Goal: Answer question/provide support: Share knowledge or assist other users

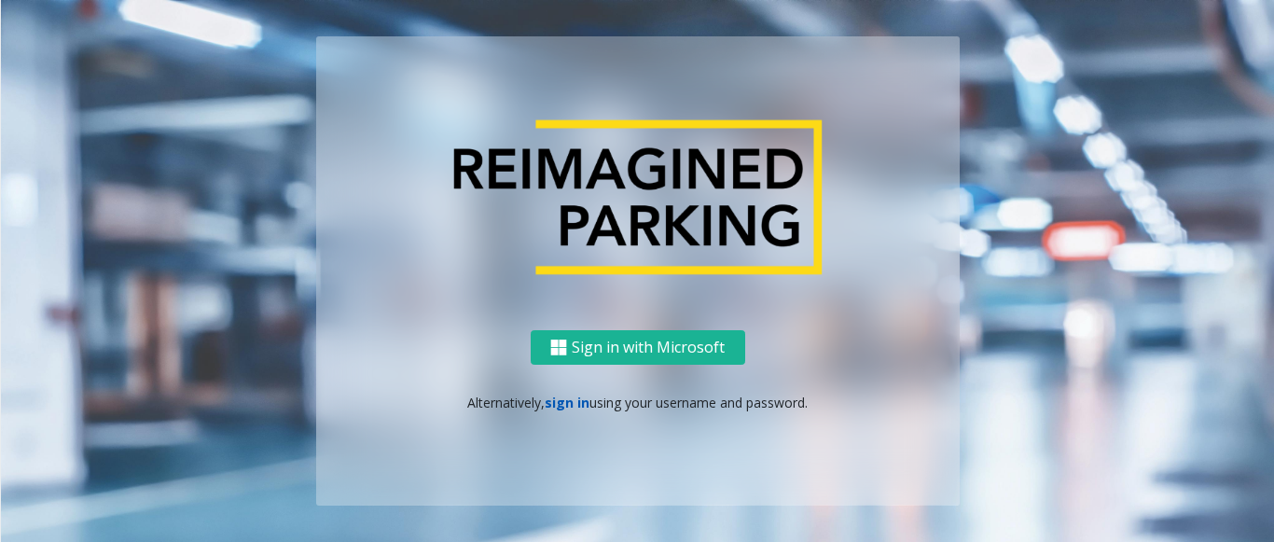
click at [556, 404] on link "sign in" at bounding box center [567, 403] width 45 height 18
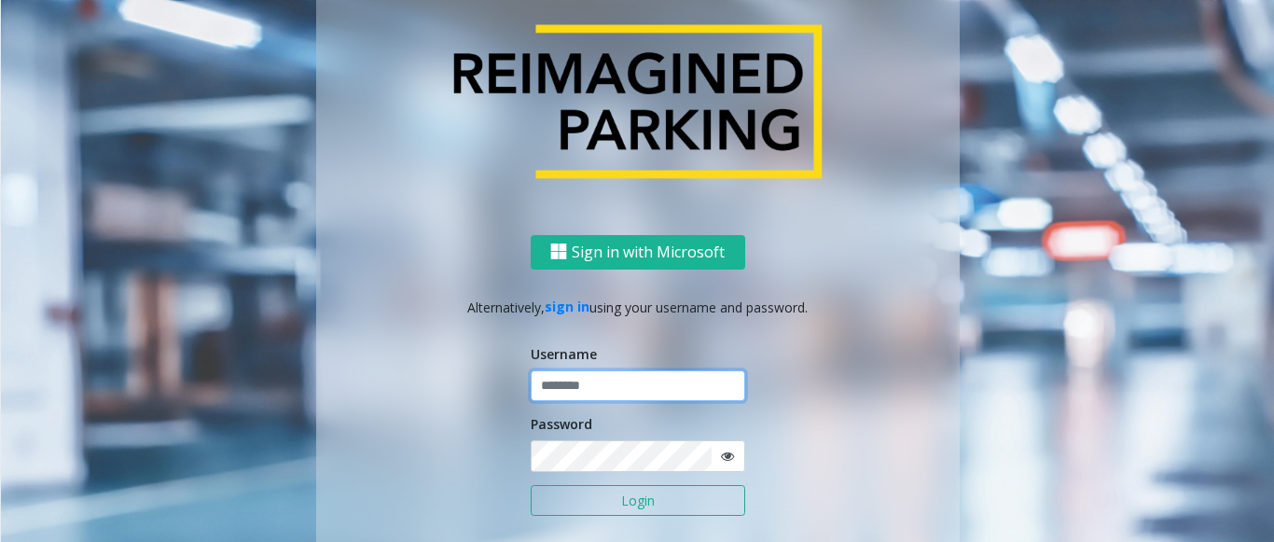
click at [591, 387] on input "text" at bounding box center [638, 386] width 214 height 32
paste input "**********"
type input "**********"
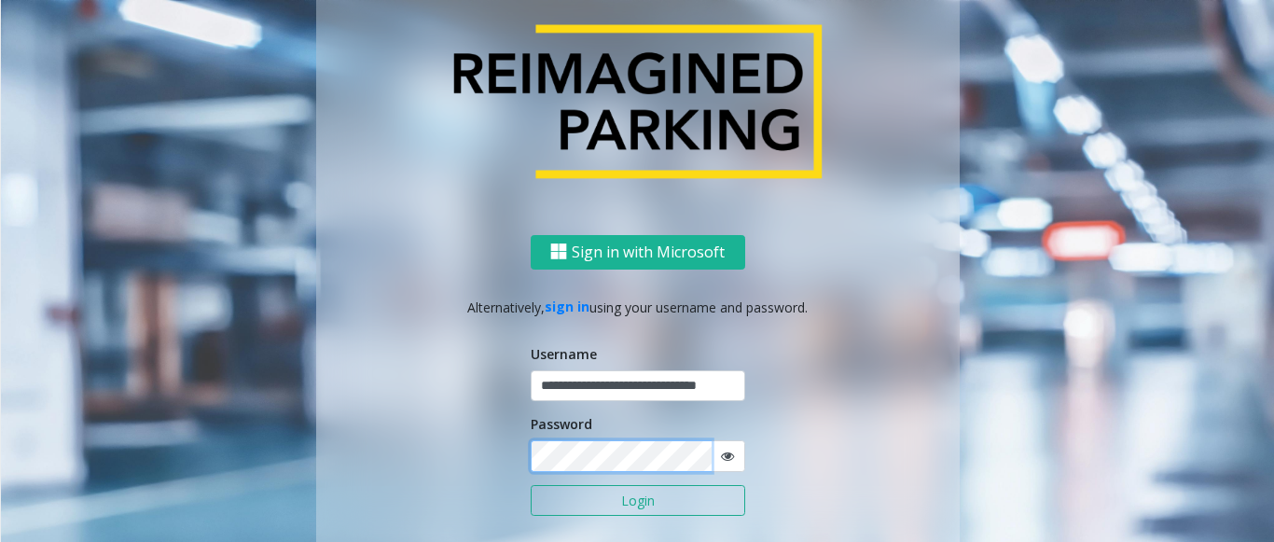
scroll to position [0, 0]
click at [531, 485] on button "Login" at bounding box center [638, 501] width 214 height 32
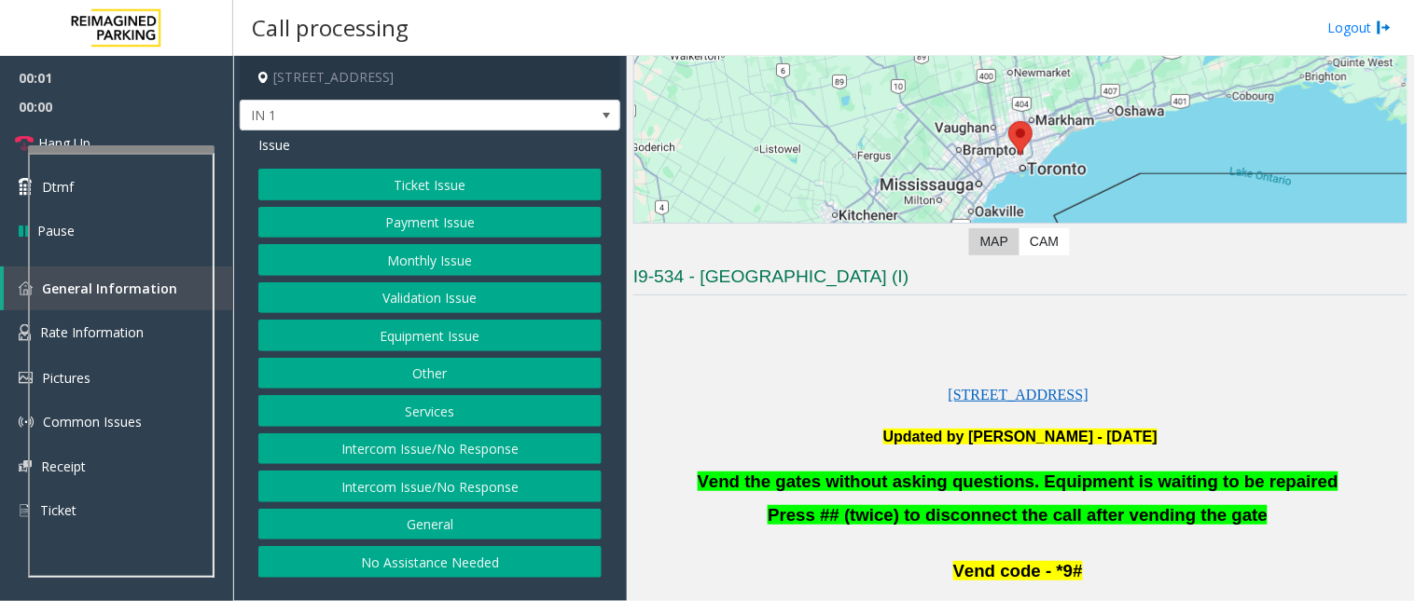
scroll to position [518, 0]
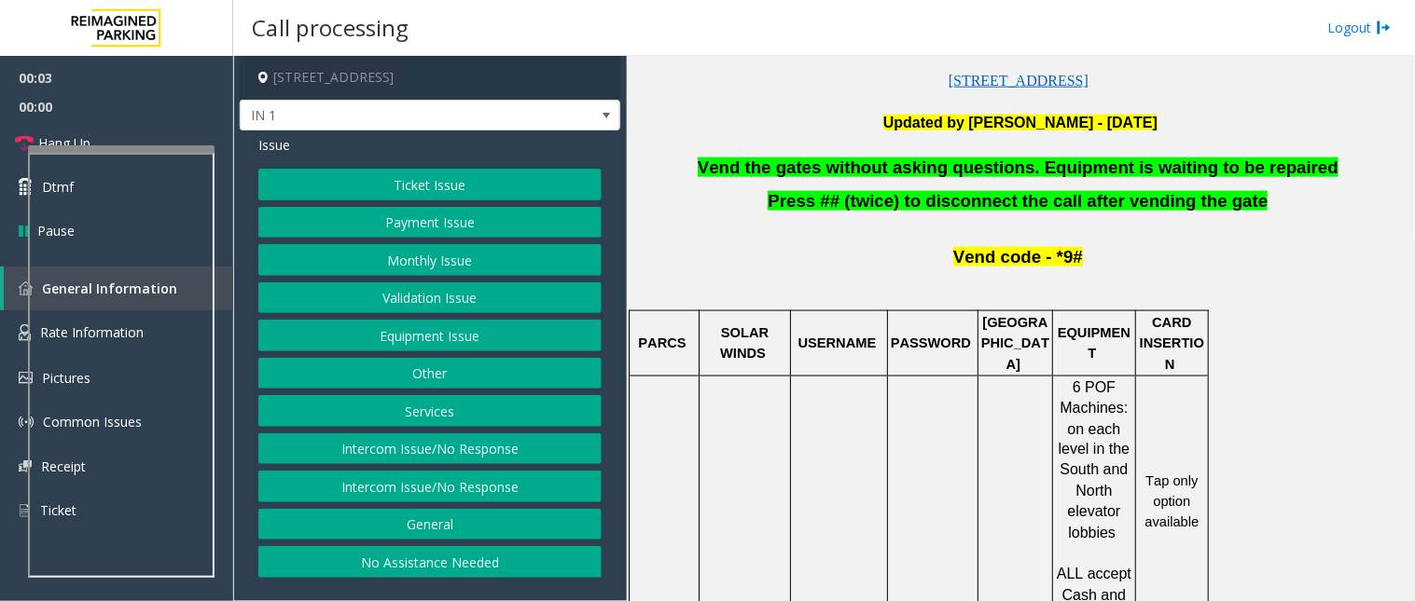
click at [442, 345] on button "Equipment Issue" at bounding box center [429, 336] width 343 height 32
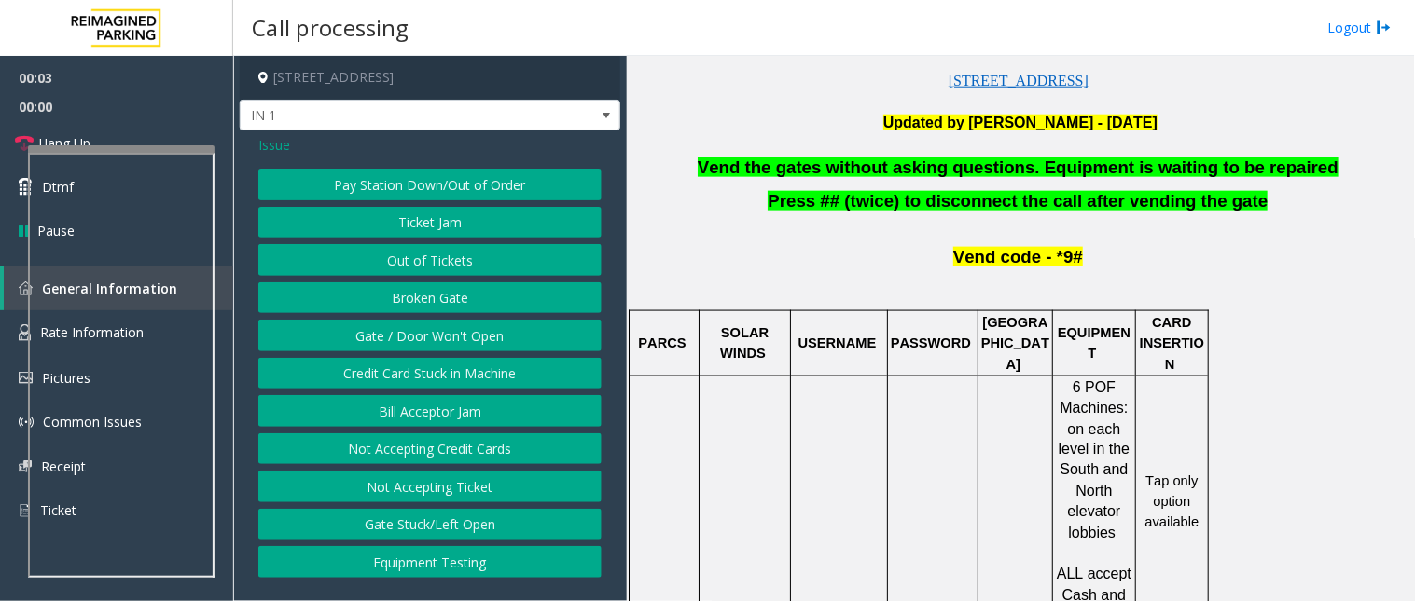
click at [430, 338] on button "Gate / Door Won't Open" at bounding box center [429, 336] width 343 height 32
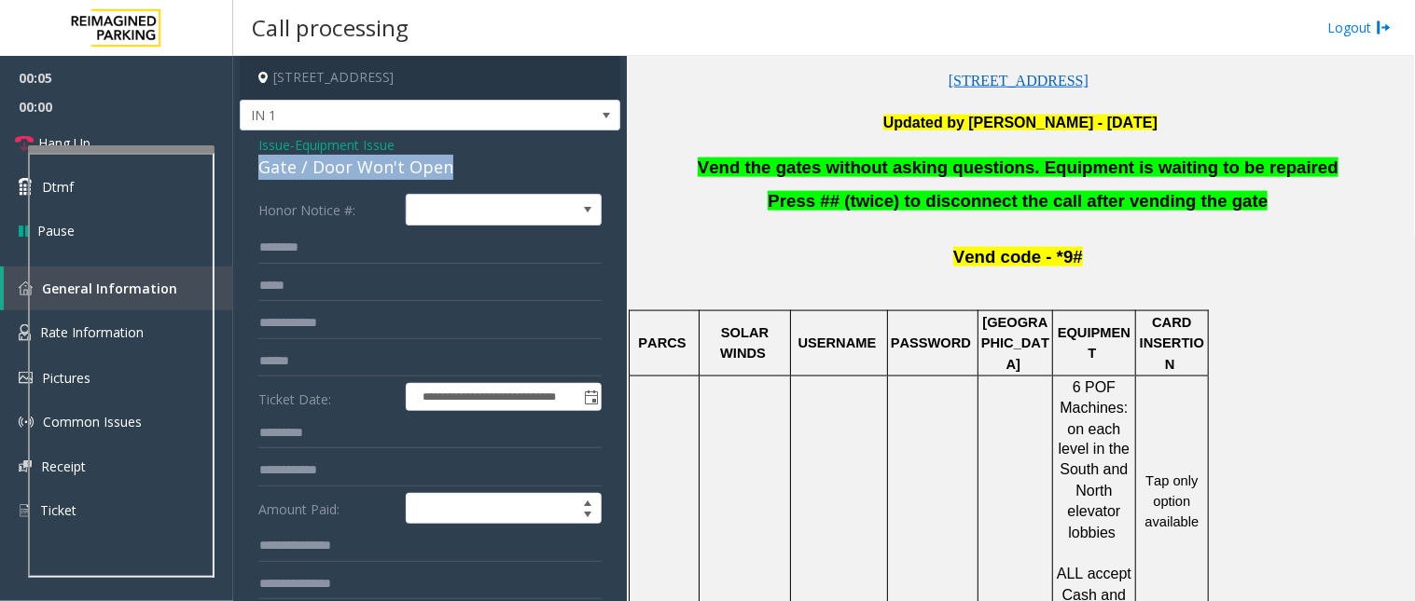
drag, startPoint x: 463, startPoint y: 162, endPoint x: 259, endPoint y: 172, distance: 203.5
click at [258, 172] on div "Gate / Door Won't Open" at bounding box center [429, 167] width 343 height 25
copy div "Gate / Door Won't Open"
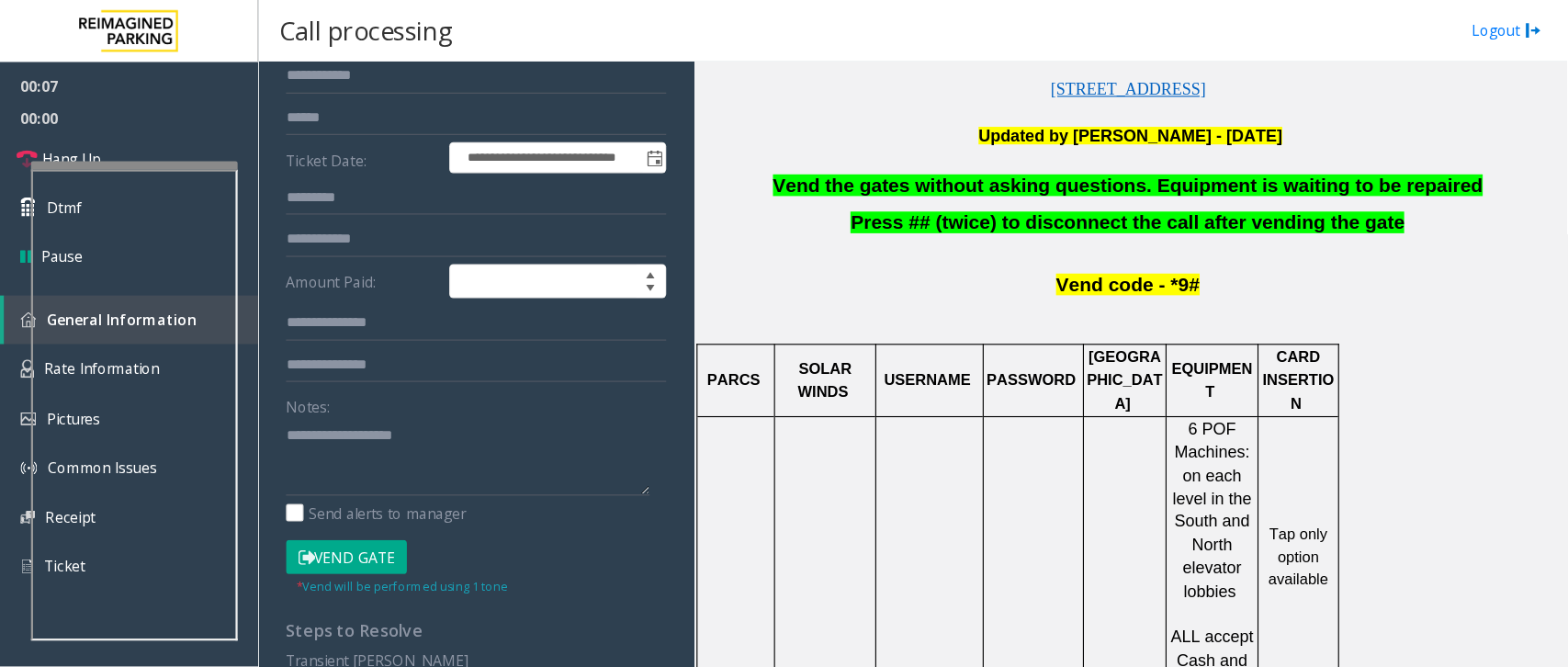
scroll to position [388, 0]
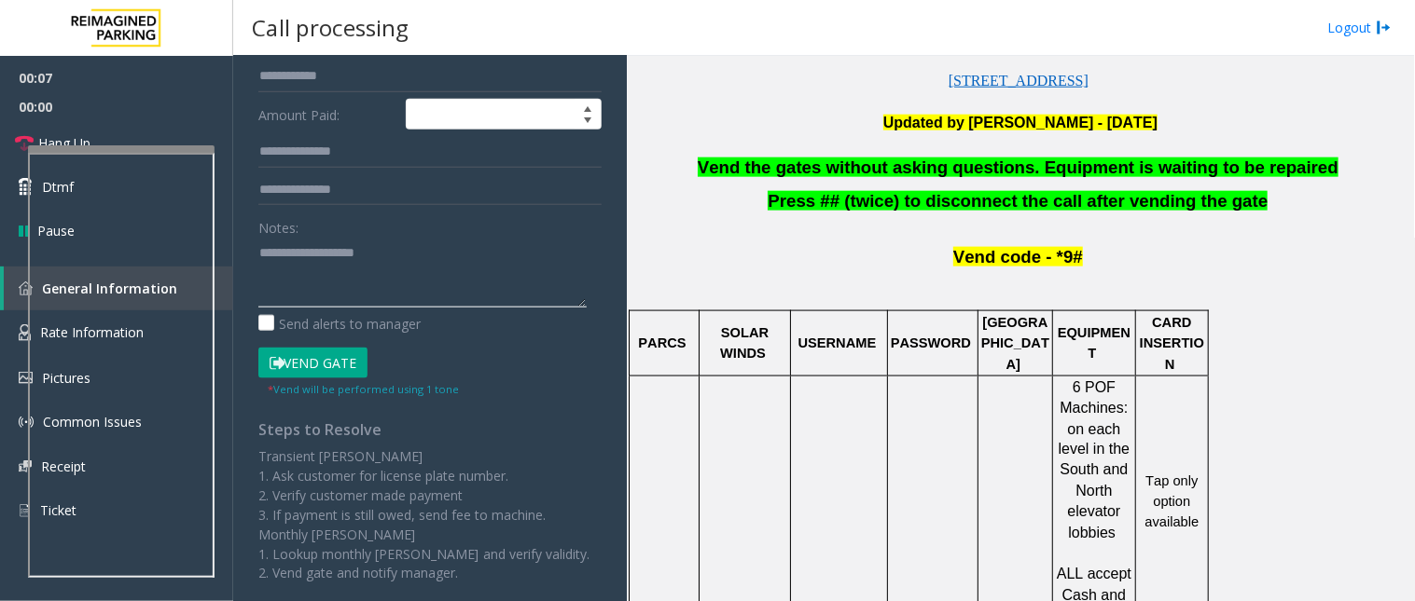
click at [352, 261] on textarea at bounding box center [422, 273] width 328 height 70
paste textarea "**********"
click at [125, 259] on div at bounding box center [121, 469] width 186 height 437
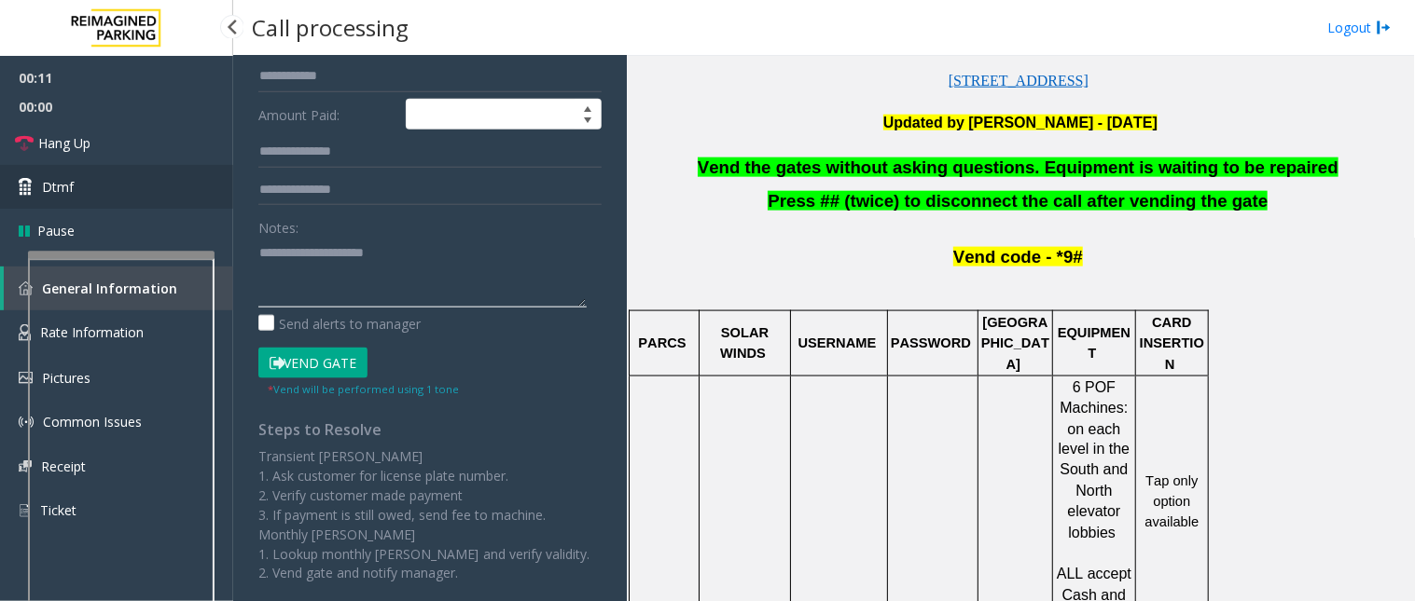
type textarea "**********"
click at [94, 178] on link "Dtmf" at bounding box center [116, 187] width 233 height 44
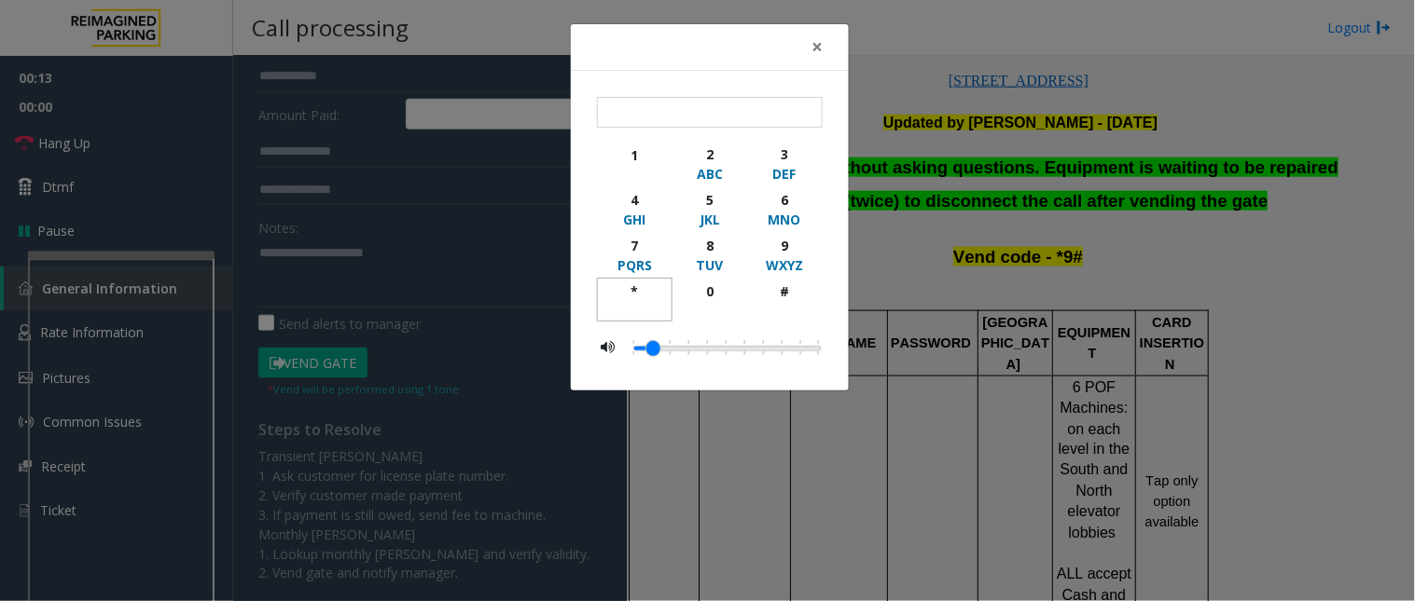
click at [639, 291] on div "*" at bounding box center [634, 292] width 51 height 20
click at [778, 241] on div "9" at bounding box center [784, 246] width 51 height 20
click at [786, 285] on div "#" at bounding box center [784, 292] width 51 height 20
type input "***"
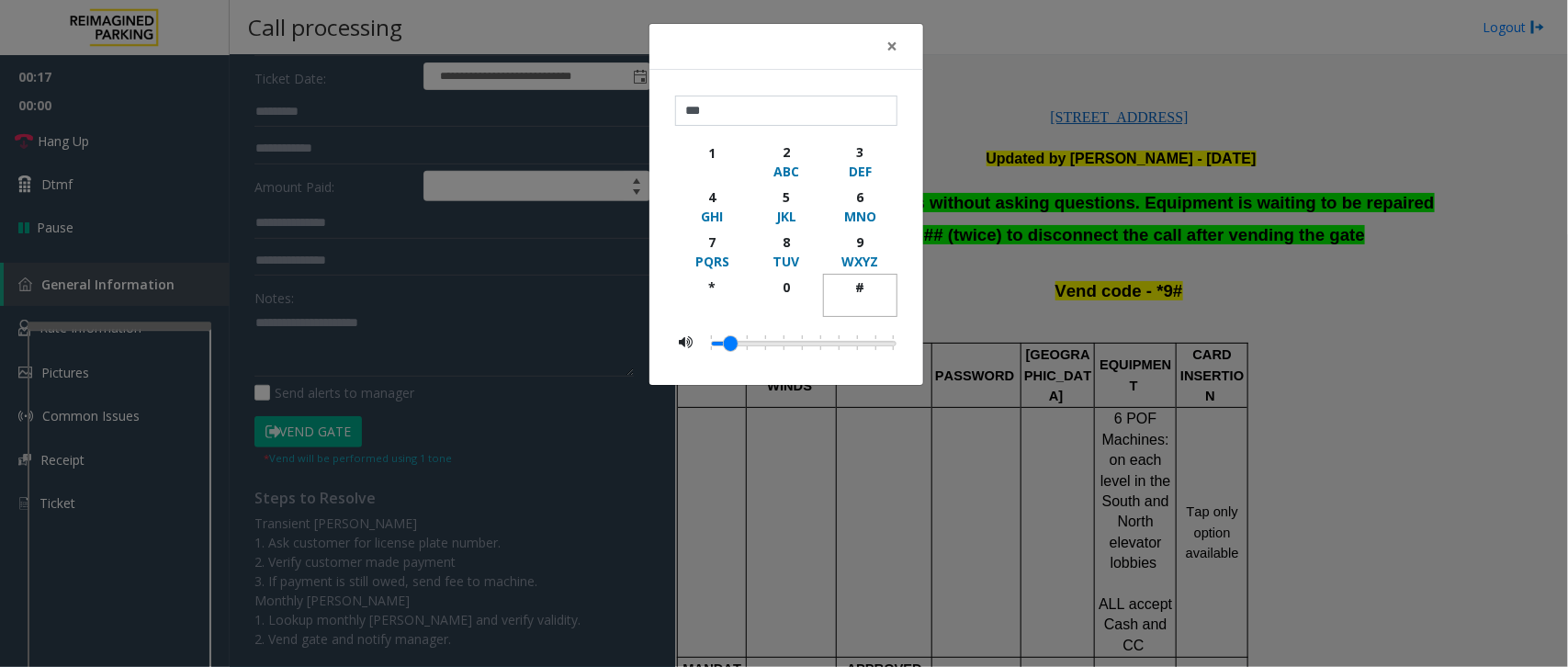
scroll to position [510, 0]
click at [533, 429] on div "× *** 1 2 ABC 3 DEF 4 GHI 5 JKL 6 MNO 7 PQRS 8 TUV 9 WXYZ * 0 #" at bounding box center [784, 333] width 1568 height 667
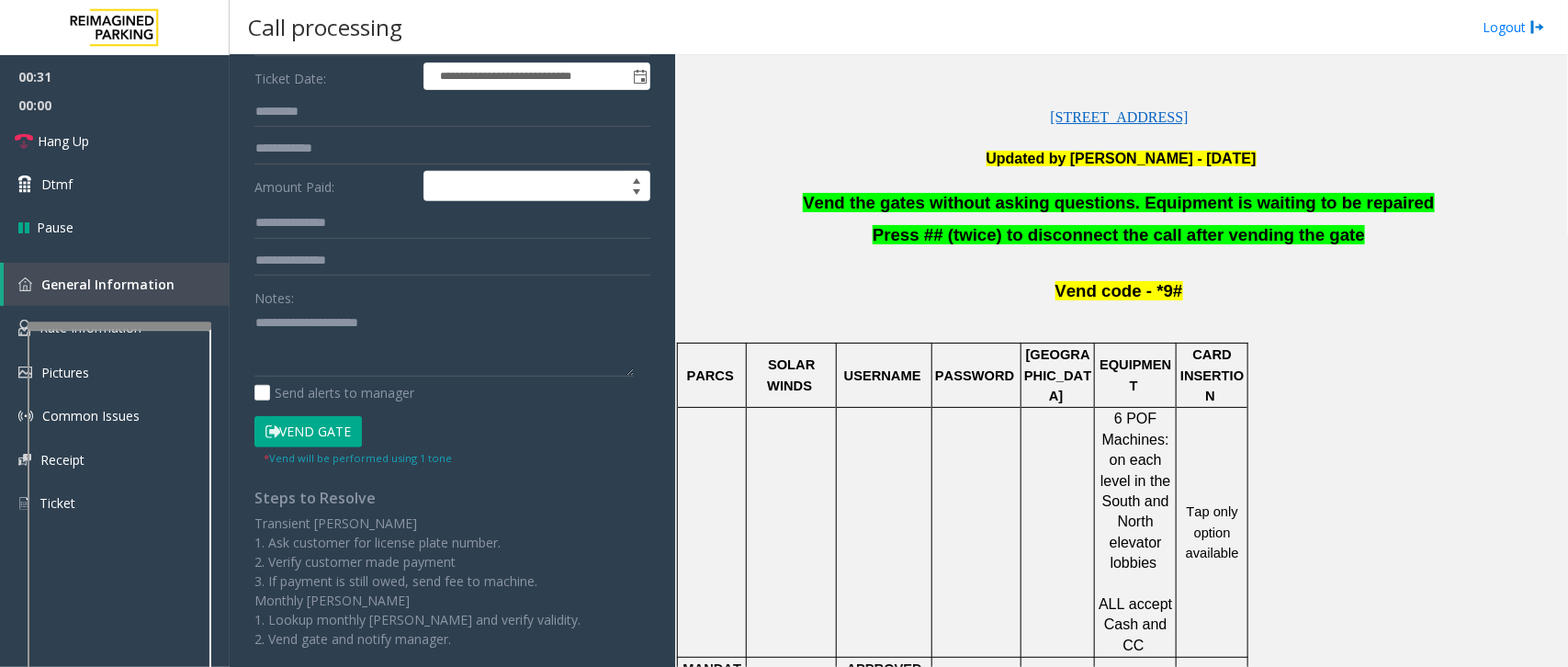
click at [319, 430] on button "Vend Gate" at bounding box center [307, 432] width 107 height 32
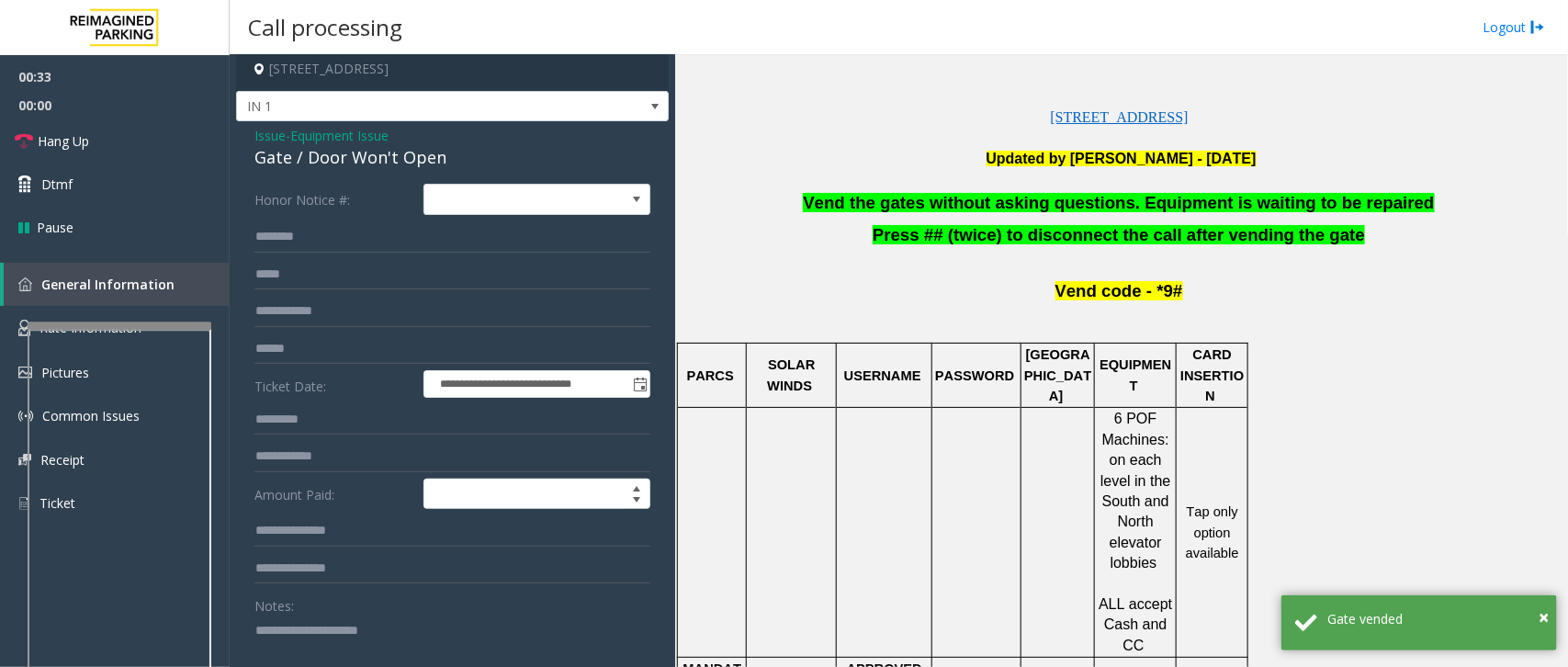
scroll to position [0, 0]
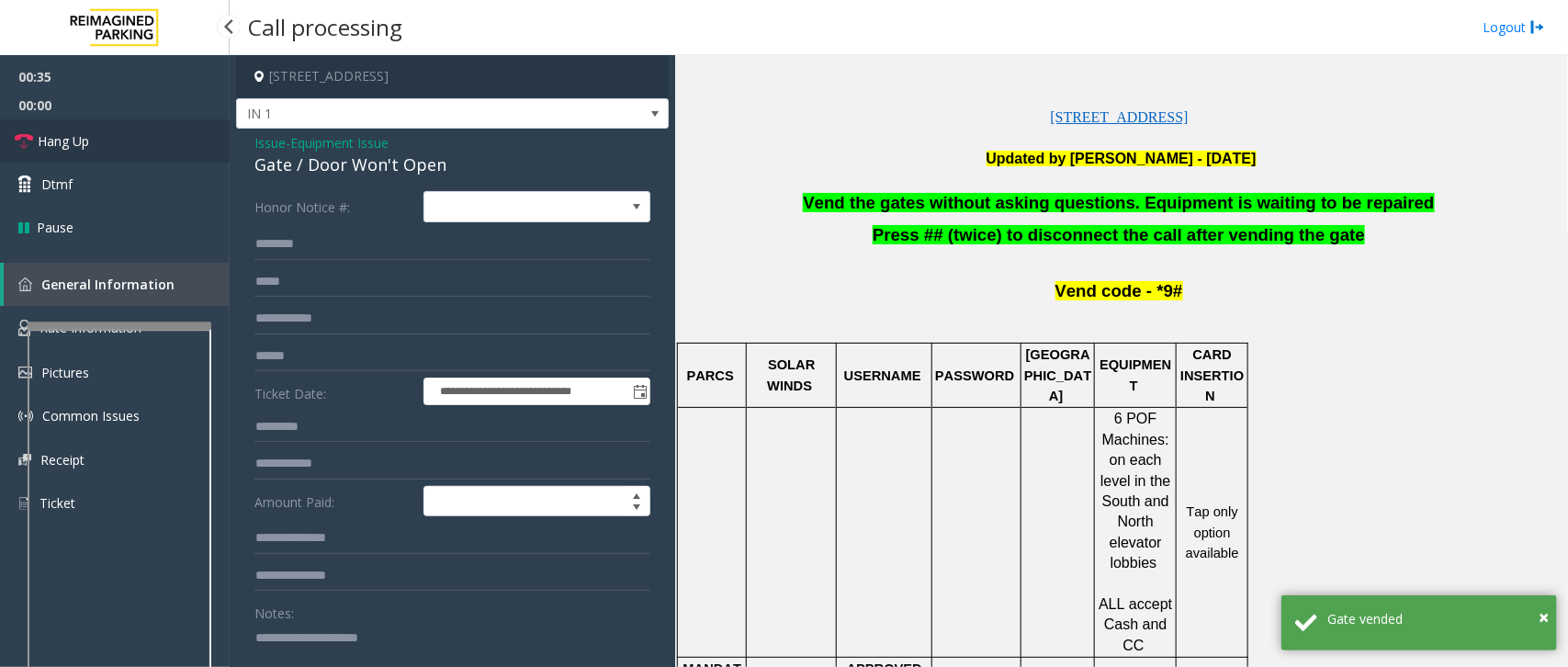
click at [67, 134] on span "Hang Up" at bounding box center [63, 141] width 51 height 20
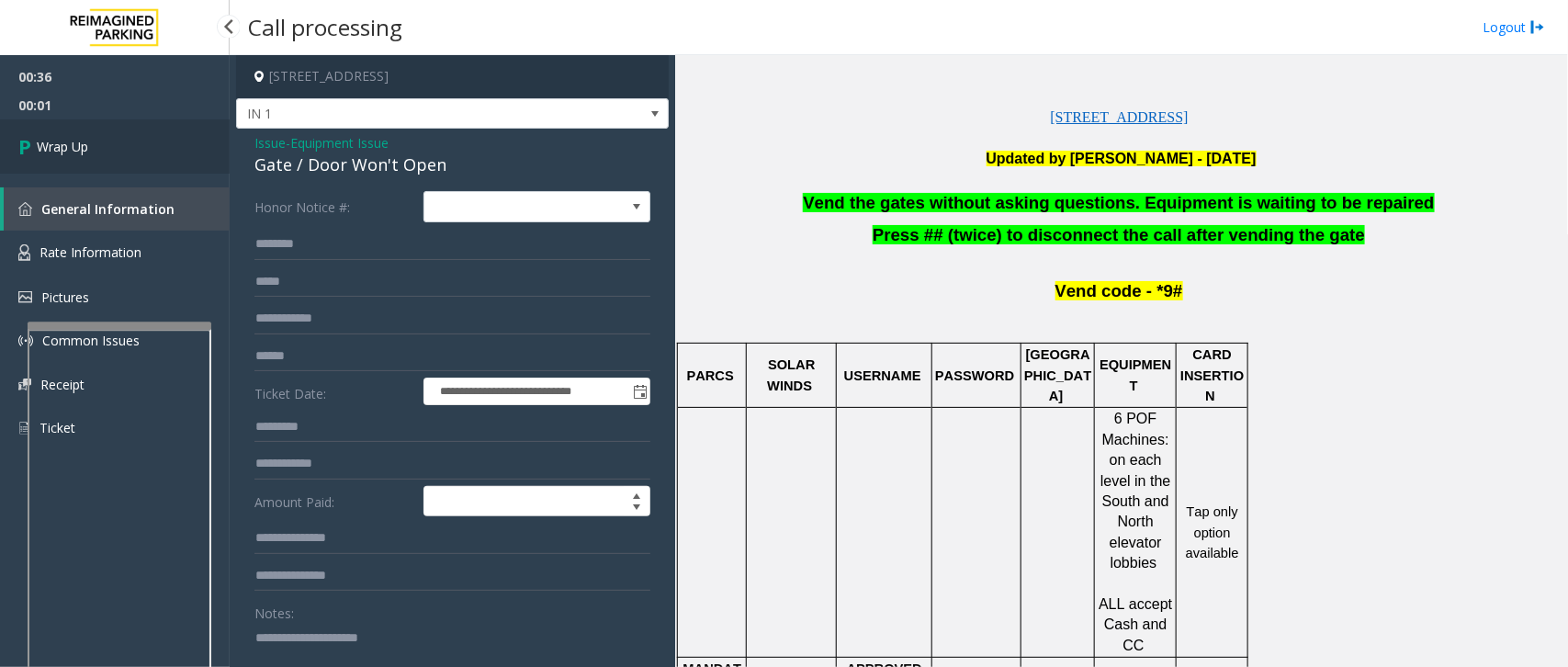
click at [67, 134] on link "Wrap Up" at bounding box center [114, 146] width 229 height 54
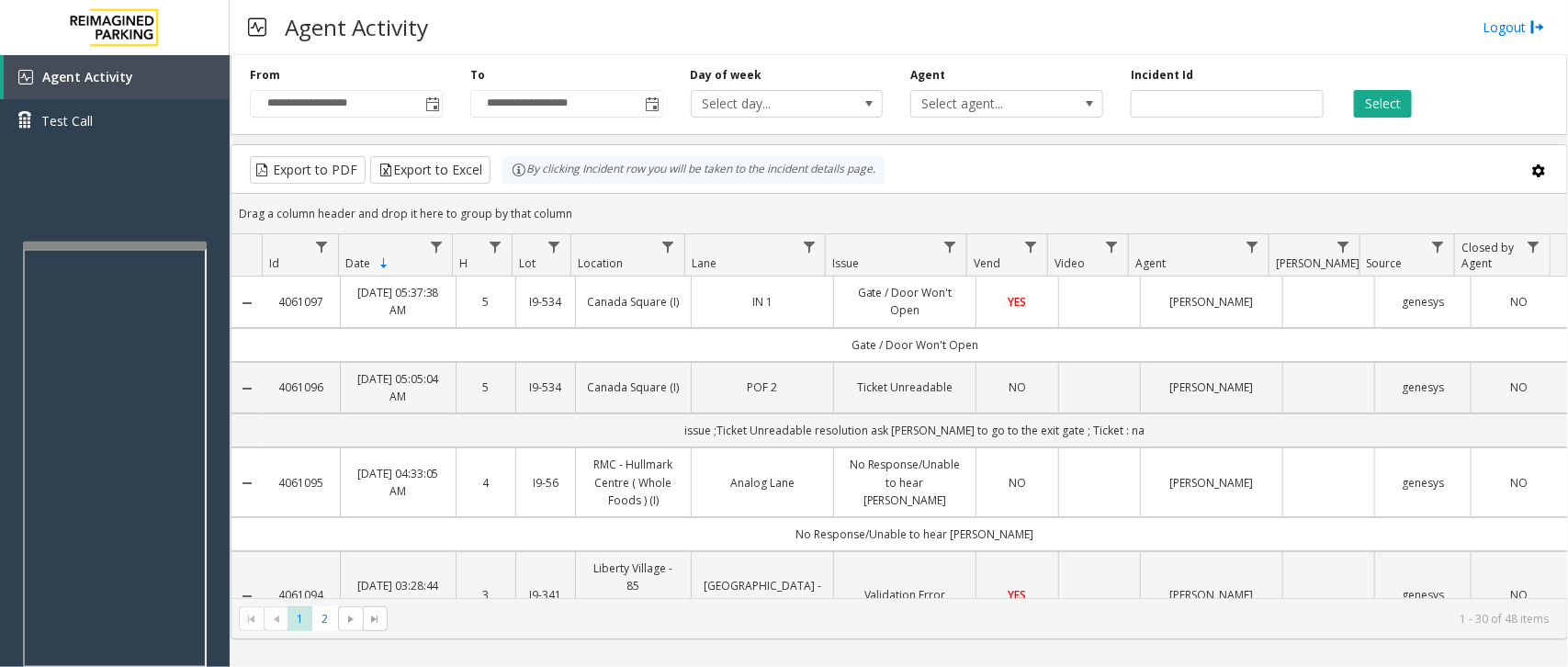
click at [124, 243] on div at bounding box center [114, 244] width 183 height 7
click at [864, 30] on div "Agent Activity Logout" at bounding box center [898, 28] width 1339 height 55
click at [1030, 167] on div "Export to PDF Export to Excel By clicking Incident row you will be taken to the…" at bounding box center [899, 170] width 1304 height 28
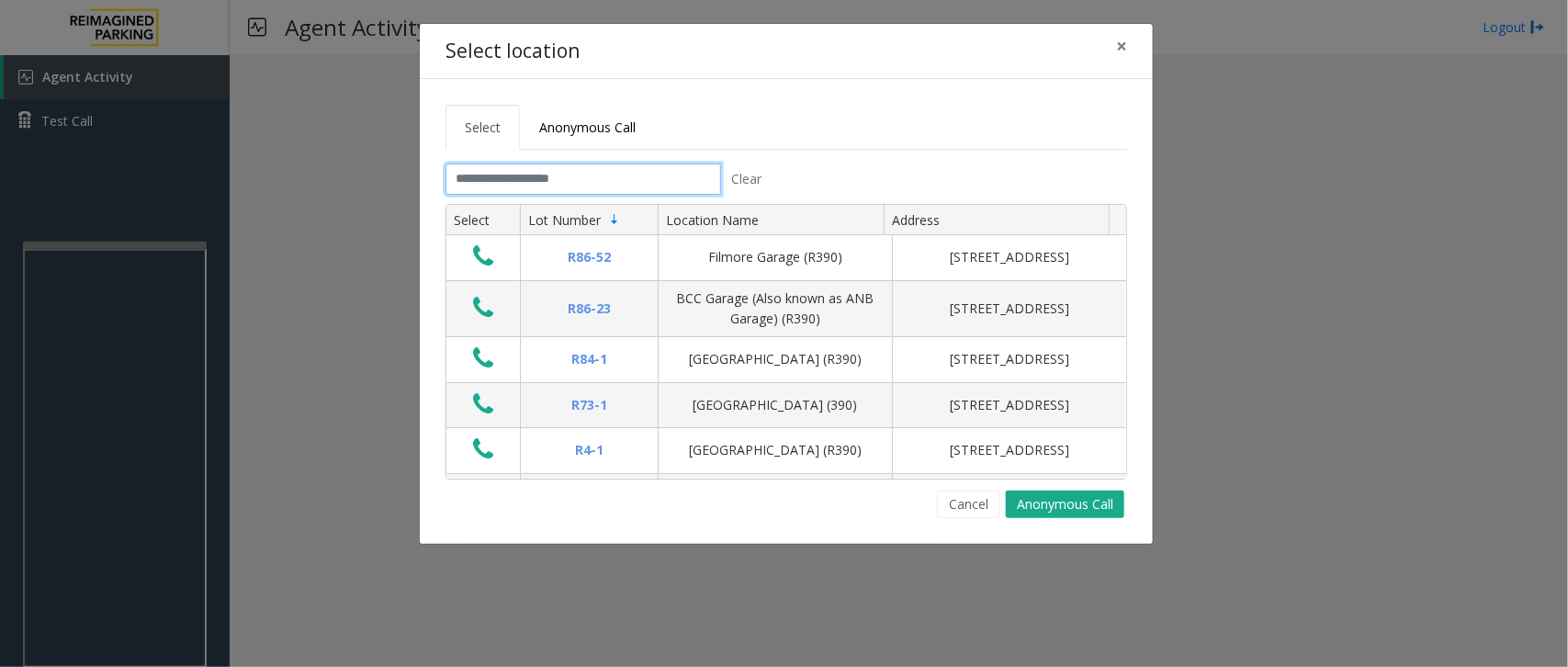
click at [502, 176] on input "text" at bounding box center [583, 179] width 276 height 32
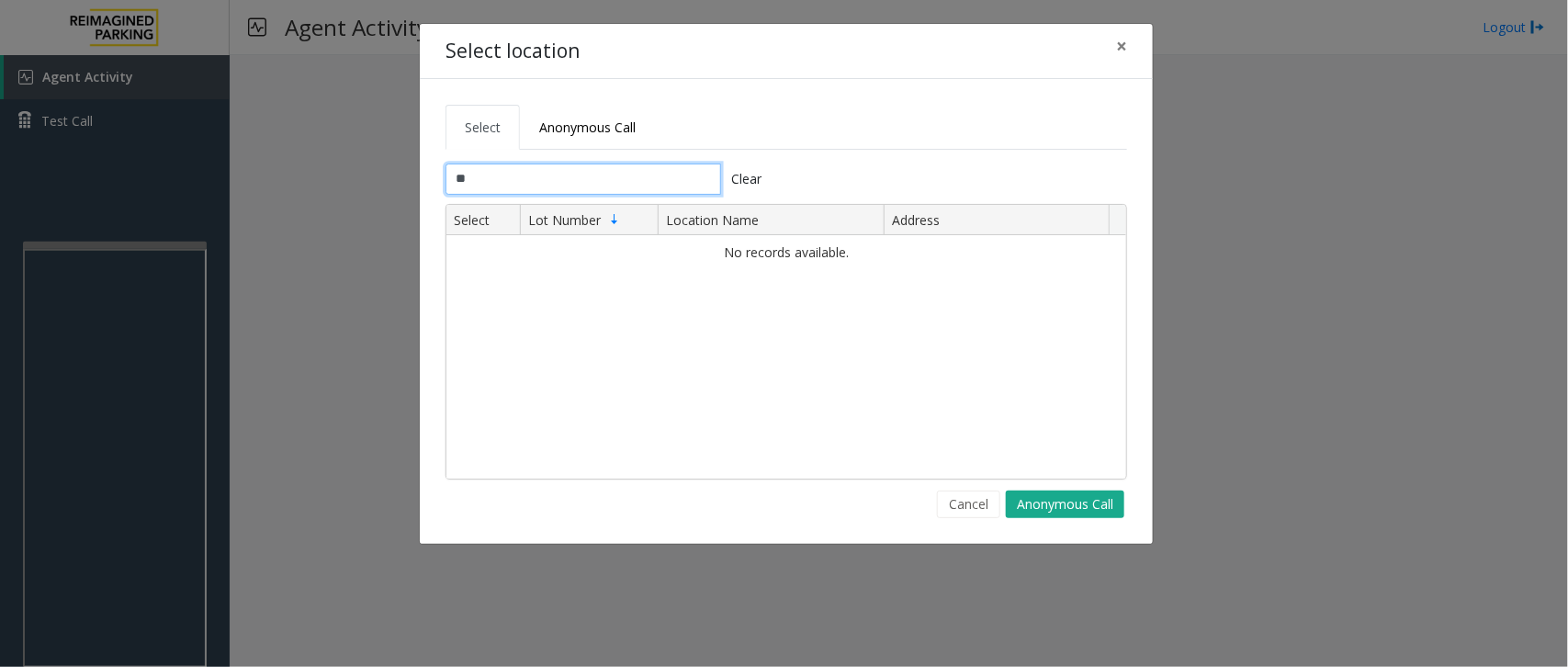
type input "*"
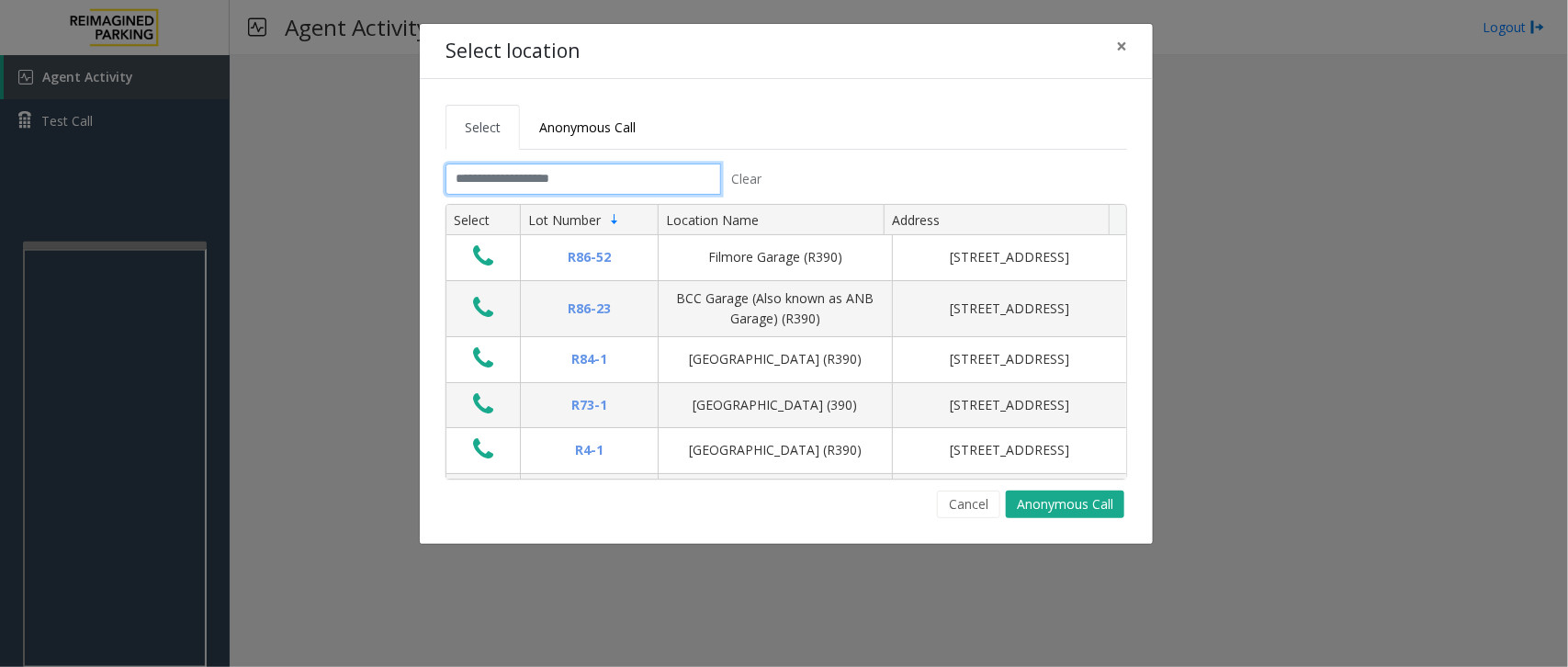
click at [507, 181] on input "text" at bounding box center [583, 179] width 276 height 32
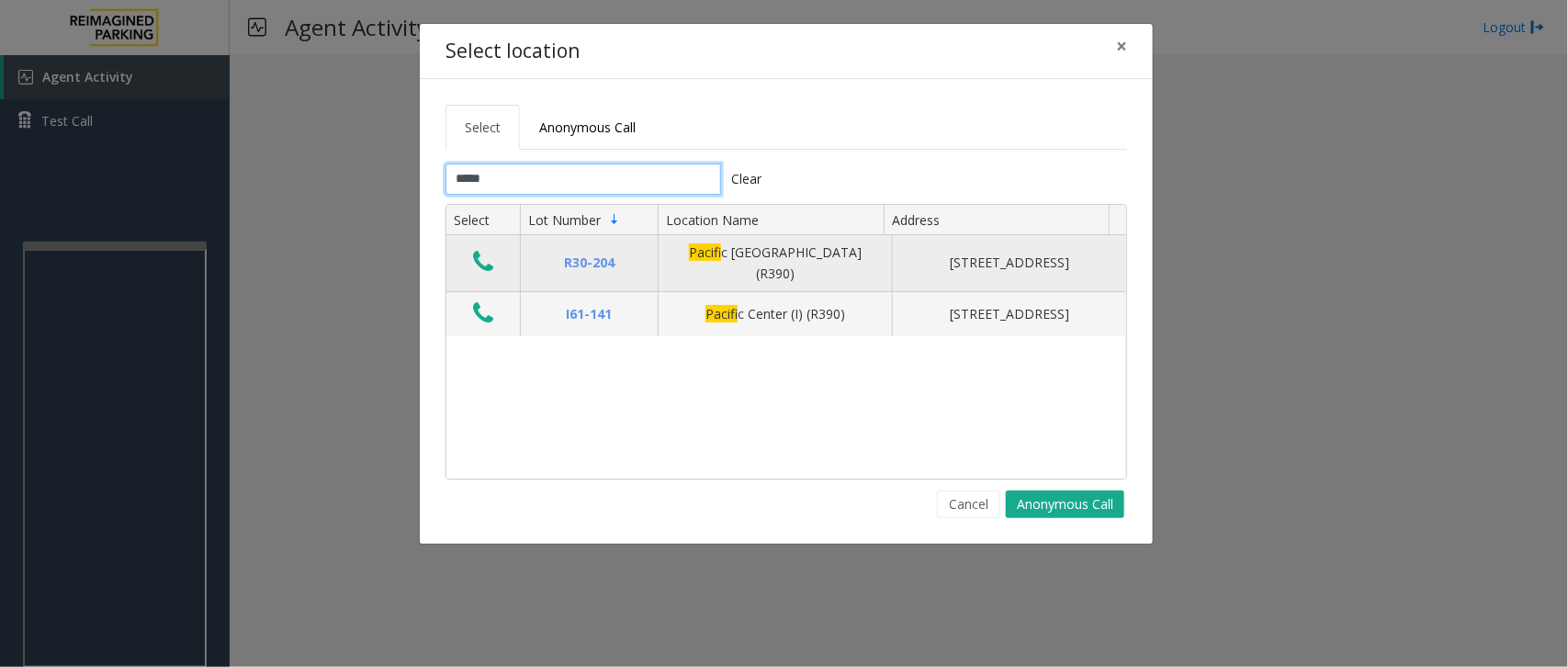
type input "*****"
click at [478, 262] on icon "Data table" at bounding box center [483, 262] width 21 height 26
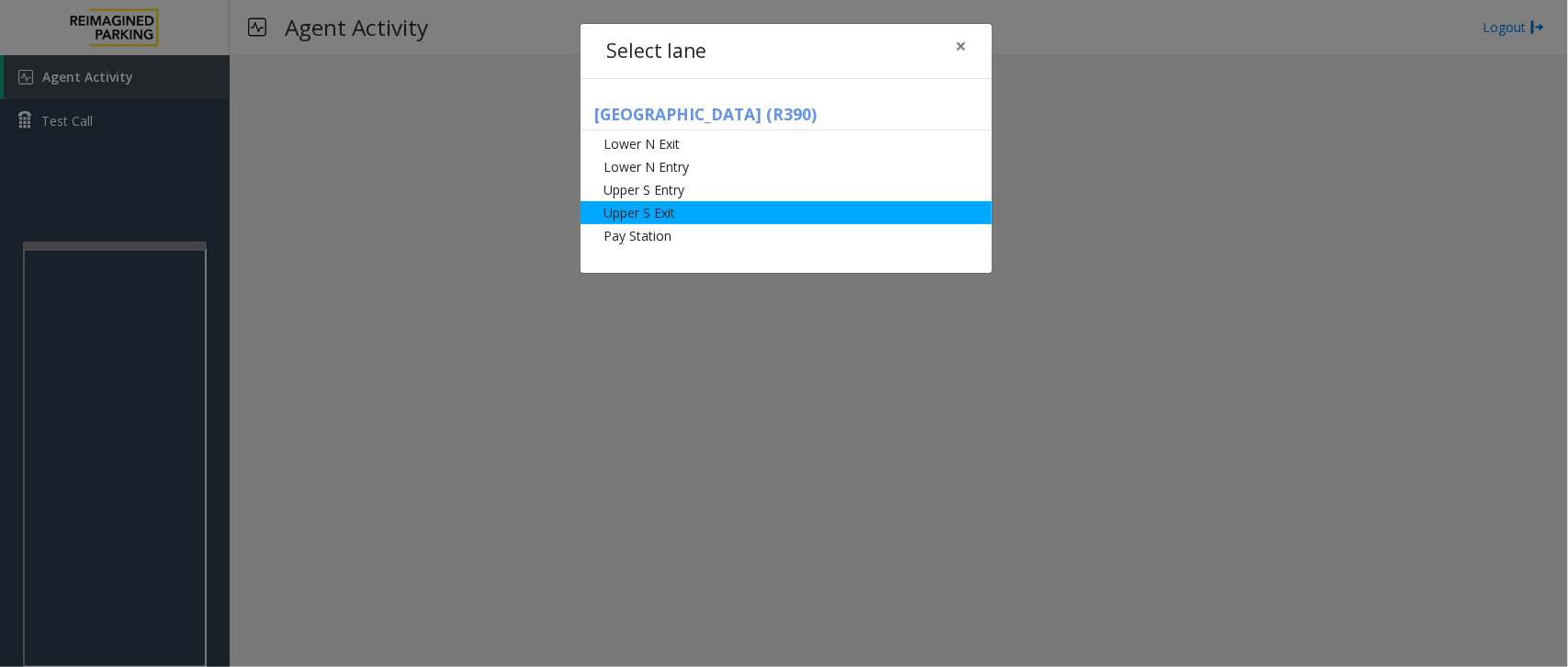
click at [698, 211] on li "Upper S Exit" at bounding box center [786, 212] width 412 height 23
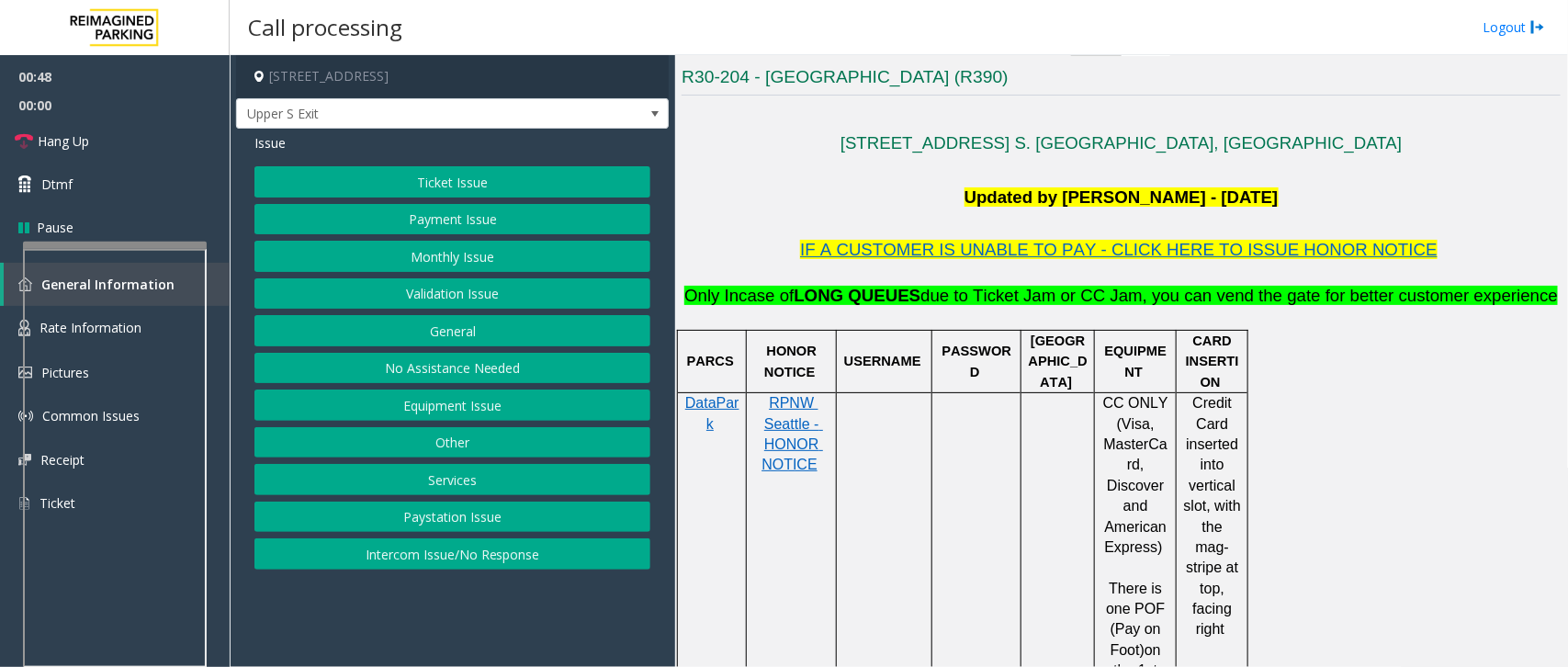
scroll to position [459, 0]
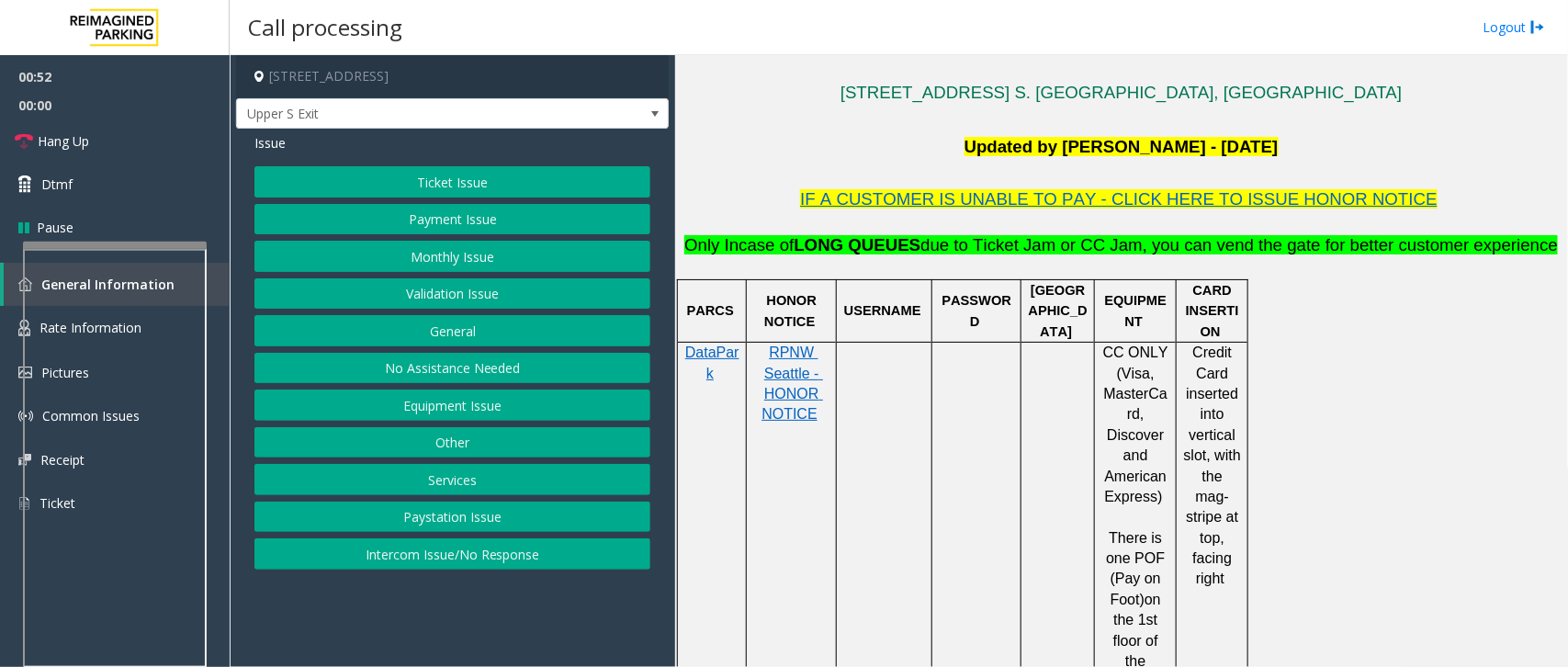
click at [498, 222] on button "Payment Issue" at bounding box center [452, 220] width 396 height 32
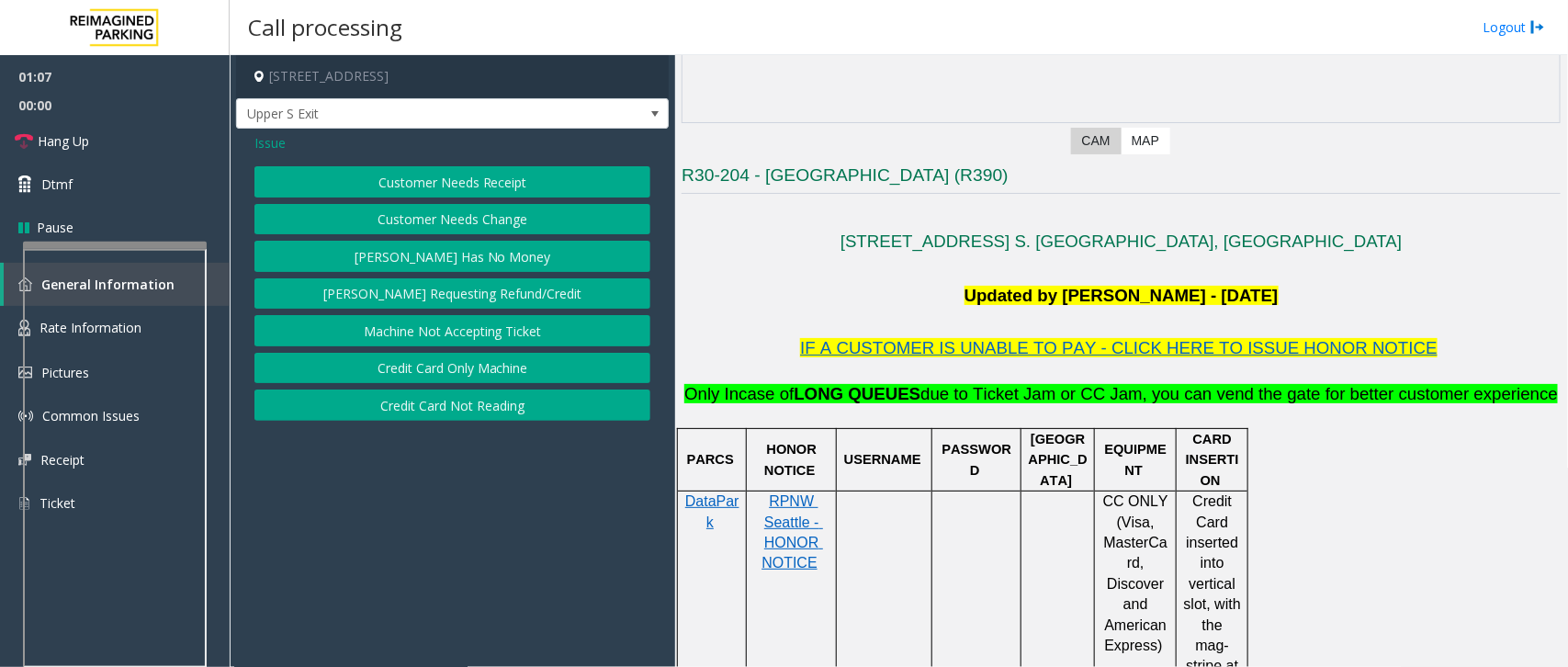
scroll to position [574, 0]
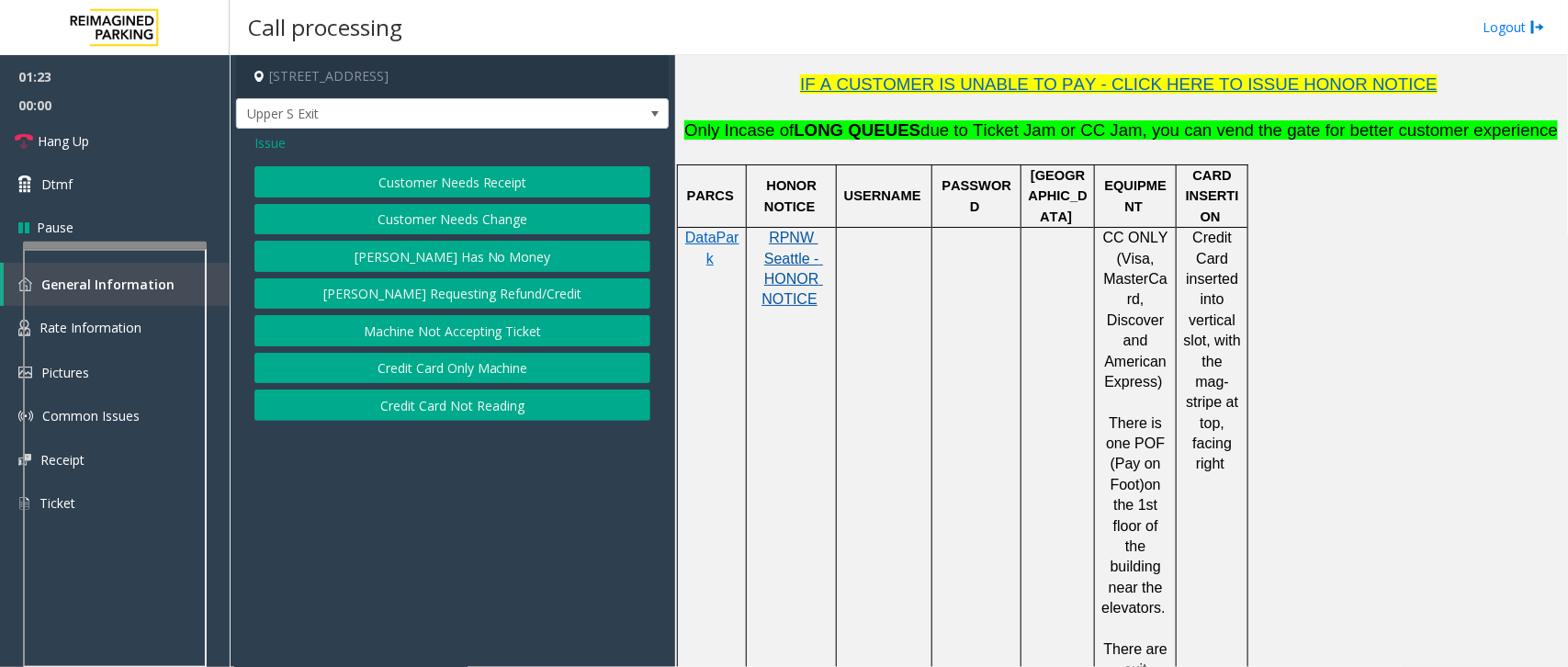
click at [795, 280] on span "RPNW Seattle - HONOR NOTICE" at bounding box center [792, 268] width 61 height 77
click at [110, 153] on link "Hang Up" at bounding box center [114, 141] width 229 height 43
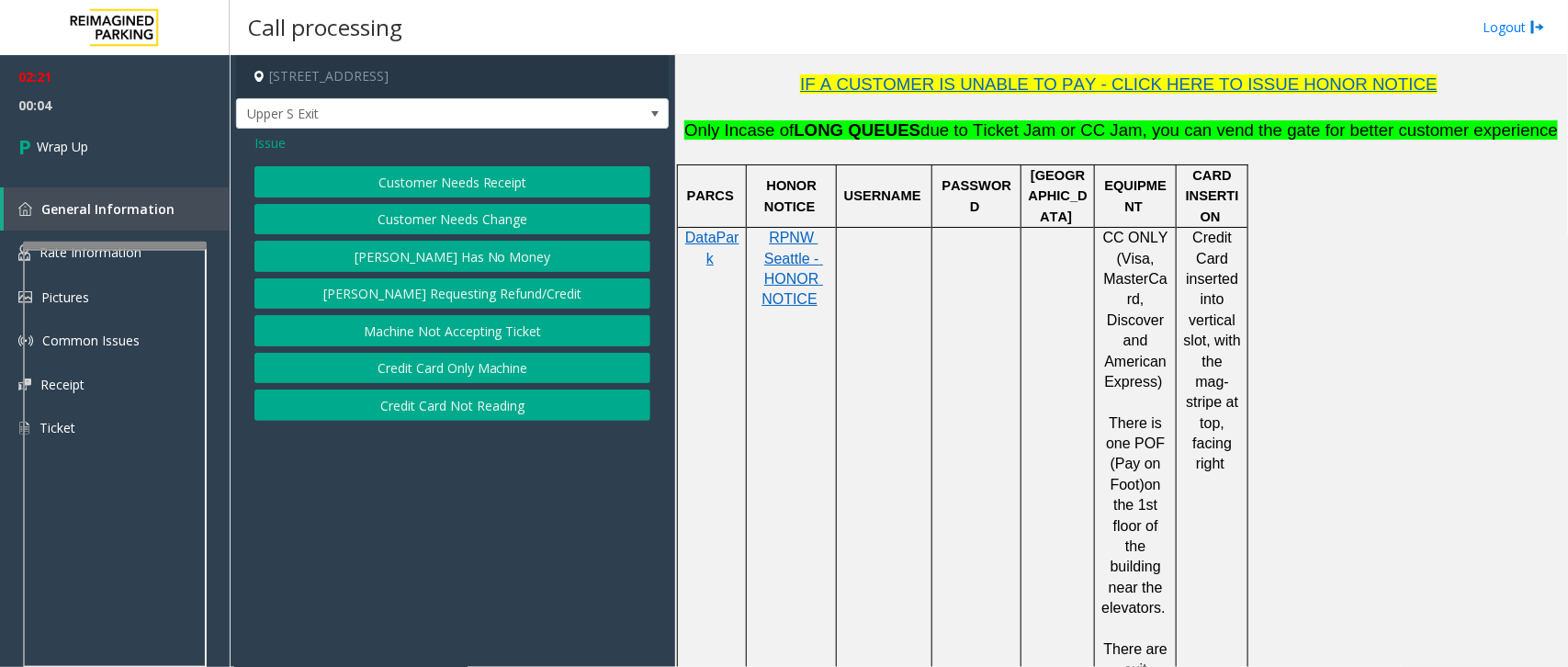
click at [508, 402] on button "Credit Card Not Reading" at bounding box center [452, 405] width 396 height 32
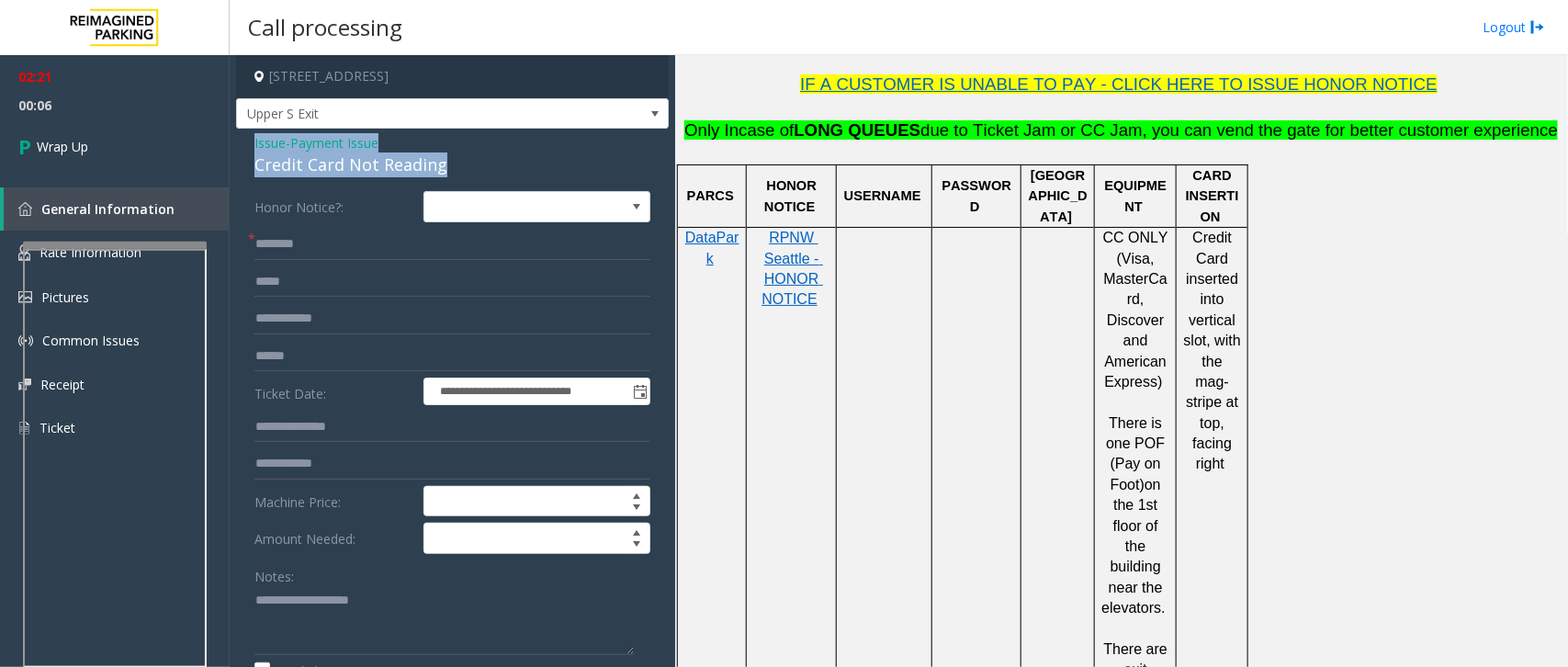
drag, startPoint x: 451, startPoint y: 164, endPoint x: 241, endPoint y: 143, distance: 211.0
click at [241, 143] on div "**********" at bounding box center [452, 566] width 432 height 874
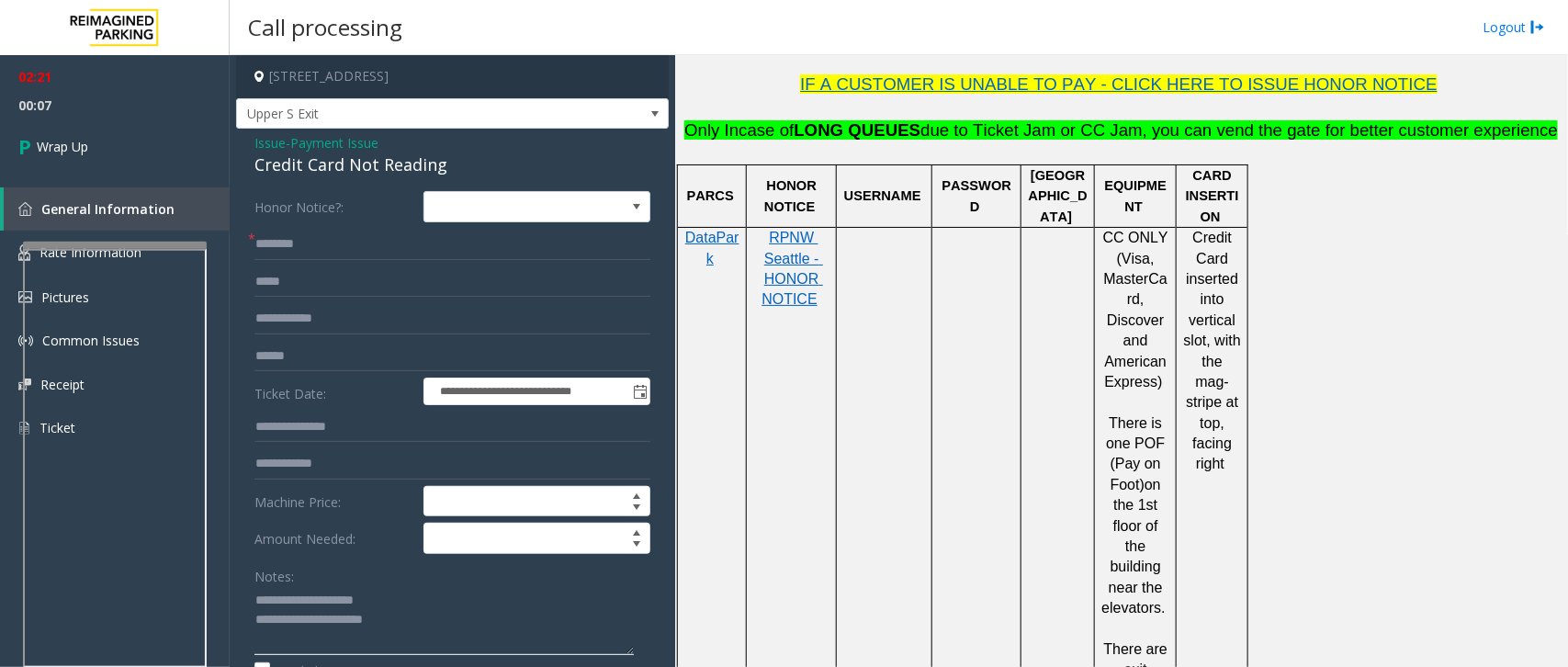
click at [431, 533] on textarea at bounding box center [443, 621] width 379 height 69
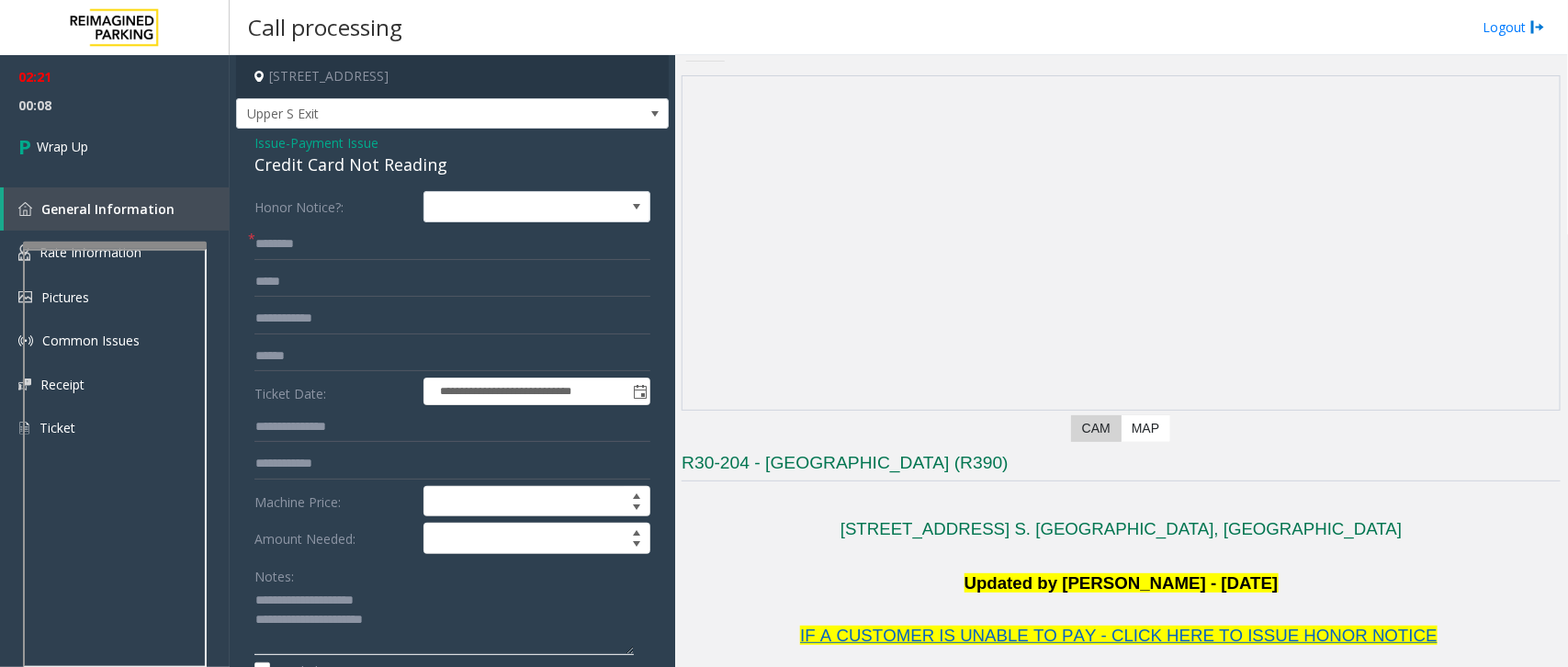
scroll to position [0, 0]
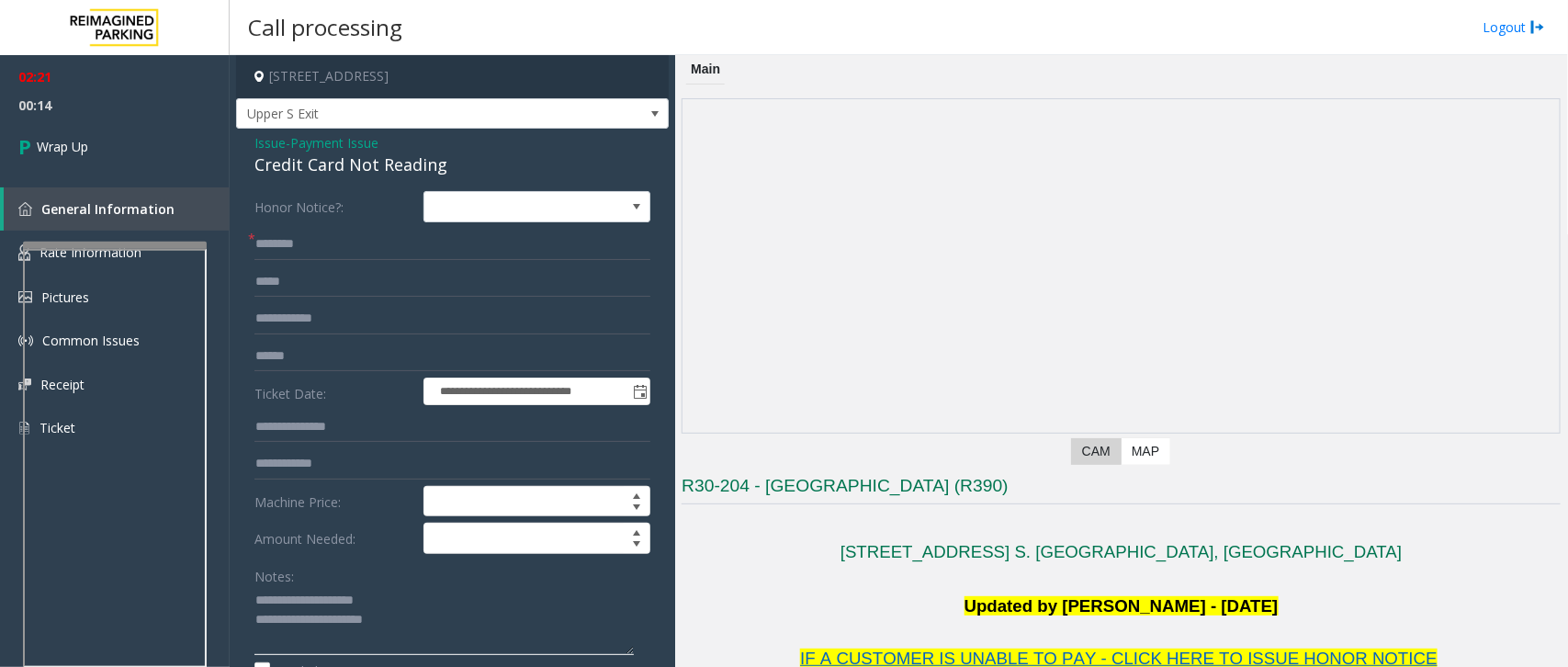
type textarea "**********"
click at [308, 255] on input "text" at bounding box center [452, 244] width 396 height 32
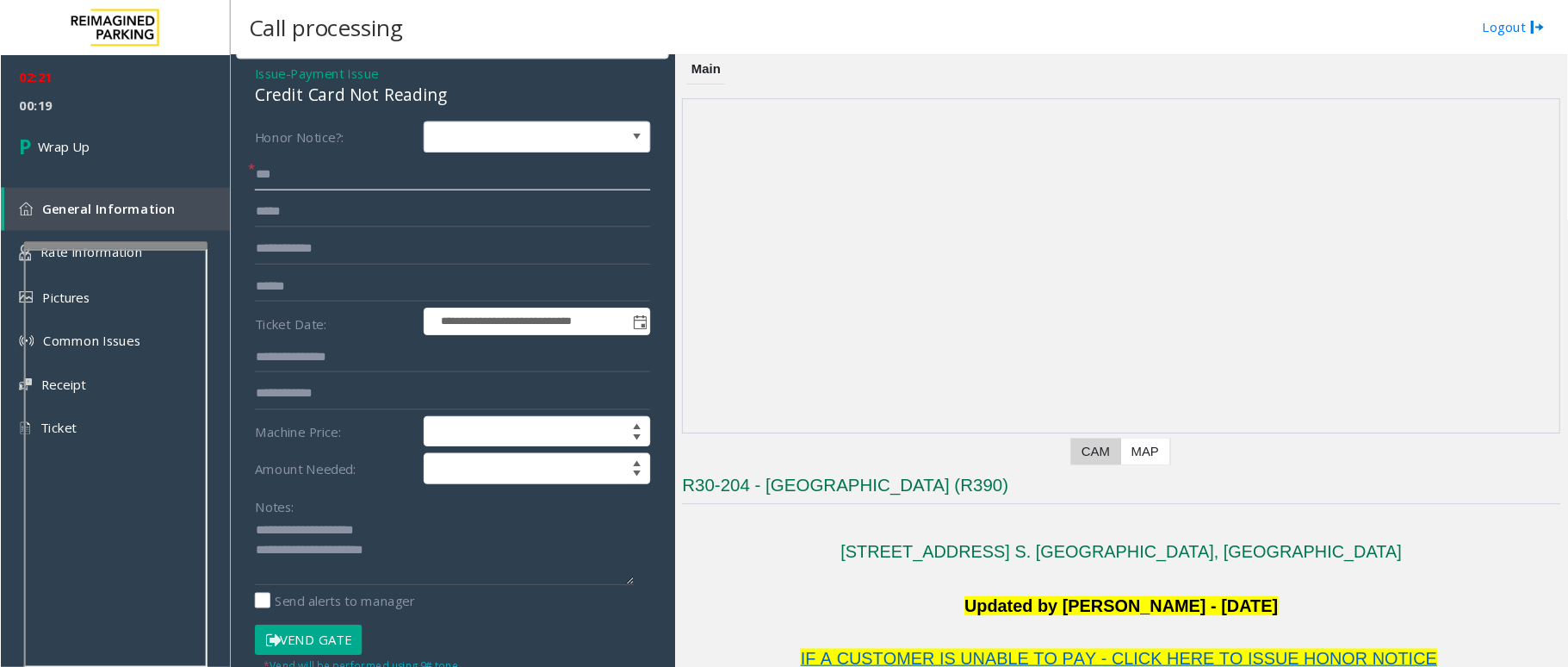
scroll to position [298, 0]
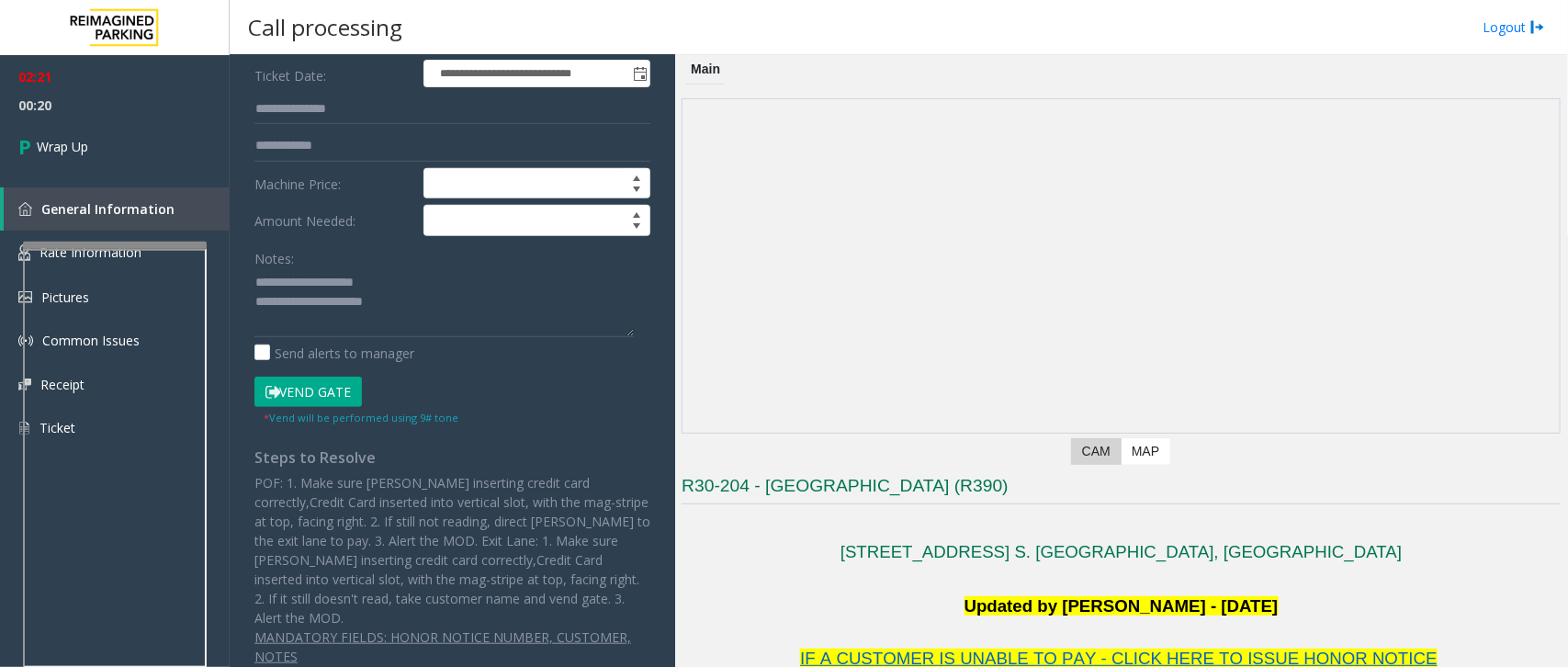
type input "**"
click at [467, 319] on textarea at bounding box center [443, 302] width 379 height 69
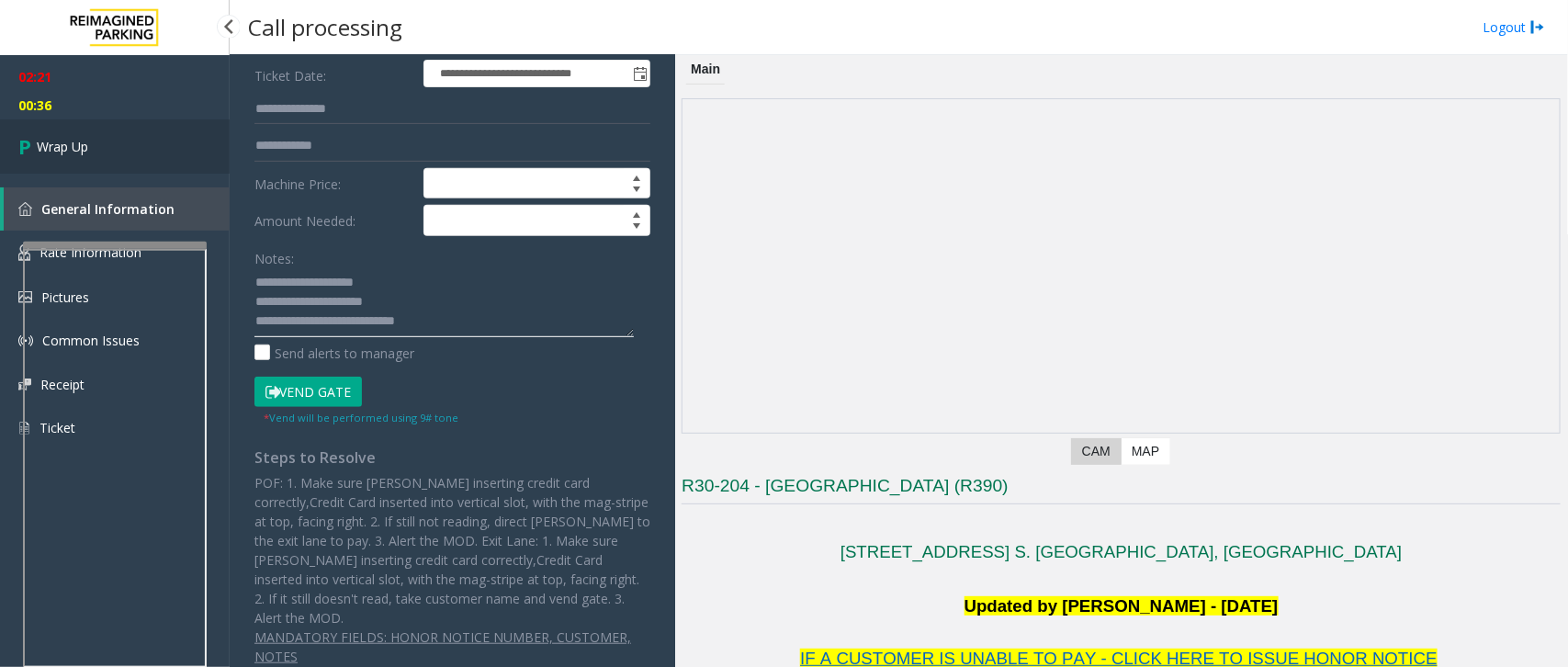
type textarea "**********"
click at [51, 143] on span "Wrap Up" at bounding box center [62, 147] width 51 height 20
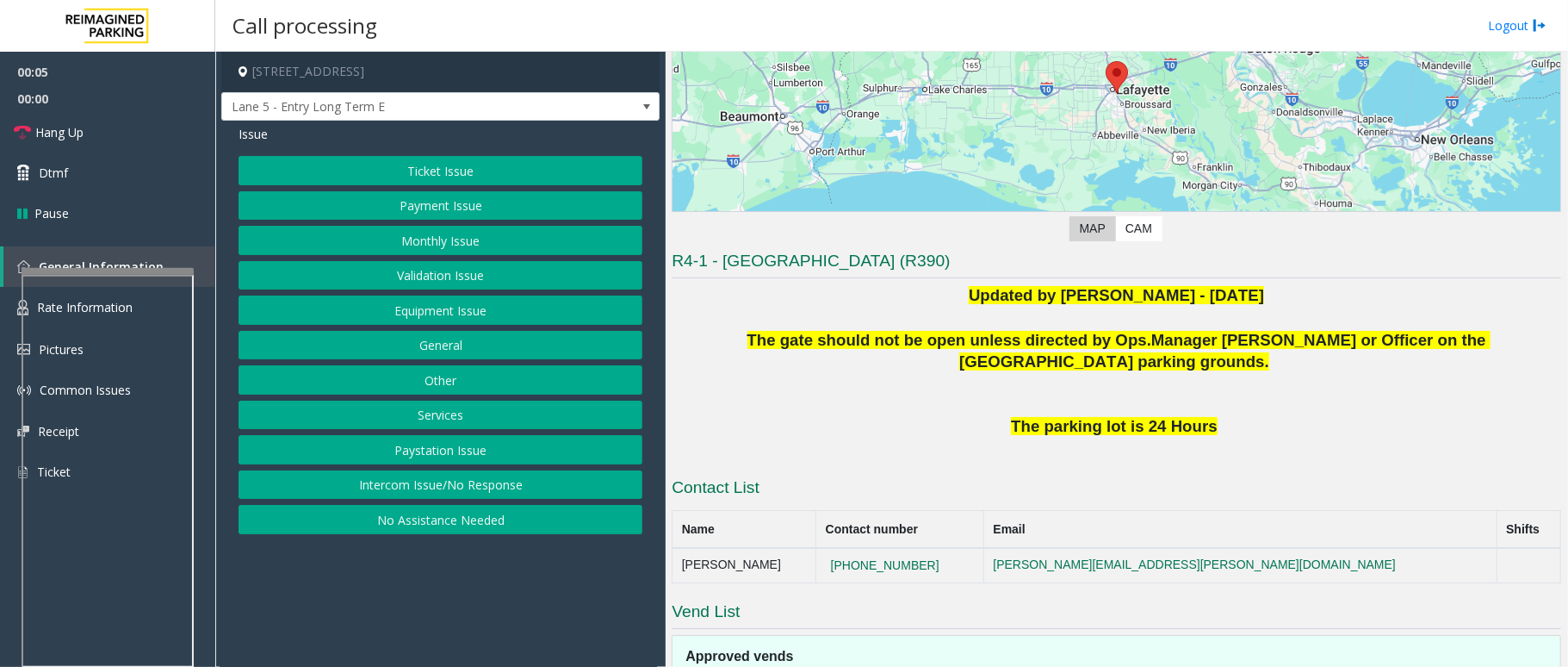
scroll to position [165, 0]
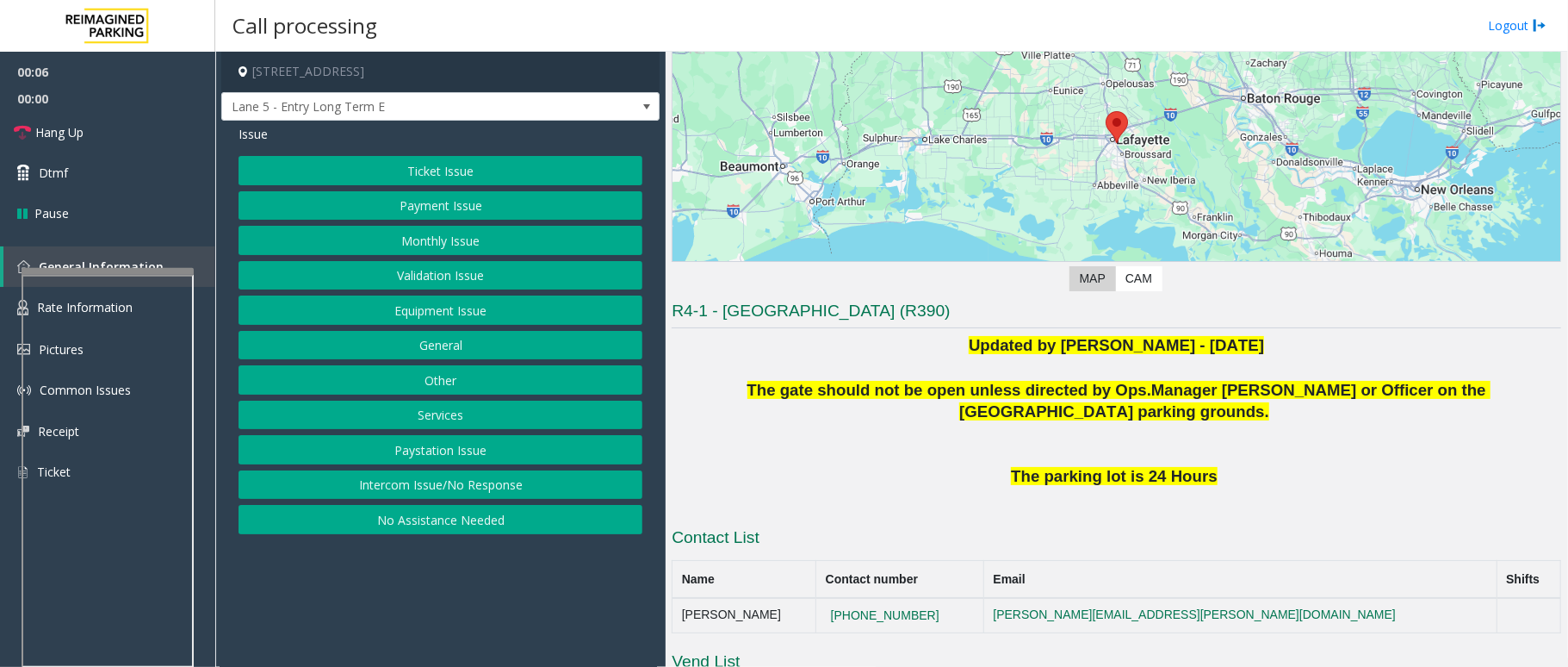
click at [482, 487] on button "Intercom Issue/No Response" at bounding box center [440, 485] width 404 height 30
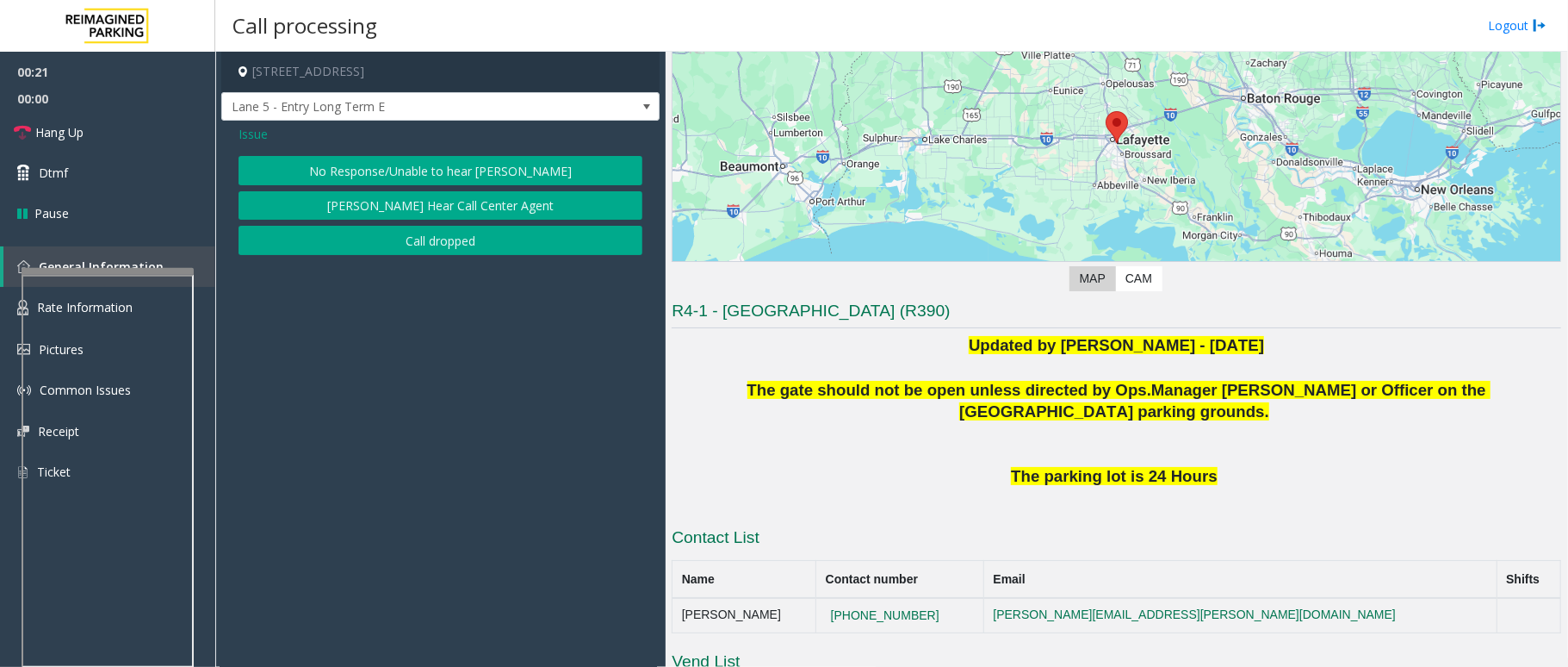
click at [476, 173] on button "No Response/Unable to hear [PERSON_NAME]" at bounding box center [440, 171] width 404 height 30
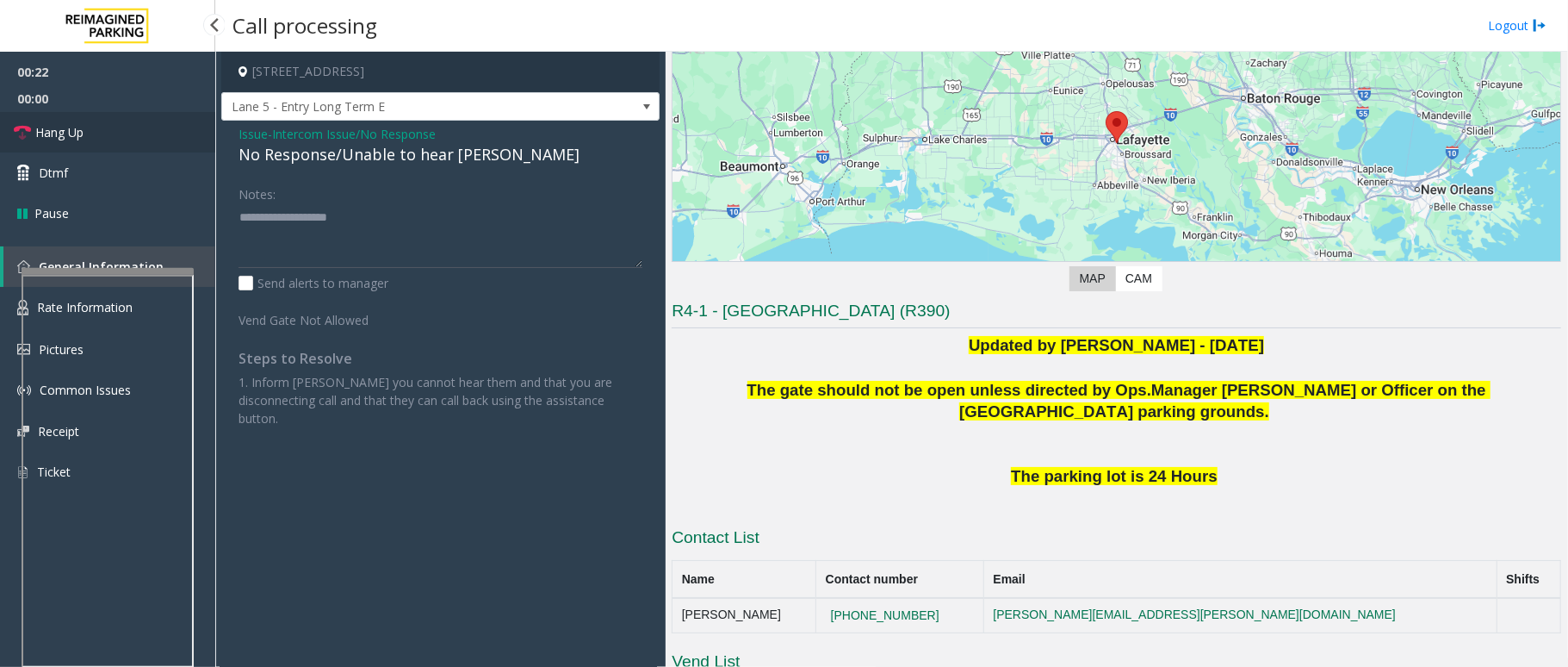
click at [62, 132] on span "Hang Up" at bounding box center [59, 132] width 48 height 18
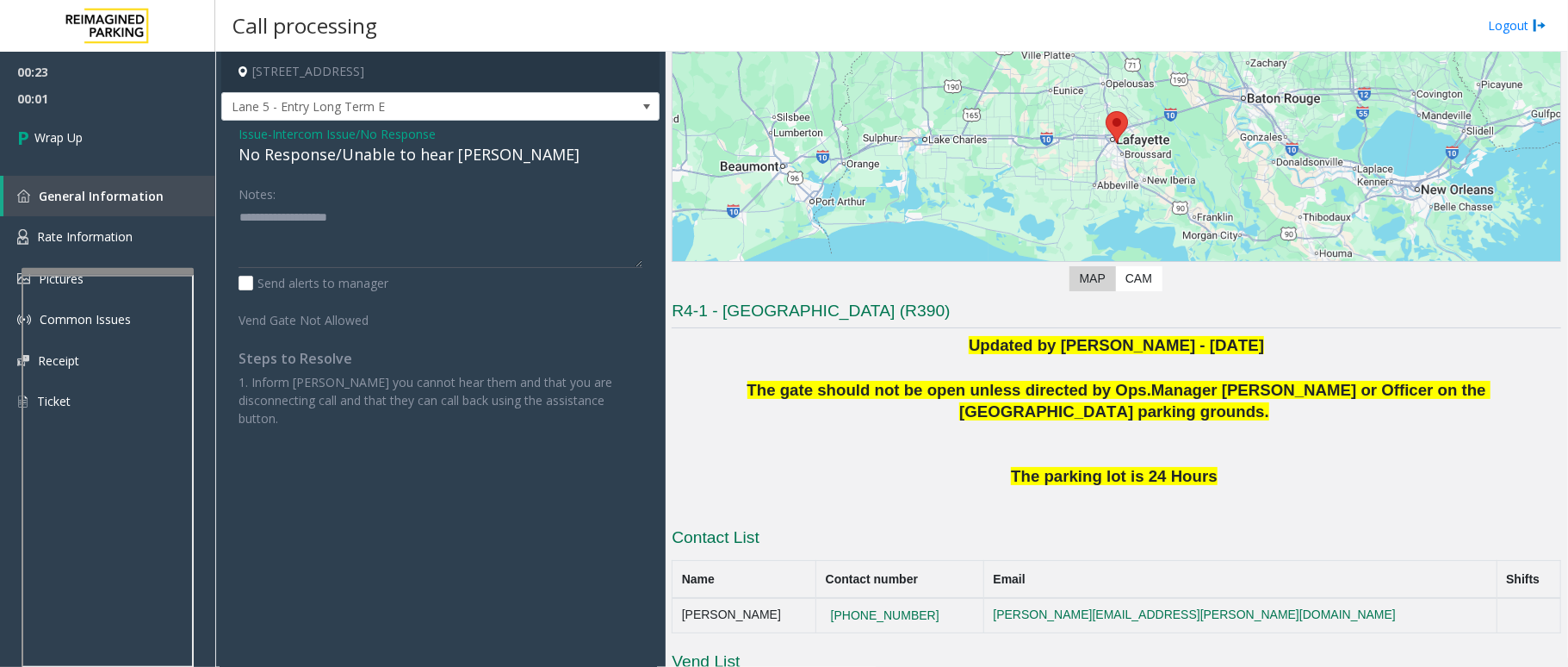
click at [253, 132] on span "Issue" at bounding box center [253, 134] width 30 height 18
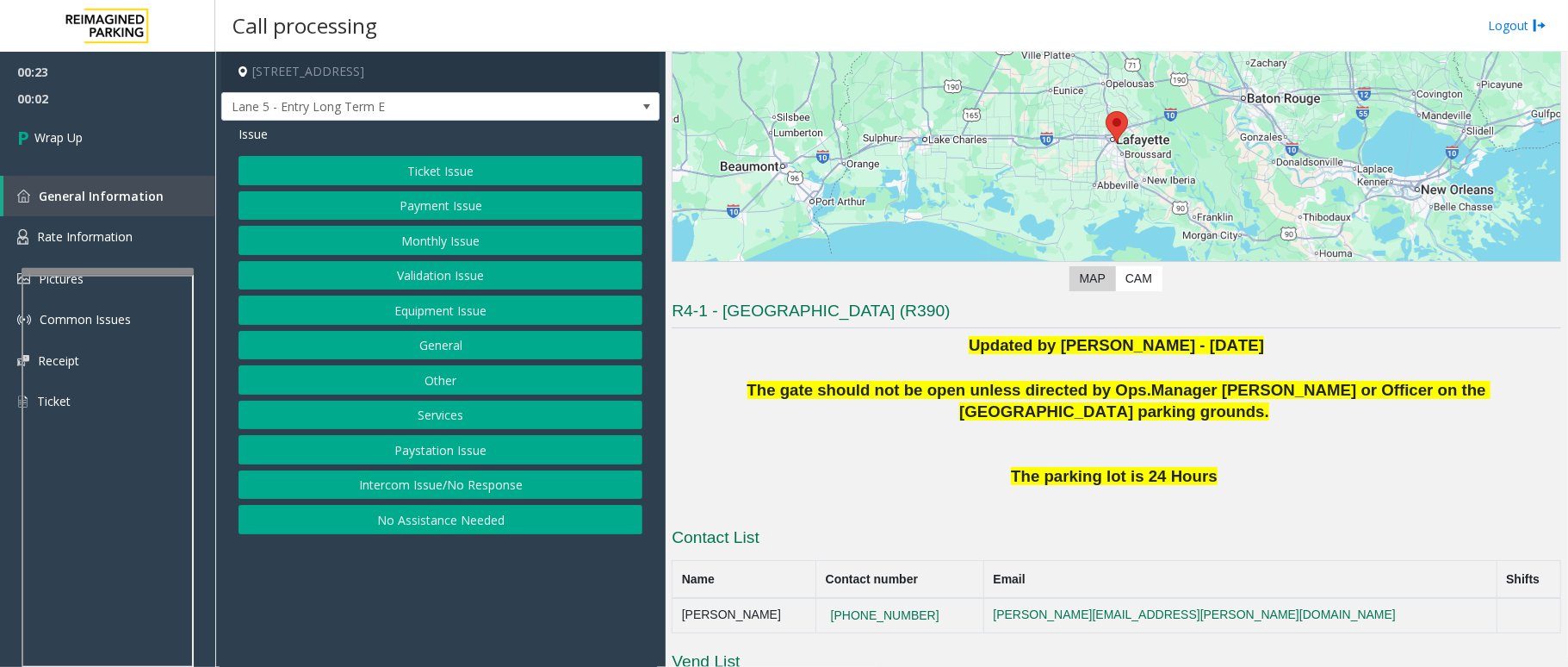
click at [431, 305] on button "Equipment Issue" at bounding box center [440, 310] width 404 height 30
click at [425, 310] on button "Gate / Door Won't Open" at bounding box center [440, 310] width 404 height 30
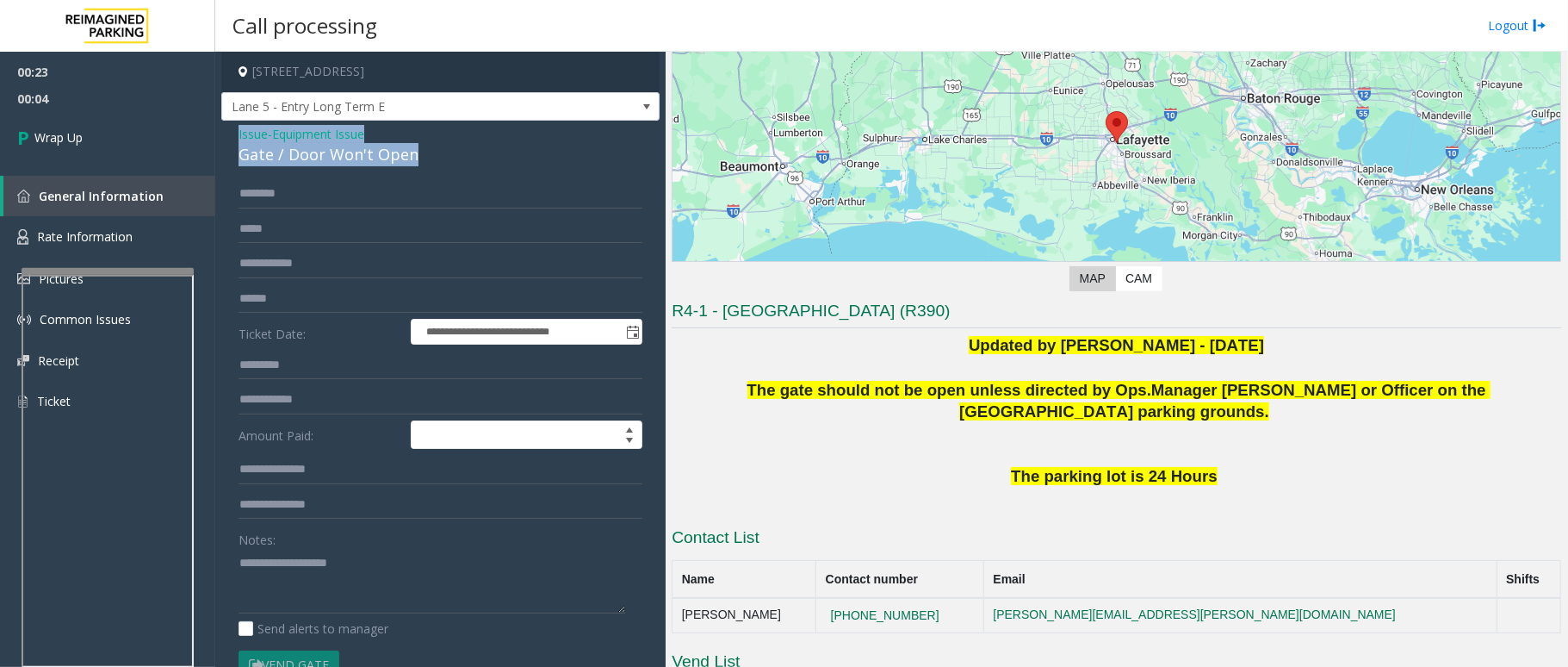
drag, startPoint x: 428, startPoint y: 160, endPoint x: 218, endPoint y: 129, distance: 212.3
click at [218, 129] on app-call-processing-form "**********" at bounding box center [440, 359] width 451 height 615
click at [452, 500] on textarea at bounding box center [431, 581] width 387 height 65
click at [474, 500] on textarea at bounding box center [431, 581] width 387 height 65
click at [307, 500] on textarea at bounding box center [431, 581] width 387 height 65
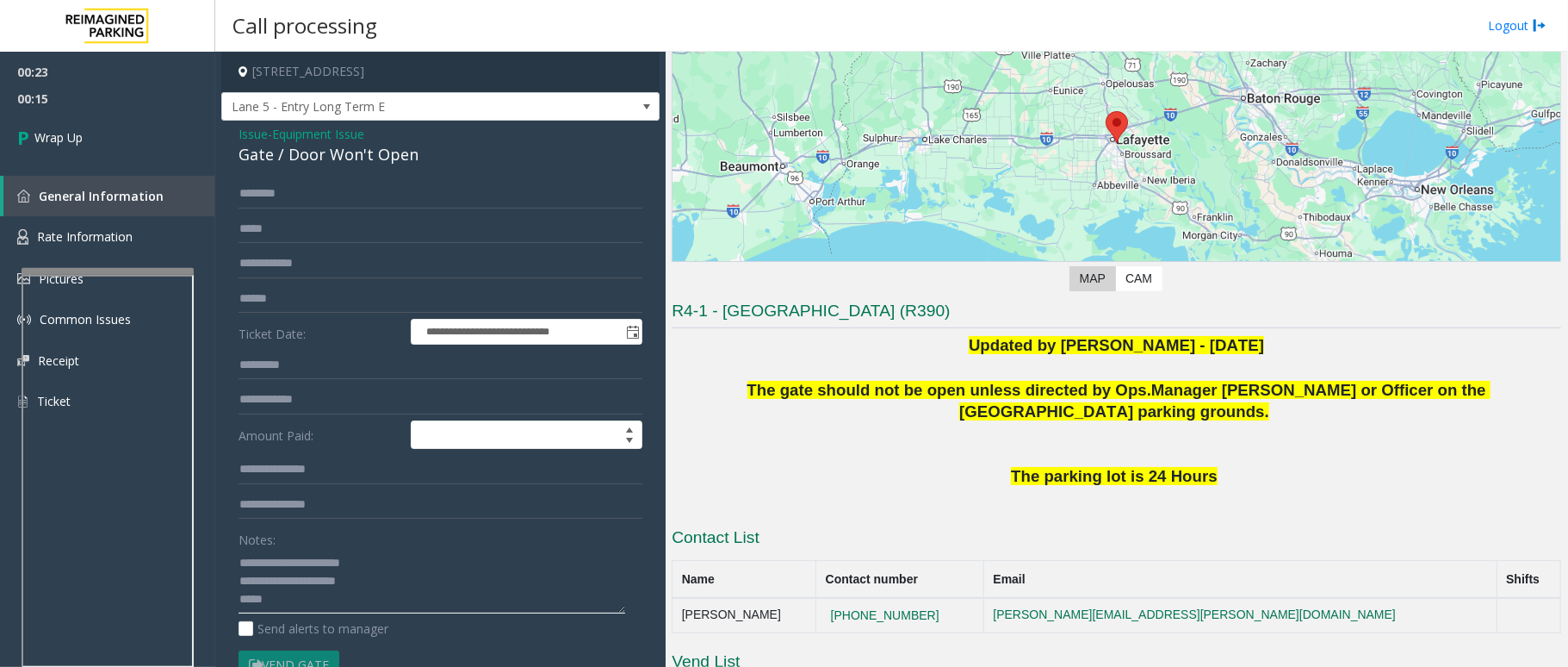
paste textarea "**********"
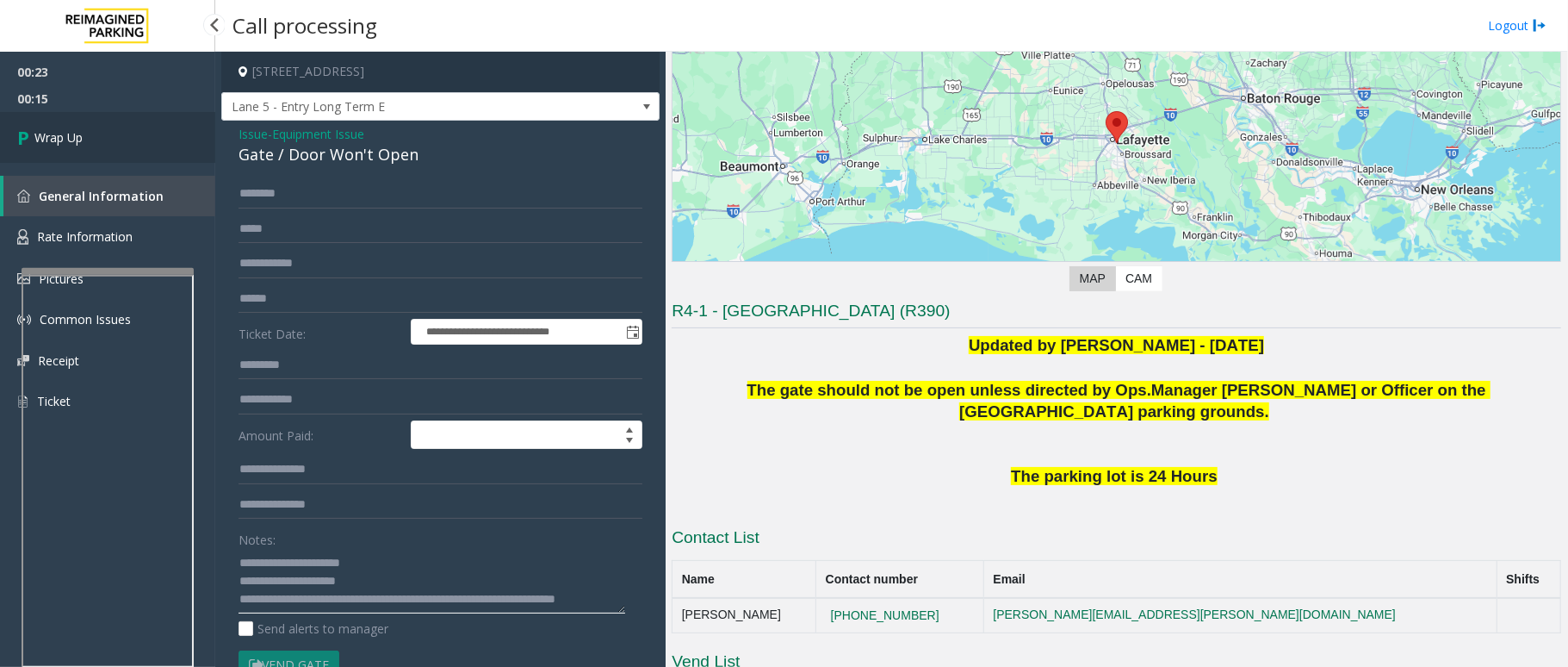
type textarea "**********"
click at [54, 138] on span "Wrap Up" at bounding box center [58, 138] width 48 height 18
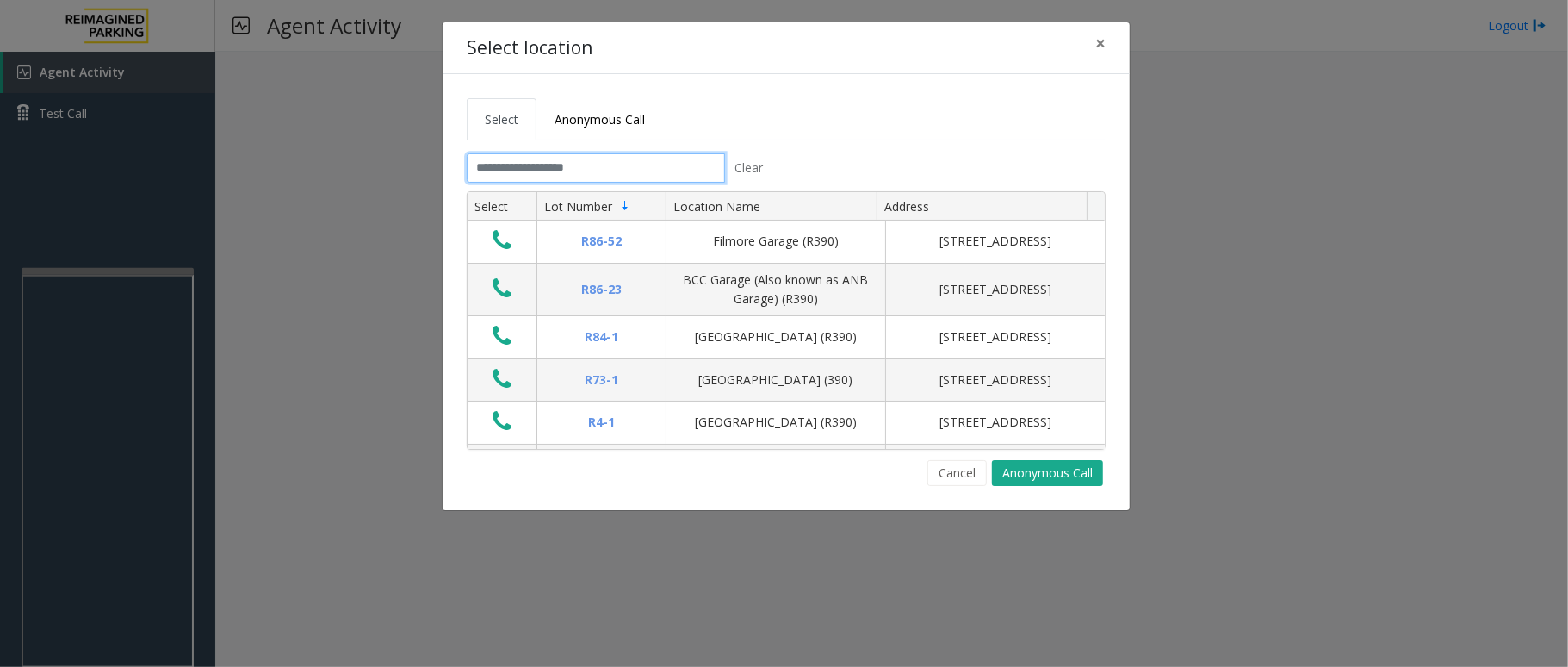
click at [536, 177] on input "text" at bounding box center [596, 168] width 259 height 30
click at [951, 476] on button "Cancel" at bounding box center [957, 473] width 59 height 26
click at [538, 173] on input "text" at bounding box center [596, 168] width 259 height 30
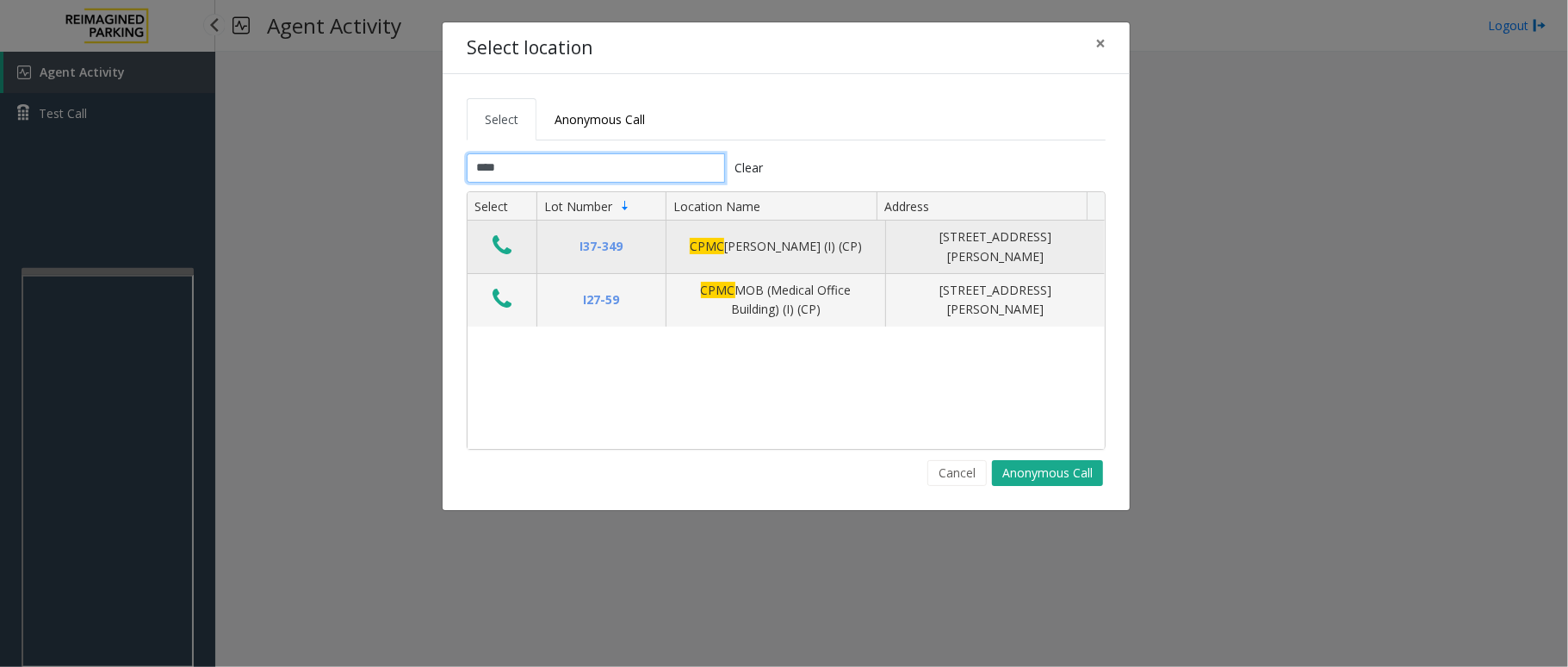
type input "****"
click at [501, 252] on icon "Data table" at bounding box center [501, 246] width 19 height 24
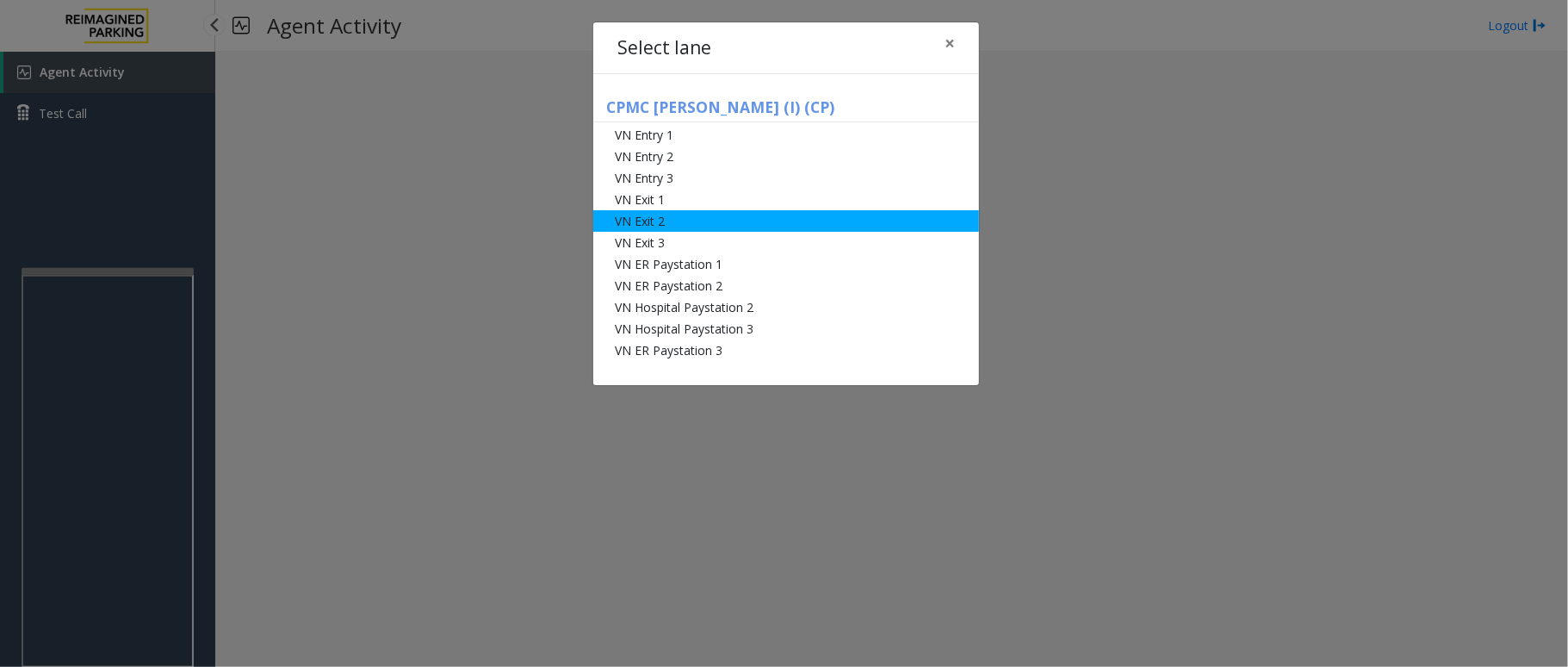
click at [697, 227] on li "VN Exit 2" at bounding box center [786, 221] width 386 height 21
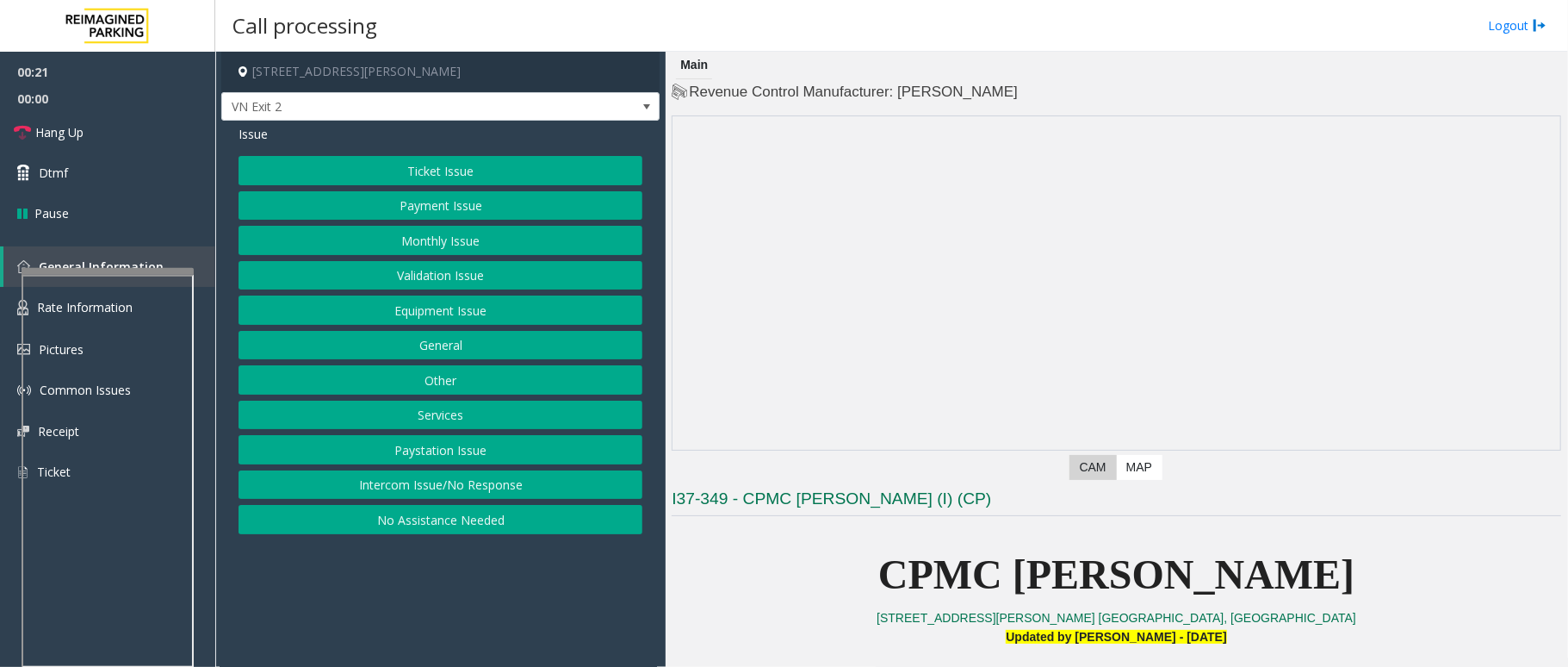
click at [468, 387] on button "Other" at bounding box center [440, 380] width 404 height 30
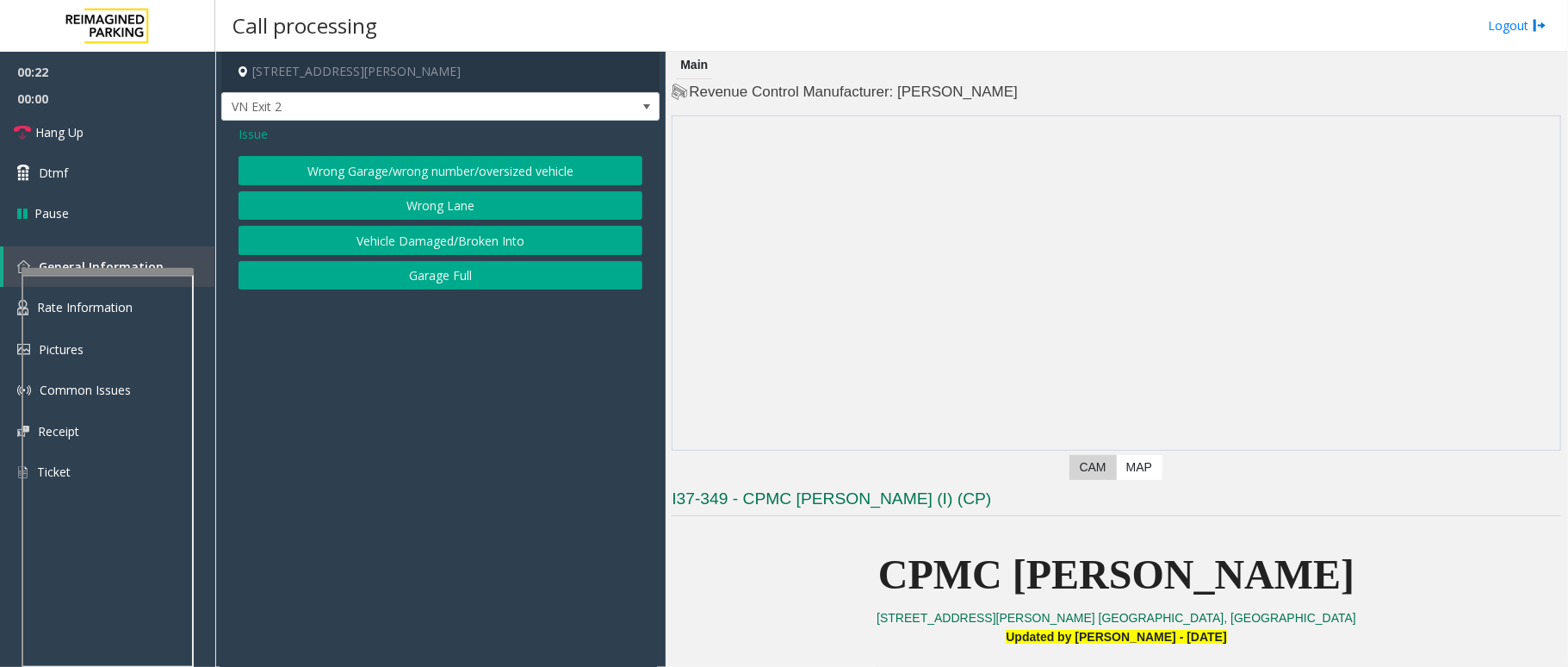
click at [245, 131] on span "Issue" at bounding box center [253, 134] width 30 height 18
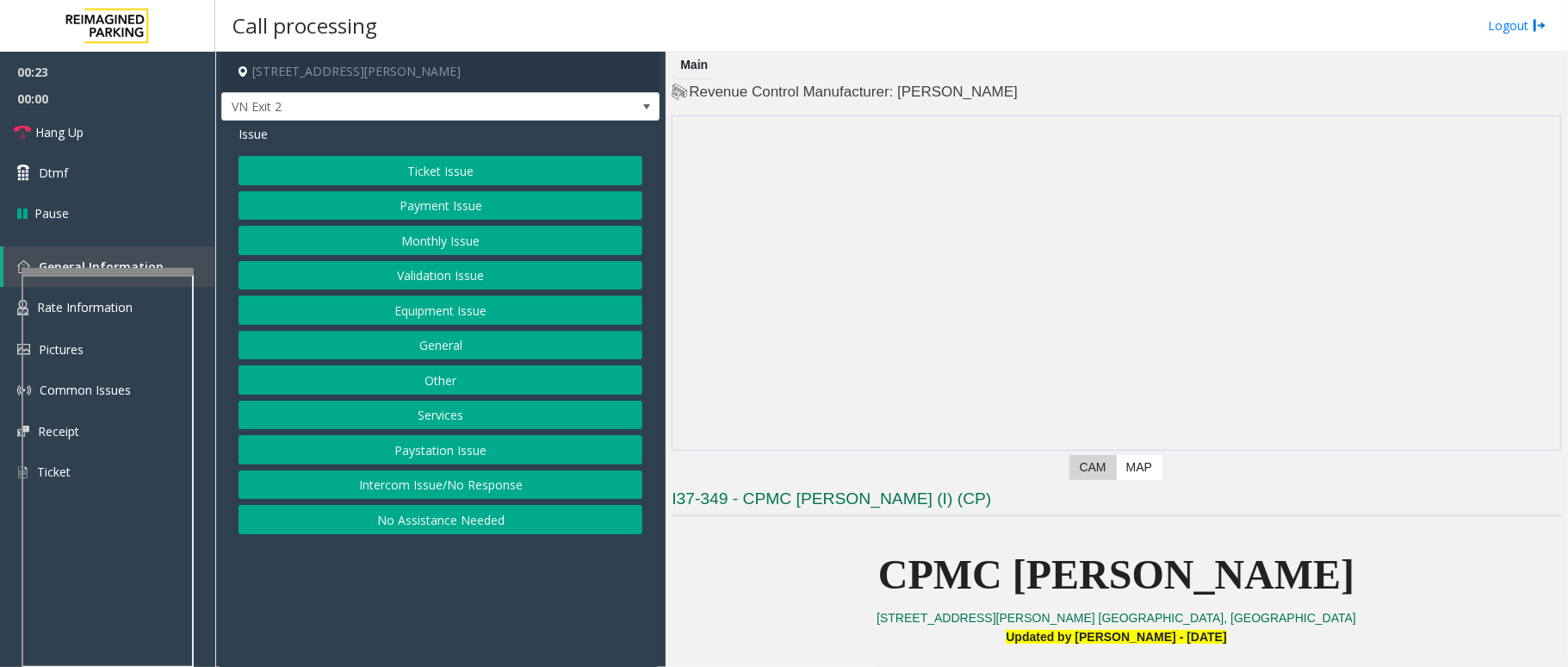
click at [432, 424] on button "Services" at bounding box center [440, 416] width 404 height 30
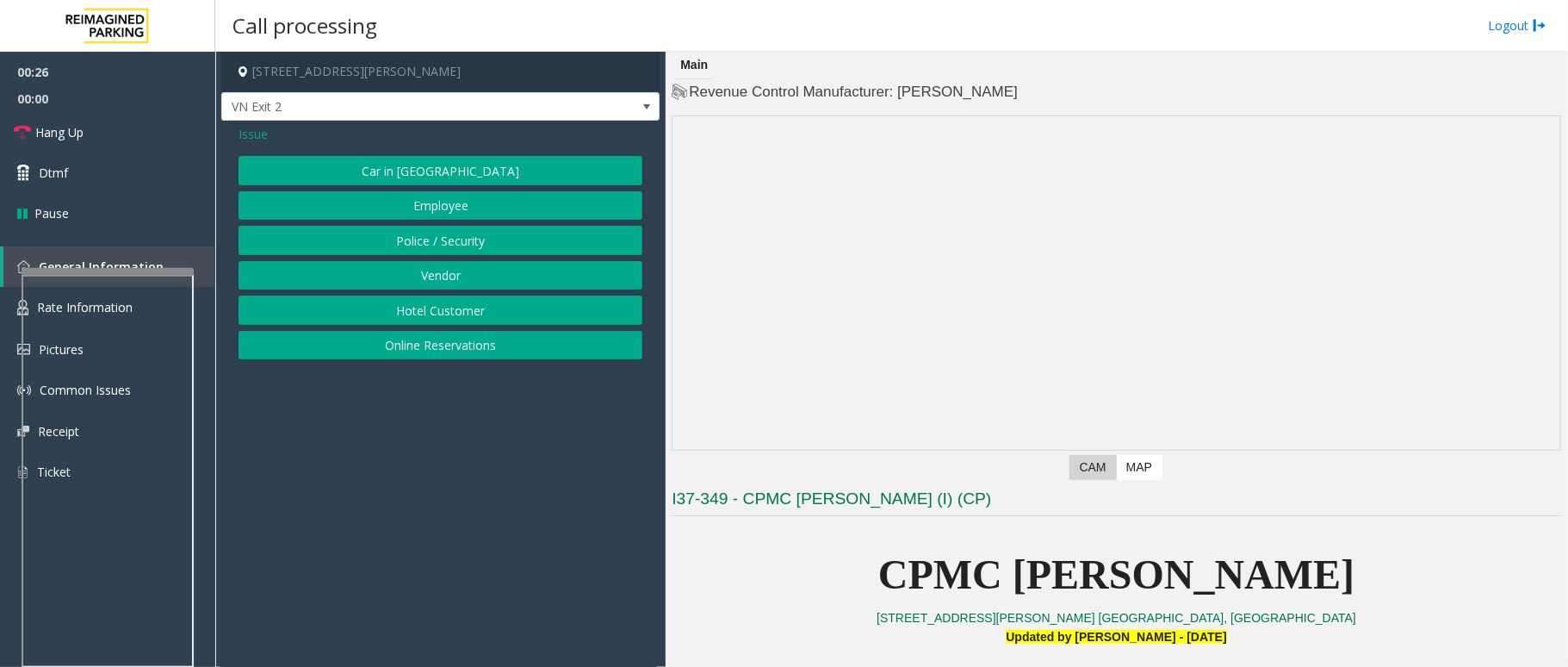
click at [463, 281] on button "Vendor" at bounding box center [440, 276] width 404 height 30
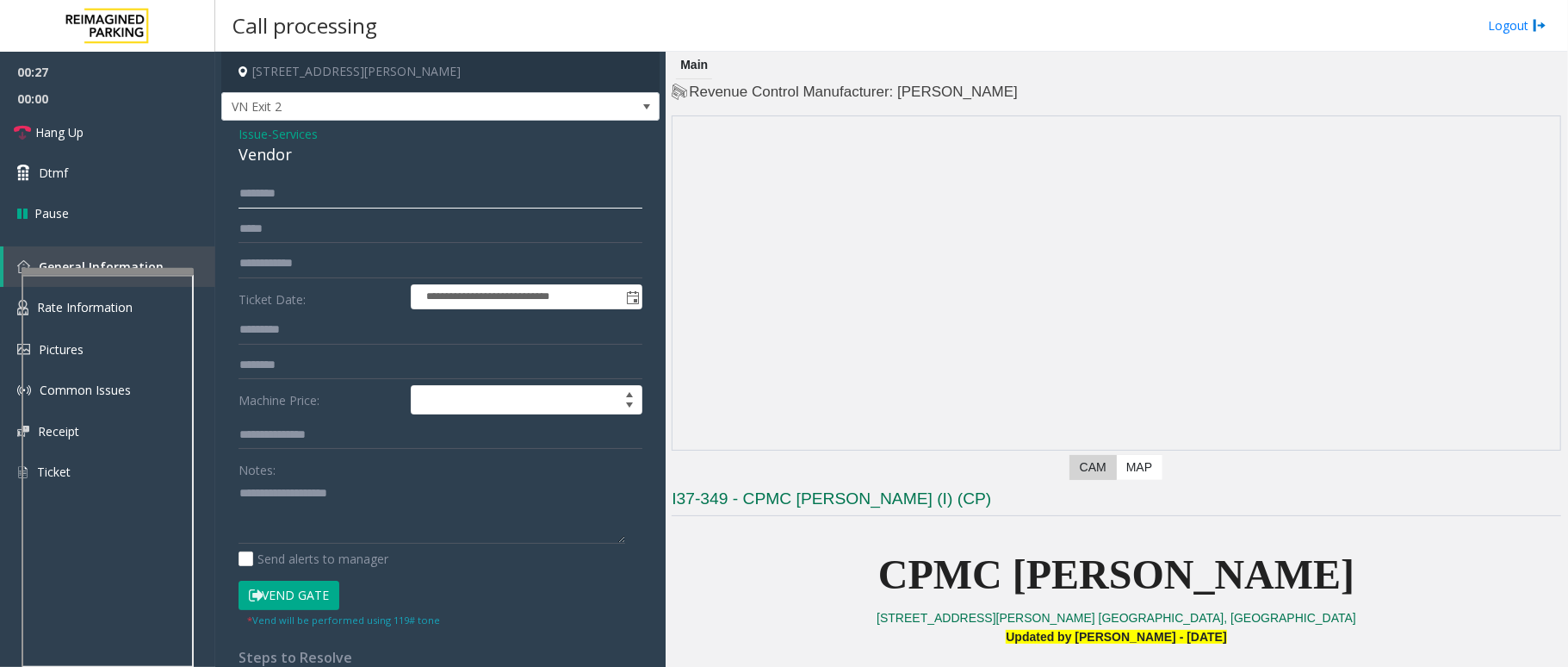
click at [310, 187] on input "text" at bounding box center [440, 194] width 404 height 30
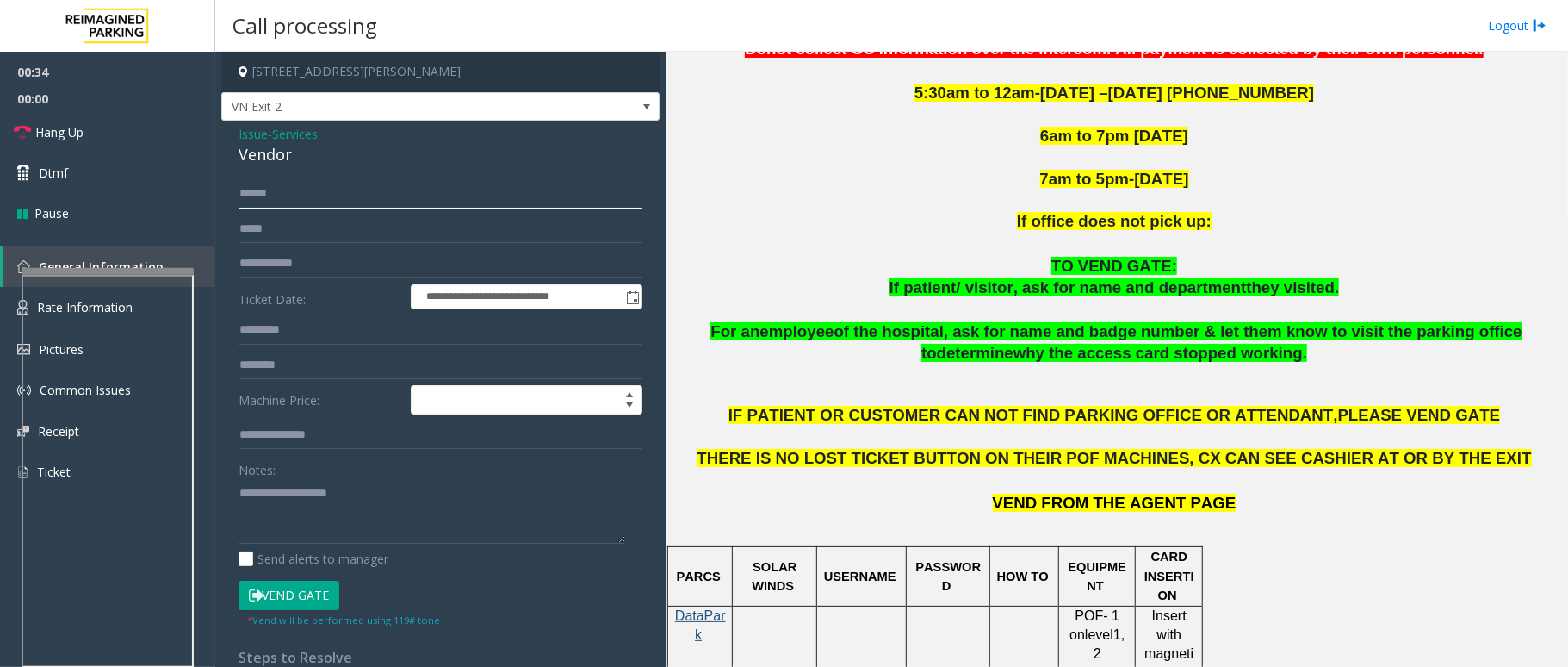
scroll to position [804, 0]
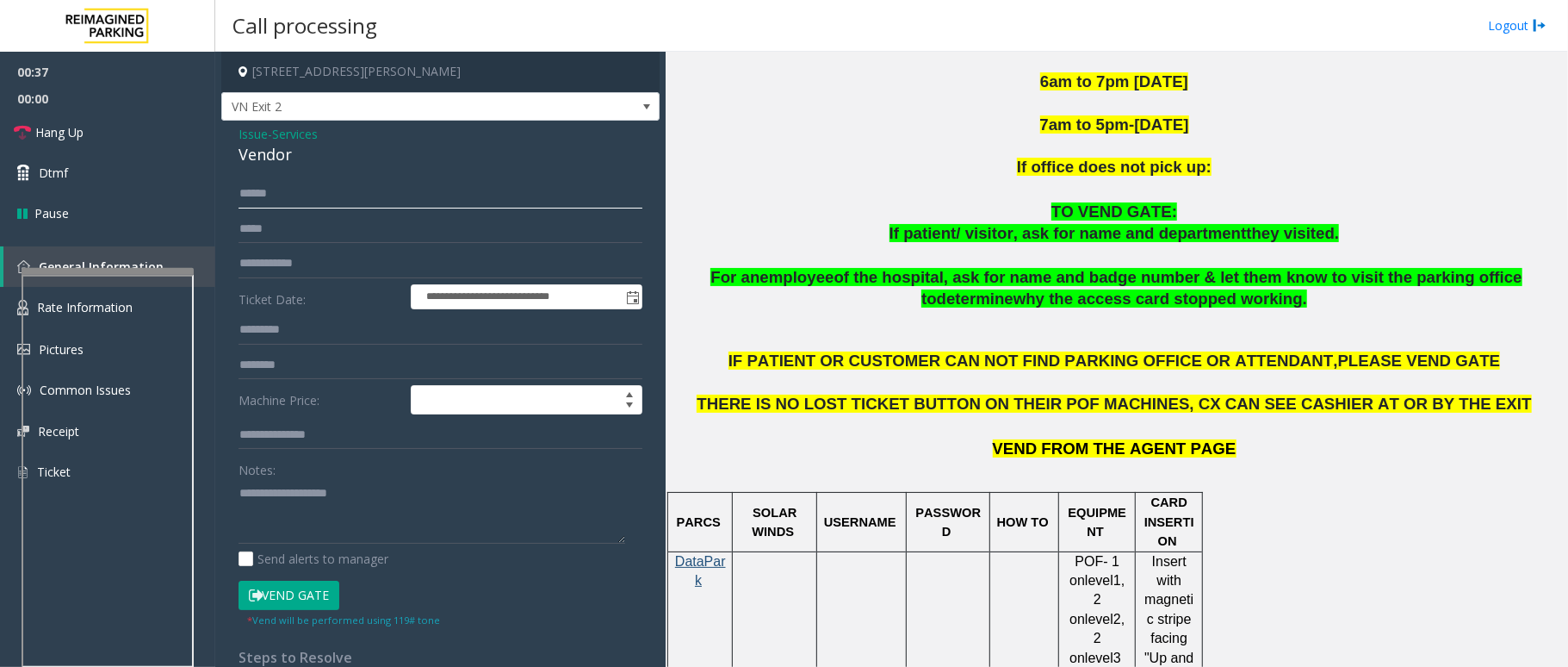
type input "*****"
click at [308, 500] on button "Vend Gate" at bounding box center [288, 595] width 101 height 30
click at [87, 141] on link "Hang Up" at bounding box center [107, 132] width 215 height 41
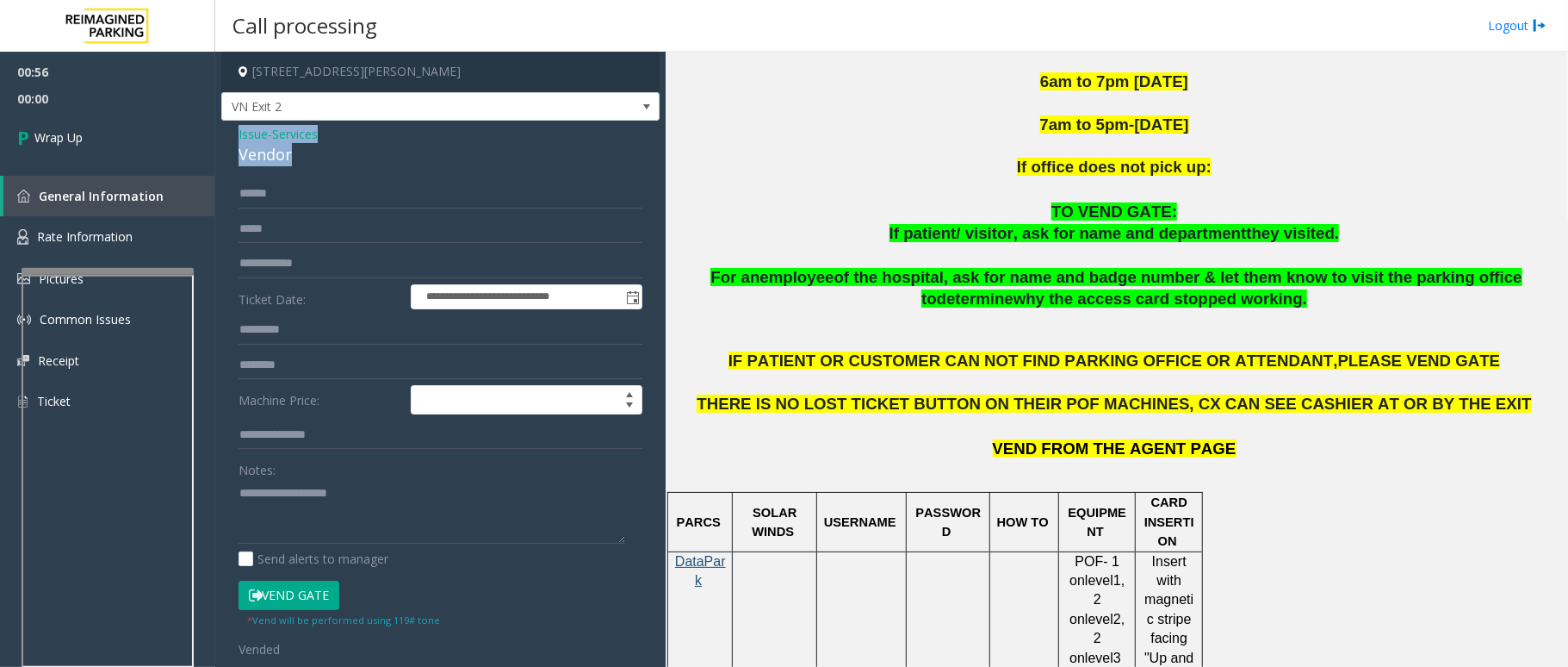
drag, startPoint x: 301, startPoint y: 157, endPoint x: 228, endPoint y: 136, distance: 76.0
click at [228, 136] on div "**********" at bounding box center [440, 456] width 439 height 671
click at [259, 500] on textarea at bounding box center [431, 511] width 387 height 65
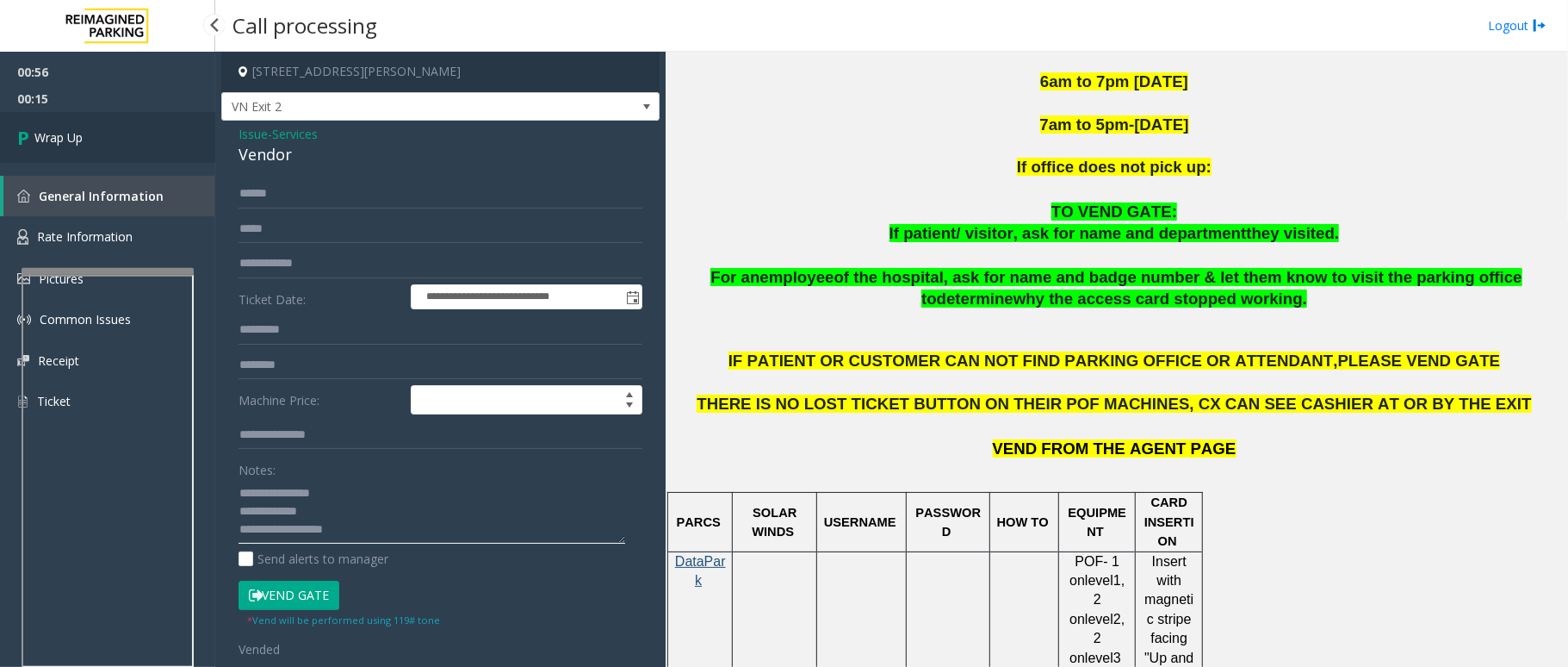
type textarea "**********"
click at [70, 125] on link "Wrap Up" at bounding box center [107, 137] width 215 height 51
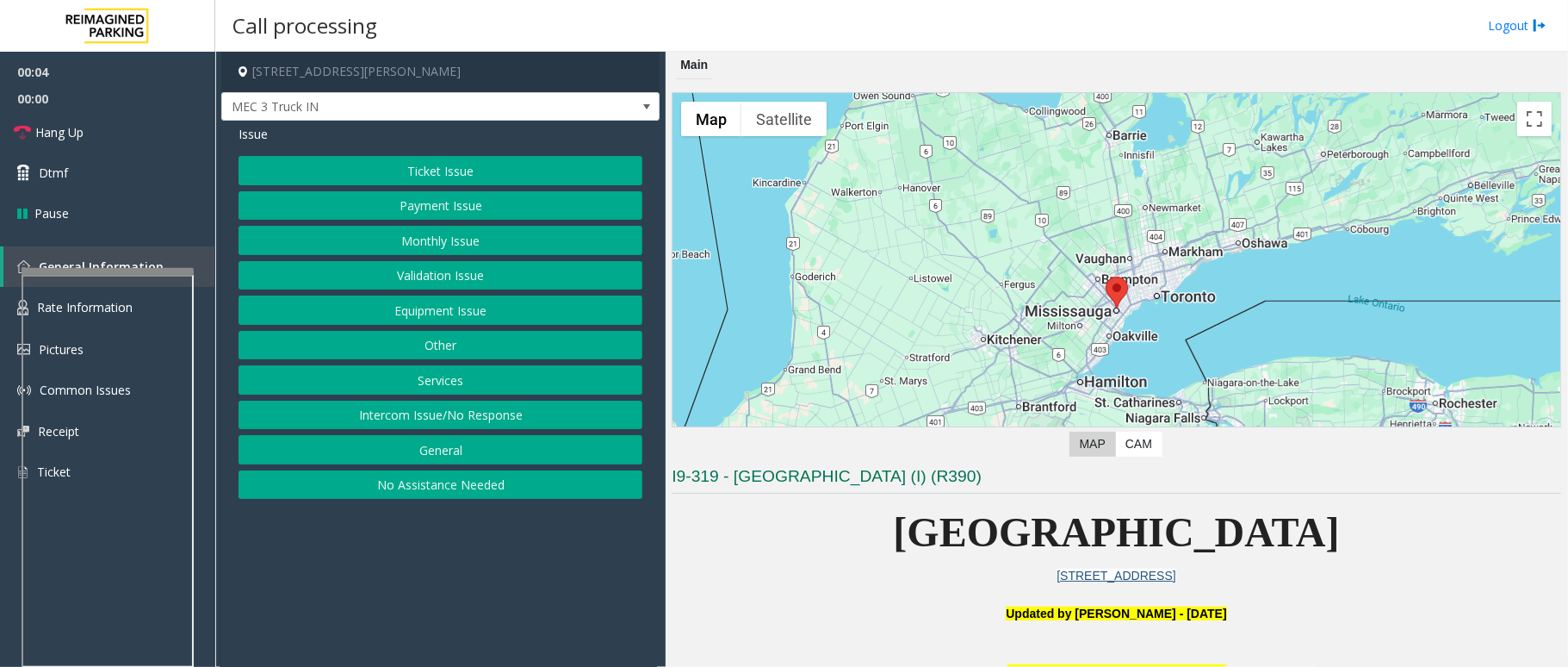
click at [477, 410] on button "Intercom Issue/No Response" at bounding box center [440, 416] width 404 height 30
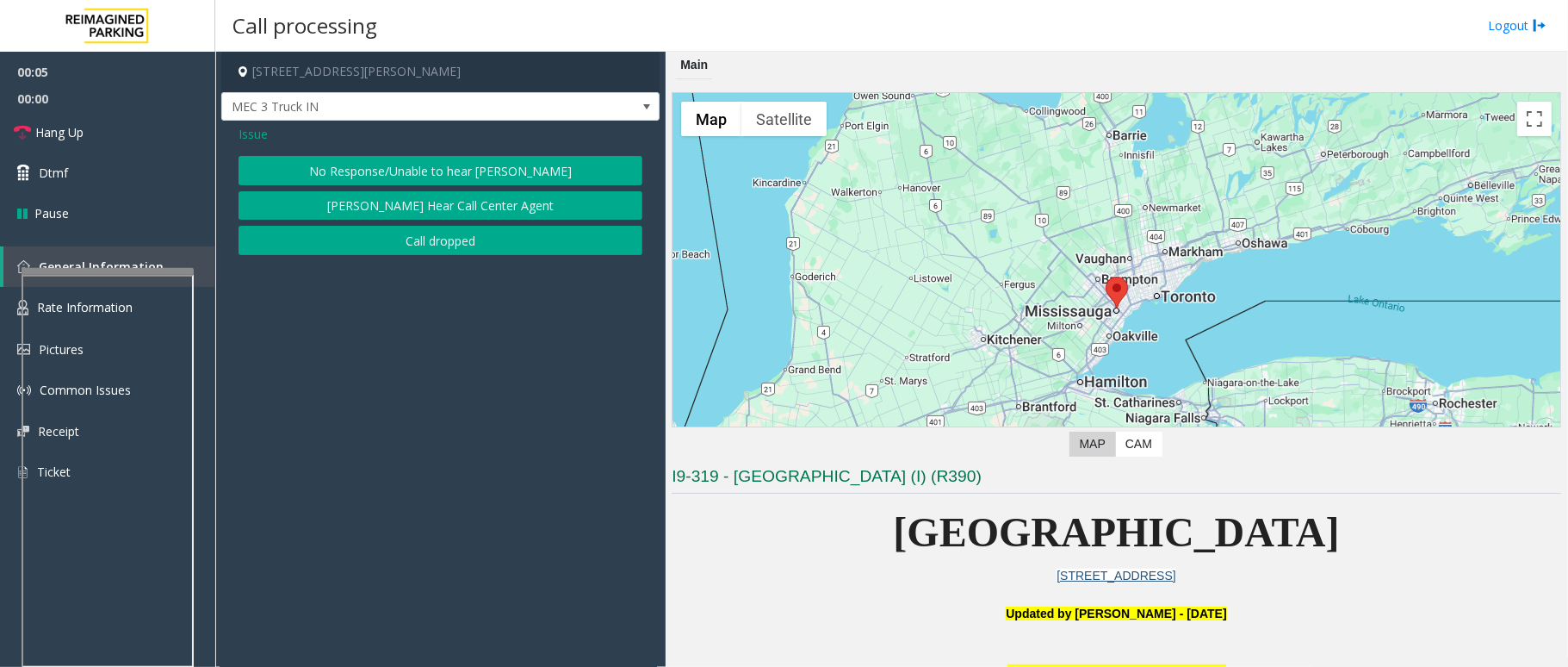
click at [494, 172] on button "No Response/Unable to hear [PERSON_NAME]" at bounding box center [440, 171] width 404 height 30
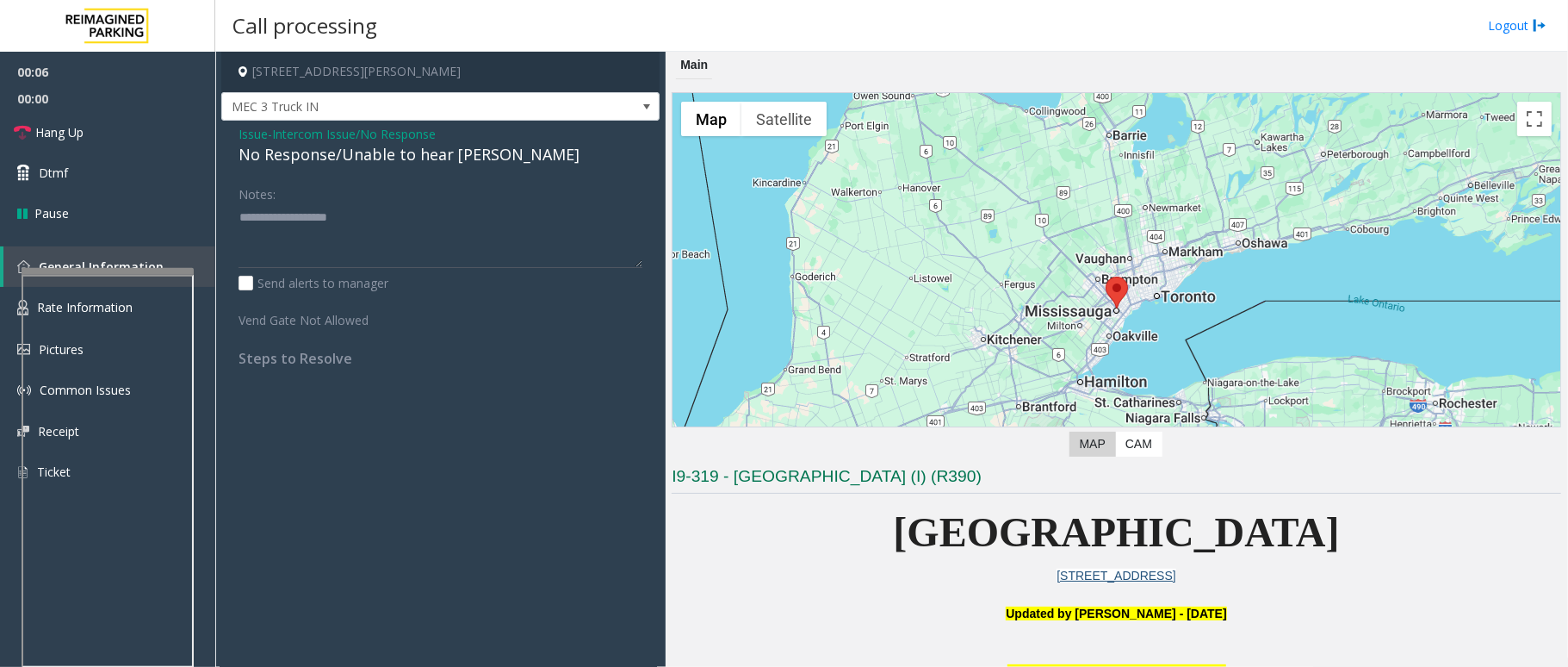
click at [393, 148] on div "No Response/Unable to hear [PERSON_NAME]" at bounding box center [440, 154] width 404 height 23
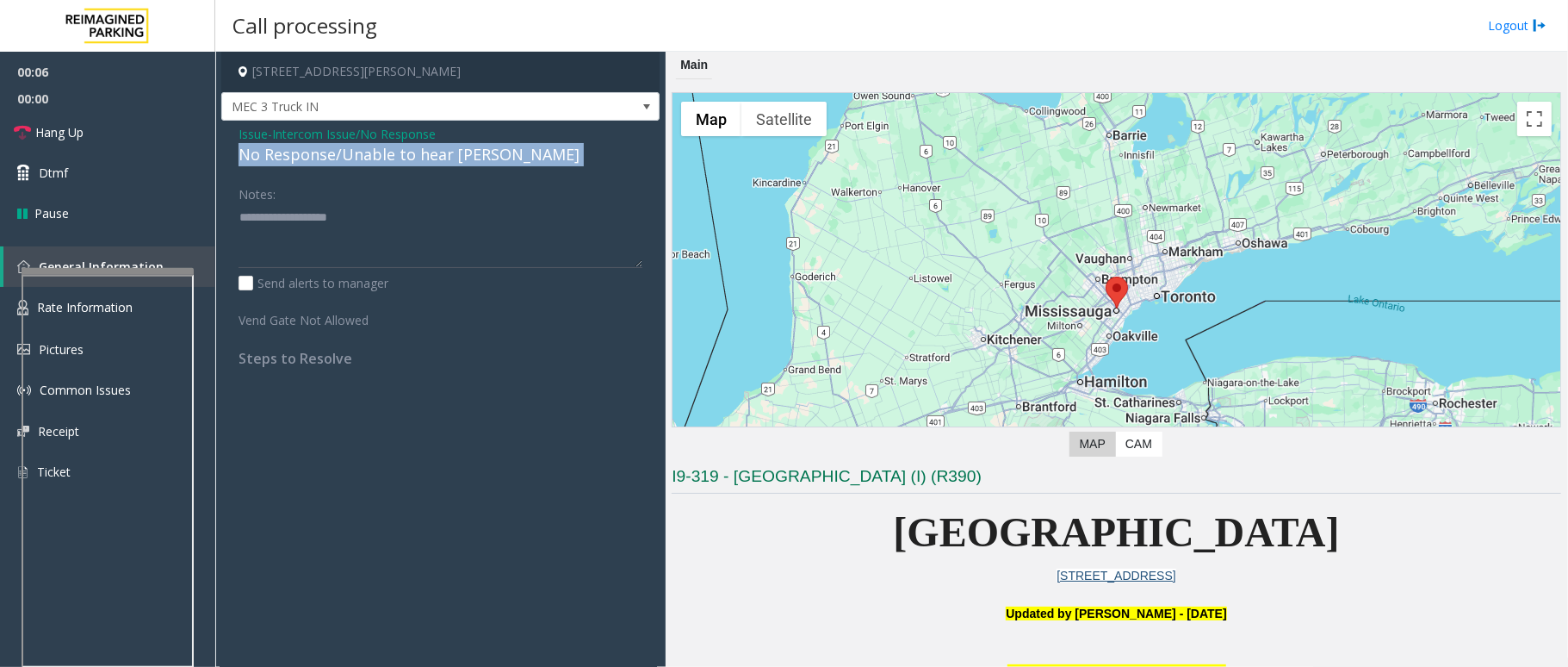
click at [393, 148] on div "No Response/Unable to hear [PERSON_NAME]" at bounding box center [440, 154] width 404 height 23
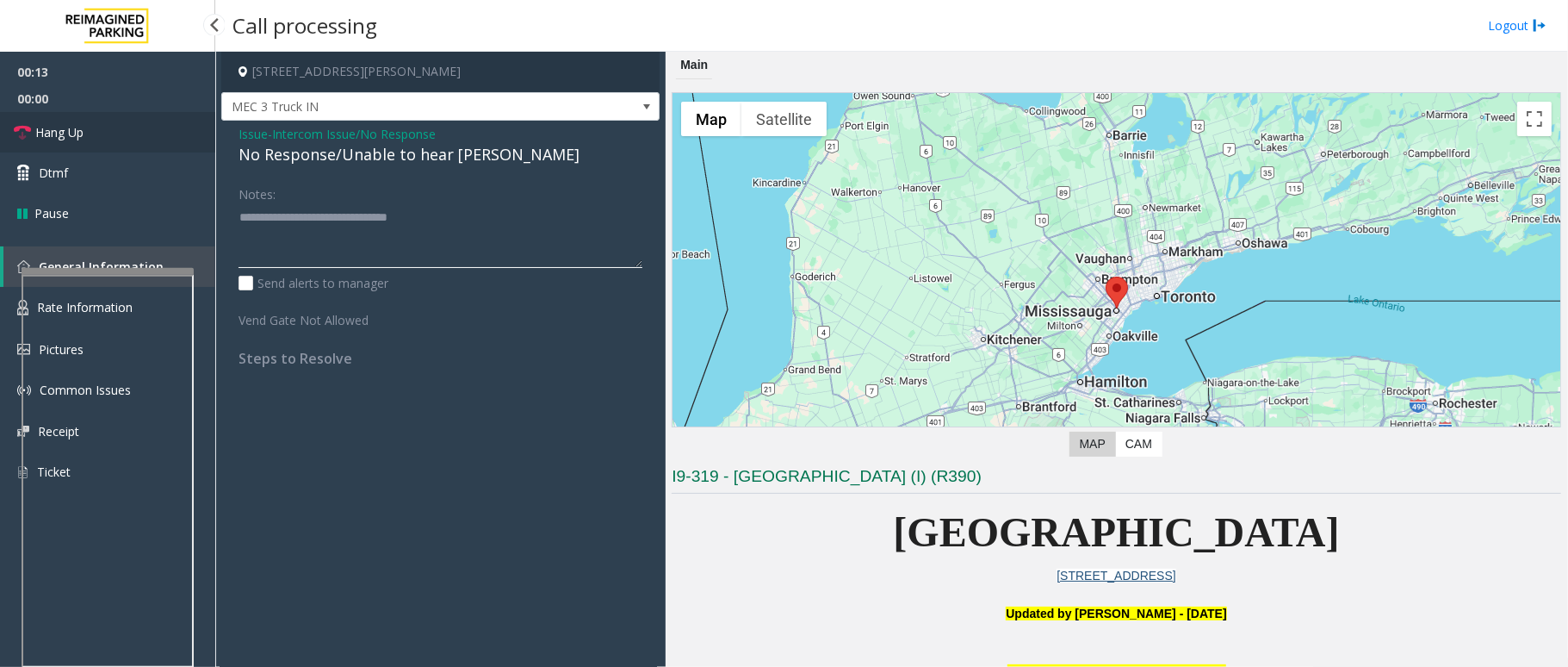
type textarea "**********"
click at [69, 125] on span "Hang Up" at bounding box center [59, 132] width 48 height 18
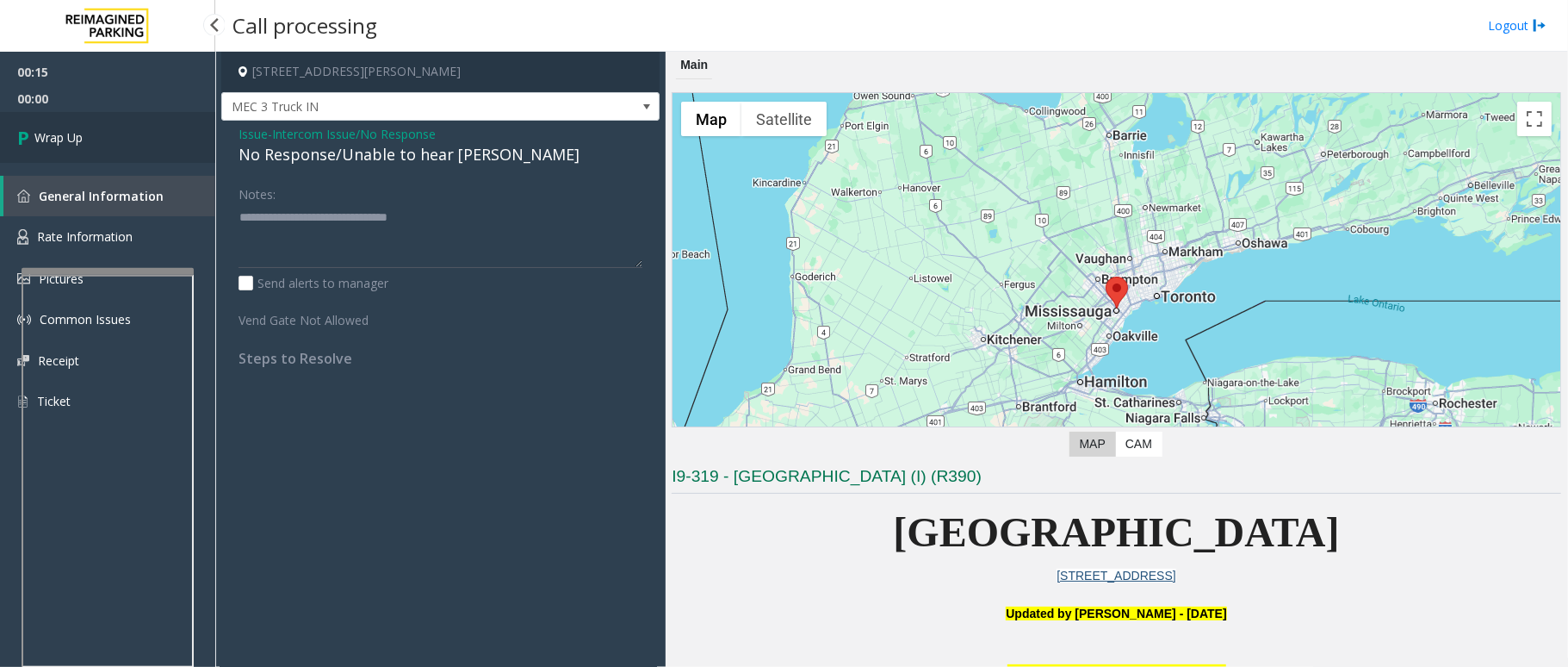
click at [69, 125] on link "Wrap Up" at bounding box center [107, 137] width 215 height 51
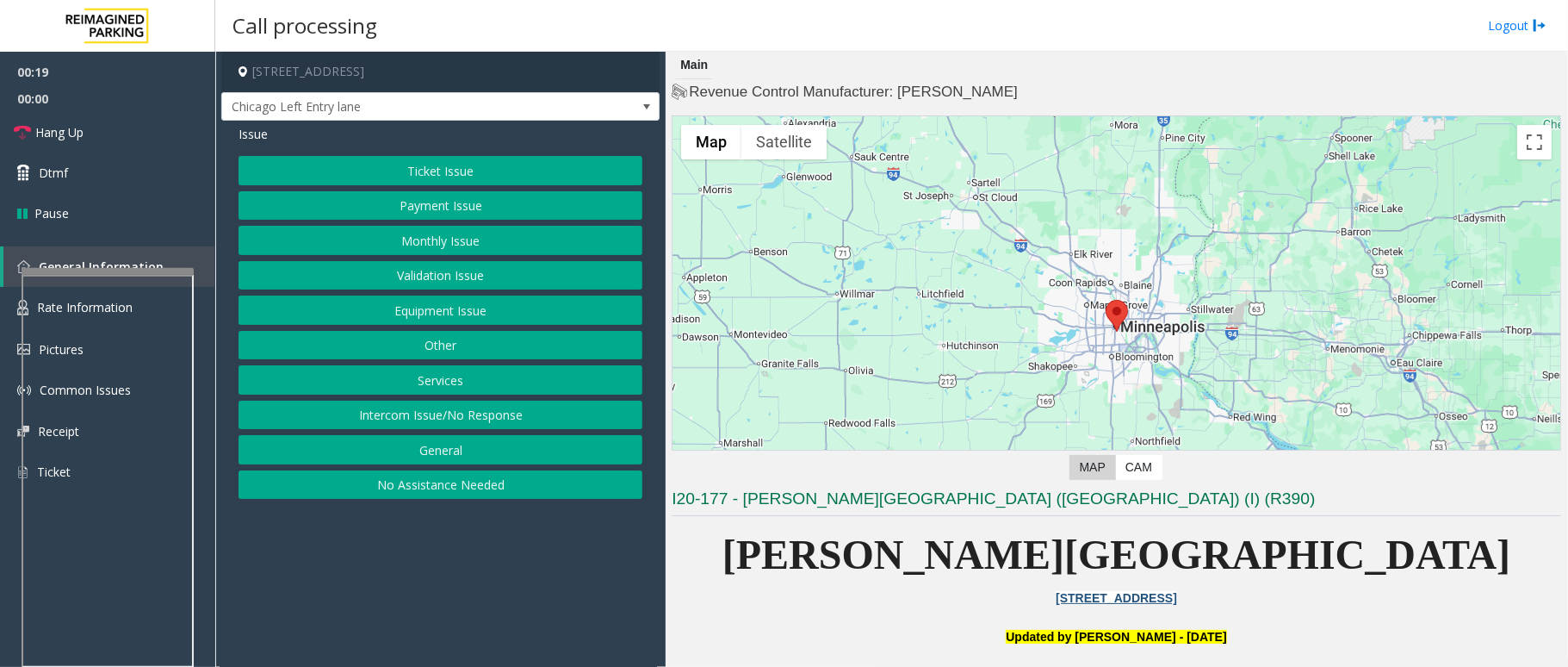
click at [480, 415] on button "Intercom Issue/No Response" at bounding box center [440, 416] width 404 height 30
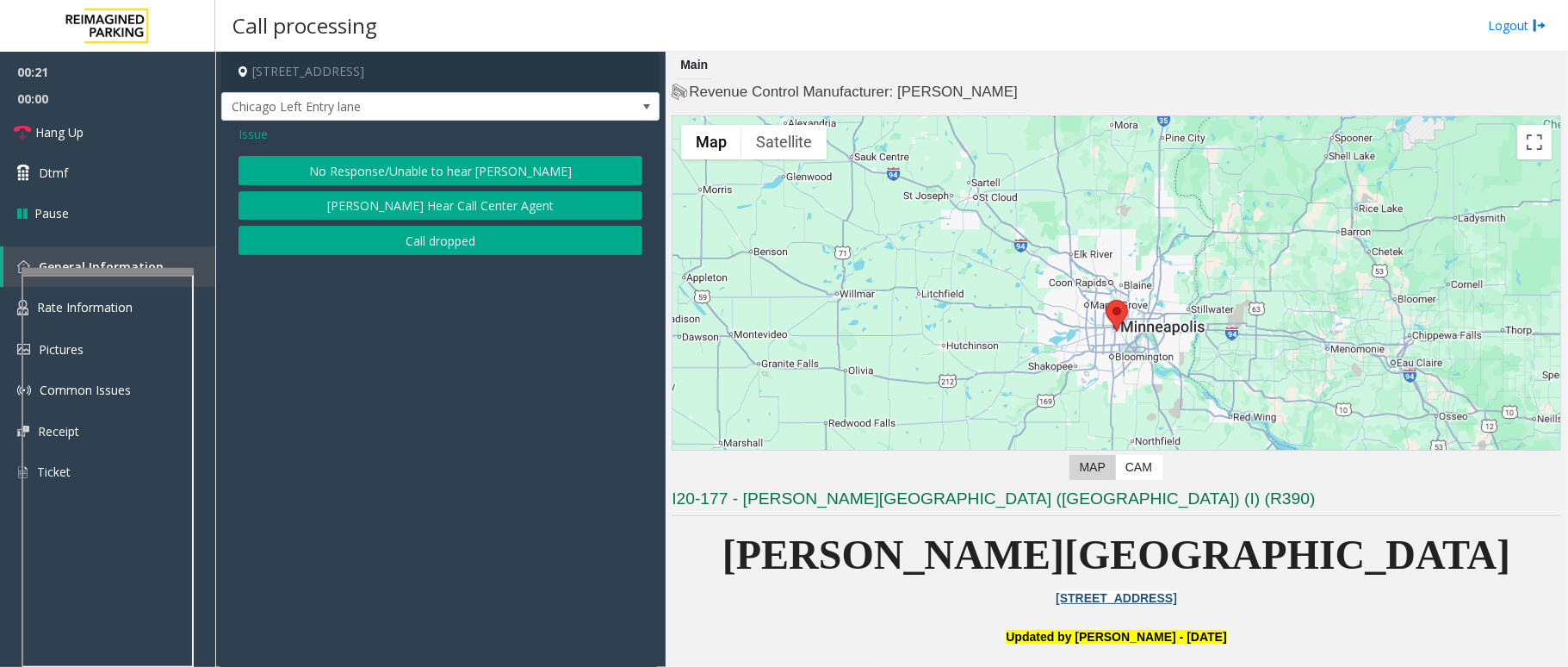
click at [431, 171] on button "No Response/Unable to hear [PERSON_NAME]" at bounding box center [440, 171] width 404 height 30
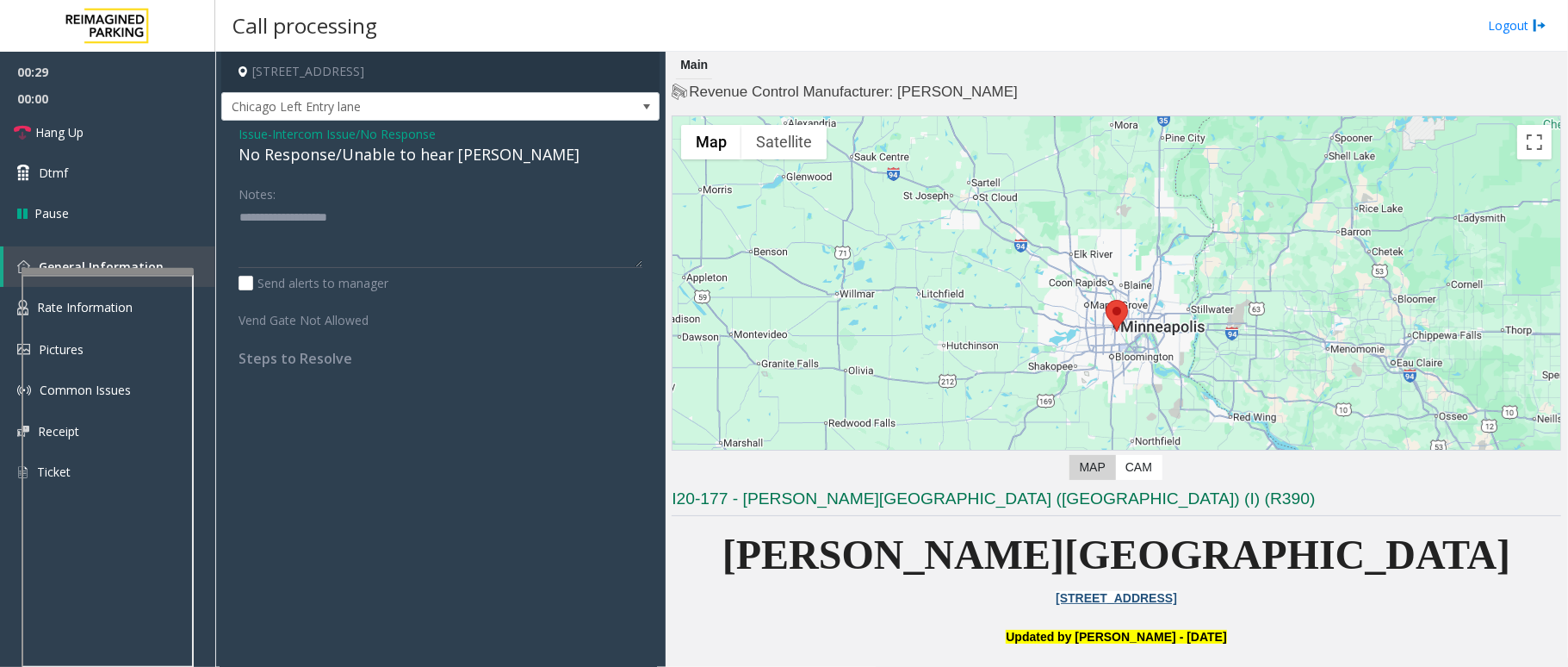
click at [318, 159] on div "No Response/Unable to hear [PERSON_NAME]" at bounding box center [440, 154] width 404 height 23
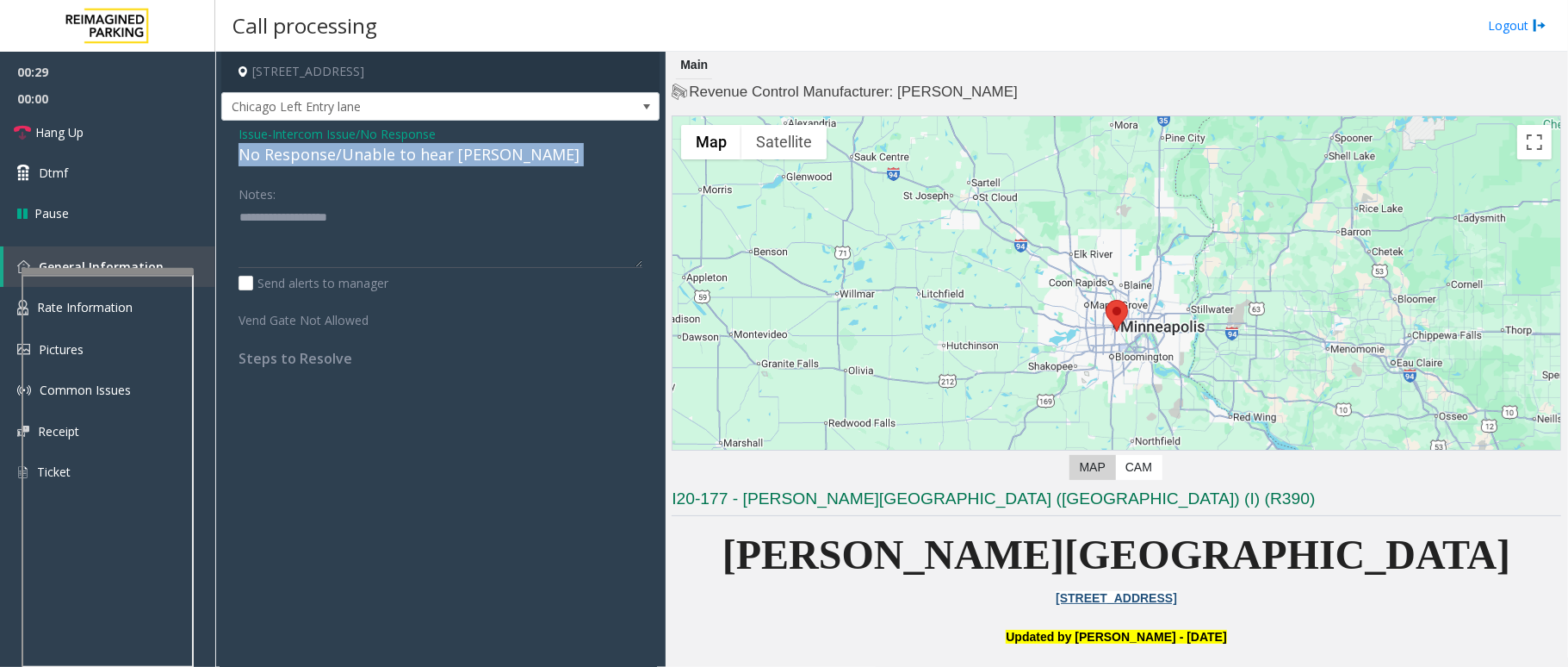
click at [318, 159] on div "No Response/Unable to hear [PERSON_NAME]" at bounding box center [440, 154] width 404 height 23
click at [86, 141] on link "Hang Up" at bounding box center [107, 132] width 215 height 41
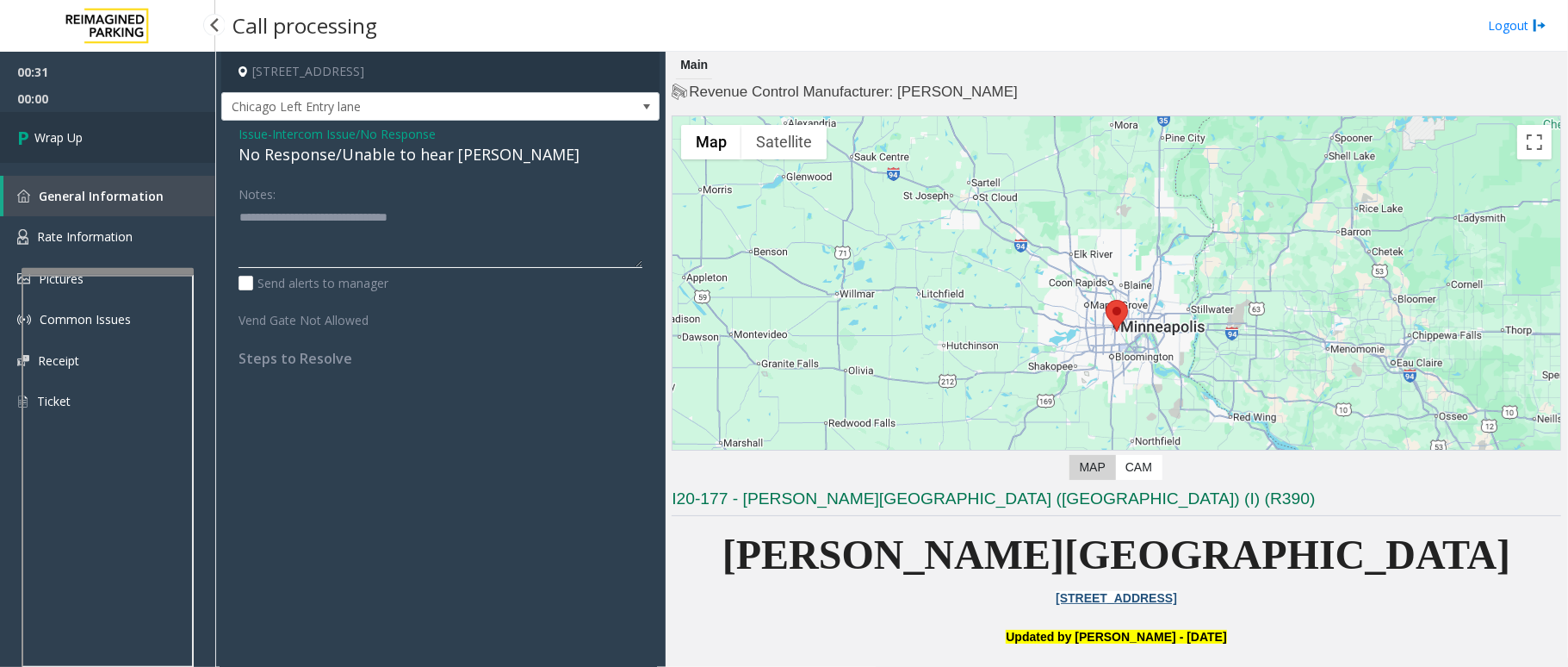
type textarea "**********"
click at [111, 155] on link "Wrap Up" at bounding box center [107, 137] width 215 height 51
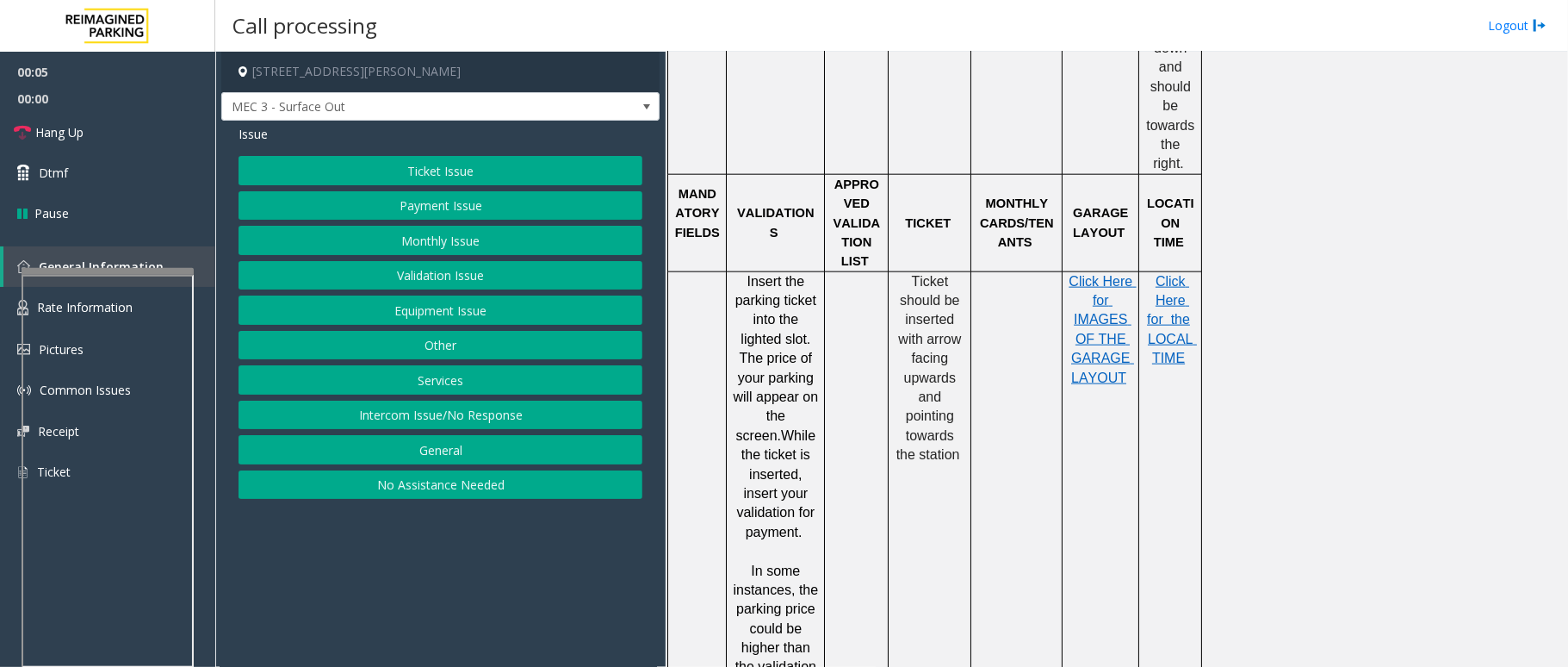
scroll to position [1493, 0]
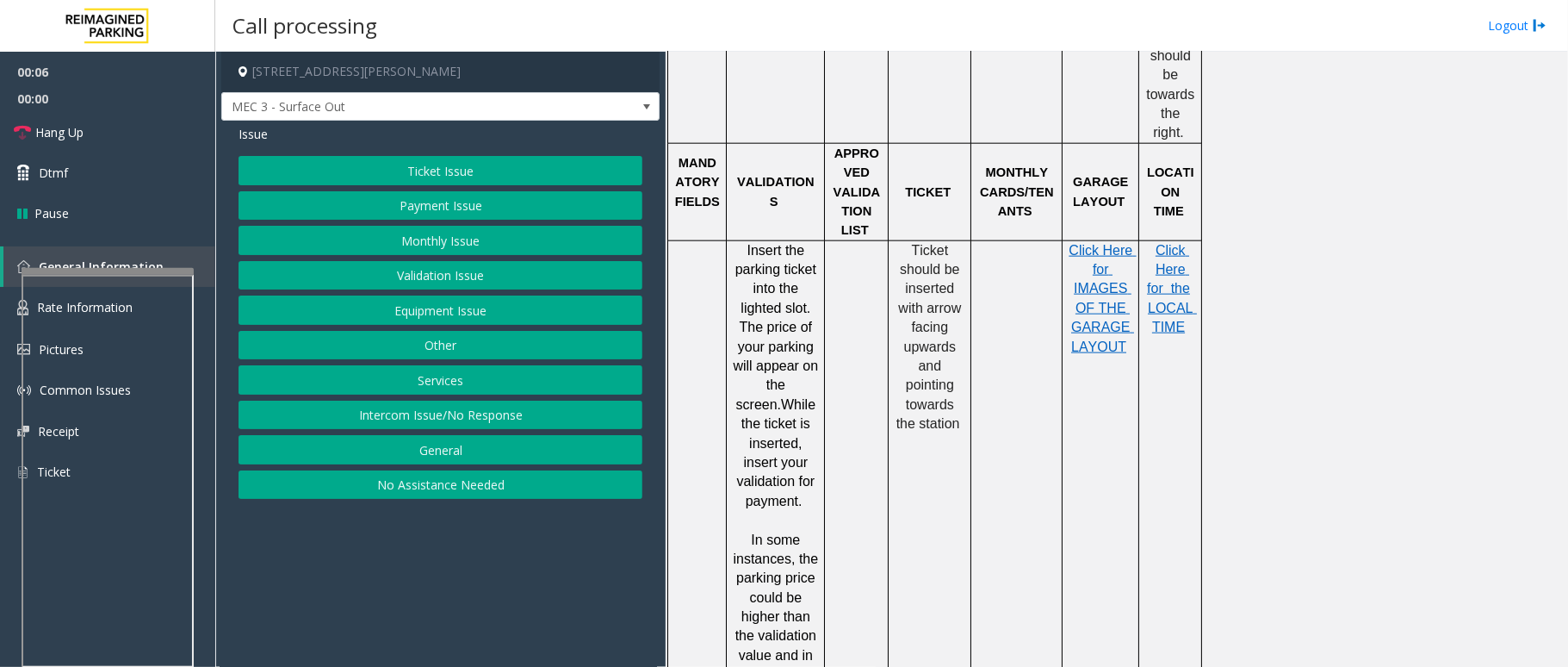
click at [459, 418] on button "Intercom Issue/No Response" at bounding box center [440, 416] width 404 height 30
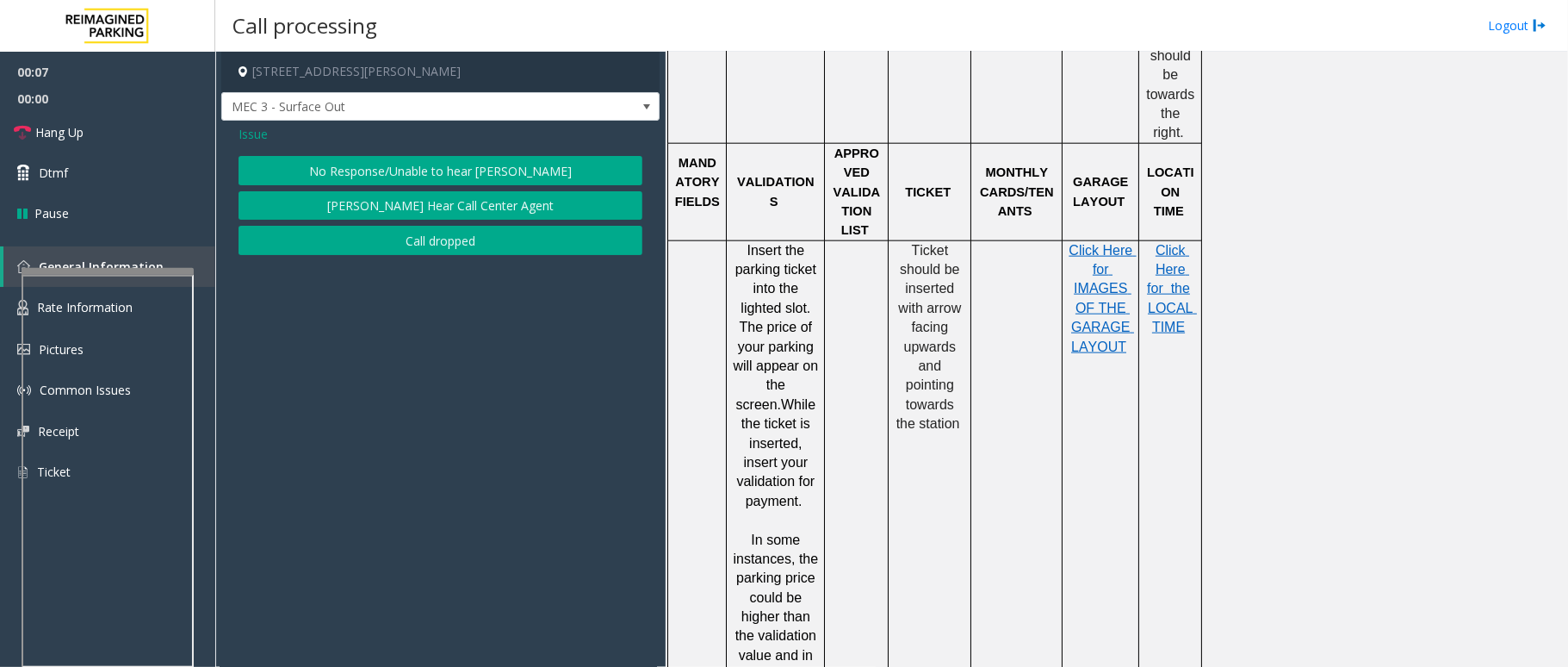
click at [500, 176] on button "No Response/Unable to hear [PERSON_NAME]" at bounding box center [440, 171] width 404 height 30
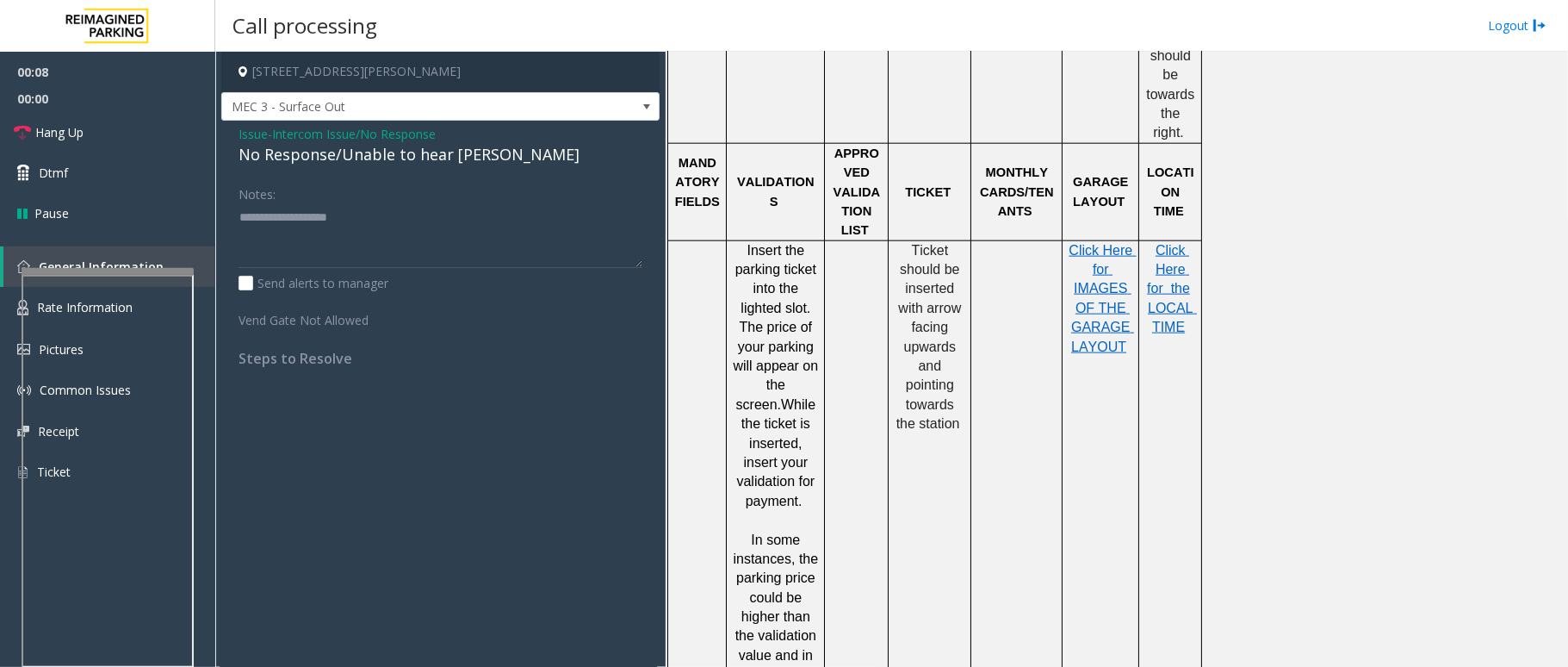
click at [335, 152] on div "No Response/Unable to hear [PERSON_NAME]" at bounding box center [440, 154] width 404 height 23
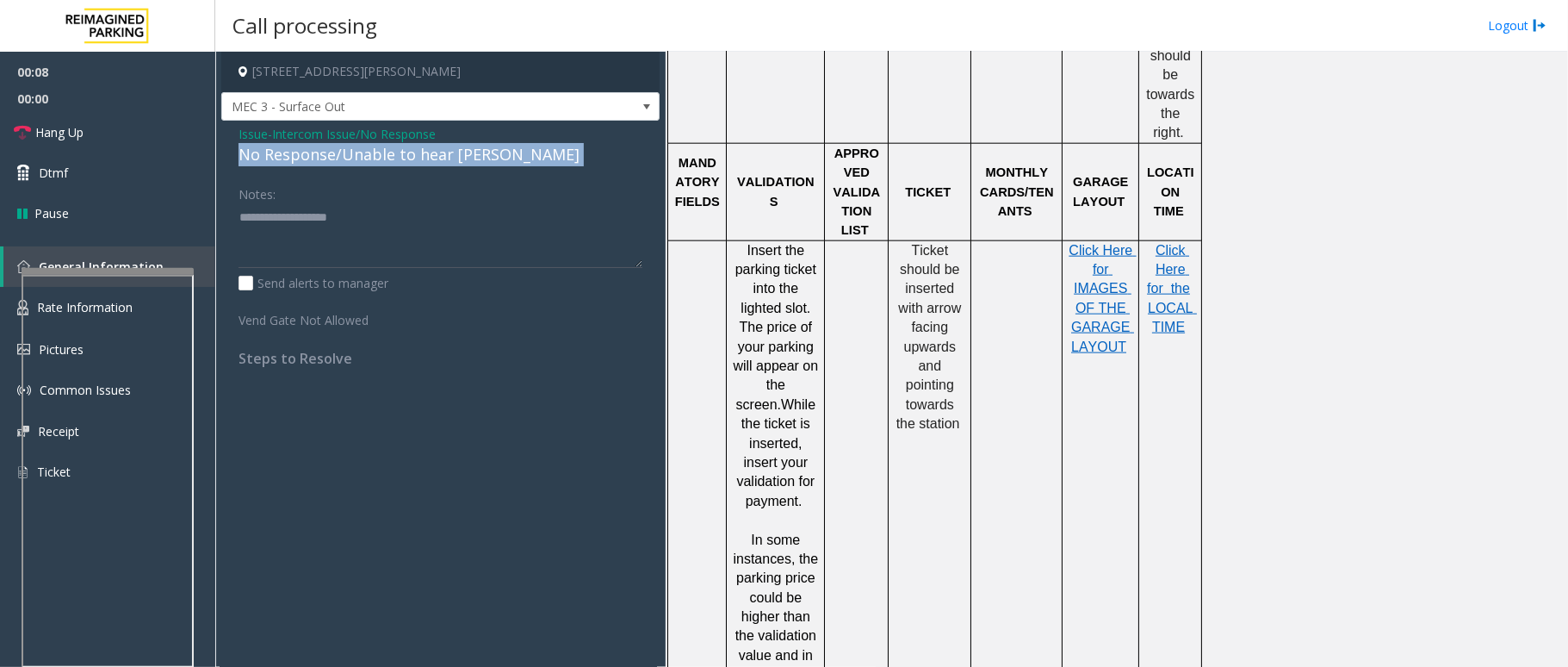
click at [335, 152] on div "No Response/Unable to hear [PERSON_NAME]" at bounding box center [440, 154] width 404 height 23
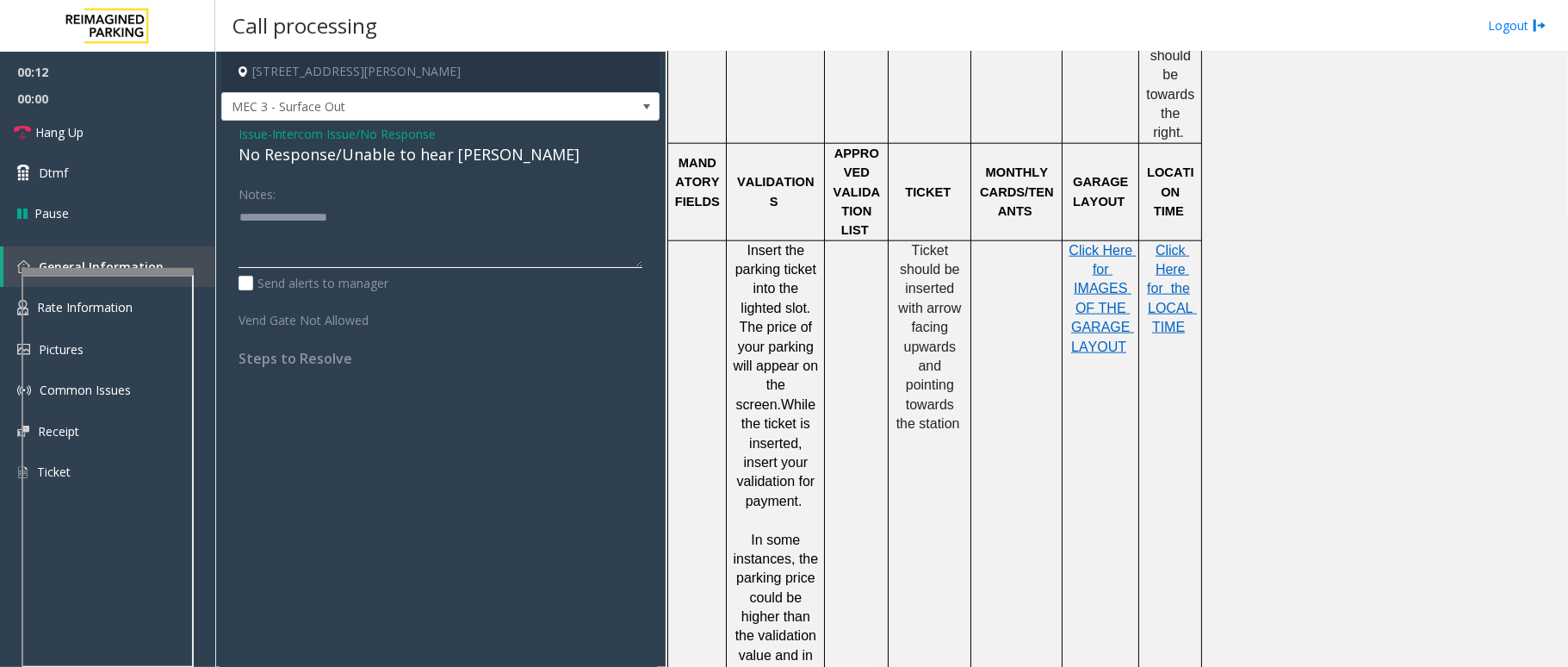
click at [325, 218] on textarea at bounding box center [440, 236] width 404 height 65
click at [251, 133] on span "Issue" at bounding box center [253, 134] width 30 height 18
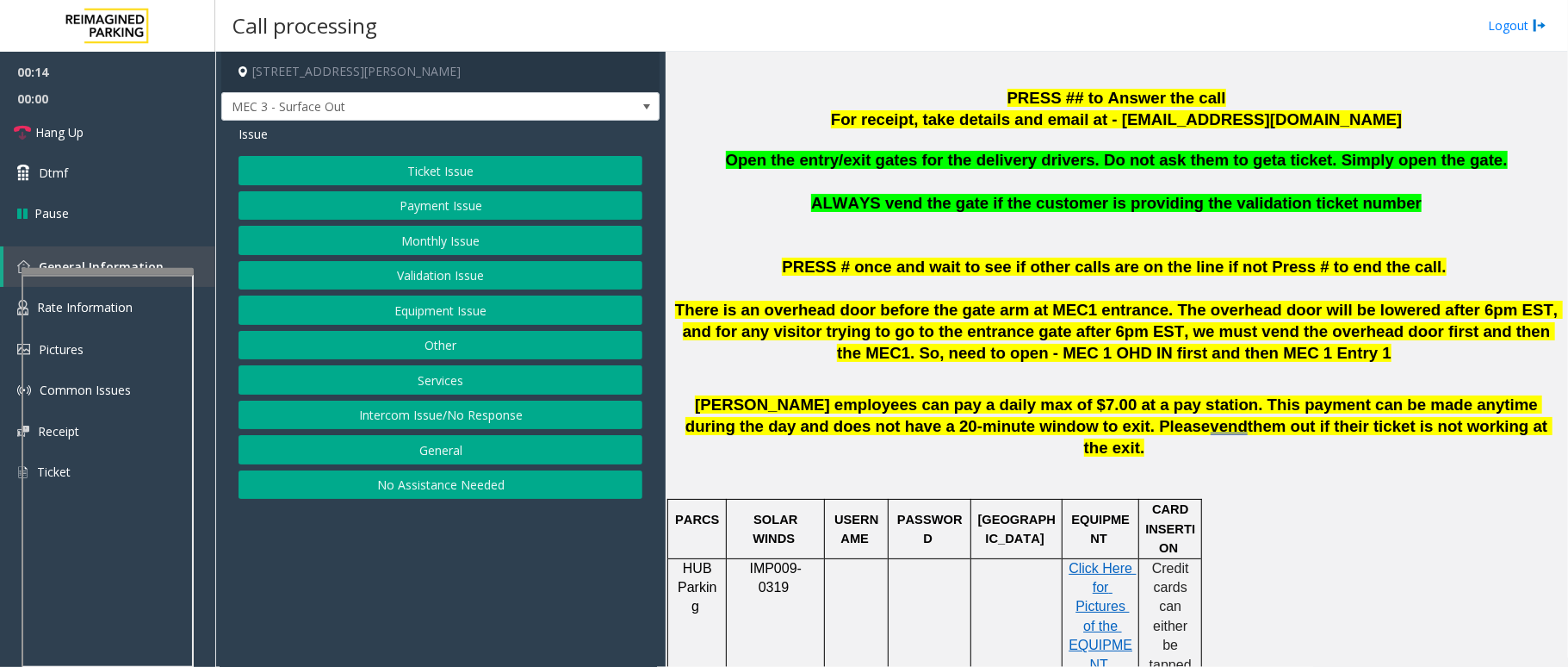
scroll to position [574, 0]
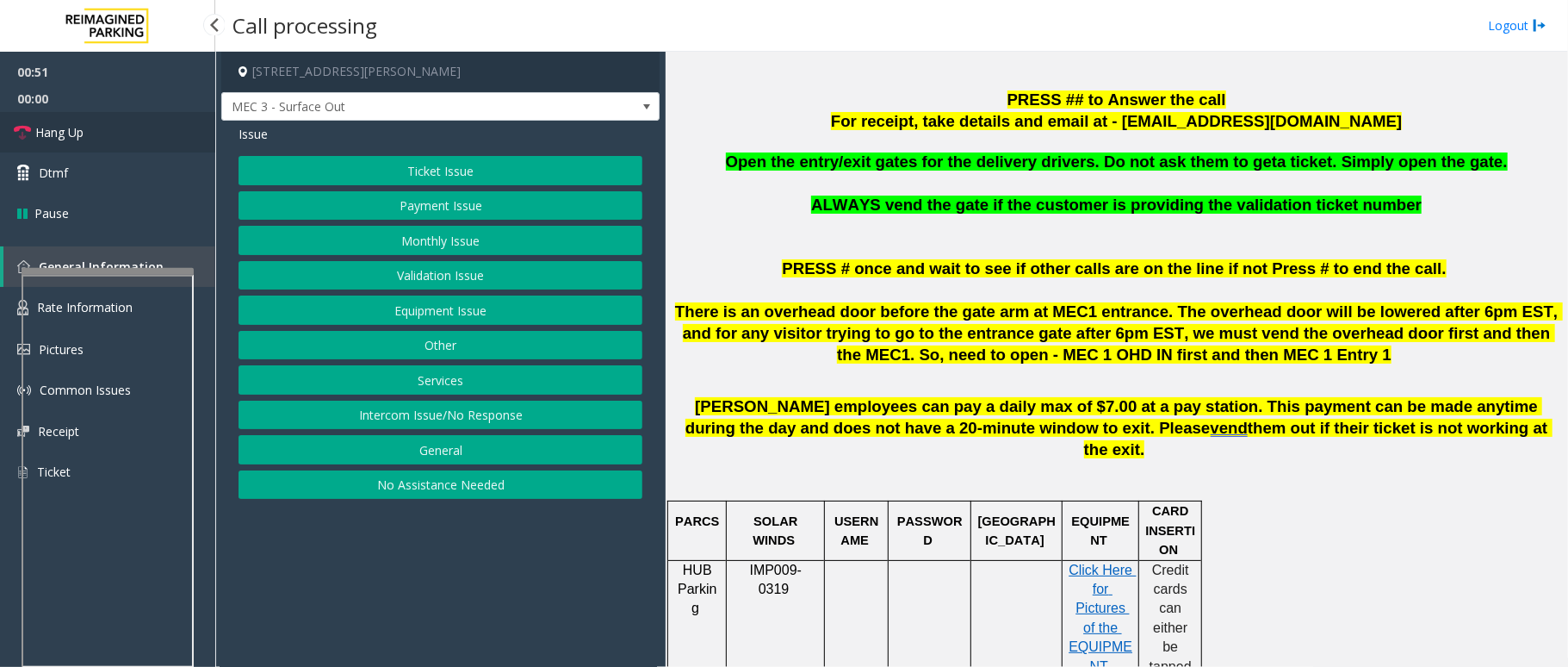
click at [110, 134] on link "Hang Up" at bounding box center [107, 132] width 215 height 41
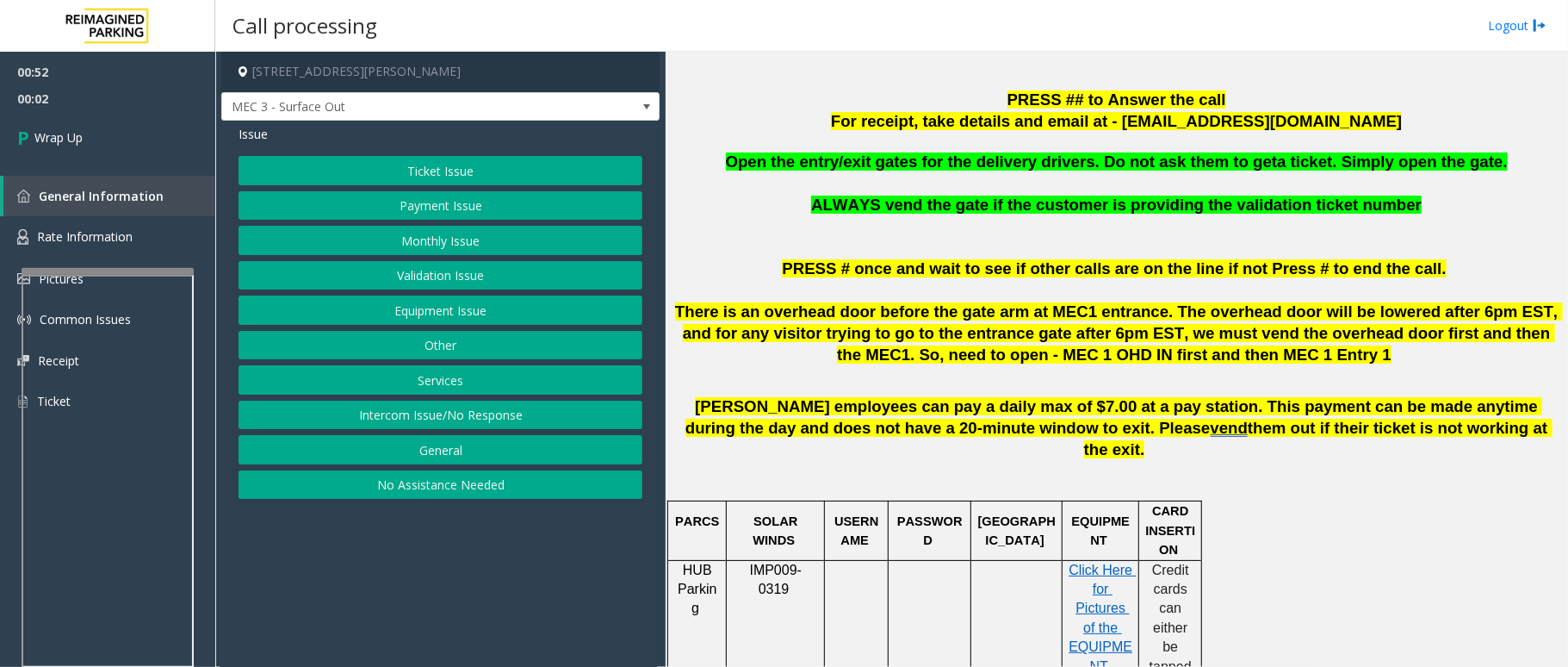
click at [452, 321] on button "Equipment Issue" at bounding box center [440, 310] width 404 height 30
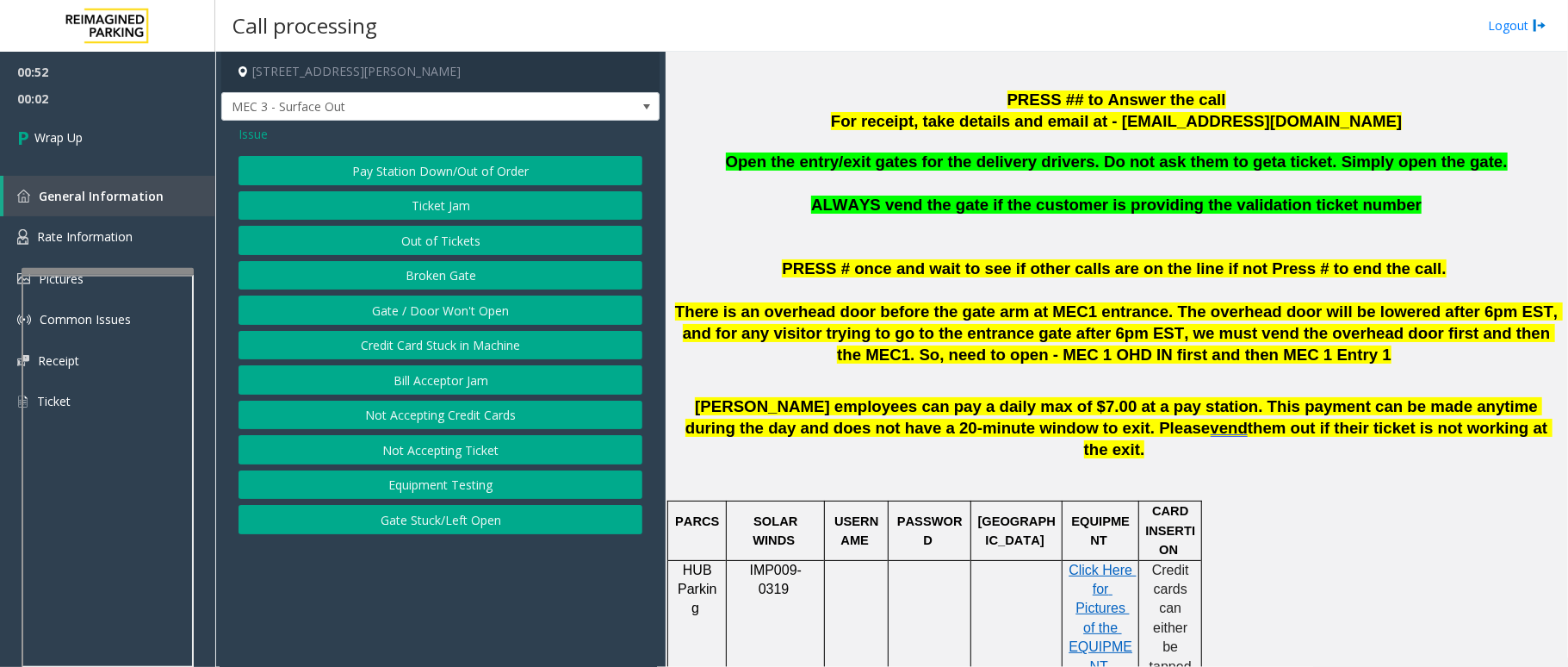
click at [452, 321] on button "Gate / Door Won't Open" at bounding box center [440, 310] width 404 height 30
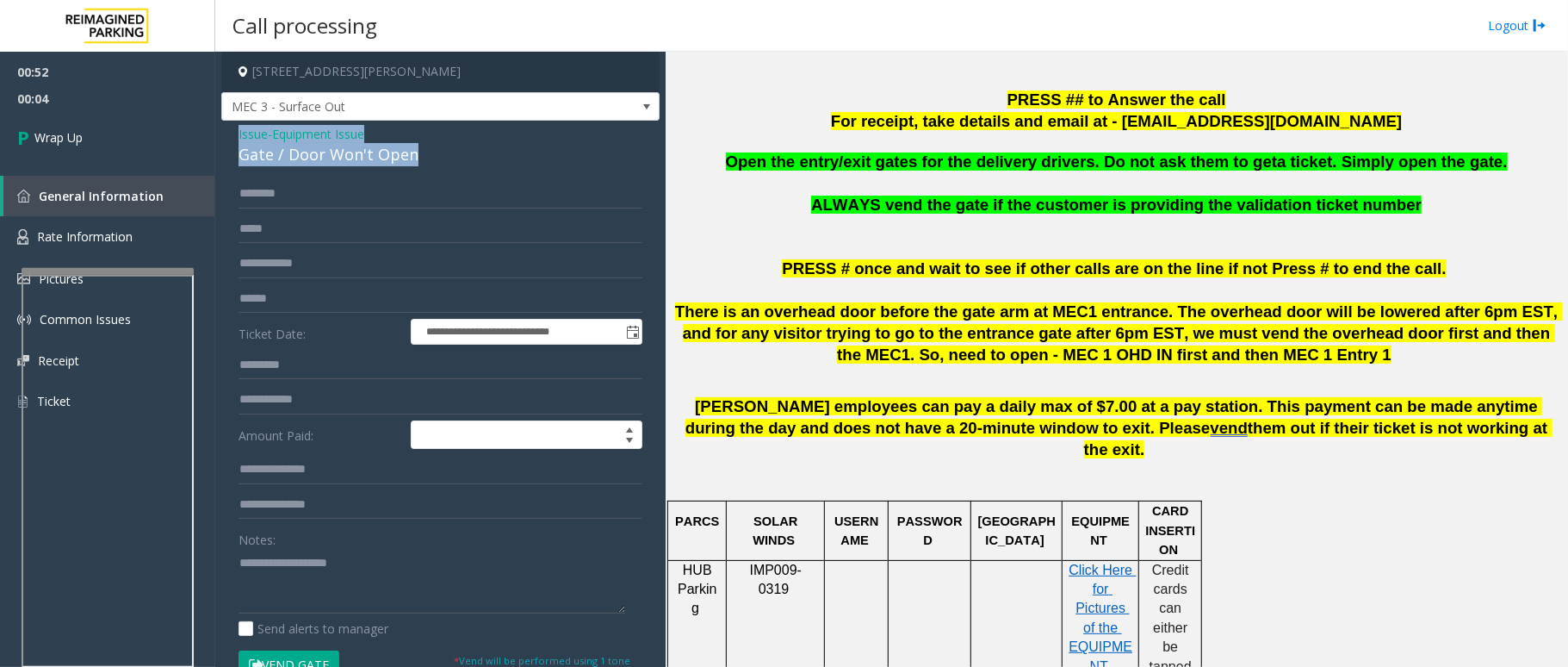
drag, startPoint x: 430, startPoint y: 153, endPoint x: 232, endPoint y: 139, distance: 198.5
click at [232, 139] on div "**********" at bounding box center [440, 549] width 439 height 855
click at [496, 500] on textarea at bounding box center [431, 581] width 387 height 65
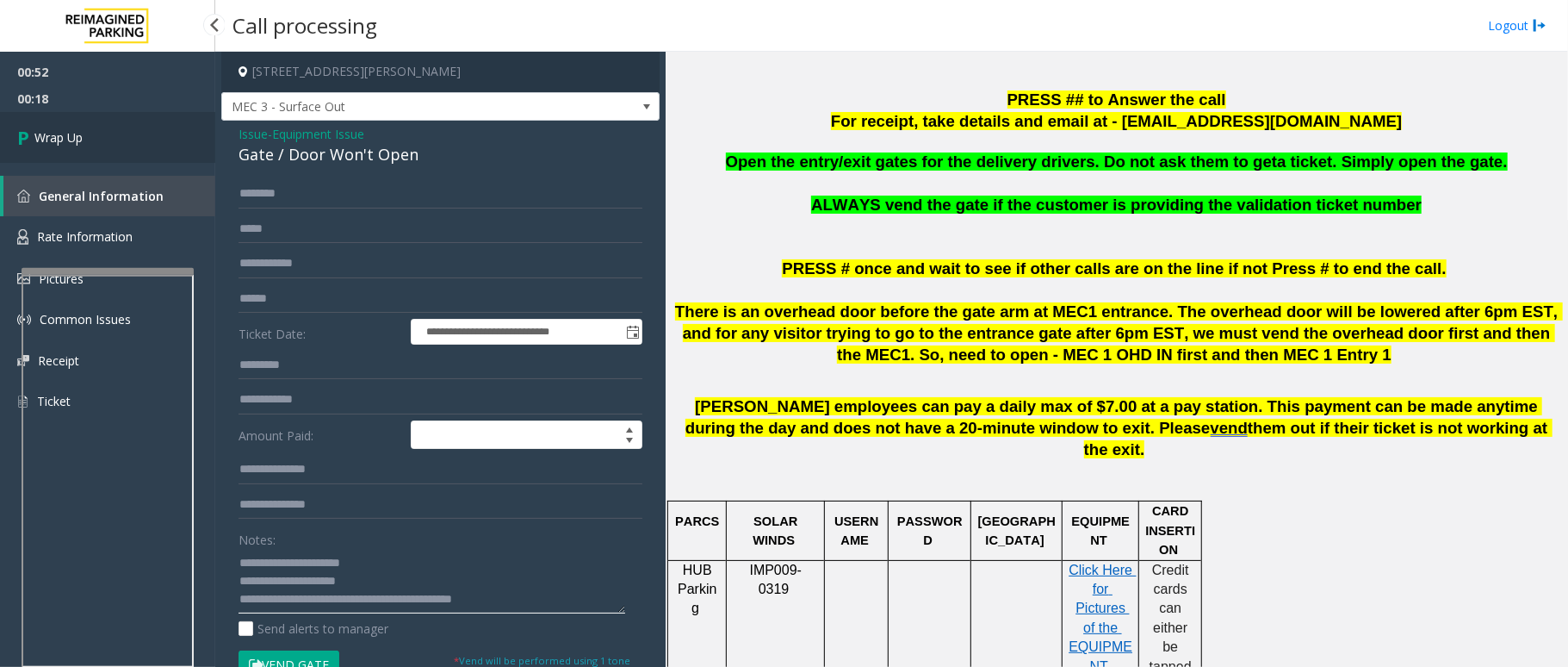
type textarea "**********"
click at [48, 135] on span "Wrap Up" at bounding box center [58, 138] width 48 height 18
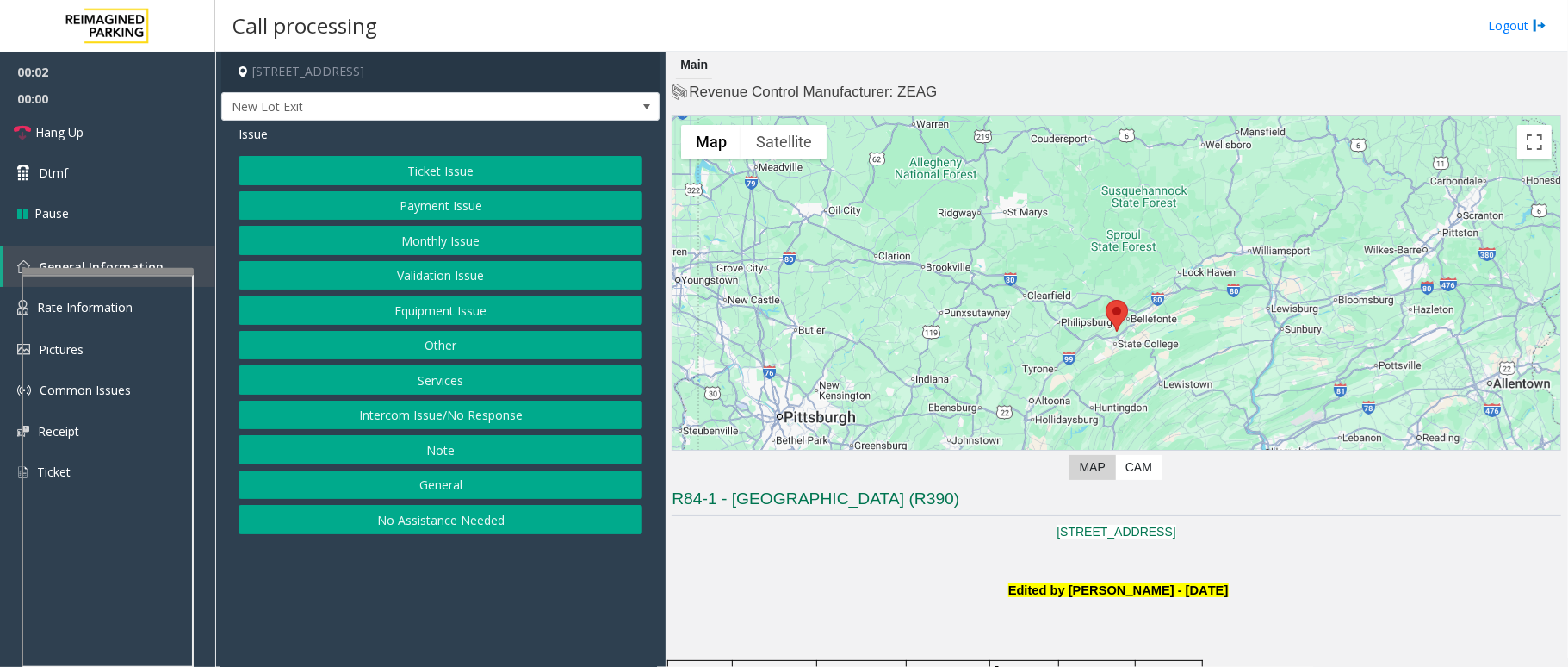
scroll to position [689, 0]
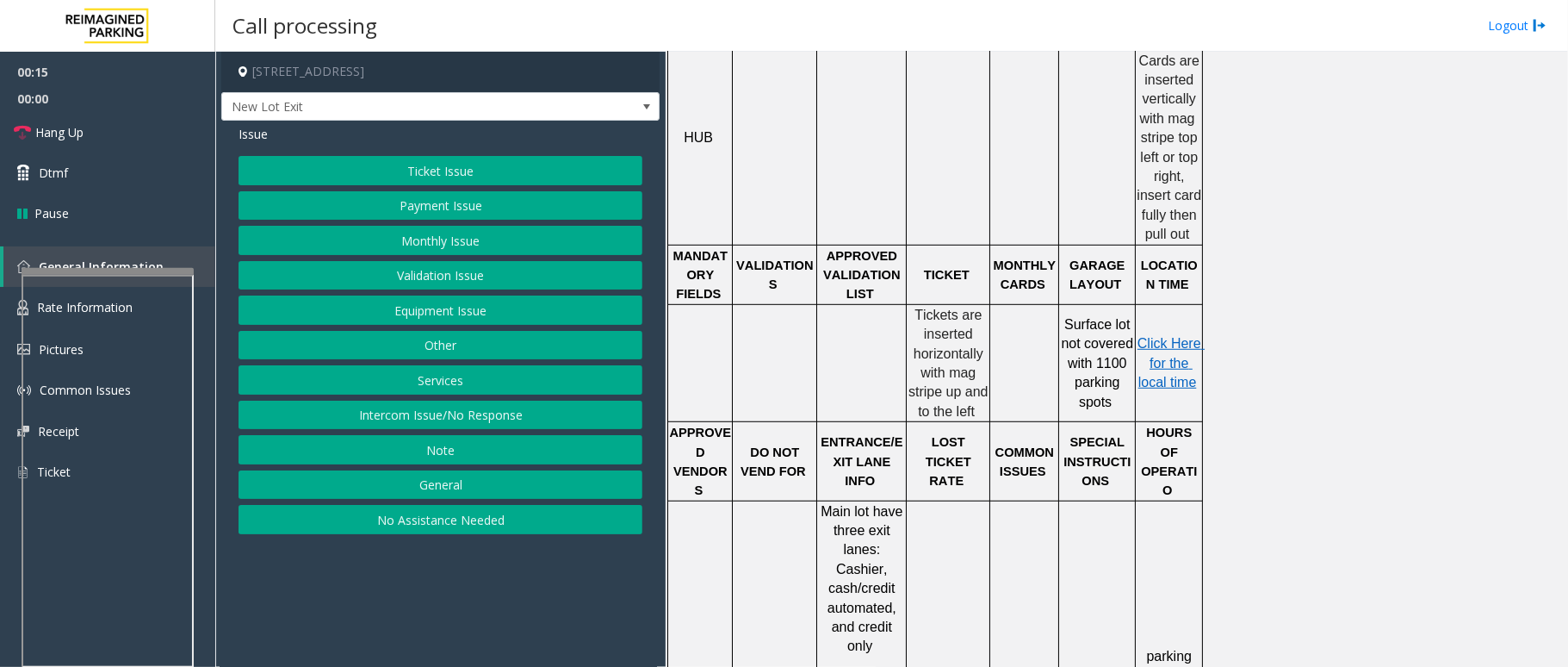
click at [488, 167] on button "Ticket Issue" at bounding box center [440, 171] width 404 height 30
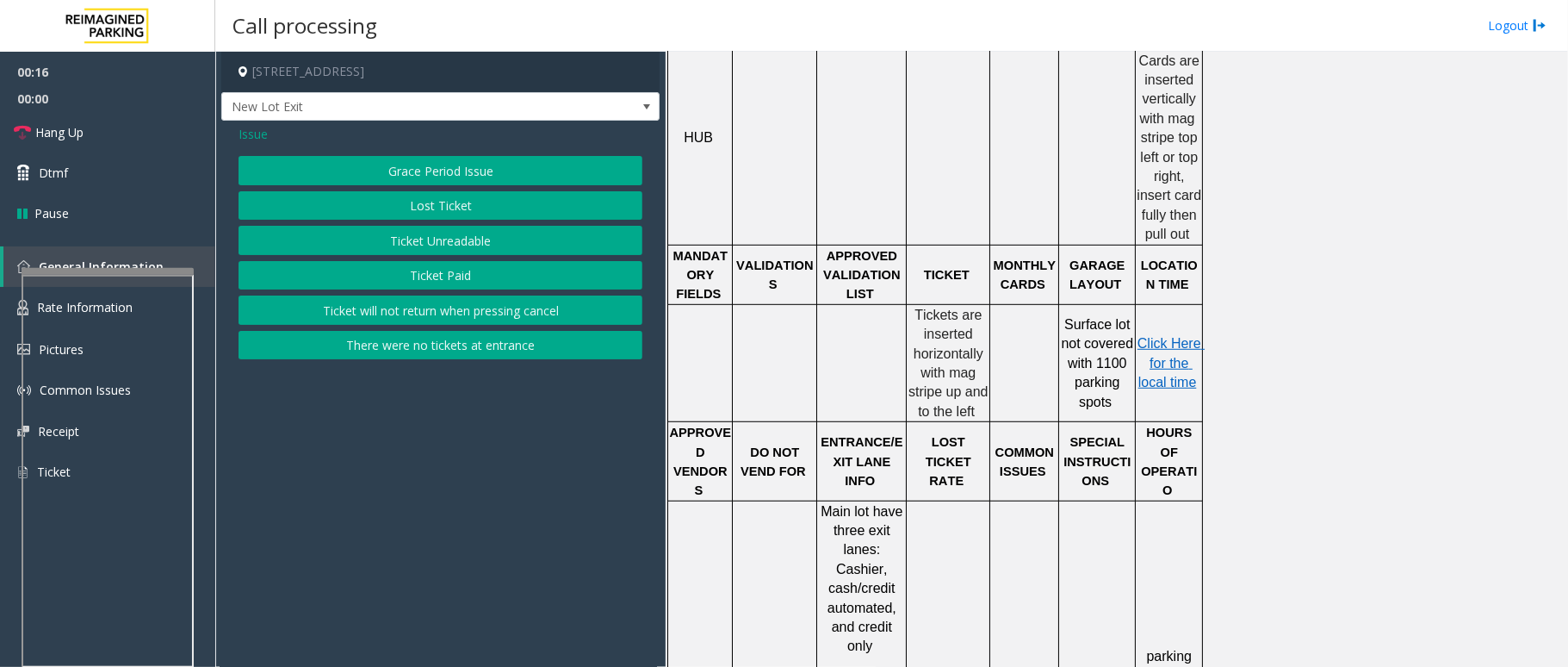
click at [463, 223] on div "Grace Period Issue Lost Ticket Ticket Unreadable Ticket Paid Ticket will not re…" at bounding box center [440, 258] width 404 height 203
click at [470, 236] on button "Ticket Unreadable" at bounding box center [440, 240] width 404 height 30
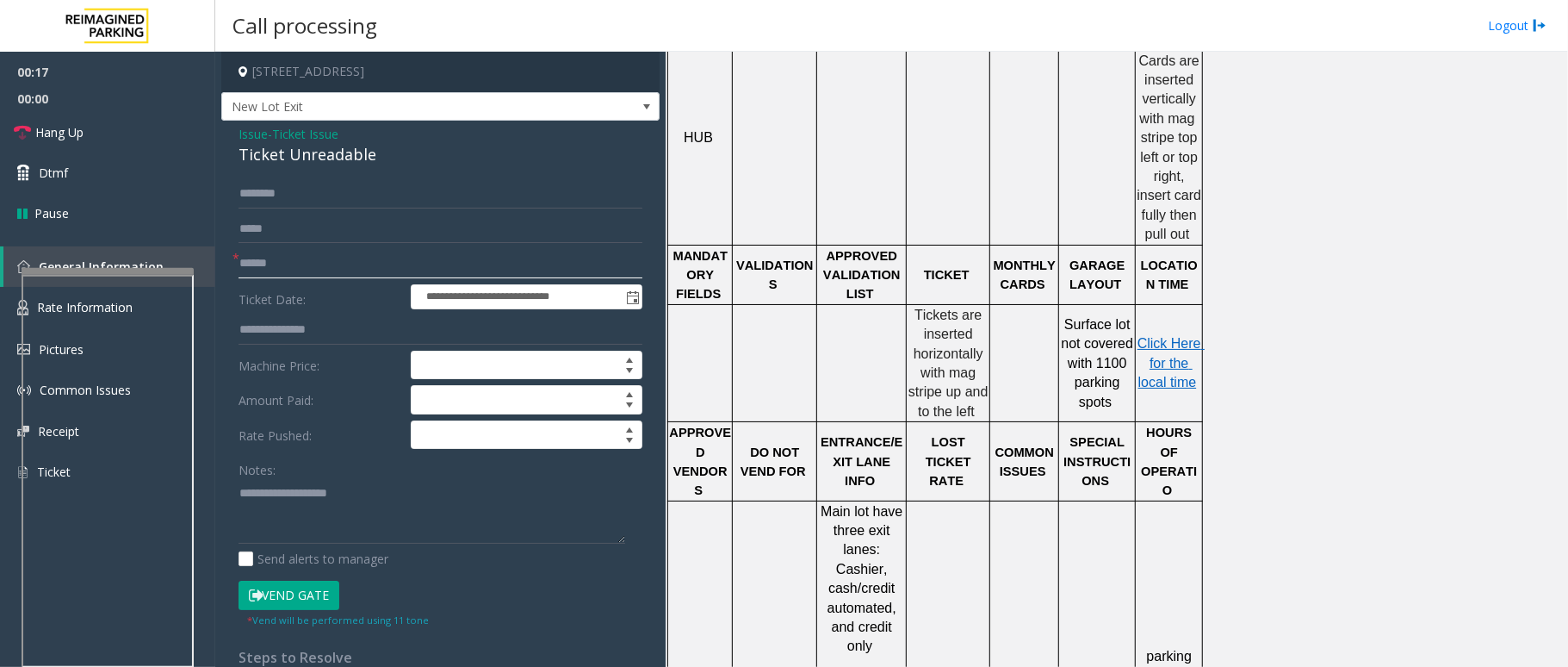
click at [296, 262] on input "text" at bounding box center [440, 263] width 404 height 30
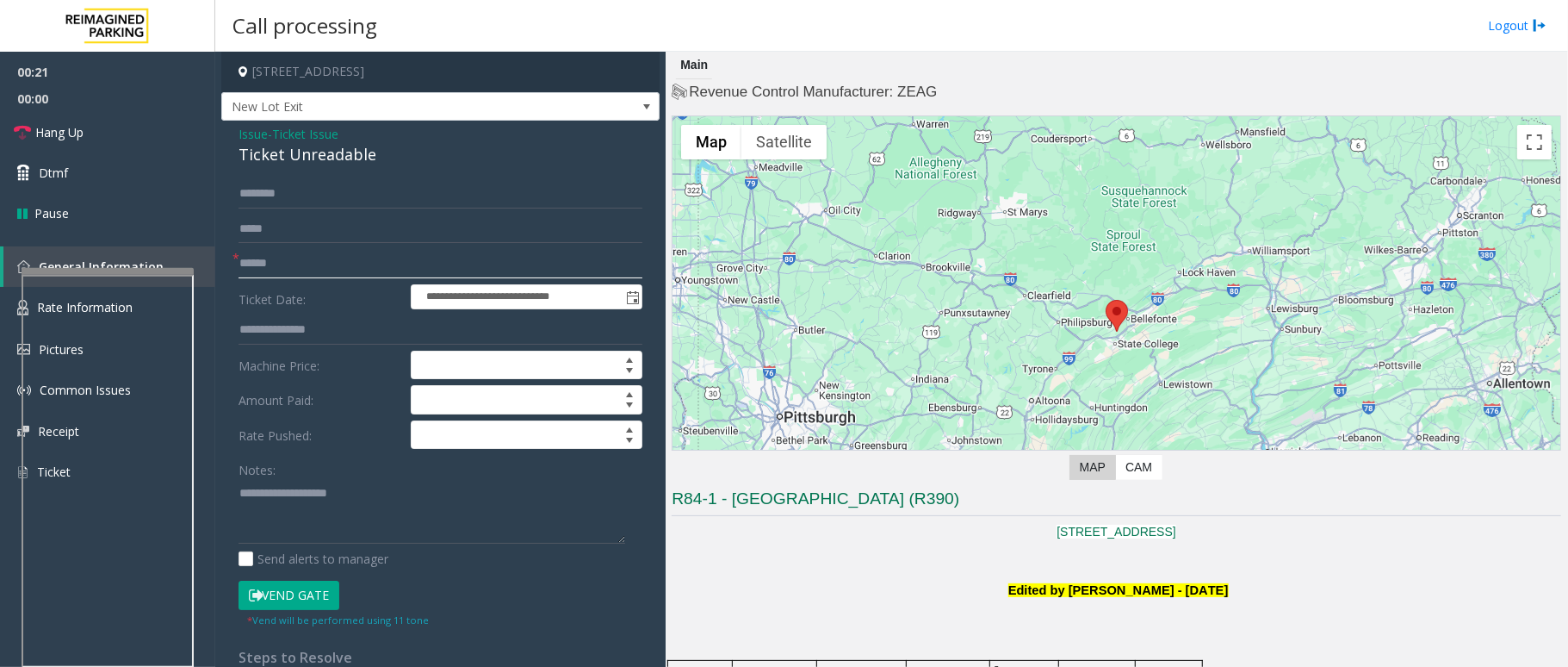
scroll to position [229, 0]
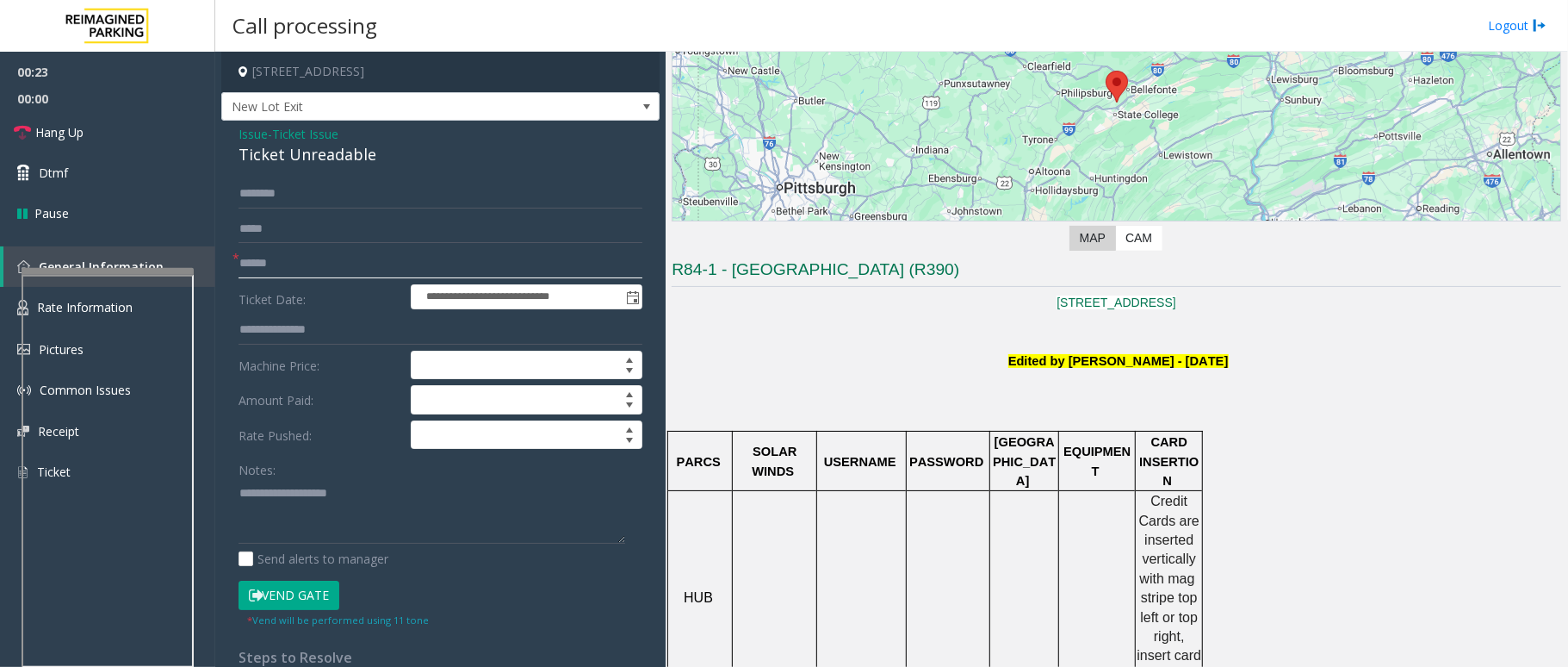
click at [324, 257] on input "text" at bounding box center [440, 263] width 404 height 30
type input "*"
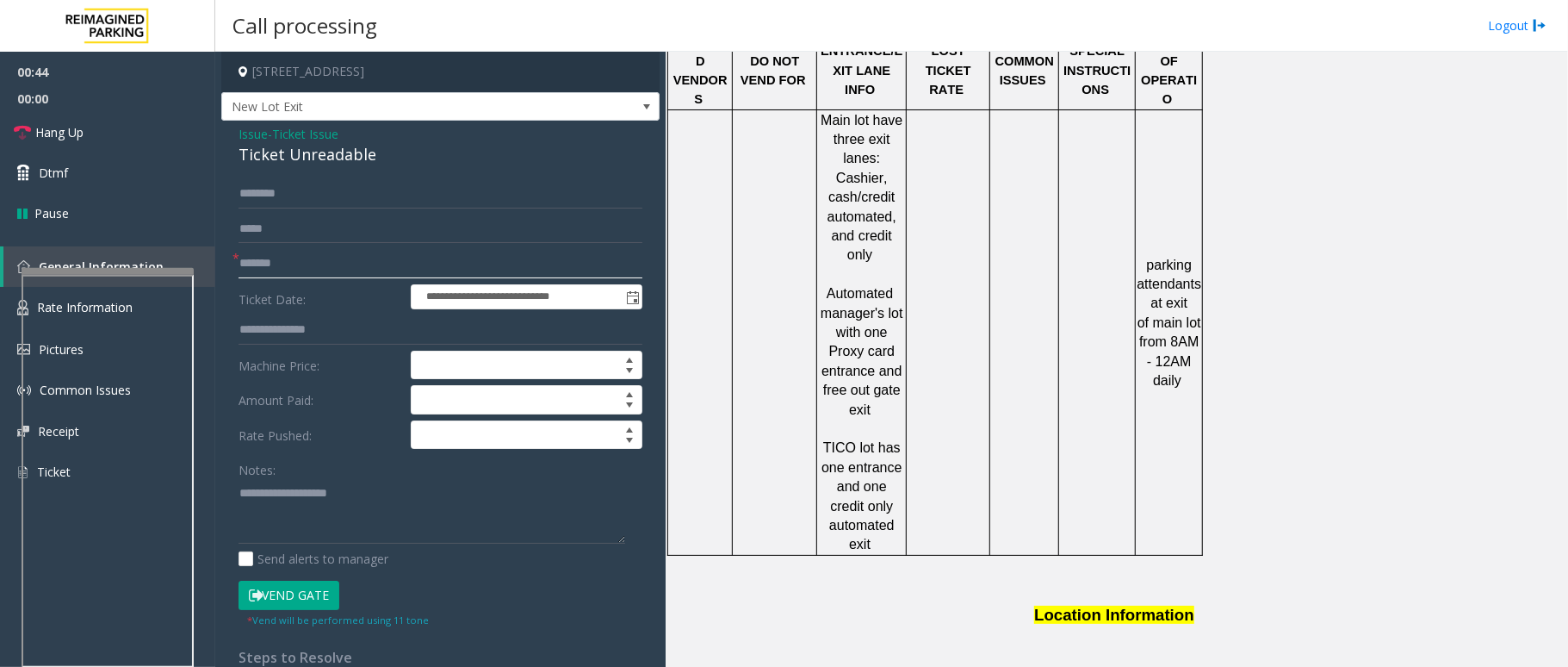
scroll to position [1493, 0]
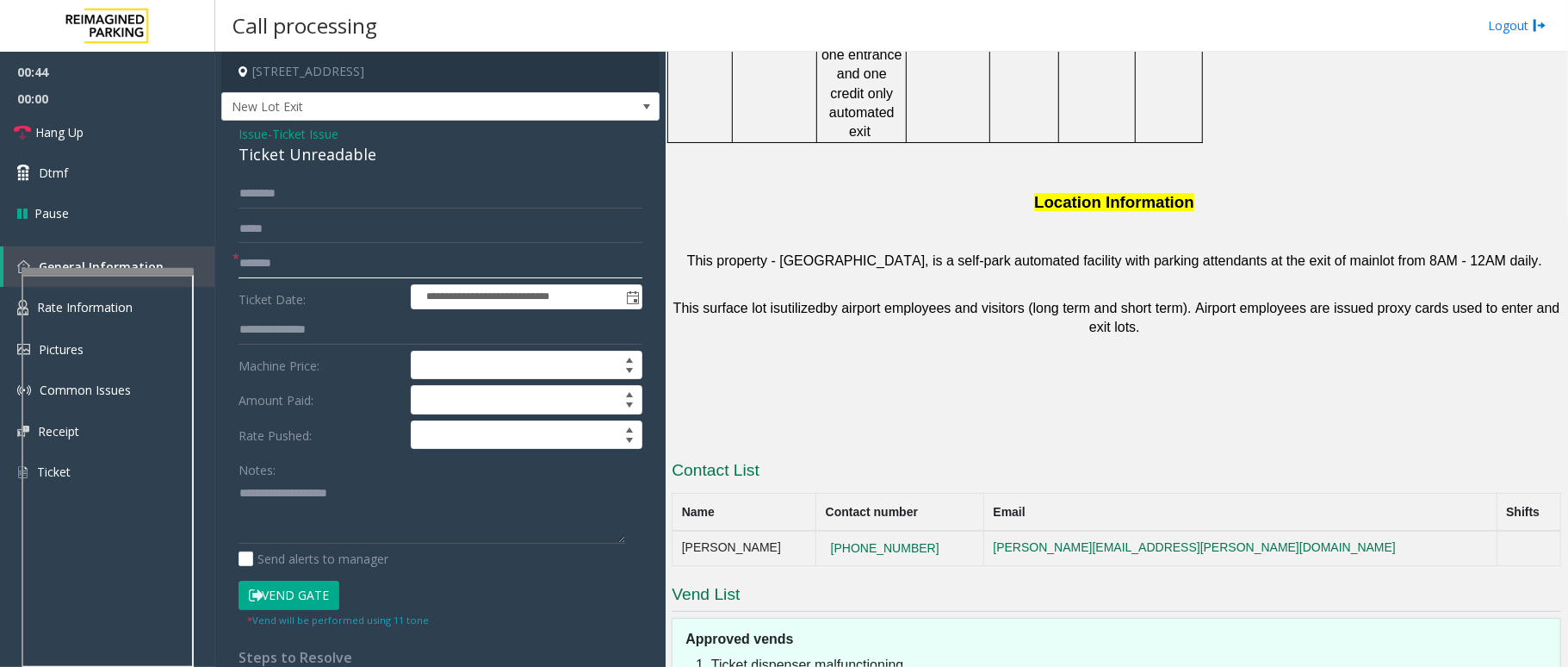
type input "*******"
click at [313, 500] on button "Vend Gate" at bounding box center [288, 595] width 101 height 30
drag, startPoint x: 365, startPoint y: 160, endPoint x: 225, endPoint y: 133, distance: 142.6
click at [225, 133] on div "**********" at bounding box center [440, 540] width 439 height 840
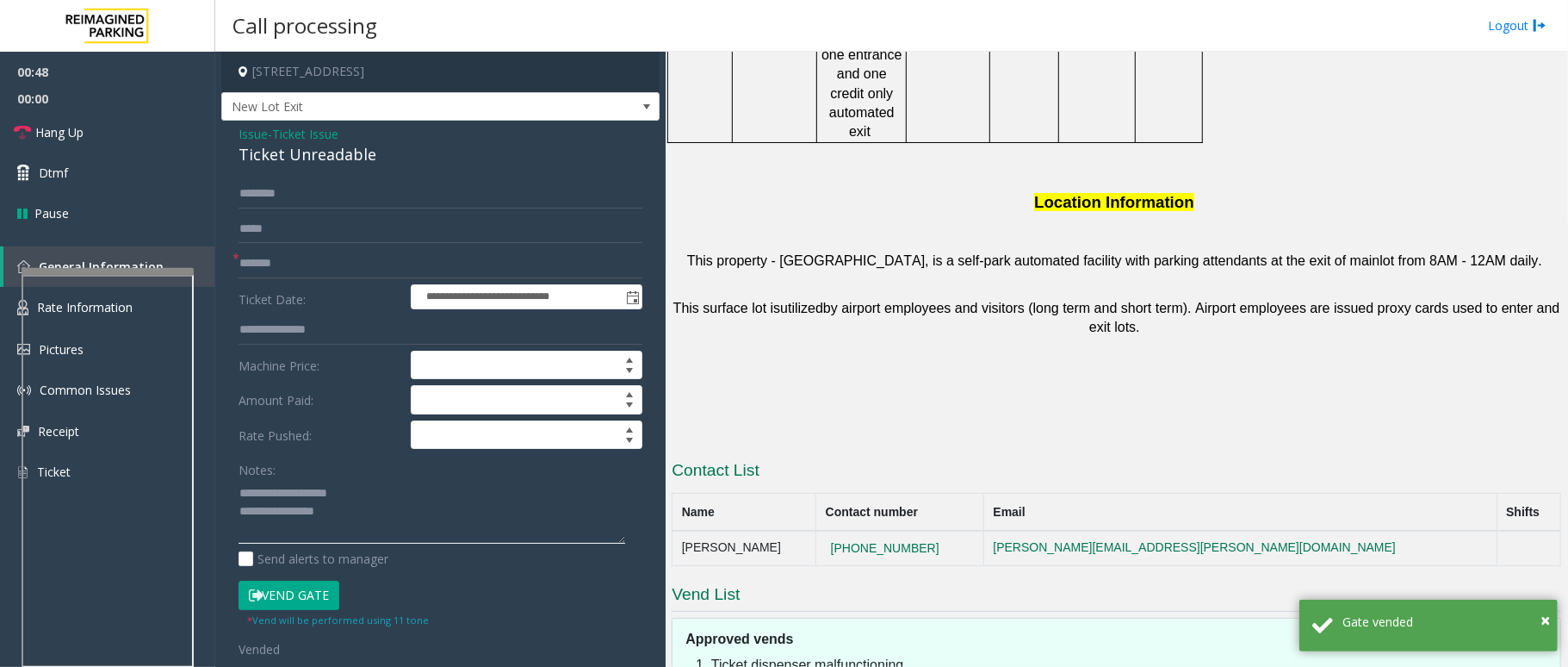
click at [374, 500] on textarea at bounding box center [431, 511] width 387 height 65
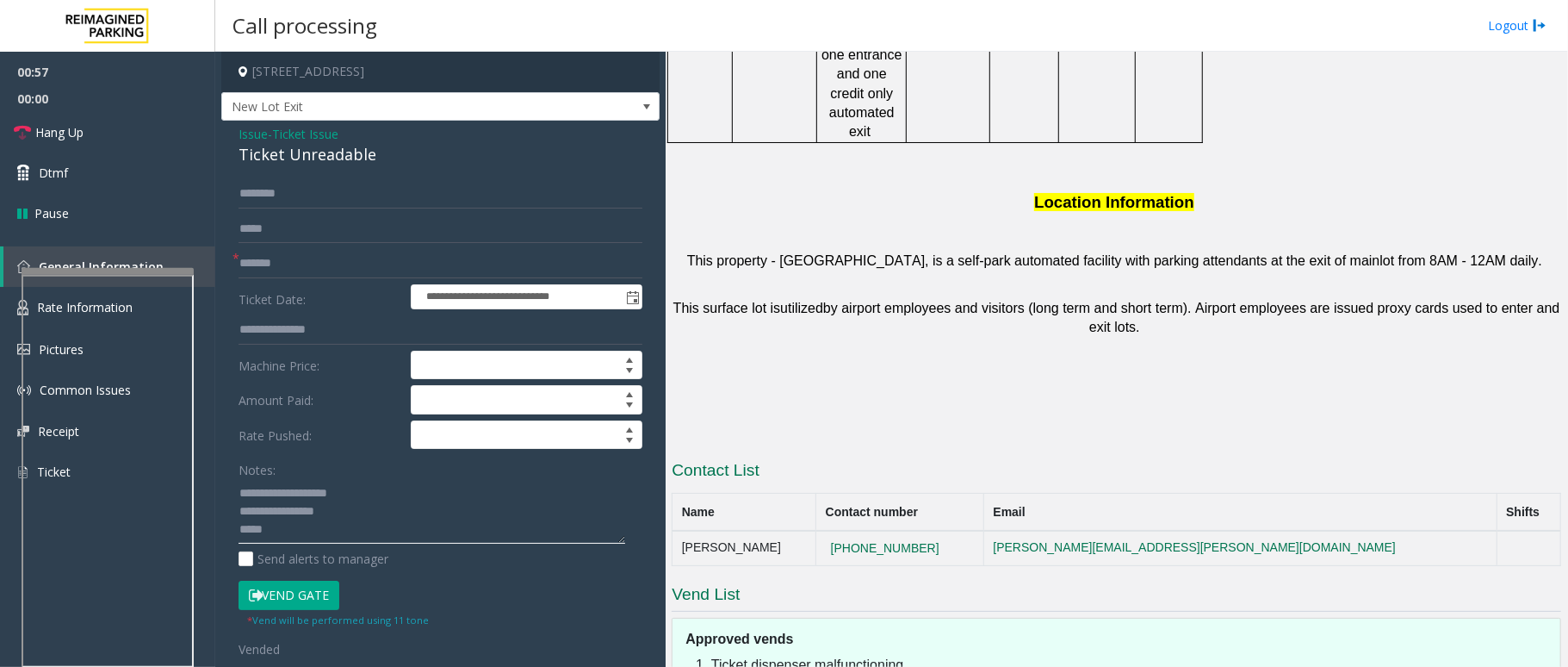
click at [321, 500] on textarea at bounding box center [431, 511] width 387 height 65
paste textarea "**********"
type textarea "**********"
click at [87, 141] on link "Hang Up" at bounding box center [107, 132] width 215 height 41
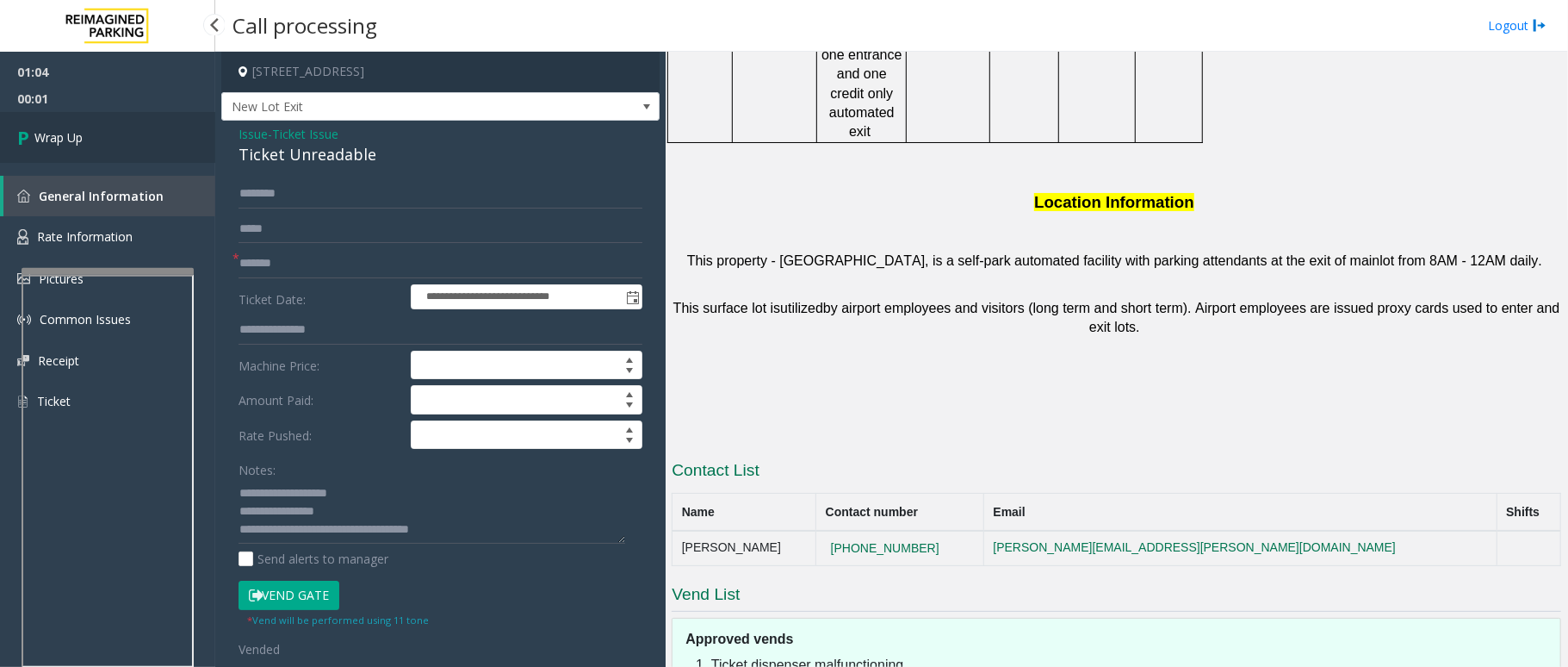
click at [87, 141] on link "Wrap Up" at bounding box center [107, 137] width 215 height 51
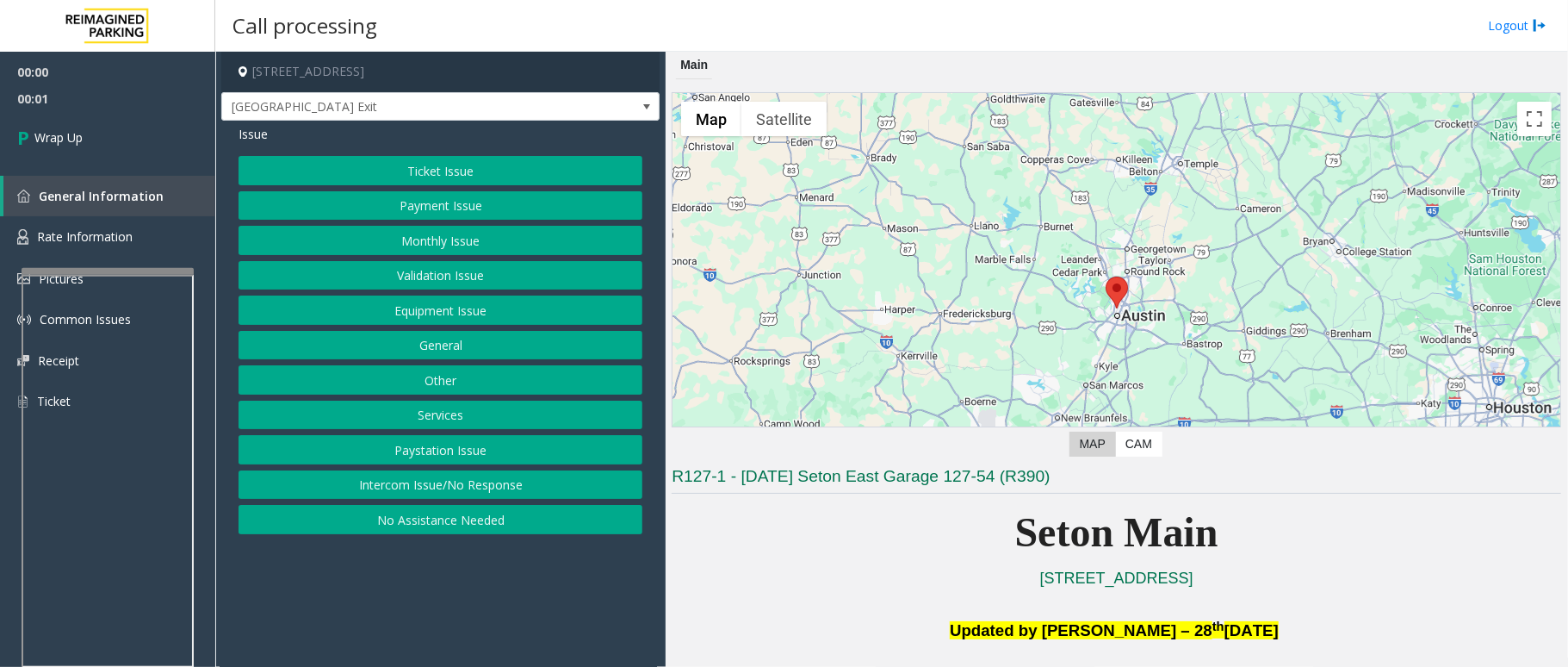
click at [491, 491] on button "Intercom Issue/No Response" at bounding box center [440, 485] width 404 height 30
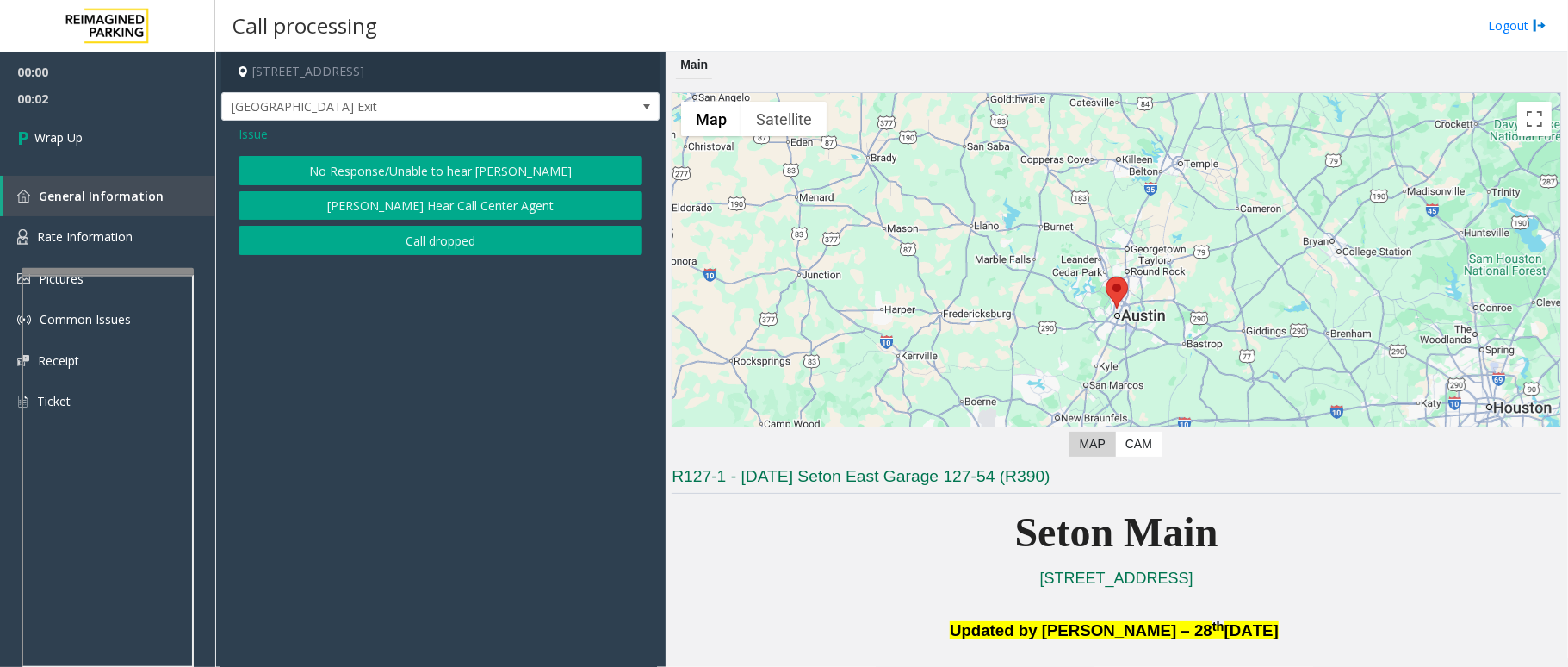
click at [508, 249] on button "Call dropped" at bounding box center [440, 240] width 404 height 30
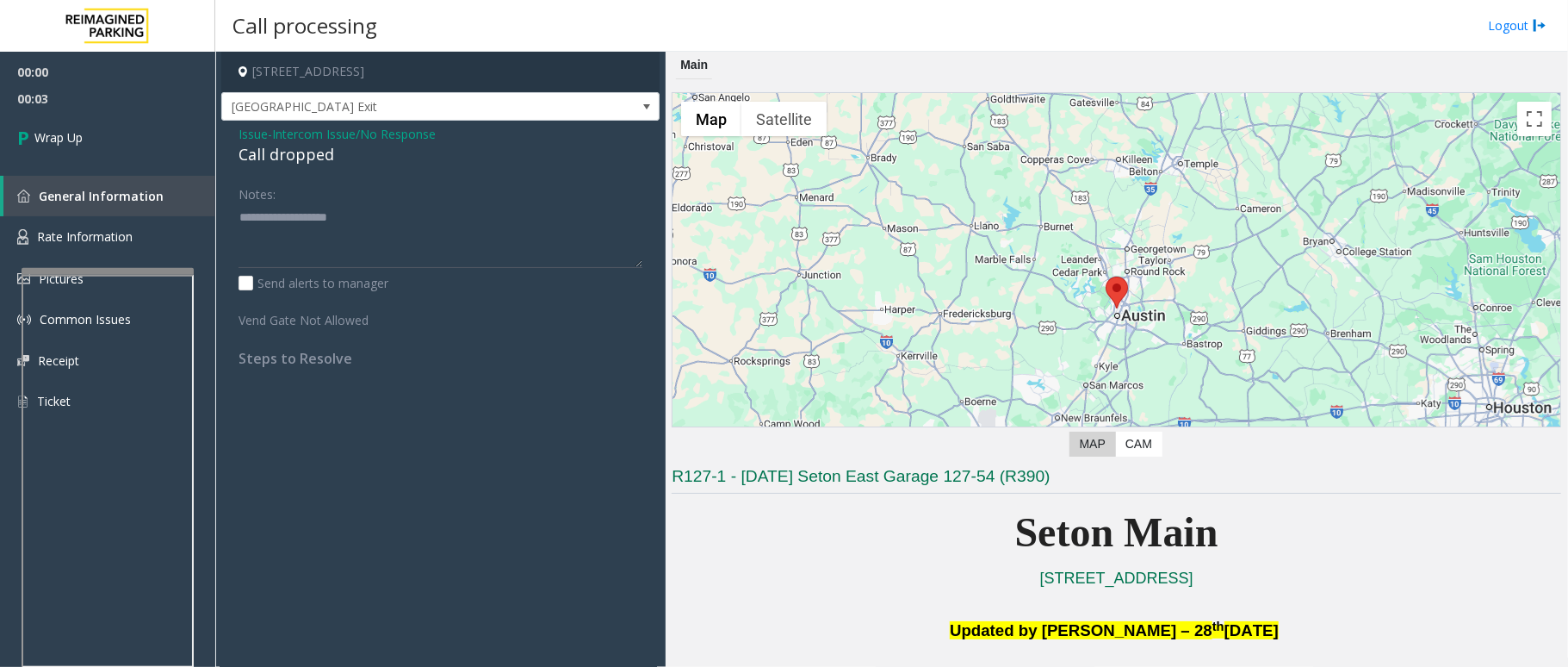
click at [305, 152] on div "Call dropped" at bounding box center [440, 154] width 404 height 23
type textarea "**********"
click at [5, 138] on link "Wrap Up" at bounding box center [107, 137] width 215 height 51
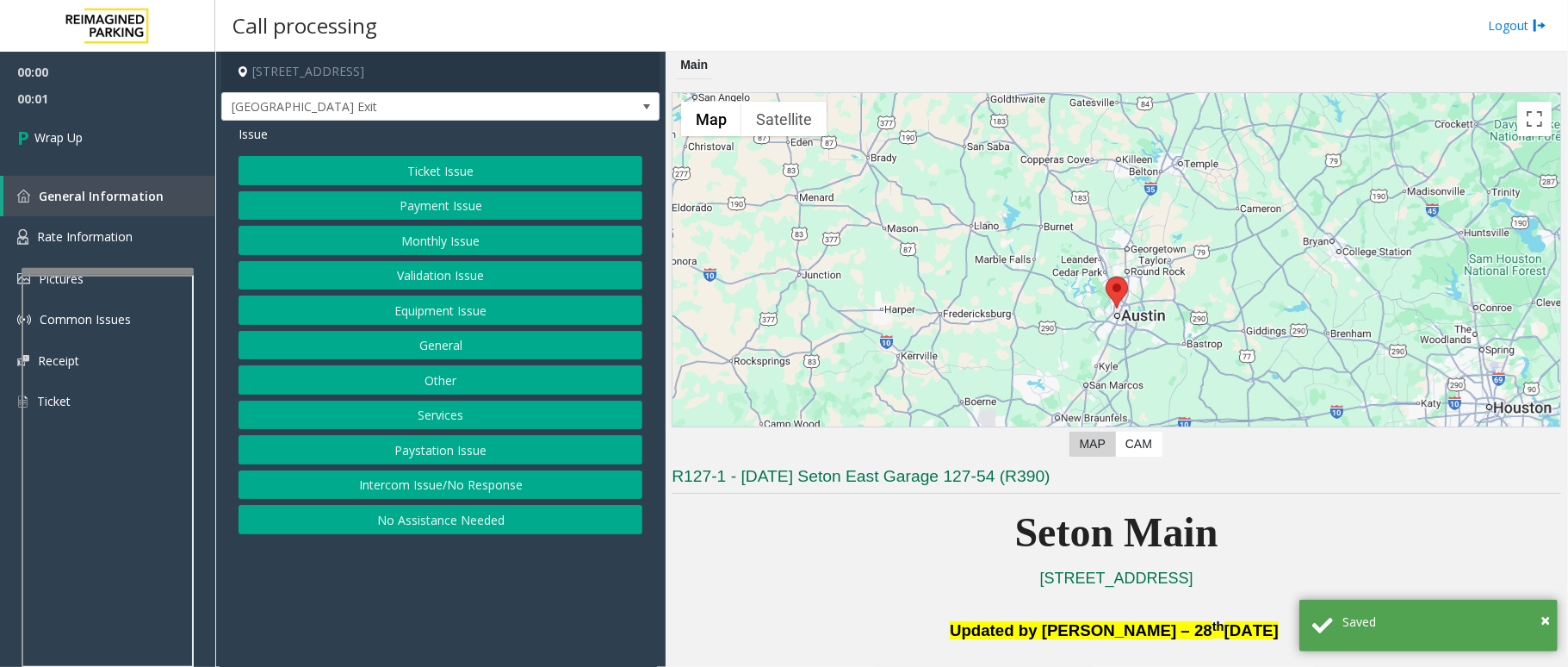
click at [503, 493] on button "Intercom Issue/No Response" at bounding box center [440, 485] width 404 height 30
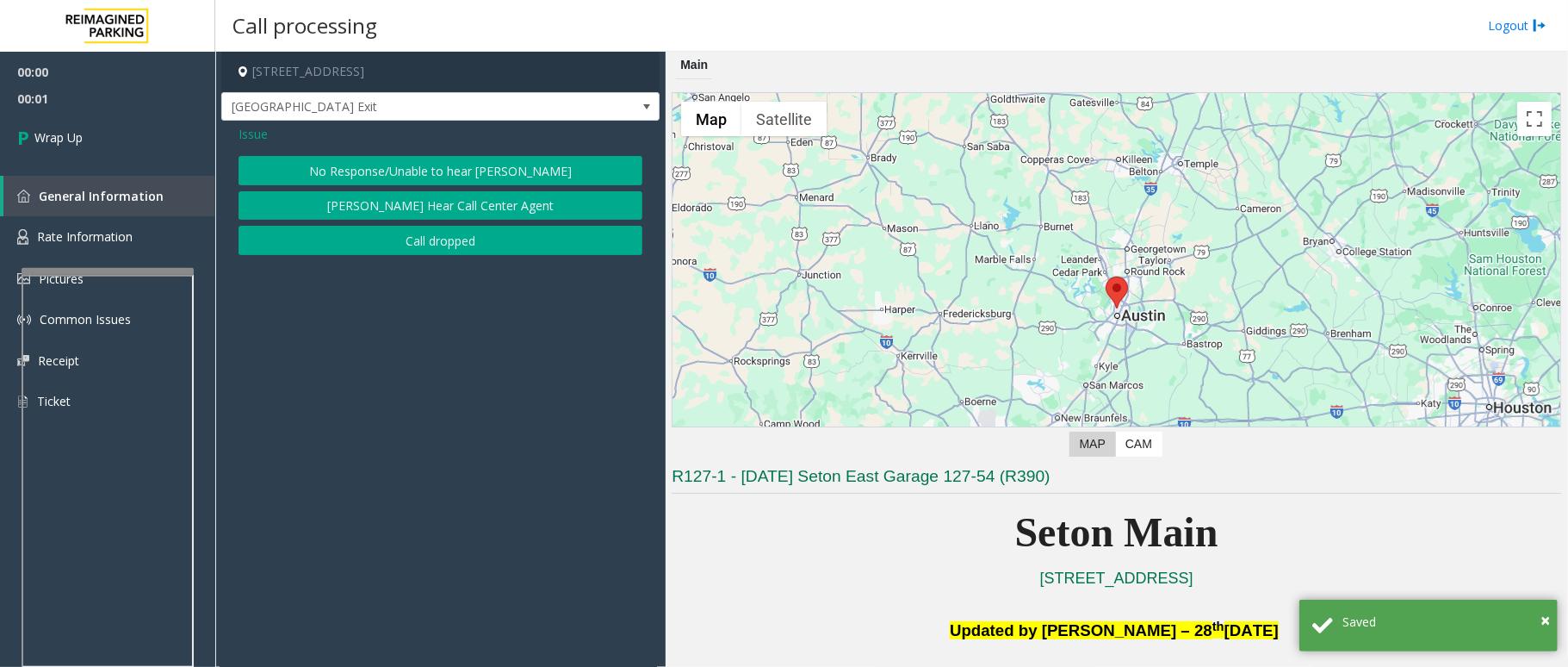
click at [478, 236] on button "Call dropped" at bounding box center [440, 240] width 404 height 30
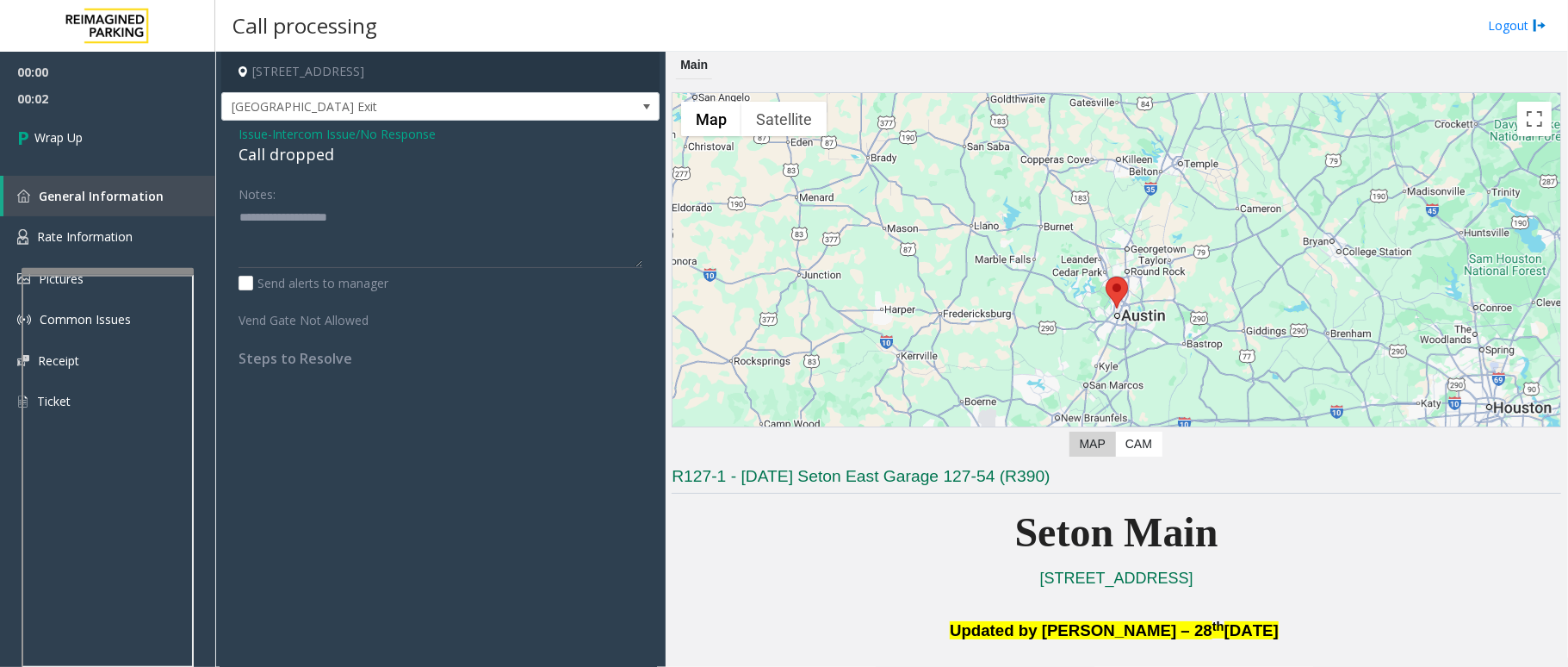
click at [289, 156] on div "Call dropped" at bounding box center [440, 154] width 404 height 23
click at [287, 156] on div "Call dropped" at bounding box center [440, 154] width 404 height 23
type textarea "**********"
click at [35, 134] on span "Wrap Up" at bounding box center [58, 138] width 48 height 18
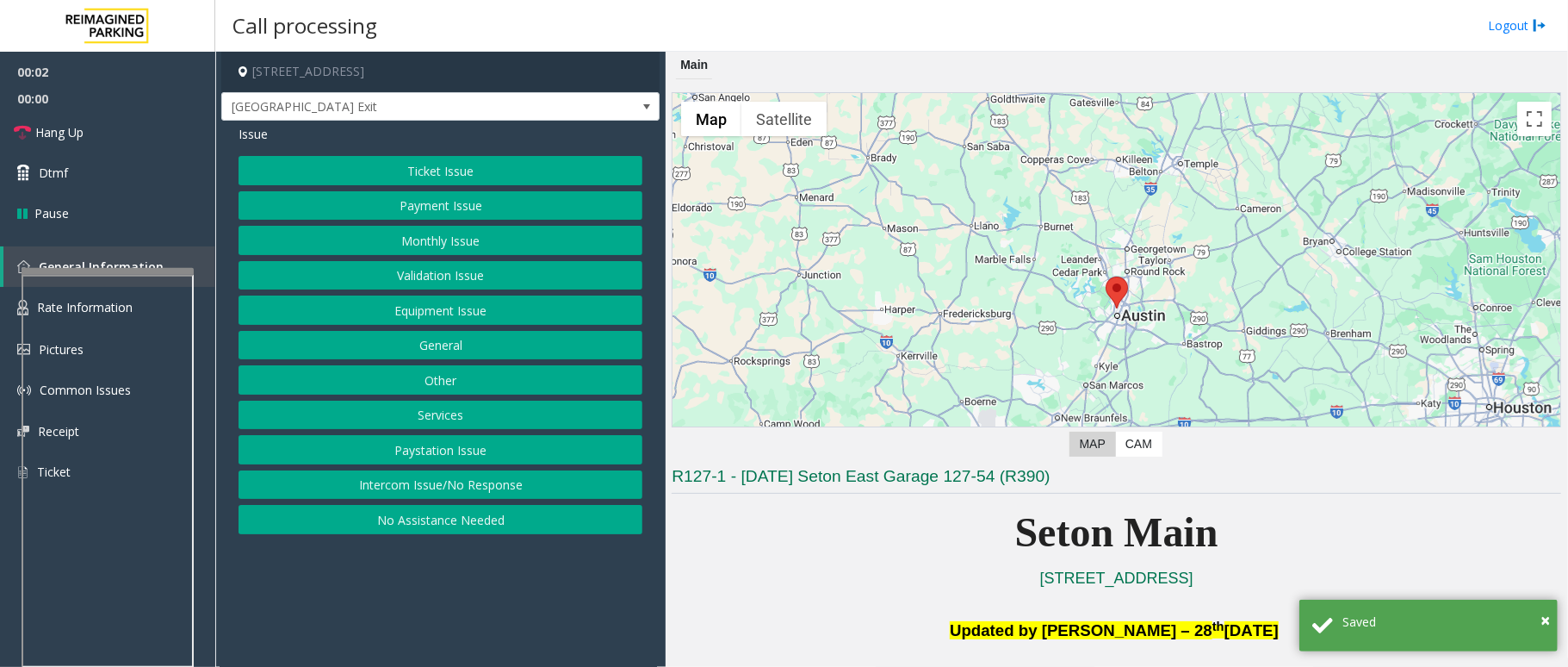
click at [484, 478] on button "Intercom Issue/No Response" at bounding box center [440, 485] width 404 height 30
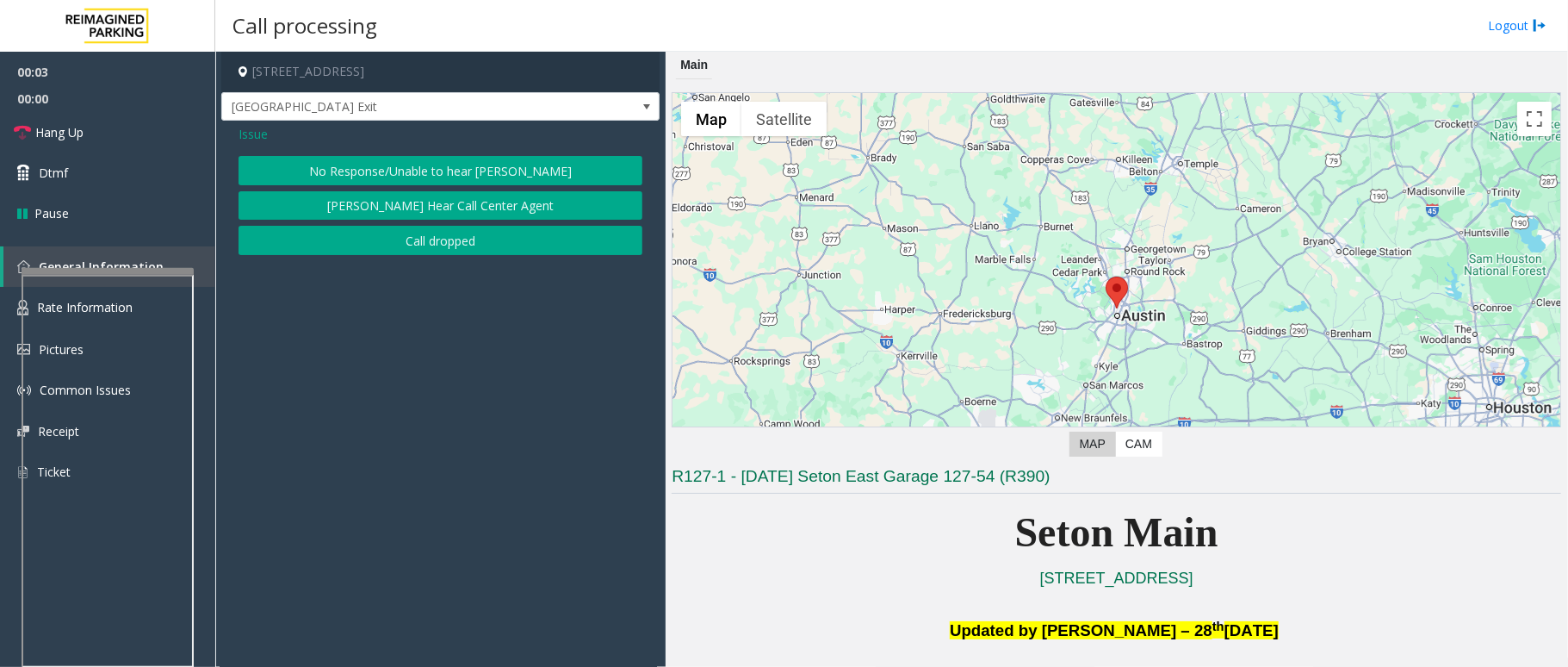
click at [243, 134] on span "Issue" at bounding box center [253, 134] width 30 height 18
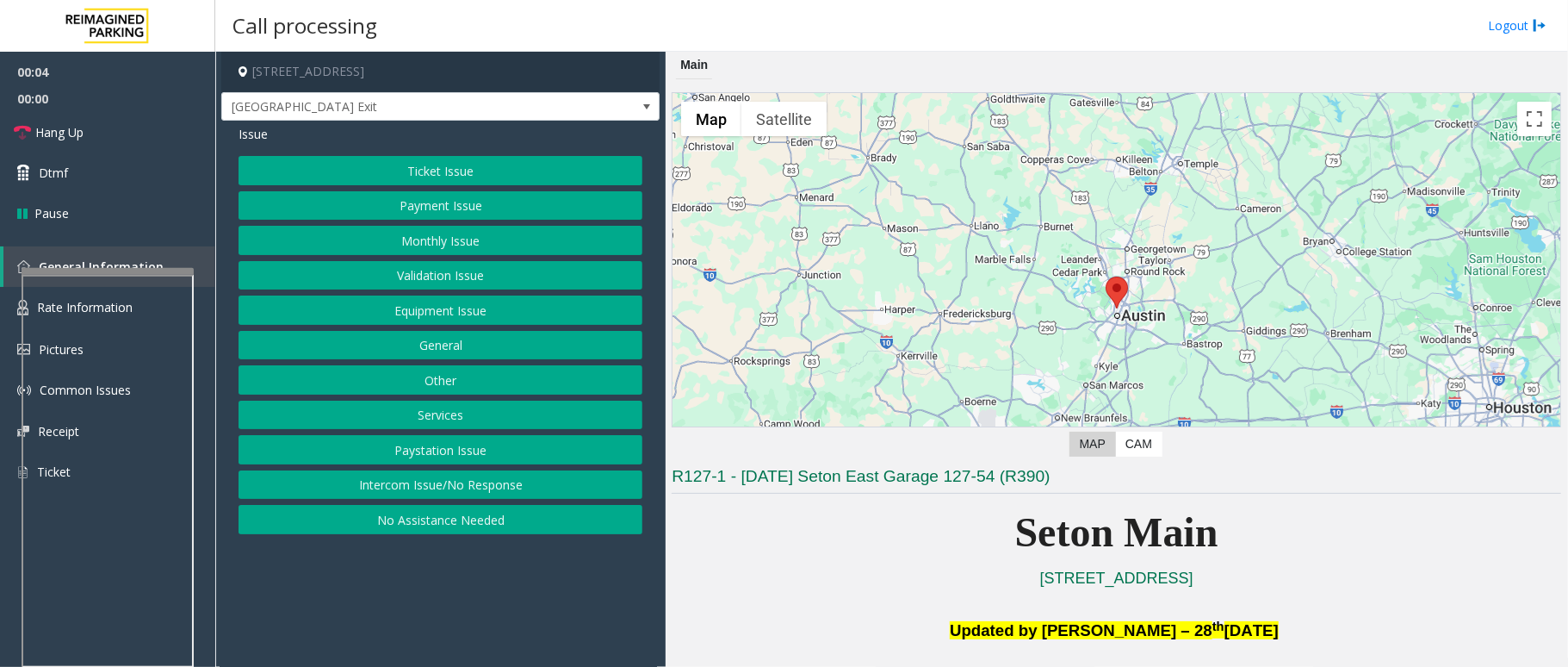
click at [491, 305] on button "Equipment Issue" at bounding box center [440, 310] width 404 height 30
click at [431, 319] on button "Gate / Door Won't Open" at bounding box center [440, 310] width 404 height 30
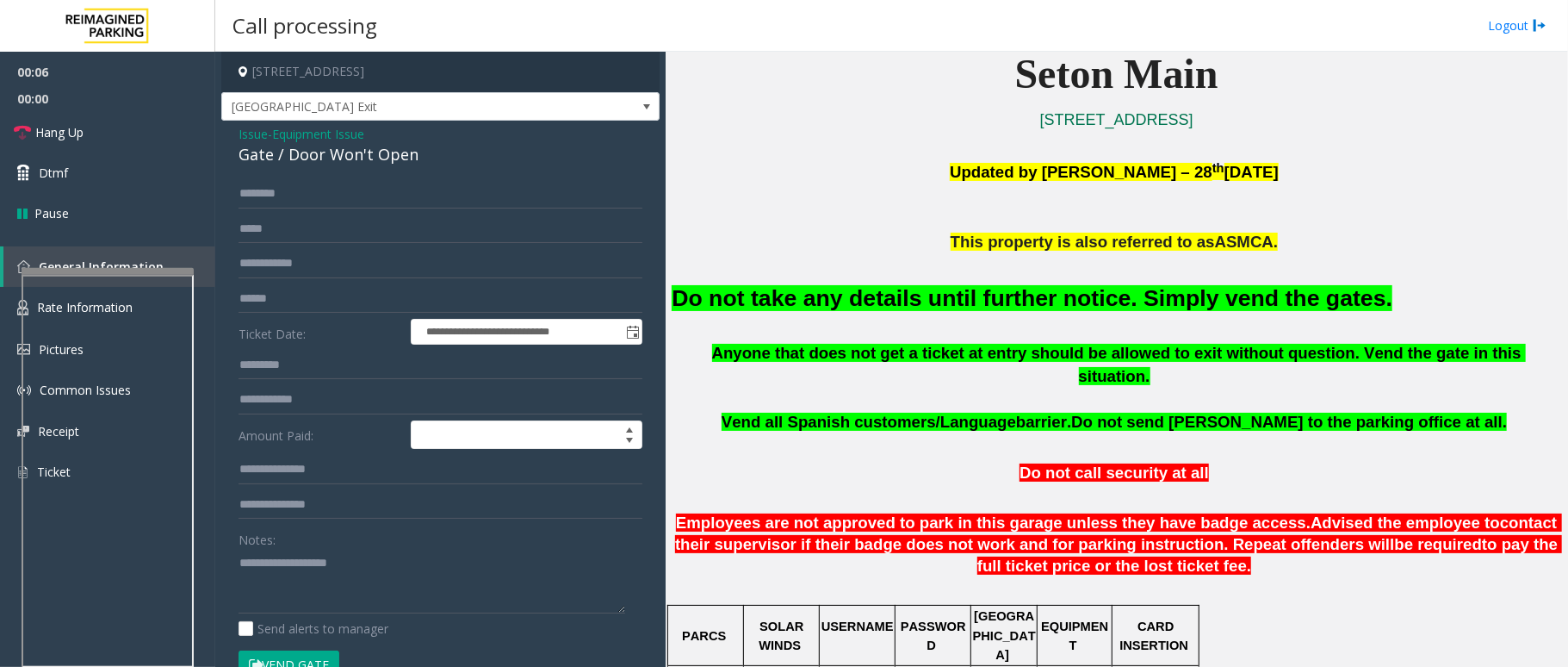
scroll to position [459, 0]
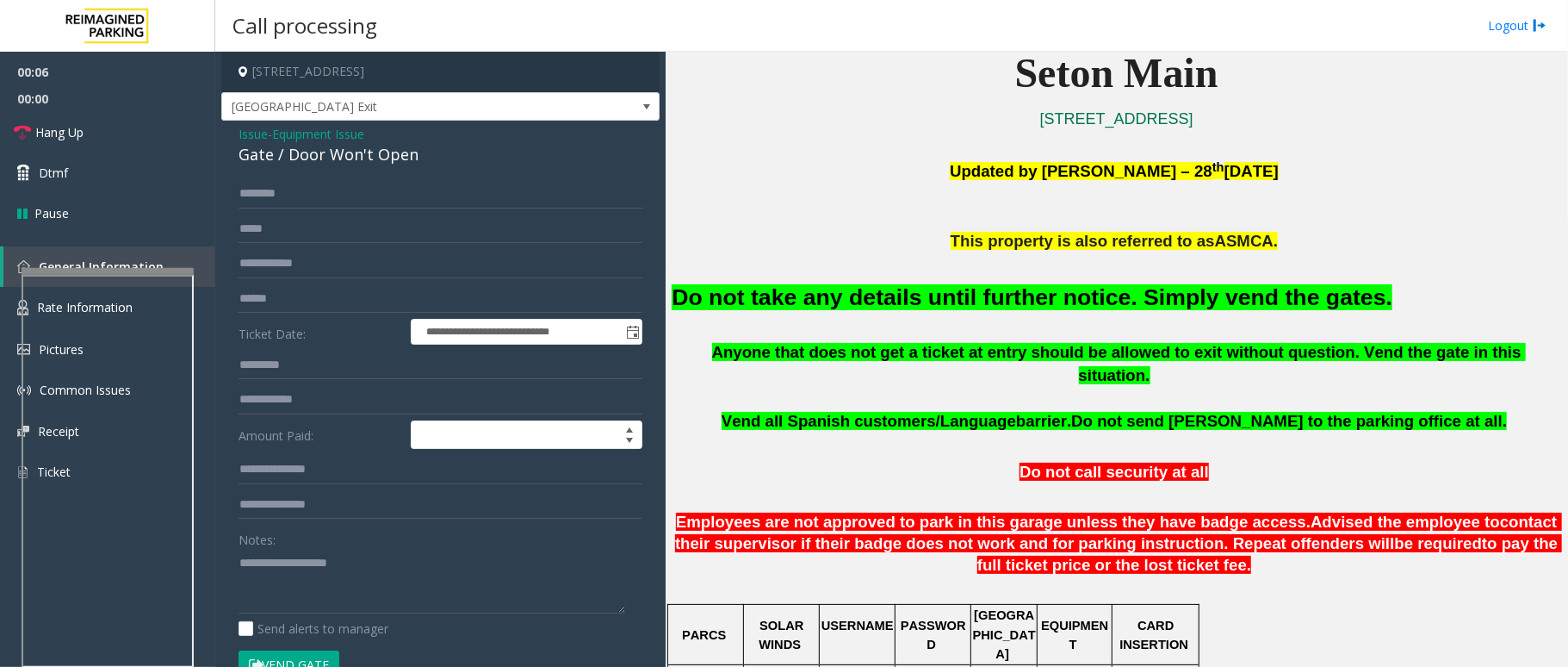
click at [997, 303] on font "Do not take any details until further notice. Simply vend the gates." at bounding box center [1031, 297] width 720 height 26
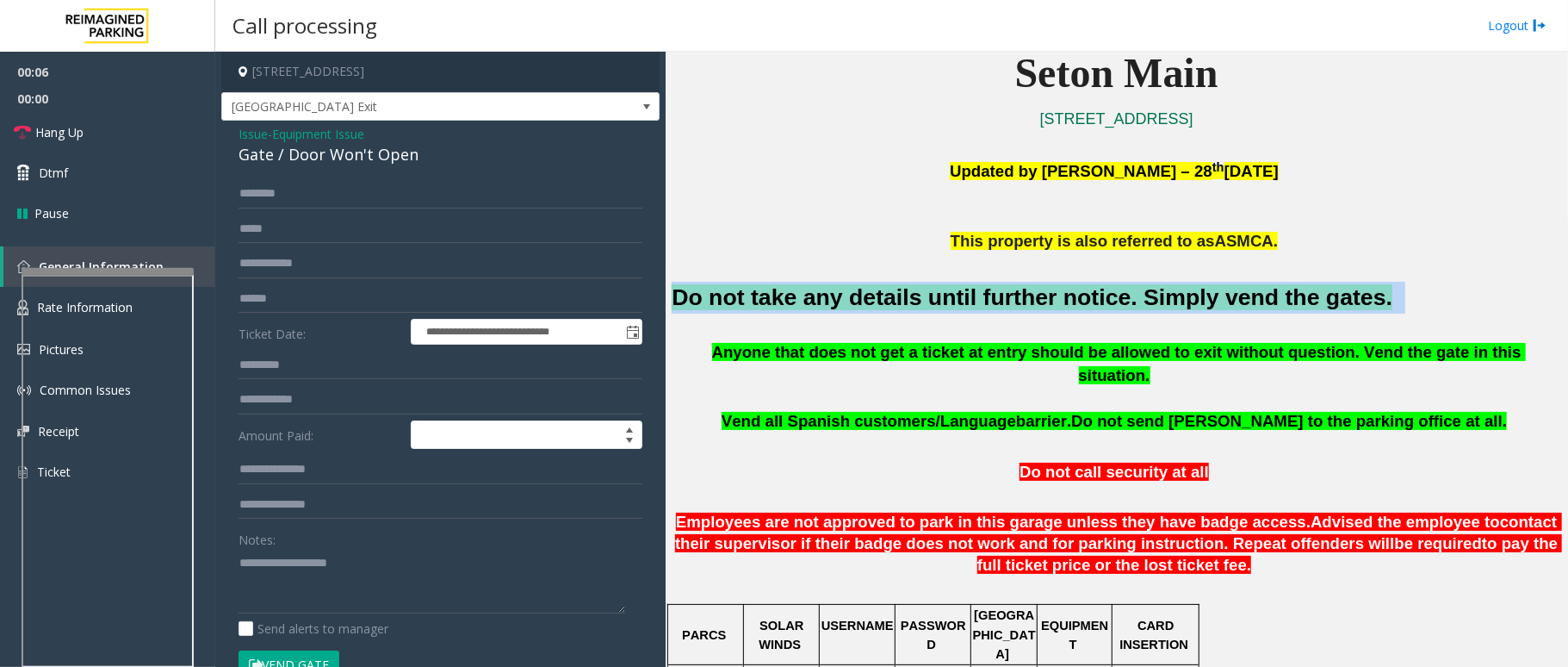
click at [997, 303] on font "Do not take any details until further notice. Simply vend the gates." at bounding box center [1031, 297] width 720 height 26
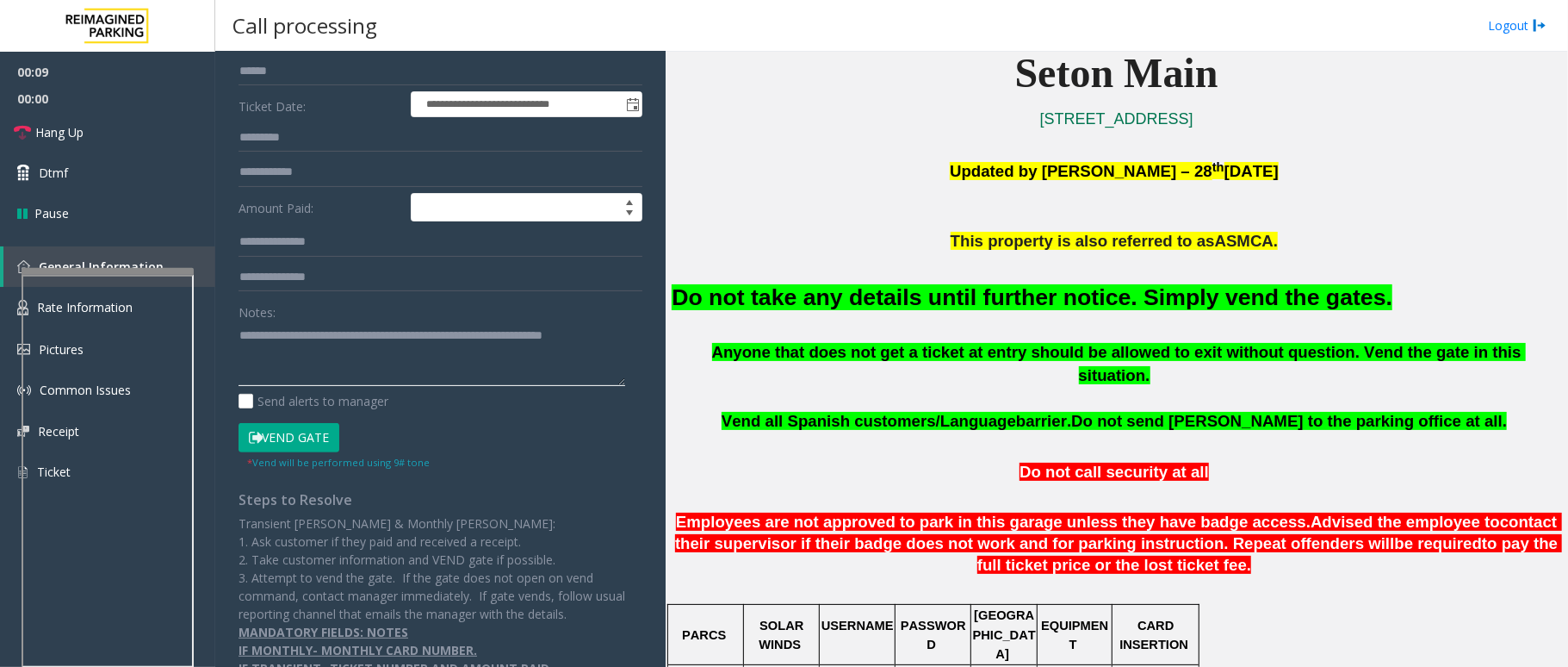
scroll to position [229, 0]
type textarea "**********"
click at [307, 436] on button "Vend Gate" at bounding box center [288, 436] width 101 height 30
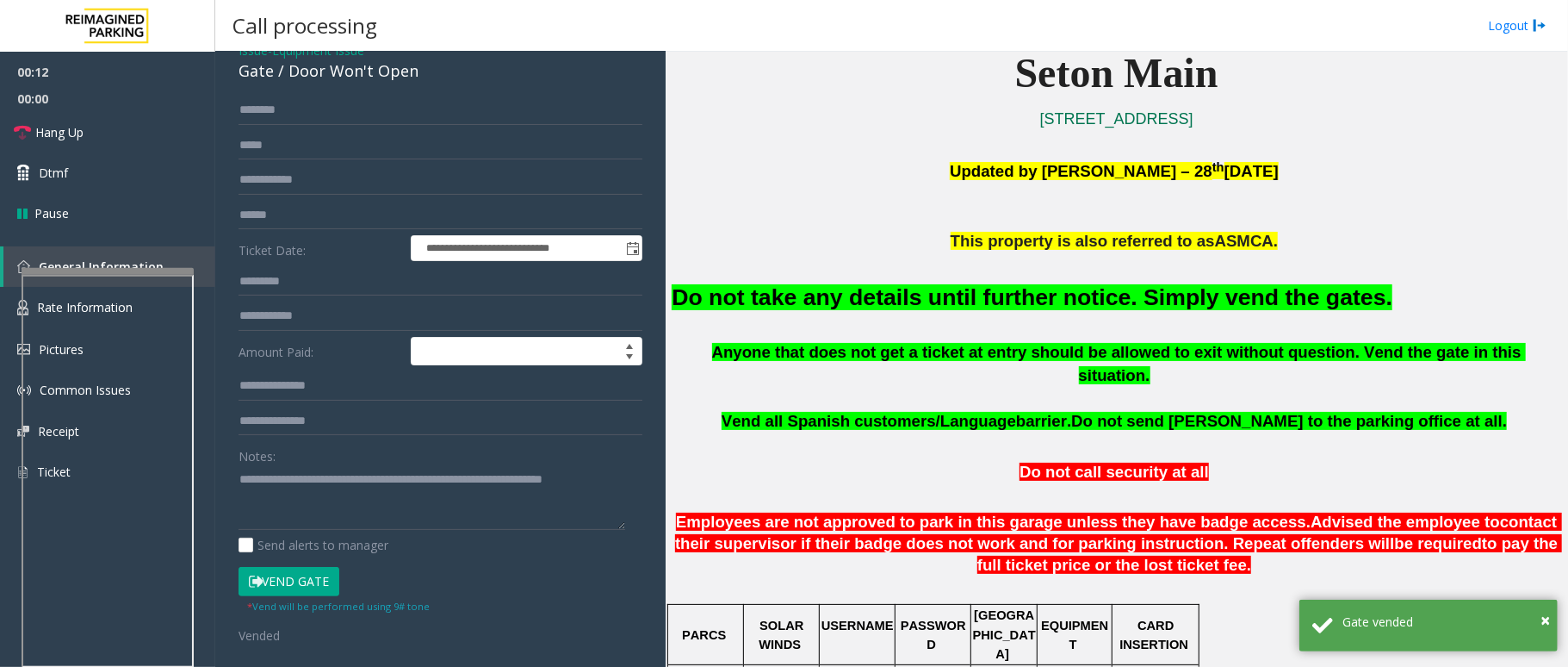
scroll to position [0, 0]
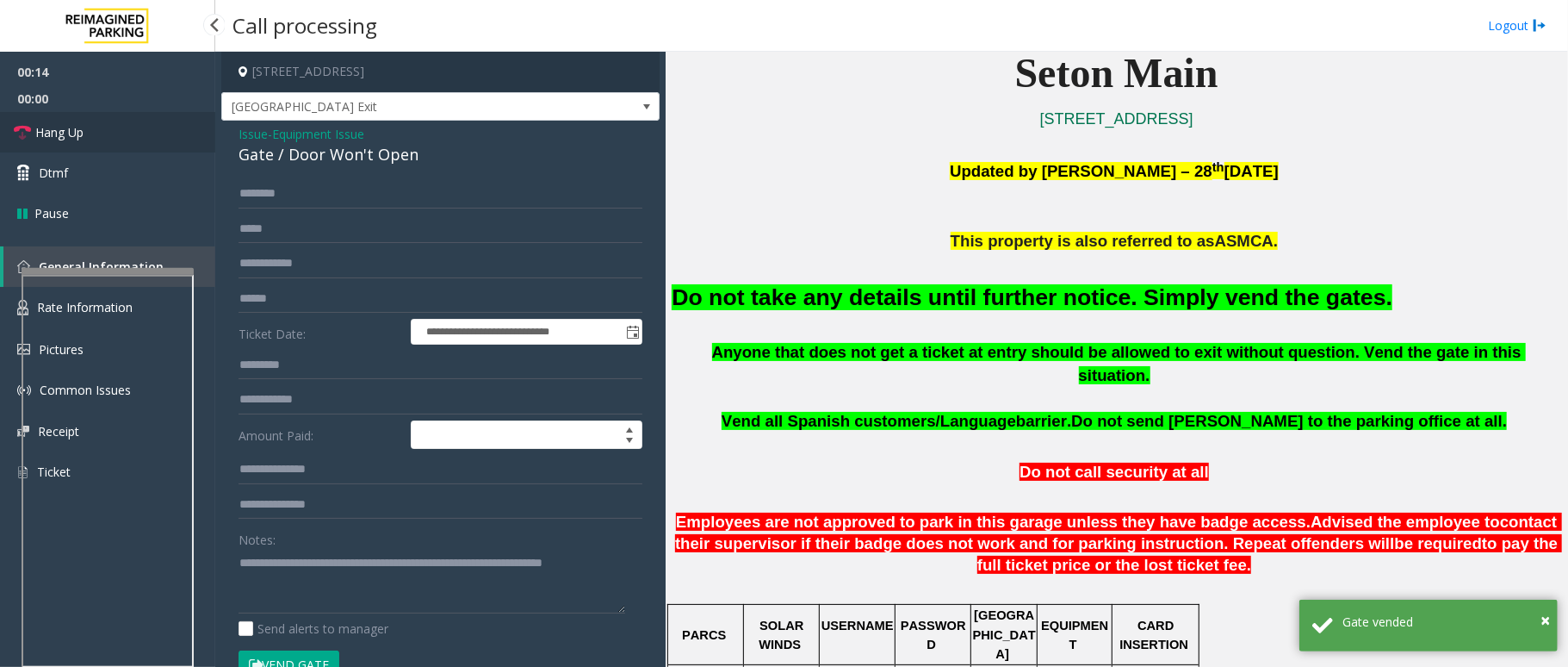
click at [108, 142] on link "Hang Up" at bounding box center [107, 132] width 215 height 41
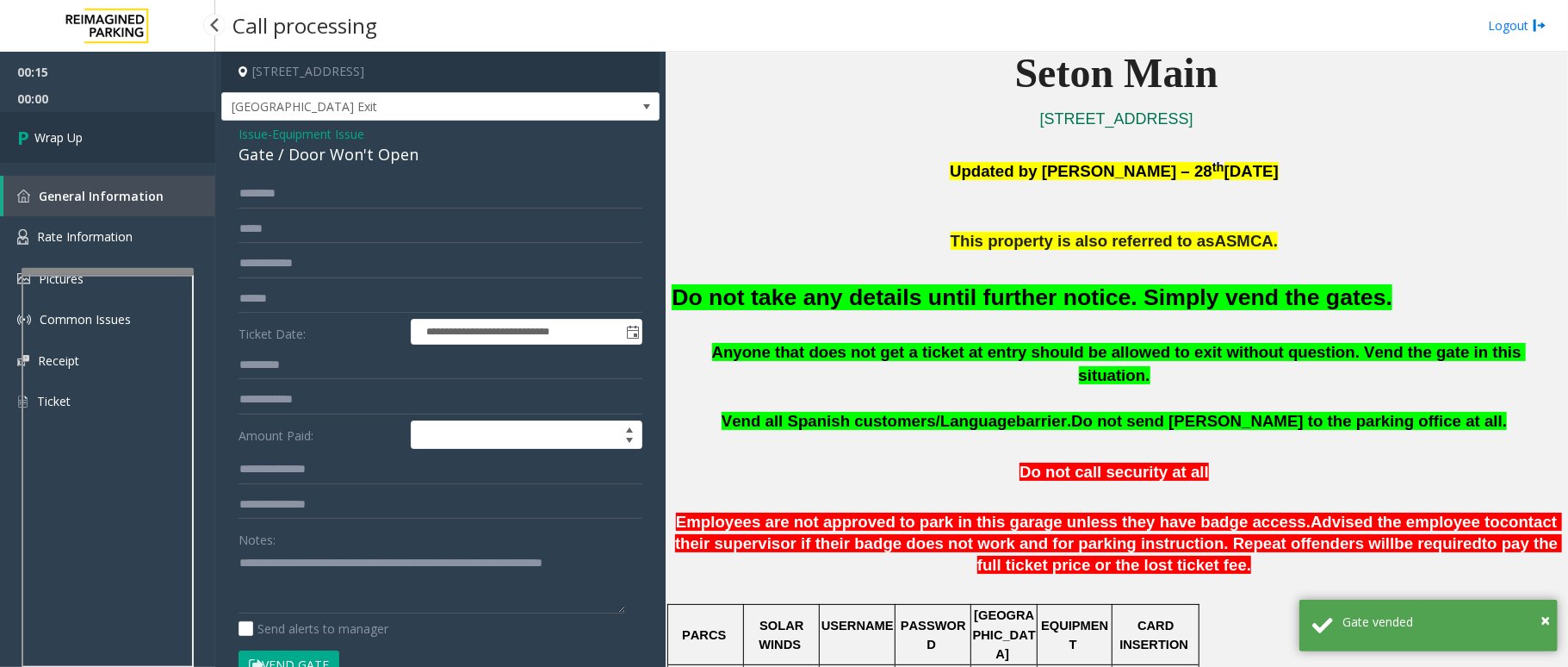
click at [127, 136] on link "Wrap Up" at bounding box center [107, 137] width 215 height 51
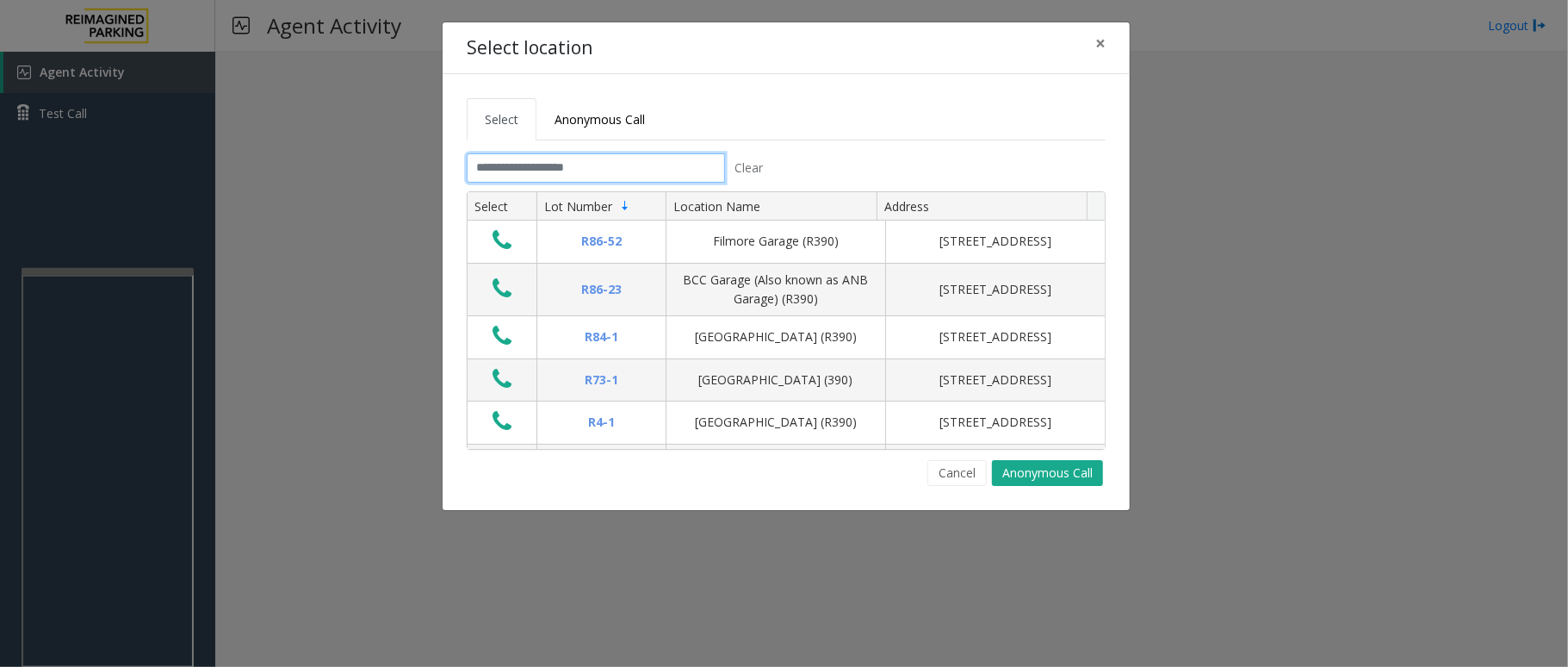
click at [599, 179] on input "text" at bounding box center [596, 168] width 259 height 30
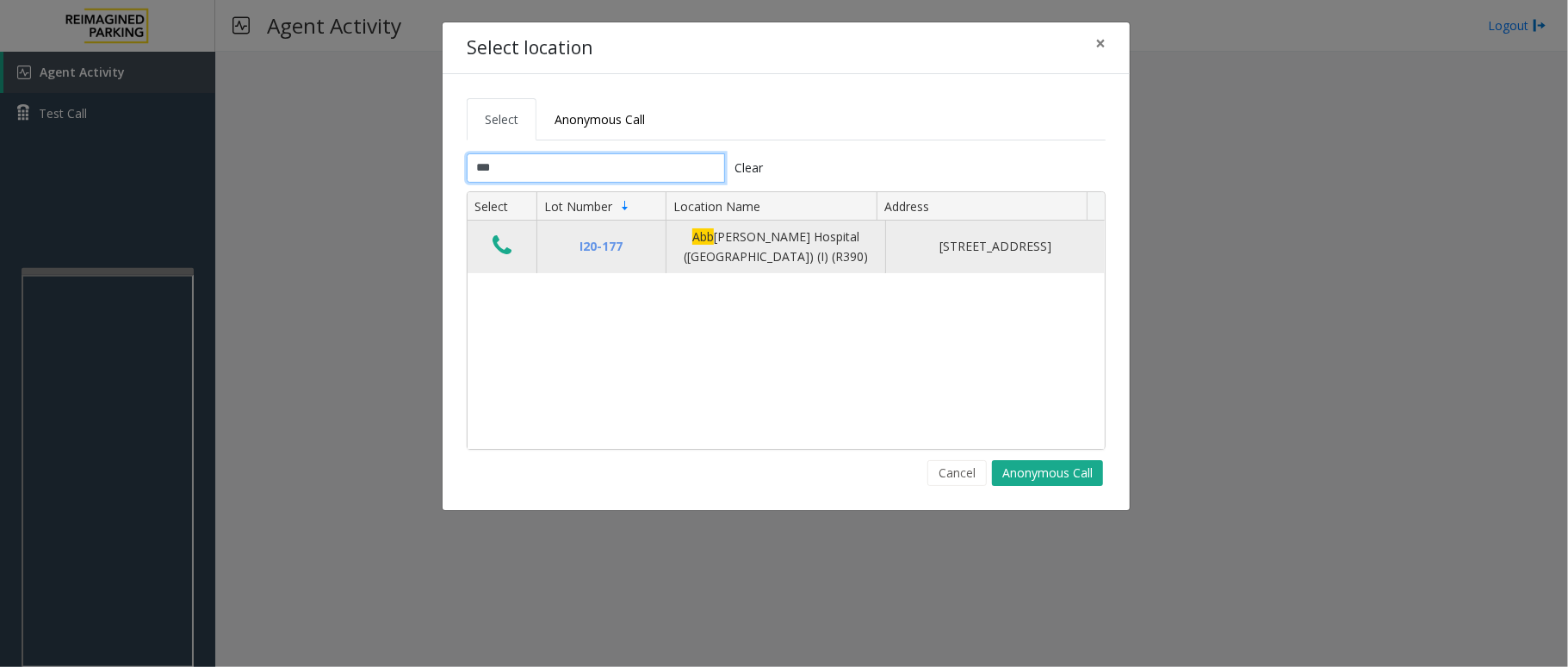
type input "***"
click at [508, 258] on icon "Data table" at bounding box center [501, 246] width 19 height 24
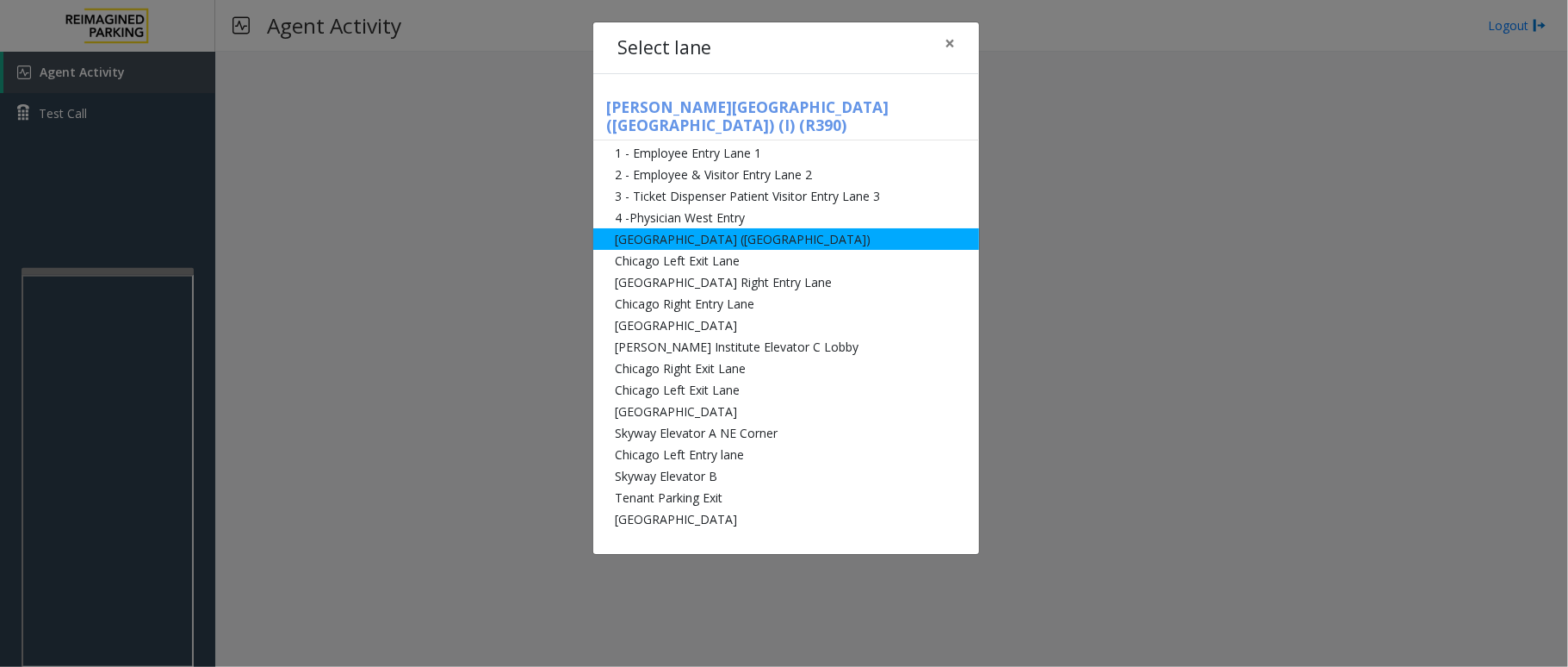
click at [758, 228] on li "[GEOGRAPHIC_DATA] ([GEOGRAPHIC_DATA])" at bounding box center [786, 238] width 386 height 21
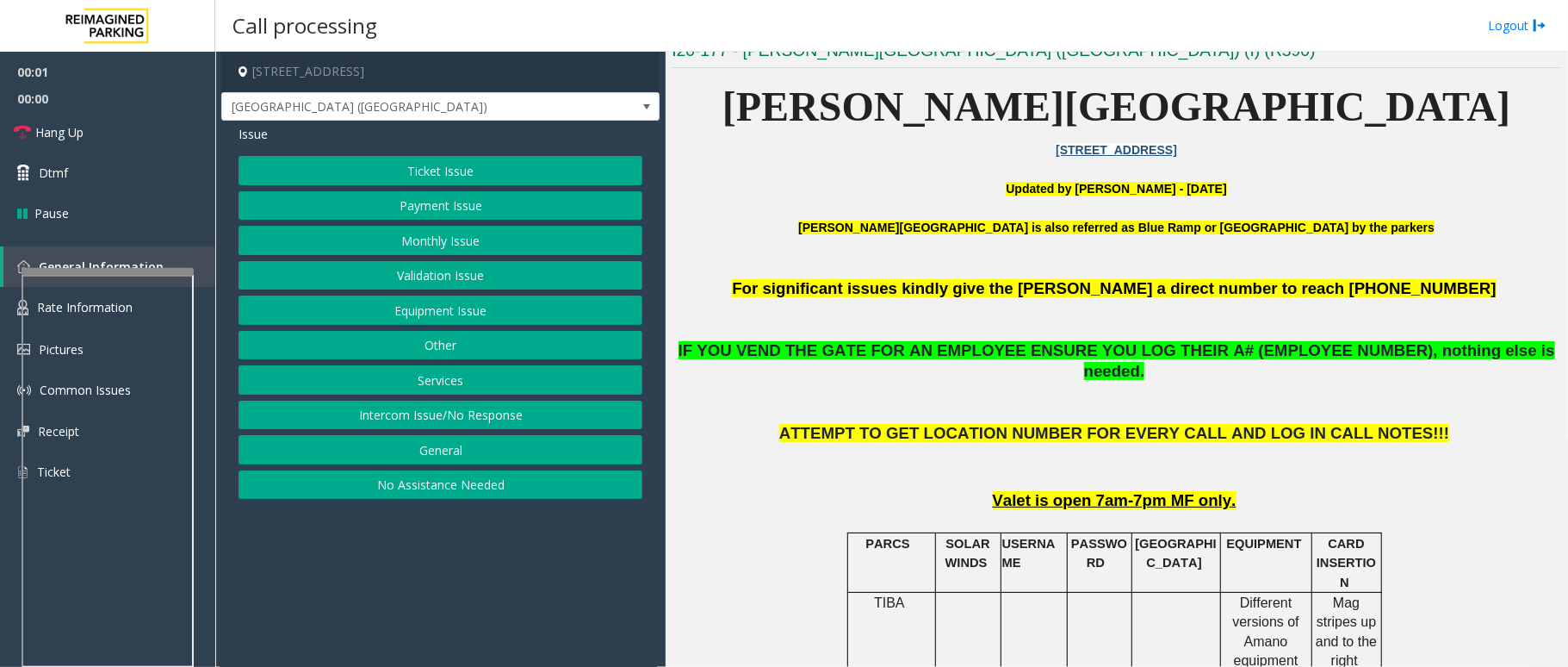
scroll to position [459, 0]
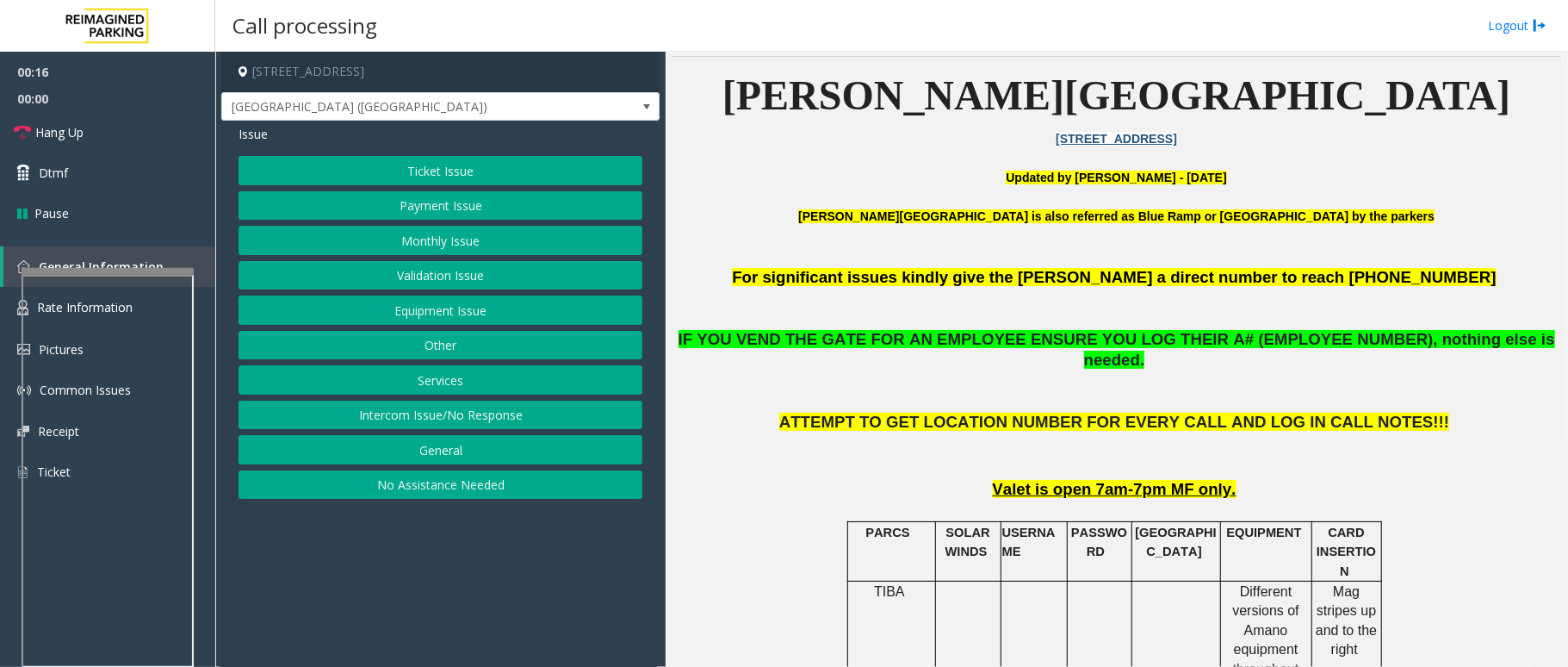
click at [503, 231] on button "Monthly Issue" at bounding box center [440, 240] width 404 height 30
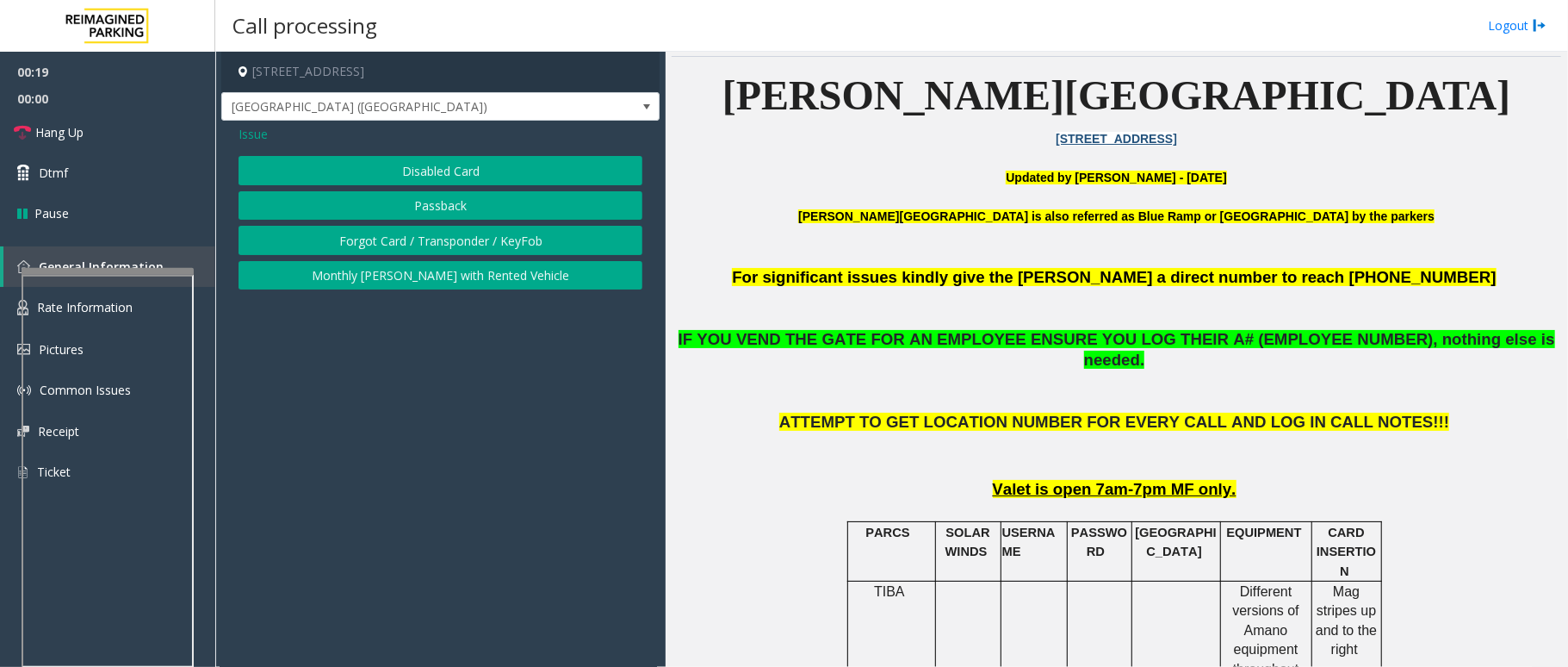
click at [501, 172] on button "Disabled Card" at bounding box center [440, 171] width 404 height 30
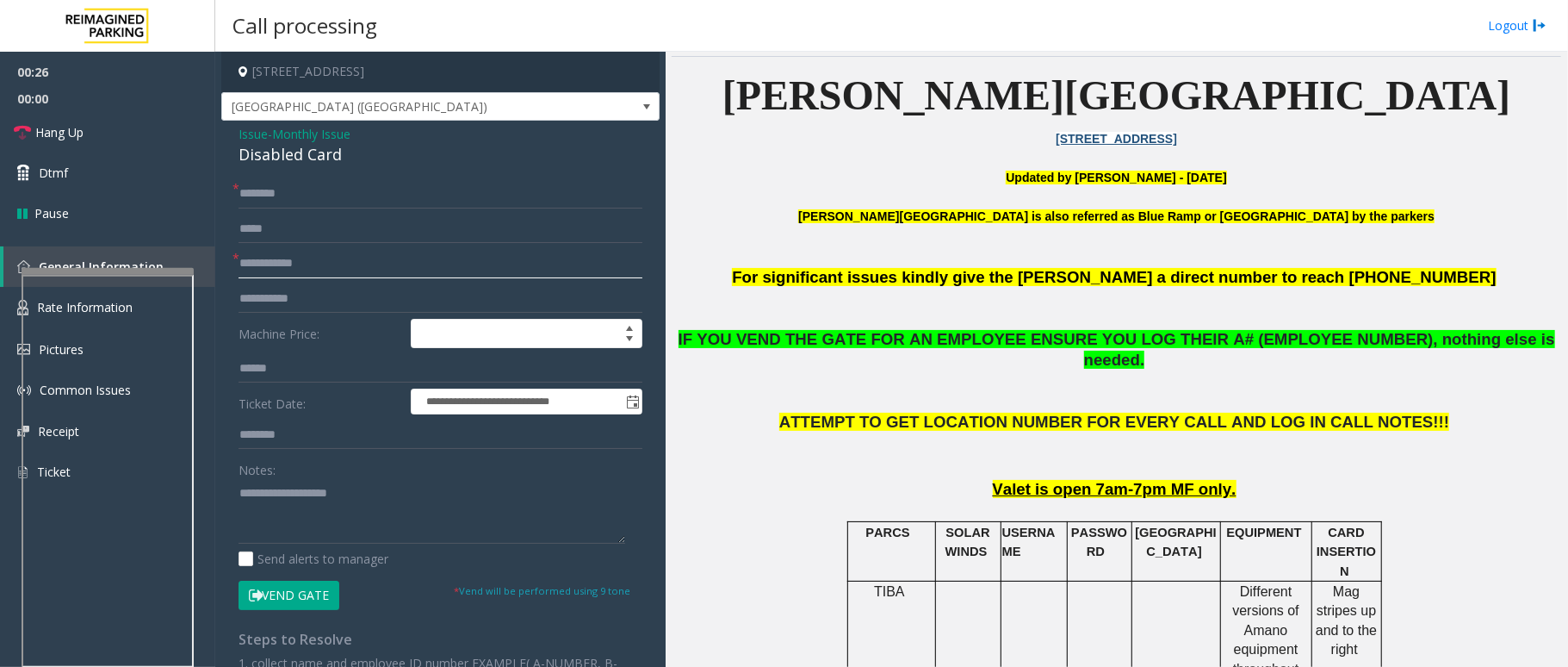
click at [359, 274] on input "text" at bounding box center [440, 263] width 404 height 30
type input "******"
click at [322, 193] on input "text" at bounding box center [440, 194] width 404 height 30
click at [320, 500] on button "Vend Gate" at bounding box center [288, 595] width 101 height 30
click at [331, 500] on textarea at bounding box center [431, 511] width 387 height 65
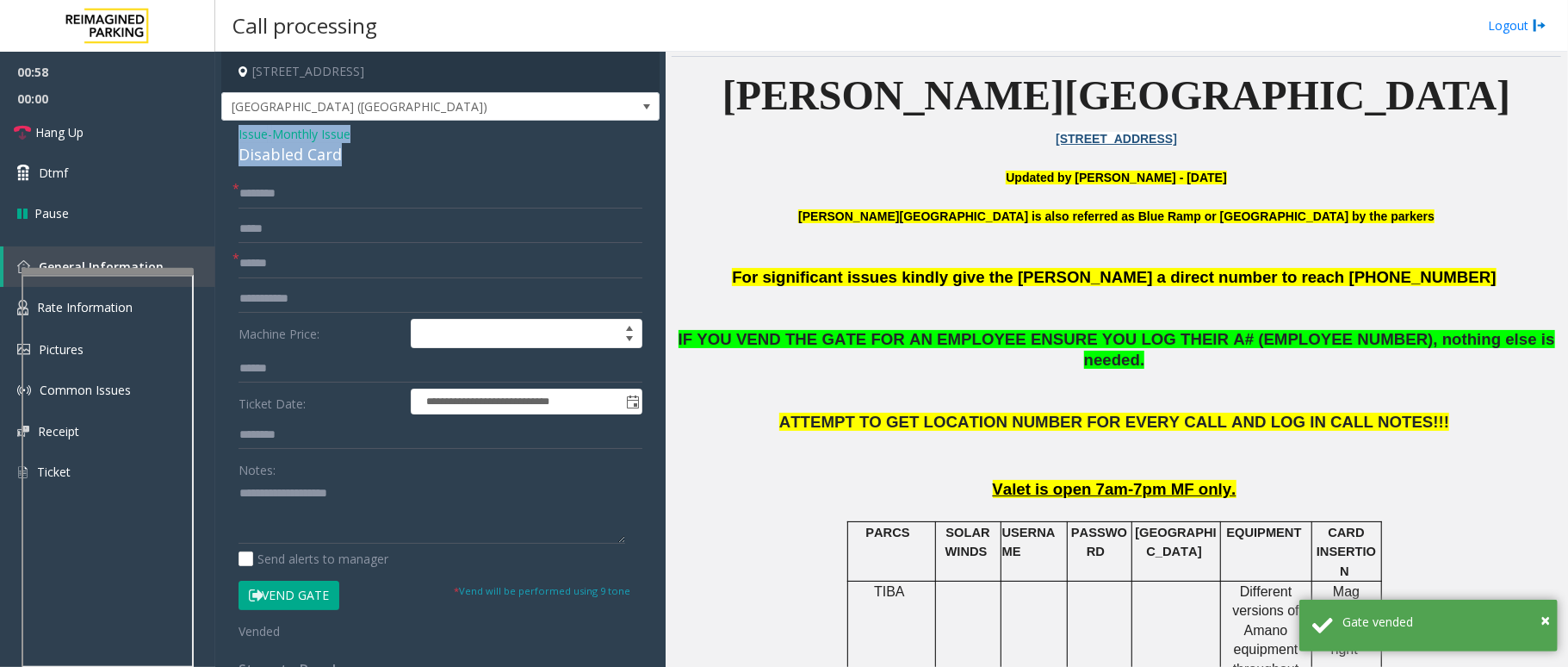
drag, startPoint x: 345, startPoint y: 153, endPoint x: 227, endPoint y: 136, distance: 119.2
click at [227, 136] on div "**********" at bounding box center [440, 547] width 439 height 852
click at [359, 500] on textarea at bounding box center [431, 511] width 387 height 65
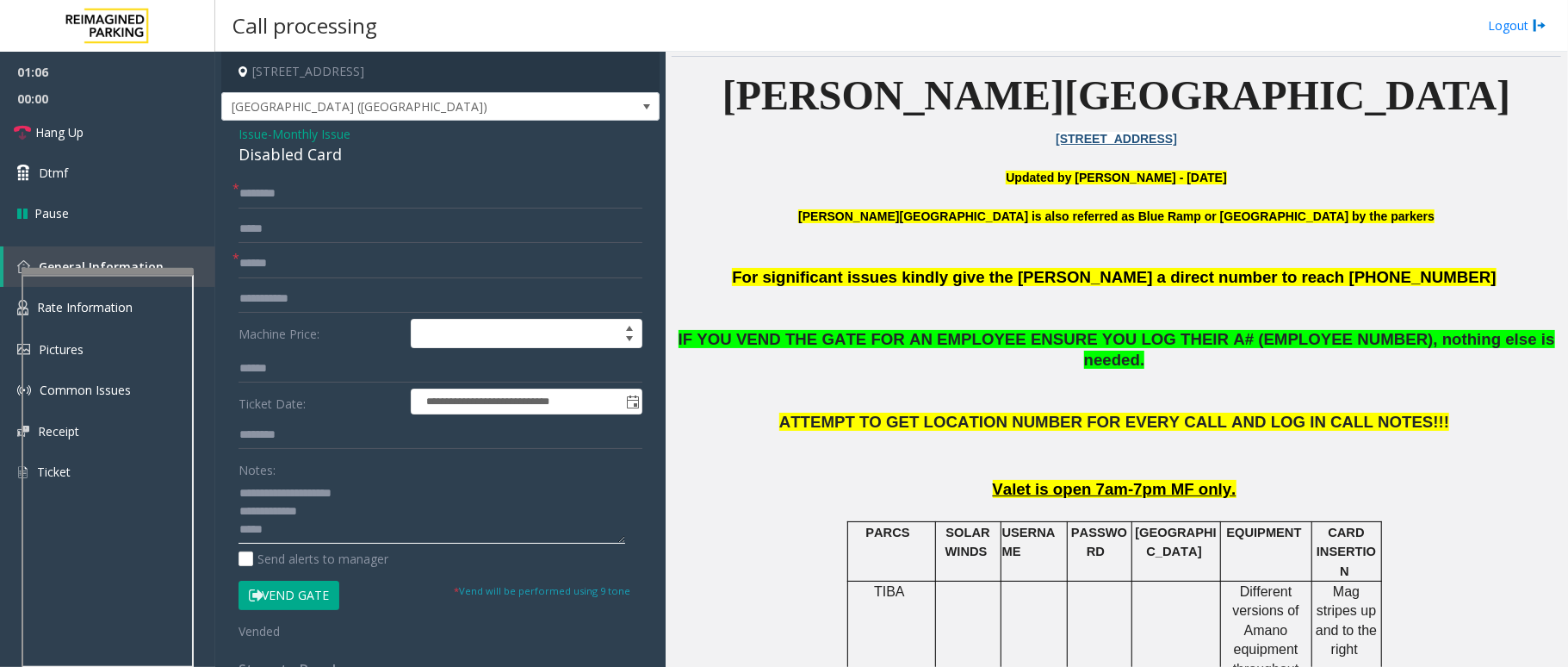
click at [301, 500] on textarea at bounding box center [431, 511] width 387 height 65
paste textarea "**********"
drag, startPoint x: 454, startPoint y: 514, endPoint x: 478, endPoint y: 535, distance: 31.9
click at [478, 500] on textarea at bounding box center [431, 511] width 387 height 65
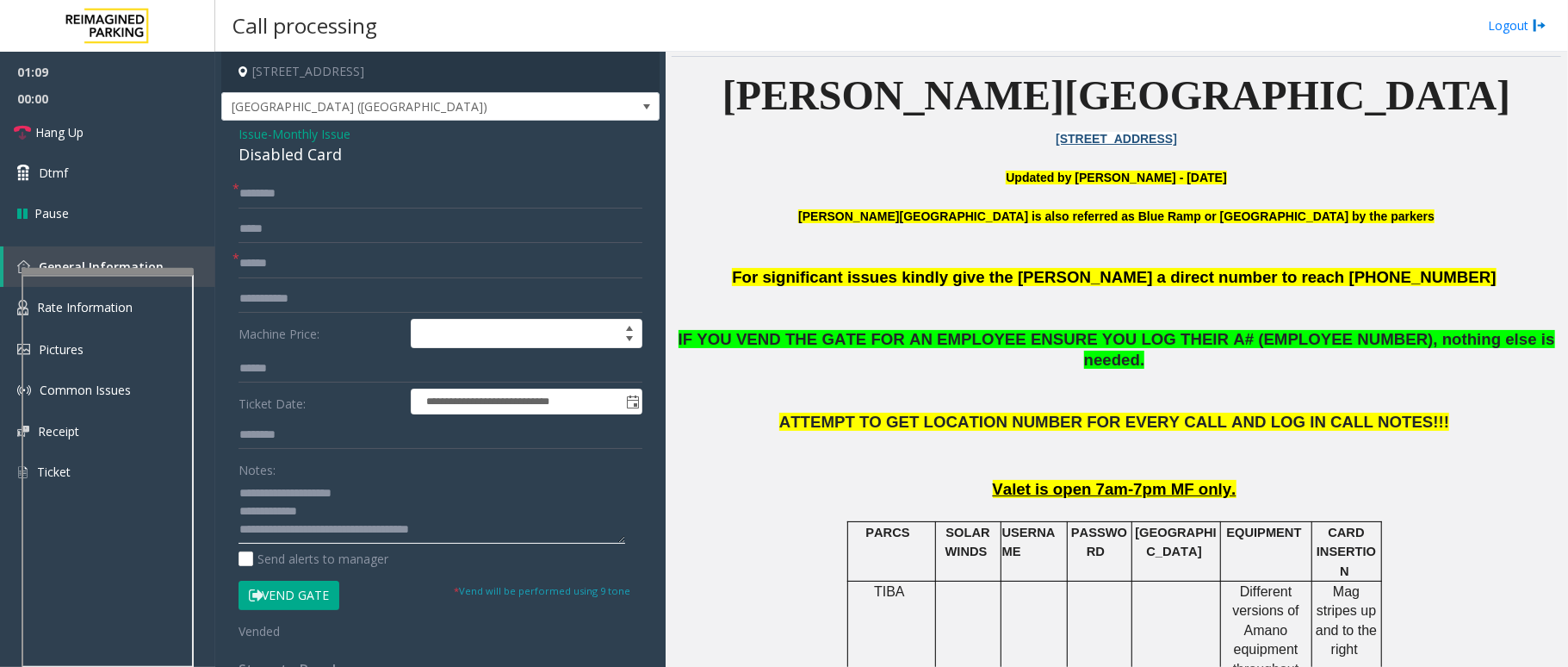
scroll to position [0, 0]
type textarea "**********"
click at [96, 138] on link "Hang Up" at bounding box center [107, 132] width 215 height 41
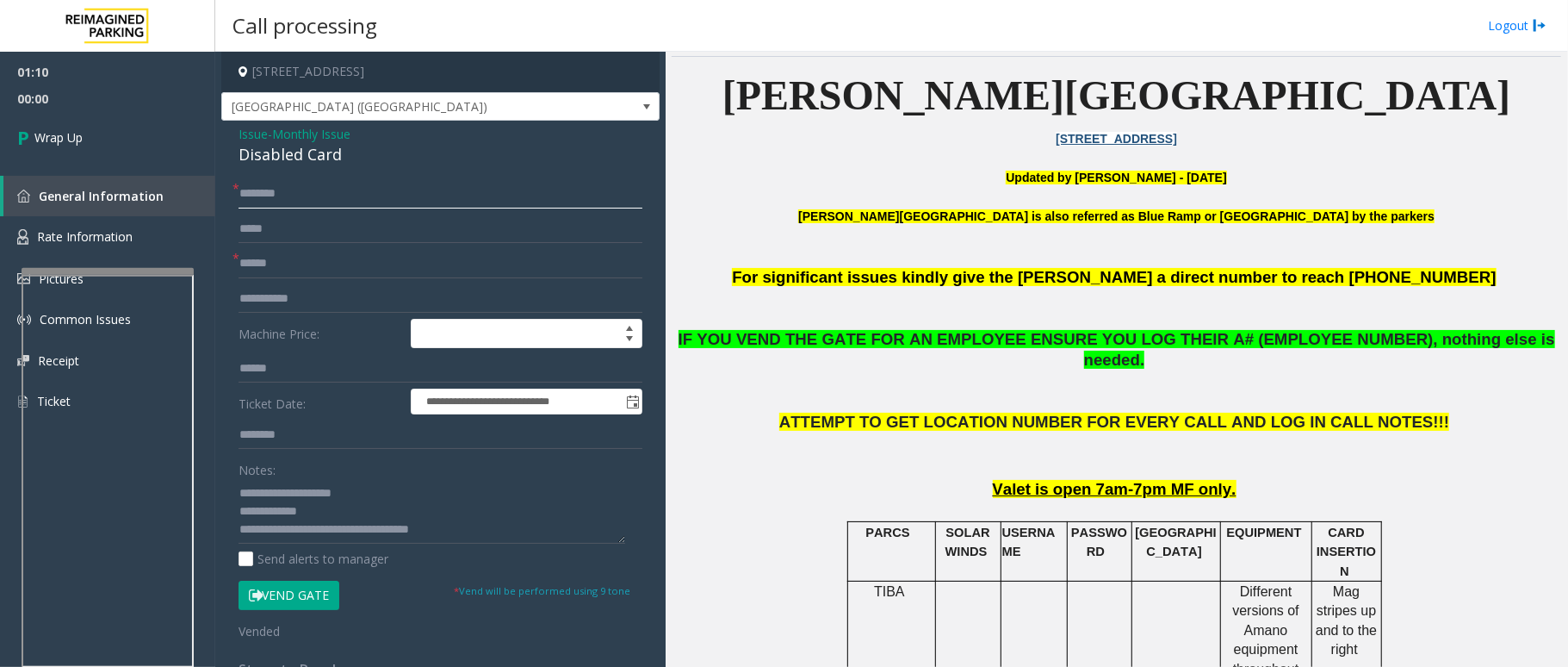
click at [328, 204] on input "text" at bounding box center [440, 194] width 404 height 30
type input "**"
click at [112, 139] on link "Wrap Up" at bounding box center [107, 137] width 215 height 51
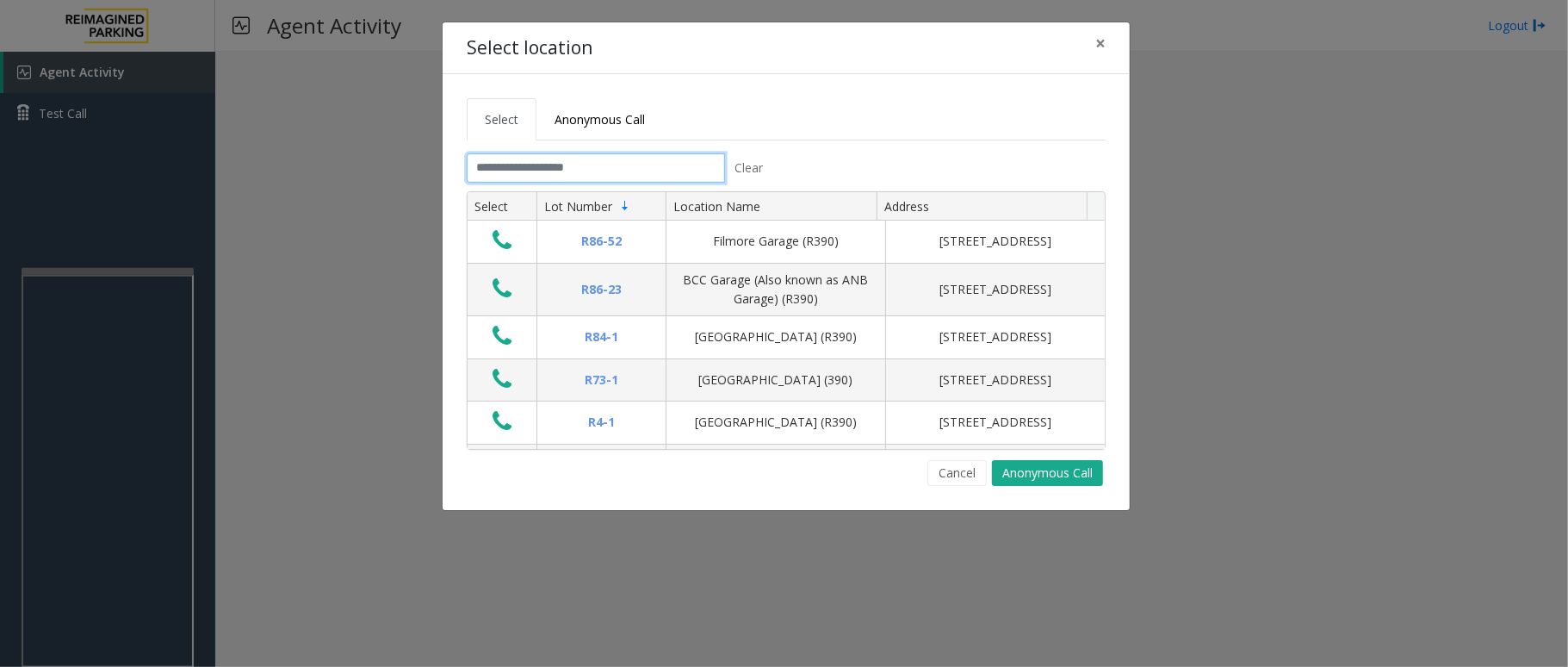
click at [561, 166] on input "text" at bounding box center [596, 168] width 259 height 30
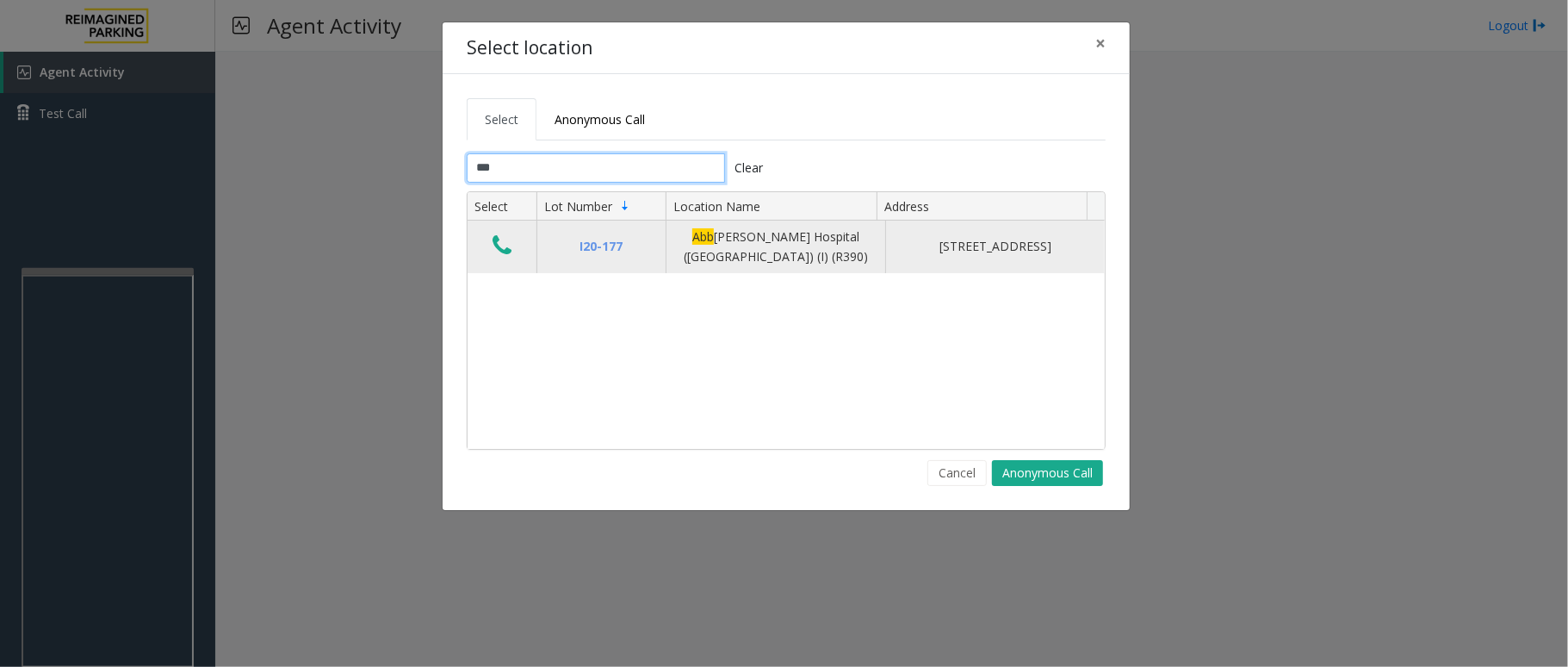
type input "***"
click at [503, 253] on icon "Data table" at bounding box center [501, 246] width 19 height 24
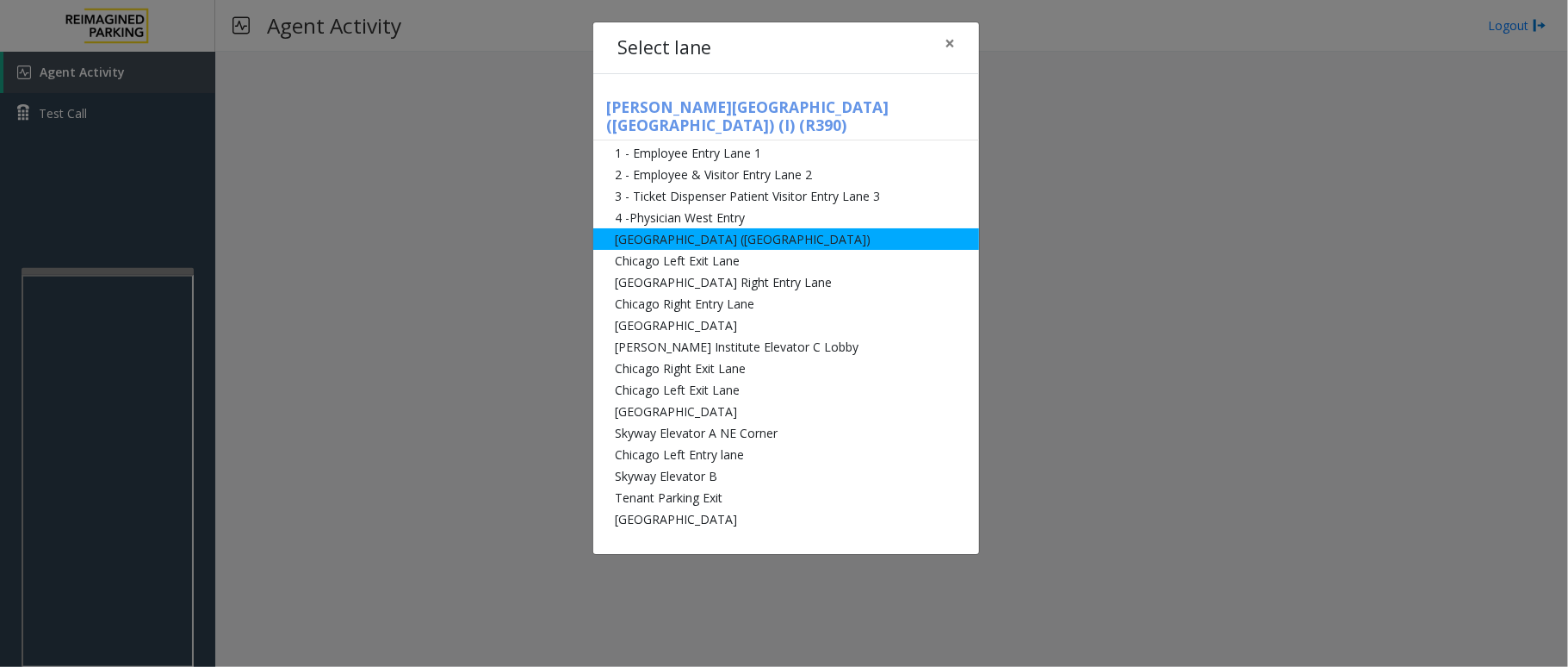
click at [808, 228] on li "[GEOGRAPHIC_DATA] ([GEOGRAPHIC_DATA])" at bounding box center [786, 238] width 386 height 21
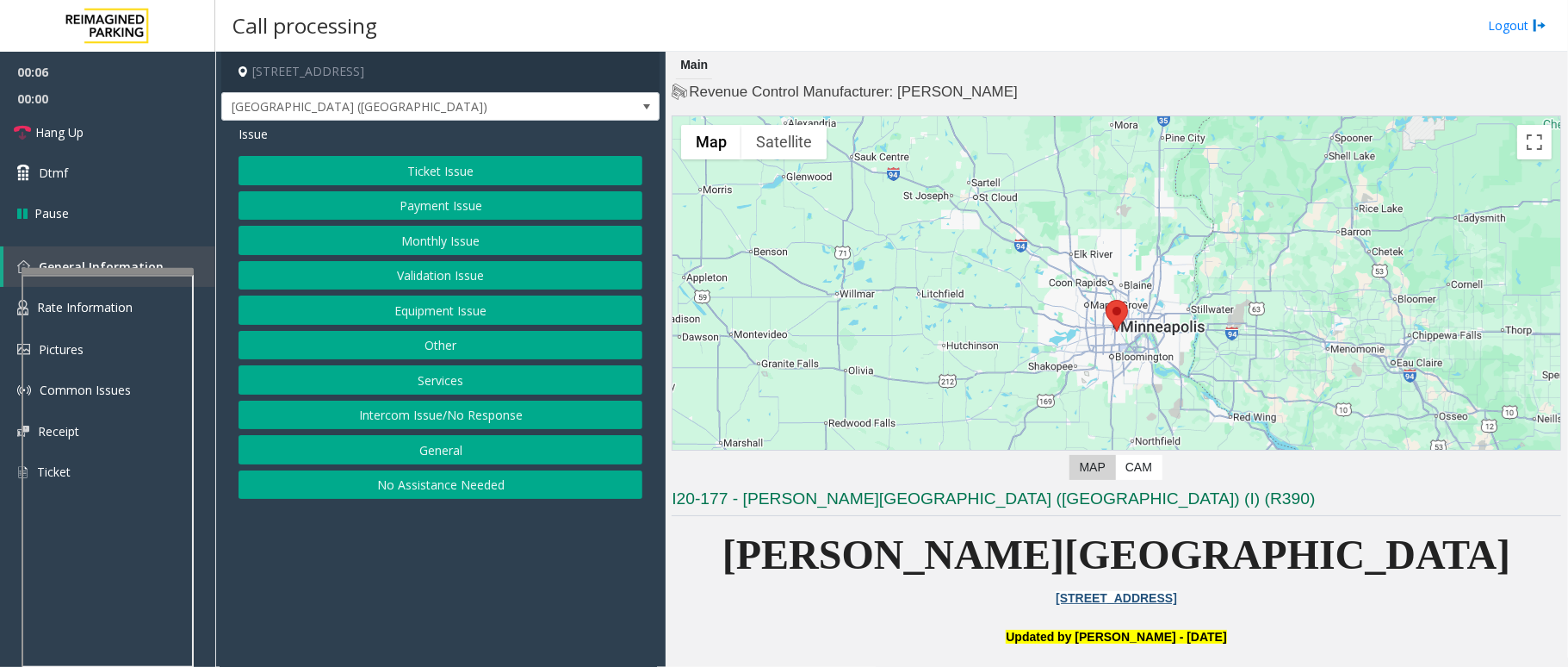
click at [463, 307] on button "Equipment Issue" at bounding box center [440, 310] width 404 height 30
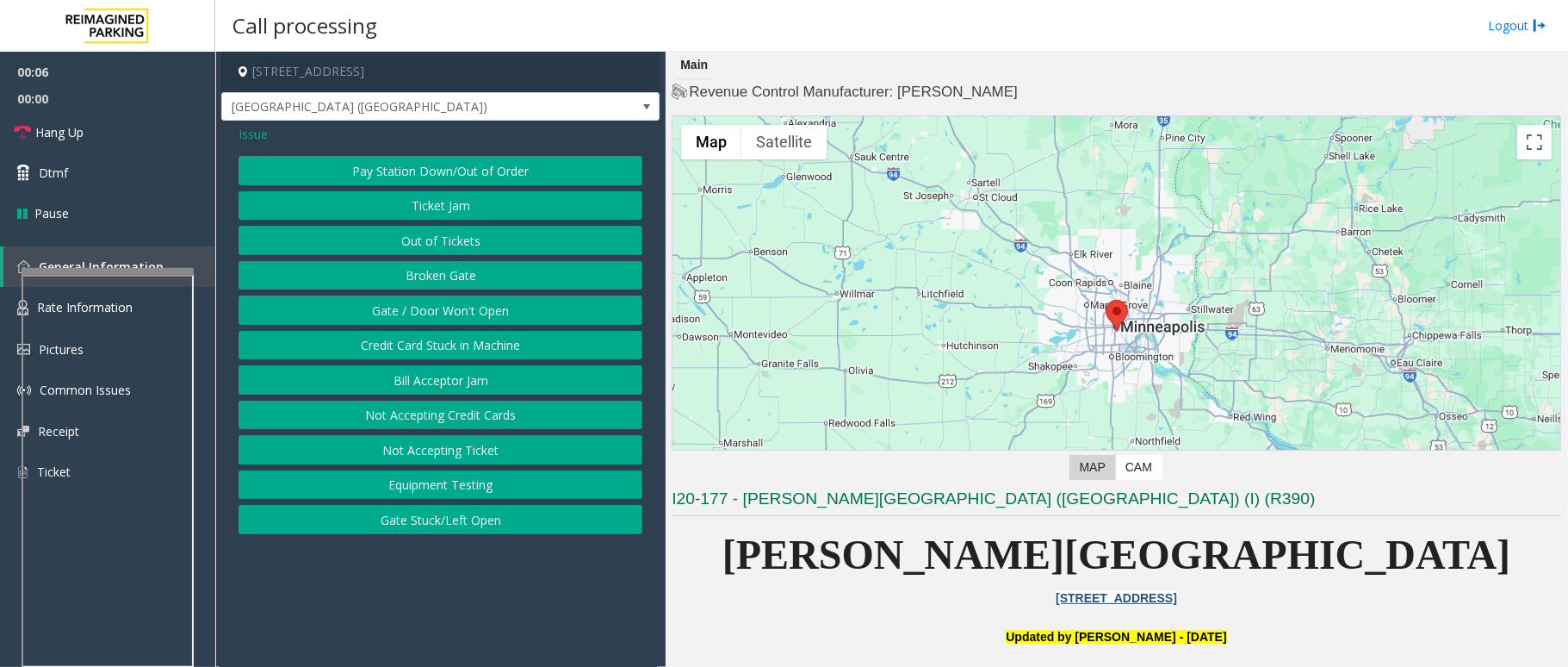
click at [465, 308] on button "Gate / Door Won't Open" at bounding box center [440, 310] width 404 height 30
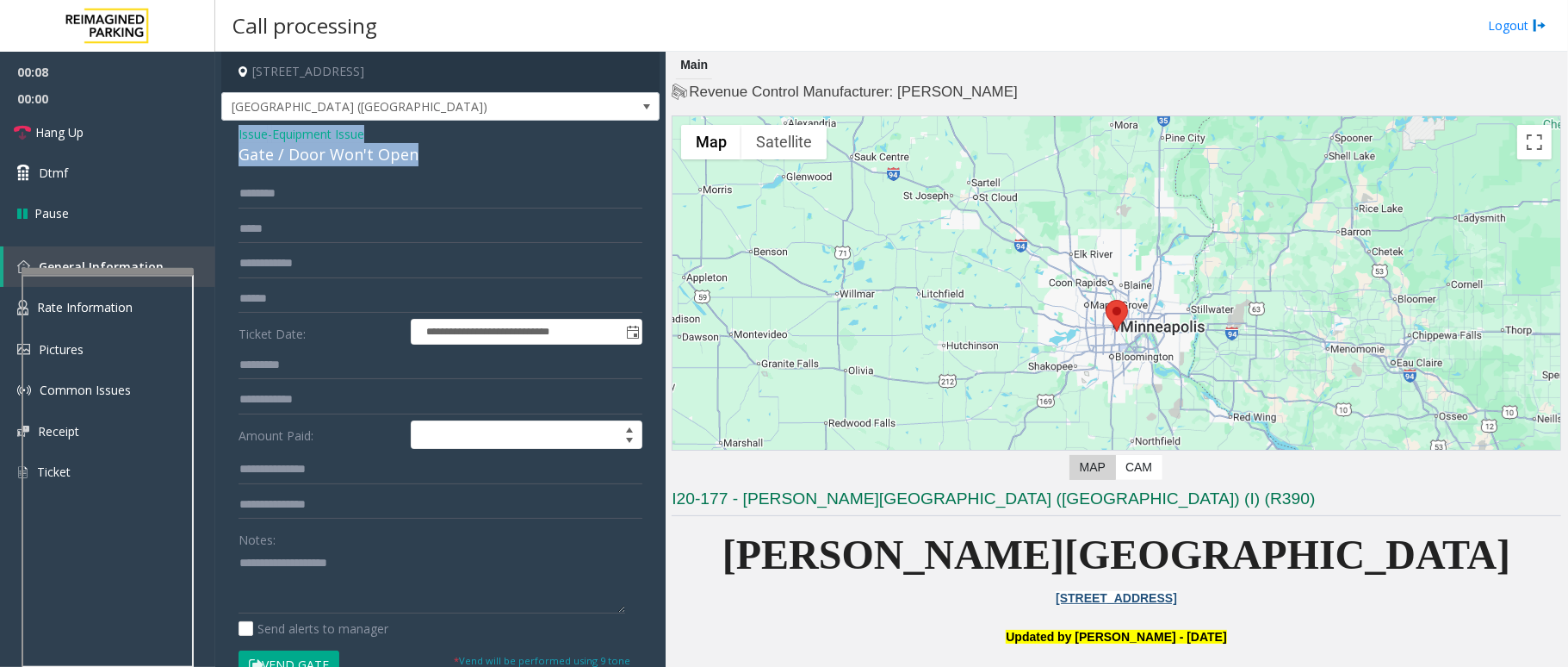
drag, startPoint x: 418, startPoint y: 156, endPoint x: 235, endPoint y: 142, distance: 183.5
click at [235, 142] on div "**********" at bounding box center [440, 549] width 439 height 855
click at [402, 500] on textarea at bounding box center [431, 581] width 387 height 65
click at [446, 500] on textarea at bounding box center [431, 581] width 387 height 65
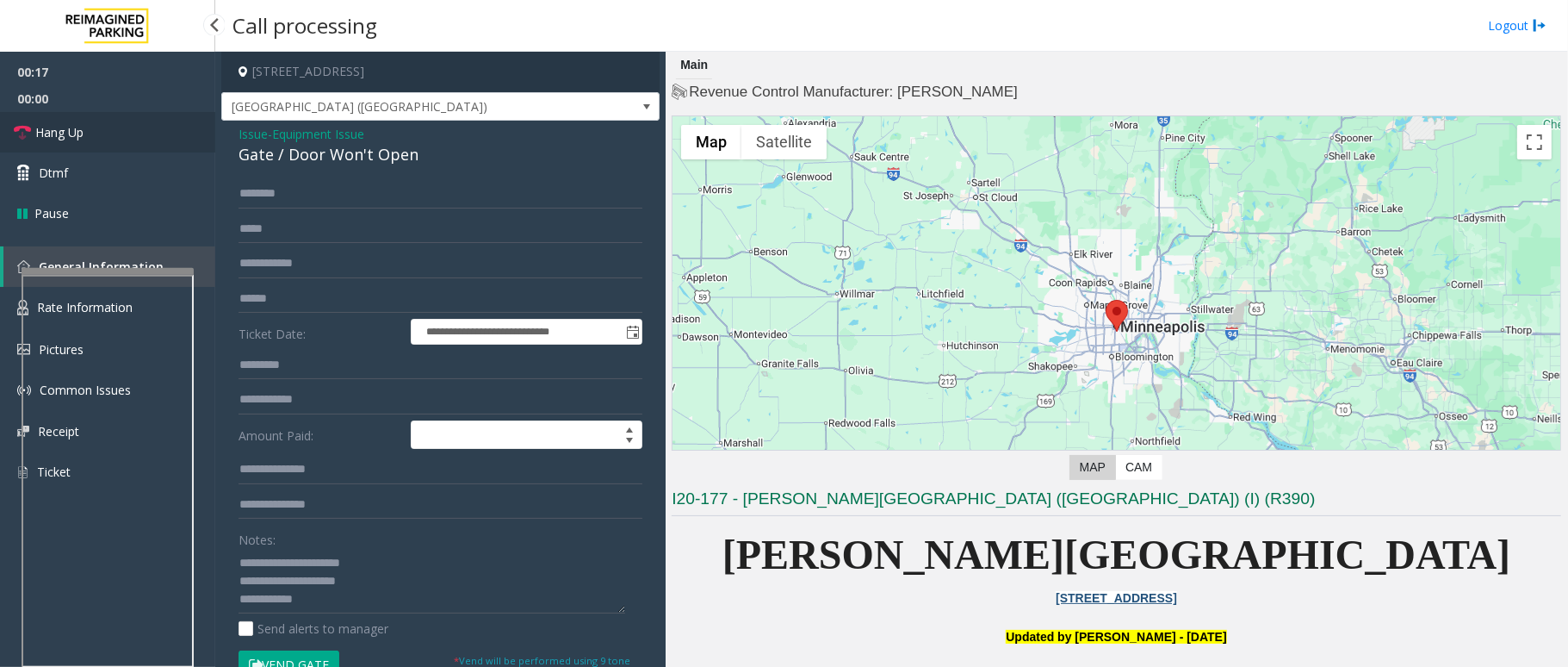
click at [90, 132] on link "Hang Up" at bounding box center [107, 132] width 215 height 41
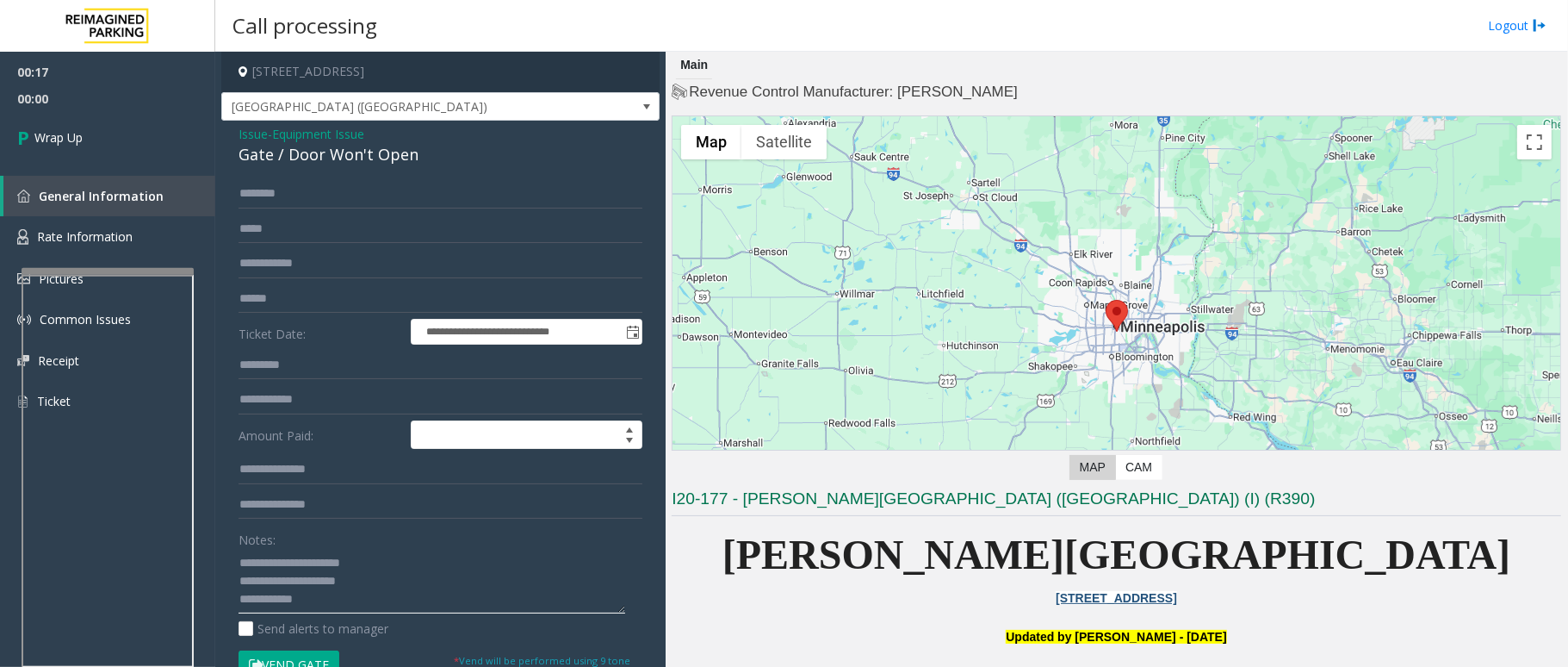
click at [372, 500] on textarea at bounding box center [431, 581] width 387 height 65
type textarea "**********"
click at [181, 145] on link "Wrap Up" at bounding box center [107, 137] width 215 height 51
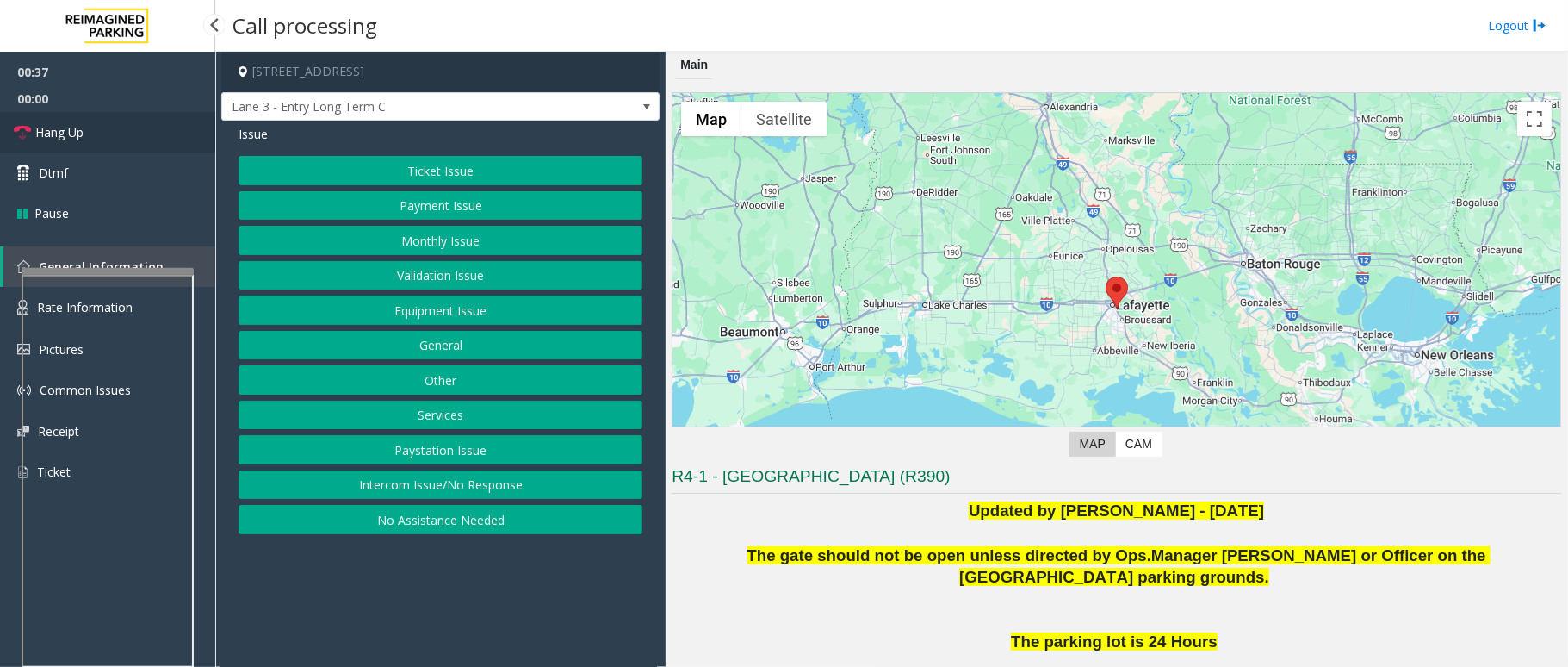
click at [103, 132] on link "Hang Up" at bounding box center [107, 132] width 215 height 41
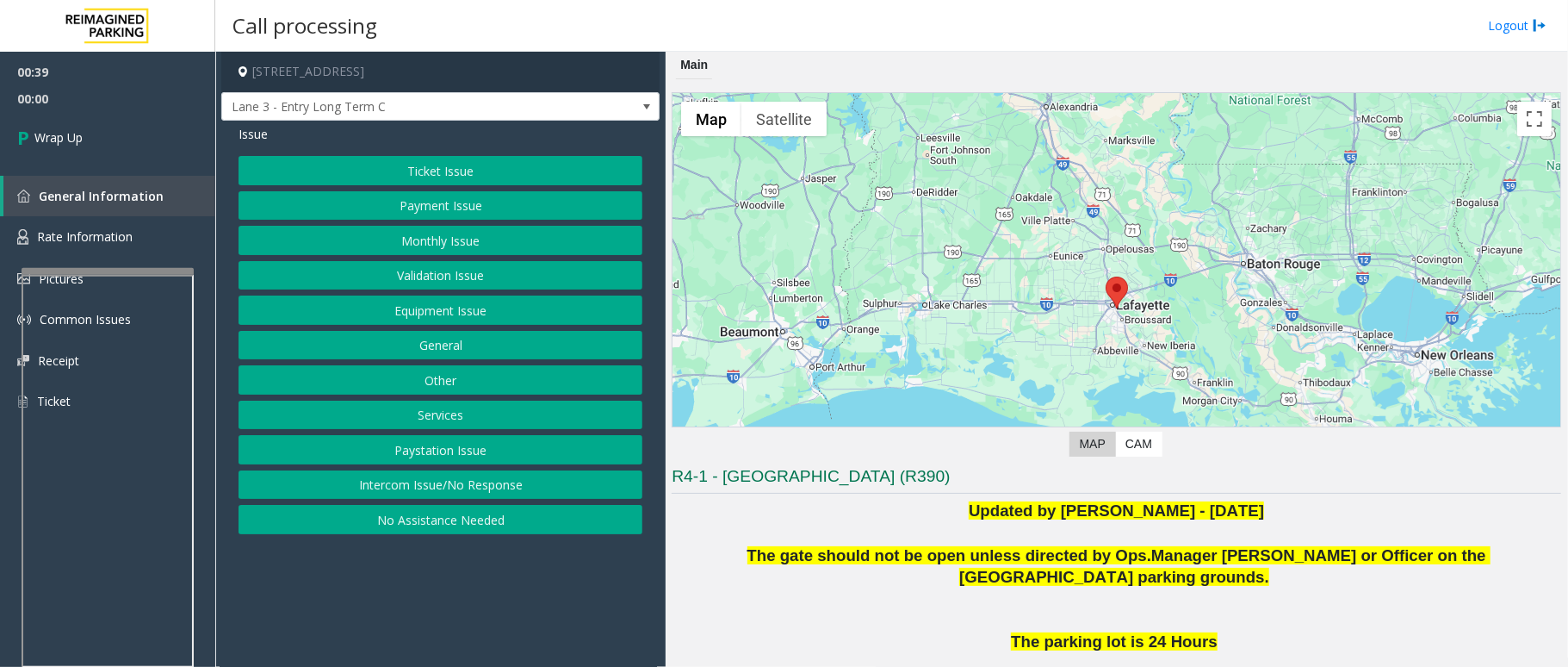
click at [483, 346] on button "General" at bounding box center [440, 346] width 404 height 30
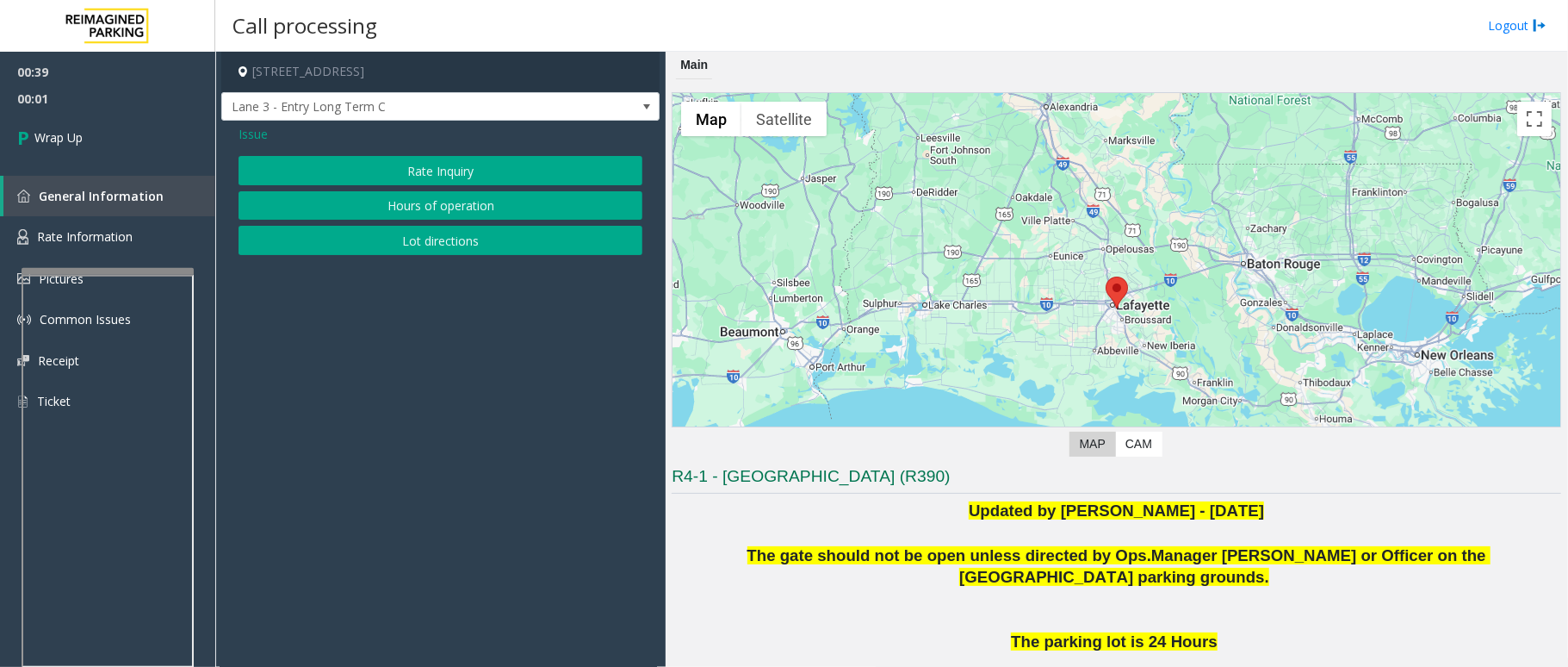
click at [248, 134] on span "Issue" at bounding box center [253, 134] width 30 height 18
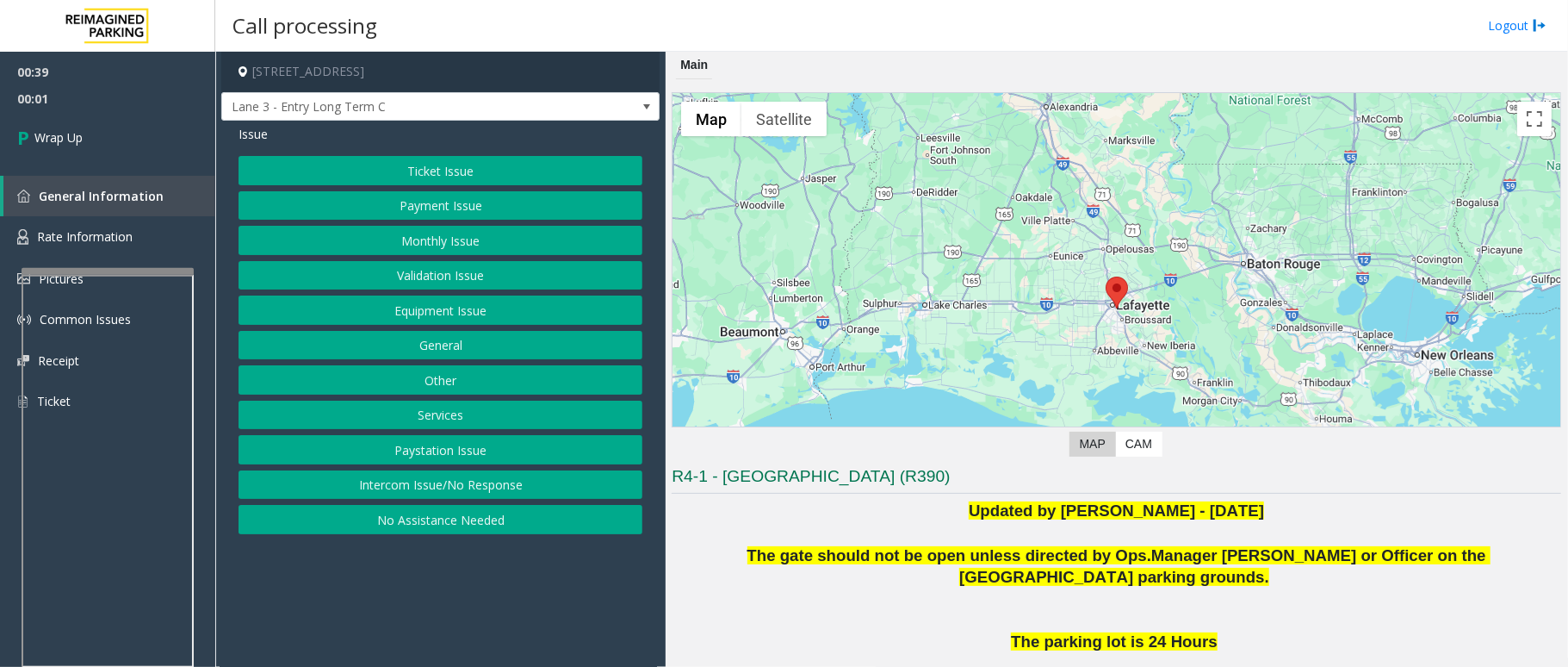
click at [478, 309] on button "Equipment Issue" at bounding box center [440, 310] width 404 height 30
click at [478, 309] on button "Gate / Door Won't Open" at bounding box center [440, 310] width 404 height 30
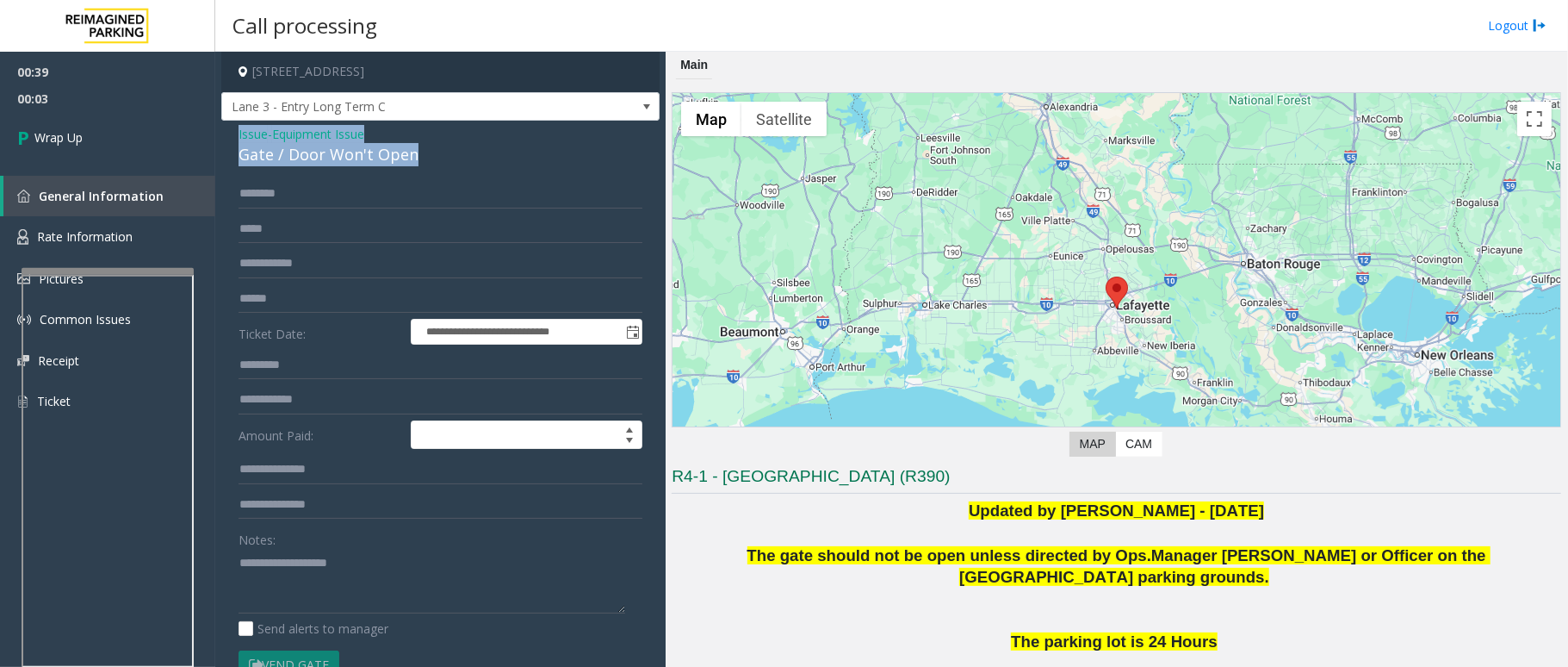
drag, startPoint x: 422, startPoint y: 150, endPoint x: 225, endPoint y: 135, distance: 197.6
click at [225, 135] on div "**********" at bounding box center [440, 558] width 439 height 874
click at [424, 500] on textarea at bounding box center [431, 581] width 387 height 65
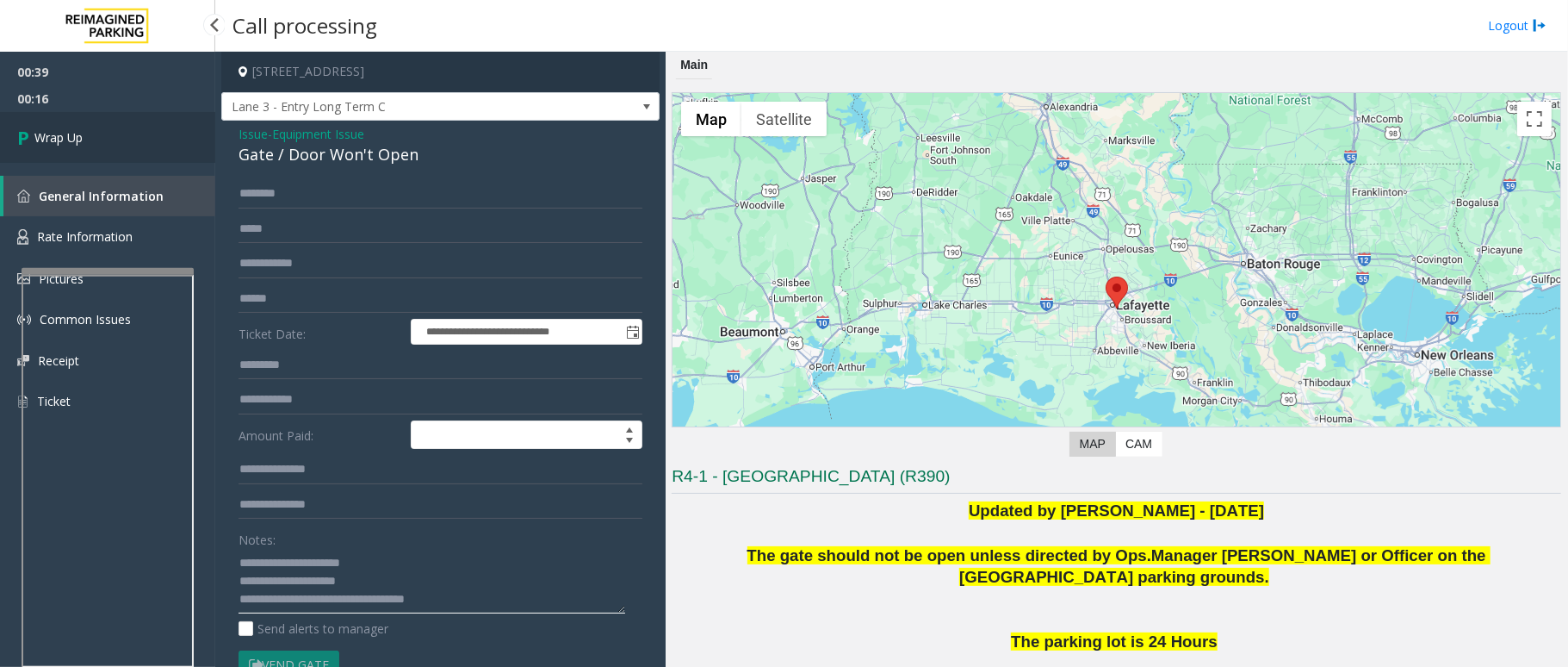
type textarea "**********"
click at [42, 124] on link "Wrap Up" at bounding box center [107, 137] width 215 height 51
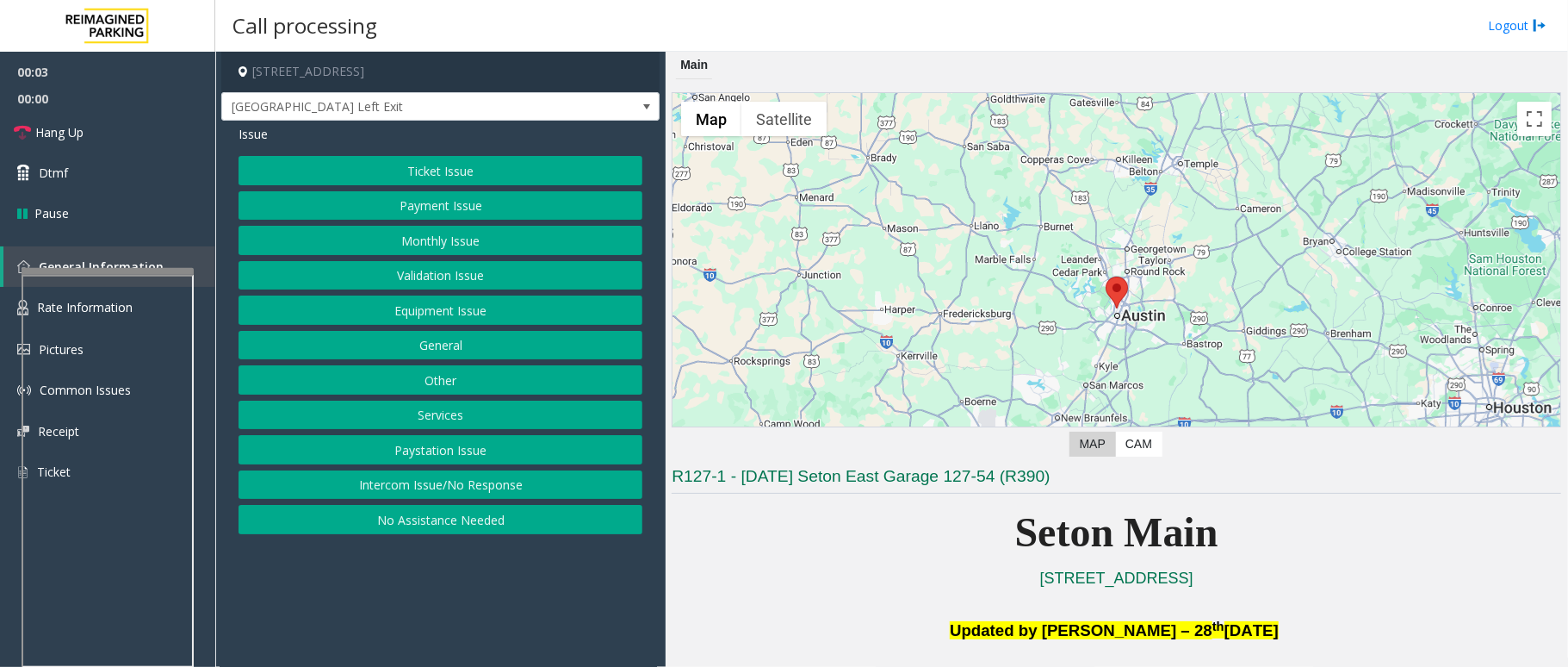
click at [478, 312] on button "Equipment Issue" at bounding box center [440, 310] width 404 height 30
click at [434, 317] on button "Gate / Door Won't Open" at bounding box center [440, 310] width 404 height 30
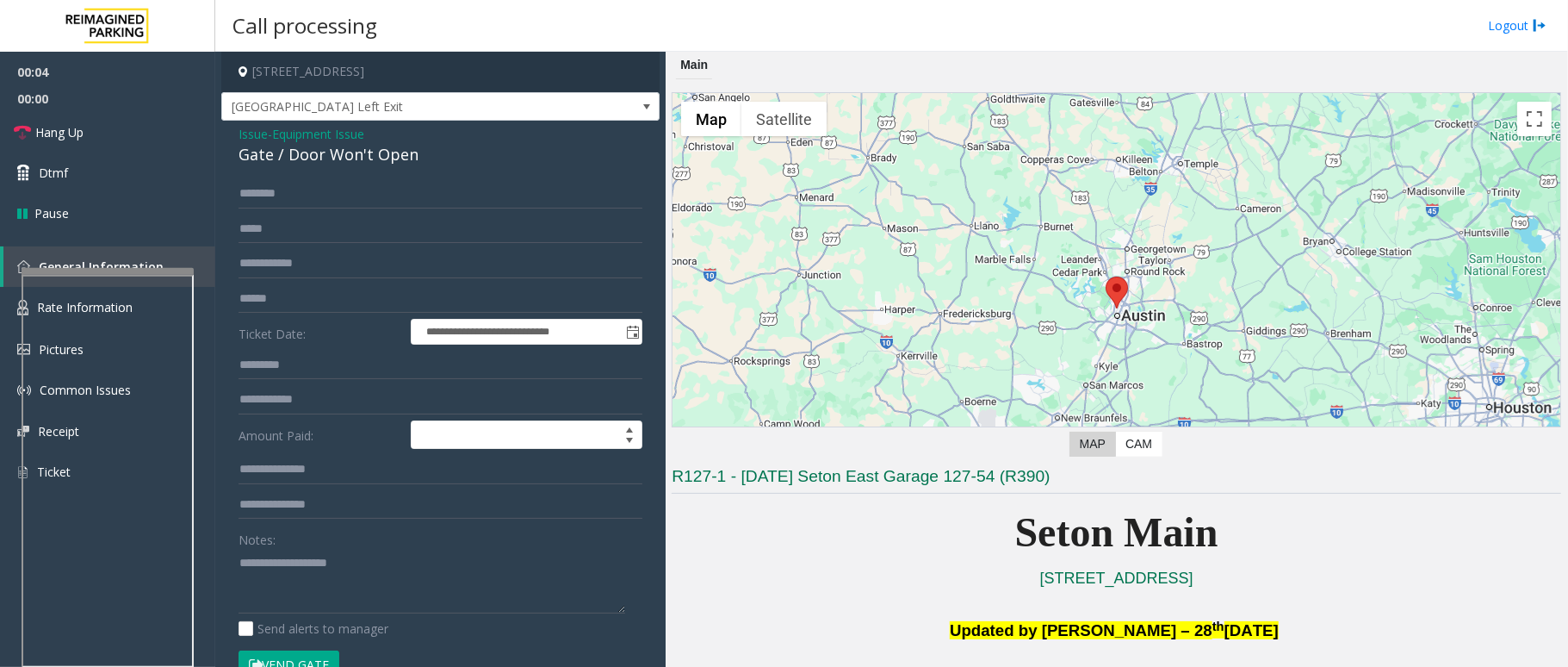
scroll to position [689, 0]
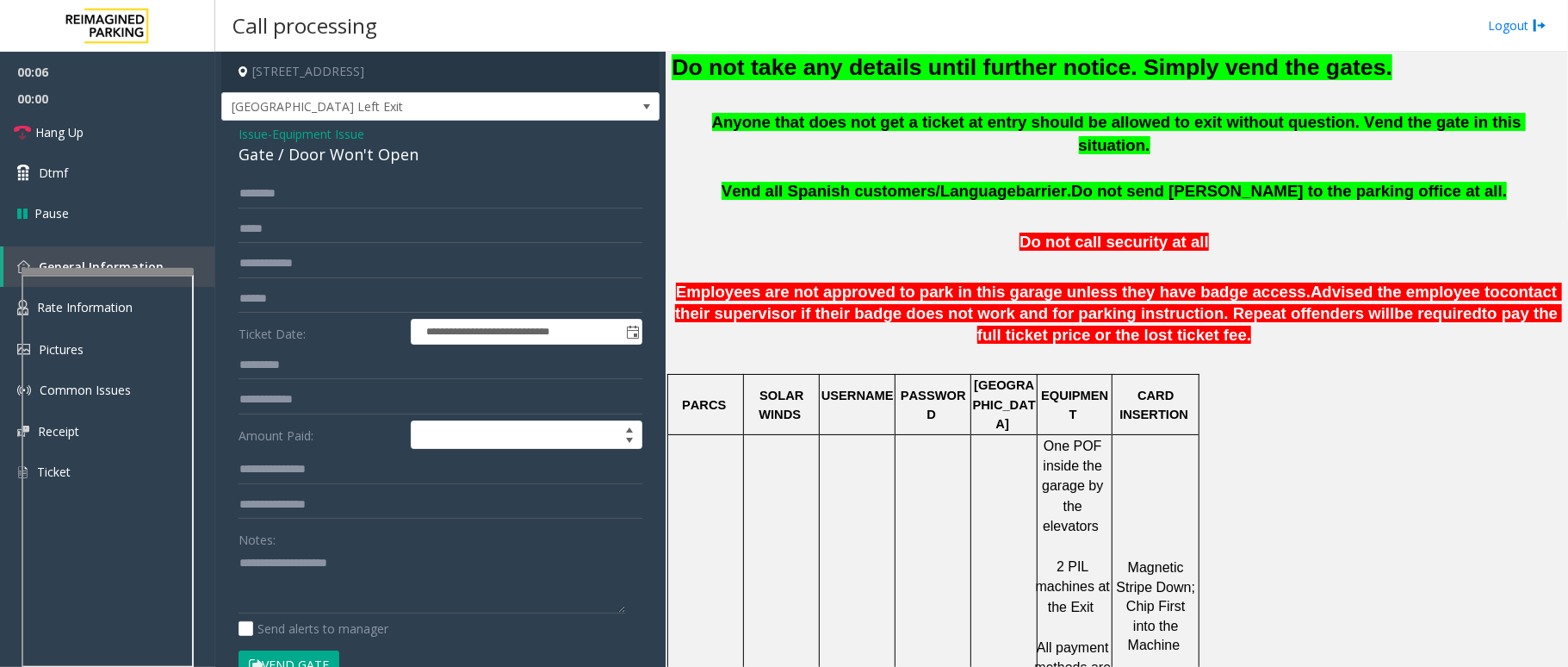
click at [283, 500] on button "Vend Gate" at bounding box center [288, 665] width 101 height 30
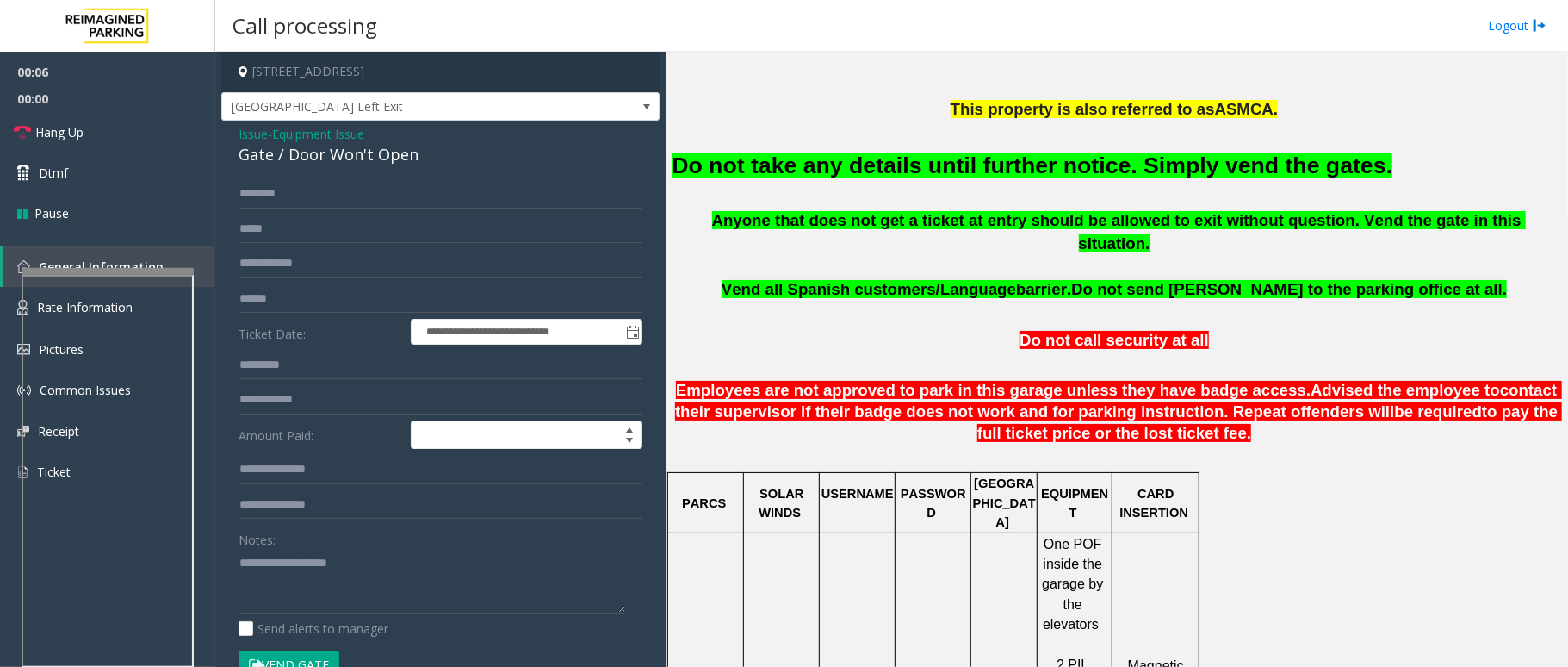
scroll to position [345, 0]
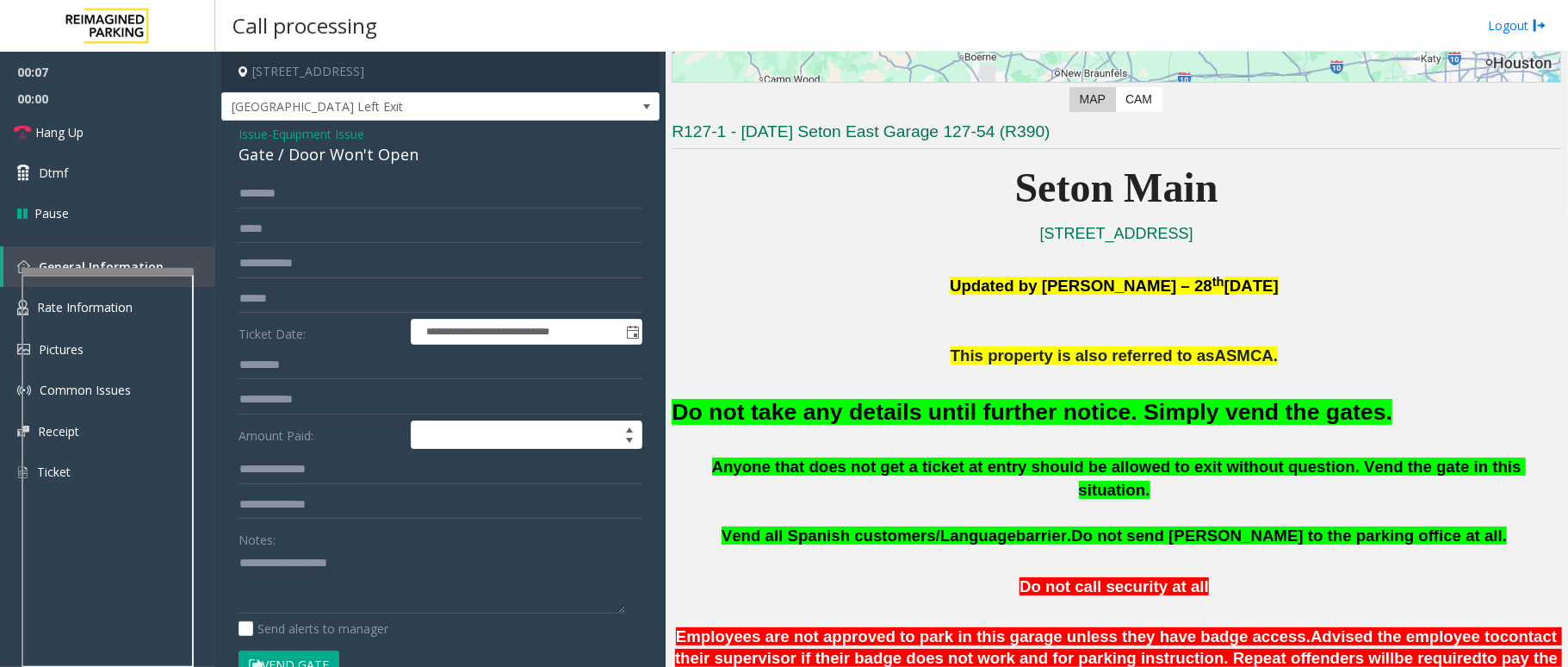
click at [964, 404] on font "Do not take any details until further notice. Simply vend the gates." at bounding box center [1031, 412] width 720 height 26
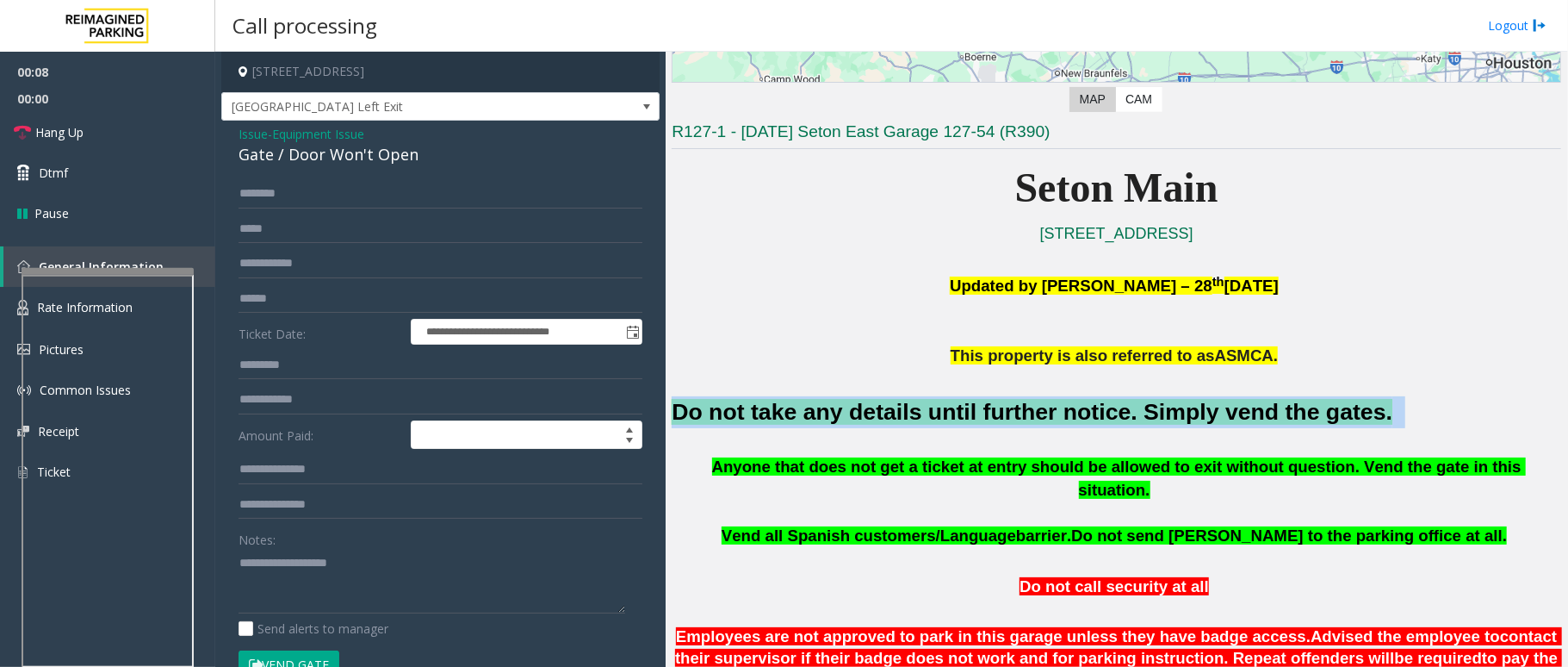
click at [964, 404] on font "Do not take any details until further notice. Simply vend the gates." at bounding box center [1031, 412] width 720 height 26
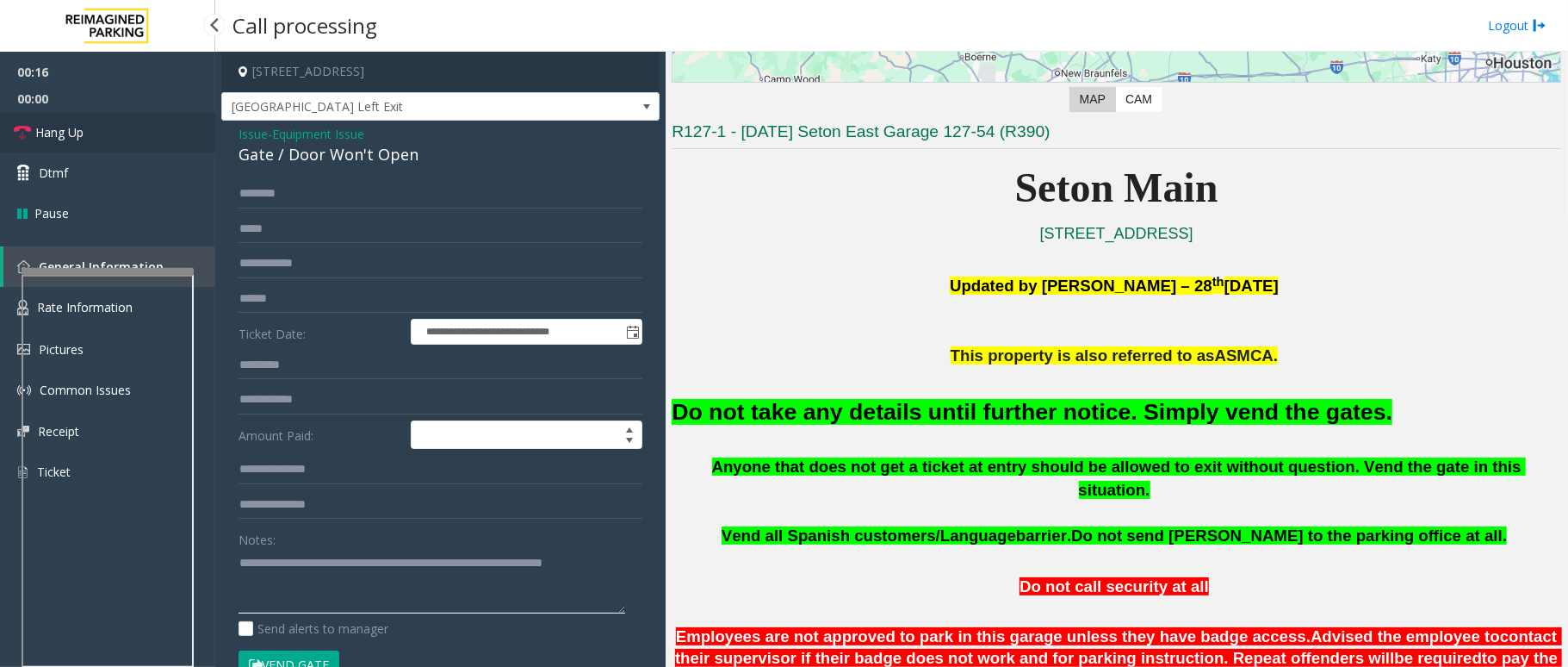
type textarea "**********"
click at [69, 128] on span "Hang Up" at bounding box center [59, 132] width 48 height 18
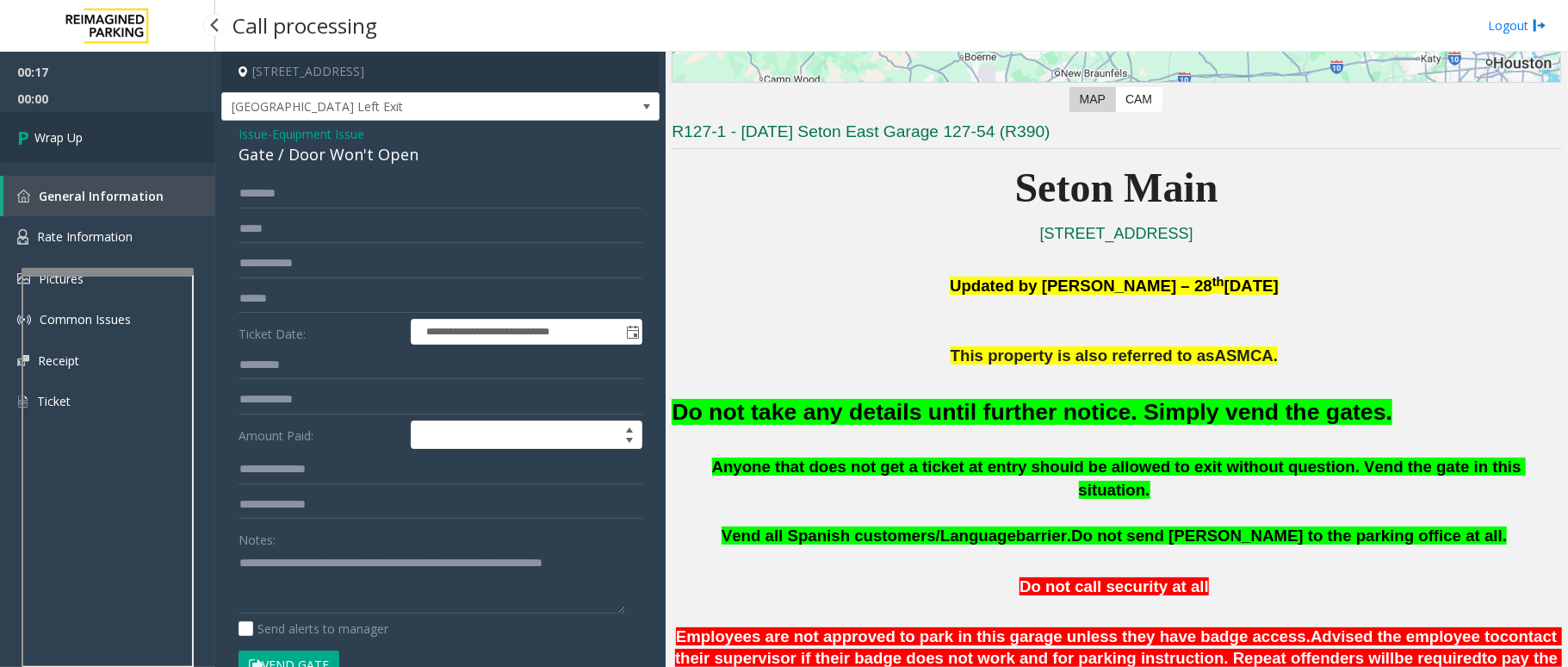
click at [69, 128] on span "Wrap Up" at bounding box center [58, 138] width 48 height 18
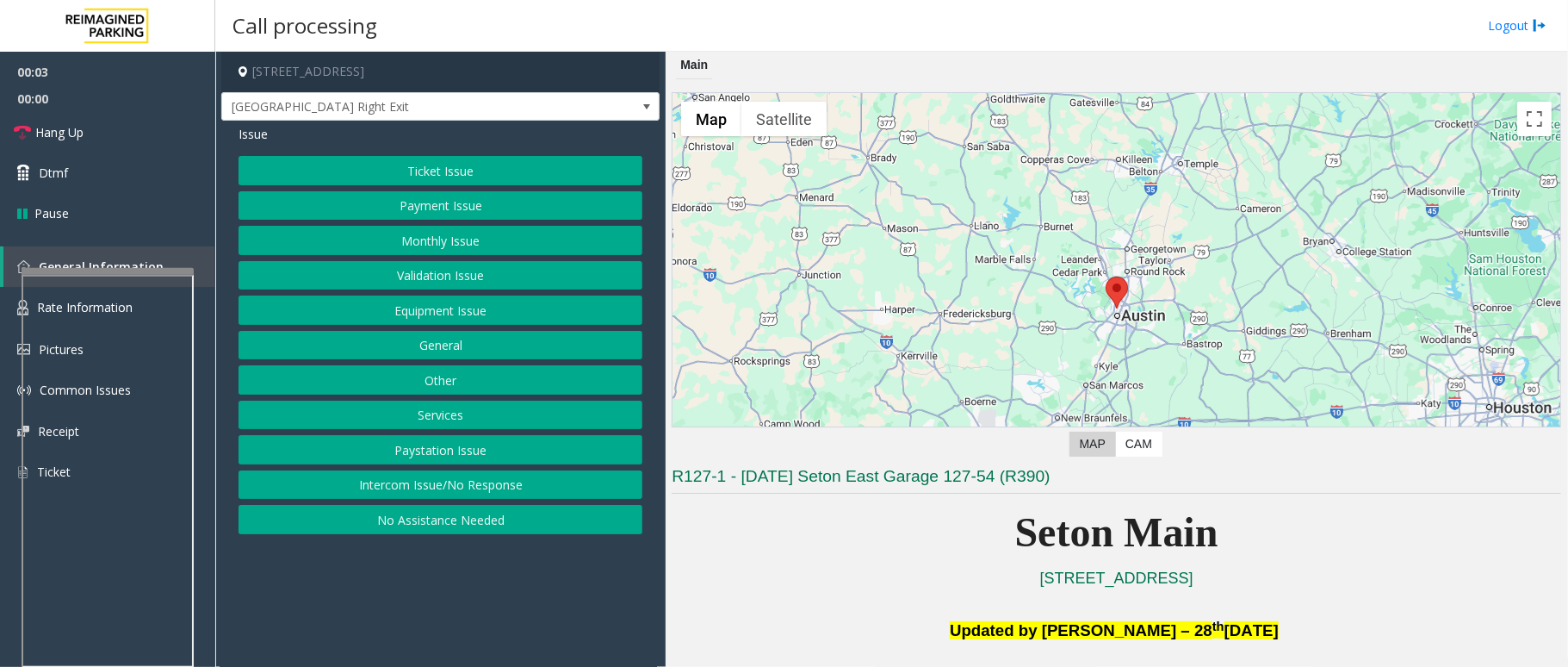
click at [458, 310] on button "Equipment Issue" at bounding box center [440, 310] width 404 height 30
click at [458, 310] on button "Gate / Door Won't Open" at bounding box center [440, 310] width 404 height 30
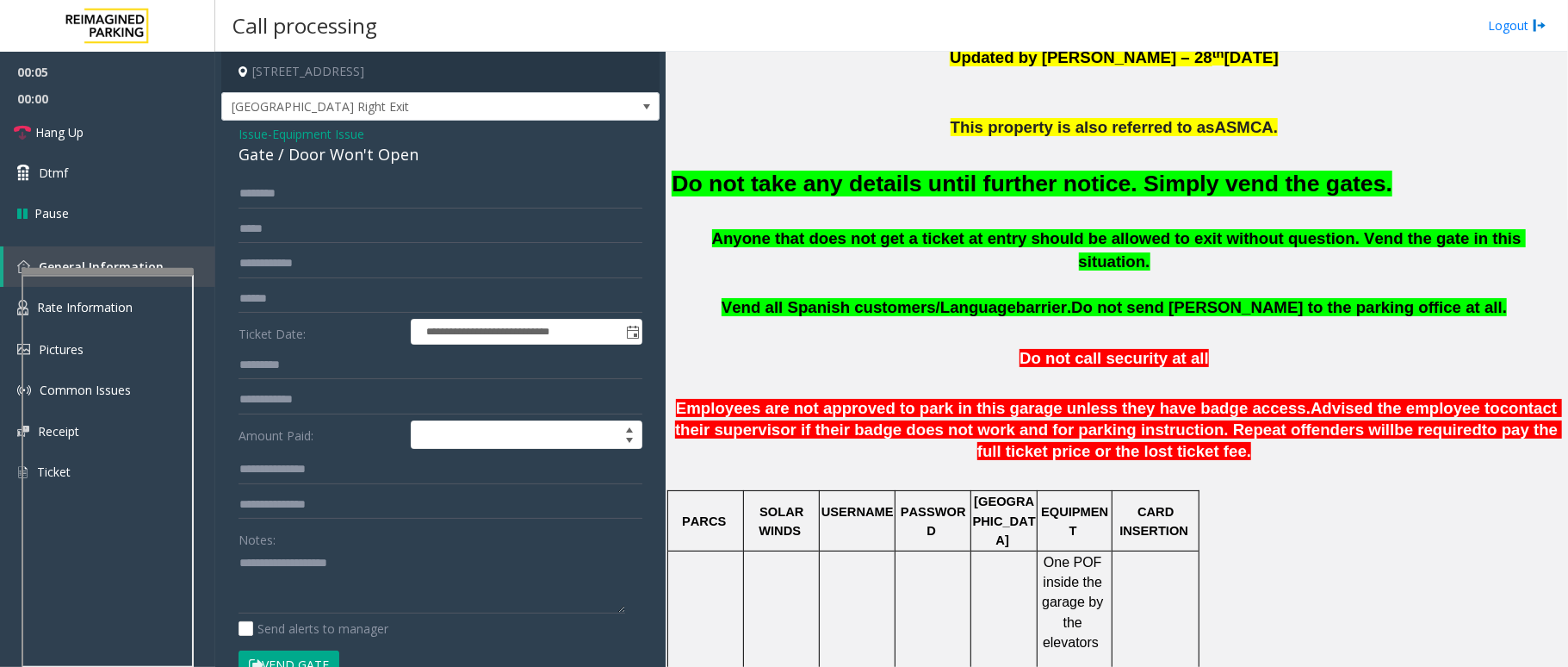
scroll to position [574, 0]
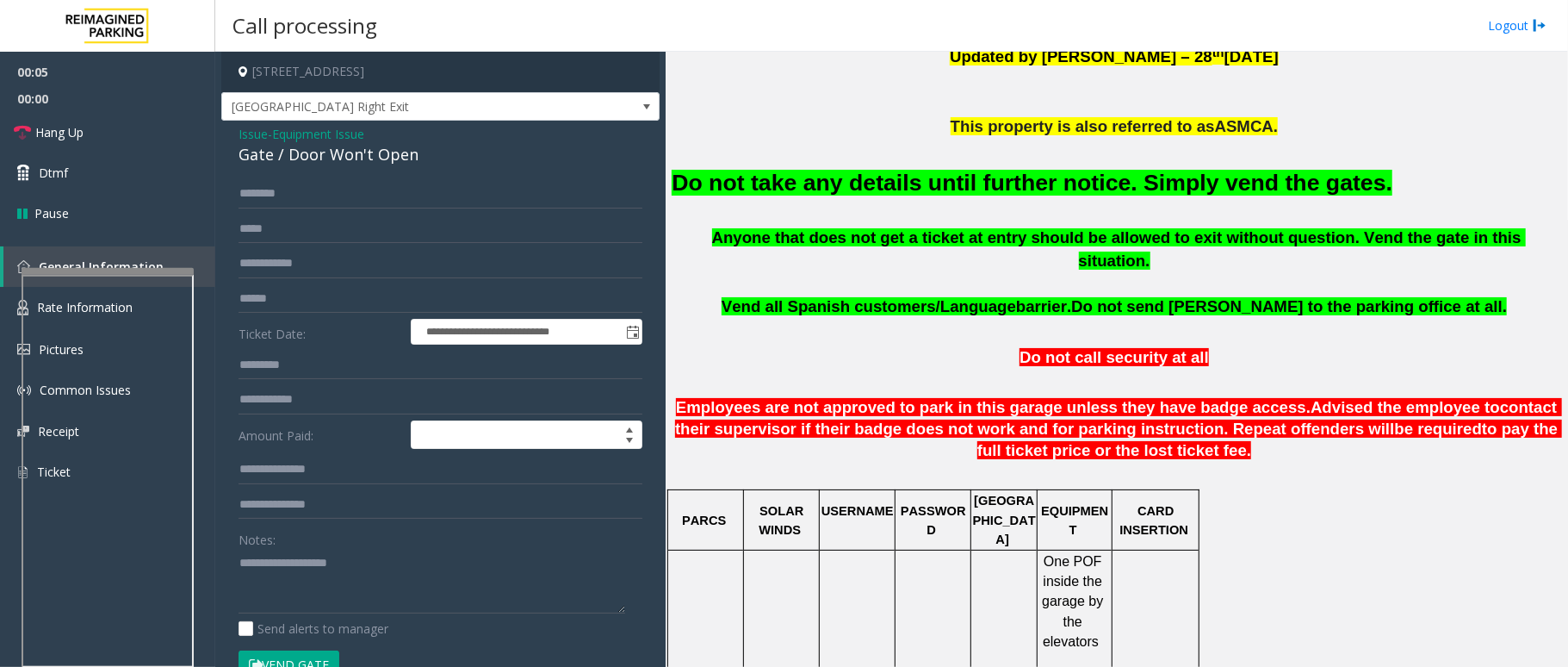
click at [1115, 166] on div "Do not take any details until further notice. Simply vend the gates." at bounding box center [1116, 182] width 889 height 88
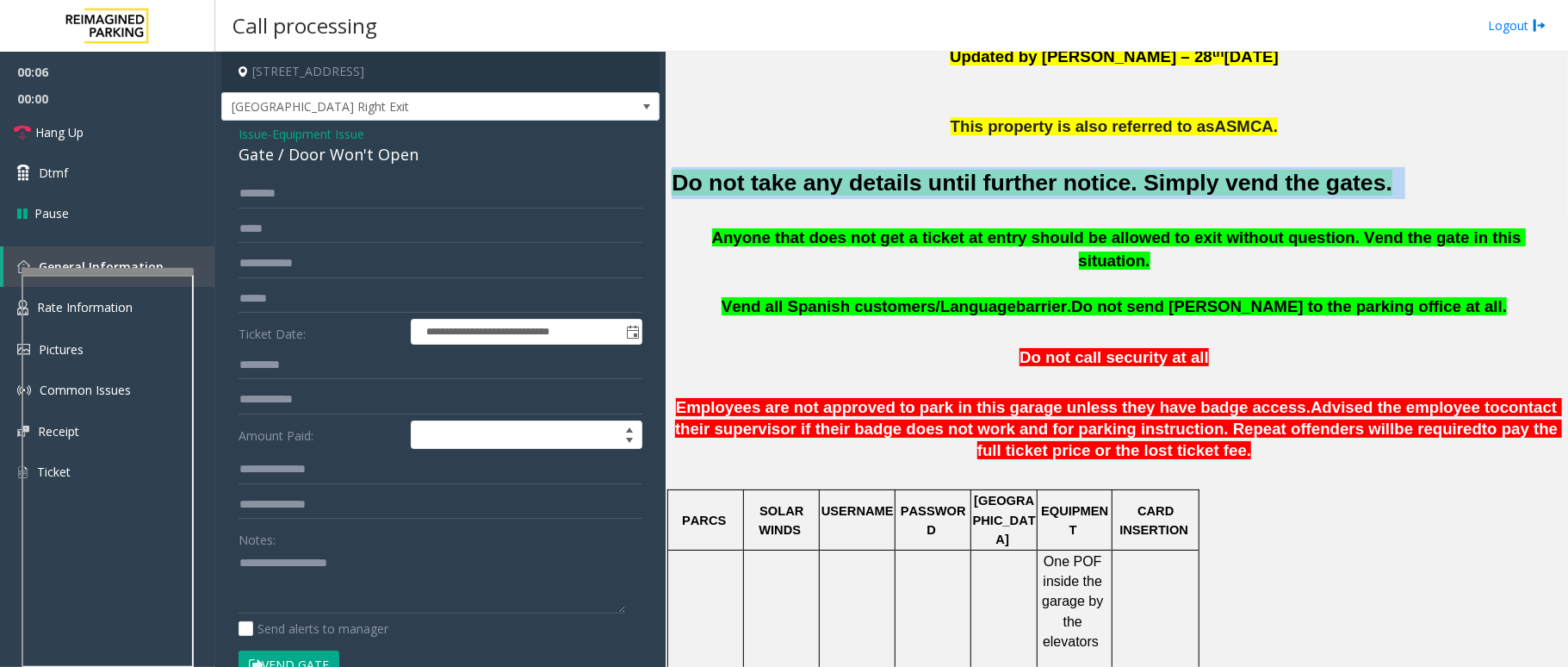
click at [1115, 166] on div "Do not take any details until further notice. Simply vend the gates." at bounding box center [1116, 182] width 889 height 88
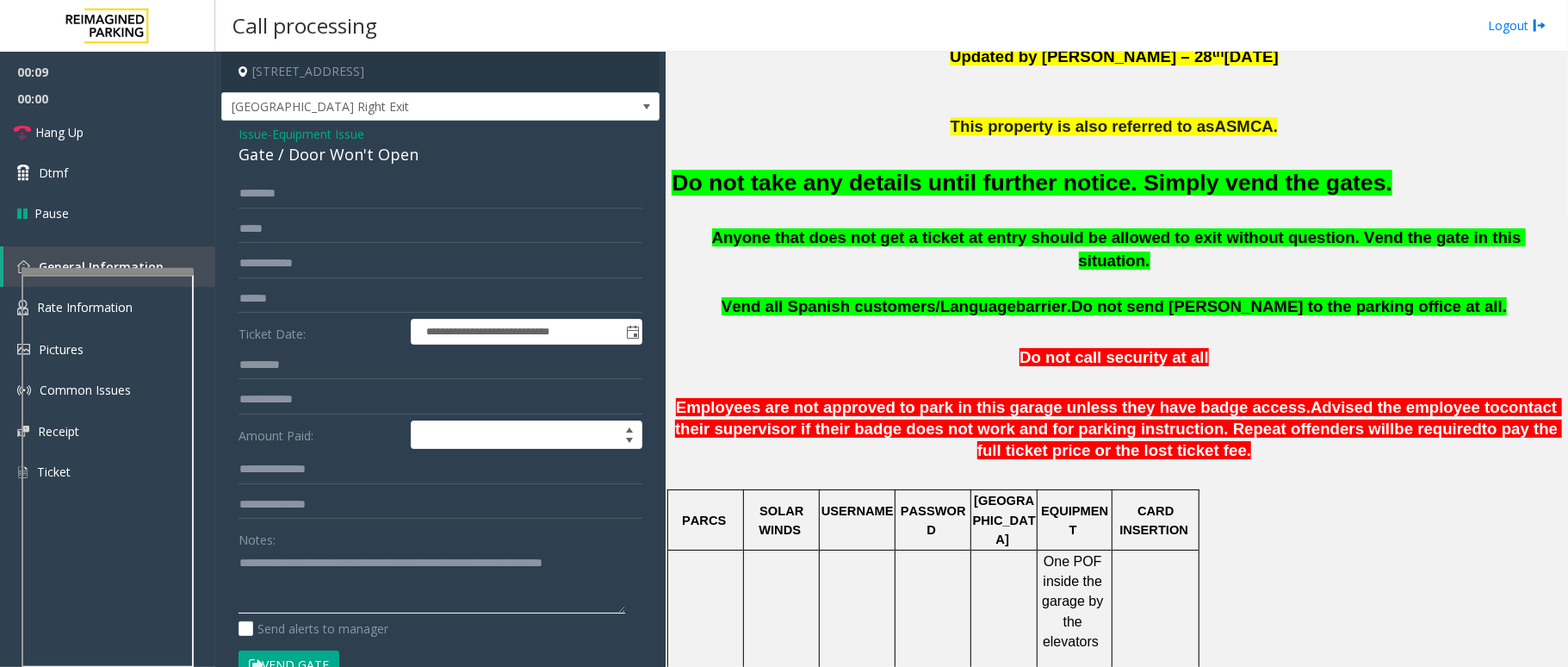
type textarea "**********"
click at [325, 500] on button "Vend Gate" at bounding box center [288, 665] width 101 height 30
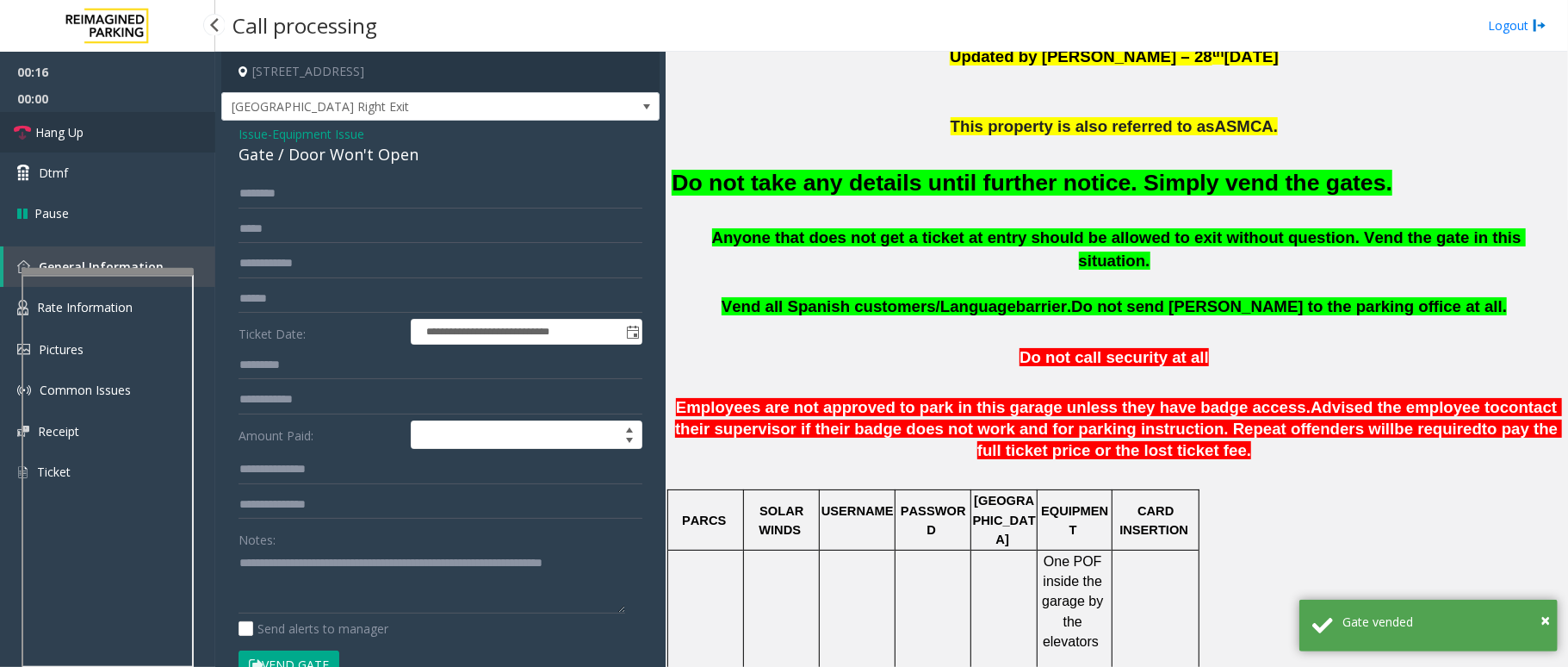
click at [103, 126] on link "Hang Up" at bounding box center [107, 132] width 215 height 41
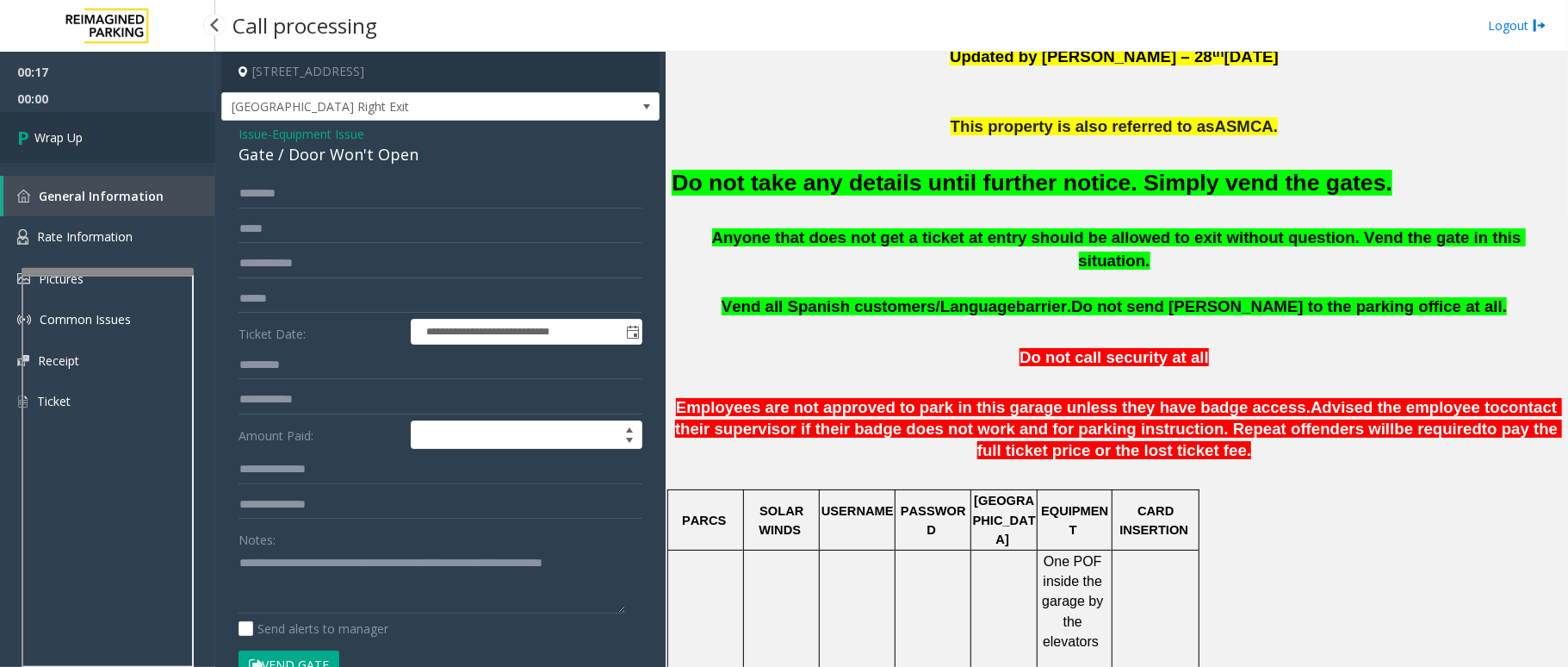
click at [103, 126] on link "Wrap Up" at bounding box center [107, 137] width 215 height 51
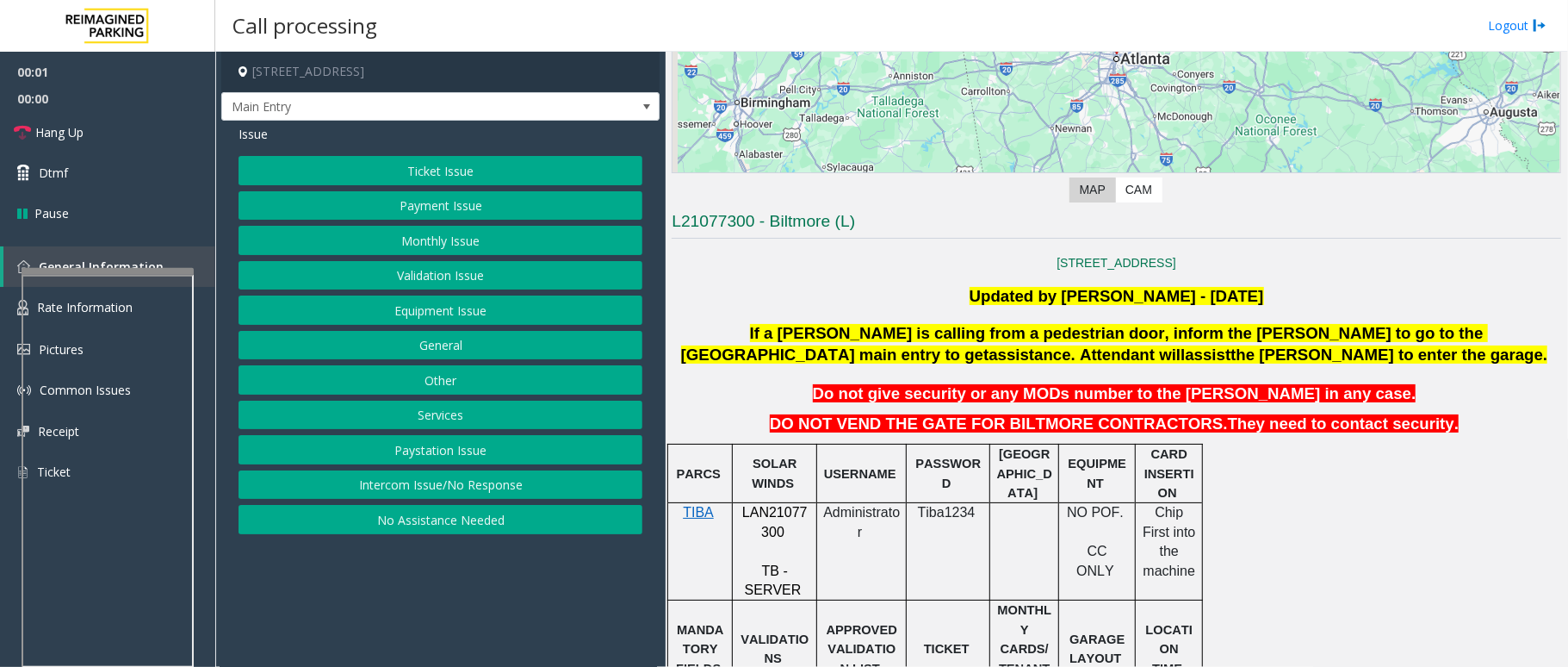
scroll to position [574, 0]
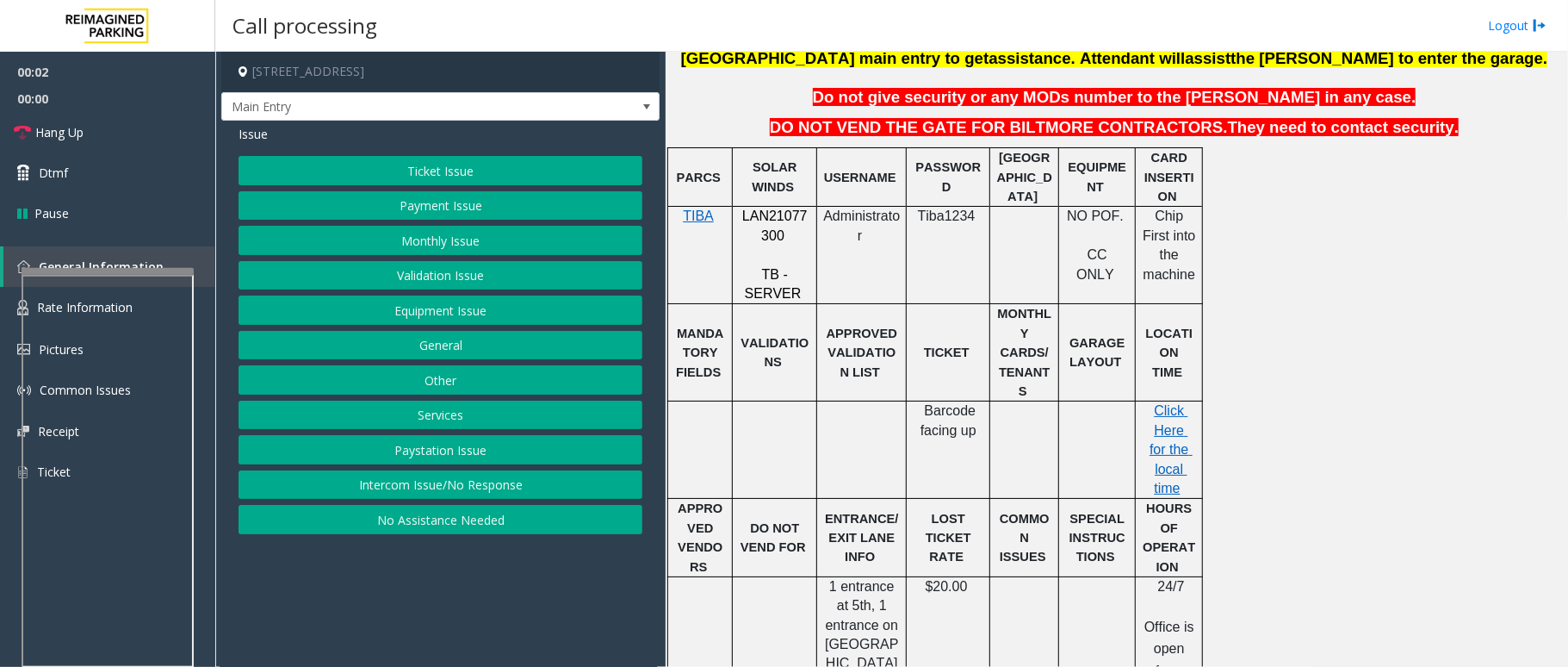
click at [765, 222] on span "LAN21077300" at bounding box center [775, 225] width 66 height 33
copy p "LAN21077300"
click at [464, 312] on button "Equipment Issue" at bounding box center [440, 310] width 404 height 30
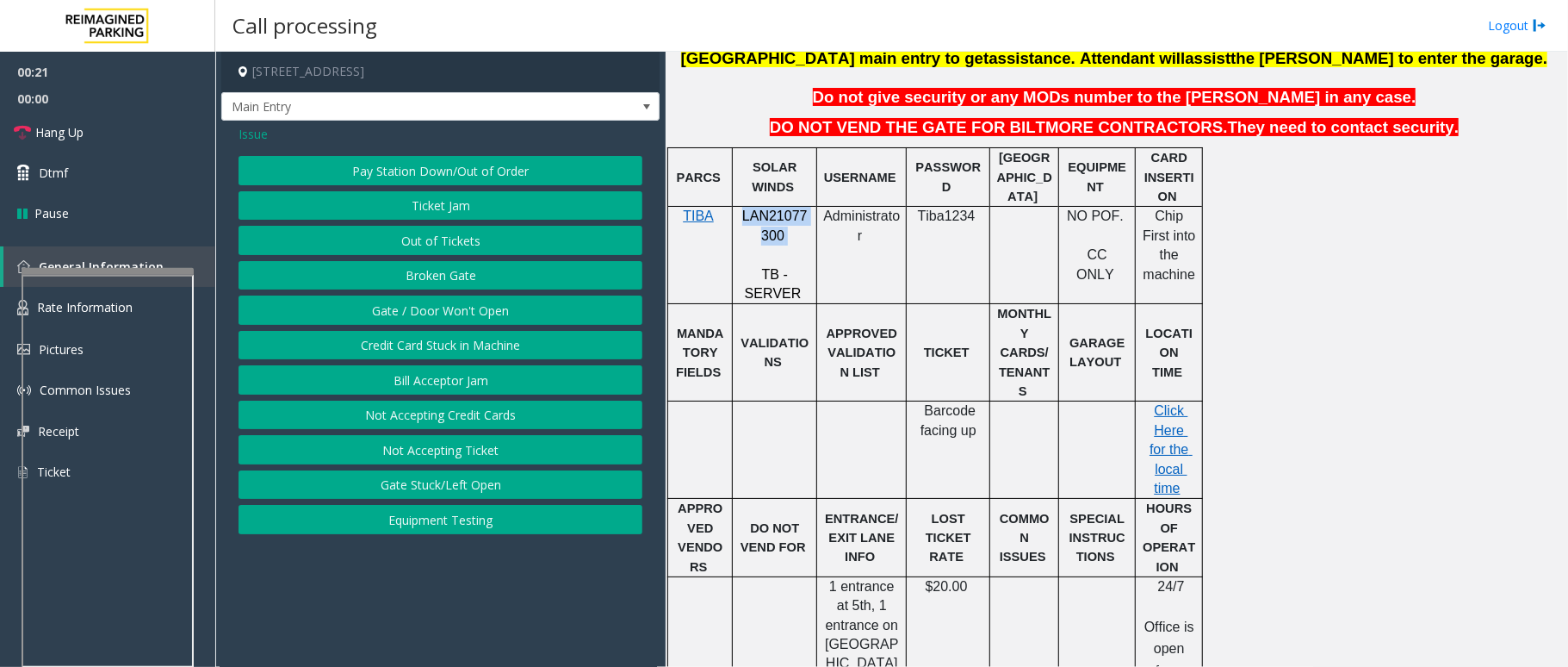
click at [479, 247] on button "Out of Tickets" at bounding box center [440, 240] width 404 height 30
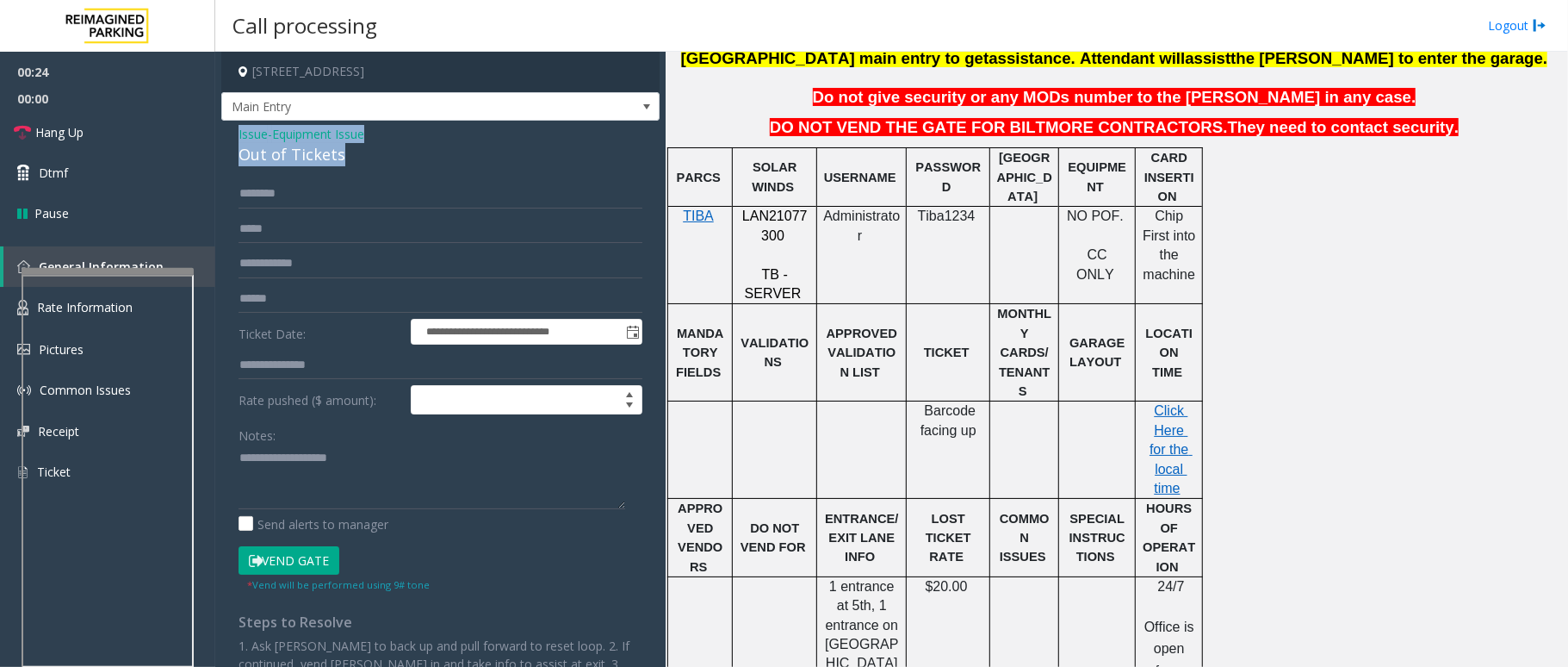
drag, startPoint x: 349, startPoint y: 160, endPoint x: 223, endPoint y: 139, distance: 127.7
click at [223, 139] on div "**********" at bounding box center [440, 424] width 439 height 606
click at [367, 498] on textarea at bounding box center [431, 477] width 387 height 65
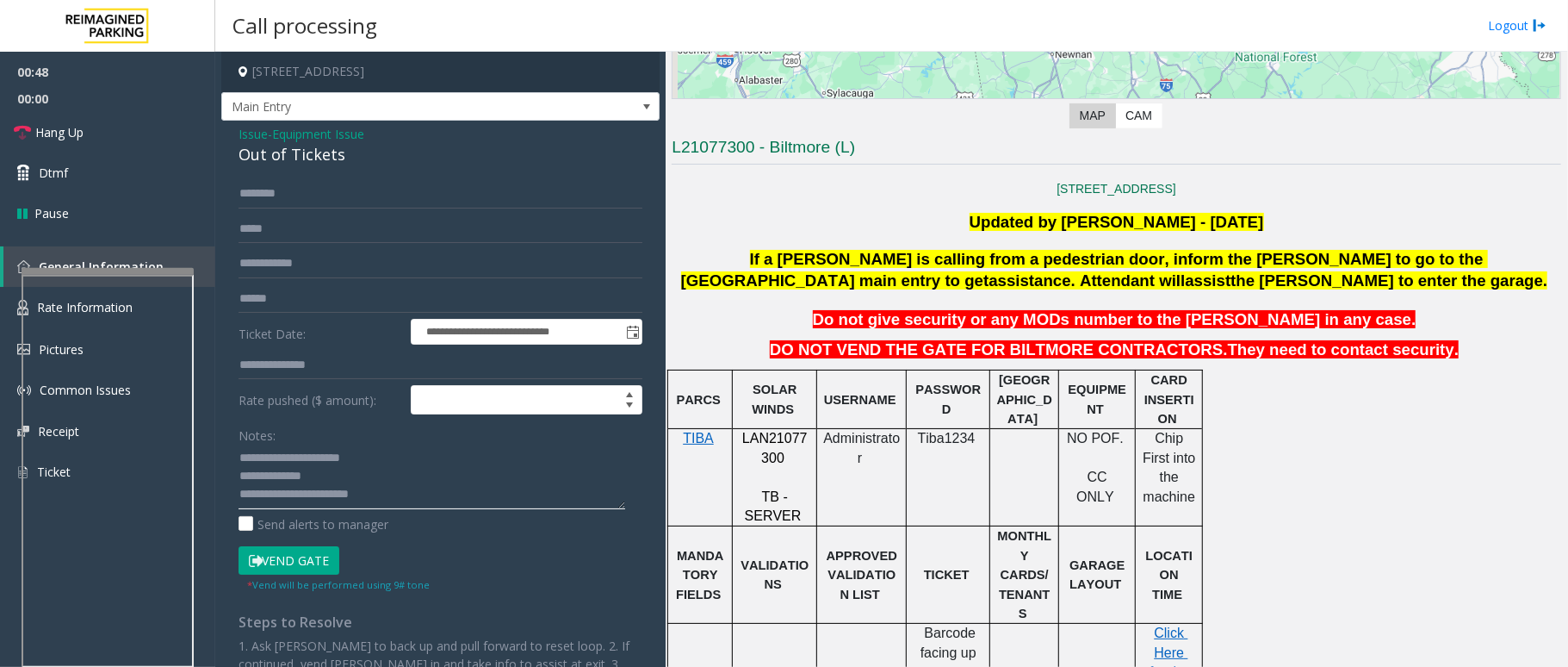
scroll to position [0, 0]
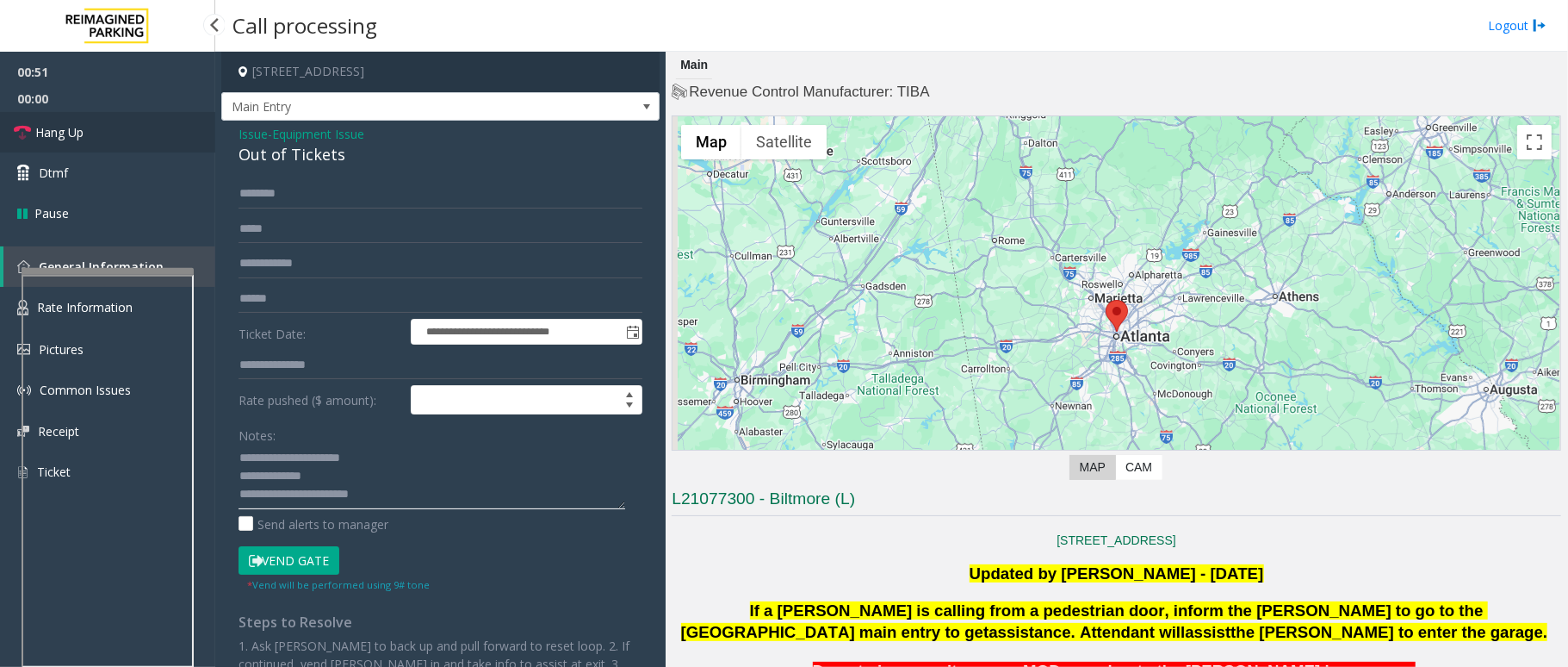
type textarea "**********"
click at [107, 142] on link "Hang Up" at bounding box center [107, 132] width 215 height 41
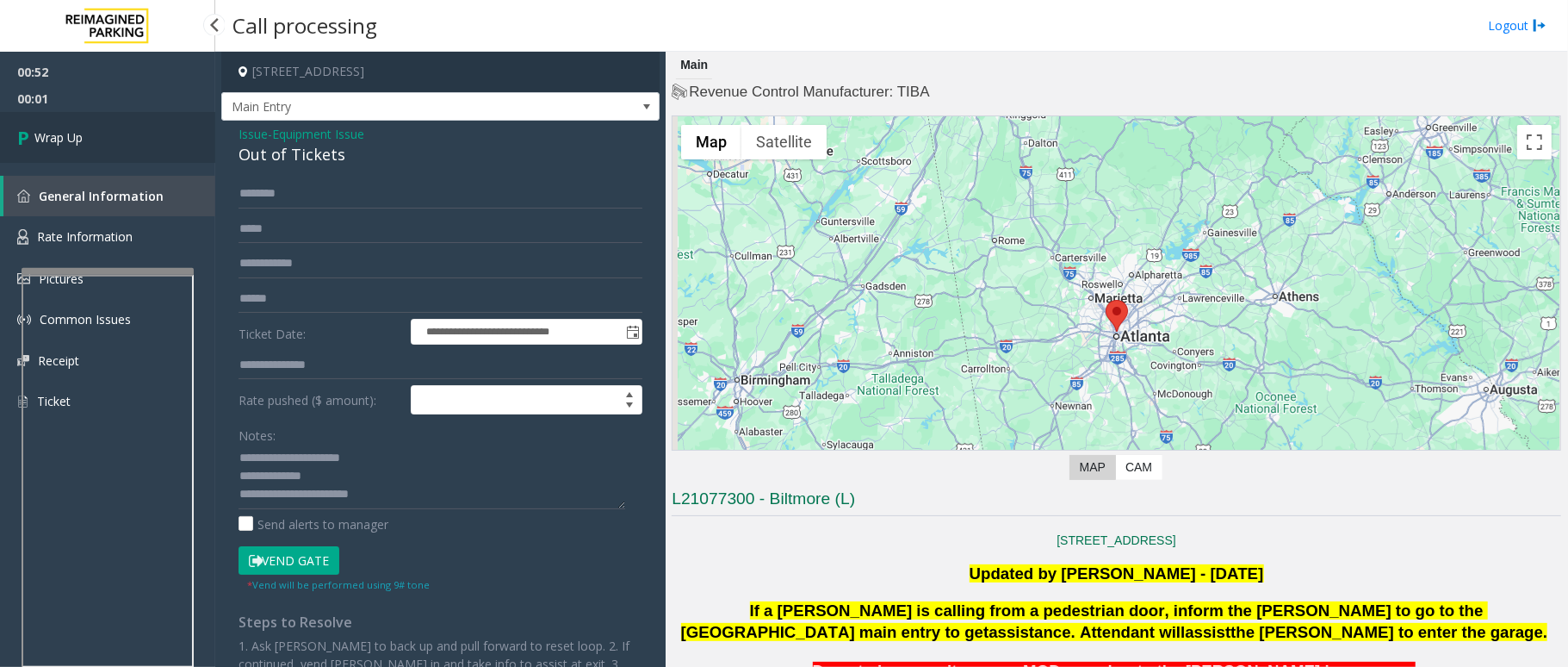
click at [81, 145] on span "Wrap Up" at bounding box center [58, 138] width 48 height 18
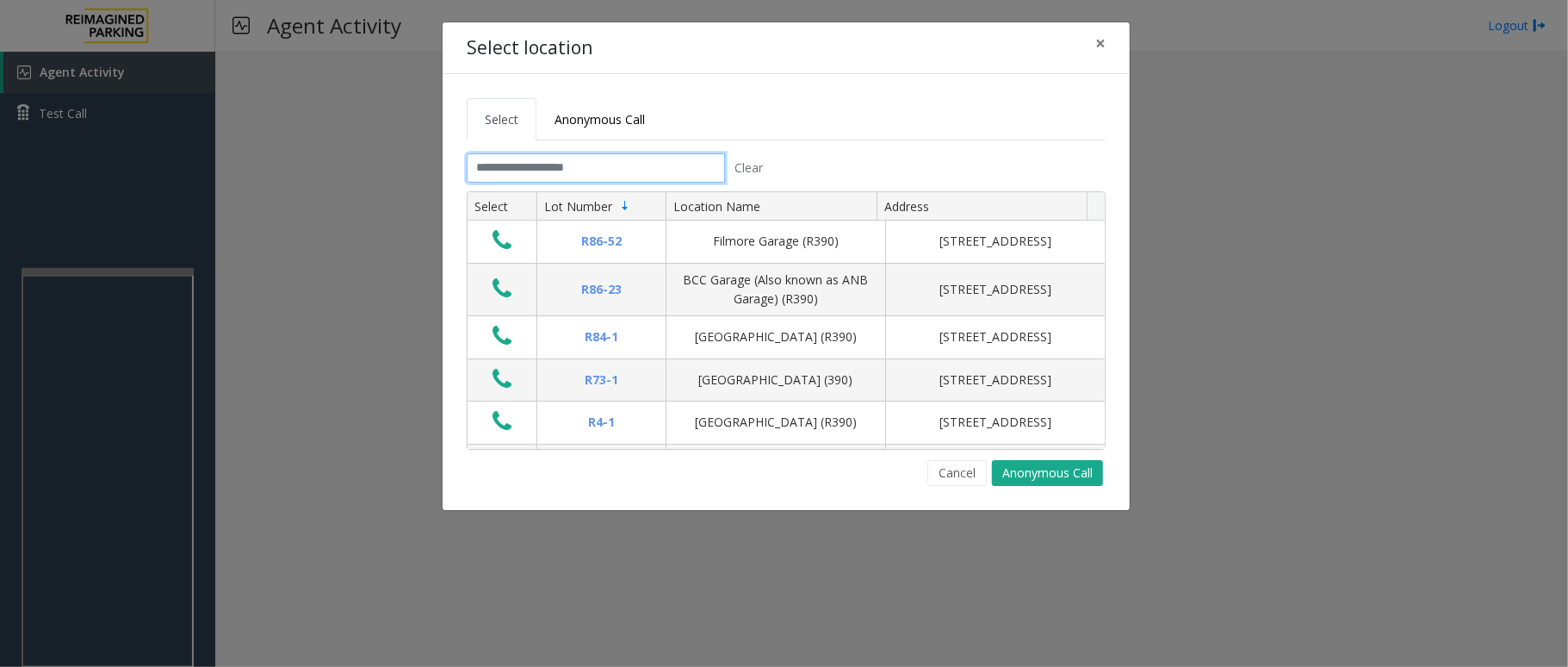
click at [608, 176] on input "text" at bounding box center [596, 168] width 259 height 30
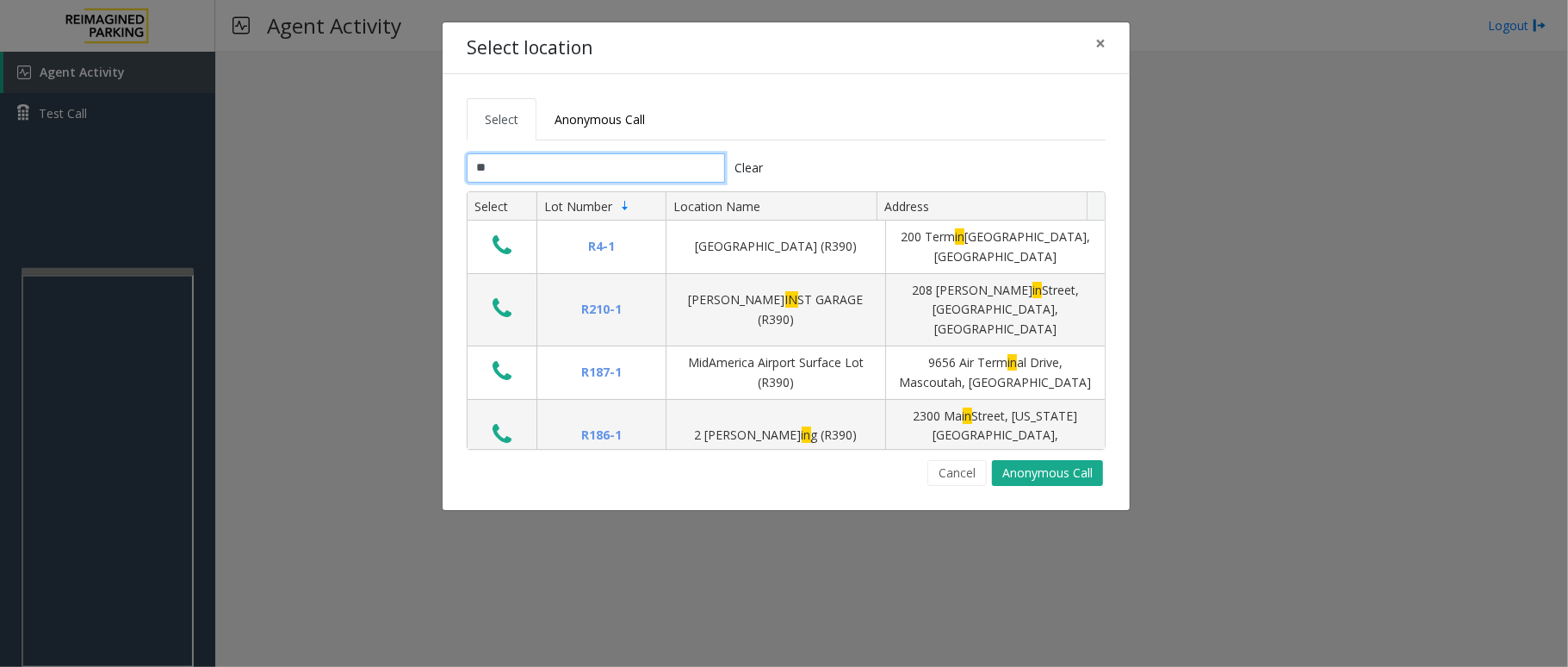
type input "*"
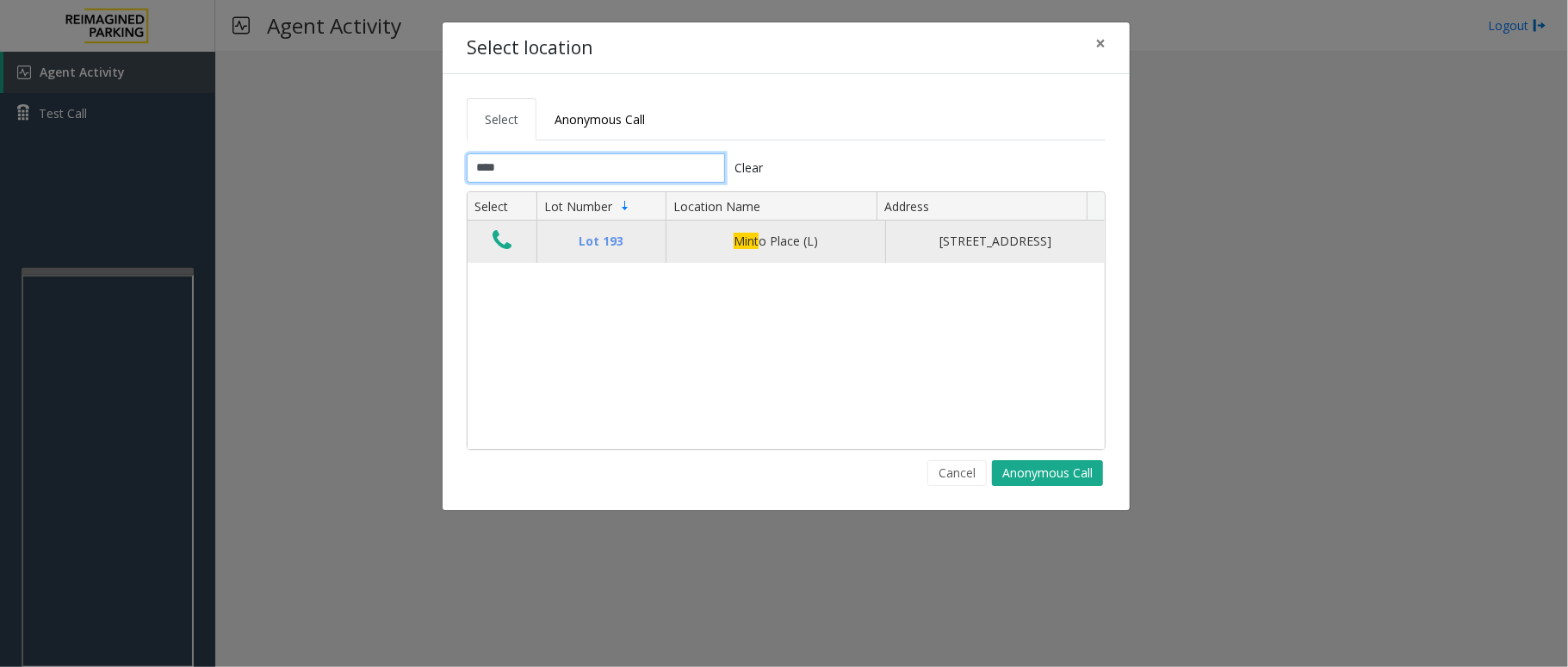
type input "****"
click at [504, 252] on icon "Data table" at bounding box center [501, 240] width 19 height 24
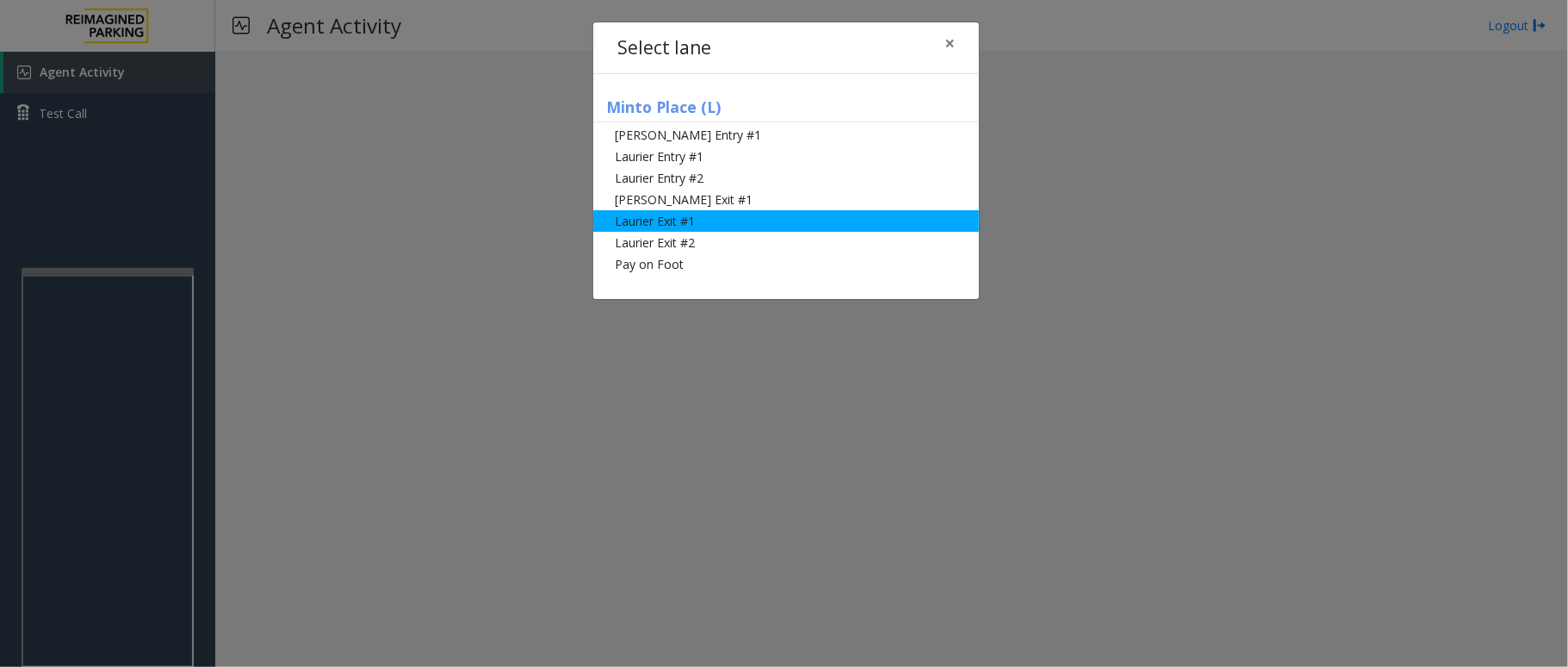
click at [786, 221] on li "Laurier Exit #1" at bounding box center [786, 221] width 386 height 21
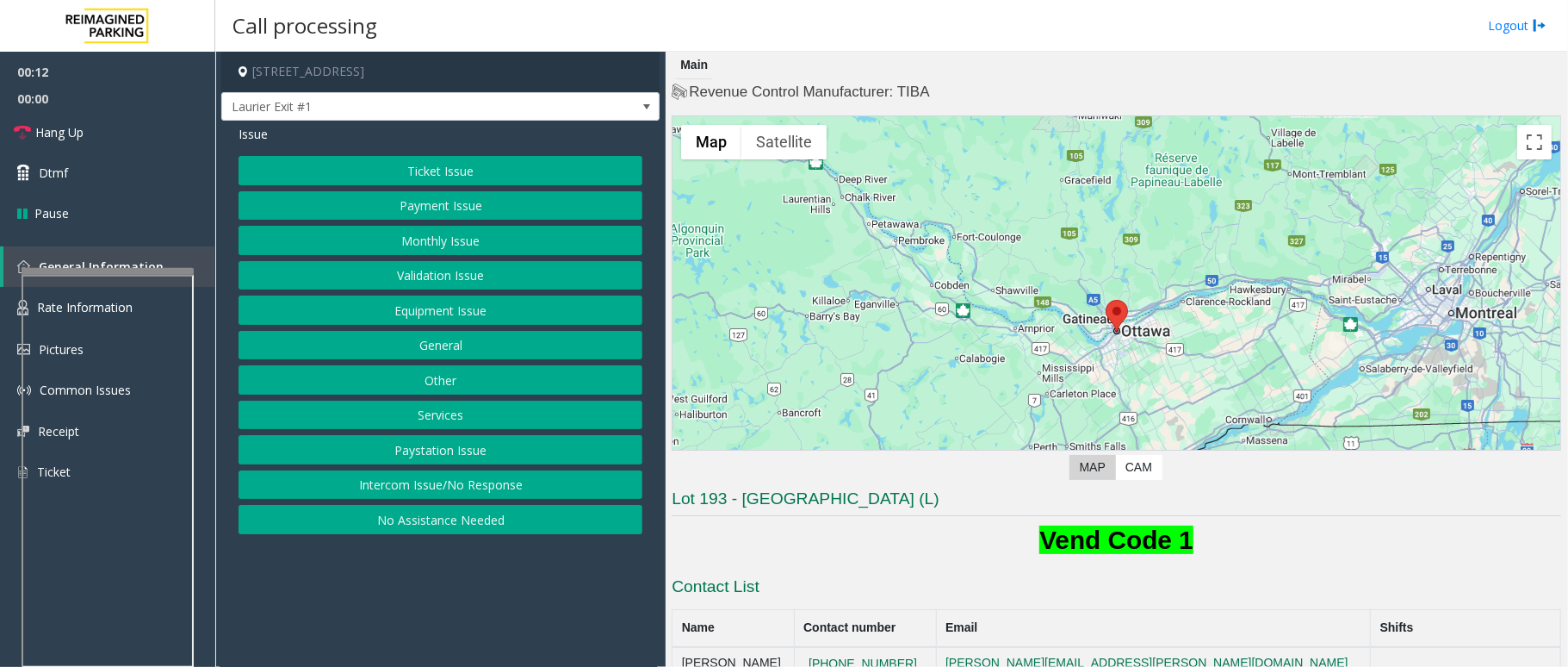
click at [469, 172] on button "Ticket Issue" at bounding box center [440, 171] width 404 height 30
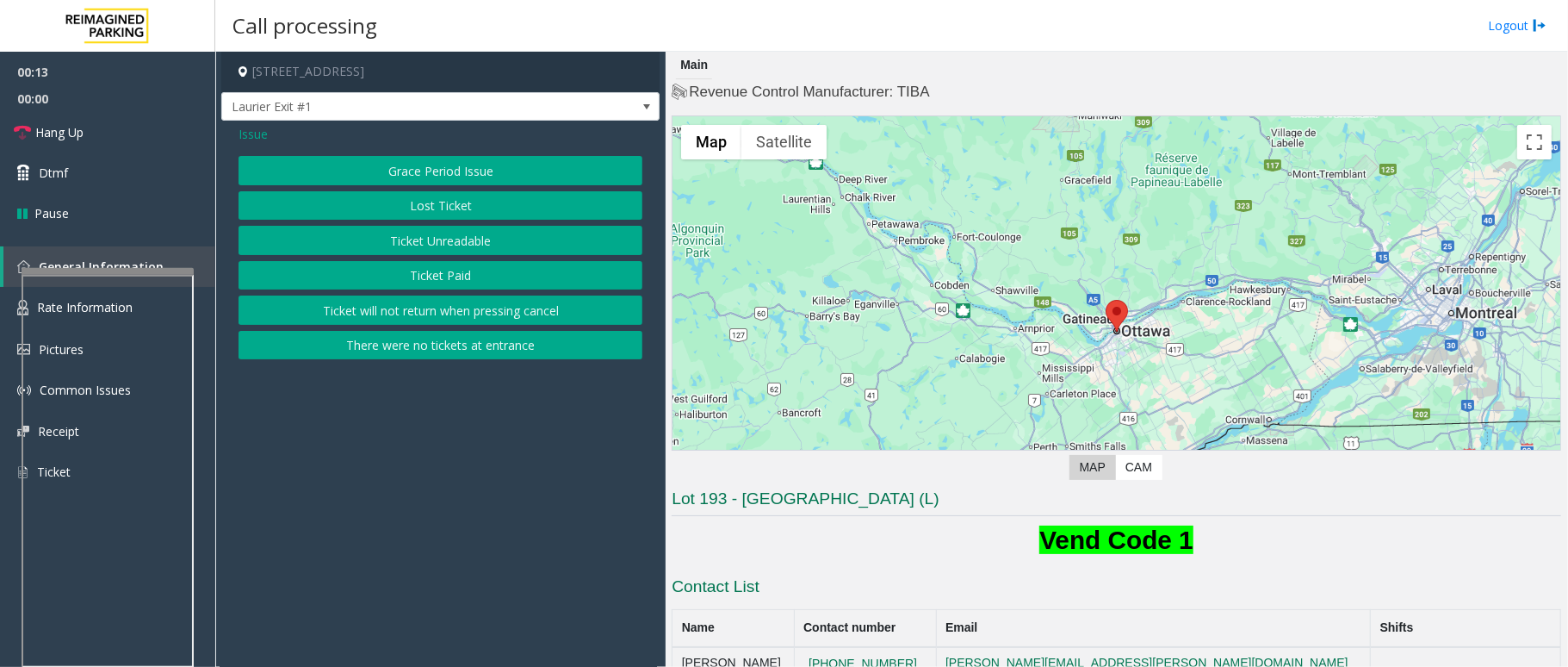
click at [431, 245] on button "Ticket Unreadable" at bounding box center [440, 240] width 404 height 30
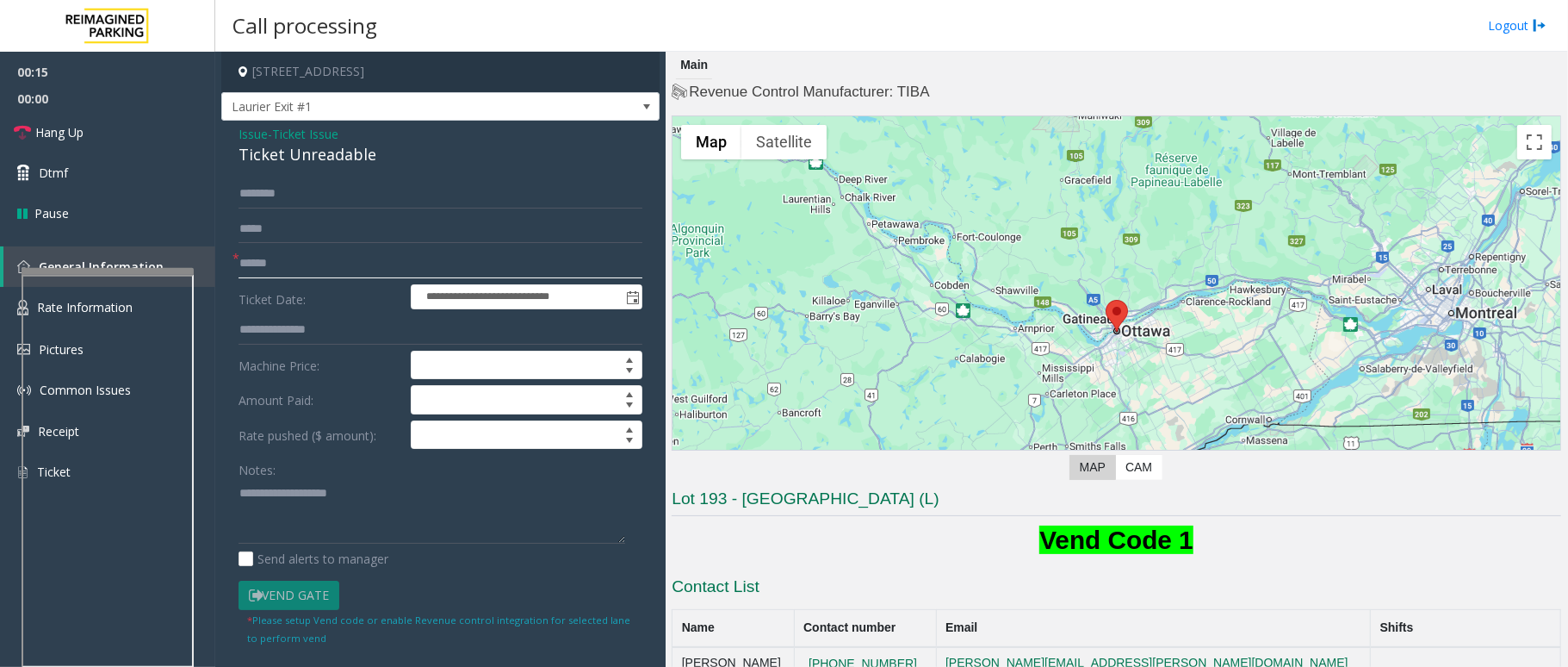
click at [293, 267] on input "text" at bounding box center [440, 263] width 404 height 30
click at [297, 266] on input "text" at bounding box center [440, 263] width 404 height 30
drag, startPoint x: 384, startPoint y: 155, endPoint x: 215, endPoint y: 129, distance: 171.0
click at [215, 129] on app-call-processing-form "**********" at bounding box center [440, 359] width 451 height 615
click at [352, 500] on textarea at bounding box center [431, 511] width 387 height 65
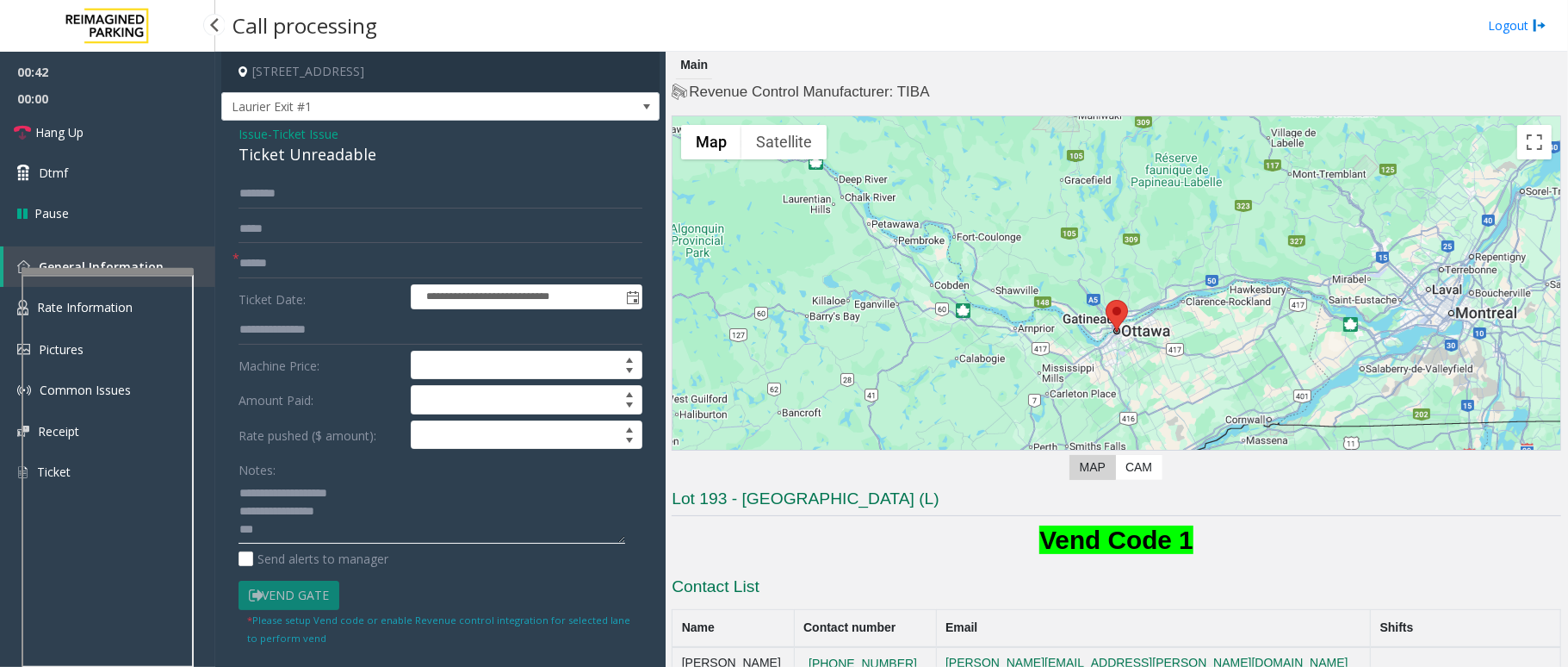
type textarea "**********"
click at [308, 257] on input "text" at bounding box center [440, 263] width 404 height 30
type input "*****"
click at [321, 500] on textarea at bounding box center [431, 511] width 387 height 65
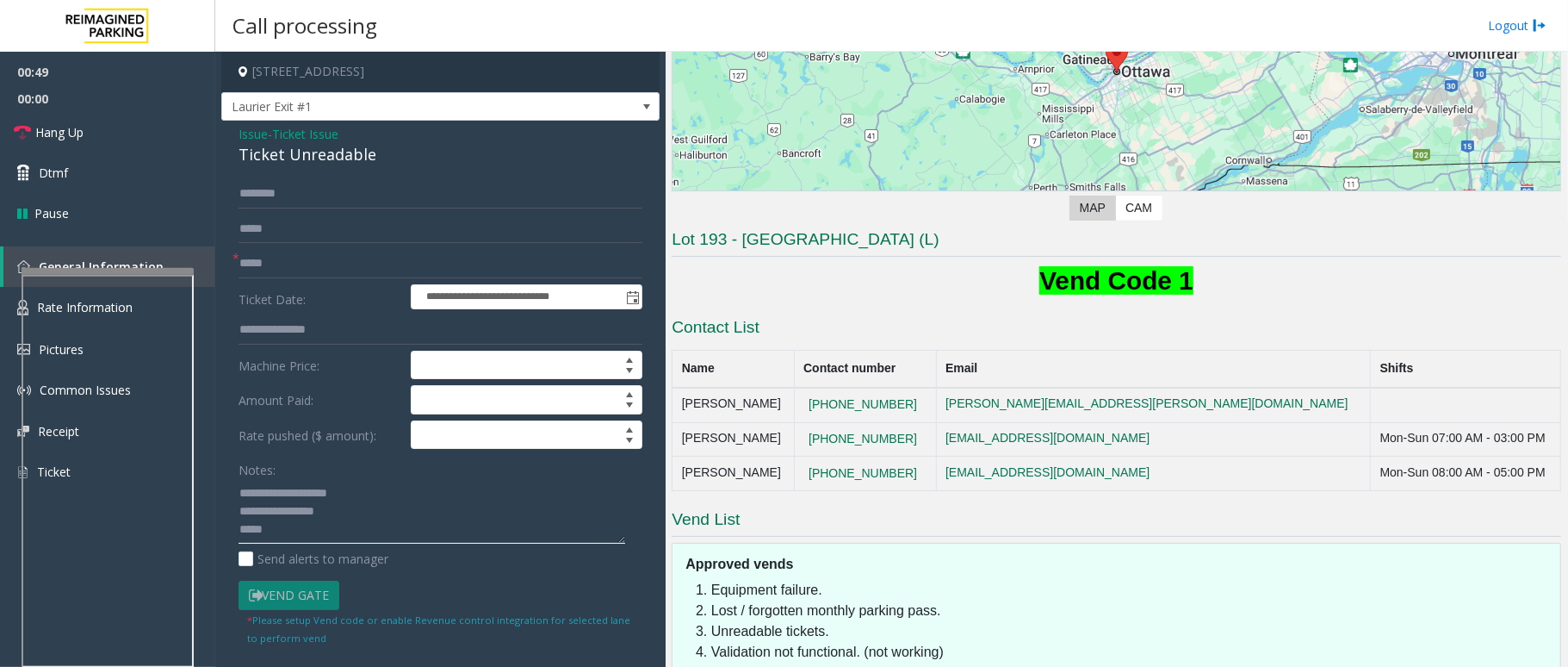
scroll to position [367, 0]
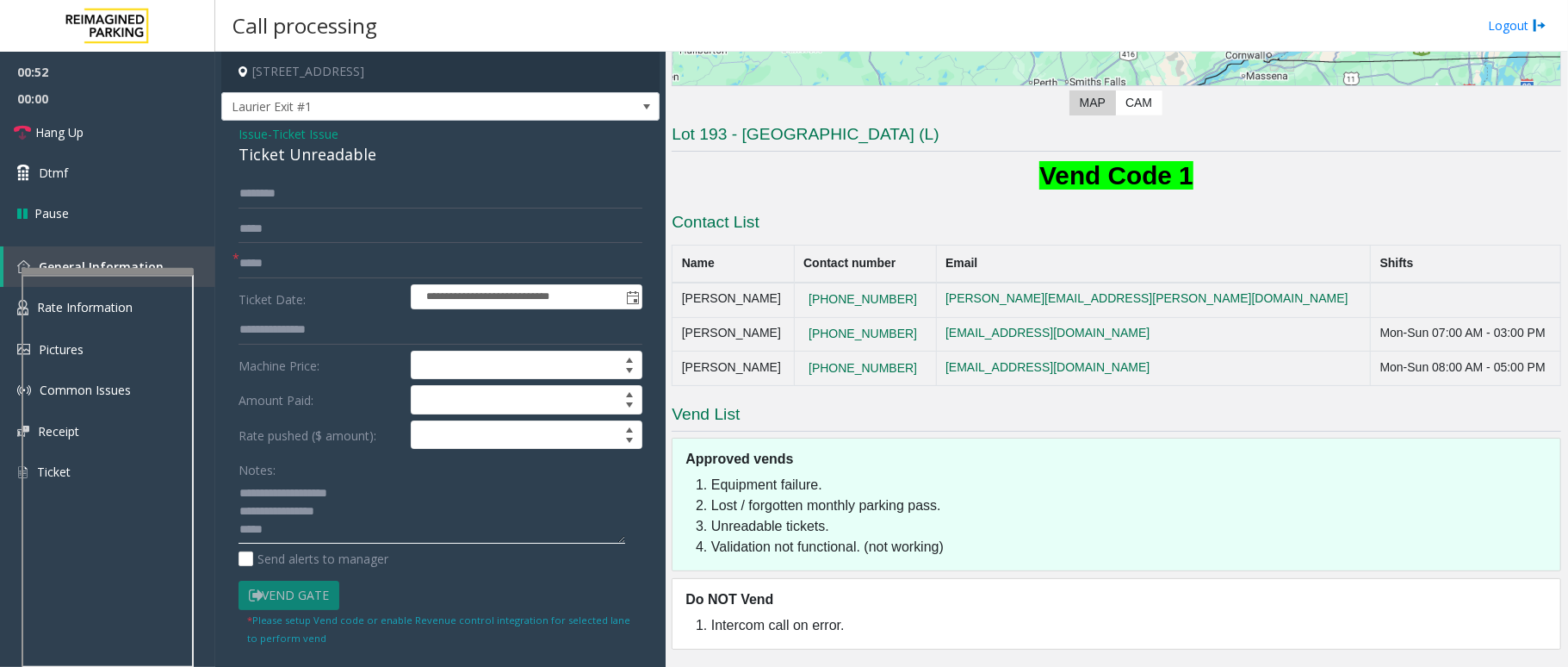
click at [301, 500] on textarea at bounding box center [431, 511] width 387 height 65
type textarea "**********"
click at [66, 185] on link "Dtmf" at bounding box center [107, 173] width 215 height 41
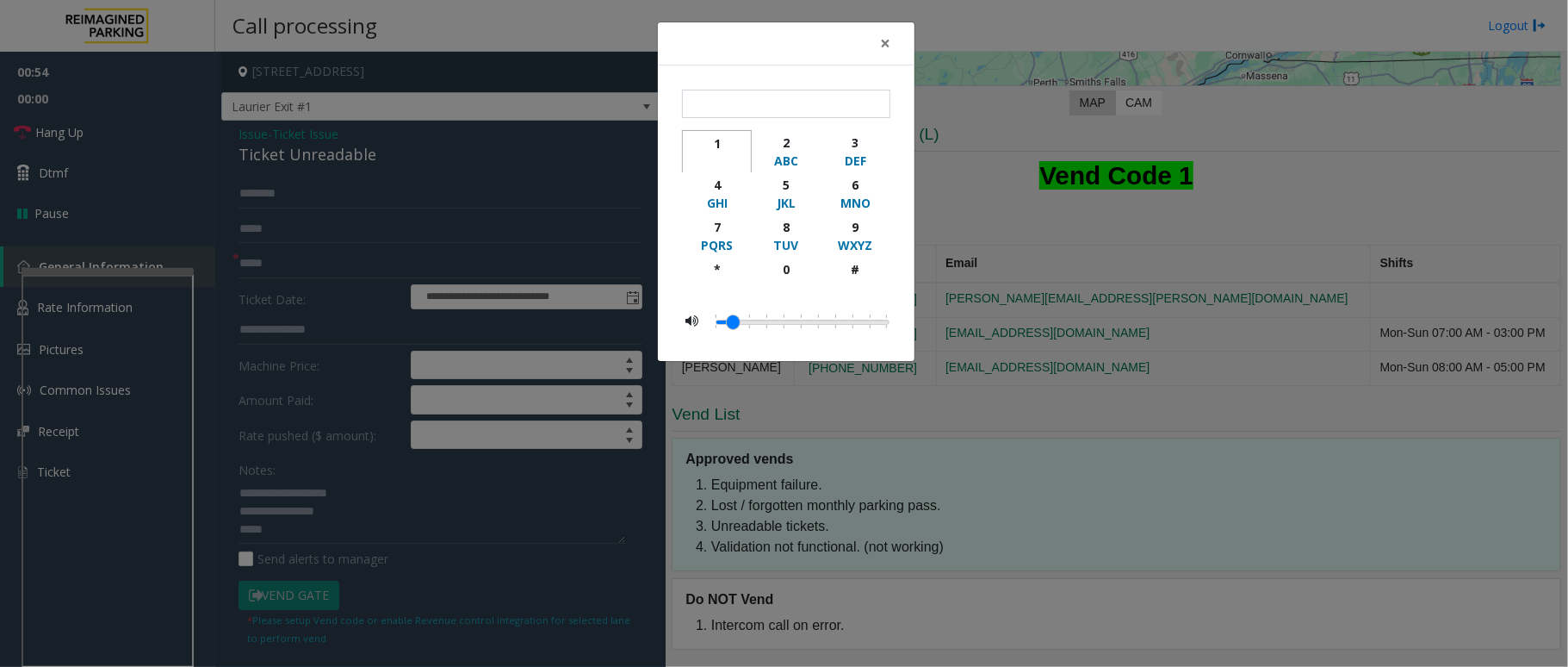
click at [727, 142] on div "1" at bounding box center [717, 143] width 47 height 18
type input "*"
click at [377, 500] on div "× * 1 2 ABC 3 DEF 4 GHI 5 JKL 6 MNO 7 PQRS 8 TUV 9 WXYZ * 0 #" at bounding box center [784, 334] width 1568 height 667
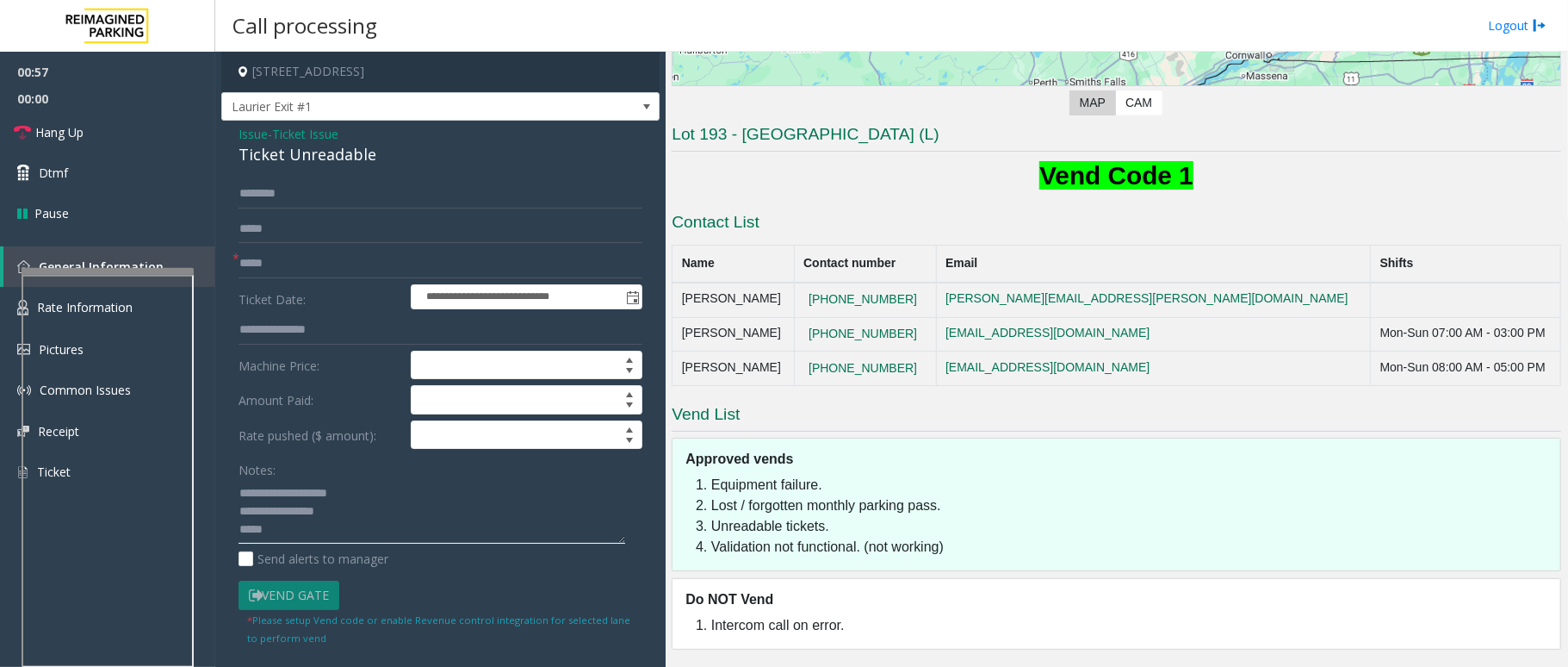
click at [324, 500] on textarea at bounding box center [431, 511] width 387 height 65
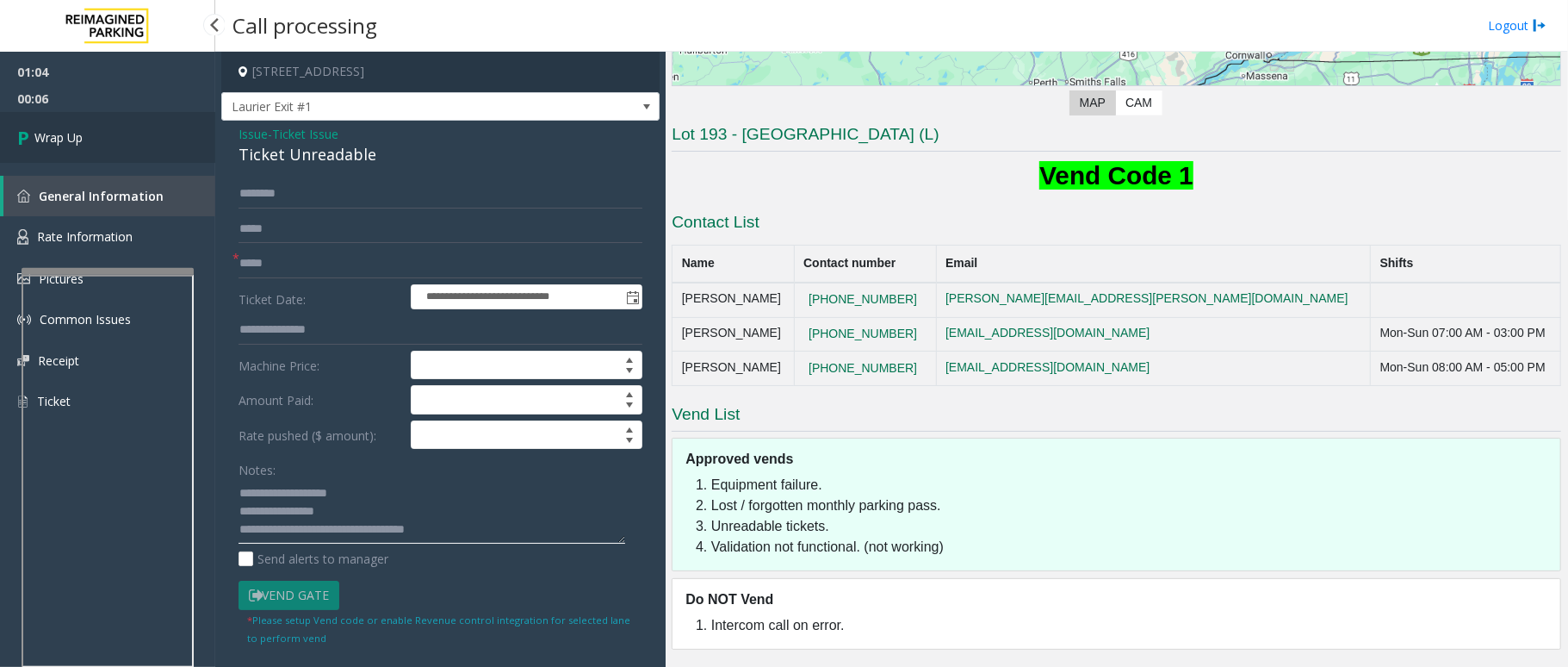
type textarea "**********"
click at [134, 131] on link "Wrap Up" at bounding box center [107, 137] width 215 height 51
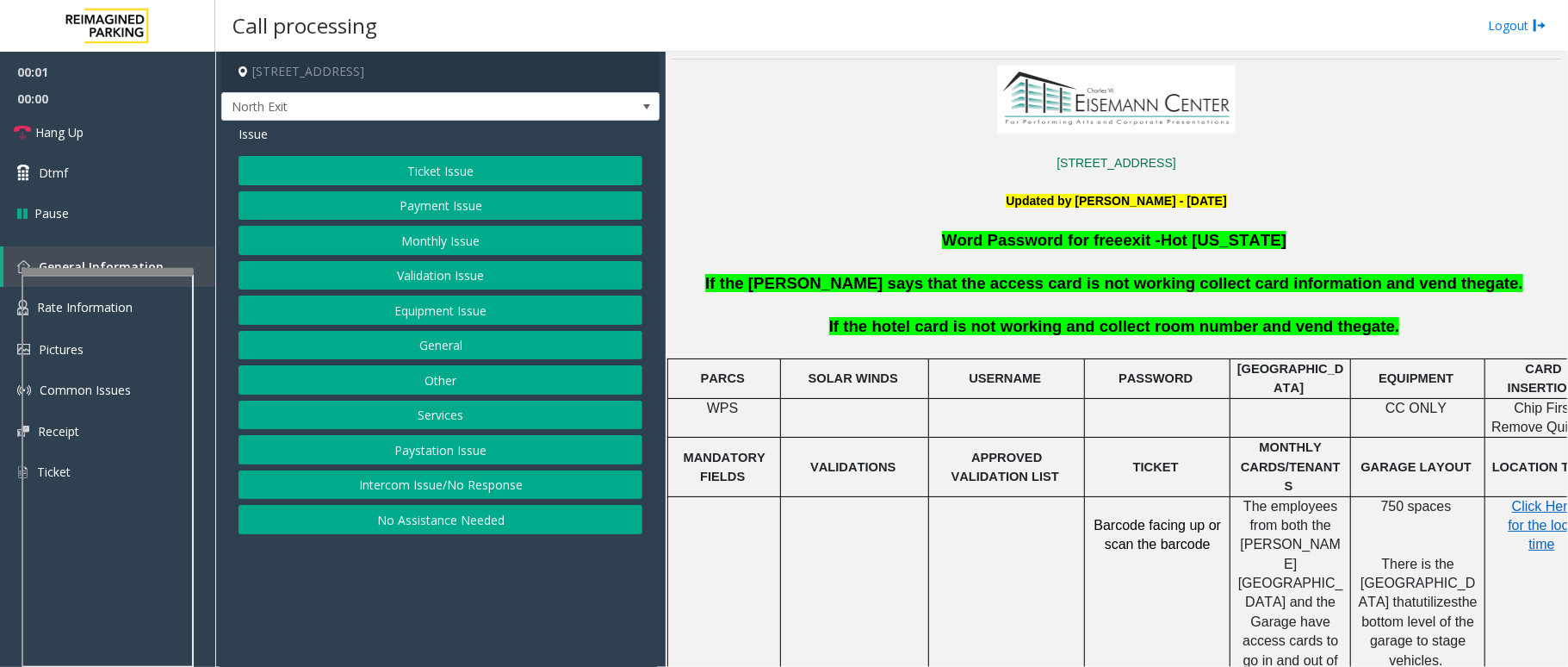
scroll to position [459, 0]
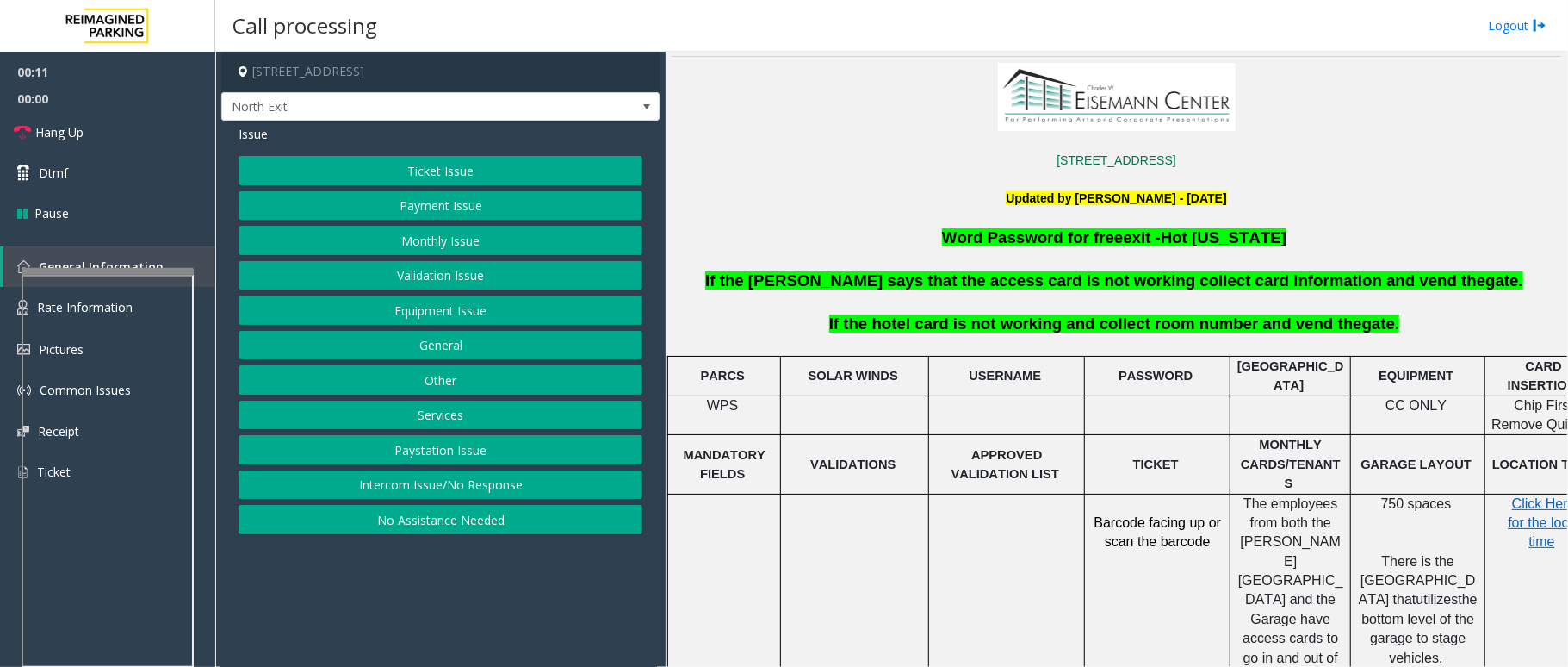
click at [452, 390] on button "Other" at bounding box center [440, 380] width 404 height 30
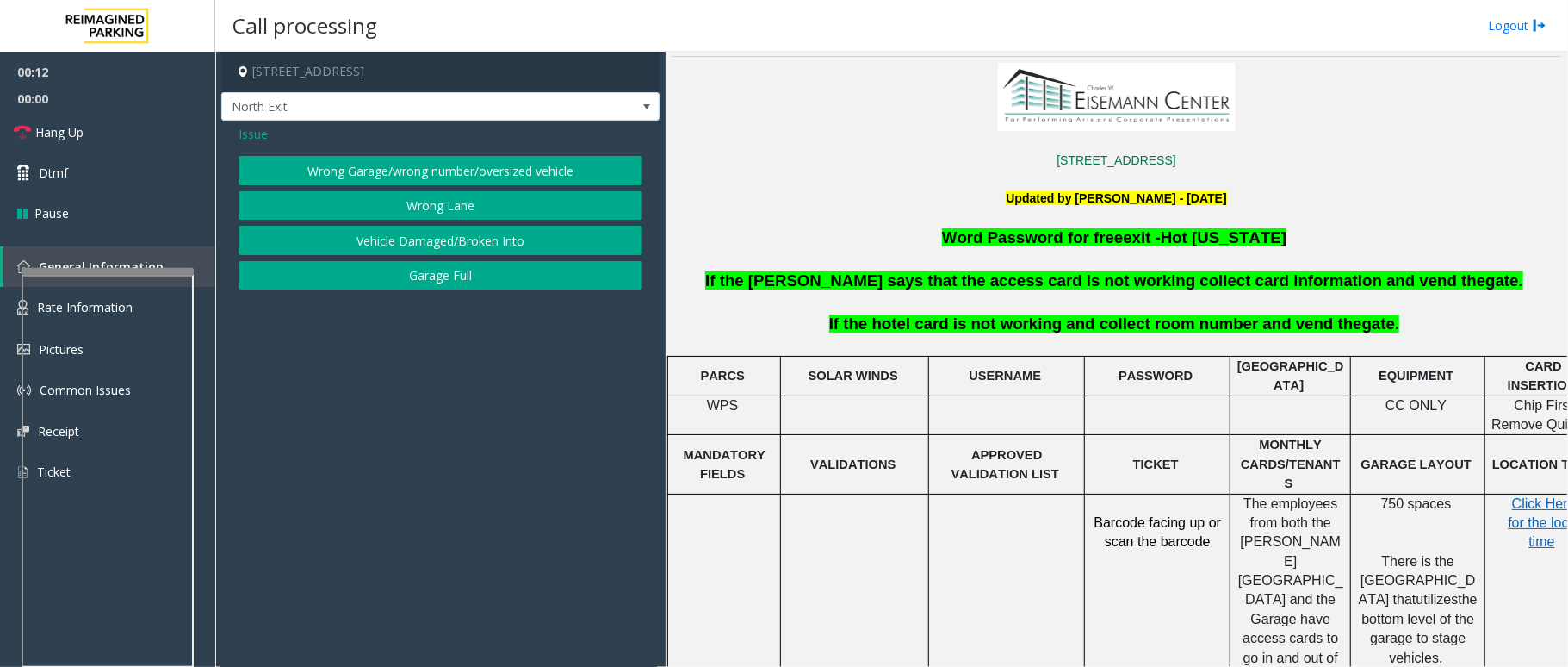
click at [269, 133] on div "Issue" at bounding box center [440, 134] width 404 height 18
click at [261, 136] on span "Issue" at bounding box center [253, 134] width 30 height 18
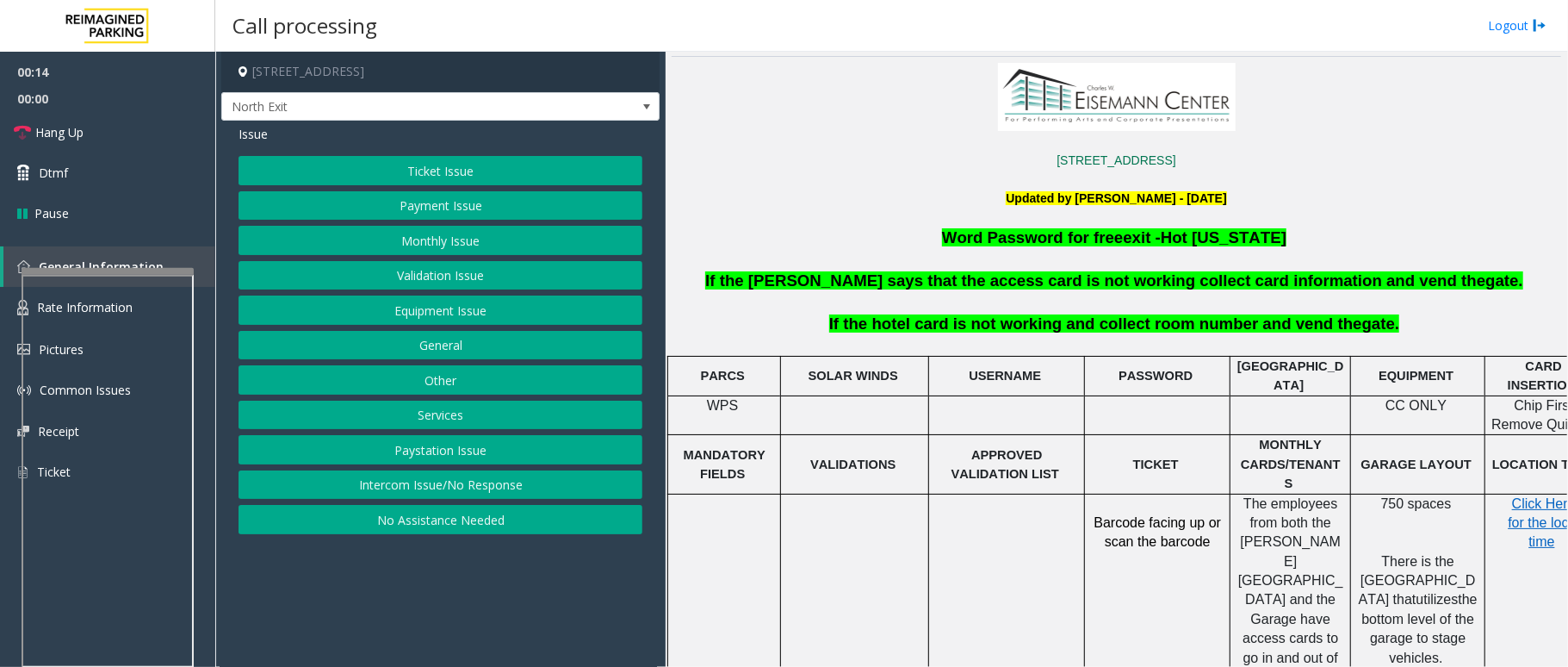
click at [435, 415] on button "Services" at bounding box center [440, 416] width 404 height 30
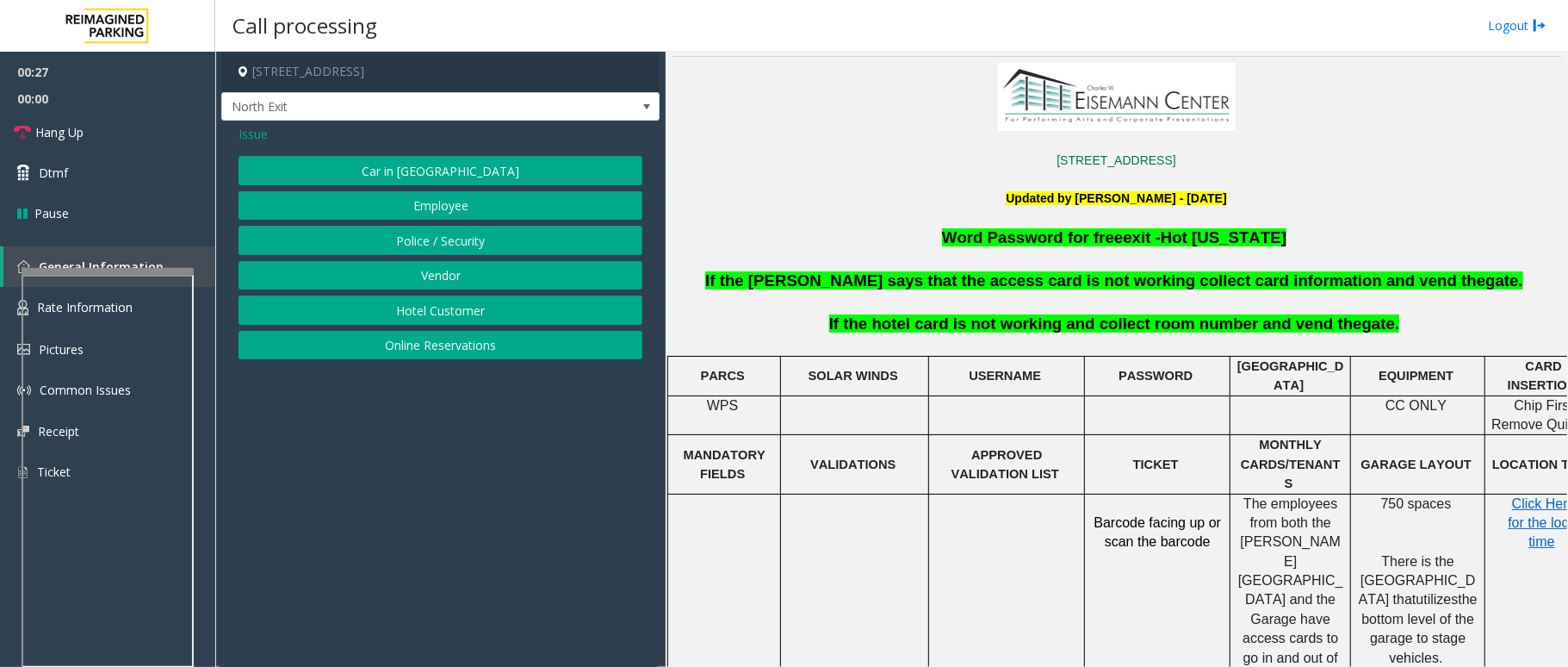
click at [245, 133] on span "Issue" at bounding box center [253, 134] width 30 height 18
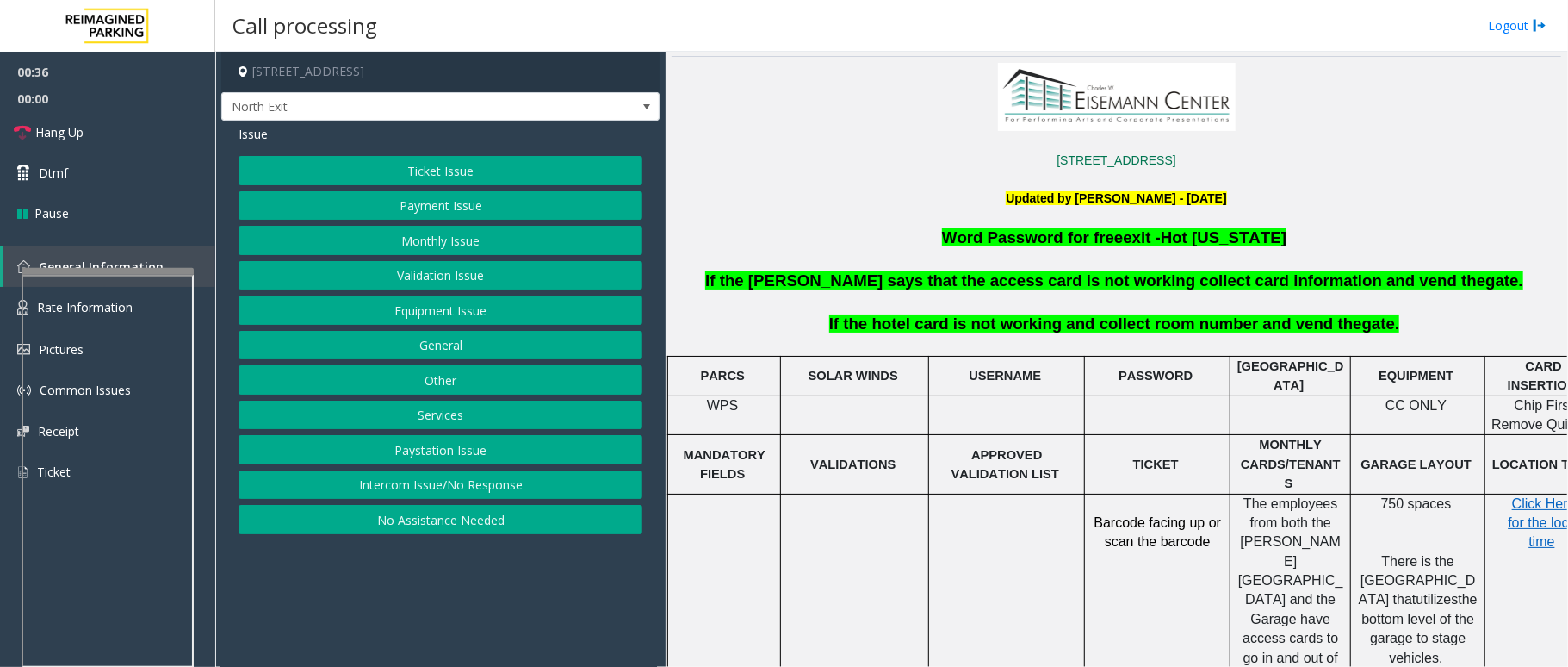
click at [484, 249] on button "Monthly Issue" at bounding box center [440, 240] width 404 height 30
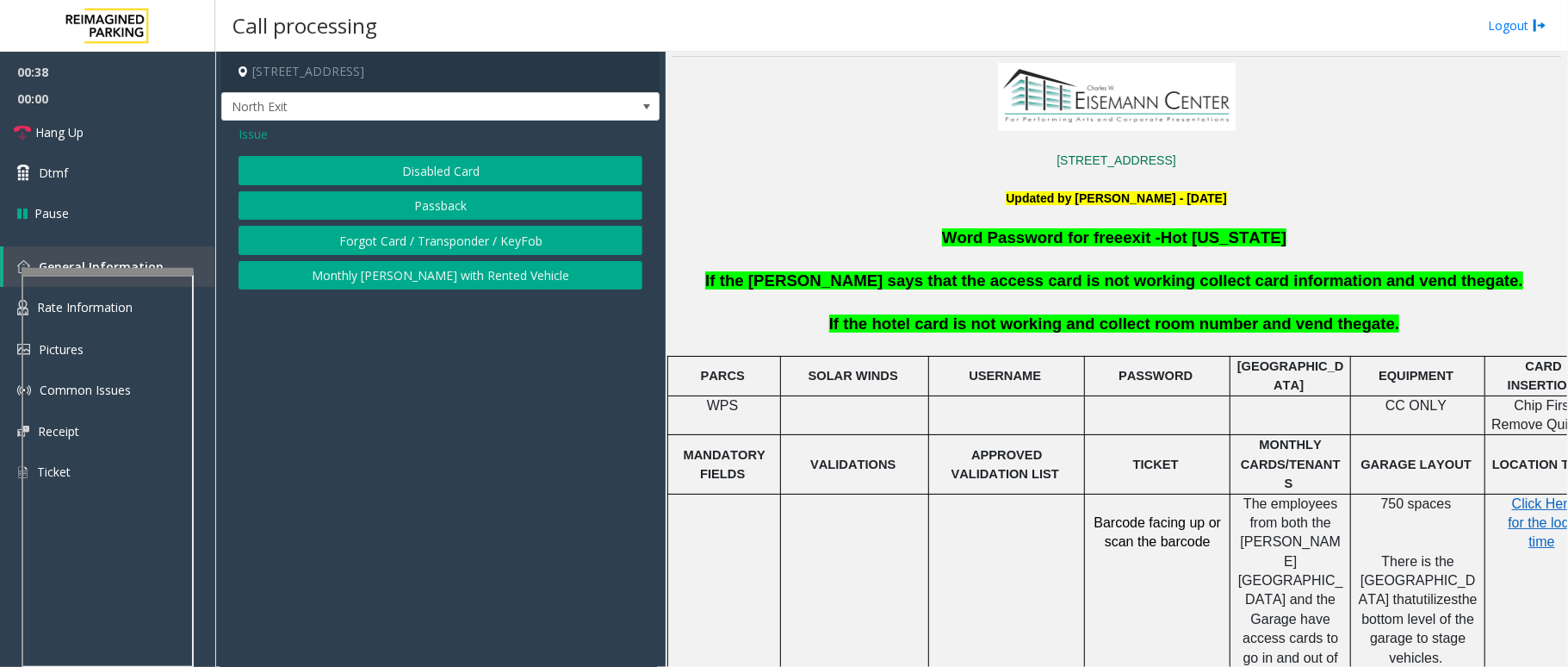
click at [245, 132] on span "Issue" at bounding box center [253, 134] width 30 height 18
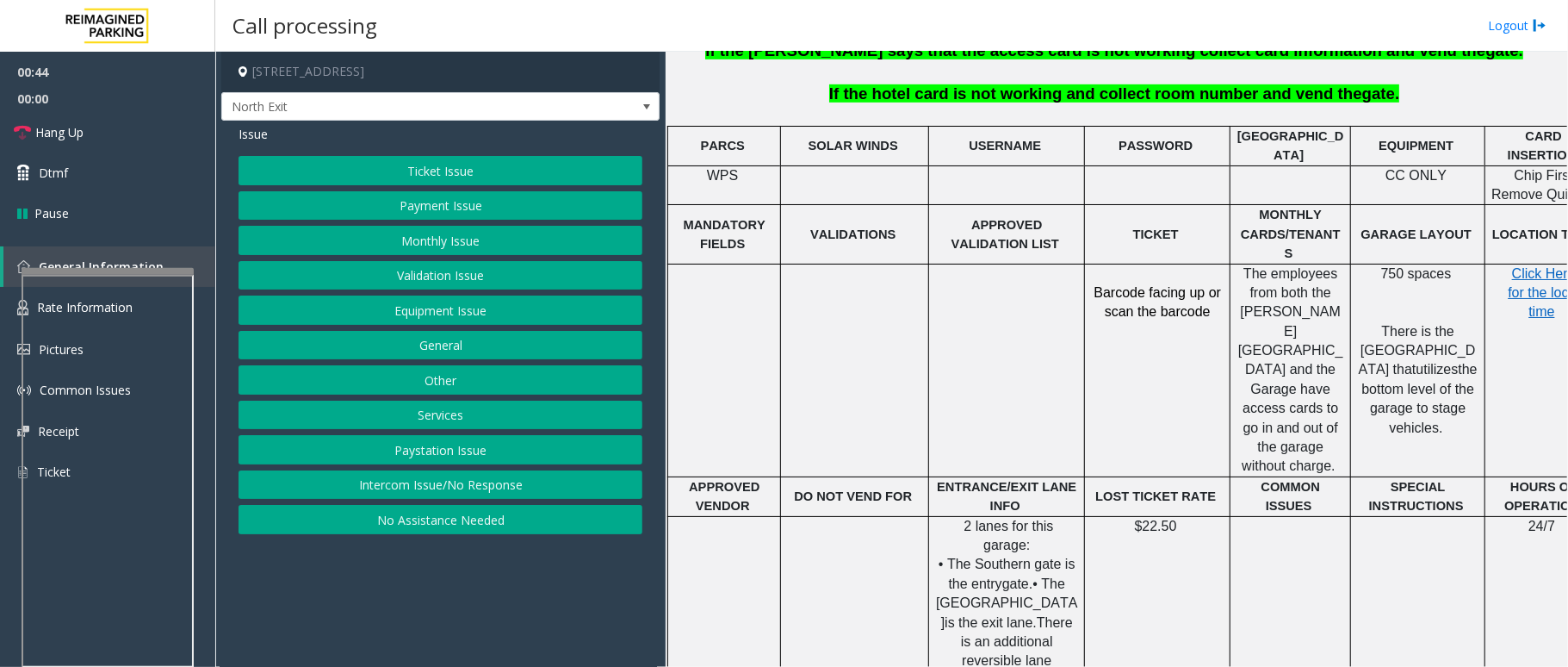
scroll to position [689, 60]
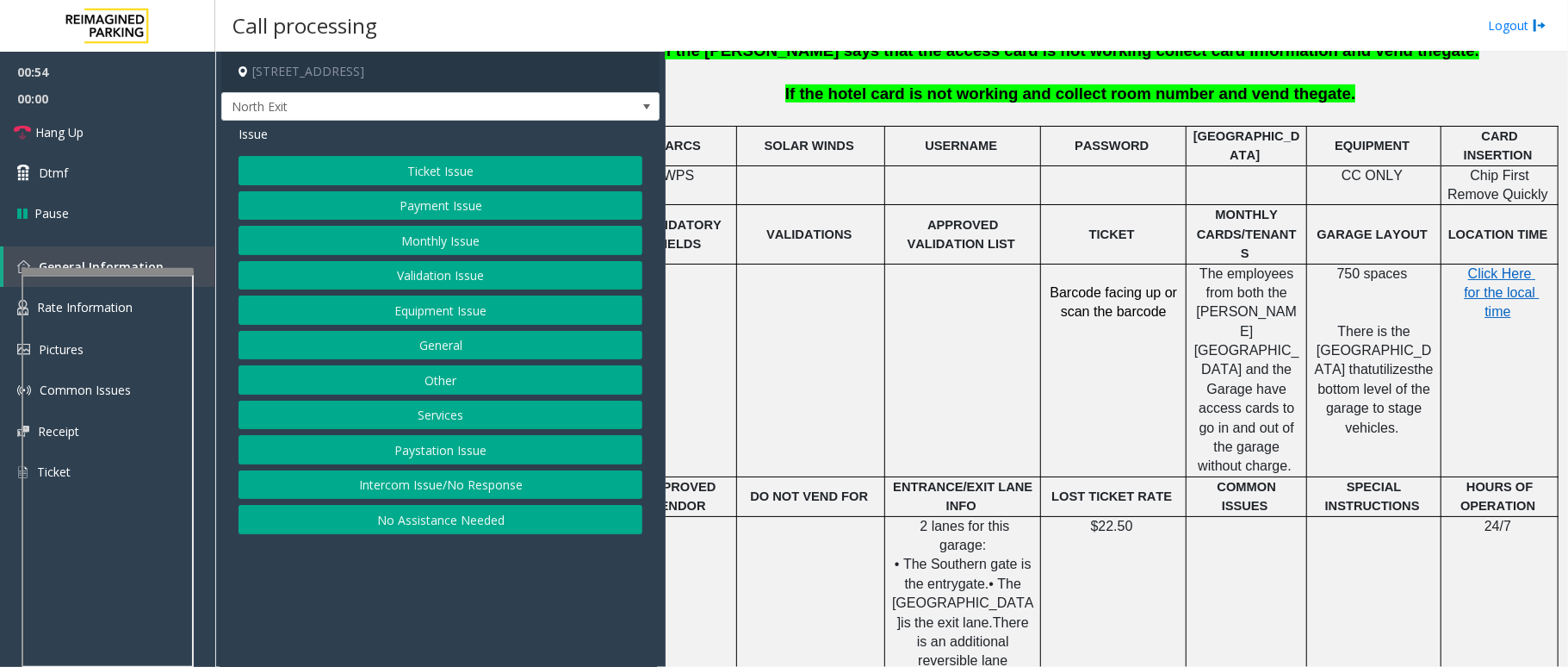
click at [479, 205] on button "Payment Issue" at bounding box center [440, 206] width 404 height 30
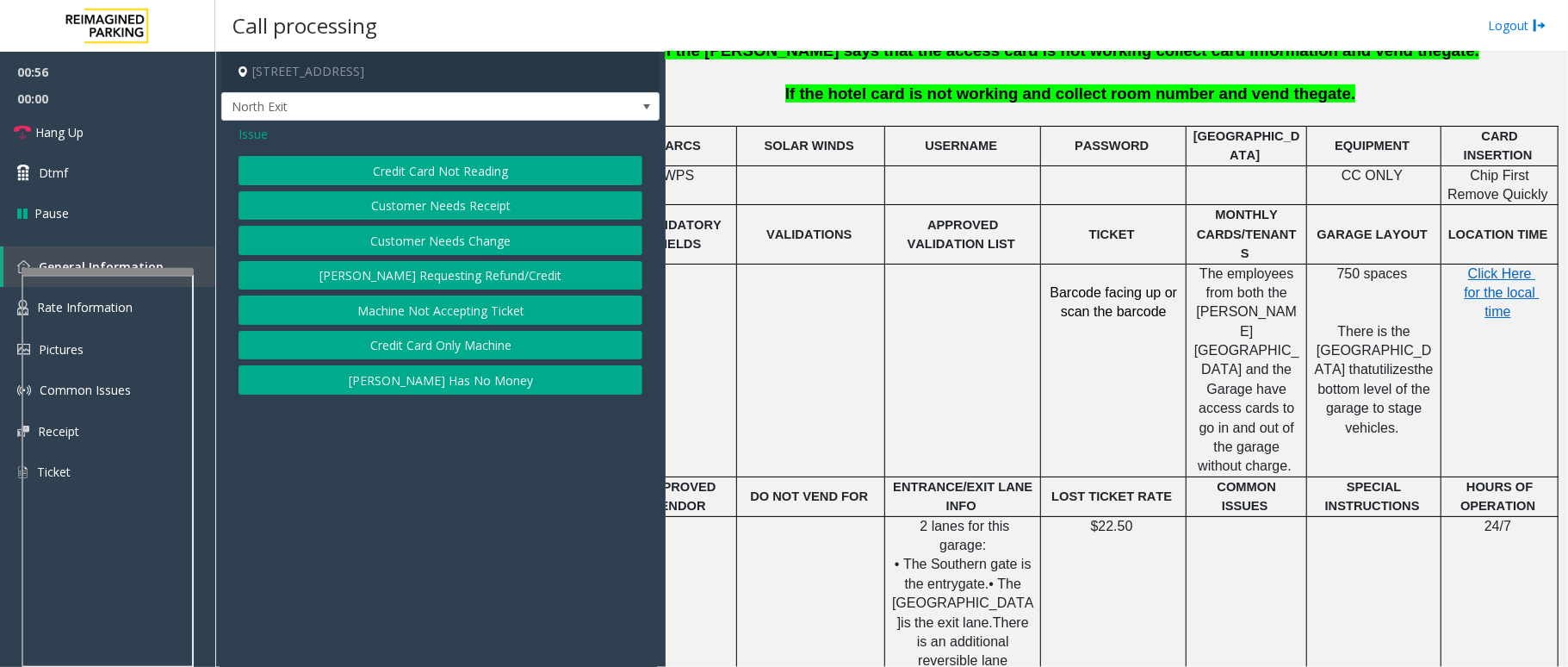
click at [486, 160] on button "Credit Card Not Reading" at bounding box center [440, 171] width 404 height 30
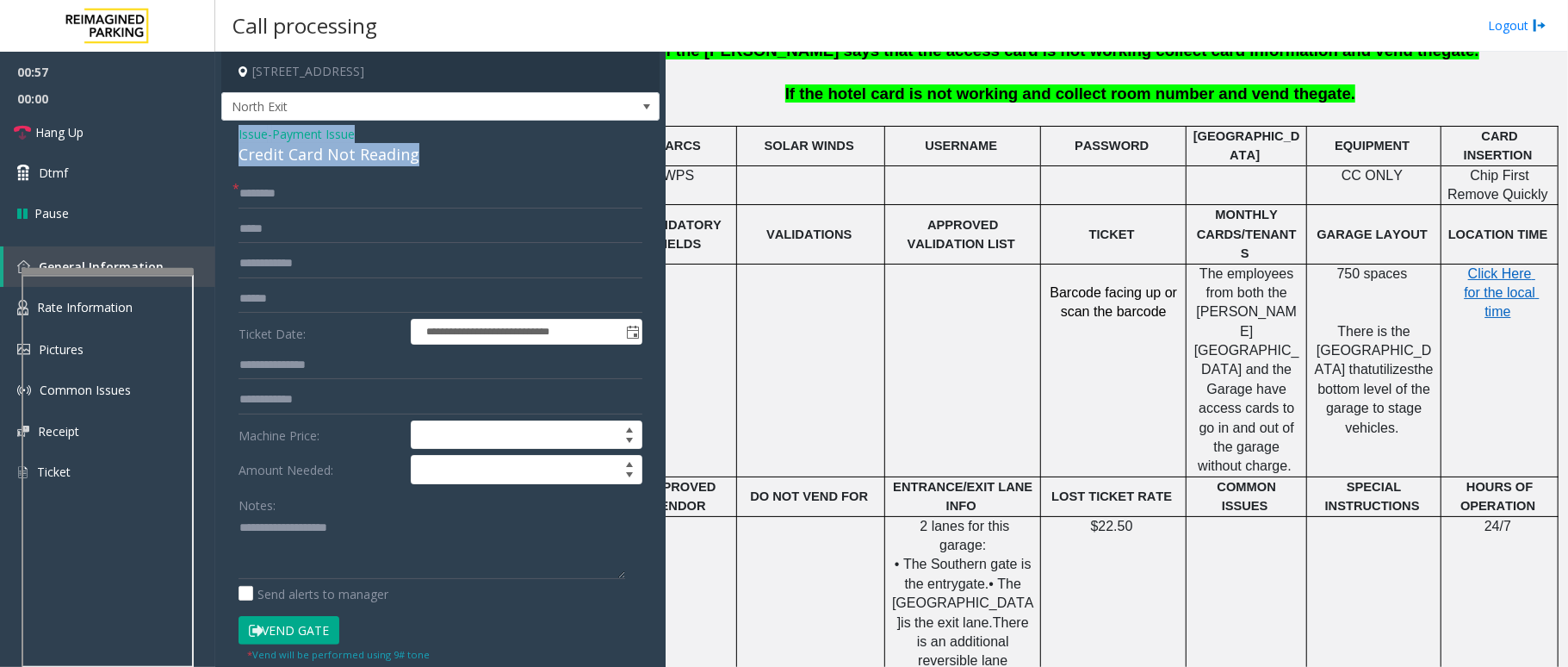
drag, startPoint x: 425, startPoint y: 152, endPoint x: 223, endPoint y: 127, distance: 203.5
click at [223, 127] on div "**********" at bounding box center [440, 540] width 439 height 838
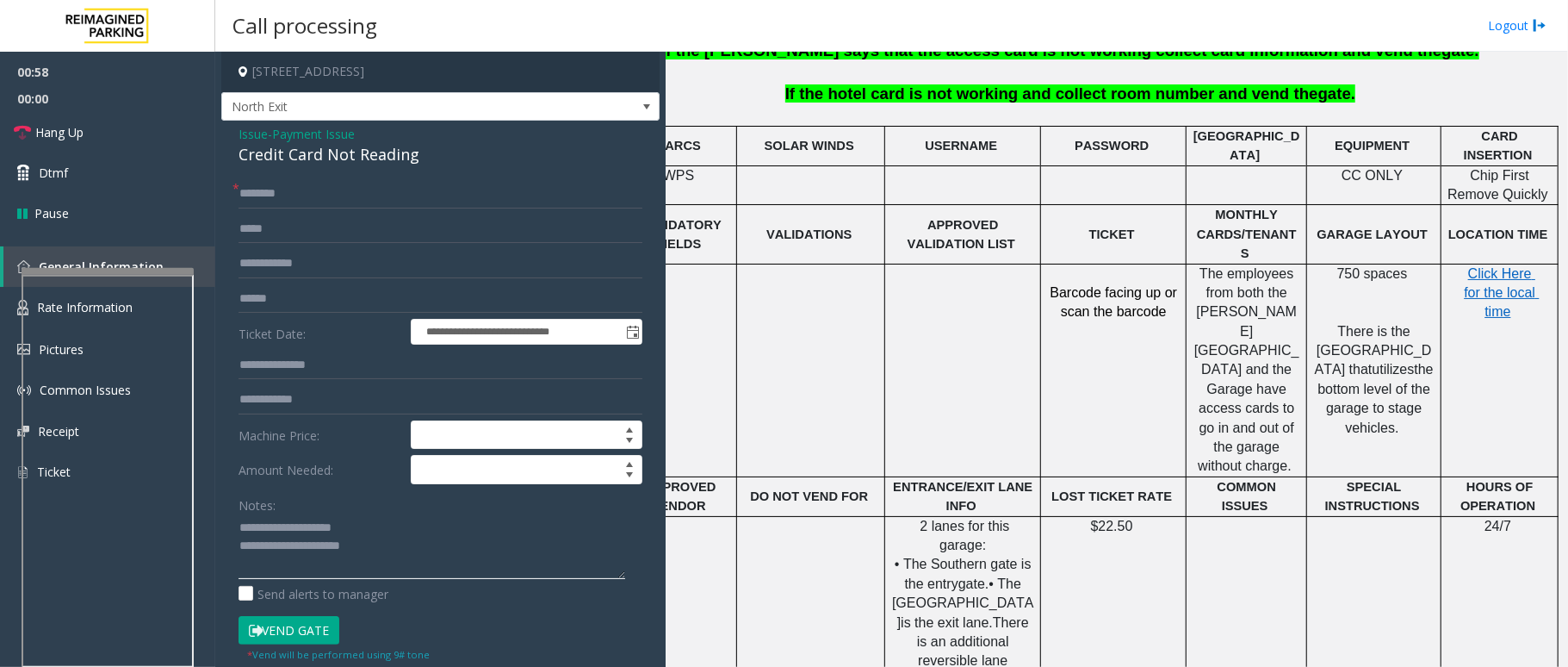
click at [403, 500] on textarea at bounding box center [431, 547] width 387 height 65
click at [365, 500] on textarea at bounding box center [431, 547] width 387 height 65
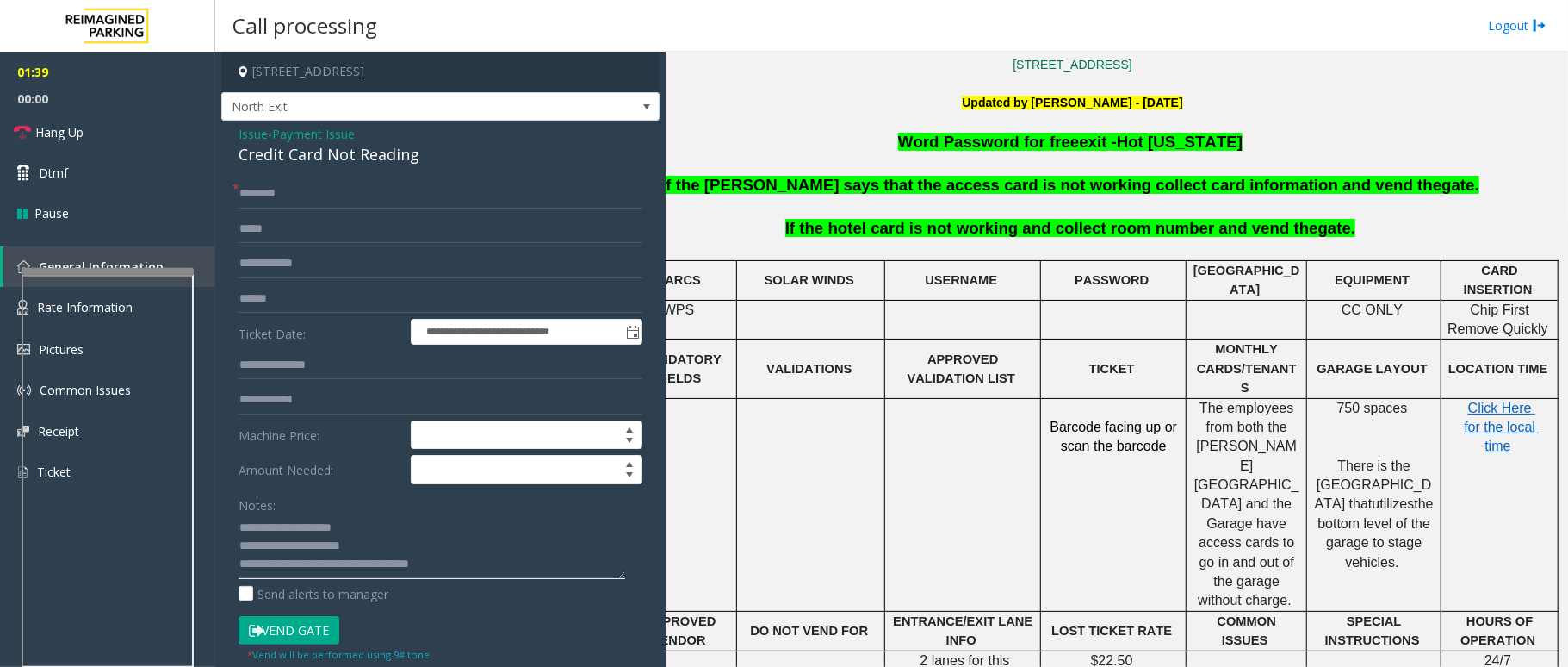
scroll to position [115, 60]
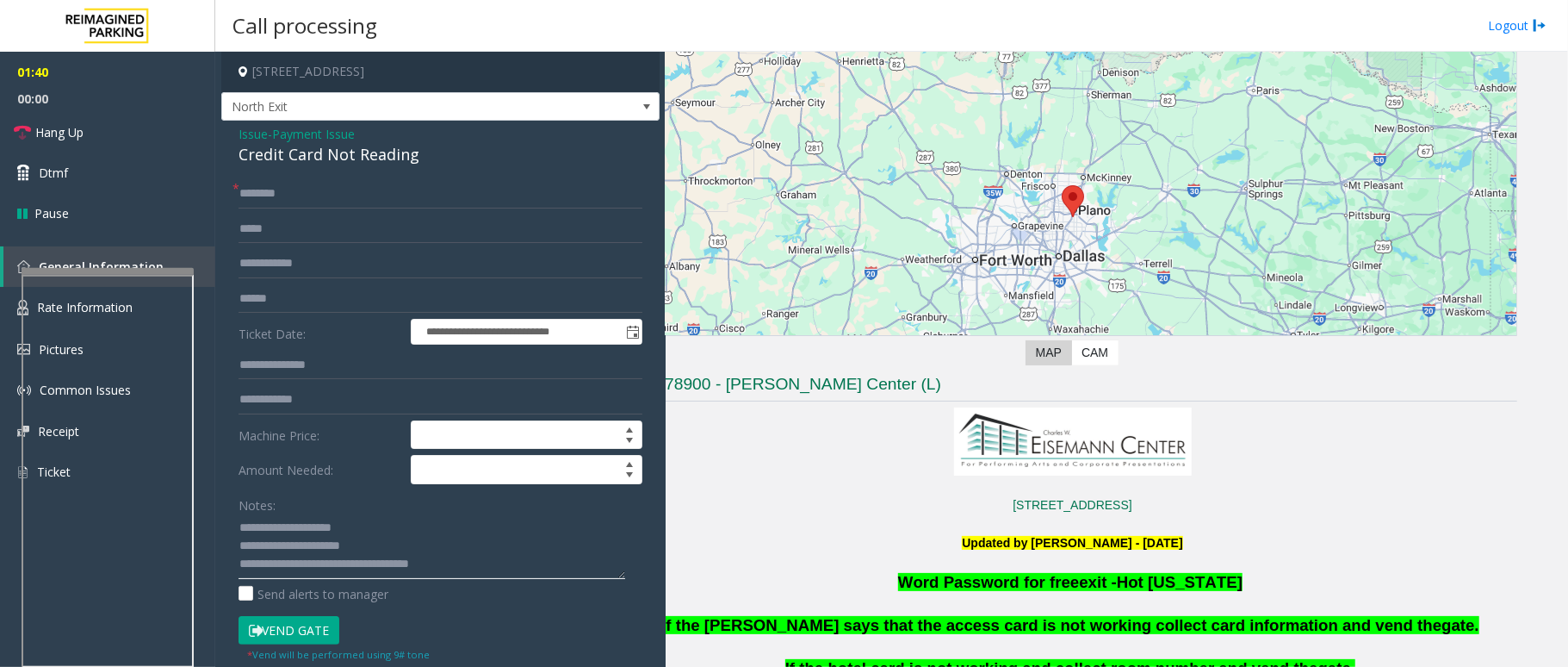
type textarea "**********"
click at [295, 186] on input "text" at bounding box center [440, 194] width 404 height 30
type input "*"
click at [291, 193] on input "******" at bounding box center [440, 194] width 404 height 30
type input "******"
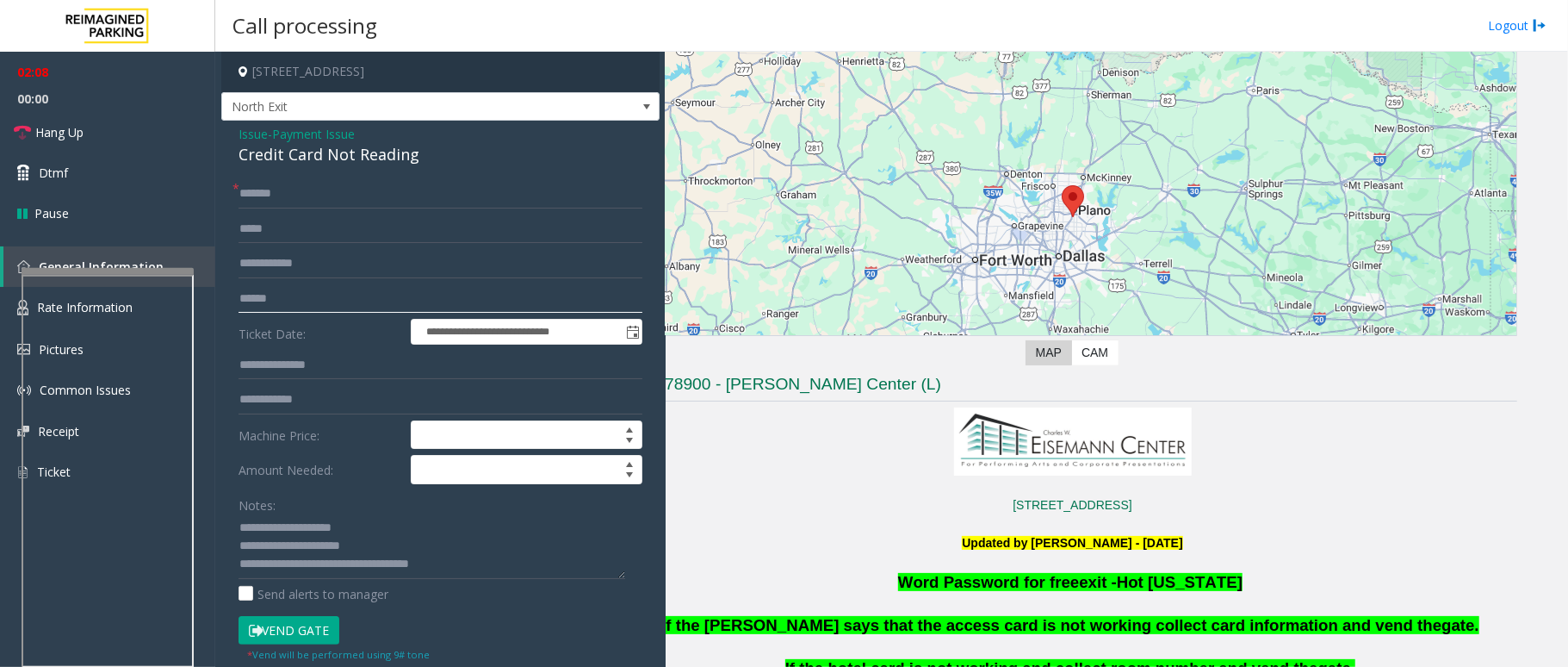
click at [315, 295] on input "text" at bounding box center [440, 299] width 404 height 30
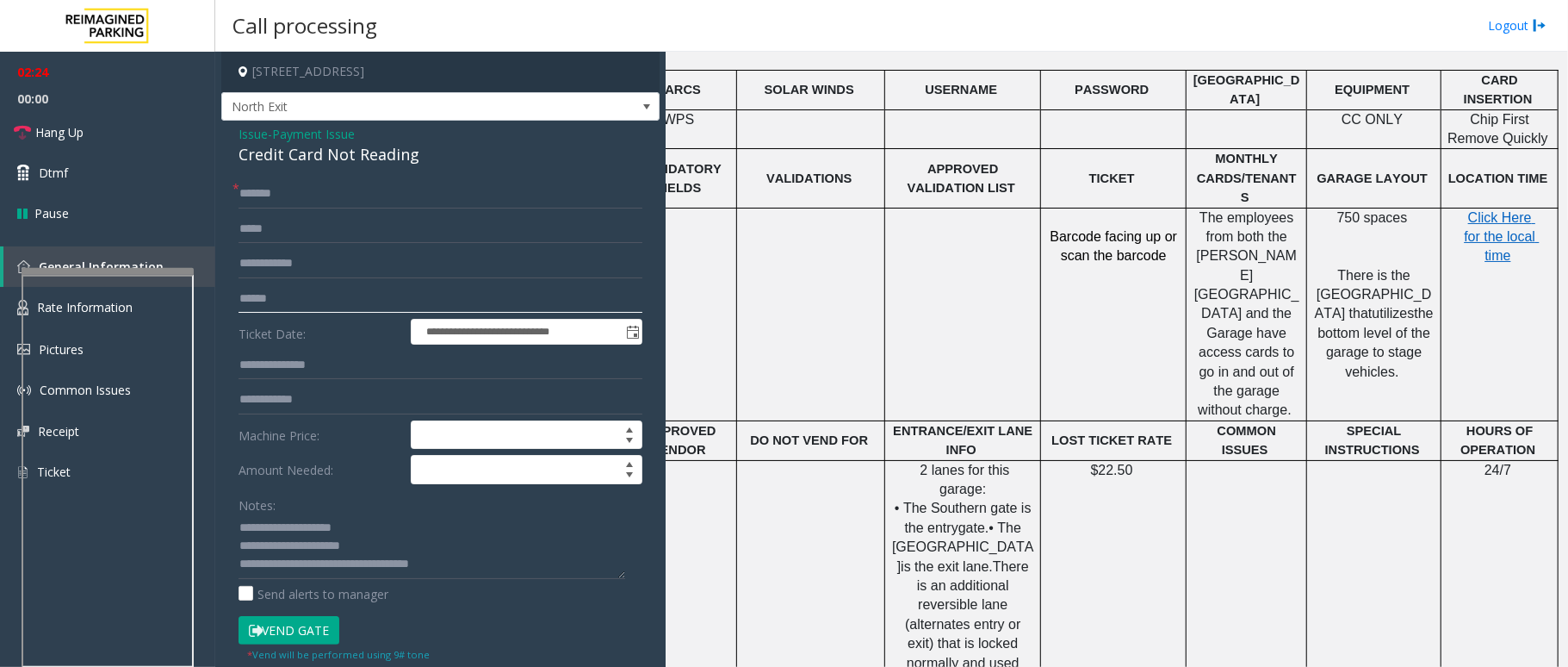
scroll to position [689, 60]
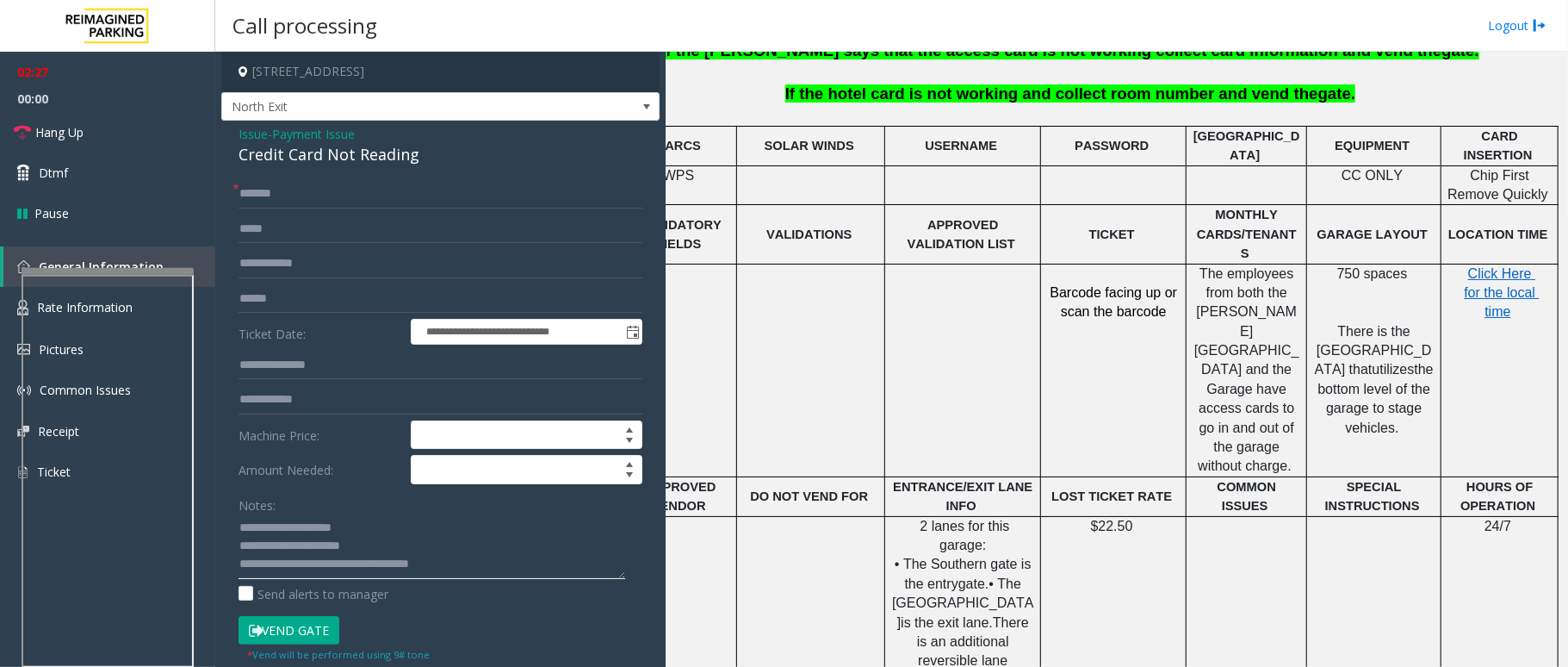
click at [474, 500] on textarea at bounding box center [431, 547] width 387 height 65
click at [294, 500] on button "Vend Gate" at bounding box center [288, 631] width 101 height 30
click at [94, 139] on link "Hang Up" at bounding box center [107, 132] width 215 height 41
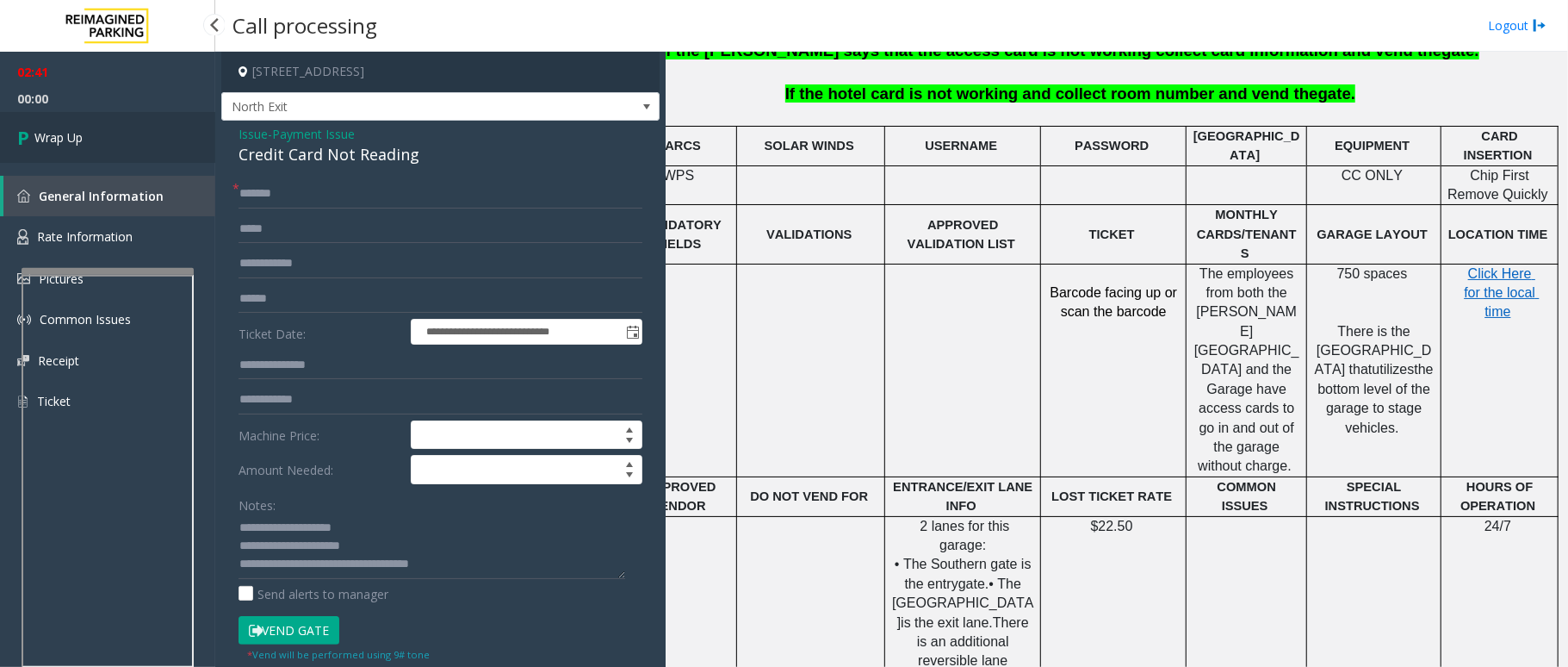
click at [94, 139] on link "Wrap Up" at bounding box center [107, 137] width 215 height 51
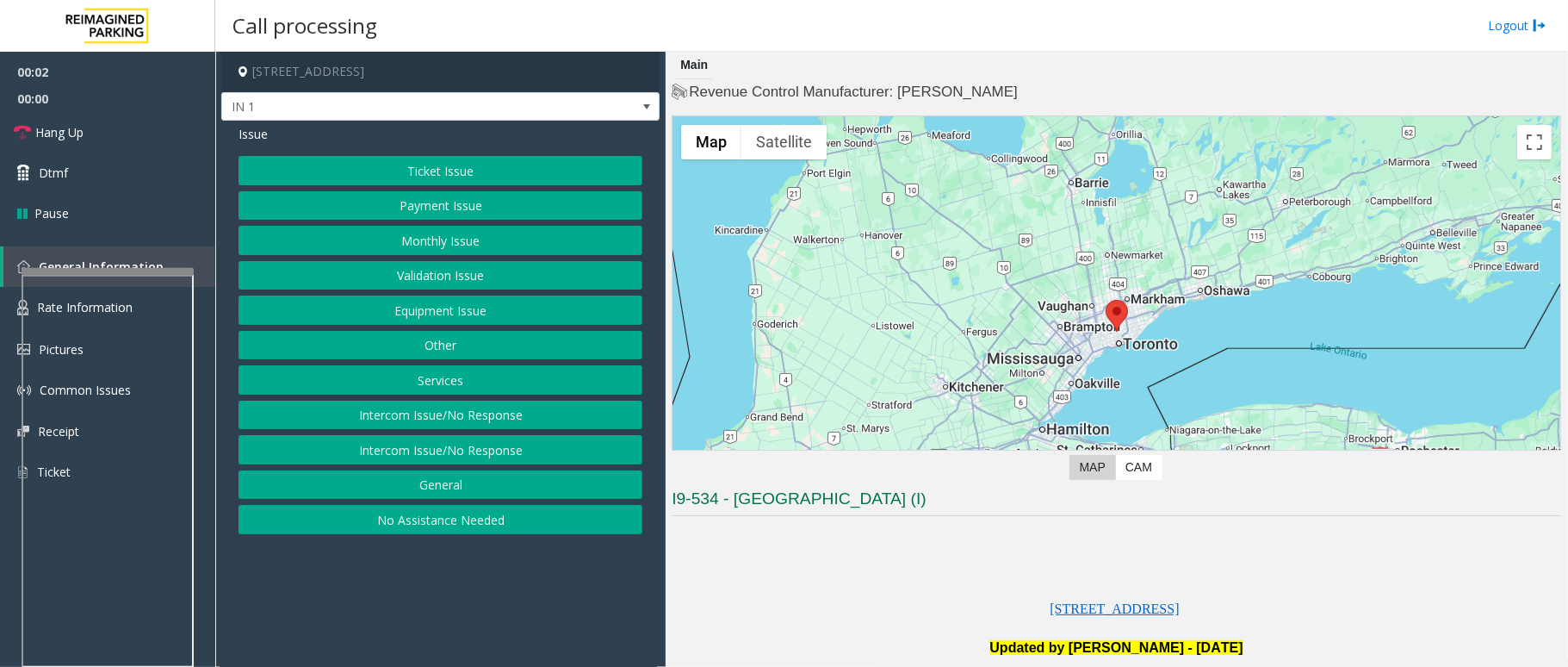
click at [465, 324] on button "Equipment Issue" at bounding box center [440, 310] width 404 height 30
click at [455, 318] on button "Gate / Door Won't Open" at bounding box center [440, 310] width 404 height 30
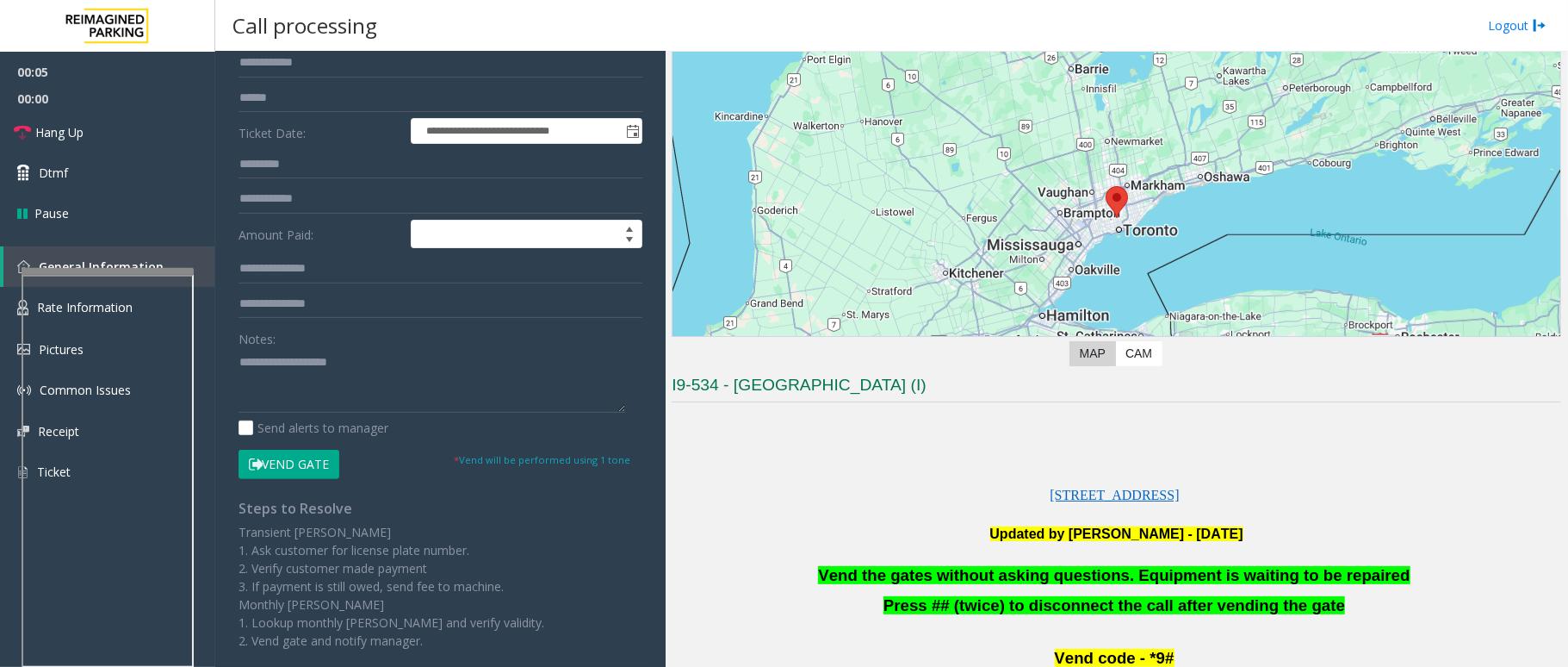
scroll to position [345, 0]
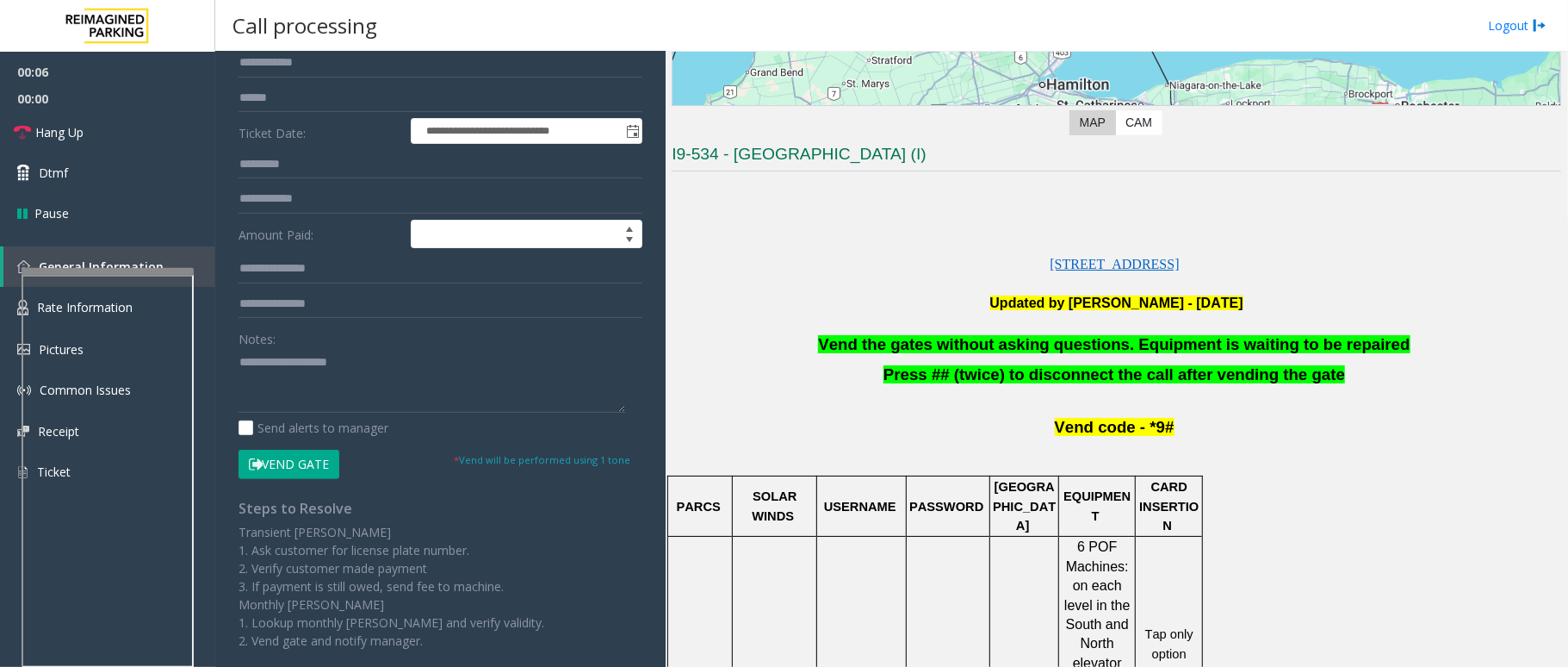
click at [279, 466] on button "Vend Gate" at bounding box center [288, 465] width 101 height 30
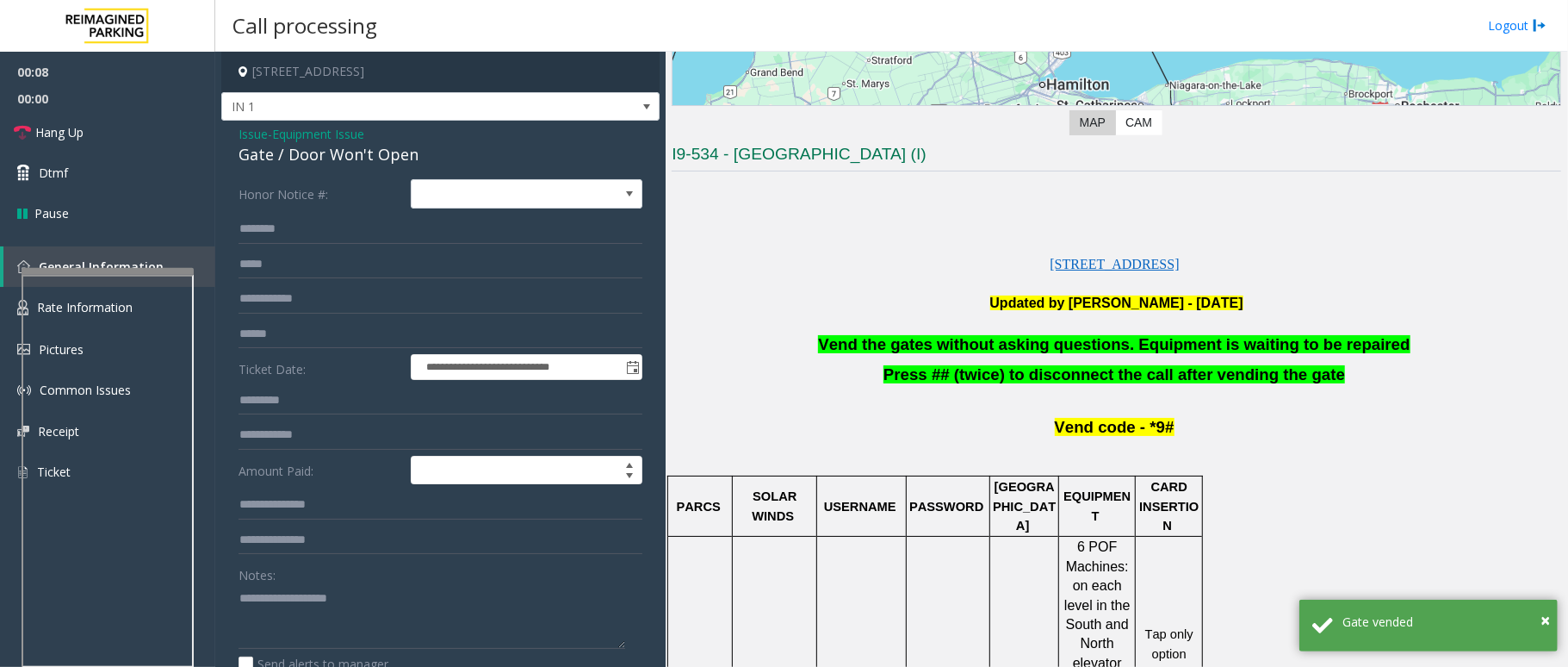
click at [341, 141] on span "Equipment Issue" at bounding box center [319, 134] width 92 height 18
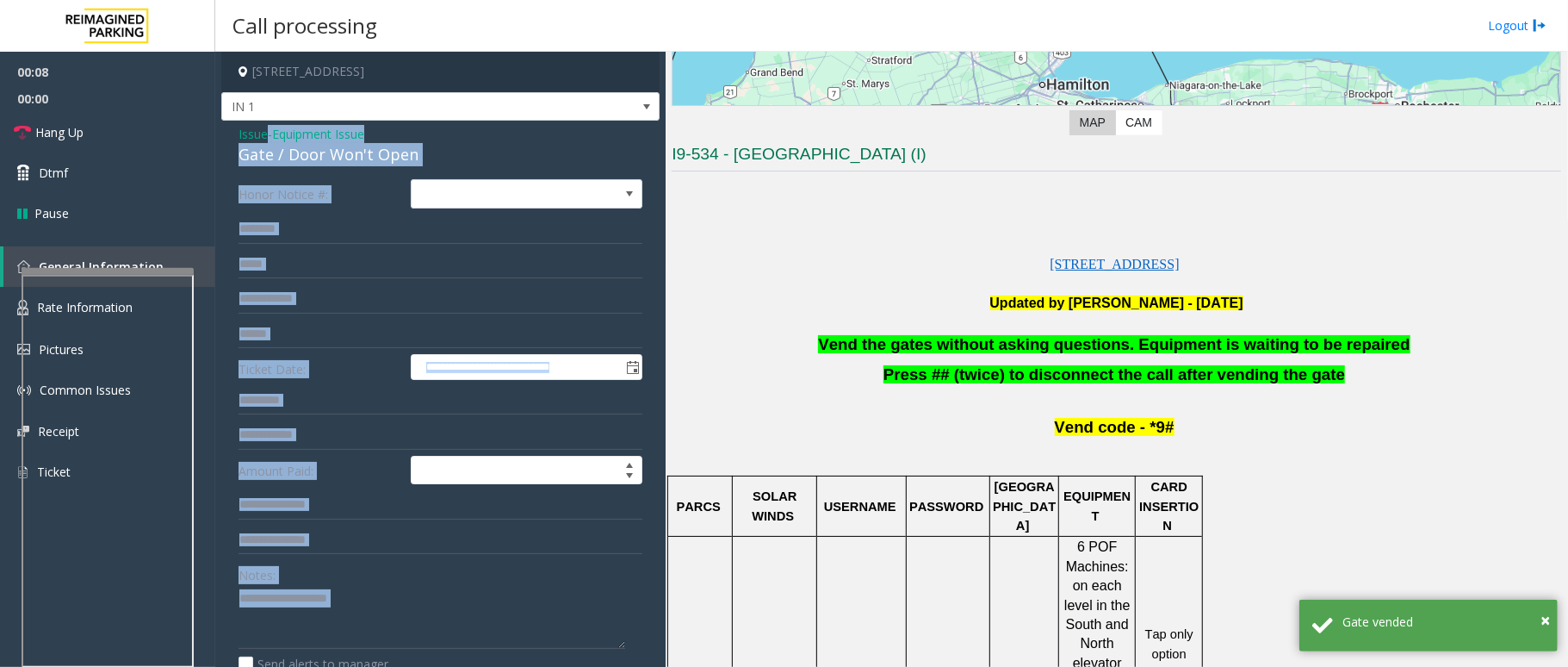
click at [341, 141] on div "Issue - Equipment Issue Gate / Door Won't Open" at bounding box center [440, 145] width 404 height 42
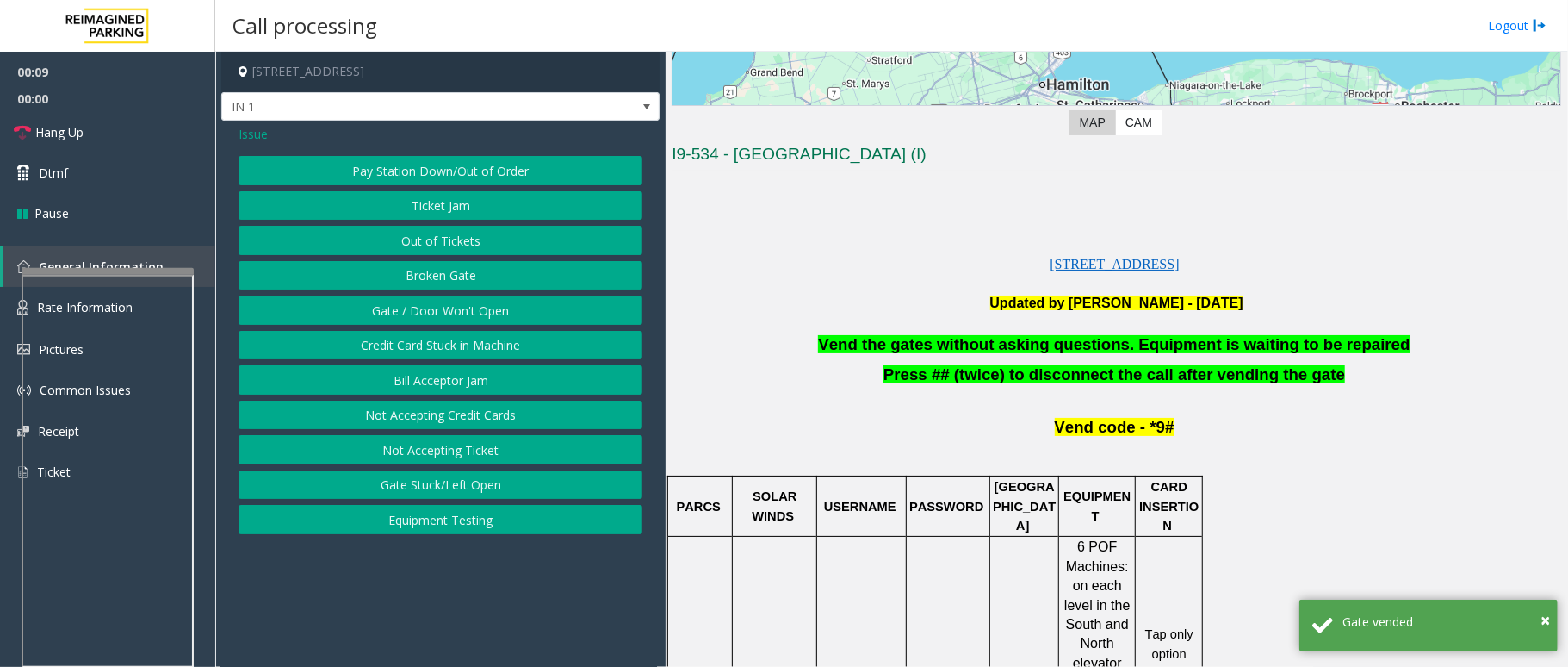
click at [438, 310] on button "Gate / Door Won't Open" at bounding box center [440, 310] width 404 height 30
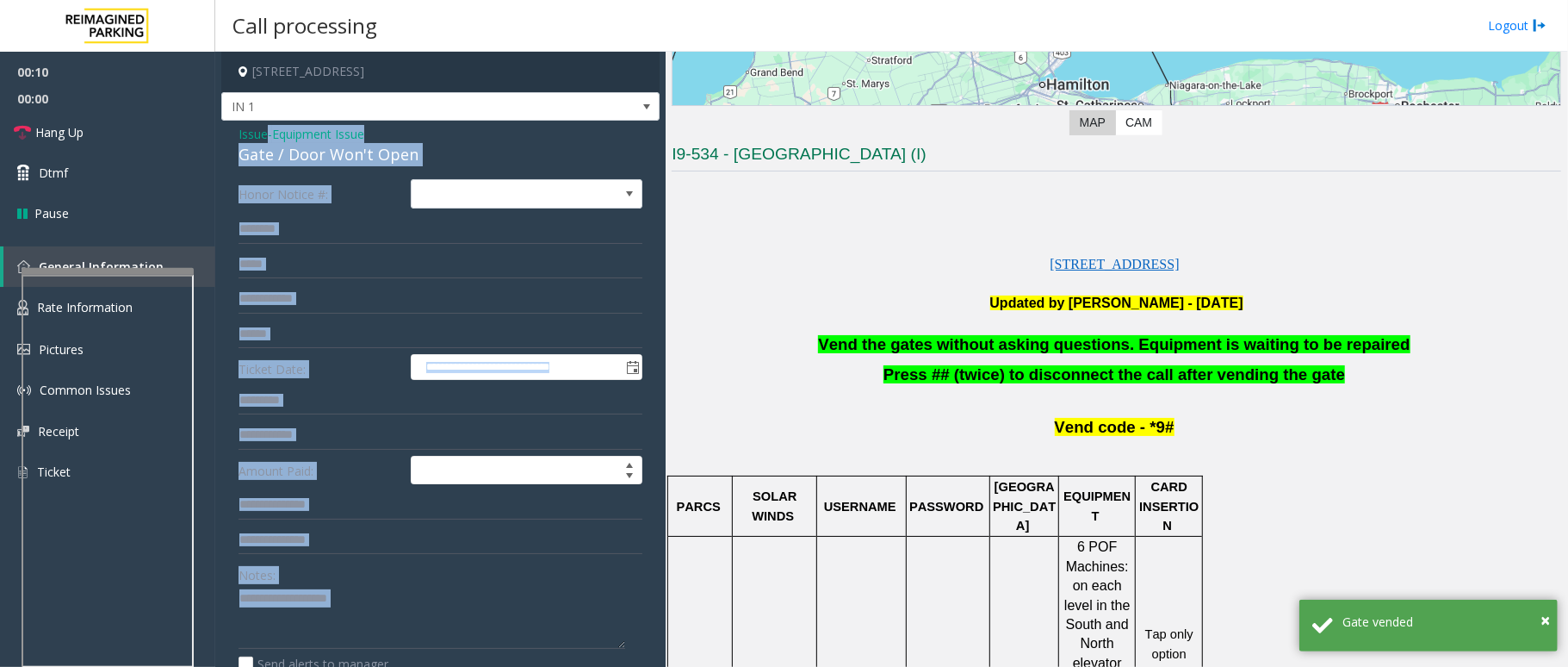
click at [421, 152] on div "Gate / Door Won't Open" at bounding box center [440, 154] width 404 height 23
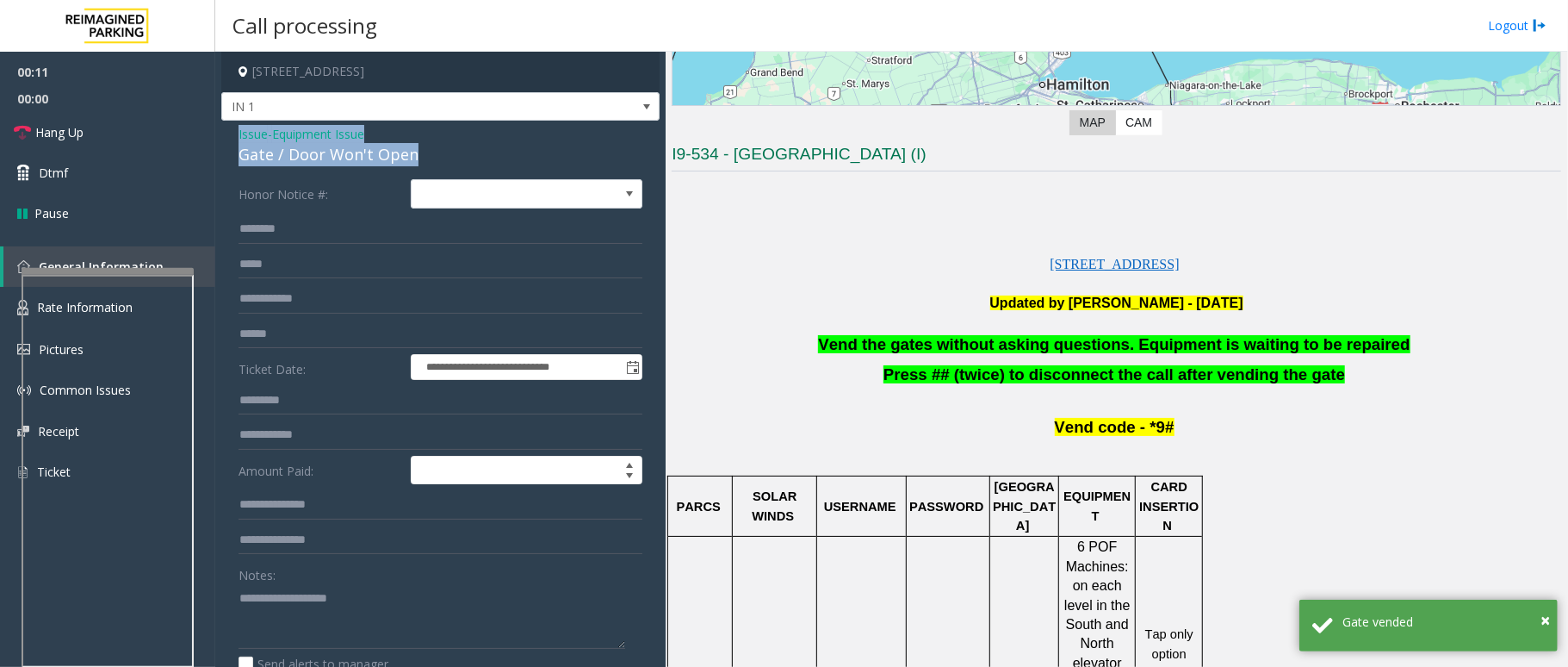
drag, startPoint x: 438, startPoint y: 160, endPoint x: 225, endPoint y: 134, distance: 214.6
click at [225, 134] on div "**********" at bounding box center [440, 512] width 439 height 782
click at [389, 500] on textarea at bounding box center [431, 616] width 387 height 65
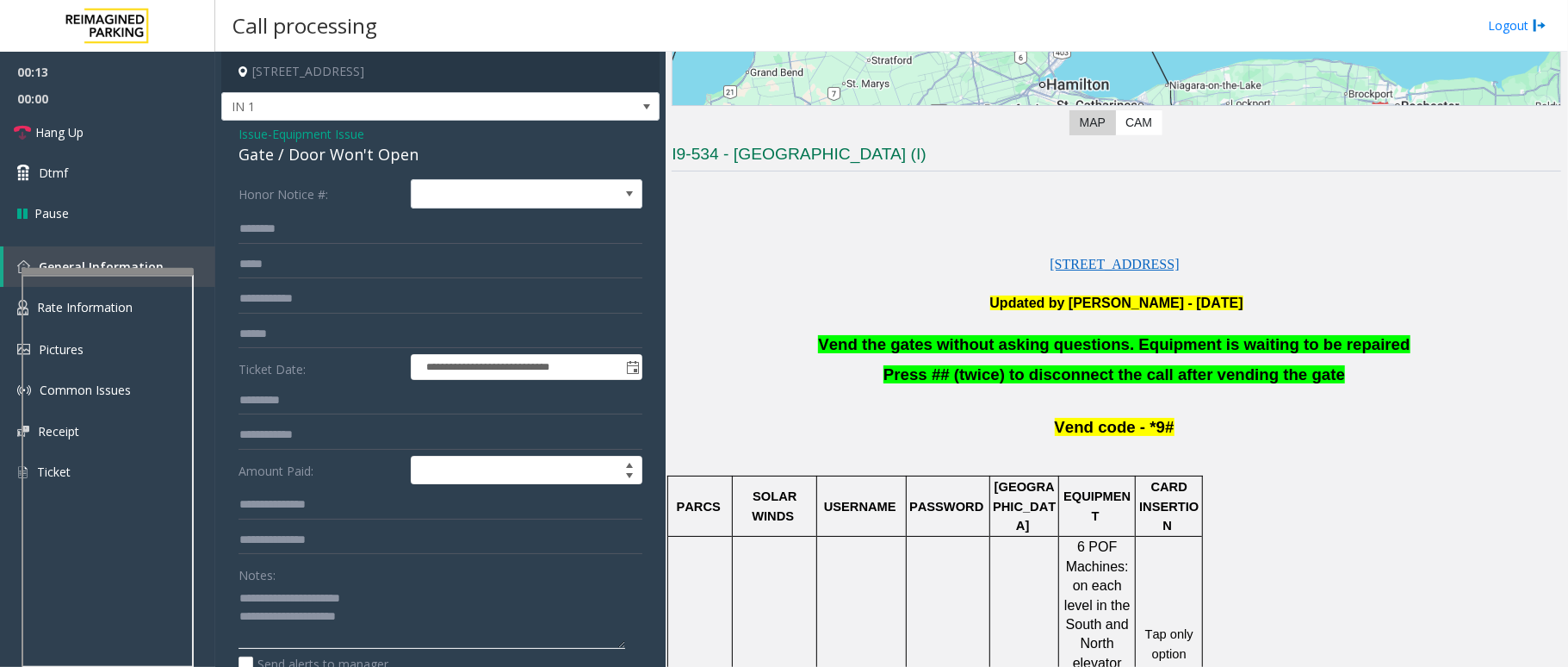
click at [400, 500] on textarea at bounding box center [431, 616] width 387 height 65
click at [1176, 346] on span "Vend the gates without asking questions. Equipment is waiting to be repaired" at bounding box center [1114, 345] width 592 height 18
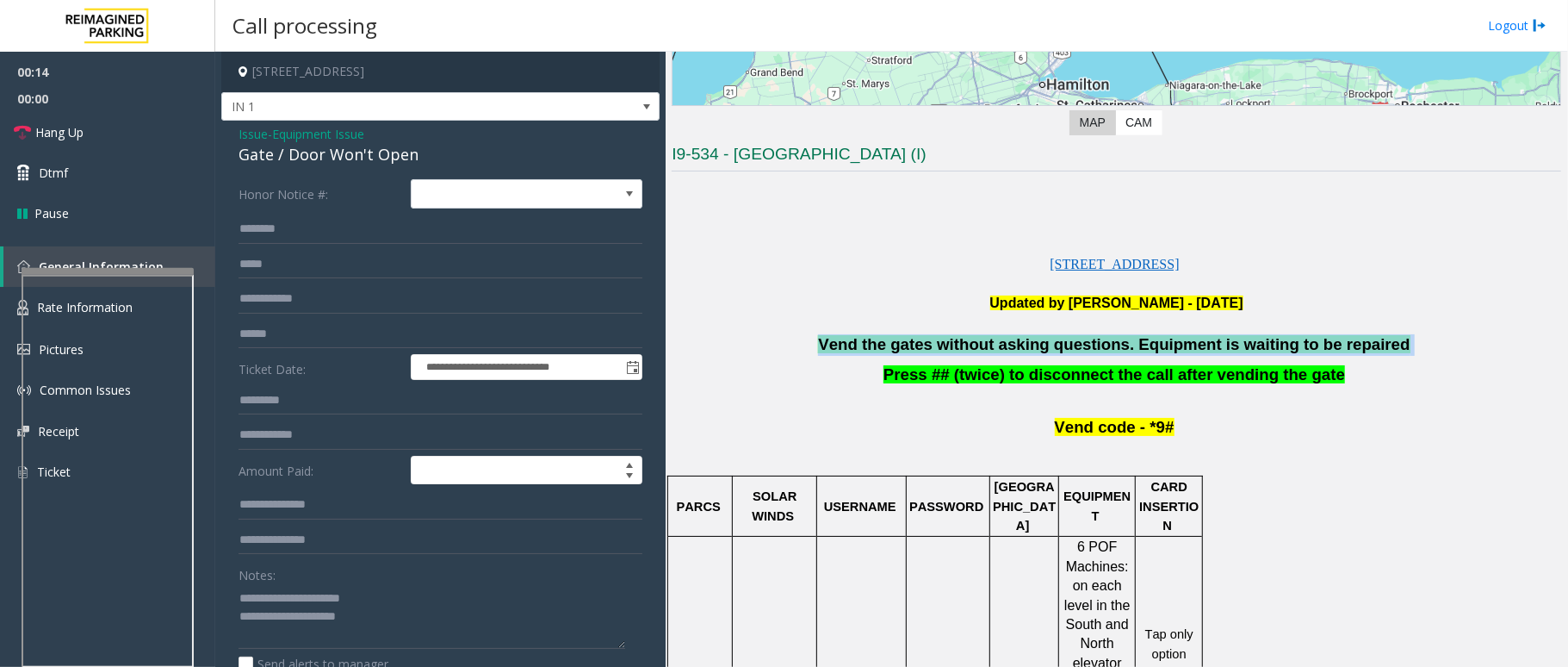
click at [1176, 346] on span "Vend the gates without asking questions. Equipment is waiting to be repaired" at bounding box center [1114, 345] width 592 height 18
copy p "Vend the gates without asking questions. Equipment is waiting to be repaired"
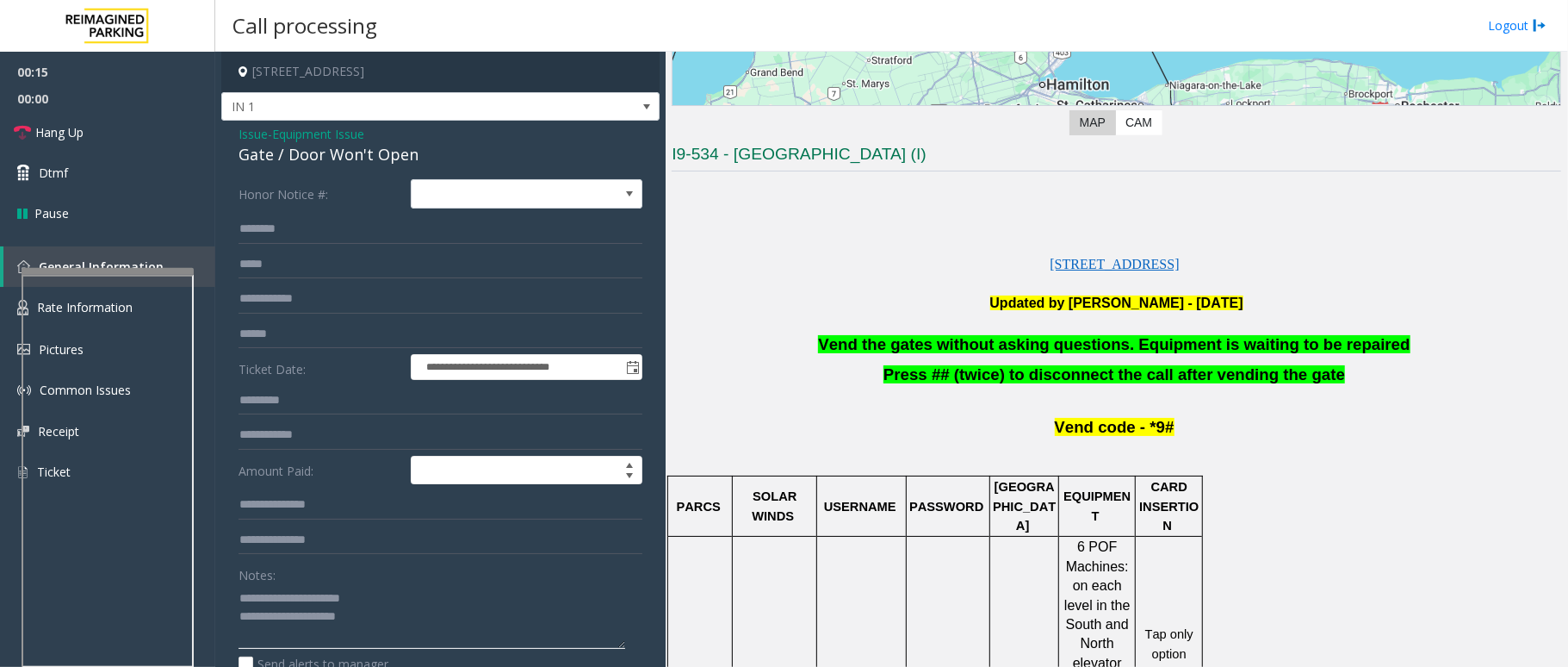
click at [440, 500] on textarea at bounding box center [431, 616] width 387 height 65
type textarea "**********"
click at [72, 176] on link "Dtmf" at bounding box center [107, 173] width 215 height 41
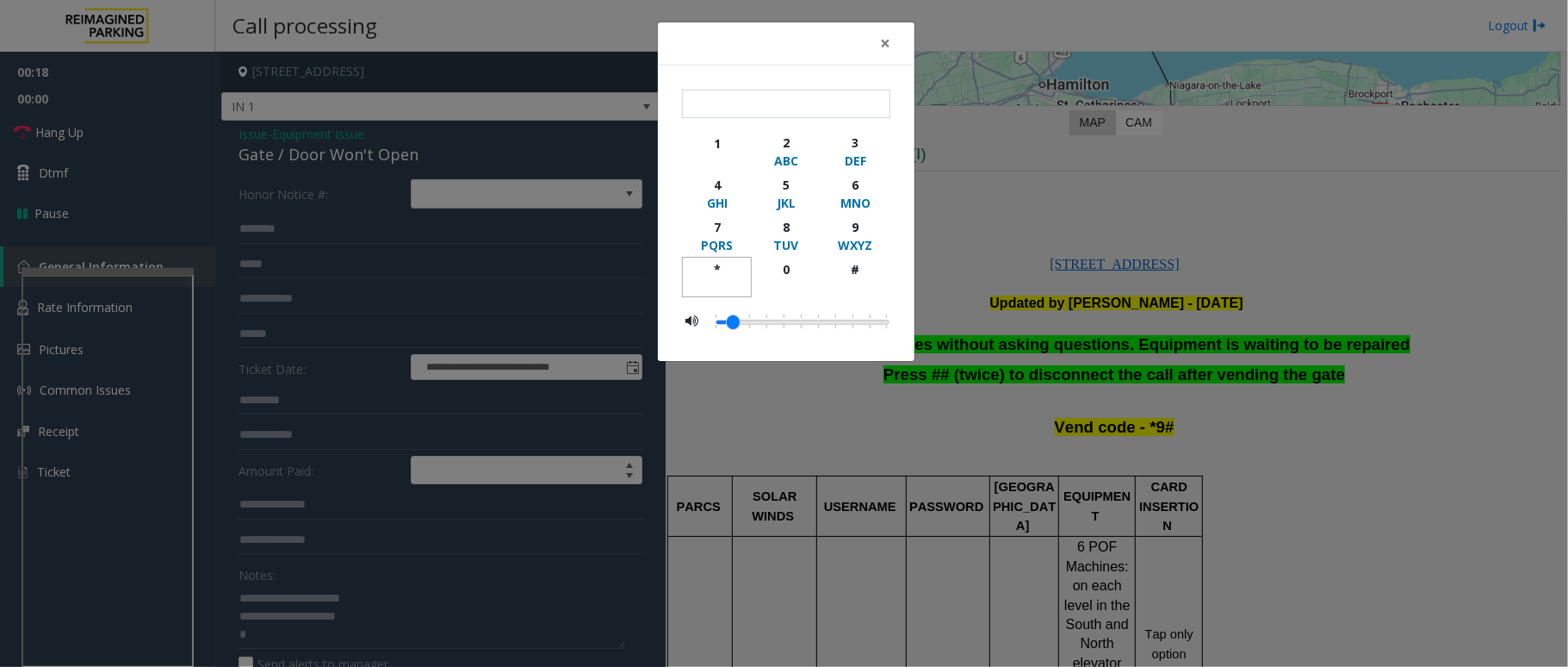
click at [707, 266] on div "*" at bounding box center [717, 270] width 47 height 18
click at [854, 229] on div "9" at bounding box center [855, 227] width 47 height 18
click at [861, 260] on button "#" at bounding box center [856, 277] width 70 height 41
type input "***"
click at [272, 500] on div "× *** 1 2 ABC 3 DEF 4 GHI 5 JKL 6 MNO 7 PQRS 8 TUV 9 WXYZ * 0 #" at bounding box center [784, 334] width 1568 height 667
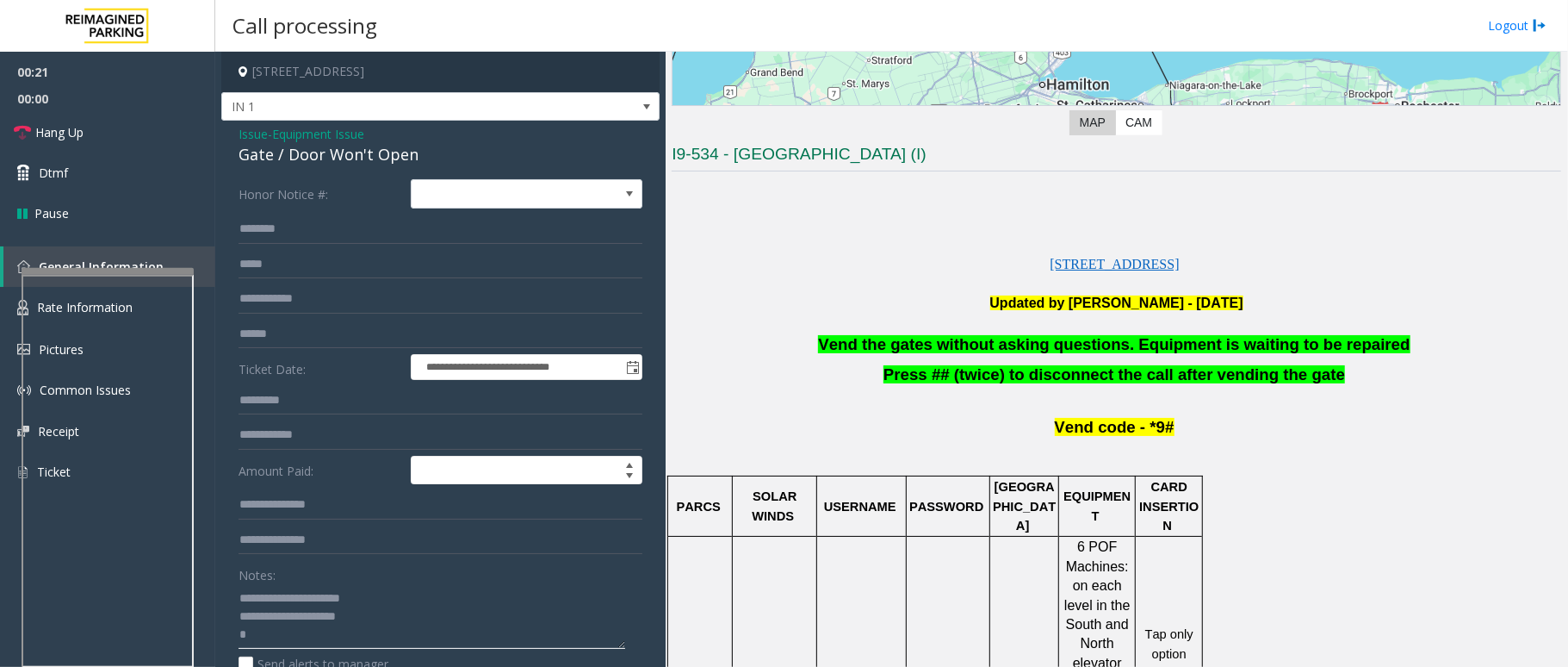
click at [272, 500] on textarea at bounding box center [431, 616] width 387 height 65
paste textarea "**********"
type textarea "**********"
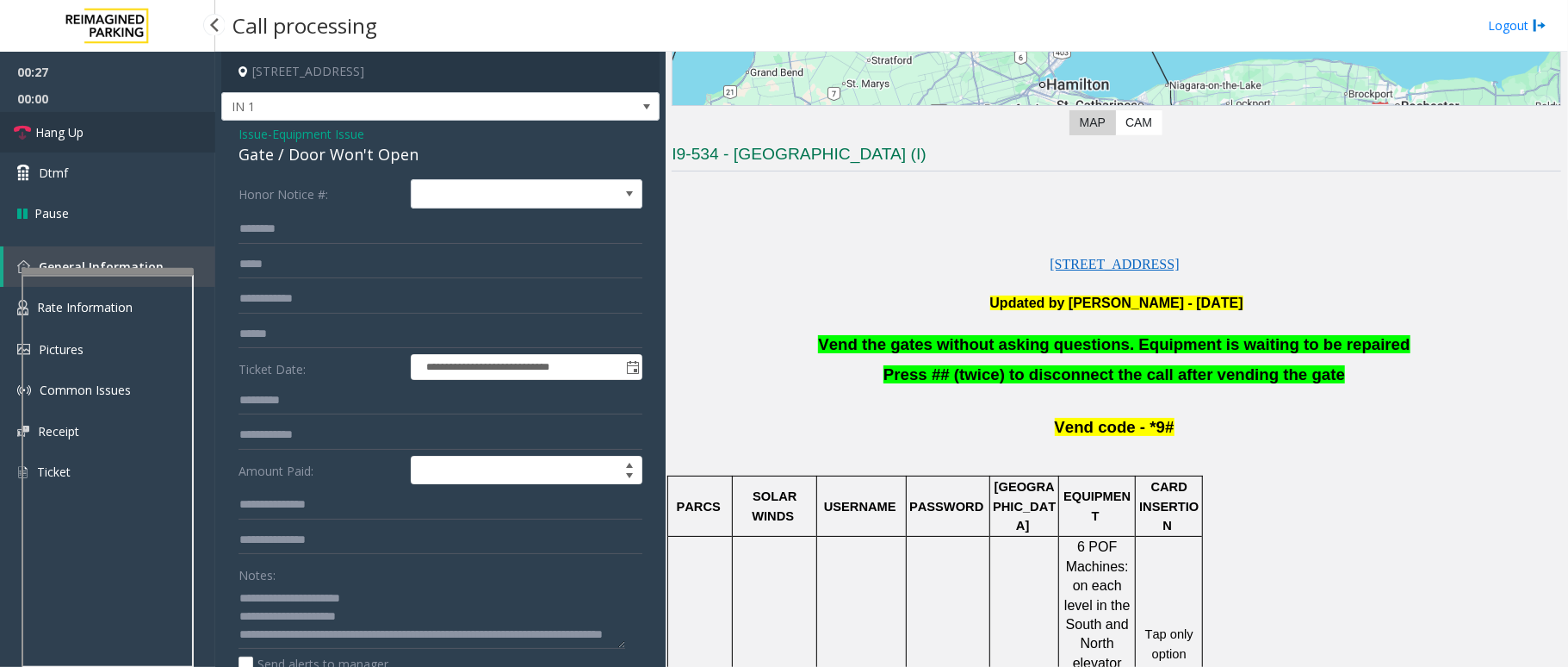
click at [93, 141] on link "Hang Up" at bounding box center [107, 132] width 215 height 41
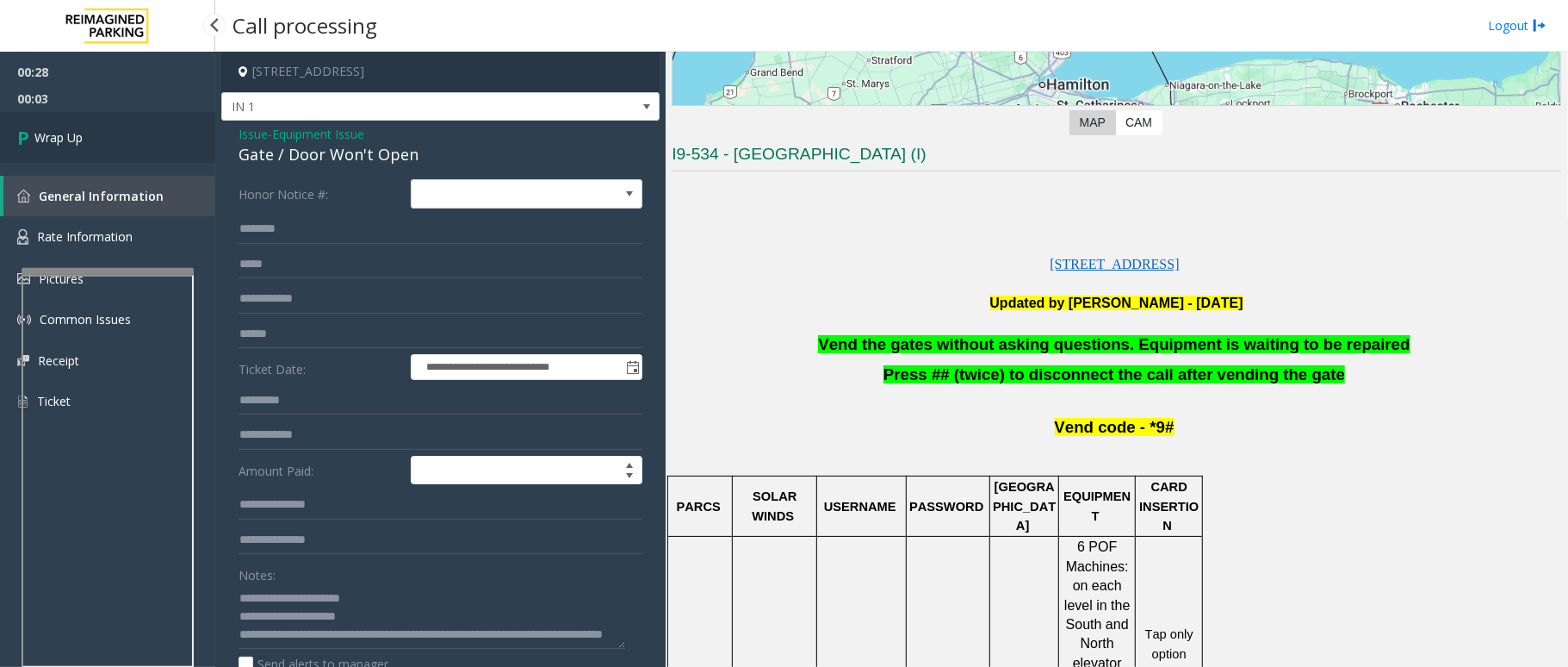
click at [93, 141] on link "Wrap Up" at bounding box center [107, 137] width 215 height 51
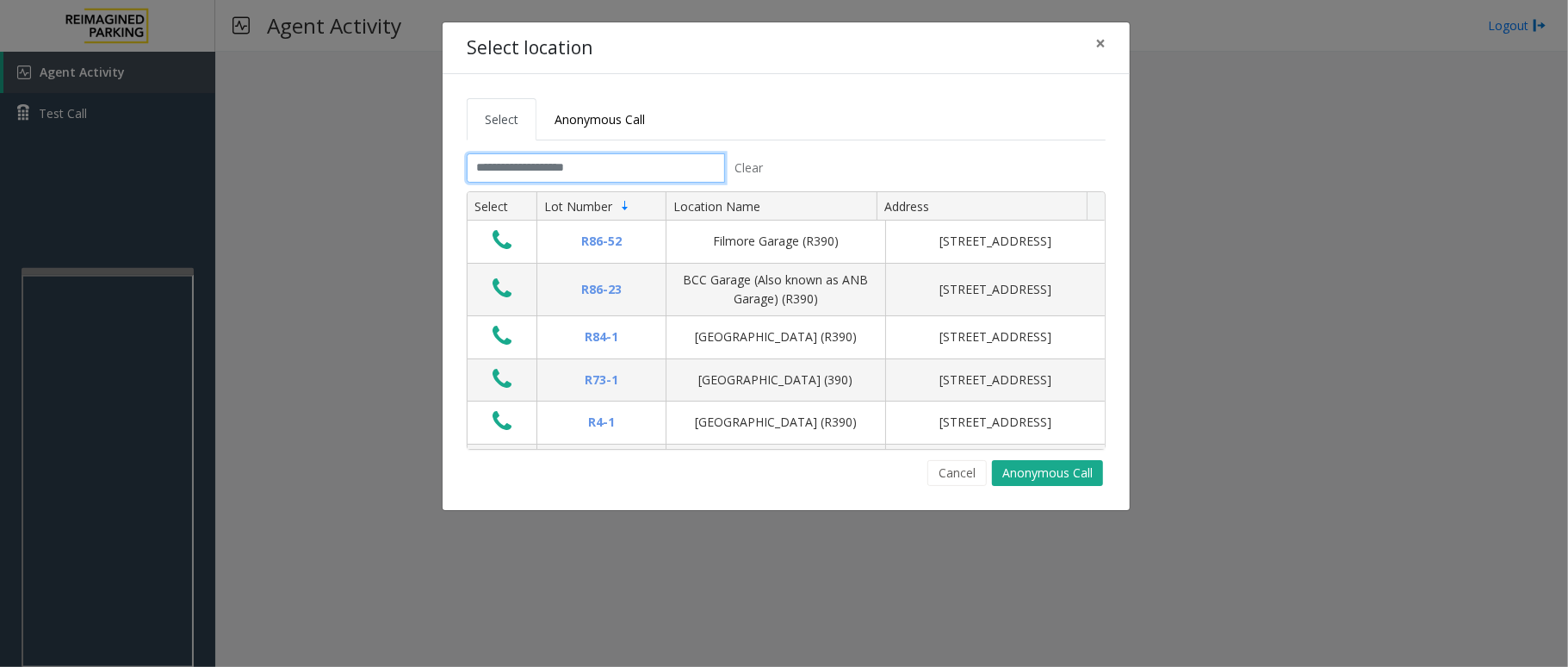
click at [563, 177] on input "text" at bounding box center [596, 168] width 259 height 30
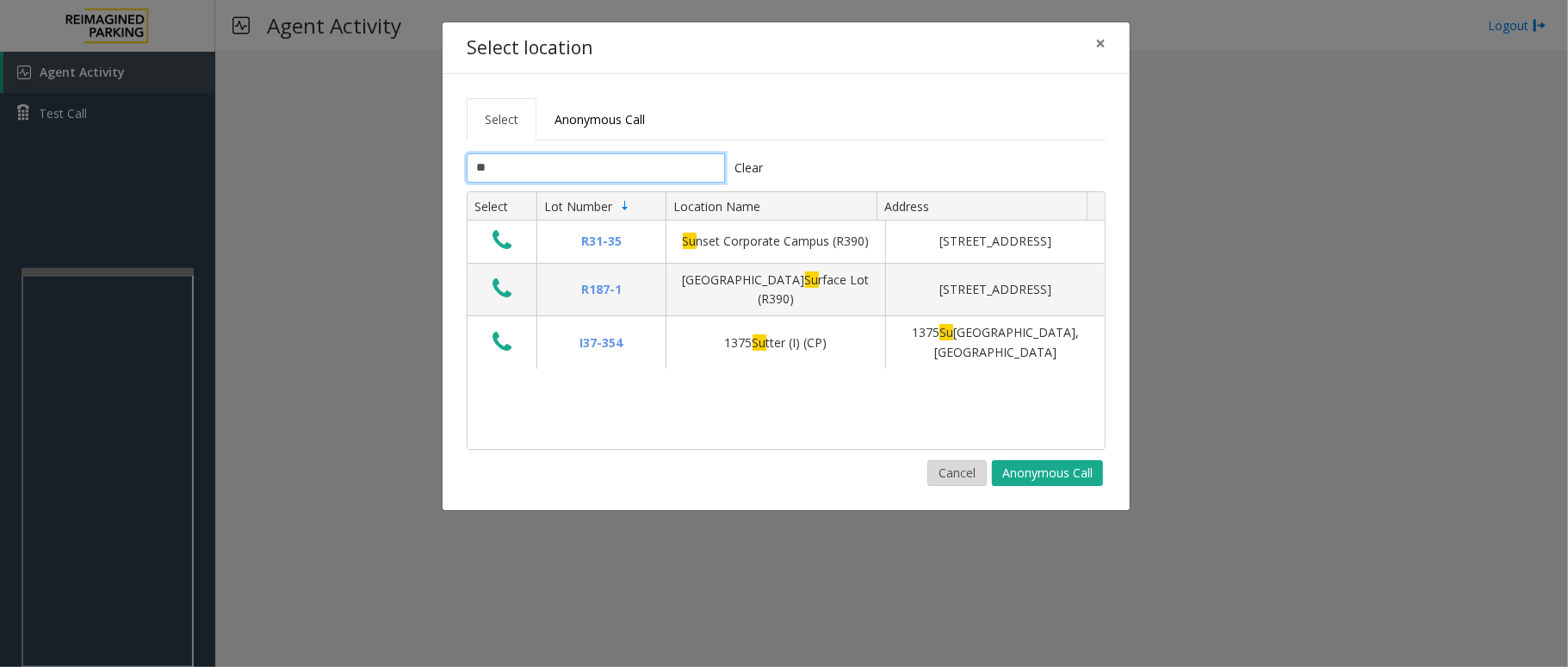
type input "**"
click at [945, 474] on button "Cancel" at bounding box center [957, 473] width 59 height 26
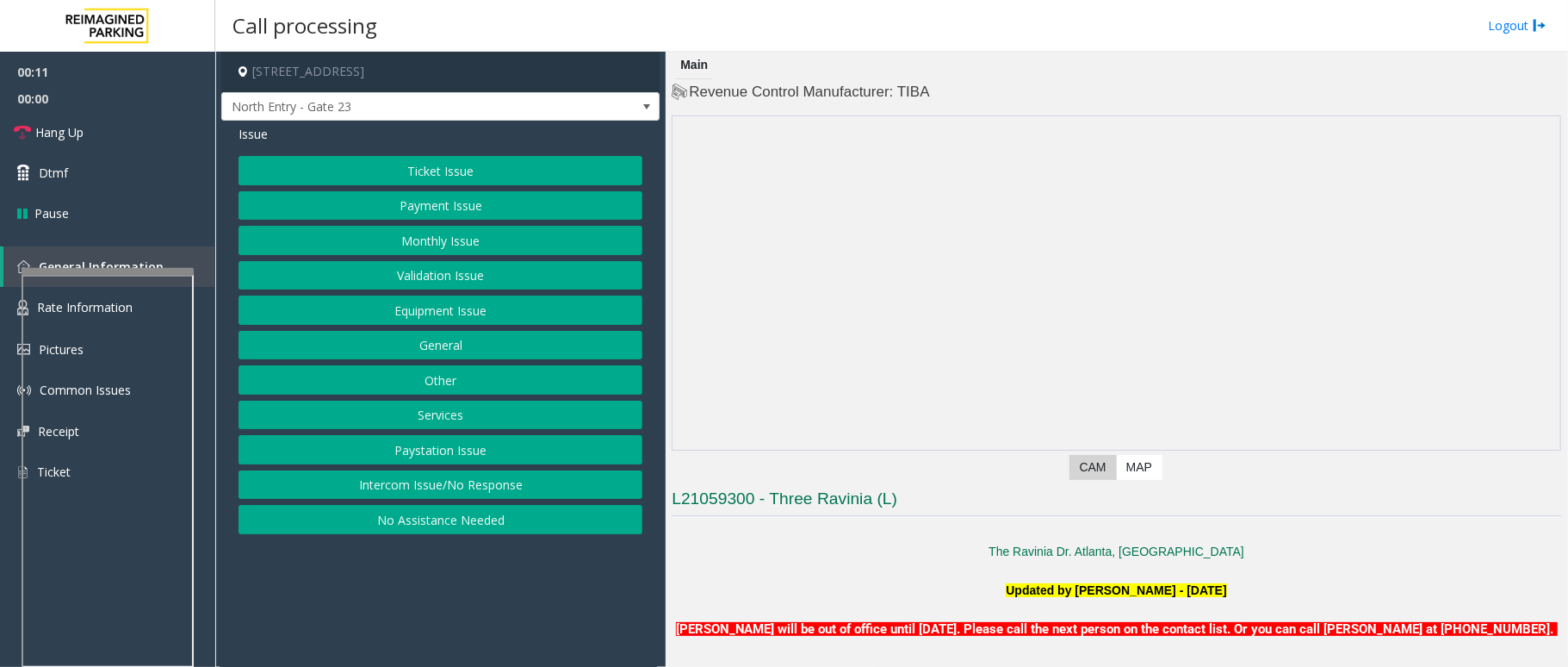
click at [511, 491] on button "Intercom Issue/No Response" at bounding box center [440, 485] width 404 height 30
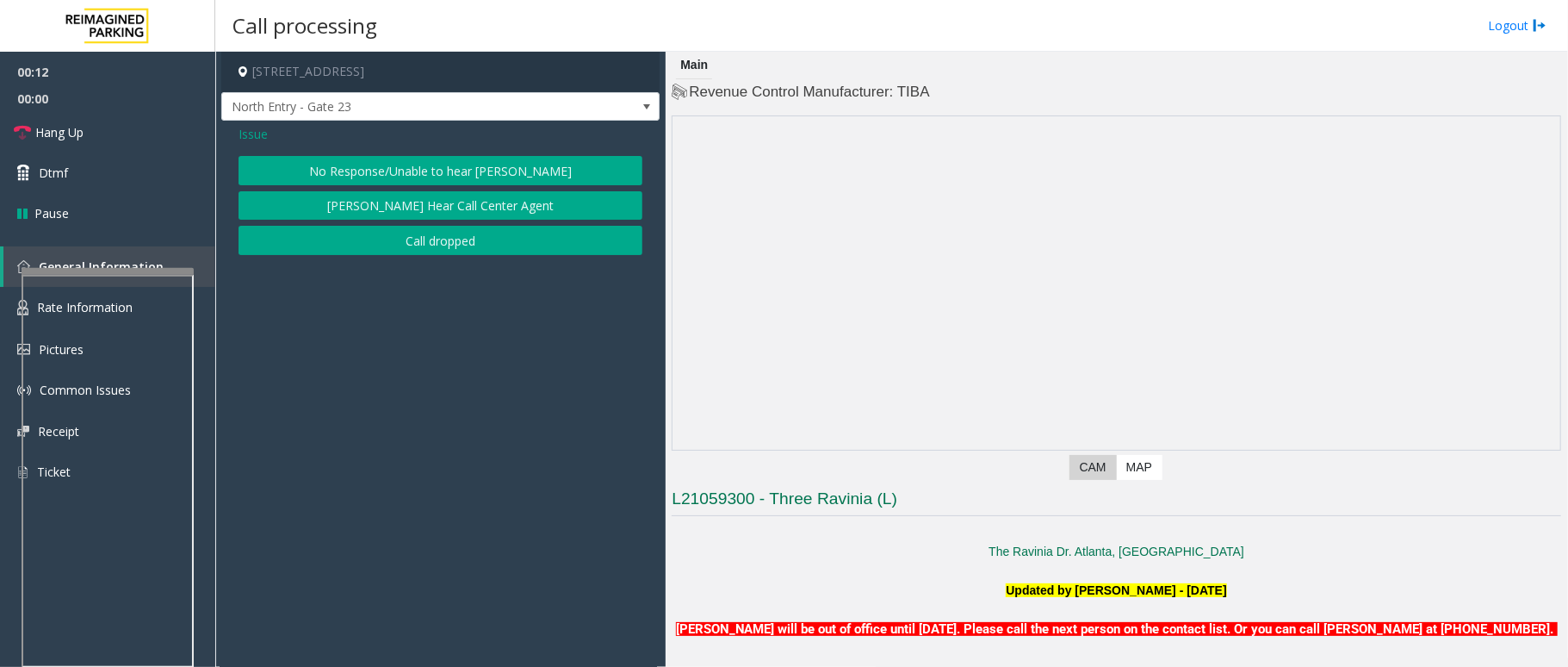
click at [520, 174] on button "No Response/Unable to hear [PERSON_NAME]" at bounding box center [440, 171] width 404 height 30
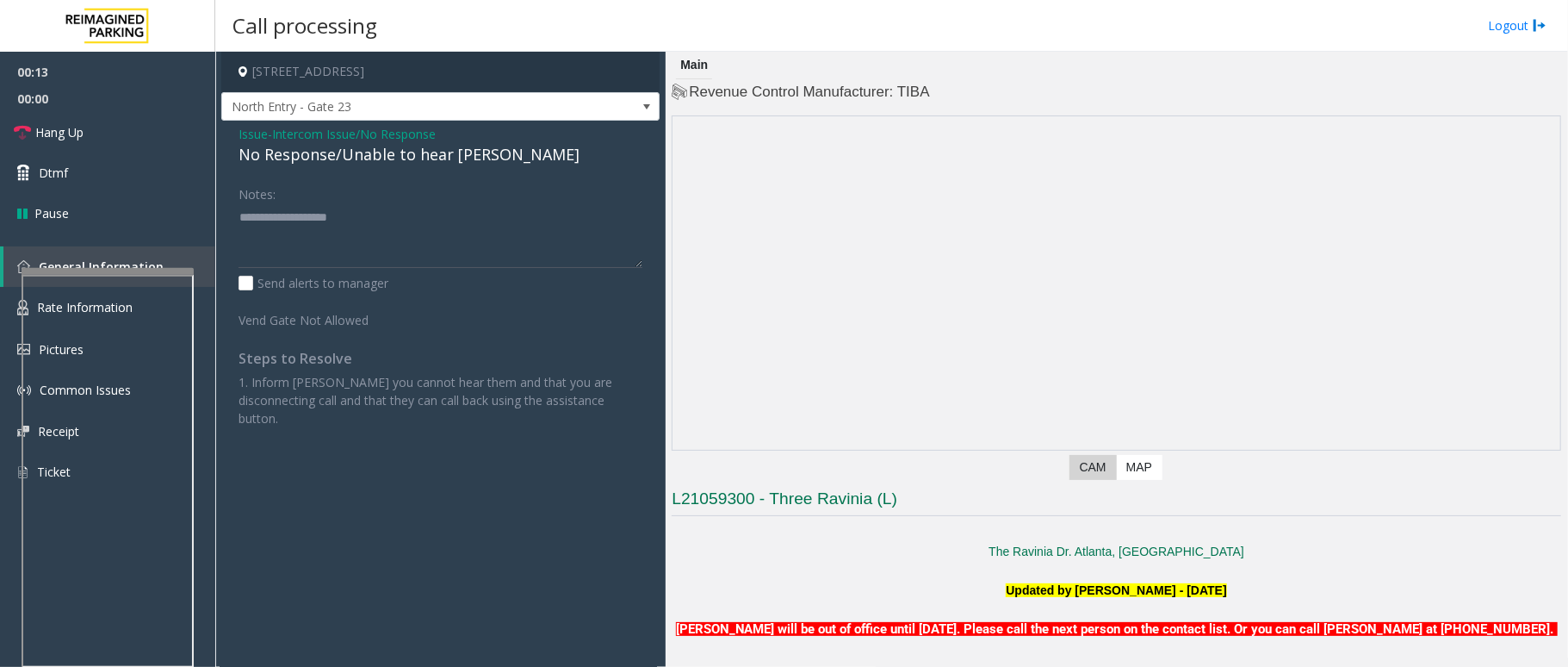
click at [383, 159] on div "No Response/Unable to hear [PERSON_NAME]" at bounding box center [440, 154] width 404 height 23
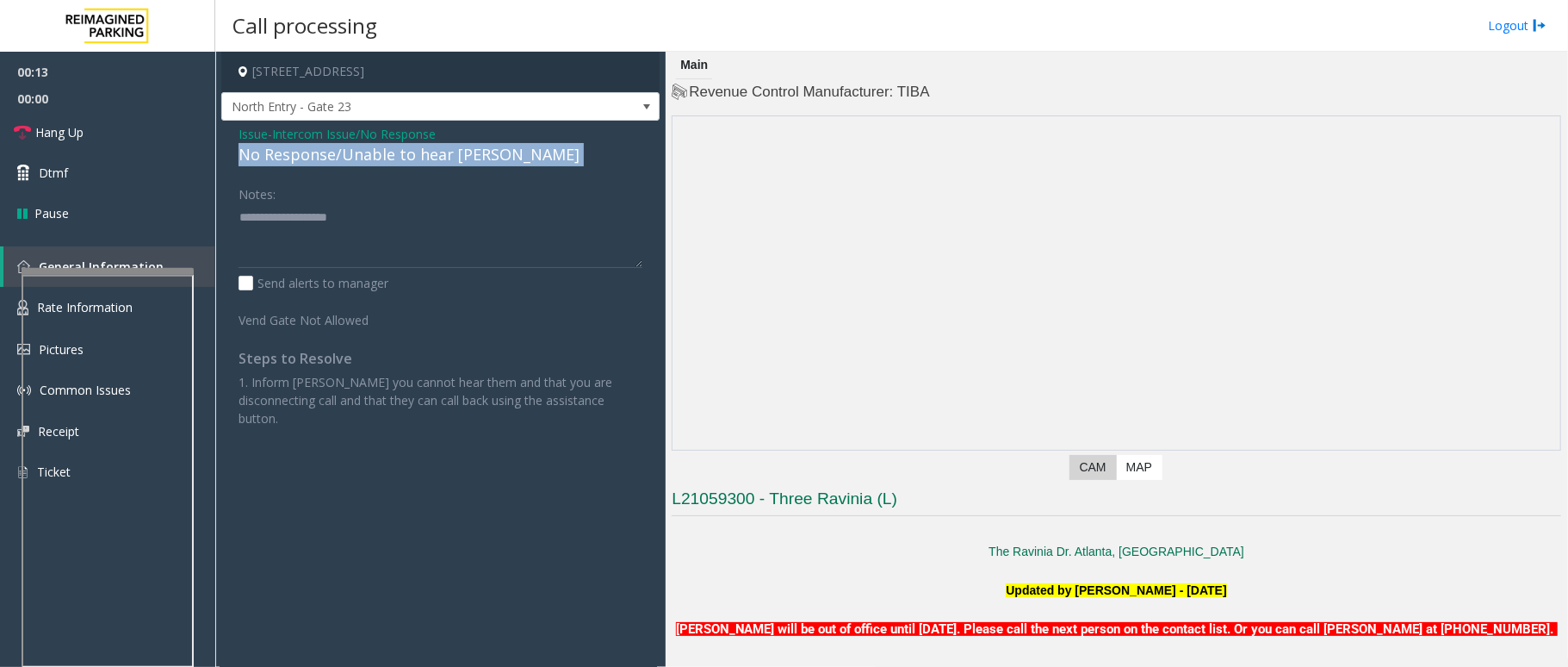
click at [383, 159] on div "No Response/Unable to hear [PERSON_NAME]" at bounding box center [440, 154] width 404 height 23
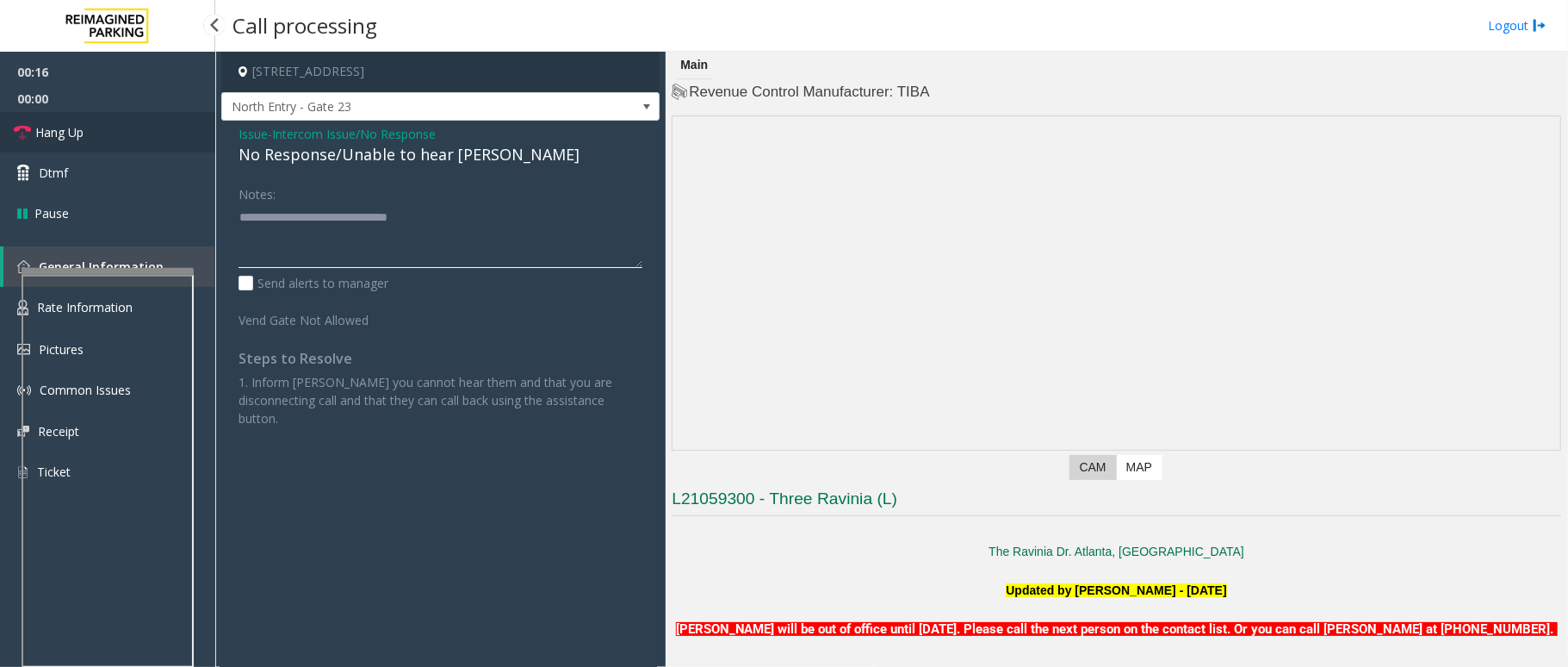
type textarea "**********"
click at [64, 124] on span "Hang Up" at bounding box center [59, 132] width 48 height 18
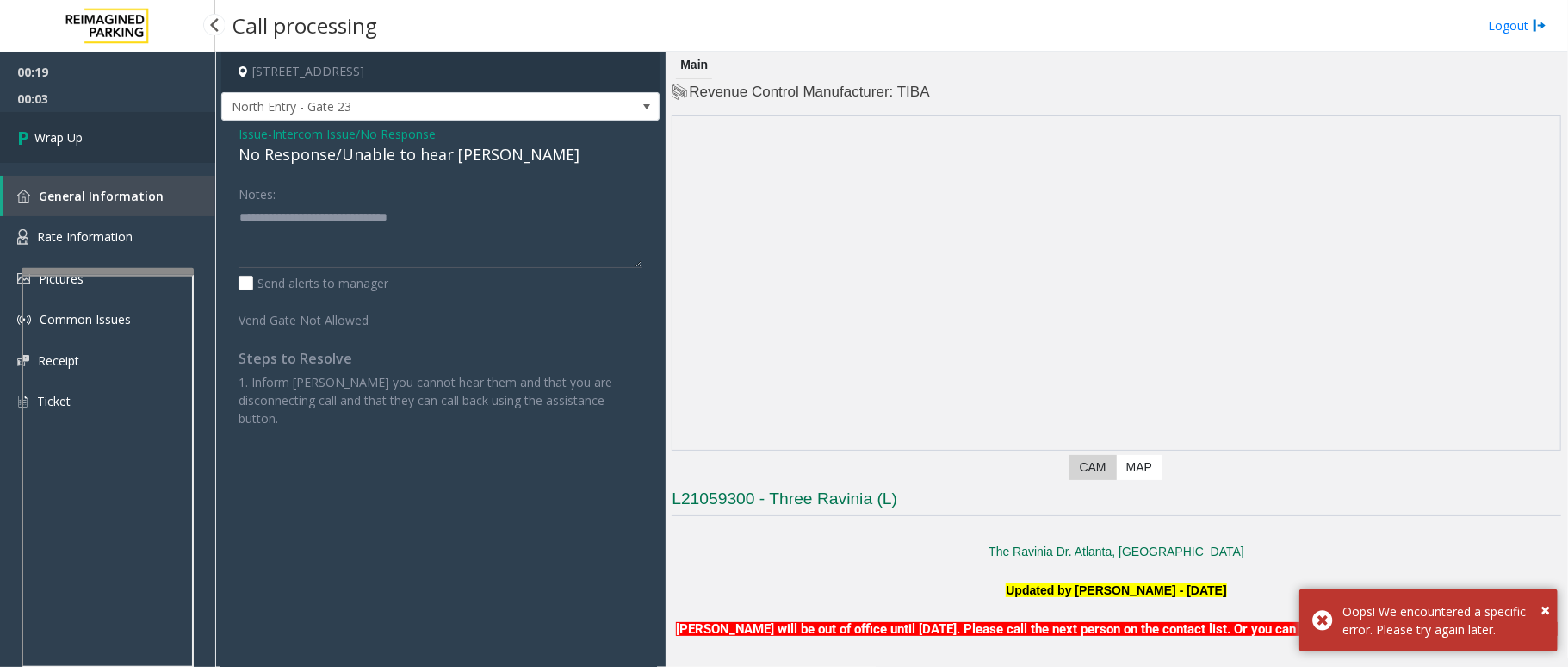
click at [64, 124] on link "Wrap Up" at bounding box center [107, 137] width 215 height 51
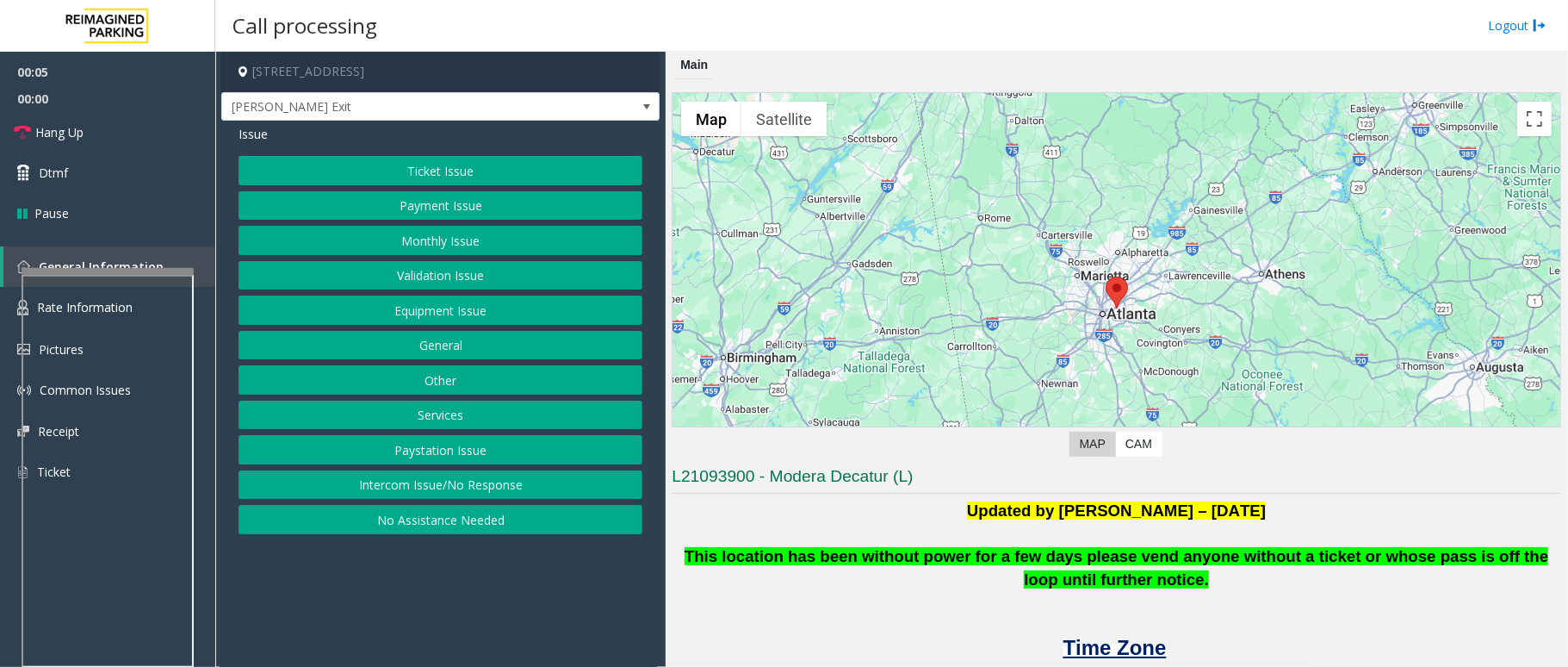
click at [458, 314] on button "Equipment Issue" at bounding box center [440, 310] width 404 height 30
click at [452, 314] on button "Gate / Door Won't Open" at bounding box center [440, 310] width 404 height 30
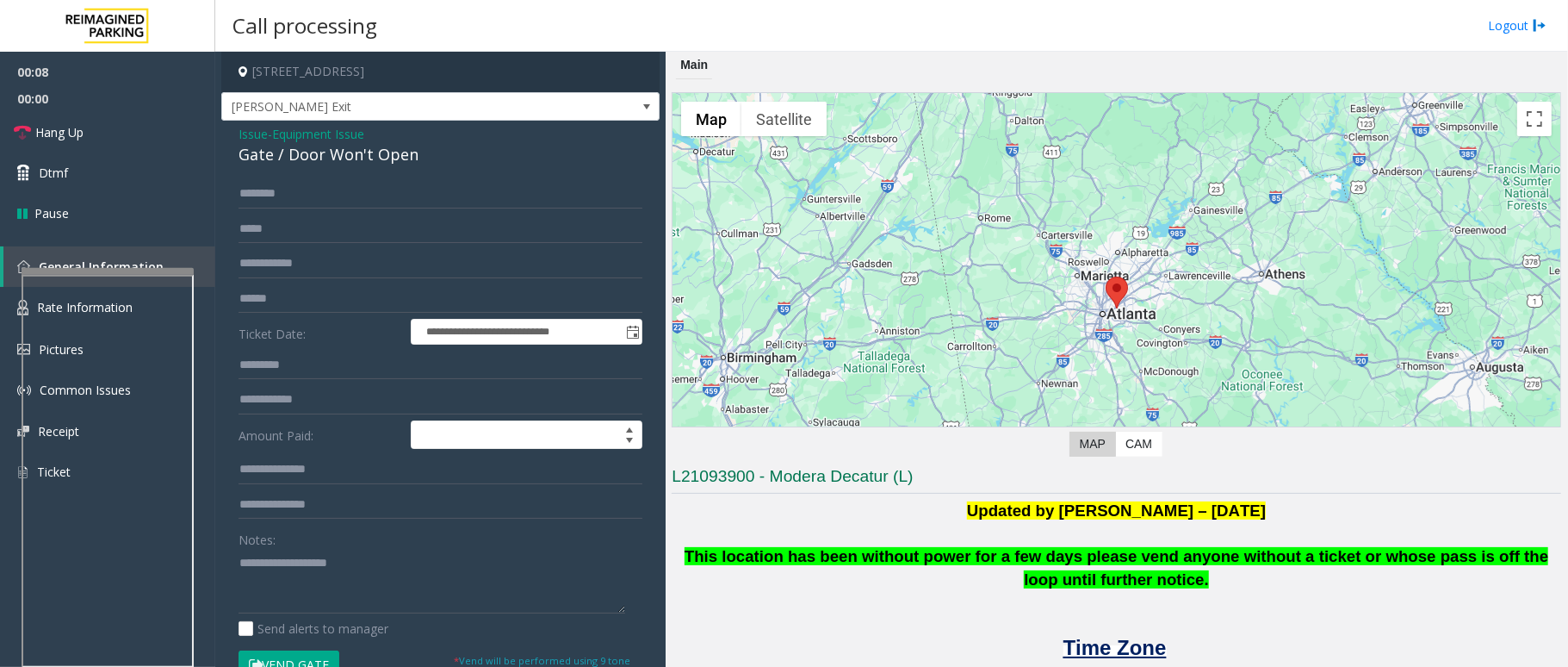
click at [248, 128] on span "Issue" at bounding box center [253, 134] width 30 height 18
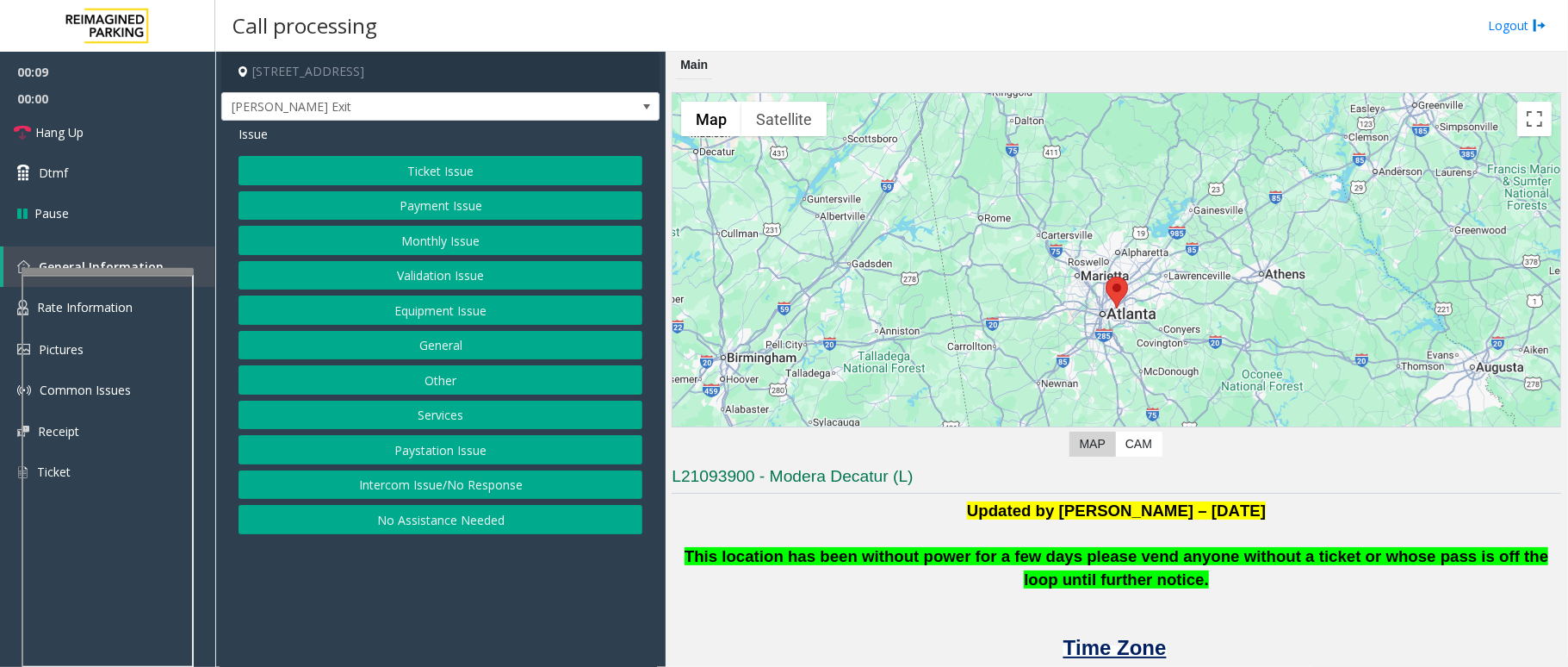
click at [401, 488] on button "Intercom Issue/No Response" at bounding box center [440, 485] width 404 height 30
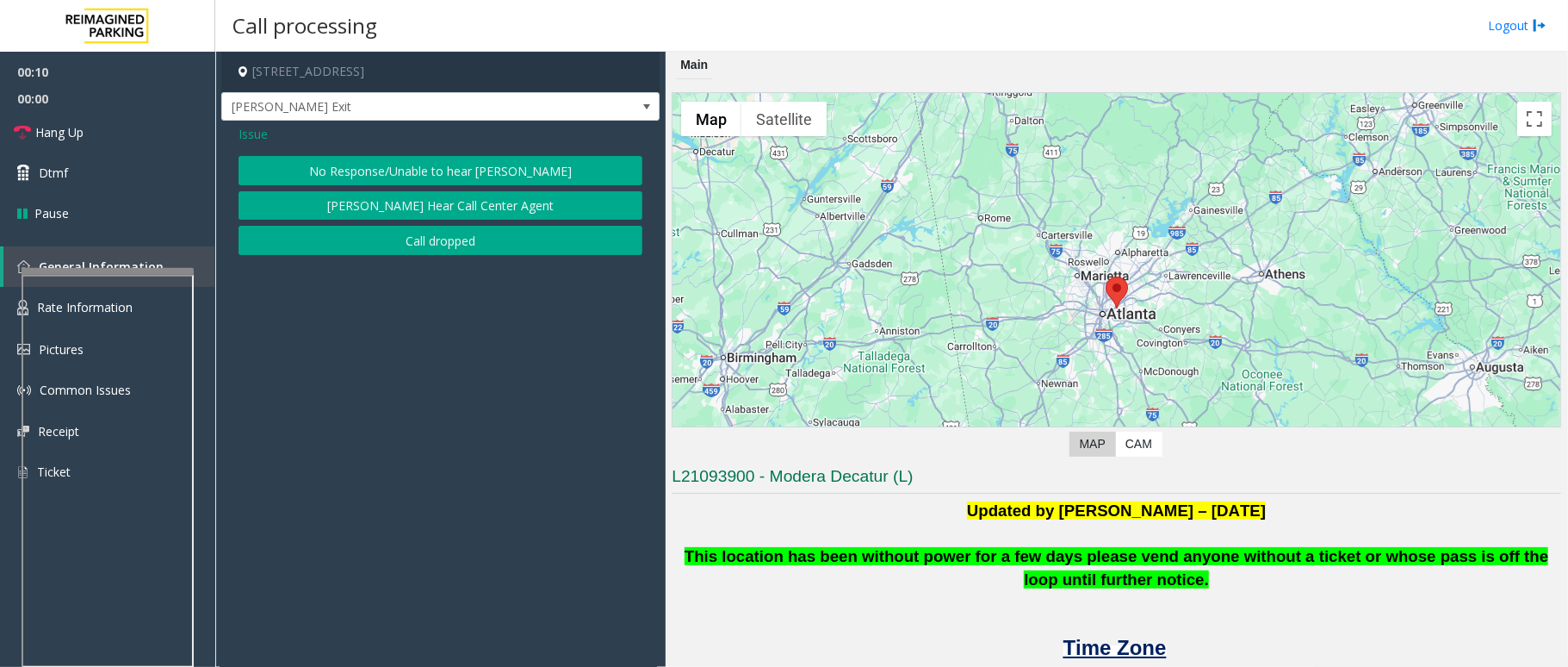
click at [454, 172] on button "No Response/Unable to hear [PERSON_NAME]" at bounding box center [440, 171] width 404 height 30
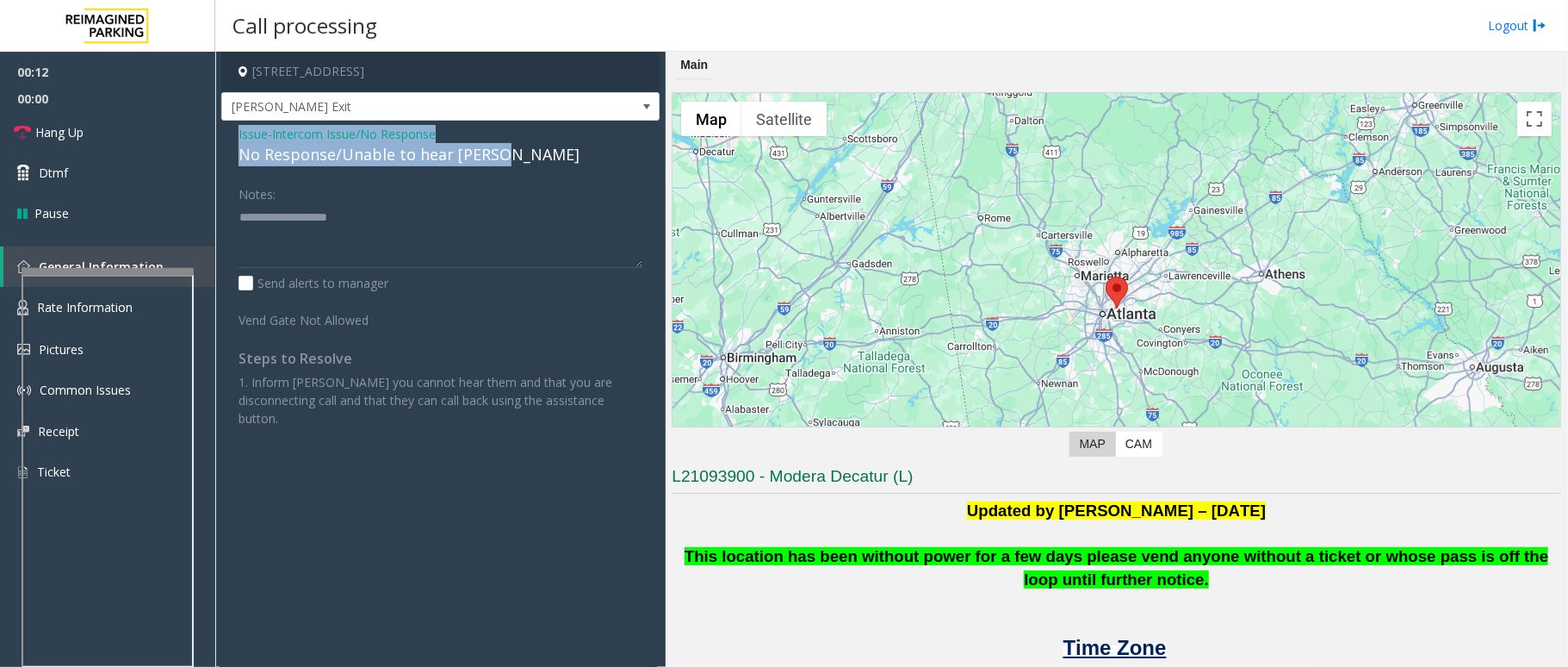
drag, startPoint x: 511, startPoint y: 153, endPoint x: 235, endPoint y: 134, distance: 276.7
click at [235, 134] on div "Issue - Intercom Issue/No Response No Response/Unable to hear parker Notes: Sen…" at bounding box center [440, 283] width 439 height 324
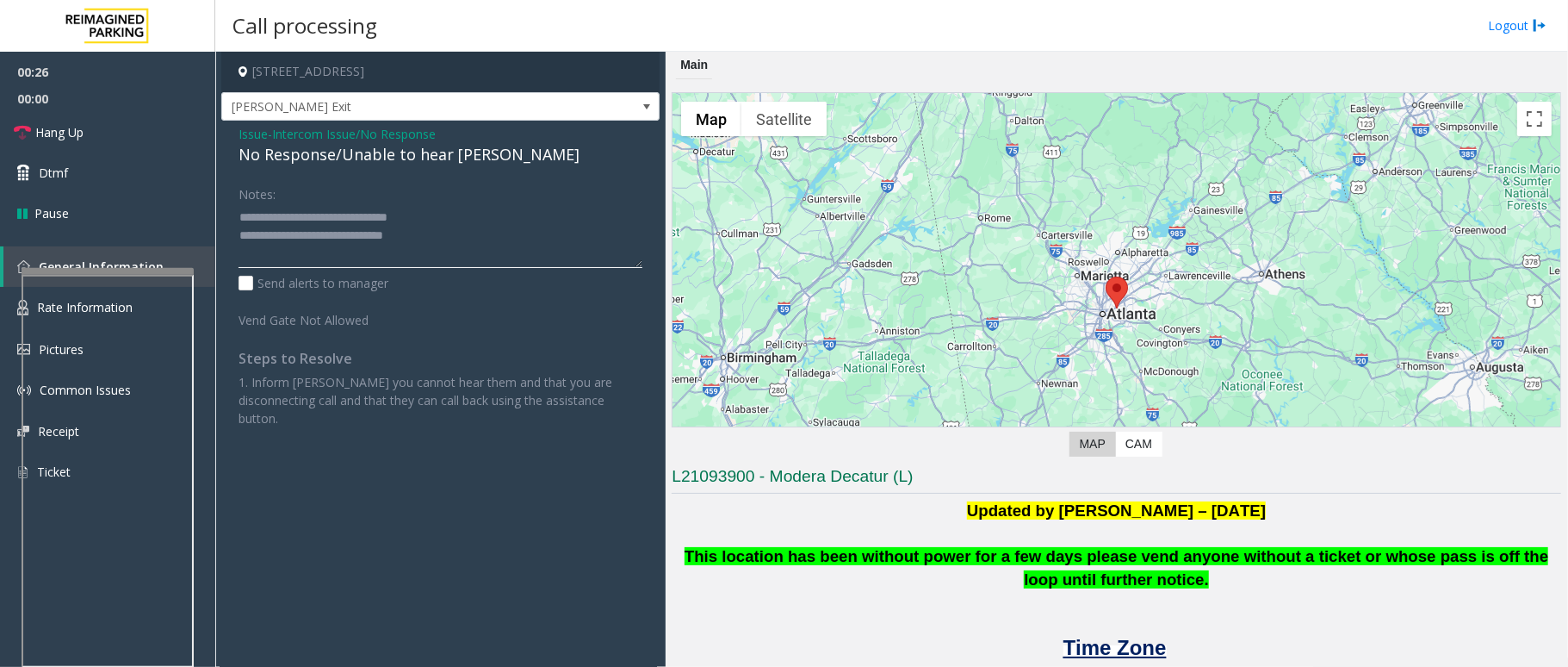
click at [493, 237] on textarea at bounding box center [440, 236] width 404 height 65
type textarea "**********"
click at [103, 121] on link "Hang Up" at bounding box center [107, 132] width 215 height 41
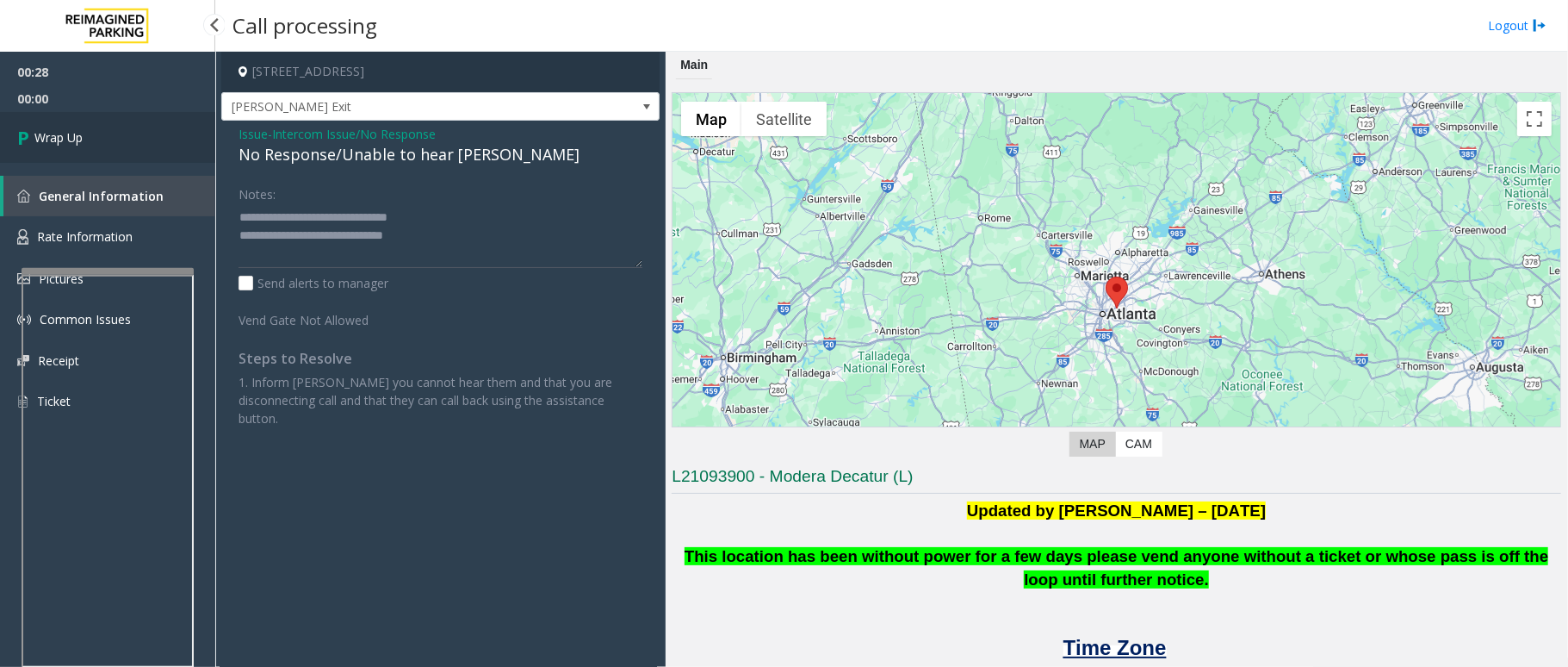
click at [102, 125] on link "Wrap Up" at bounding box center [107, 137] width 215 height 51
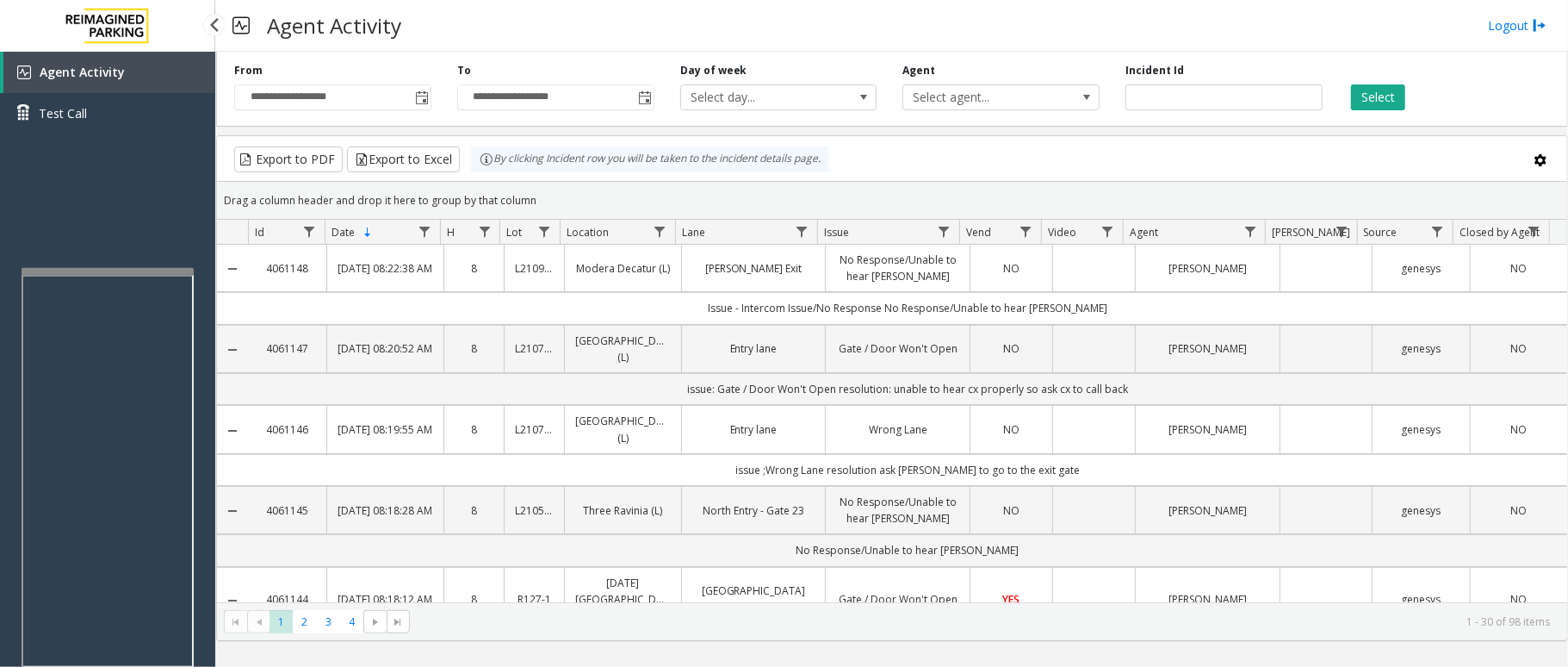
click at [86, 227] on div "Agent Activity Test Call" at bounding box center [107, 385] width 215 height 667
click at [98, 249] on div "Agent Activity Test Call" at bounding box center [107, 385] width 215 height 667
click at [157, 189] on div "Agent Activity Test Call" at bounding box center [107, 385] width 215 height 667
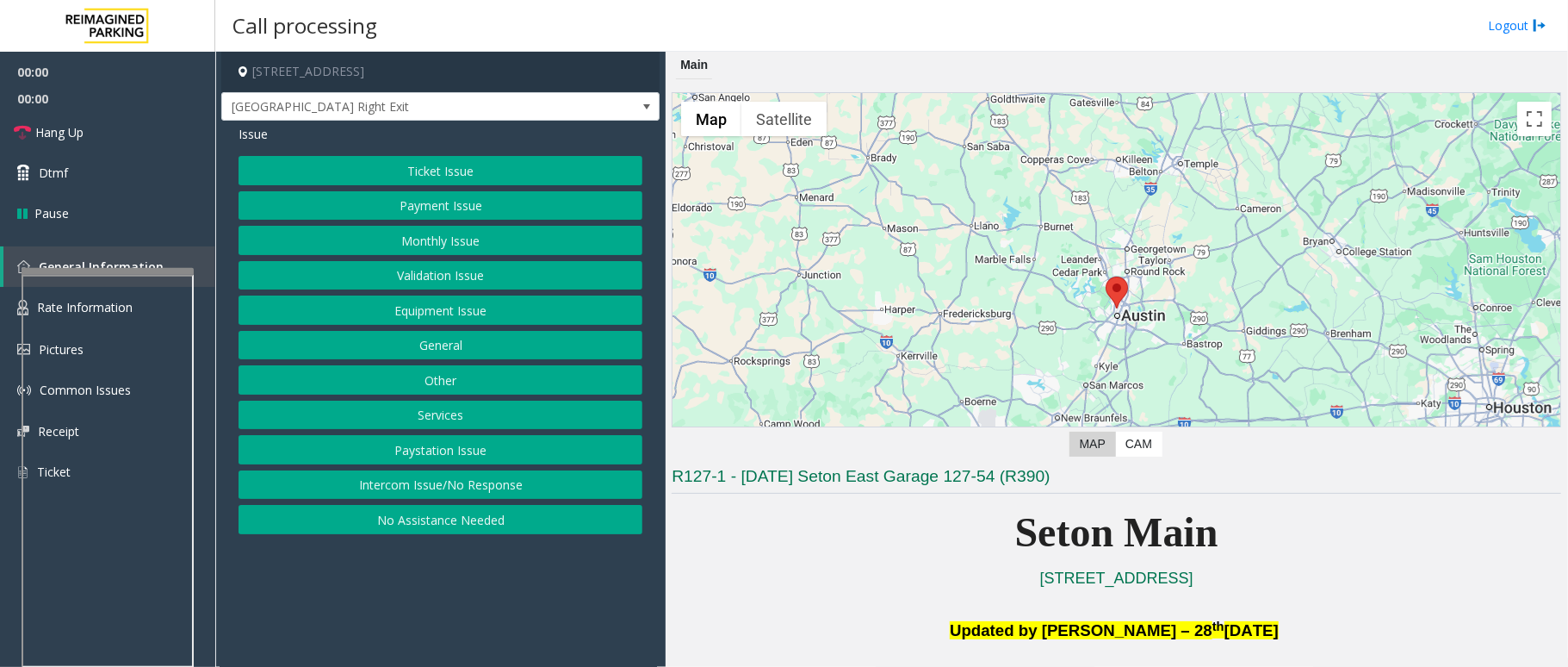
click at [460, 312] on button "Equipment Issue" at bounding box center [440, 310] width 404 height 30
click at [452, 342] on button "Credit Card Stuck in Machine" at bounding box center [440, 346] width 404 height 30
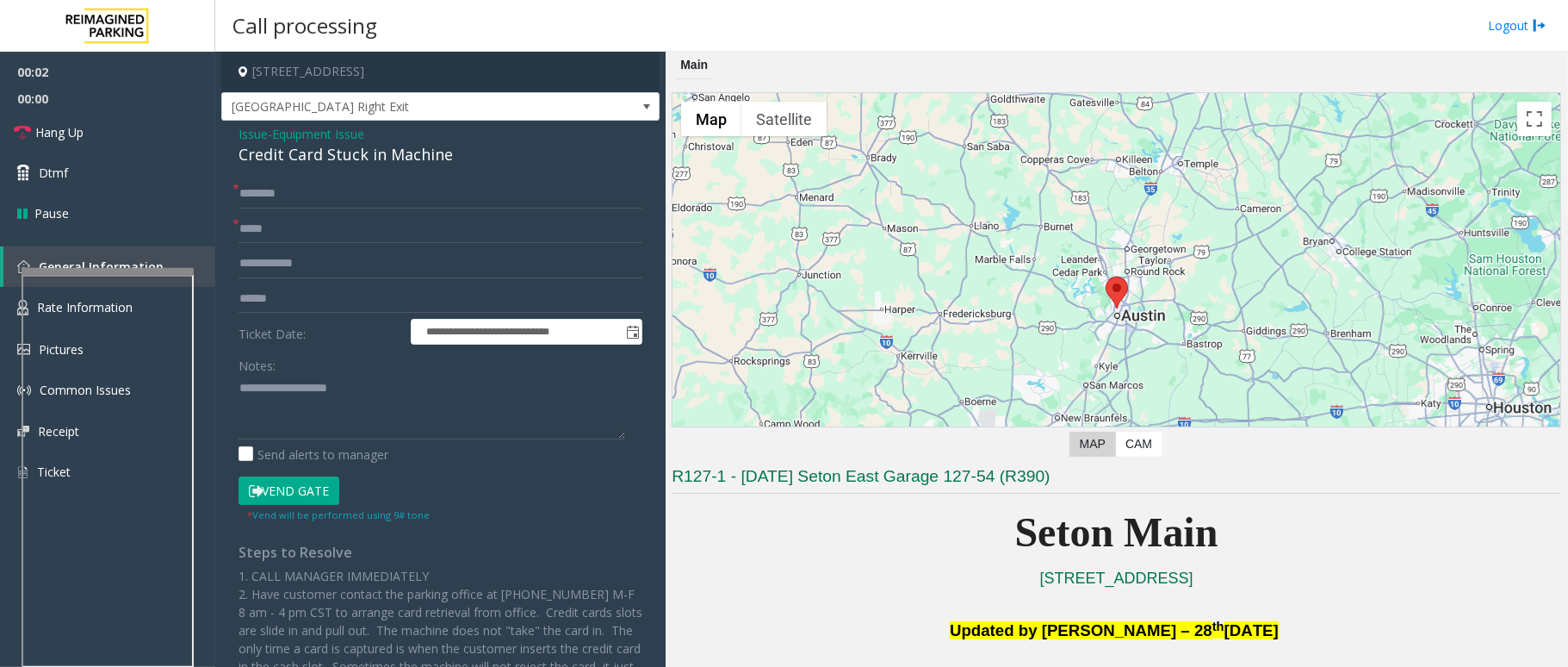
click at [305, 132] on span "Equipment Issue" at bounding box center [319, 134] width 92 height 18
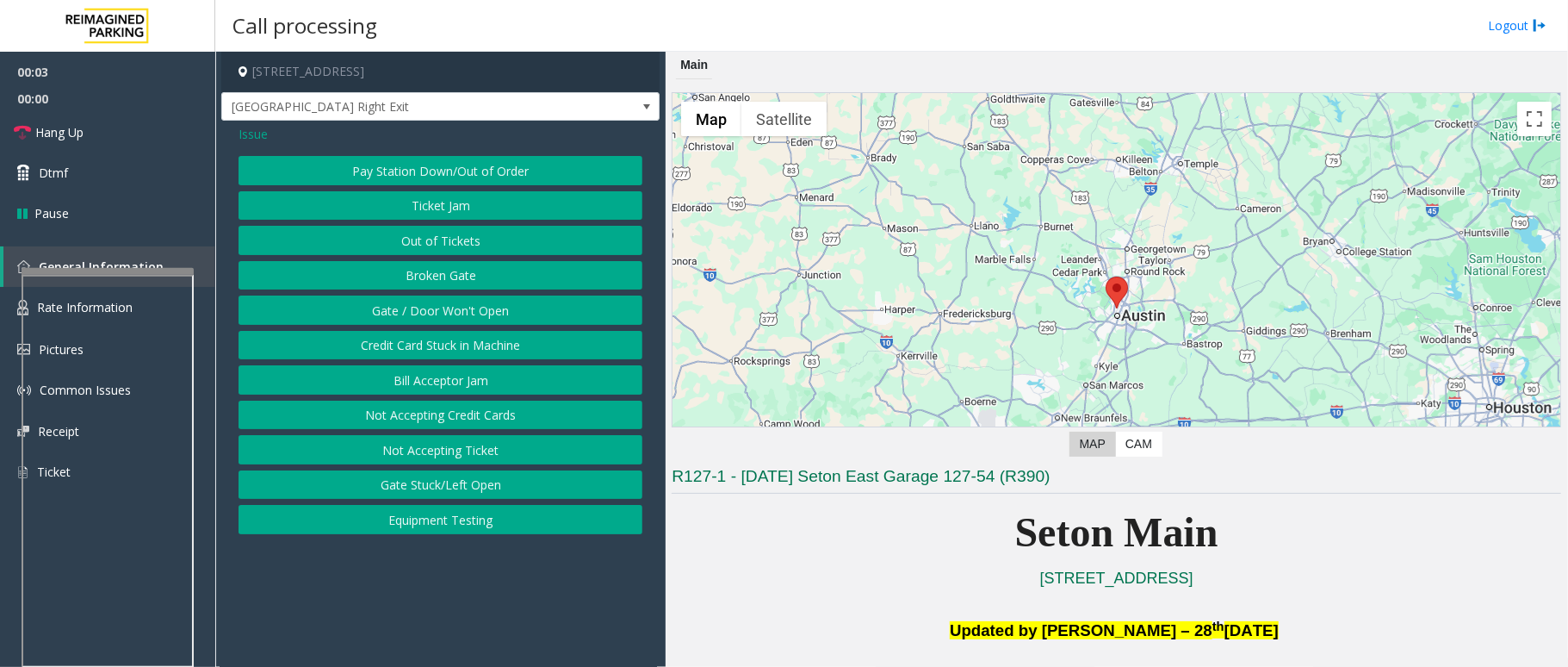
click at [418, 309] on button "Gate / Door Won't Open" at bounding box center [440, 310] width 404 height 30
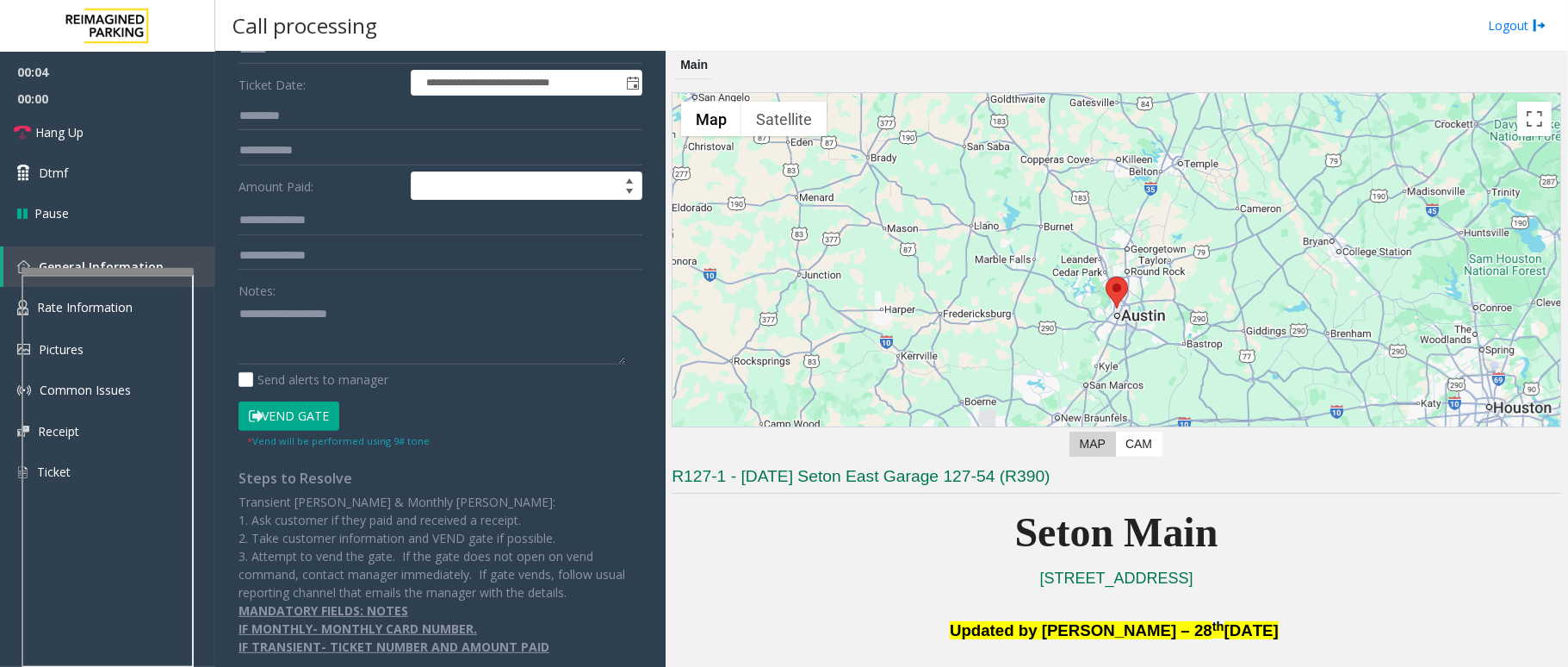
scroll to position [256, 0]
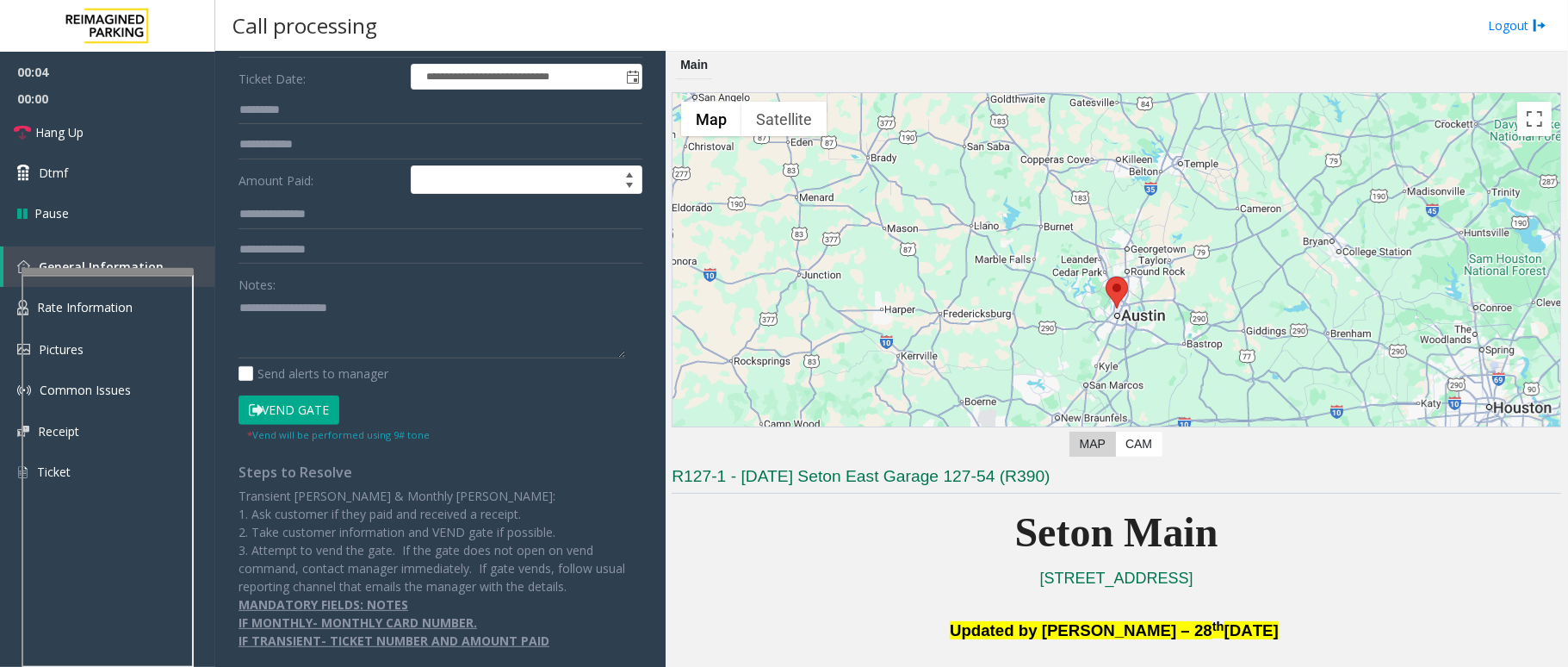
click at [311, 403] on button "Vend Gate" at bounding box center [288, 410] width 101 height 30
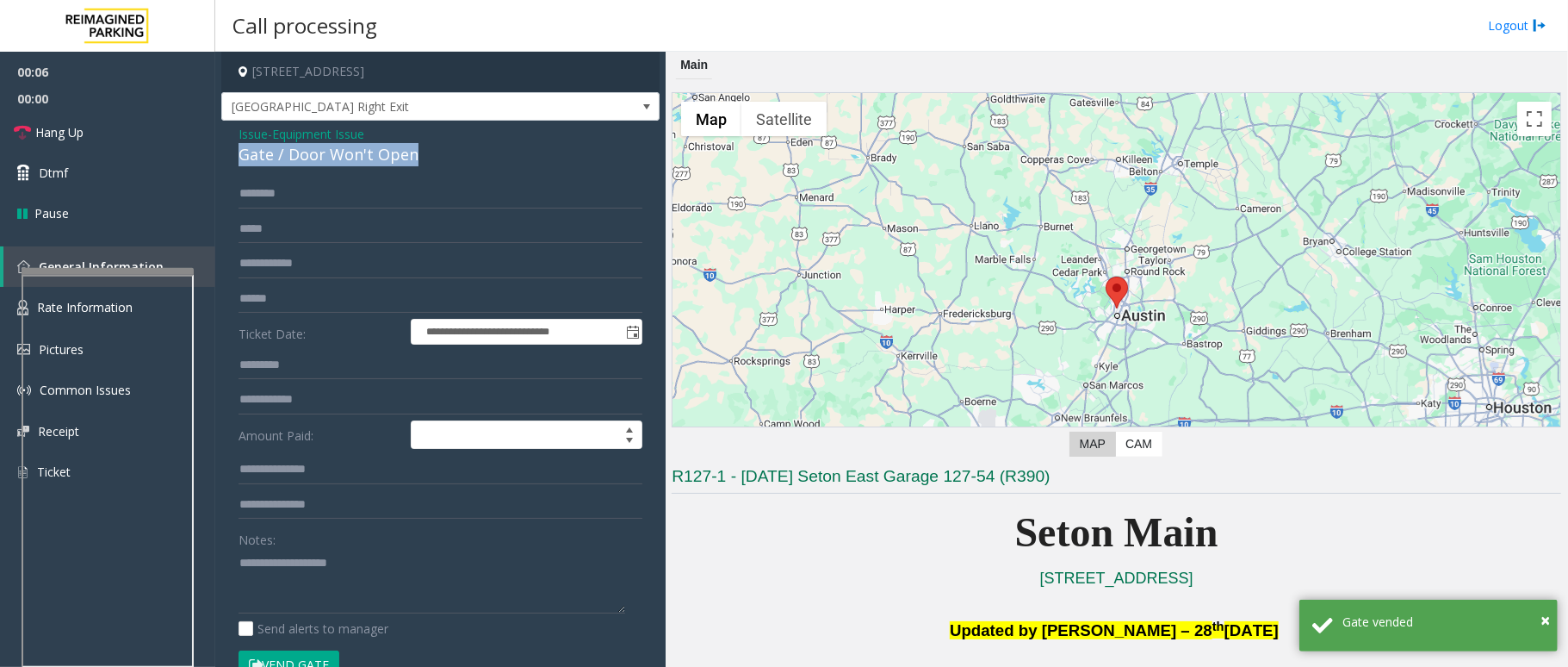
drag, startPoint x: 428, startPoint y: 148, endPoint x: 235, endPoint y: 145, distance: 193.0
click at [235, 145] on div "**********" at bounding box center [440, 537] width 439 height 831
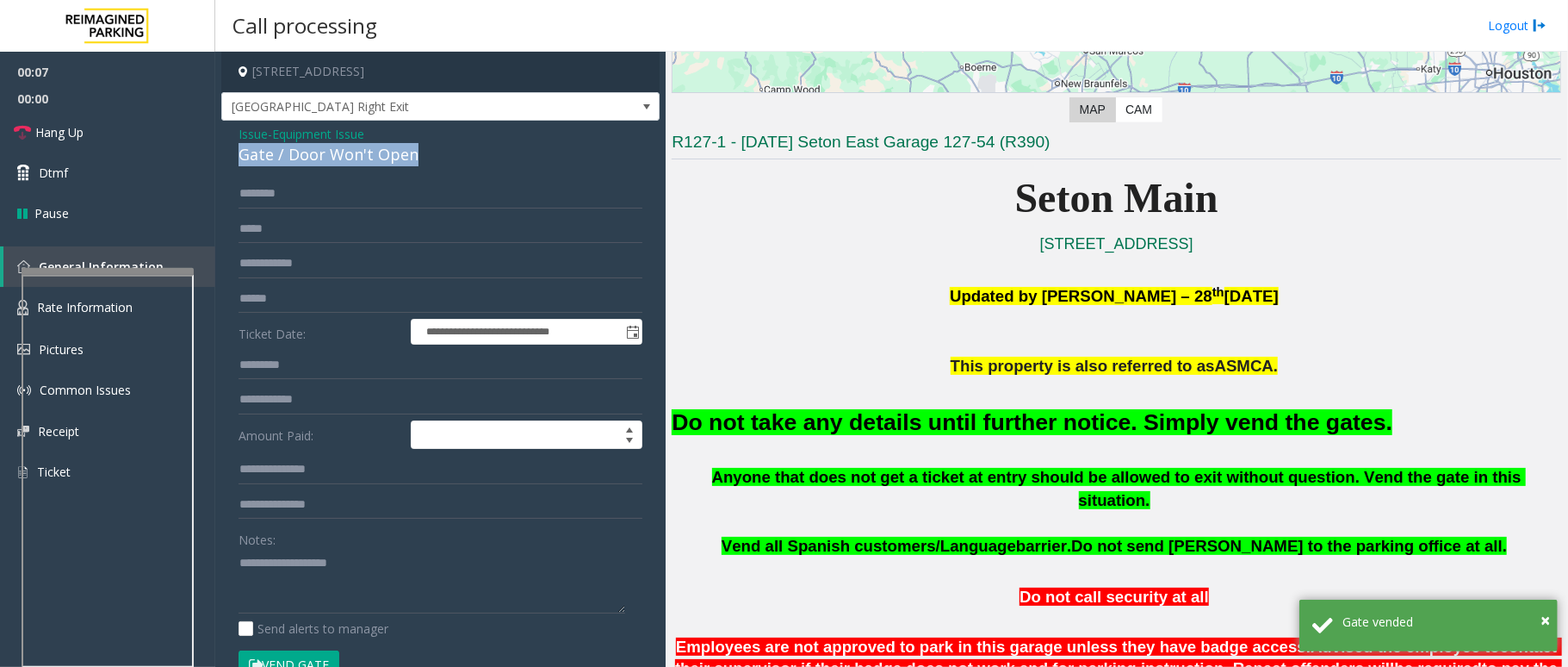
scroll to position [345, 0]
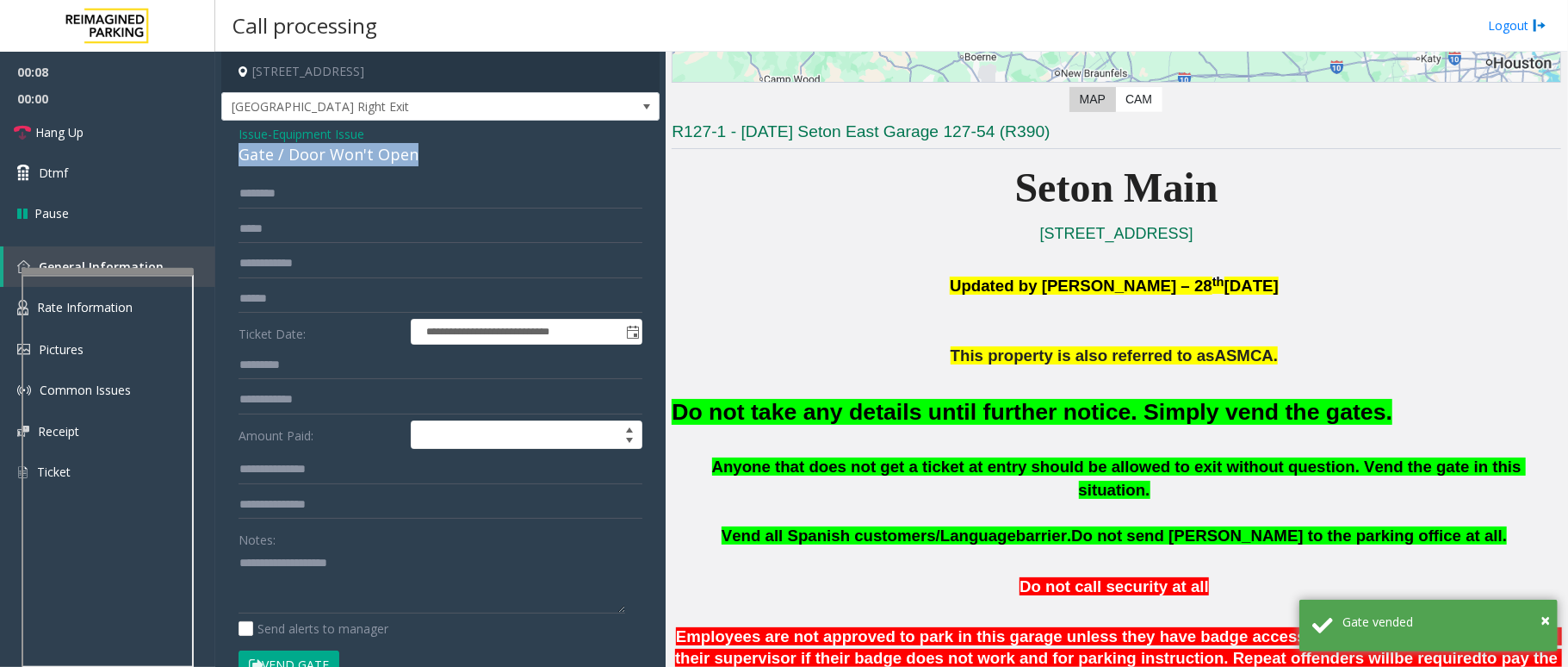
click at [472, 156] on div "Gate / Door Won't Open" at bounding box center [440, 154] width 404 height 23
drag, startPoint x: 421, startPoint y: 156, endPoint x: 227, endPoint y: 139, distance: 194.7
click at [227, 139] on div "**********" at bounding box center [440, 537] width 439 height 831
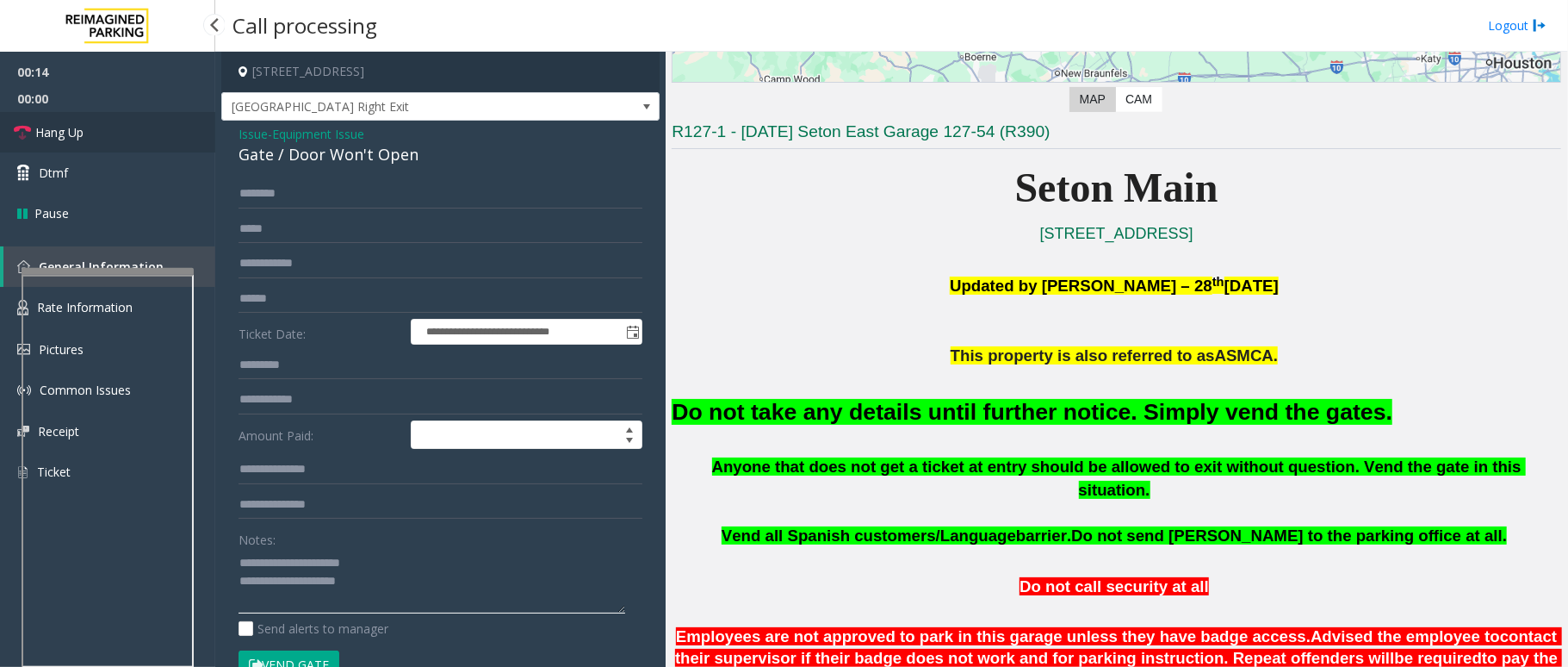
type textarea "**********"
click at [97, 141] on link "Hang Up" at bounding box center [107, 132] width 215 height 41
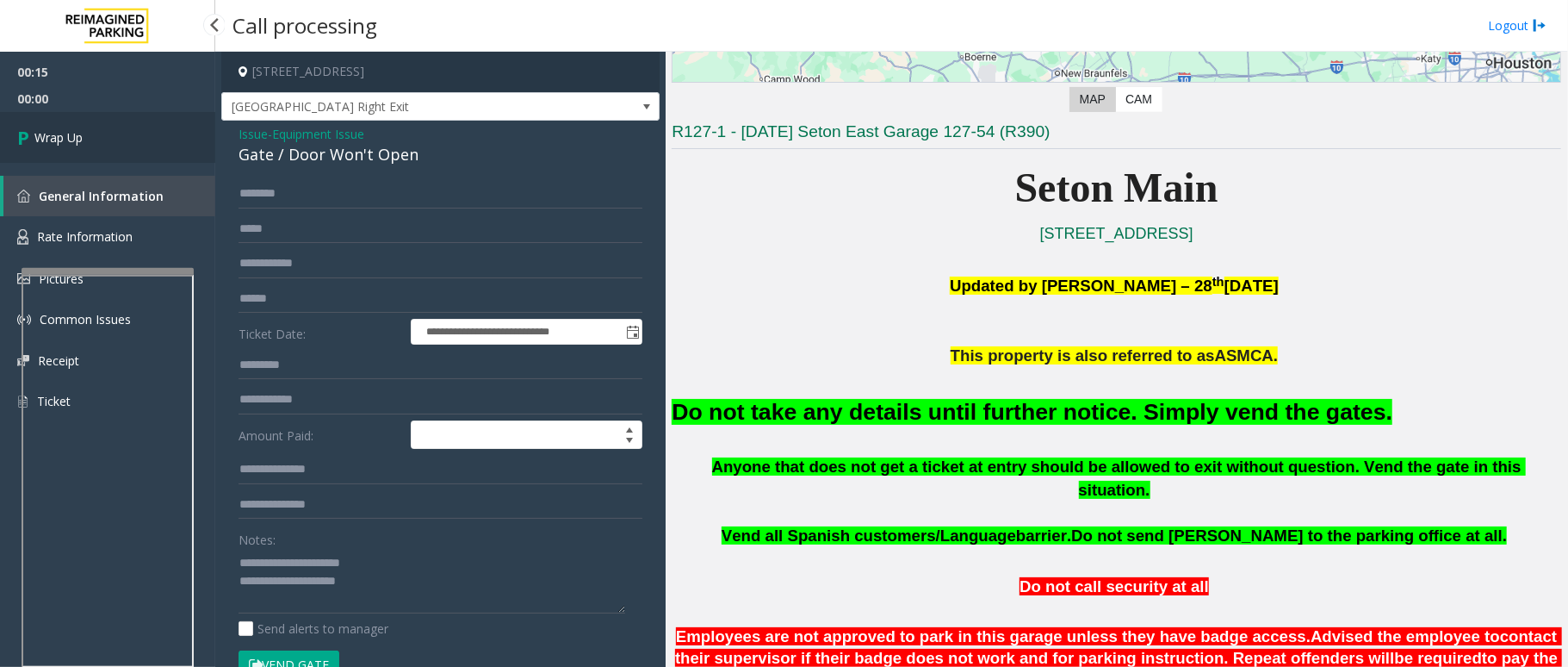
click at [97, 141] on link "Wrap Up" at bounding box center [107, 137] width 215 height 51
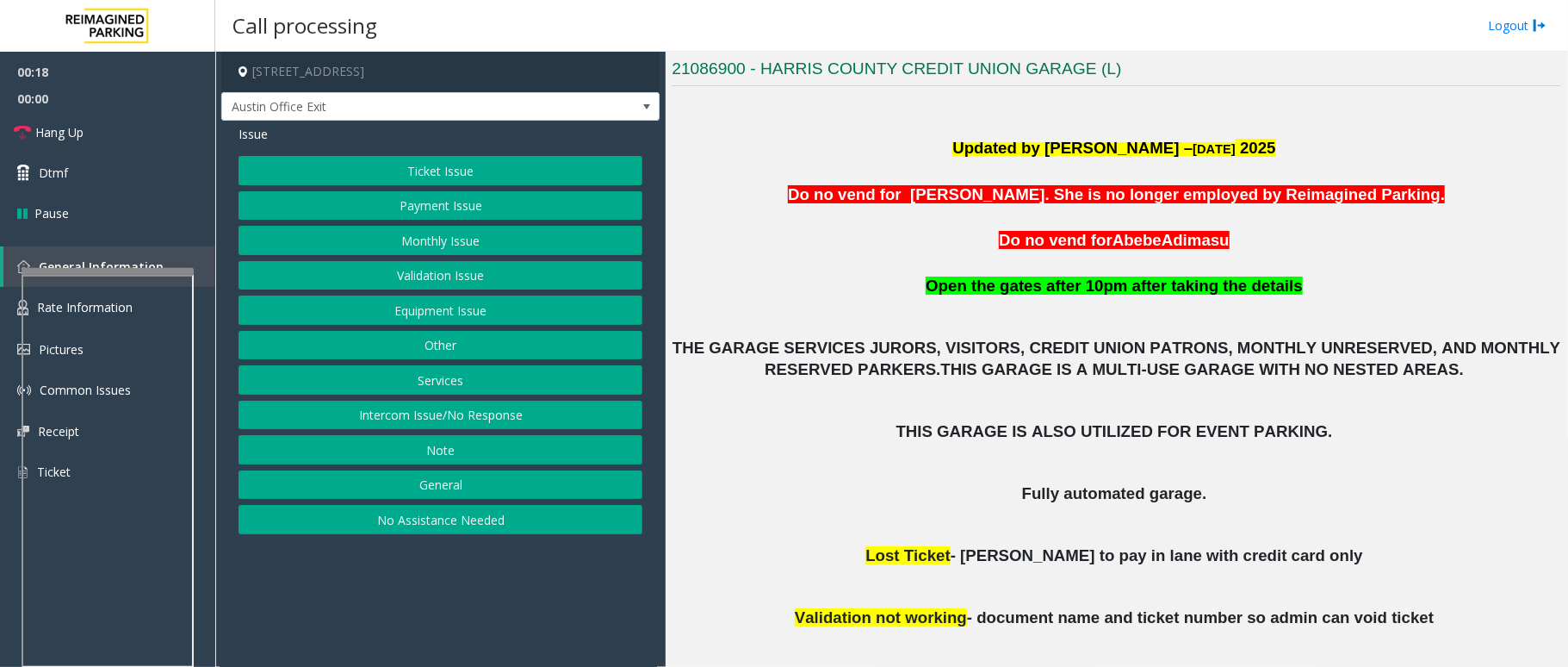
scroll to position [333, 0]
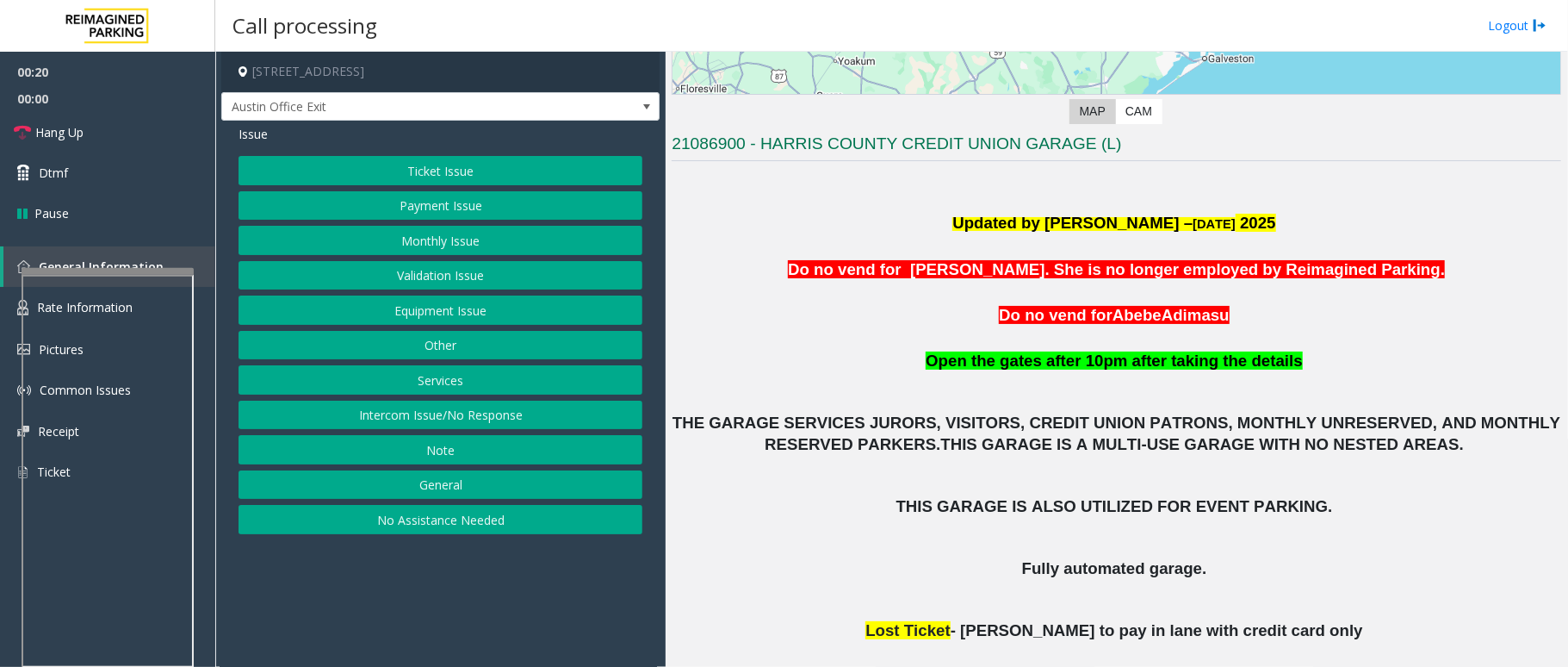
click at [469, 174] on button "Ticket Issue" at bounding box center [440, 171] width 404 height 30
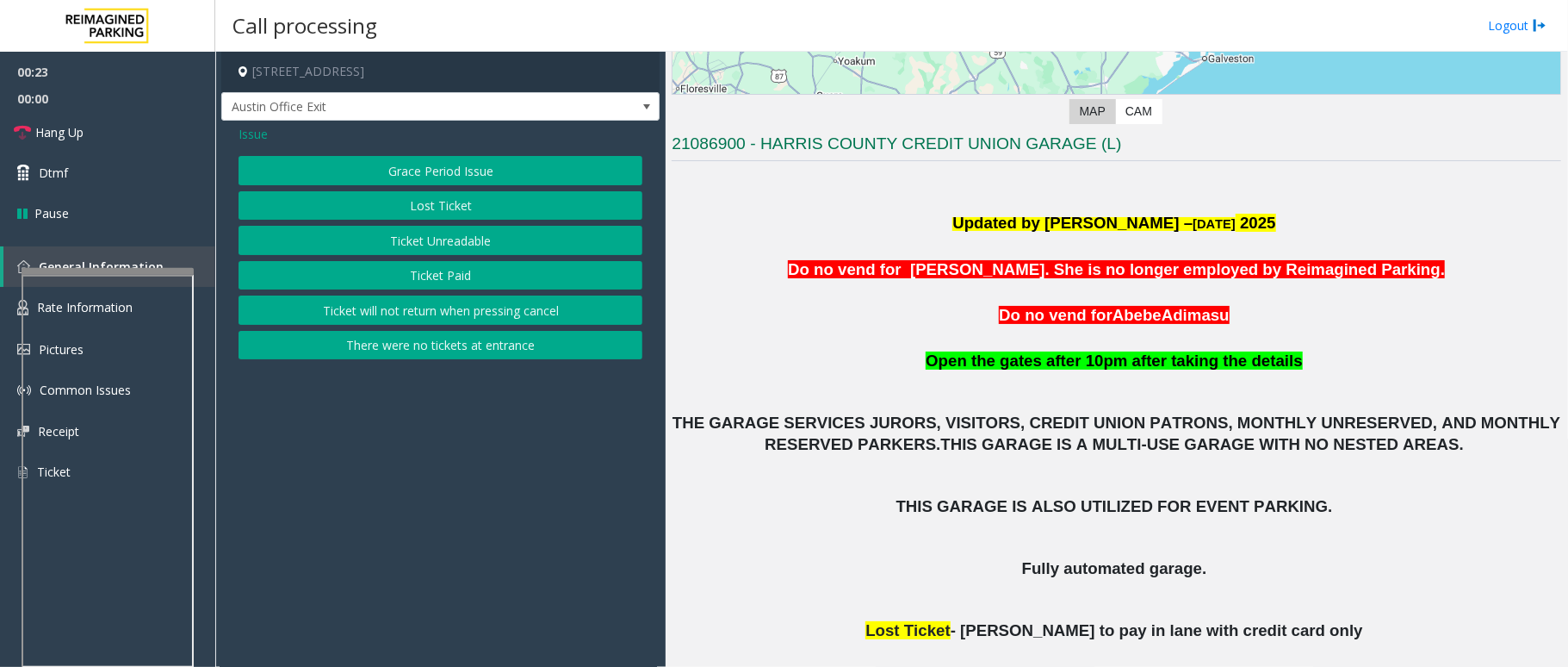
click at [492, 242] on button "Ticket Unreadable" at bounding box center [440, 240] width 404 height 30
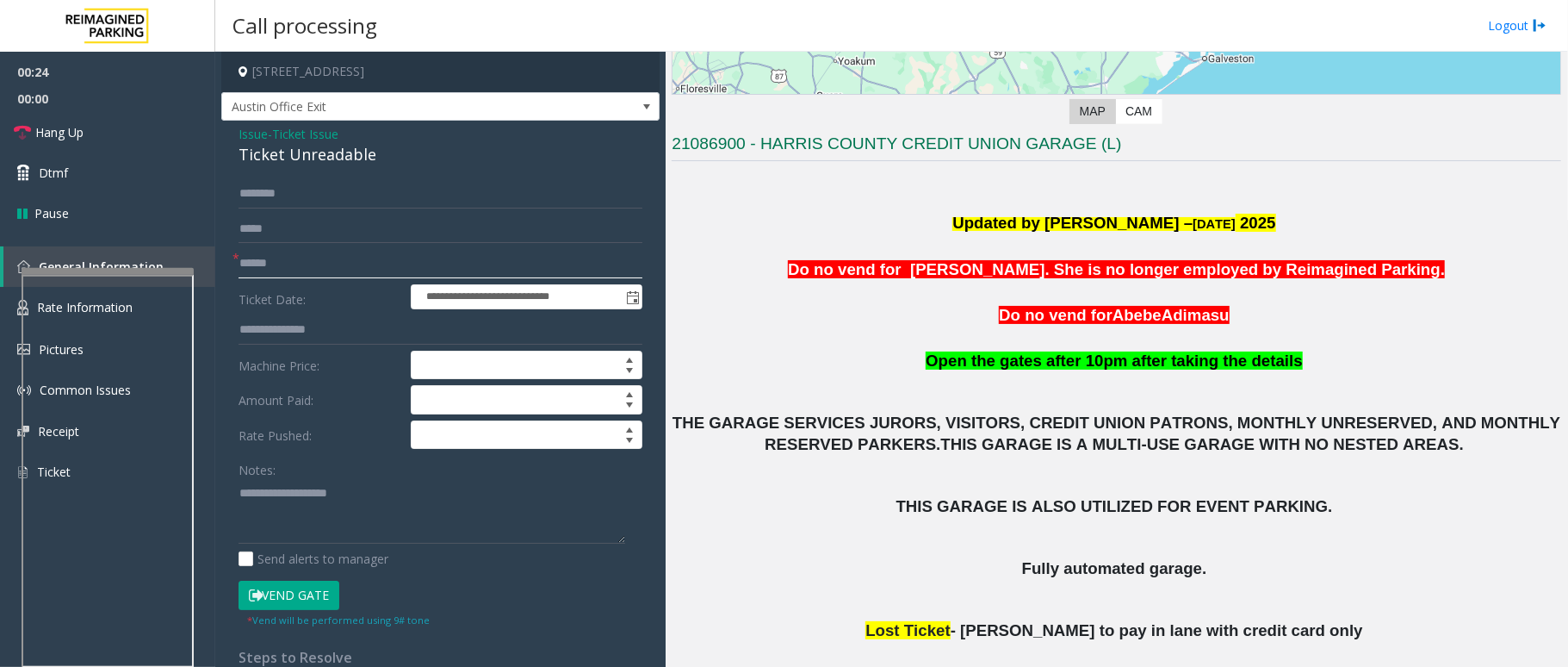
click at [279, 273] on input "text" at bounding box center [440, 263] width 404 height 30
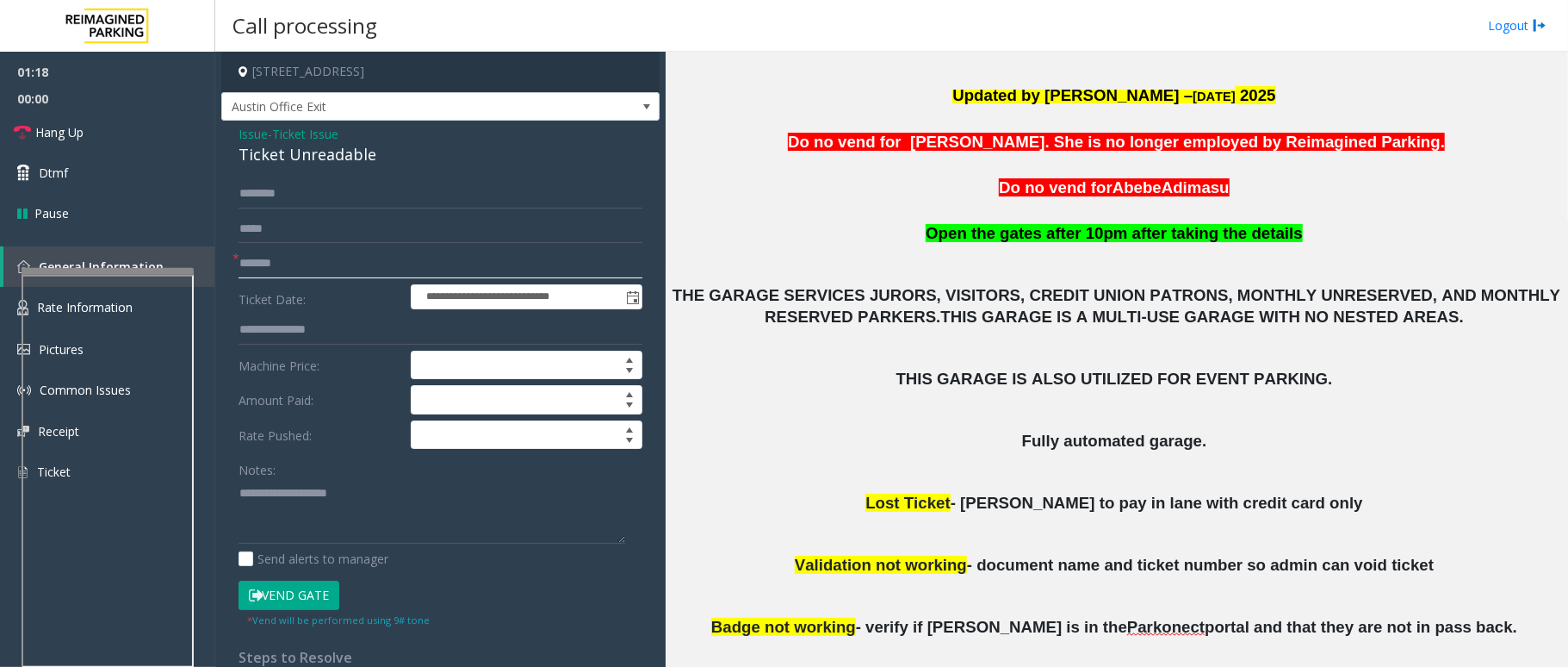
scroll to position [677, 0]
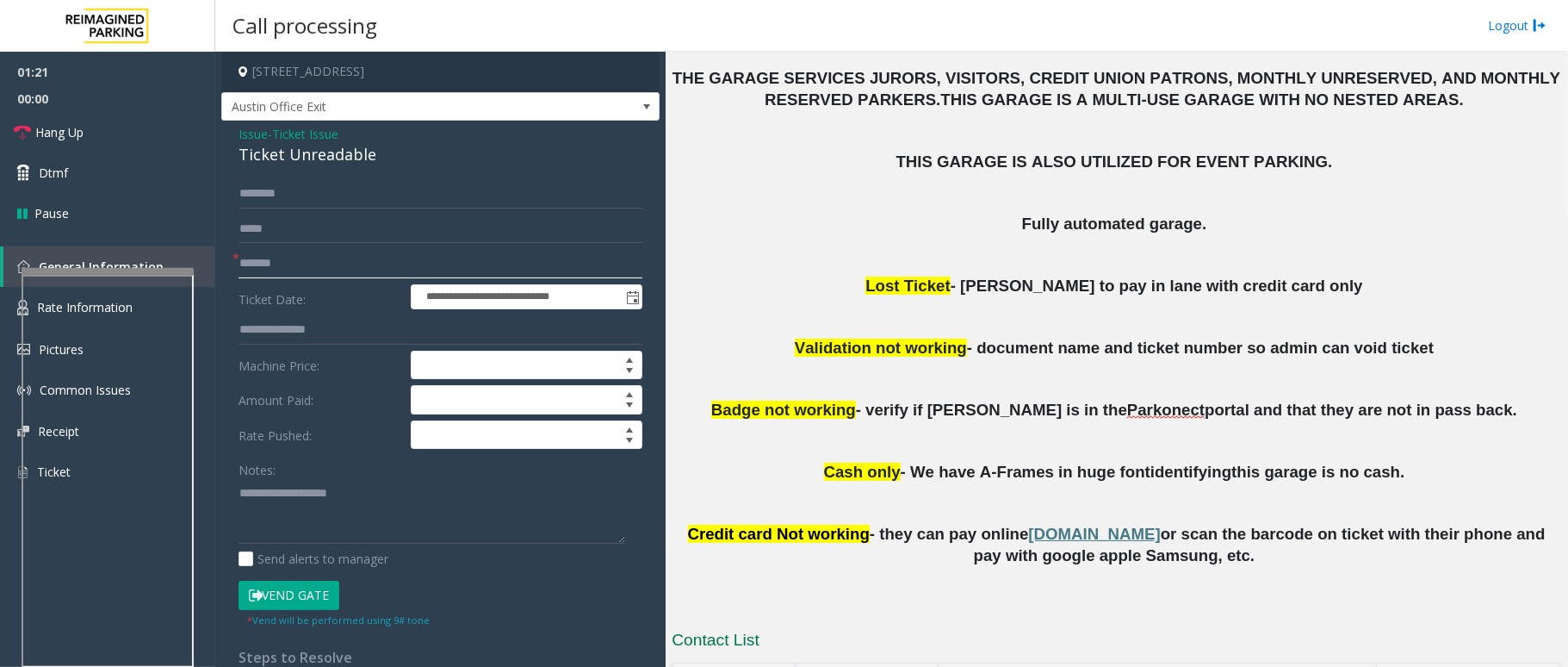
type input "*******"
click at [317, 591] on button "Vend Gate" at bounding box center [288, 595] width 101 height 30
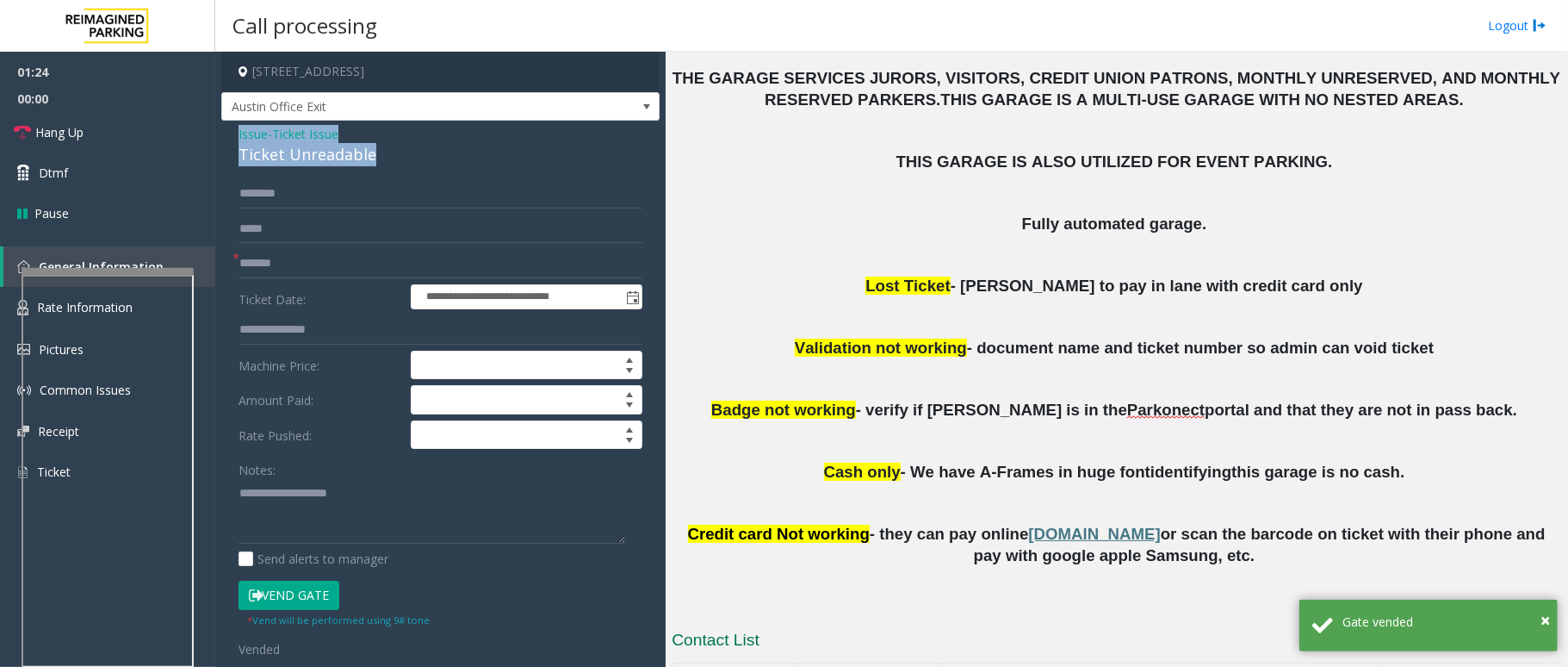
drag, startPoint x: 387, startPoint y: 149, endPoint x: 227, endPoint y: 133, distance: 160.8
click at [227, 133] on div "**********" at bounding box center [440, 601] width 439 height 961
click at [388, 515] on textarea at bounding box center [431, 511] width 387 height 65
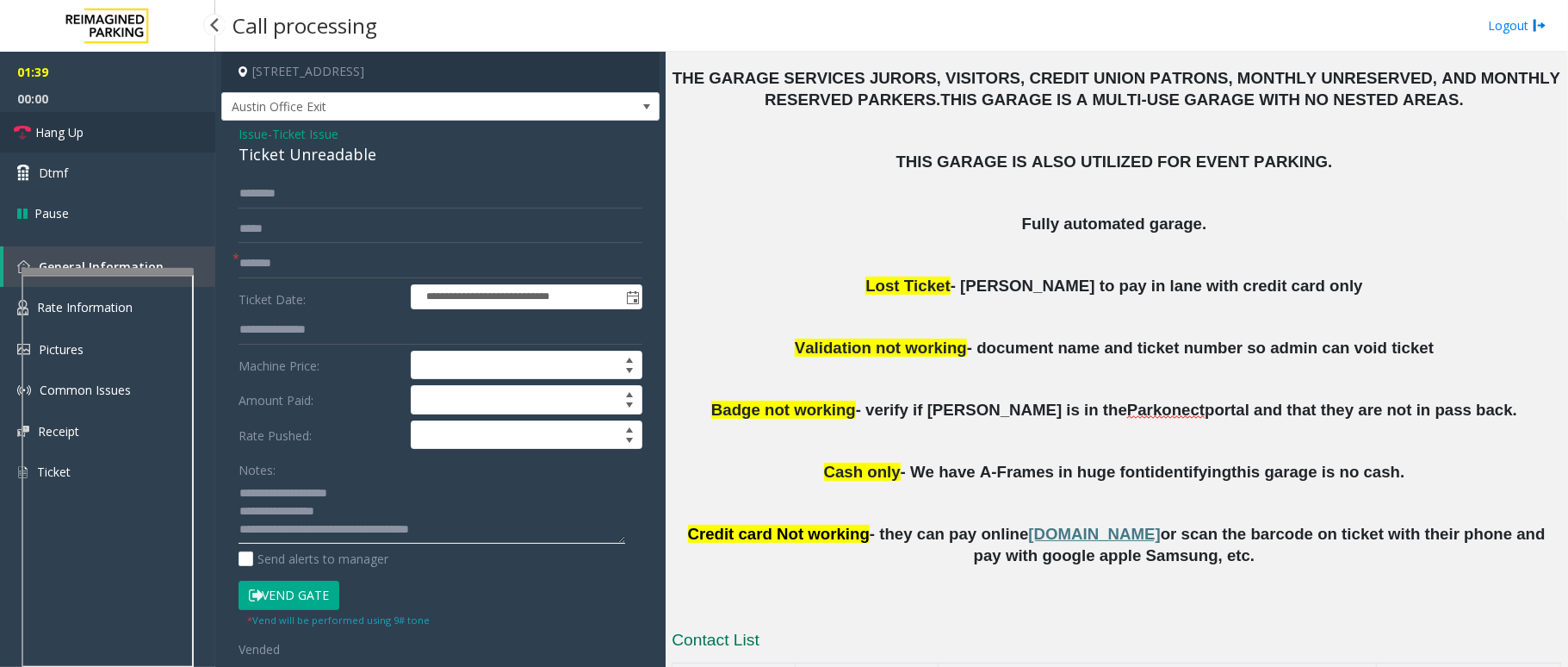
type textarea "**********"
click at [100, 139] on link "Hang Up" at bounding box center [107, 132] width 215 height 41
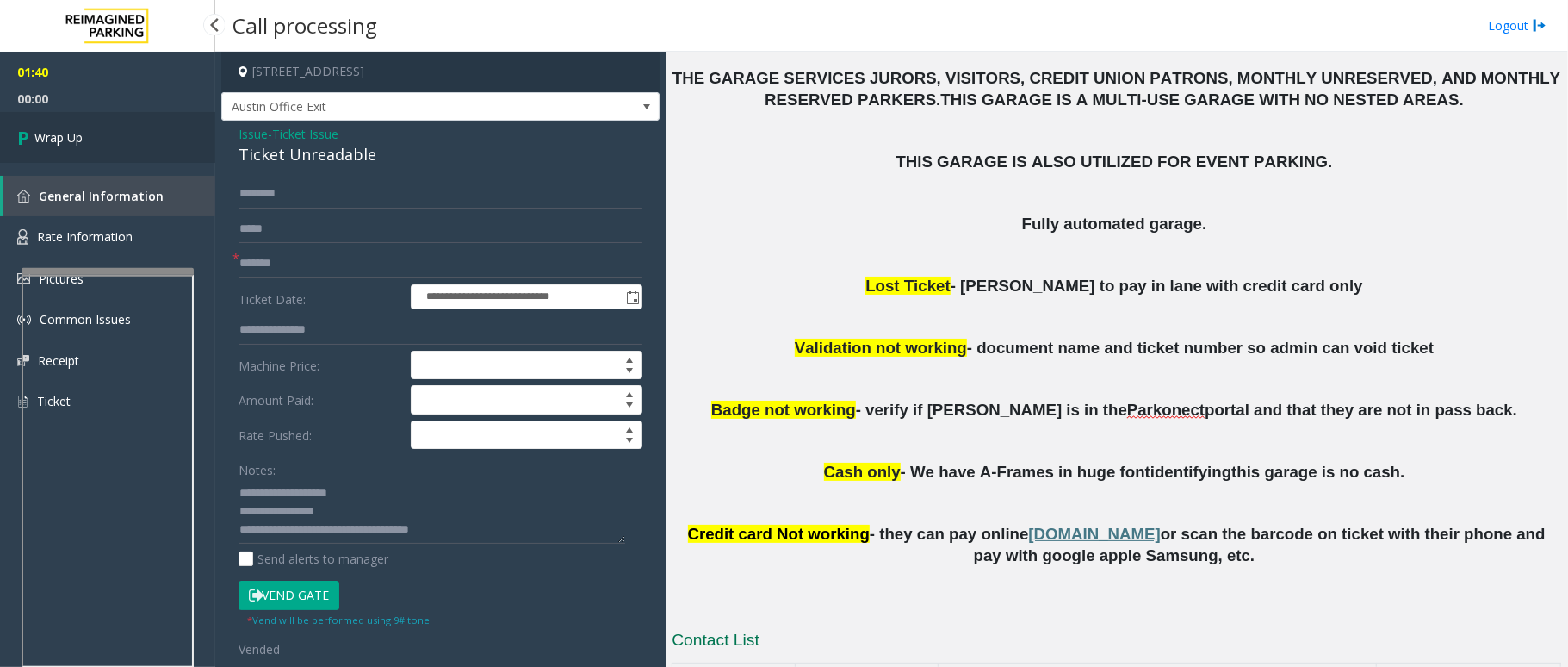
click at [100, 139] on link "Wrap Up" at bounding box center [107, 137] width 215 height 51
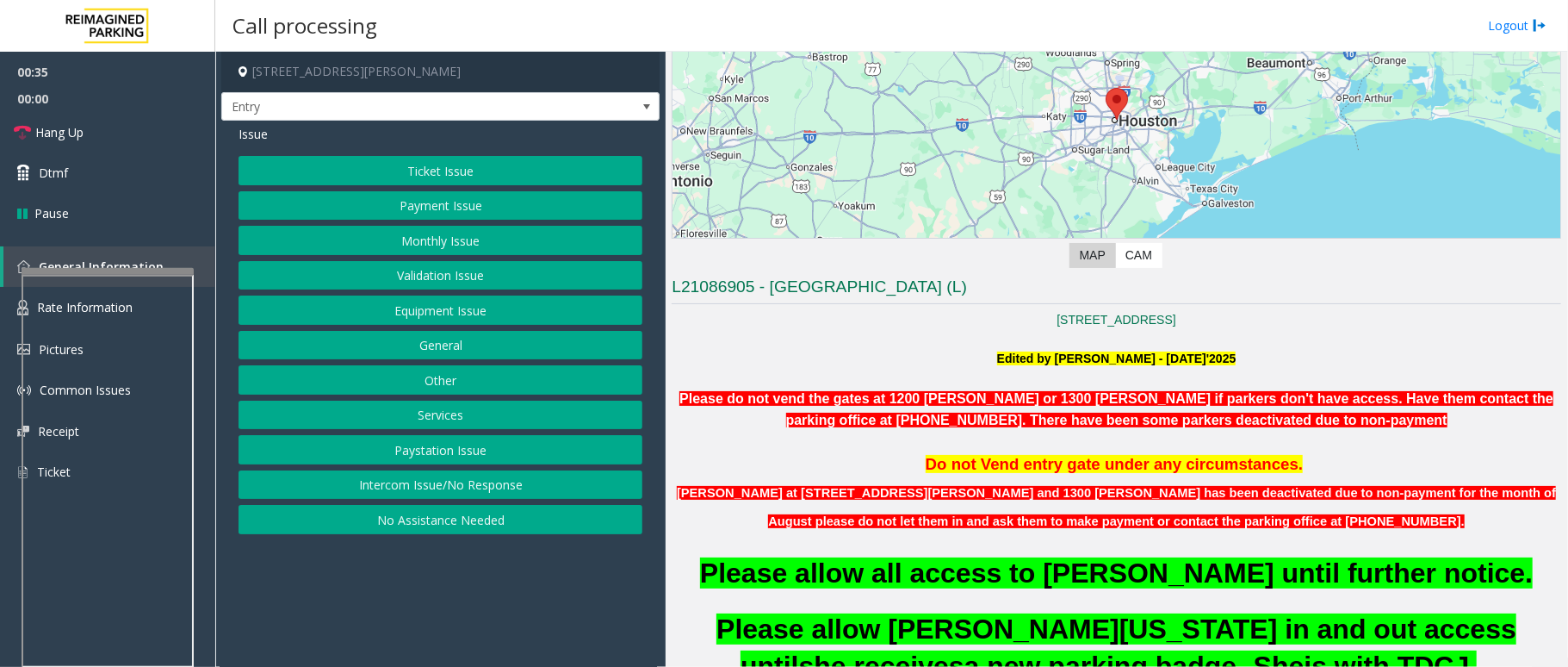
scroll to position [345, 0]
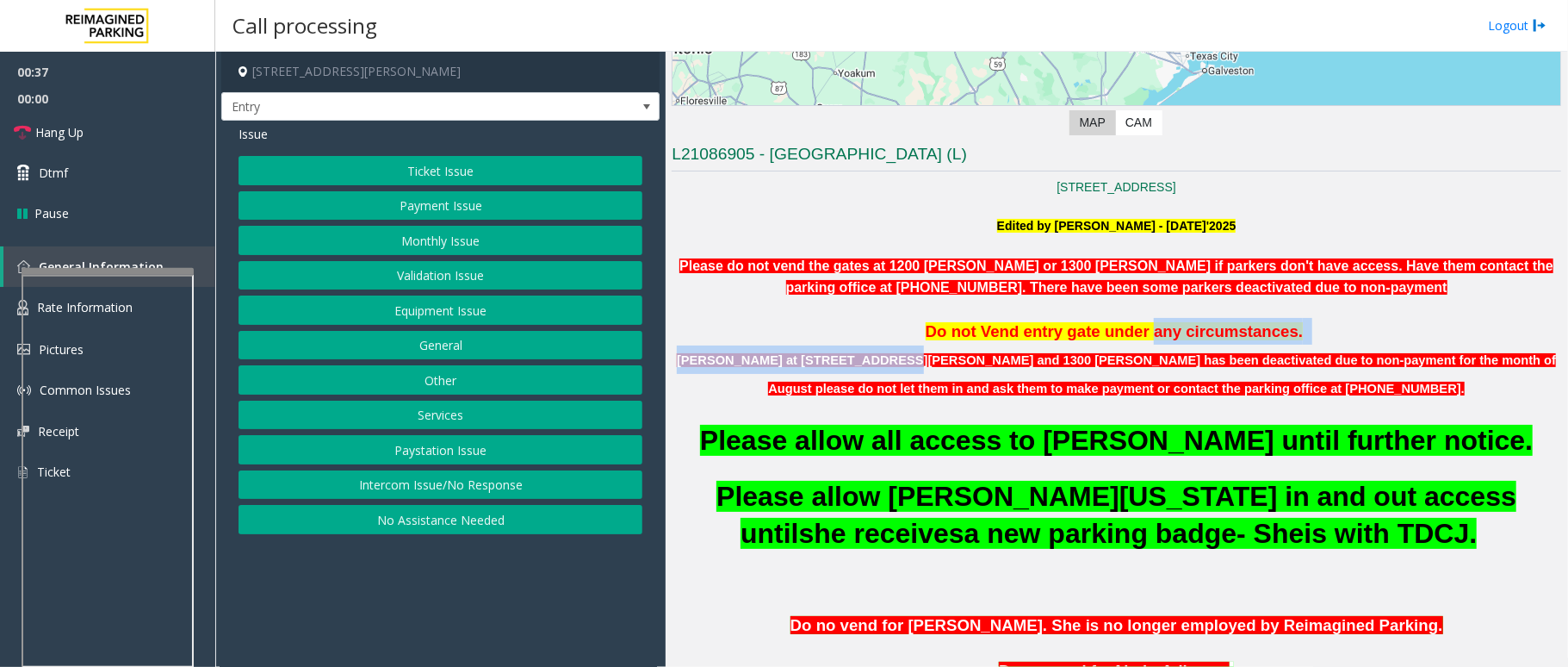
drag, startPoint x: 848, startPoint y: 346, endPoint x: 1154, endPoint y: 334, distance: 306.2
click at [1154, 334] on span "Do not Vend entry gate under any circumstances." at bounding box center [1114, 332] width 378 height 18
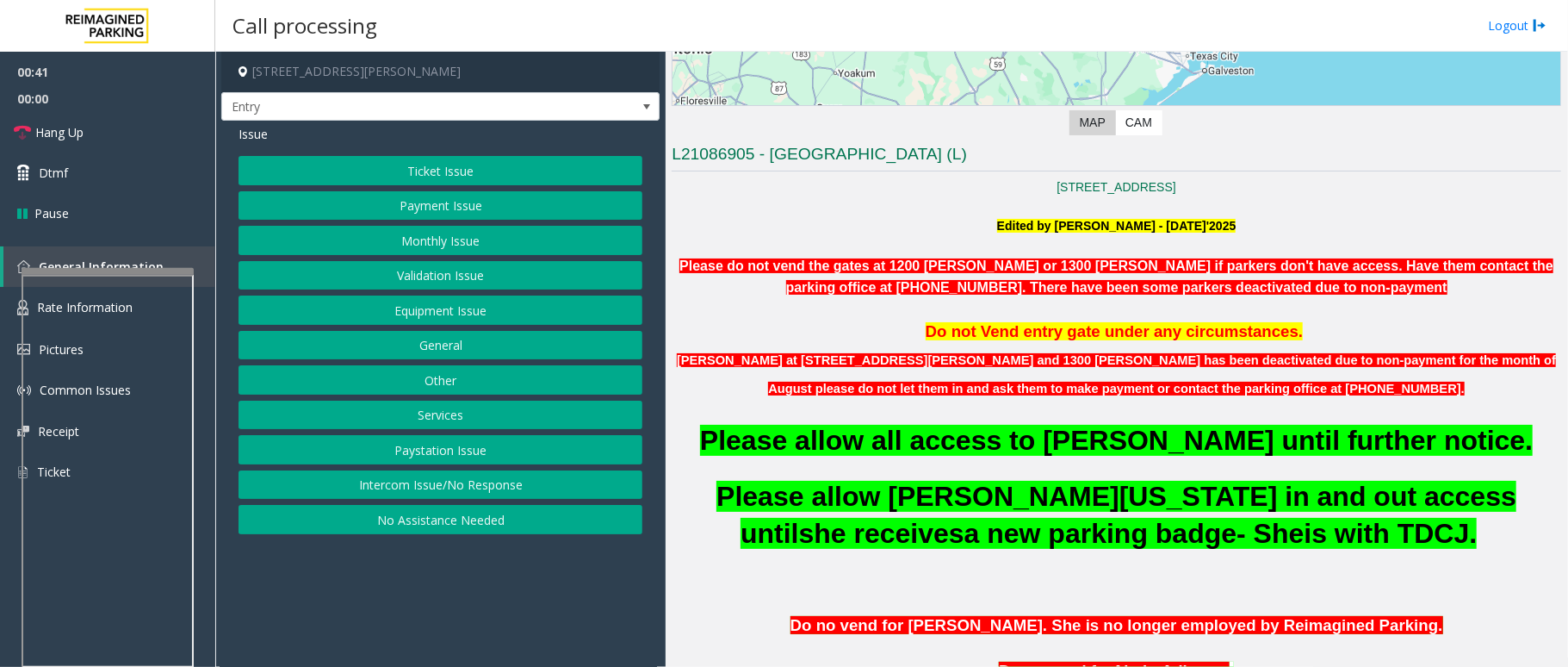
click at [1035, 332] on span "Do not Vend entry gate under any circumstances." at bounding box center [1114, 332] width 378 height 18
click at [1181, 389] on font "Parkers at 1200 baker and 1300 Baker has been deactivated due to non-payment fo…" at bounding box center [1116, 374] width 879 height 42
click at [1204, 394] on font "Parkers at 1200 baker and 1300 Baker has been deactivated due to non-payment fo…" at bounding box center [1116, 374] width 879 height 42
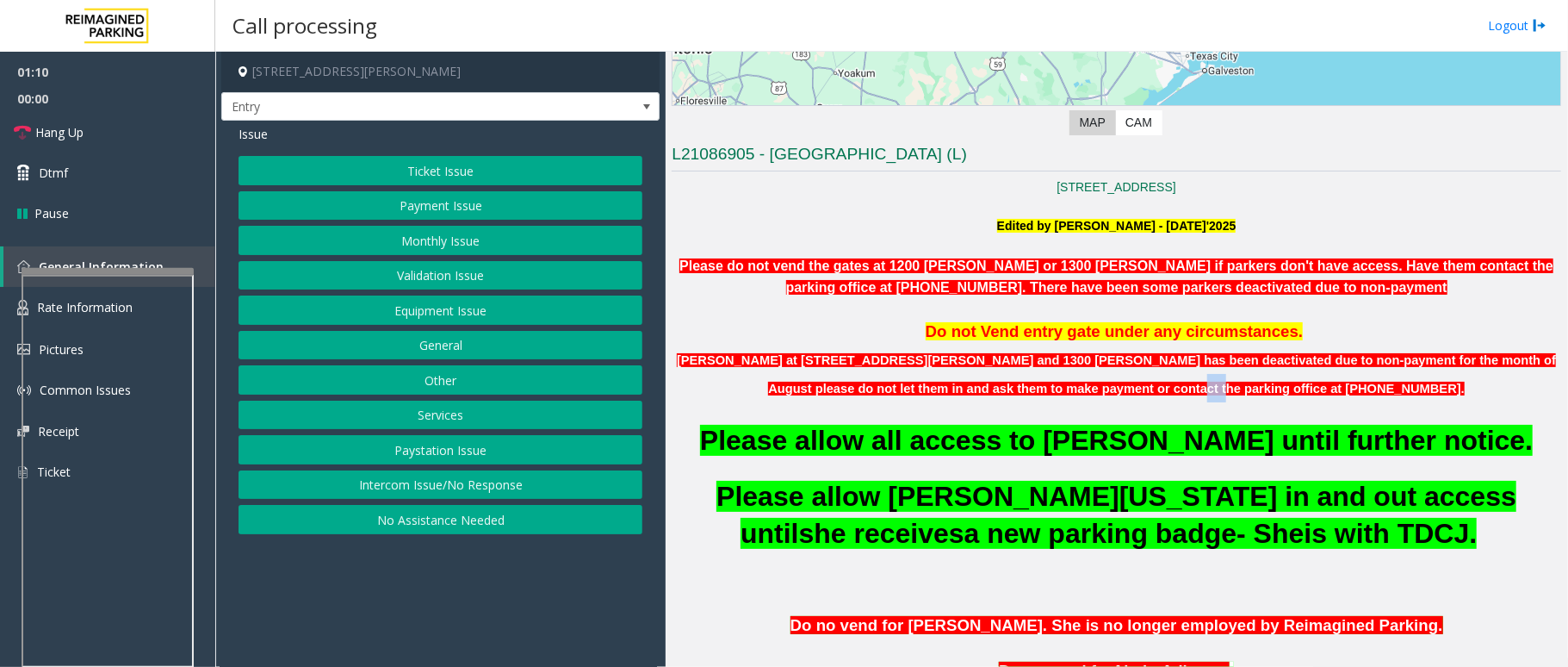
click at [1204, 394] on font "Parkers at 1200 baker and 1300 Baker has been deactivated due to non-payment fo…" at bounding box center [1116, 374] width 879 height 42
click at [1155, 394] on font "Parkers at 1200 baker and 1300 Baker has been deactivated due to non-payment fo…" at bounding box center [1116, 374] width 879 height 42
click at [1182, 388] on font "Parkers at 1200 baker and 1300 Baker has been deactivated due to non-payment fo…" at bounding box center [1116, 374] width 879 height 42
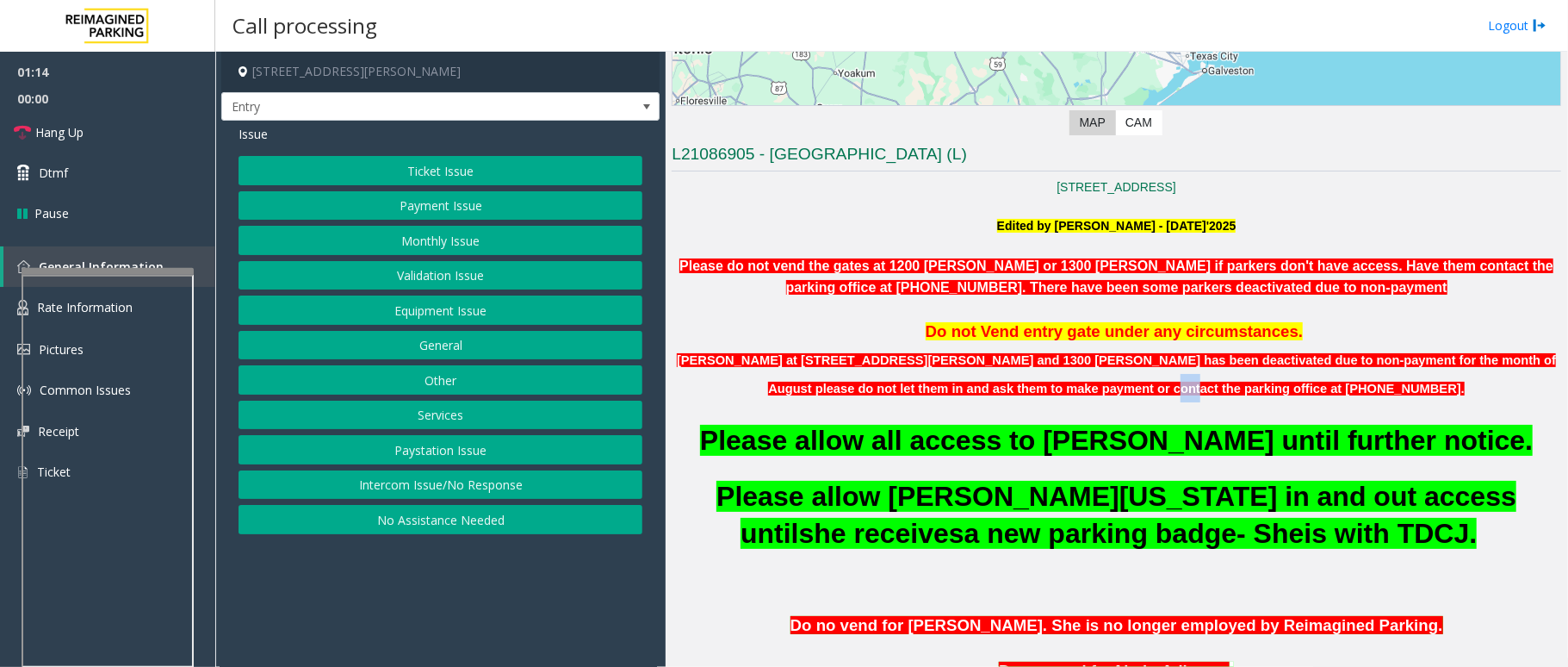
click at [468, 312] on button "Equipment Issue" at bounding box center [440, 310] width 404 height 30
click at [262, 133] on span "Issue" at bounding box center [253, 134] width 30 height 18
click at [428, 236] on button "Monthly Issue" at bounding box center [440, 240] width 404 height 30
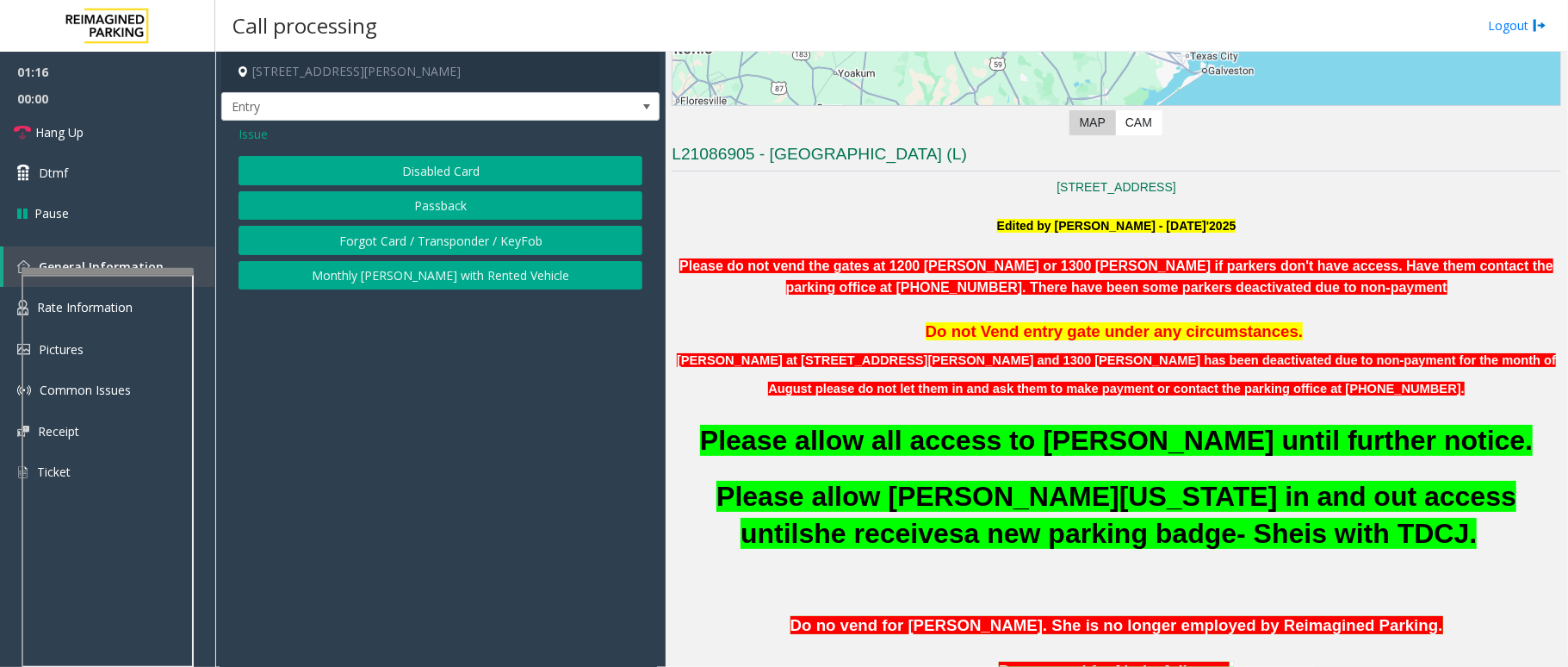
click at [492, 170] on button "Disabled Card" at bounding box center [440, 171] width 404 height 30
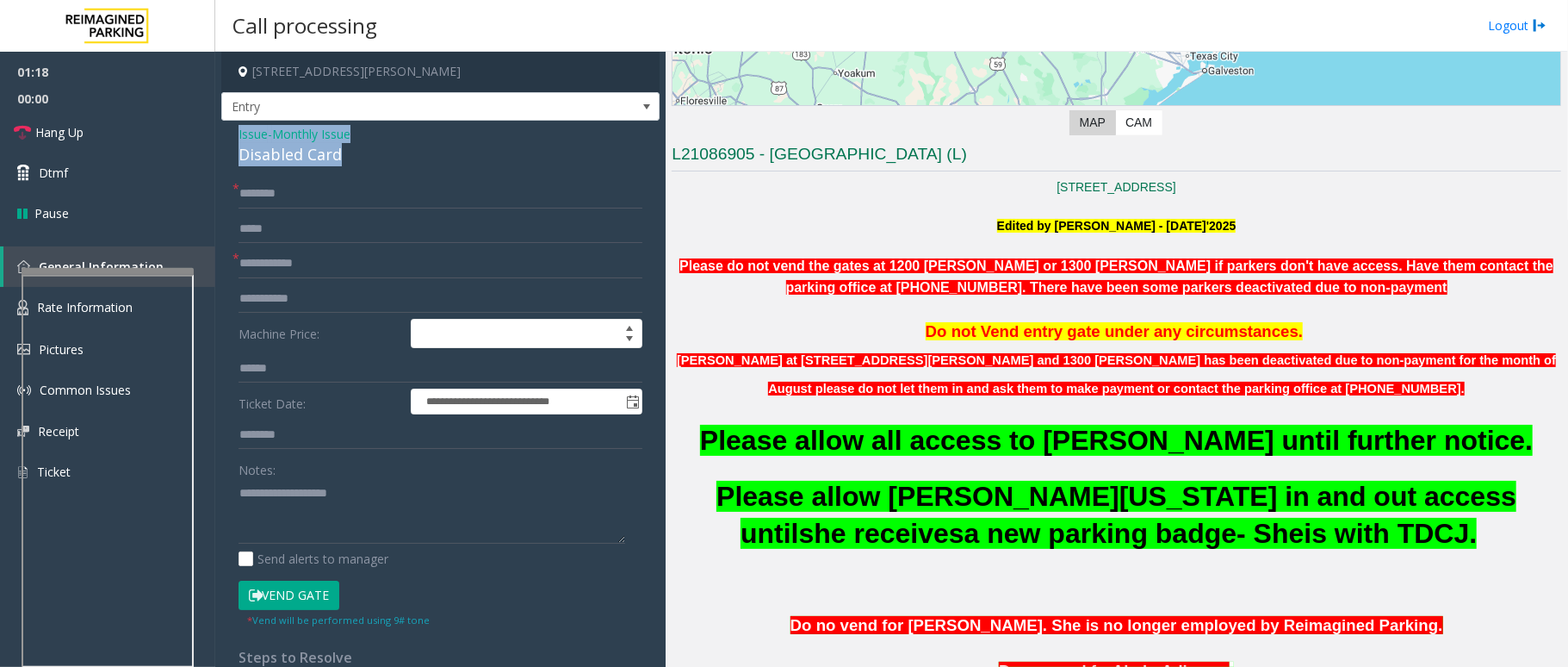
drag, startPoint x: 355, startPoint y: 152, endPoint x: 224, endPoint y: 132, distance: 132.5
click at [224, 132] on div "**********" at bounding box center [440, 586] width 439 height 930
click at [356, 526] on textarea at bounding box center [431, 511] width 387 height 65
type textarea "**********"
click at [305, 180] on input "text" at bounding box center [440, 194] width 404 height 30
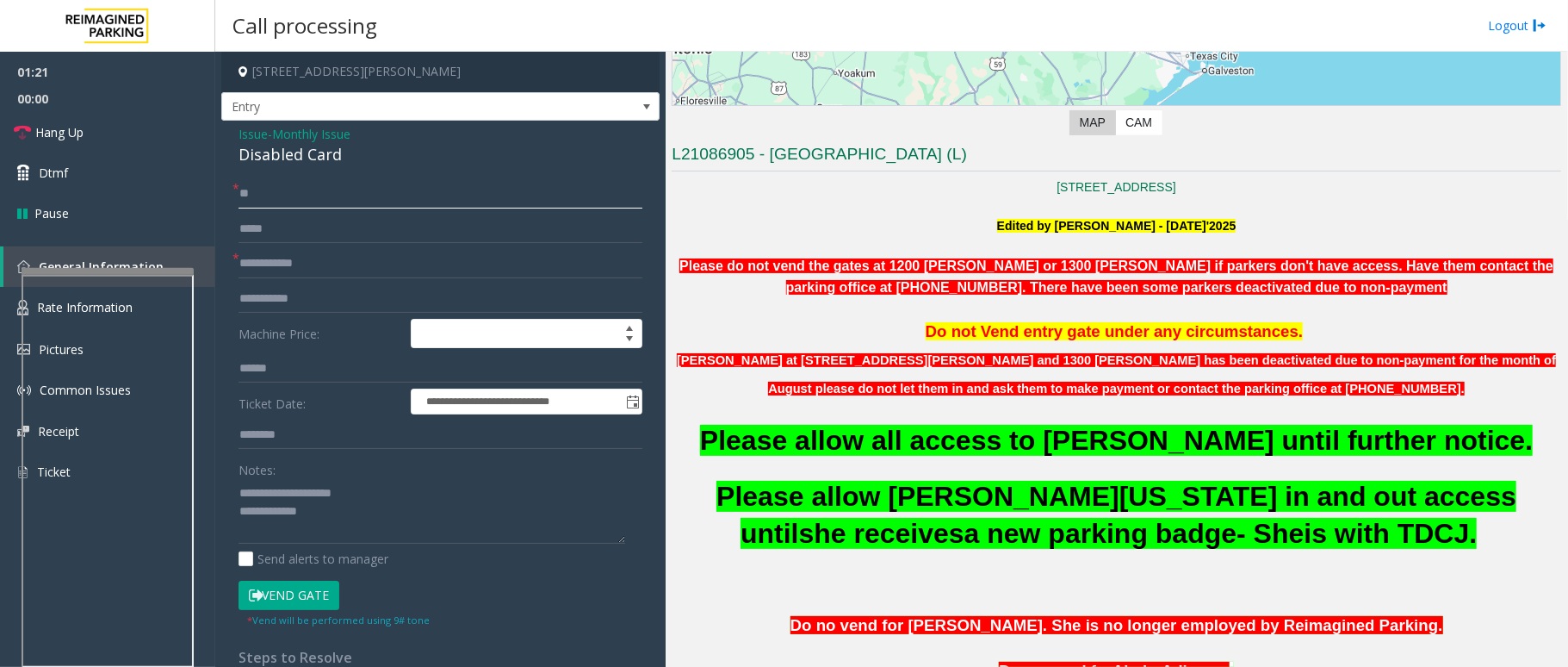
type input "**"
click at [305, 255] on input "text" at bounding box center [440, 263] width 404 height 30
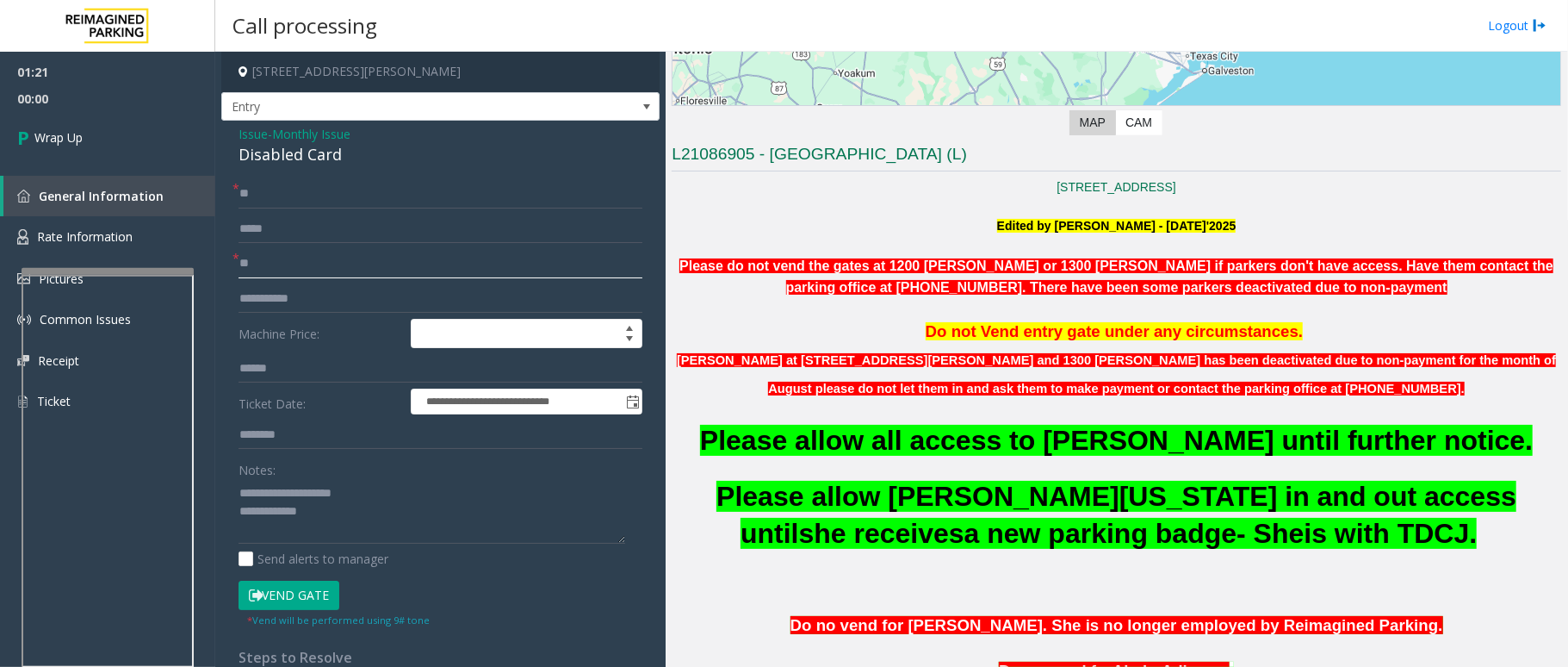
type input "**"
click at [351, 521] on textarea at bounding box center [431, 511] width 387 height 65
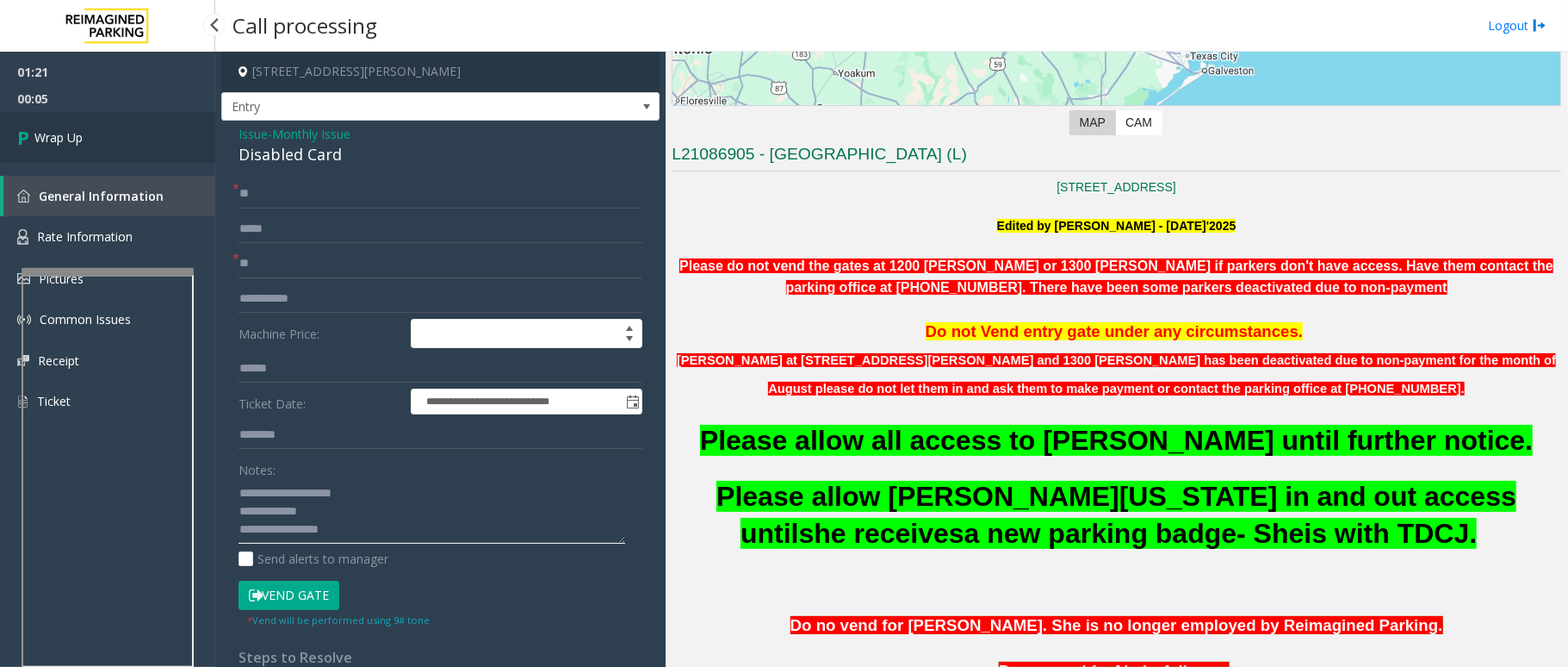
type textarea "**********"
click at [62, 152] on link "Wrap Up" at bounding box center [107, 137] width 215 height 51
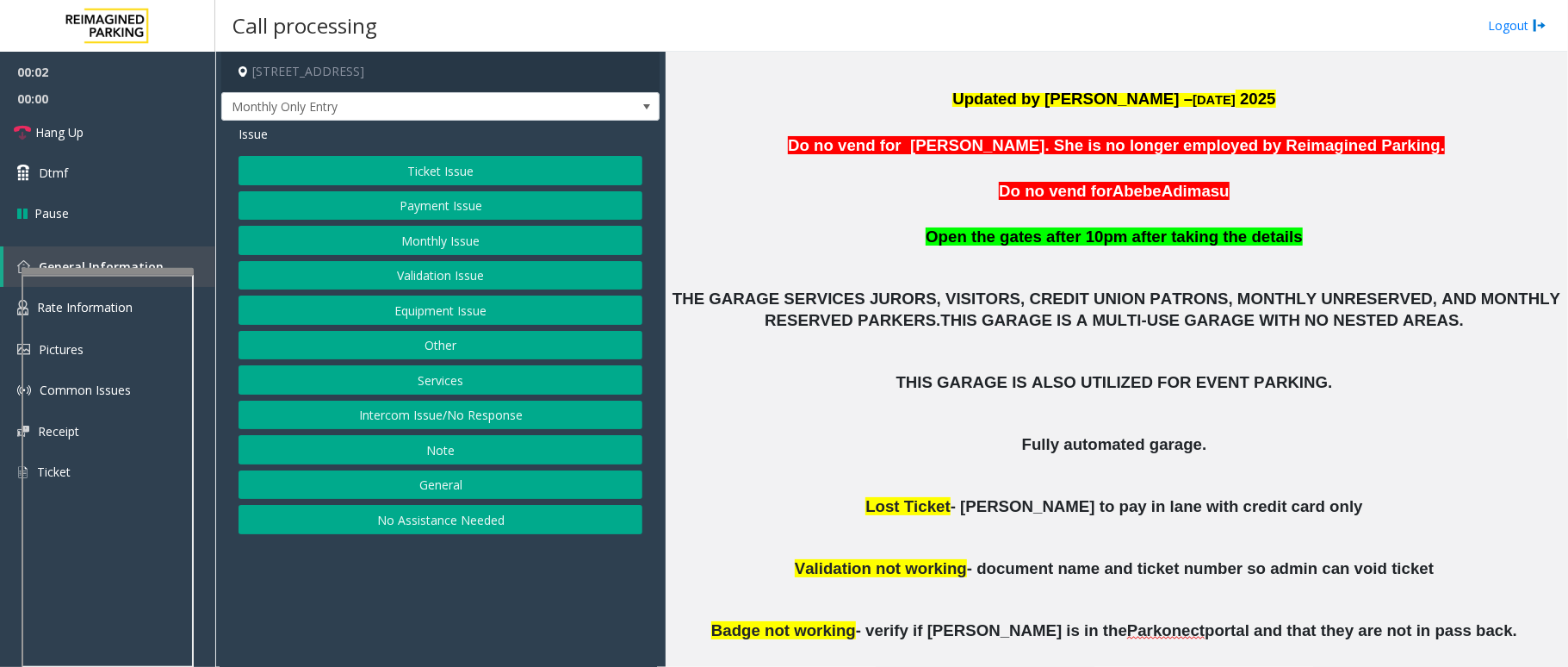
scroll to position [459, 0]
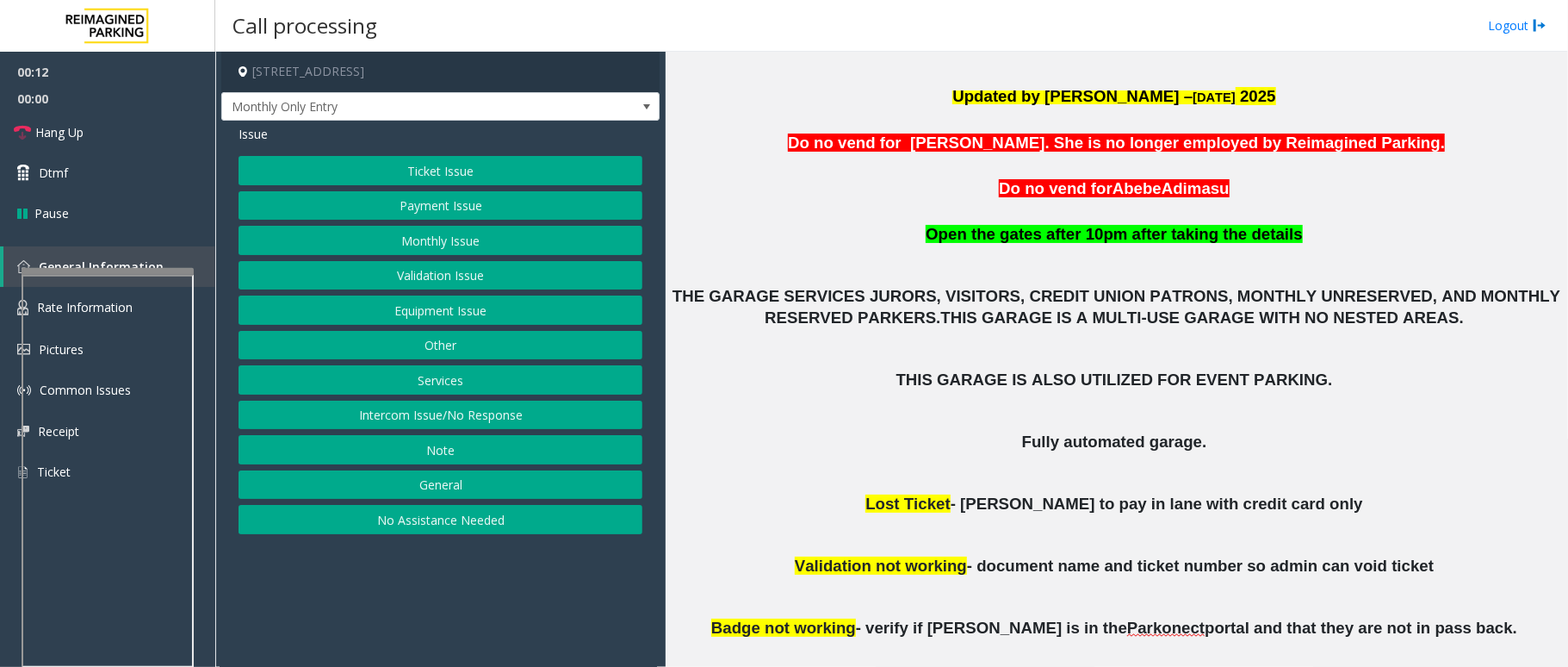
click at [1128, 632] on span "Parkonect" at bounding box center [1166, 628] width 78 height 19
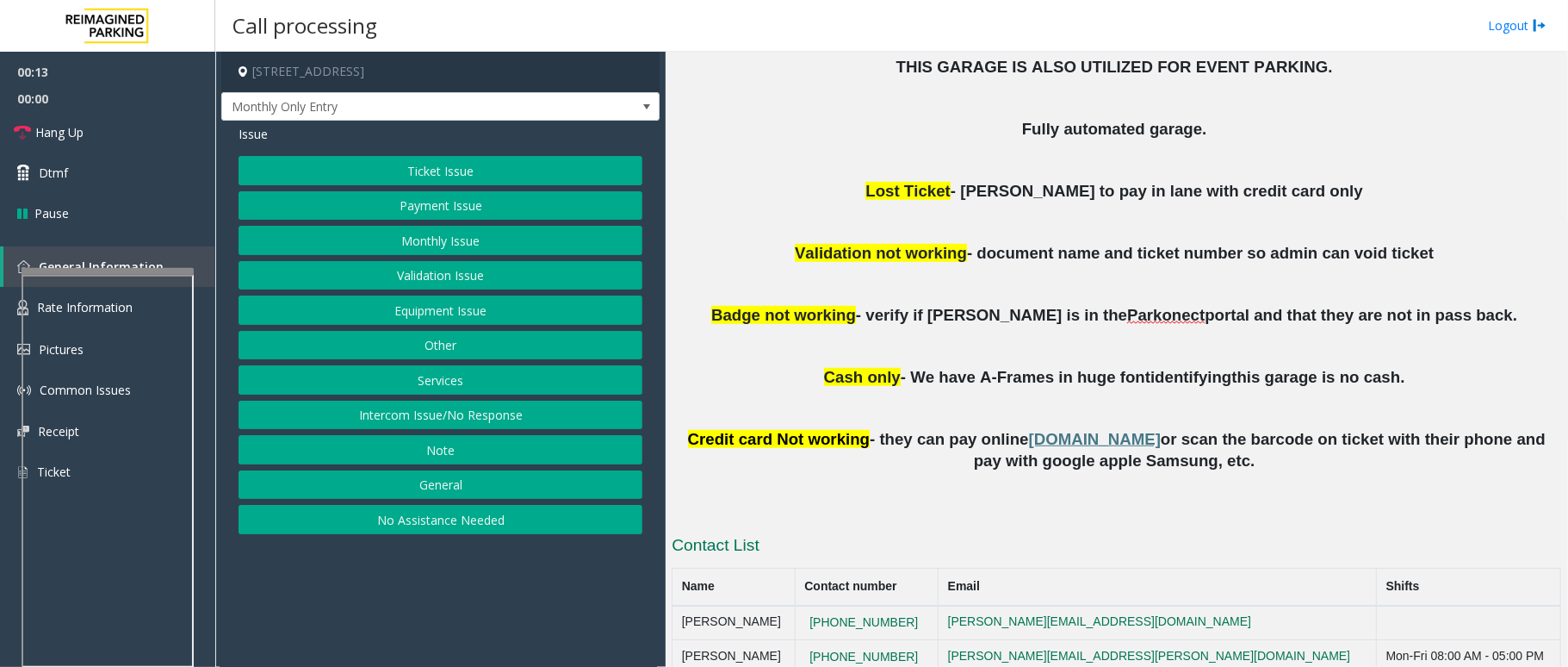
scroll to position [804, 0]
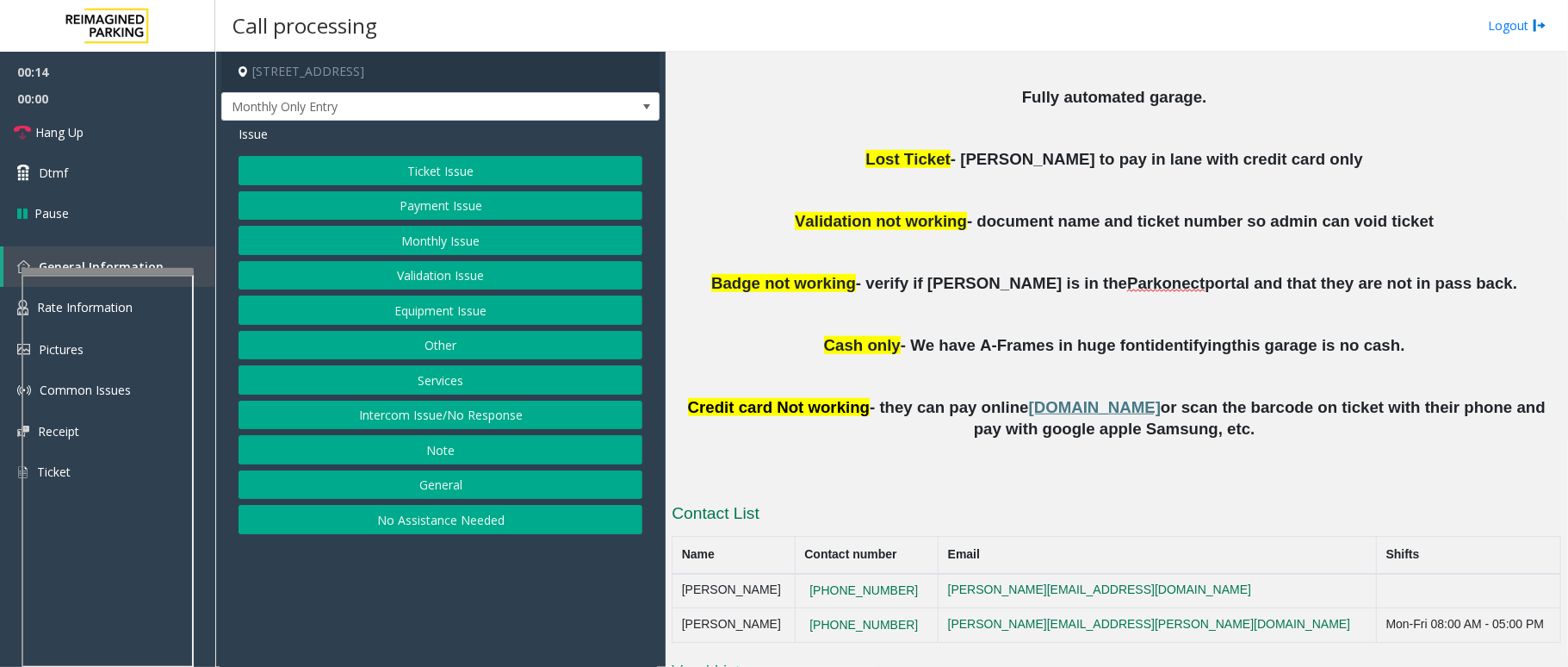
click at [454, 238] on button "Monthly Issue" at bounding box center [440, 240] width 404 height 30
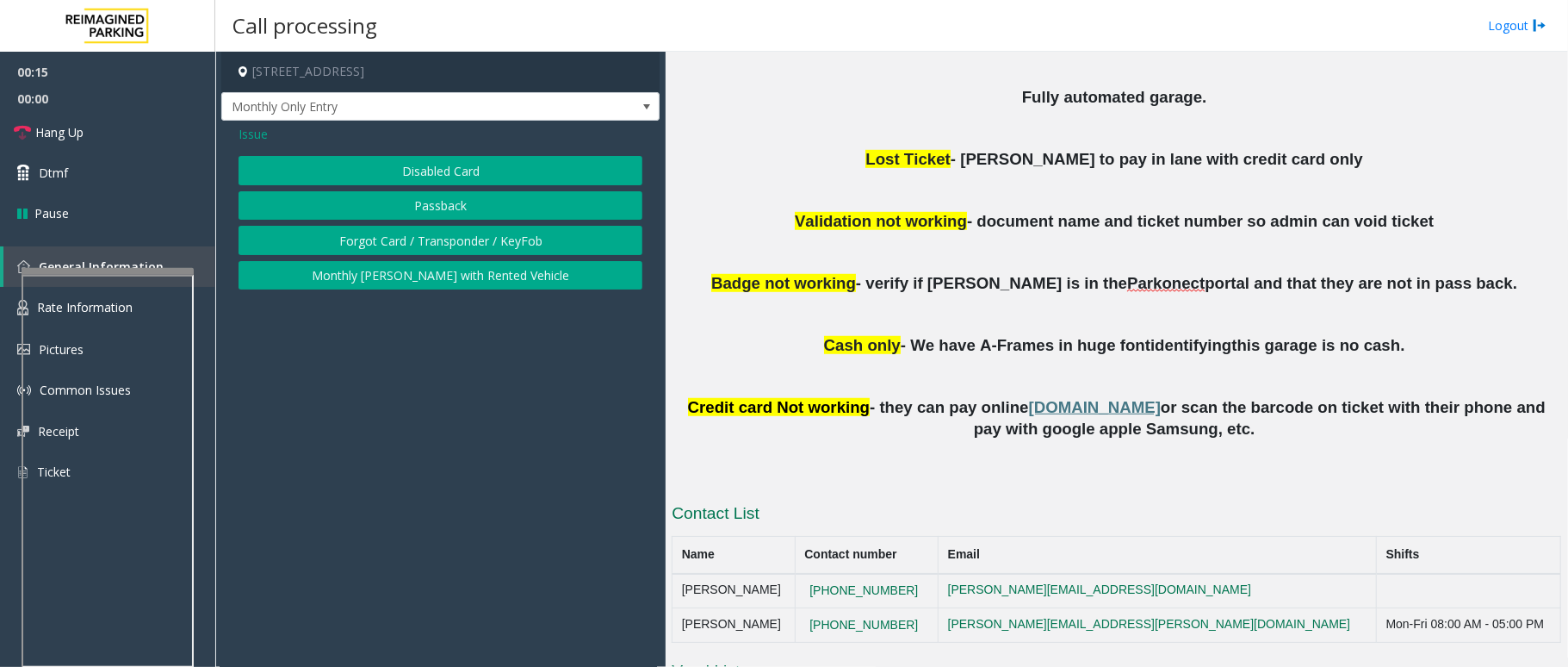
click at [479, 176] on button "Disabled Card" at bounding box center [440, 171] width 404 height 30
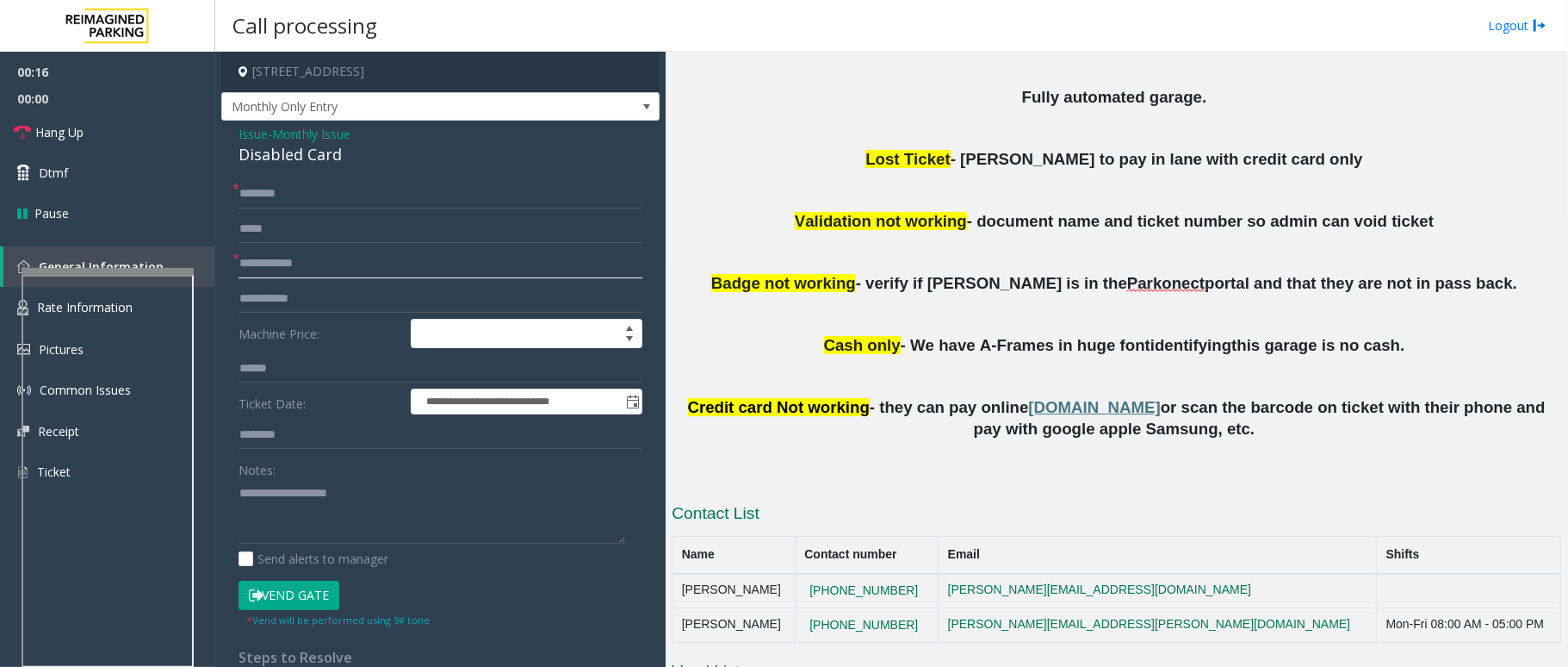
click at [287, 270] on input "text" at bounding box center [440, 263] width 404 height 30
click at [1128, 284] on span "Parkonect" at bounding box center [1166, 284] width 78 height 19
click at [1128, 280] on span "Parkonect" at bounding box center [1166, 284] width 78 height 19
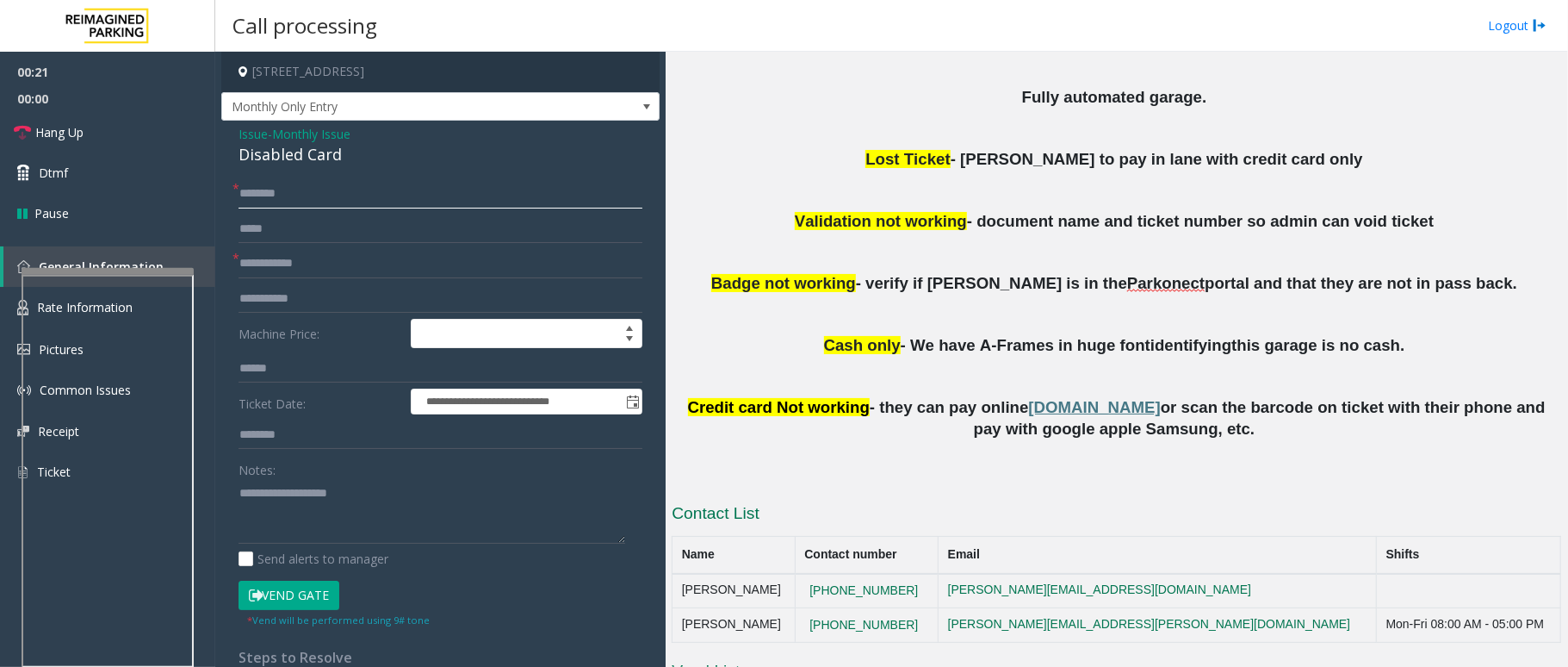
click at [328, 189] on input "text" at bounding box center [440, 194] width 404 height 30
click at [319, 261] on input "text" at bounding box center [440, 263] width 404 height 30
click at [341, 508] on textarea at bounding box center [431, 511] width 387 height 65
drag, startPoint x: 353, startPoint y: 160, endPoint x: 223, endPoint y: 138, distance: 131.8
click at [223, 138] on div "**********" at bounding box center [440, 586] width 439 height 930
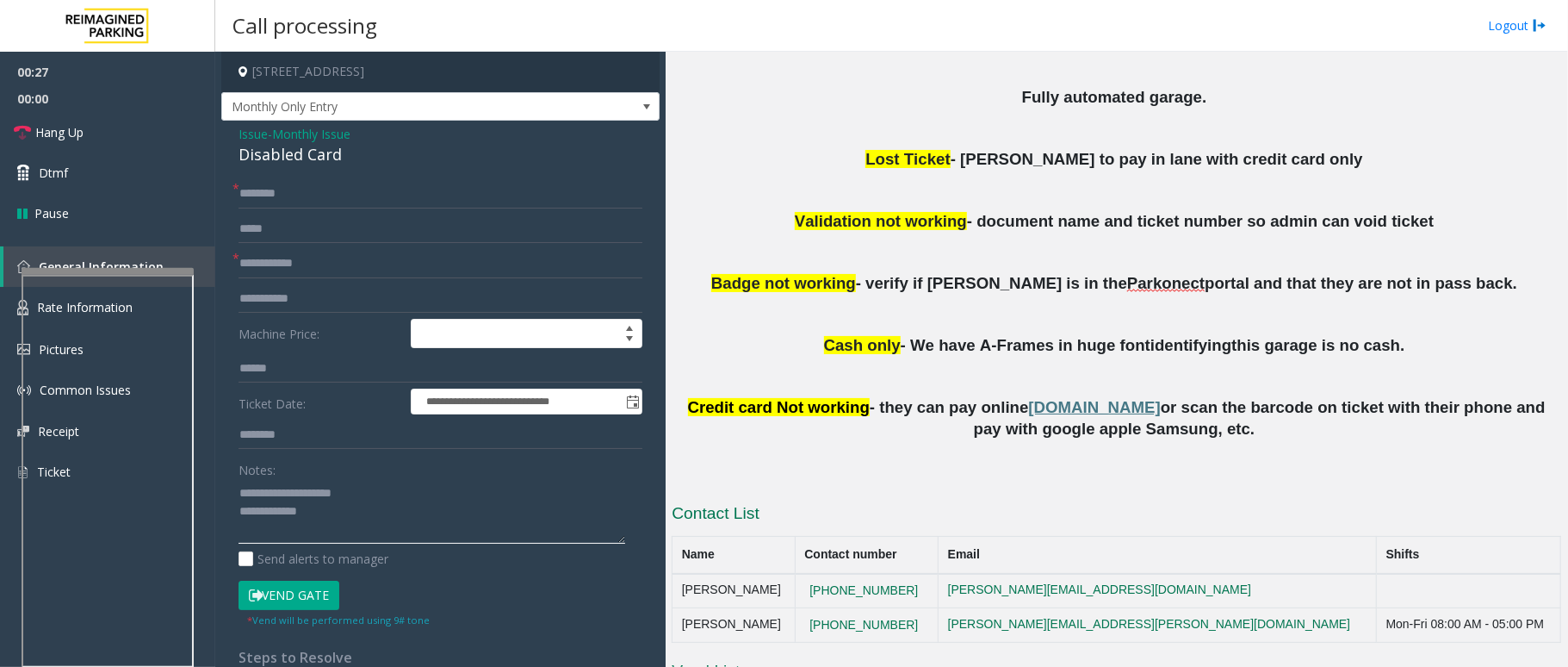
click at [387, 528] on textarea at bounding box center [431, 511] width 387 height 65
type textarea "**********"
click at [303, 194] on input "text" at bounding box center [440, 194] width 404 height 30
type input "******"
click at [356, 266] on input "text" at bounding box center [440, 263] width 404 height 30
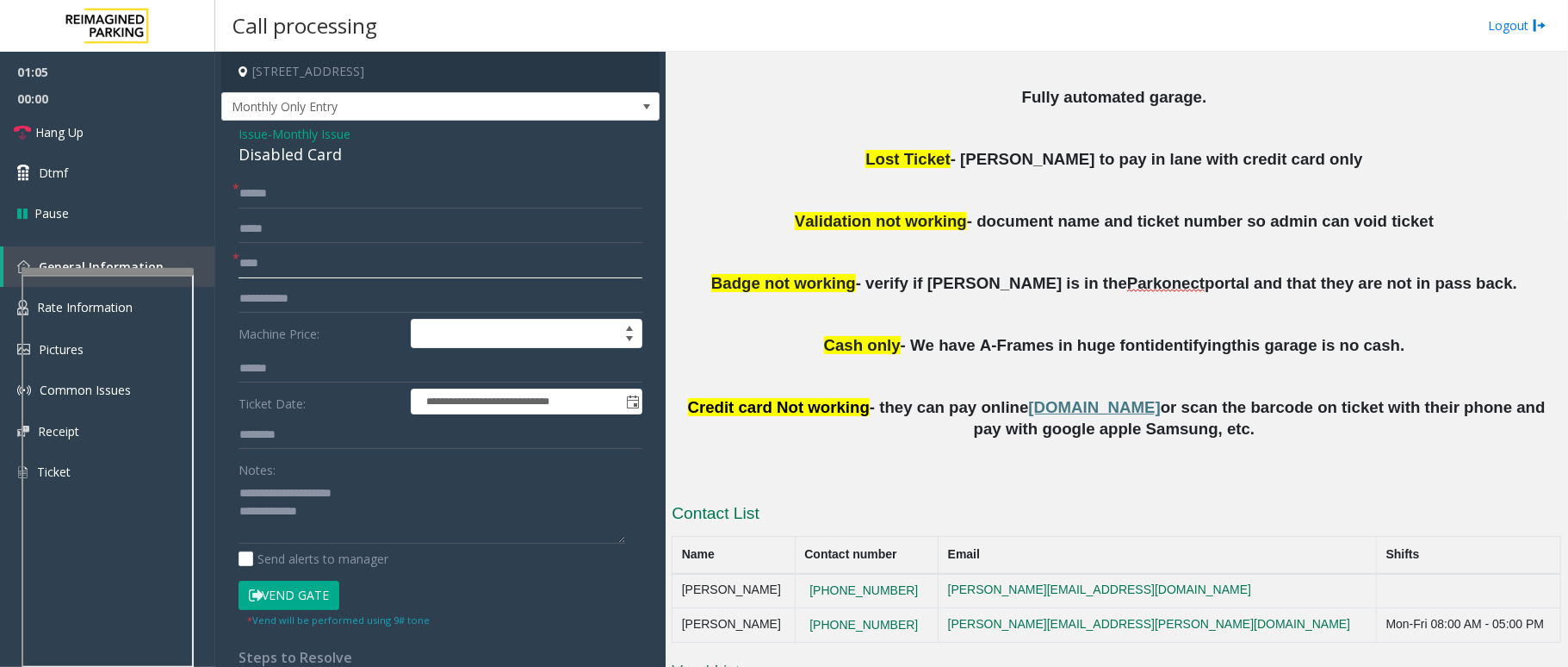
type input "****"
click at [1128, 281] on span "Parkonect" at bounding box center [1166, 284] width 78 height 19
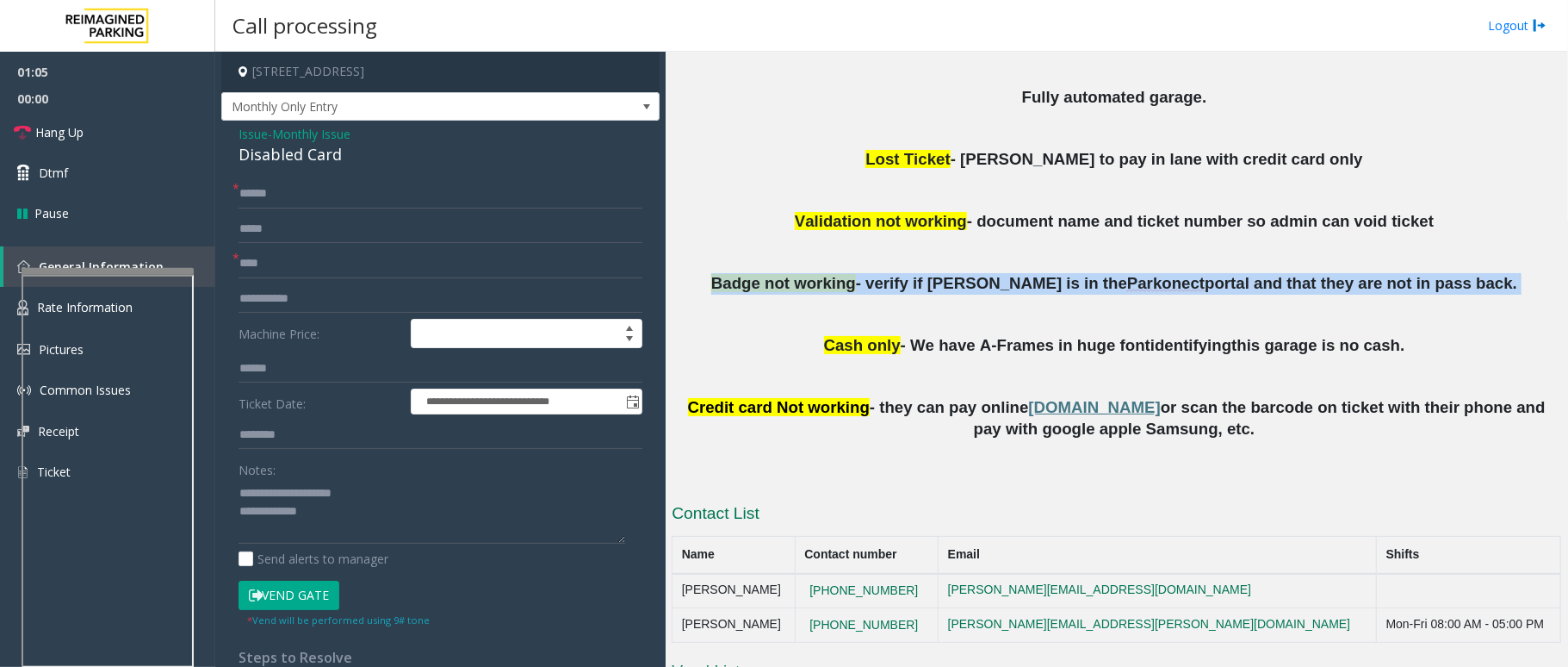
click at [1128, 281] on span "Parkonect" at bounding box center [1166, 284] width 78 height 19
click at [1128, 291] on span "Parkonect" at bounding box center [1166, 284] width 78 height 19
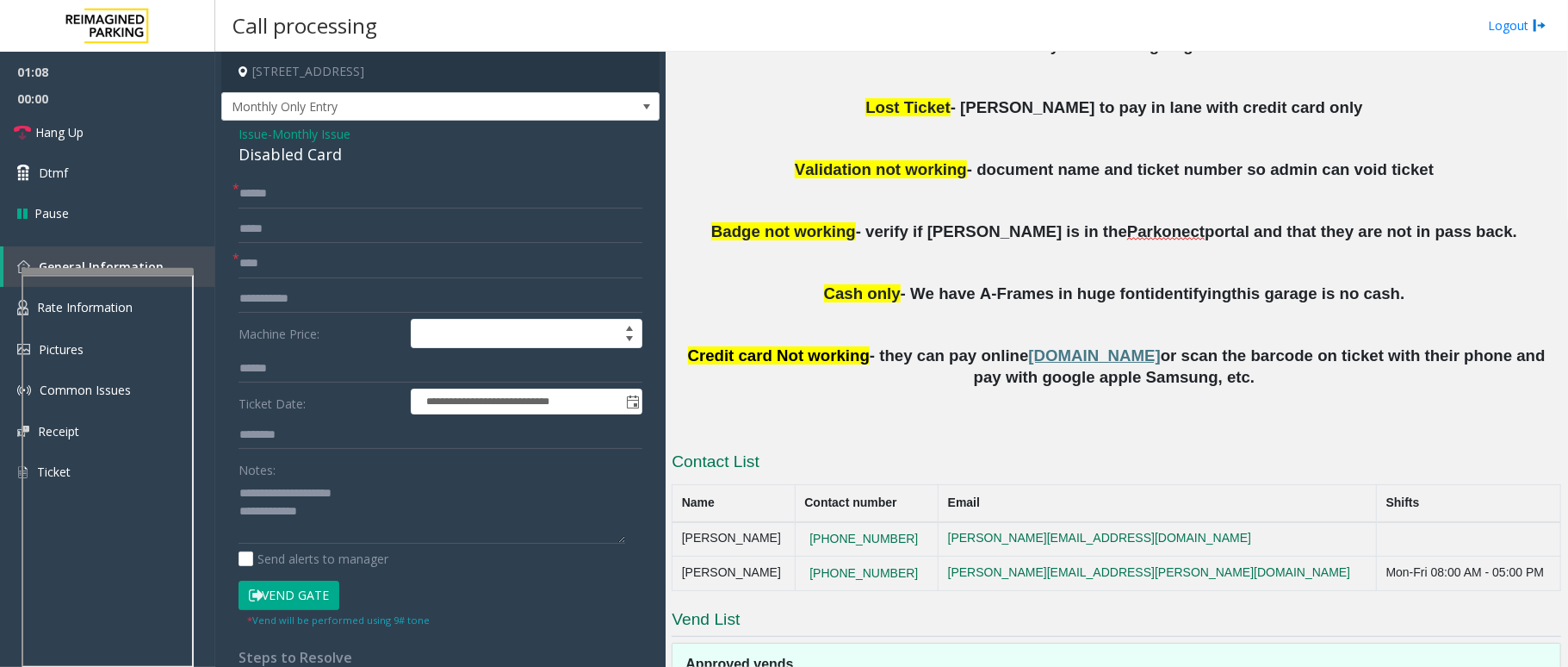
scroll to position [918, 0]
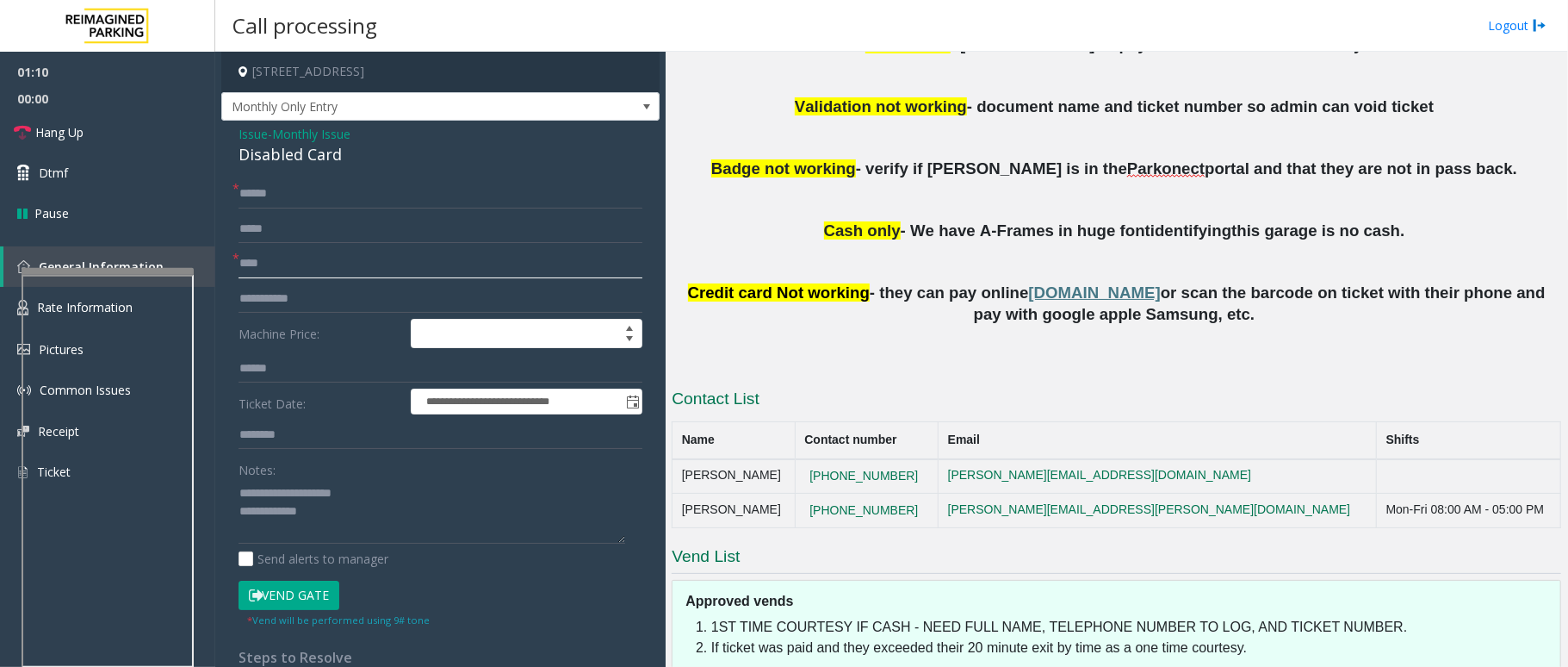
click at [360, 269] on input "****" at bounding box center [440, 263] width 404 height 30
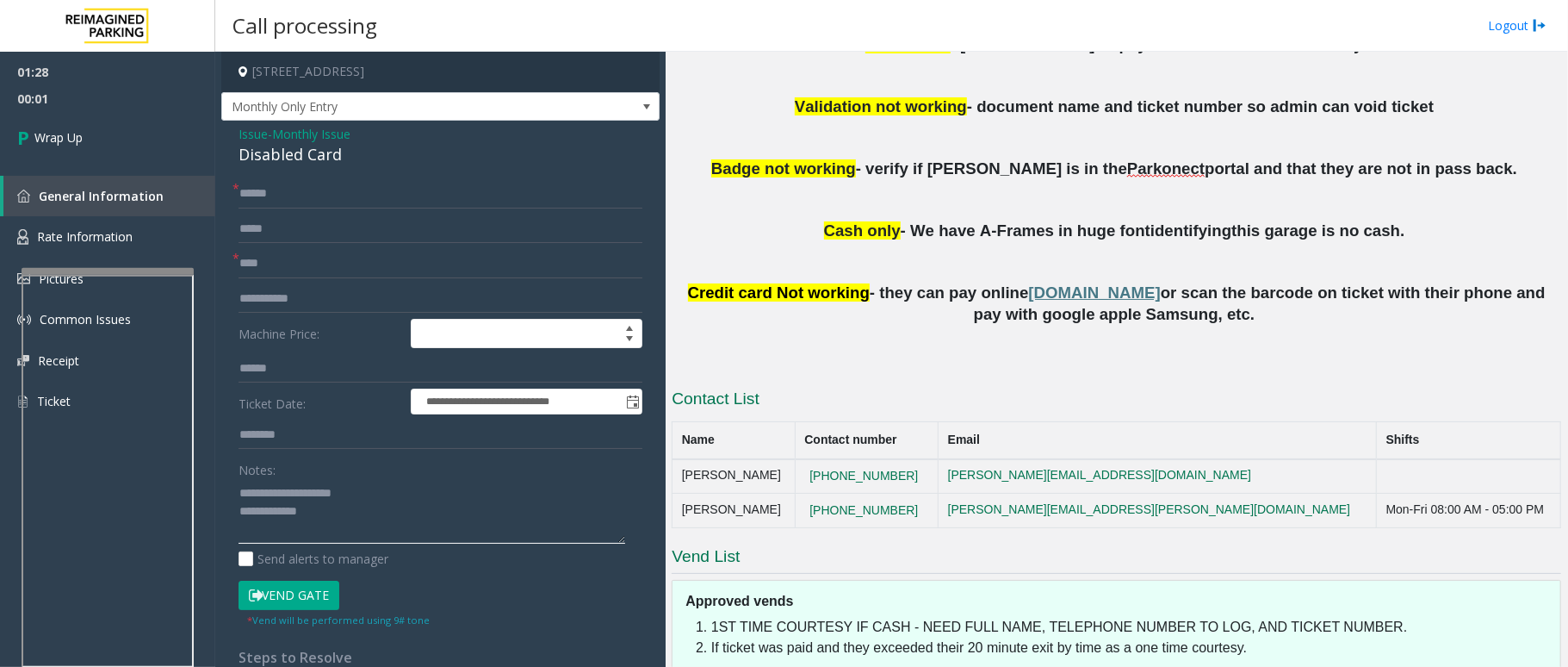
click at [384, 538] on textarea at bounding box center [431, 511] width 387 height 65
type textarea "**********"
click at [303, 253] on input "****" at bounding box center [440, 263] width 404 height 30
type input "*"
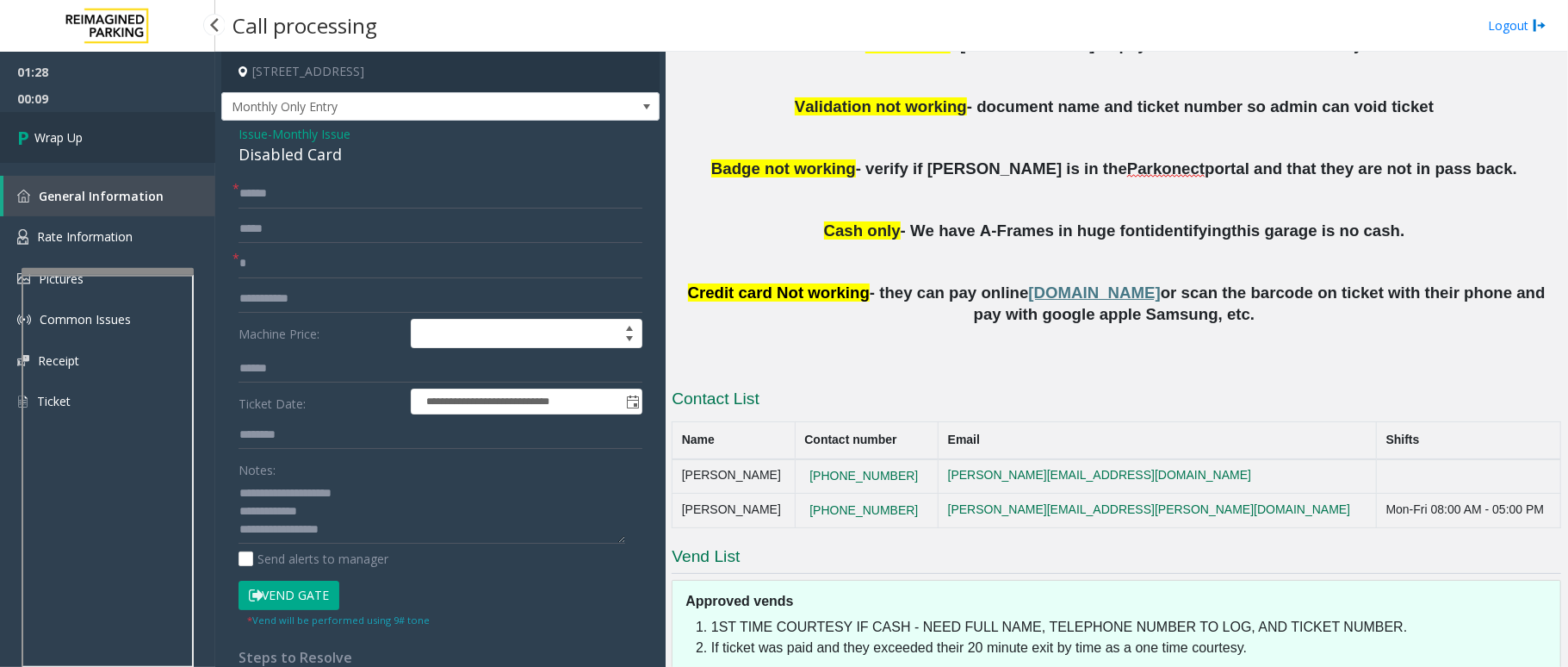
click at [84, 132] on link "Wrap Up" at bounding box center [107, 137] width 215 height 51
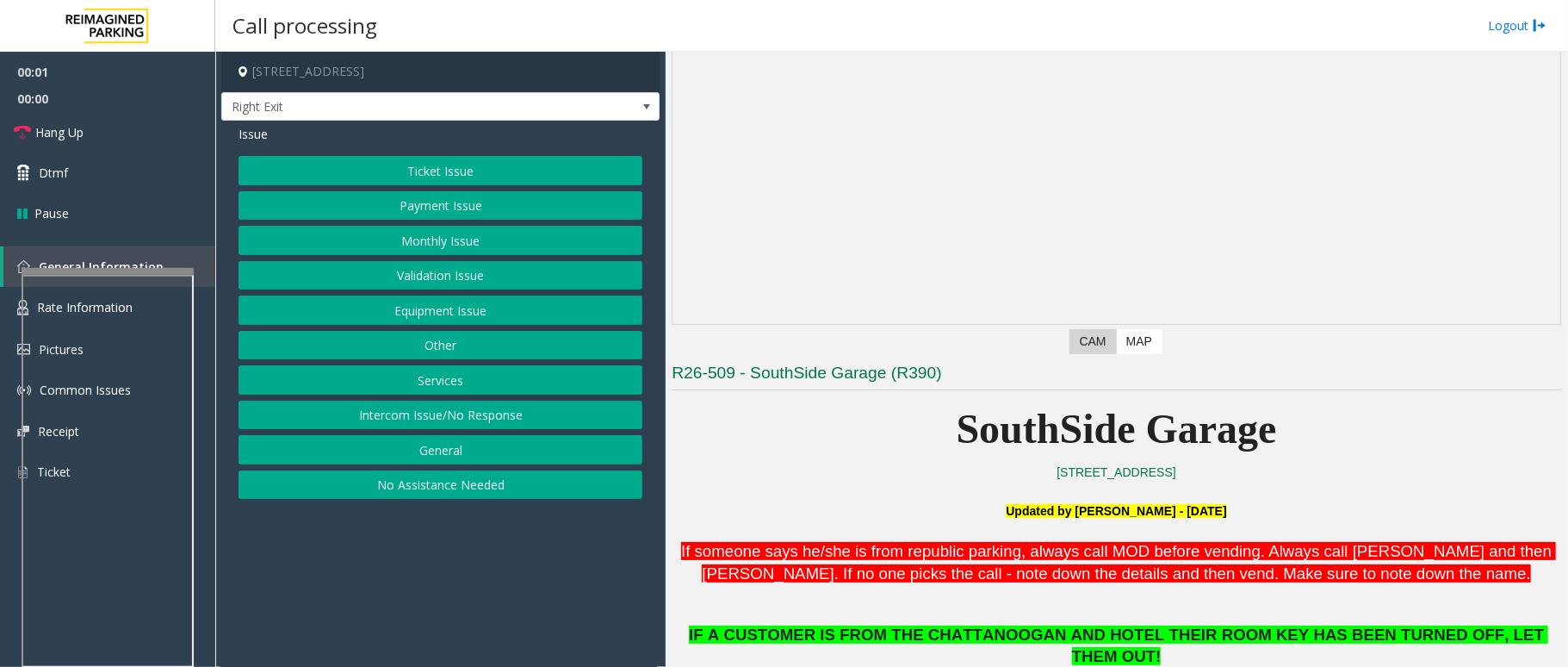
scroll to position [574, 0]
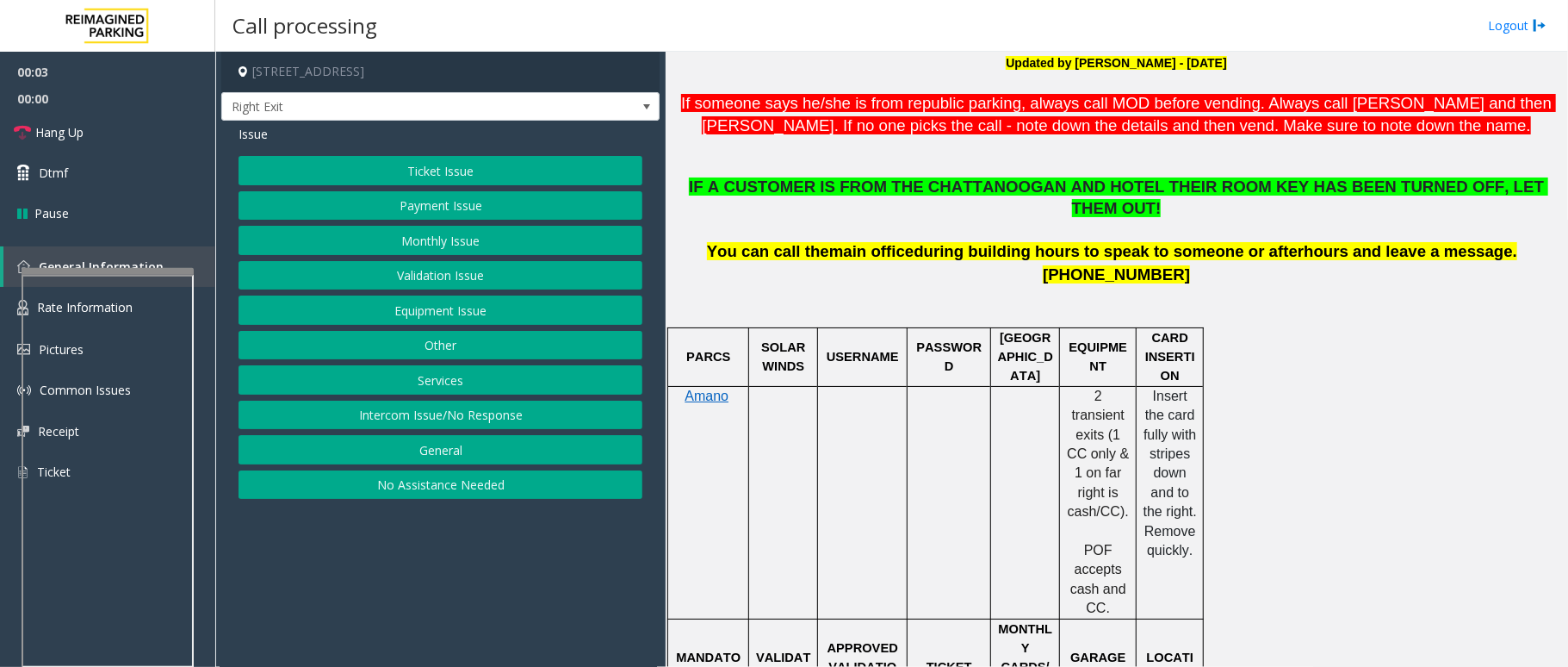
click at [477, 353] on button "Other" at bounding box center [440, 346] width 404 height 30
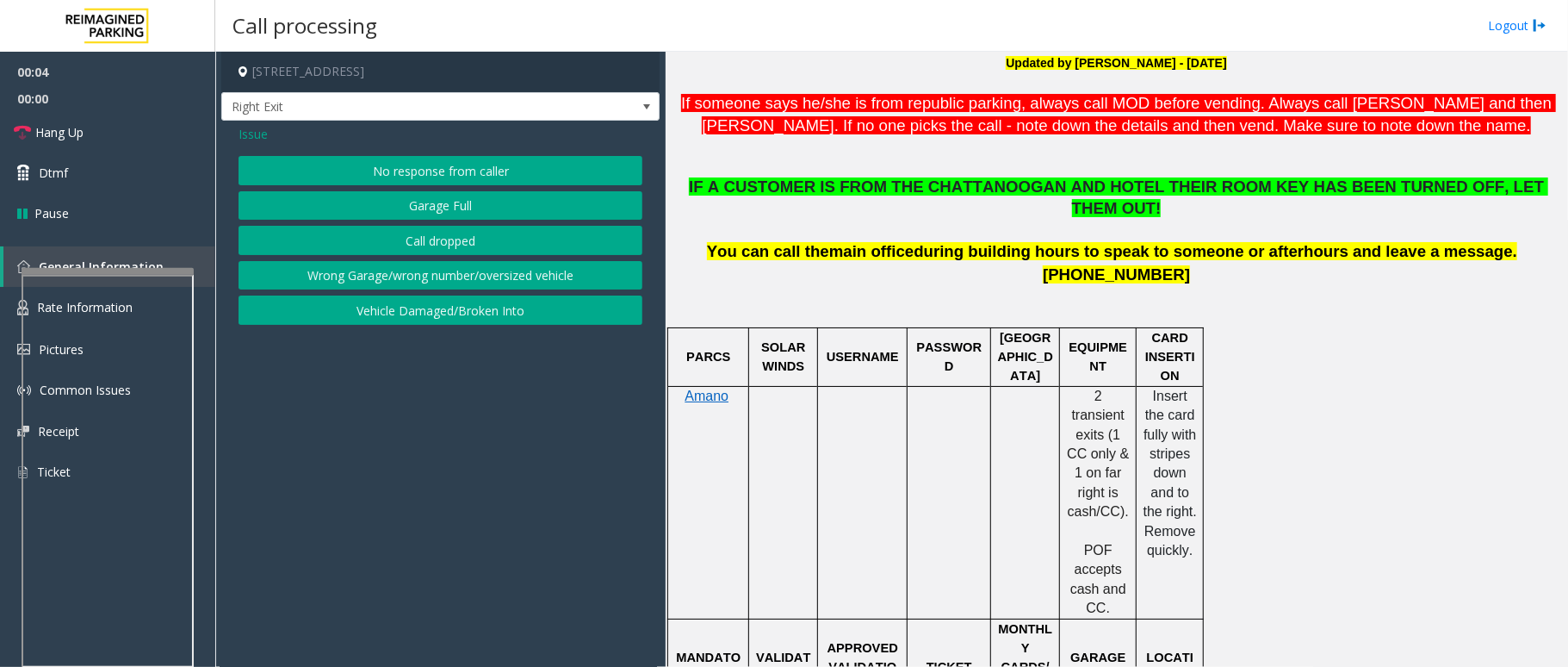
click at [251, 128] on span "Issue" at bounding box center [253, 134] width 30 height 18
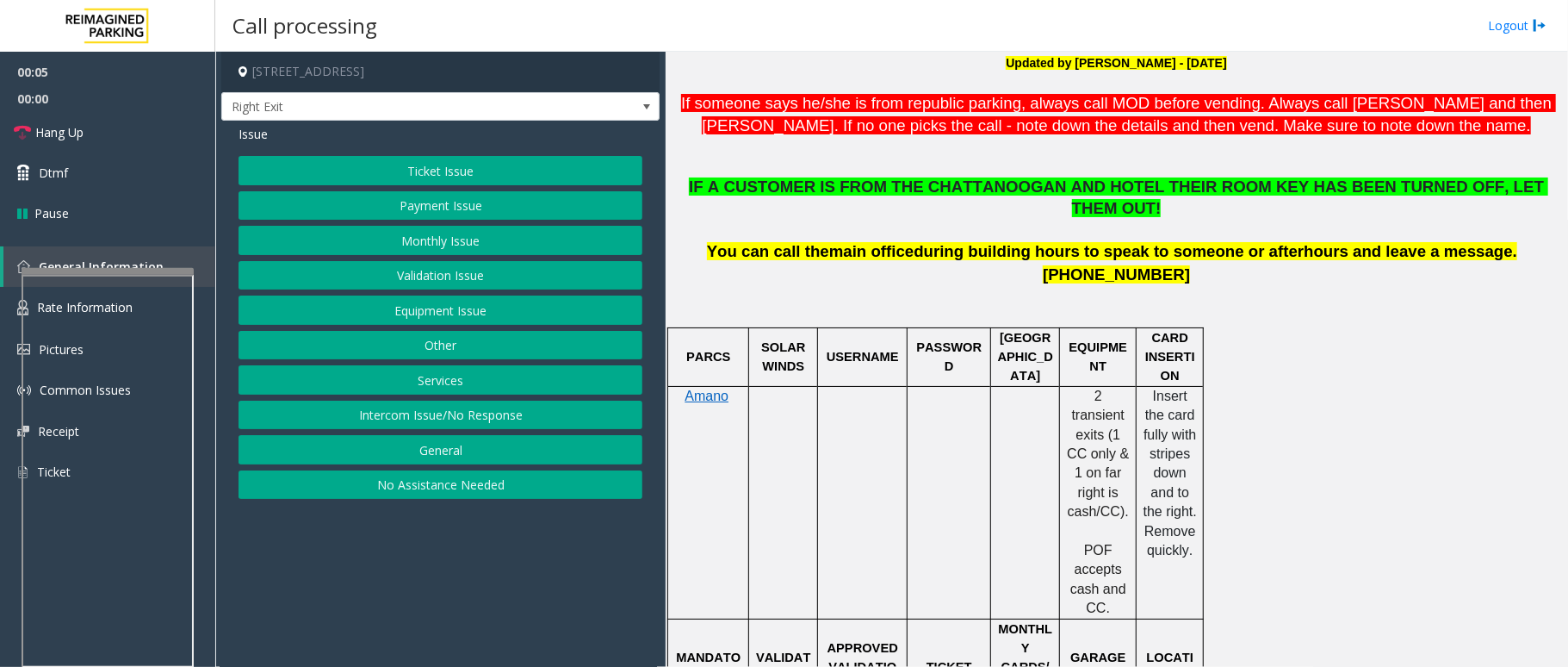
click at [426, 377] on button "Services" at bounding box center [440, 380] width 404 height 30
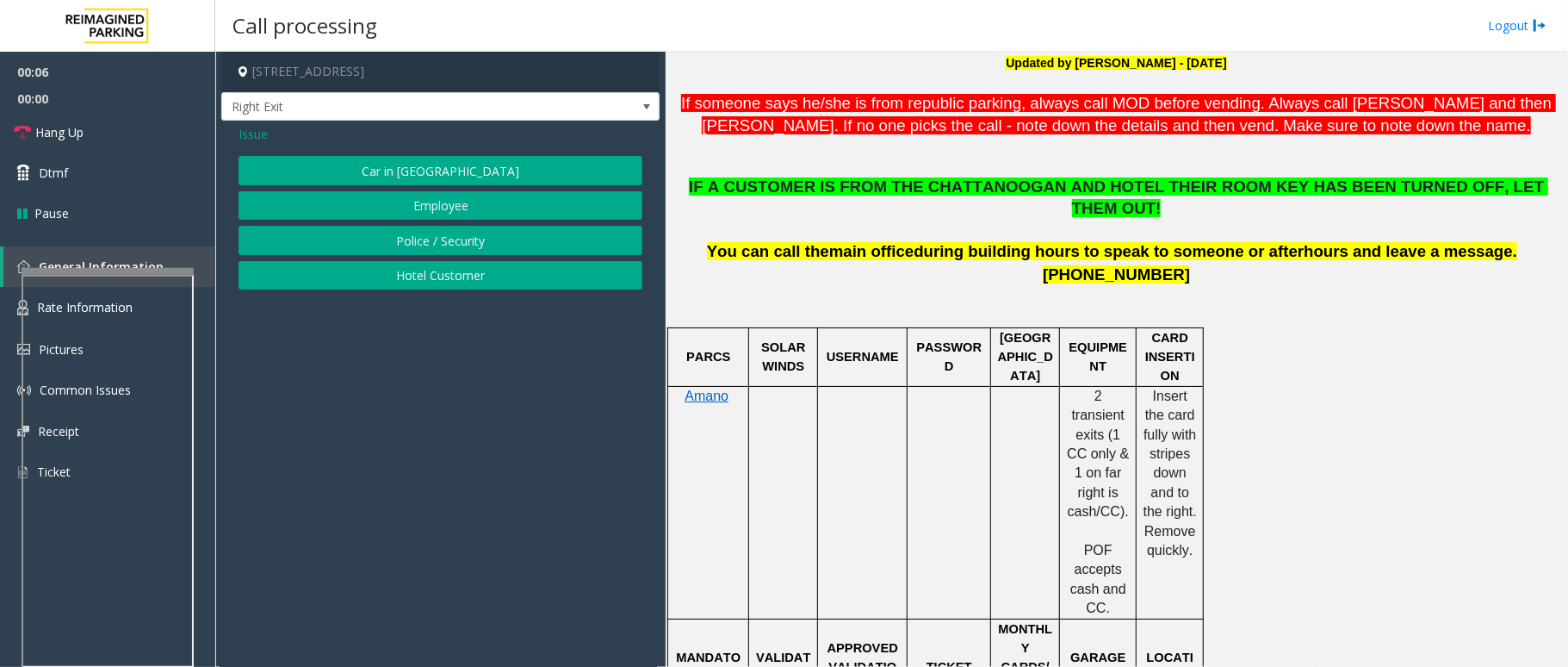
click at [470, 273] on button "Hotel Customer" at bounding box center [440, 276] width 404 height 30
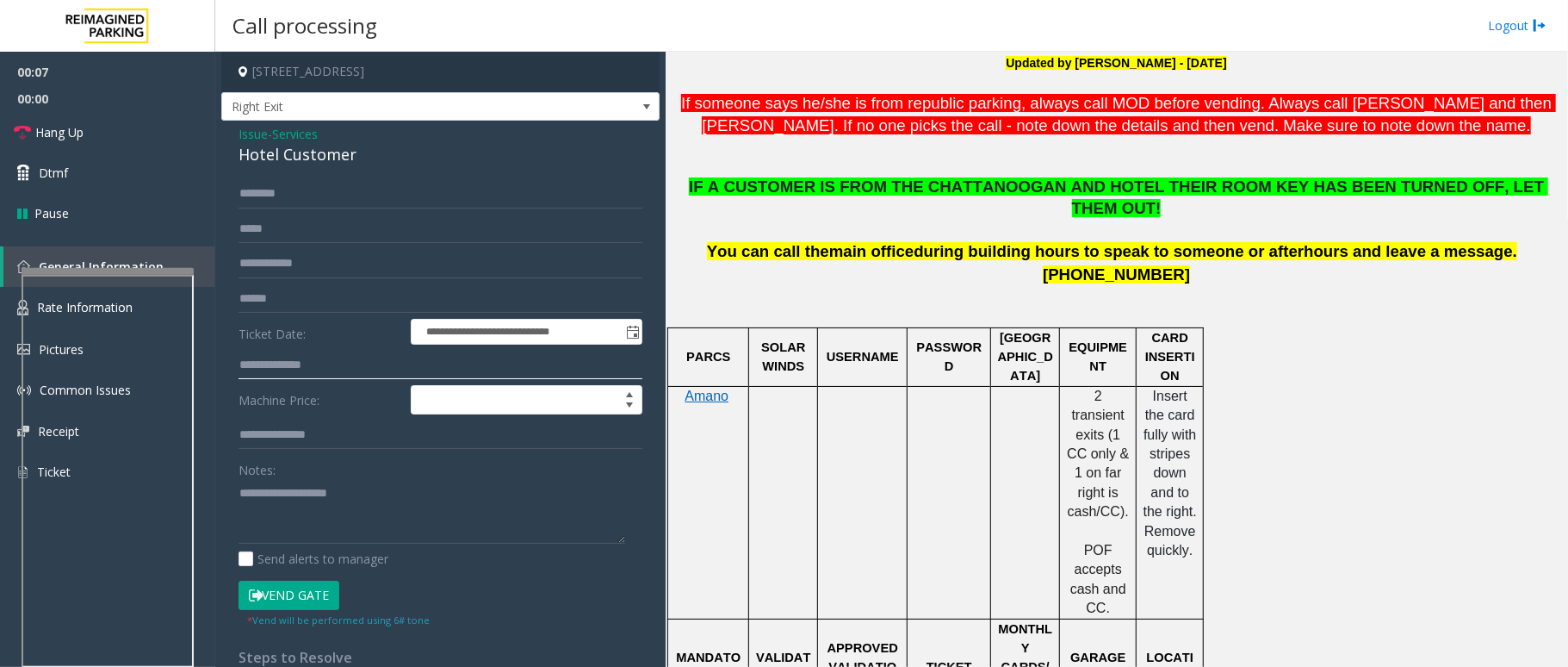
click at [335, 363] on input "text" at bounding box center [440, 366] width 404 height 30
drag, startPoint x: 365, startPoint y: 160, endPoint x: 233, endPoint y: 138, distance: 133.8
click at [233, 138] on div "**********" at bounding box center [440, 496] width 439 height 750
click at [397, 514] on textarea at bounding box center [431, 511] width 387 height 65
type textarea "**********"
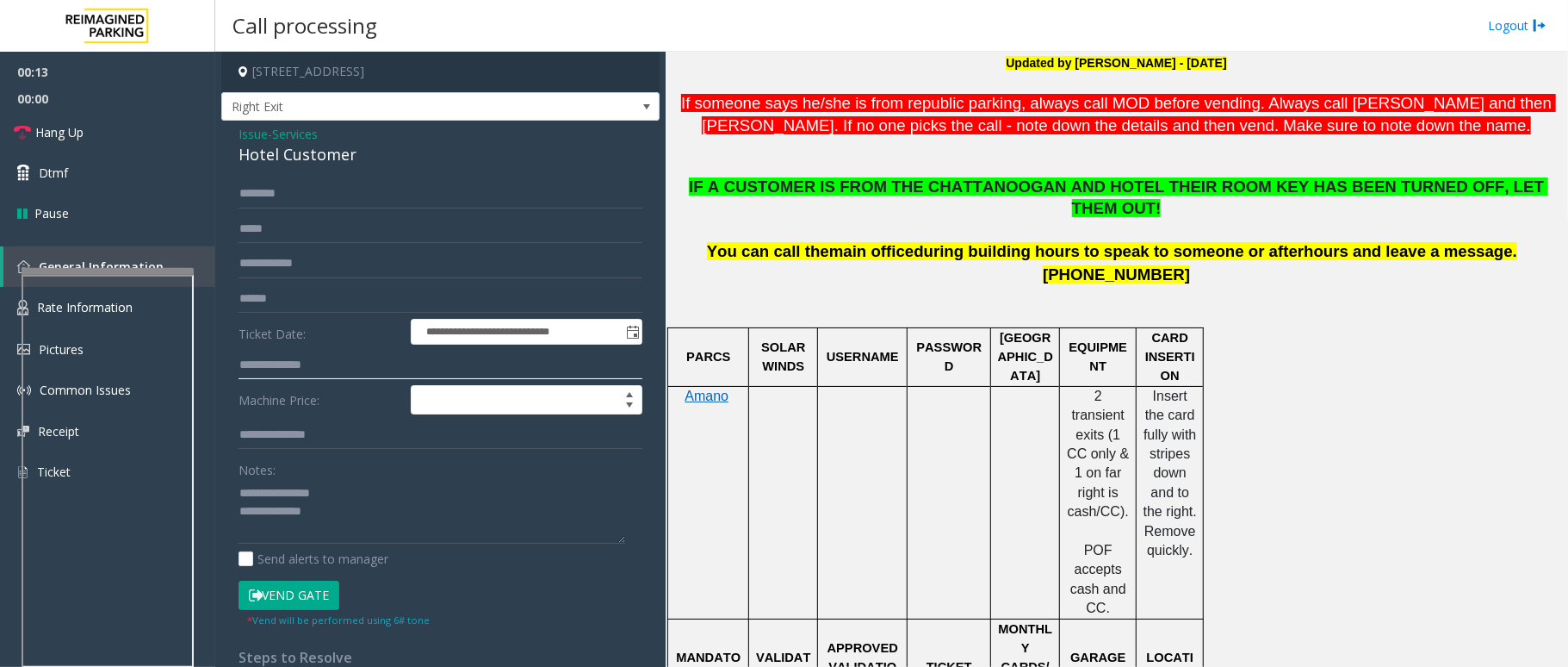
click at [315, 360] on input "text" at bounding box center [440, 366] width 404 height 30
type input "***"
click at [319, 594] on button "Vend Gate" at bounding box center [288, 595] width 101 height 30
click at [362, 520] on textarea at bounding box center [431, 511] width 387 height 65
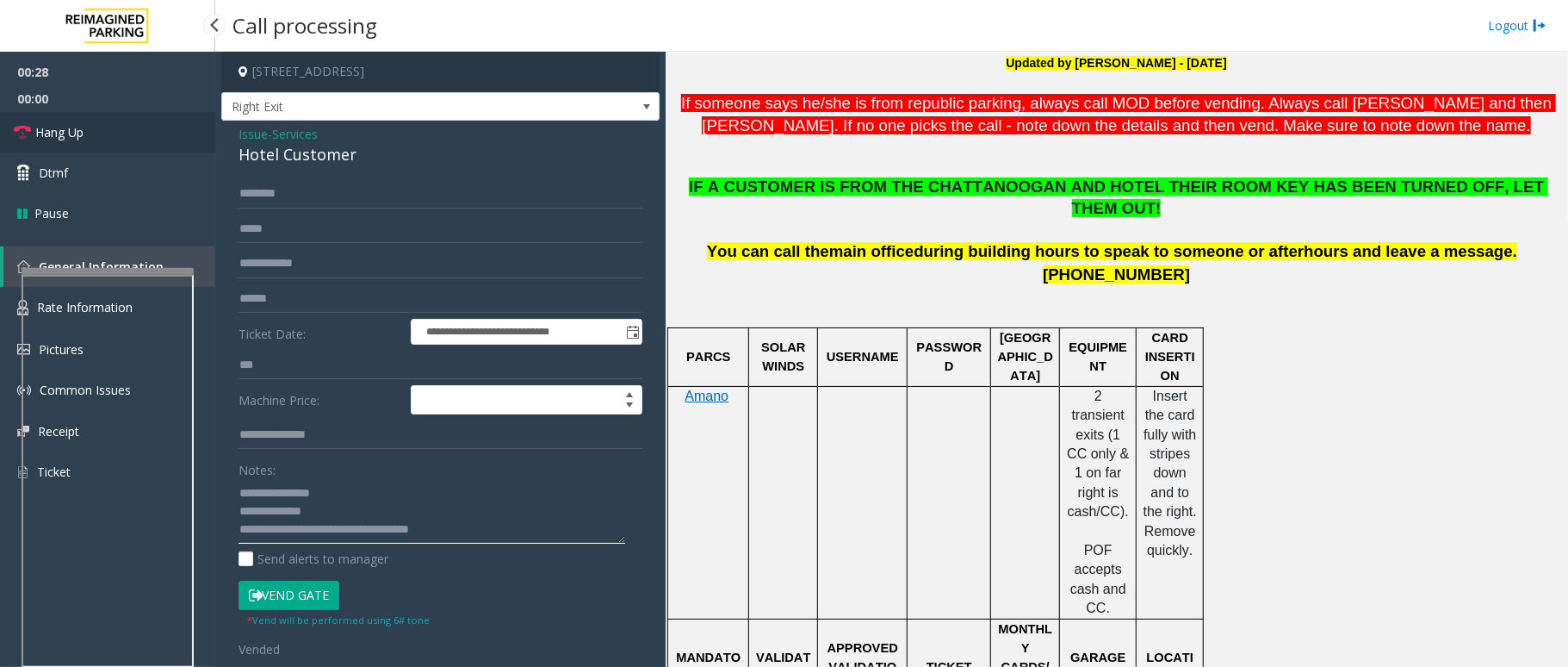
type textarea "**********"
click at [80, 135] on span "Hang Up" at bounding box center [59, 132] width 48 height 18
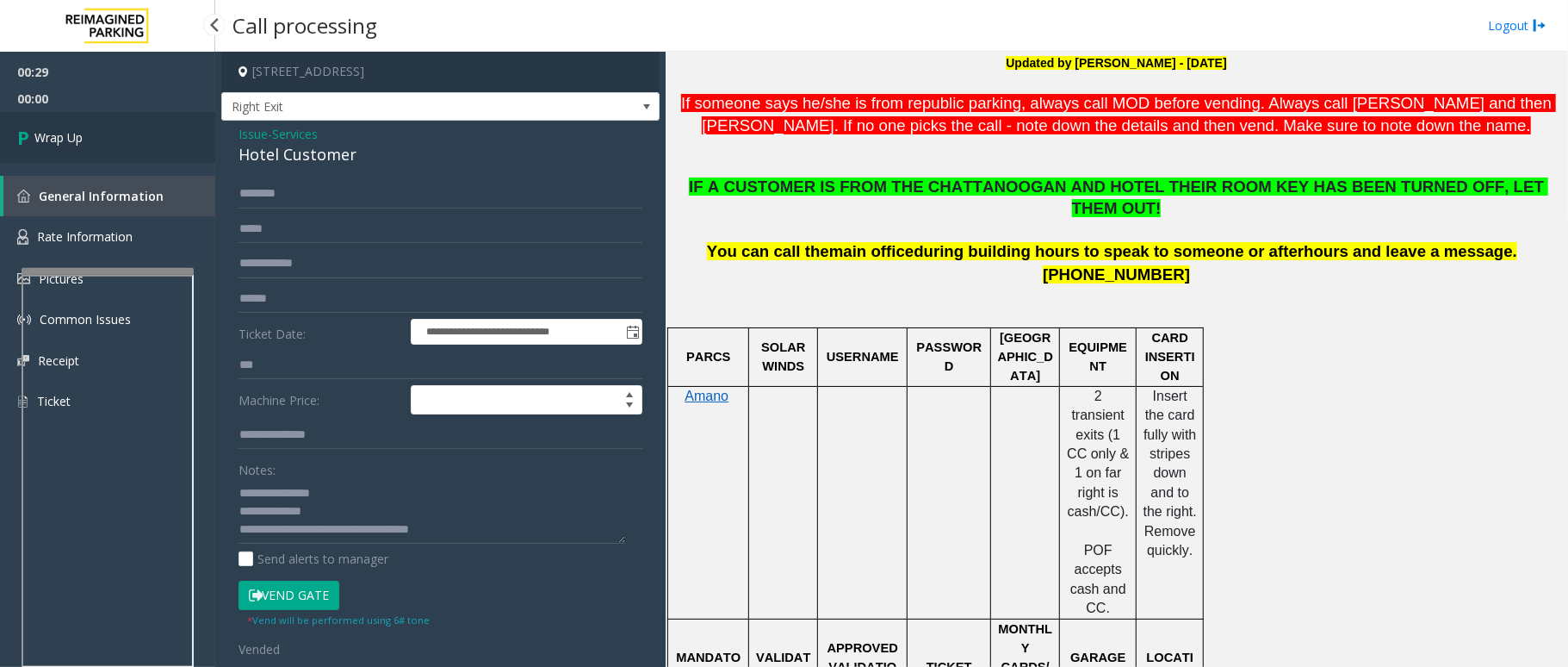
click at [80, 135] on span "Wrap Up" at bounding box center [58, 138] width 48 height 18
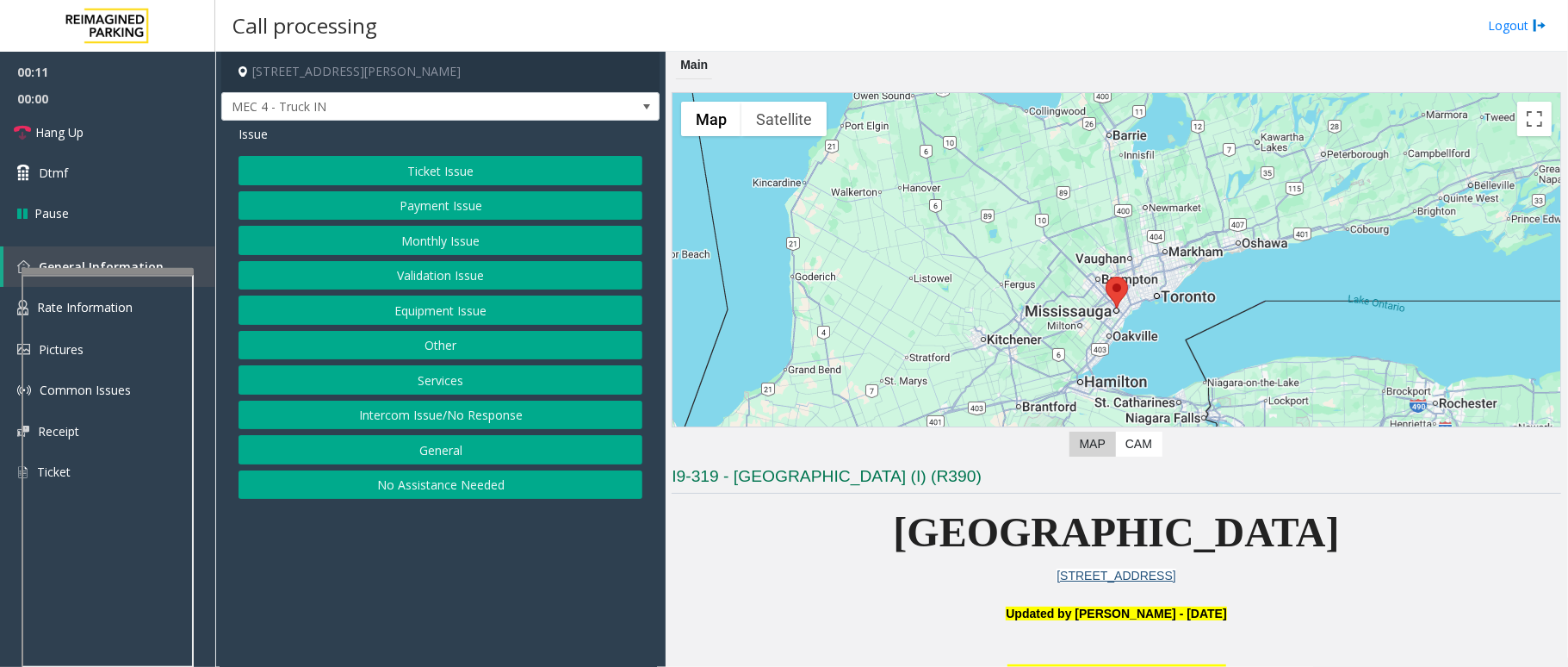
click at [455, 422] on button "Intercom Issue/No Response" at bounding box center [440, 416] width 404 height 30
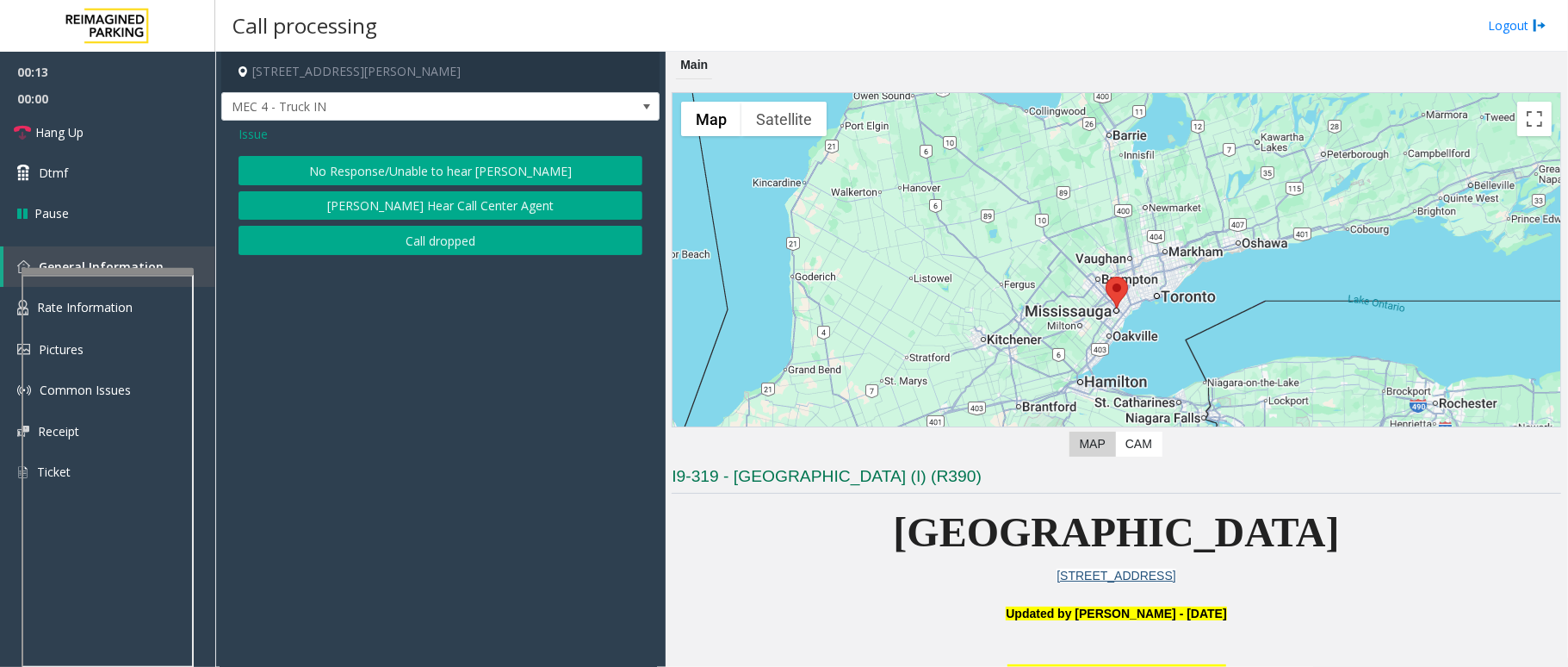
click at [465, 169] on button "No Response/Unable to hear [PERSON_NAME]" at bounding box center [440, 171] width 404 height 30
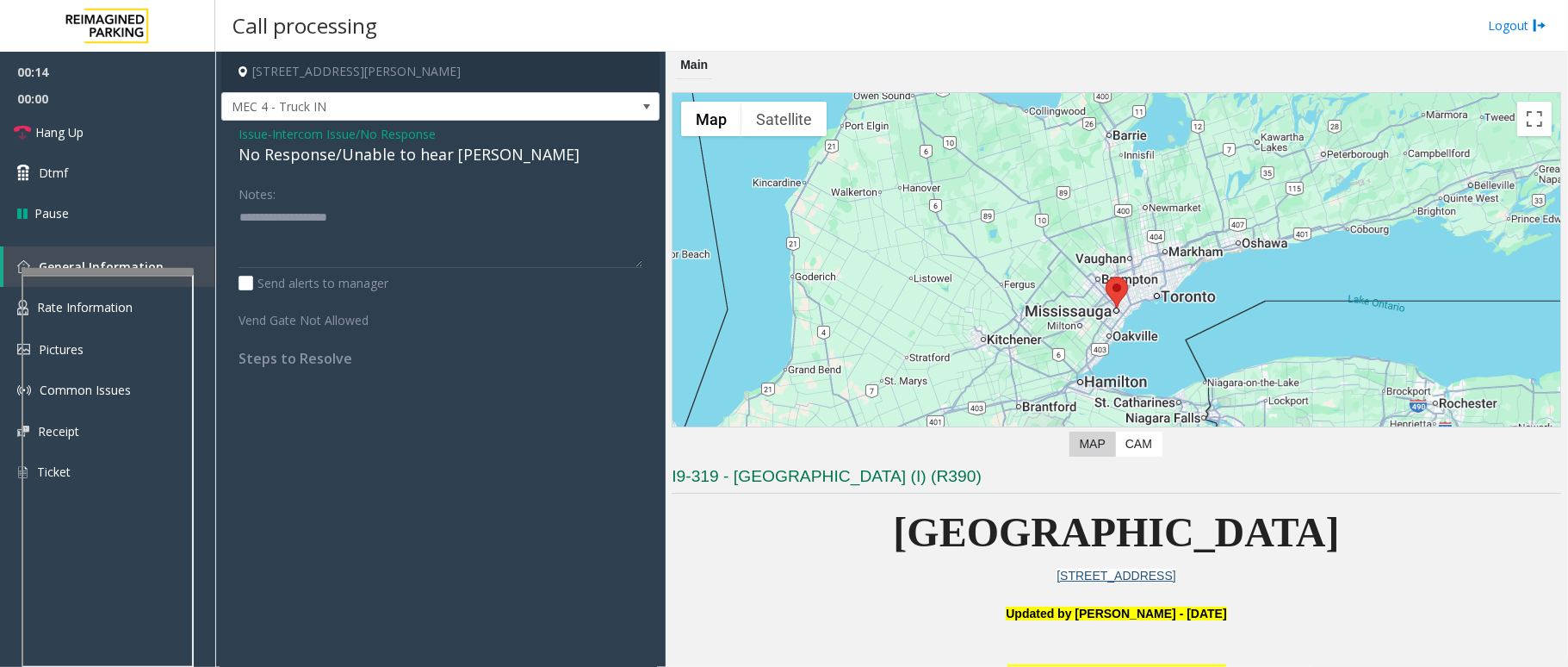
click at [332, 160] on div "No Response/Unable to hear [PERSON_NAME]" at bounding box center [440, 154] width 404 height 23
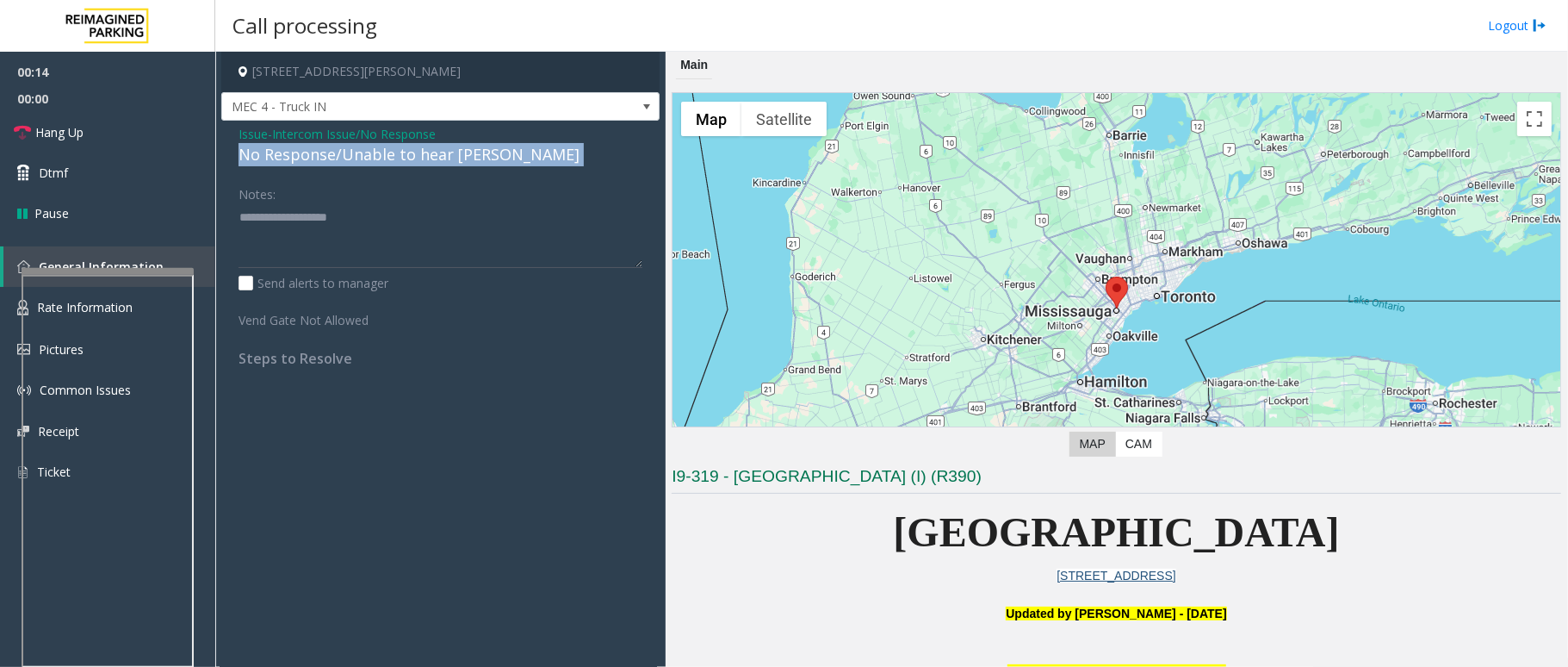
click at [332, 160] on div "No Response/Unable to hear [PERSON_NAME]" at bounding box center [440, 154] width 404 height 23
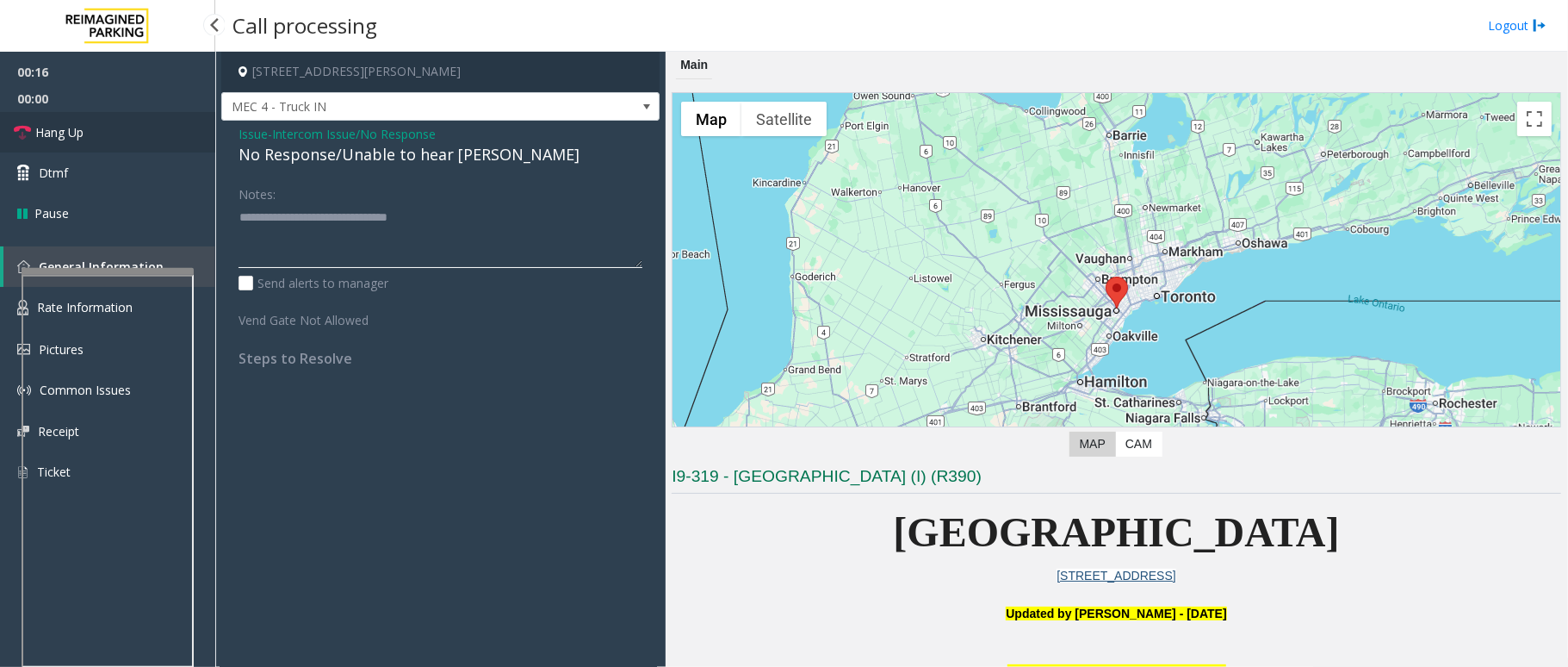
type textarea "**********"
click at [126, 133] on link "Hang Up" at bounding box center [107, 132] width 215 height 41
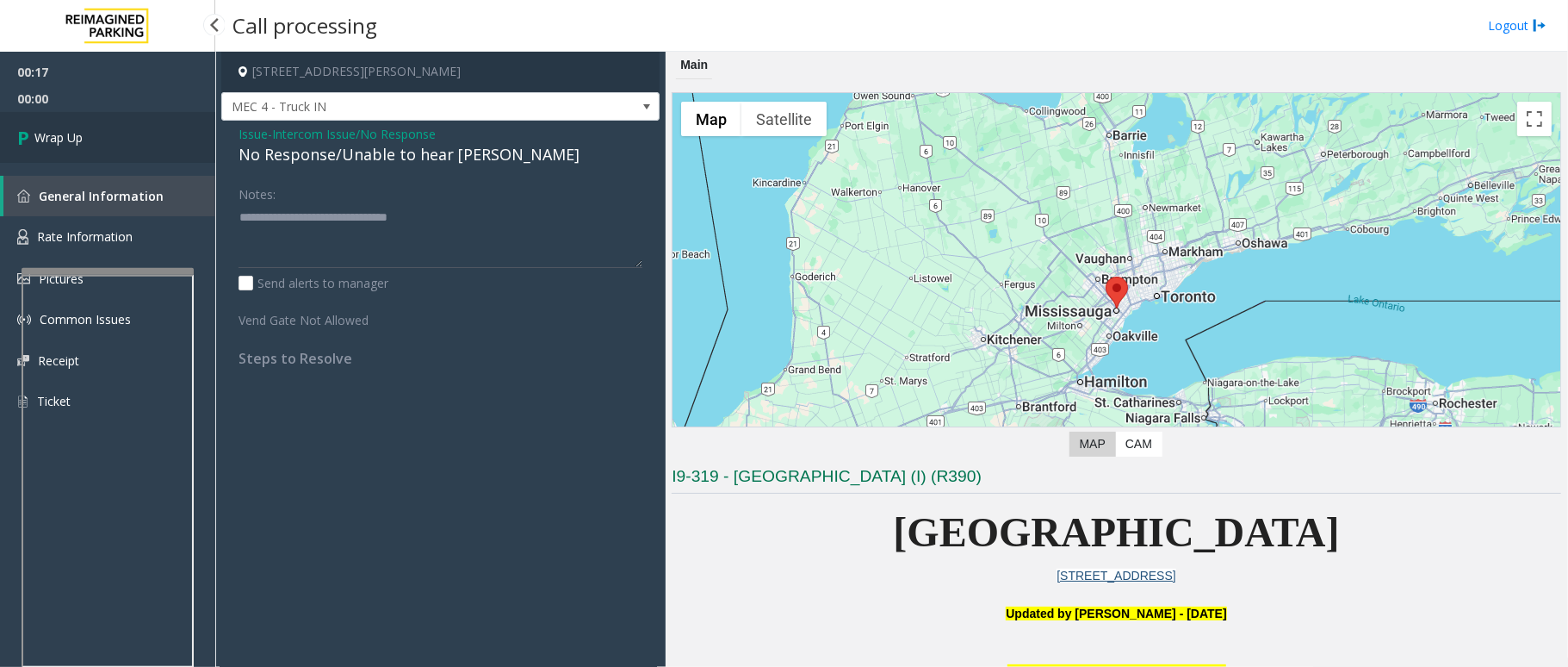
click at [126, 133] on link "Wrap Up" at bounding box center [107, 137] width 215 height 51
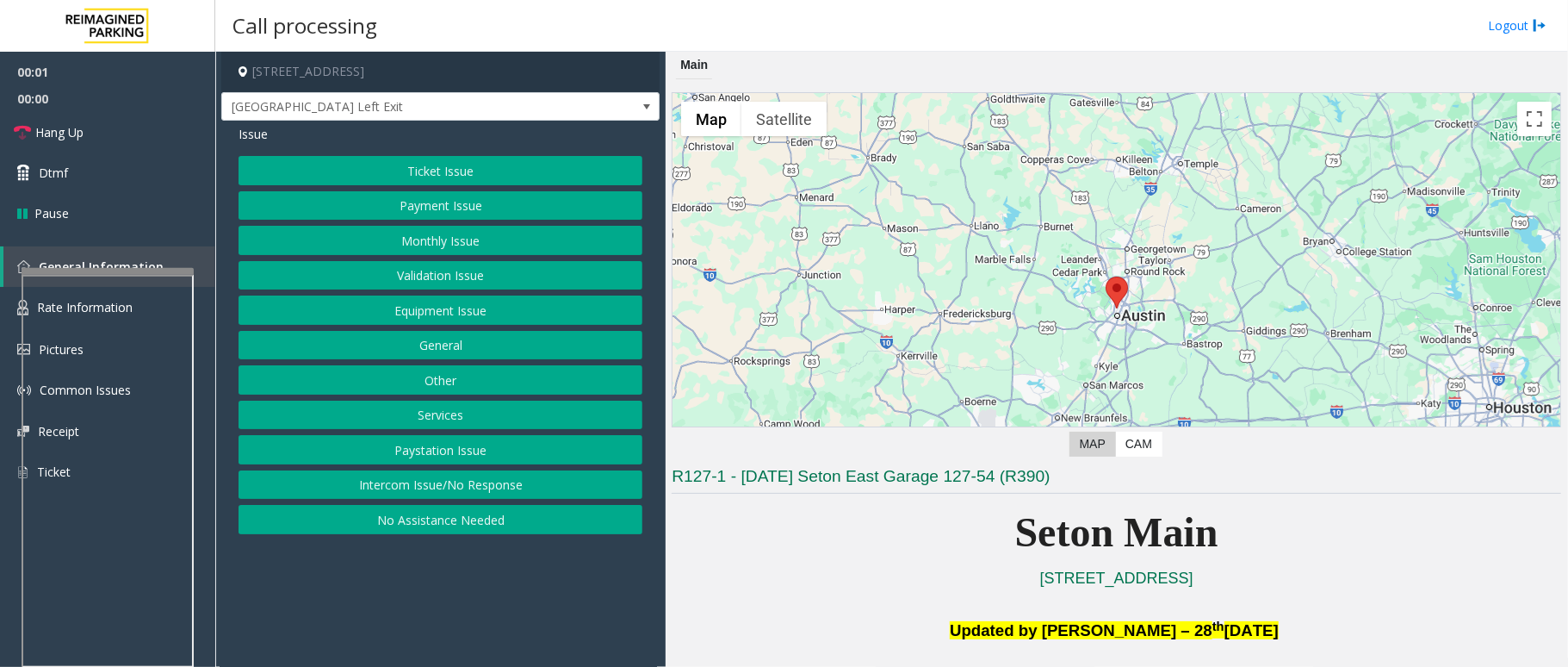
click at [494, 325] on button "Equipment Issue" at bounding box center [440, 310] width 404 height 30
click at [483, 312] on button "Gate / Door Won't Open" at bounding box center [440, 310] width 404 height 30
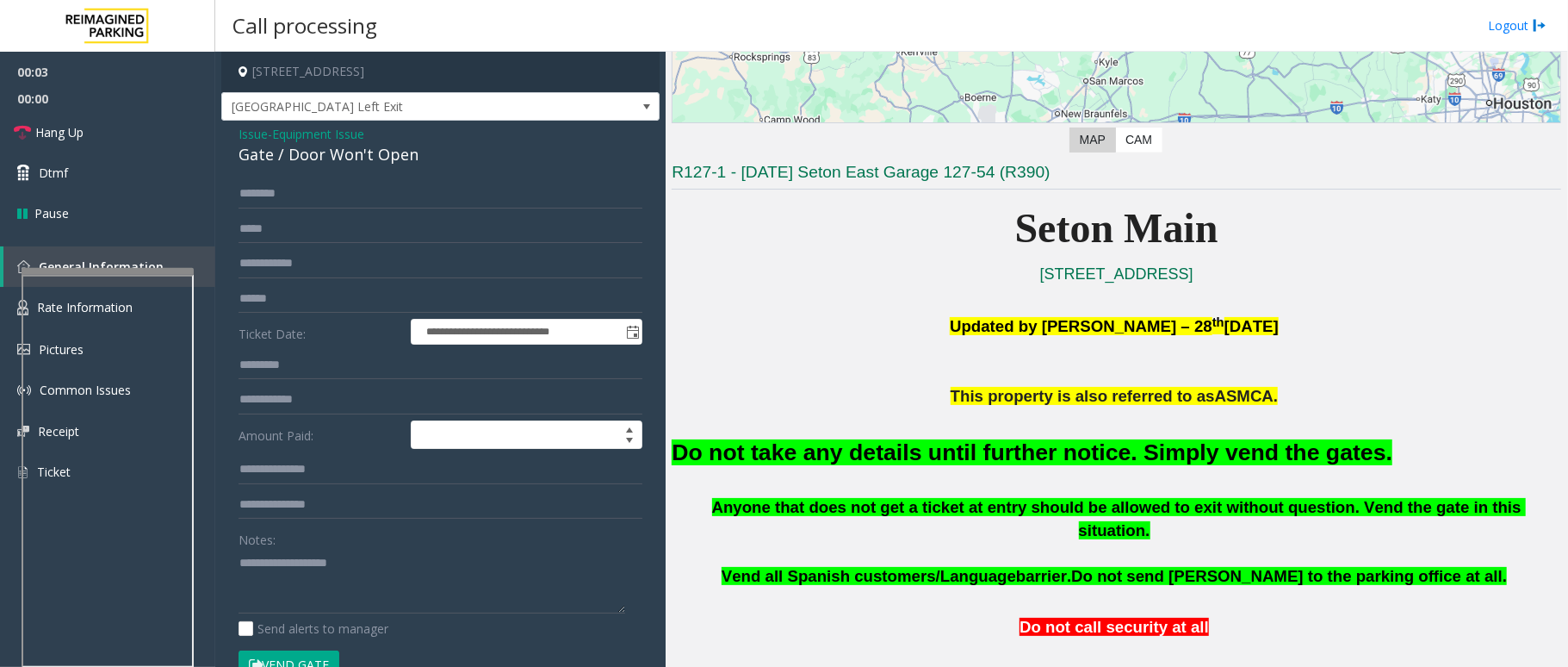
scroll to position [574, 0]
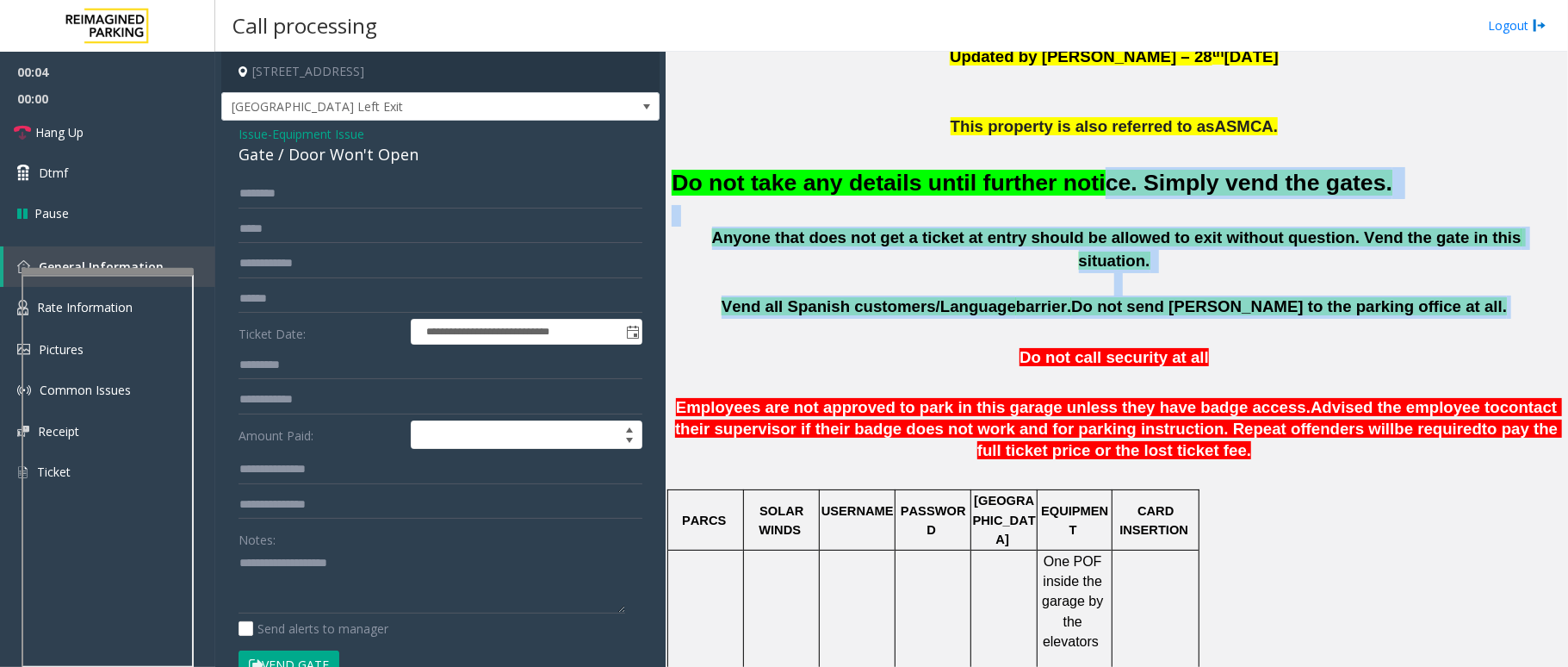
drag, startPoint x: 1058, startPoint y: 184, endPoint x: 828, endPoint y: 304, distance: 259.4
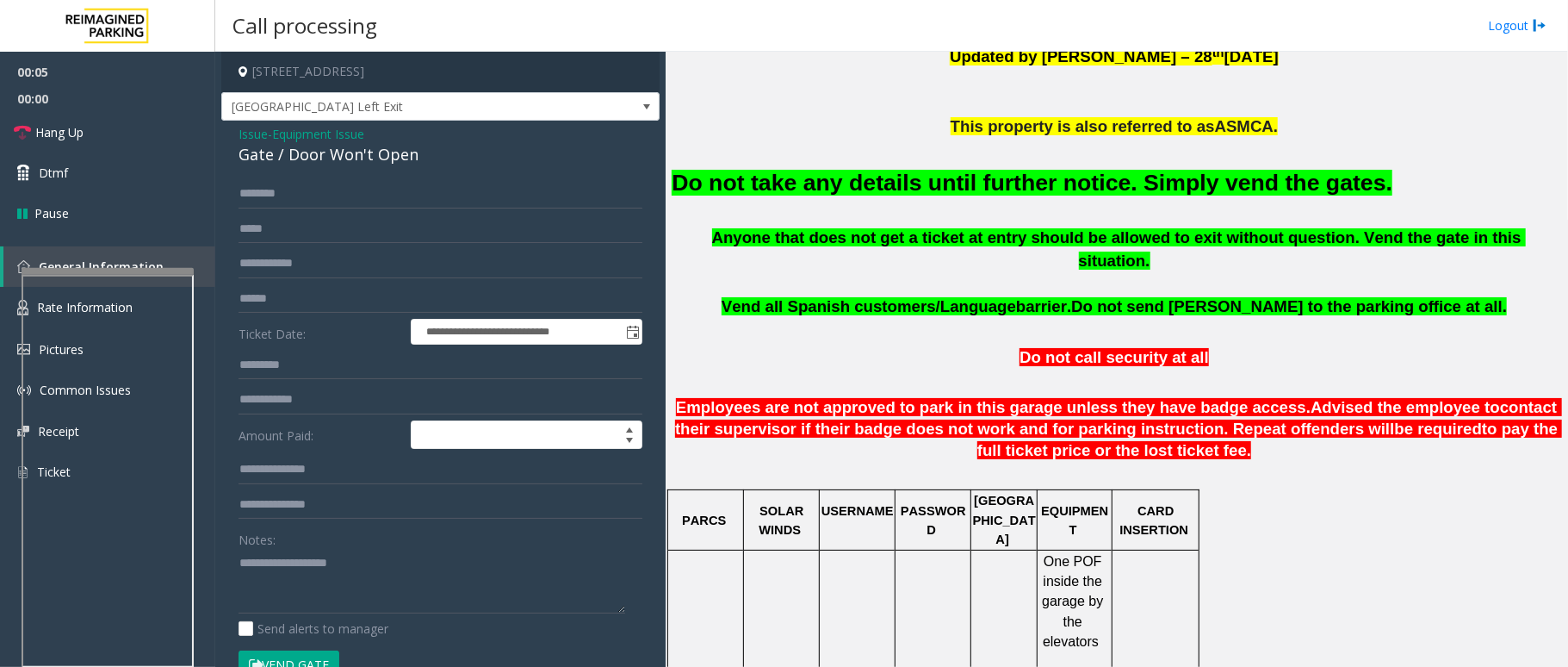
click at [1000, 193] on font "Do not take any details until further notice. Simply vend the gates." at bounding box center [1031, 183] width 720 height 26
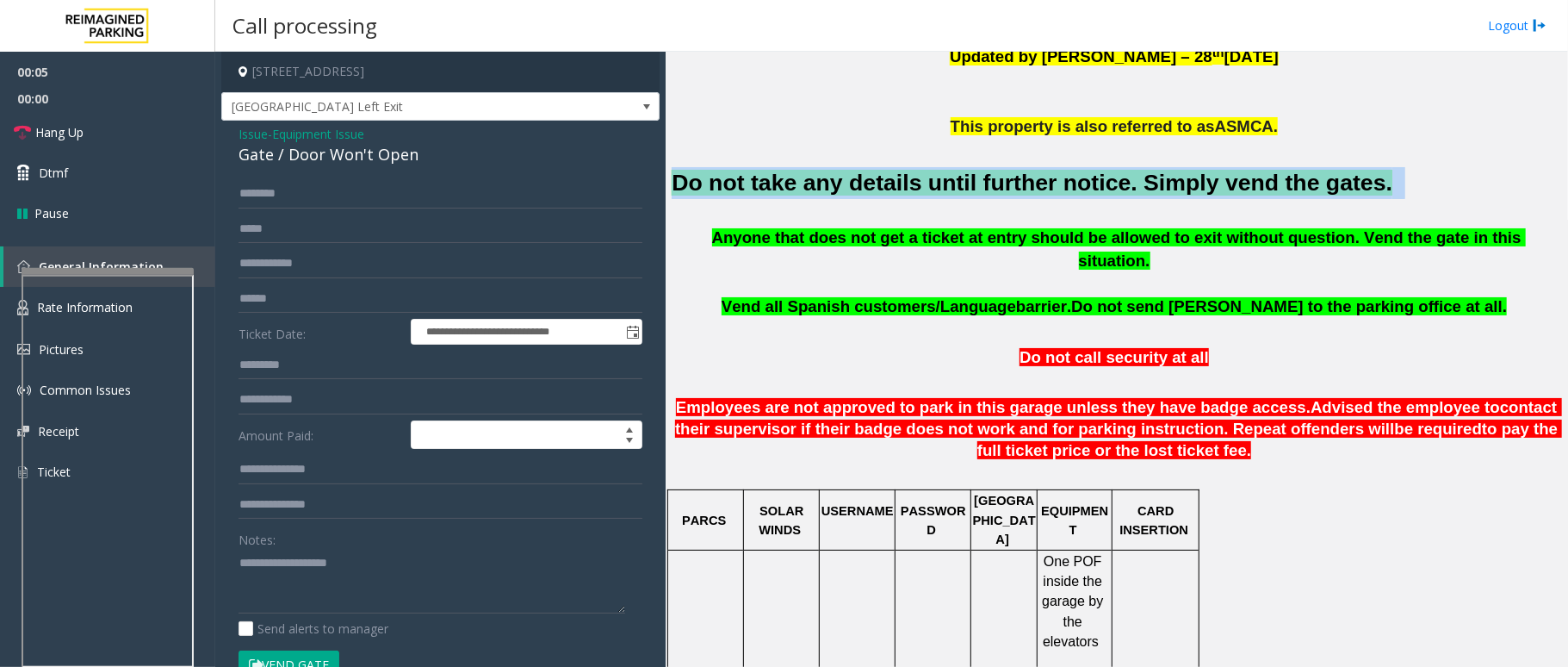
click at [1000, 193] on font "Do not take any details until further notice. Simply vend the gates." at bounding box center [1031, 183] width 720 height 26
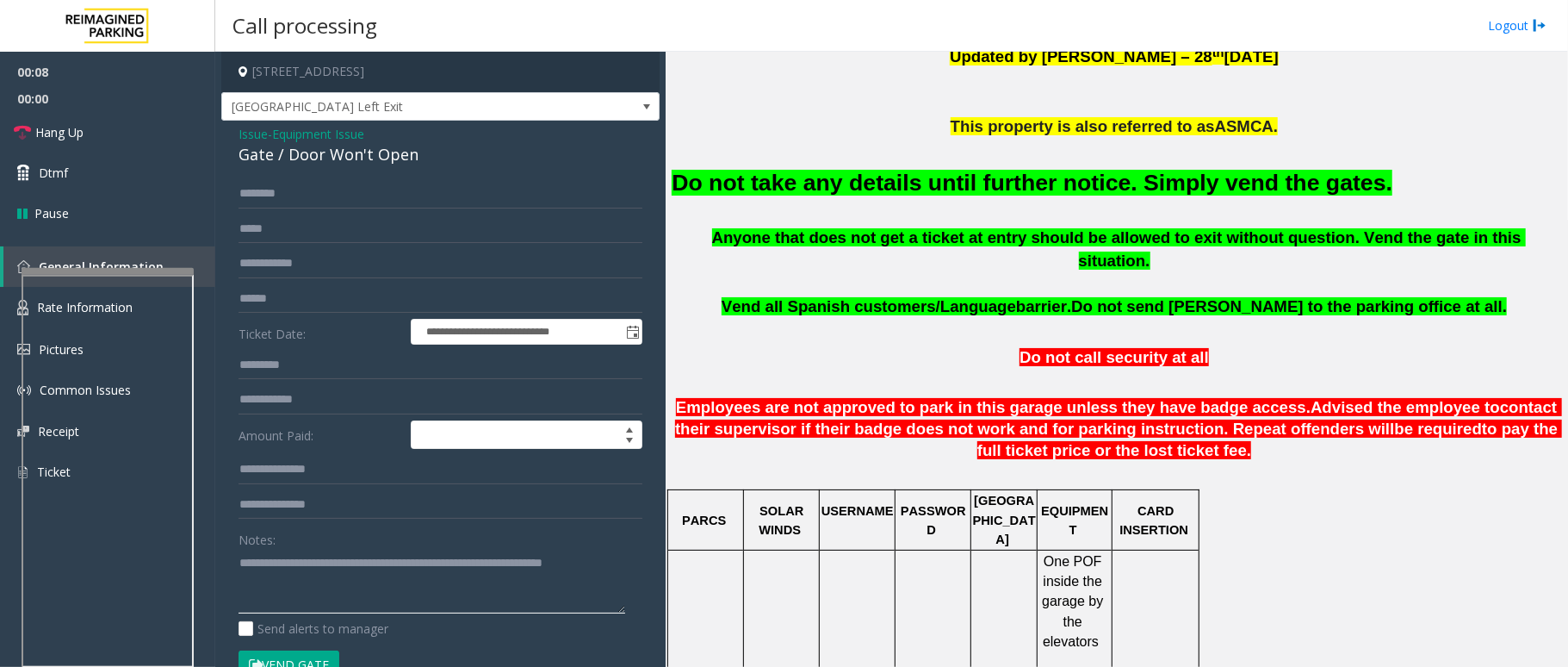
type textarea "**********"
click at [317, 658] on button "Vend Gate" at bounding box center [288, 665] width 101 height 30
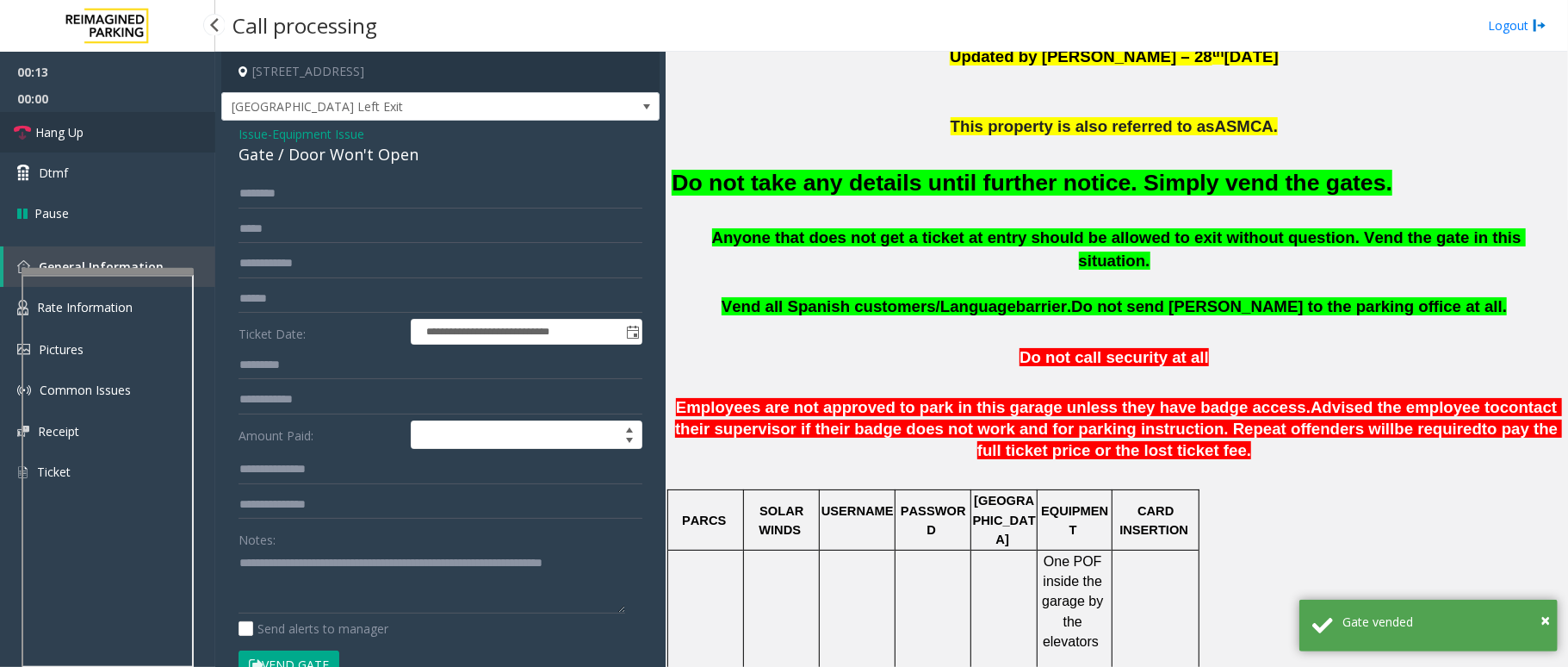
click at [126, 136] on link "Hang Up" at bounding box center [107, 132] width 215 height 41
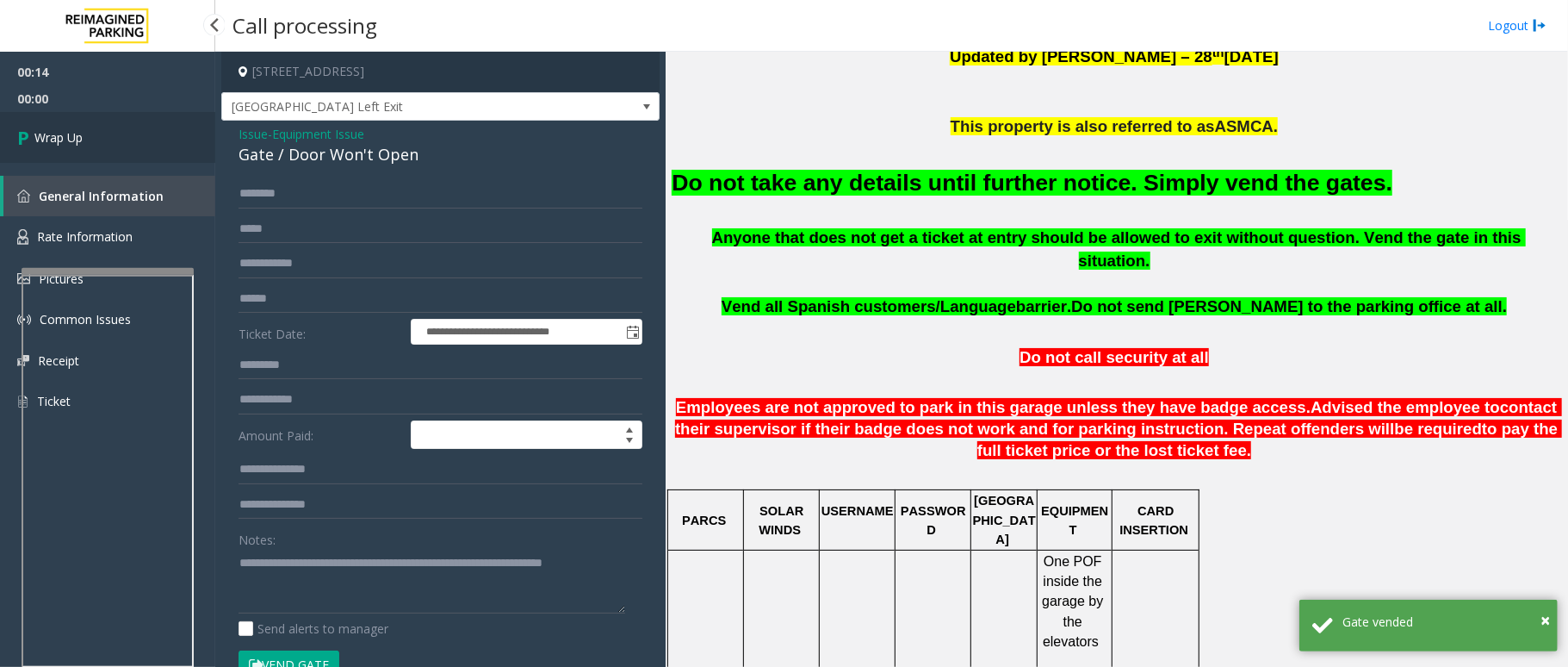
click at [126, 136] on link "Wrap Up" at bounding box center [107, 137] width 215 height 51
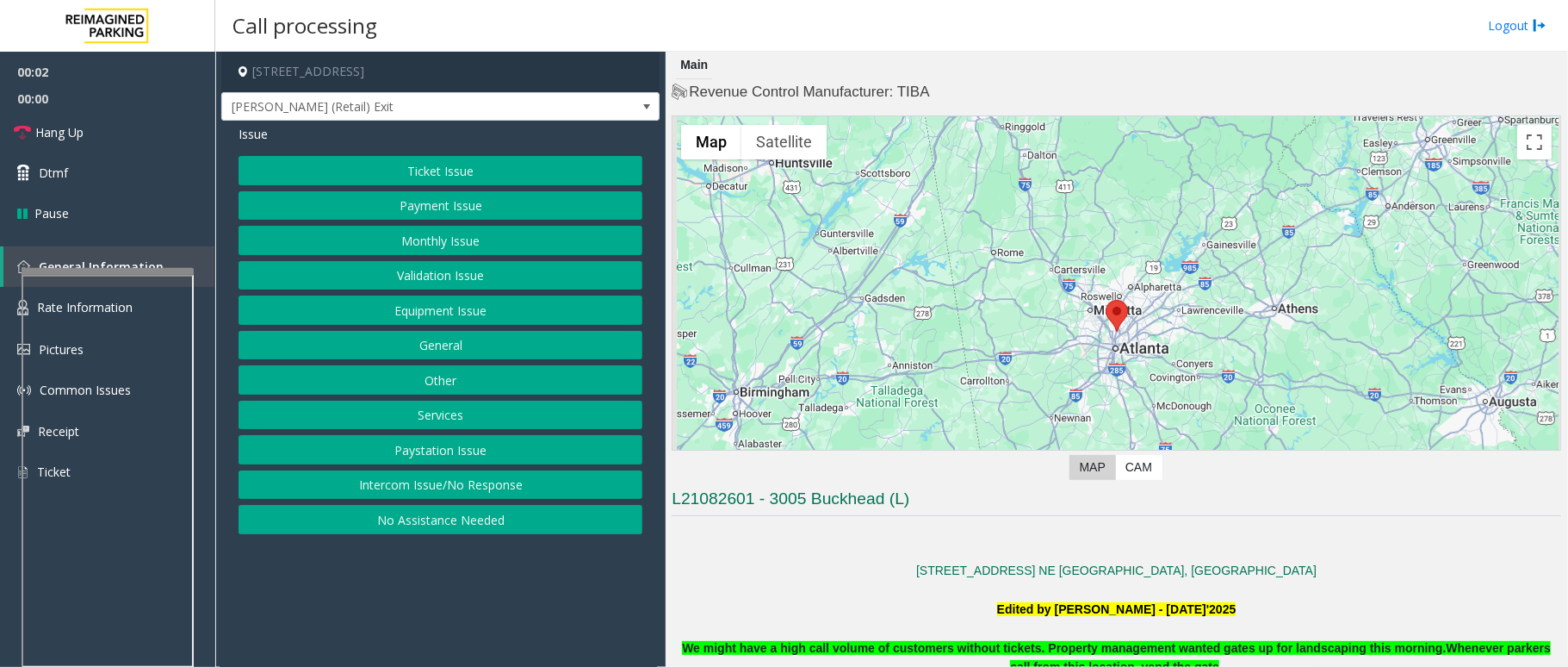
scroll to position [689, 0]
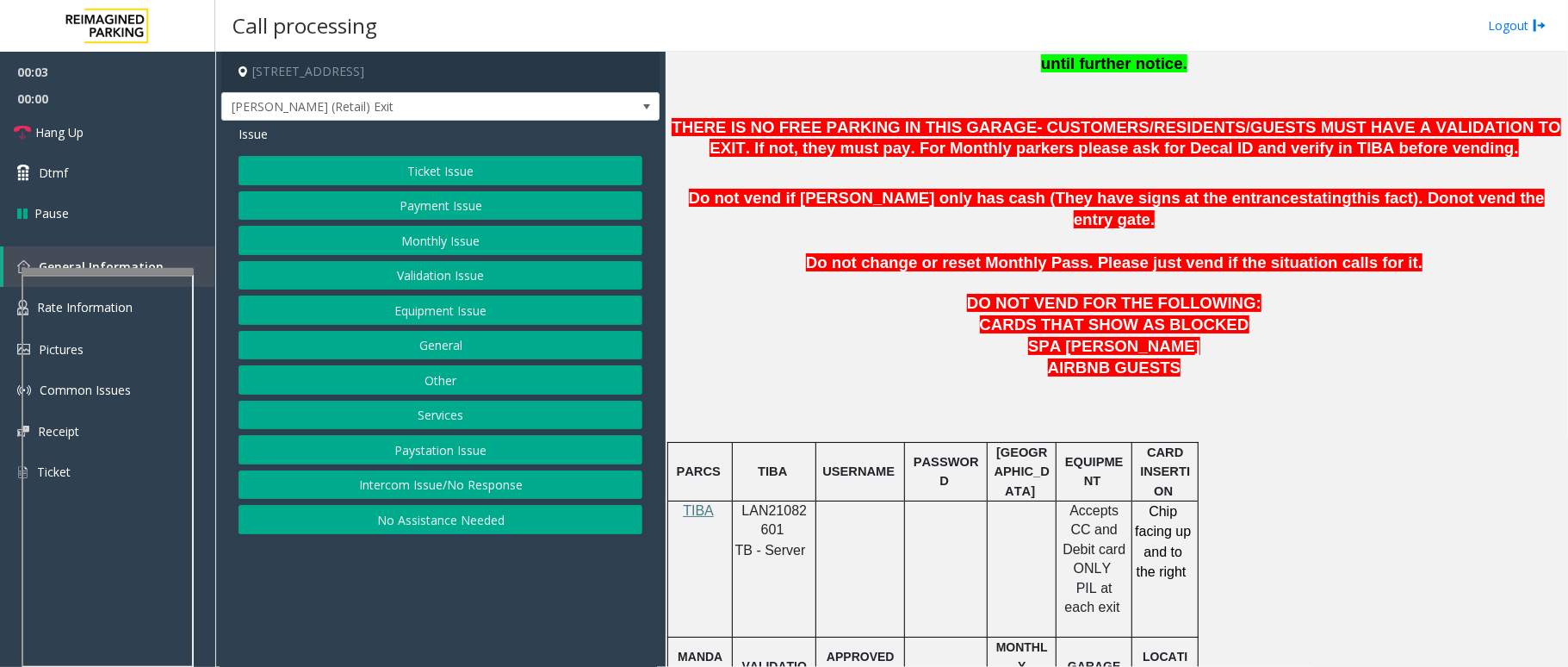
click at [784, 503] on span "LAN21082601" at bounding box center [775, 520] width 66 height 33
copy p "LAN21082601"
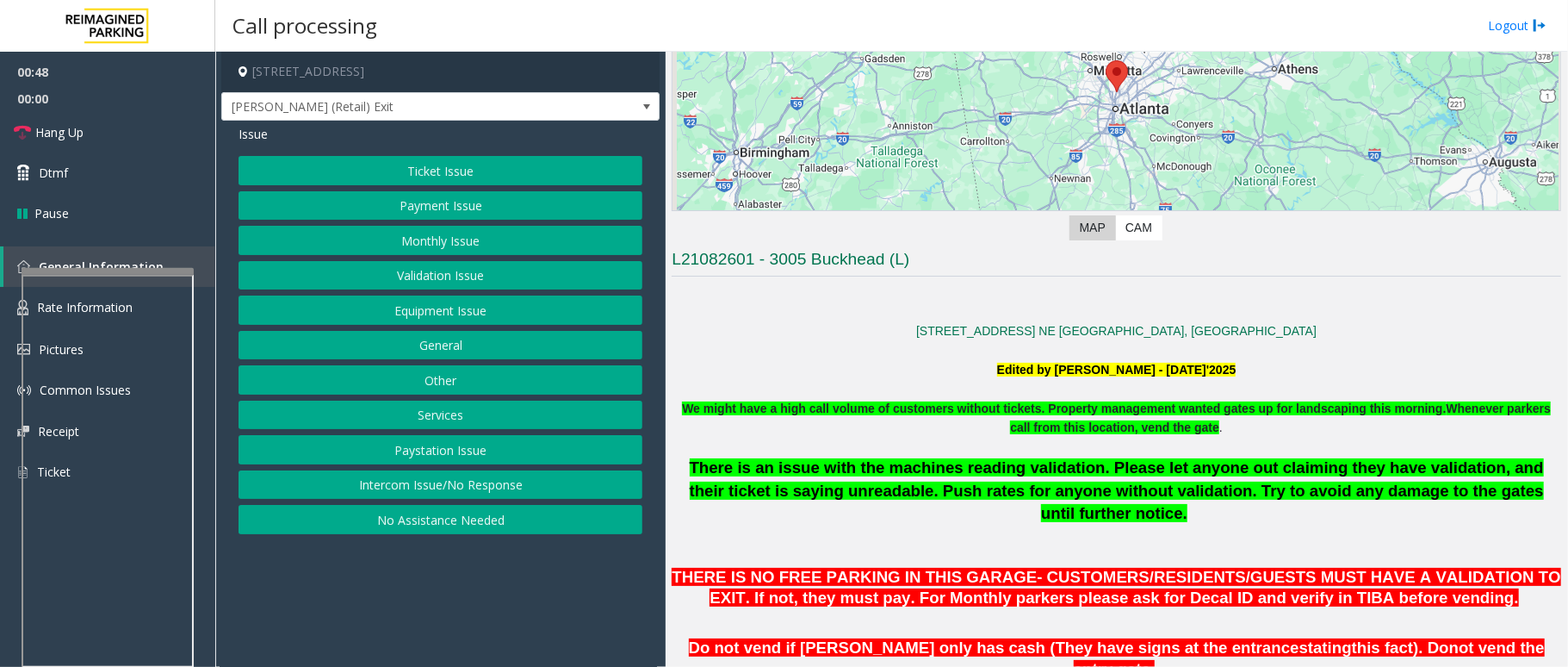
scroll to position [229, 0]
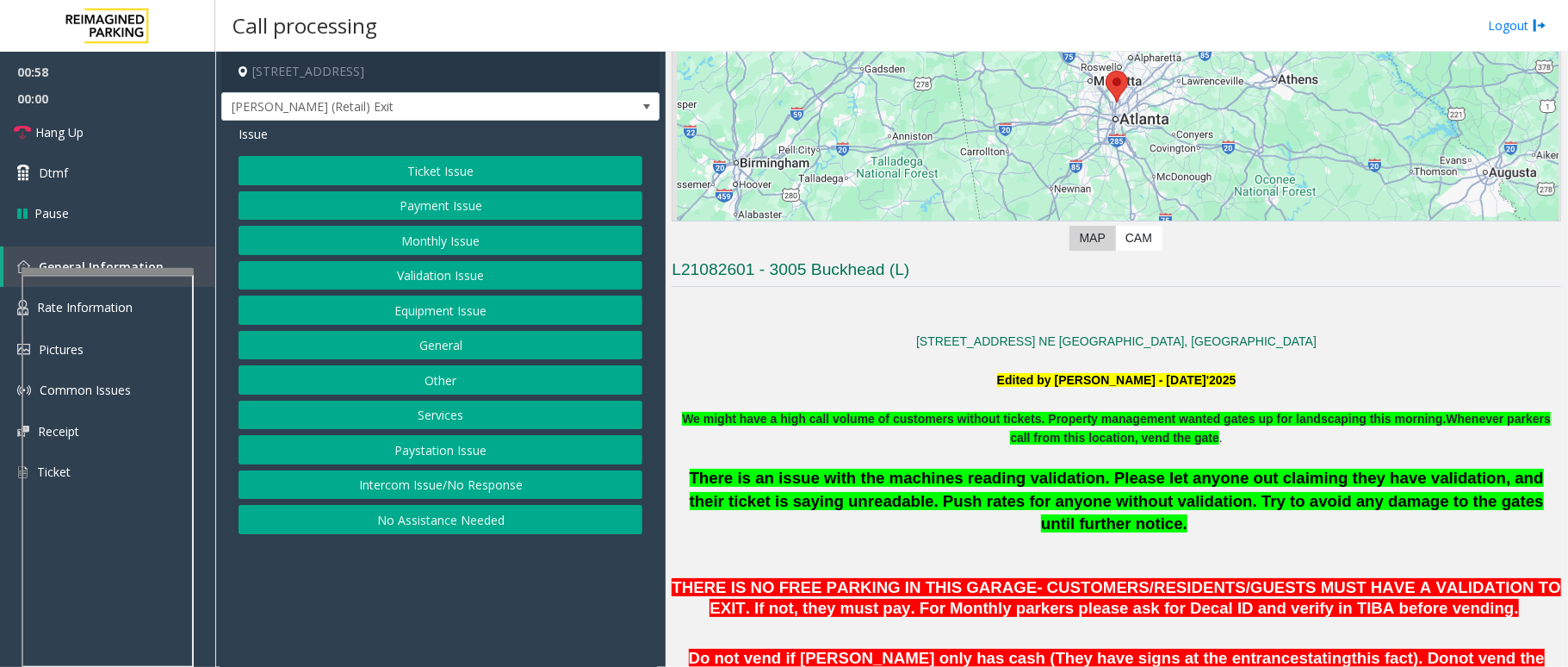
click at [452, 239] on button "Monthly Issue" at bounding box center [440, 240] width 404 height 30
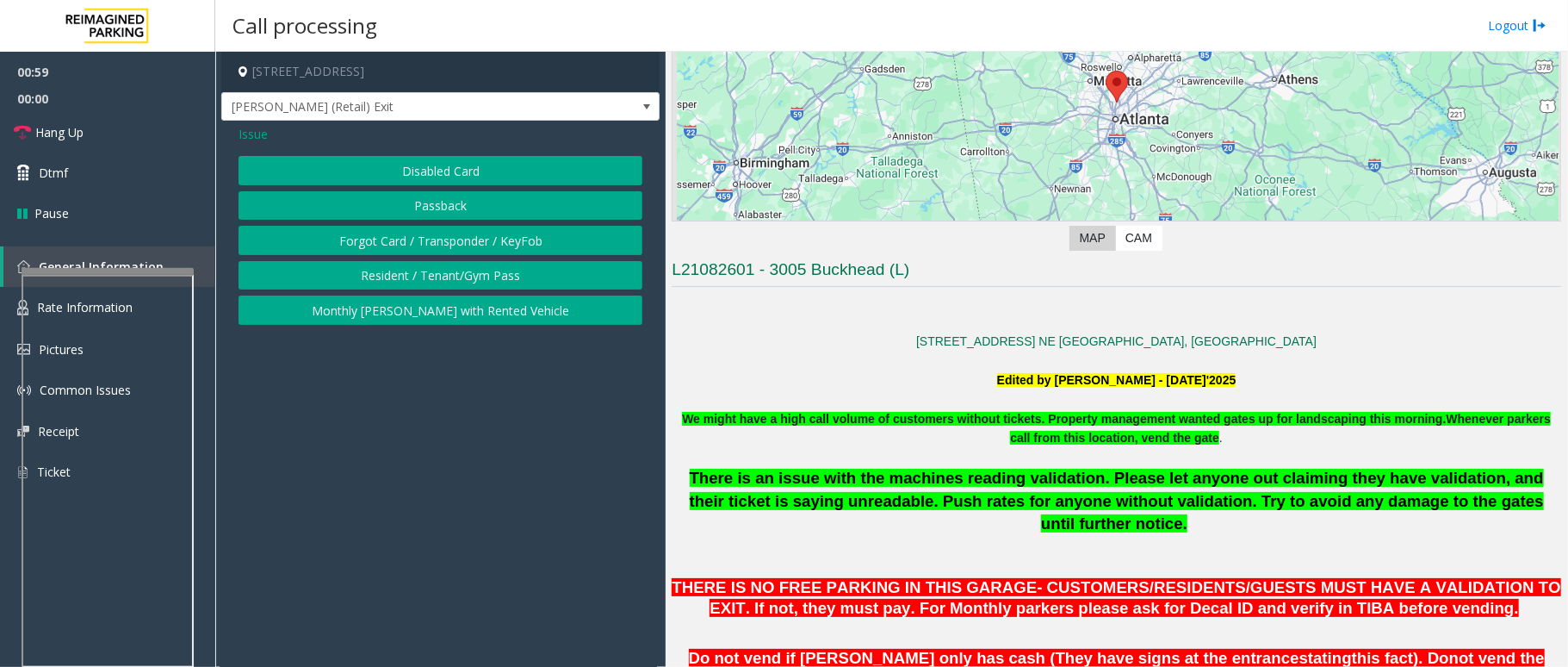
click at [493, 164] on button "Disabled Card" at bounding box center [440, 171] width 404 height 30
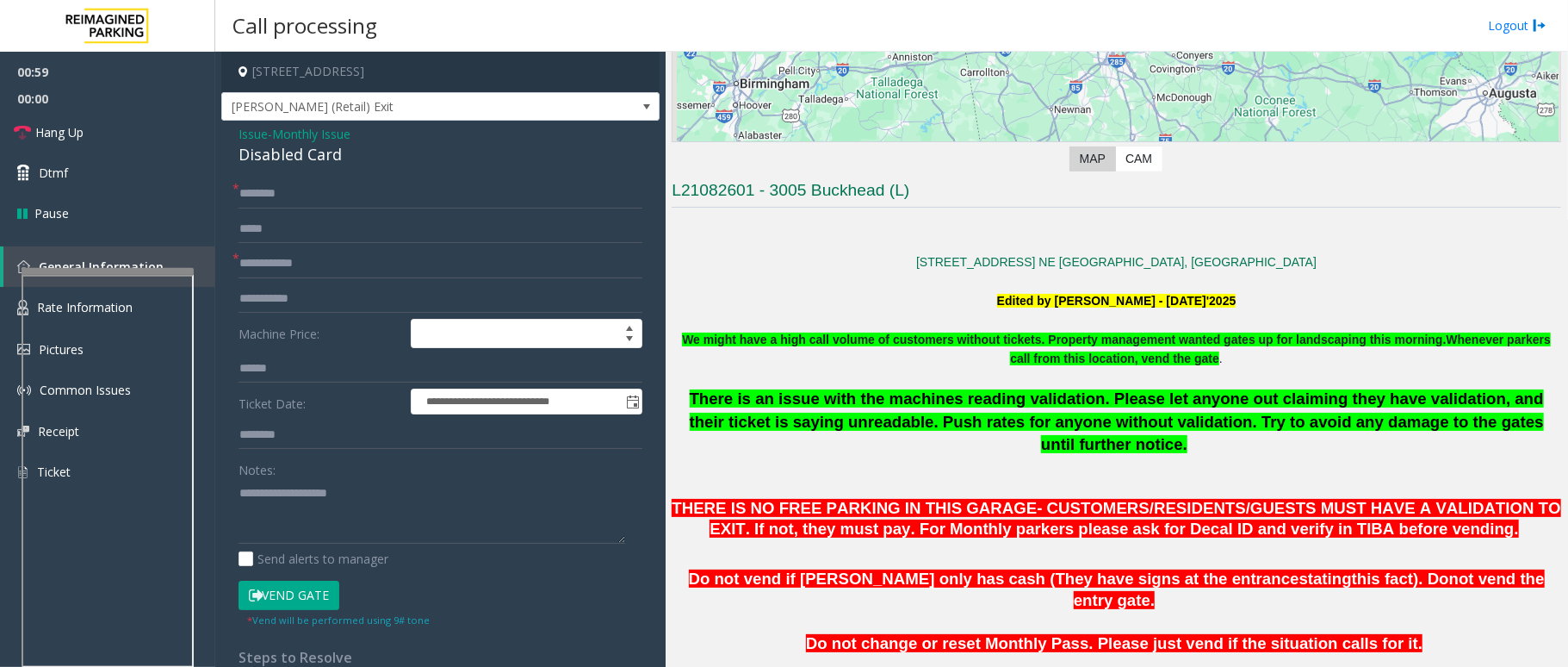
scroll to position [459, 0]
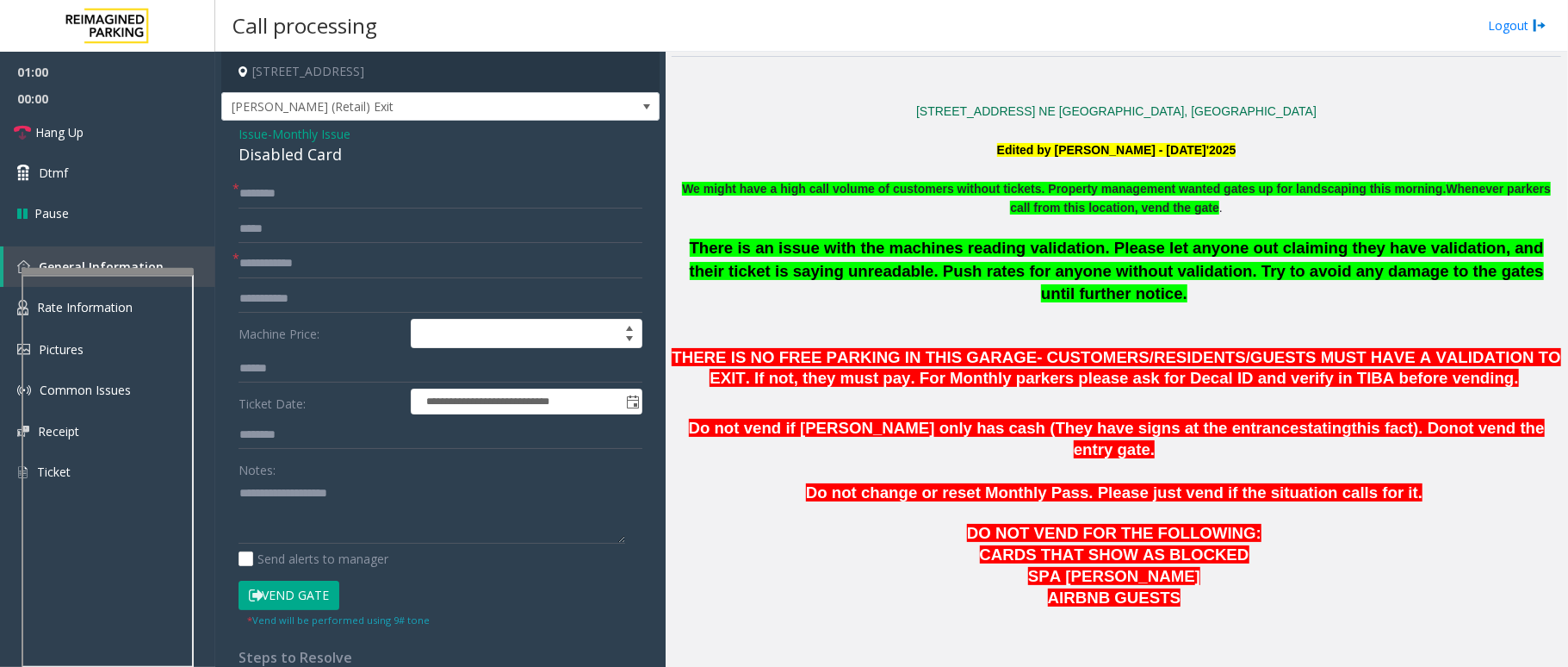
click at [351, 249] on form "**********" at bounding box center [440, 403] width 404 height 448
click at [351, 257] on input "text" at bounding box center [440, 263] width 404 height 30
click at [311, 187] on input "text" at bounding box center [440, 194] width 404 height 30
click at [291, 260] on input "text" at bounding box center [440, 263] width 404 height 30
type input "******"
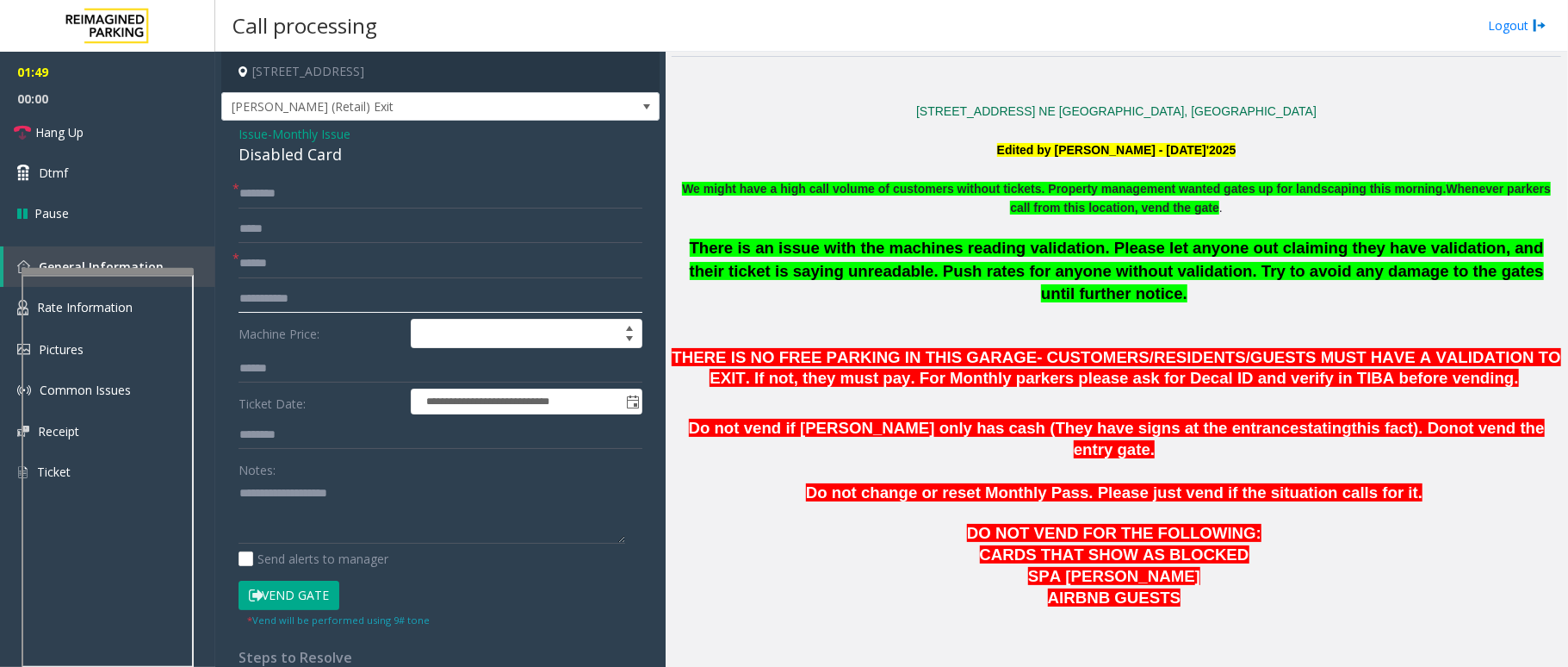
click at [341, 303] on input "text" at bounding box center [440, 299] width 404 height 30
type input "*******"
click at [259, 134] on span "Issue" at bounding box center [253, 134] width 30 height 18
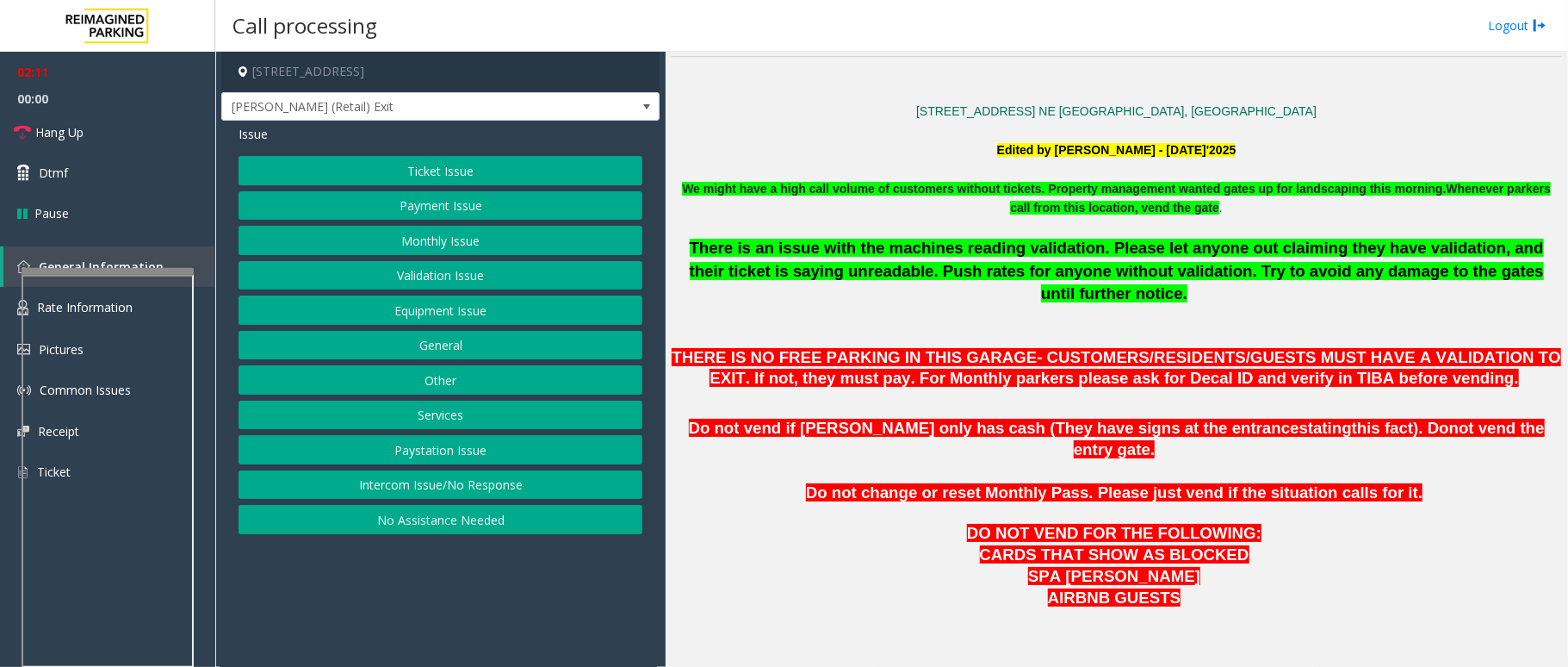
click at [438, 267] on button "Validation Issue" at bounding box center [440, 276] width 404 height 30
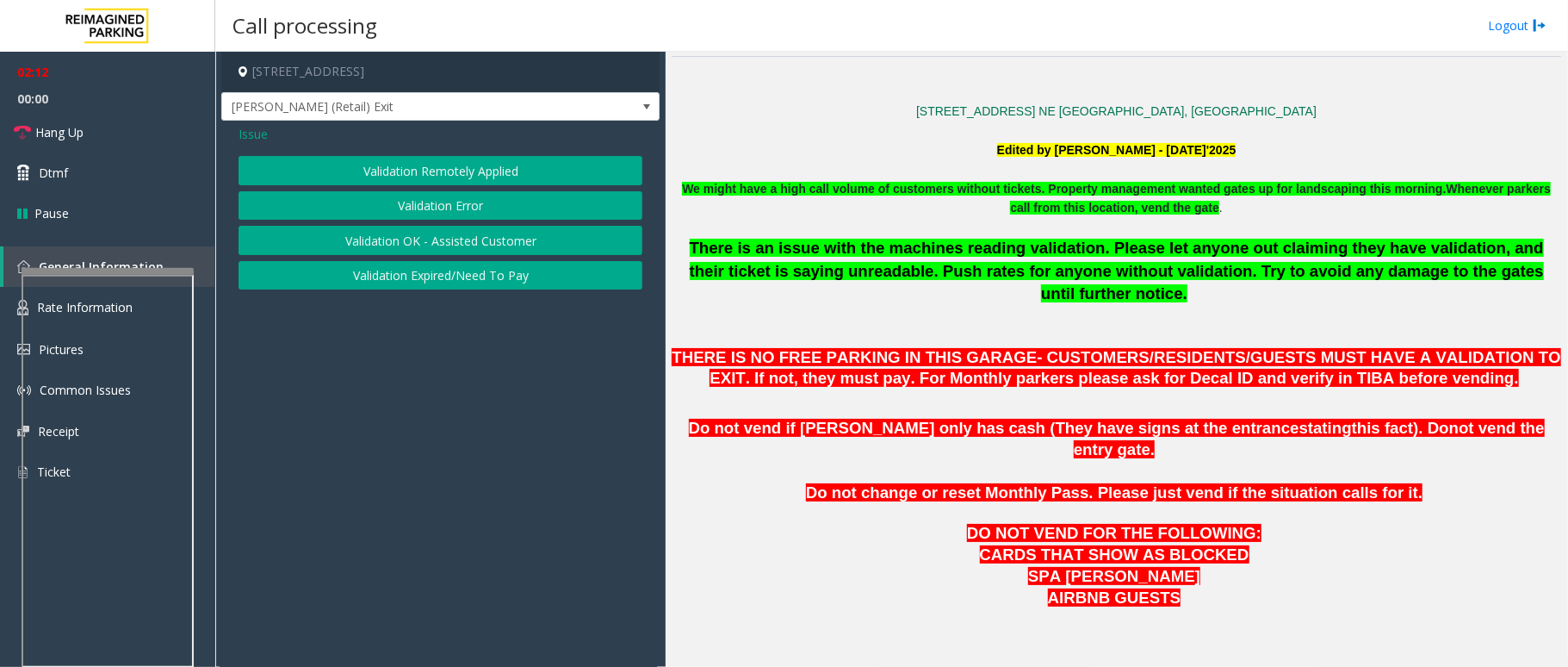
click at [441, 195] on button "Validation Error" at bounding box center [440, 206] width 404 height 30
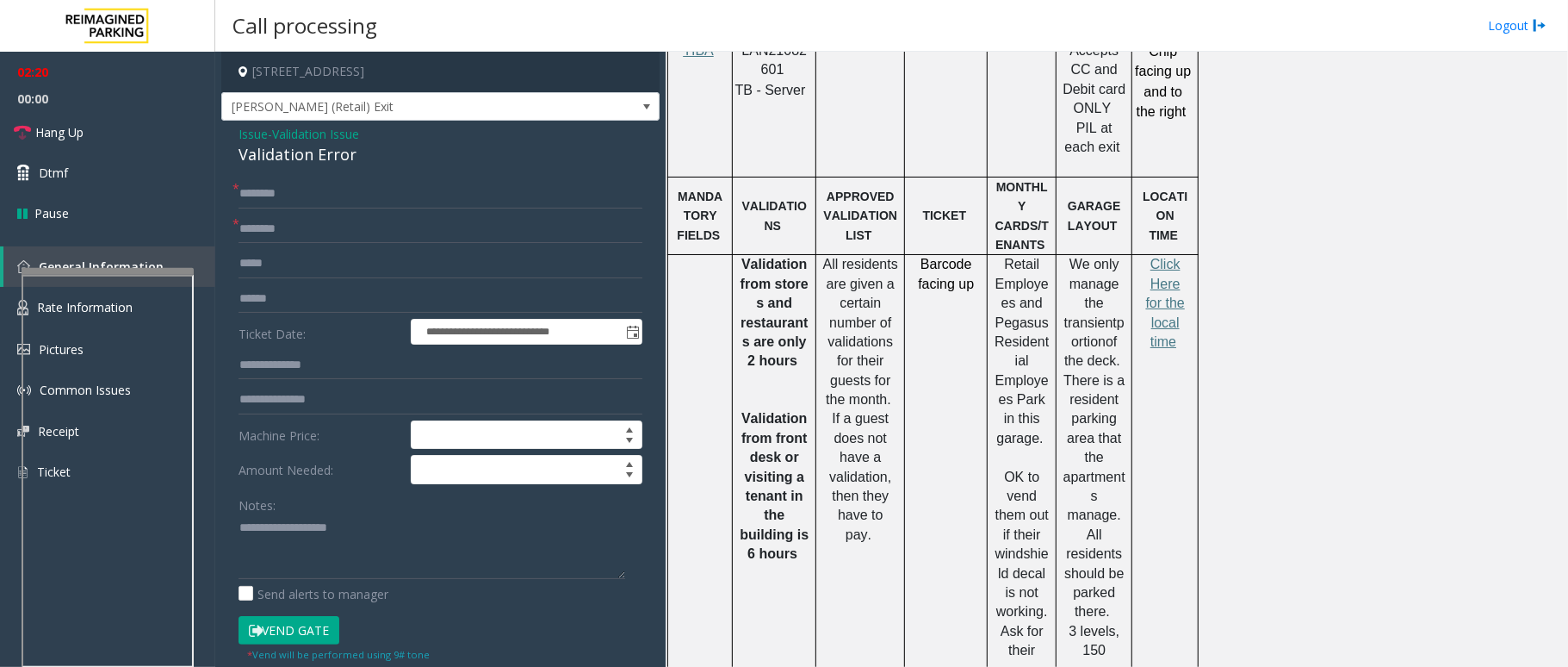
scroll to position [1148, 0]
click at [291, 301] on input "text" at bounding box center [440, 299] width 404 height 30
type input "*******"
click at [328, 243] on input "text" at bounding box center [440, 229] width 404 height 30
click at [338, 372] on input "text" at bounding box center [440, 366] width 404 height 30
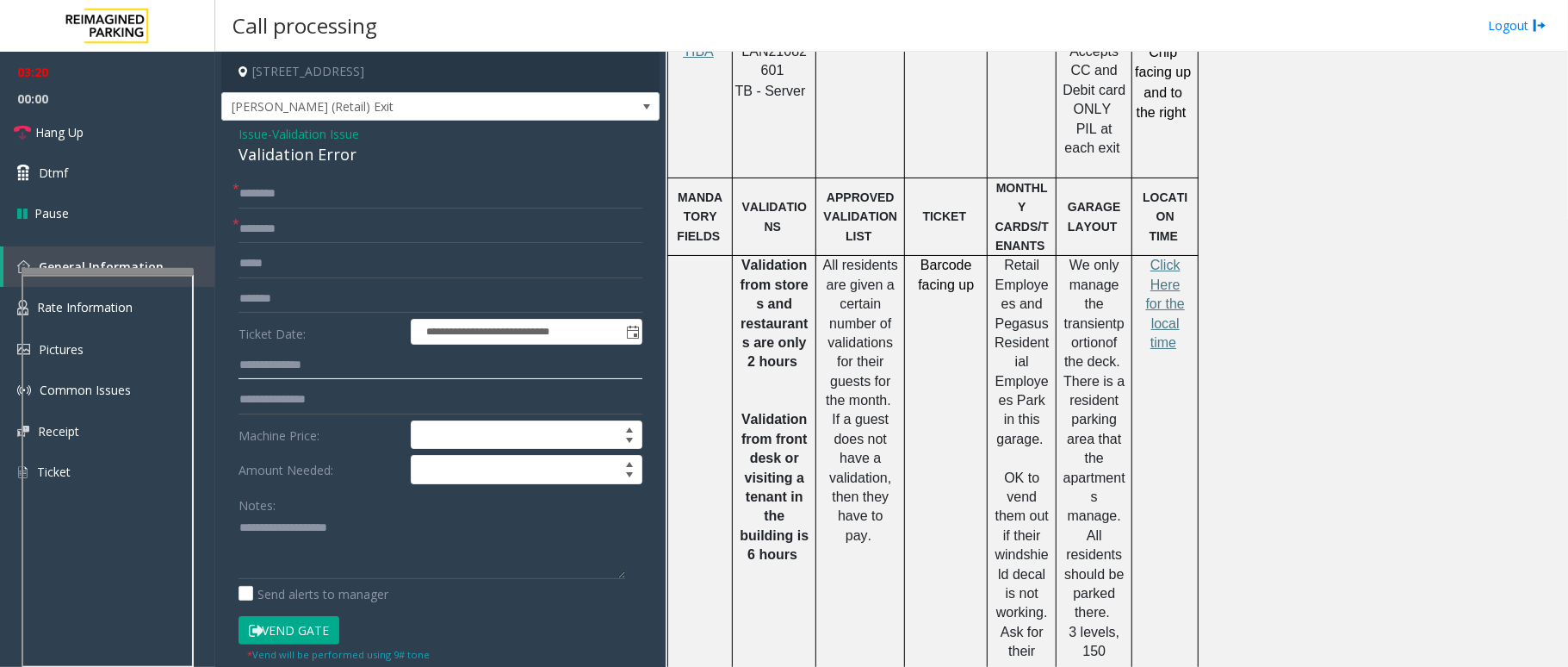
click at [301, 372] on input "text" at bounding box center [440, 366] width 404 height 30
type input "******"
click at [1176, 258] on span "Click Here for the local time" at bounding box center [1165, 304] width 39 height 92
click at [320, 364] on input "******" at bounding box center [440, 366] width 404 height 30
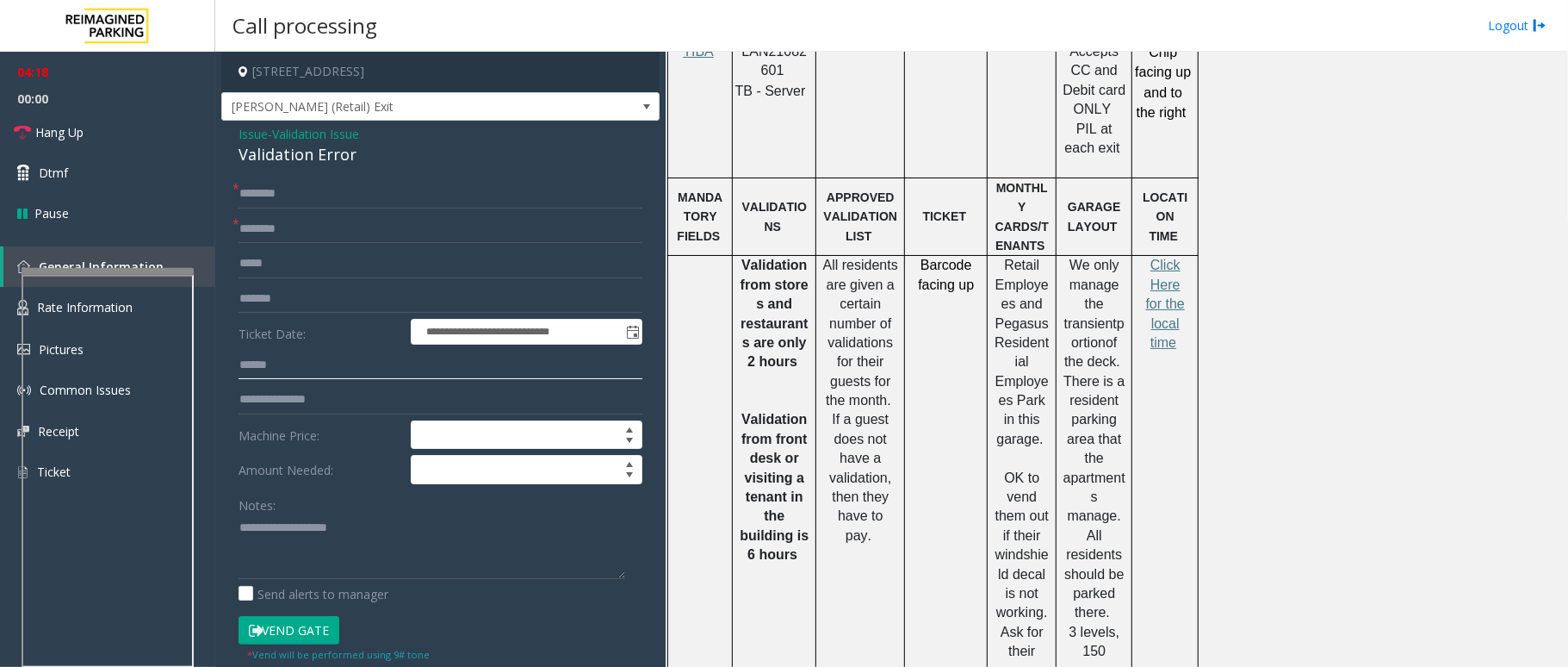
click at [335, 364] on input "******" at bounding box center [440, 366] width 404 height 30
click at [294, 193] on input "text" at bounding box center [440, 194] width 404 height 30
click at [332, 229] on input "text" at bounding box center [440, 229] width 404 height 30
type input "********"
click at [313, 193] on input "text" at bounding box center [440, 194] width 404 height 30
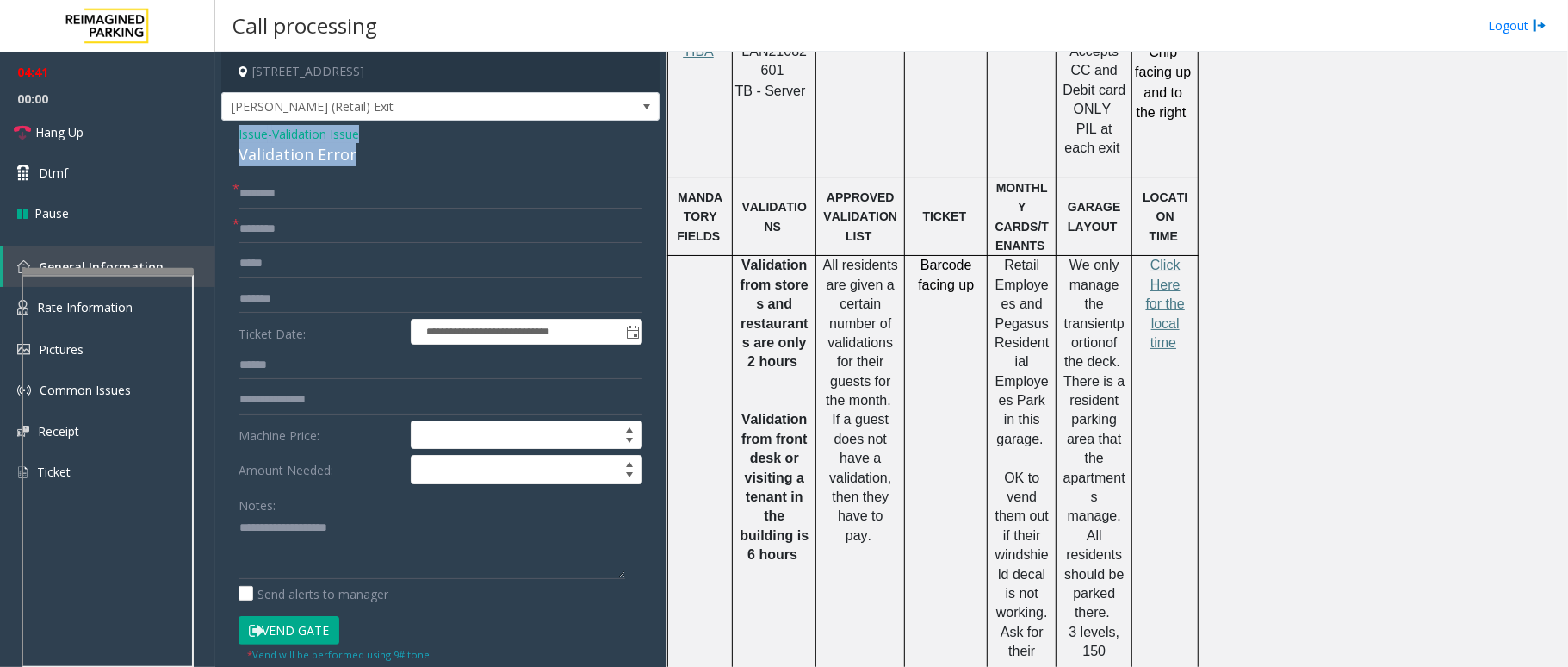
drag, startPoint x: 360, startPoint y: 160, endPoint x: 221, endPoint y: 139, distance: 140.6
click at [221, 139] on app-call-processing-form "**********" at bounding box center [440, 359] width 451 height 615
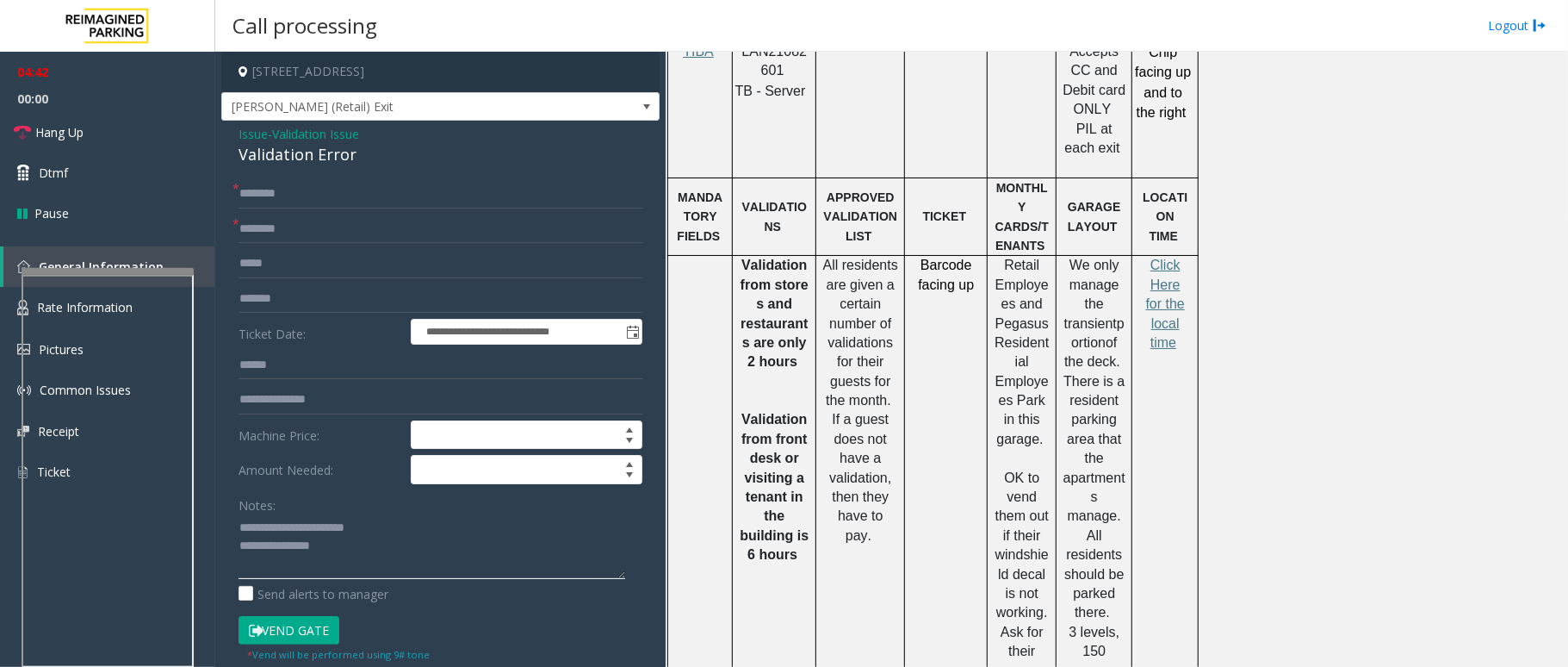
click at [415, 567] on textarea at bounding box center [431, 547] width 387 height 65
type textarea "**********"
click at [305, 186] on input "text" at bounding box center [440, 194] width 404 height 30
type input "**********"
click at [290, 563] on textarea at bounding box center [431, 547] width 387 height 65
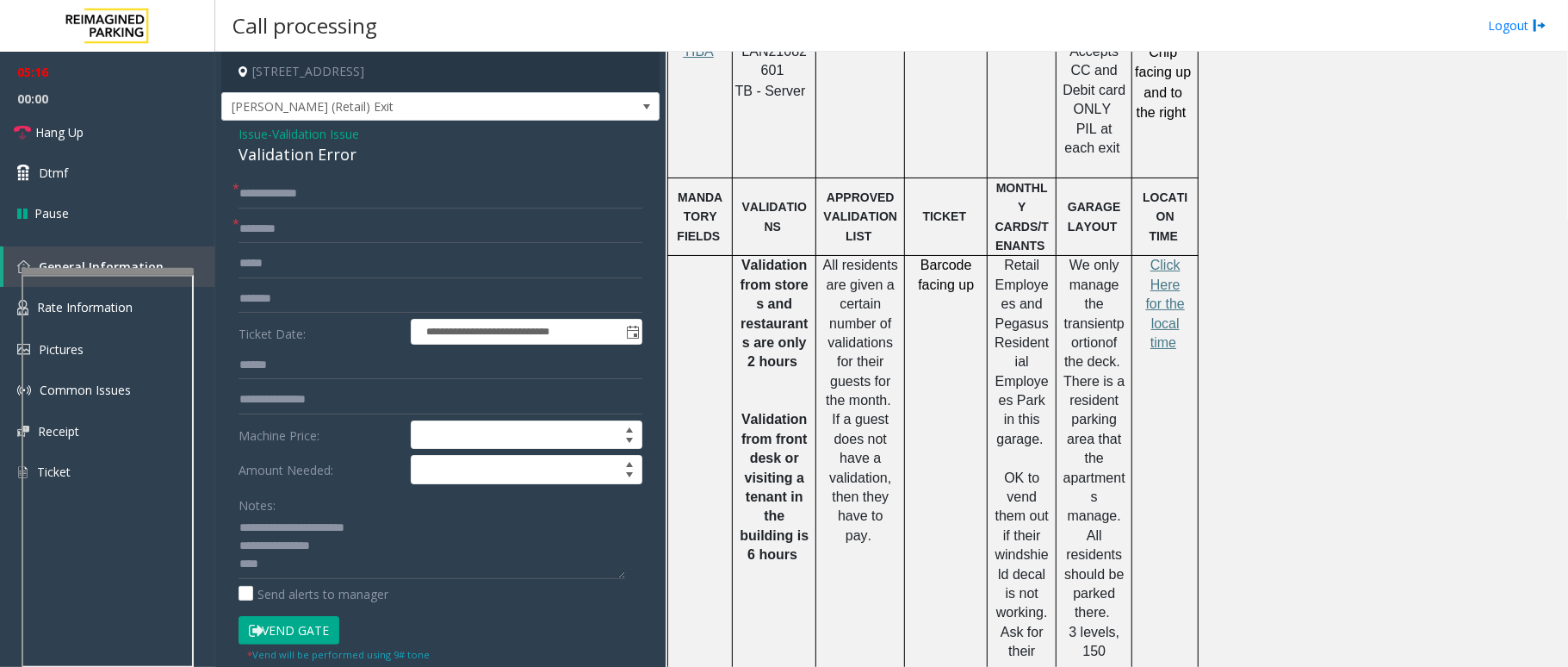
click at [315, 637] on button "Vend Gate" at bounding box center [288, 631] width 101 height 30
click at [90, 131] on link "Hang Up" at bounding box center [107, 132] width 215 height 41
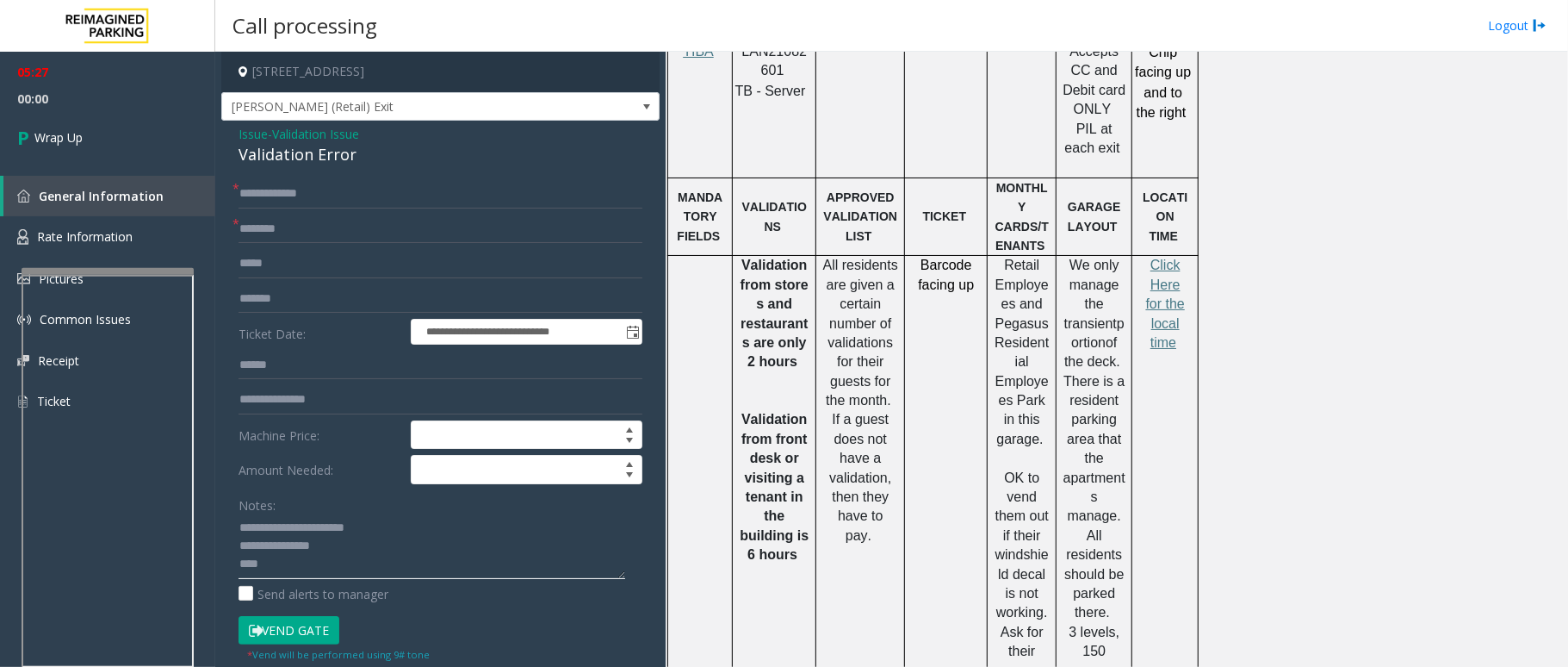
click at [313, 569] on textarea at bounding box center [431, 547] width 387 height 65
type textarea "**********"
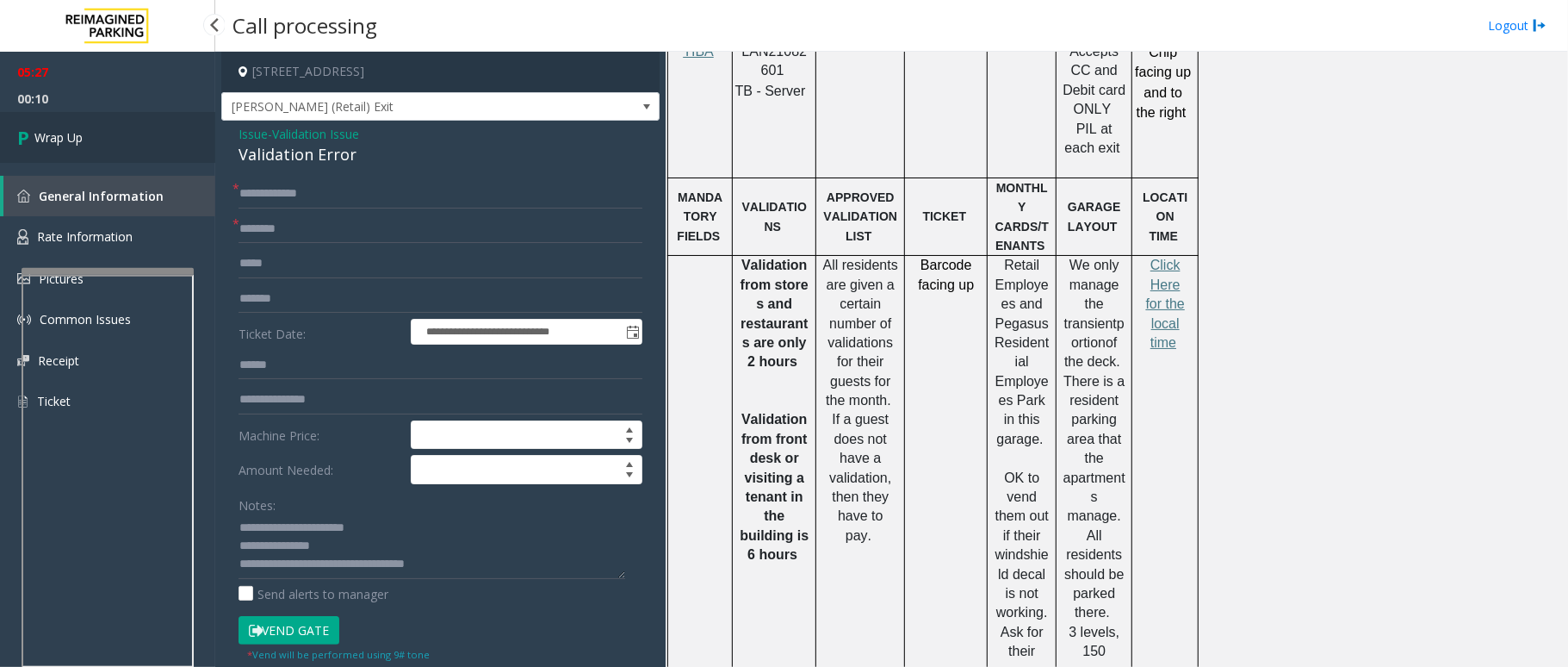
click at [77, 139] on span "Wrap Up" at bounding box center [58, 138] width 48 height 18
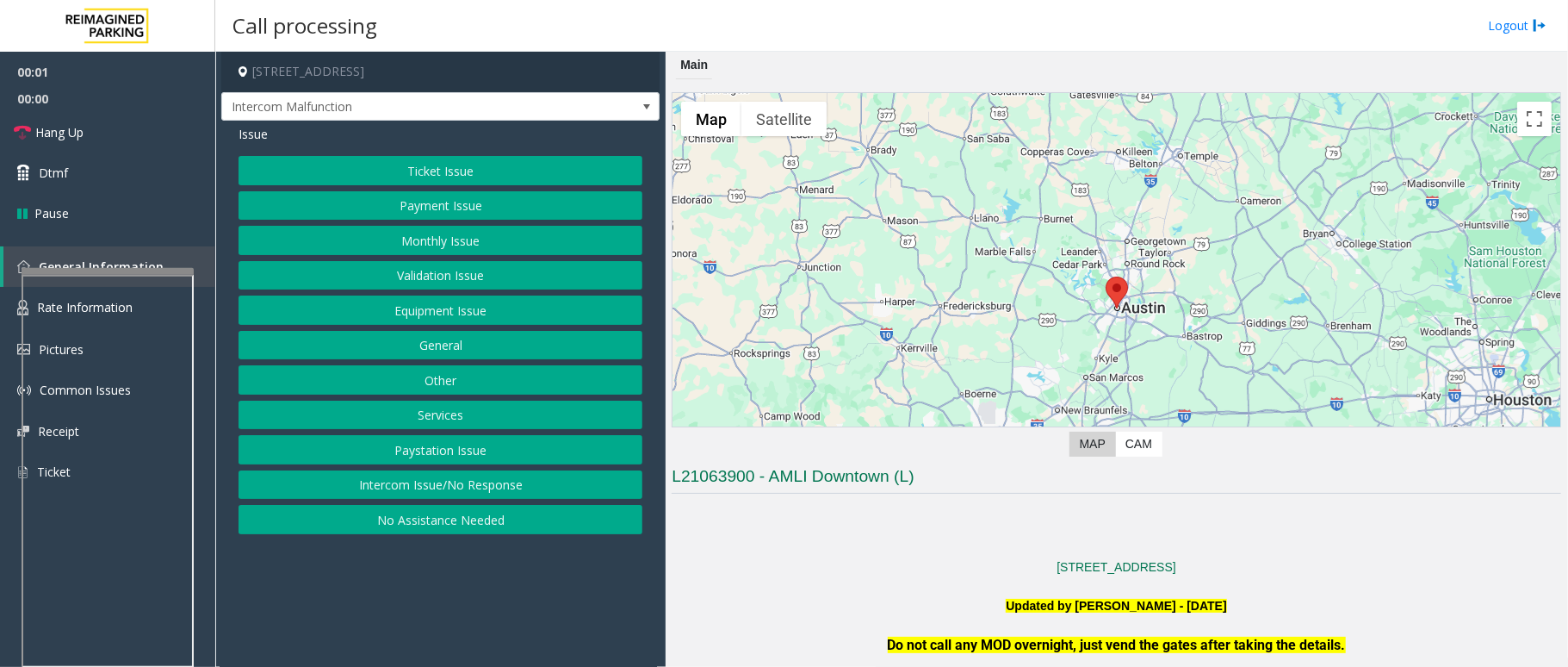
click at [455, 269] on button "Validation Issue" at bounding box center [440, 276] width 404 height 30
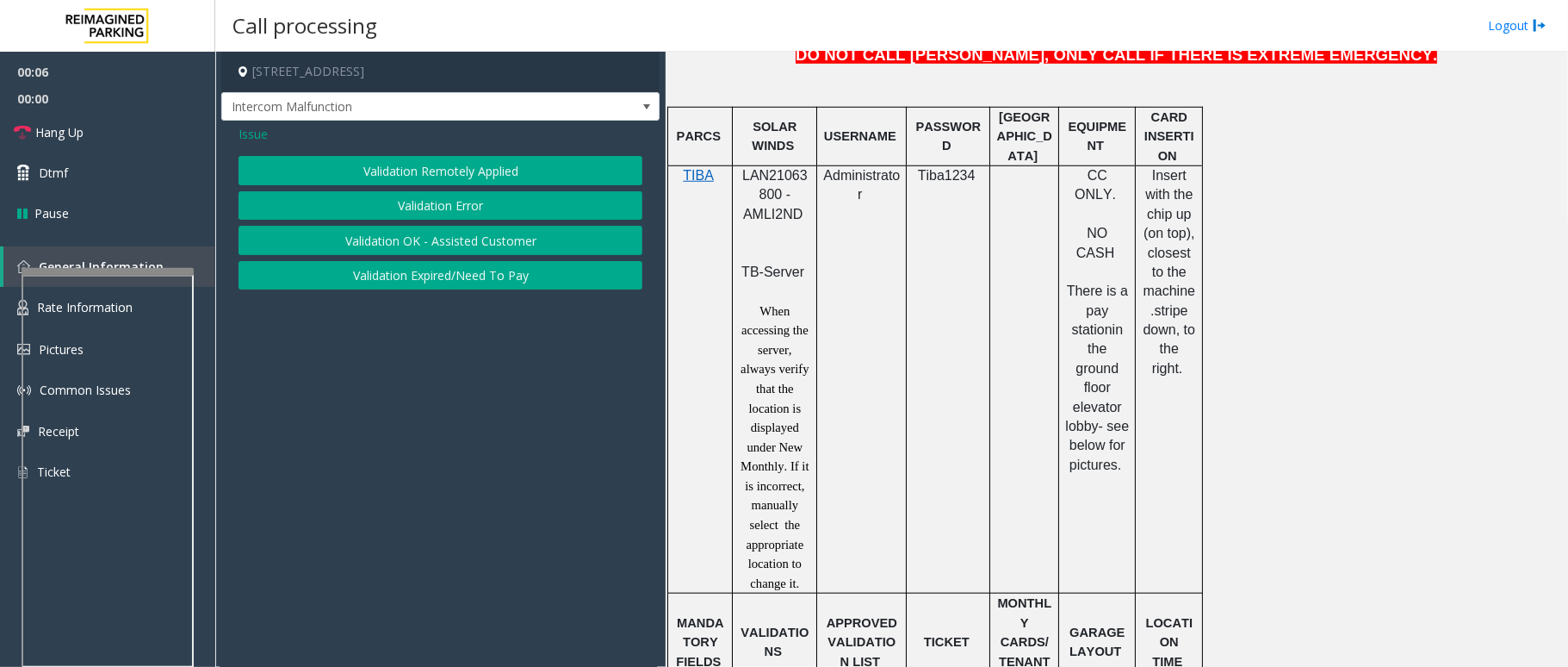
scroll to position [804, 0]
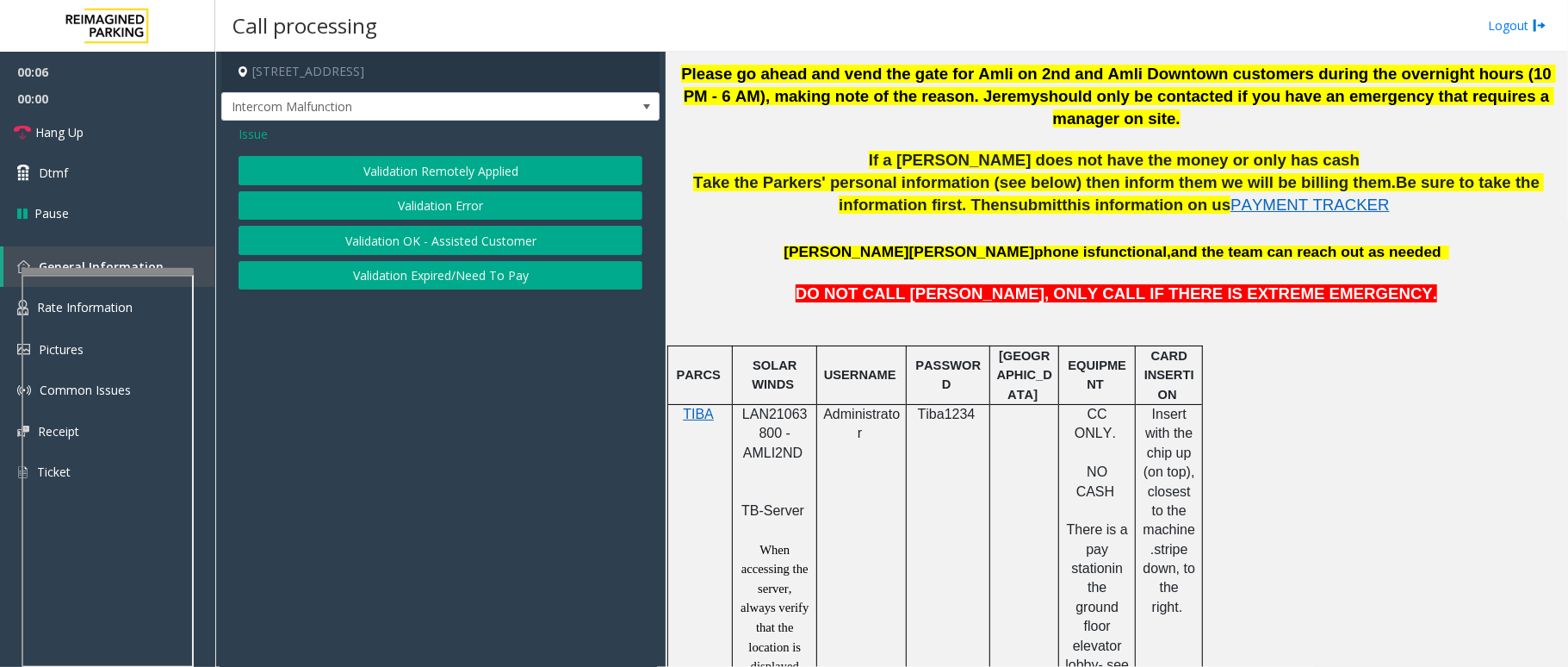
click at [784, 406] on span "LAN21063800 - AMLI2ND" at bounding box center [775, 433] width 66 height 54
copy span "LAN21063800"
click at [259, 138] on span "Issue" at bounding box center [253, 134] width 30 height 18
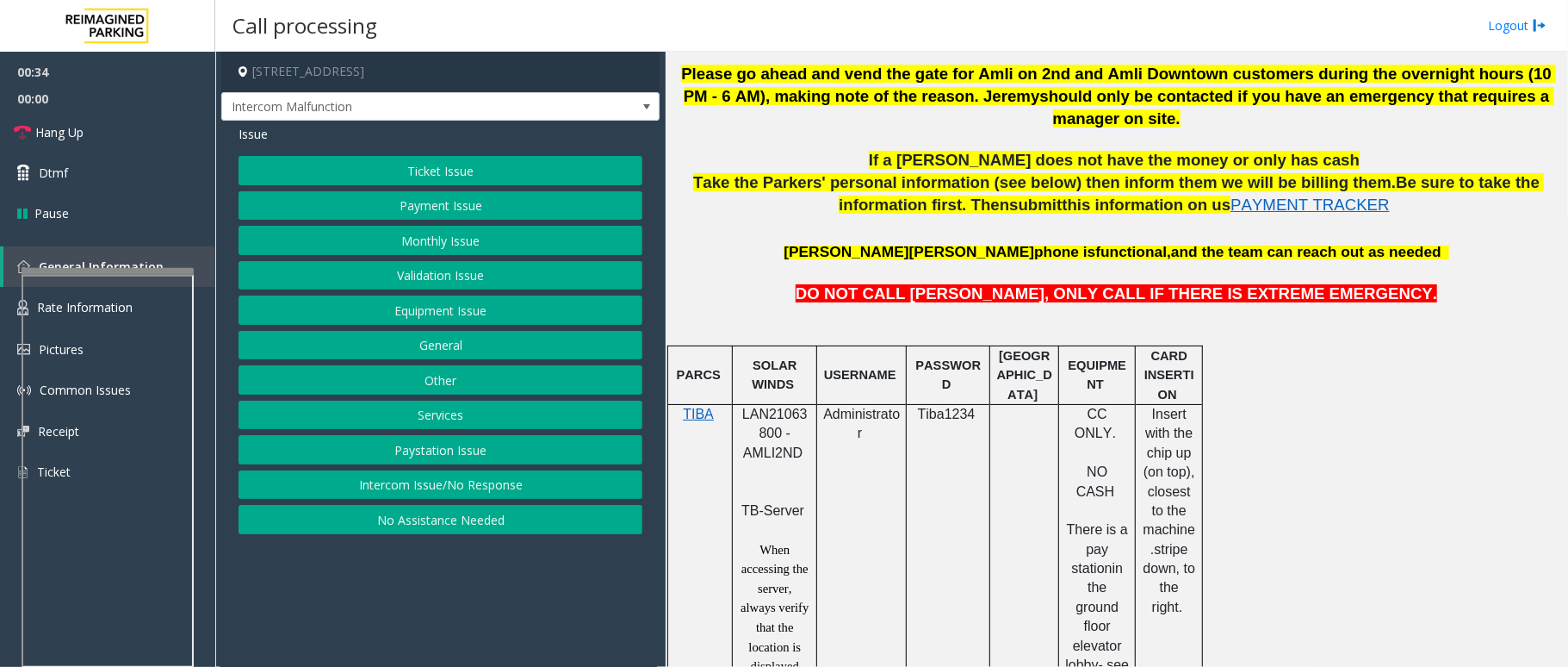
click at [452, 321] on button "Equipment Issue" at bounding box center [440, 310] width 404 height 30
click at [460, 321] on button "Gate / Door Won't Open" at bounding box center [440, 310] width 404 height 30
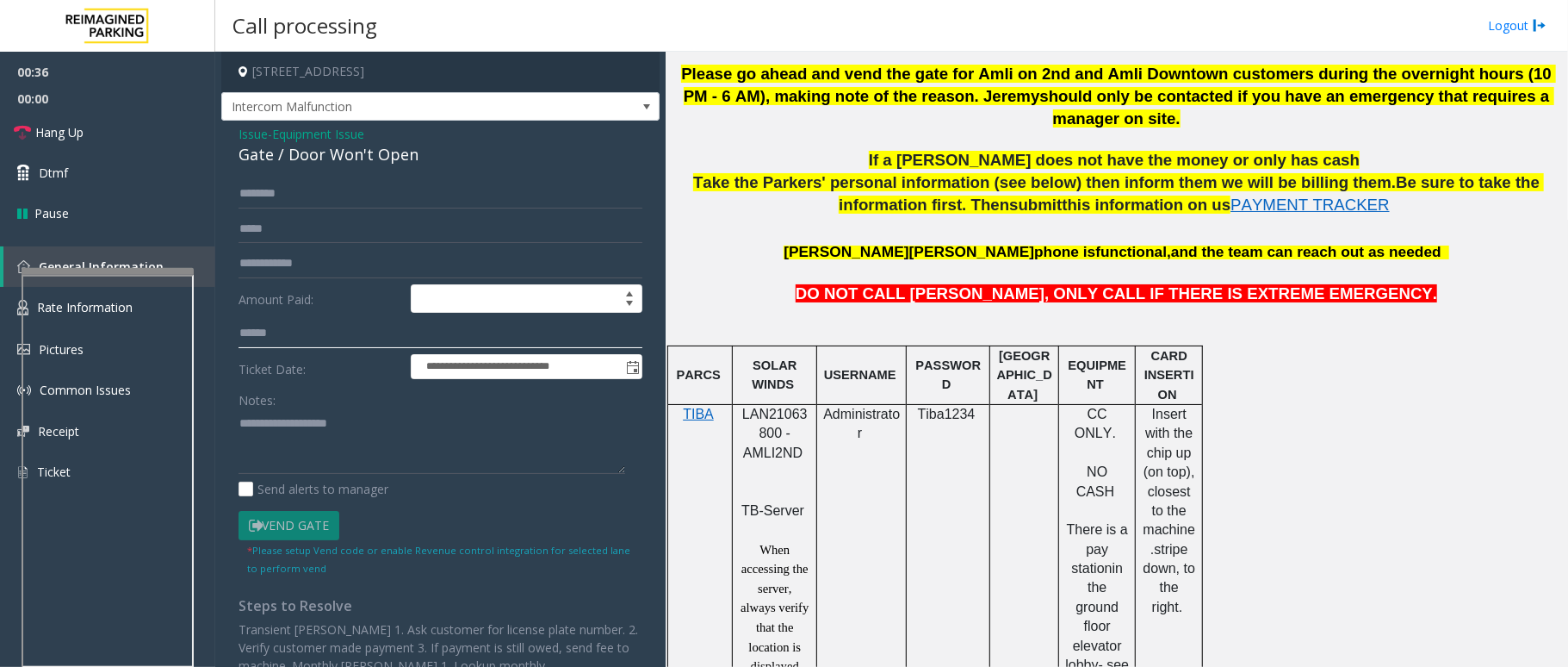
click at [290, 338] on input "text" at bounding box center [440, 334] width 404 height 30
drag, startPoint x: 417, startPoint y: 163, endPoint x: 237, endPoint y: 139, distance: 181.6
click at [237, 139] on div "**********" at bounding box center [440, 443] width 439 height 644
click at [456, 455] on textarea at bounding box center [431, 442] width 387 height 65
type textarea "**********"
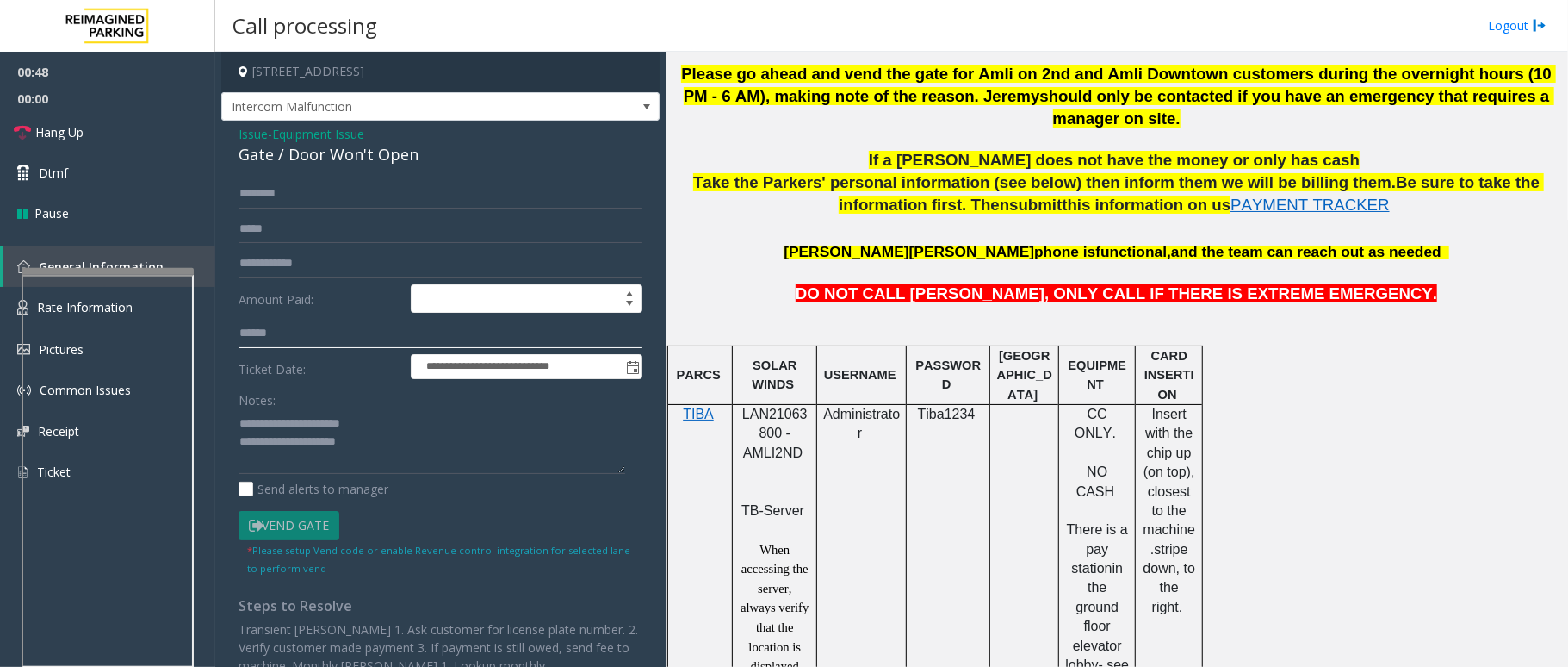
click at [303, 322] on input "text" at bounding box center [440, 334] width 404 height 30
type input "*******"
click at [393, 442] on textarea at bounding box center [431, 442] width 387 height 65
click at [398, 468] on textarea at bounding box center [431, 442] width 387 height 65
type textarea "**********"
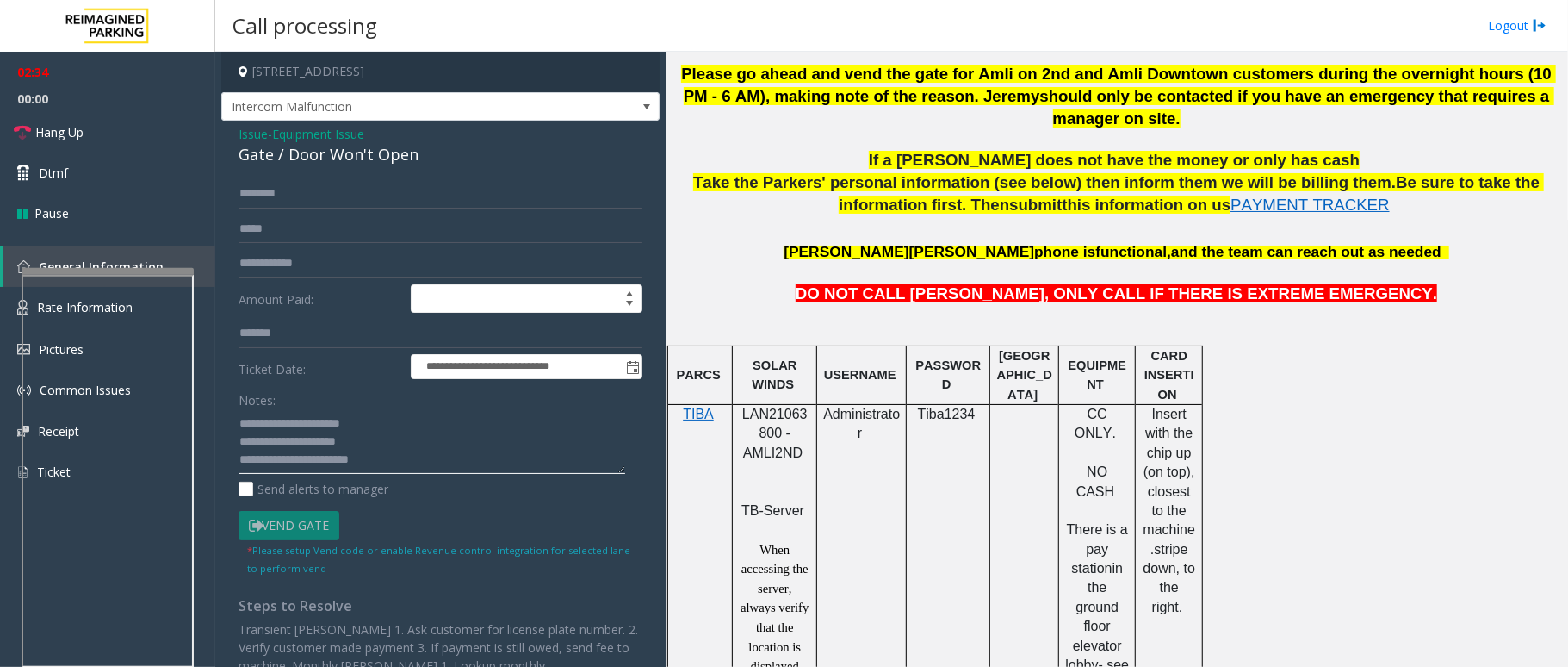
click at [438, 468] on textarea at bounding box center [431, 442] width 387 height 65
click at [62, 121] on link "Hang Up" at bounding box center [107, 132] width 215 height 41
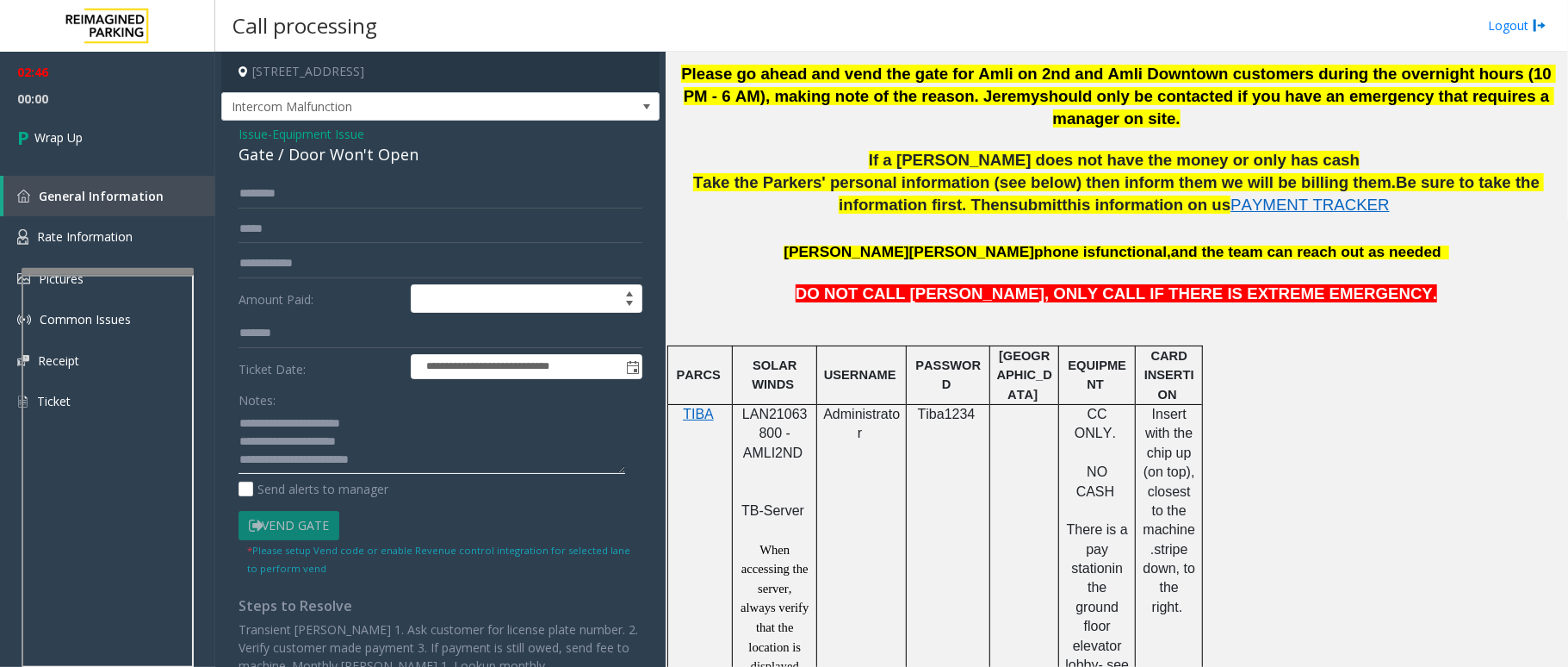
click at [391, 467] on textarea at bounding box center [431, 442] width 387 height 65
click at [72, 146] on span "Wrap Up" at bounding box center [58, 138] width 48 height 18
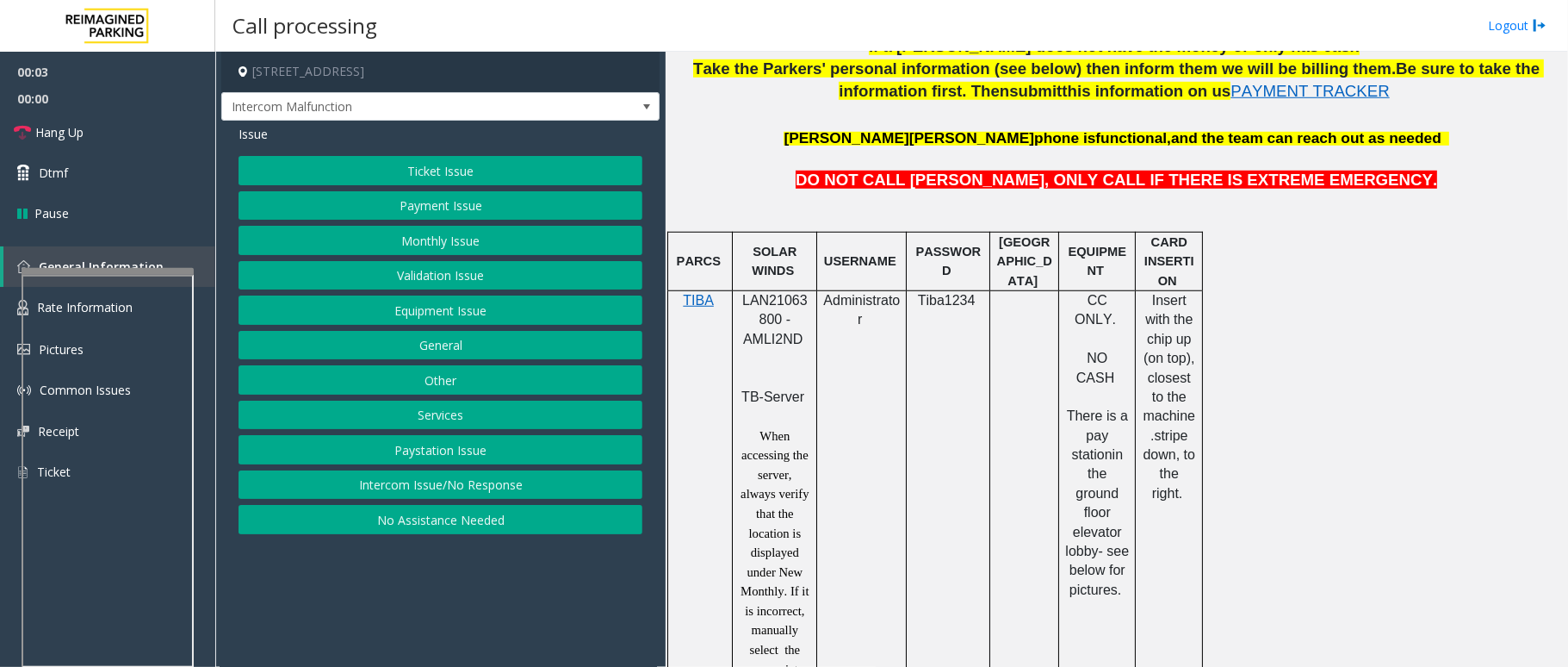
scroll to position [918, 0]
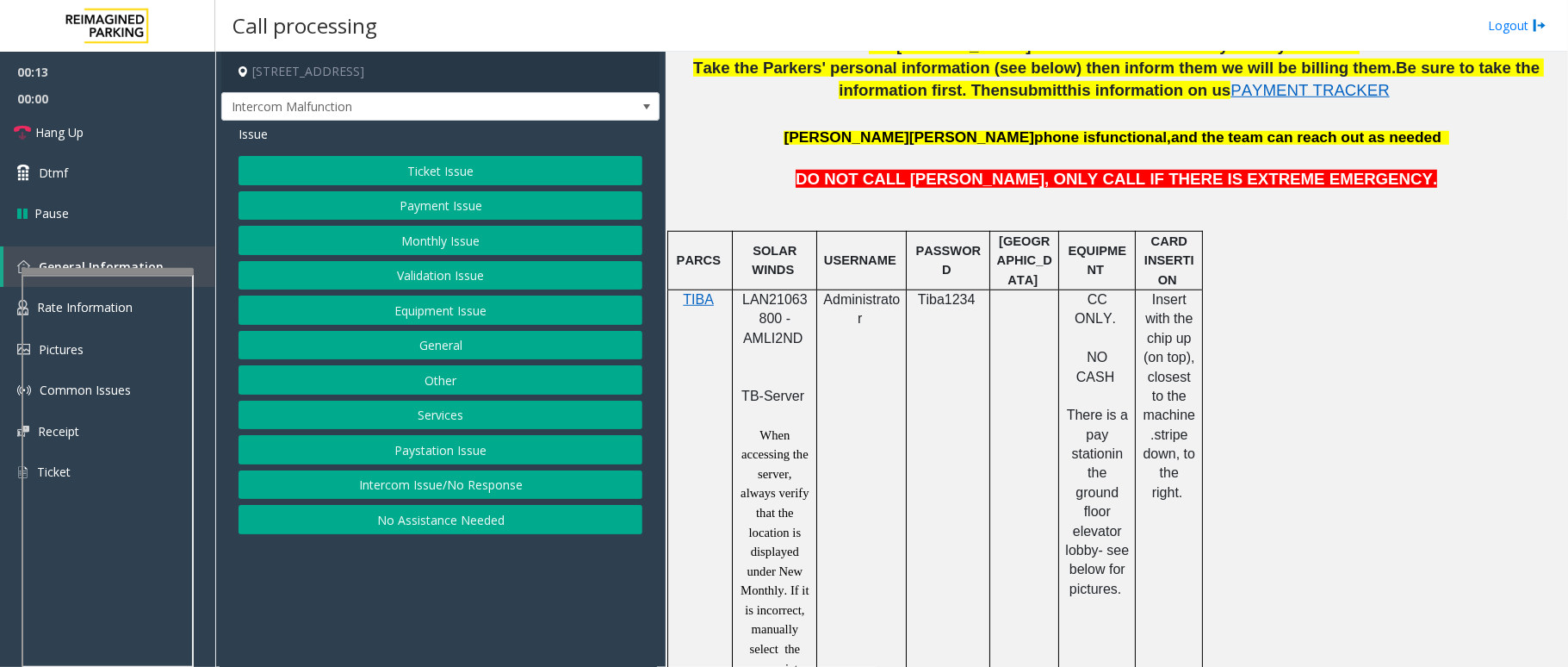
click at [415, 308] on button "Equipment Issue" at bounding box center [440, 310] width 404 height 30
click at [415, 308] on button "Gate / Door Won't Open" at bounding box center [440, 310] width 404 height 30
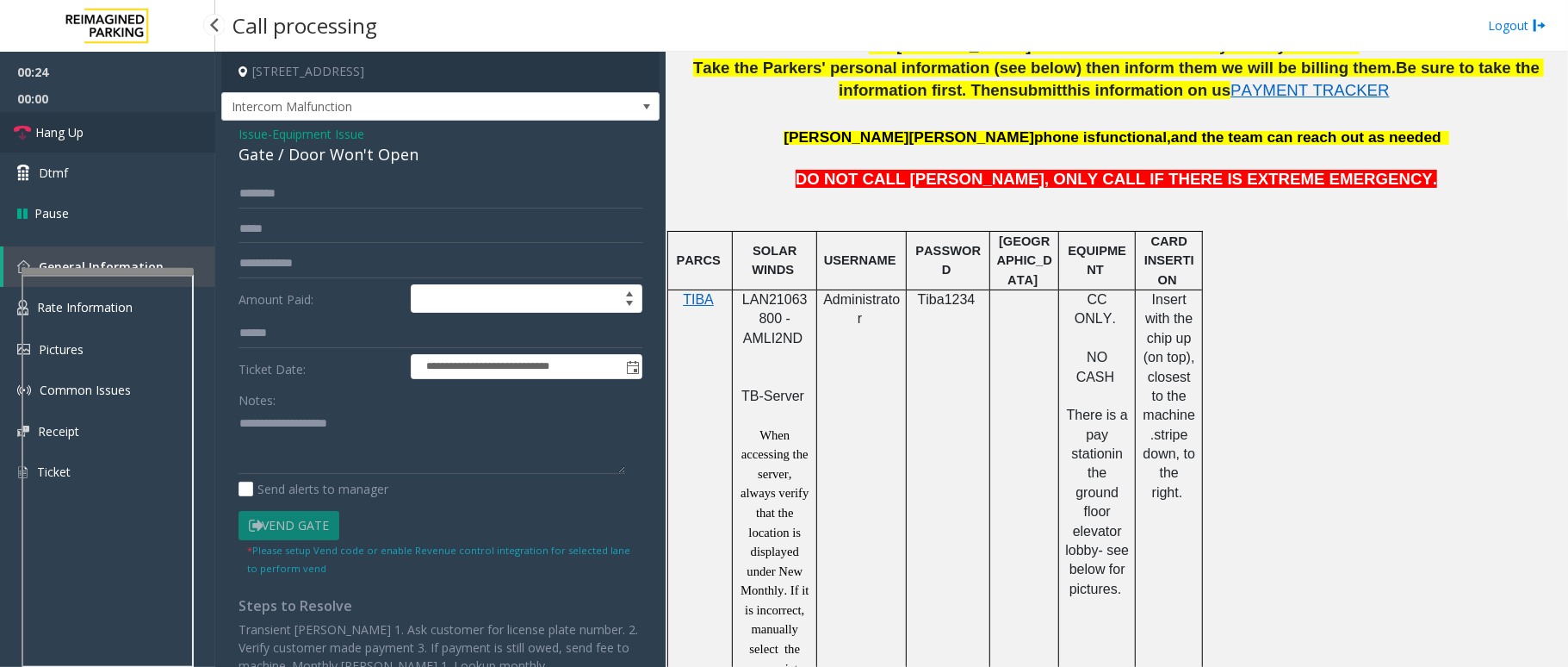
click at [60, 145] on link "Hang Up" at bounding box center [107, 132] width 215 height 41
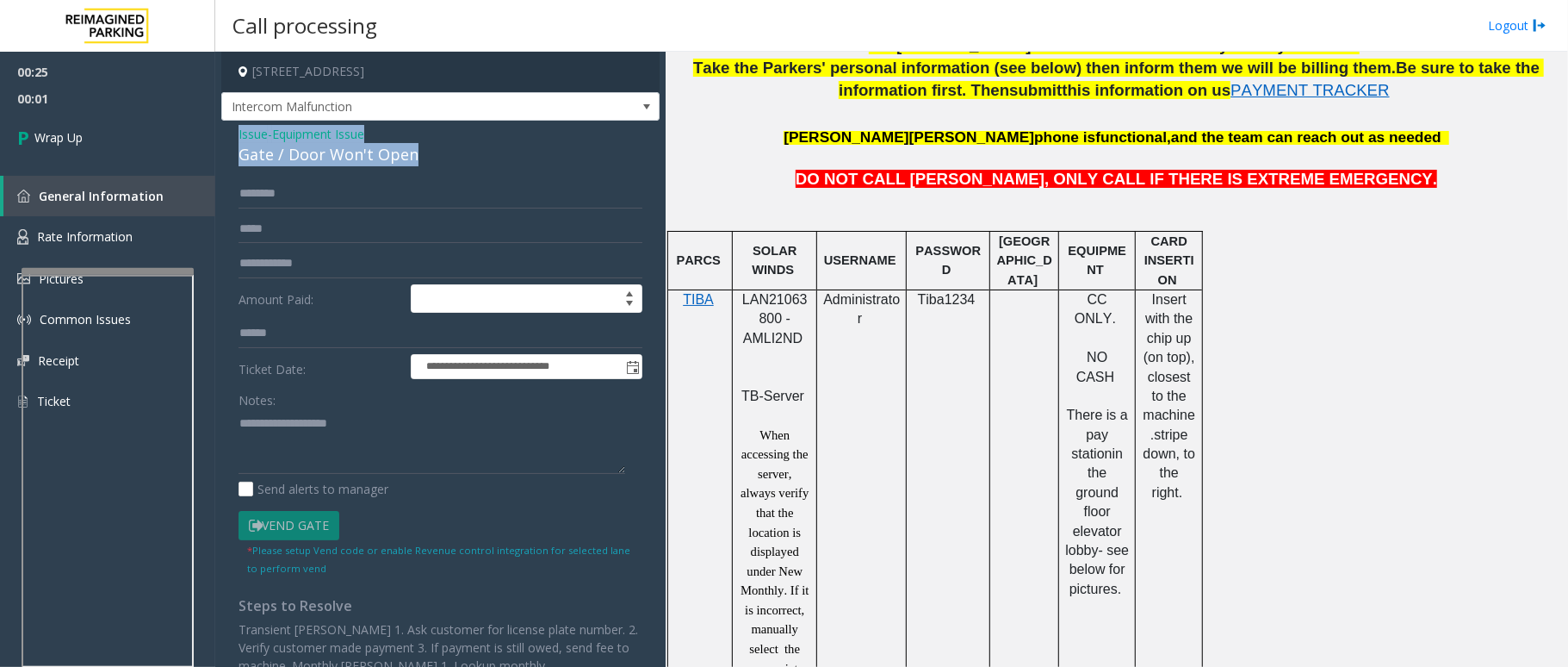
drag, startPoint x: 420, startPoint y: 160, endPoint x: 232, endPoint y: 133, distance: 189.9
click at [232, 133] on div "**********" at bounding box center [440, 443] width 439 height 644
click at [387, 455] on textarea at bounding box center [431, 442] width 387 height 65
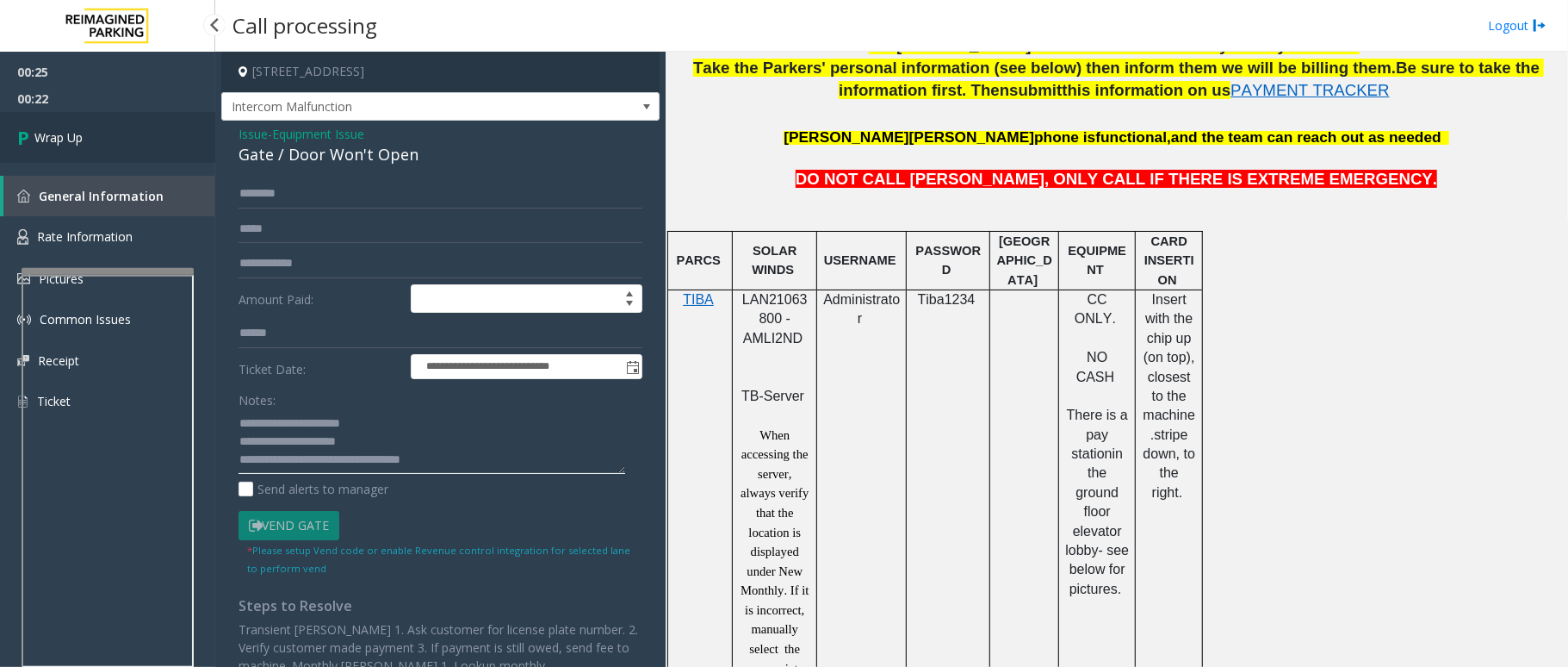
type textarea "**********"
click at [83, 125] on link "Wrap Up" at bounding box center [107, 137] width 215 height 51
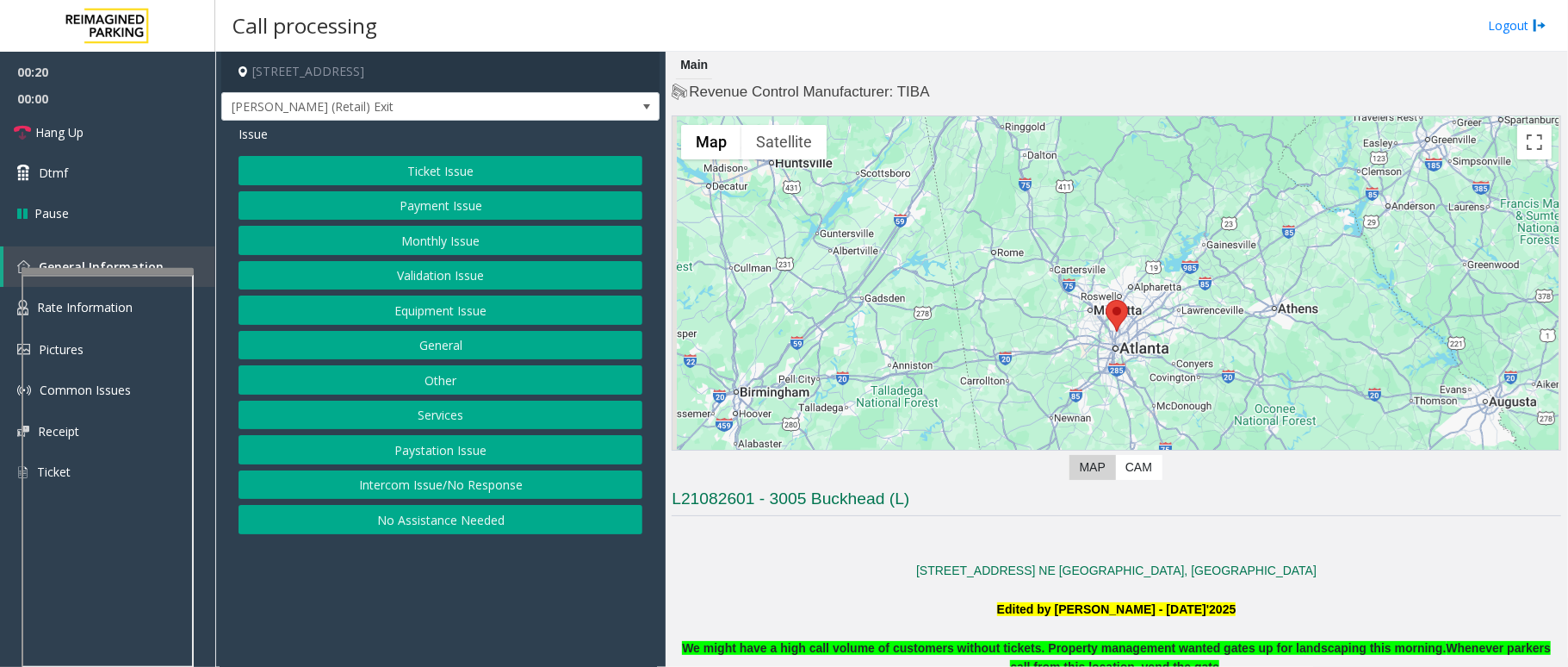
click at [455, 284] on button "Validation Issue" at bounding box center [440, 276] width 404 height 30
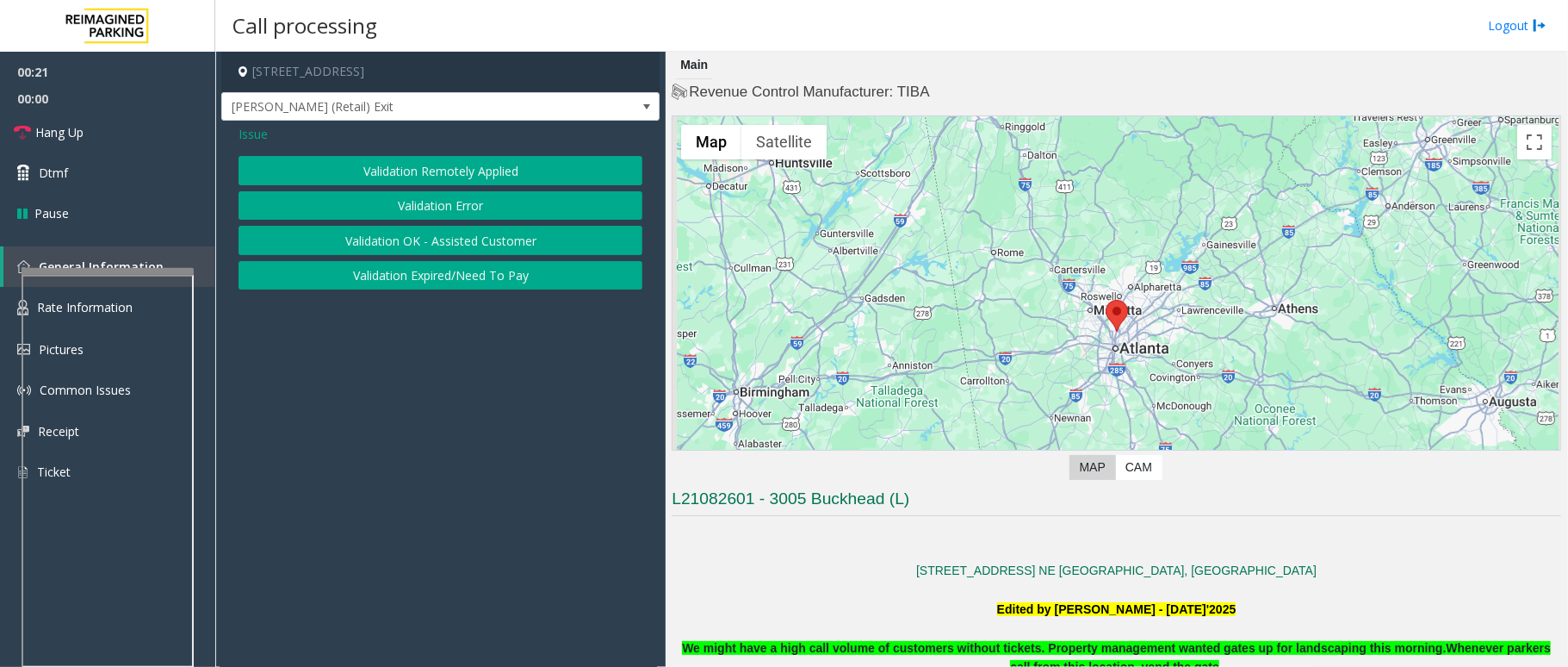
click at [508, 204] on button "Validation Error" at bounding box center [440, 206] width 404 height 30
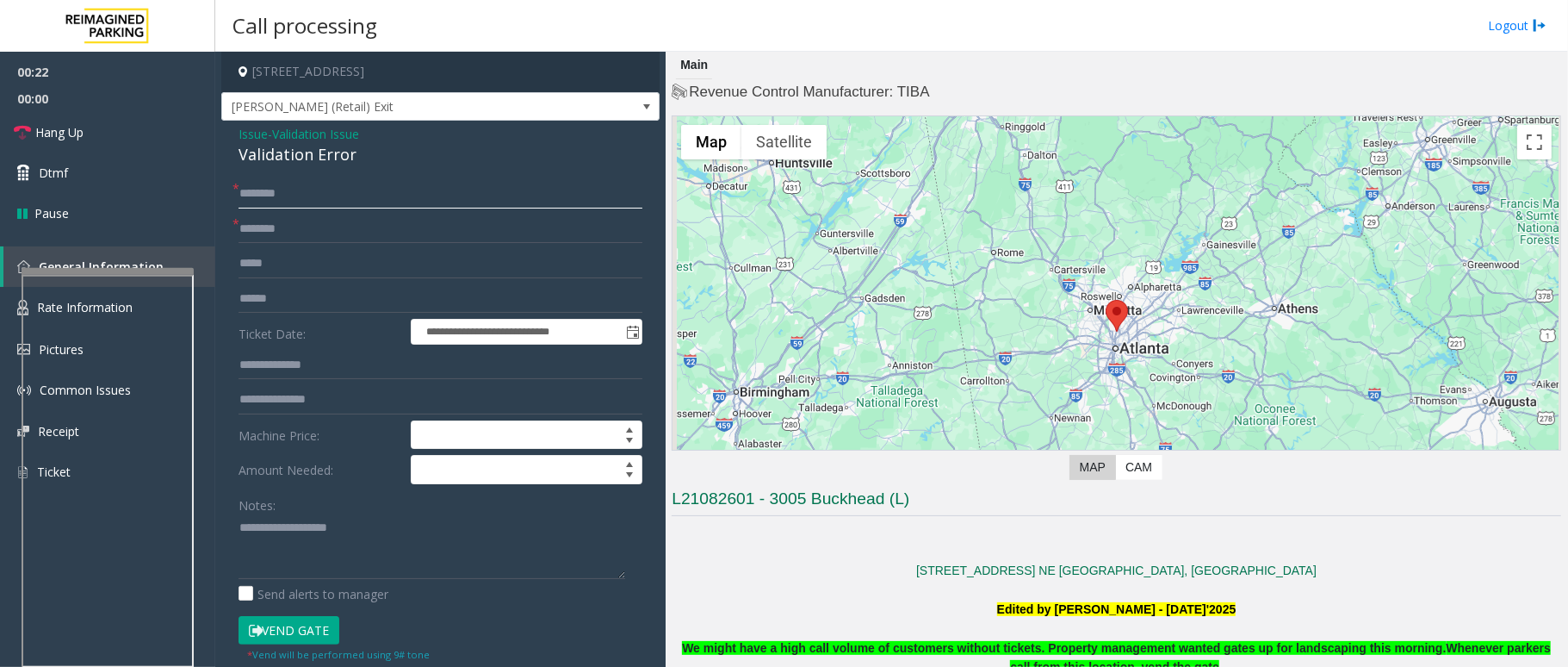
click at [351, 204] on input "text" at bounding box center [440, 194] width 404 height 30
drag, startPoint x: 358, startPoint y: 152, endPoint x: 227, endPoint y: 133, distance: 132.4
click at [227, 133] on div "**********" at bounding box center [440, 622] width 439 height 1001
click at [348, 558] on textarea at bounding box center [431, 547] width 387 height 65
type textarea "**********"
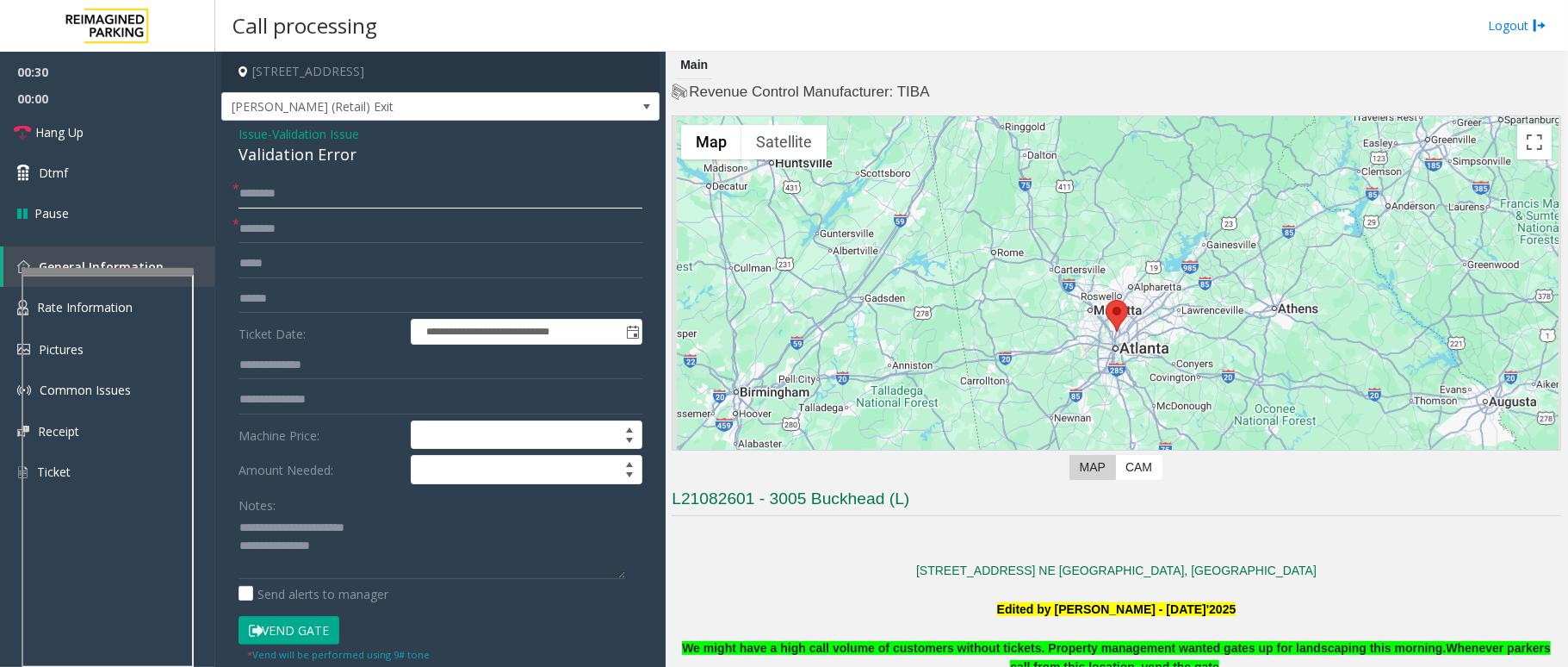
click at [277, 197] on input "text" at bounding box center [440, 194] width 404 height 30
click at [286, 235] on input "text" at bounding box center [440, 229] width 404 height 30
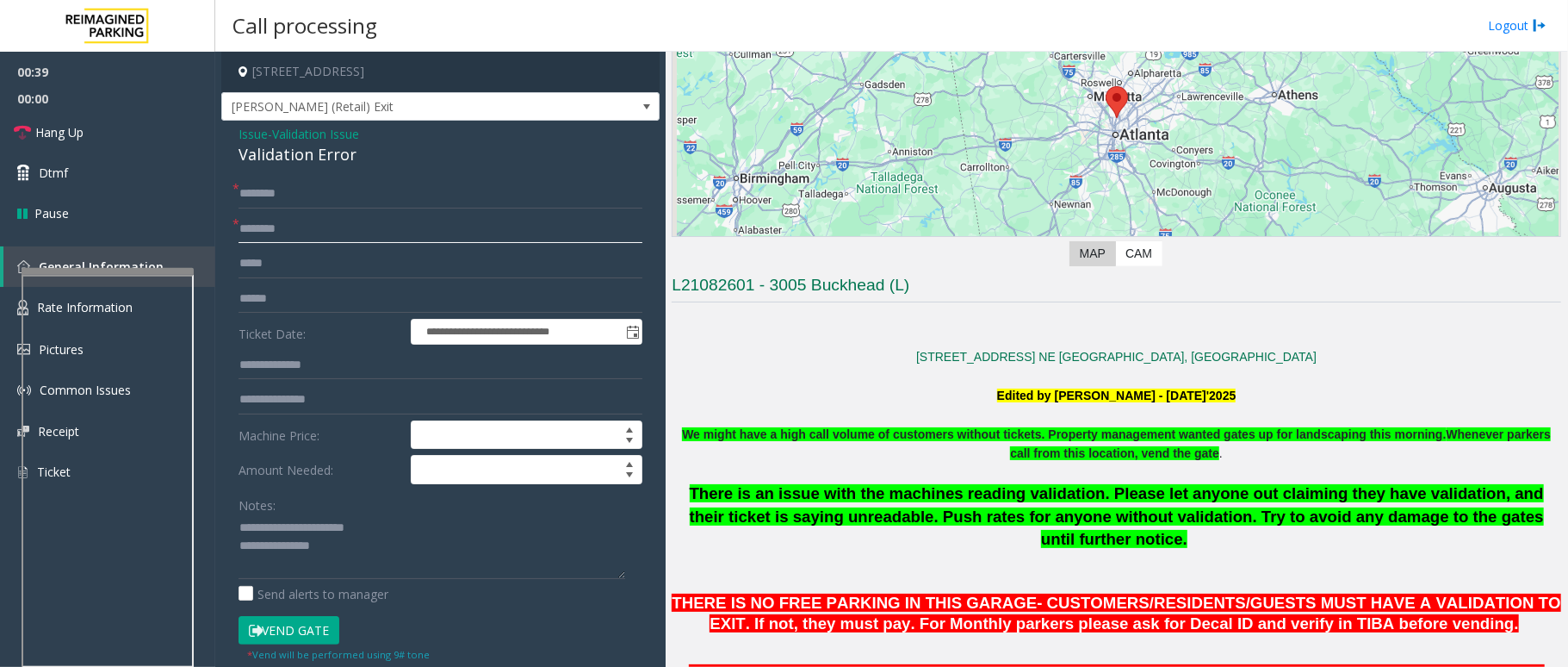
scroll to position [574, 0]
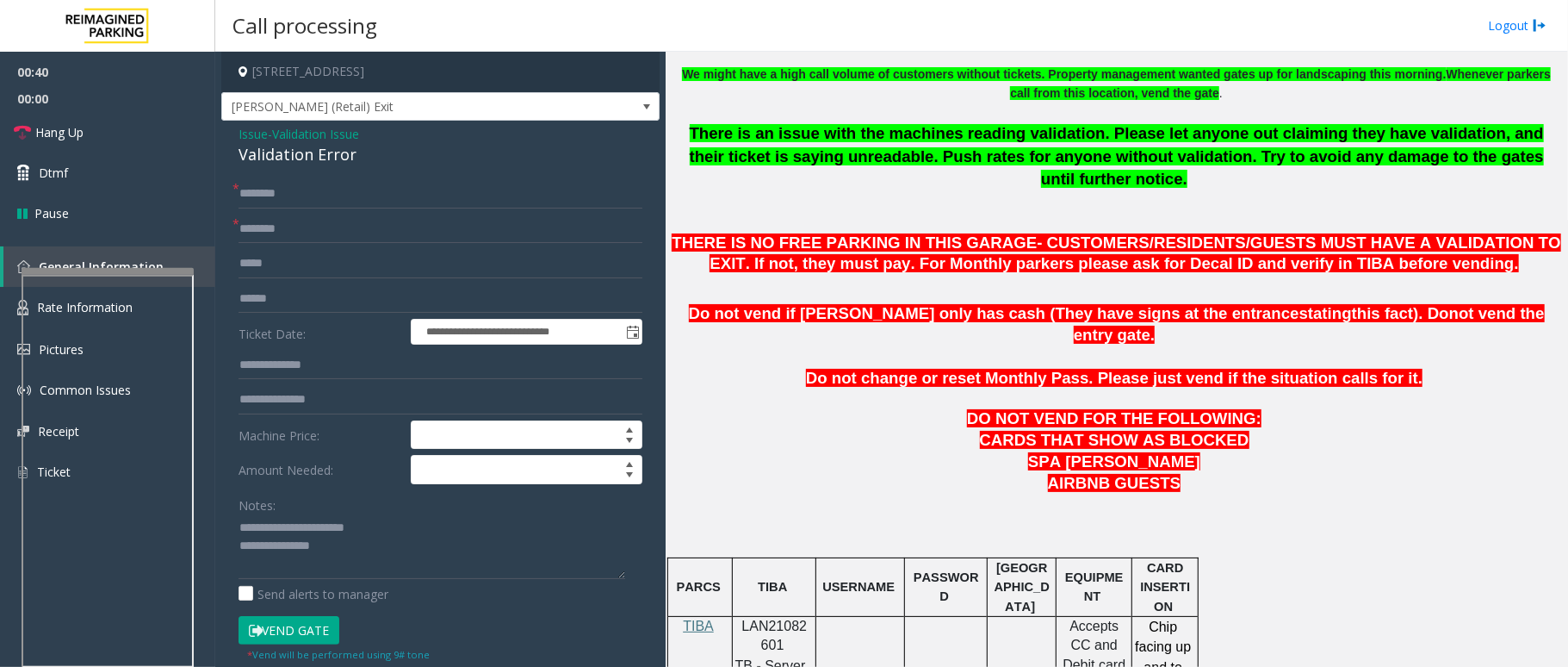
click at [775, 619] on span "LAN21082601" at bounding box center [775, 636] width 66 height 33
copy p "LAN21082601"
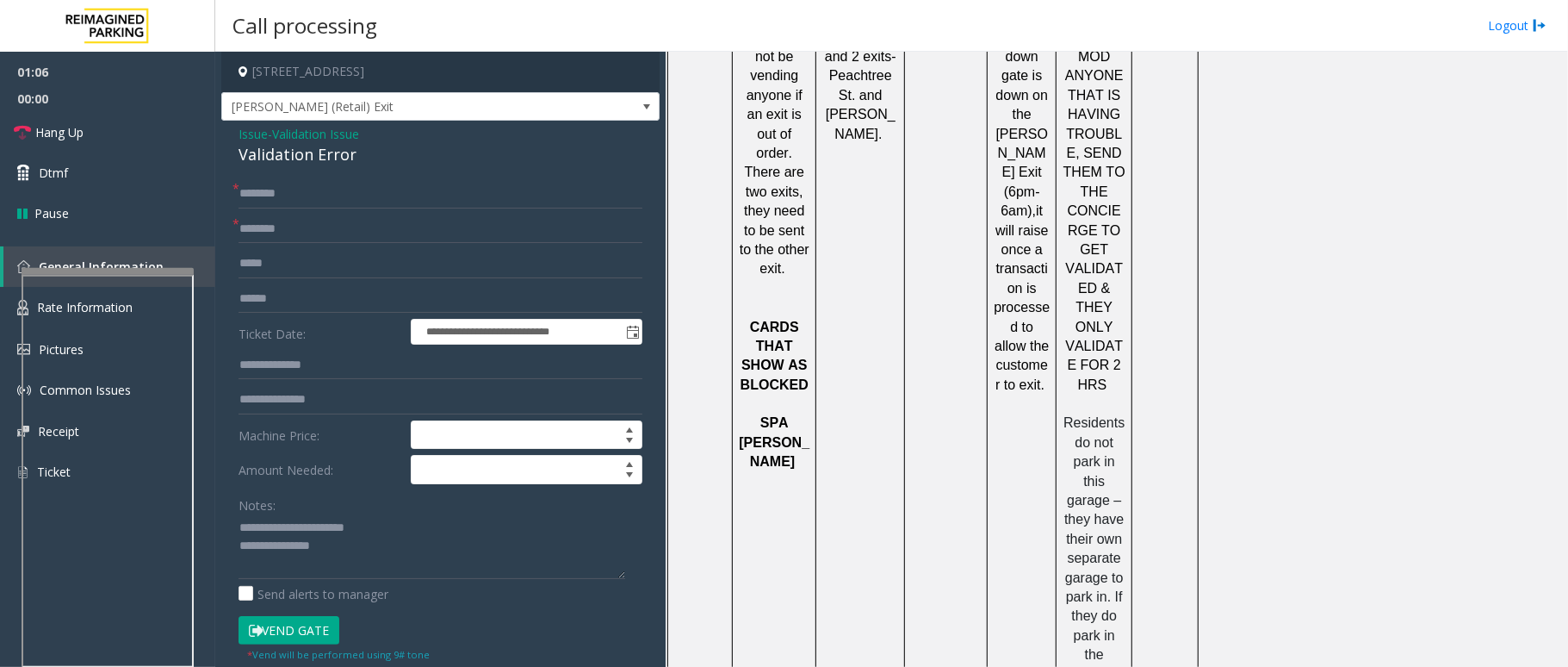
scroll to position [1952, 0]
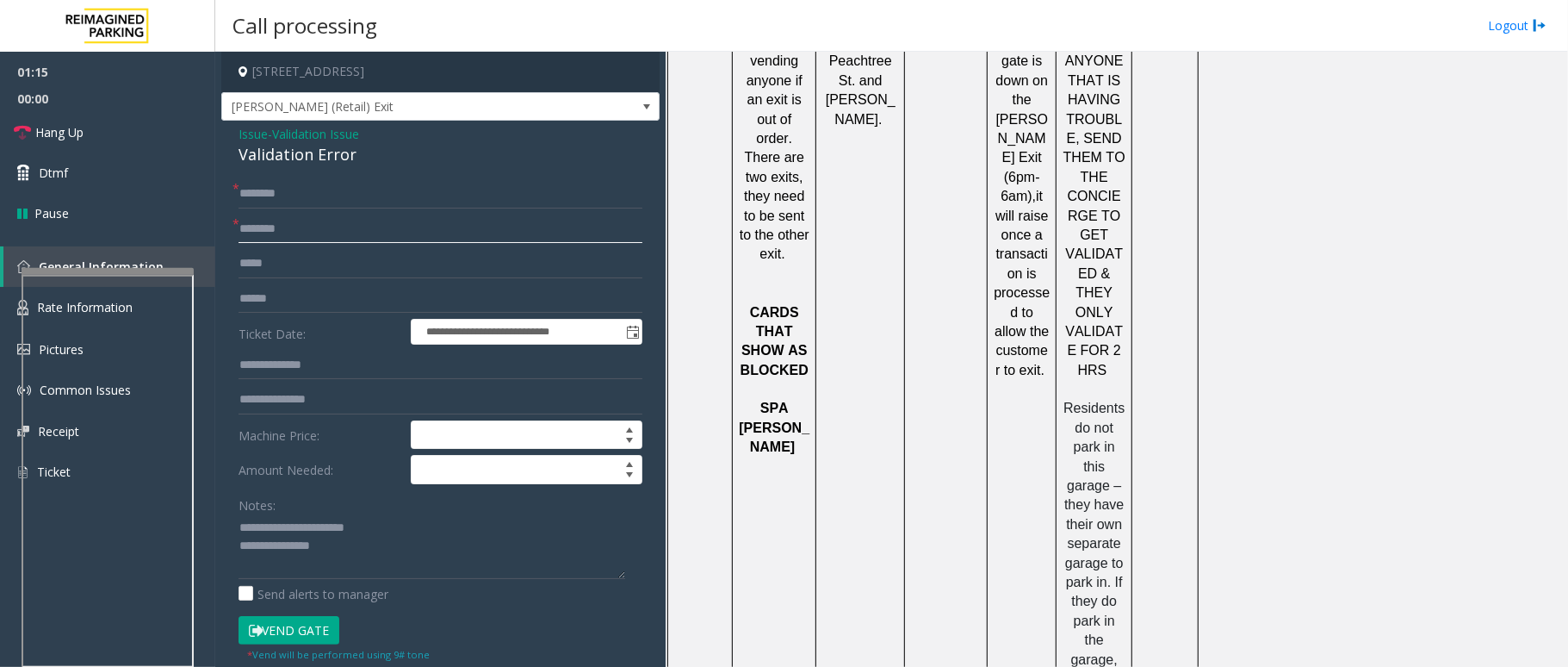
click at [318, 225] on input "text" at bounding box center [440, 229] width 404 height 30
click at [313, 297] on input "text" at bounding box center [440, 299] width 404 height 30
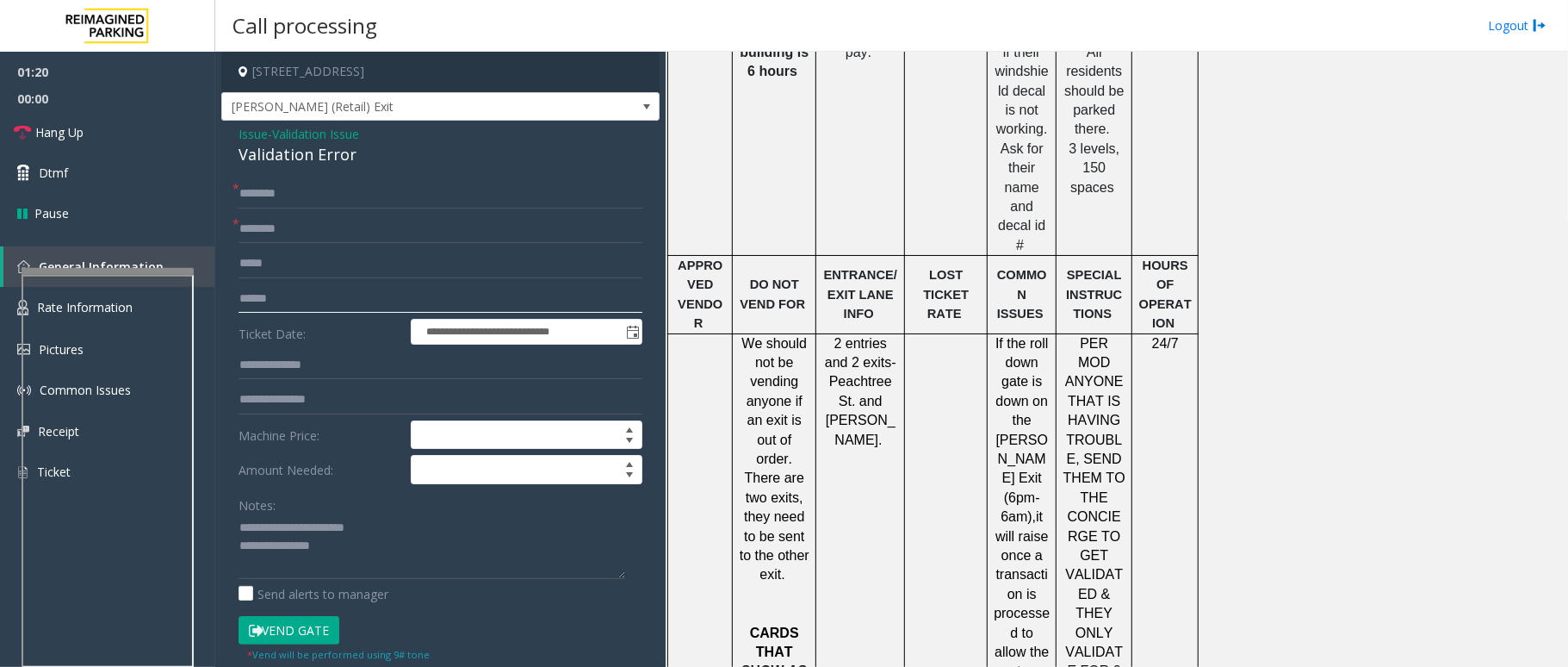
scroll to position [1607, 0]
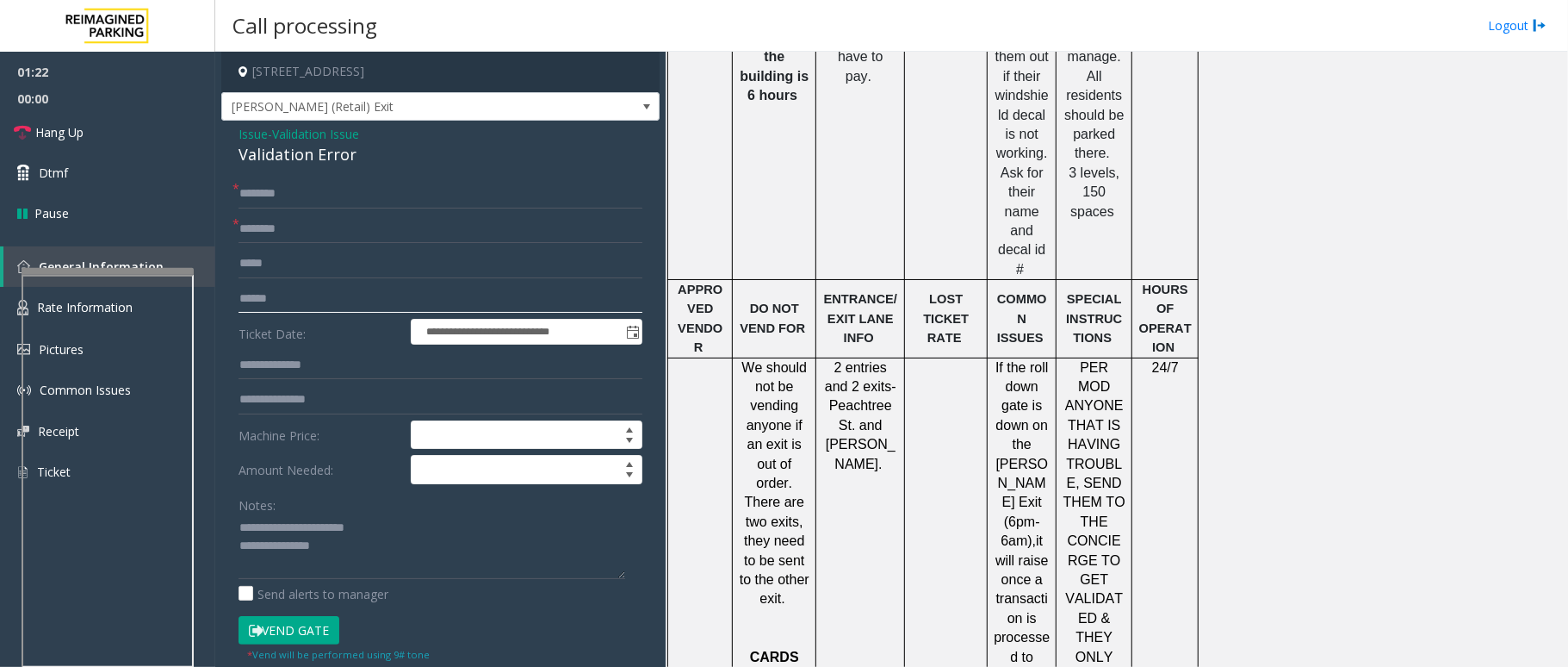
click at [291, 298] on input "text" at bounding box center [440, 299] width 404 height 30
type input "*******"
click at [332, 362] on input "text" at bounding box center [440, 366] width 404 height 30
click at [286, 358] on input "text" at bounding box center [440, 366] width 404 height 30
type input "******"
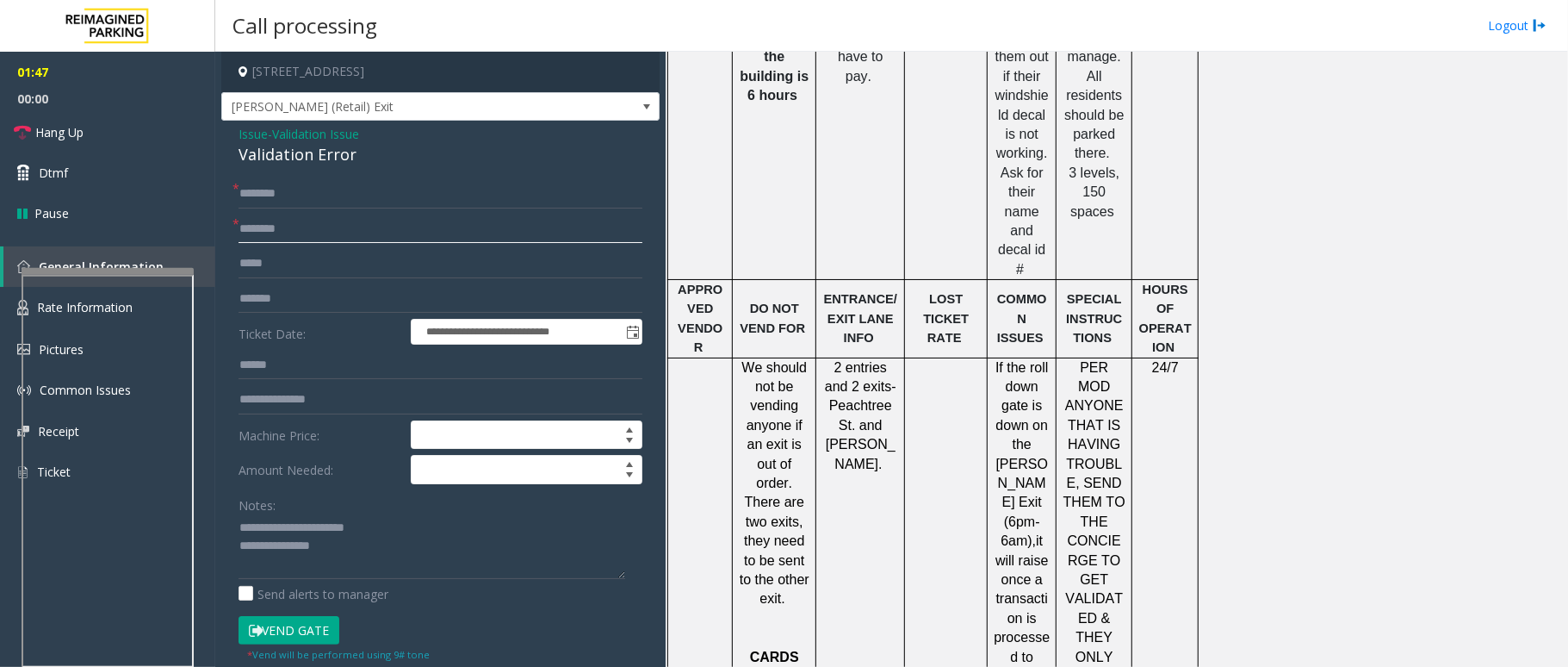
click at [280, 236] on input "text" at bounding box center [440, 229] width 404 height 30
click at [319, 232] on input "text" at bounding box center [440, 229] width 404 height 30
type input "********"
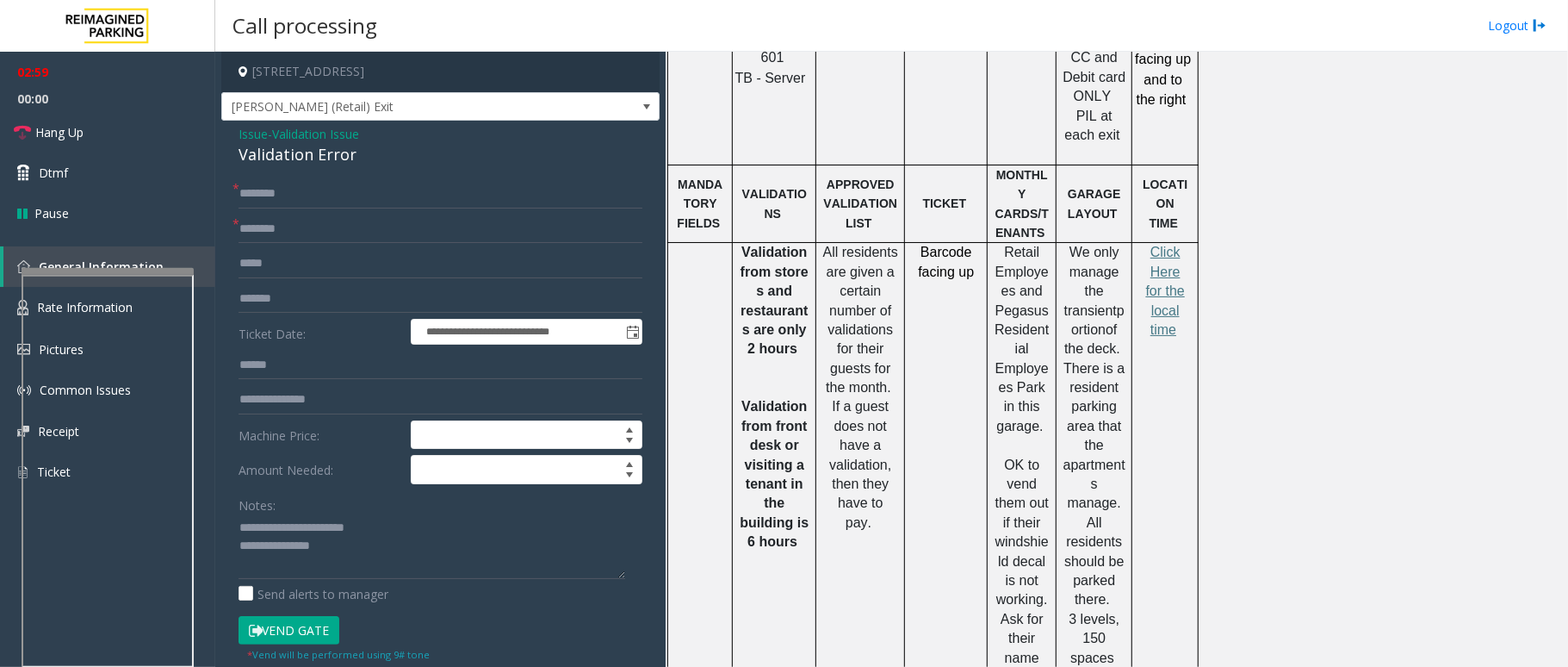
scroll to position [1148, 0]
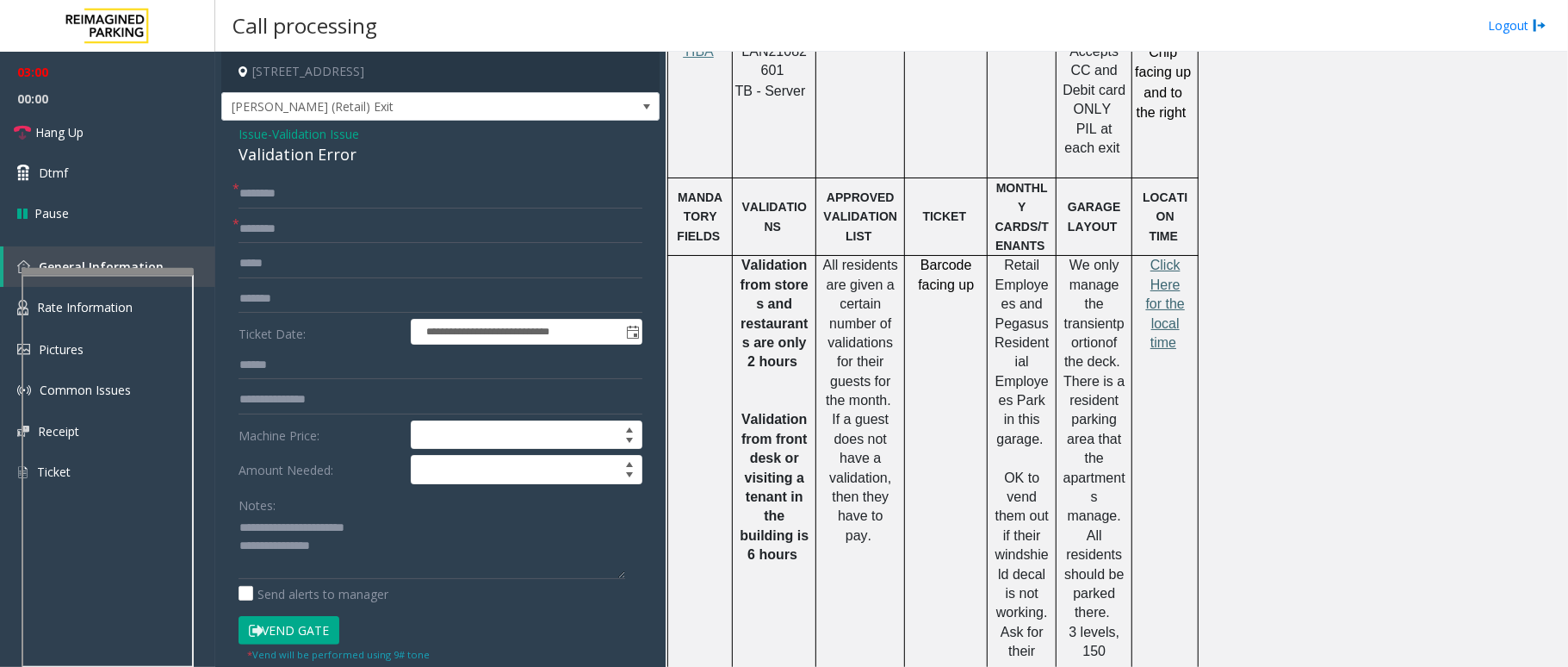
click at [1163, 258] on span "Click Here for the local time" at bounding box center [1165, 304] width 39 height 92
click at [299, 625] on button "Vend Gate" at bounding box center [288, 631] width 101 height 30
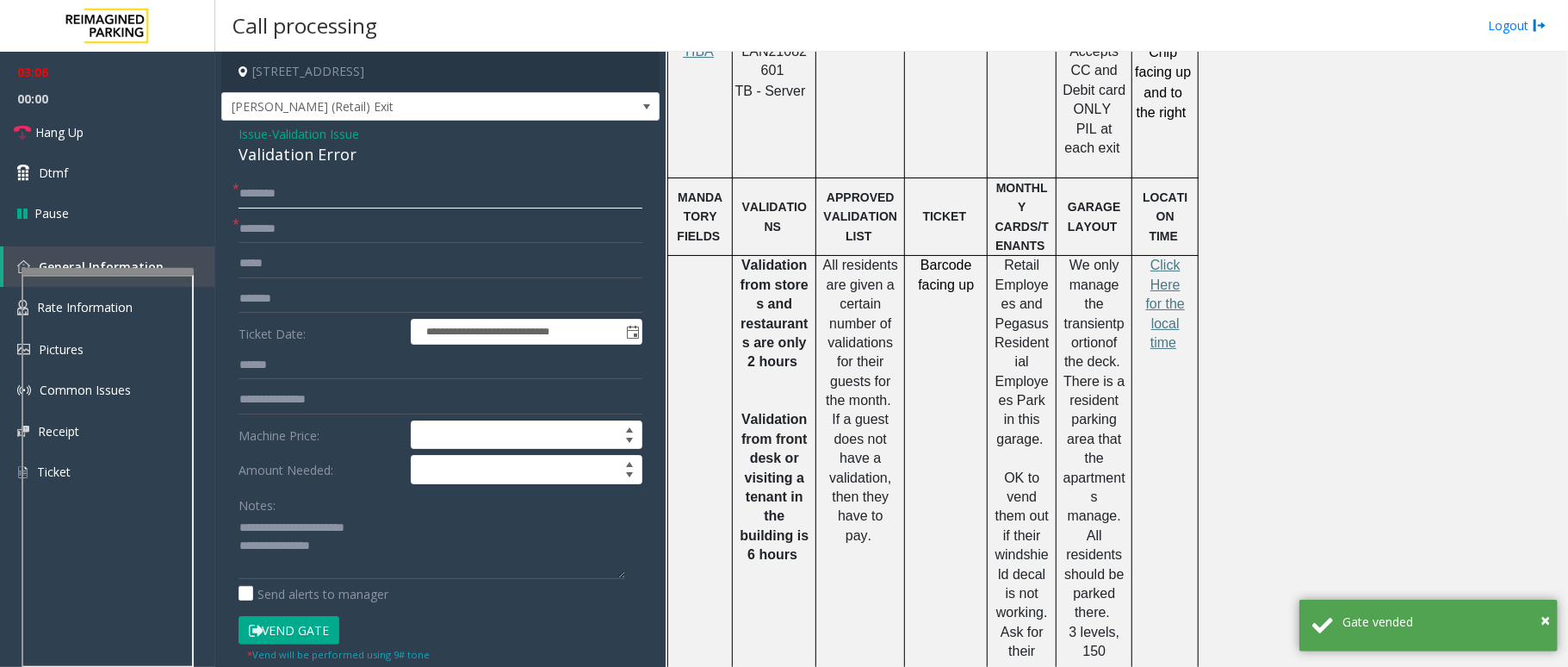
click at [299, 195] on input "text" at bounding box center [440, 194] width 404 height 30
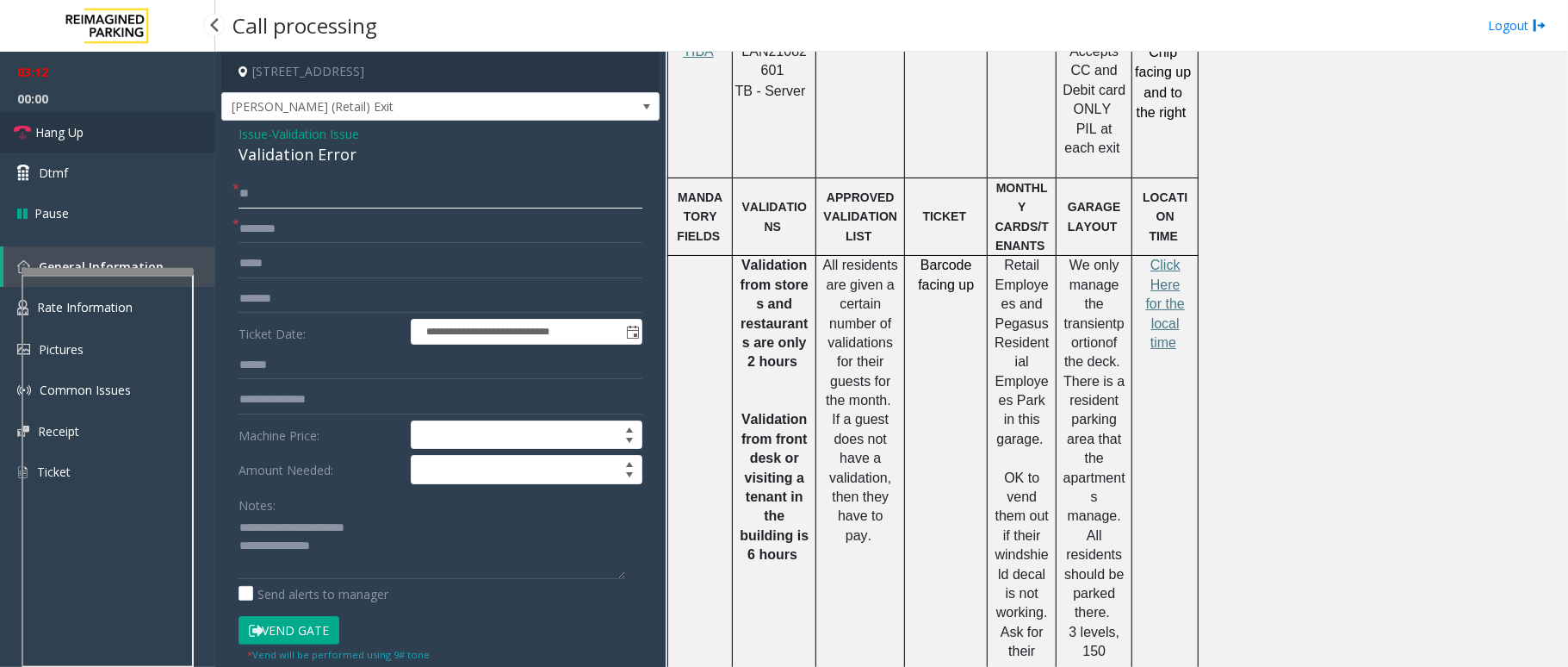
type input "**"
click at [80, 133] on span "Hang Up" at bounding box center [59, 132] width 48 height 18
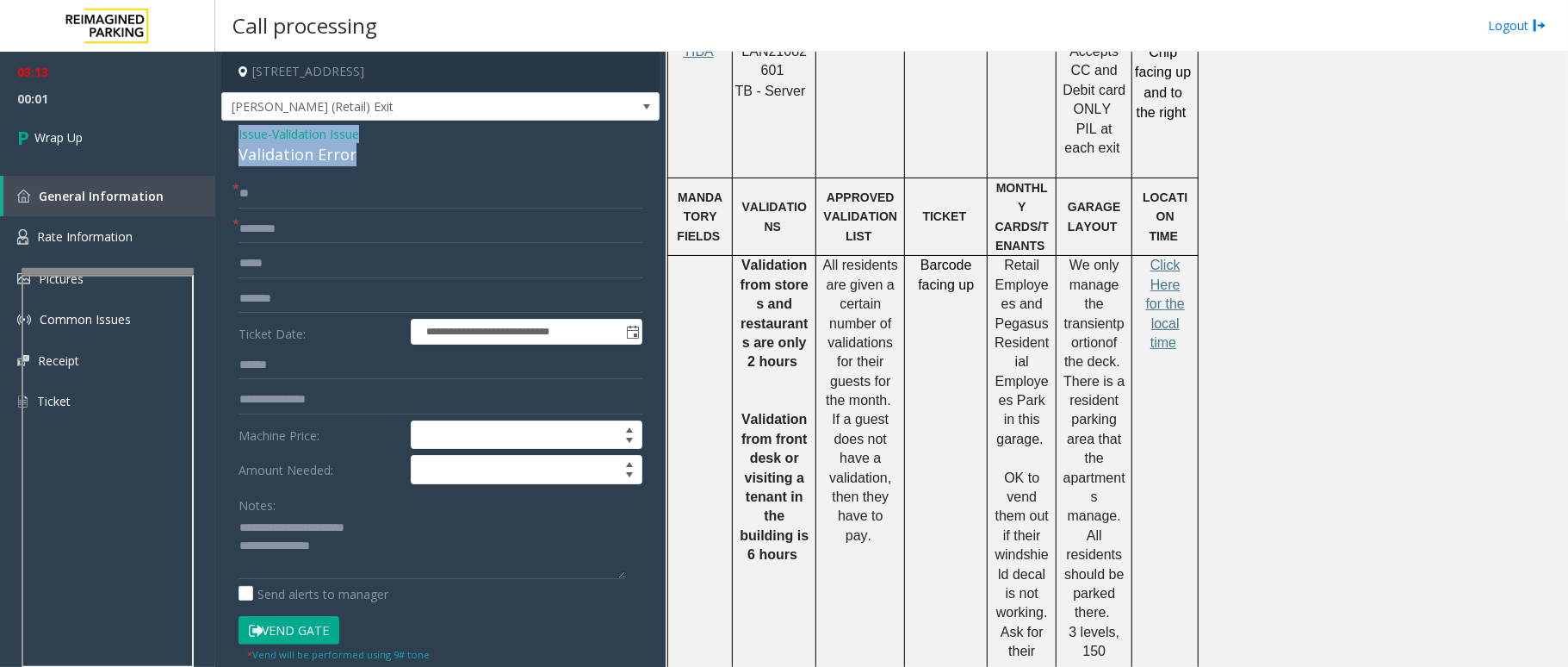
drag, startPoint x: 370, startPoint y: 153, endPoint x: 223, endPoint y: 136, distance: 148.0
click at [223, 136] on div "**********" at bounding box center [440, 637] width 439 height 1031
click at [389, 548] on textarea at bounding box center [431, 547] width 387 height 65
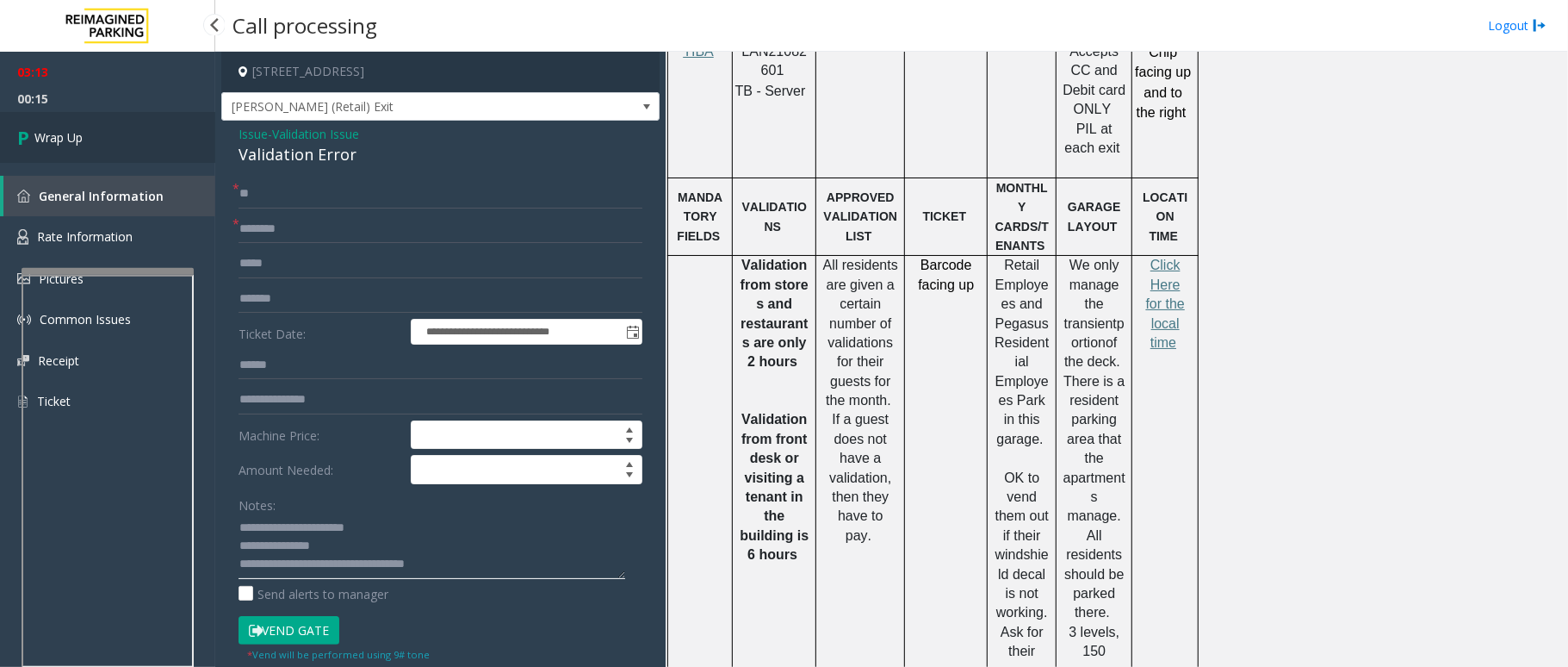
type textarea "**********"
click at [125, 146] on link "Wrap Up" at bounding box center [107, 137] width 215 height 51
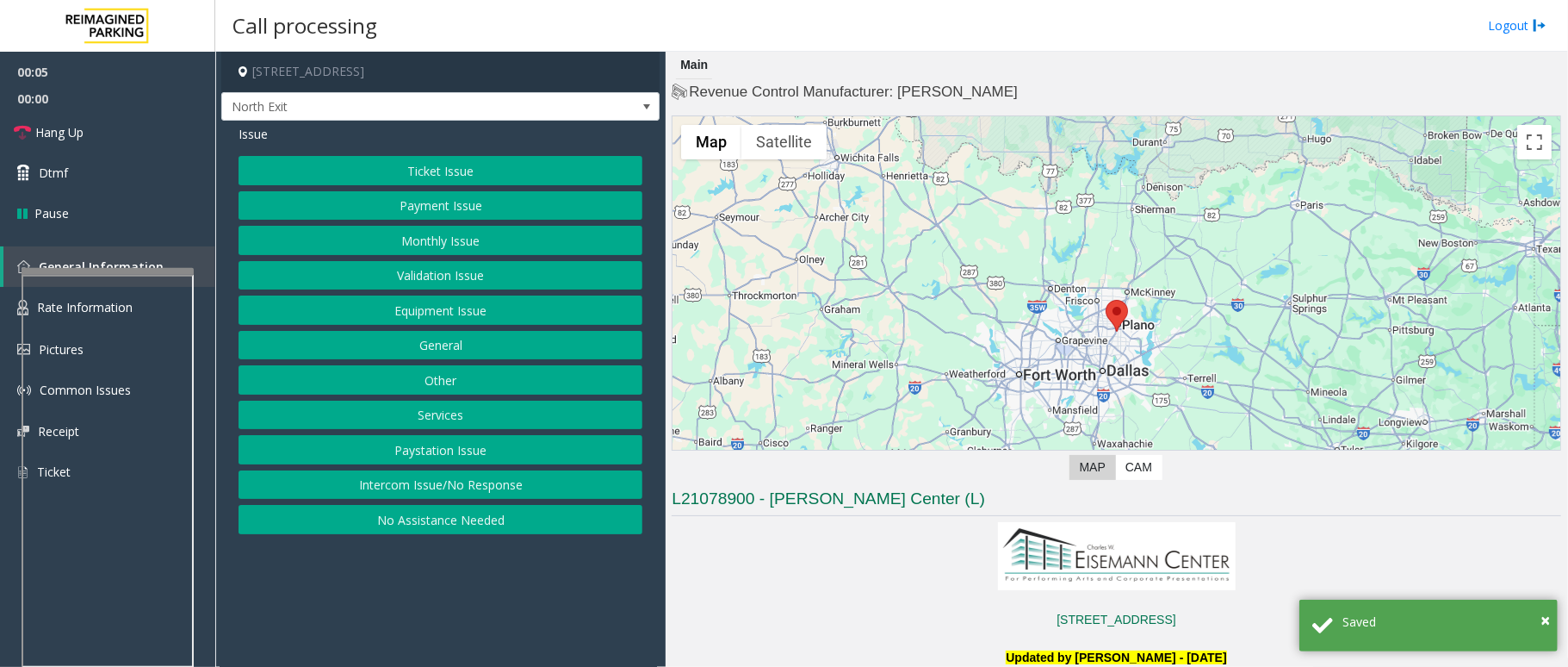
click at [440, 411] on button "Services" at bounding box center [440, 416] width 404 height 30
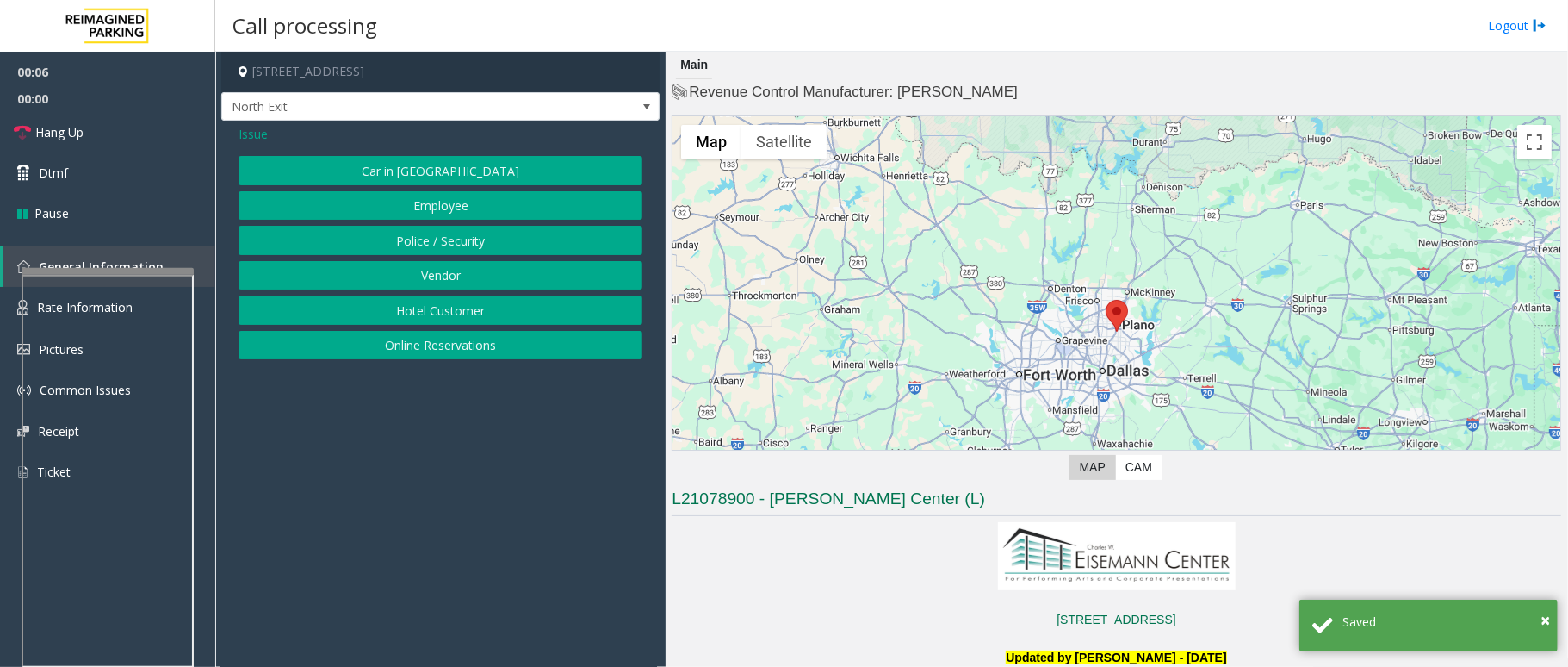
click at [459, 313] on button "Hotel Customer" at bounding box center [440, 310] width 404 height 30
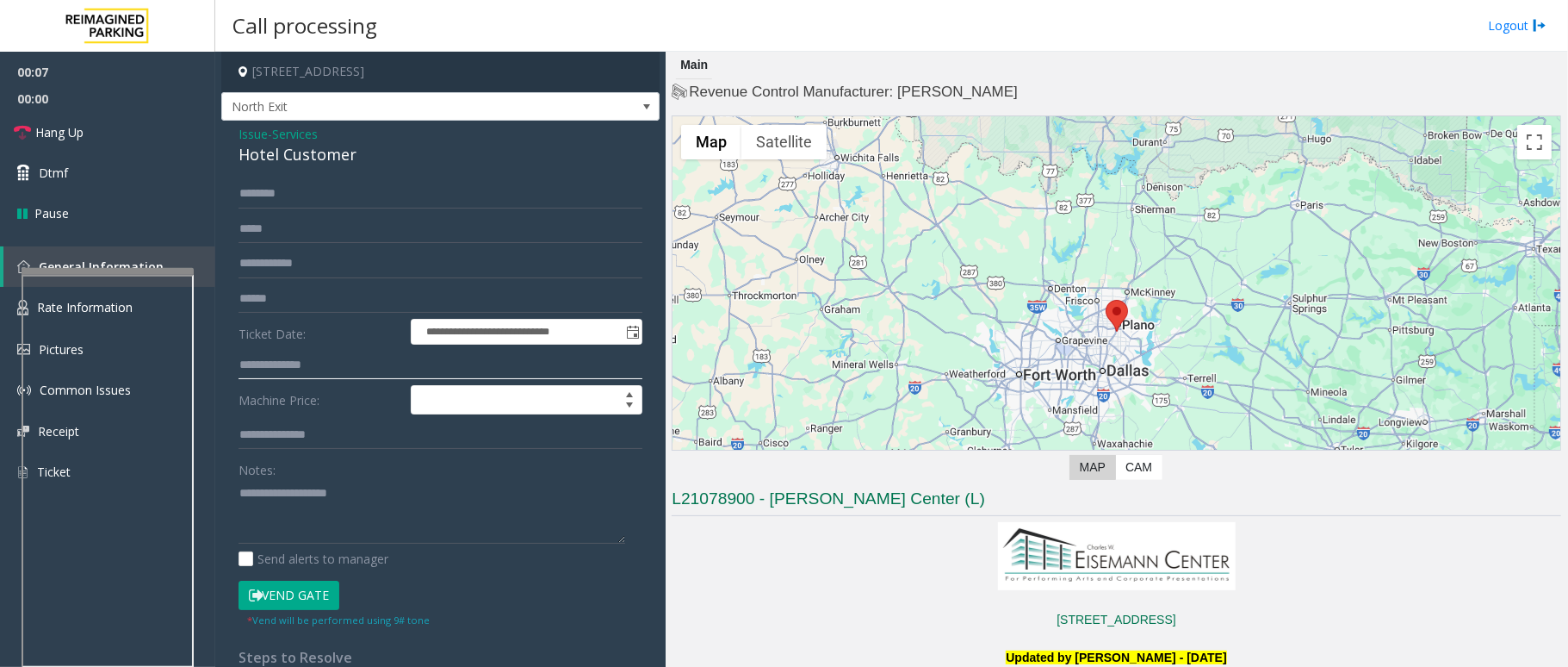
click at [249, 364] on input "text" at bounding box center [440, 366] width 404 height 30
drag, startPoint x: 359, startPoint y: 155, endPoint x: 233, endPoint y: 129, distance: 128.7
click at [233, 129] on div "**********" at bounding box center [440, 414] width 439 height 587
click at [362, 514] on textarea at bounding box center [431, 511] width 387 height 65
type textarea "**********"
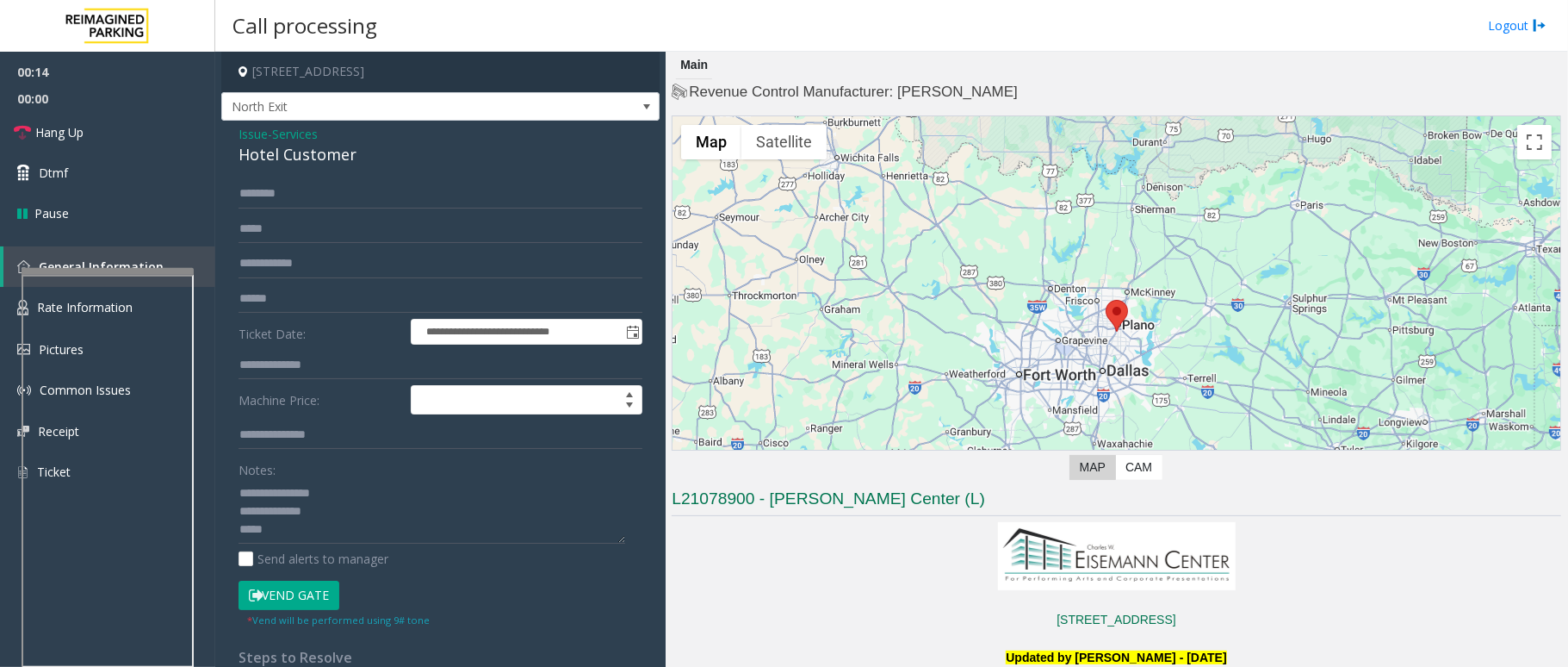
click at [267, 346] on form "**********" at bounding box center [440, 403] width 404 height 448
click at [293, 362] on input "text" at bounding box center [440, 366] width 404 height 30
type input "***"
click at [277, 597] on button "Vend Gate" at bounding box center [288, 595] width 101 height 30
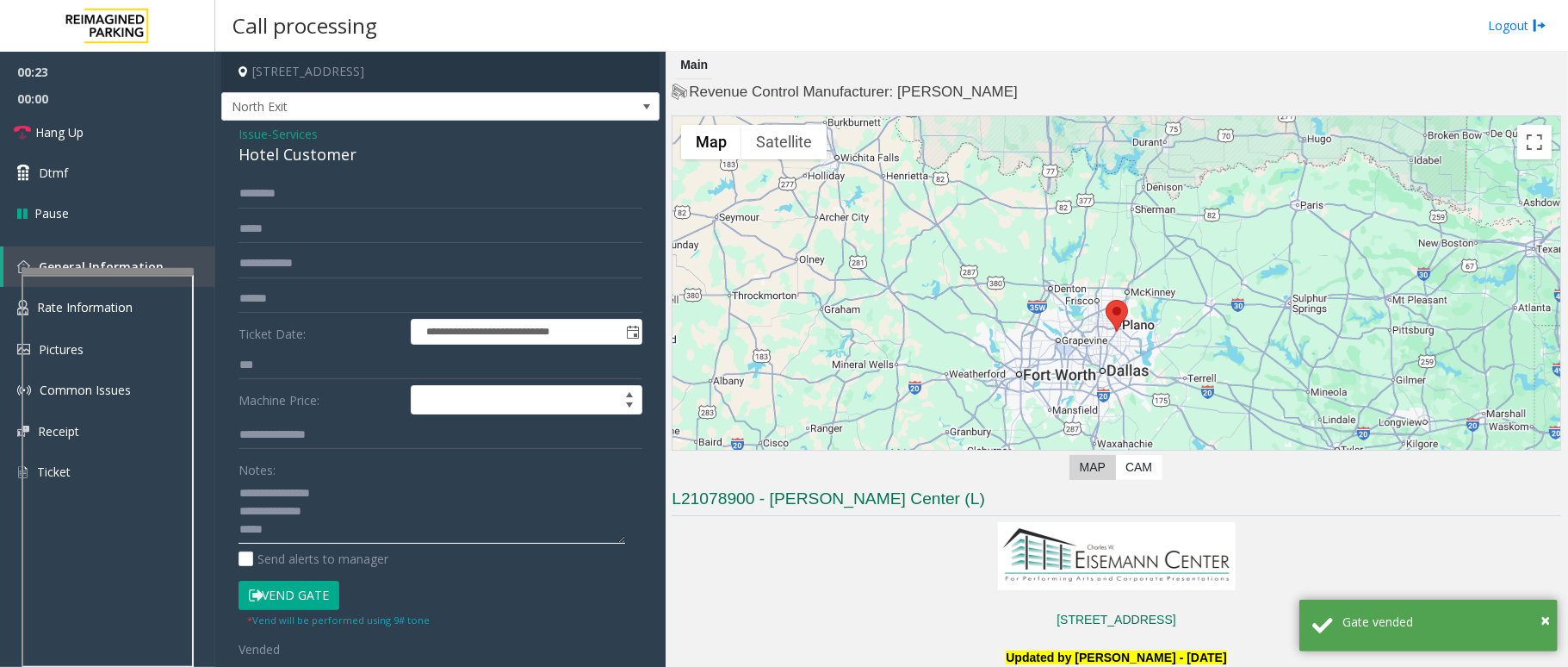
click at [344, 535] on textarea at bounding box center [431, 511] width 387 height 65
paste textarea "**********"
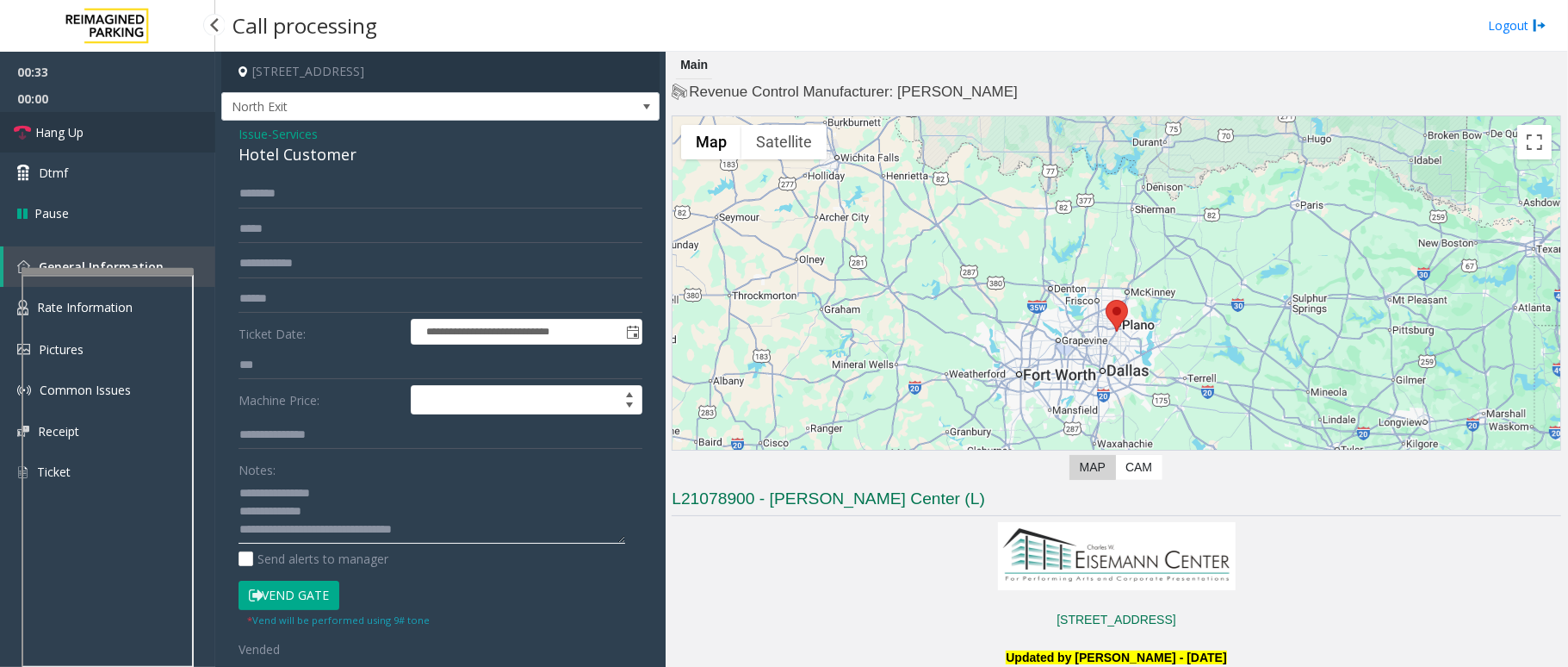
type textarea "**********"
click at [49, 133] on span "Hang Up" at bounding box center [59, 132] width 48 height 18
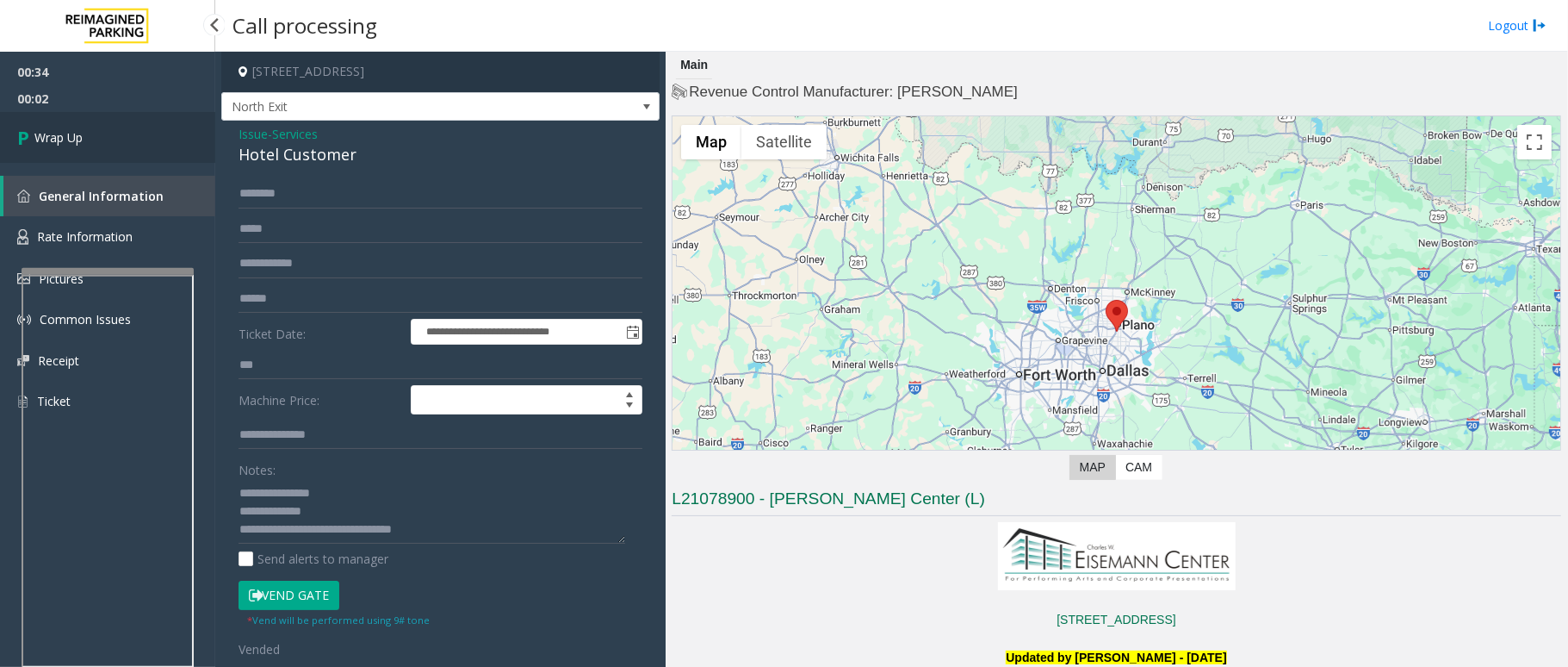
click at [95, 142] on link "Wrap Up" at bounding box center [107, 137] width 215 height 51
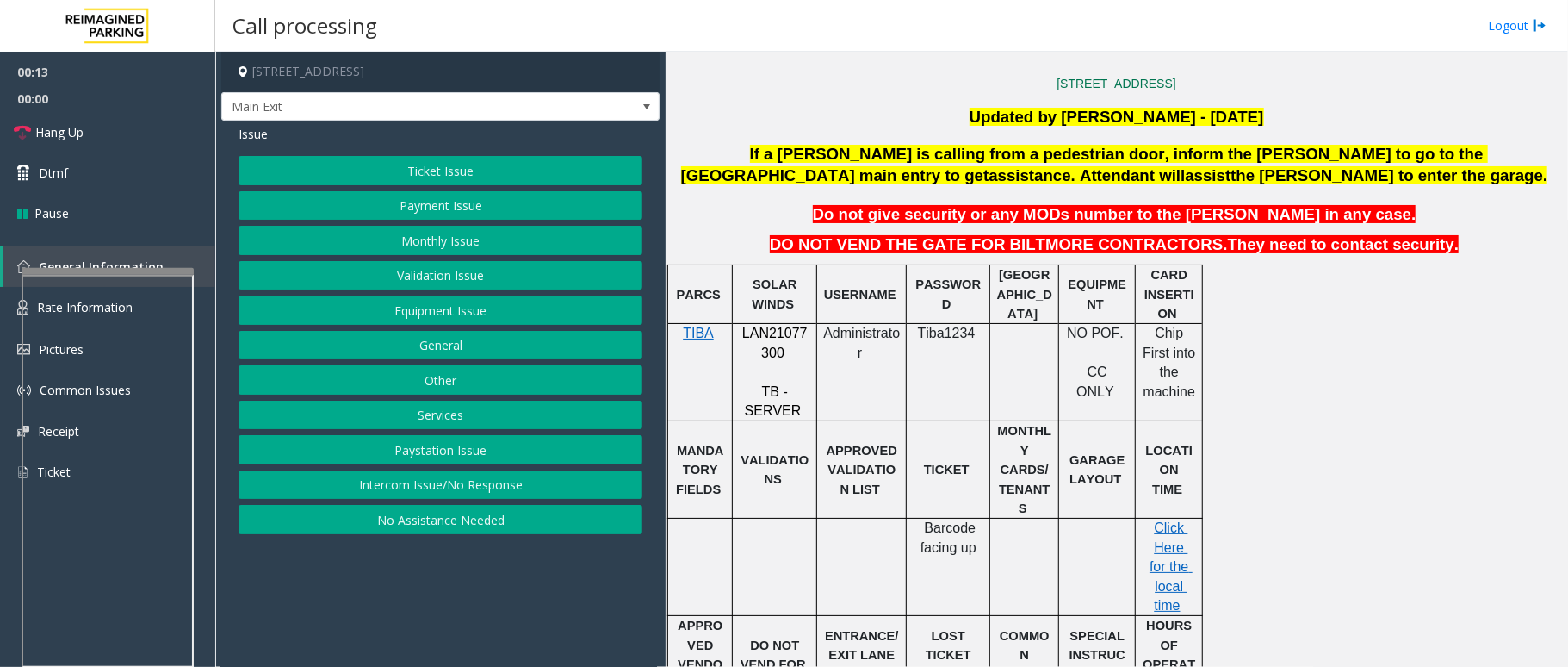
scroll to position [459, 0]
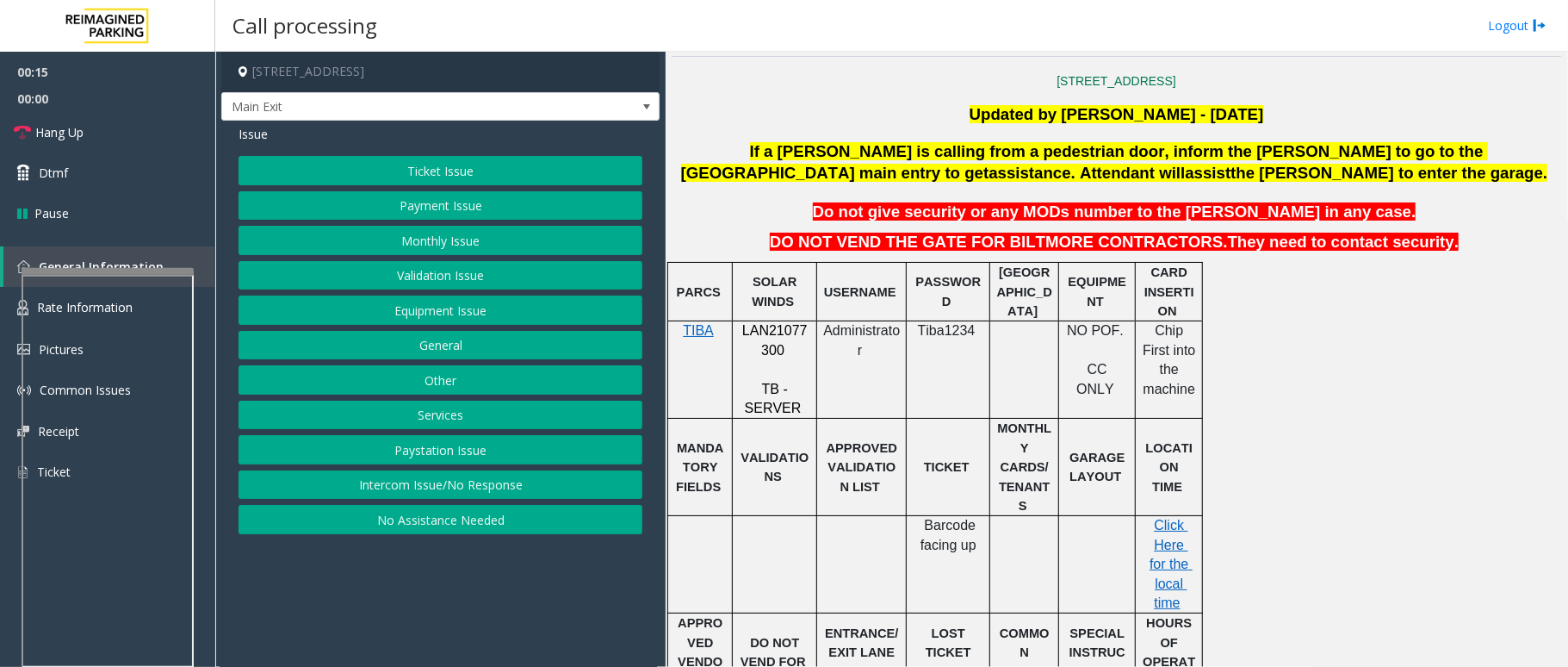
click at [435, 312] on button "Equipment Issue" at bounding box center [440, 310] width 404 height 30
click at [256, 132] on span "Issue" at bounding box center [253, 134] width 30 height 18
click at [428, 172] on button "Ticket Issue" at bounding box center [440, 171] width 404 height 30
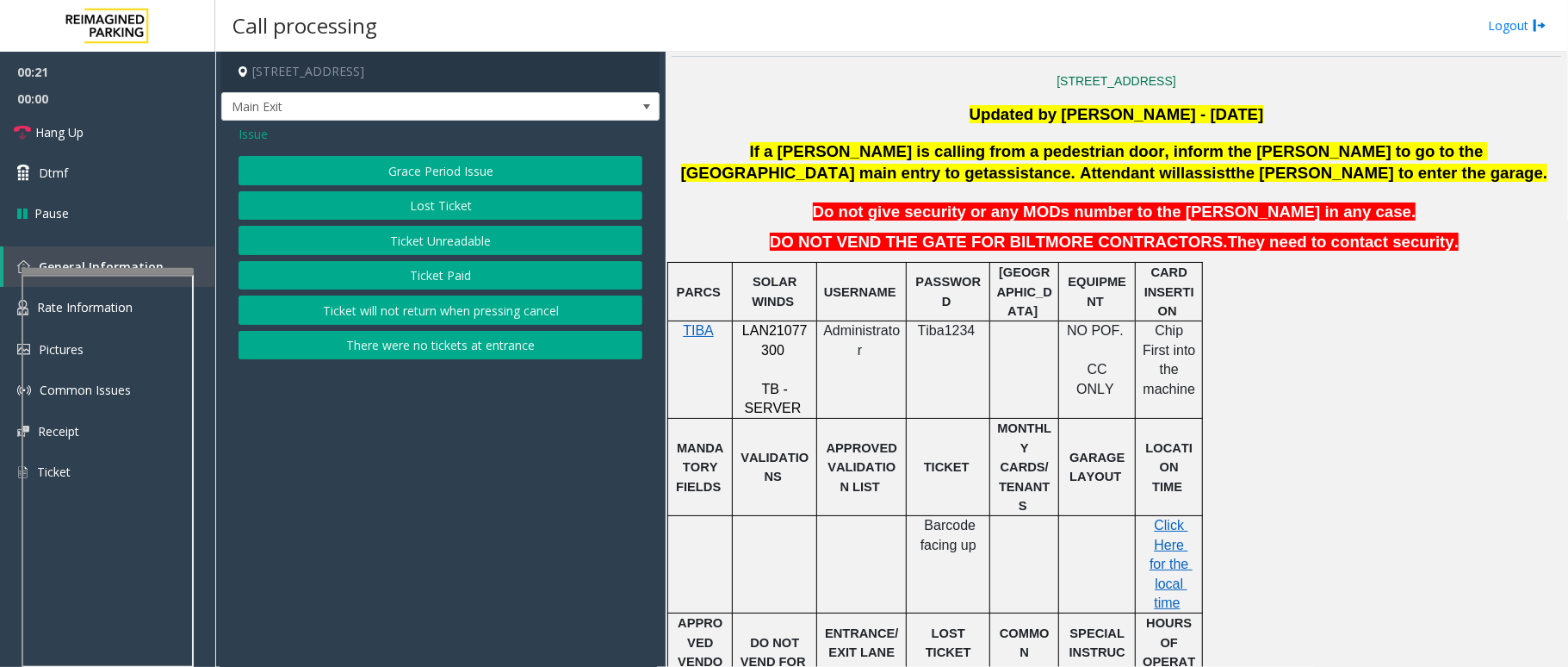
click at [468, 346] on button "There were no tickets at entrance" at bounding box center [440, 346] width 404 height 30
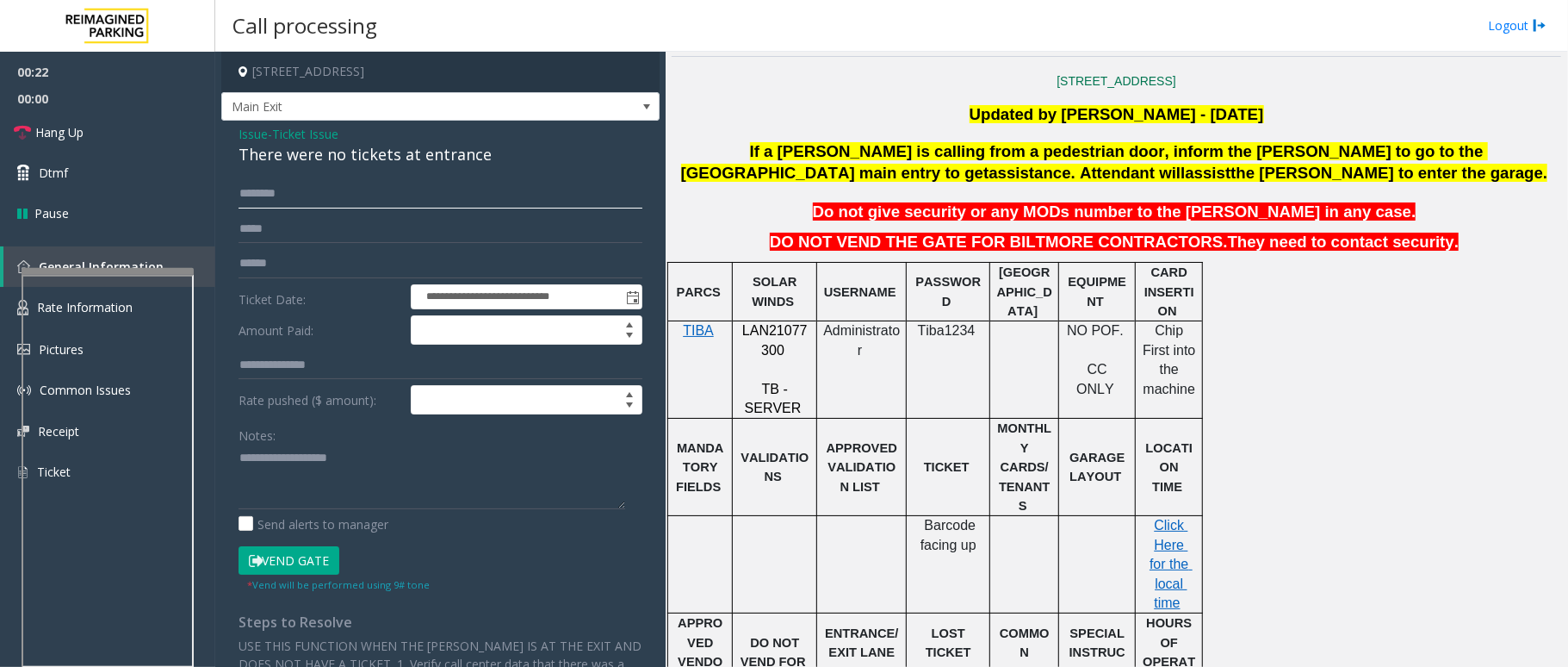
click at [308, 194] on input "text" at bounding box center [440, 194] width 404 height 30
drag, startPoint x: 486, startPoint y: 153, endPoint x: 235, endPoint y: 129, distance: 252.1
click at [235, 129] on div "**********" at bounding box center [440, 468] width 439 height 696
click at [503, 491] on textarea at bounding box center [431, 477] width 387 height 65
type textarea "**********"
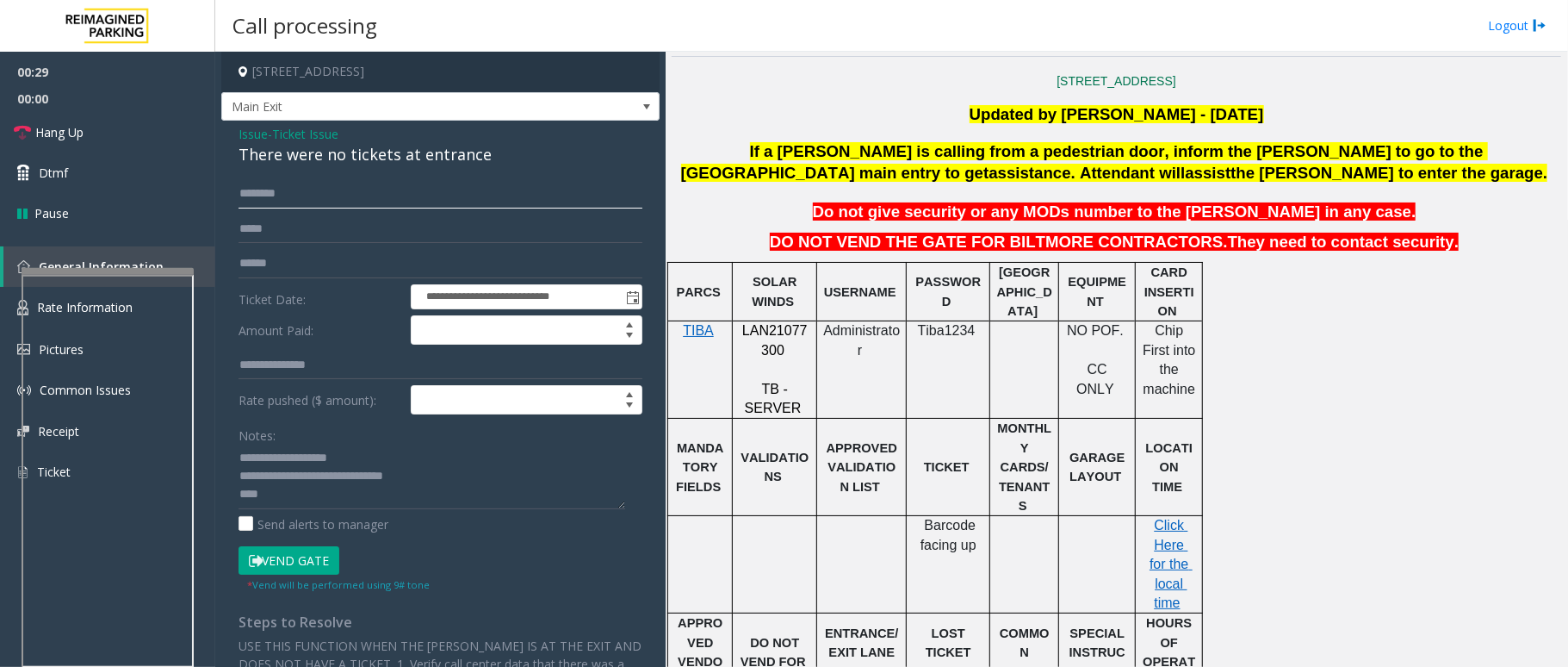
click at [277, 200] on input "text" at bounding box center [440, 194] width 404 height 30
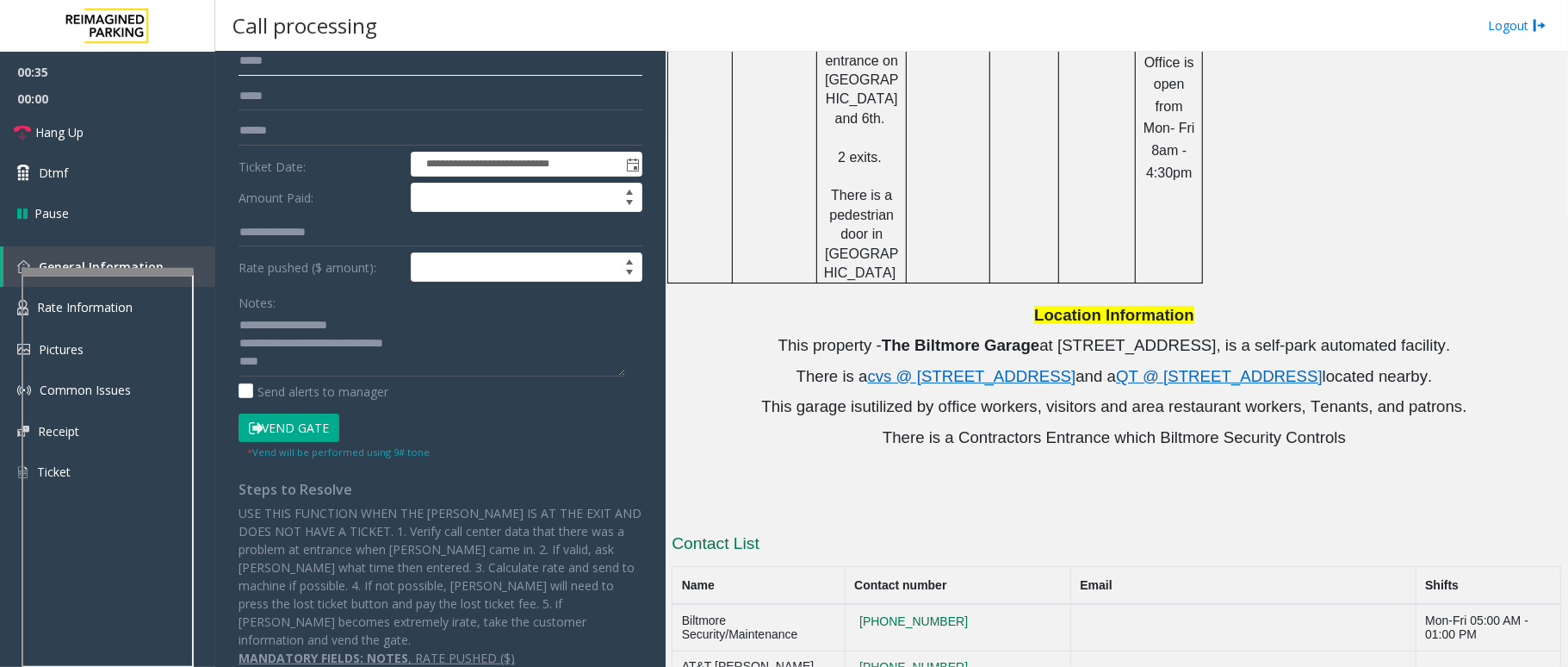
scroll to position [134, 0]
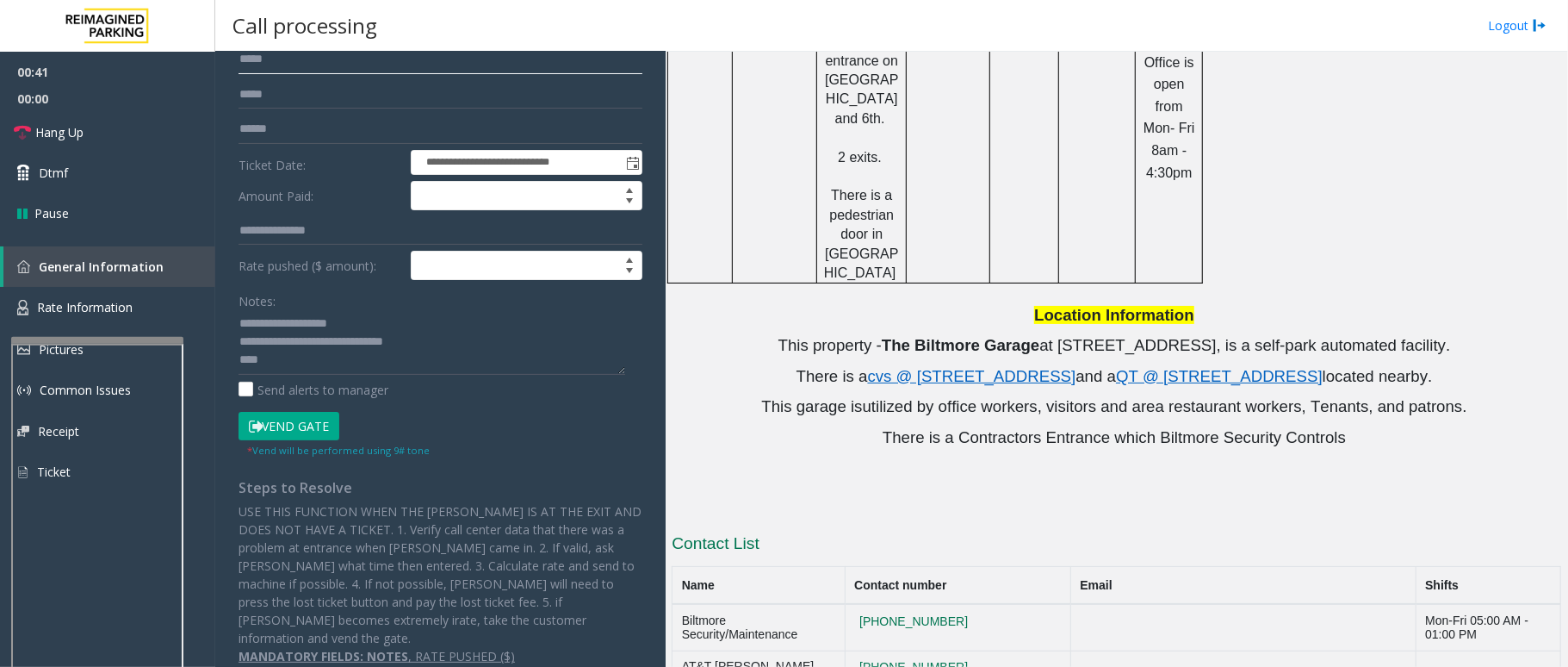
click at [111, 337] on div at bounding box center [97, 340] width 172 height 6
type input "*****"
click at [118, 309] on span "Rate Information" at bounding box center [85, 308] width 96 height 17
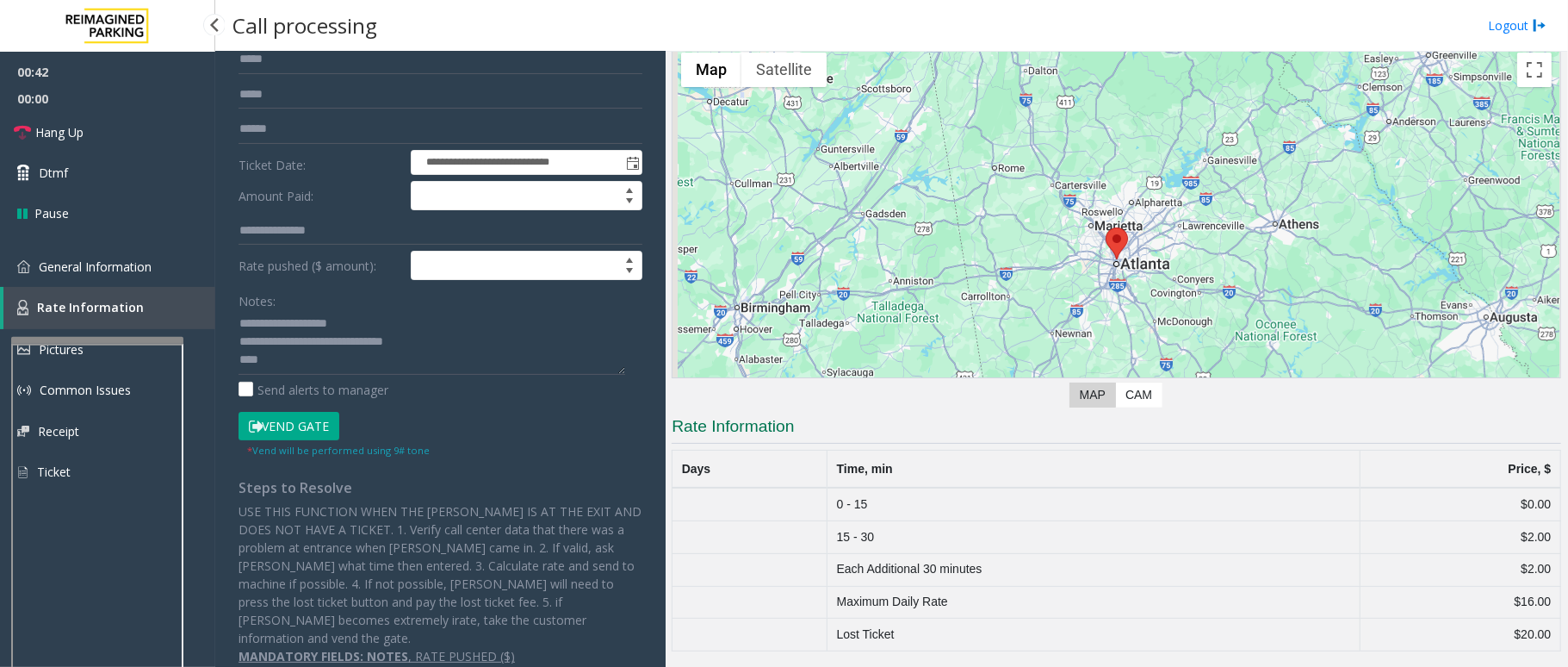
scroll to position [73, 0]
click at [414, 359] on textarea at bounding box center [431, 343] width 387 height 65
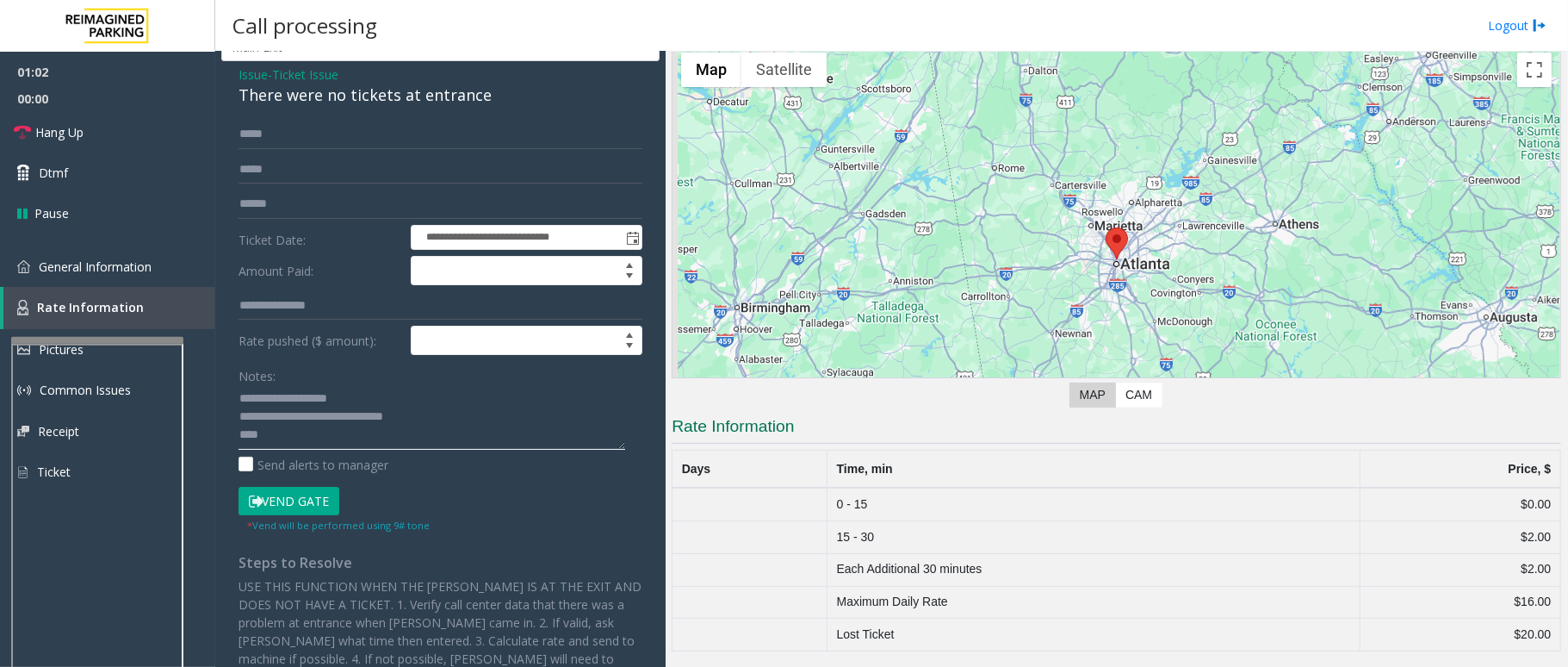
scroll to position [0, 0]
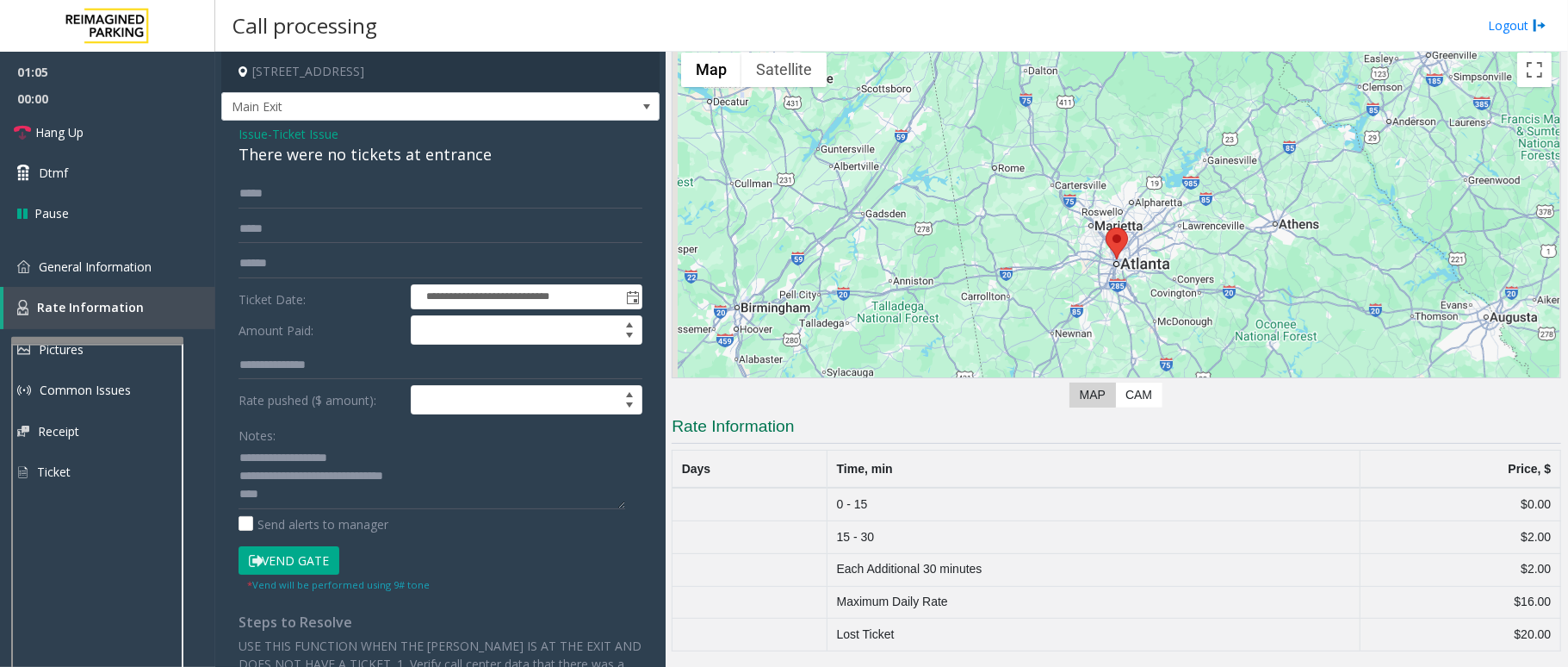
click at [298, 565] on button "Vend Gate" at bounding box center [288, 561] width 101 height 30
drag, startPoint x: 491, startPoint y: 156, endPoint x: 382, endPoint y: 155, distance: 109.0
click at [382, 155] on div "There were no tickets at entrance" at bounding box center [440, 154] width 404 height 23
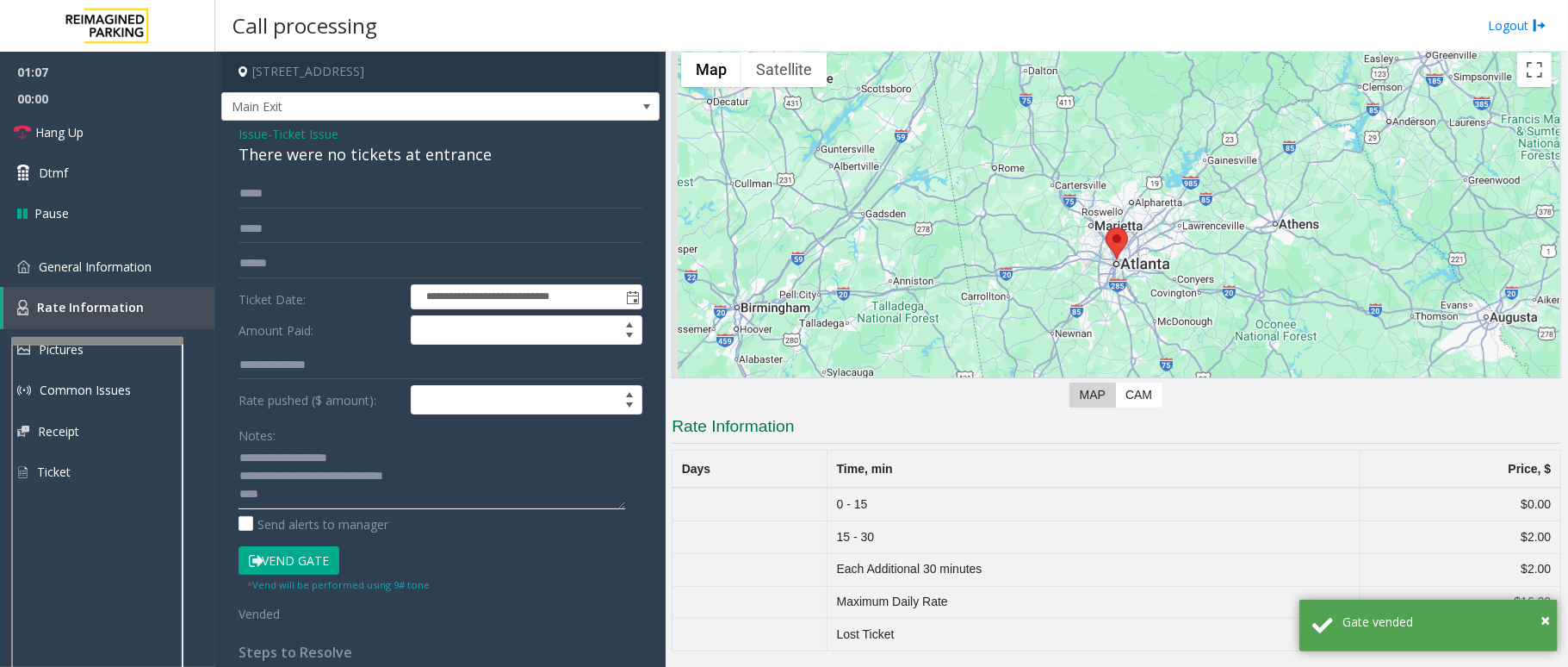
click at [344, 497] on textarea at bounding box center [431, 477] width 387 height 65
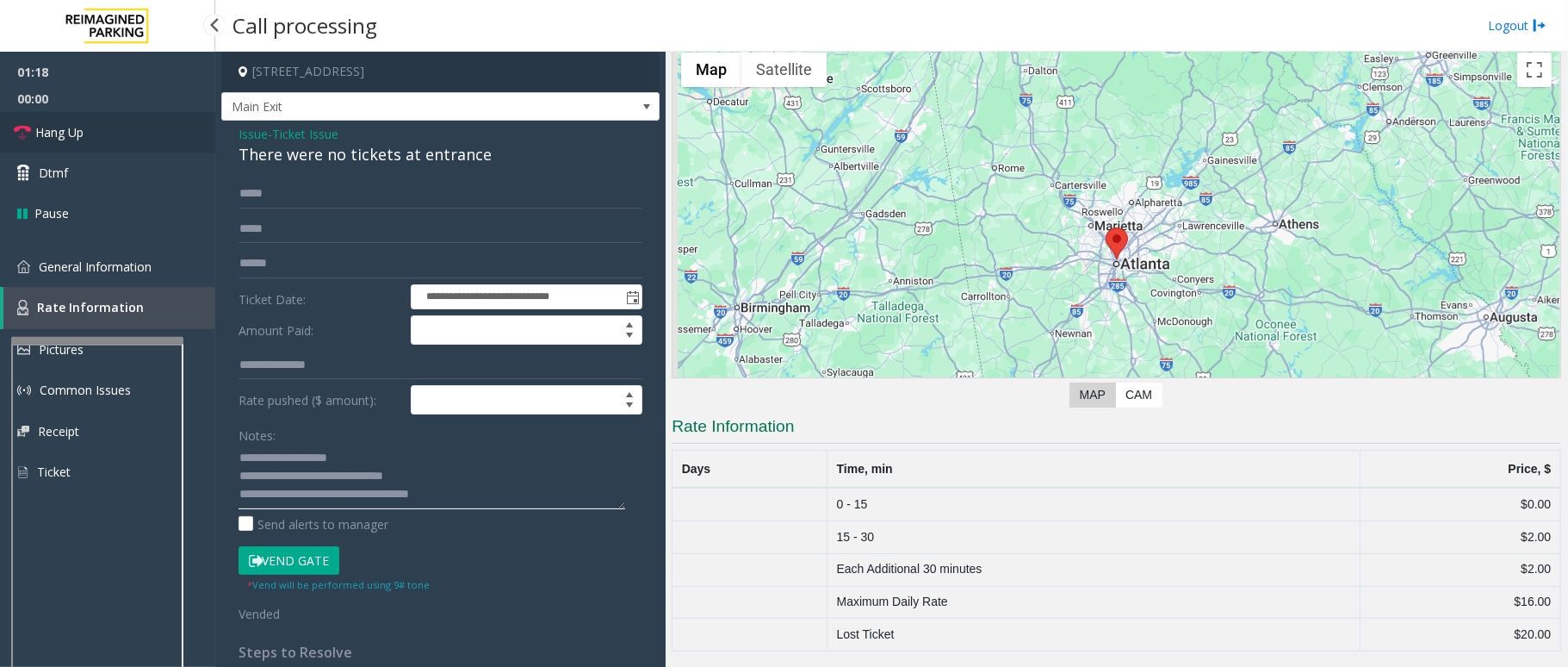
type textarea "**********"
click at [110, 112] on link "Hang Up" at bounding box center [107, 132] width 215 height 41
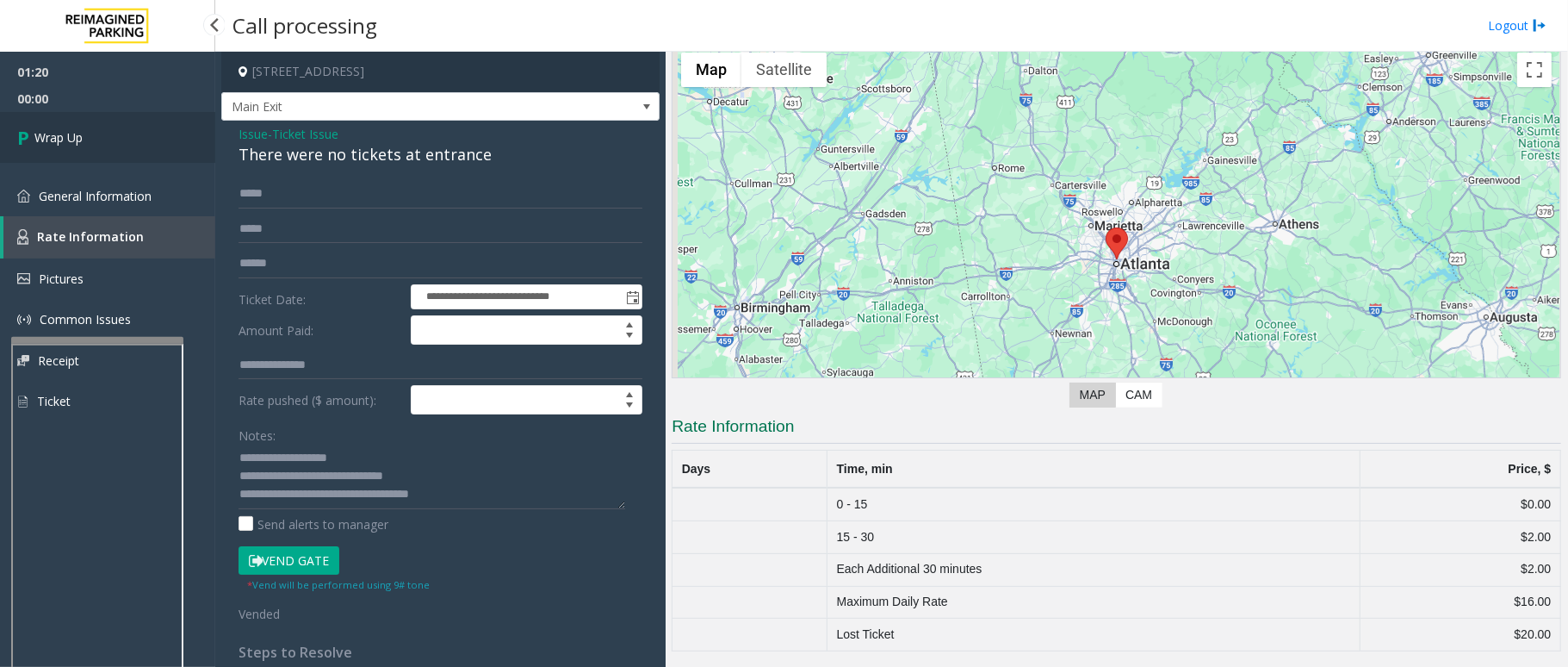
click at [94, 119] on link "Wrap Up" at bounding box center [107, 137] width 215 height 51
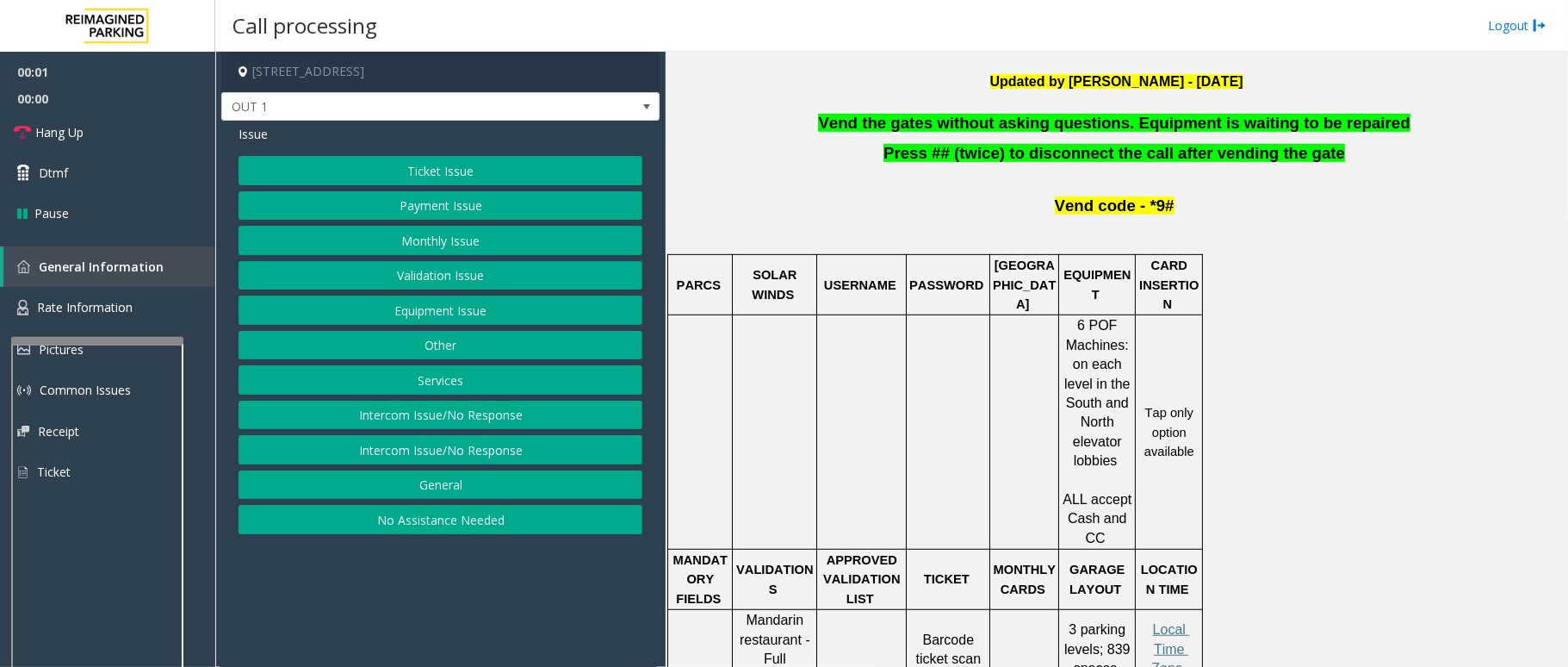
scroll to position [345, 0]
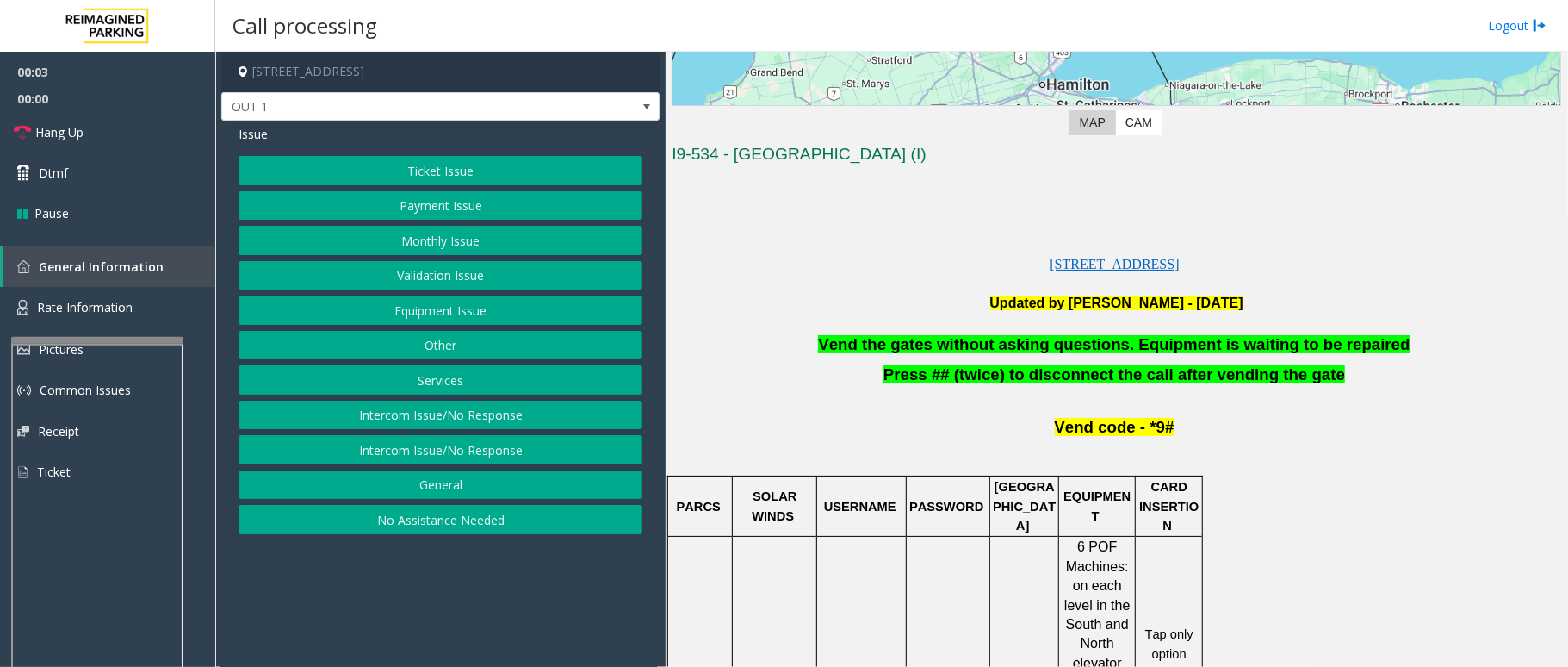
click at [464, 310] on button "Equipment Issue" at bounding box center [440, 310] width 404 height 30
click at [420, 303] on button "Gate / Door Won't Open" at bounding box center [440, 310] width 404 height 30
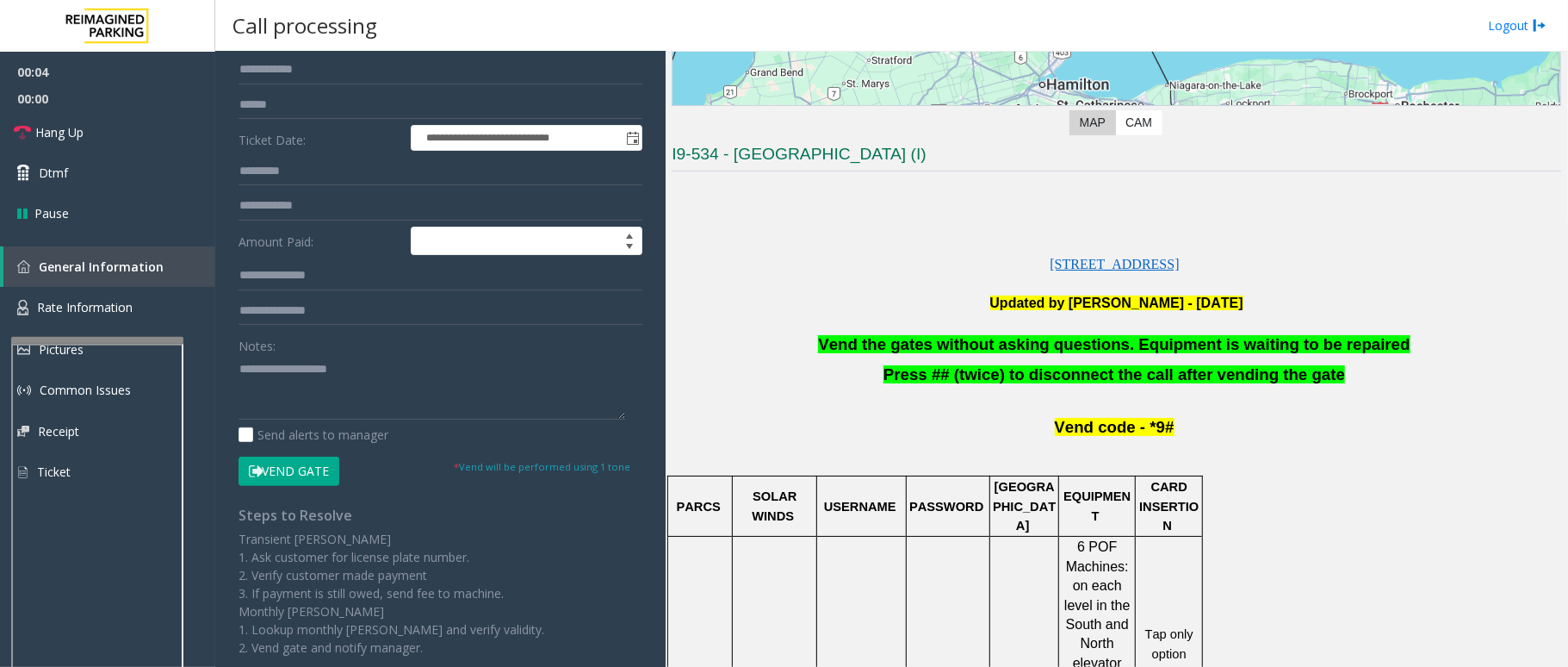
scroll to position [237, 0]
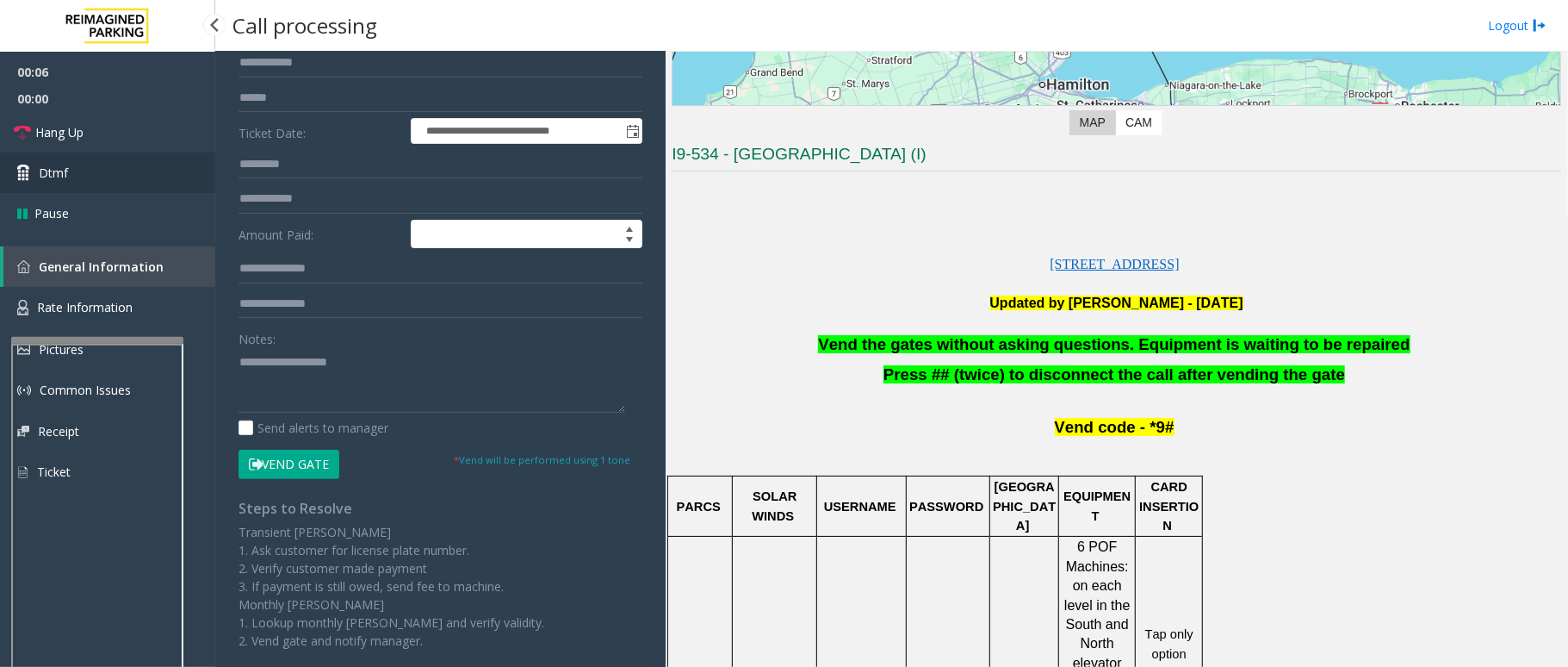
click at [78, 177] on link "Dtmf" at bounding box center [107, 173] width 215 height 41
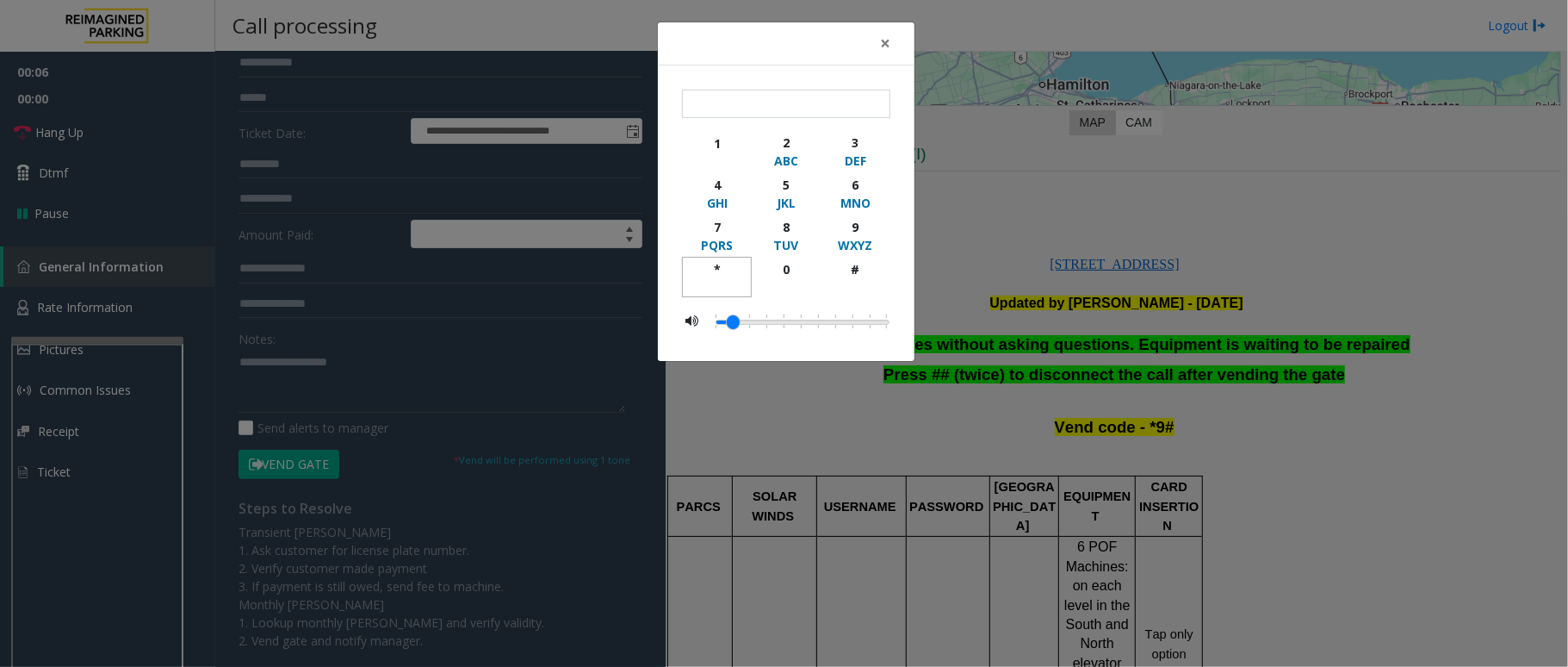
click at [727, 261] on div "*" at bounding box center [717, 270] width 47 height 18
click at [848, 231] on div "9" at bounding box center [855, 227] width 47 height 18
click at [864, 273] on div "#" at bounding box center [855, 270] width 47 height 18
type input "***"
click at [338, 360] on div "× *** 1 2 ABC 3 DEF 4 GHI 5 JKL 6 MNO 7 PQRS 8 TUV 9 WXYZ * 0 #" at bounding box center [784, 334] width 1568 height 667
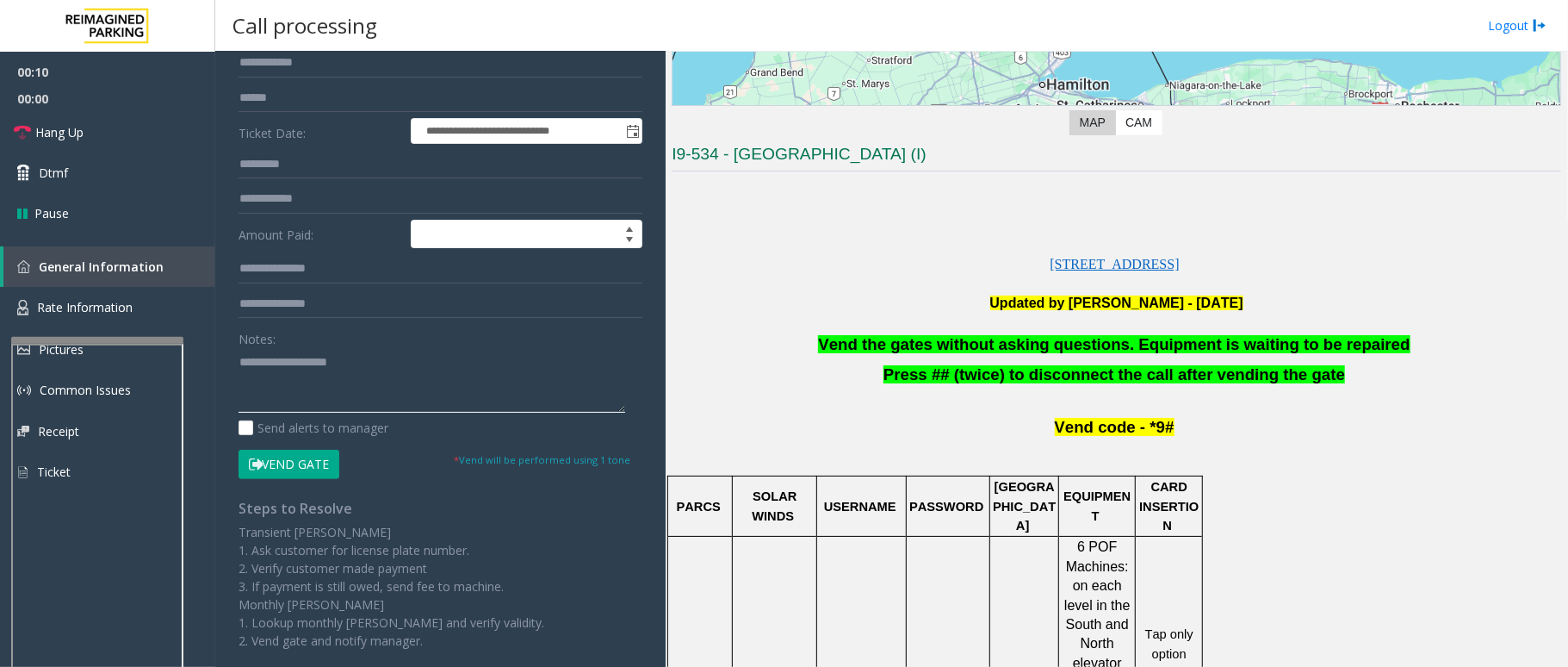
click at [297, 364] on textarea at bounding box center [431, 381] width 387 height 65
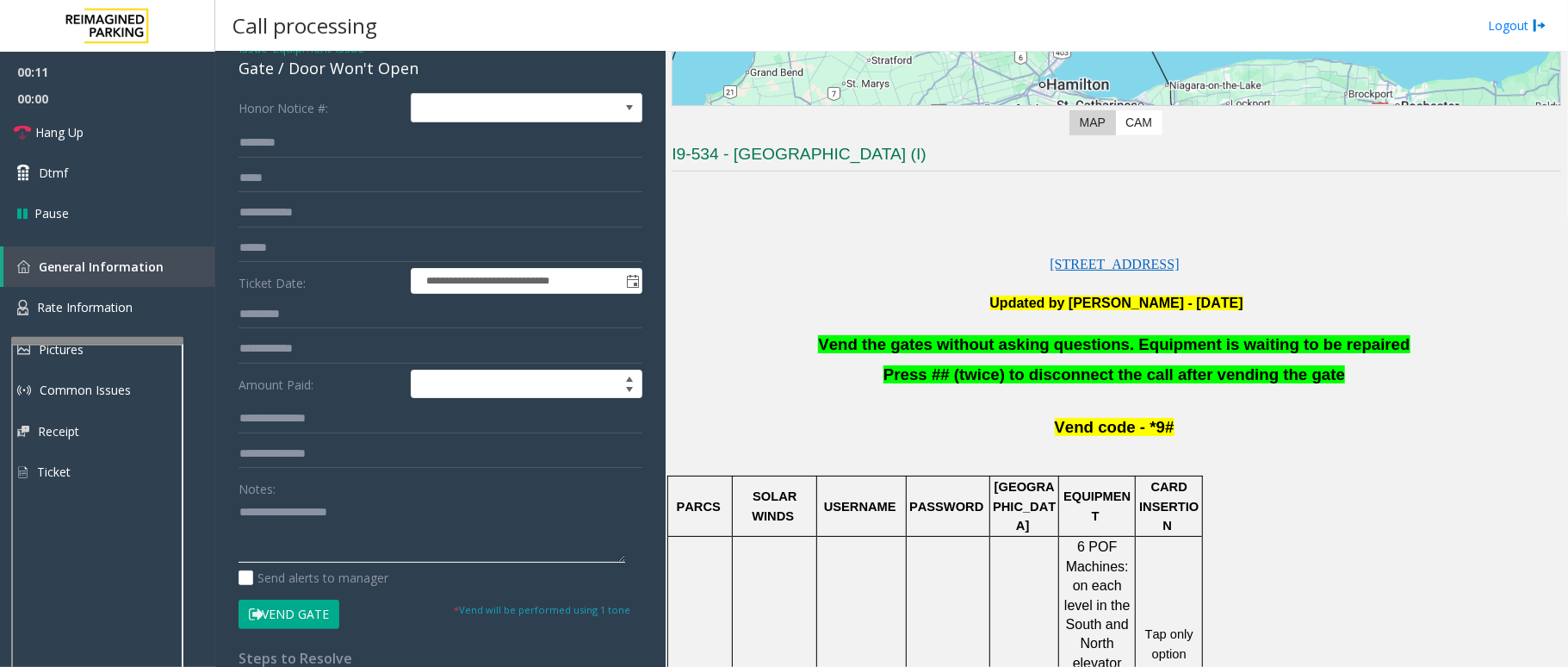
scroll to position [0, 0]
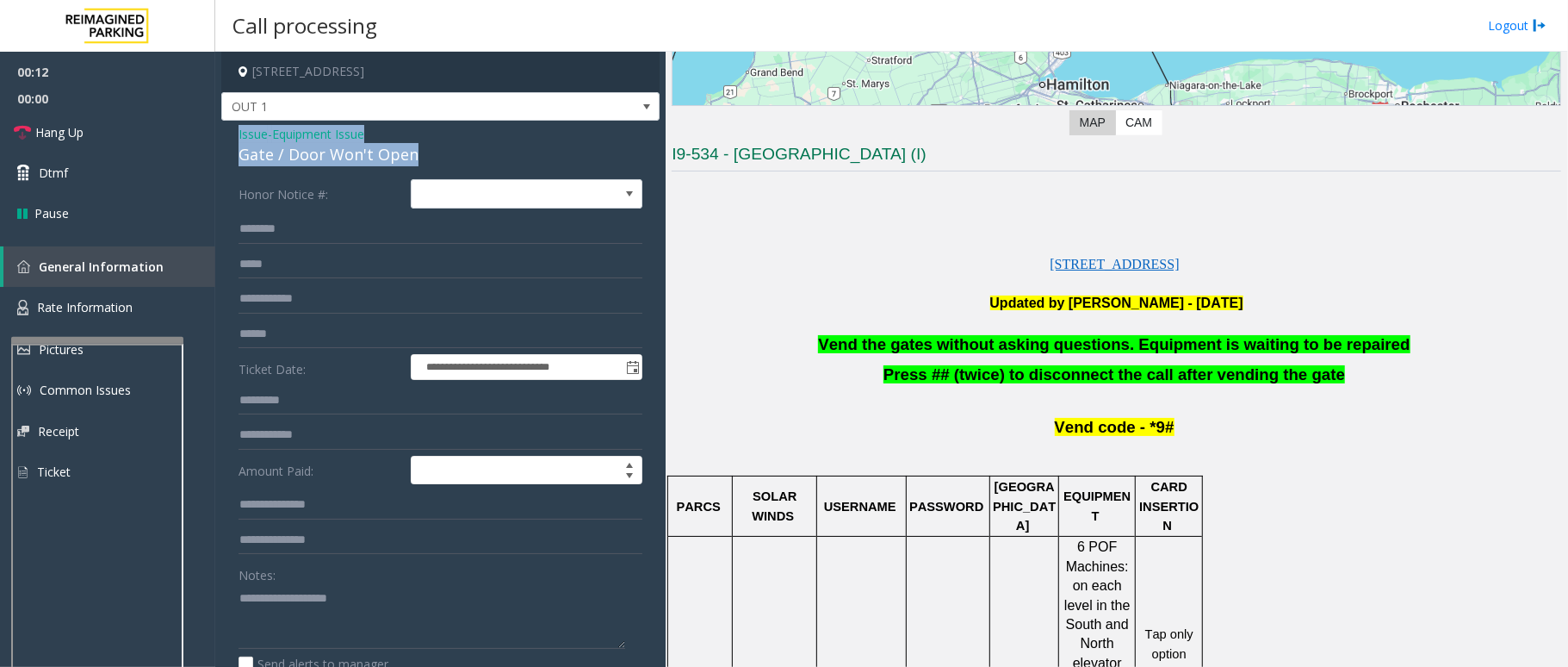
drag, startPoint x: 417, startPoint y: 152, endPoint x: 231, endPoint y: 122, distance: 188.4
click at [231, 122] on div "**********" at bounding box center [440, 512] width 439 height 782
click at [246, 129] on span "Issue" at bounding box center [253, 134] width 30 height 18
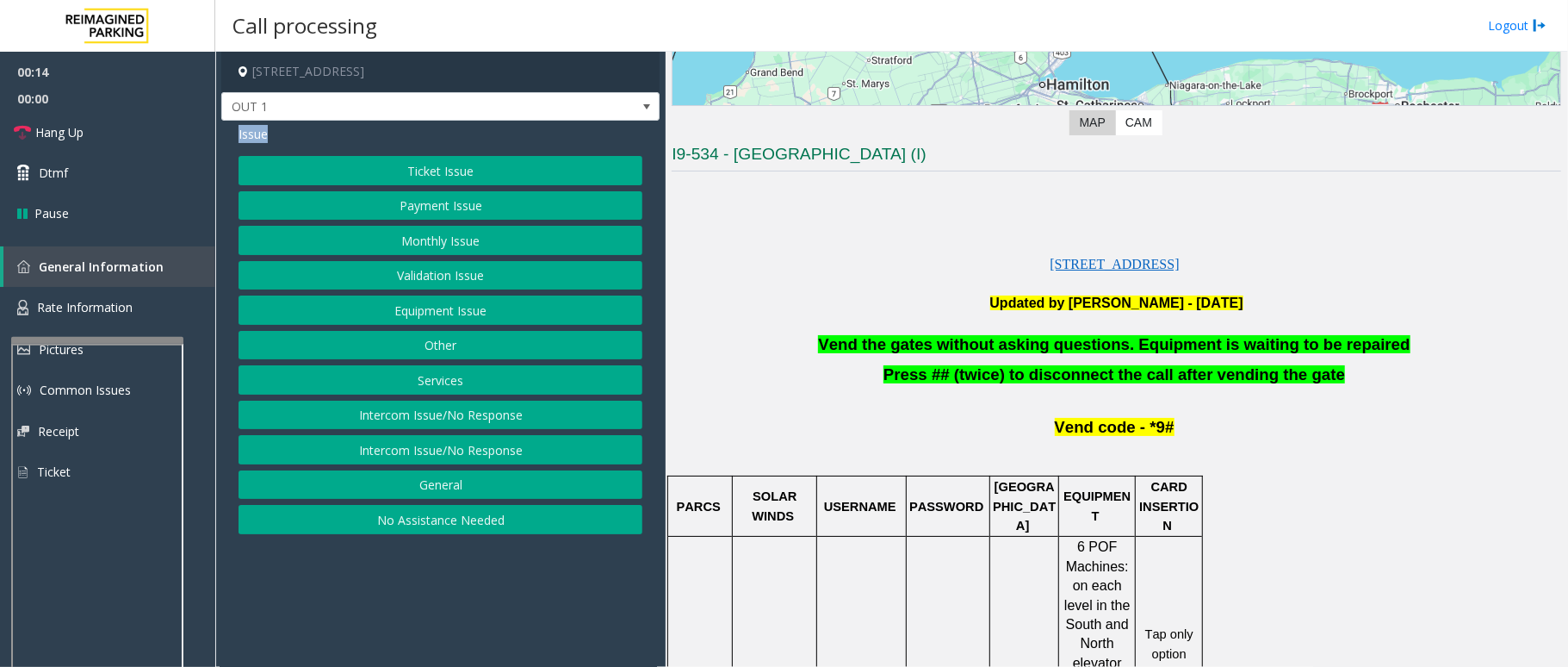
click at [450, 380] on button "Services" at bounding box center [440, 380] width 404 height 30
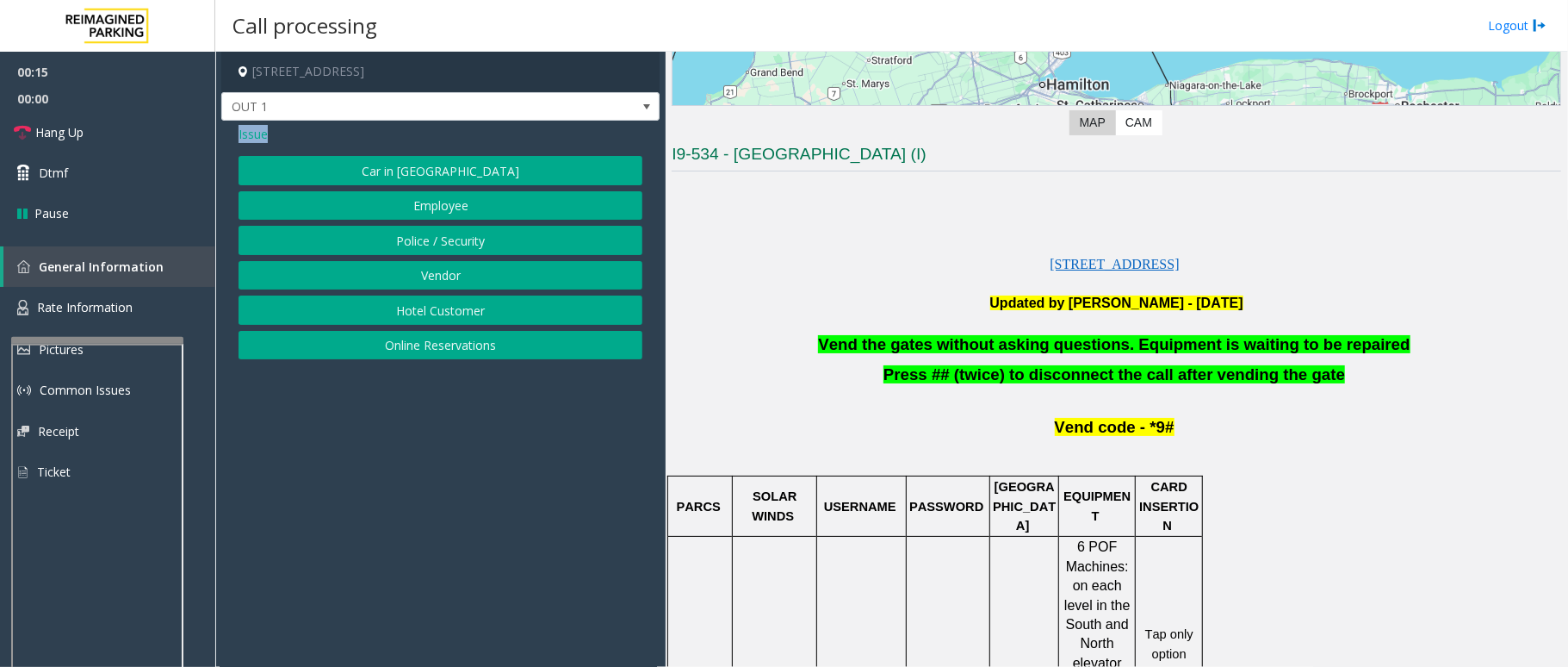
click at [468, 350] on button "Online Reservations" at bounding box center [440, 346] width 404 height 30
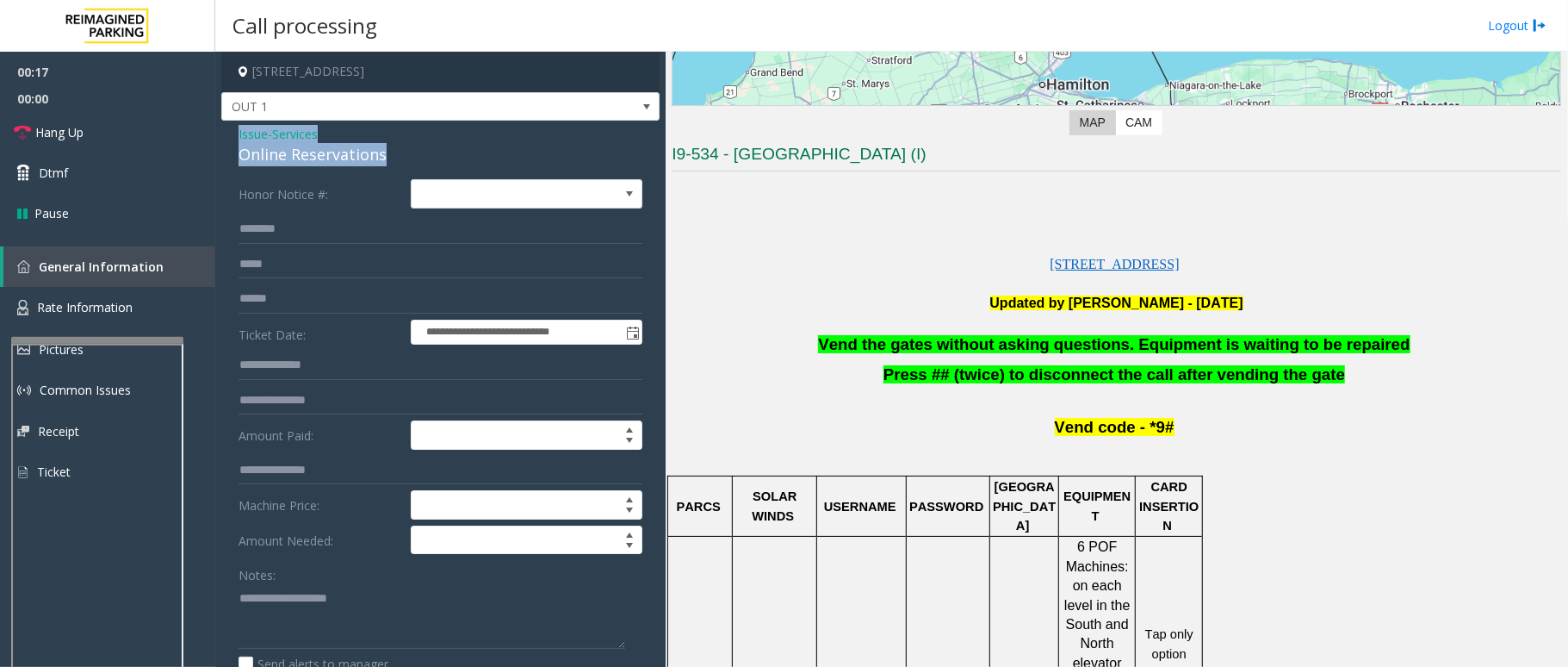
drag, startPoint x: 390, startPoint y: 152, endPoint x: 248, endPoint y: 121, distance: 145.3
click at [248, 121] on div "**********" at bounding box center [440, 593] width 439 height 945
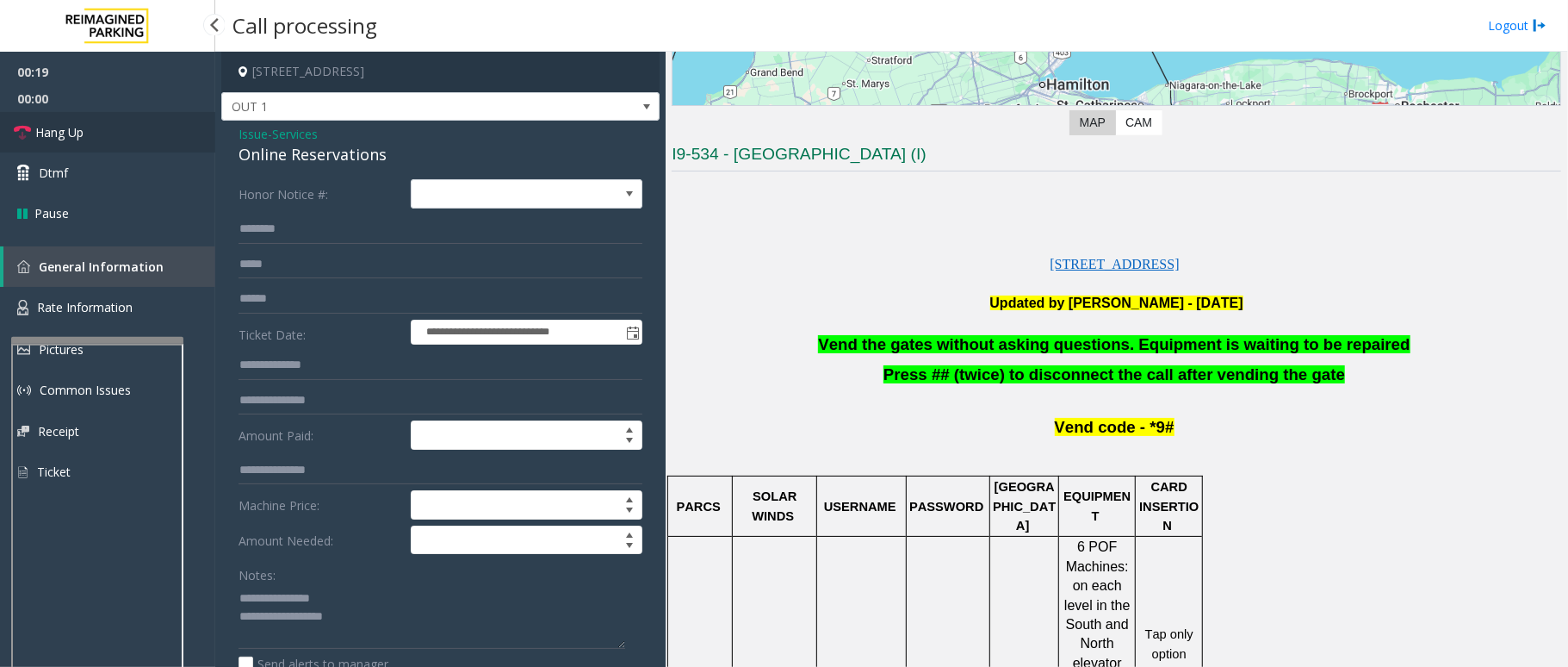
click at [78, 121] on link "Hang Up" at bounding box center [107, 132] width 215 height 41
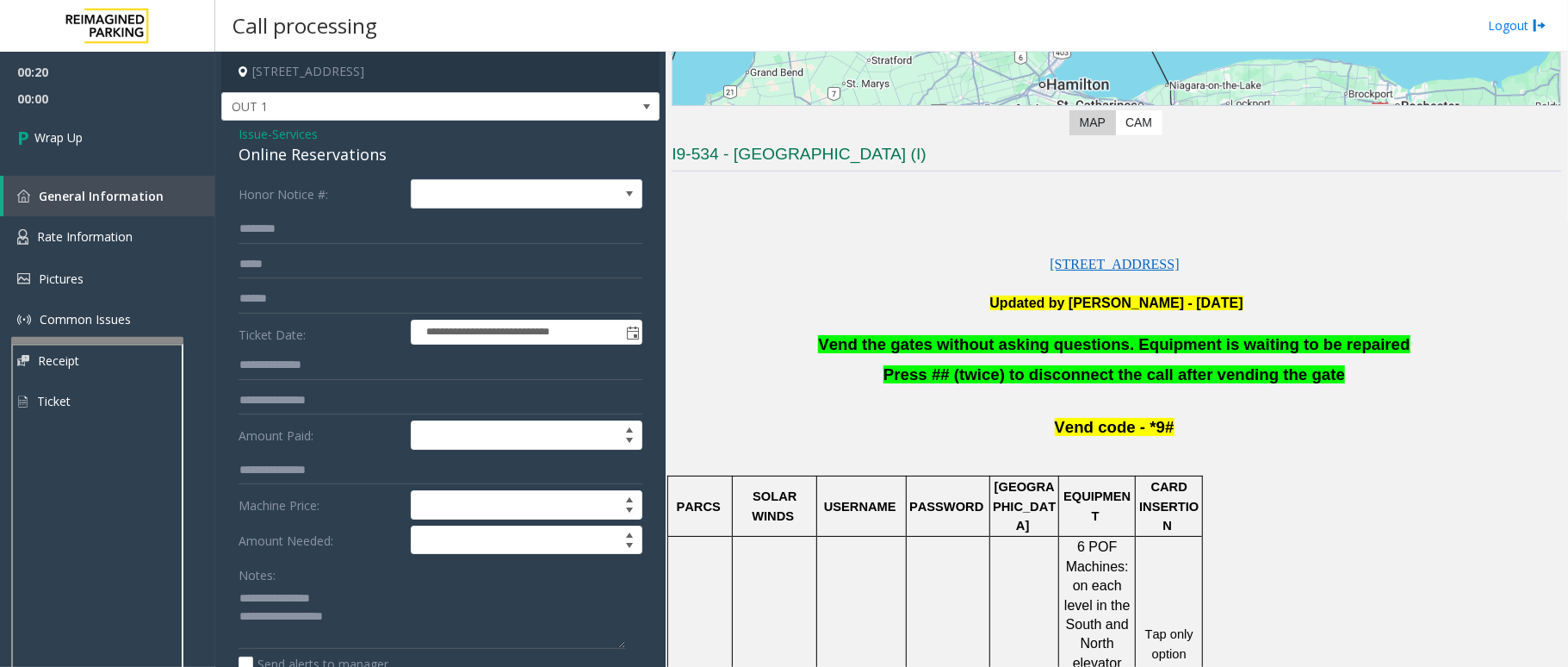
click at [1154, 349] on span "Vend the gates without asking questions. Equipment is waiting to be repaired" at bounding box center [1114, 345] width 592 height 18
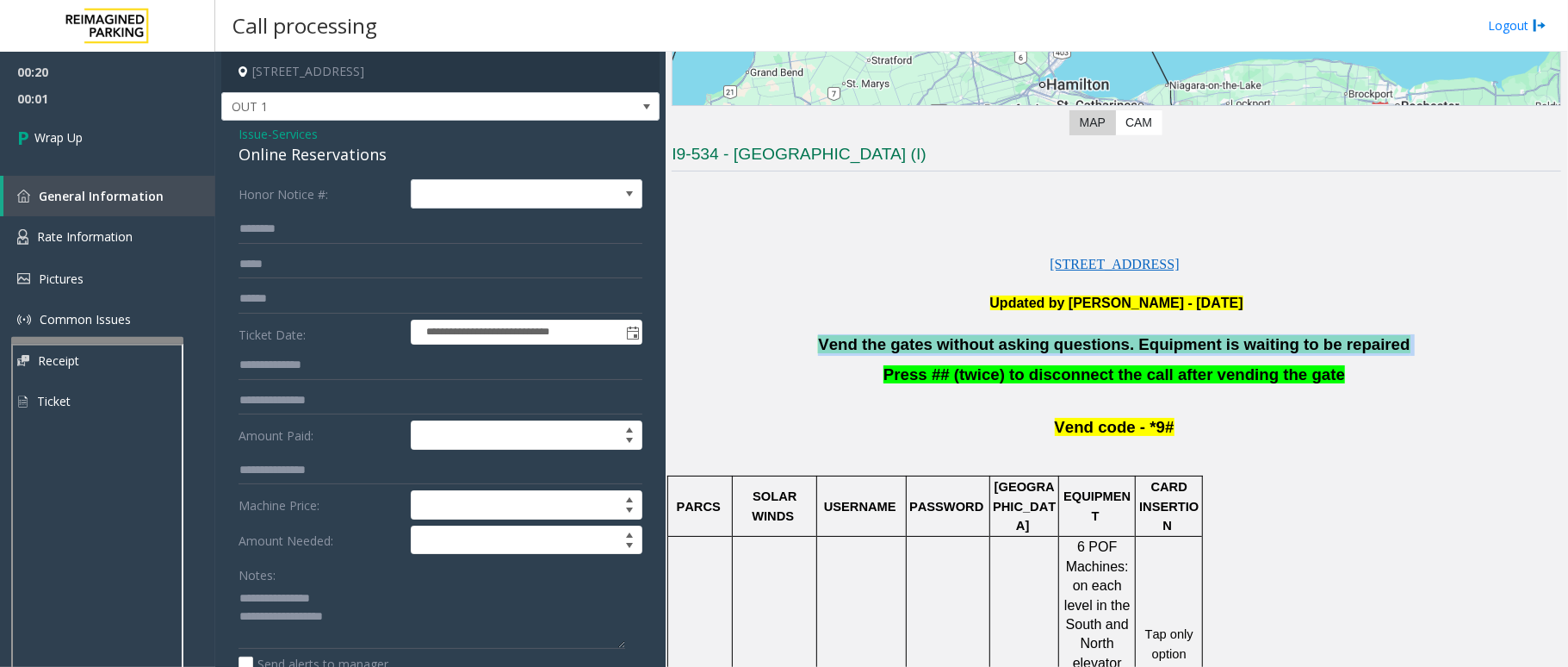
click at [1154, 349] on span "Vend the gates without asking questions. Equipment is waiting to be repaired" at bounding box center [1114, 345] width 592 height 18
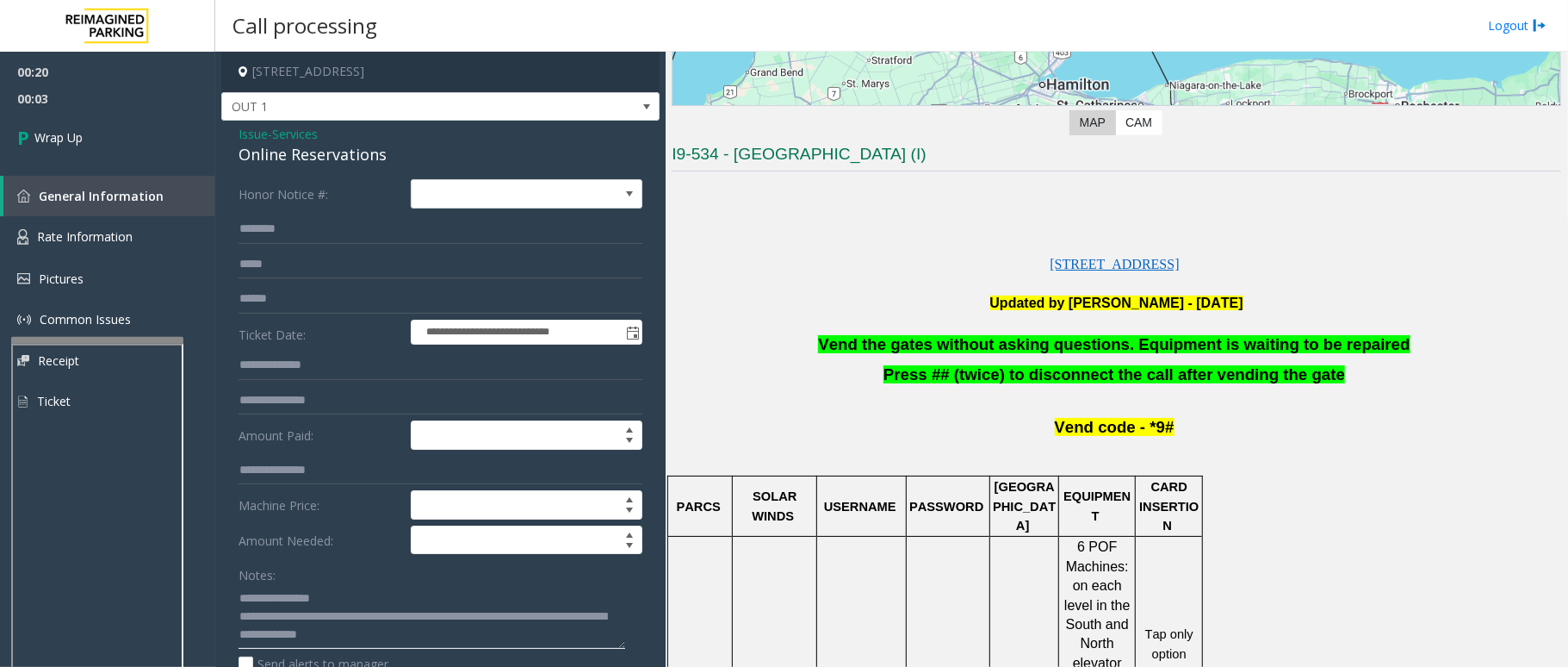
click at [352, 615] on textarea at bounding box center [431, 616] width 387 height 65
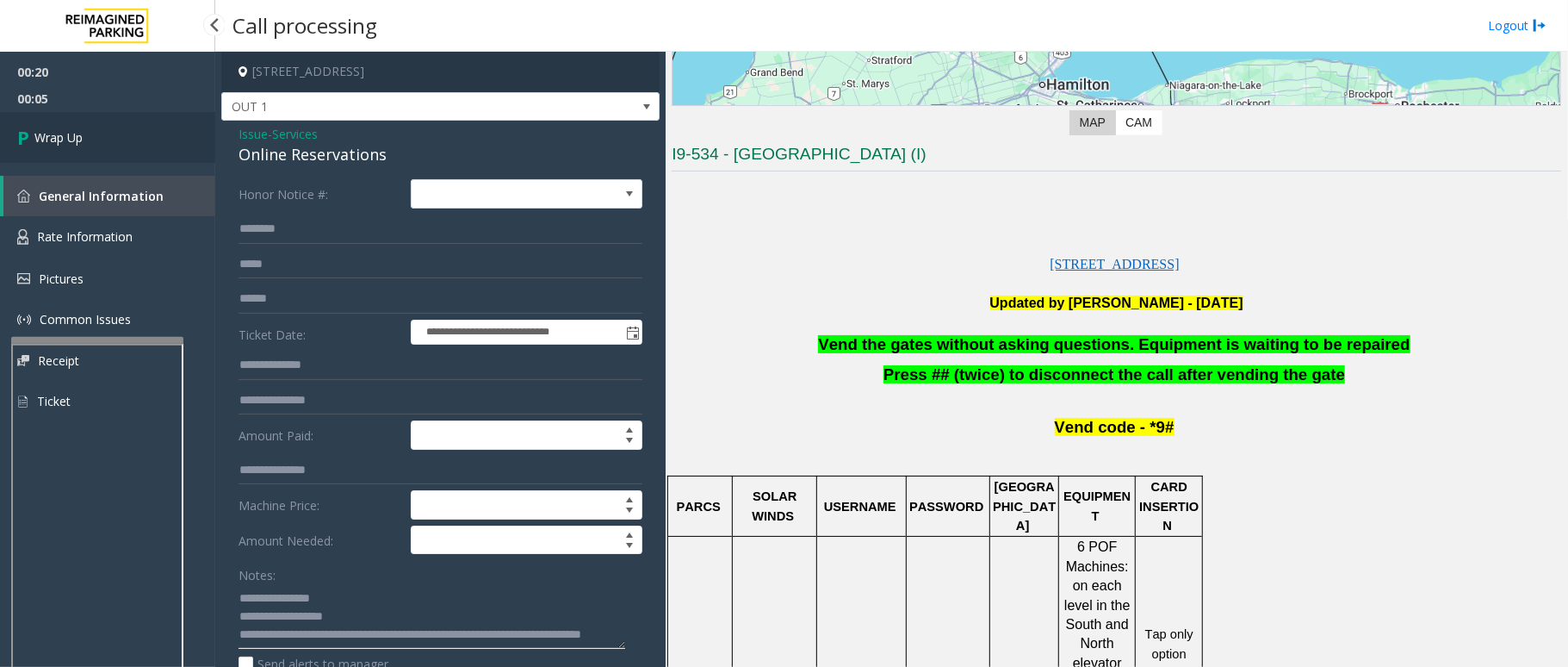
type textarea "**********"
click at [127, 147] on link "Wrap Up" at bounding box center [107, 137] width 215 height 51
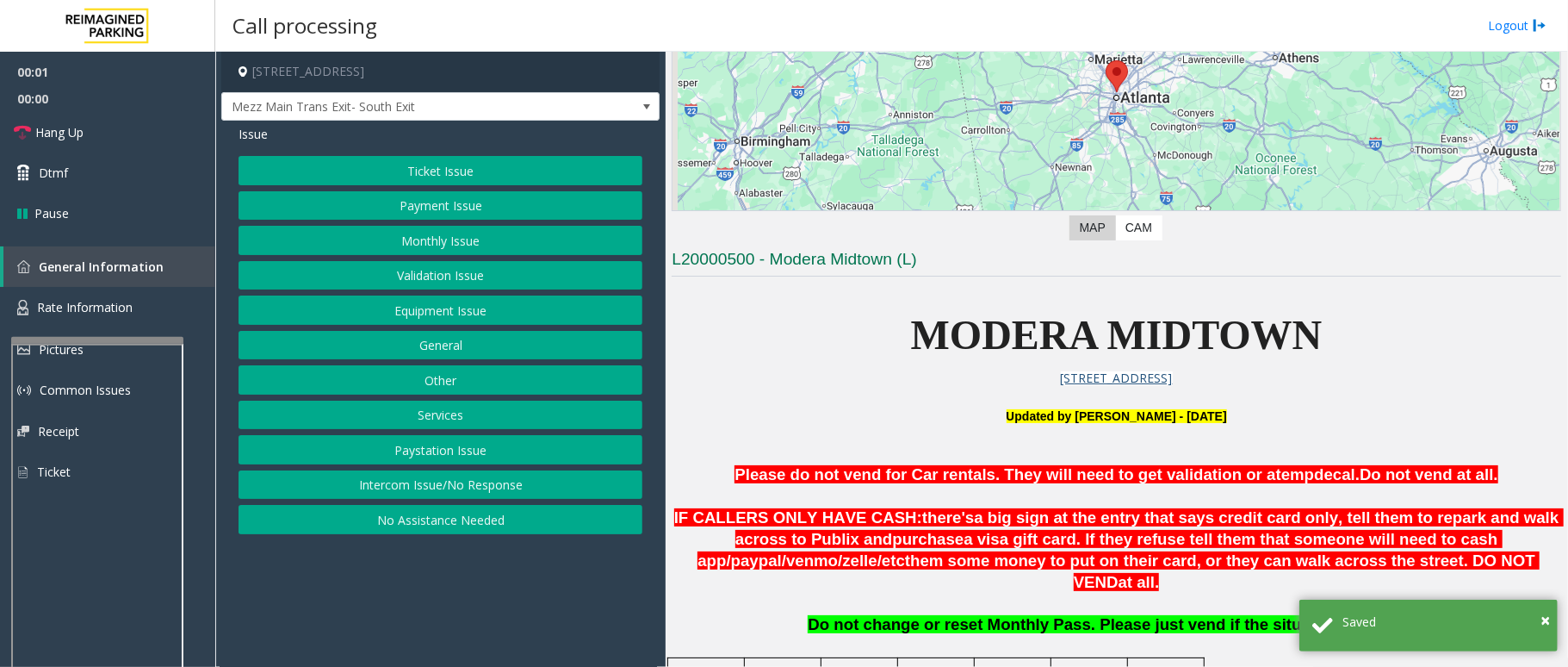
scroll to position [574, 0]
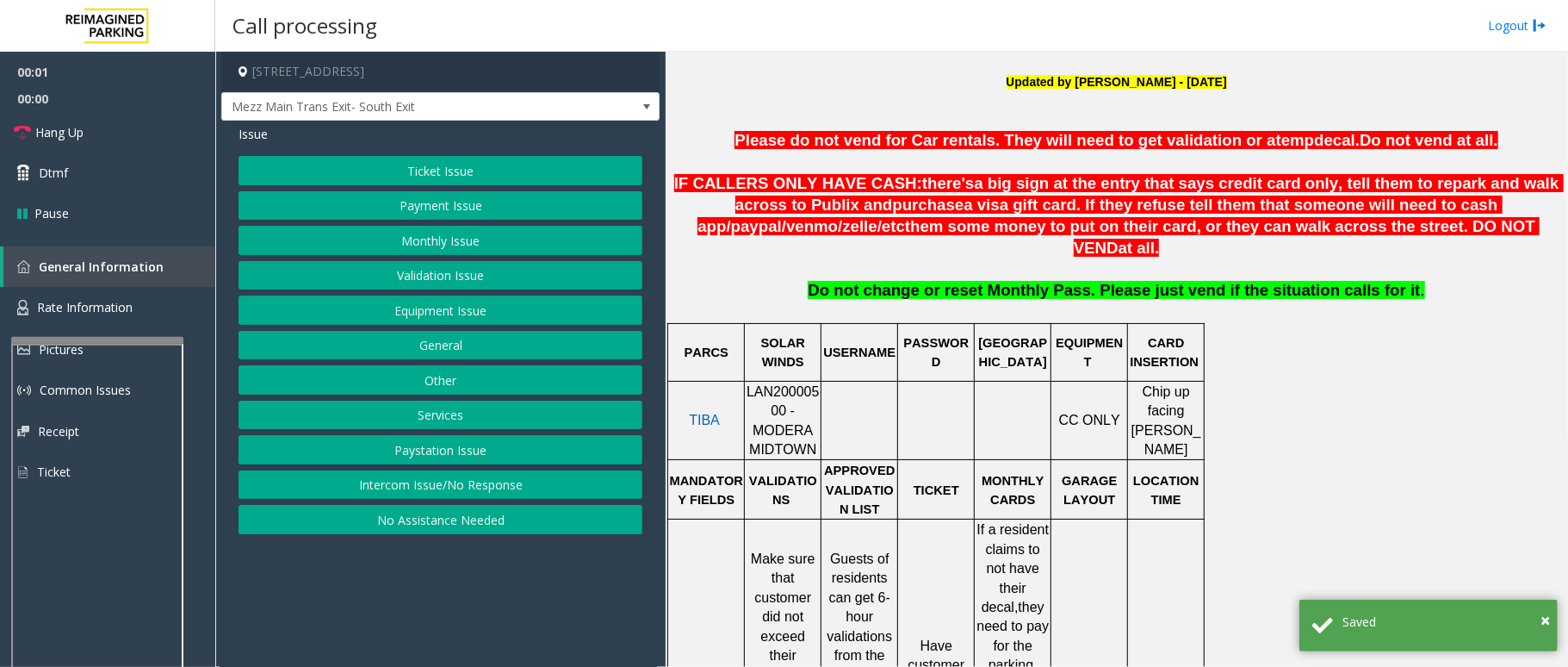
click at [771, 384] on span "LAN20000500 - MODERA MIDTOWN" at bounding box center [782, 420] width 73 height 72
copy span "LAN20000500"
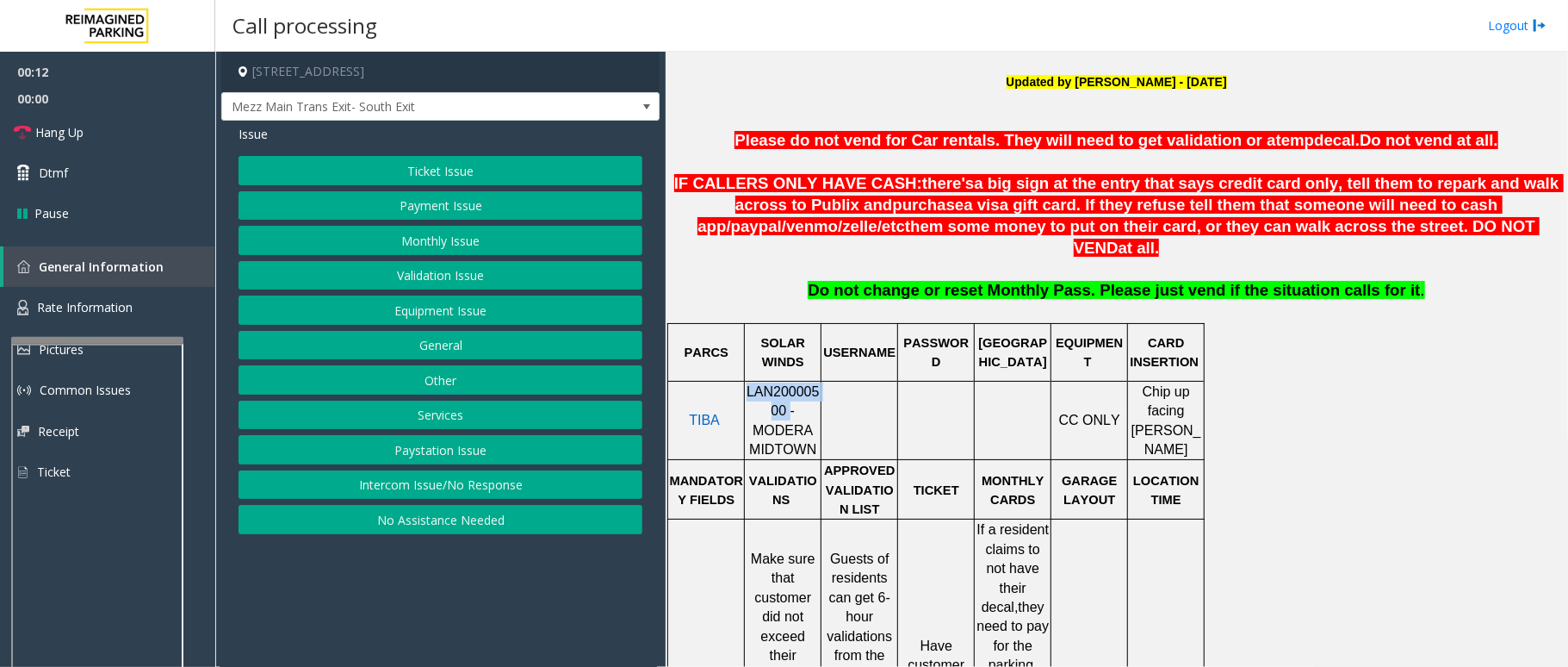
click at [494, 486] on button "Intercom Issue/No Response" at bounding box center [440, 485] width 404 height 30
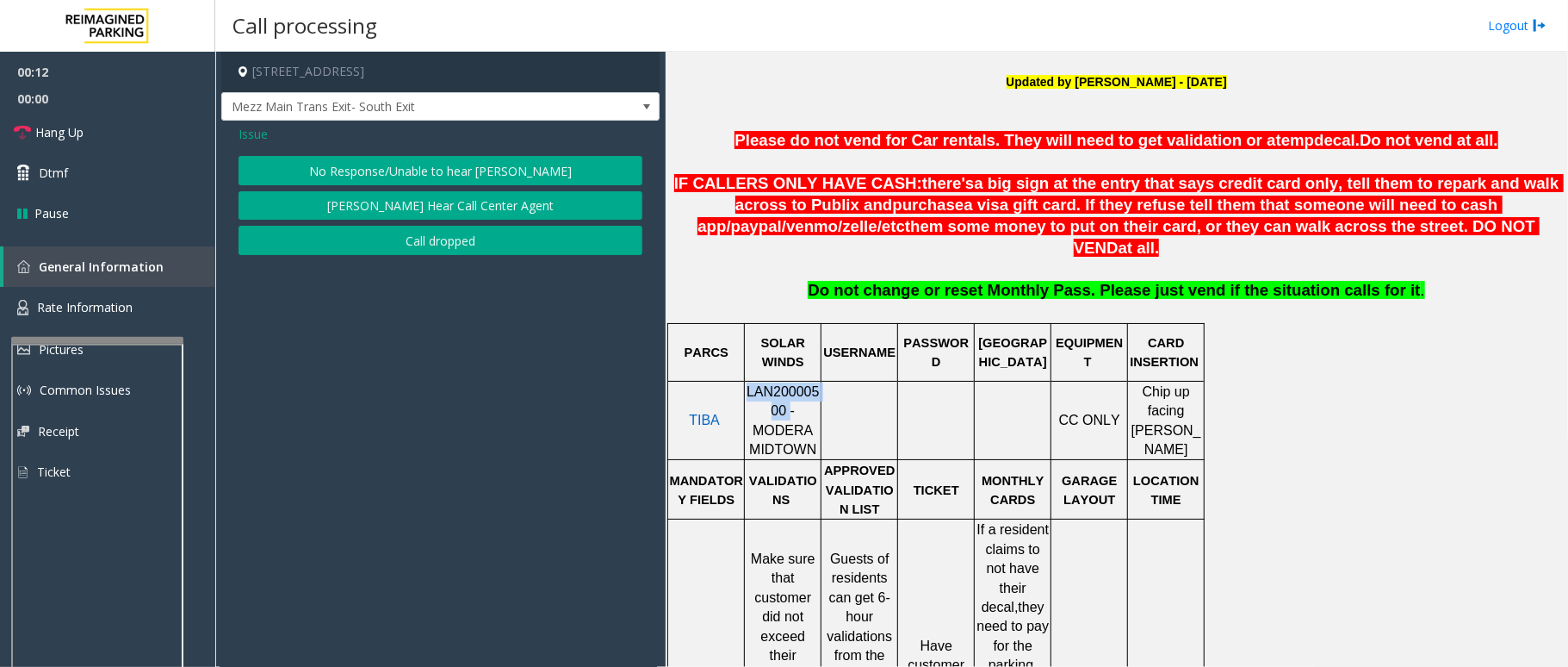
click at [473, 174] on button "No Response/Unable to hear [PERSON_NAME]" at bounding box center [440, 171] width 404 height 30
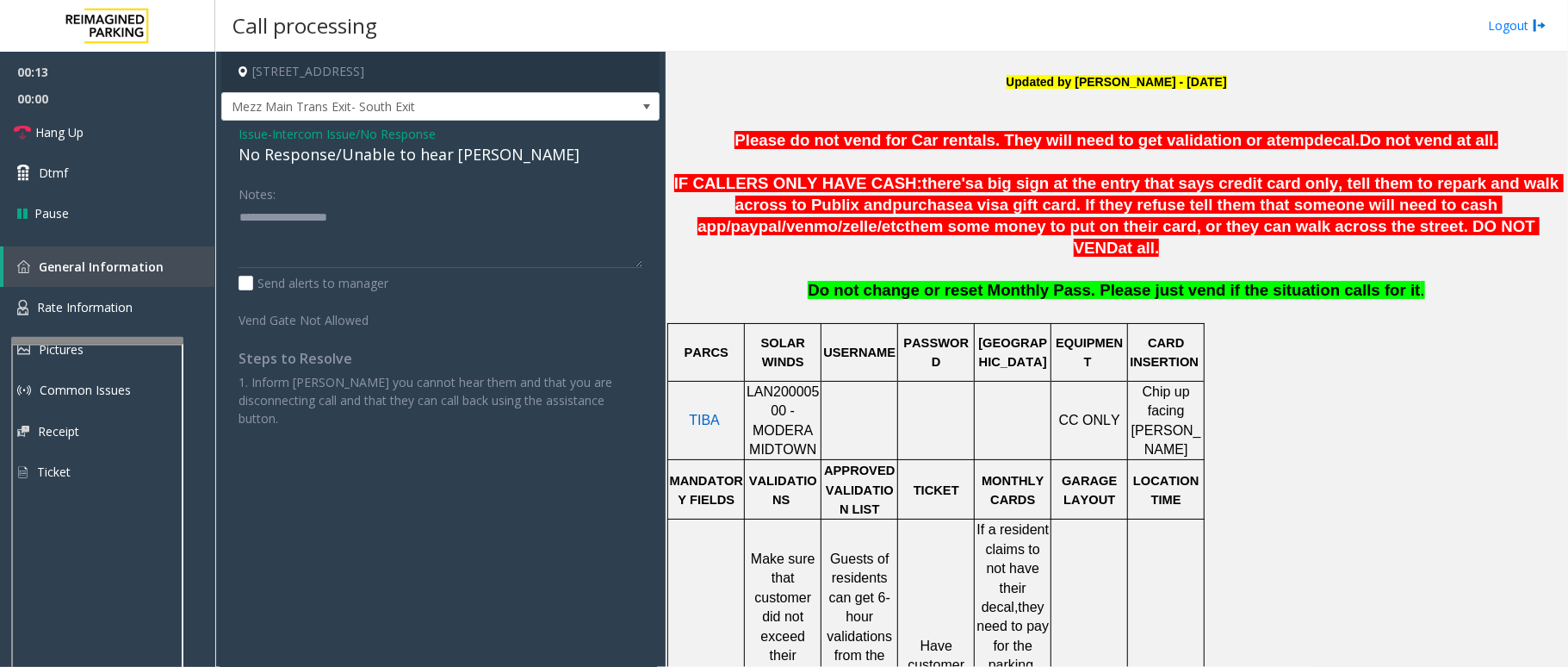
click at [384, 150] on div "No Response/Unable to hear [PERSON_NAME]" at bounding box center [440, 154] width 404 height 23
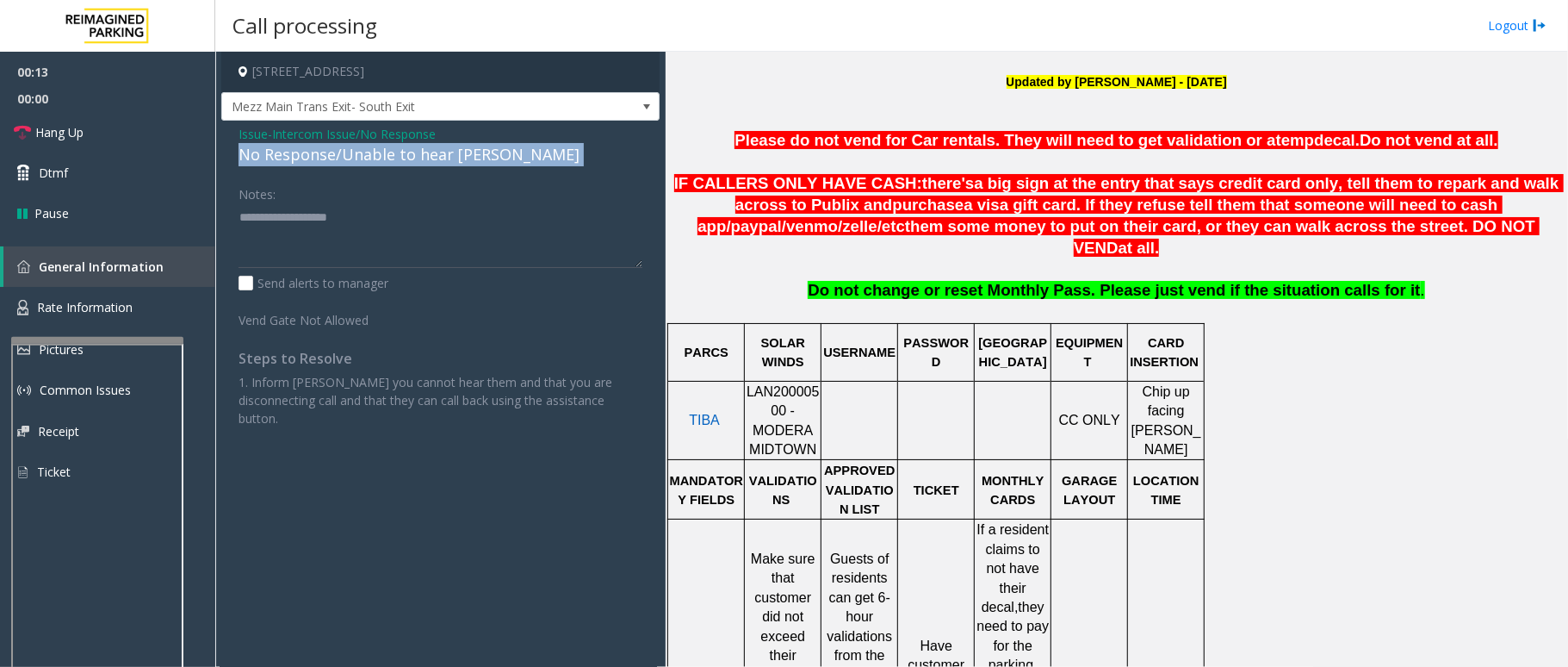
click at [384, 150] on div "No Response/Unable to hear [PERSON_NAME]" at bounding box center [440, 154] width 404 height 23
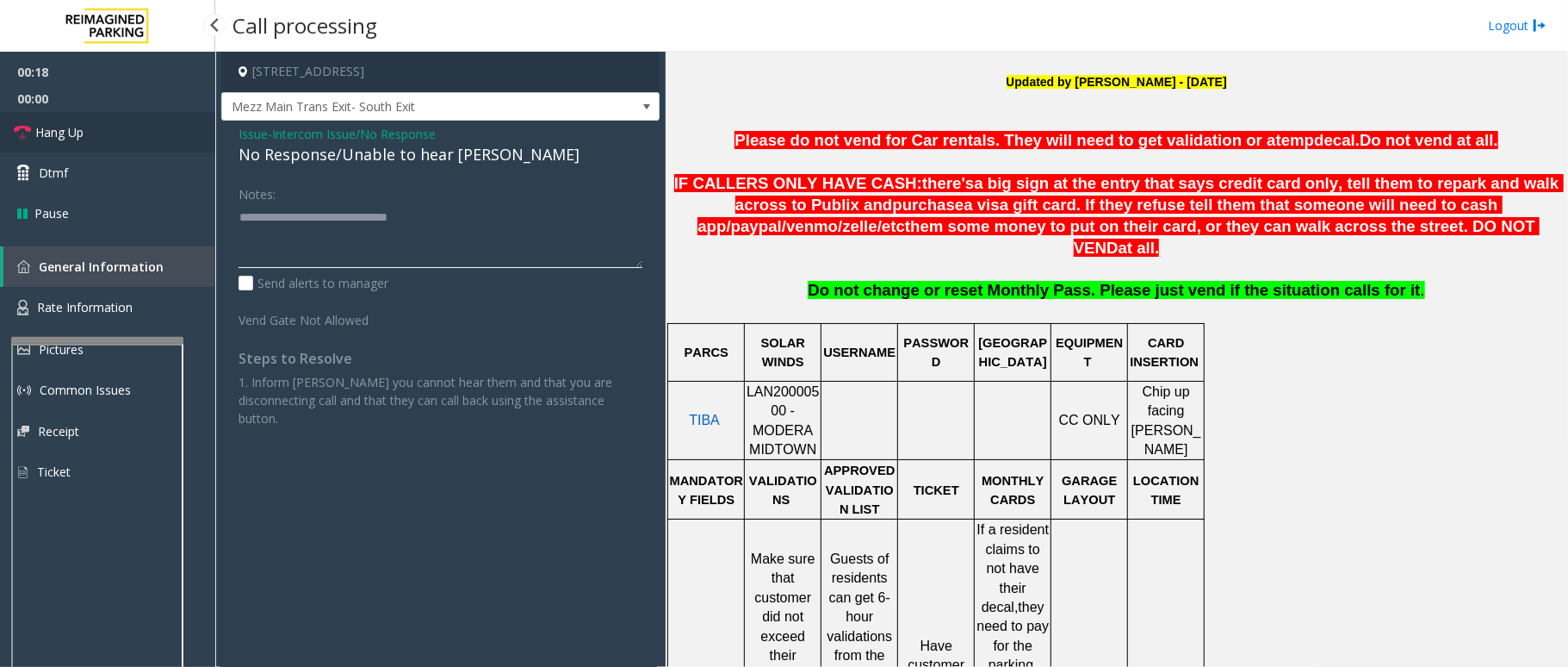
type textarea "**********"
click at [97, 143] on link "Hang Up" at bounding box center [107, 132] width 215 height 41
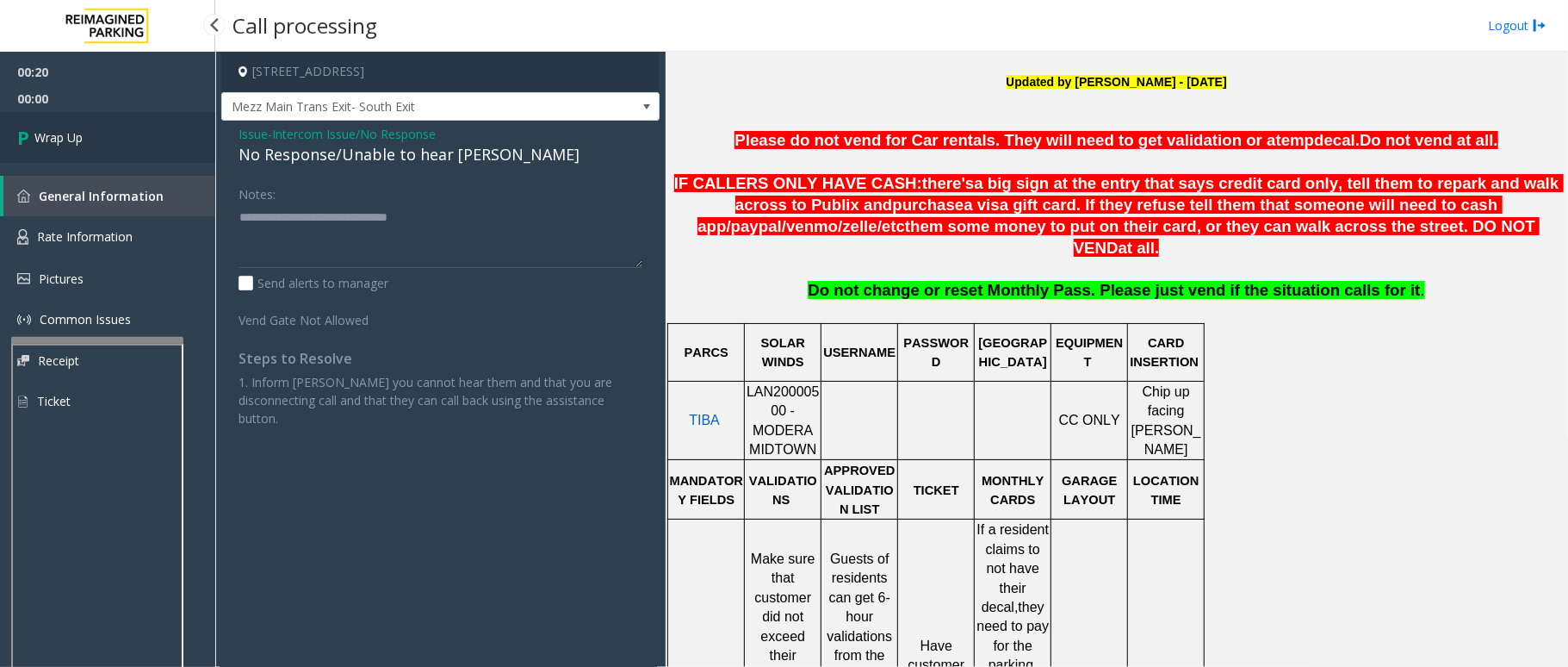
click at [97, 143] on link "Wrap Up" at bounding box center [107, 137] width 215 height 51
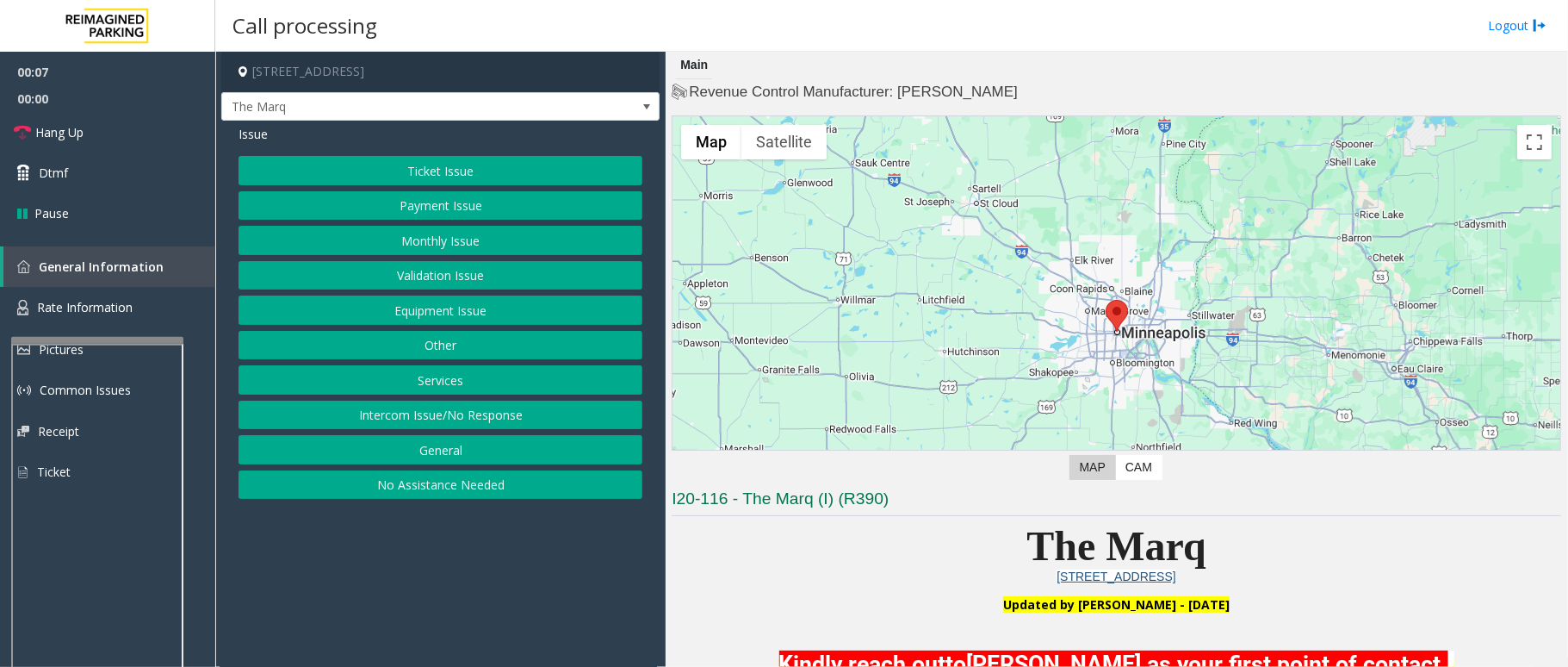
click at [476, 422] on button "Intercom Issue/No Response" at bounding box center [440, 416] width 404 height 30
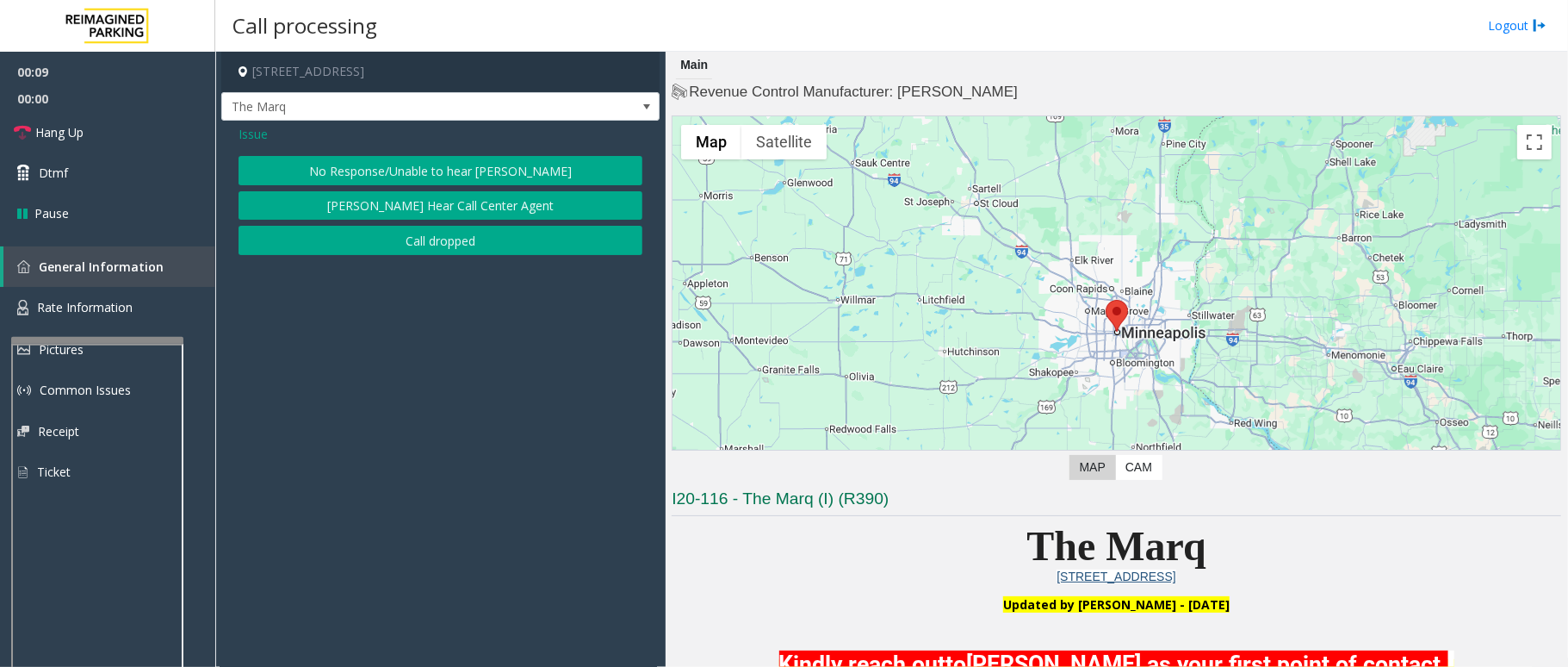
click at [450, 170] on button "No Response/Unable to hear [PERSON_NAME]" at bounding box center [440, 171] width 404 height 30
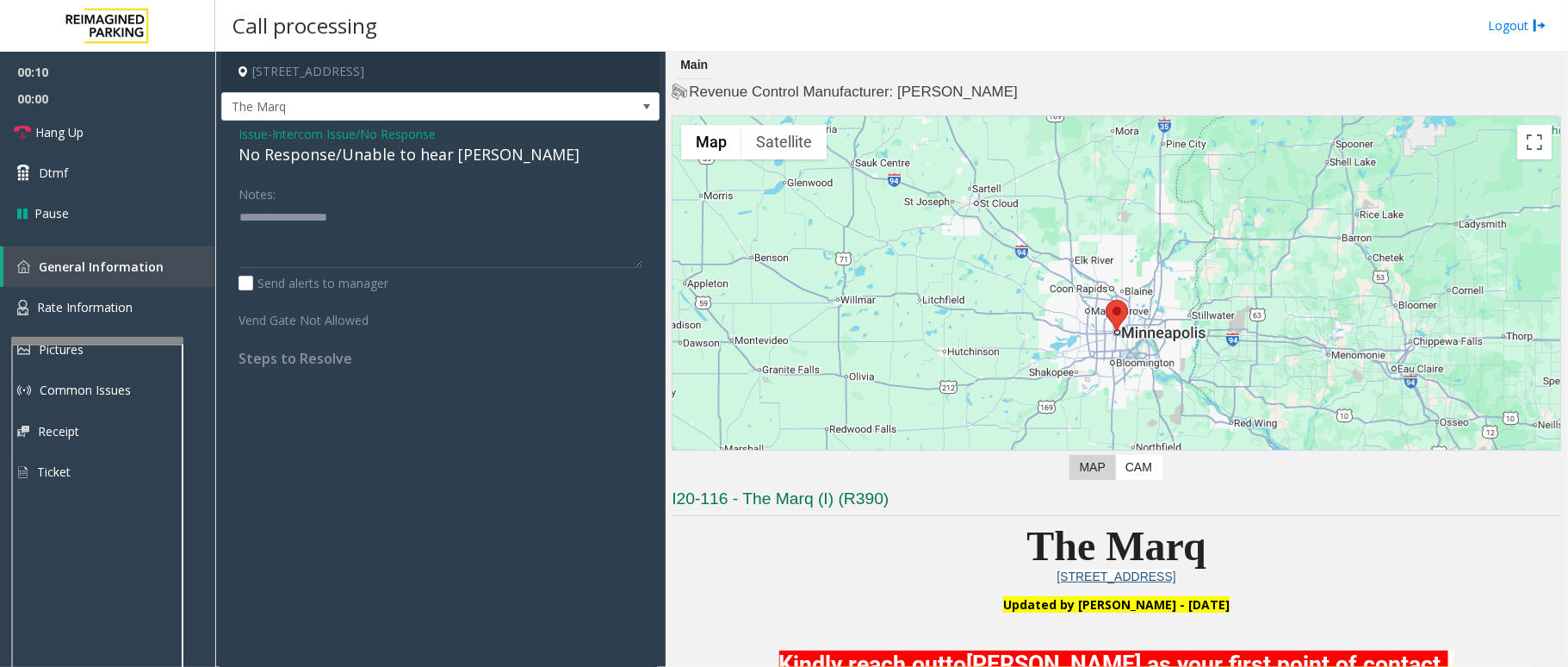
click at [454, 160] on div "No Response/Unable to hear [PERSON_NAME]" at bounding box center [440, 154] width 404 height 23
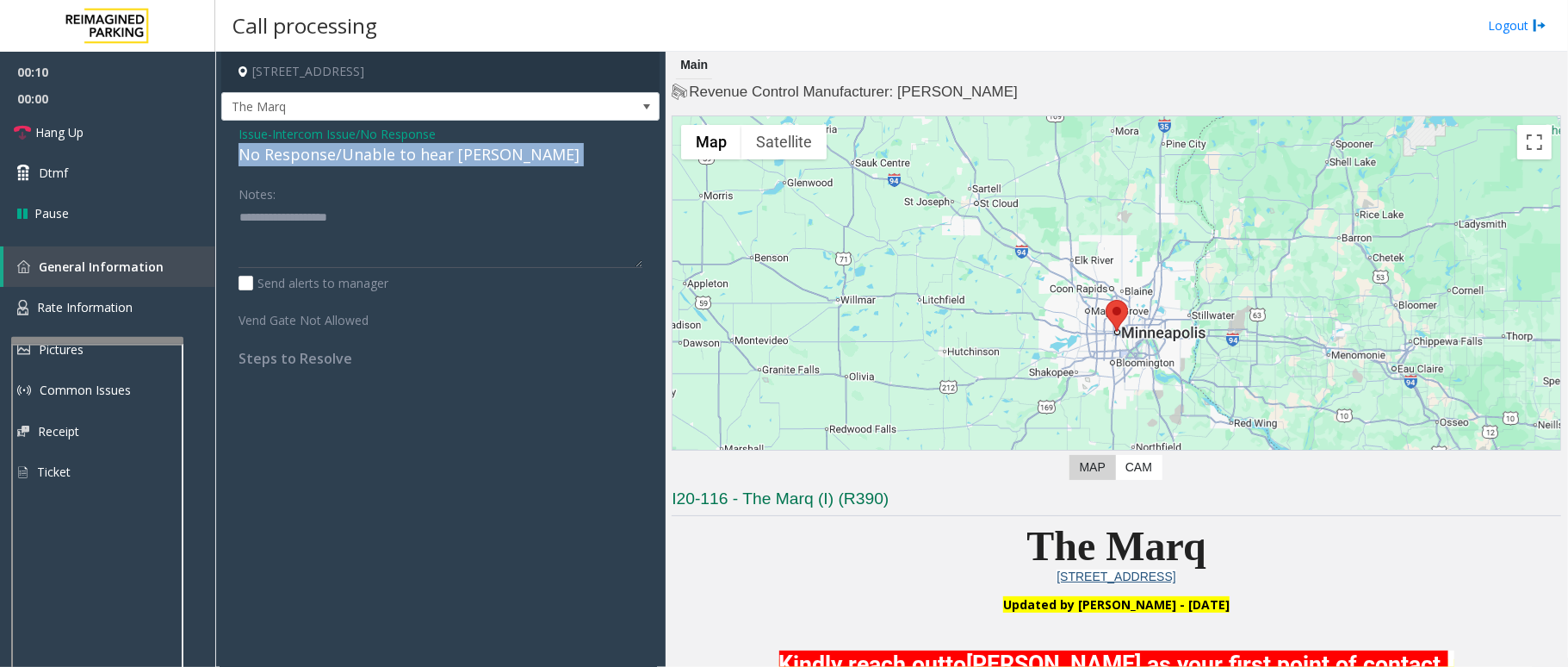
click at [454, 160] on div "No Response/Unable to hear [PERSON_NAME]" at bounding box center [440, 154] width 404 height 23
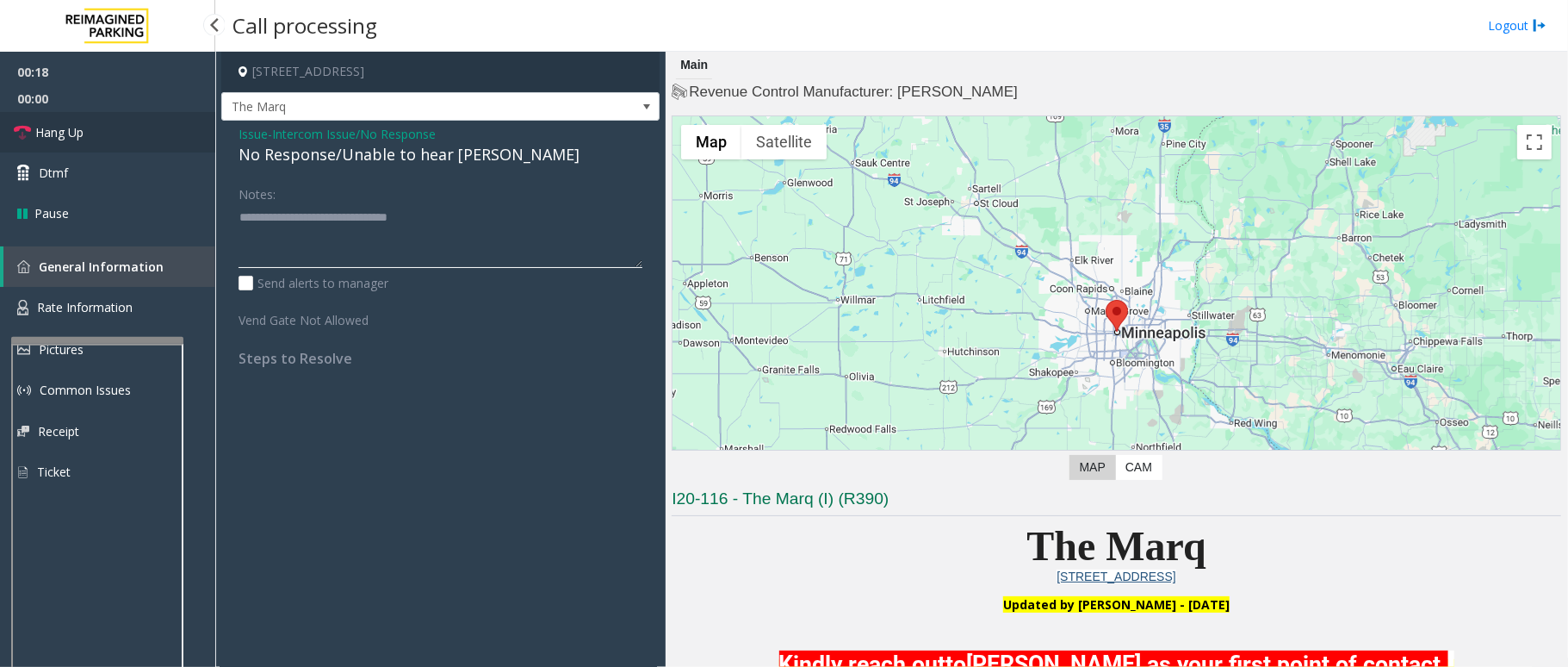
type textarea "**********"
click at [73, 134] on span "Hang Up" at bounding box center [59, 132] width 48 height 18
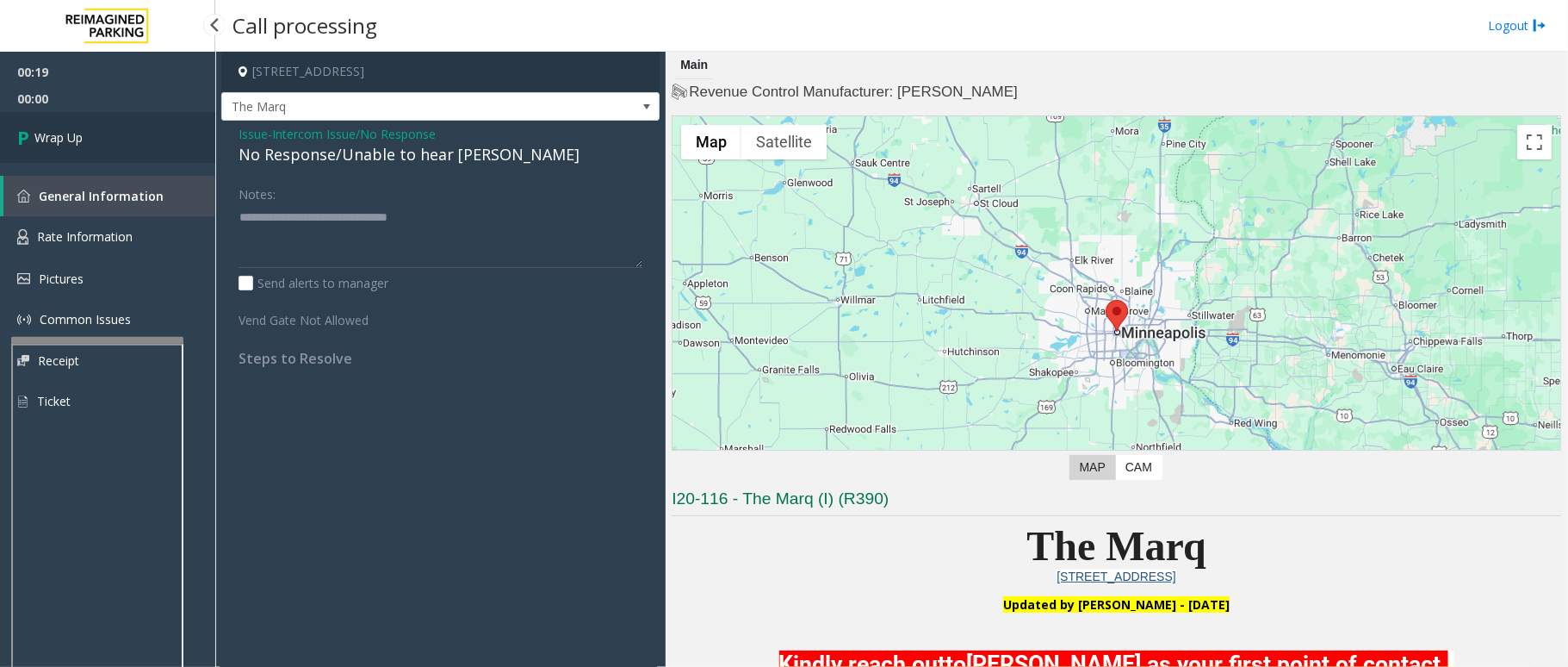
click at [73, 134] on span "Wrap Up" at bounding box center [58, 138] width 48 height 18
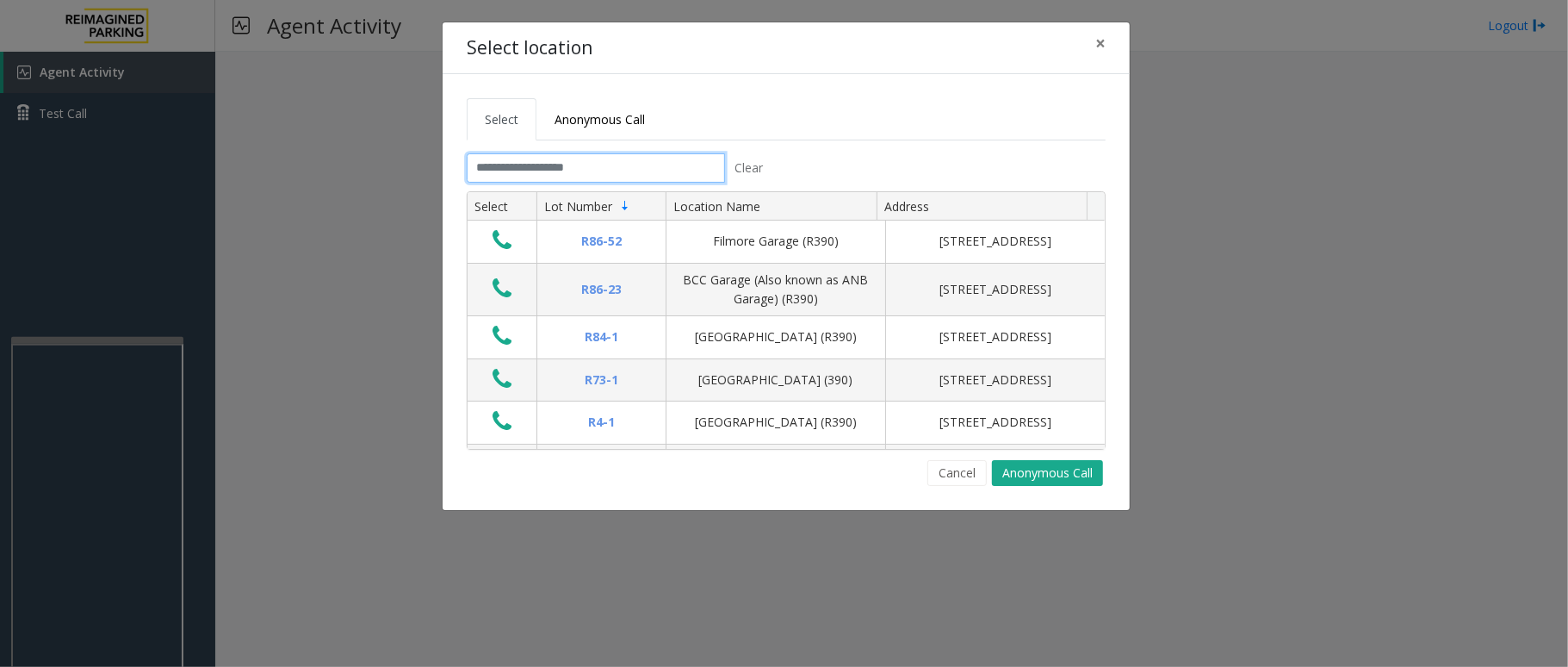
click at [577, 164] on input "text" at bounding box center [596, 168] width 259 height 30
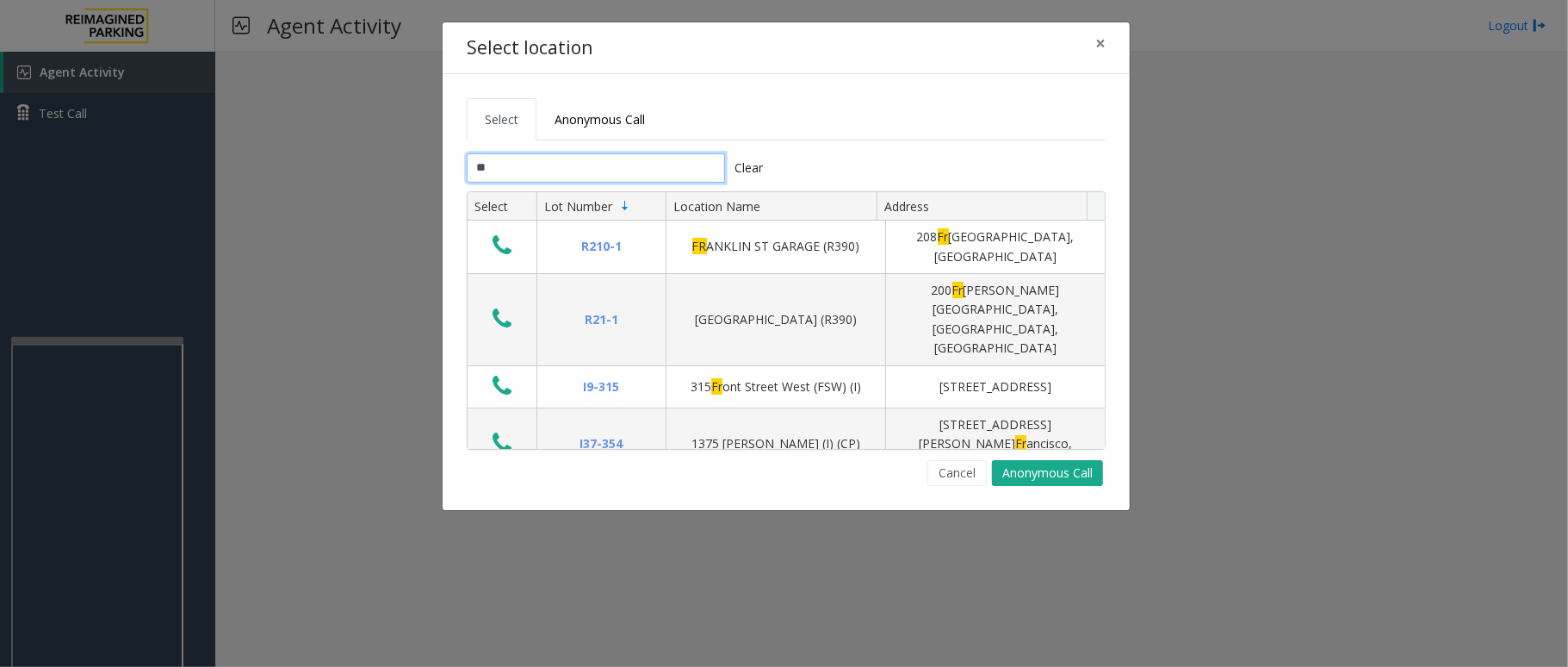
type input "*"
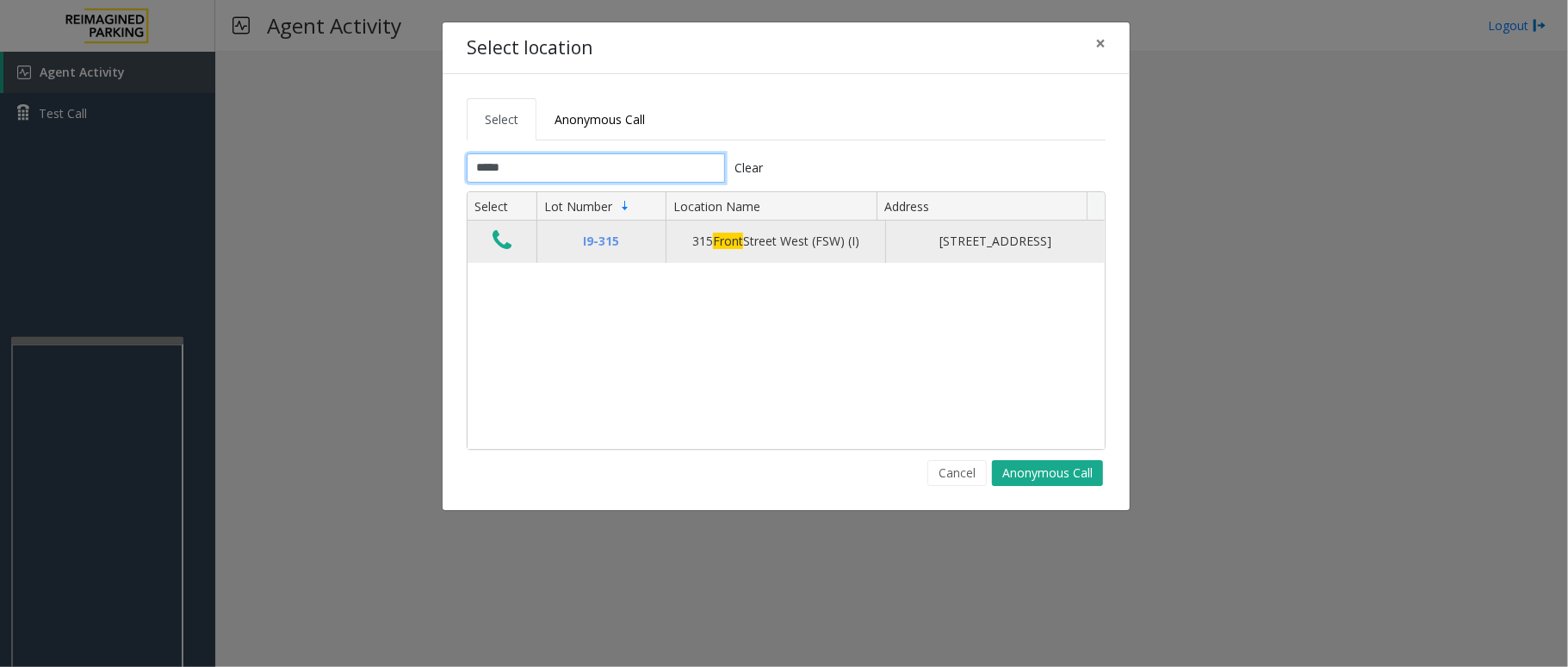
type input "*****"
click at [510, 247] on icon "Data table" at bounding box center [501, 240] width 19 height 24
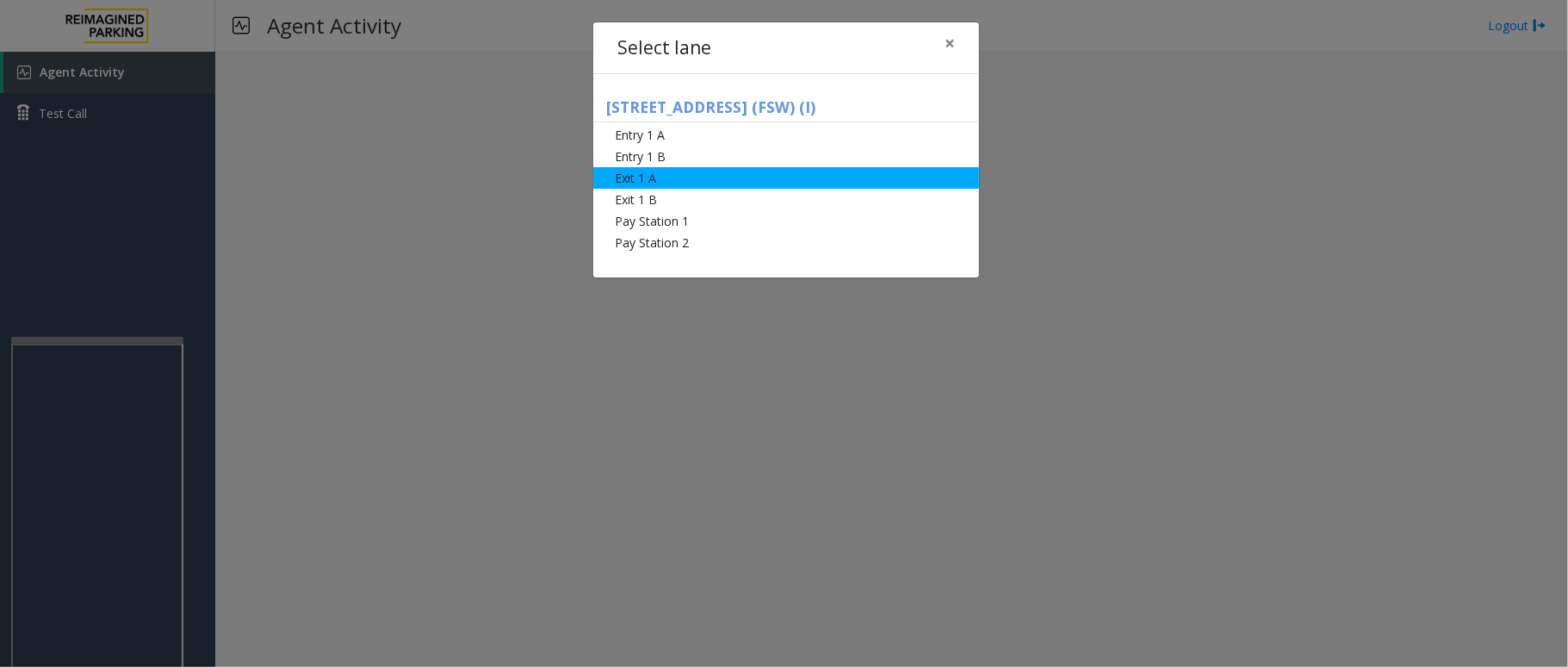
click at [766, 185] on li "Exit 1 A" at bounding box center [786, 177] width 386 height 21
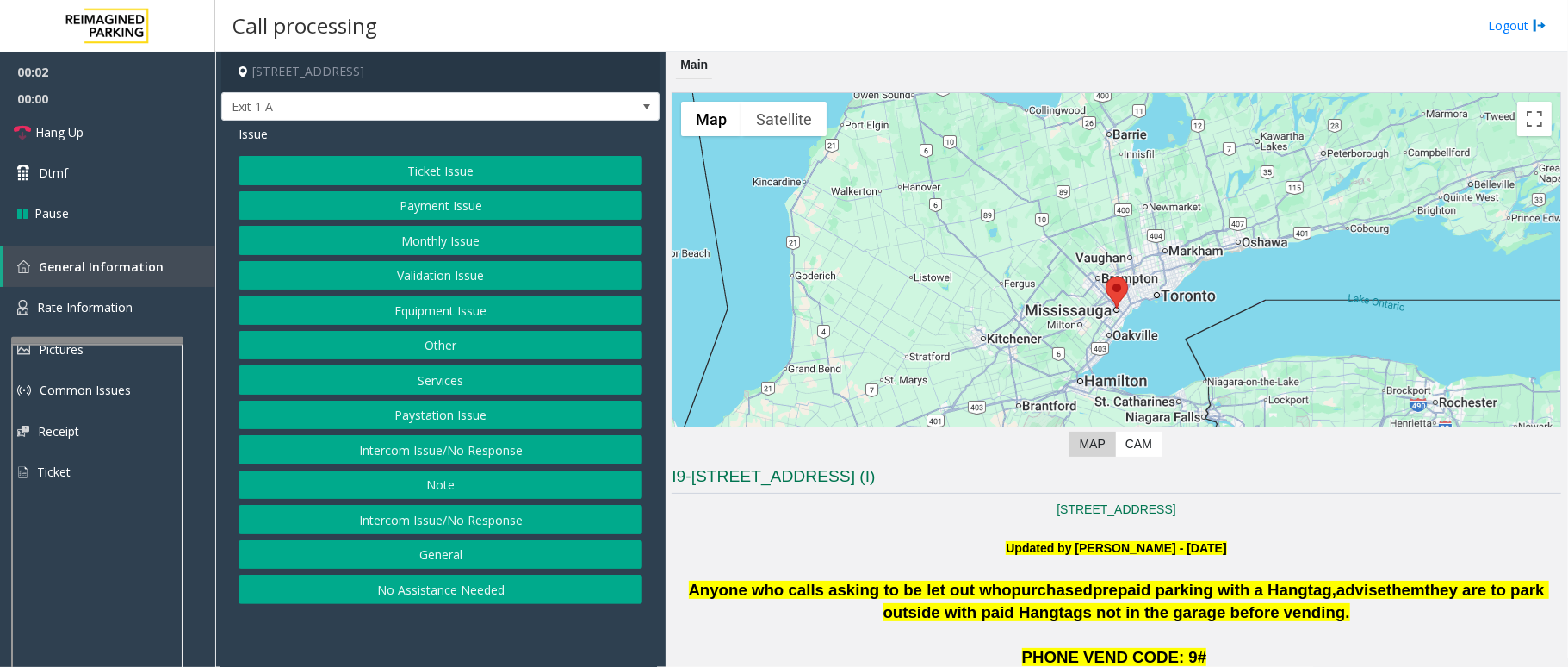
click at [470, 382] on button "Services" at bounding box center [440, 380] width 404 height 30
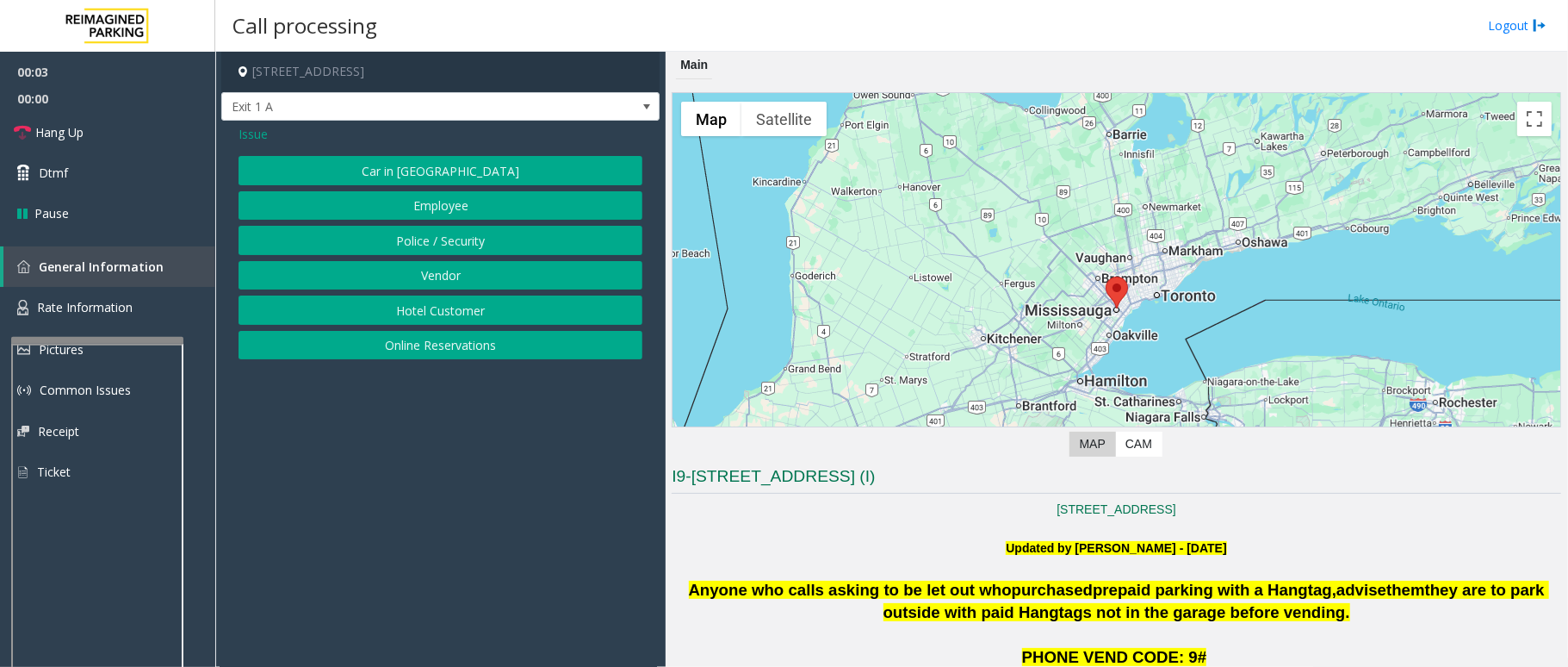
click at [503, 325] on button "Hotel Customer" at bounding box center [440, 310] width 404 height 30
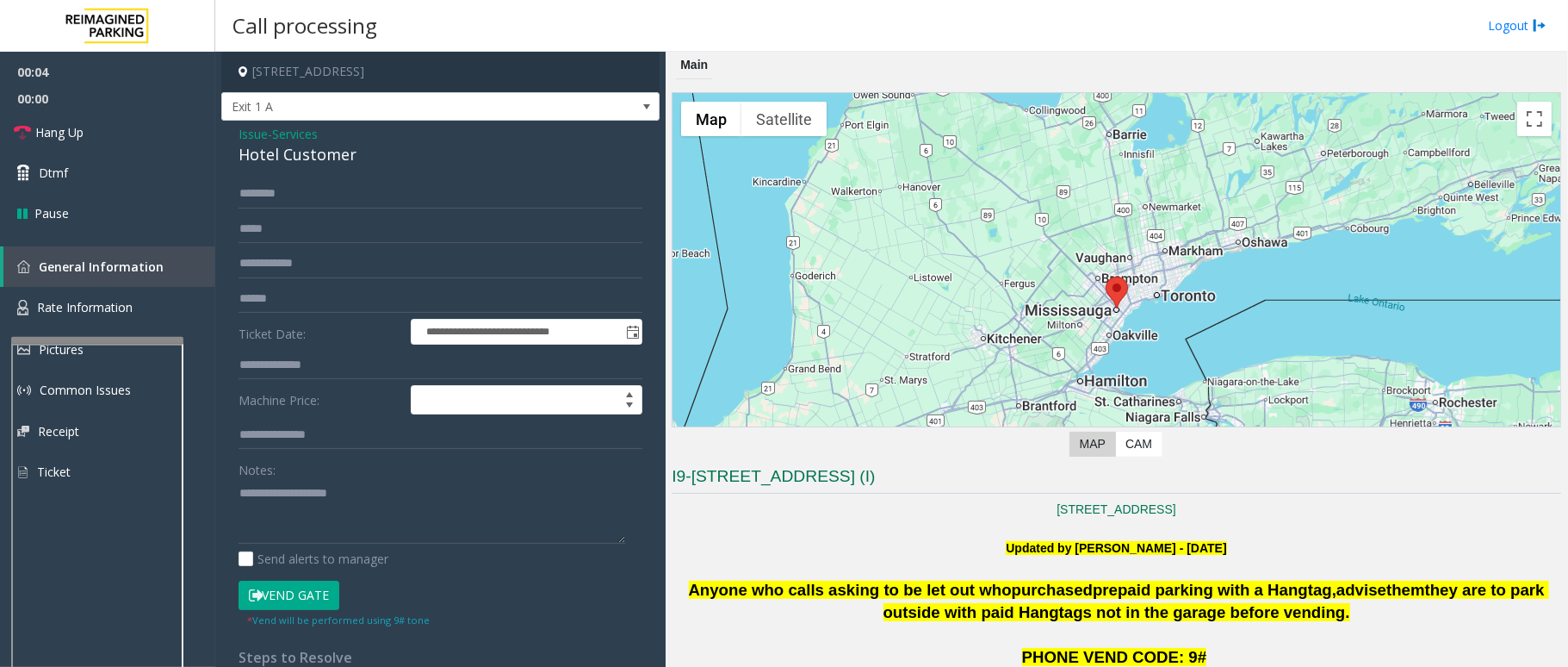
click at [300, 136] on span "Services" at bounding box center [295, 134] width 45 height 18
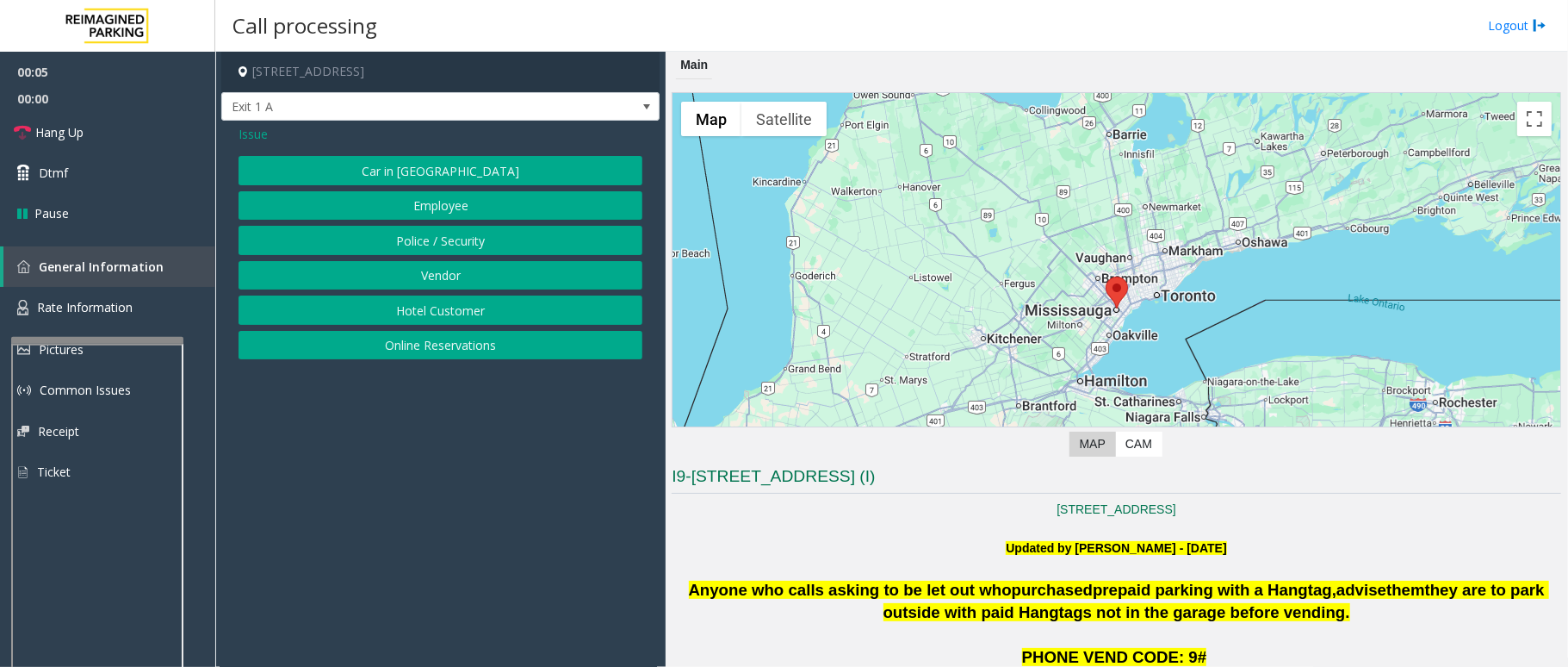
click at [460, 350] on button "Online Reservations" at bounding box center [440, 346] width 404 height 30
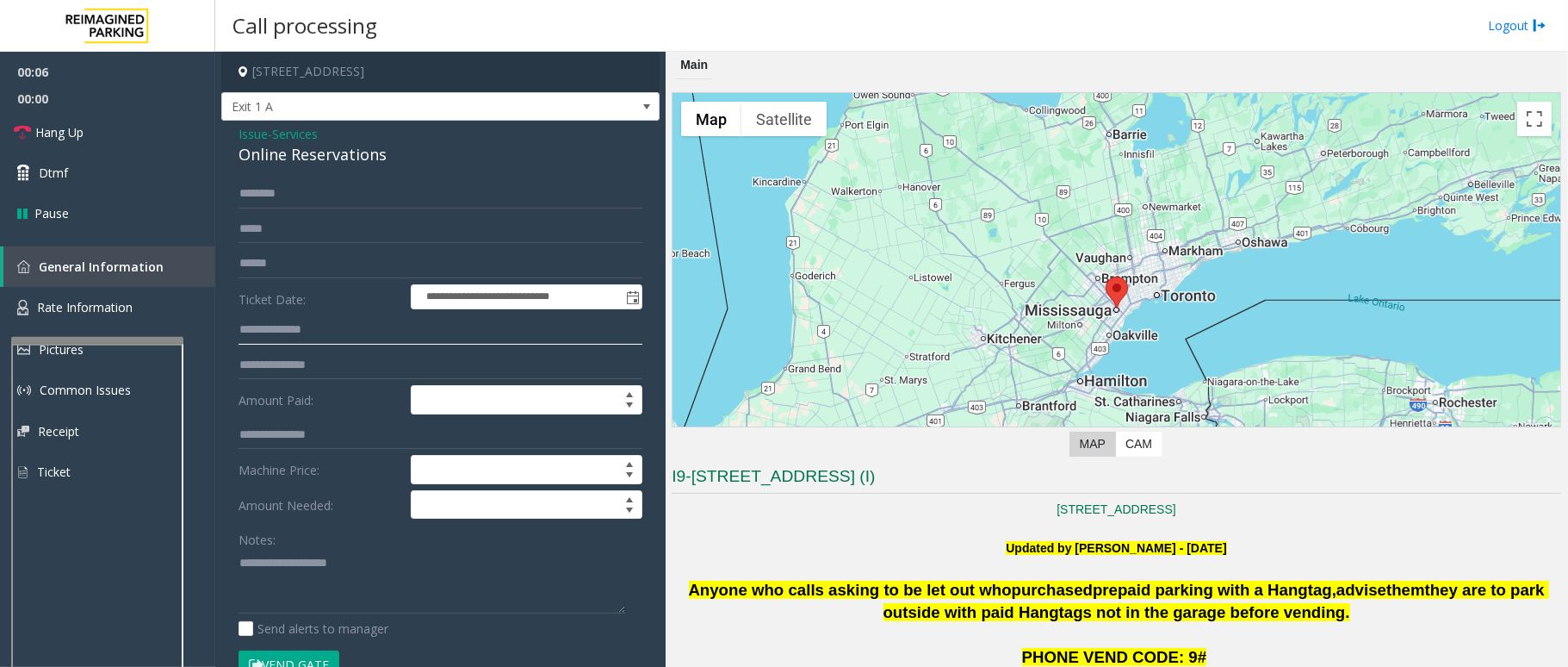
click at [348, 324] on input "text" at bounding box center [440, 330] width 404 height 30
drag, startPoint x: 402, startPoint y: 156, endPoint x: 228, endPoint y: 133, distance: 175.5
click at [228, 133] on div "**********" at bounding box center [440, 657] width 439 height 1073
click at [404, 593] on textarea at bounding box center [431, 581] width 387 height 65
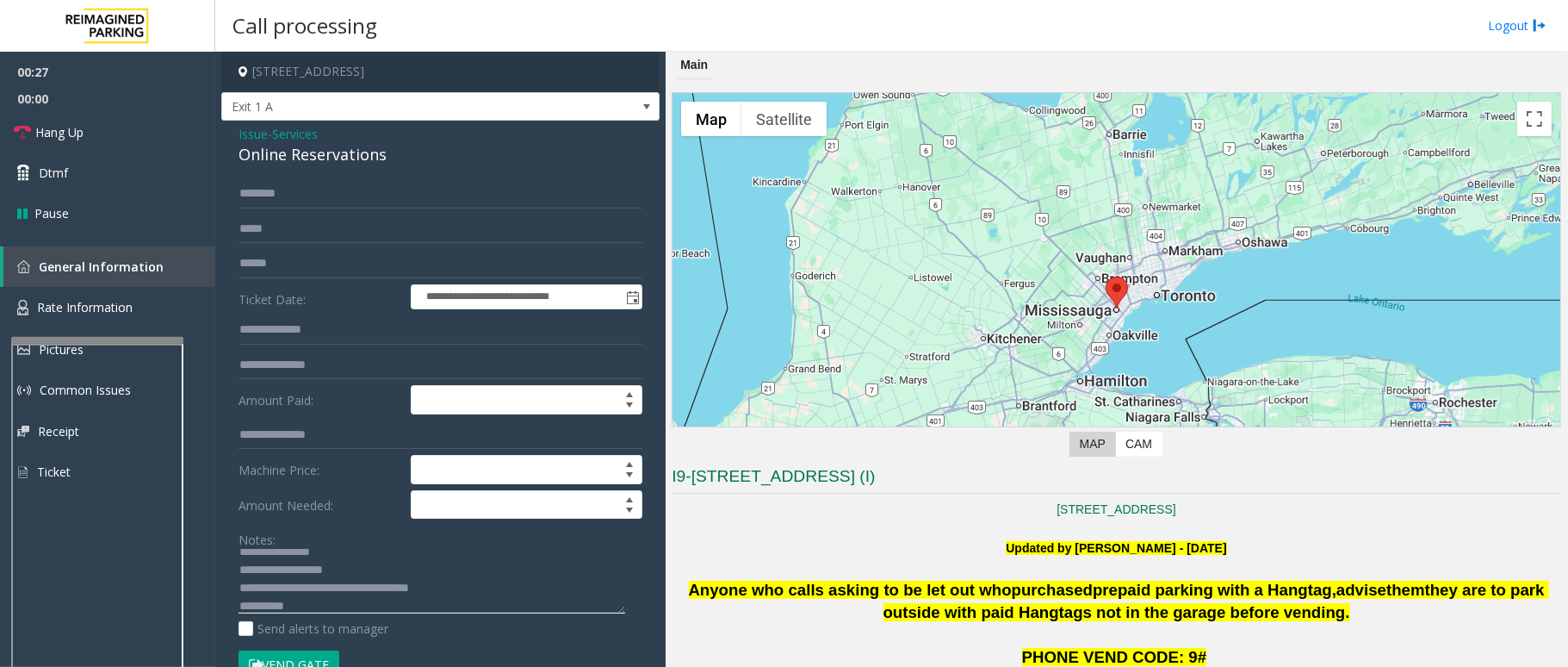
type textarea "**********"
click at [329, 331] on input "text" at bounding box center [440, 330] width 404 height 30
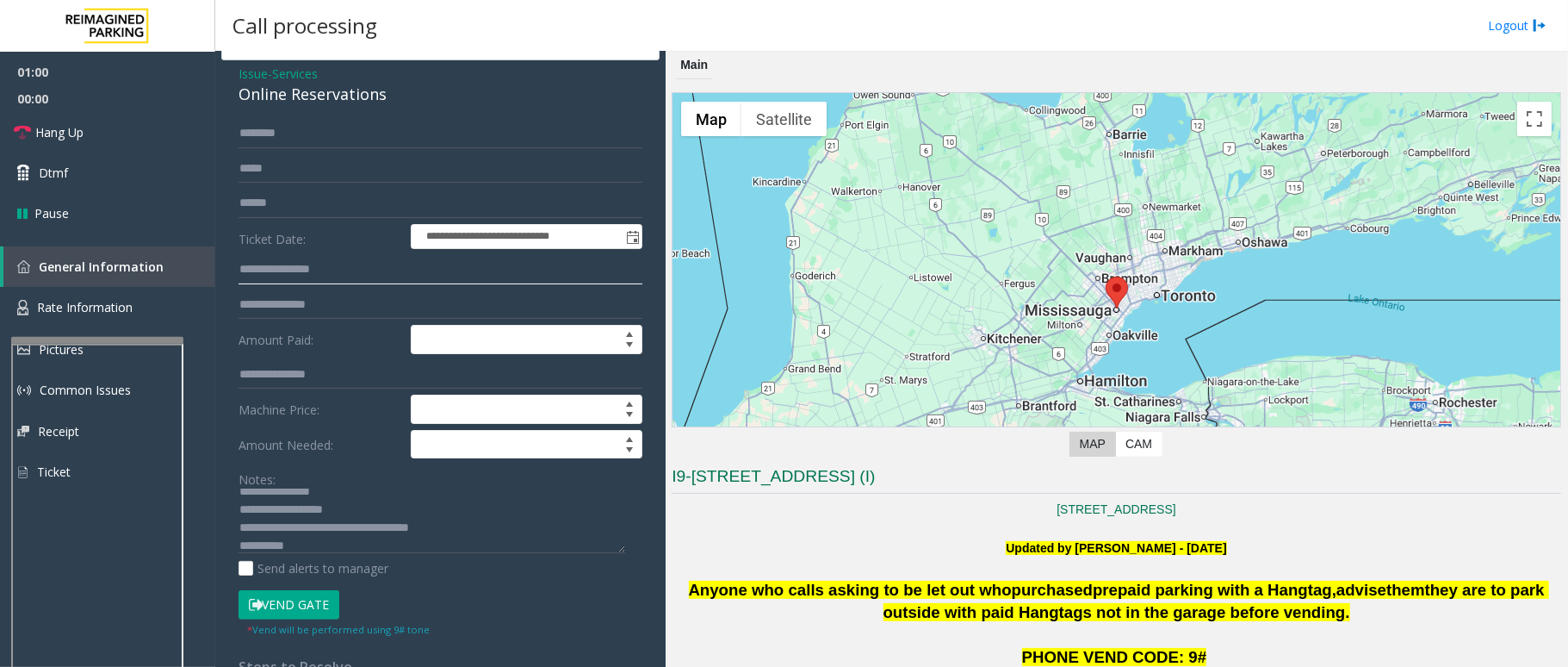
scroll to position [115, 0]
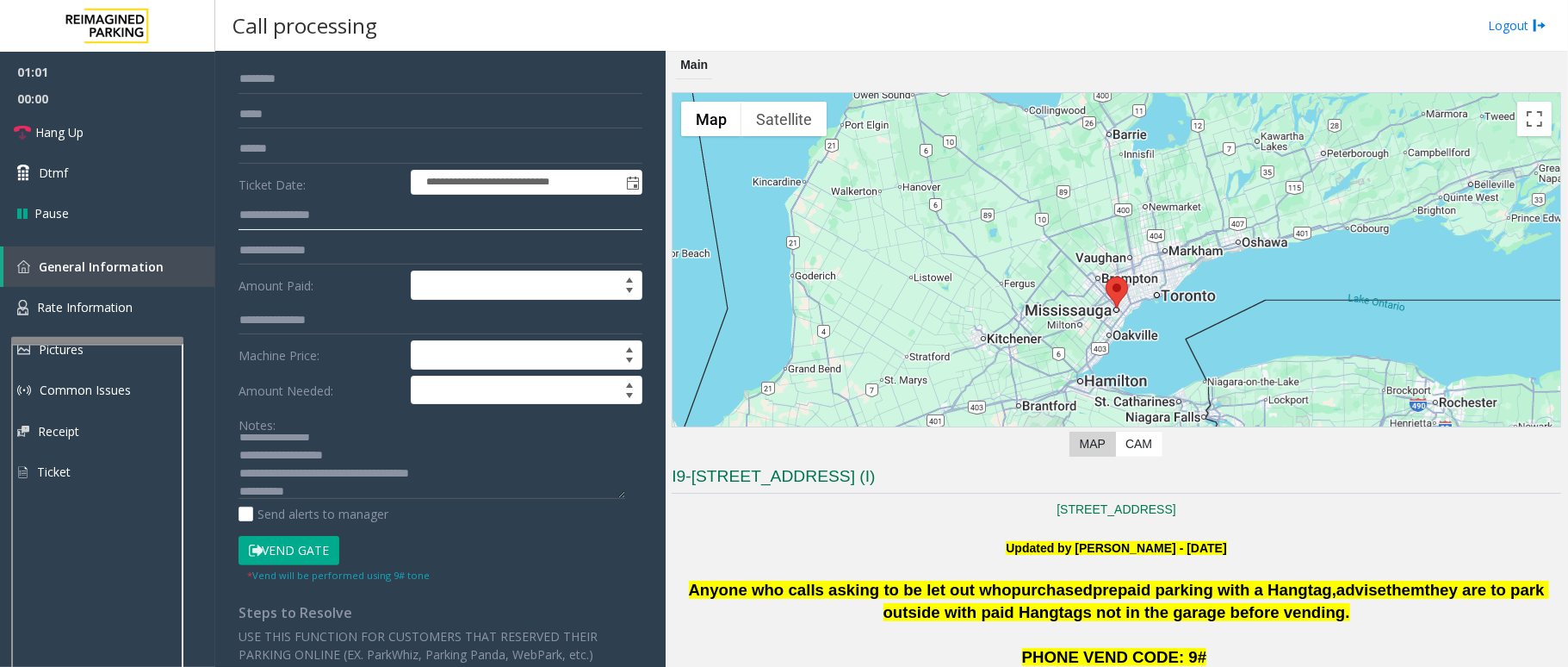
type input "**********"
click at [312, 559] on button "Vend Gate" at bounding box center [288, 551] width 101 height 30
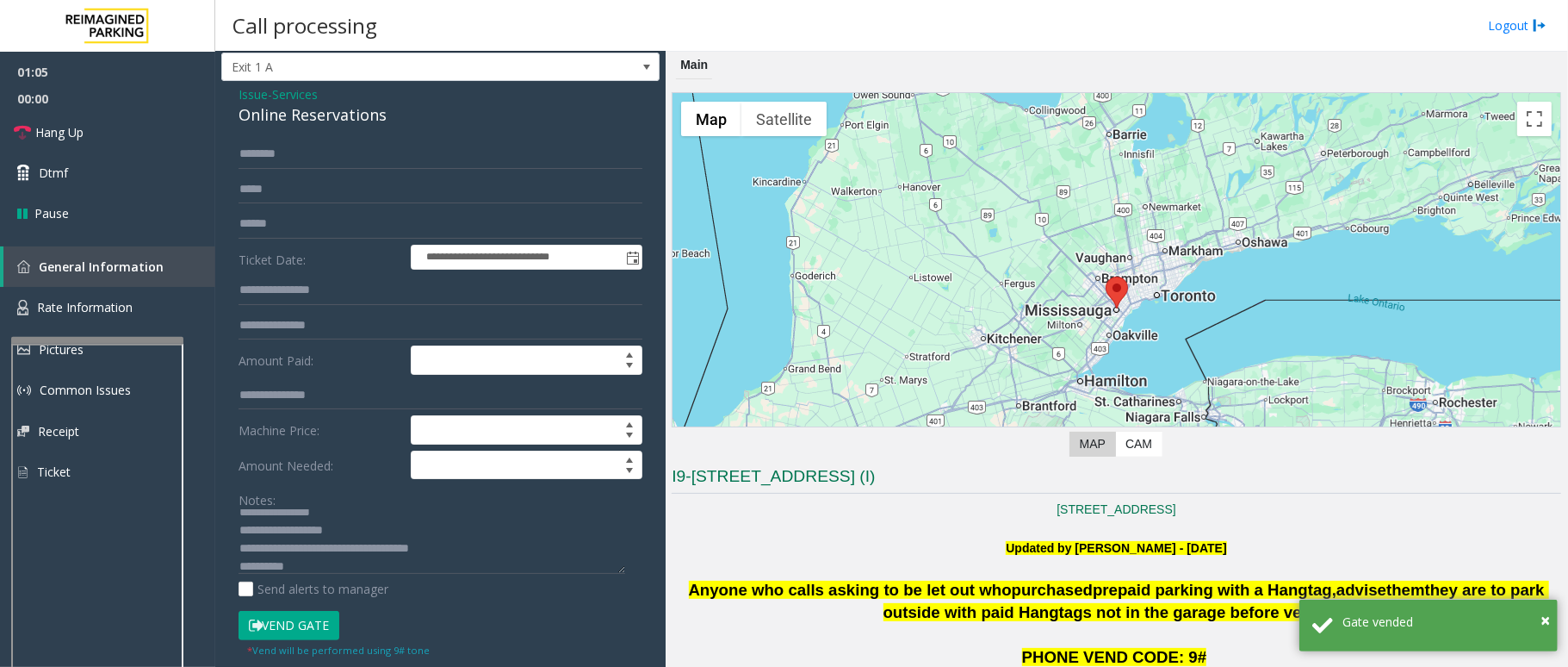
scroll to position [0, 0]
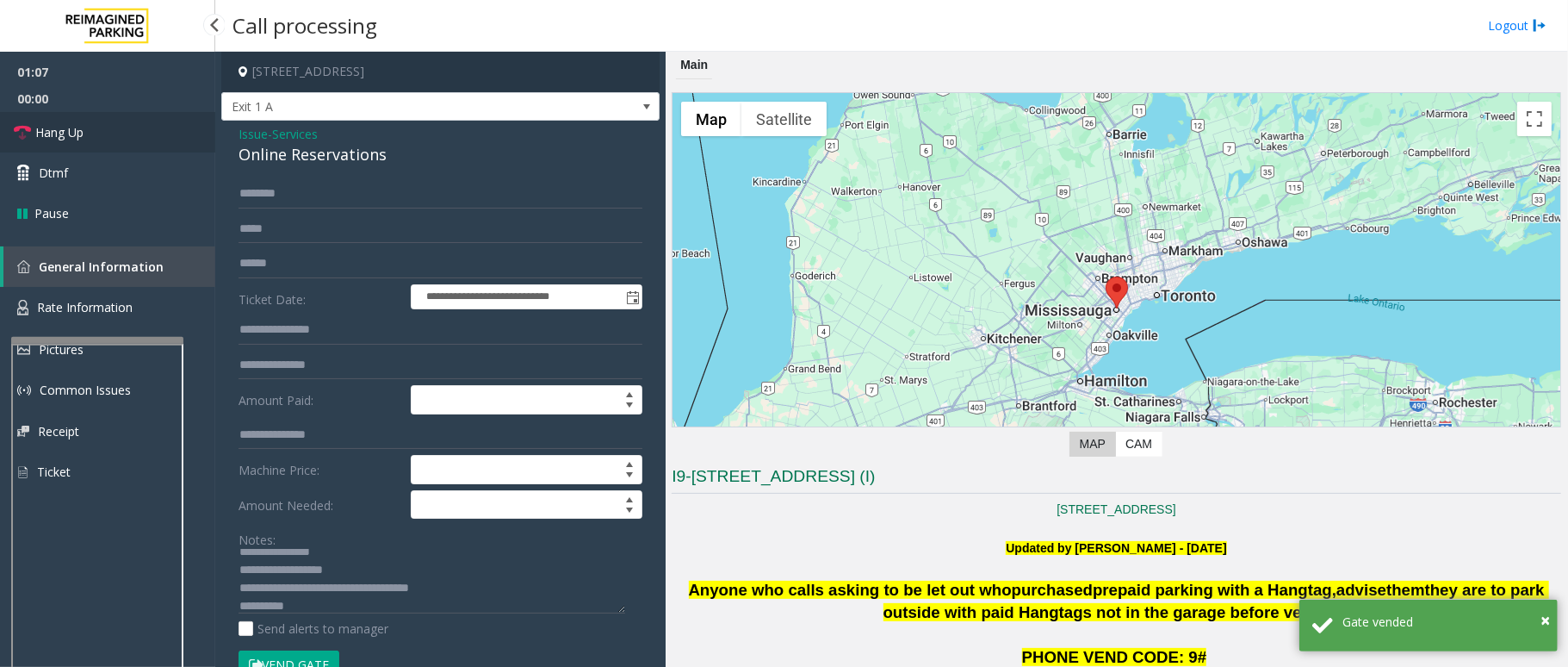
click at [103, 131] on link "Hang Up" at bounding box center [107, 132] width 215 height 41
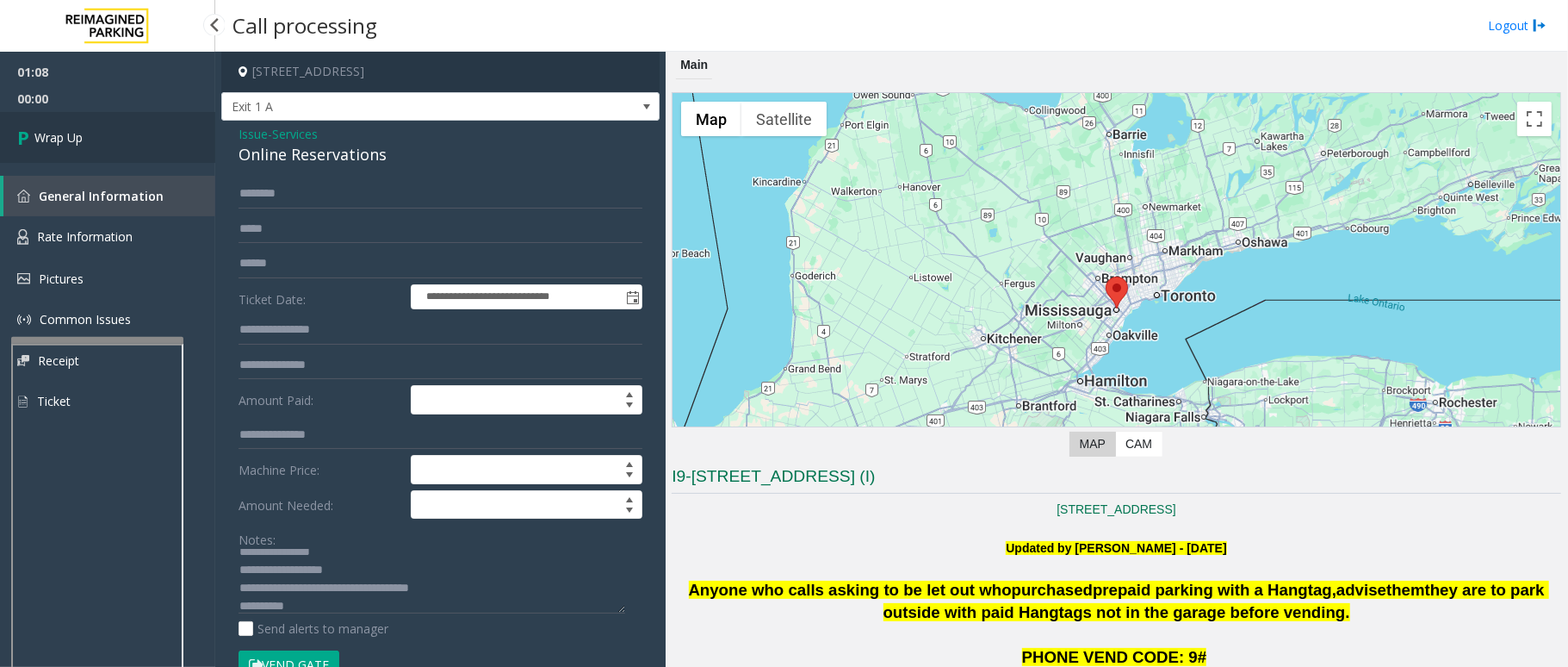
click at [103, 131] on link "Wrap Up" at bounding box center [107, 137] width 215 height 51
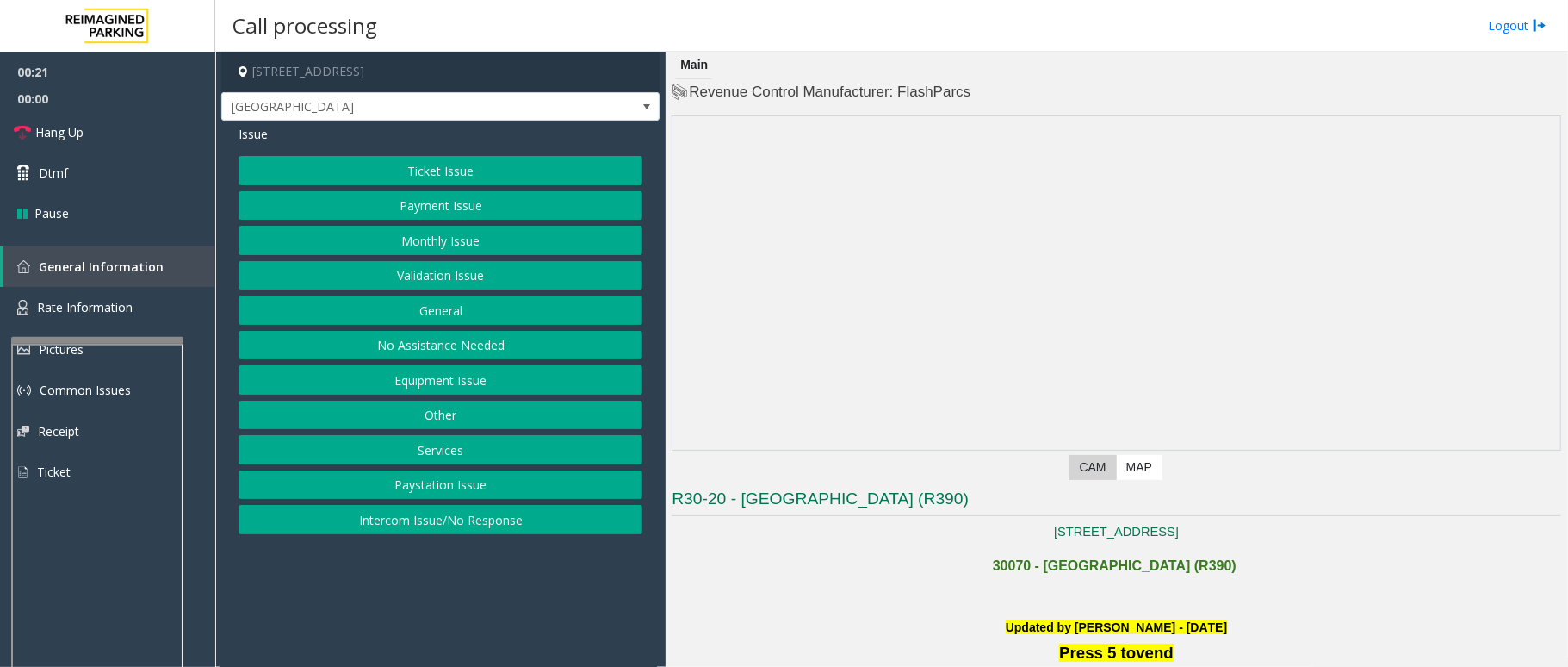
click at [477, 169] on button "Ticket Issue" at bounding box center [440, 171] width 404 height 30
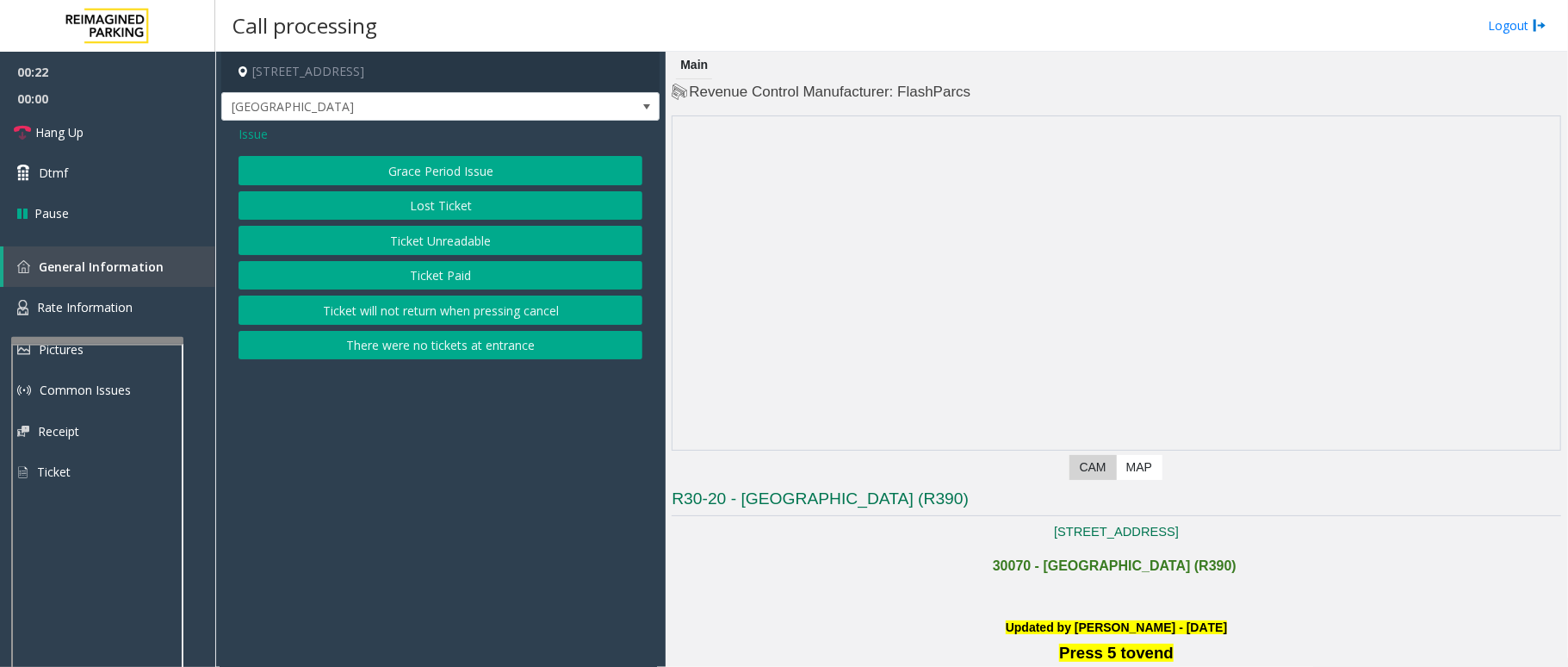
click at [468, 242] on button "Ticket Unreadable" at bounding box center [440, 240] width 404 height 30
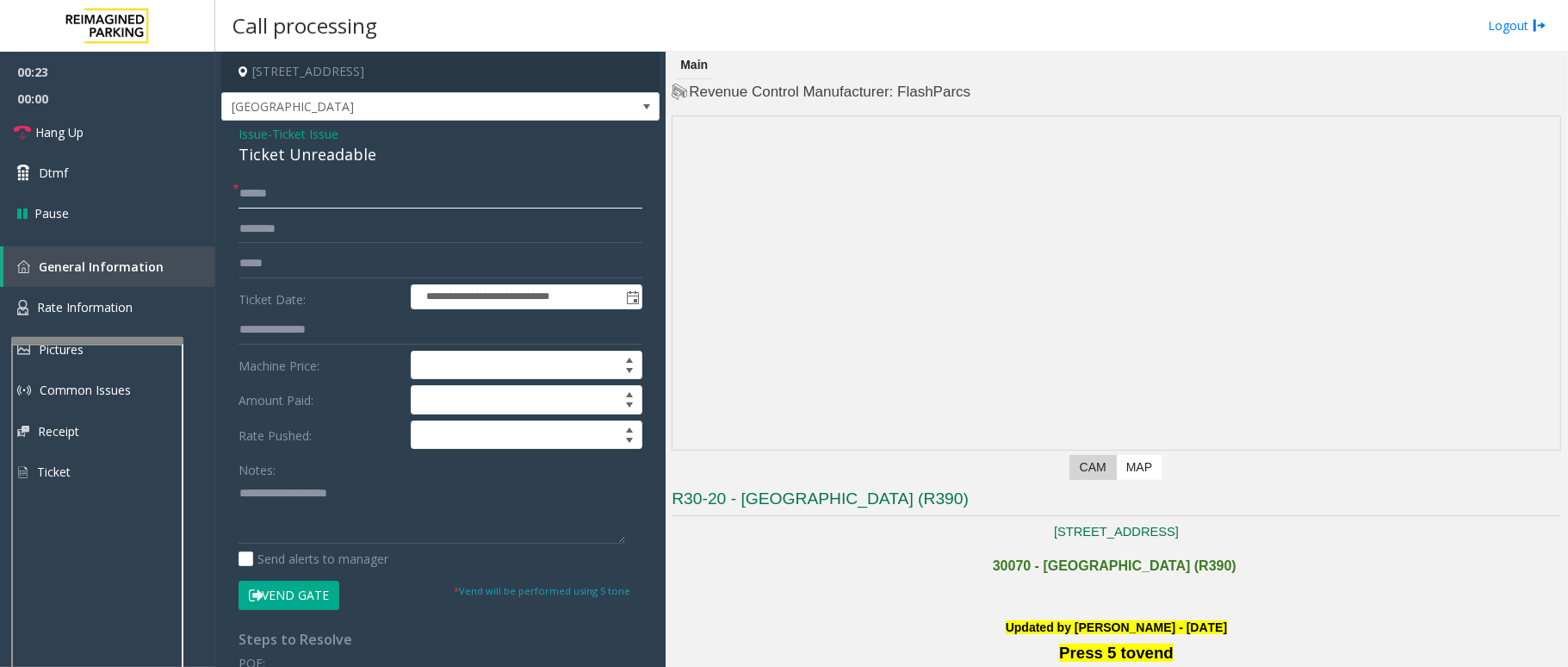
click at [297, 194] on input "text" at bounding box center [440, 194] width 404 height 30
click at [569, 195] on input "text" at bounding box center [440, 194] width 404 height 30
type input "*"
click at [124, 139] on link "Hang Up" at bounding box center [107, 132] width 215 height 41
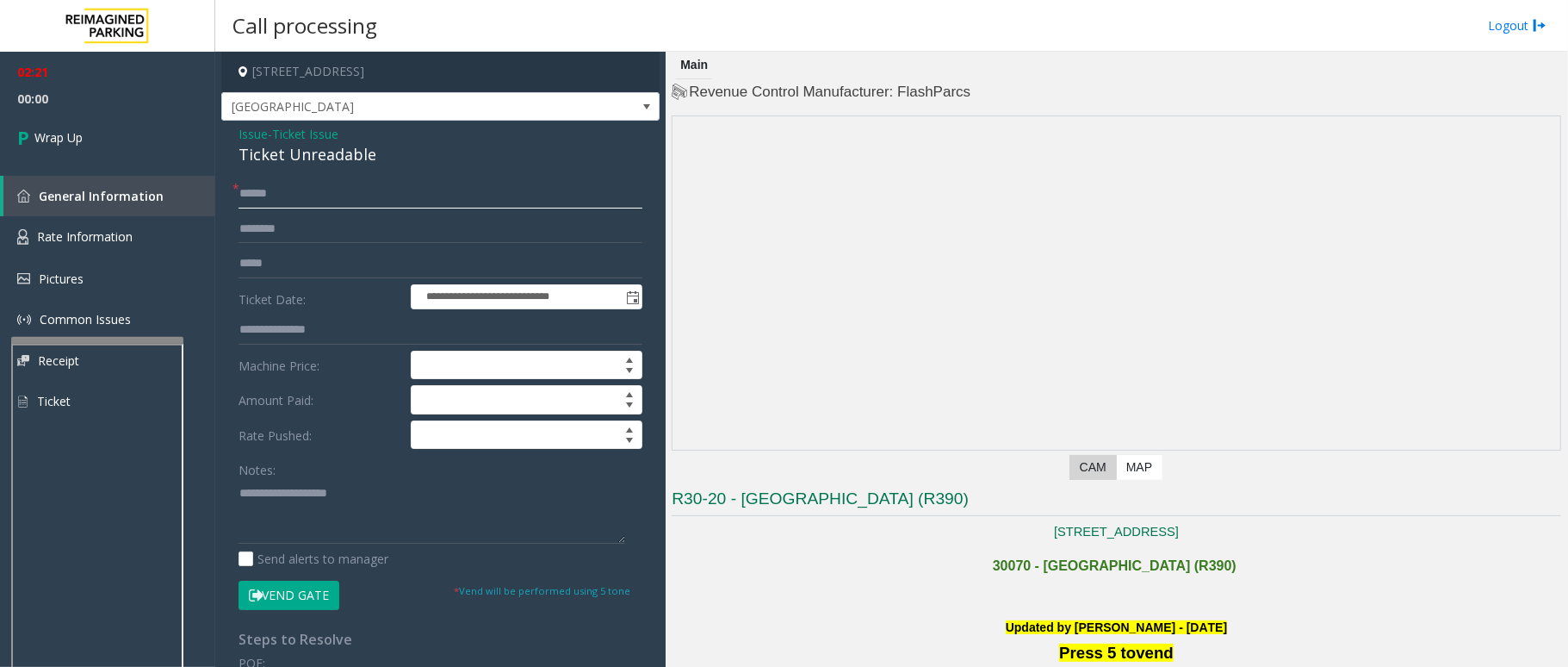
click at [298, 188] on input "text" at bounding box center [440, 194] width 404 height 30
type input "**"
drag, startPoint x: 380, startPoint y: 156, endPoint x: 223, endPoint y: 131, distance: 159.0
click at [223, 131] on div "**********" at bounding box center [440, 540] width 439 height 840
click at [376, 514] on textarea at bounding box center [431, 511] width 387 height 65
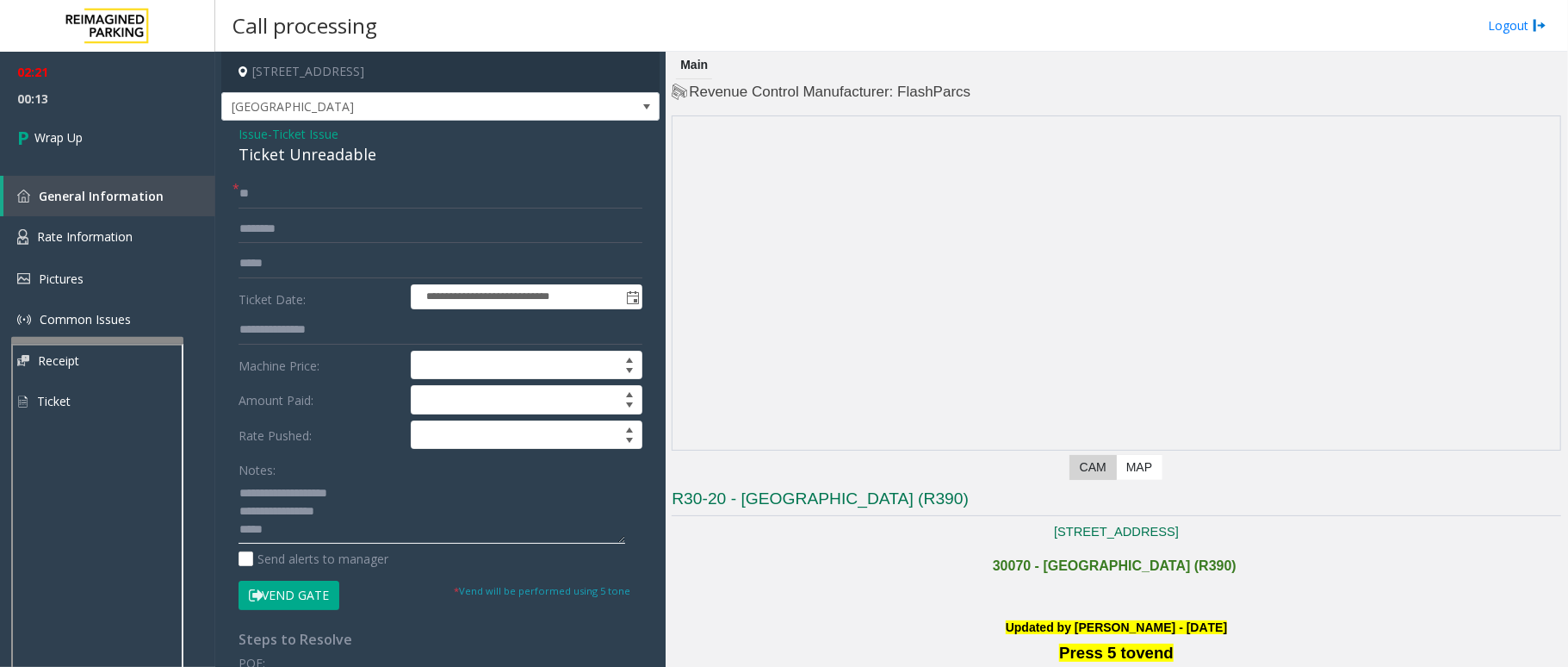
click at [319, 536] on textarea at bounding box center [431, 511] width 387 height 65
paste textarea "**********"
type textarea "**********"
click at [115, 145] on link "Wrap Up" at bounding box center [107, 137] width 215 height 51
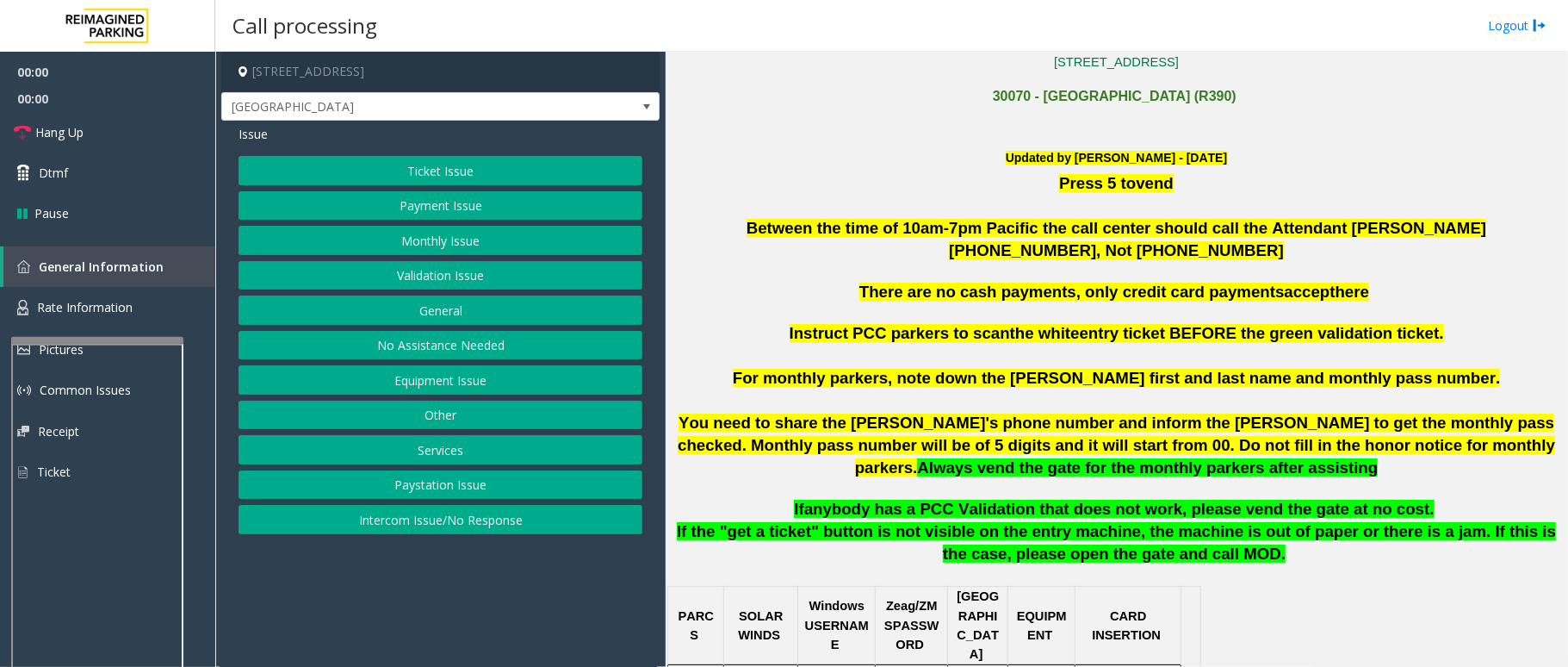
scroll to position [574, 0]
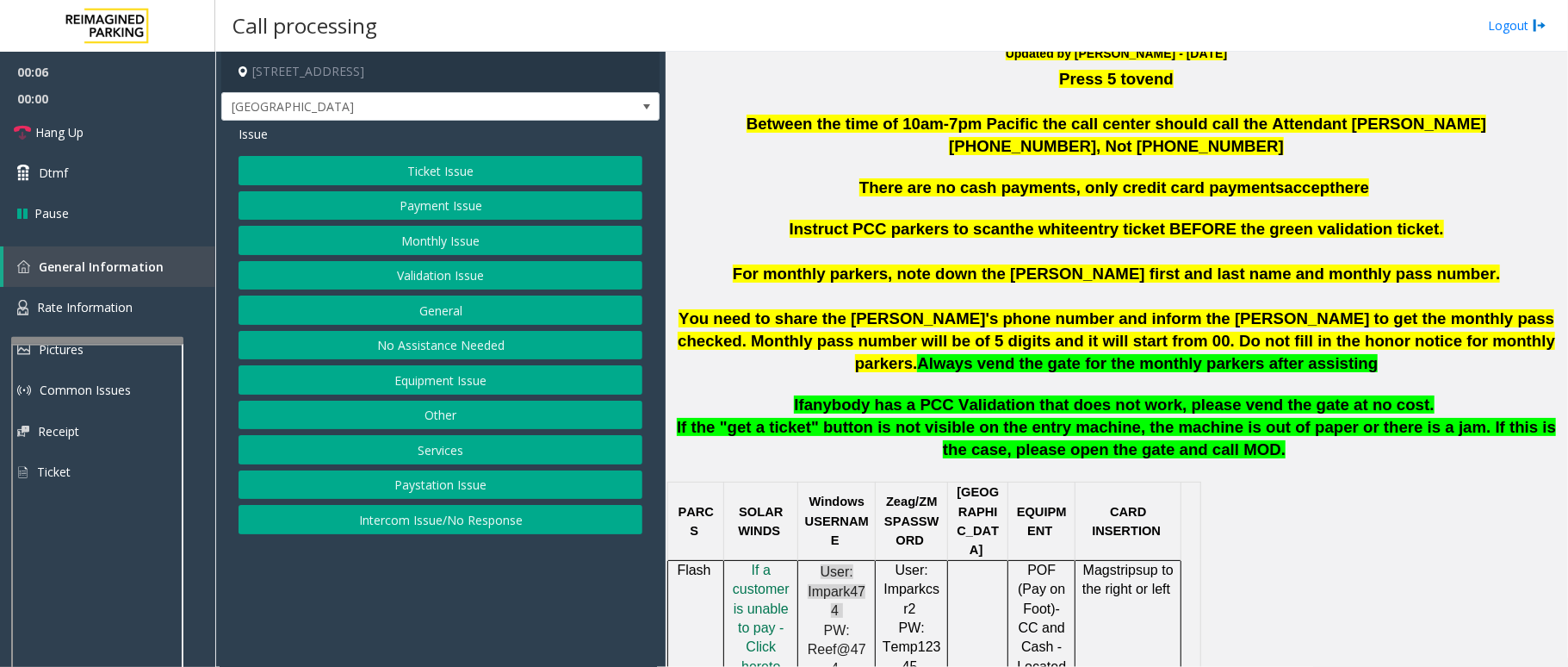
click at [452, 167] on button "Ticket Issue" at bounding box center [440, 171] width 404 height 30
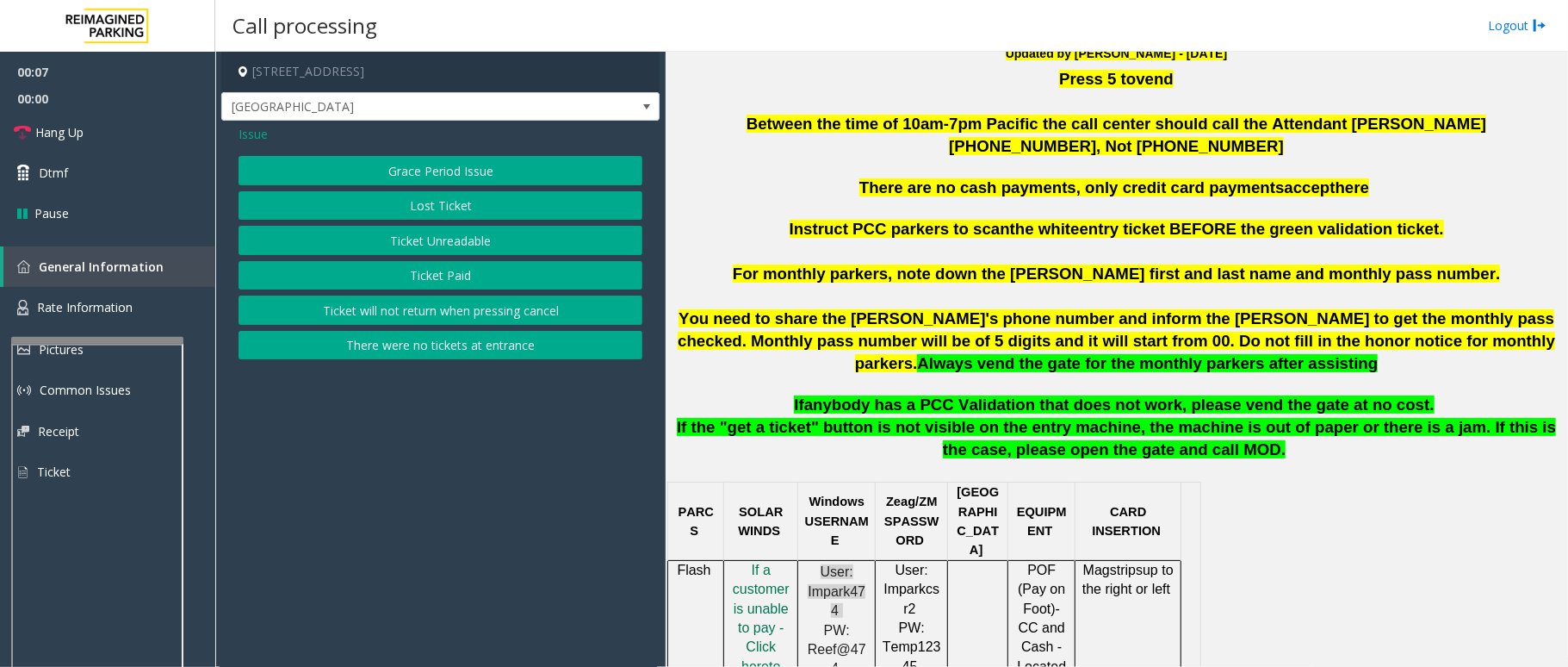
click at [478, 236] on button "Ticket Unreadable" at bounding box center [440, 240] width 404 height 30
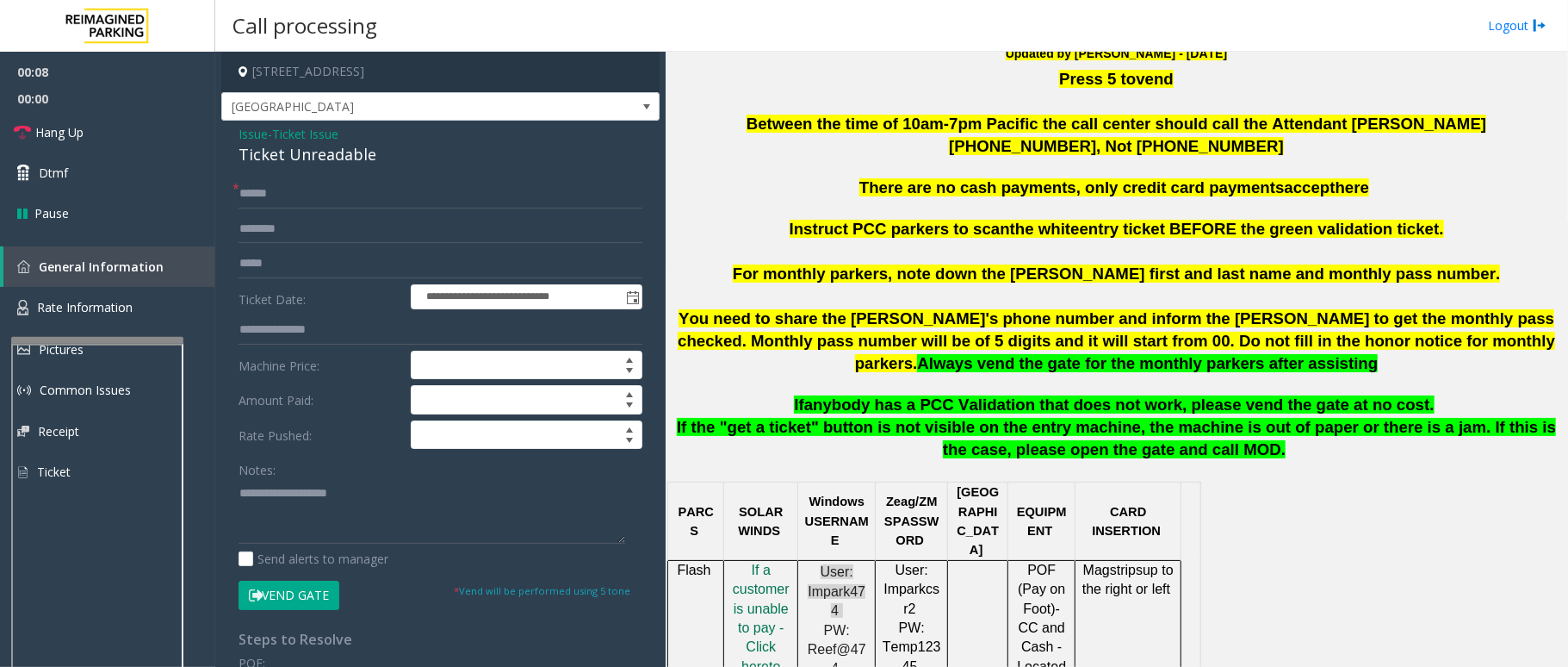
click at [227, 177] on div "**********" at bounding box center [440, 540] width 439 height 840
click at [277, 190] on input "text" at bounding box center [440, 194] width 404 height 30
click at [400, 190] on input "text" at bounding box center [440, 194] width 404 height 30
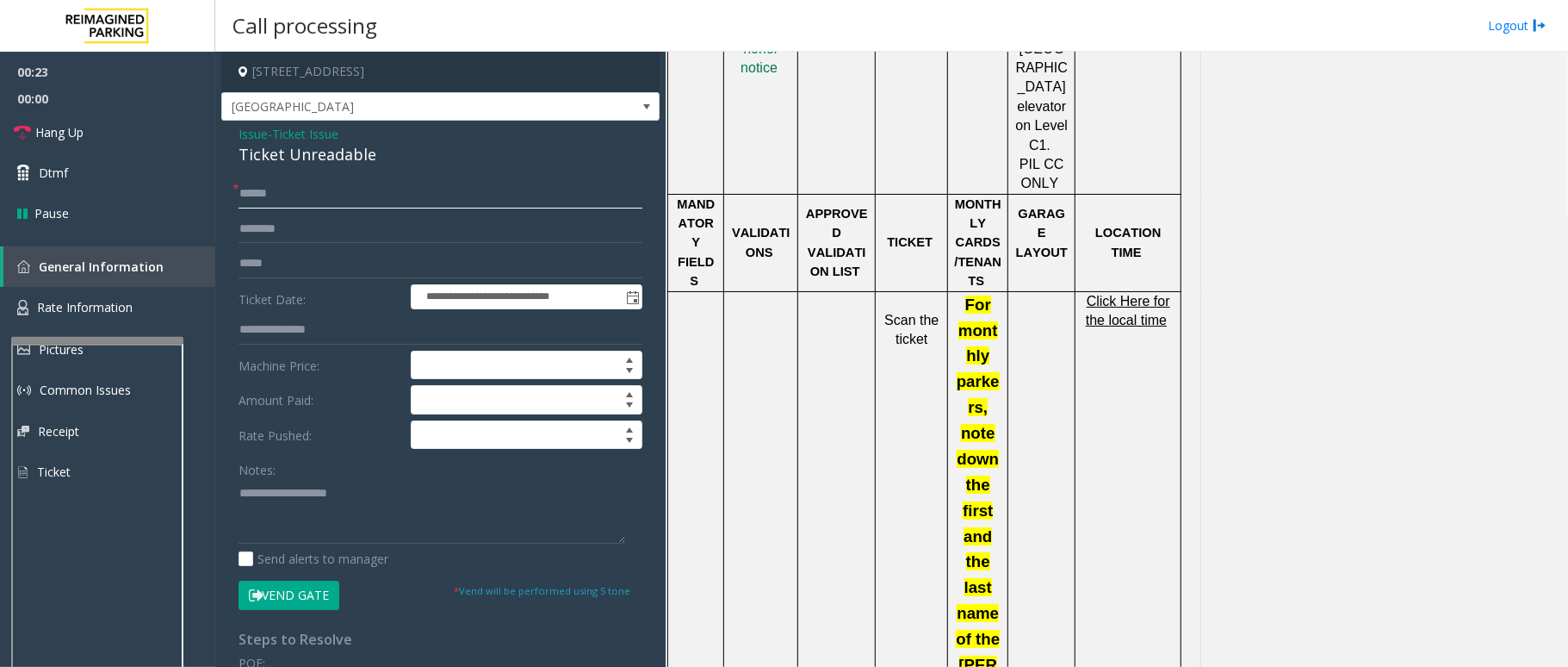
scroll to position [918, 0]
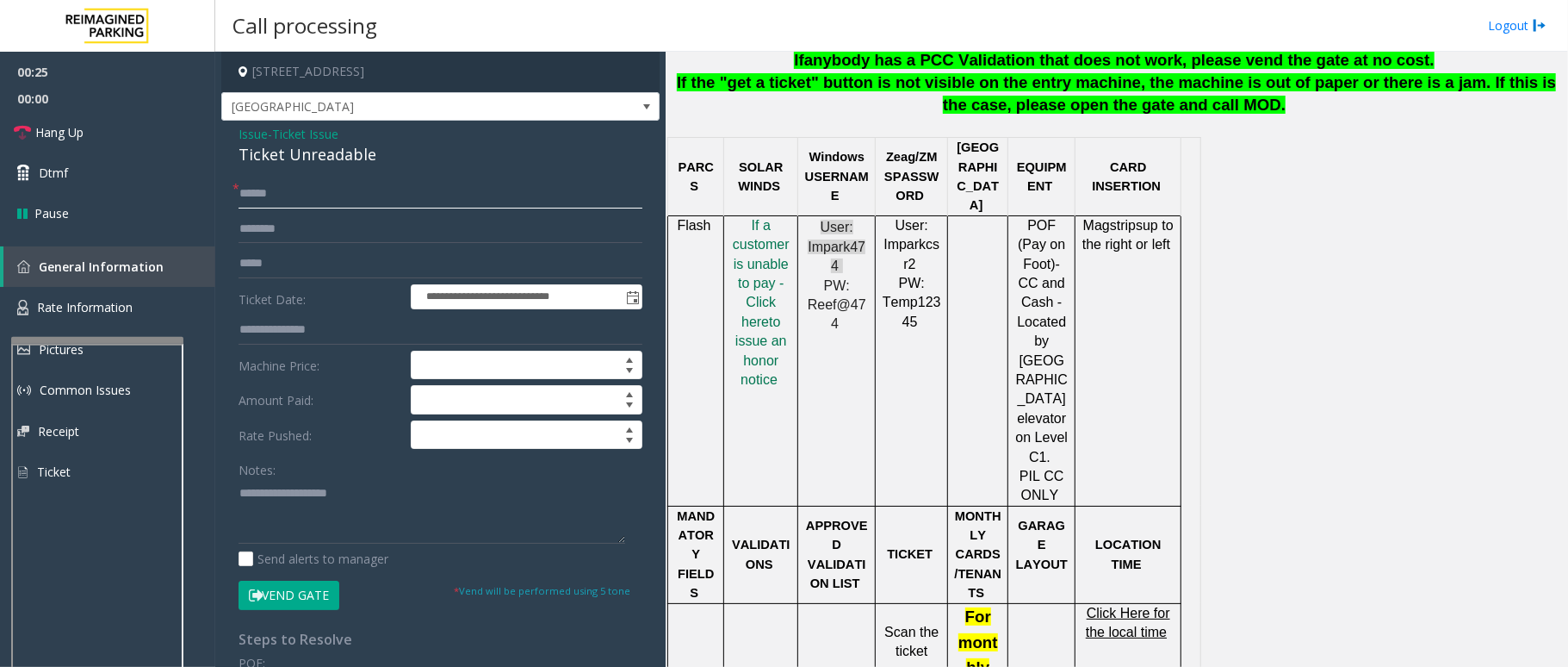
click at [267, 191] on input "text" at bounding box center [440, 194] width 404 height 30
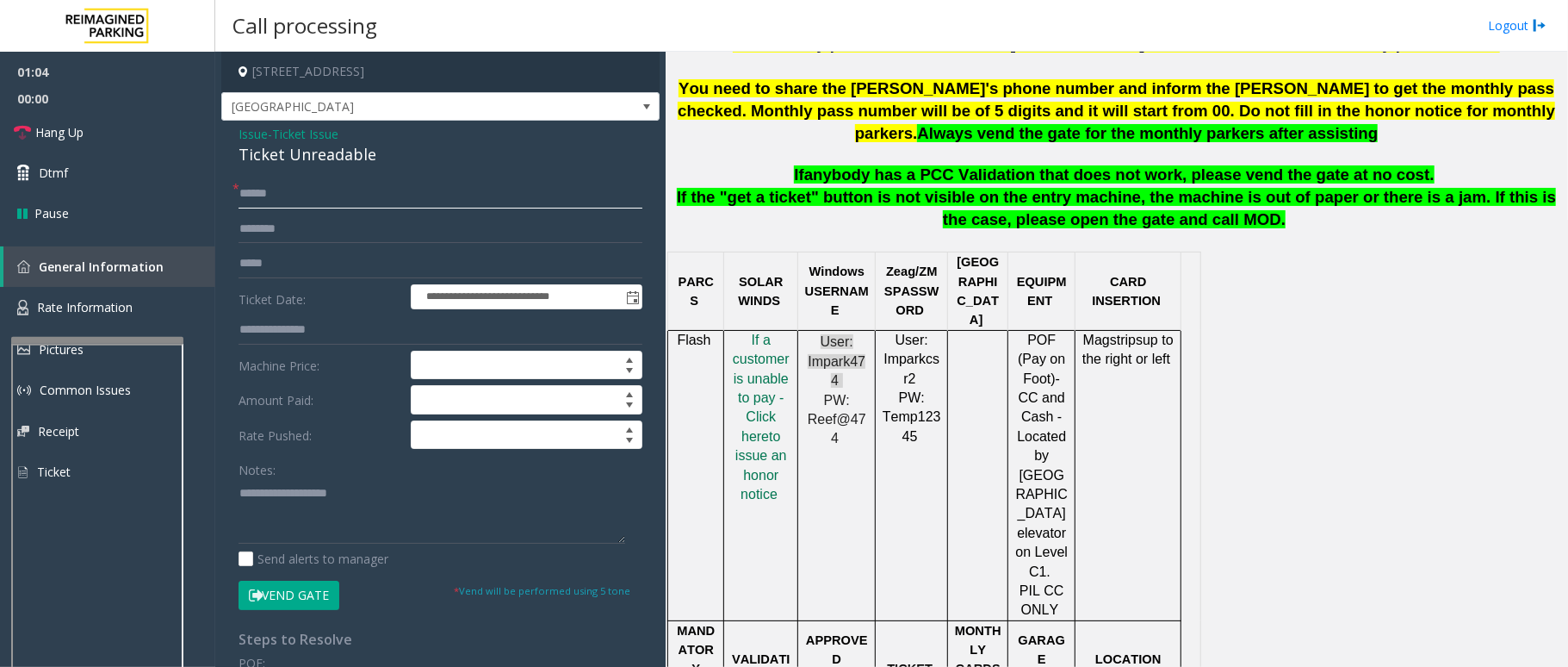
click at [293, 198] on input "text" at bounding box center [440, 194] width 404 height 30
click at [94, 131] on link "Hang Up" at bounding box center [107, 132] width 215 height 41
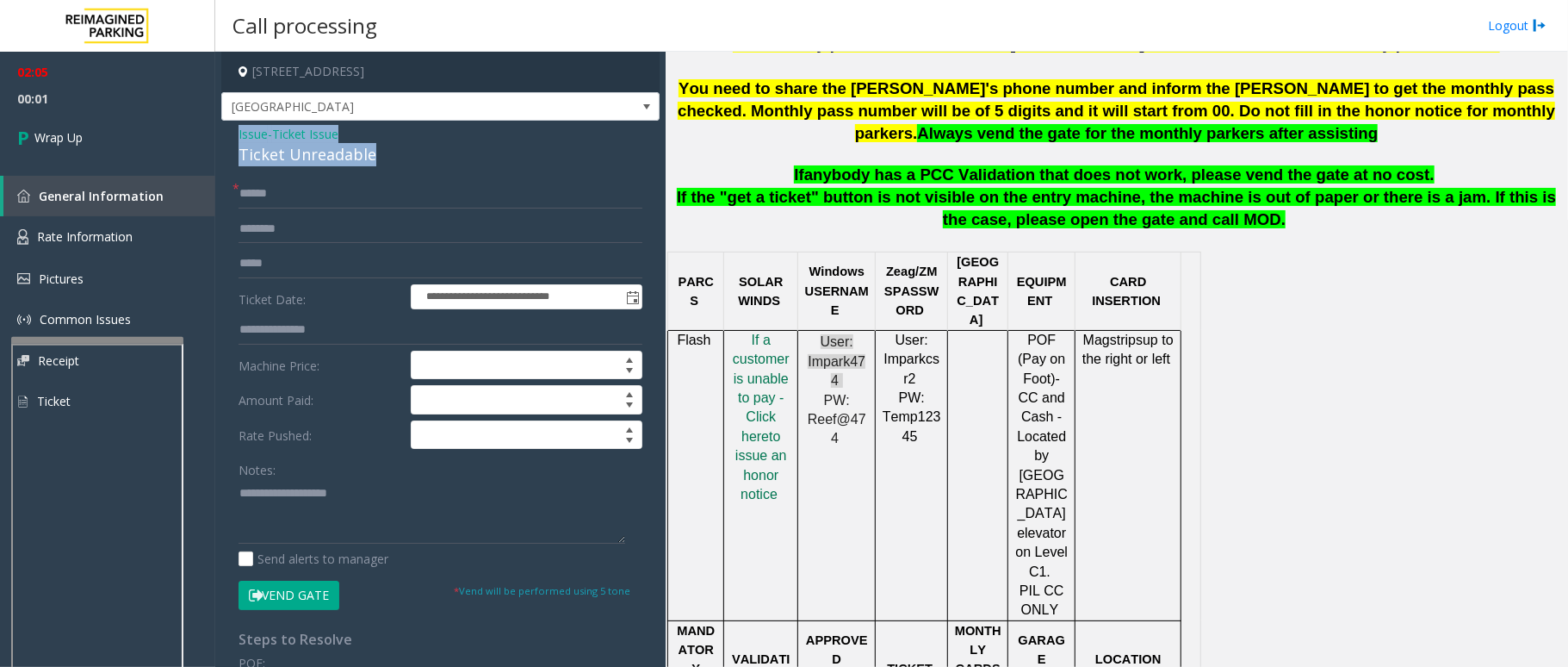
drag, startPoint x: 376, startPoint y: 153, endPoint x: 232, endPoint y: 138, distance: 144.8
click at [232, 138] on div "**********" at bounding box center [440, 540] width 439 height 840
click at [380, 510] on textarea at bounding box center [431, 511] width 387 height 65
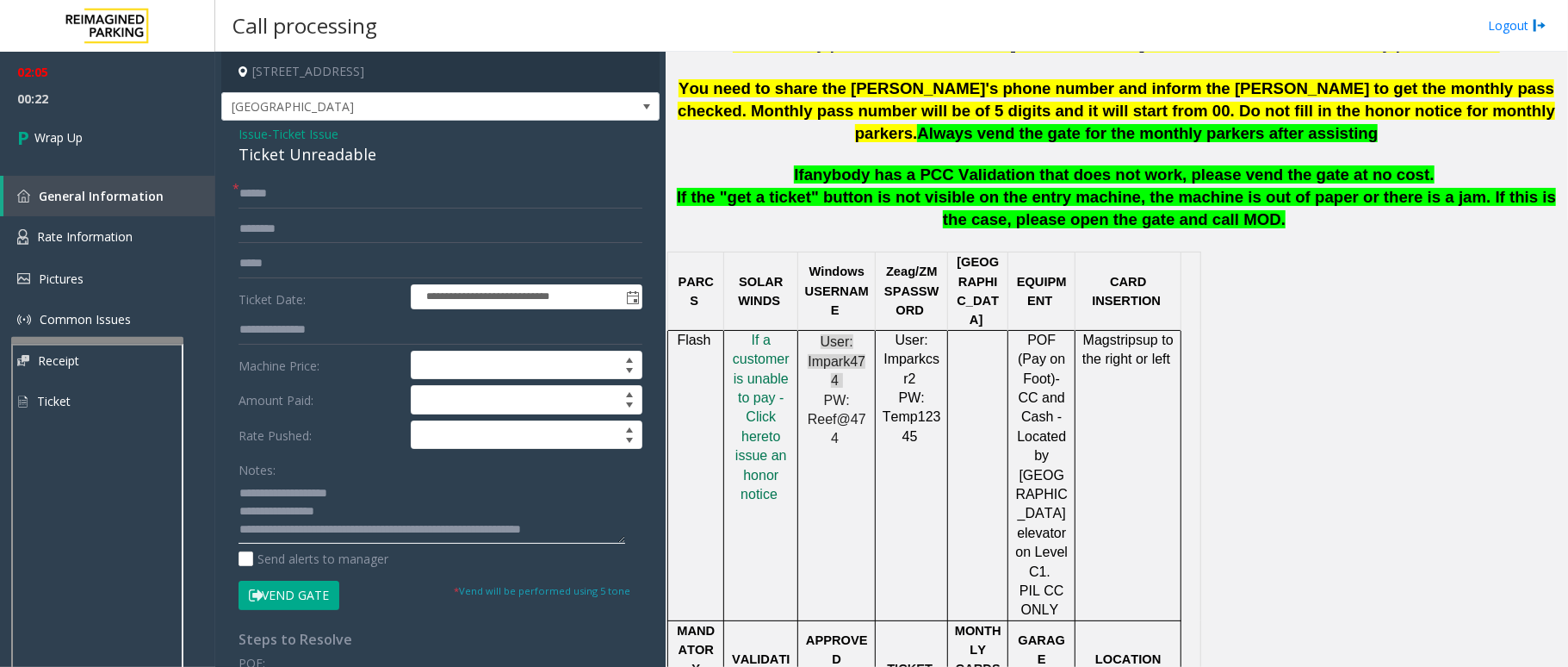
type textarea "**********"
click at [339, 198] on input "text" at bounding box center [440, 194] width 404 height 30
type input "**"
click at [133, 125] on link "Wrap Up" at bounding box center [107, 137] width 215 height 51
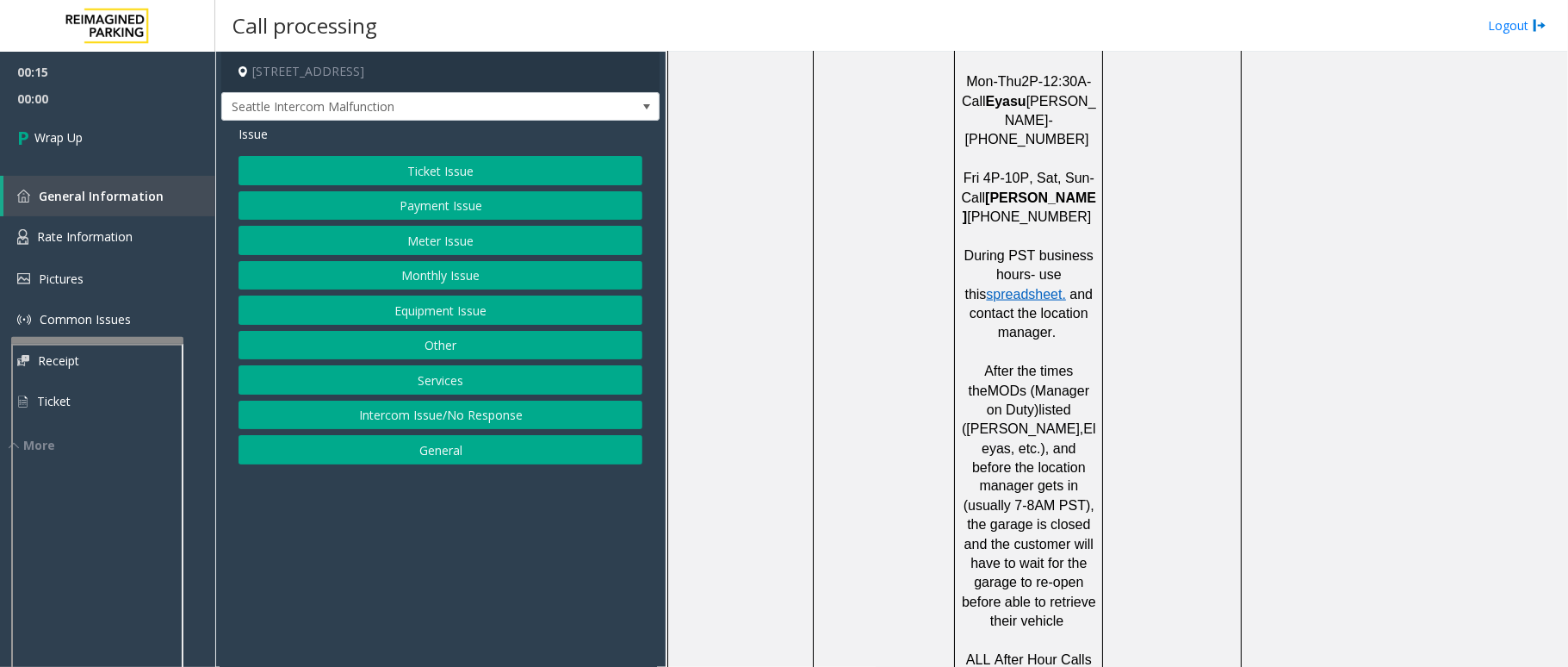
scroll to position [1837, 0]
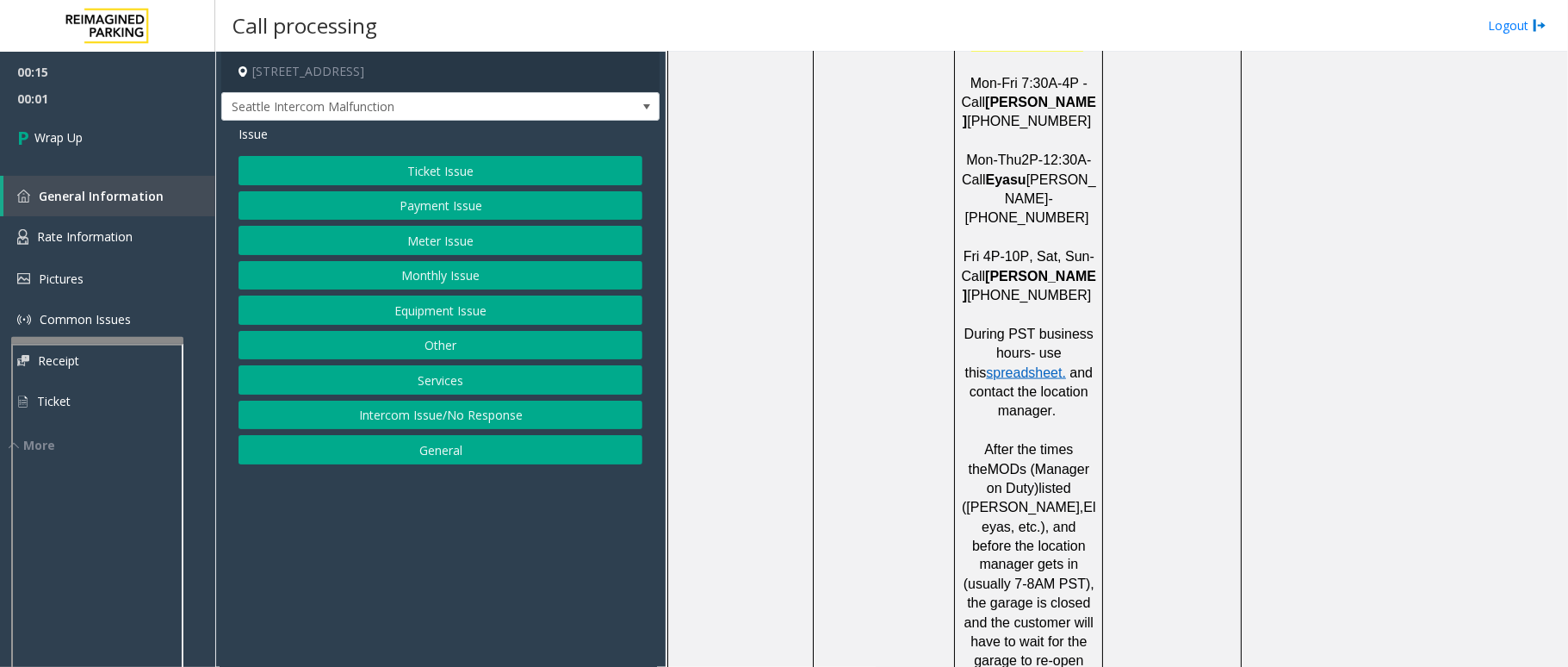
click at [396, 415] on button "Intercom Issue/No Response" at bounding box center [440, 416] width 404 height 30
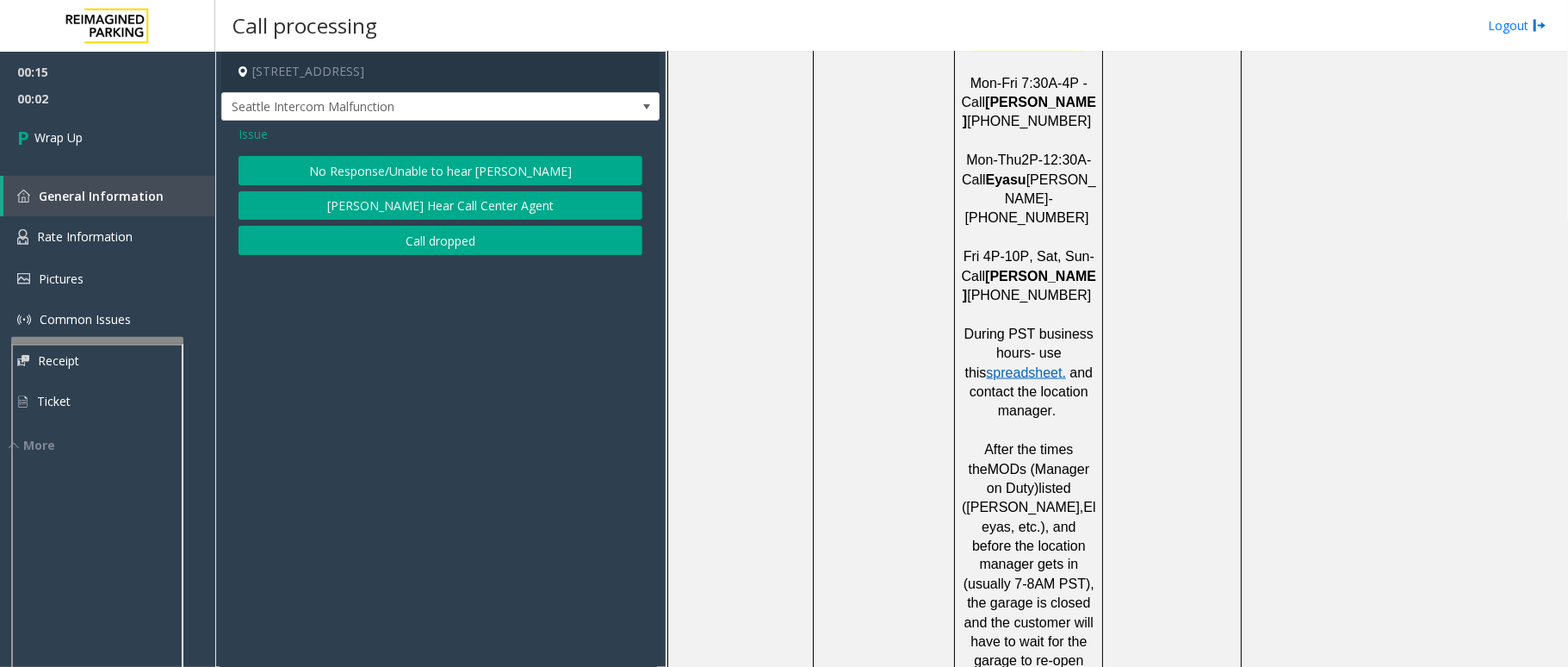
click at [445, 171] on button "No Response/Unable to hear [PERSON_NAME]" at bounding box center [440, 171] width 404 height 30
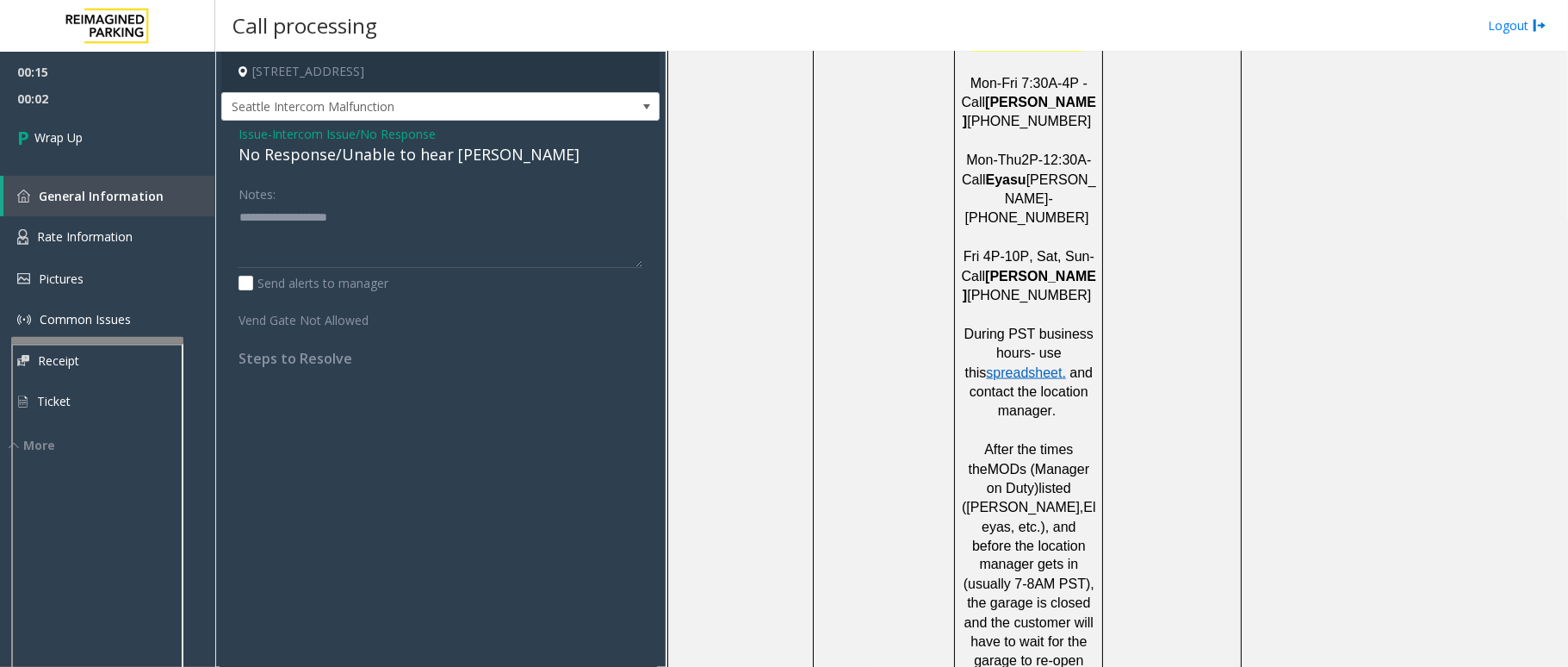
click at [382, 152] on div "No Response/Unable to hear [PERSON_NAME]" at bounding box center [440, 154] width 404 height 23
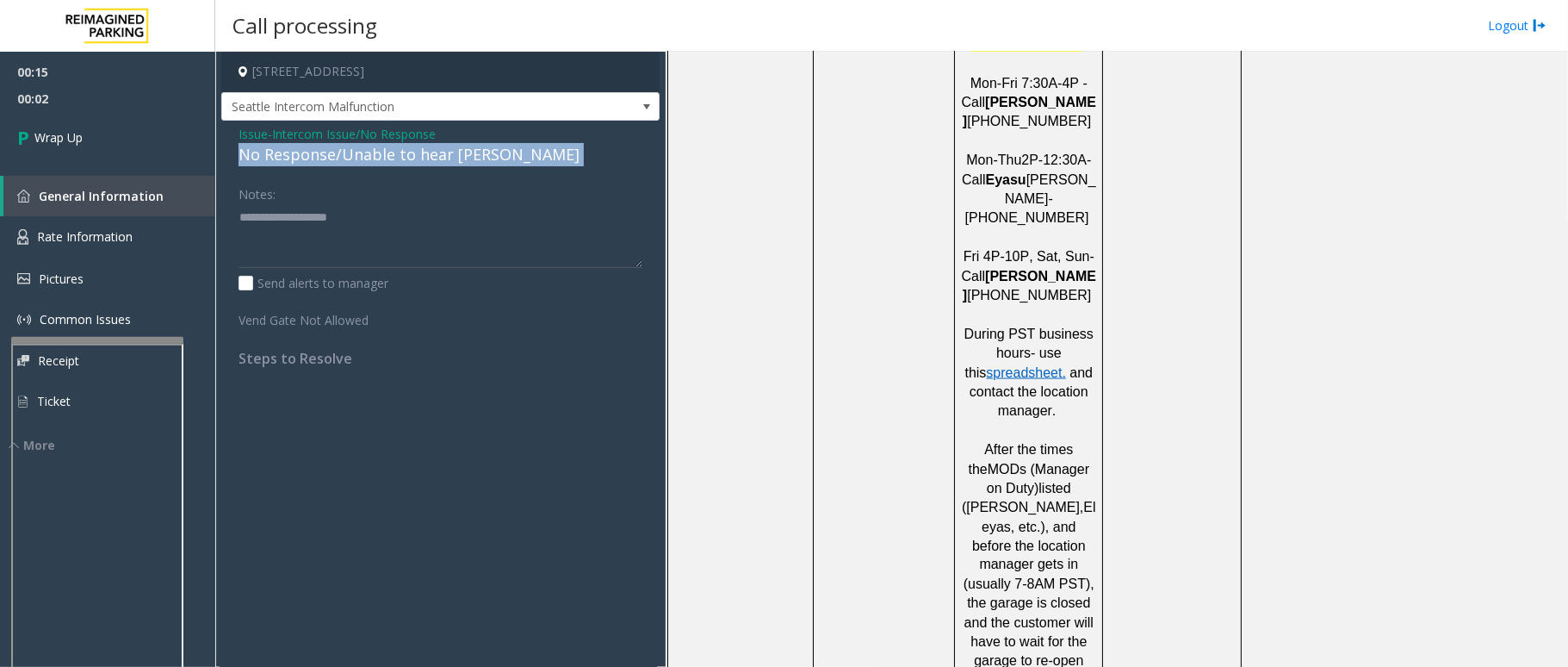
click at [382, 152] on div "No Response/Unable to hear [PERSON_NAME]" at bounding box center [440, 154] width 404 height 23
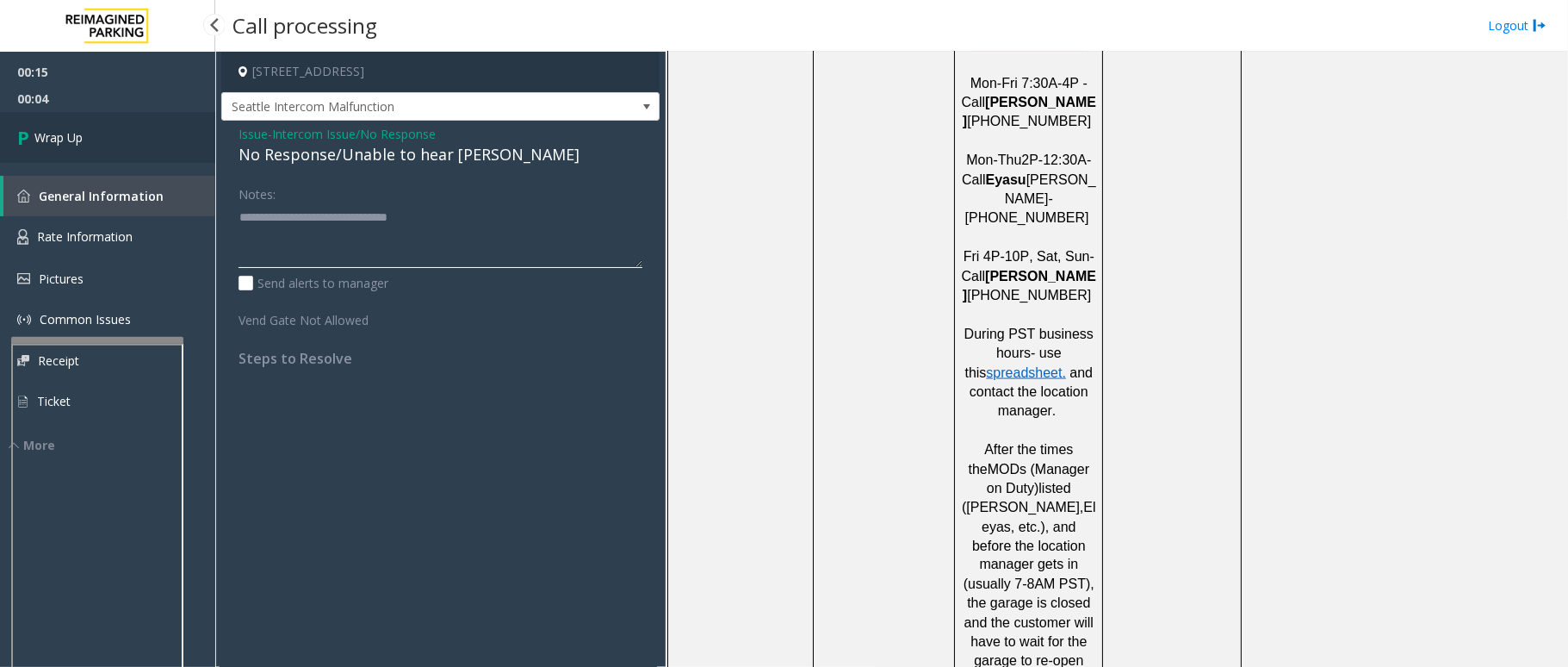
type textarea "**********"
click at [36, 126] on link "Wrap Up" at bounding box center [107, 137] width 215 height 51
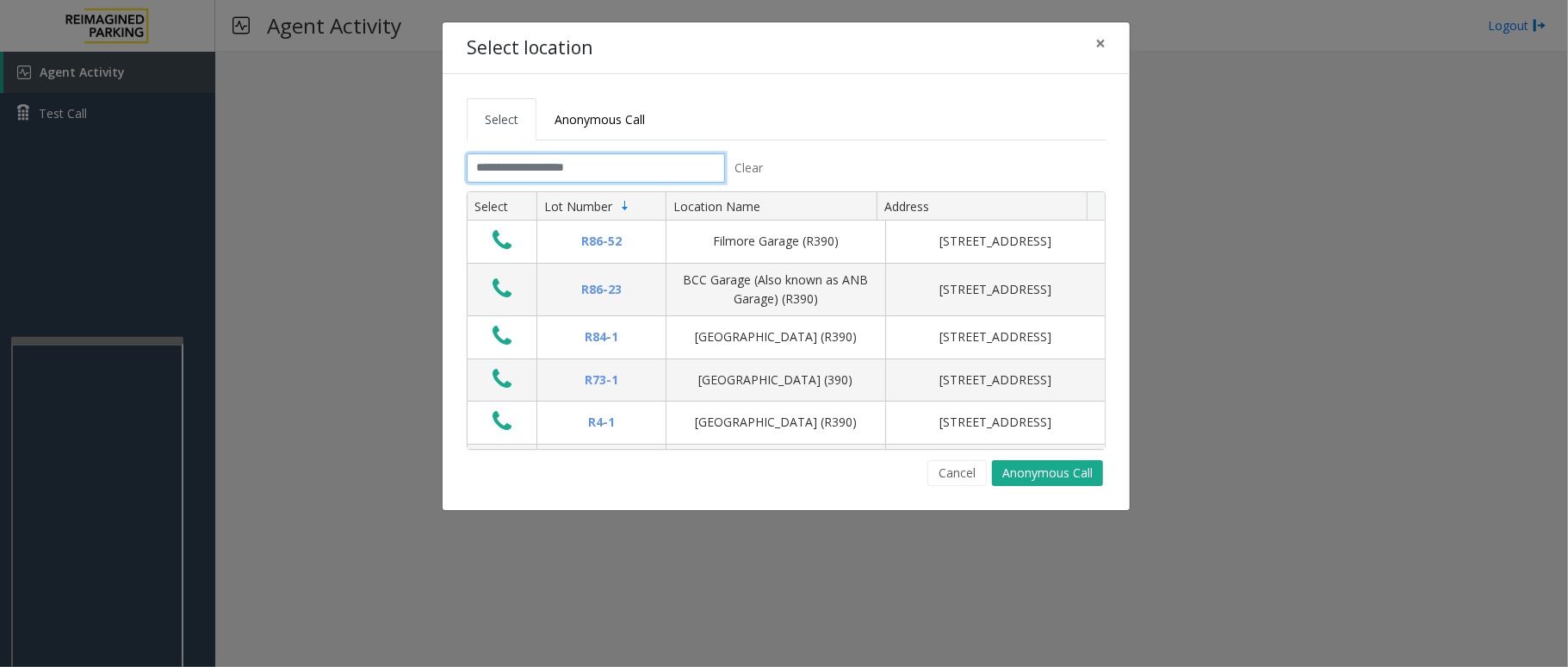
click at [593, 162] on input "text" at bounding box center [596, 168] width 259 height 30
click at [956, 479] on button "Cancel" at bounding box center [957, 473] width 59 height 26
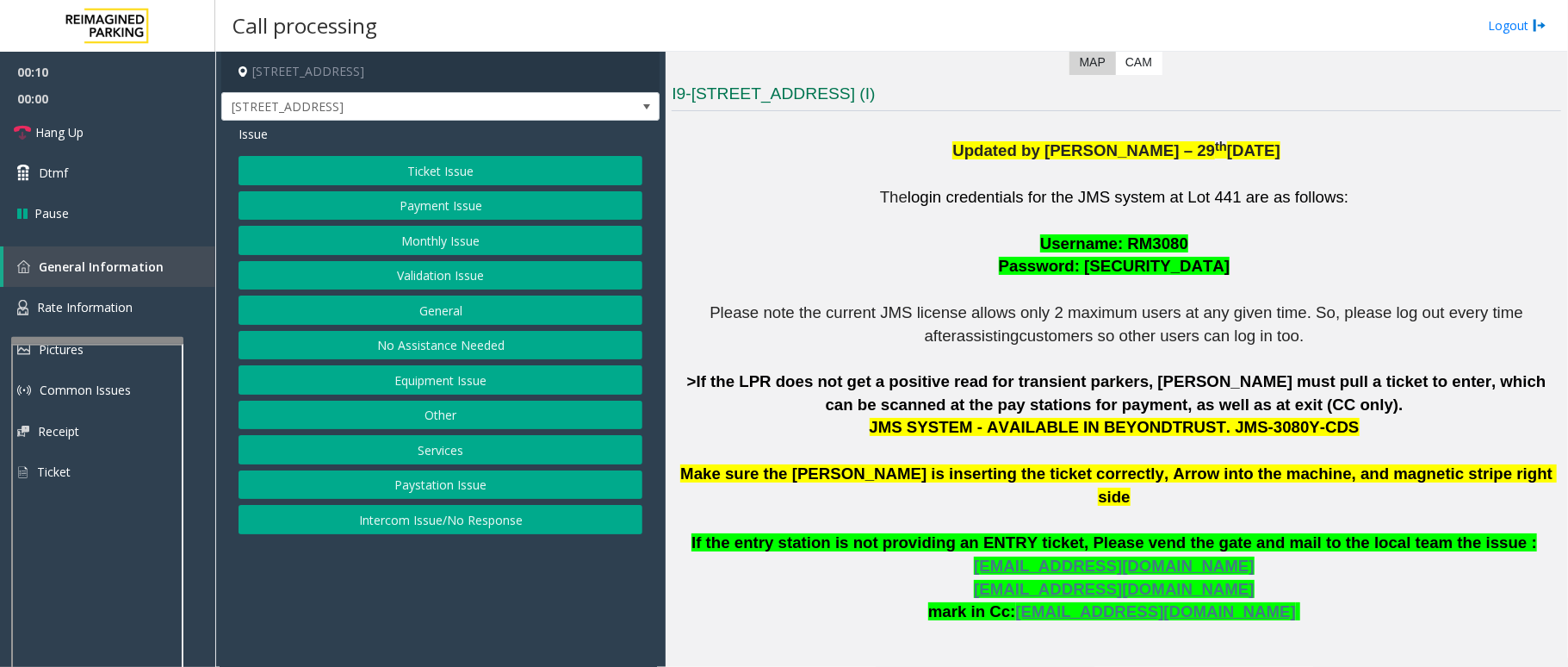
scroll to position [352, 0]
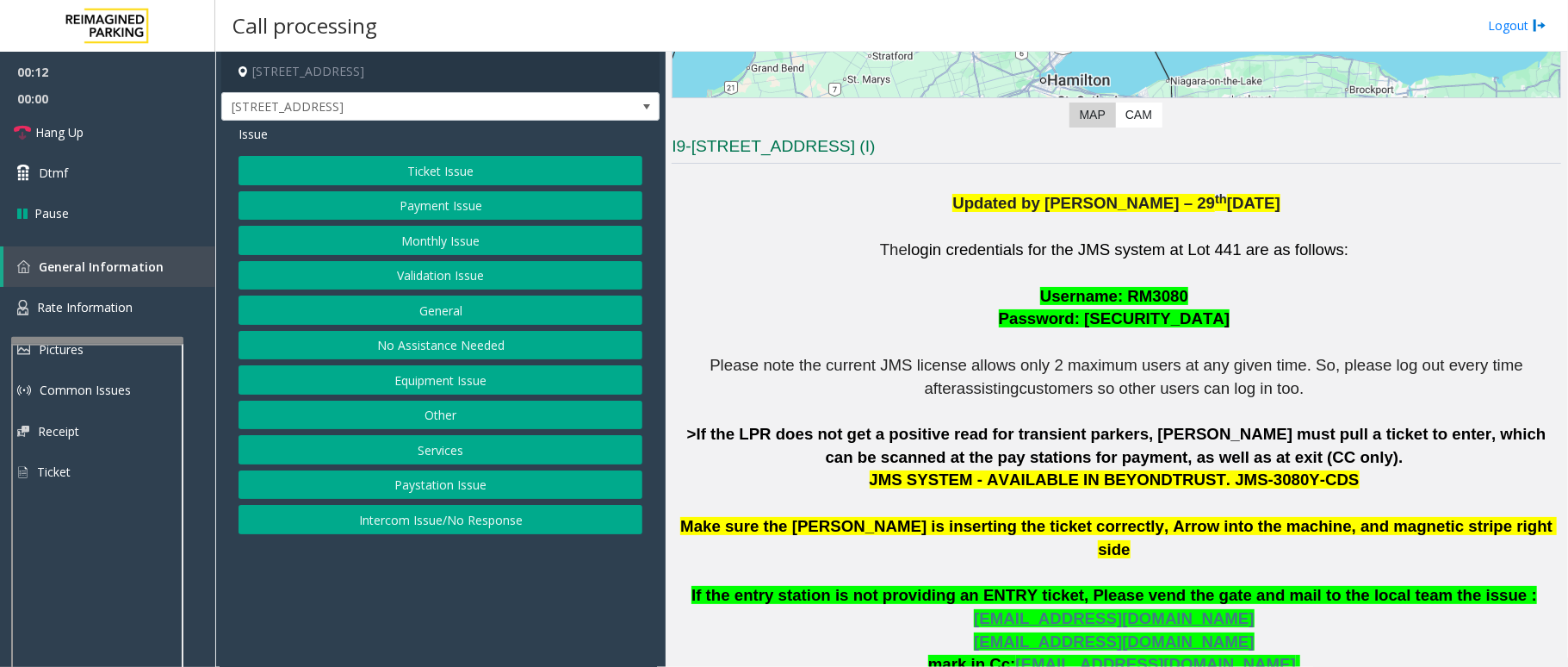
click at [456, 176] on button "Ticket Issue" at bounding box center [440, 171] width 404 height 30
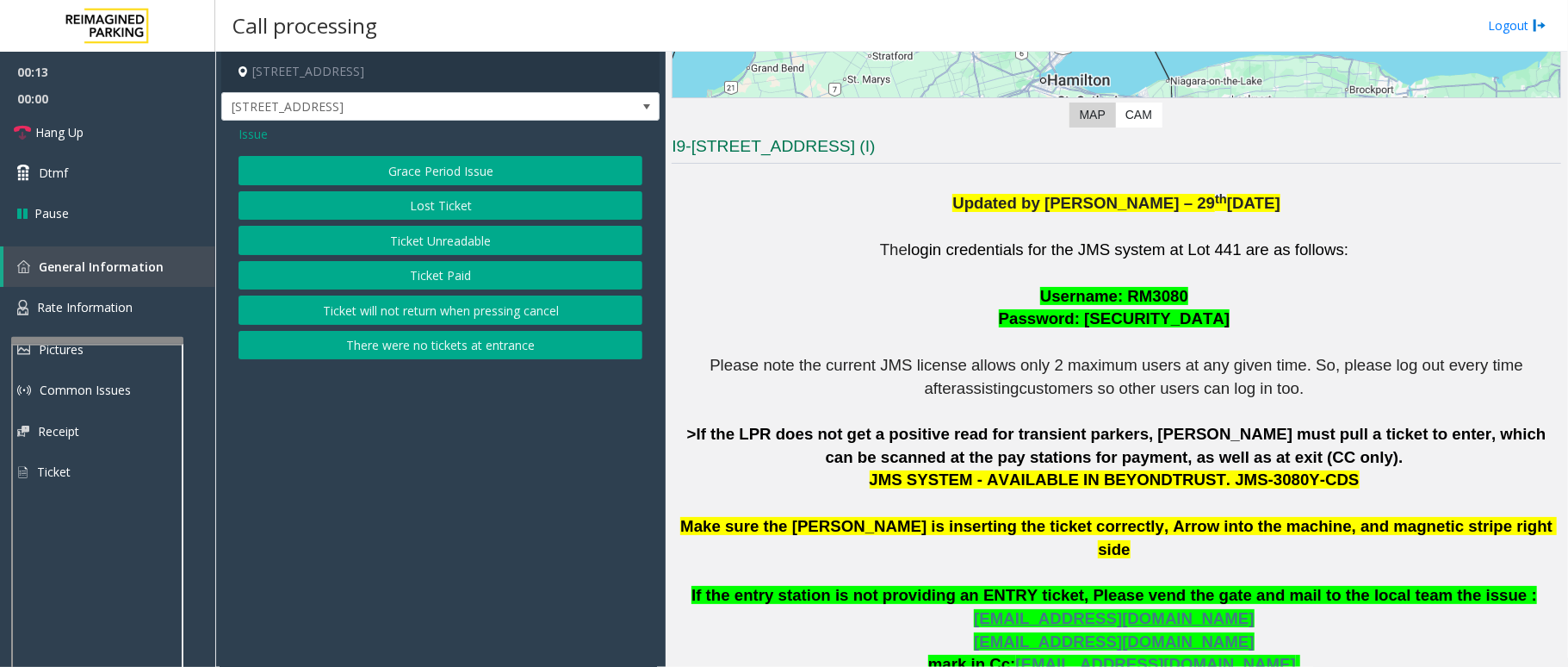
click at [465, 236] on button "Ticket Unreadable" at bounding box center [440, 240] width 404 height 30
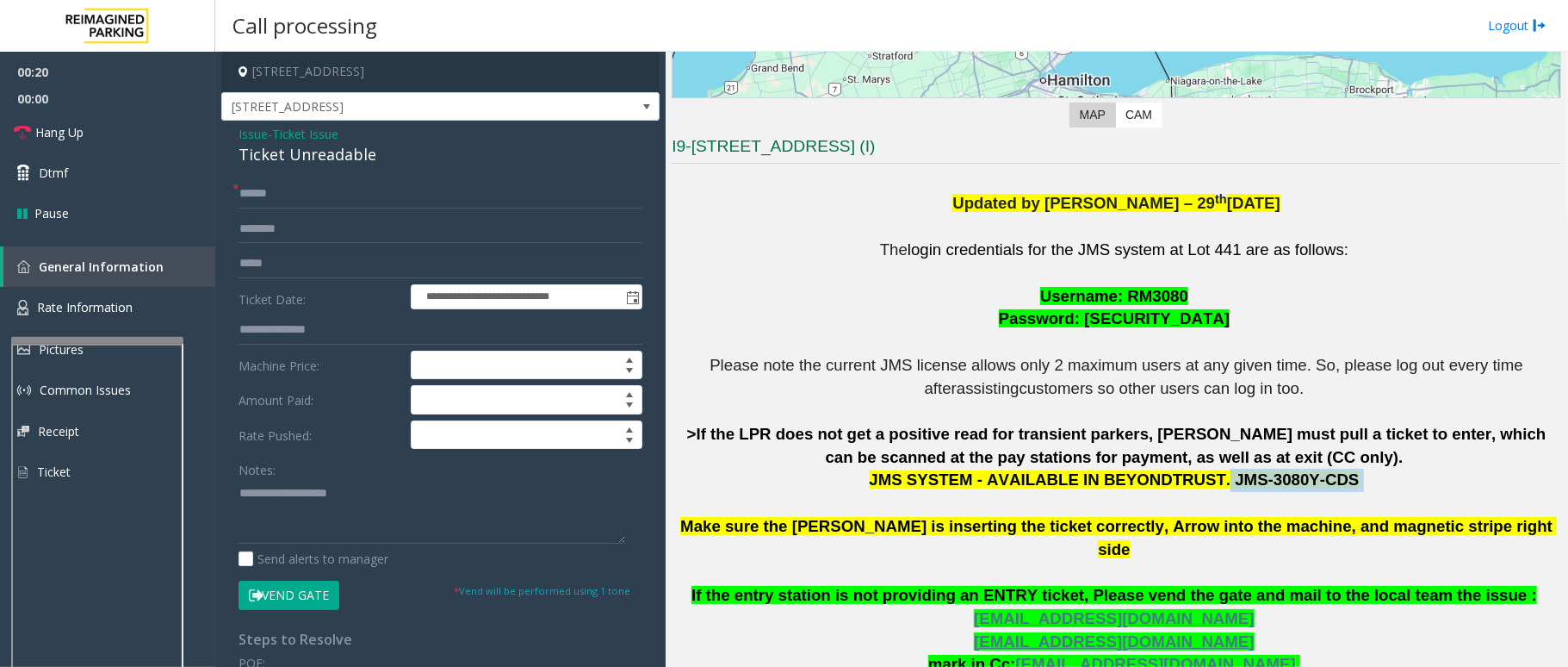
drag, startPoint x: 1200, startPoint y: 482, endPoint x: 1313, endPoint y: 487, distance: 113.1
click at [1313, 487] on p "The login credentials for the JMS system at Lot 441 are as follows: Username: R…" at bounding box center [1116, 491] width 889 height 506
copy p "JMS-3080Y-CDS"
click at [297, 207] on input "text" at bounding box center [440, 194] width 404 height 30
type input "********"
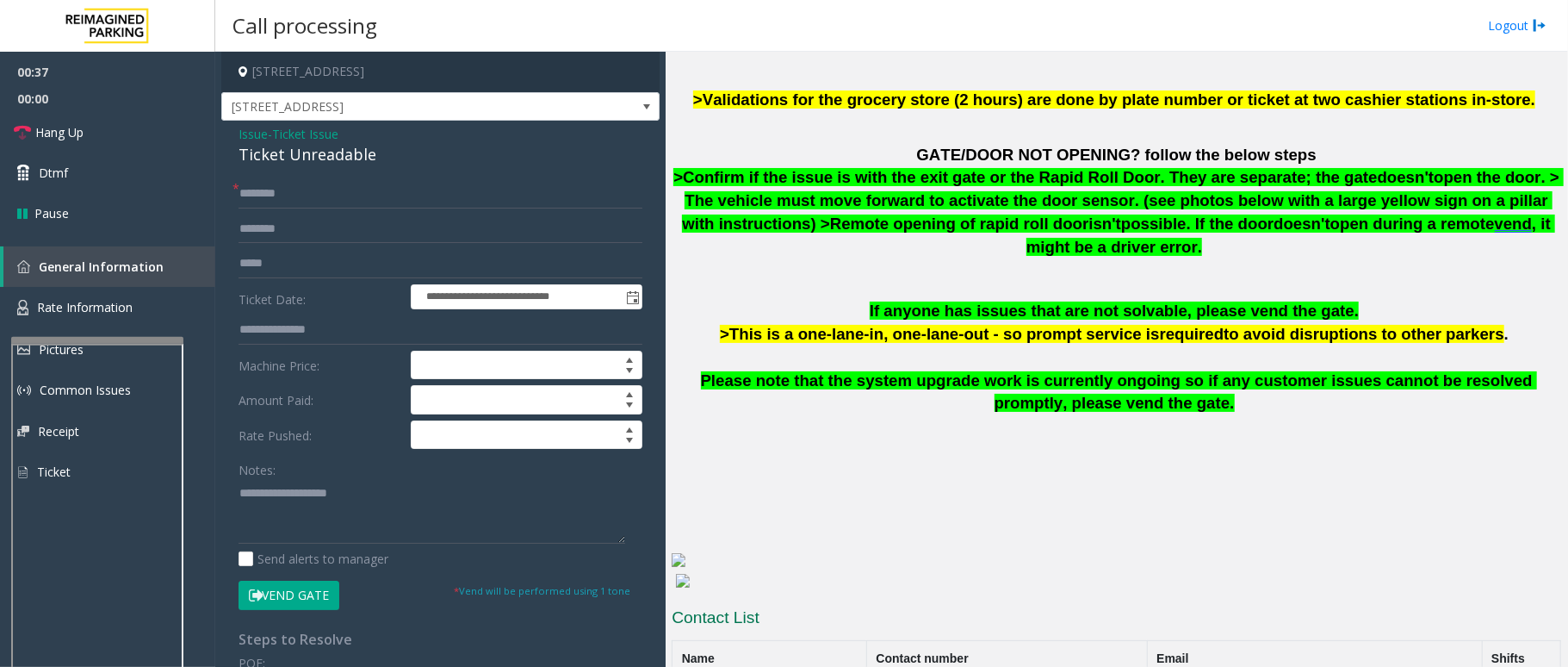
scroll to position [1041, 0]
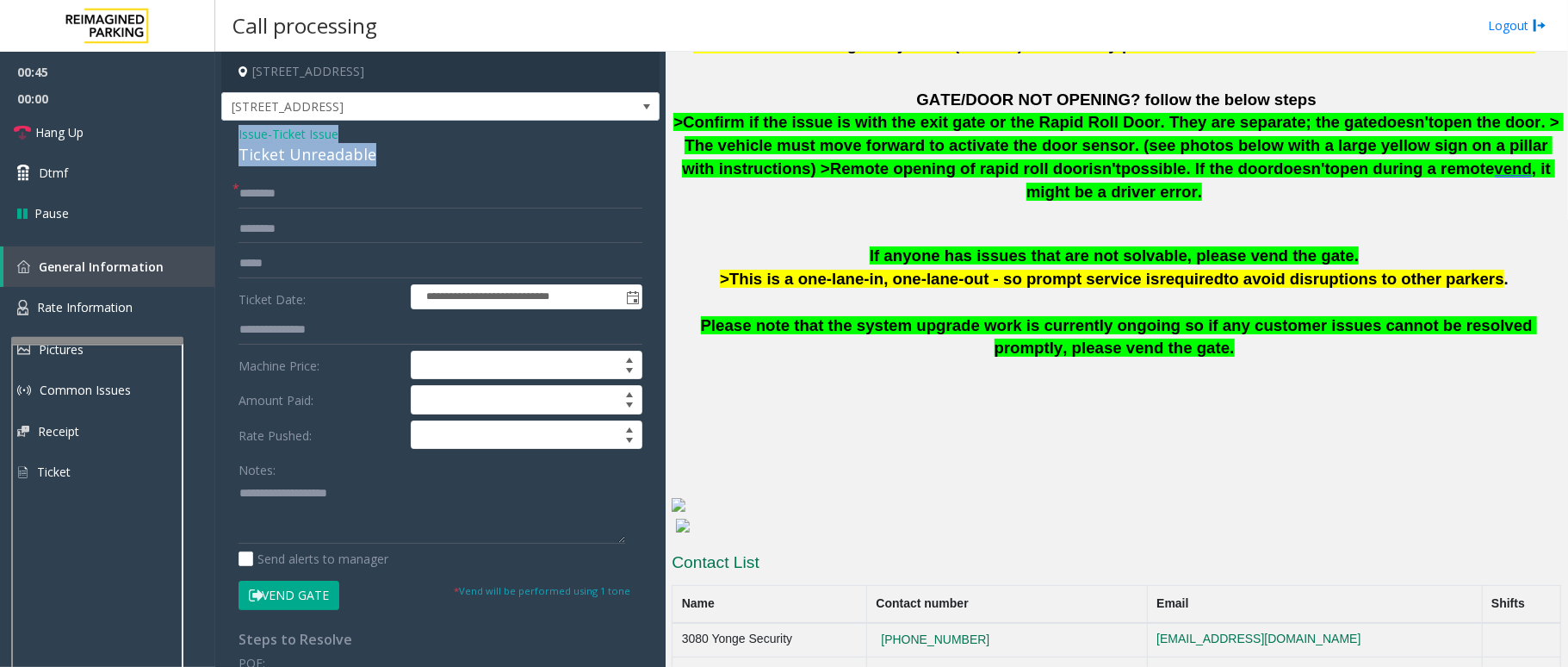
drag, startPoint x: 379, startPoint y: 152, endPoint x: 225, endPoint y: 143, distance: 154.3
click at [225, 143] on div "**********" at bounding box center [440, 540] width 439 height 840
click at [390, 528] on textarea at bounding box center [431, 511] width 387 height 65
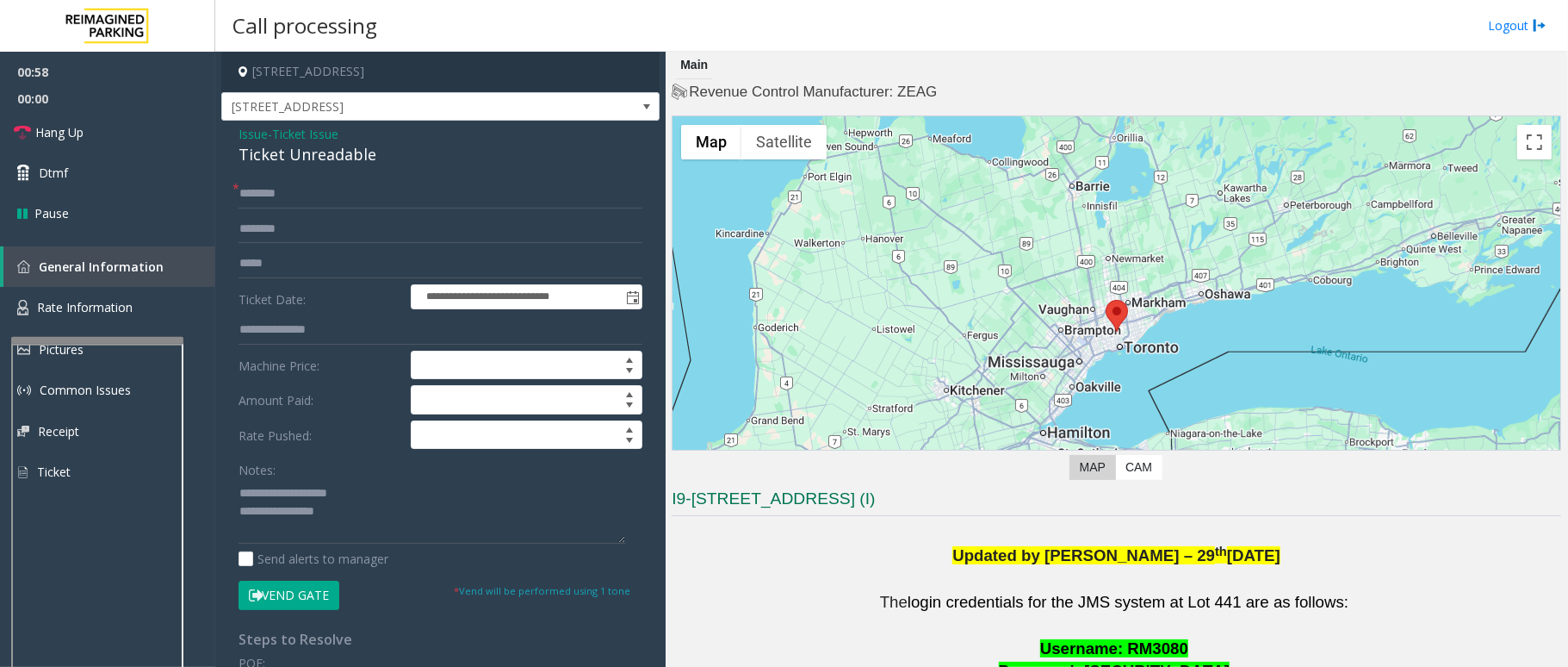
scroll to position [459, 0]
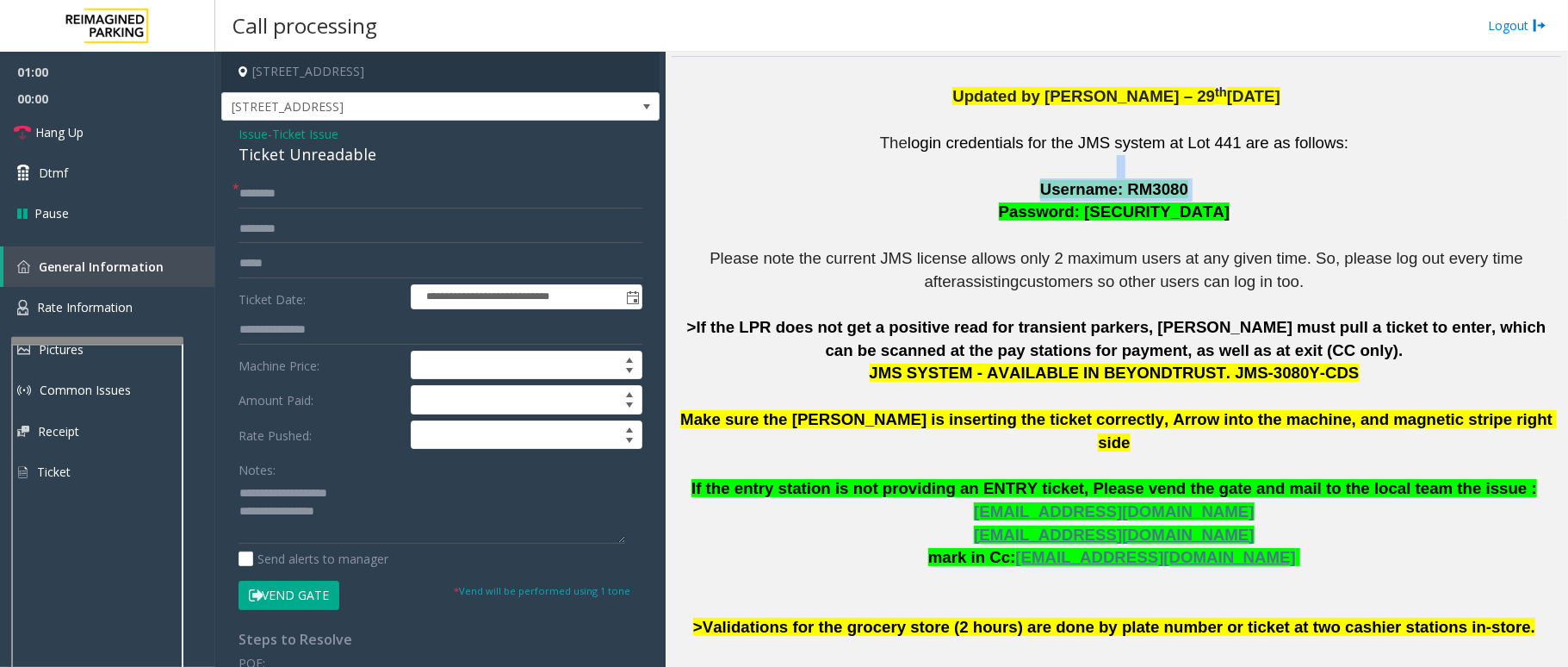
drag, startPoint x: 1121, startPoint y: 179, endPoint x: 1179, endPoint y: 186, distance: 58.4
click at [1179, 186] on p "The login credentials for the JMS system at Lot 441 are as follows: Username: R…" at bounding box center [1116, 385] width 889 height 506
drag, startPoint x: 1172, startPoint y: 189, endPoint x: 1116, endPoint y: 191, distance: 56.0
click at [1116, 191] on p "The login credentials for the JMS system at Lot 441 are as follows: Username: R…" at bounding box center [1116, 385] width 889 height 506
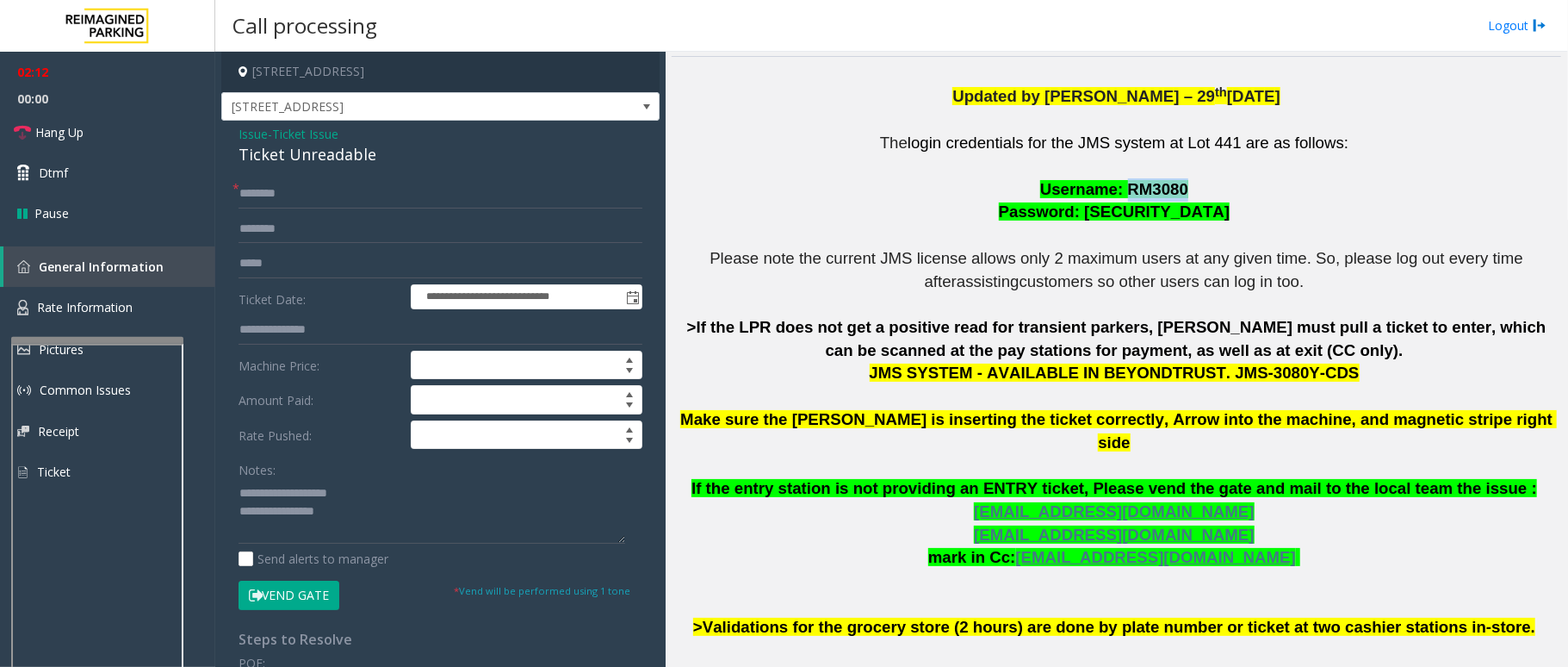
click at [279, 594] on button "Vend Gate" at bounding box center [288, 595] width 101 height 30
click at [368, 525] on textarea at bounding box center [431, 511] width 387 height 65
click at [98, 132] on link "Hang Up" at bounding box center [107, 132] width 215 height 41
click at [379, 535] on textarea at bounding box center [431, 511] width 387 height 65
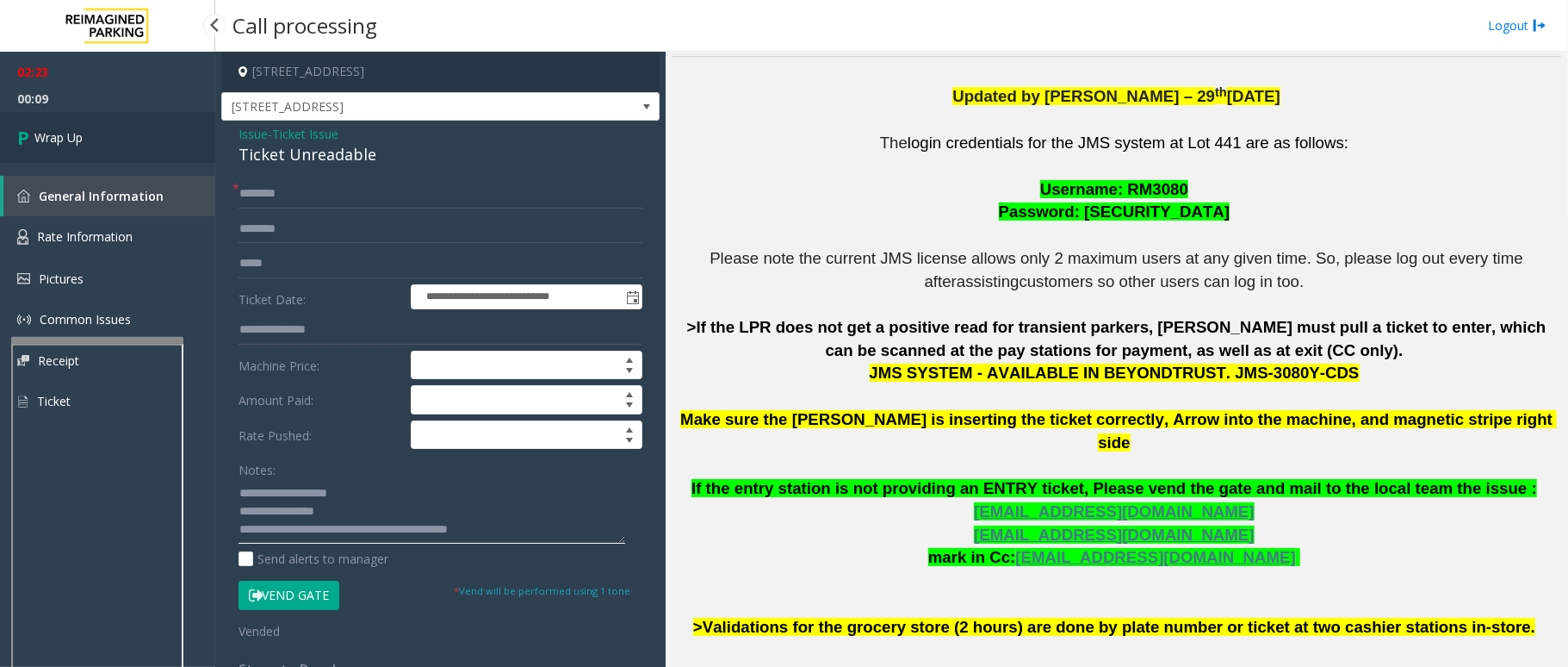
type textarea "**********"
click at [94, 122] on link "Wrap Up" at bounding box center [107, 137] width 215 height 51
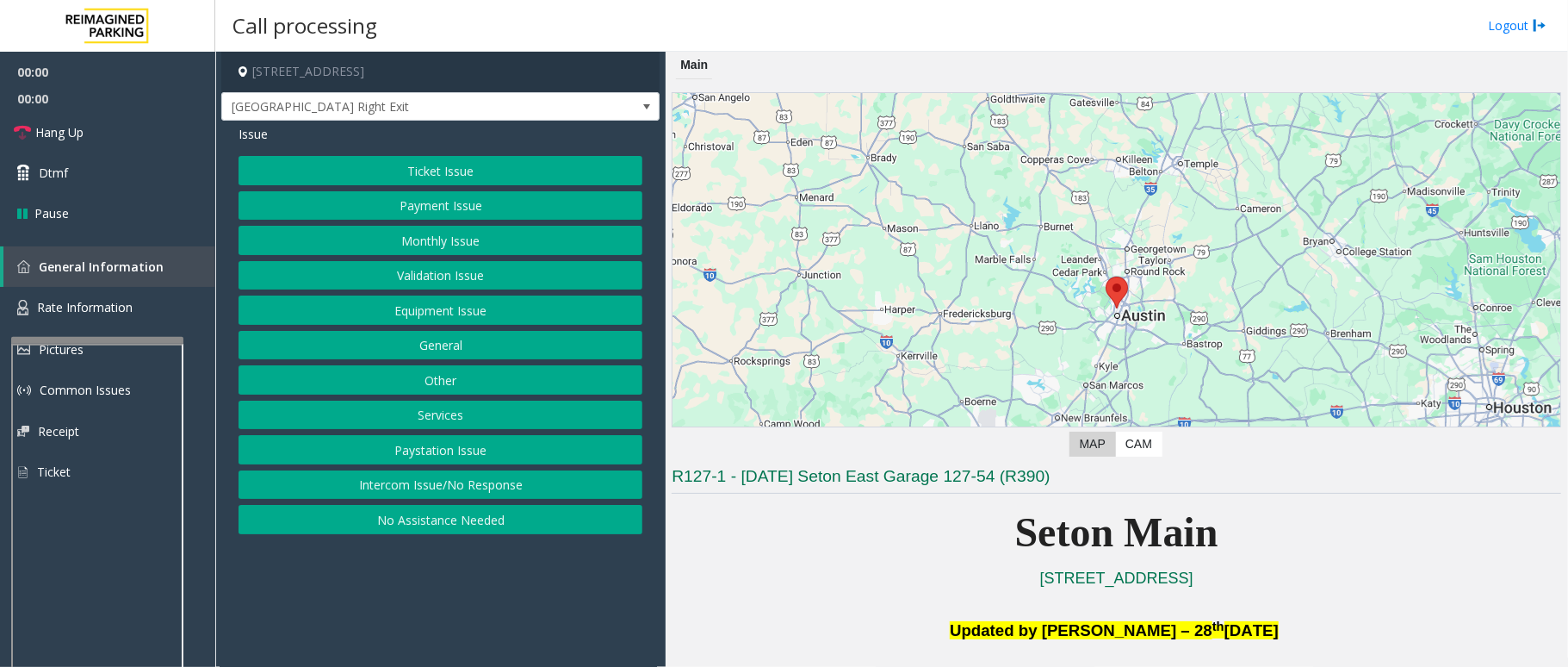
click at [410, 321] on button "Equipment Issue" at bounding box center [440, 310] width 404 height 30
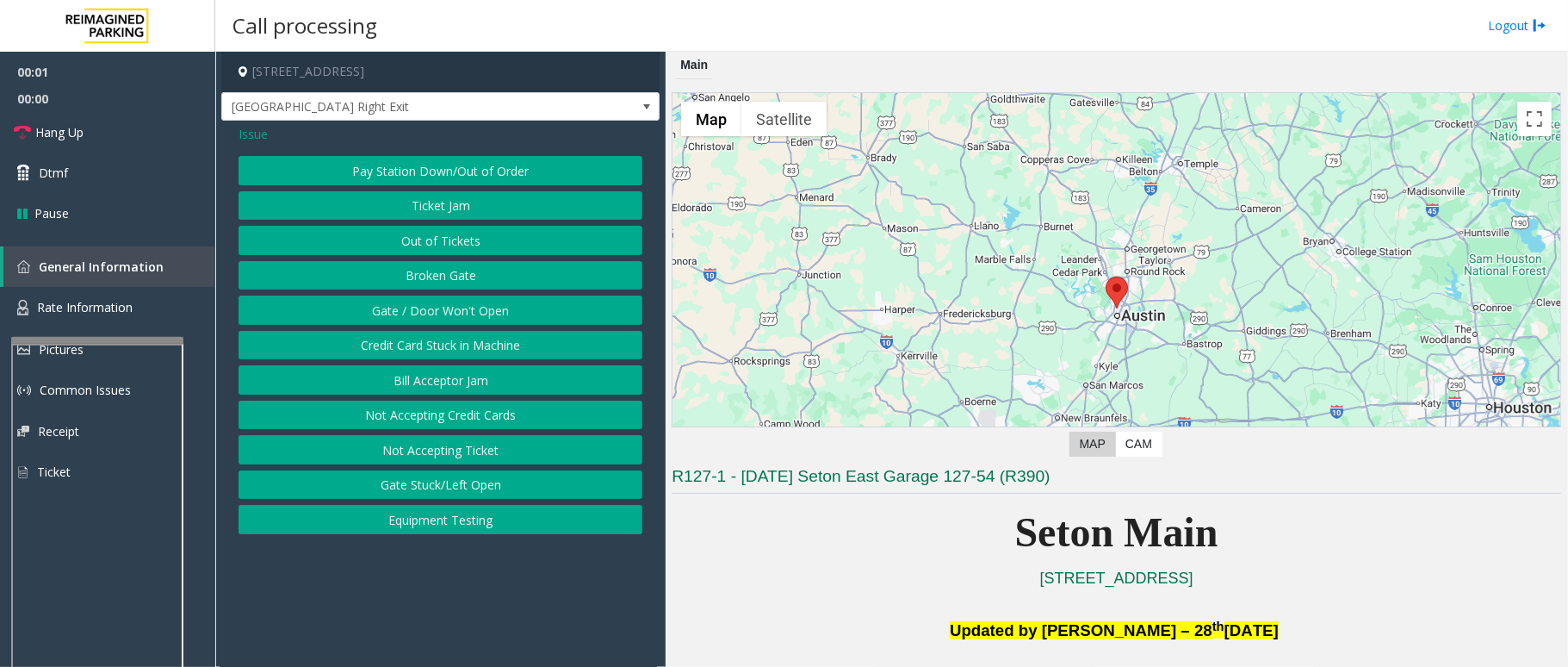
click at [410, 321] on button "Gate / Door Won't Open" at bounding box center [440, 310] width 404 height 30
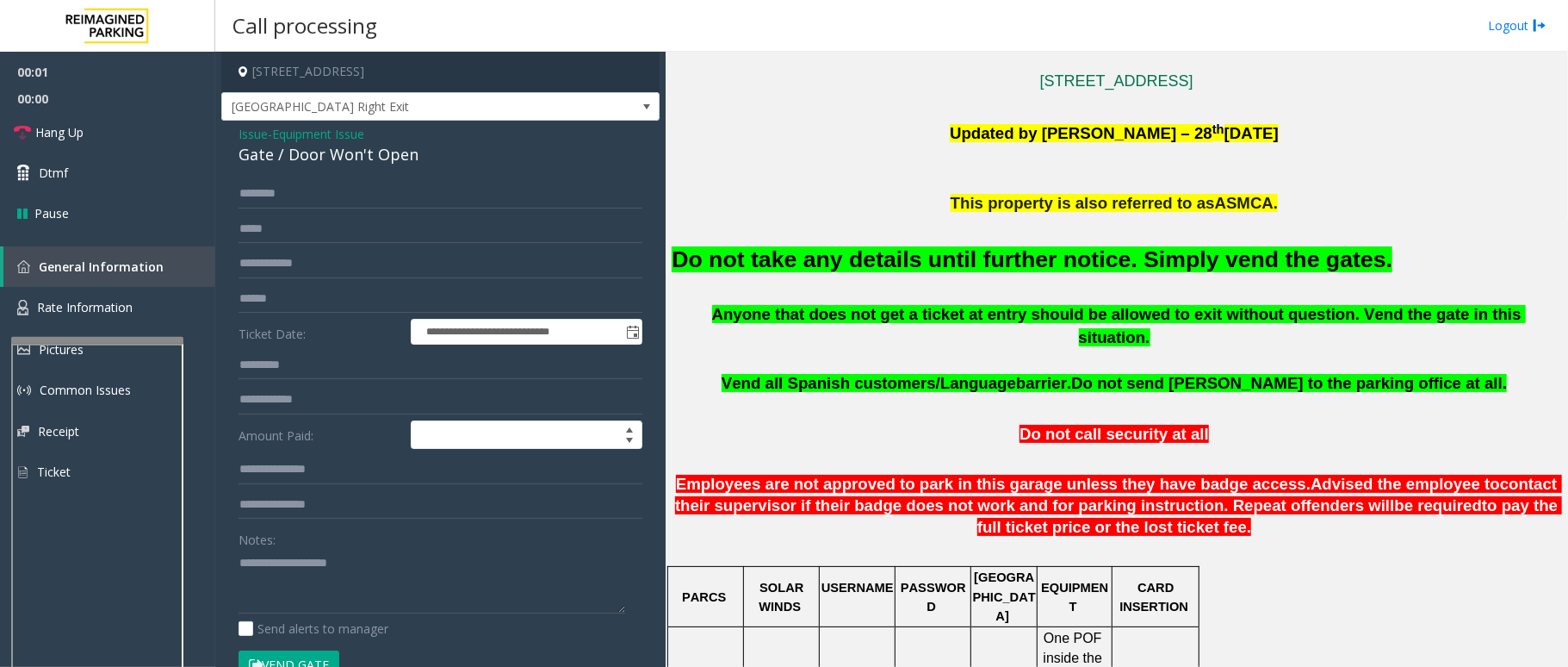
scroll to position [574, 0]
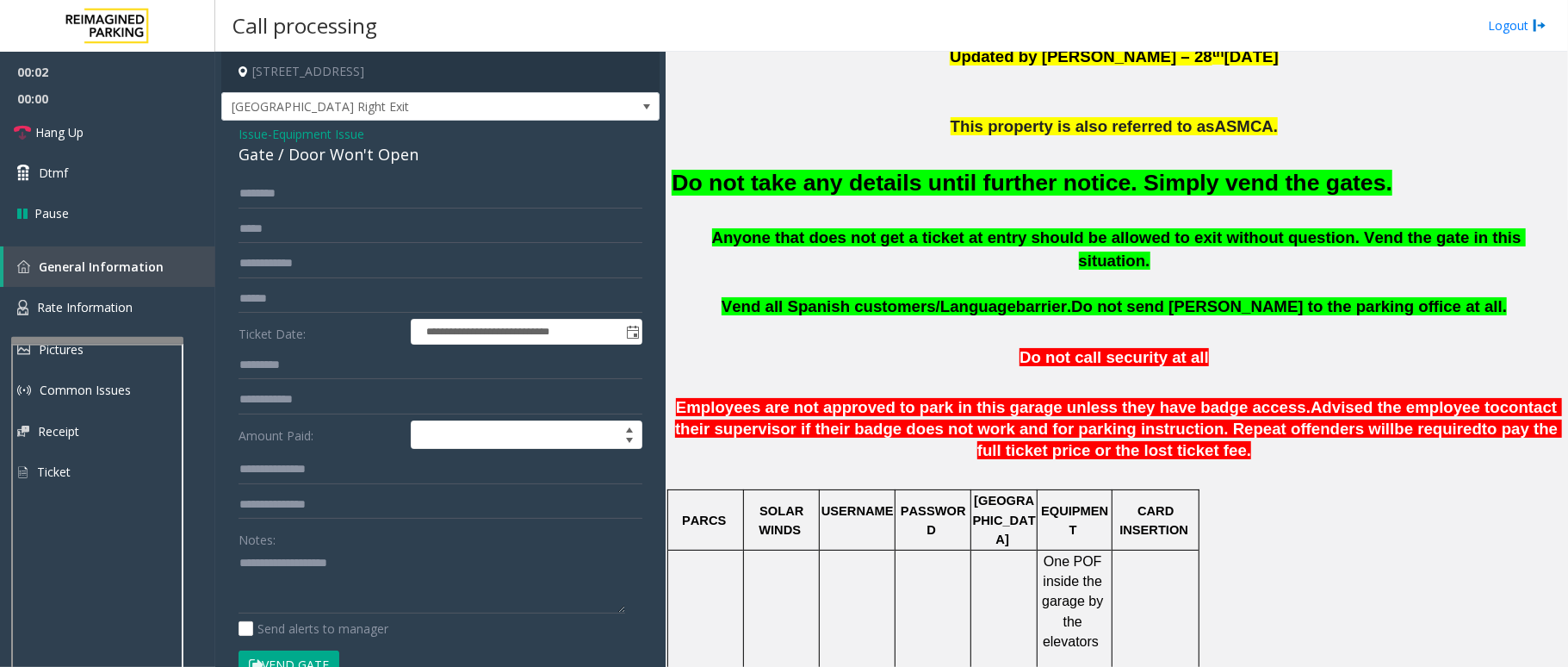
click at [1140, 193] on font "Do not take any details until further notice. Simply vend the gates." at bounding box center [1031, 183] width 720 height 26
click at [1141, 193] on font "Do not take any details until further notice. Simply vend the gates." at bounding box center [1031, 183] width 720 height 26
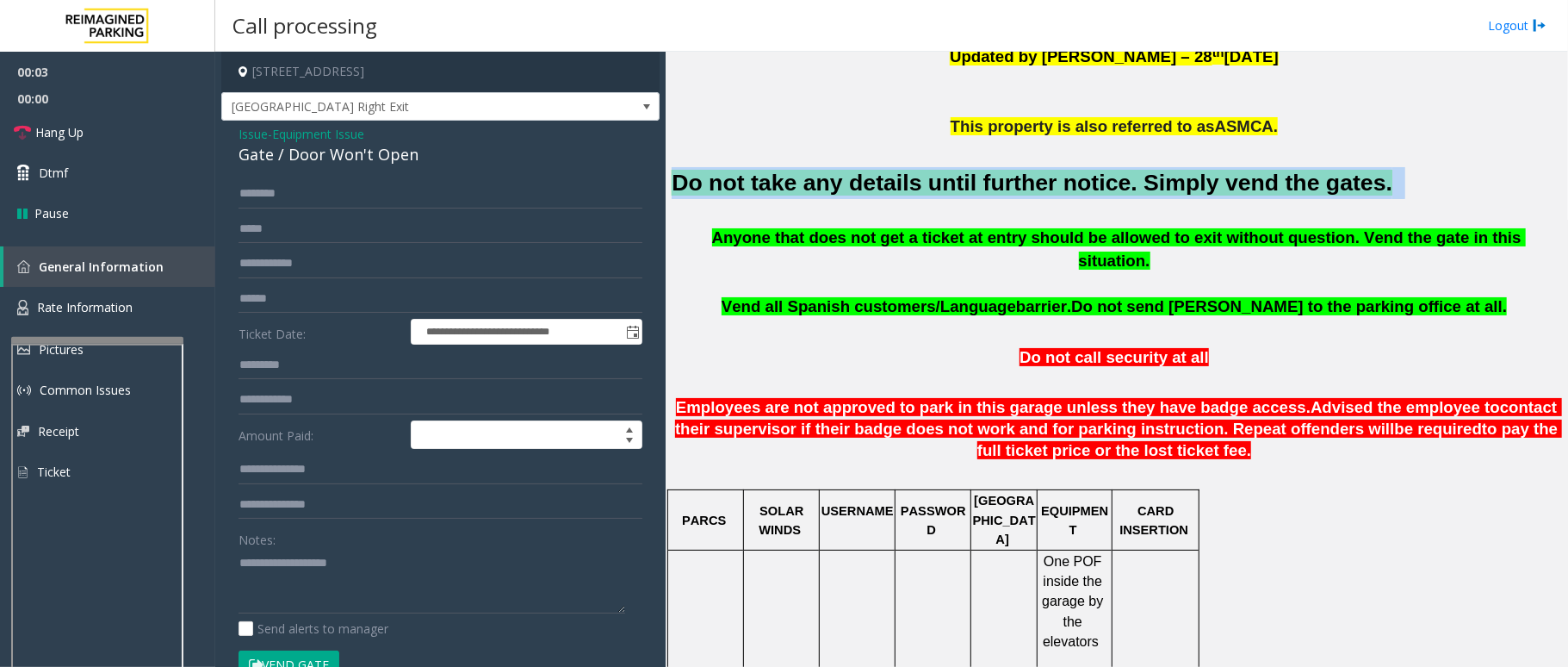
click at [1141, 193] on font "Do not take any details until further notice. Simply vend the gates." at bounding box center [1031, 183] width 720 height 26
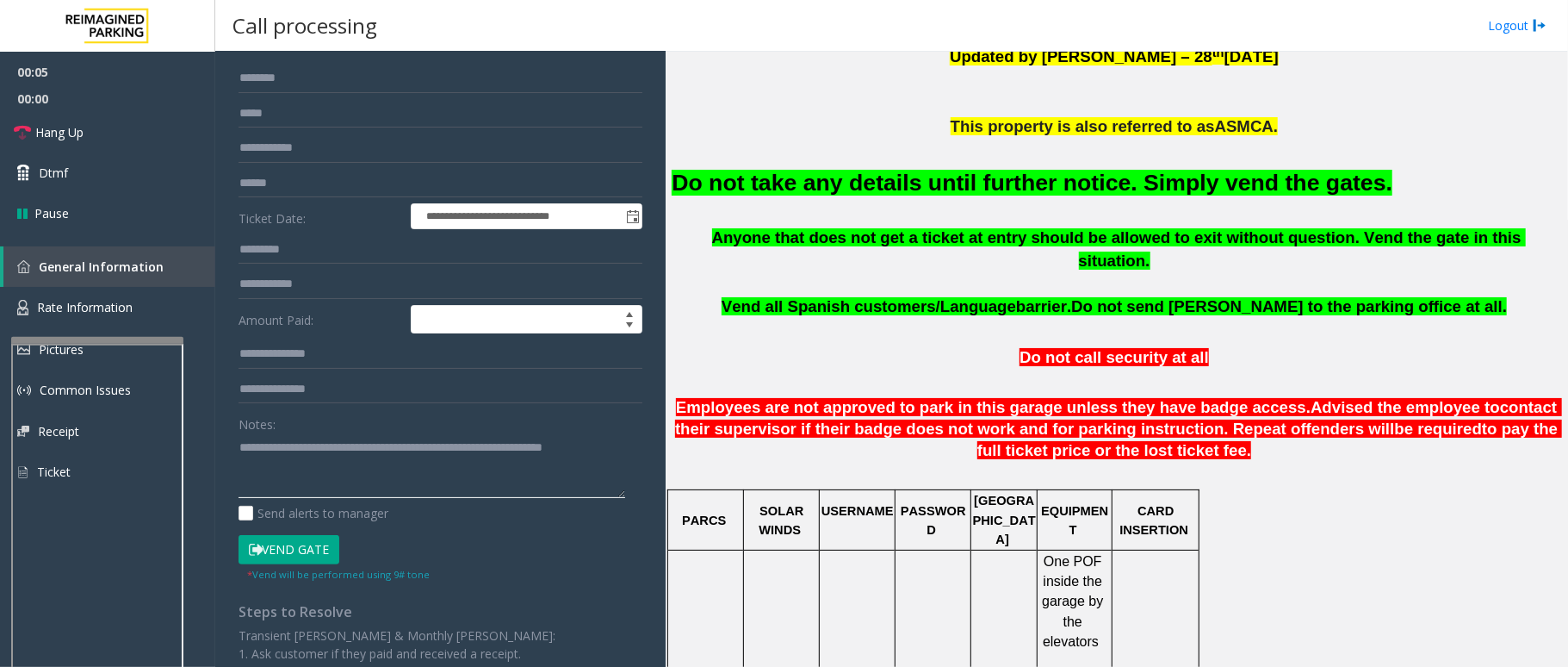
type textarea "**********"
click at [308, 558] on button "Vend Gate" at bounding box center [288, 550] width 101 height 30
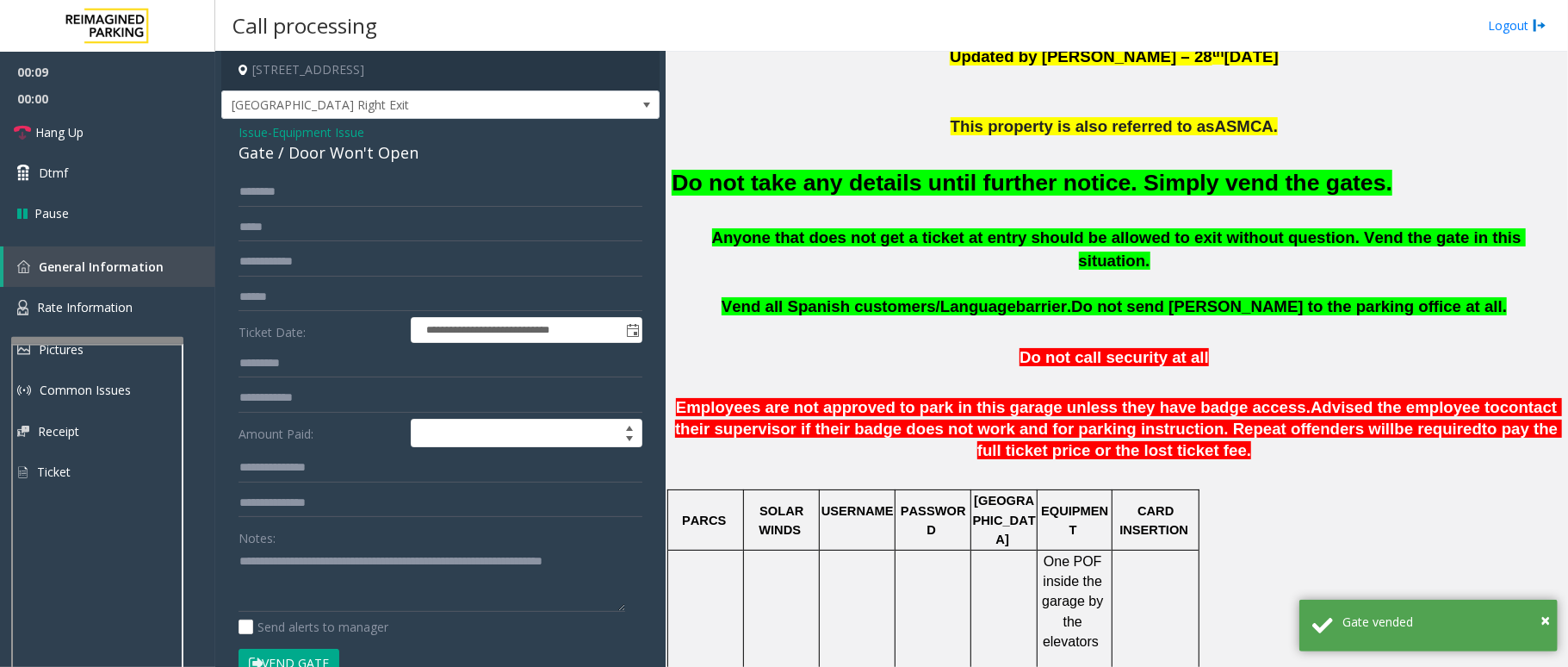
scroll to position [0, 0]
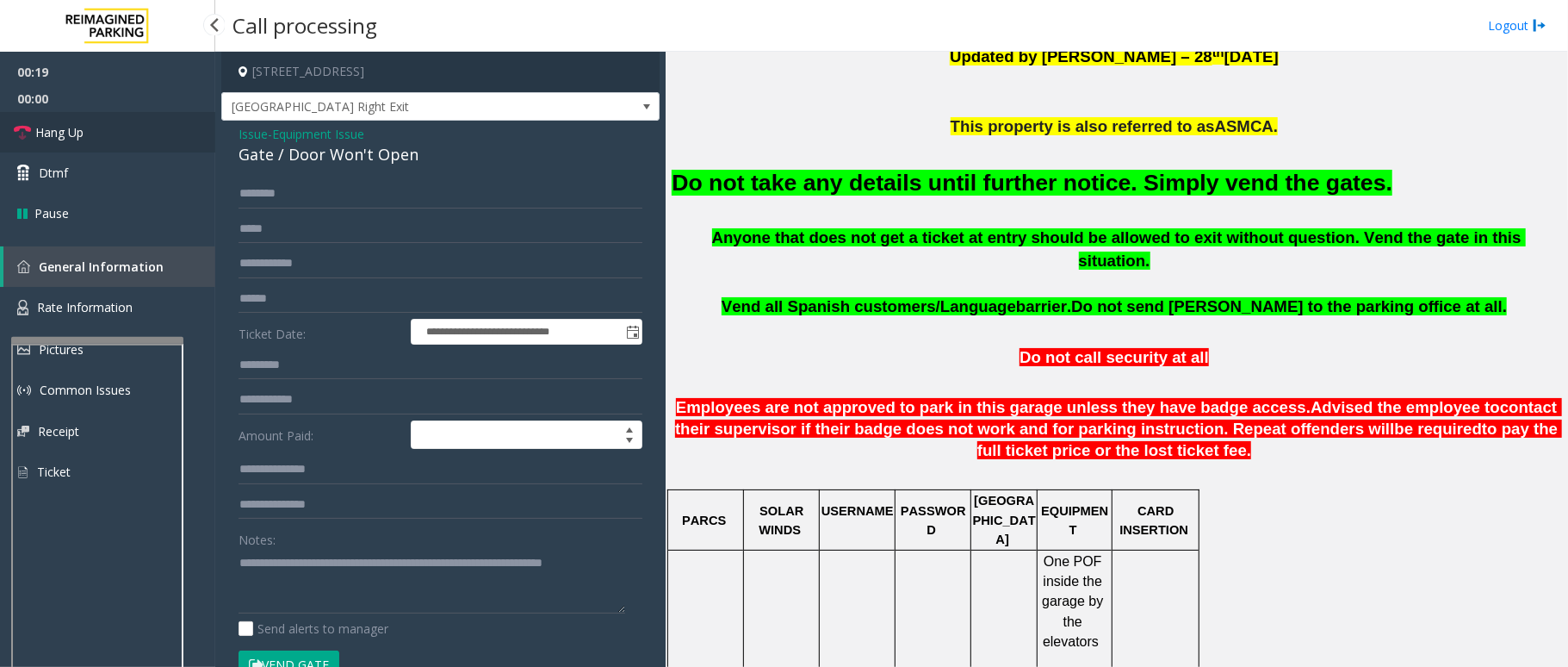
click at [125, 143] on link "Hang Up" at bounding box center [107, 132] width 215 height 41
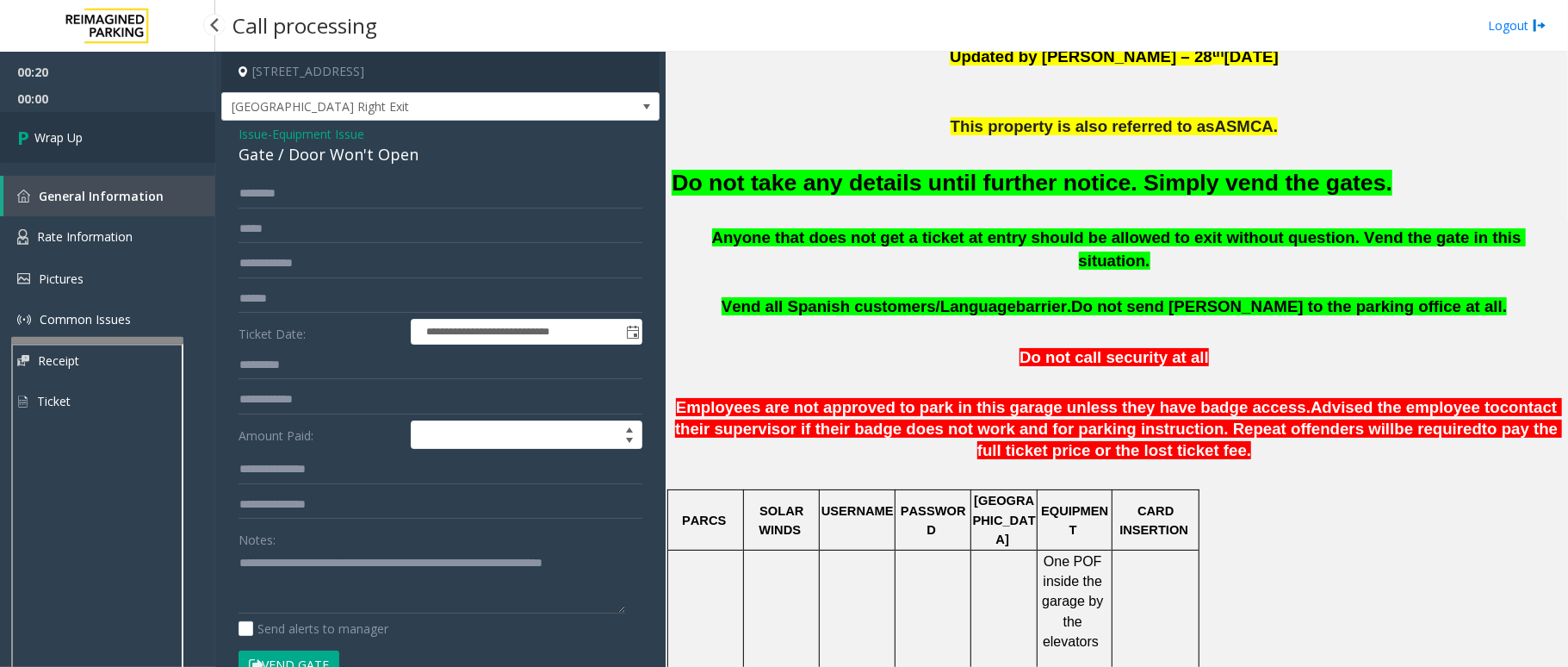
click at [125, 143] on link "Wrap Up" at bounding box center [107, 137] width 215 height 51
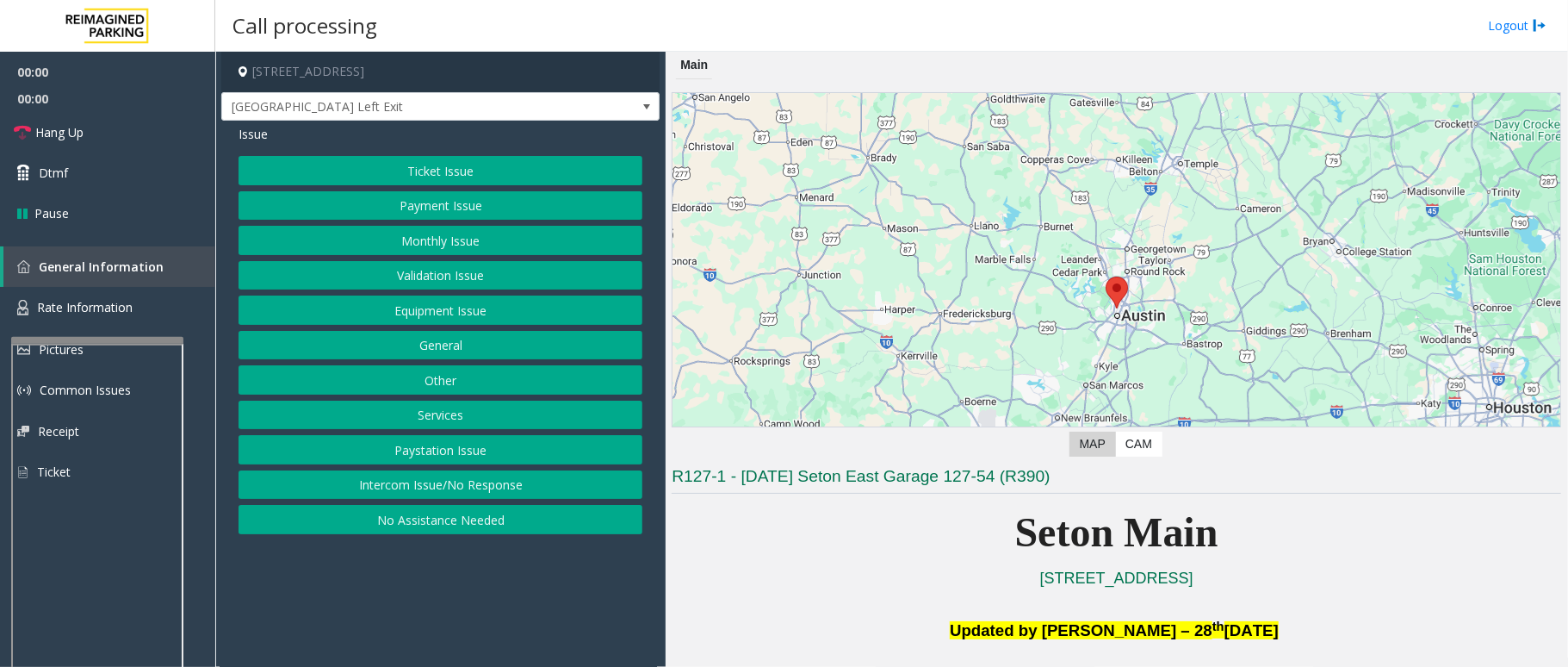
click at [445, 313] on button "Equipment Issue" at bounding box center [440, 310] width 404 height 30
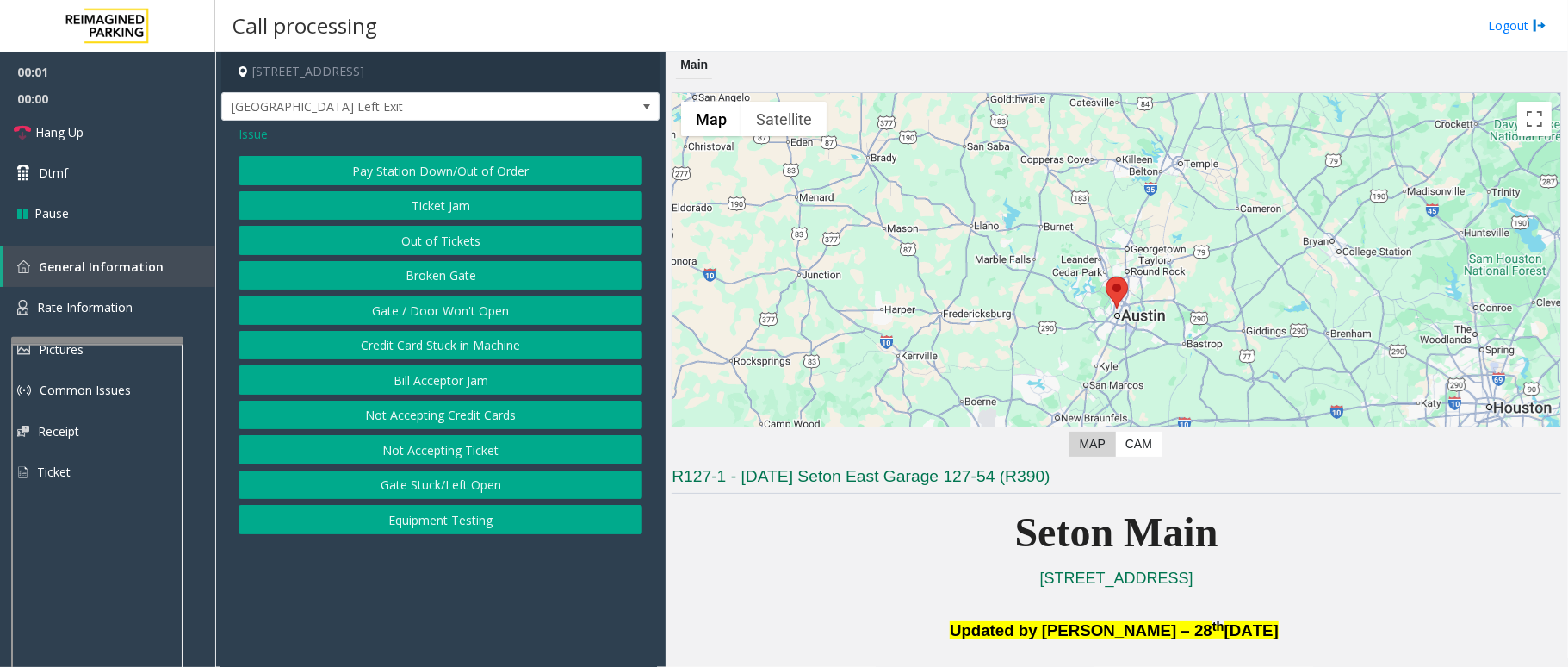
click at [445, 313] on button "Gate / Door Won't Open" at bounding box center [440, 310] width 404 height 30
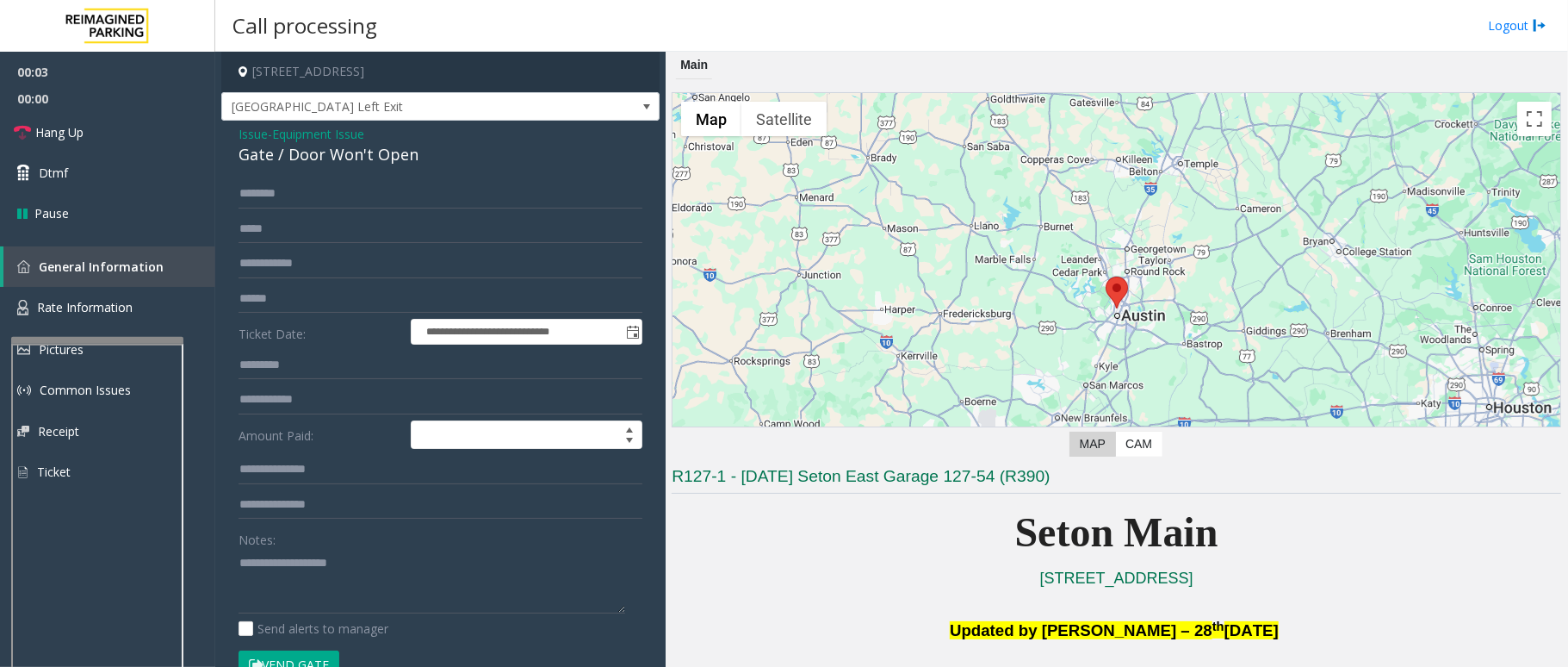
scroll to position [459, 0]
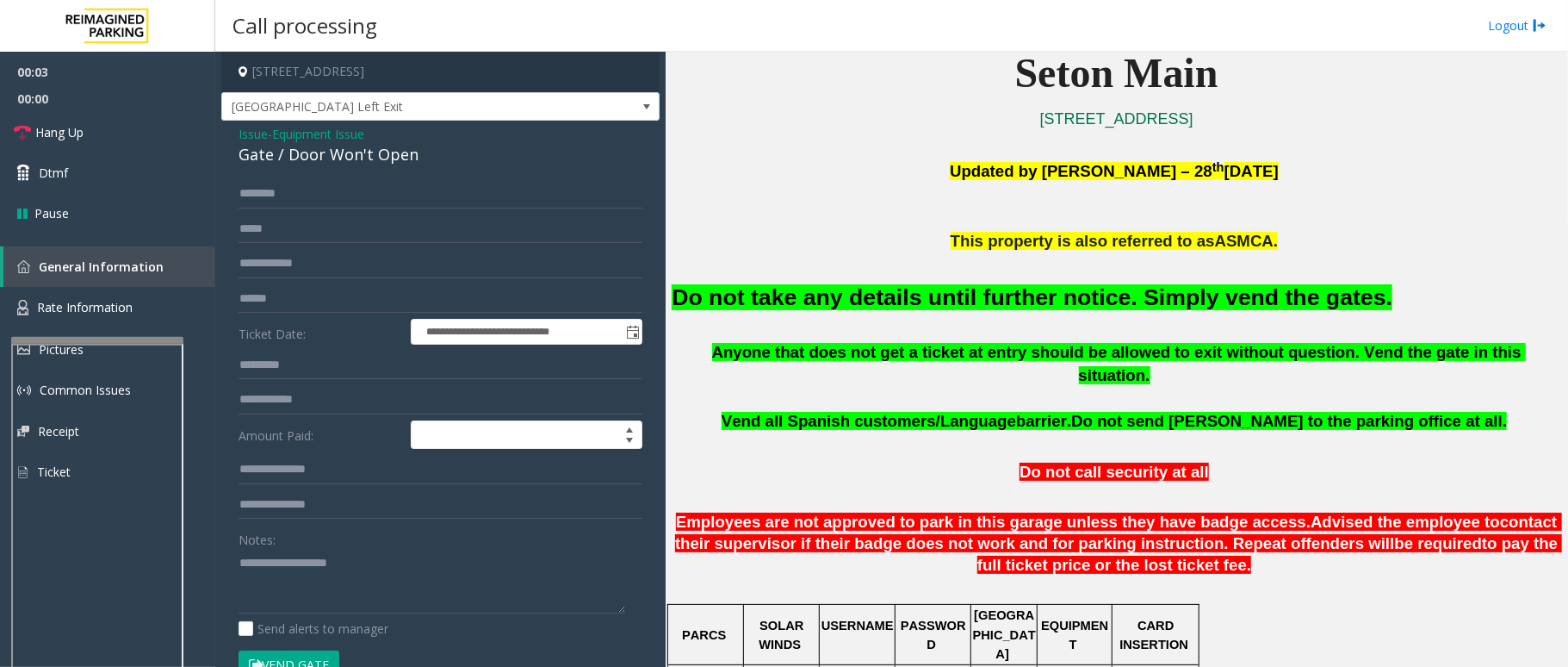
click at [999, 294] on font "Do not take any details until further notice. Simply vend the gates." at bounding box center [1031, 297] width 720 height 26
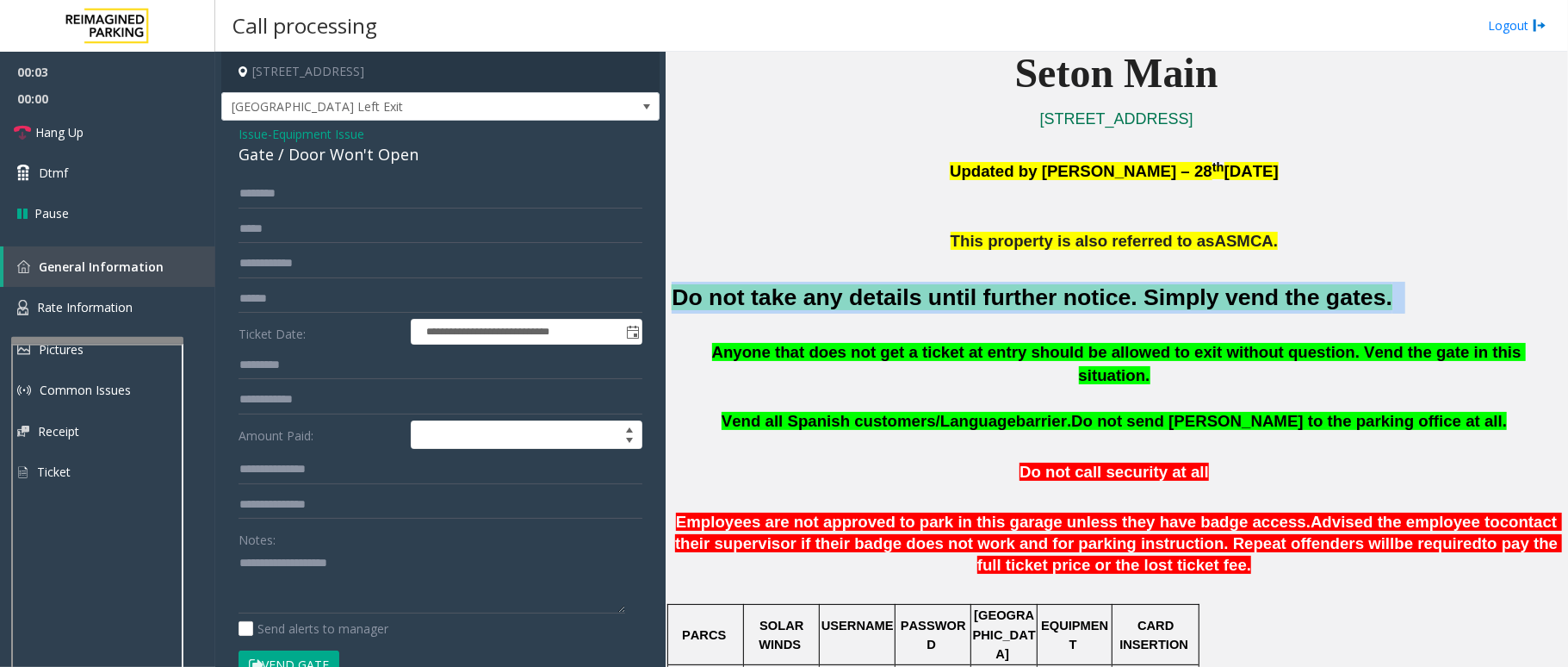
click at [999, 294] on font "Do not take any details until further notice. Simply vend the gates." at bounding box center [1031, 297] width 720 height 26
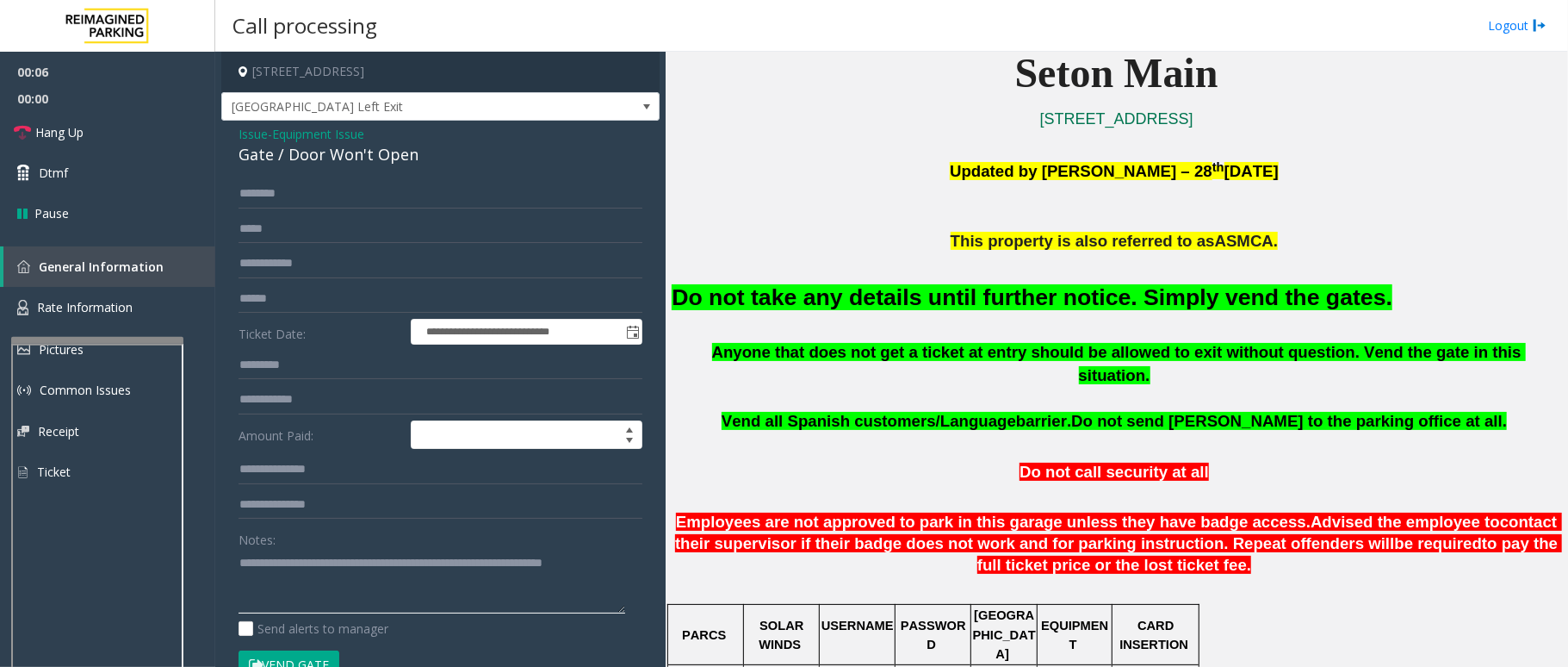
type textarea "**********"
click at [311, 661] on button "Vend Gate" at bounding box center [288, 665] width 101 height 30
click at [456, 104] on span "[GEOGRAPHIC_DATA] Left Exit" at bounding box center [397, 107] width 350 height 28
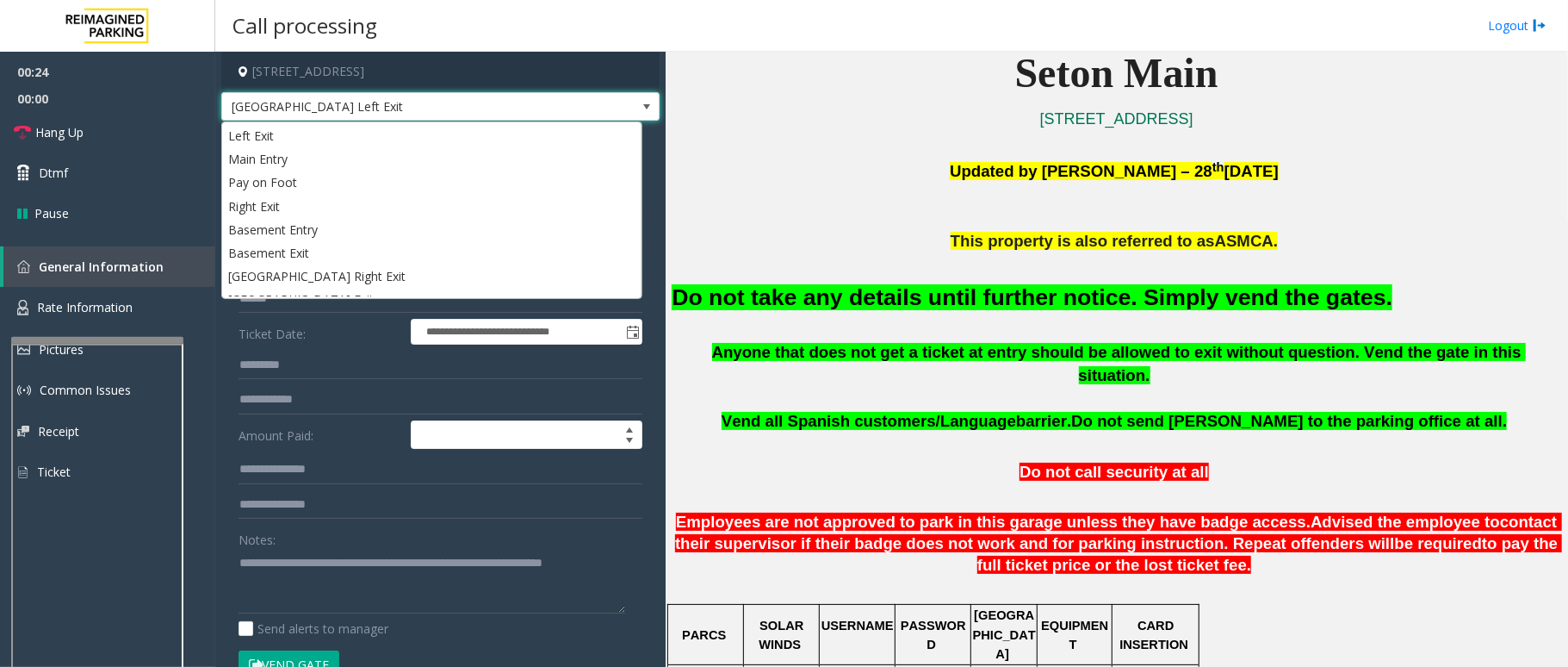
scroll to position [43, 0]
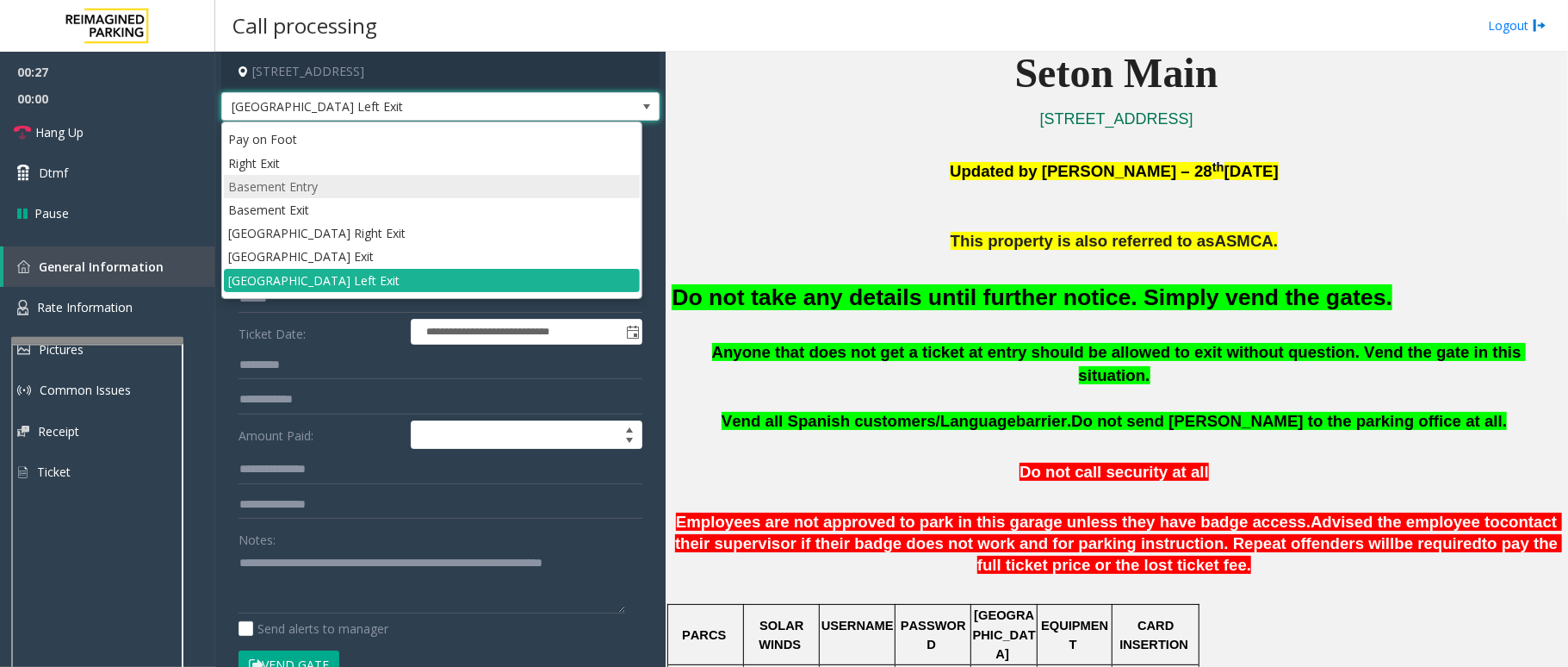
click at [414, 197] on li "Basement Entry" at bounding box center [431, 186] width 416 height 23
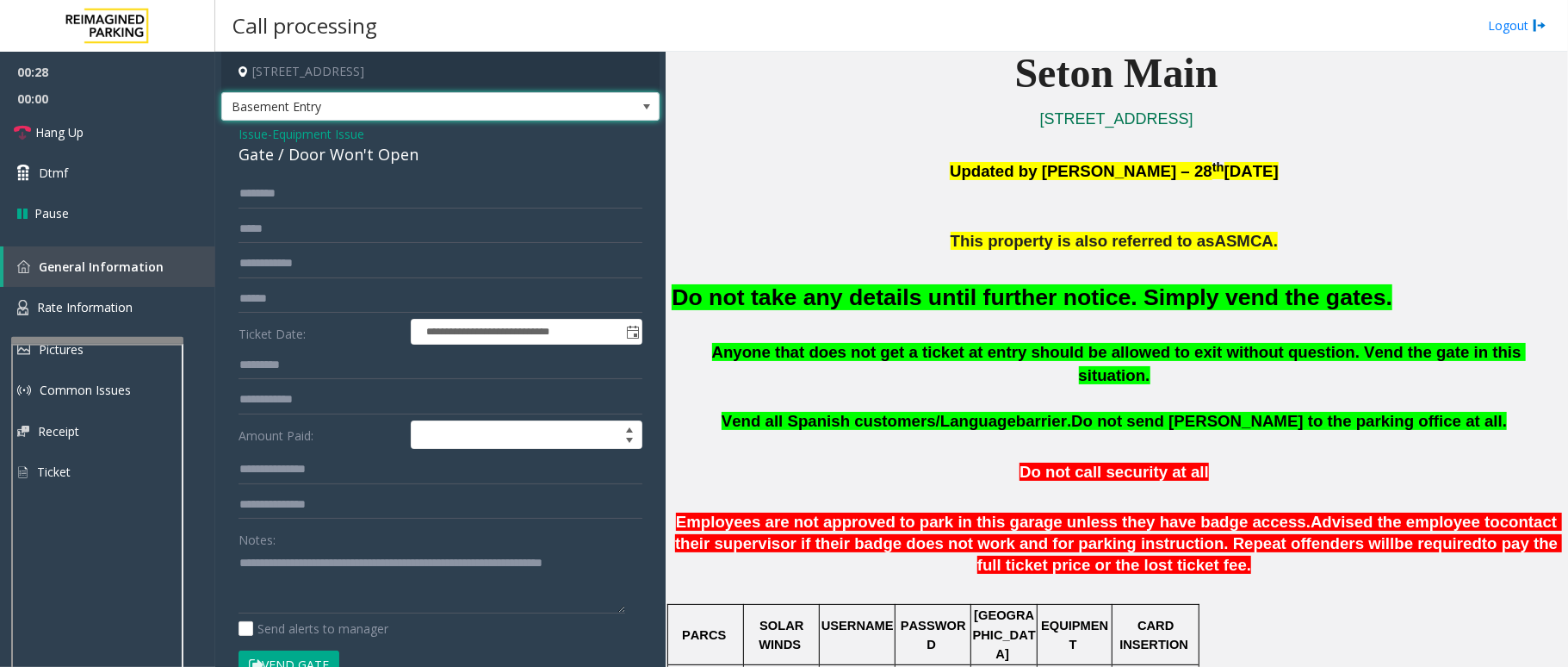
click at [435, 105] on span "Basement Entry" at bounding box center [397, 107] width 350 height 28
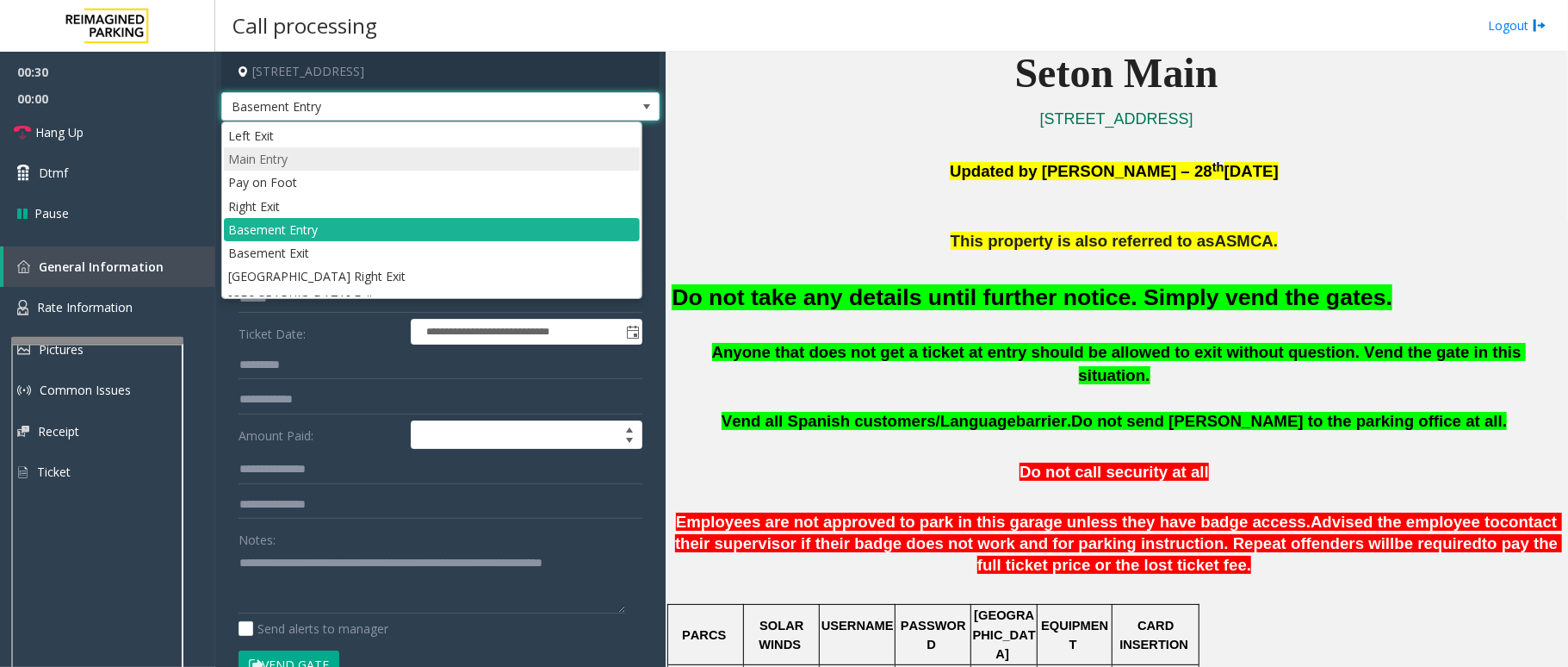
click at [332, 167] on li "Main Entry" at bounding box center [431, 158] width 416 height 23
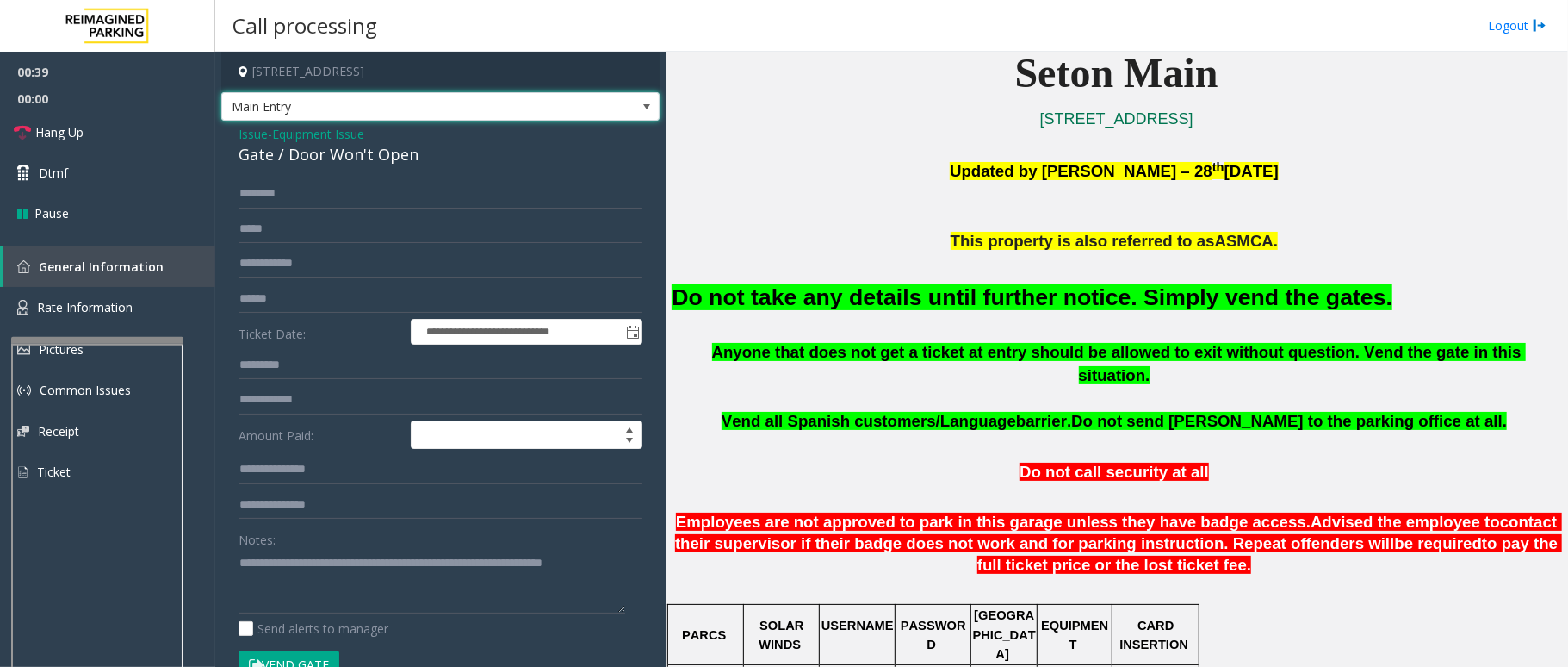
click at [321, 655] on button "Vend Gate" at bounding box center [288, 665] width 101 height 30
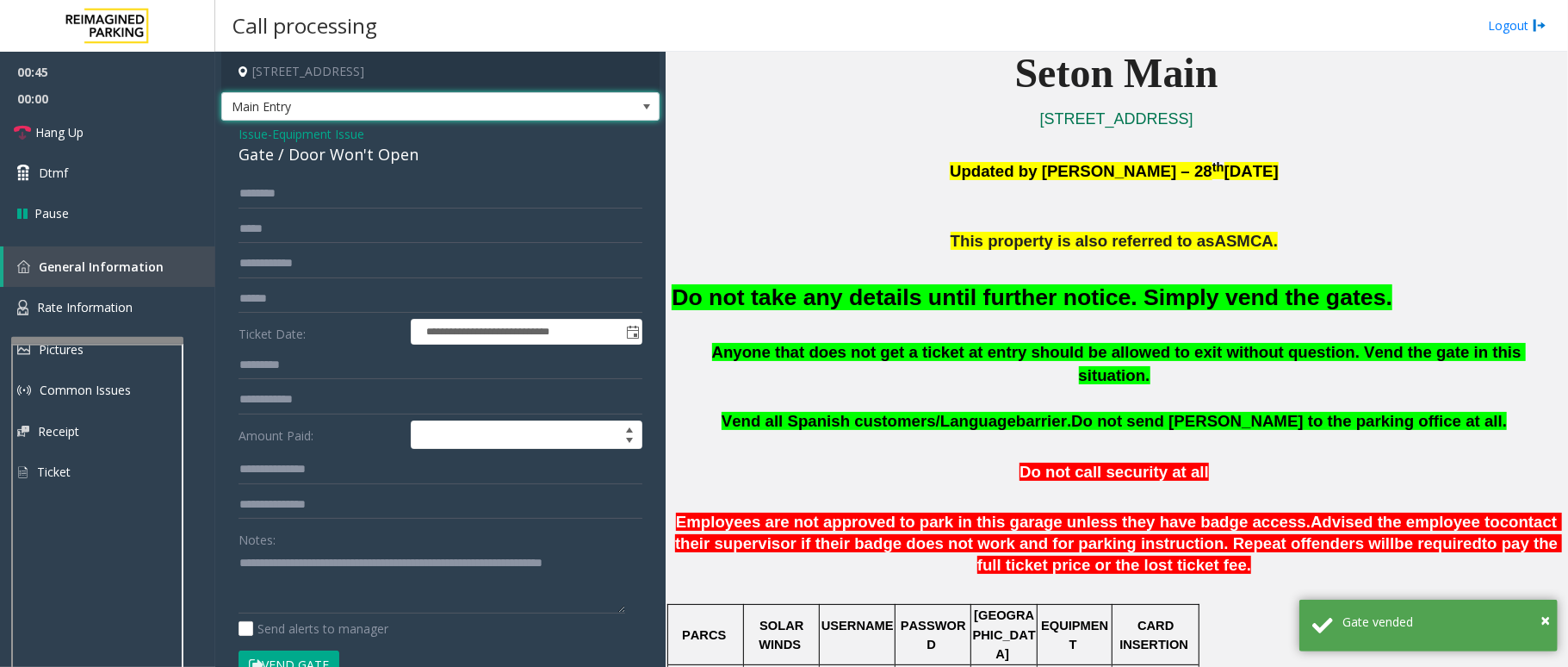
click at [480, 107] on span "Main Entry" at bounding box center [397, 107] width 350 height 28
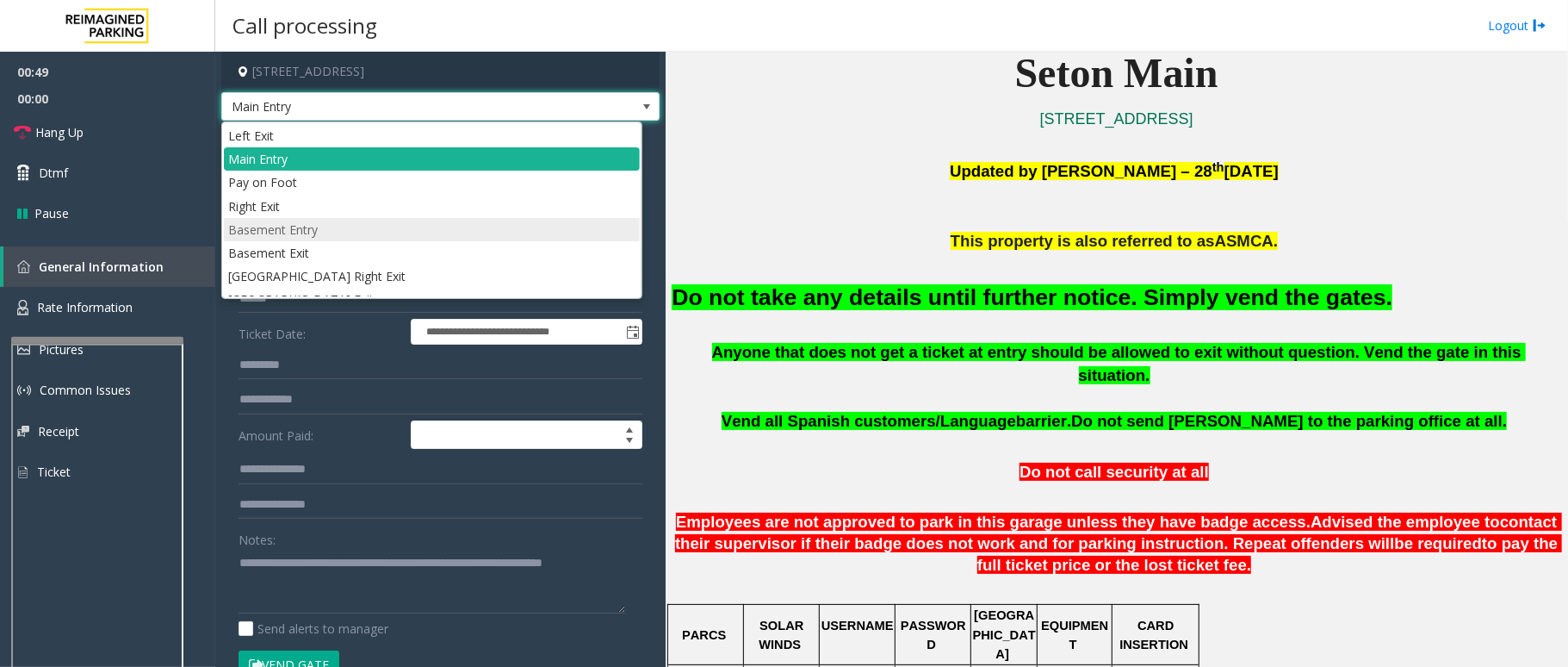
click at [404, 235] on li "Basement Entry" at bounding box center [431, 229] width 416 height 23
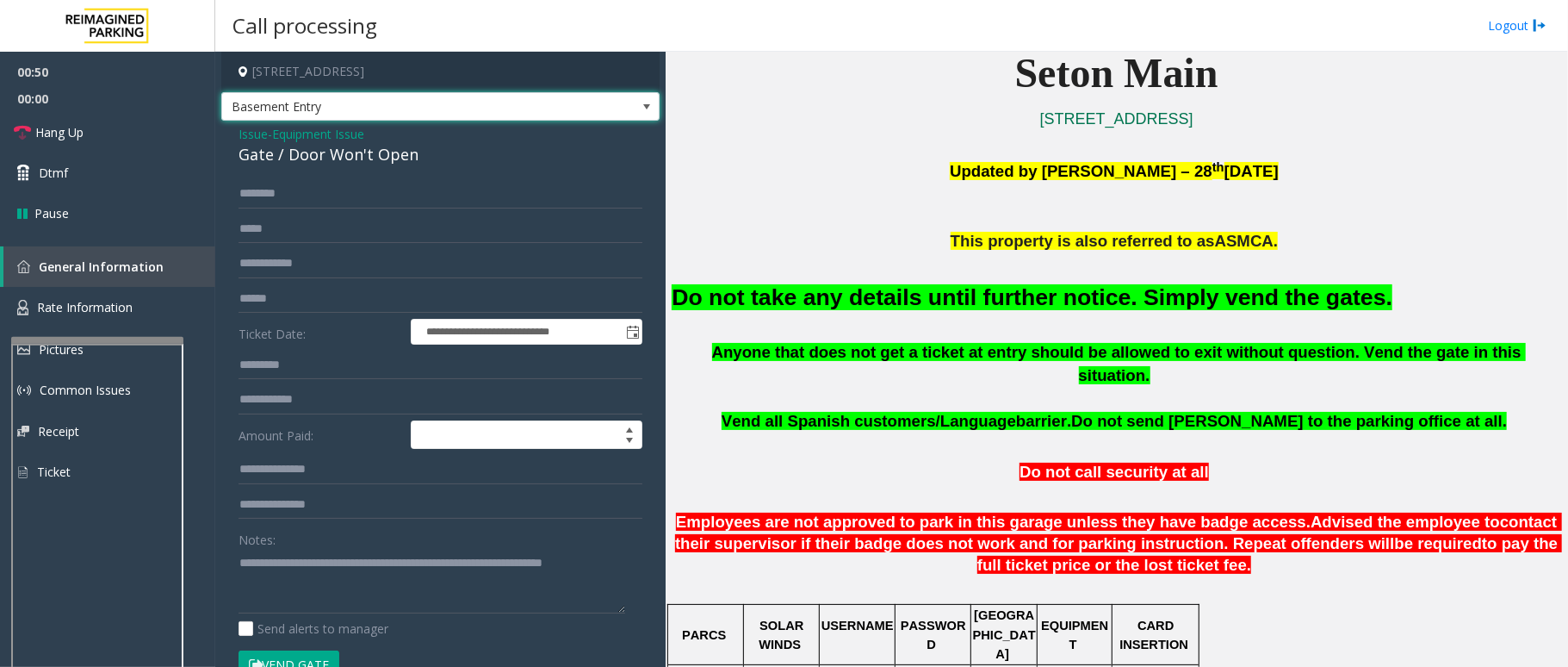
click at [317, 658] on button "Vend Gate" at bounding box center [288, 665] width 101 height 30
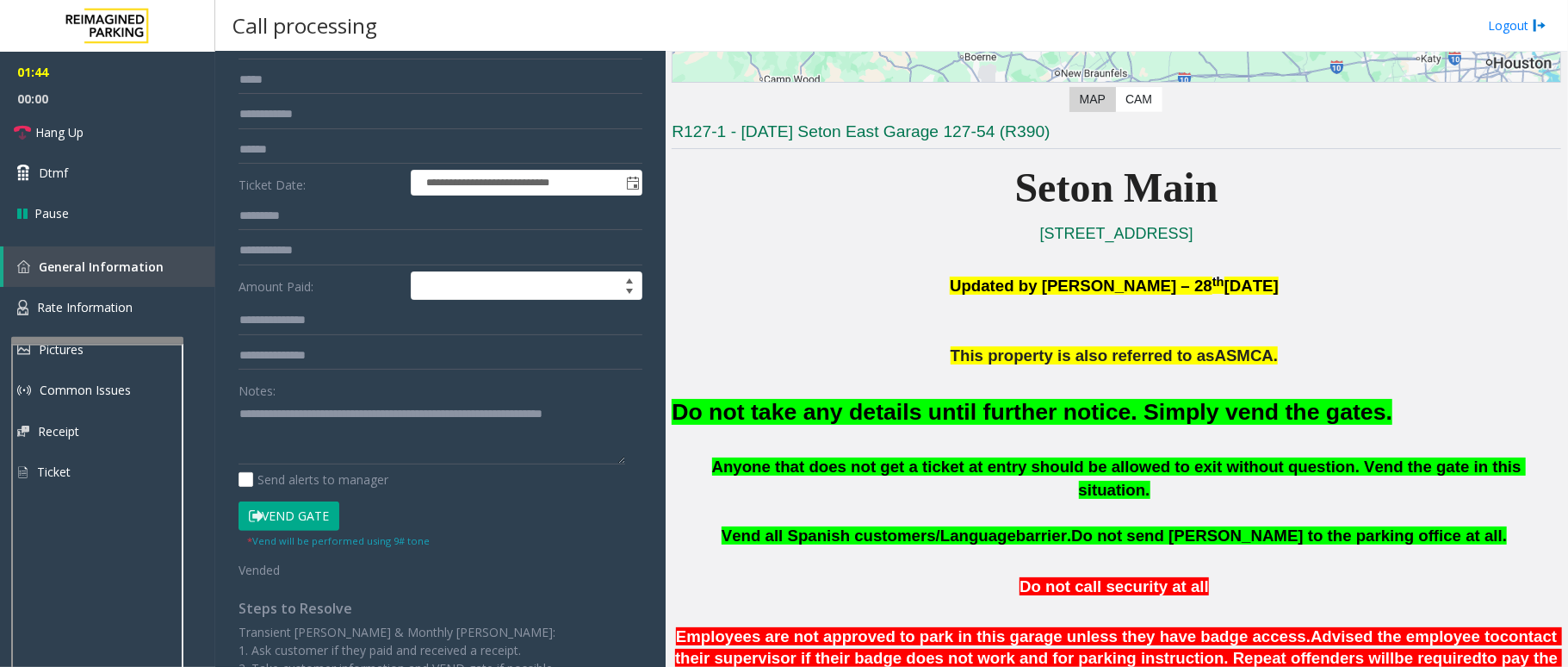
scroll to position [287, 0]
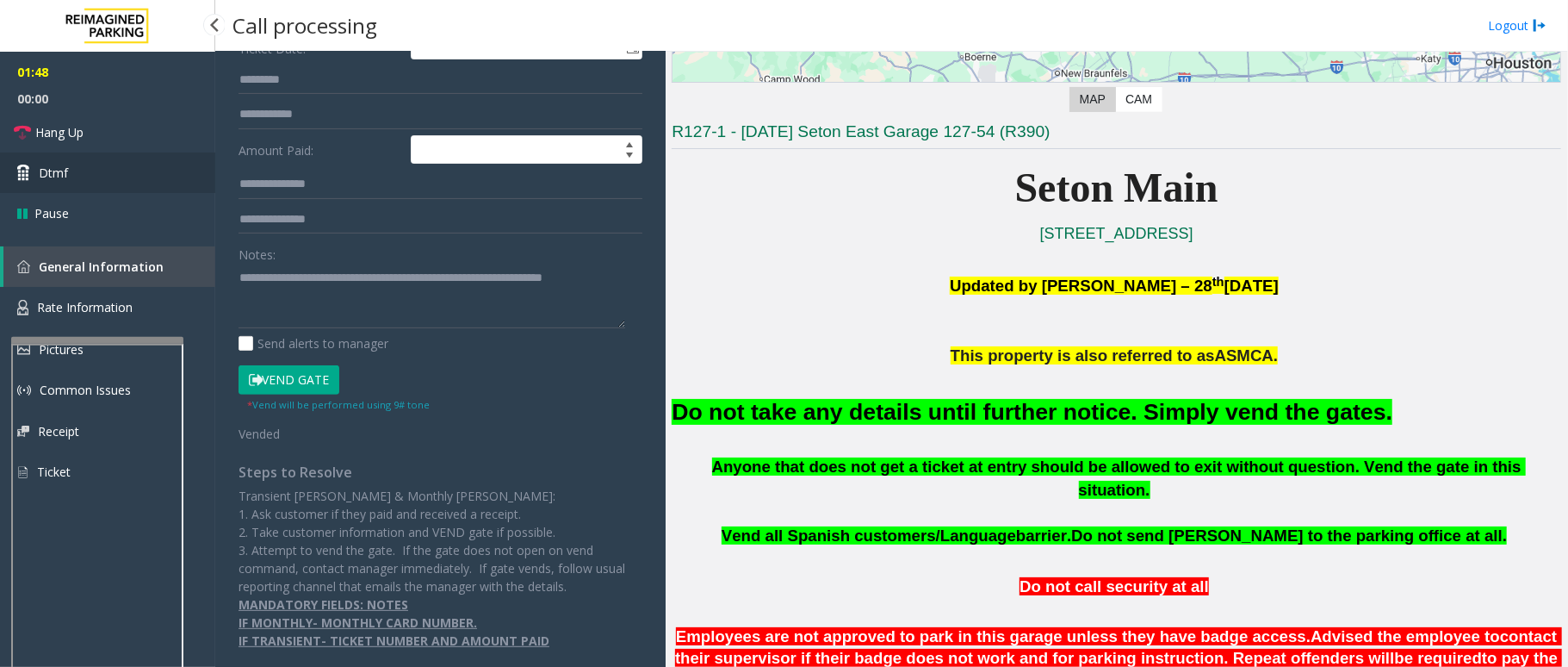
click at [125, 190] on link "Dtmf" at bounding box center [107, 173] width 215 height 41
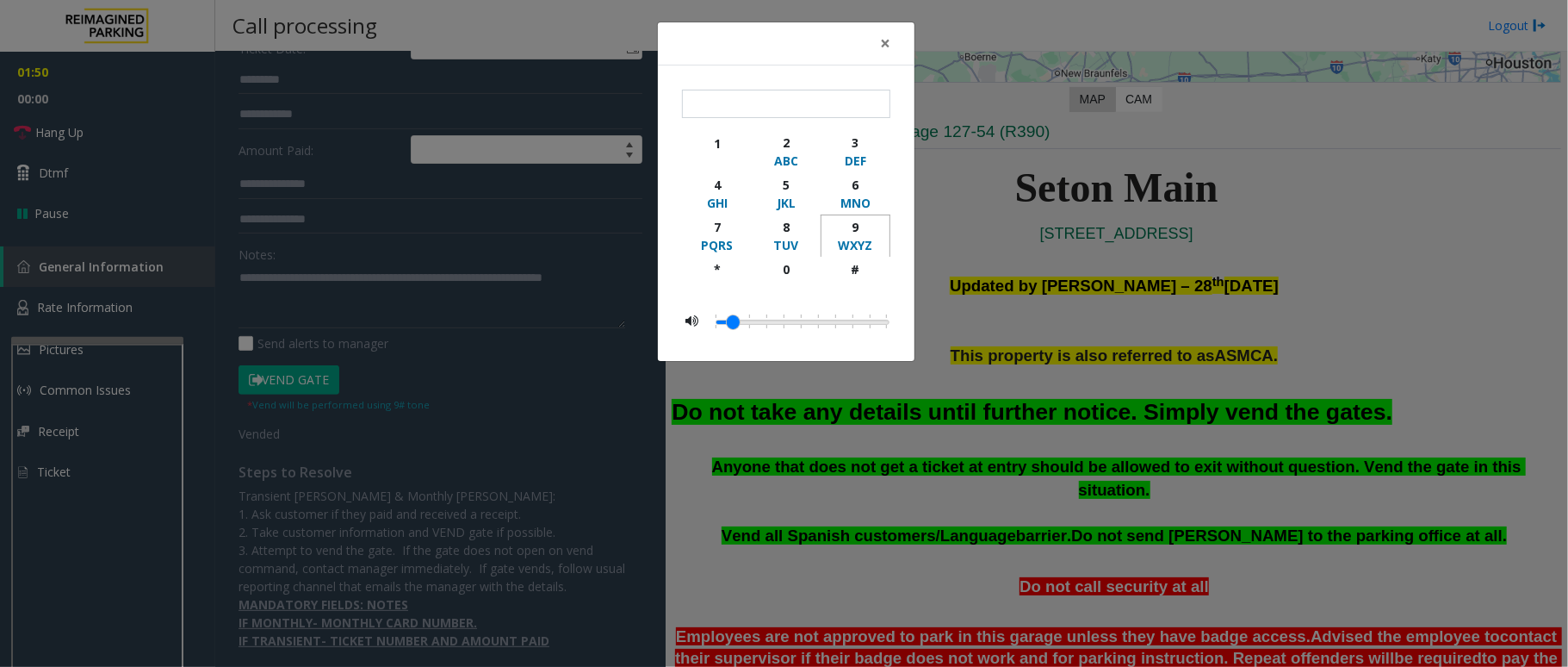
click at [848, 228] on div "9" at bounding box center [855, 227] width 47 height 18
click at [859, 270] on div "#" at bounding box center [855, 270] width 47 height 18
click at [840, 269] on div "#" at bounding box center [855, 270] width 47 height 18
click at [720, 147] on div "1" at bounding box center [717, 143] width 47 height 18
click at [720, 261] on button "*" at bounding box center [718, 277] width 70 height 41
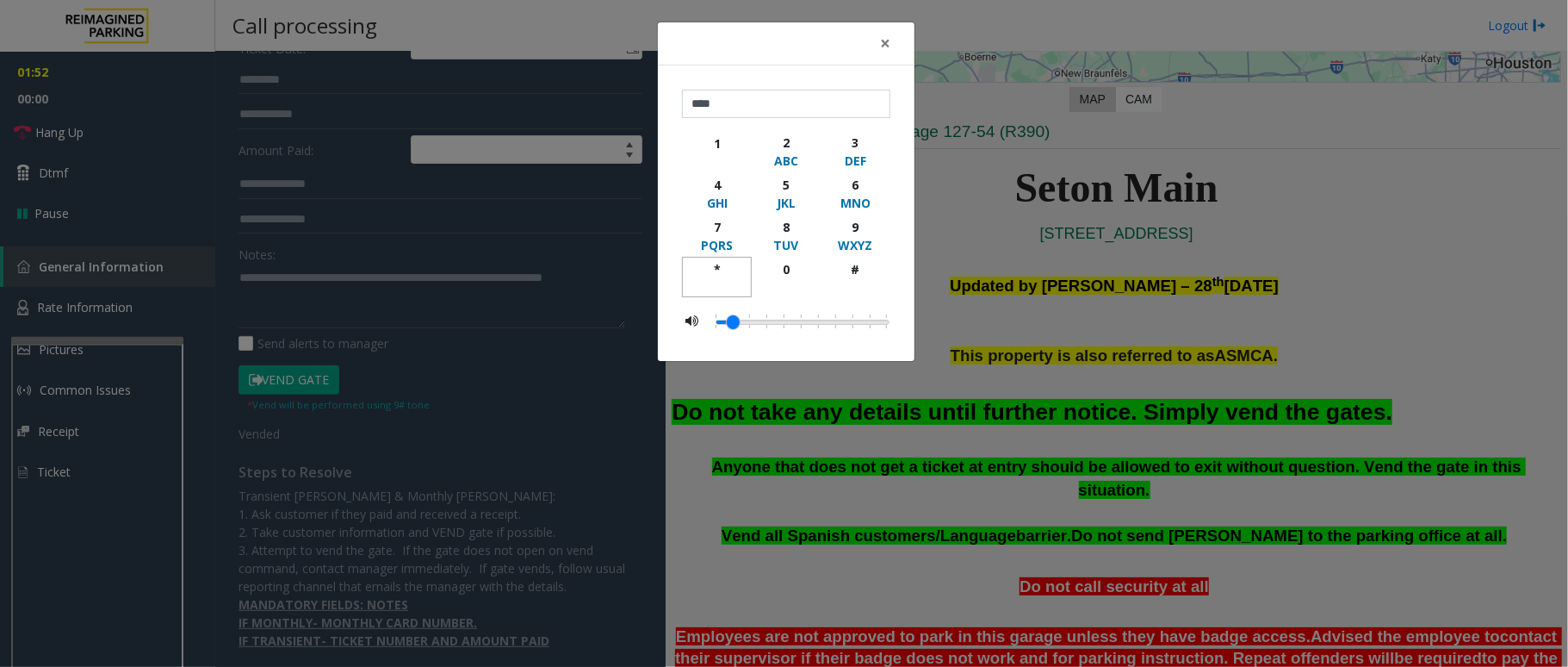
type input "*****"
click at [880, 46] on span "×" at bounding box center [885, 43] width 10 height 24
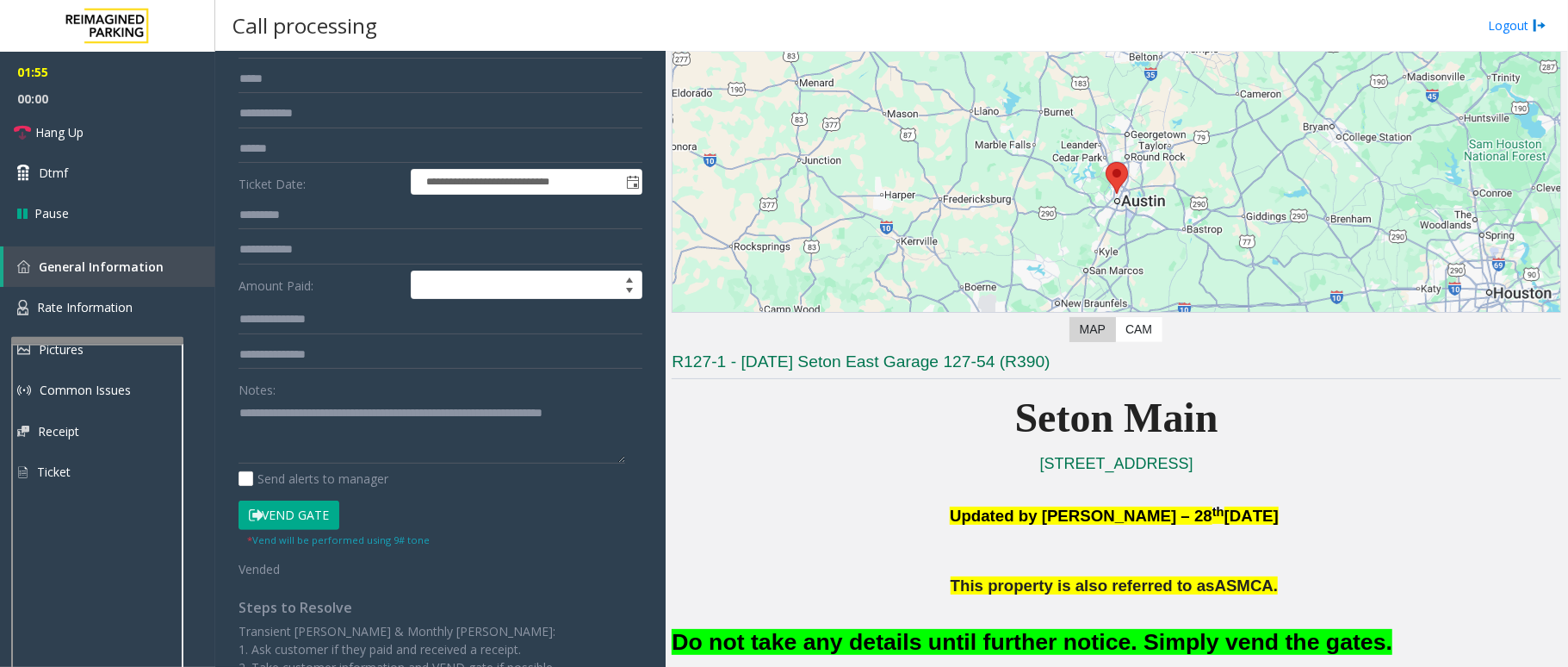
scroll to position [0, 0]
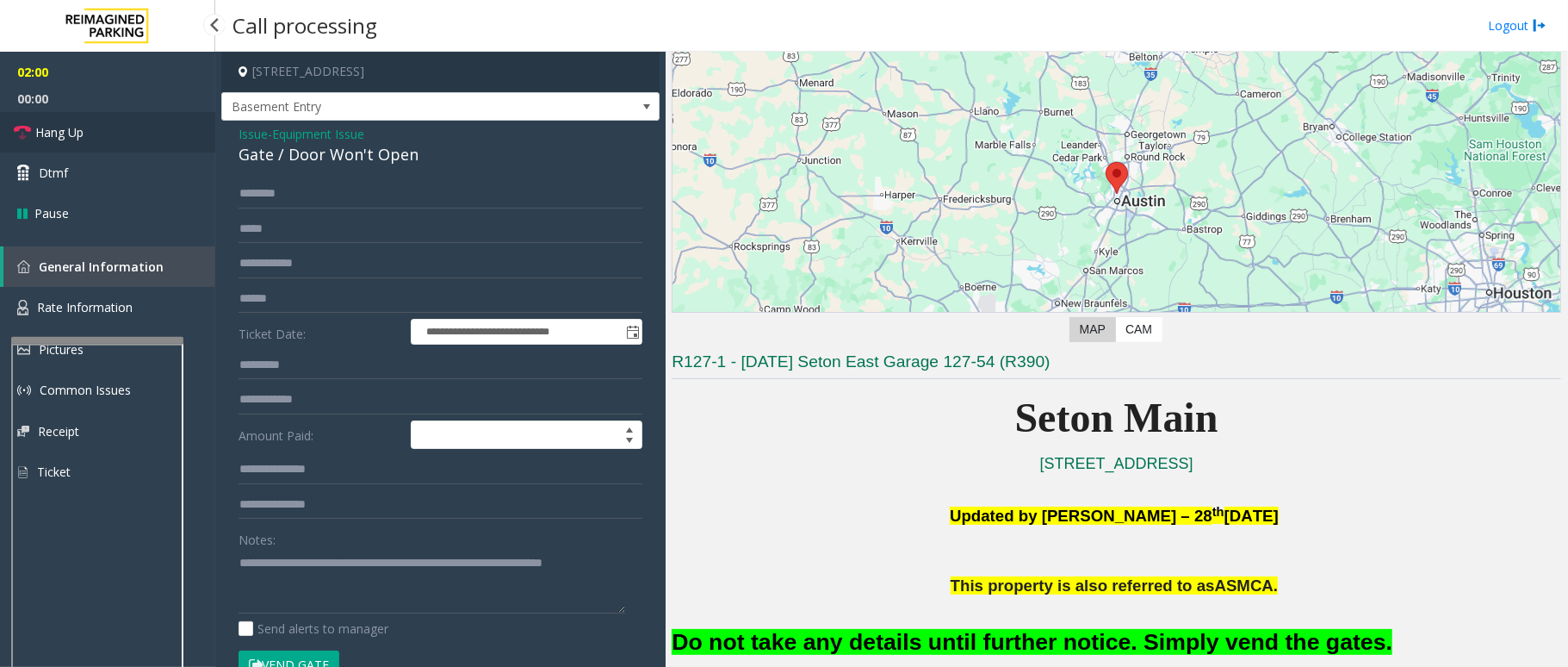
click at [77, 135] on span "Hang Up" at bounding box center [59, 132] width 48 height 18
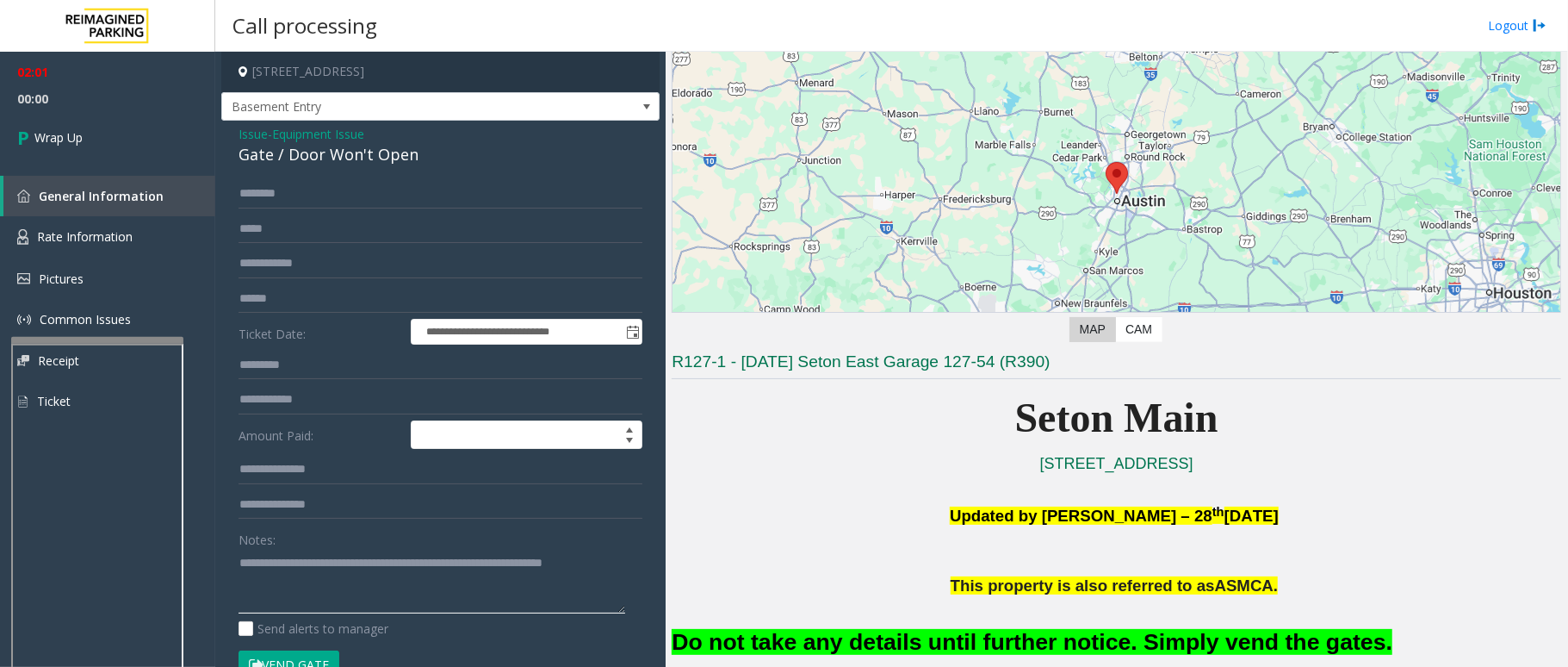
click at [431, 568] on textarea at bounding box center [431, 581] width 387 height 65
type textarea "**********"
click at [121, 142] on link "Wrap Up" at bounding box center [107, 137] width 215 height 51
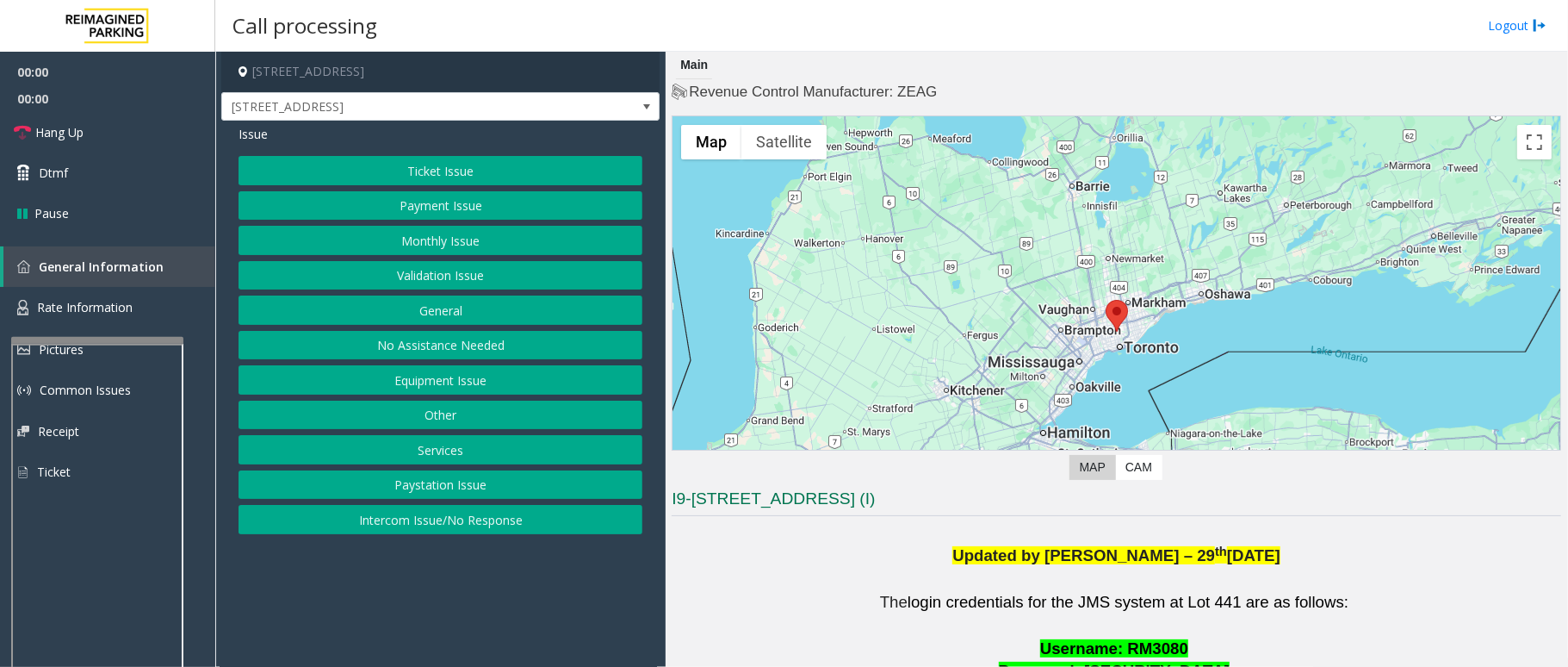
scroll to position [574, 0]
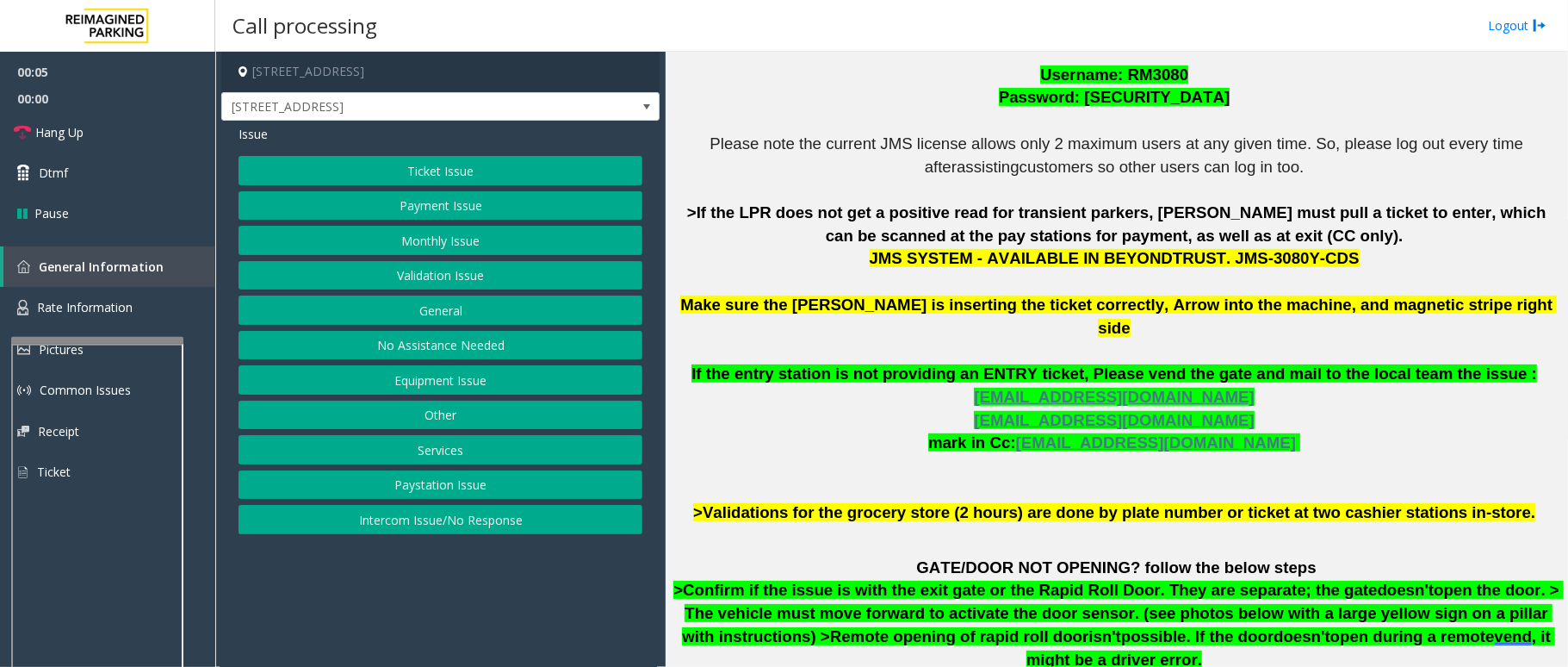
click at [501, 172] on button "Ticket Issue" at bounding box center [440, 171] width 404 height 30
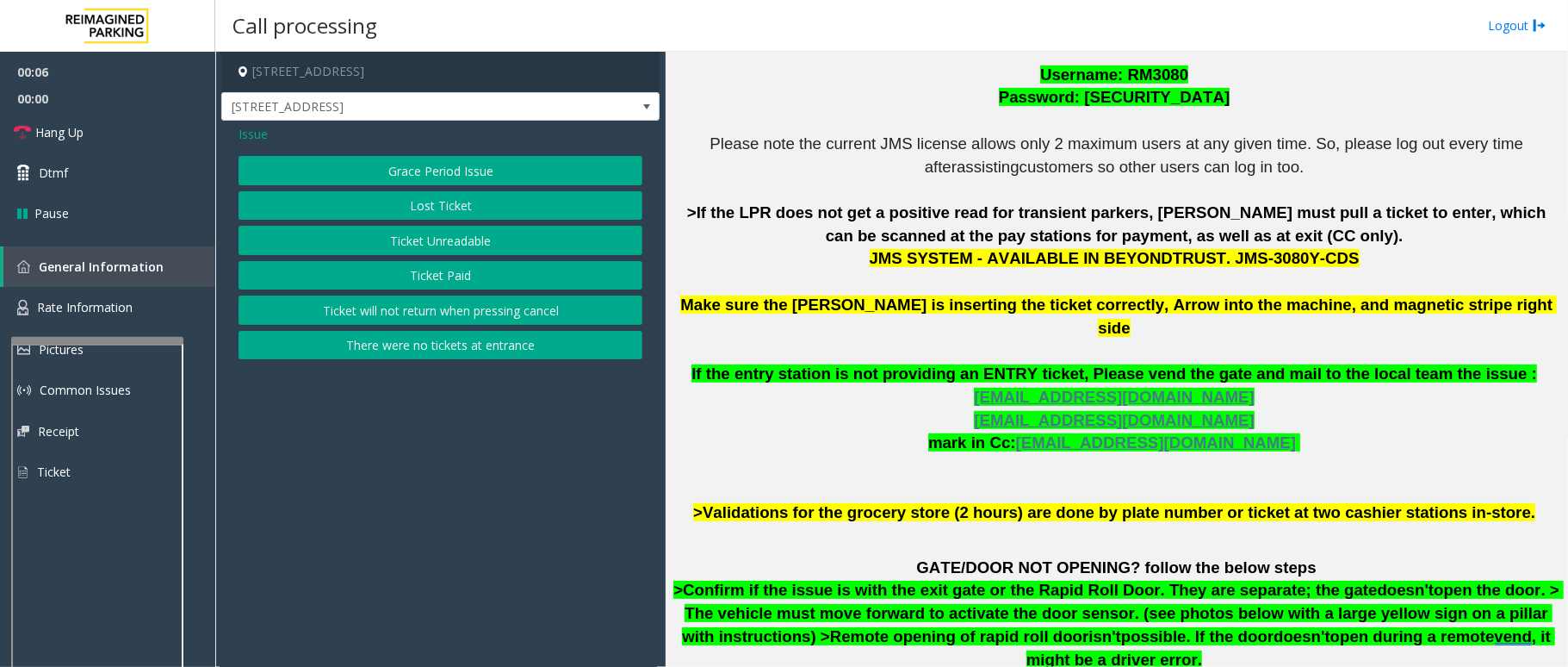
click at [465, 236] on button "Ticket Unreadable" at bounding box center [440, 240] width 404 height 30
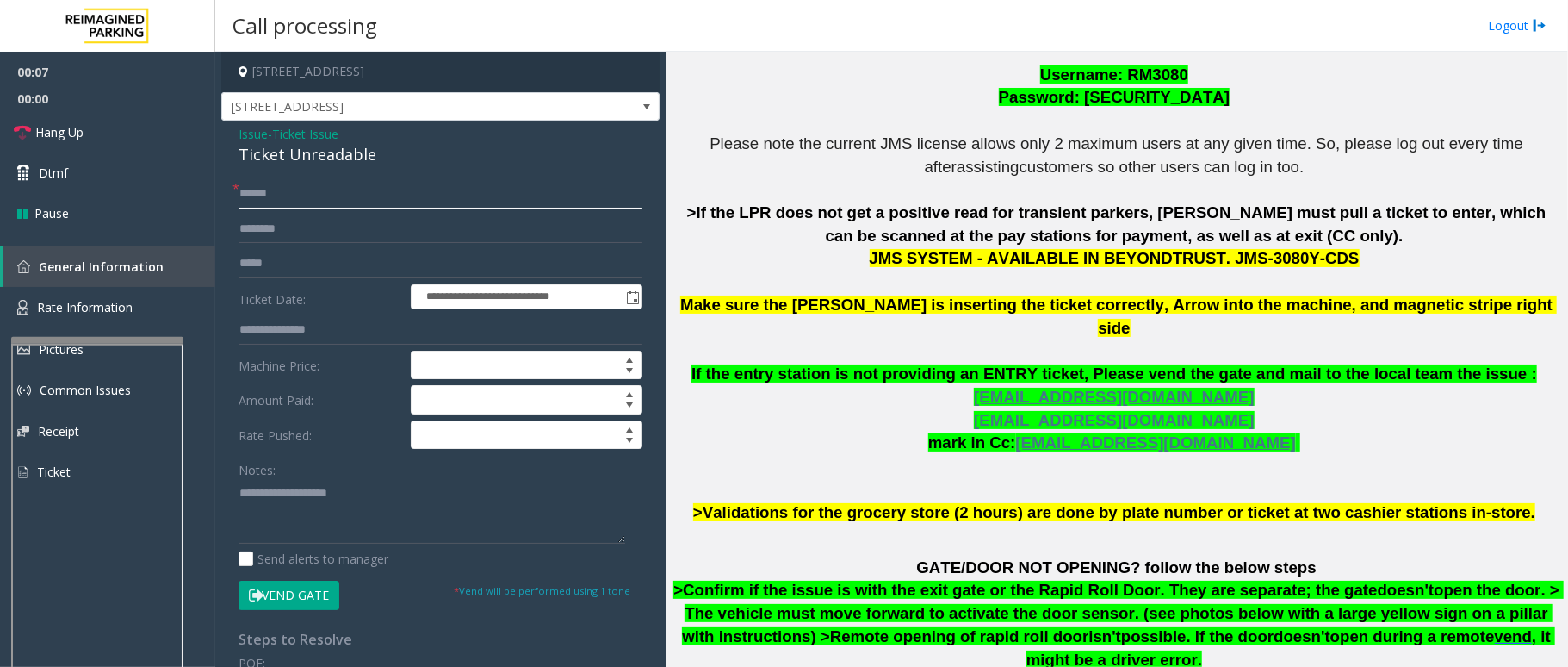
click at [311, 195] on input "text" at bounding box center [440, 194] width 404 height 30
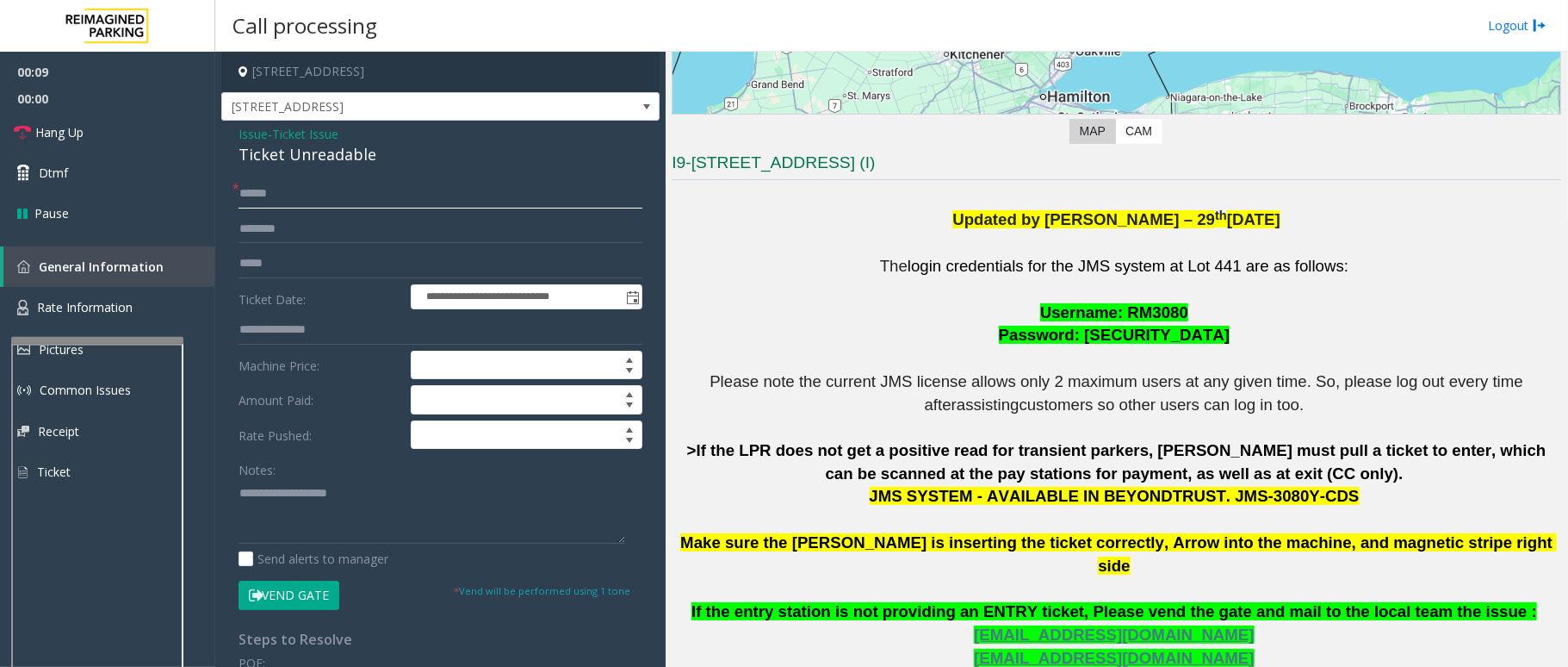
scroll to position [229, 0]
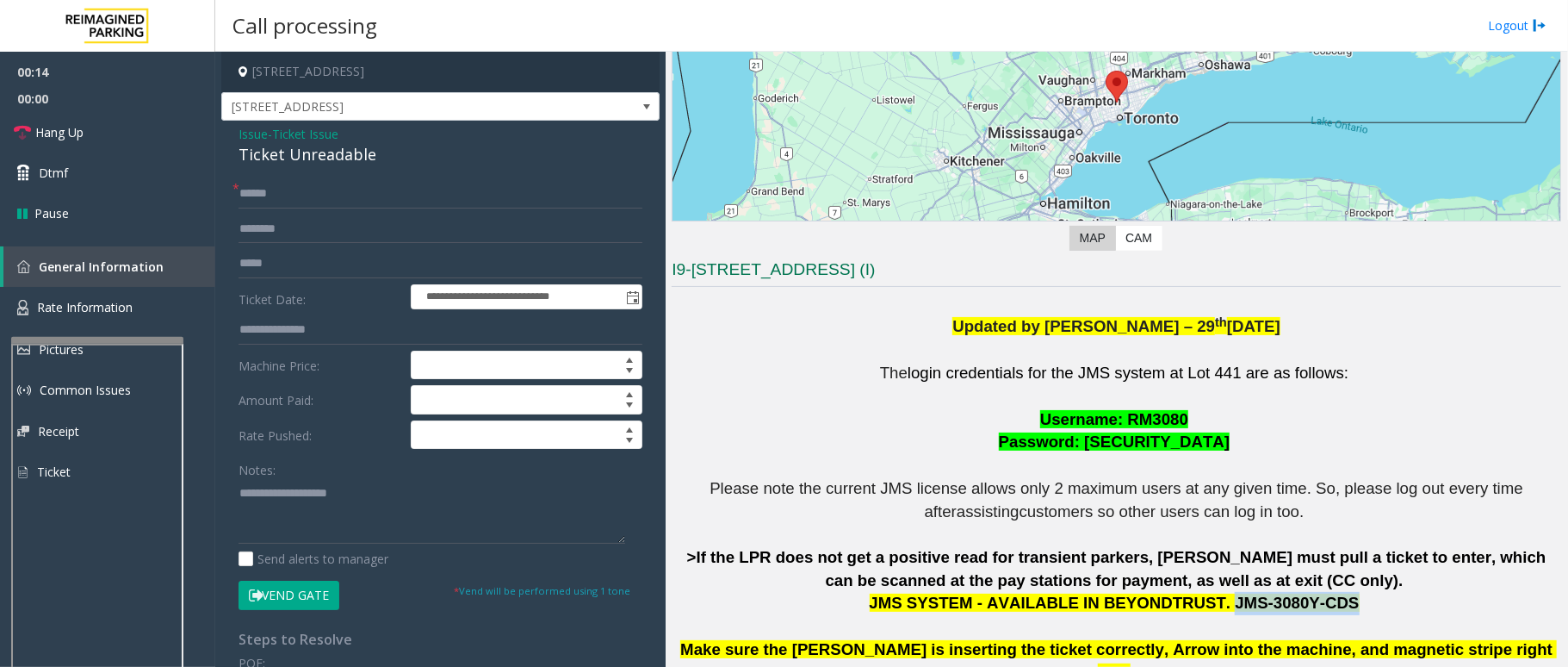
drag, startPoint x: 1202, startPoint y: 606, endPoint x: 1304, endPoint y: 600, distance: 102.2
click at [1304, 600] on span "JMS SYSTEM - AVAILABLE IN BEYONDTRUST. JMS-3080Y-CDS" at bounding box center [1115, 602] width 490 height 18
copy span "JMS-3080Y-CDS"
click at [300, 511] on textarea at bounding box center [431, 511] width 387 height 65
drag, startPoint x: 383, startPoint y: 167, endPoint x: 369, endPoint y: 156, distance: 17.8
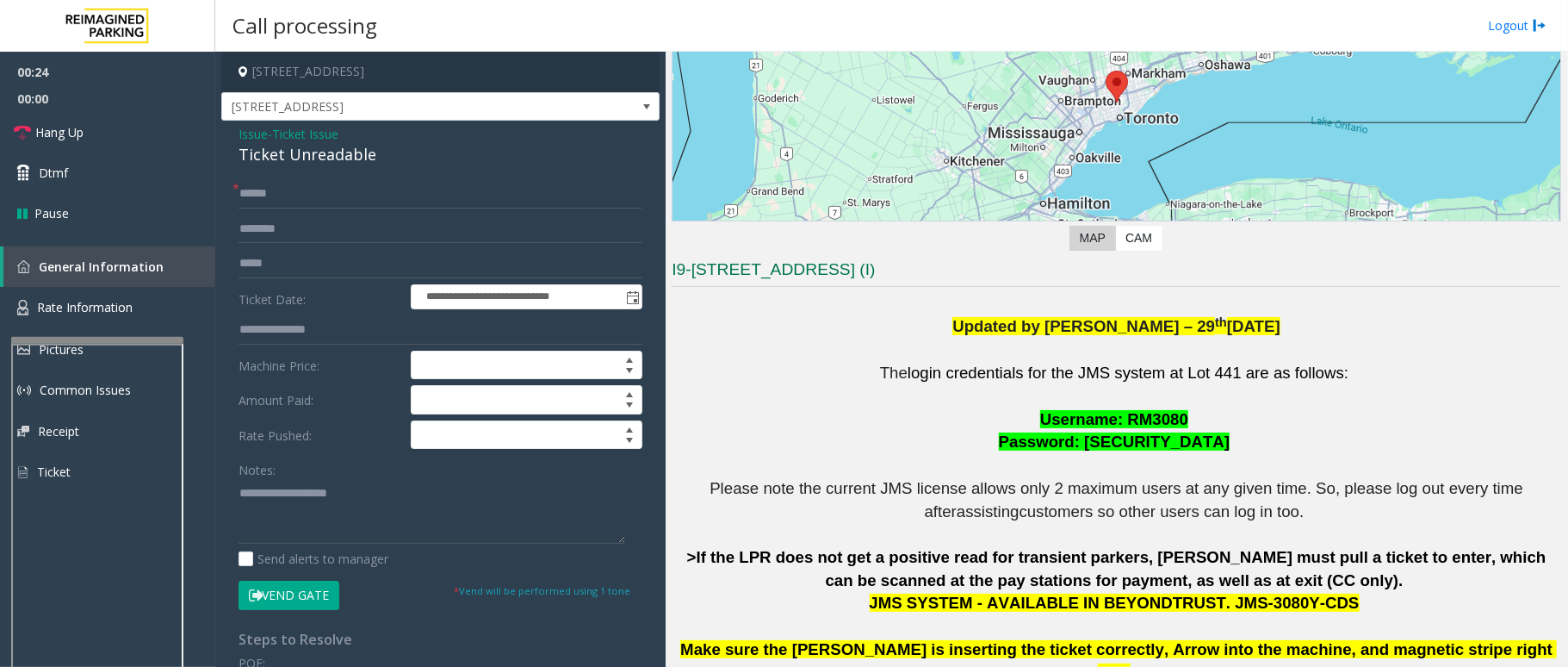
click at [369, 156] on div "**********" at bounding box center [440, 540] width 439 height 840
click at [332, 198] on input "text" at bounding box center [440, 194] width 404 height 30
click at [291, 190] on input "******" at bounding box center [440, 194] width 404 height 30
type input "******"
drag, startPoint x: 1117, startPoint y: 411, endPoint x: 1190, endPoint y: 415, distance: 73.1
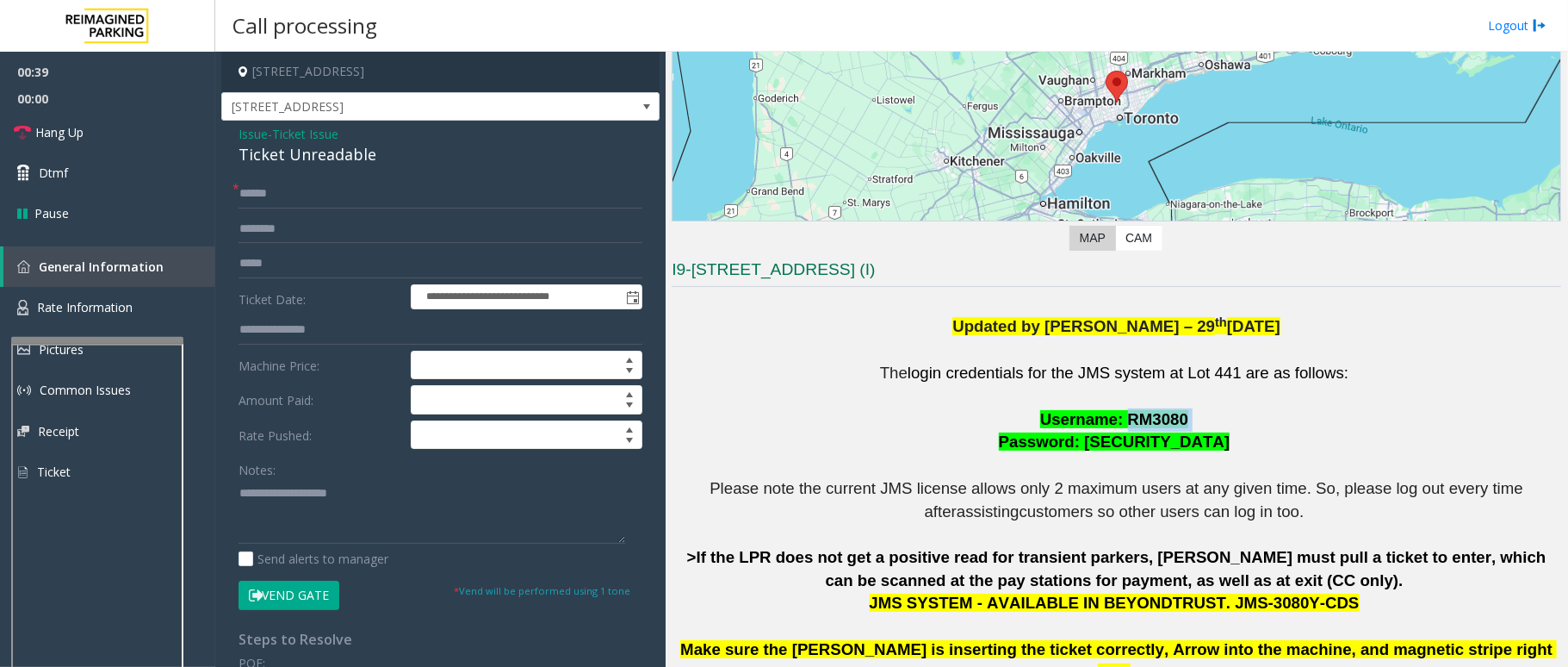
click at [1190, 415] on p "The login credentials for the JMS system at Lot 441 are as follows: Username: R…" at bounding box center [1116, 615] width 889 height 506
copy p "RM3080"
click at [269, 596] on button "Vend Gate" at bounding box center [288, 595] width 101 height 30
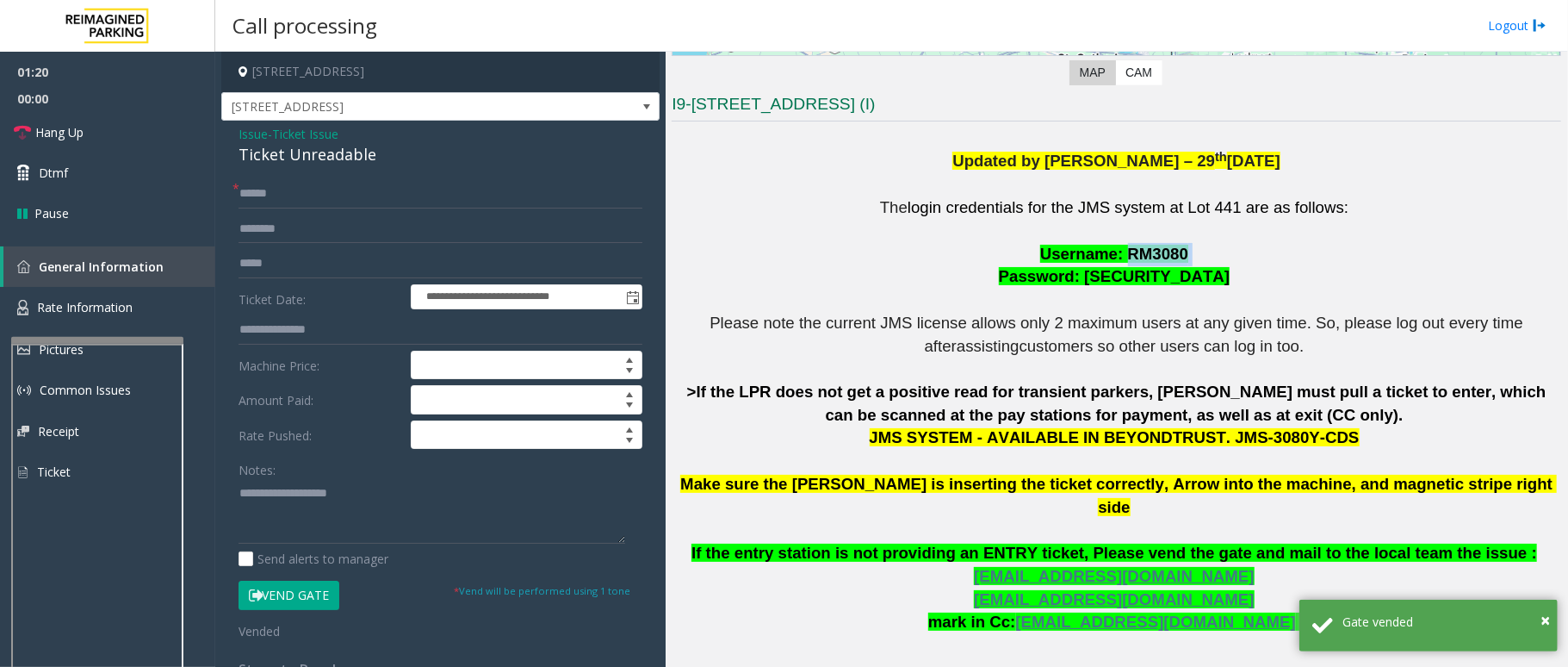
scroll to position [459, 0]
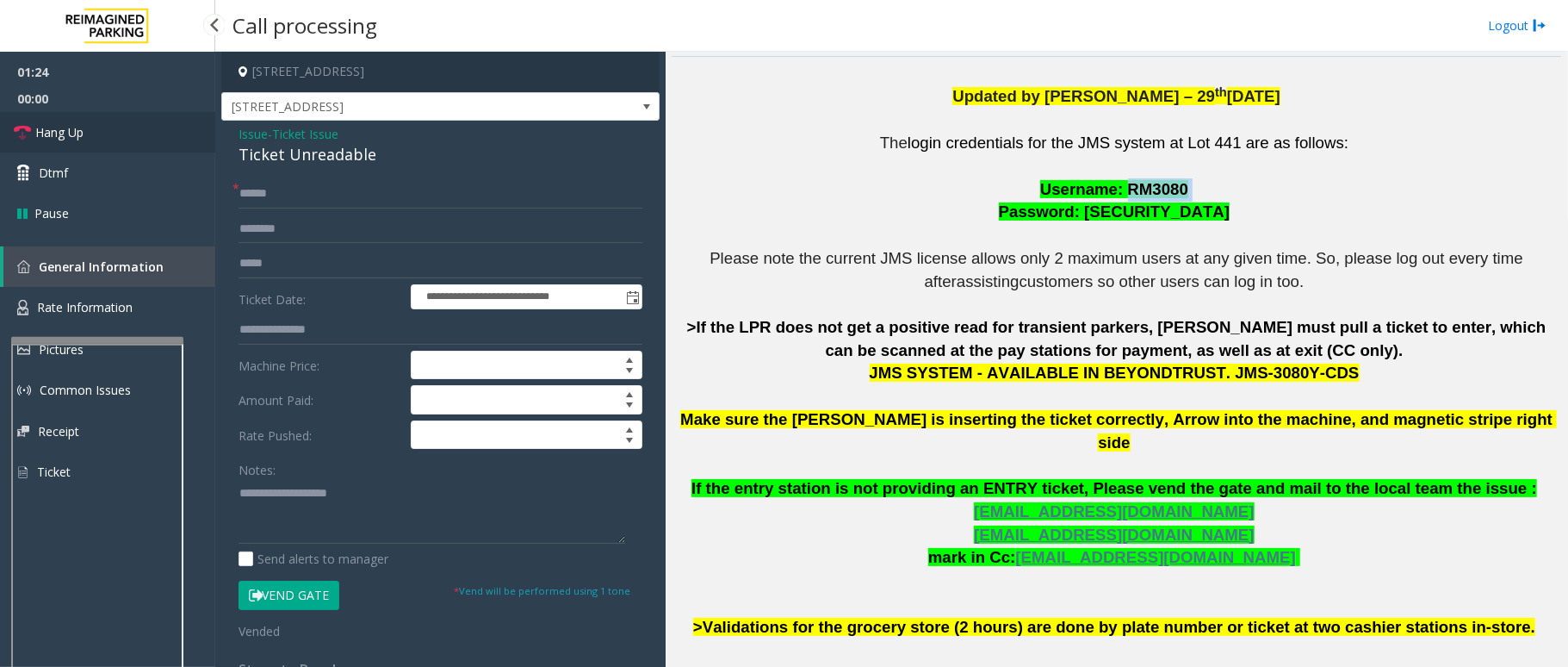
click at [93, 135] on link "Hang Up" at bounding box center [107, 132] width 215 height 41
click at [266, 494] on textarea at bounding box center [431, 511] width 387 height 65
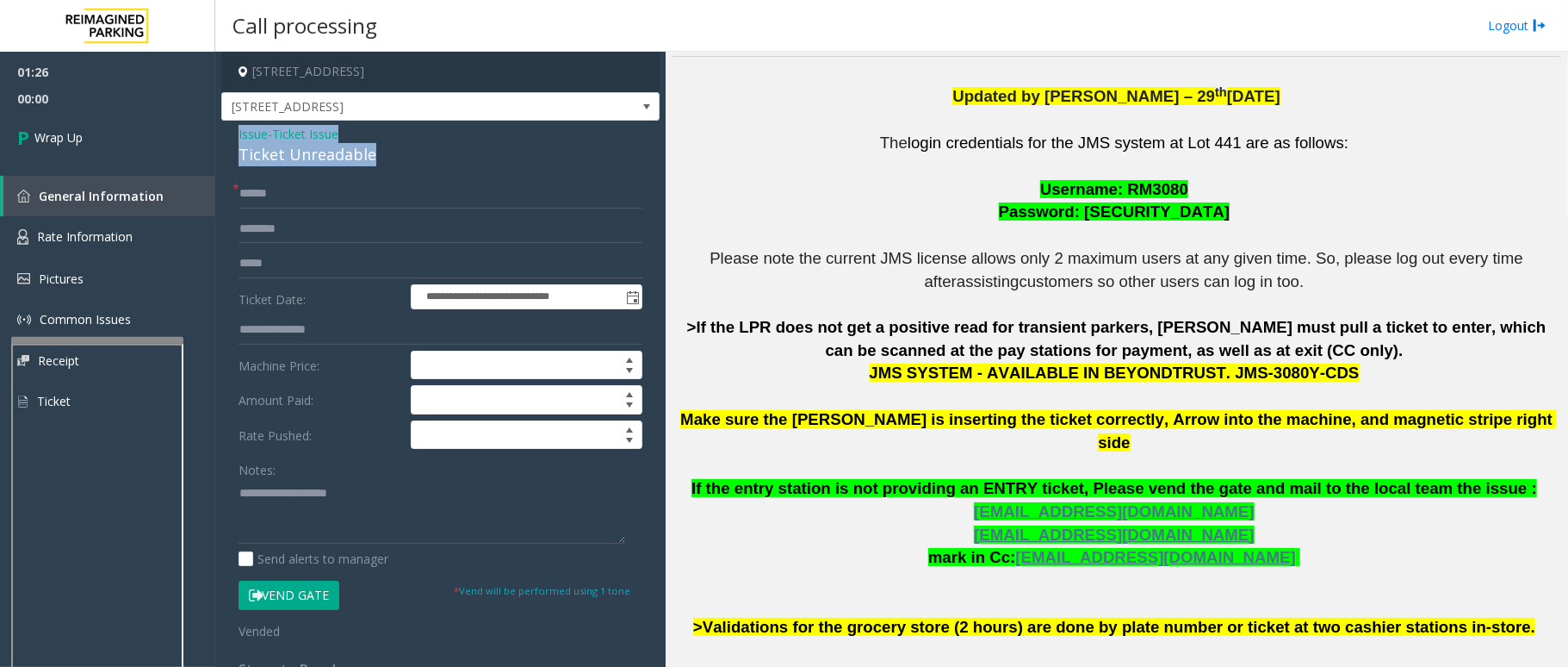
drag, startPoint x: 377, startPoint y: 147, endPoint x: 235, endPoint y: 129, distance: 143.1
click at [235, 129] on div "**********" at bounding box center [440, 556] width 439 height 870
click at [379, 532] on textarea at bounding box center [431, 511] width 387 height 65
click at [380, 522] on textarea at bounding box center [431, 511] width 387 height 65
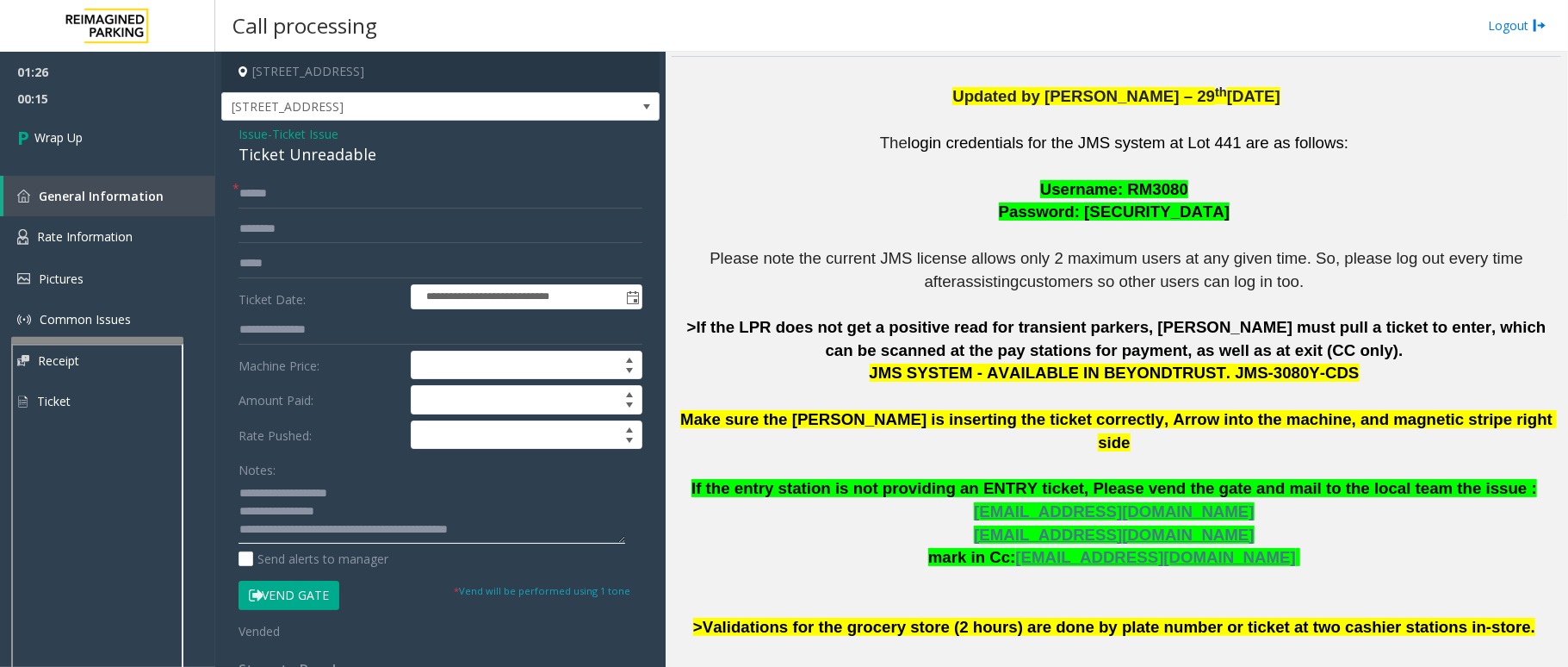
type textarea "**********"
click at [93, 136] on link "Wrap Up" at bounding box center [107, 137] width 215 height 51
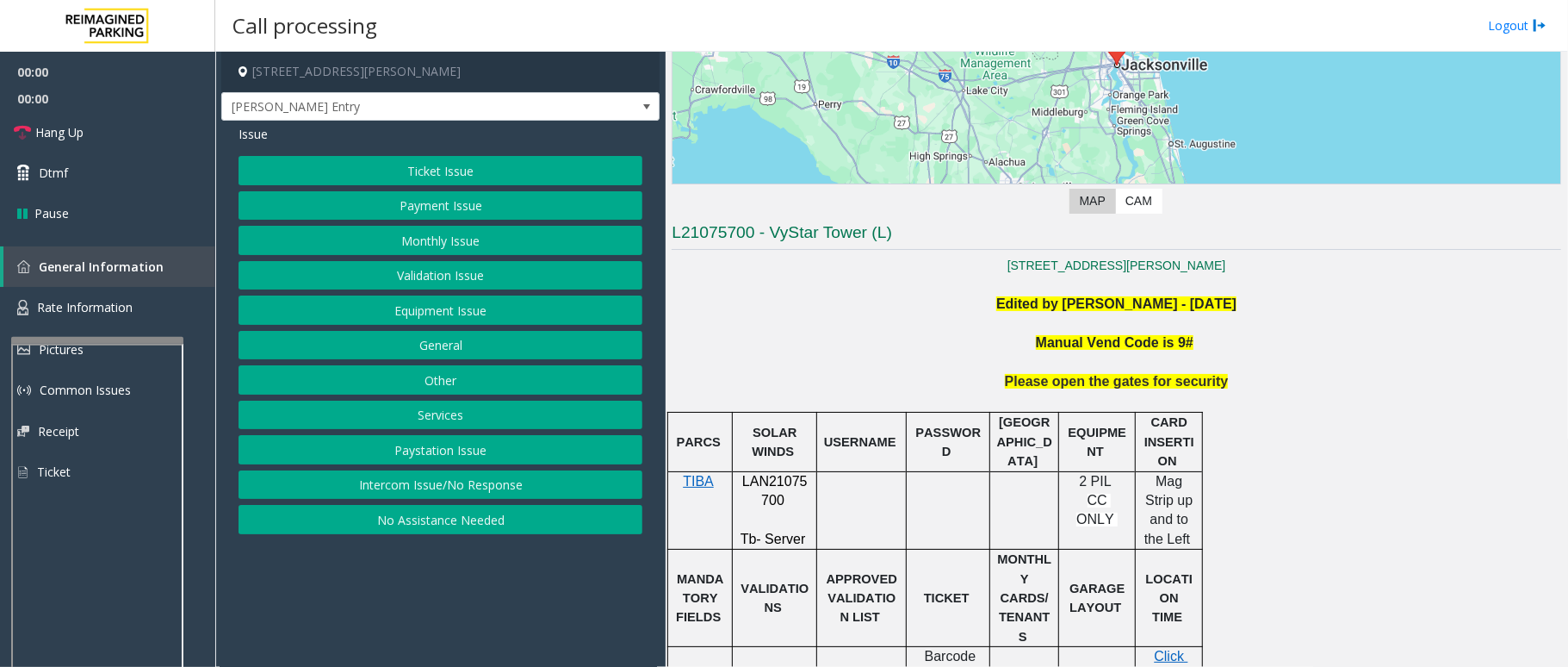
scroll to position [574, 0]
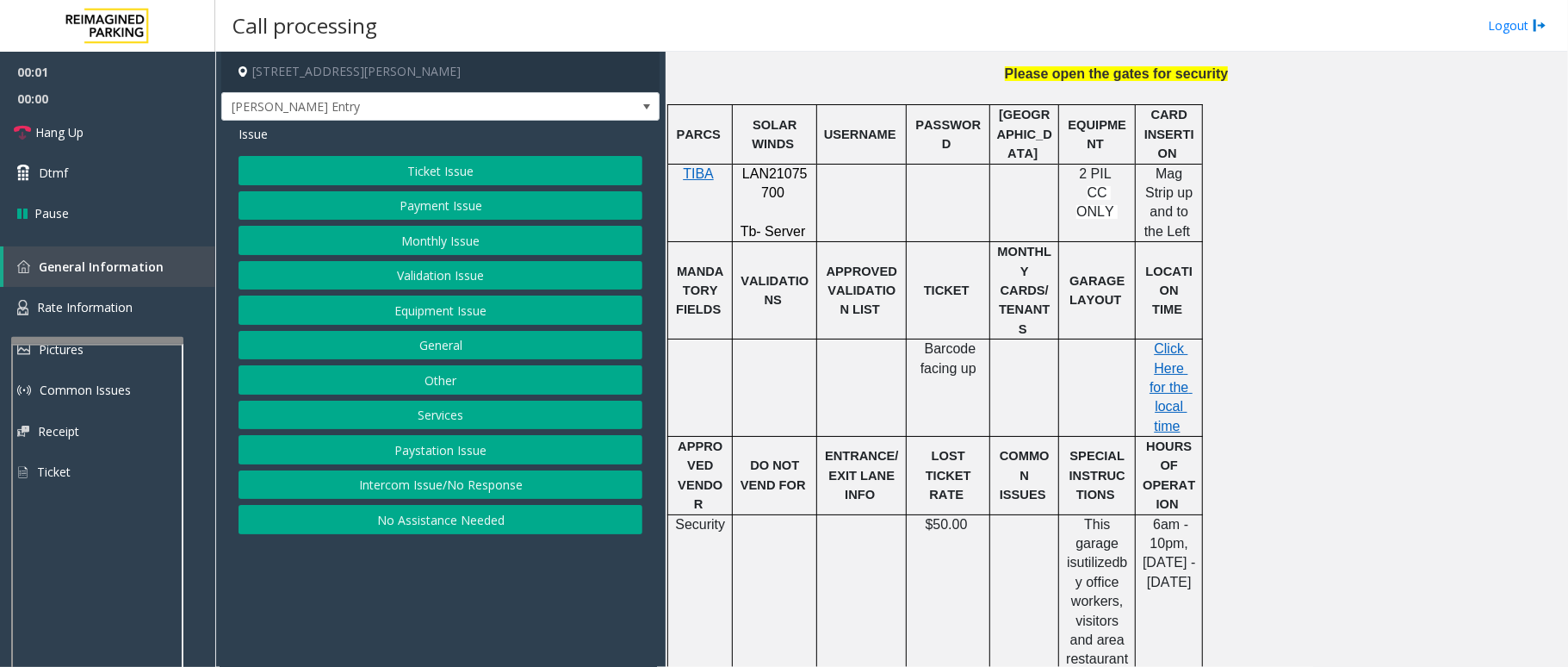
click at [754, 186] on p "LAN21075700" at bounding box center [774, 184] width 71 height 39
copy p "LAN21075700"
click at [460, 318] on button "Equipment Issue" at bounding box center [440, 310] width 404 height 30
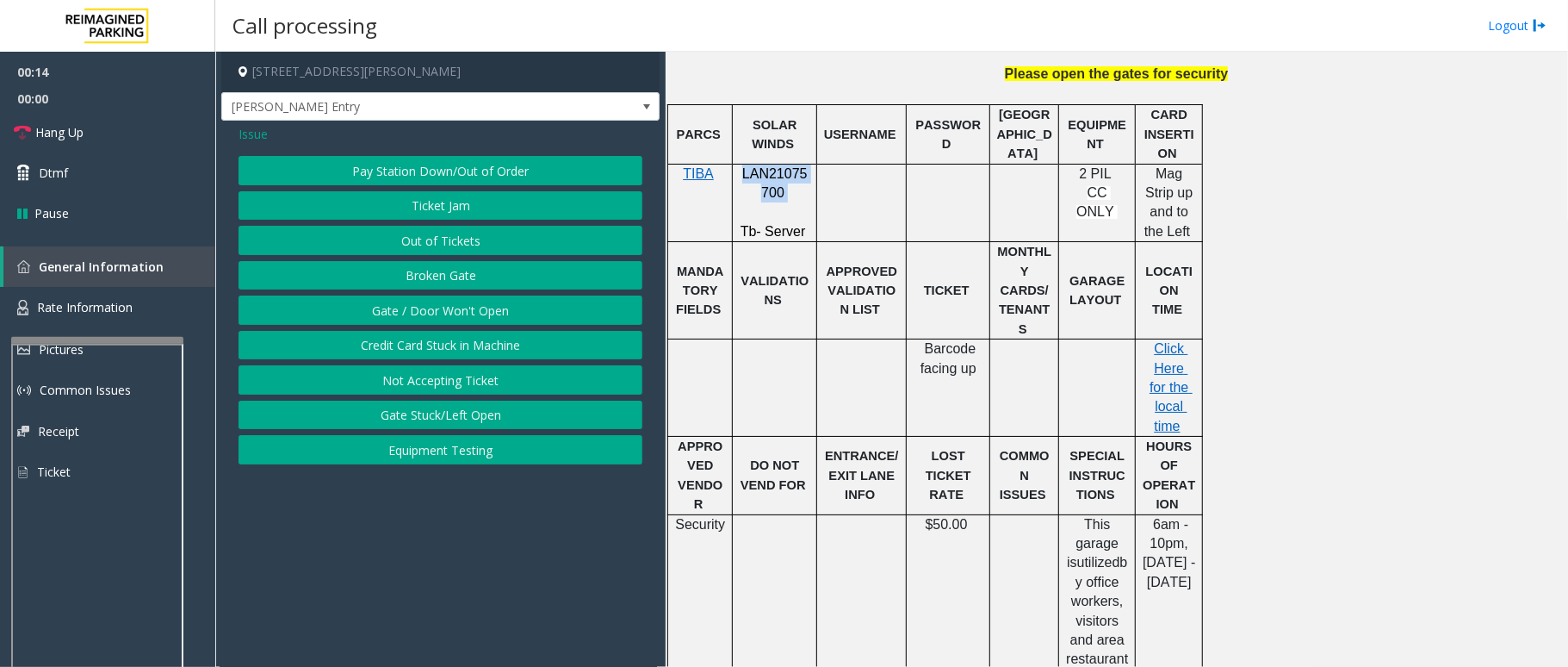
click at [474, 249] on button "Out of Tickets" at bounding box center [440, 240] width 404 height 30
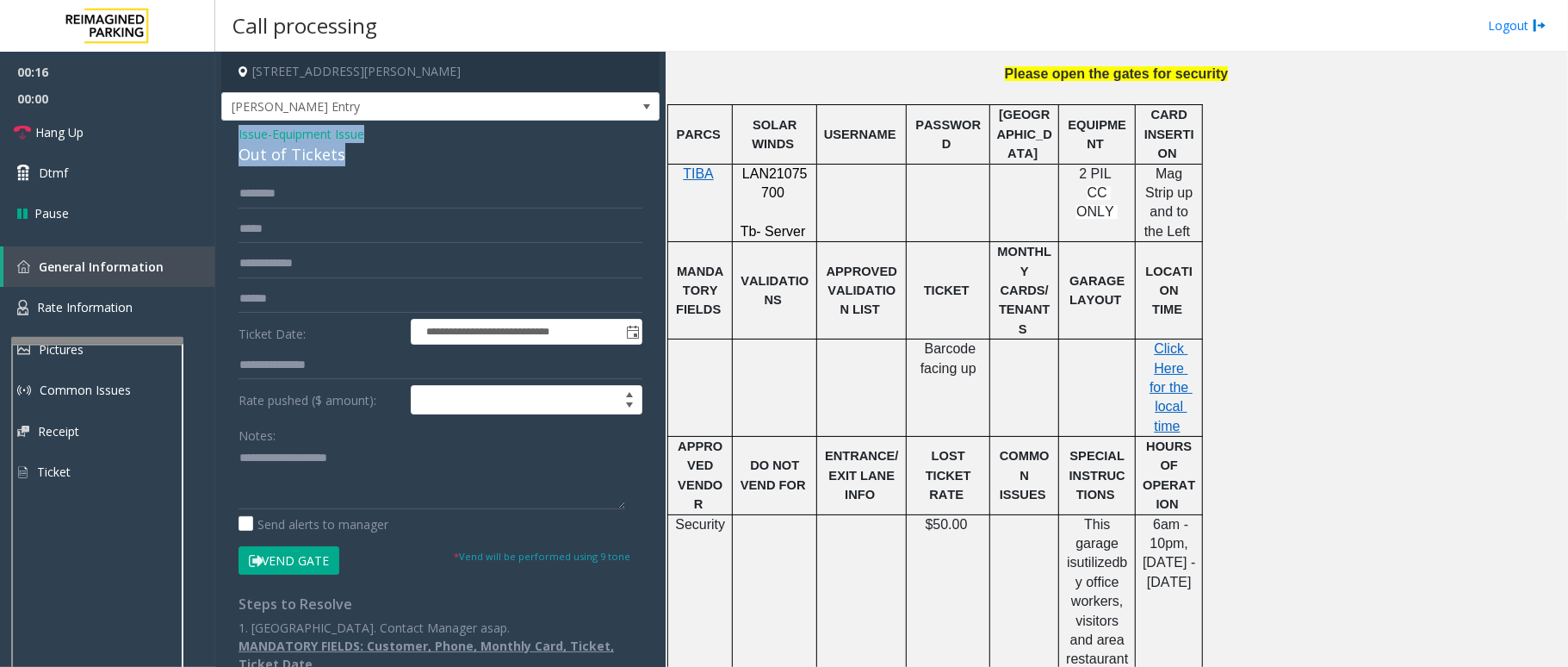
drag, startPoint x: 338, startPoint y: 152, endPoint x: 270, endPoint y: 134, distance: 70.3
click at [222, 136] on div "**********" at bounding box center [440, 415] width 439 height 588
click at [376, 477] on textarea at bounding box center [431, 477] width 387 height 65
type textarea "**********"
click at [303, 191] on input "text" at bounding box center [440, 194] width 404 height 30
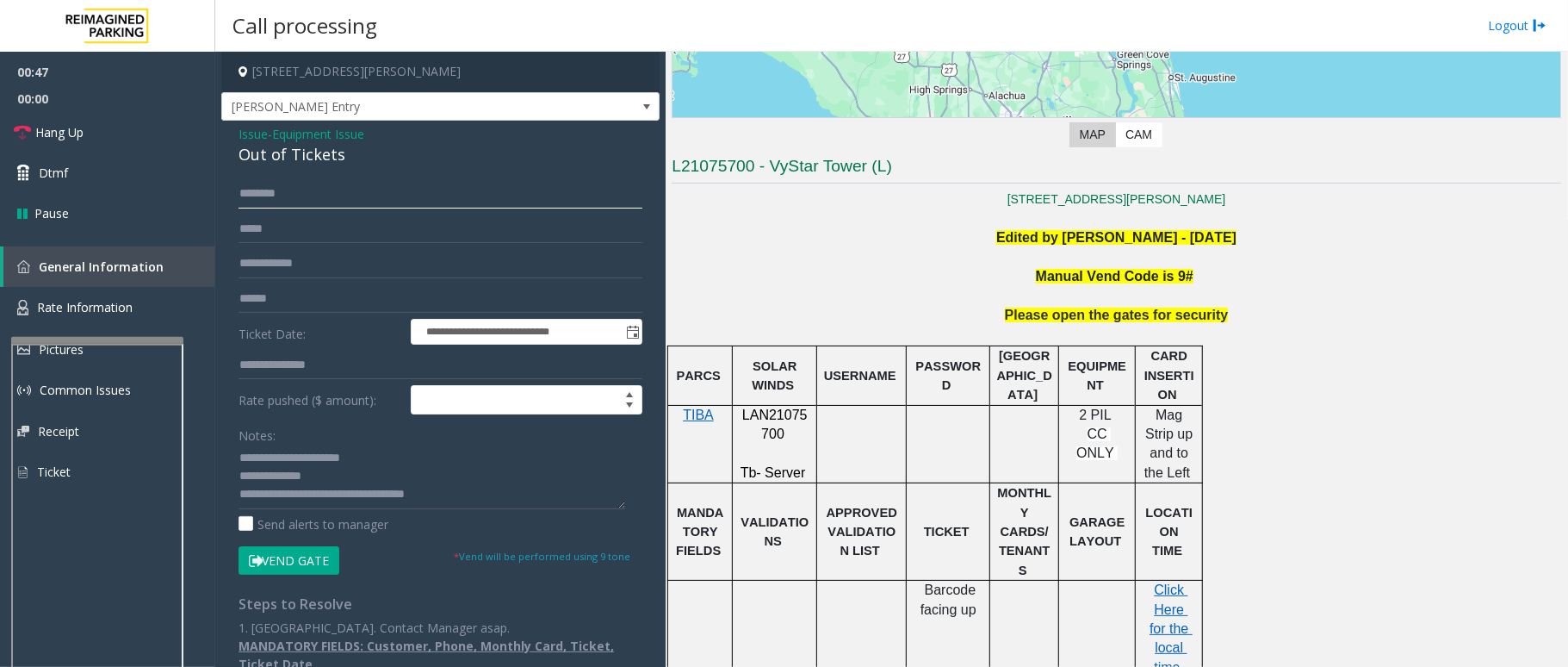
scroll to position [345, 0]
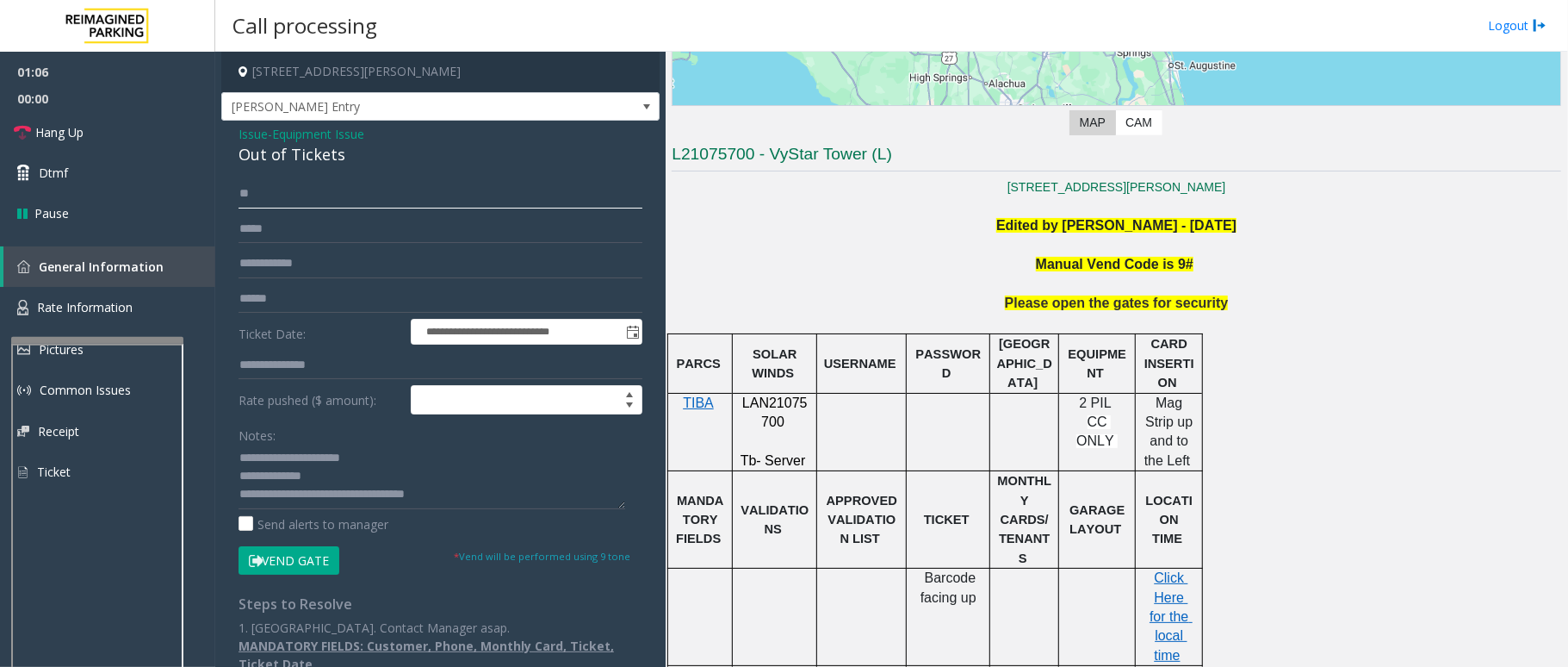
type input "*"
type input "******"
click at [287, 567] on button "Vend Gate" at bounding box center [288, 561] width 101 height 30
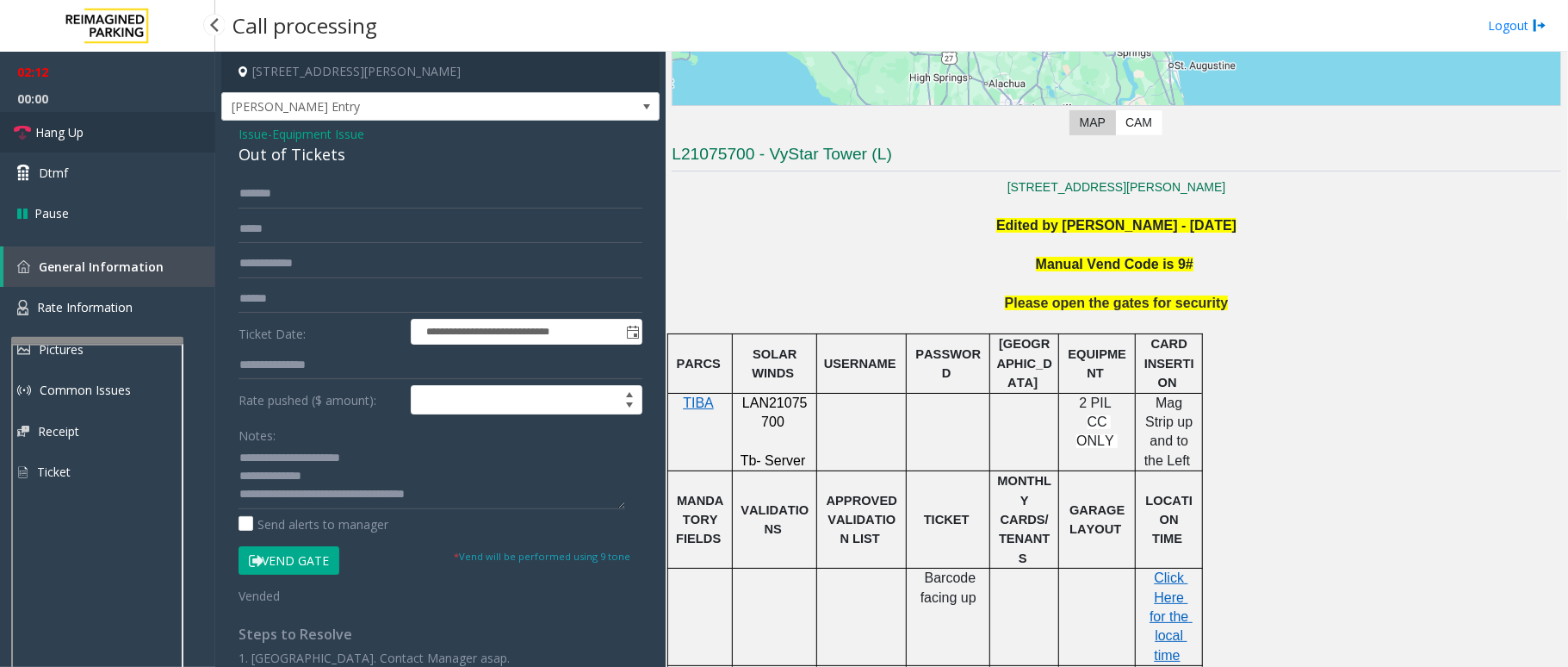
click at [90, 132] on link "Hang Up" at bounding box center [107, 132] width 215 height 41
drag, startPoint x: 345, startPoint y: 501, endPoint x: 474, endPoint y: 501, distance: 129.0
click at [474, 501] on textarea at bounding box center [431, 477] width 387 height 65
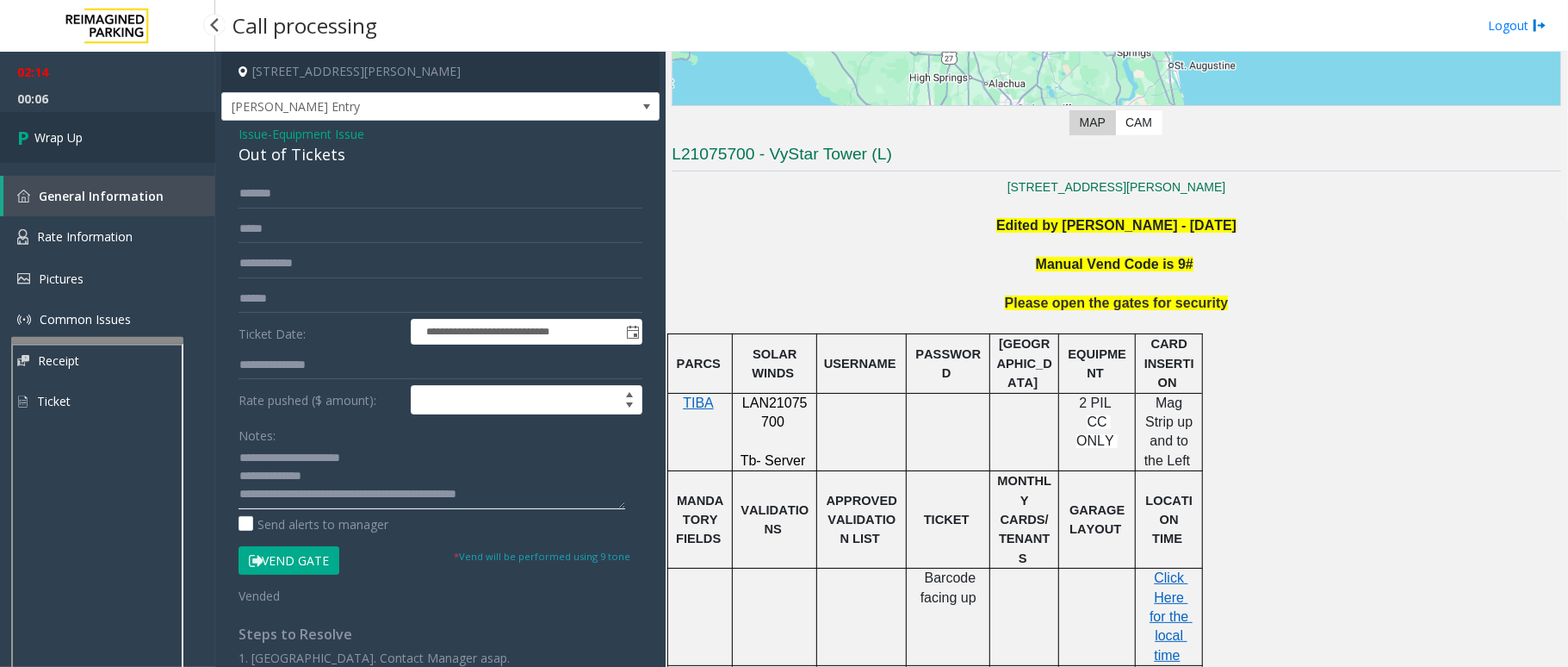
type textarea "**********"
click at [87, 125] on link "Wrap Up" at bounding box center [107, 137] width 215 height 51
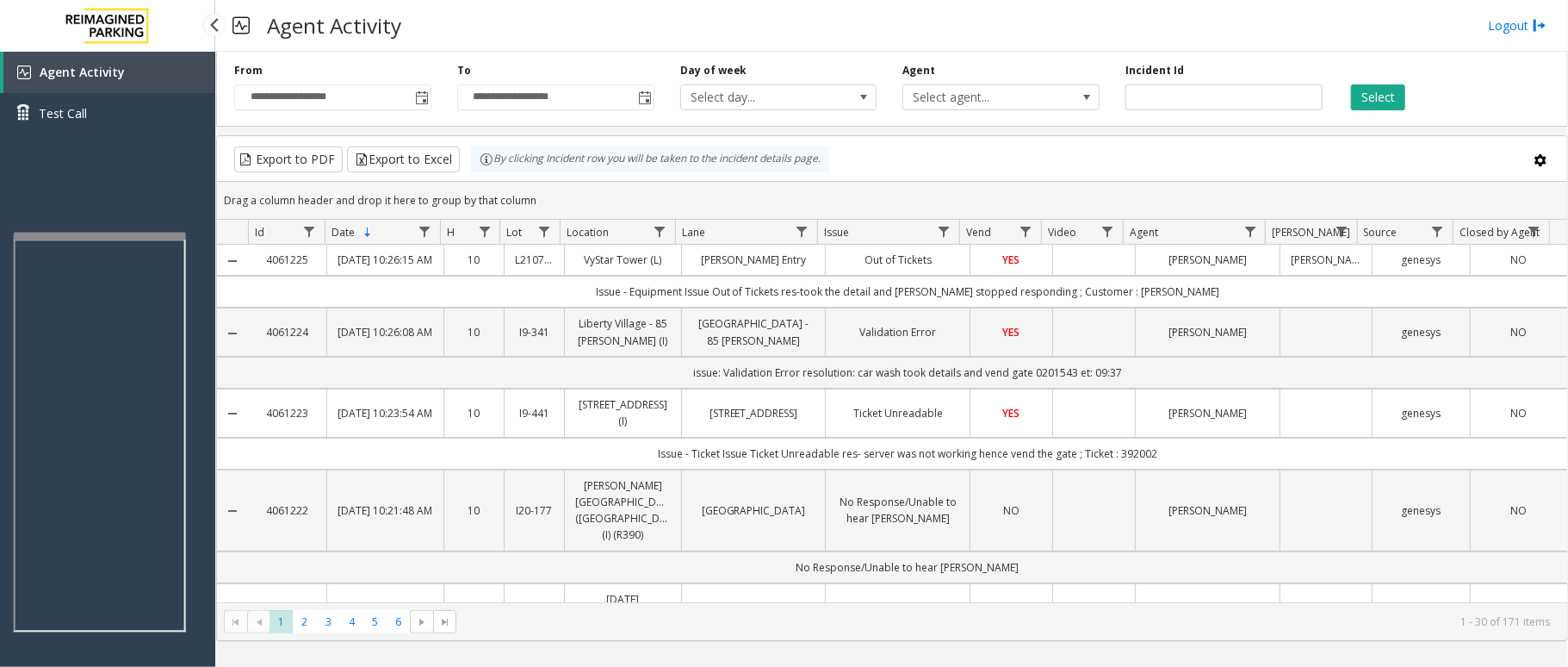
click at [111, 225] on app-root "**********" at bounding box center [784, 334] width 1568 height 667
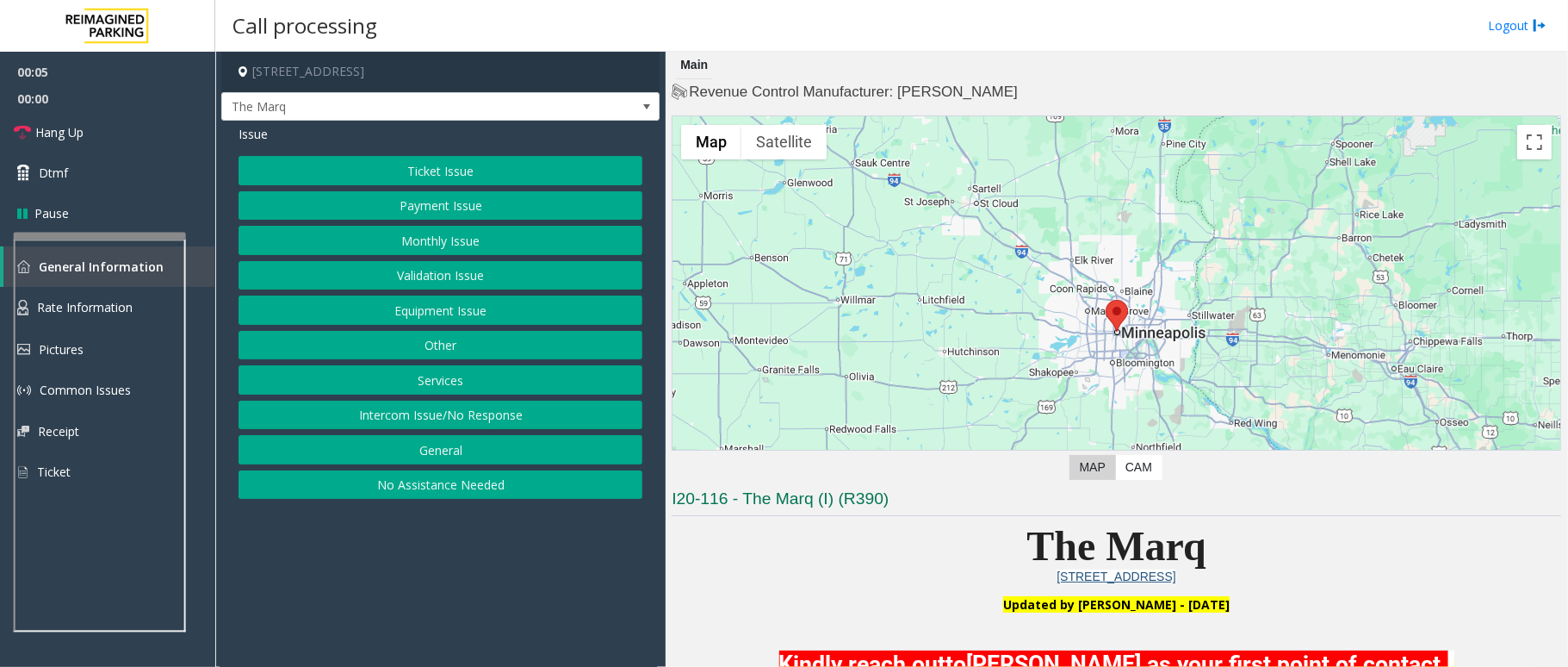
click at [439, 418] on button "Intercom Issue/No Response" at bounding box center [440, 416] width 404 height 30
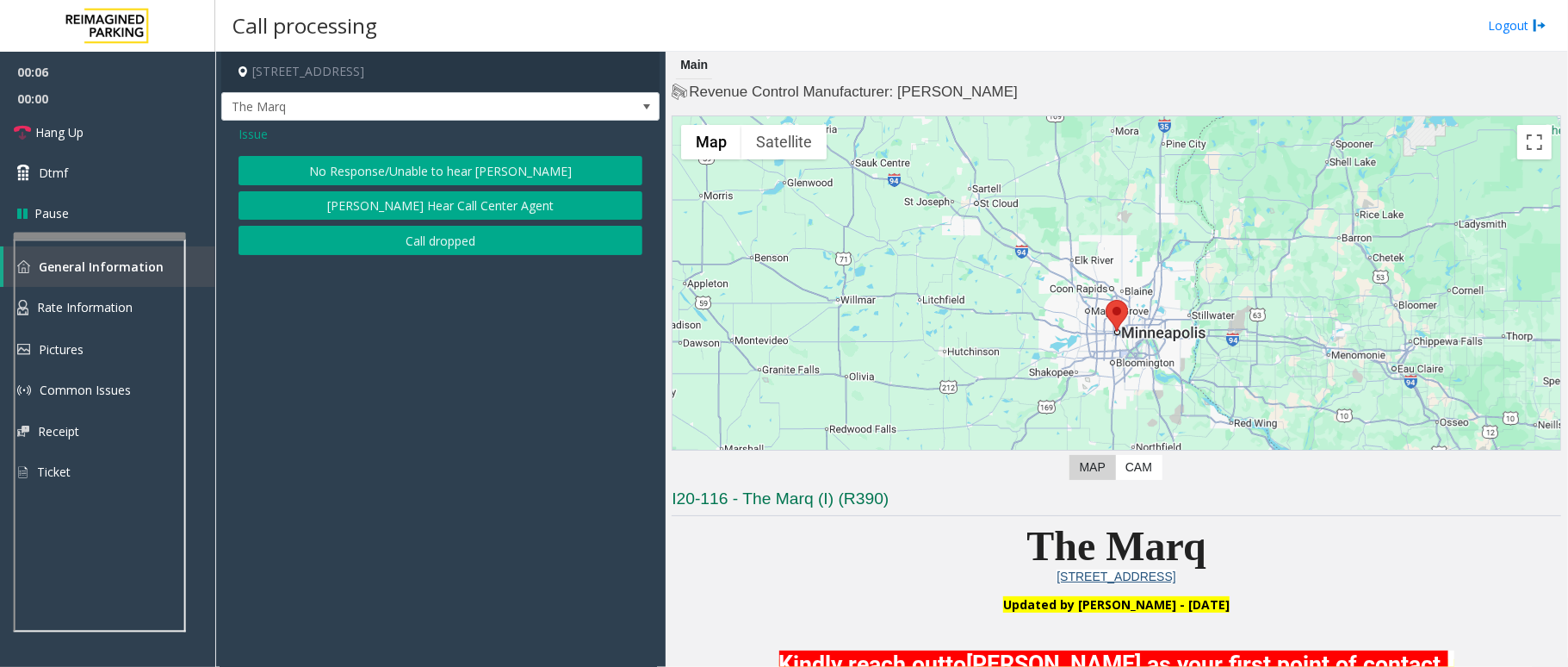
click at [473, 157] on button "No Response/Unable to hear [PERSON_NAME]" at bounding box center [440, 171] width 404 height 30
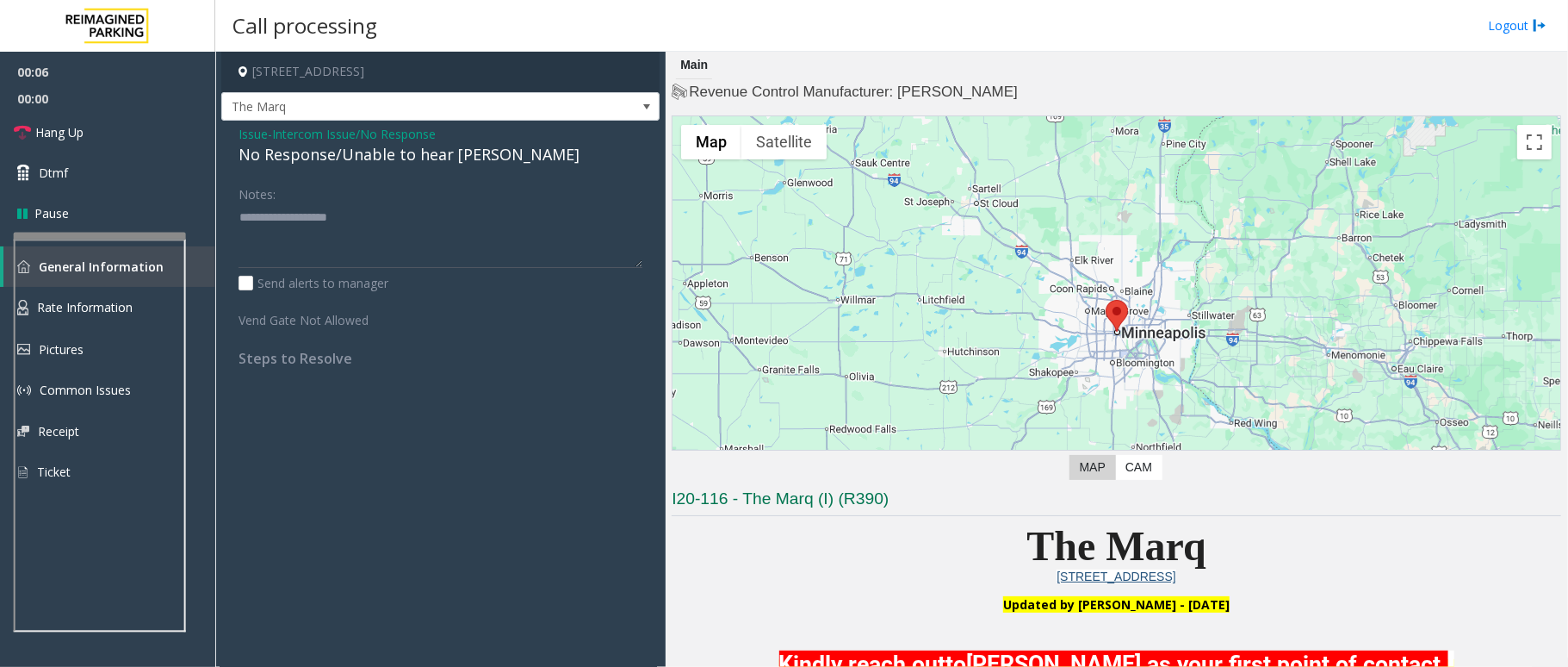
click at [425, 152] on div "No Response/Unable to hear [PERSON_NAME]" at bounding box center [440, 154] width 404 height 23
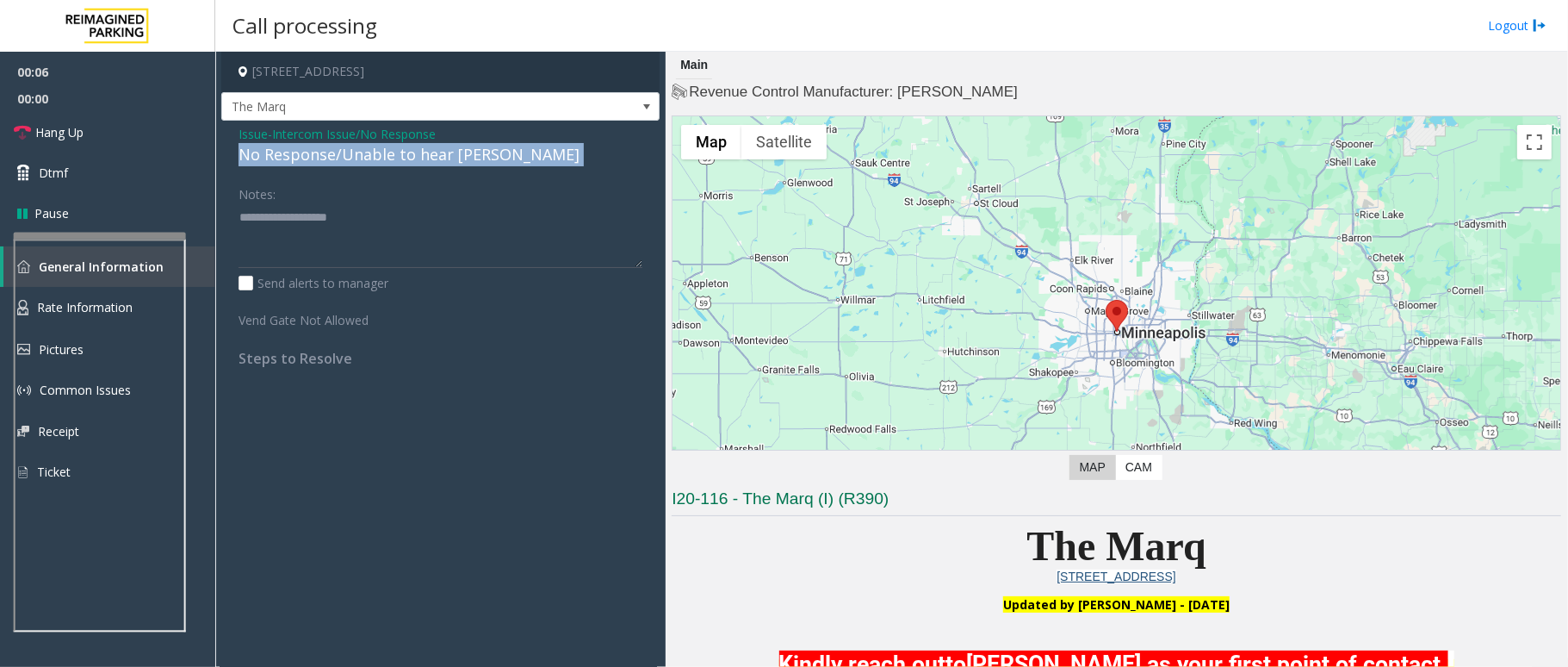
click at [425, 152] on div "No Response/Unable to hear [PERSON_NAME]" at bounding box center [440, 154] width 404 height 23
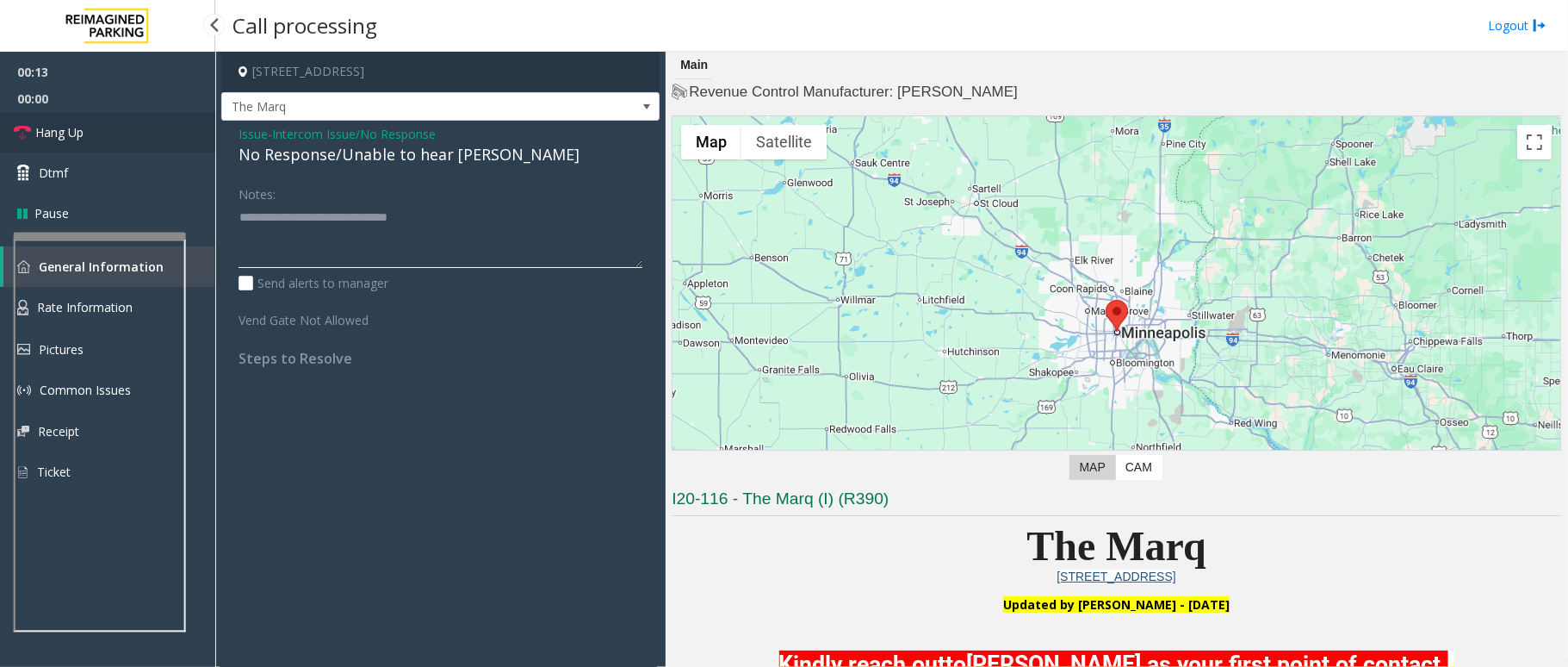
type textarea "**********"
click at [81, 121] on link "Hang Up" at bounding box center [107, 132] width 215 height 41
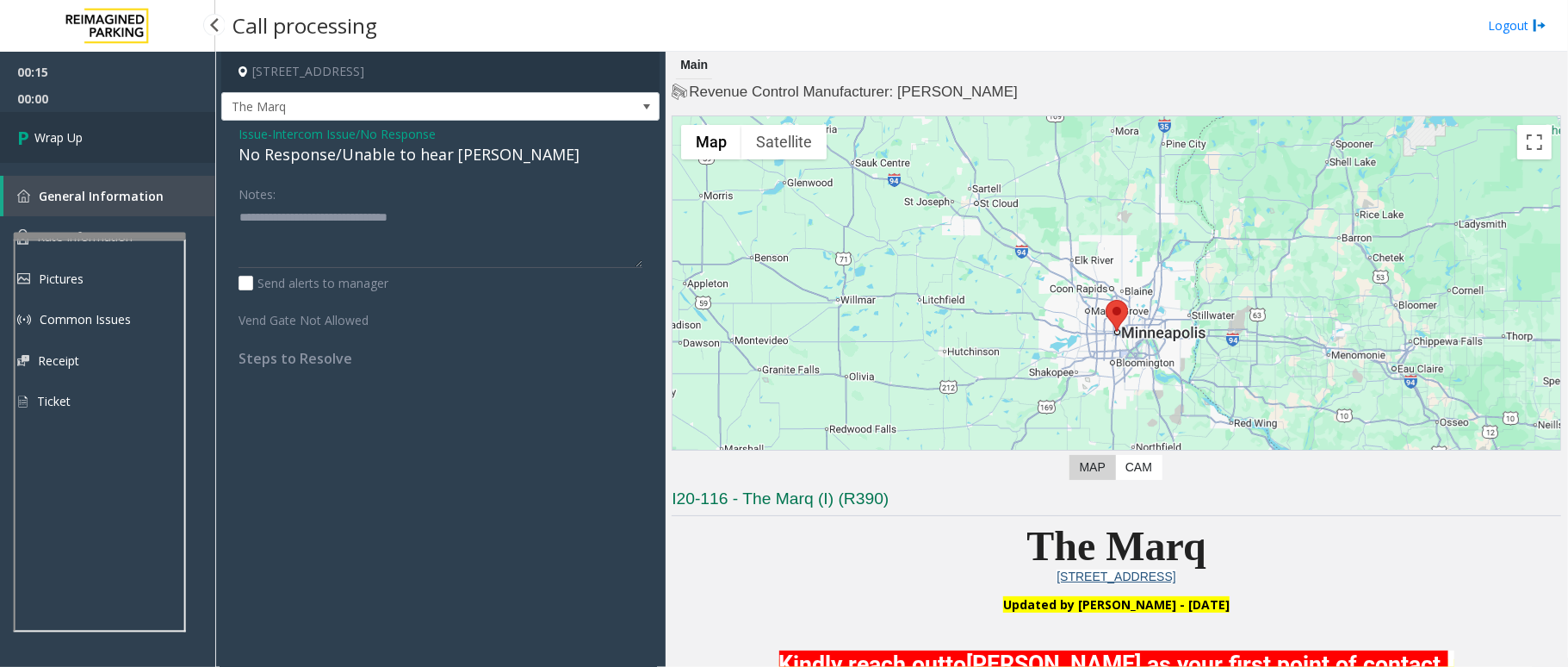
click at [81, 121] on link "Wrap Up" at bounding box center [107, 137] width 215 height 51
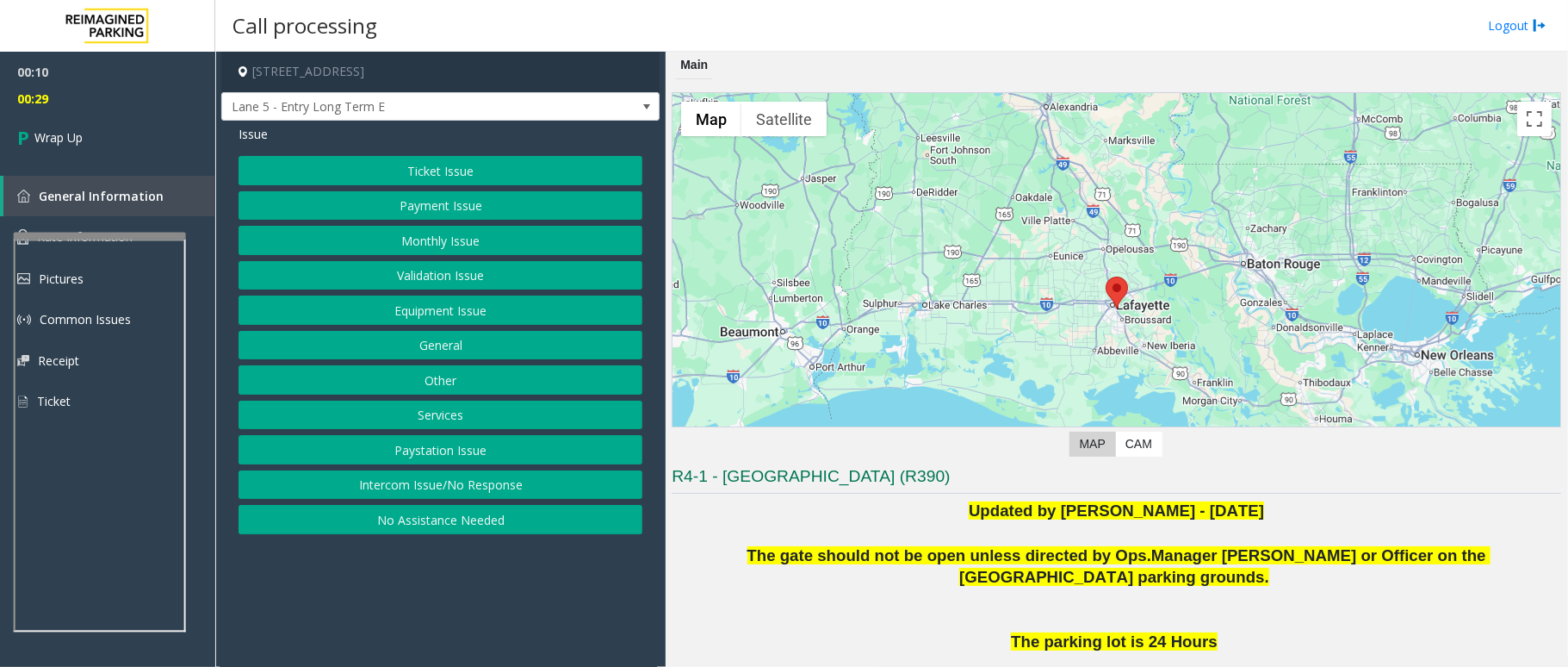
click at [460, 490] on button "Intercom Issue/No Response" at bounding box center [440, 485] width 404 height 30
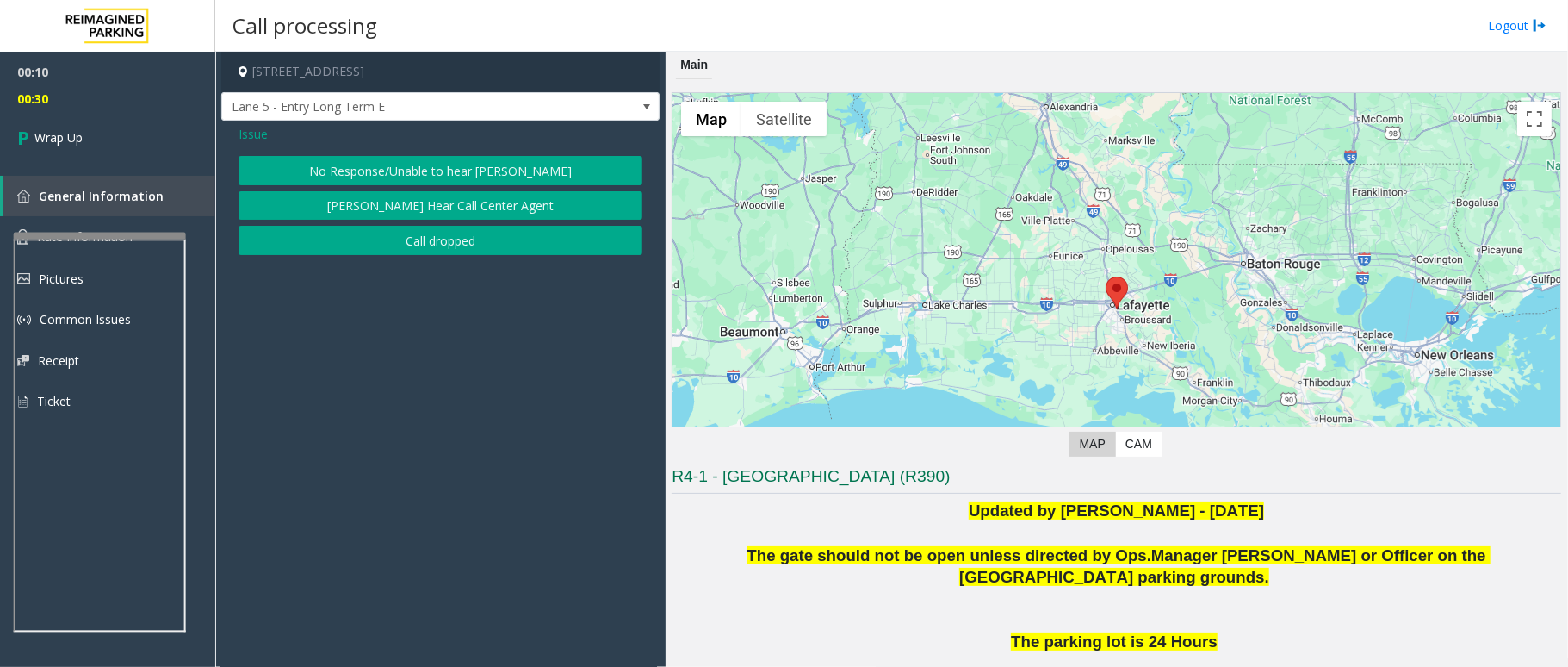
click at [484, 235] on button "Call dropped" at bounding box center [440, 240] width 404 height 30
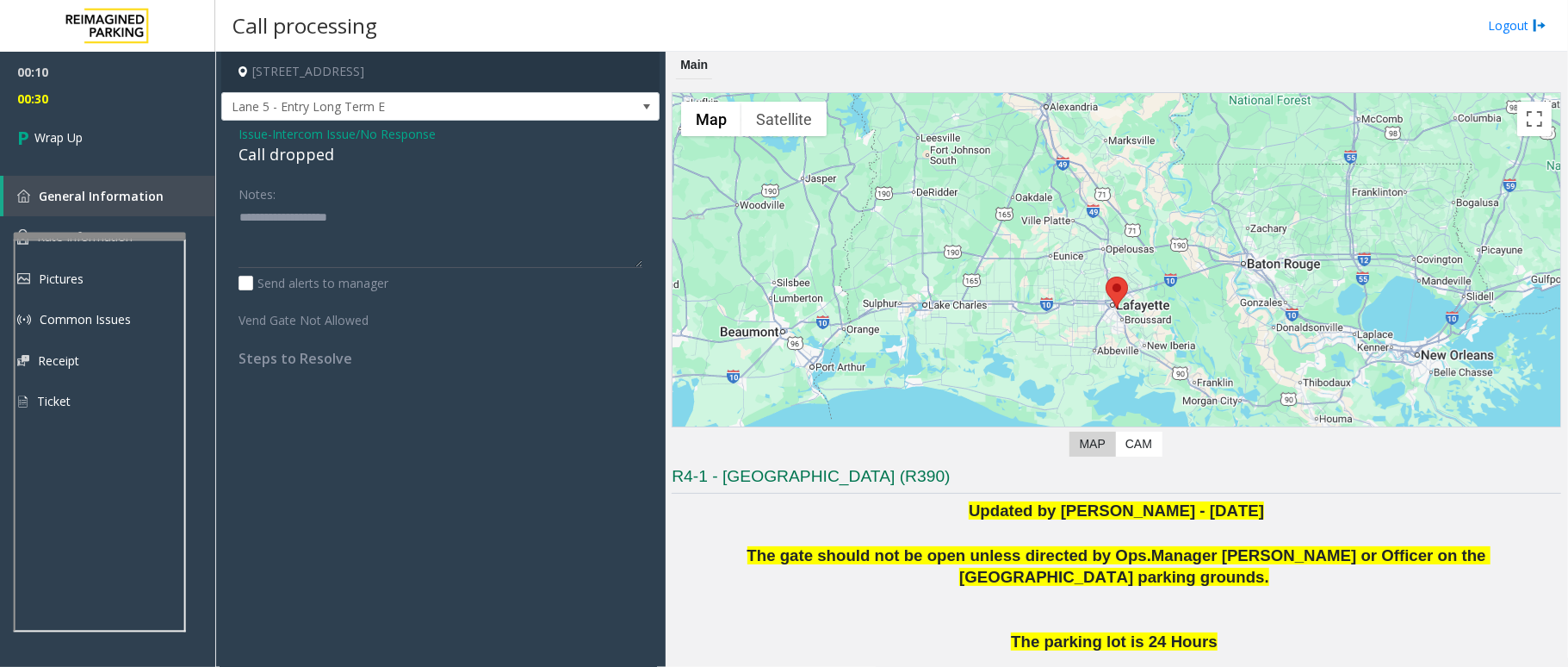
click at [263, 160] on div "Call dropped" at bounding box center [440, 154] width 404 height 23
type textarea "**********"
click at [59, 136] on span "Wrap Up" at bounding box center [58, 138] width 48 height 18
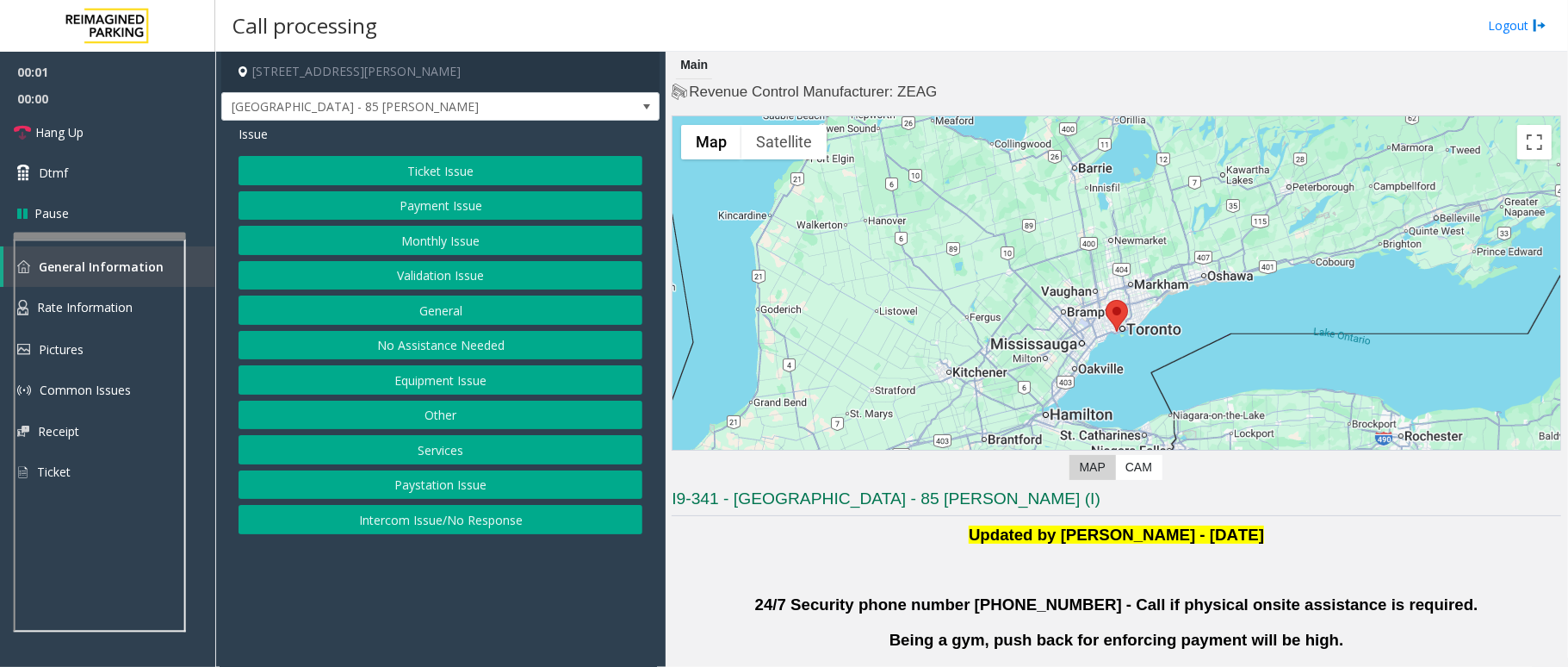
click at [417, 266] on button "Validation Issue" at bounding box center [440, 276] width 404 height 30
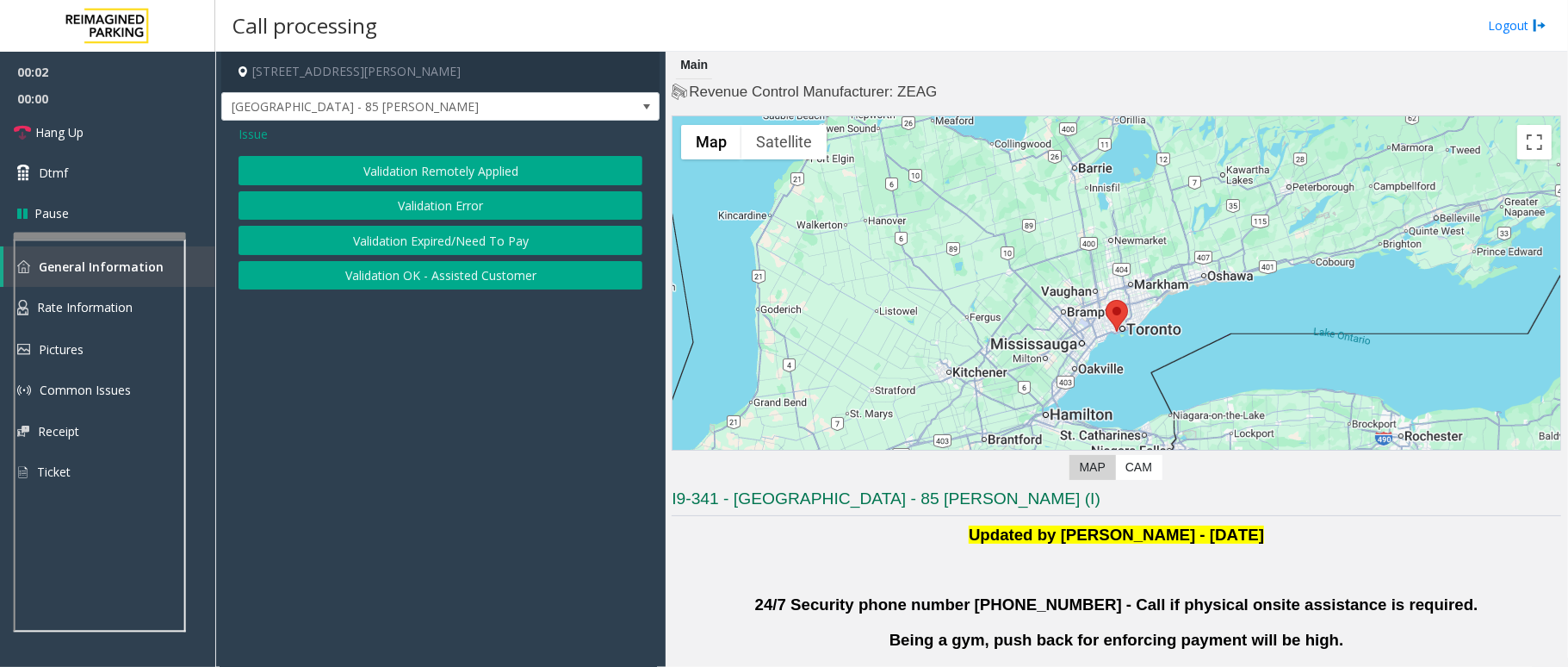
click at [424, 208] on button "Validation Error" at bounding box center [440, 206] width 404 height 30
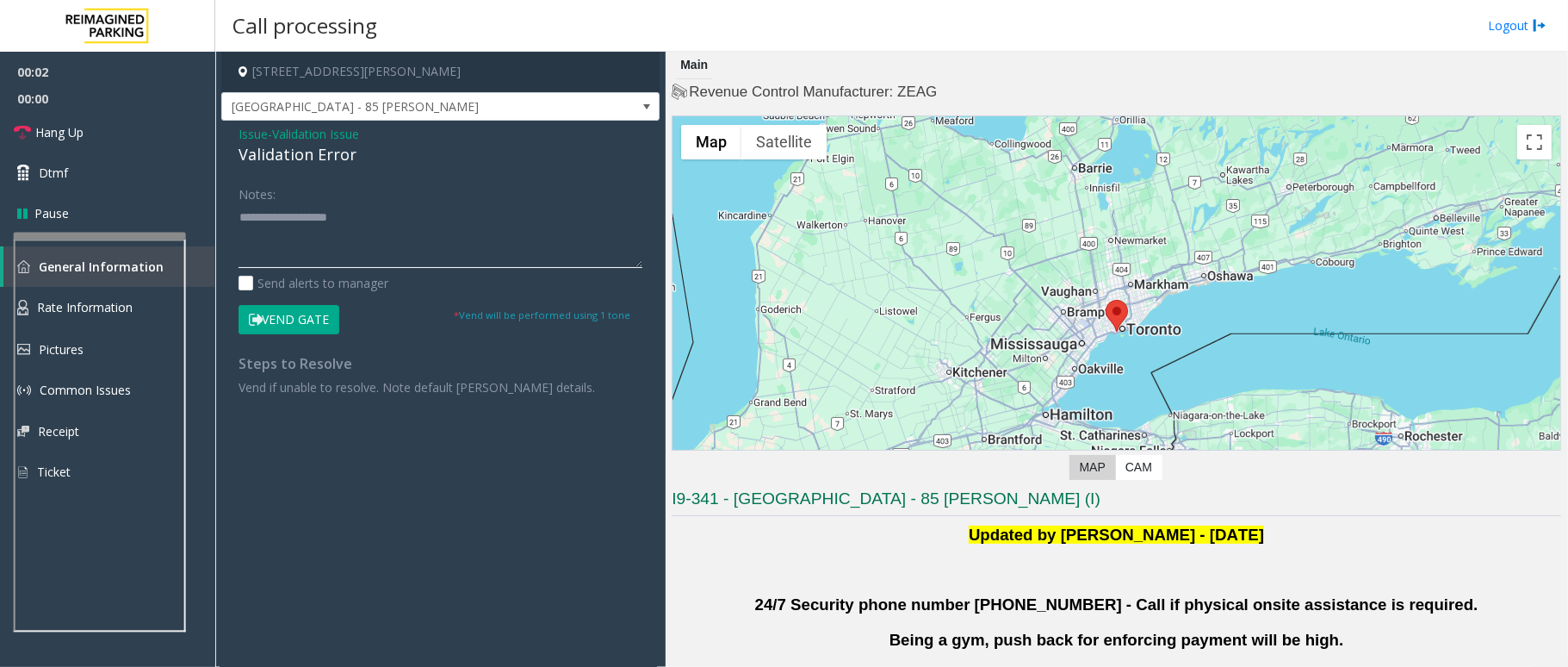
click at [383, 211] on textarea at bounding box center [440, 236] width 404 height 65
click at [349, 211] on textarea at bounding box center [440, 236] width 404 height 65
drag, startPoint x: 367, startPoint y: 153, endPoint x: 227, endPoint y: 136, distance: 141.0
click at [227, 136] on div "Issue - Validation Issue Validation Error Notes: Send alerts to manager Vend Ga…" at bounding box center [440, 267] width 439 height 293
click at [349, 249] on textarea at bounding box center [440, 236] width 404 height 65
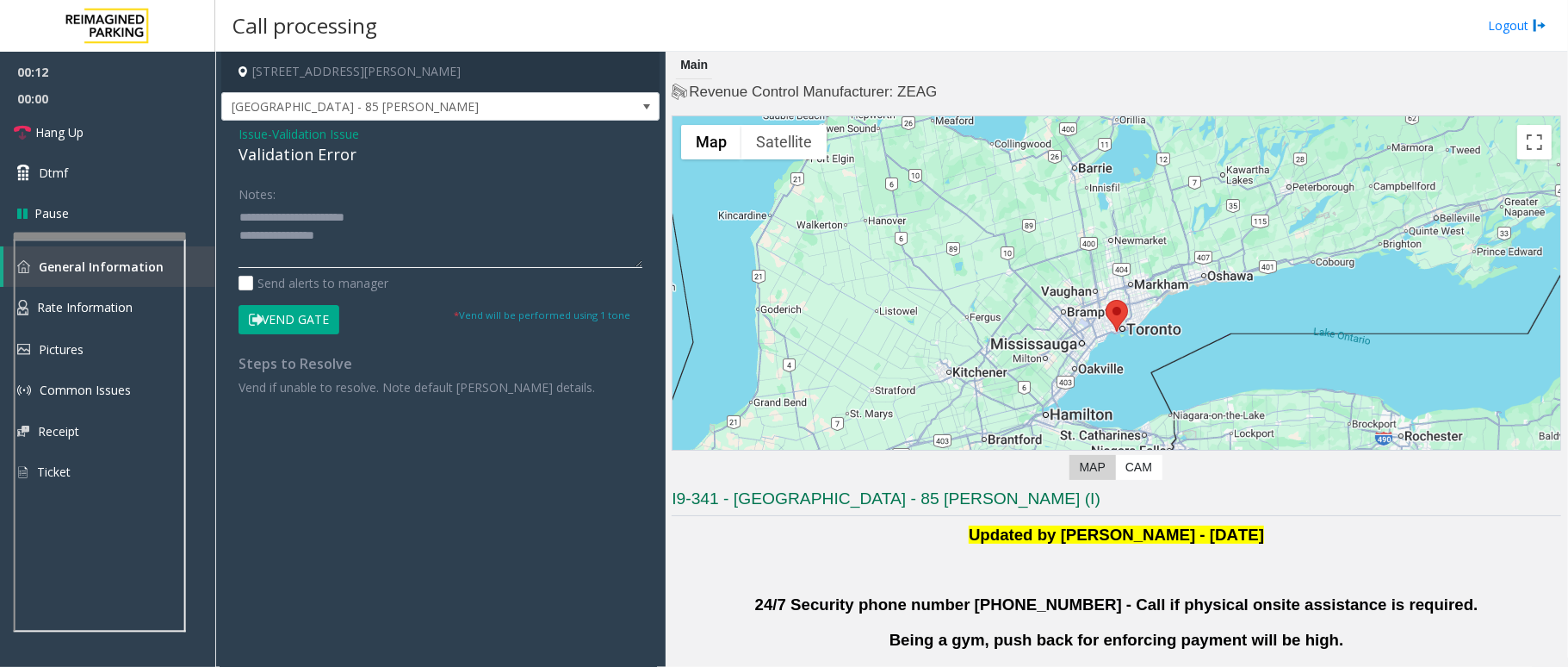
paste textarea "**********"
click at [404, 235] on textarea at bounding box center [440, 236] width 404 height 65
click at [415, 208] on textarea at bounding box center [440, 236] width 404 height 65
click at [389, 225] on textarea at bounding box center [440, 236] width 404 height 65
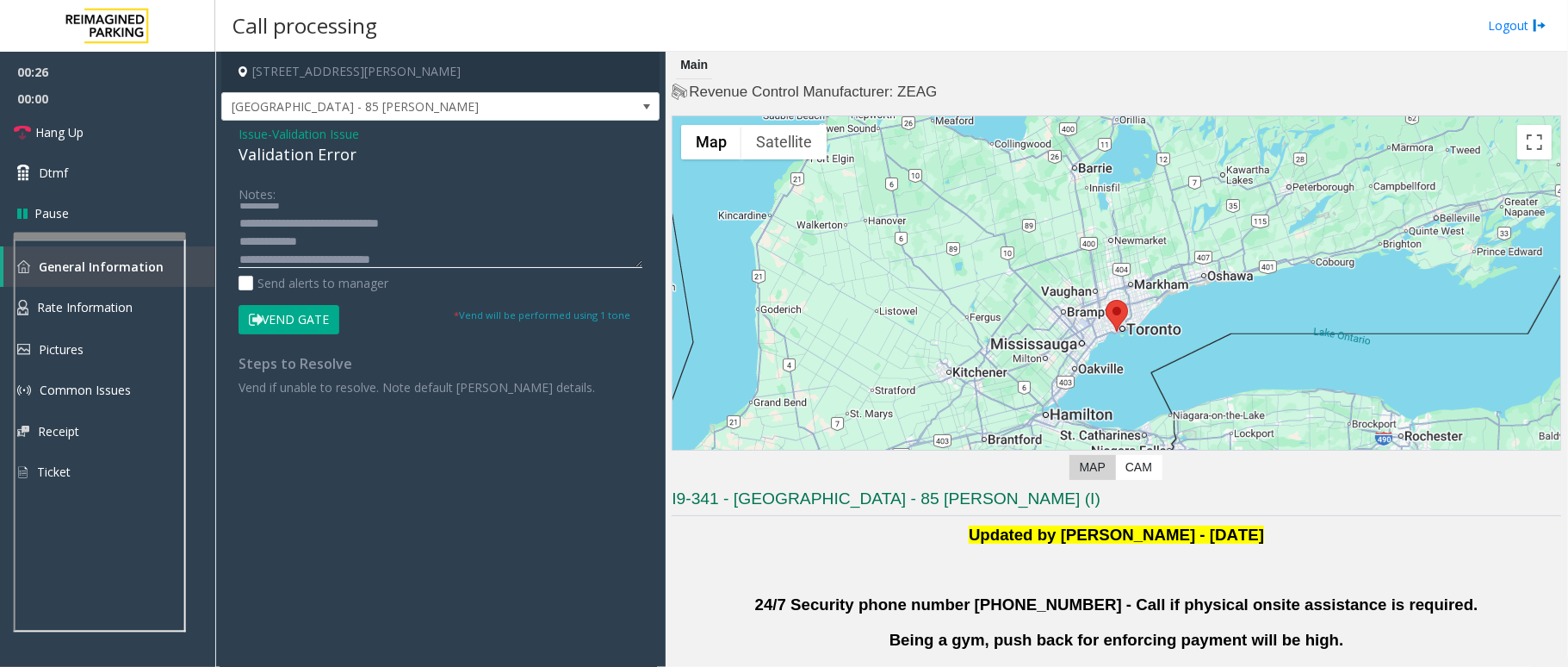
click at [346, 239] on textarea at bounding box center [440, 236] width 404 height 65
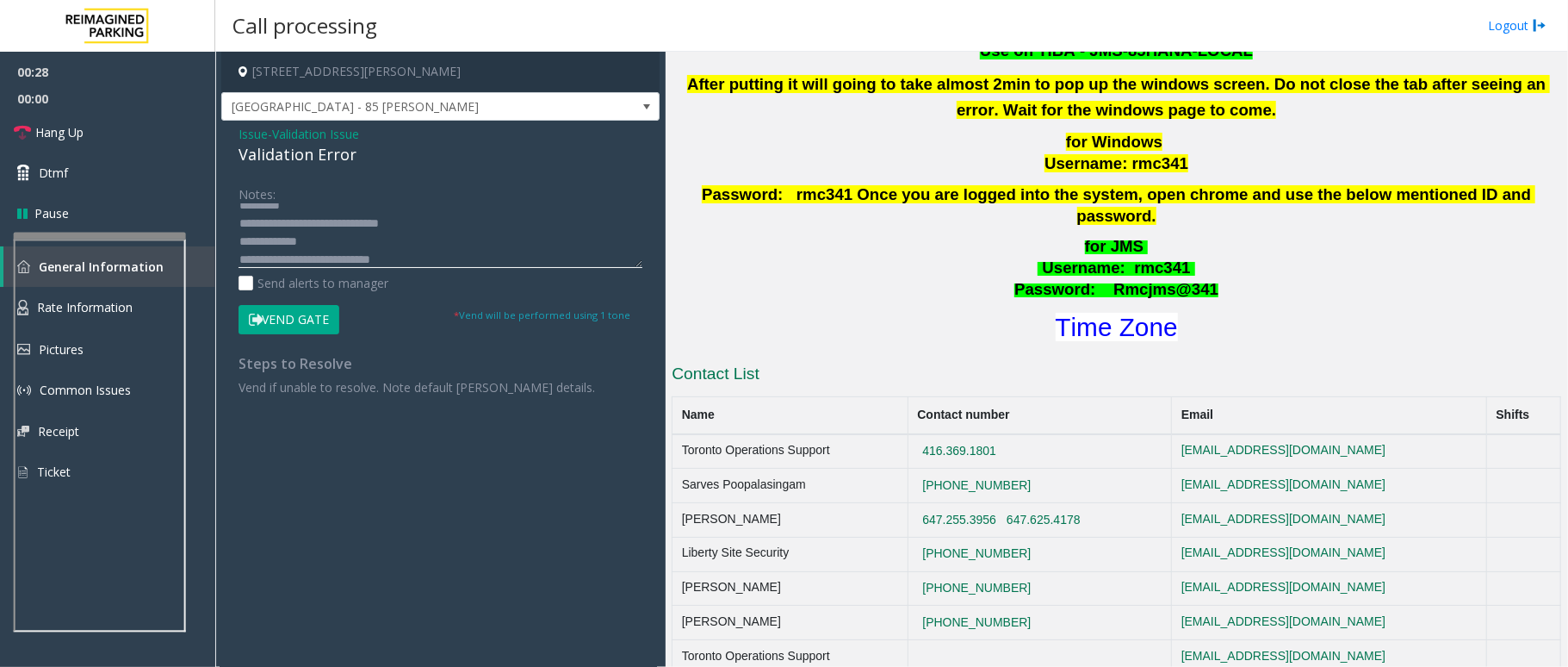
scroll to position [689, 0]
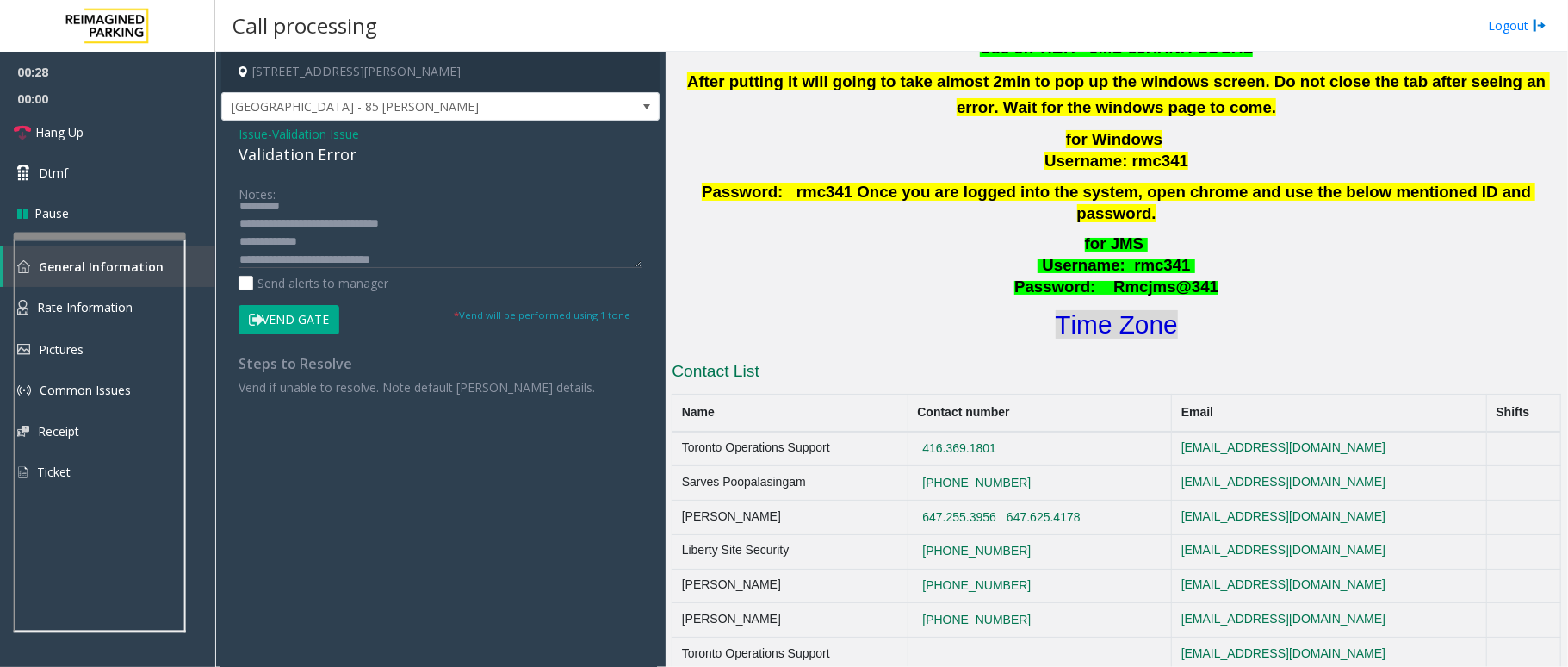
click at [1127, 310] on font "Time Zone" at bounding box center [1116, 324] width 122 height 29
click at [1121, 312] on font "Time Zone" at bounding box center [1116, 324] width 122 height 29
click at [364, 249] on textarea at bounding box center [440, 236] width 404 height 65
type textarea "**********"
click at [324, 328] on button "Vend Gate" at bounding box center [288, 320] width 101 height 30
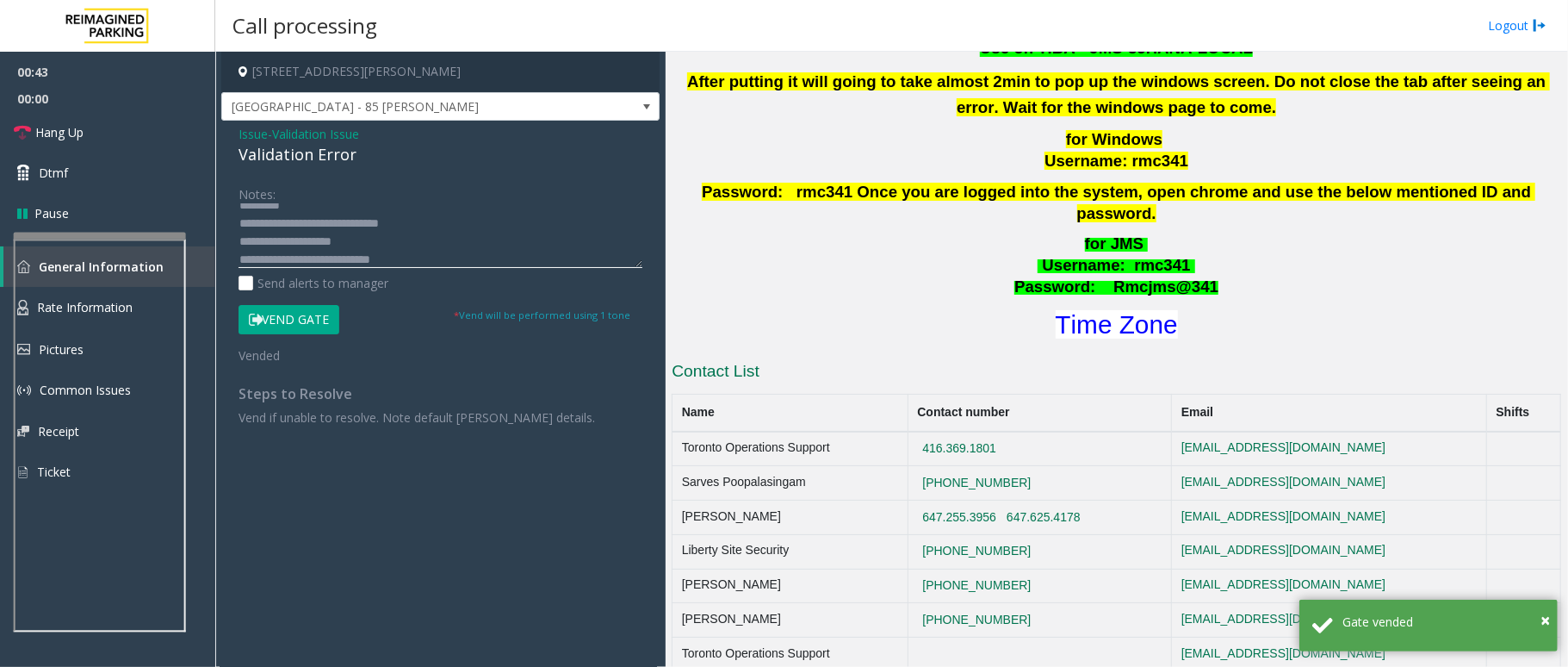
click at [445, 253] on textarea at bounding box center [440, 236] width 404 height 65
click at [78, 136] on span "Hang Up" at bounding box center [59, 132] width 48 height 18
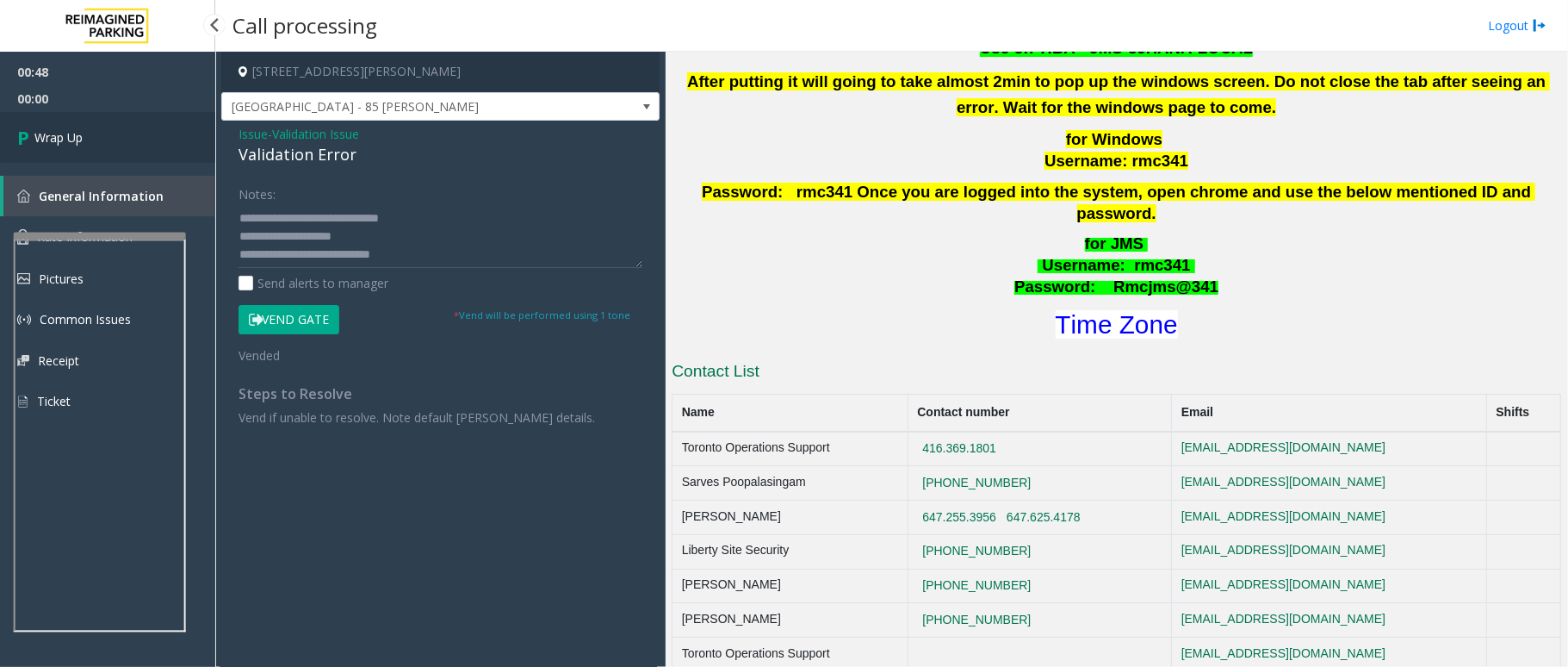
click at [78, 136] on span "Wrap Up" at bounding box center [58, 138] width 48 height 18
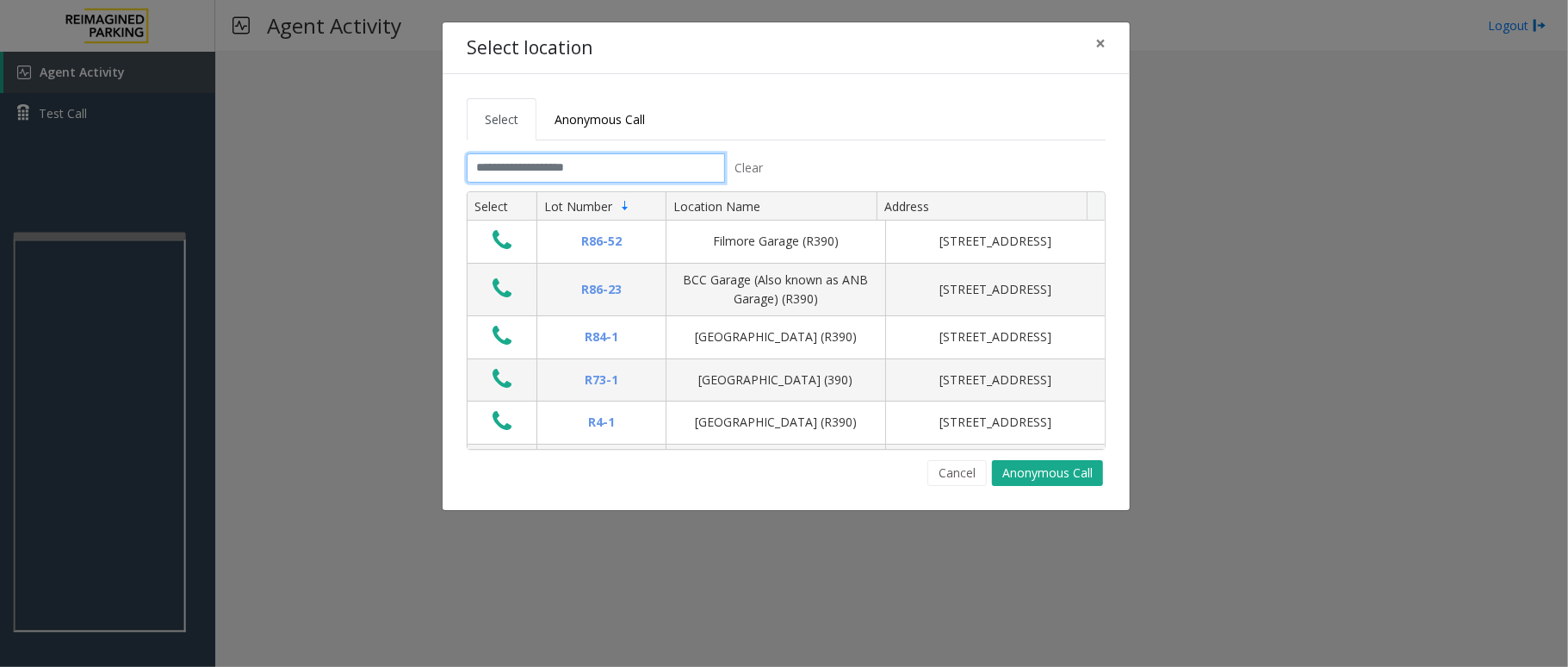
click at [566, 172] on input "text" at bounding box center [596, 168] width 259 height 30
click at [517, 166] on input "text" at bounding box center [596, 168] width 259 height 30
click at [952, 476] on button "Cancel" at bounding box center [957, 473] width 59 height 26
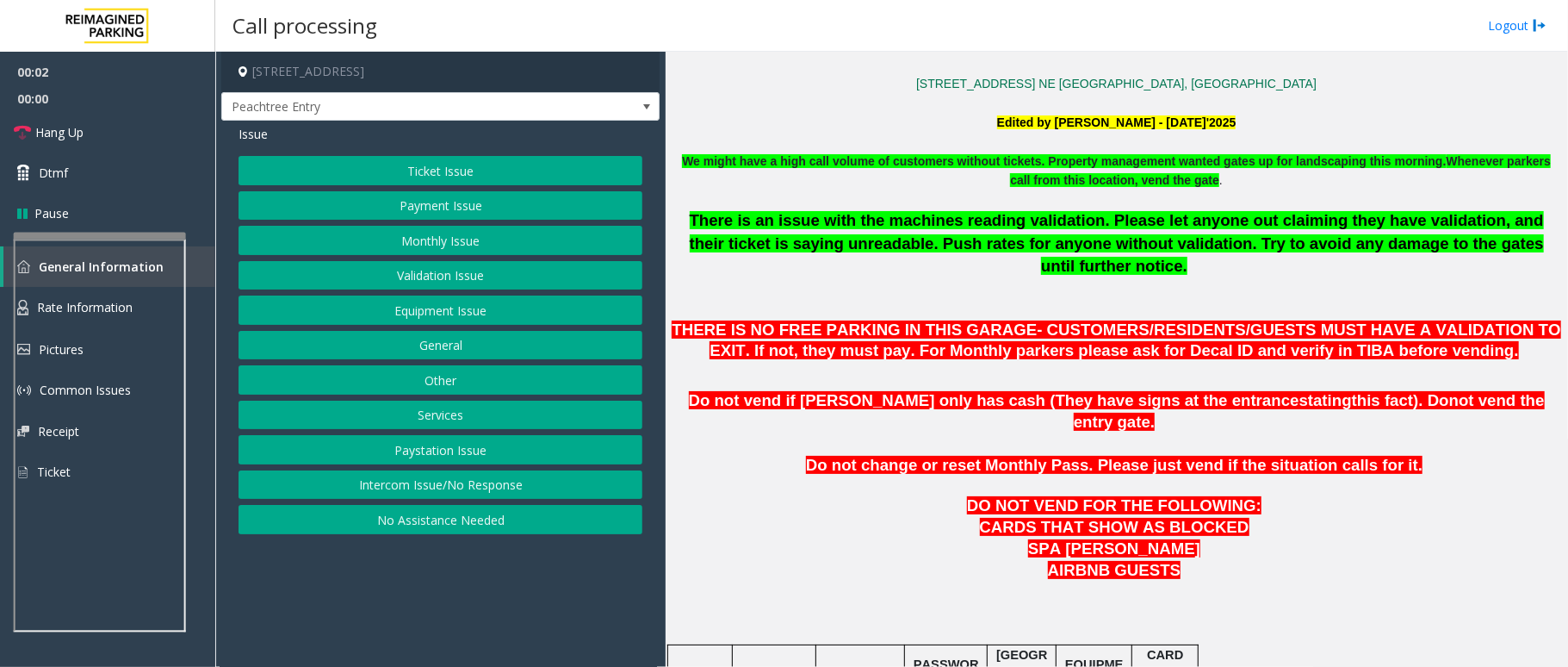
scroll to position [804, 0]
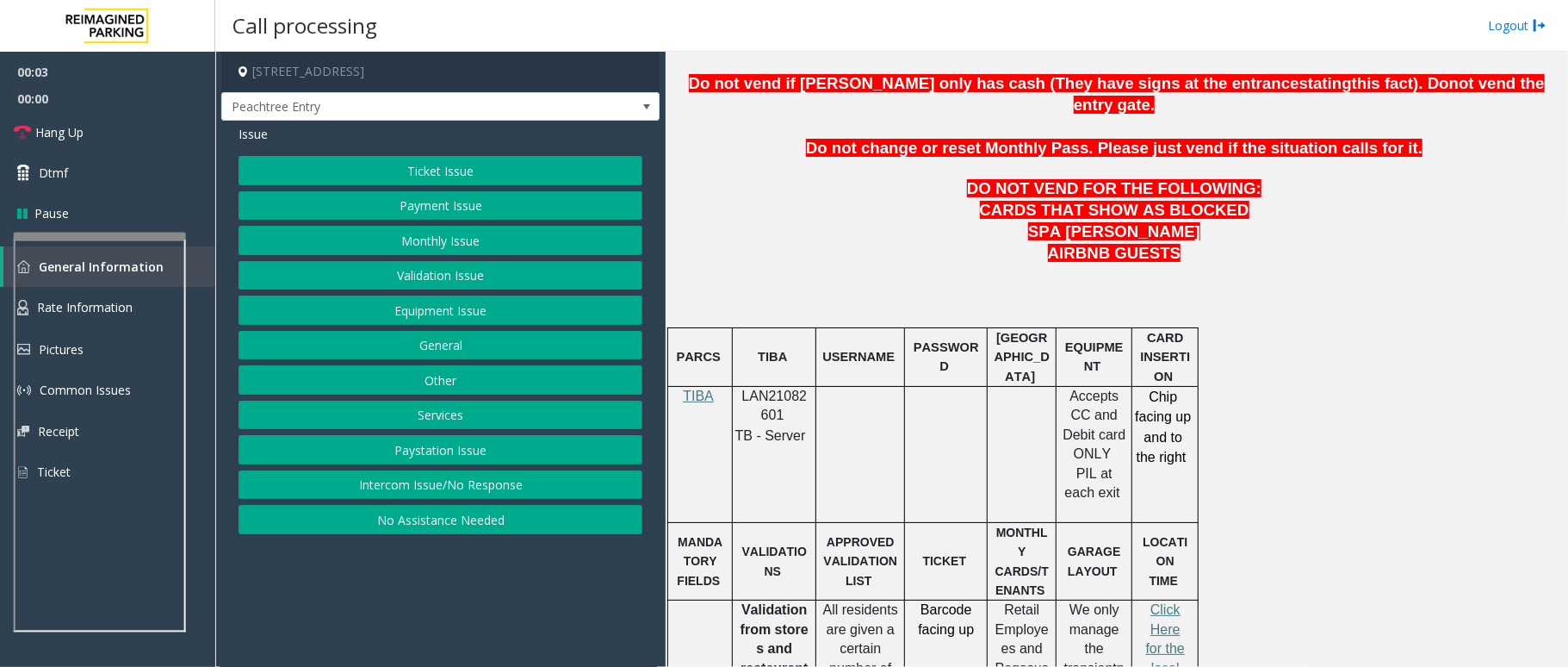
click at [766, 387] on p "LAN21082601" at bounding box center [774, 406] width 70 height 39
copy p "LAN21082601"
click at [466, 491] on button "Intercom Issue/No Response" at bounding box center [440, 485] width 404 height 30
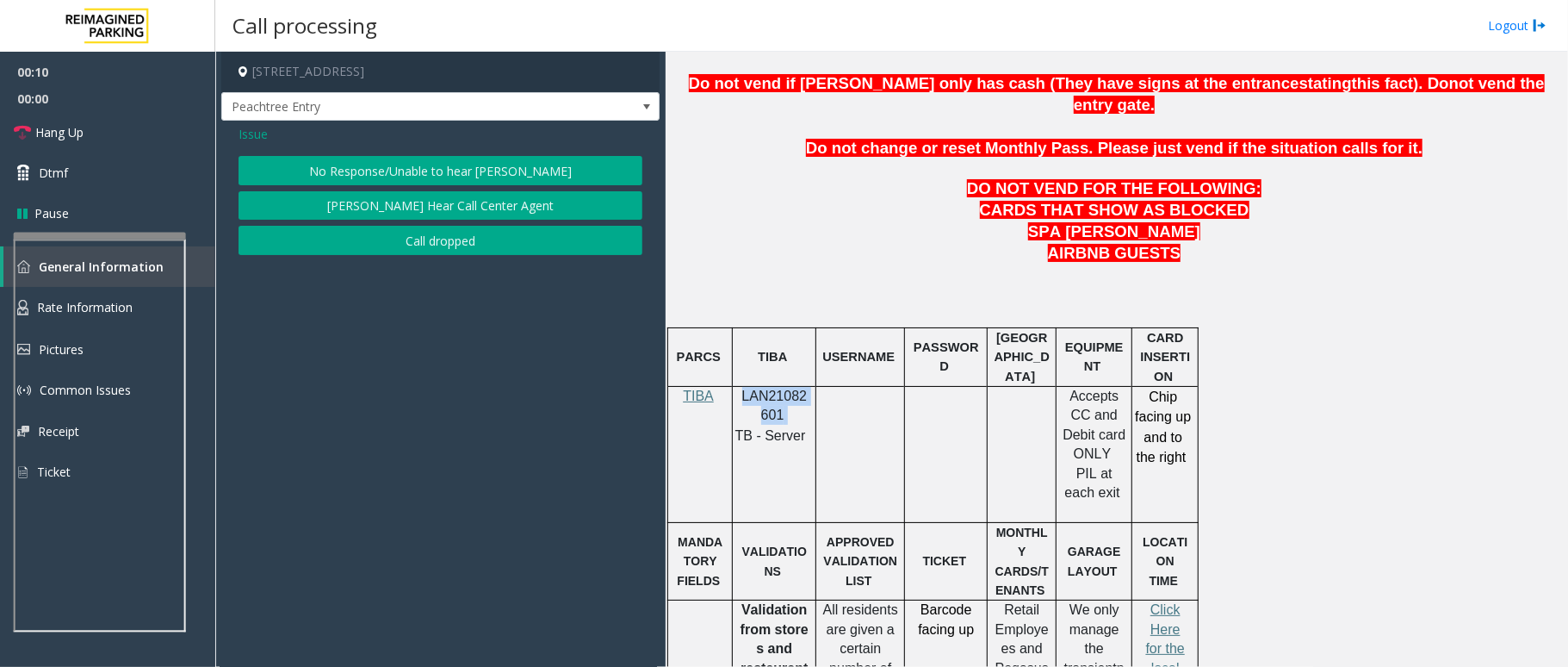
click at [454, 160] on button "No Response/Unable to hear [PERSON_NAME]" at bounding box center [440, 171] width 404 height 30
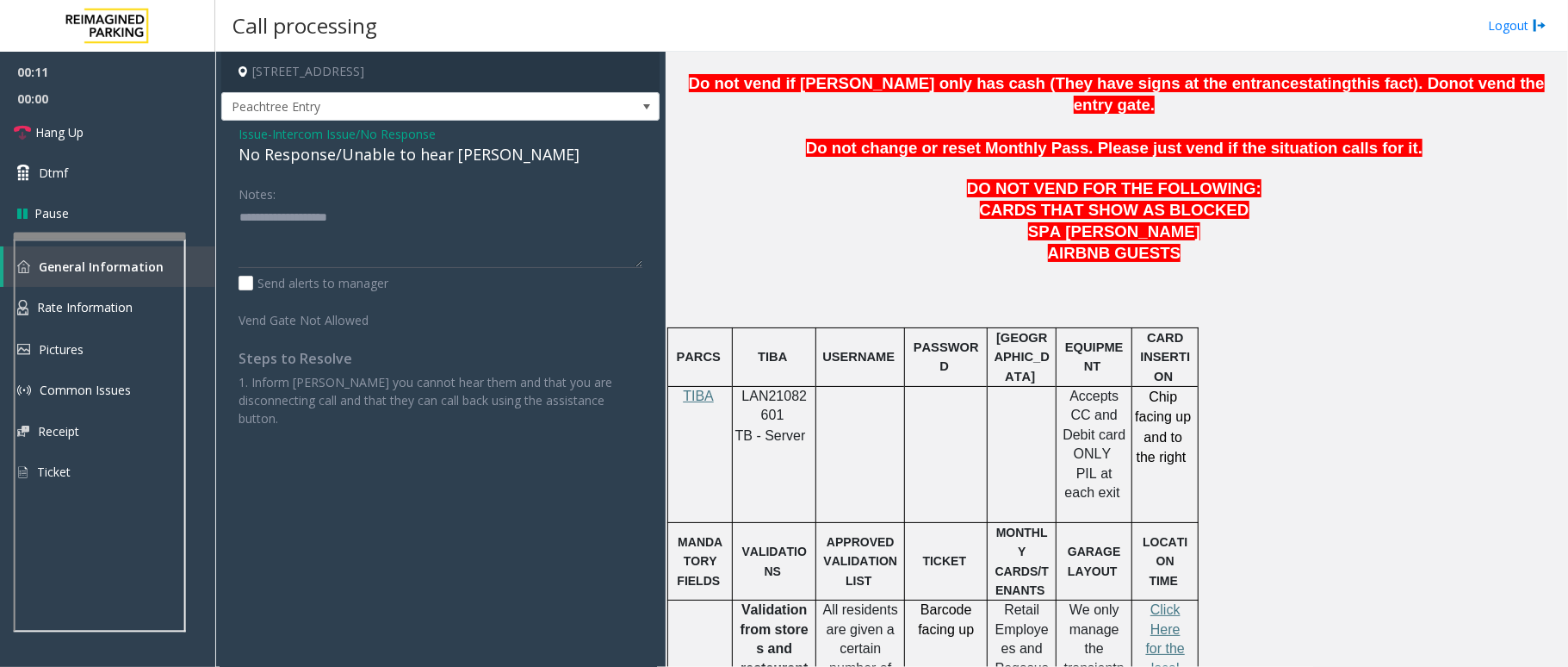
click at [418, 149] on div "No Response/Unable to hear [PERSON_NAME]" at bounding box center [440, 154] width 404 height 23
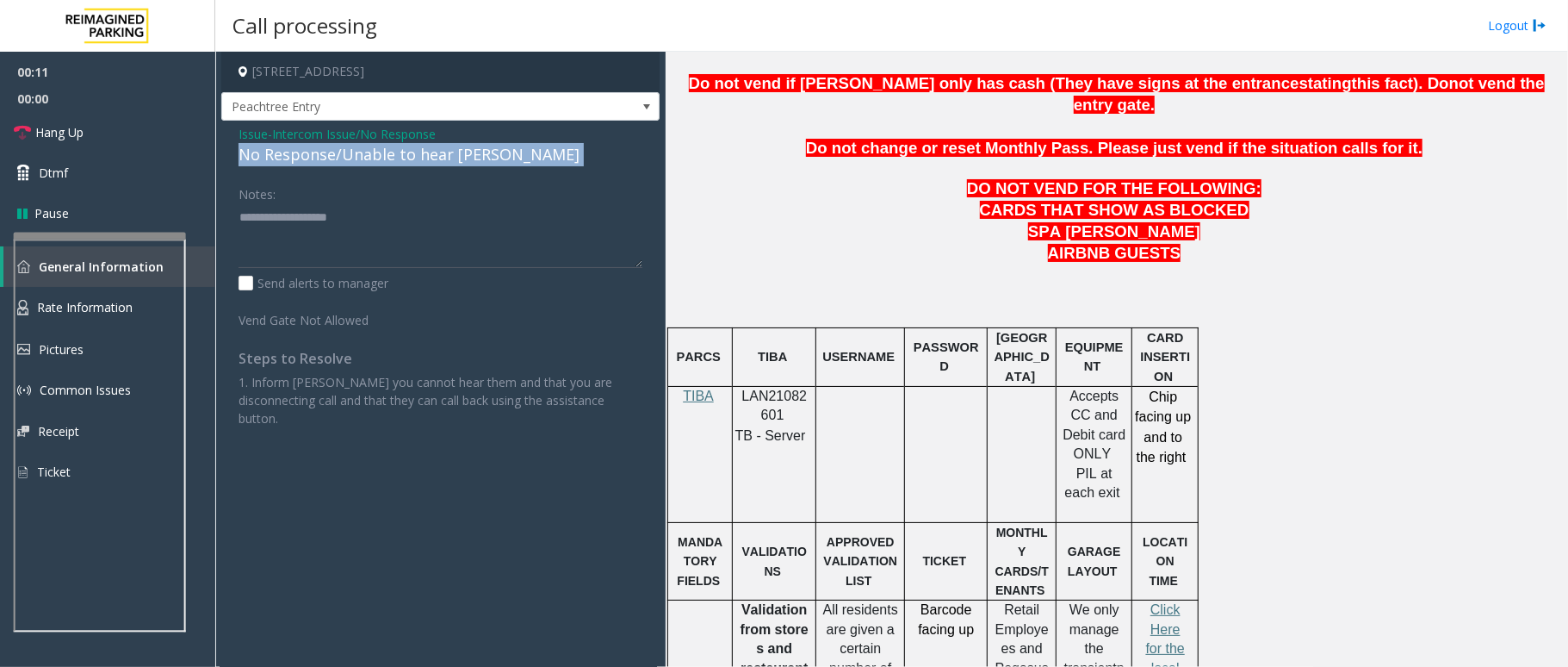
click at [418, 149] on div "No Response/Unable to hear [PERSON_NAME]" at bounding box center [440, 154] width 404 height 23
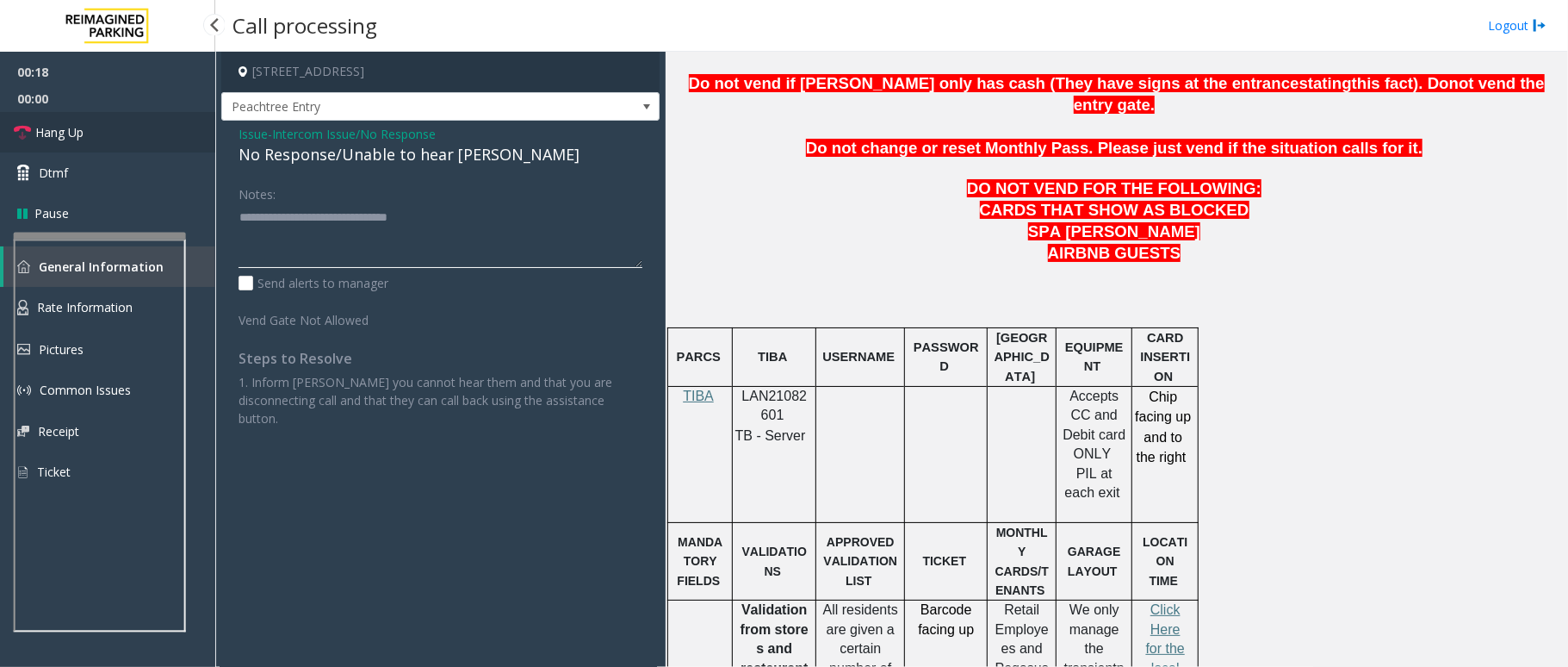
type textarea "**********"
click at [69, 148] on link "Hang Up" at bounding box center [107, 132] width 215 height 41
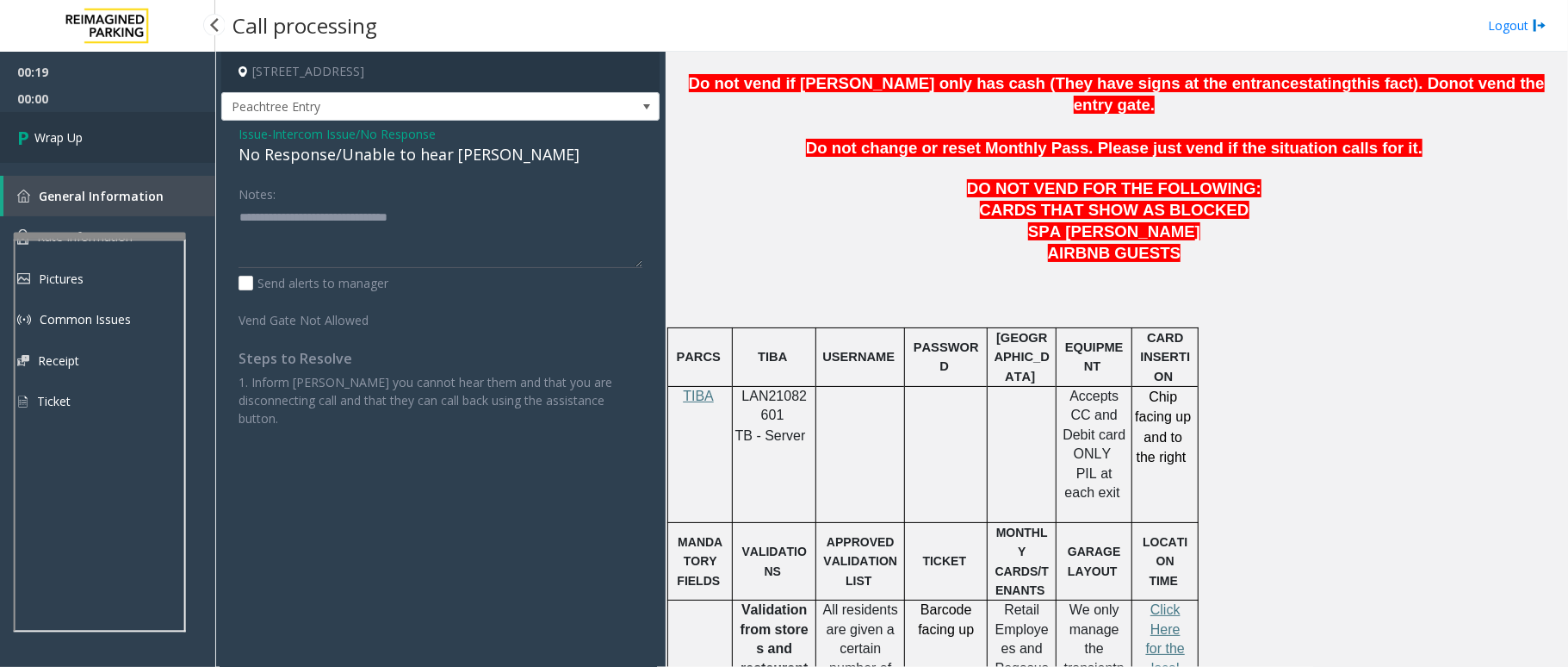
click at [77, 143] on span "Wrap Up" at bounding box center [58, 138] width 48 height 18
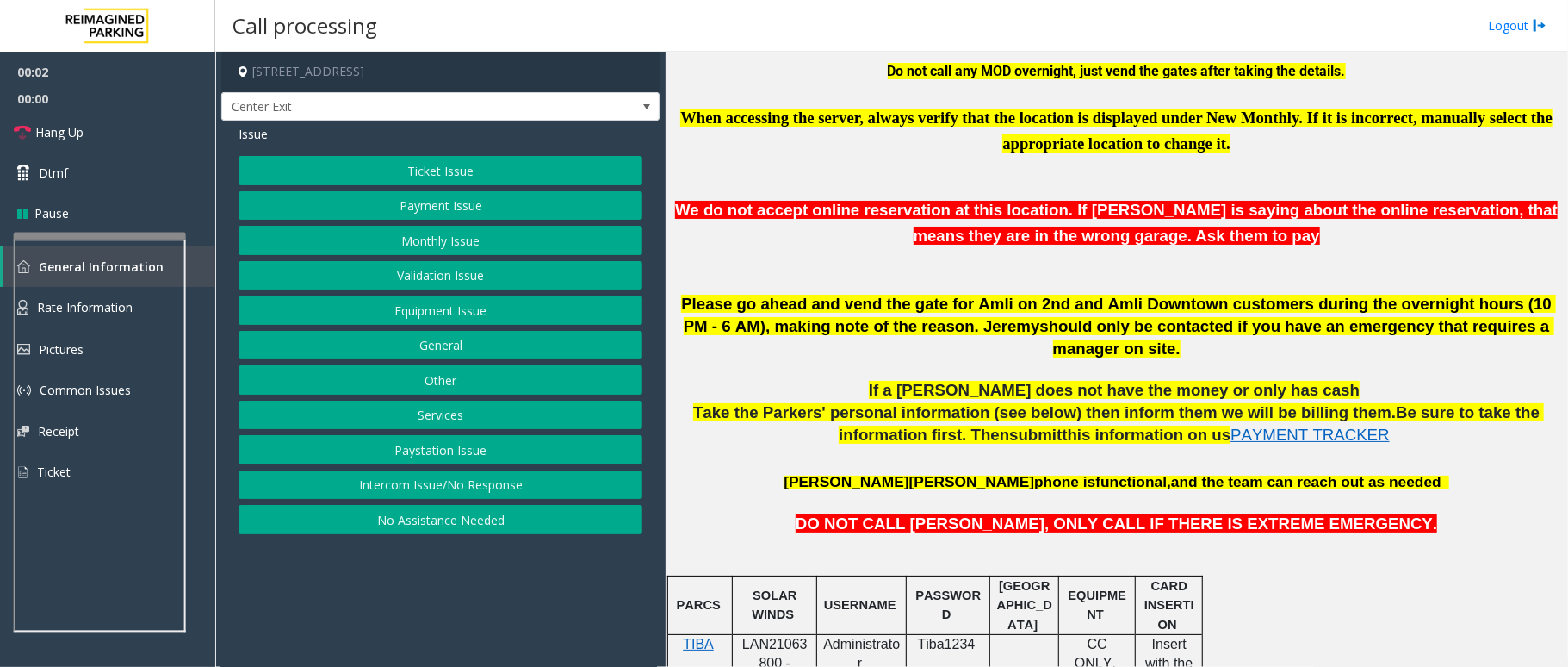
scroll to position [1034, 0]
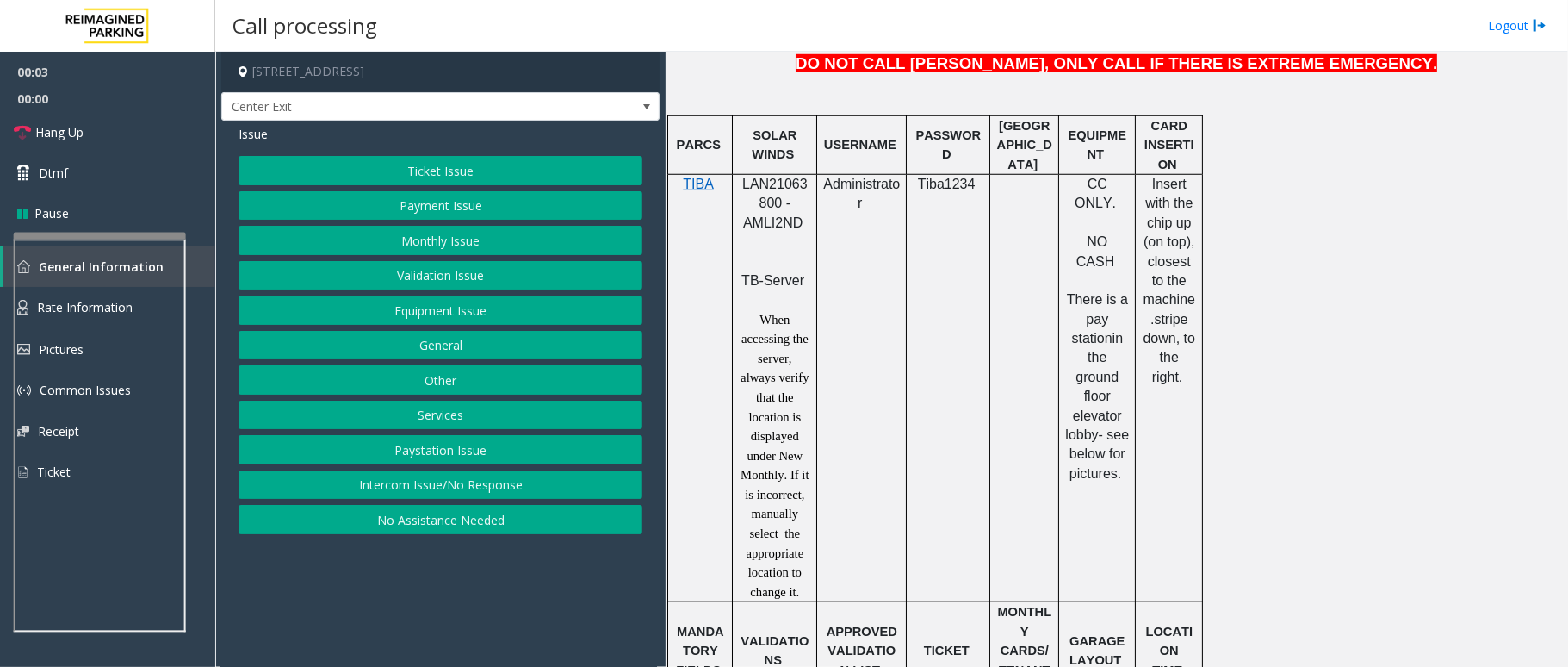
click at [765, 171] on div at bounding box center [775, 174] width 84 height 6
click at [763, 176] on span "LAN21063800 - AMLI2ND" at bounding box center [775, 203] width 66 height 54
copy span "LAN21063800"
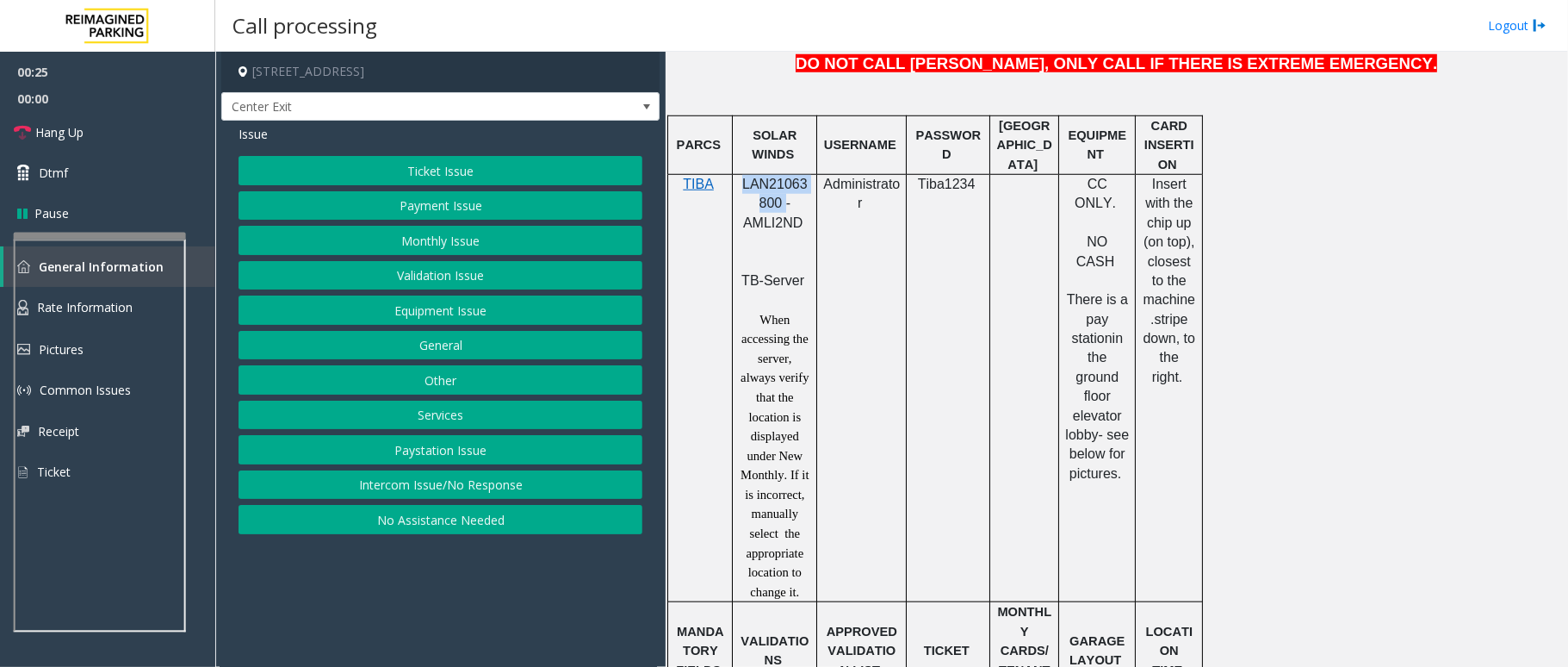
click at [450, 172] on button "Ticket Issue" at bounding box center [440, 171] width 404 height 30
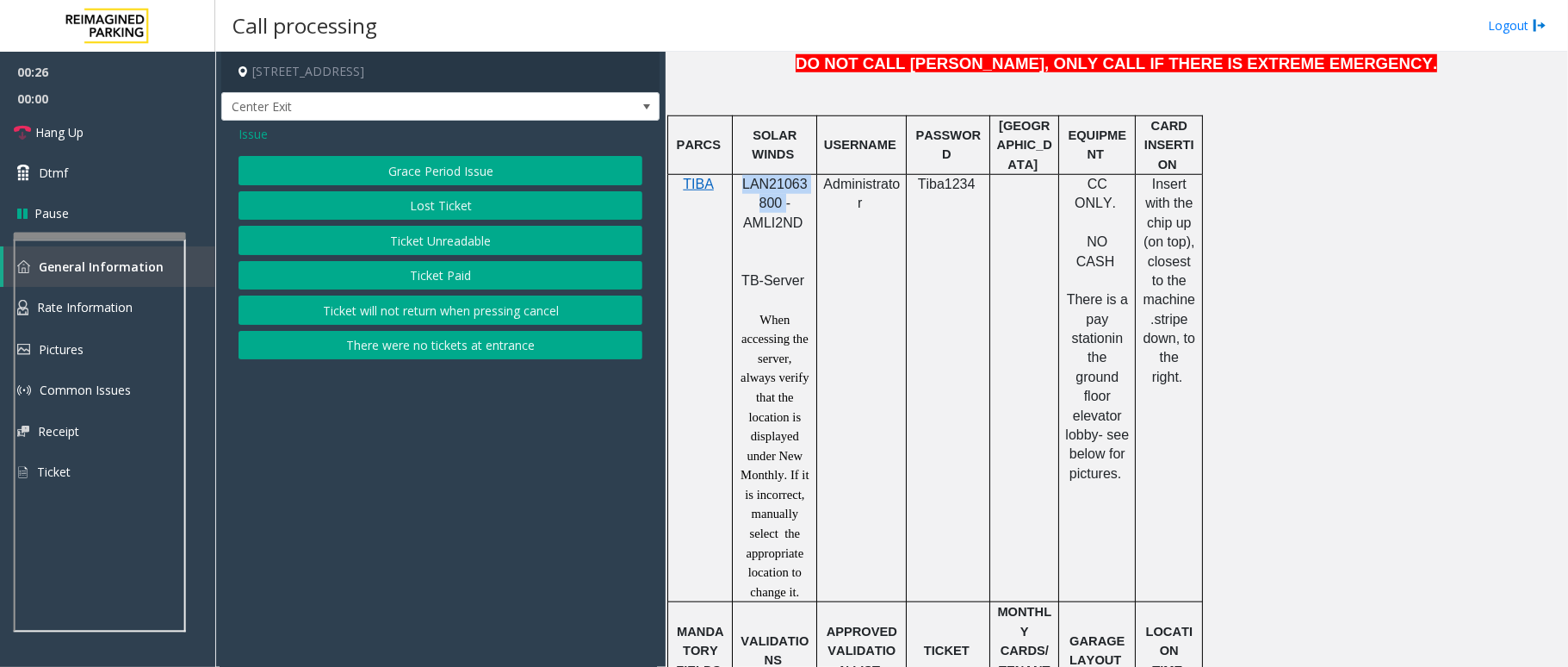
click at [479, 239] on button "Ticket Unreadable" at bounding box center [440, 240] width 404 height 30
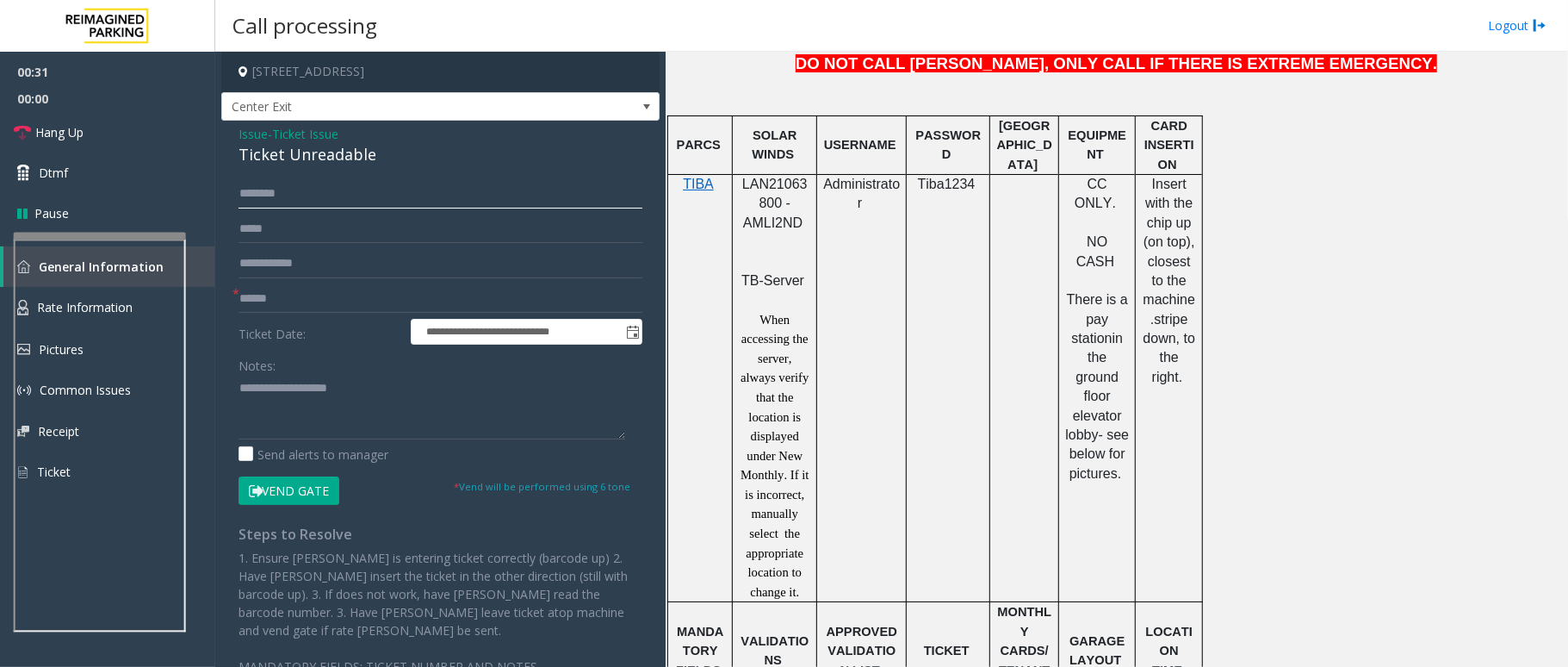
click at [314, 195] on input "text" at bounding box center [440, 194] width 404 height 30
click at [321, 287] on input "text" at bounding box center [440, 299] width 404 height 30
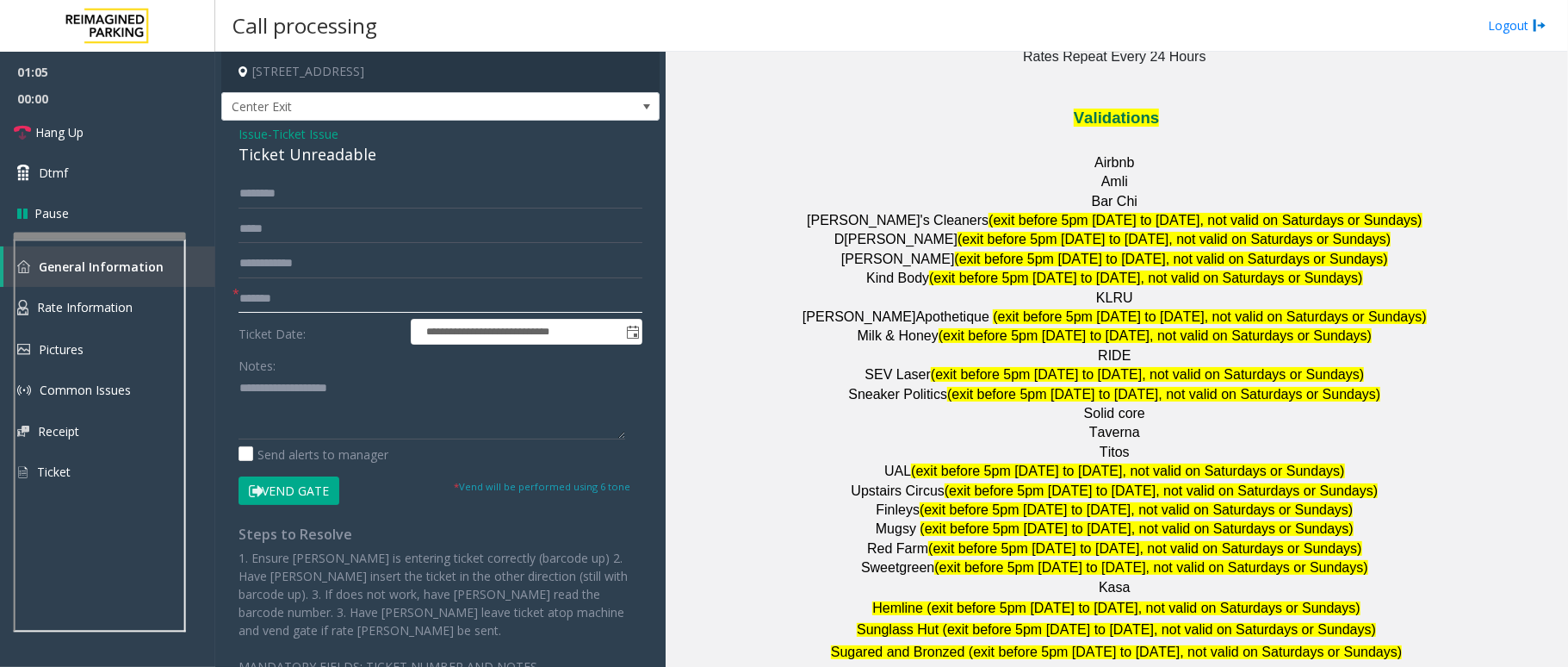
scroll to position [2182, 0]
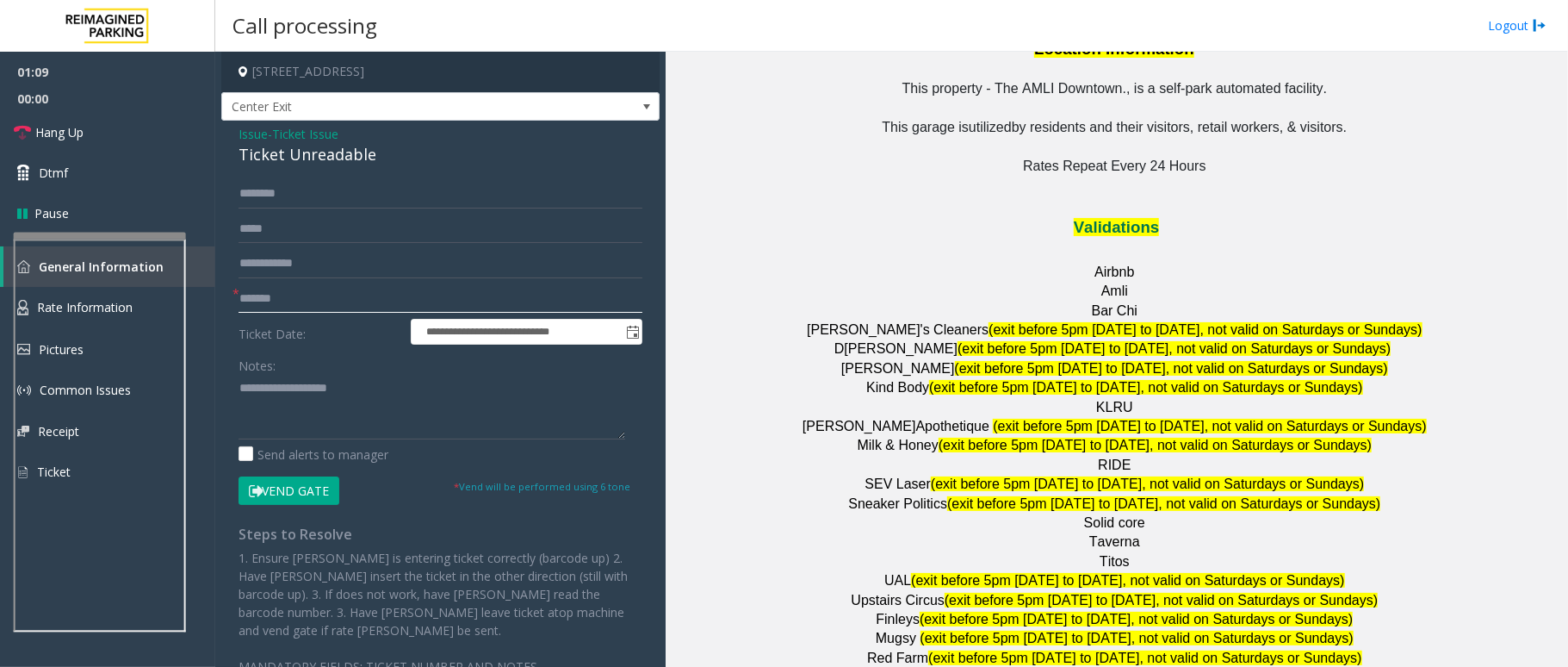
type input "*******"
click at [307, 397] on textarea at bounding box center [431, 407] width 387 height 65
click at [38, 126] on span "Hang Up" at bounding box center [59, 132] width 48 height 18
click at [274, 386] on textarea at bounding box center [431, 407] width 387 height 65
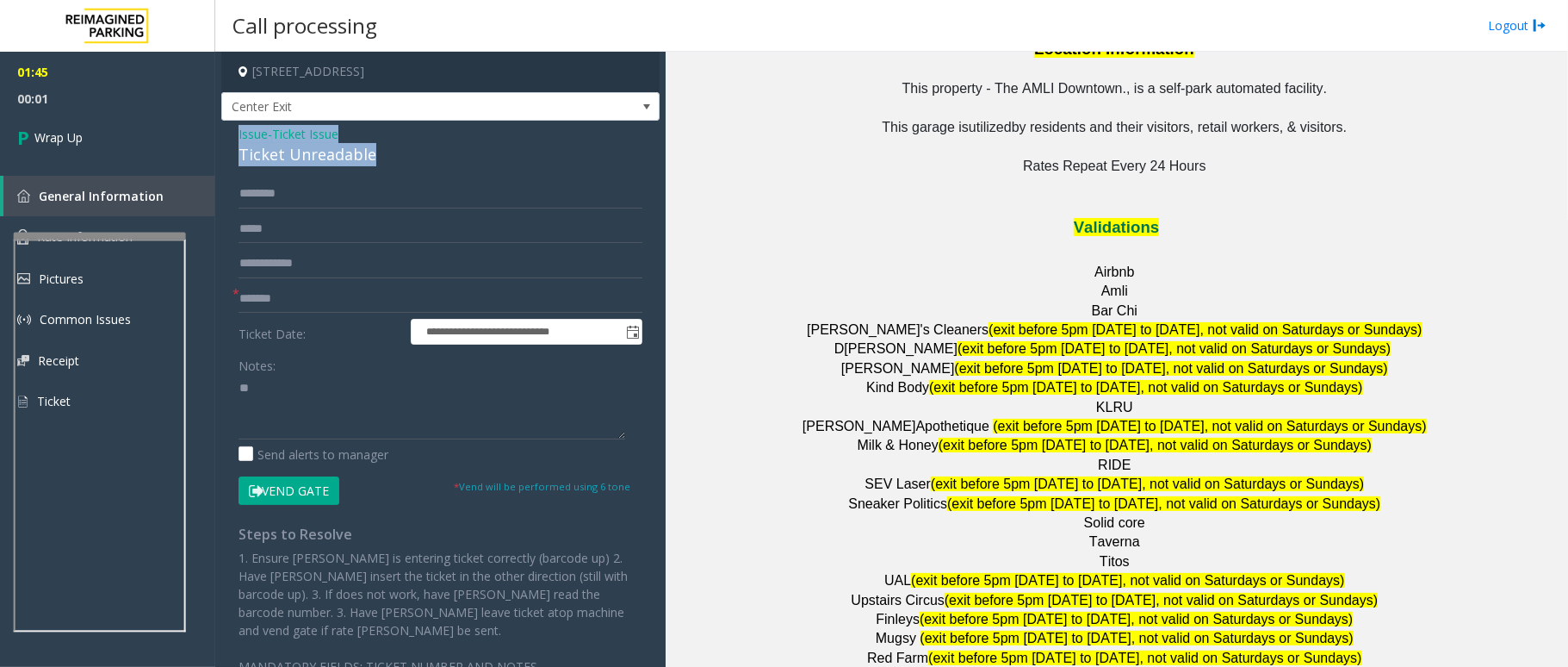
drag, startPoint x: 392, startPoint y: 153, endPoint x: 232, endPoint y: 122, distance: 163.0
click at [232, 122] on div "**********" at bounding box center [440, 416] width 439 height 590
click at [359, 411] on textarea at bounding box center [431, 407] width 387 height 65
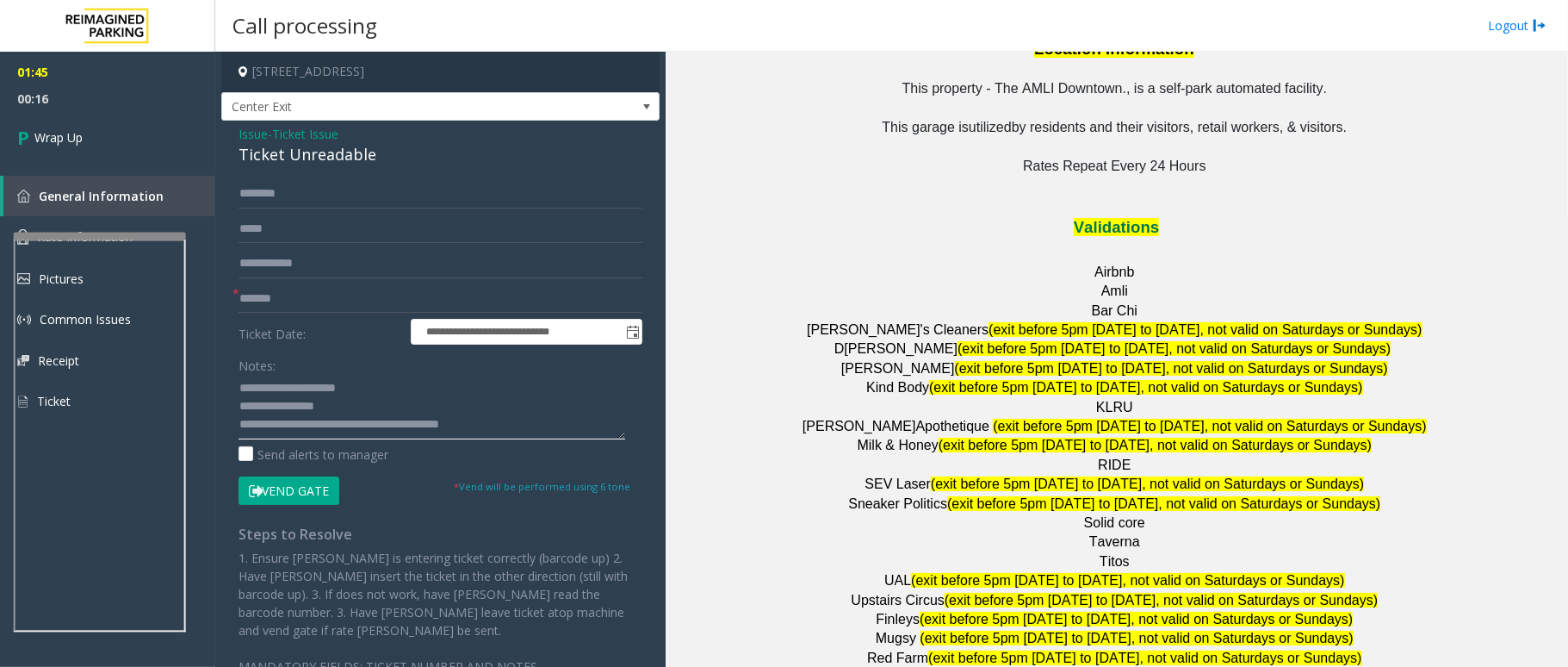
click at [259, 379] on textarea at bounding box center [431, 407] width 387 height 65
type textarea "**********"
click at [69, 159] on link "Wrap Up" at bounding box center [107, 137] width 215 height 51
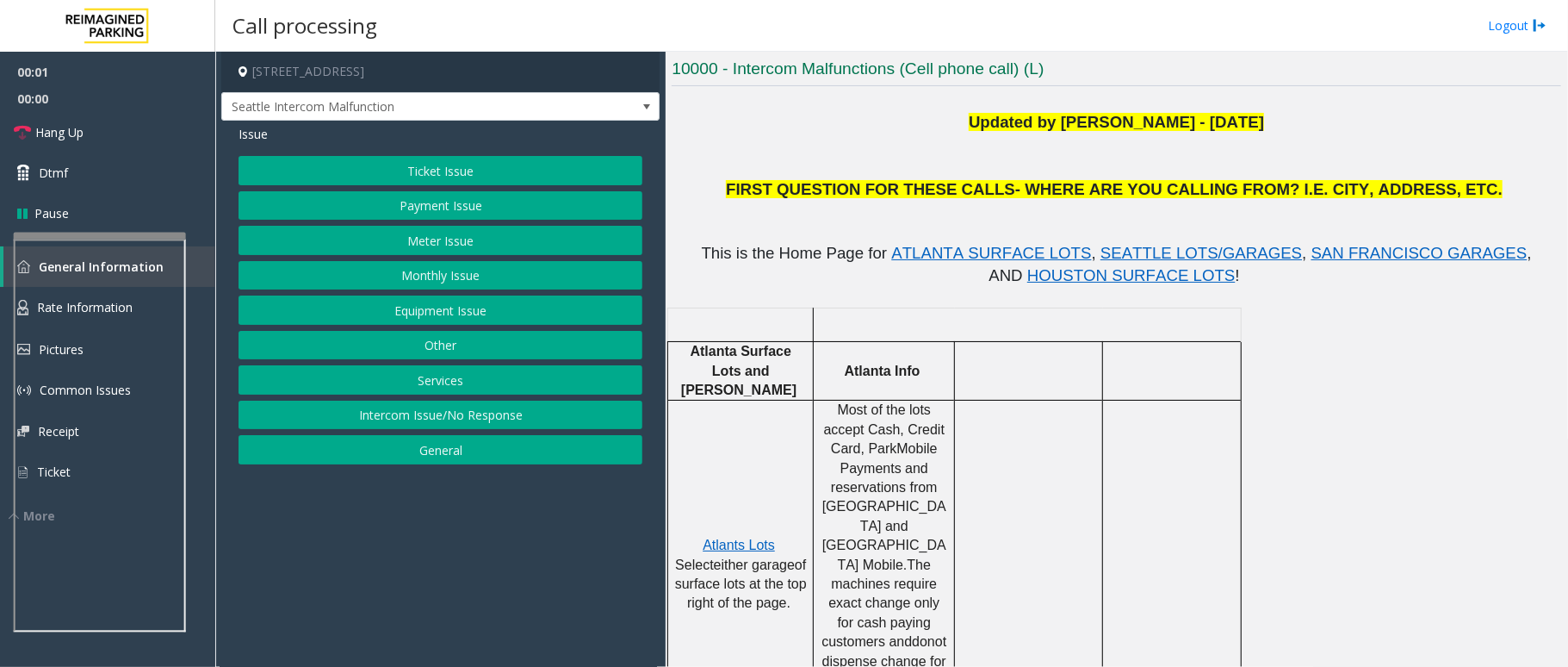
scroll to position [459, 0]
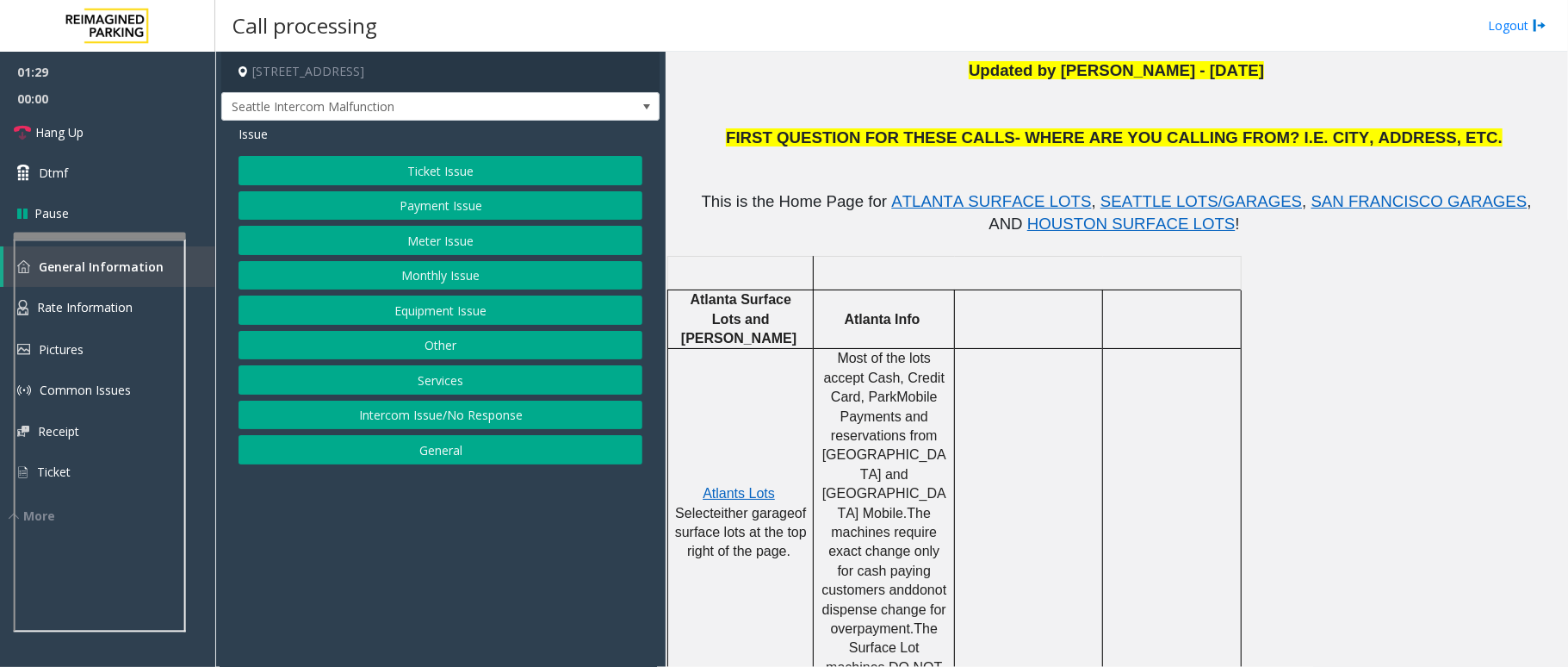
click at [452, 279] on button "Monthly Issue" at bounding box center [440, 276] width 404 height 30
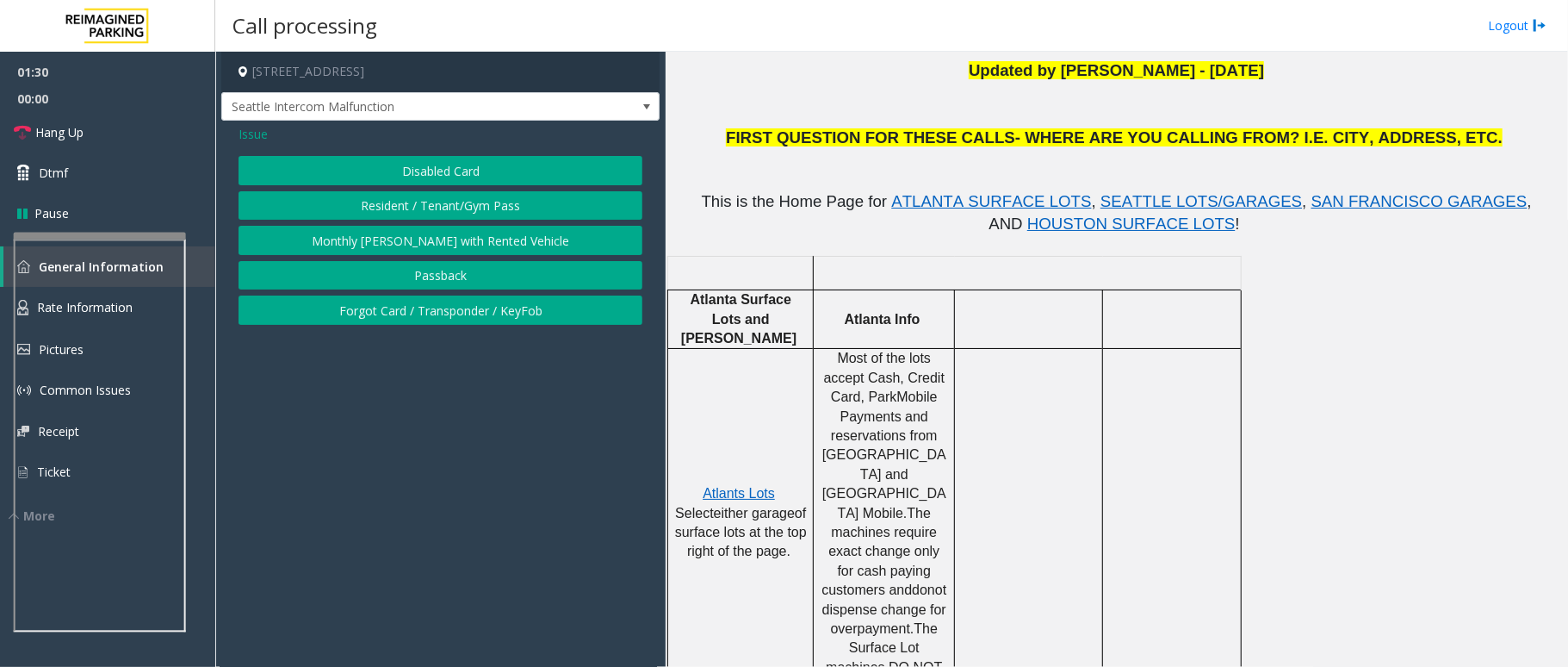
click at [478, 172] on button "Disabled Card" at bounding box center [440, 171] width 404 height 30
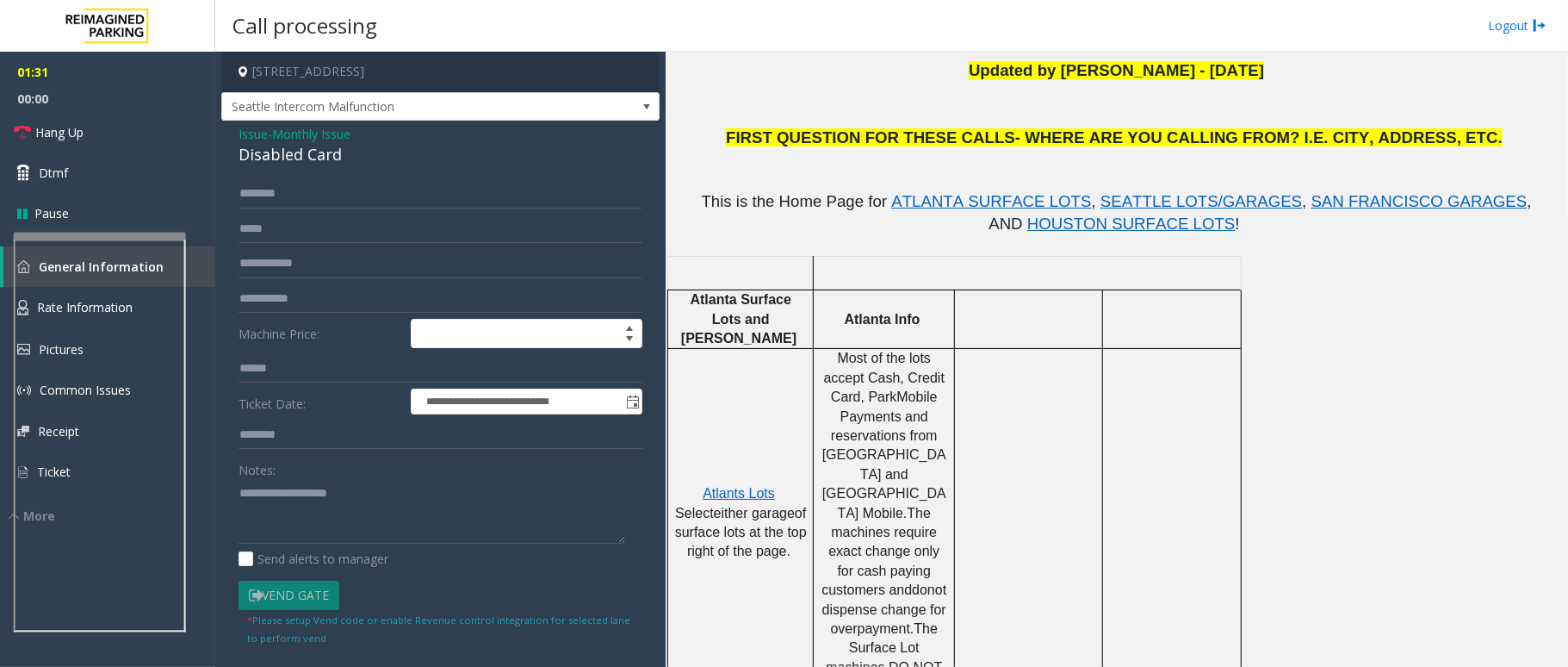
click at [299, 247] on form "**********" at bounding box center [440, 412] width 404 height 466
click at [308, 260] on input "text" at bounding box center [440, 263] width 404 height 30
click at [245, 261] on input "*****" at bounding box center [440, 263] width 404 height 30
type input "****"
click at [322, 204] on input "text" at bounding box center [440, 194] width 404 height 30
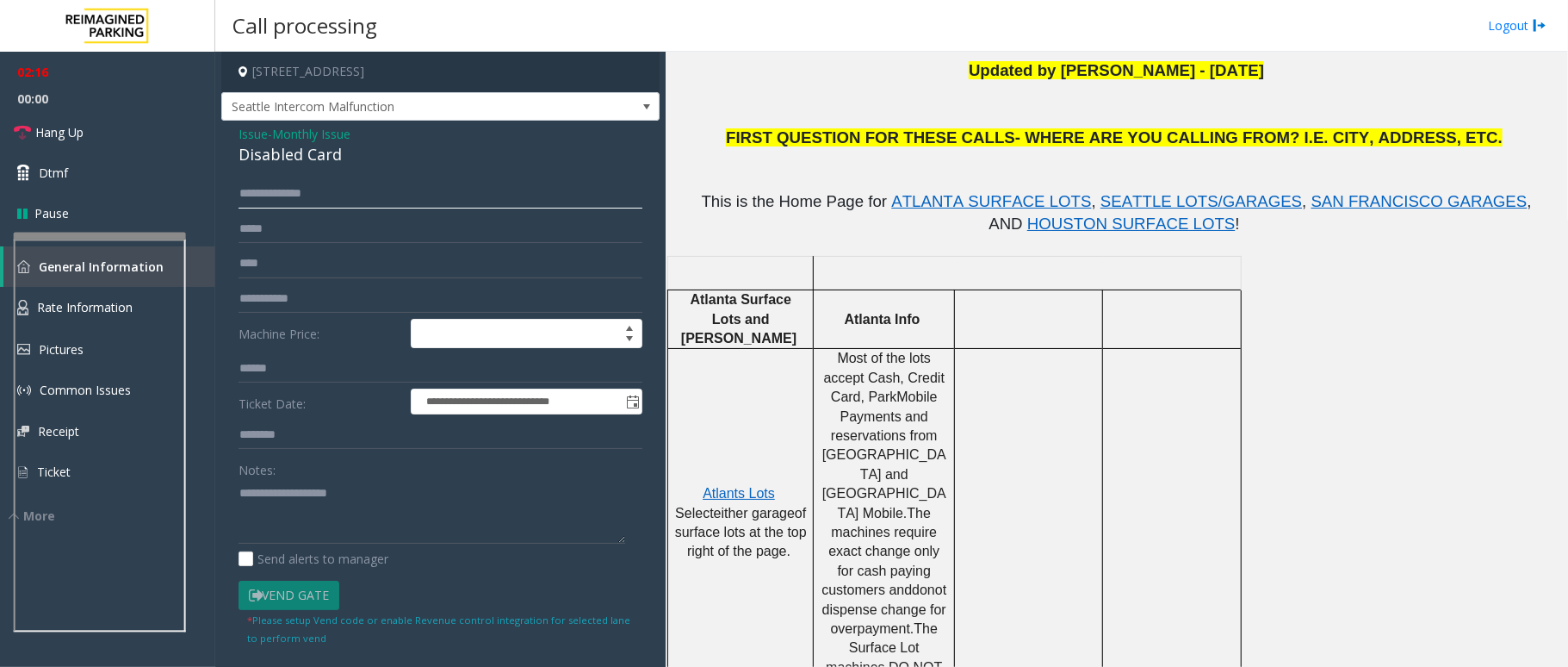
type input "**********"
click at [86, 173] on link "Dtmf" at bounding box center [107, 173] width 215 height 41
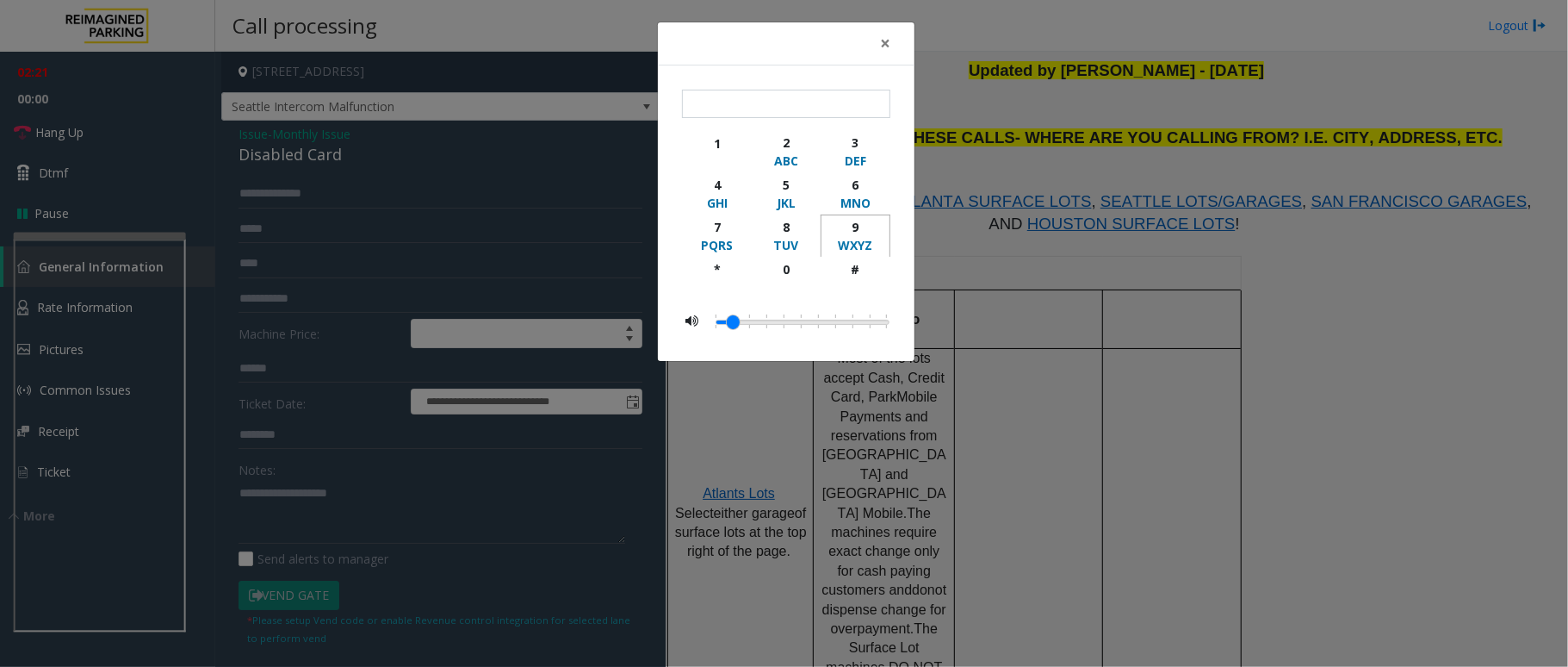
click at [866, 227] on div "9" at bounding box center [855, 227] width 47 height 18
click at [868, 261] on button "#" at bounding box center [856, 277] width 70 height 41
type input "**"
click at [880, 42] on span "×" at bounding box center [885, 43] width 10 height 24
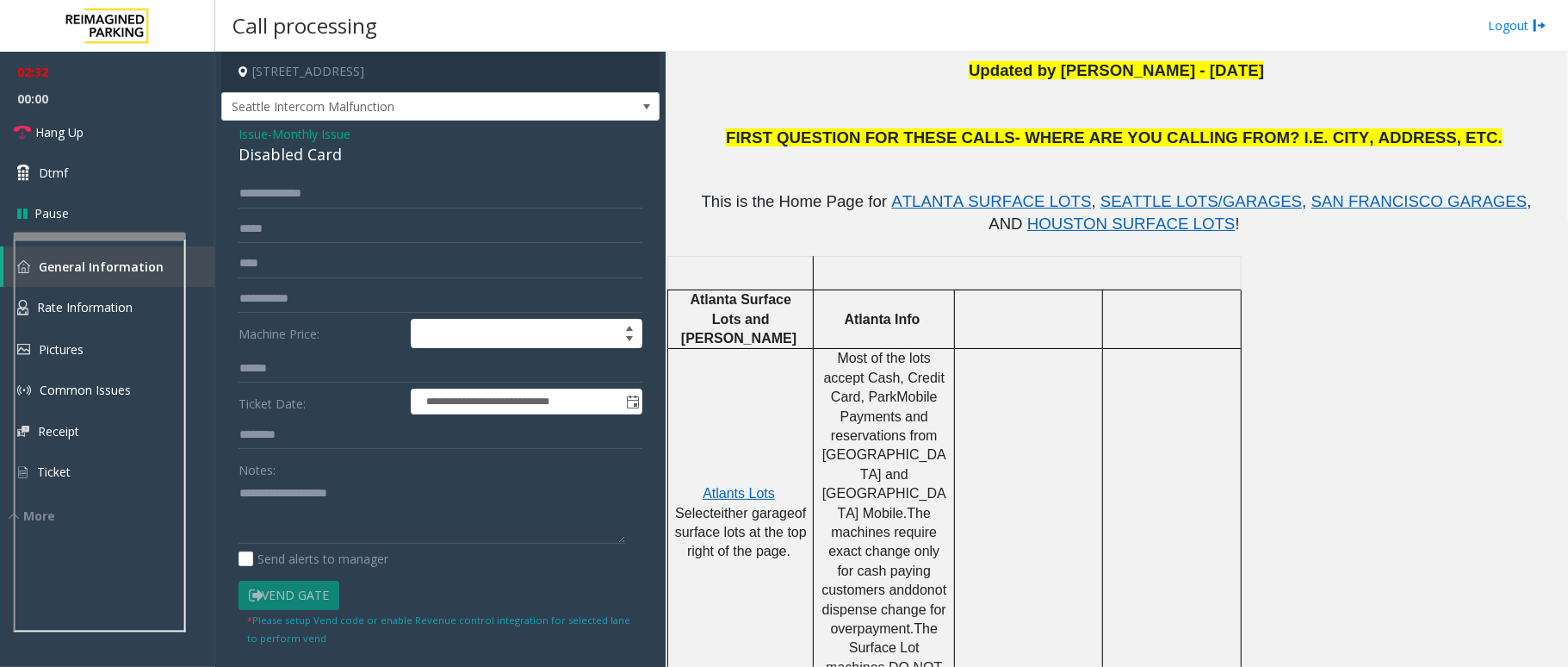
click at [245, 138] on span "Issue" at bounding box center [253, 134] width 30 height 18
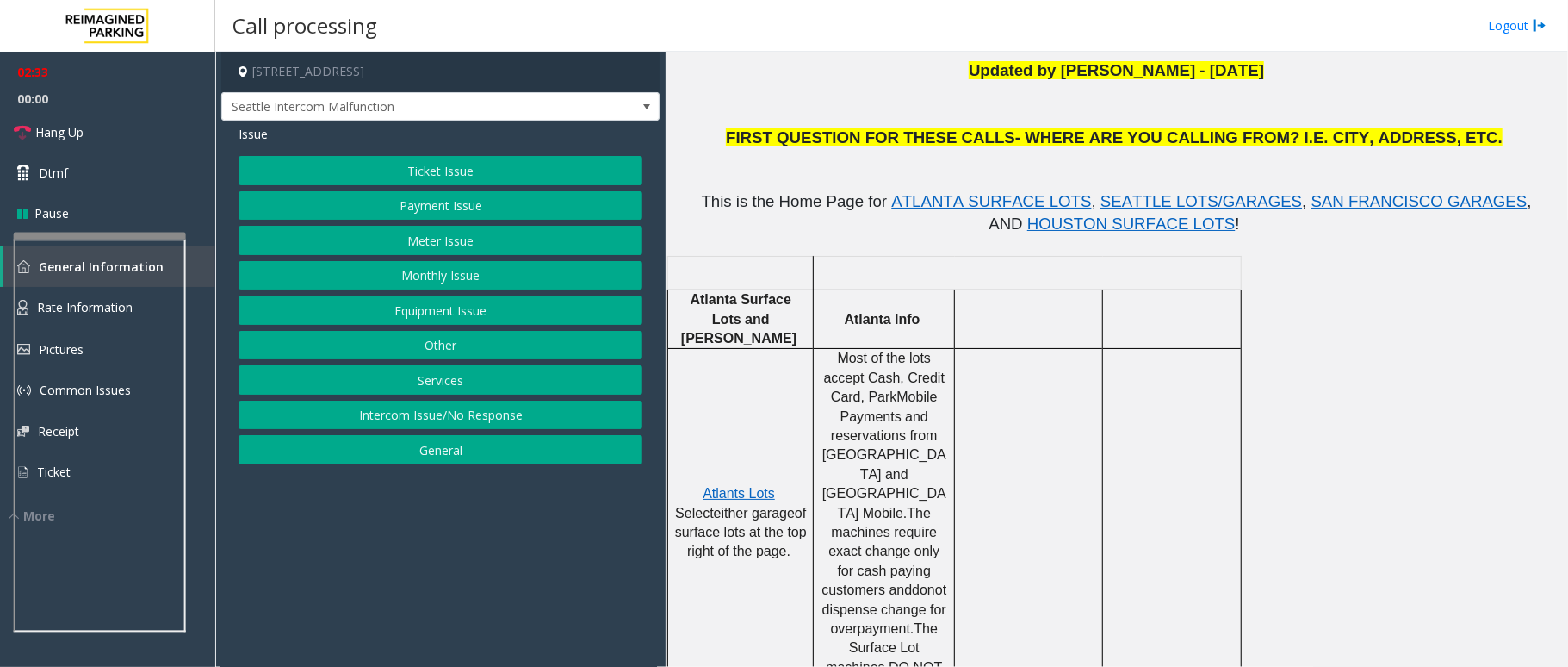
click at [440, 314] on button "Equipment Issue" at bounding box center [440, 310] width 404 height 30
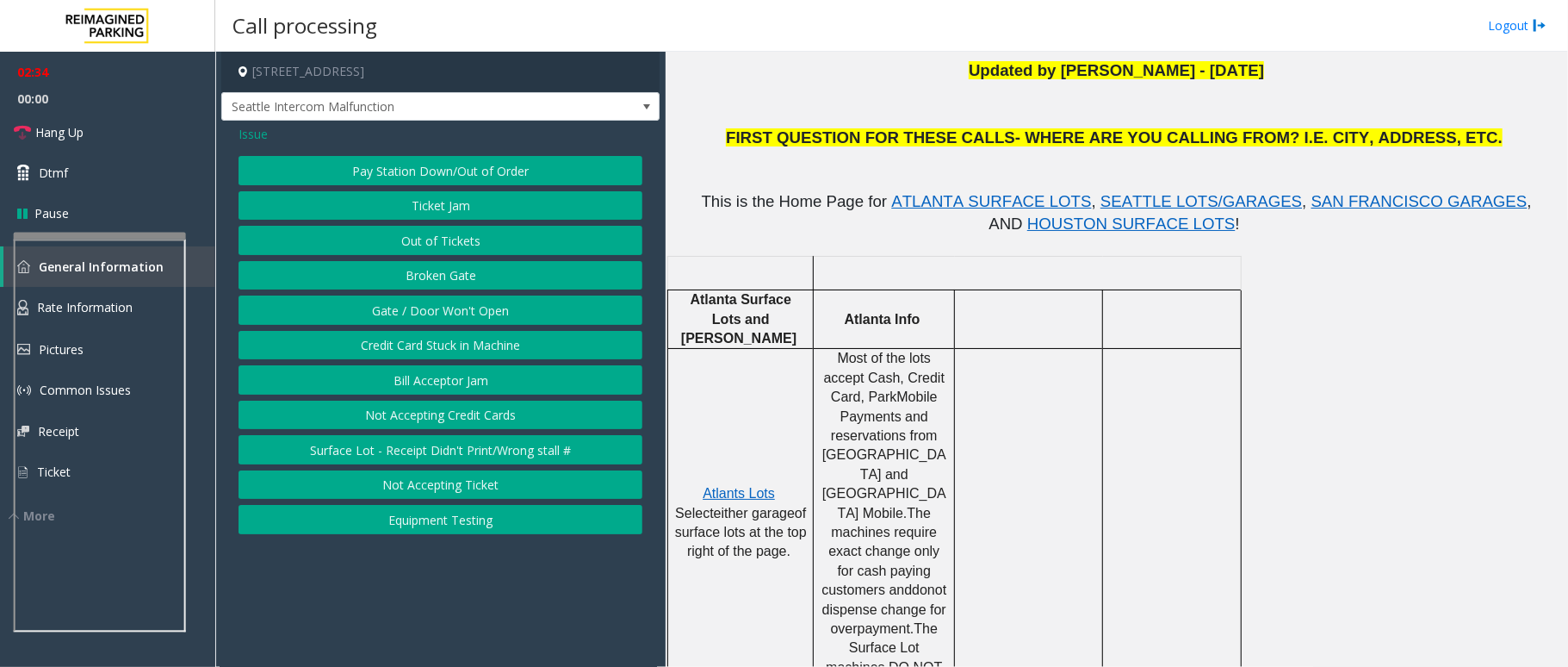
click at [440, 314] on button "Gate / Door Won't Open" at bounding box center [440, 310] width 404 height 30
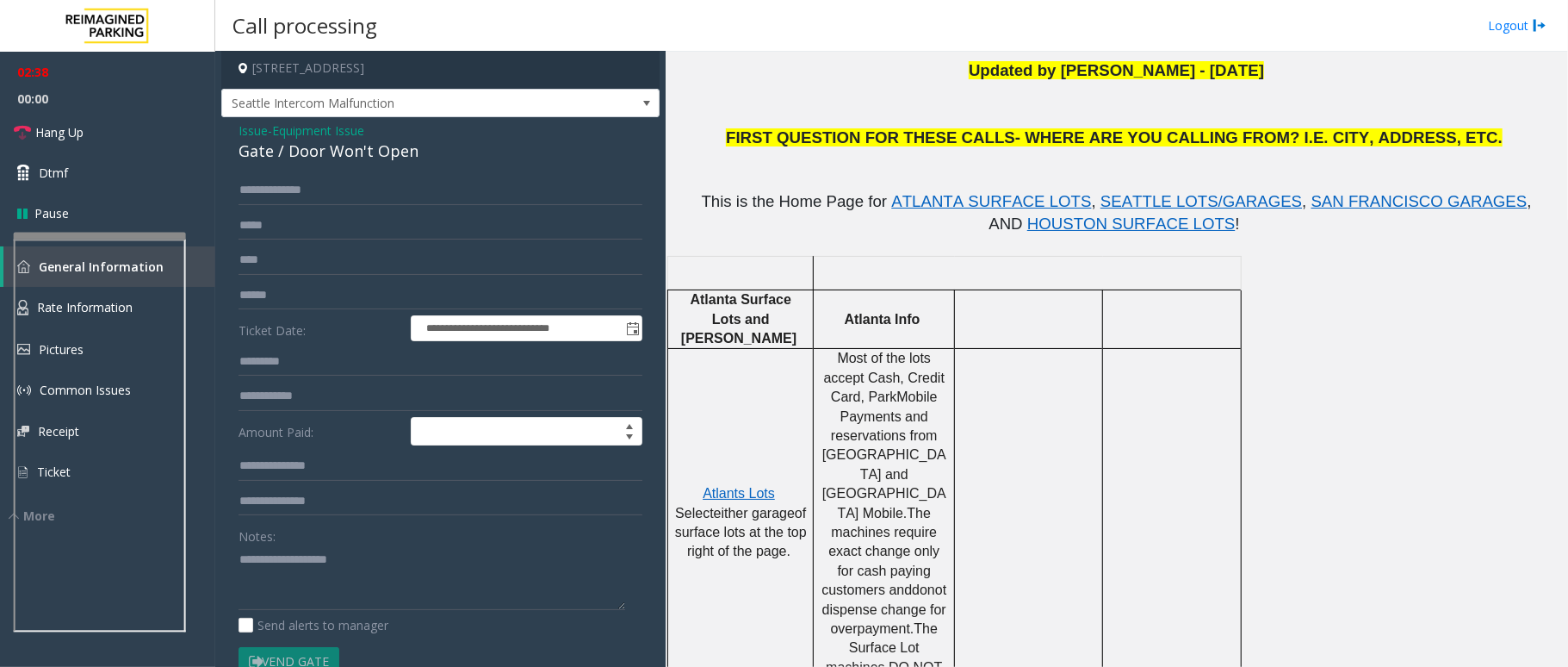
scroll to position [0, 0]
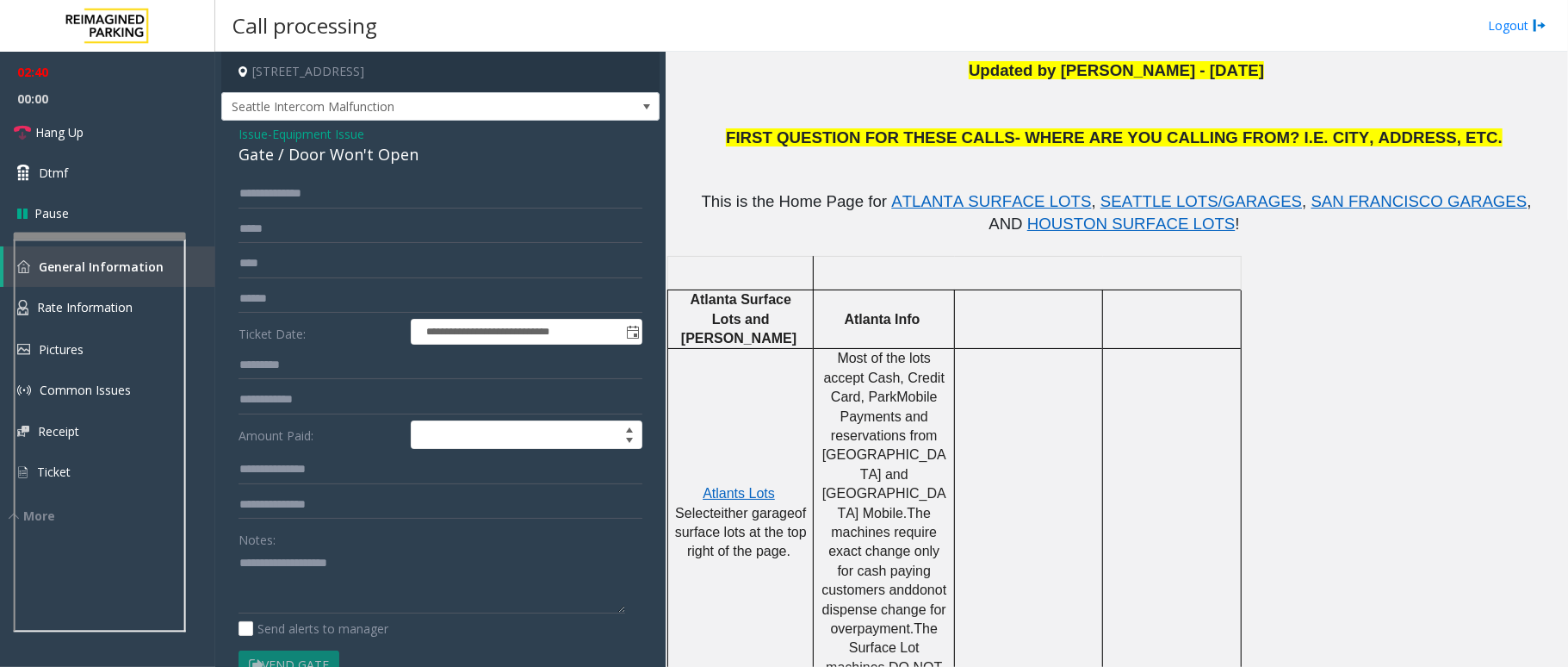
click at [255, 136] on span "Issue" at bounding box center [253, 134] width 30 height 18
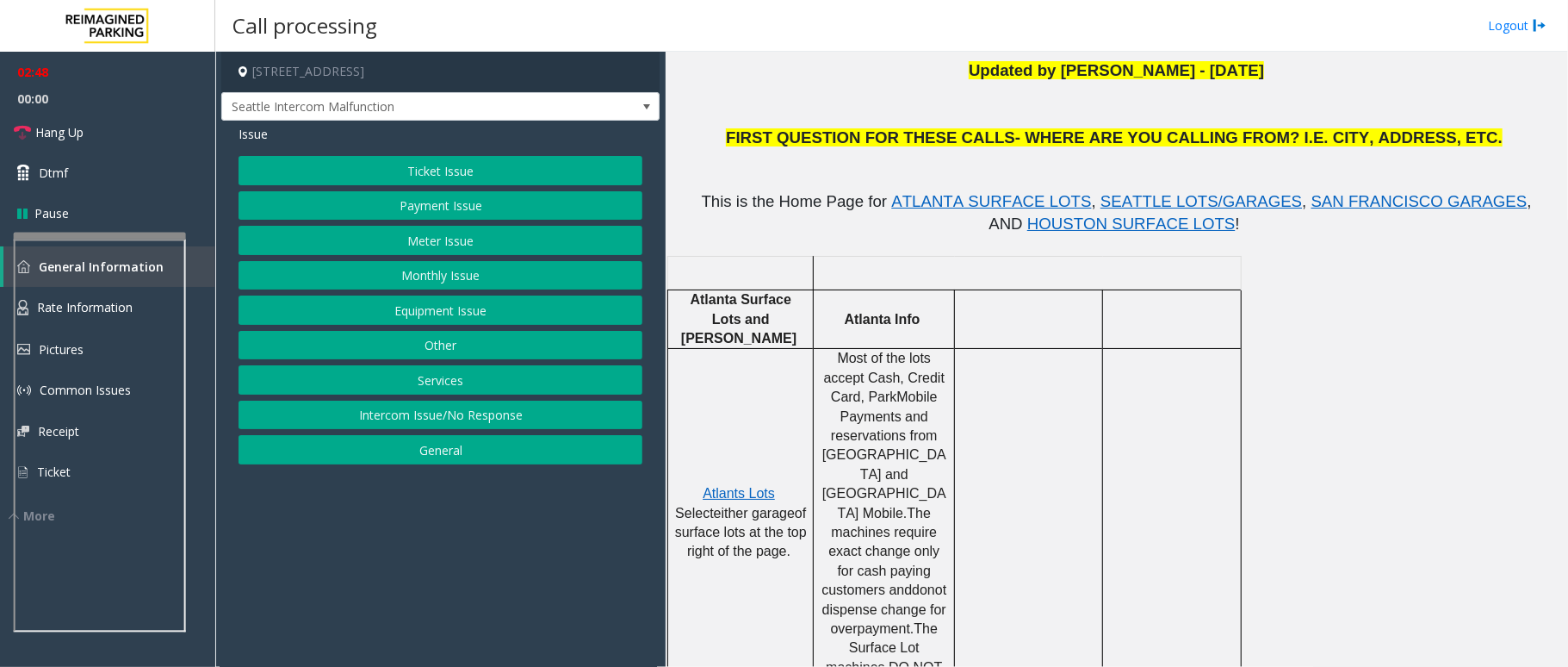
click at [460, 267] on button "Monthly Issue" at bounding box center [440, 276] width 404 height 30
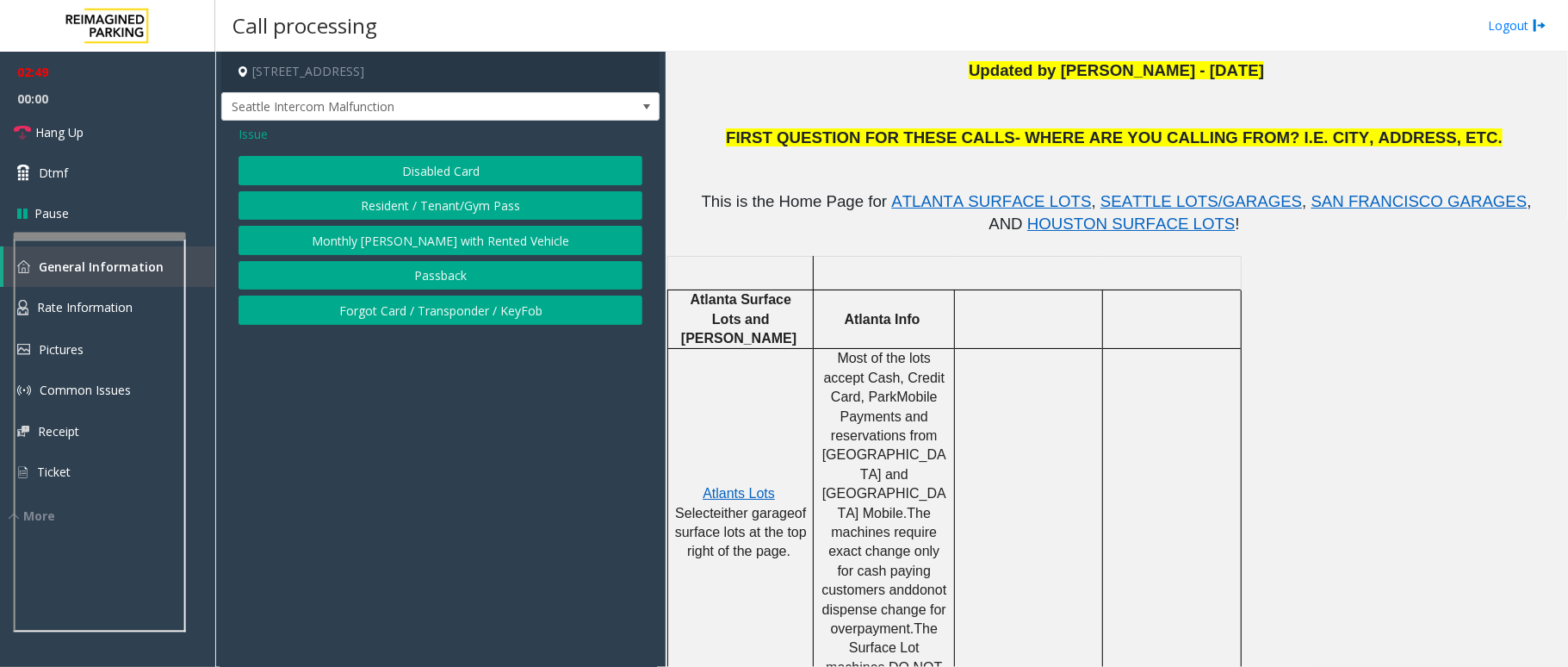
click at [478, 173] on button "Disabled Card" at bounding box center [440, 171] width 404 height 30
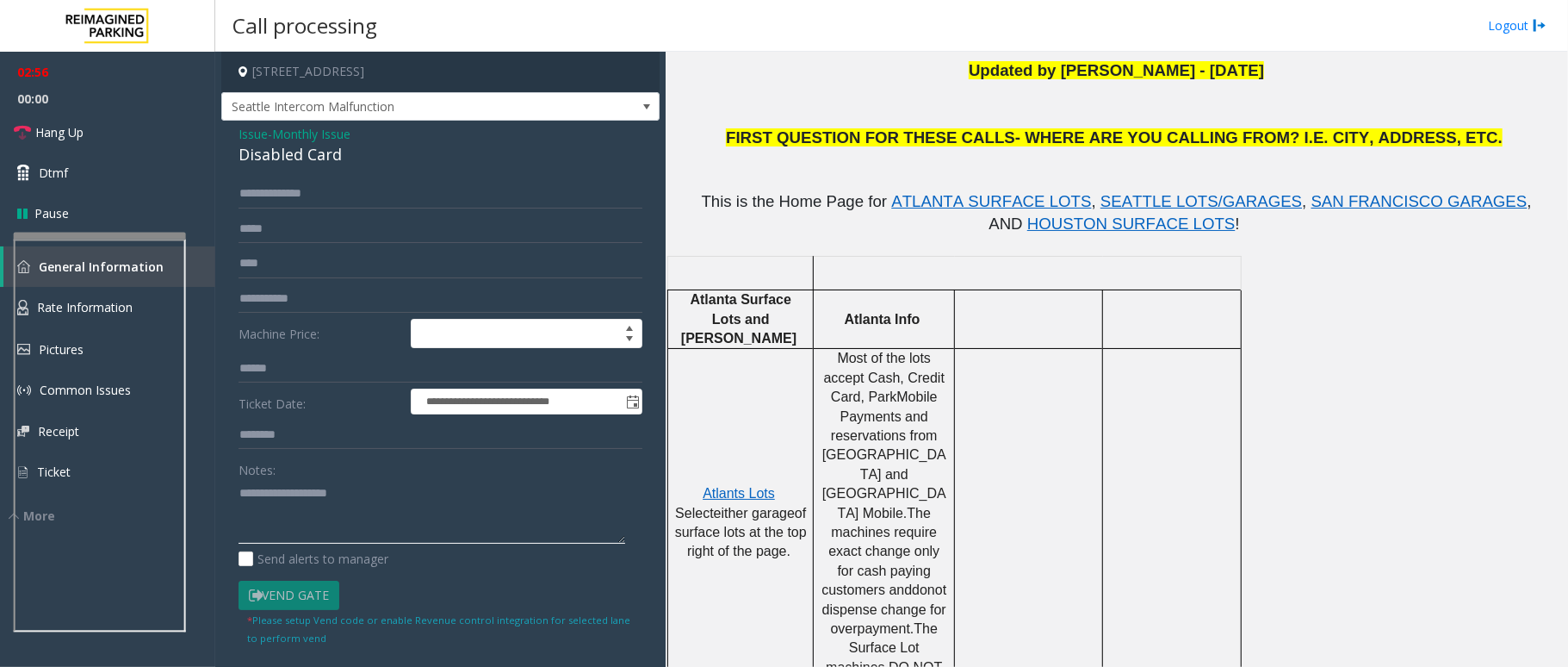
click at [372, 493] on textarea at bounding box center [431, 511] width 387 height 65
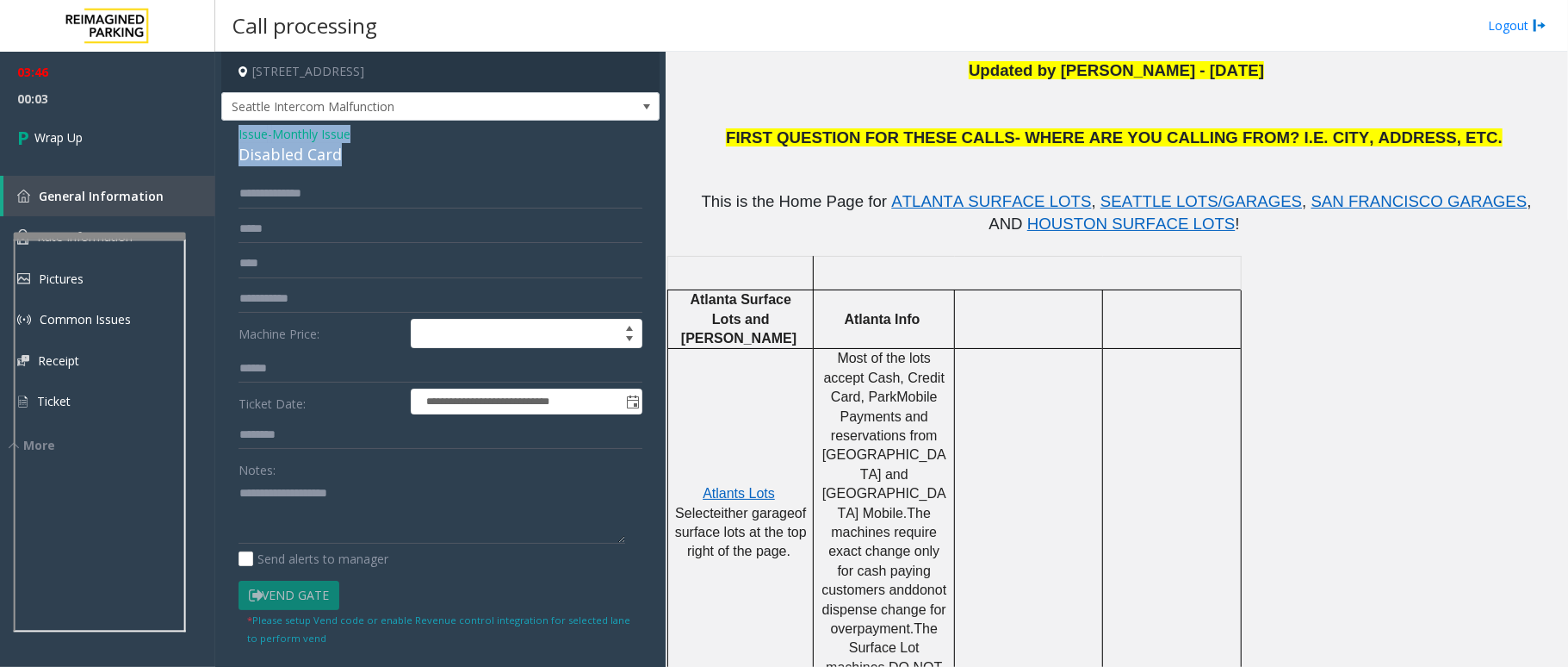
drag, startPoint x: 356, startPoint y: 153, endPoint x: 232, endPoint y: 135, distance: 125.3
click at [232, 135] on div "**********" at bounding box center [440, 523] width 439 height 804
click at [386, 542] on textarea at bounding box center [431, 511] width 387 height 65
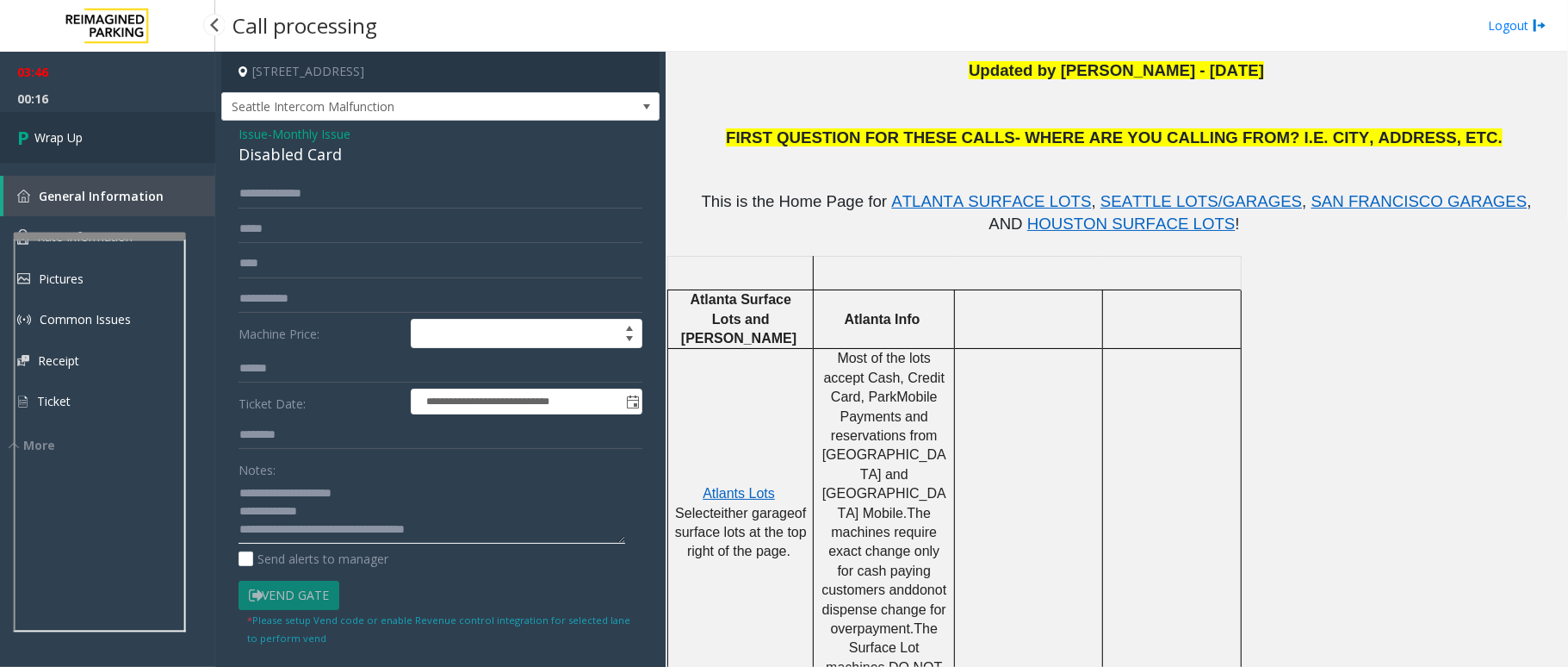
type textarea "**********"
click at [96, 135] on link "Wrap Up" at bounding box center [107, 137] width 215 height 51
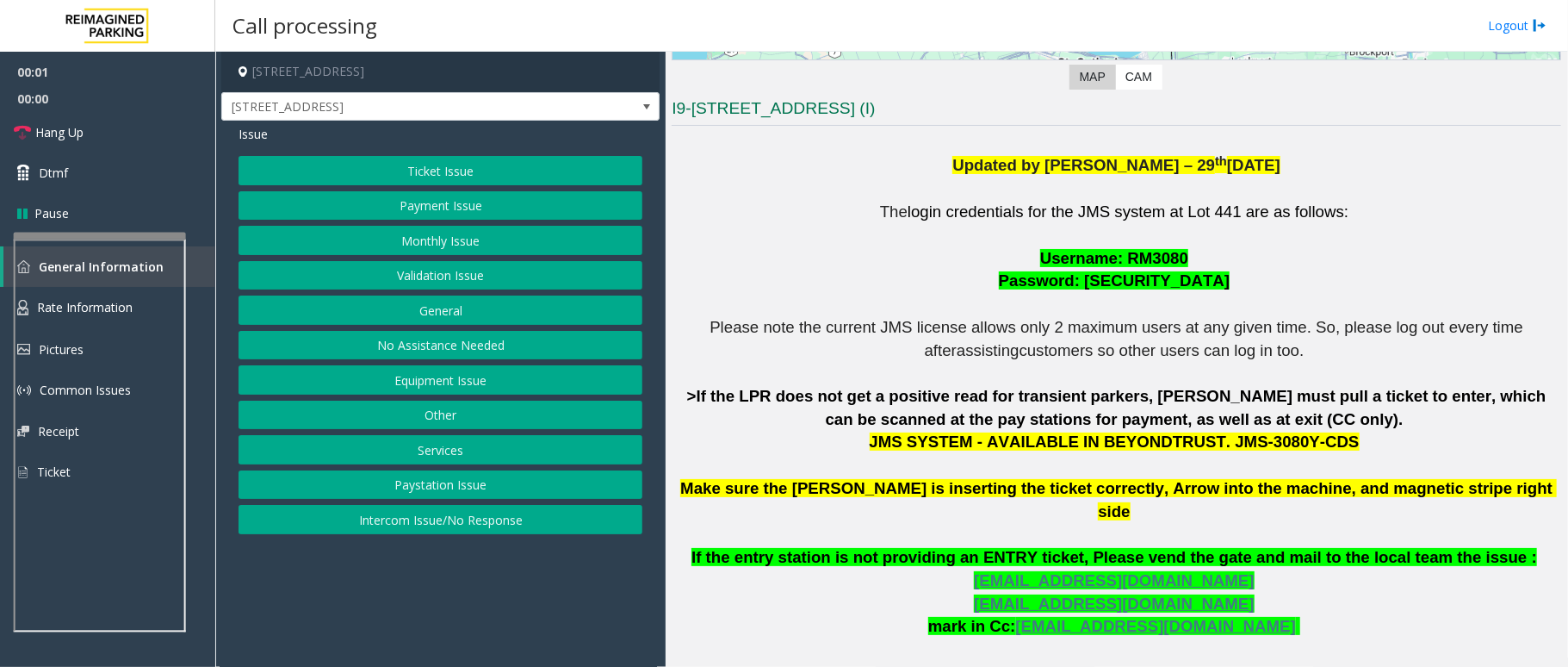
scroll to position [459, 0]
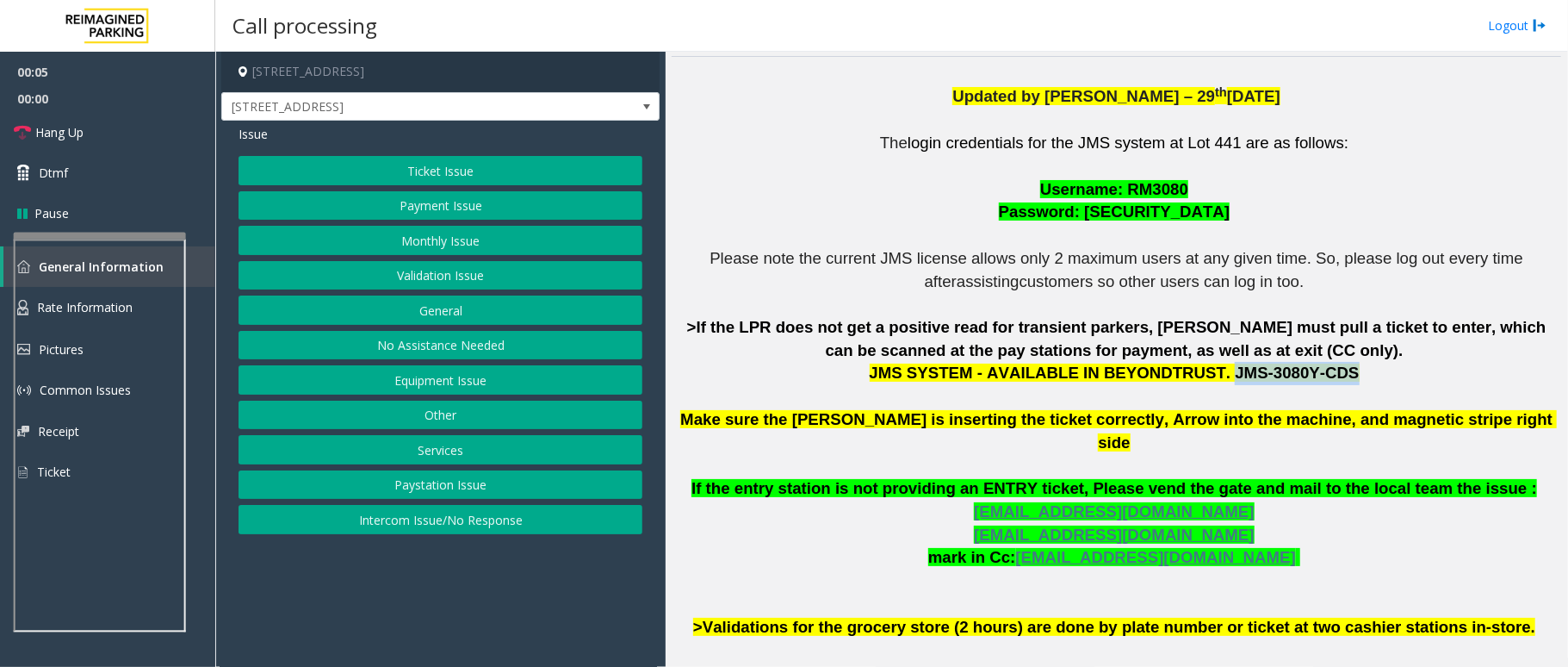
drag, startPoint x: 1202, startPoint y: 373, endPoint x: 1304, endPoint y: 374, distance: 102.0
click at [1304, 374] on span "JMS SYSTEM - AVAILABLE IN BEYONDTRUST. JMS-3080Y-CDS" at bounding box center [1115, 373] width 490 height 18
copy span "JMS-3080Y-CDS"
click at [465, 172] on button "Ticket Issue" at bounding box center [440, 171] width 404 height 30
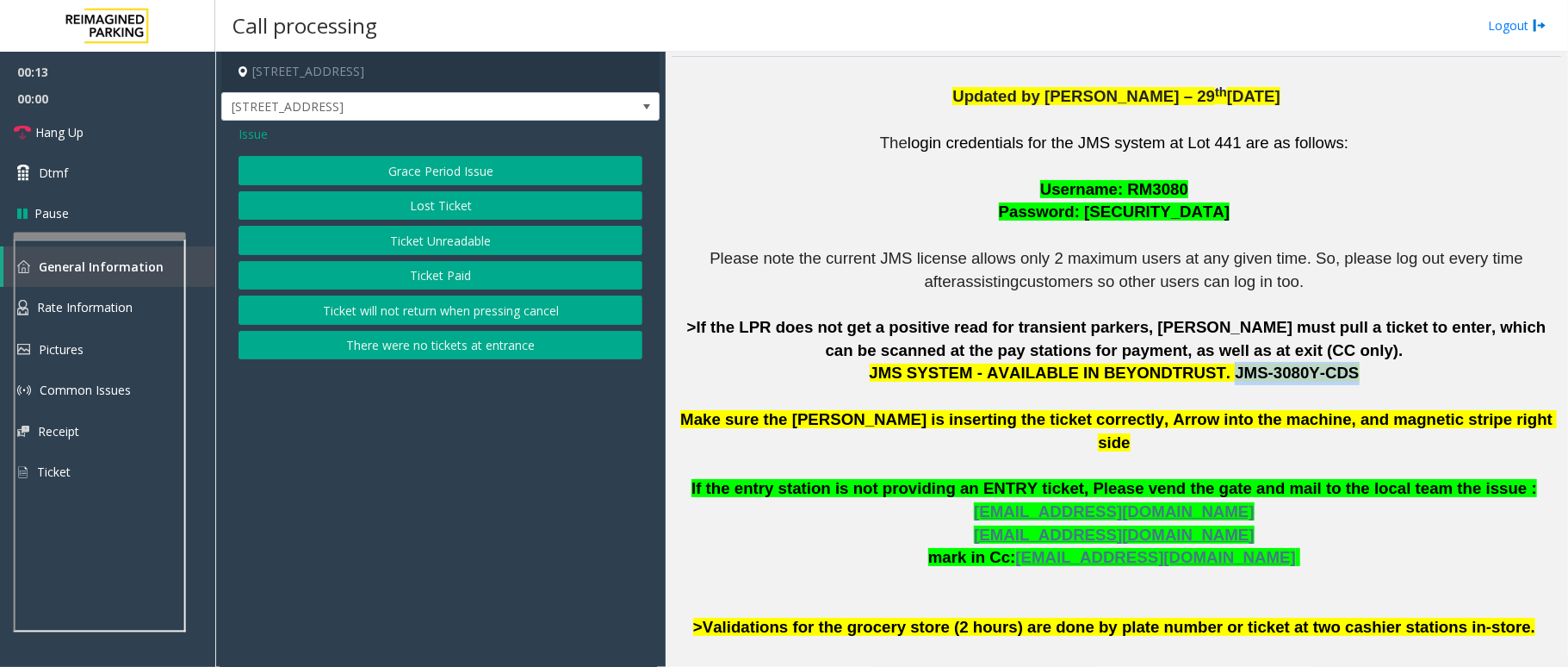
click at [426, 246] on button "Ticket Unreadable" at bounding box center [440, 240] width 404 height 30
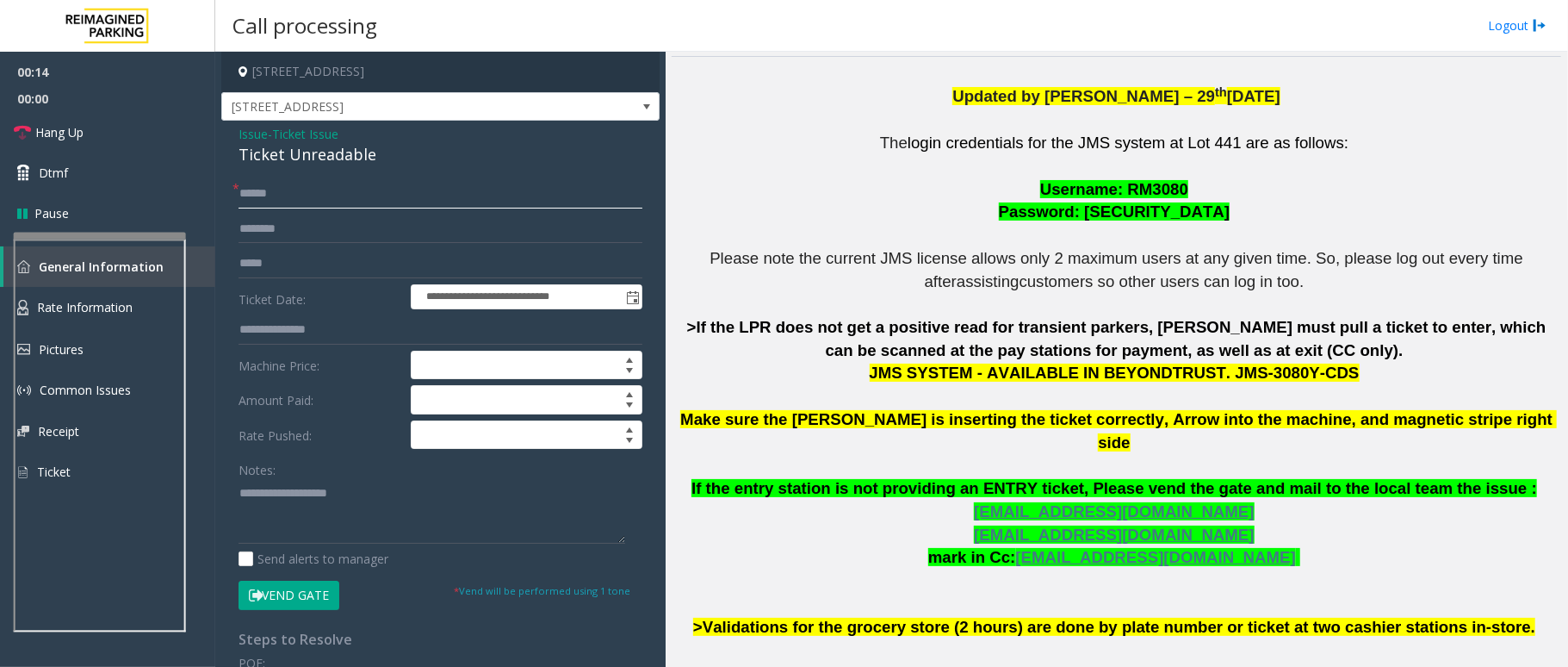
click at [314, 198] on input "text" at bounding box center [440, 194] width 404 height 30
type input "********"
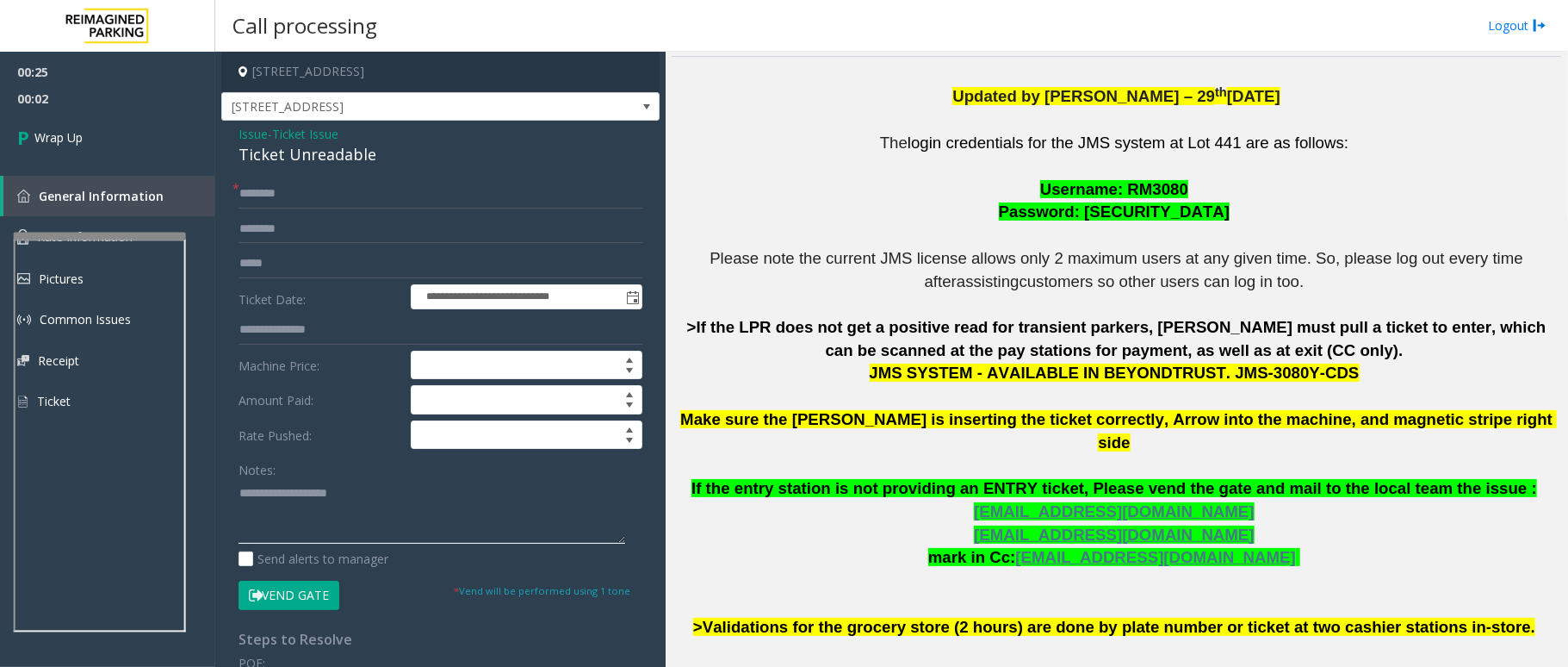
click at [305, 534] on textarea at bounding box center [431, 511] width 387 height 65
drag, startPoint x: 373, startPoint y: 156, endPoint x: 222, endPoint y: 128, distance: 153.6
click at [222, 128] on div "**********" at bounding box center [440, 540] width 439 height 840
click at [368, 516] on textarea at bounding box center [431, 511] width 387 height 65
type textarea "**********"
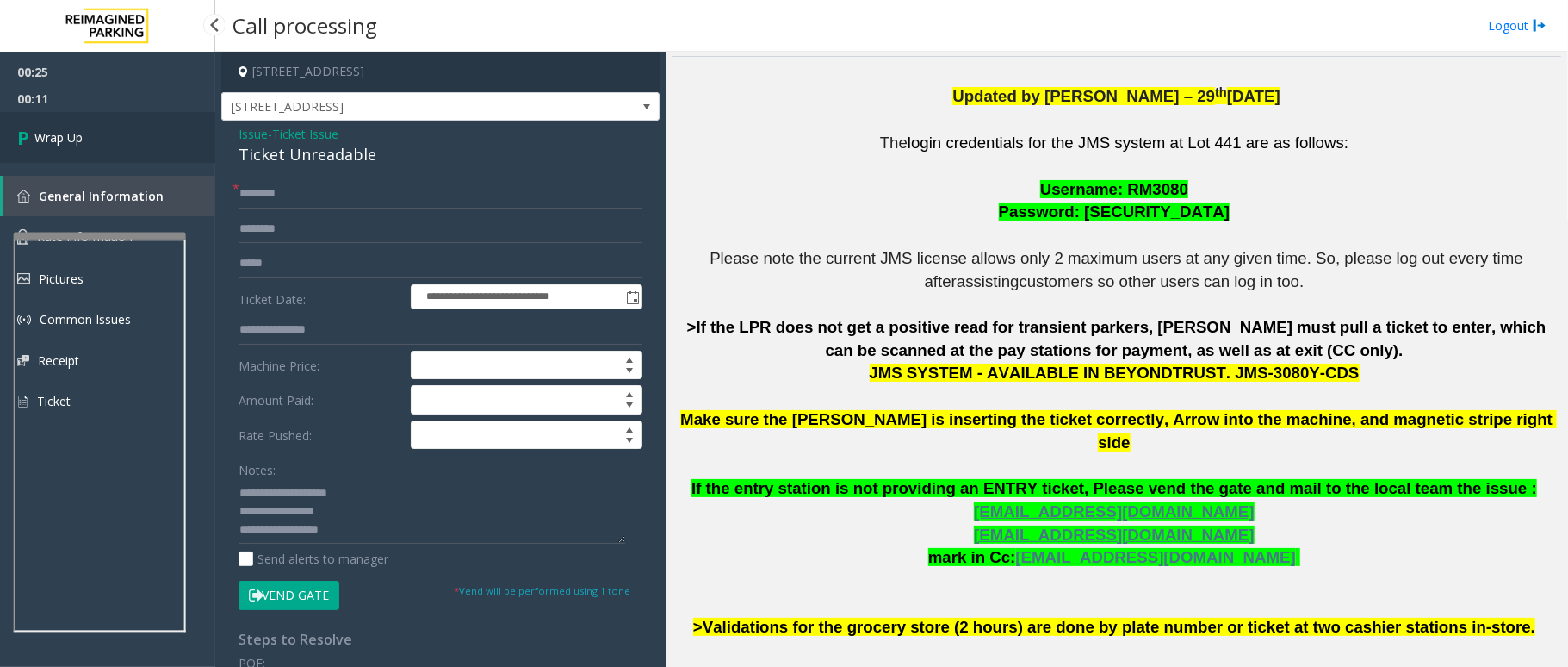
click at [70, 132] on span "Wrap Up" at bounding box center [58, 138] width 48 height 18
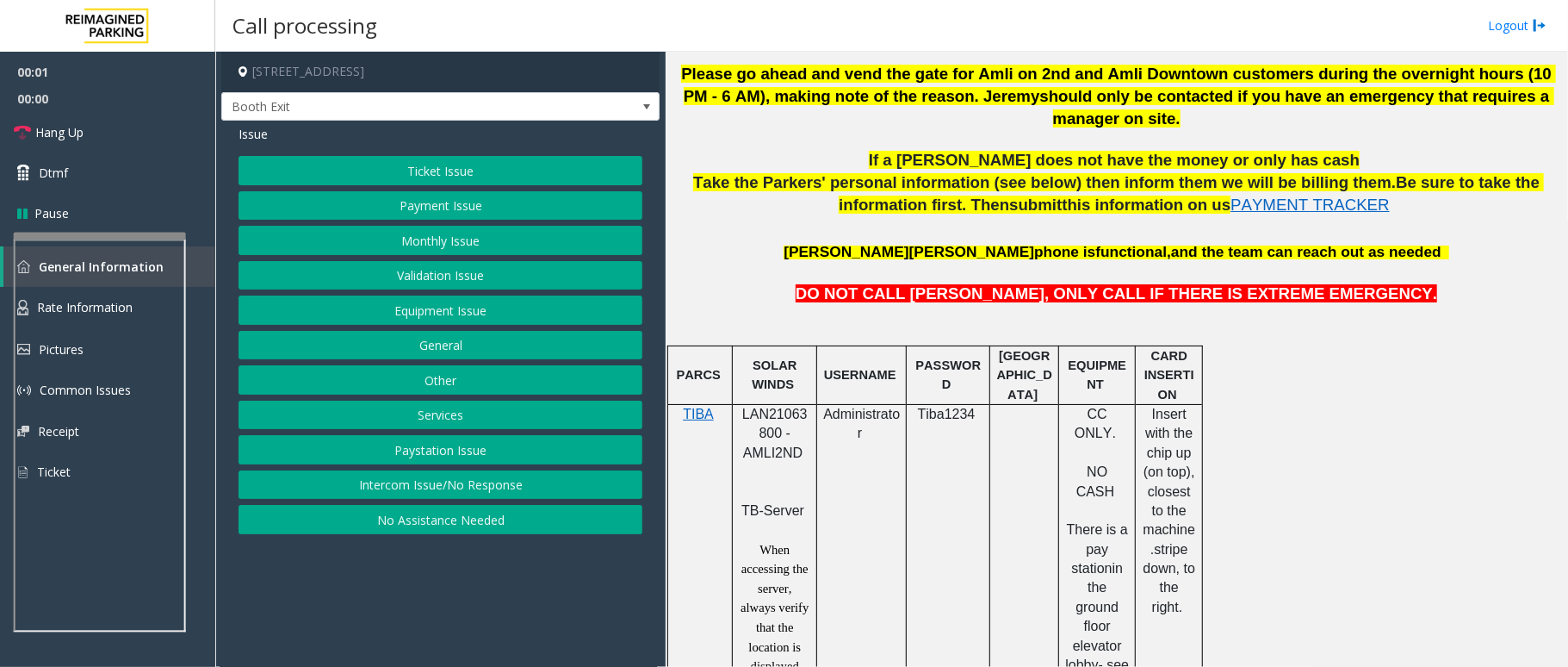
scroll to position [918, 0]
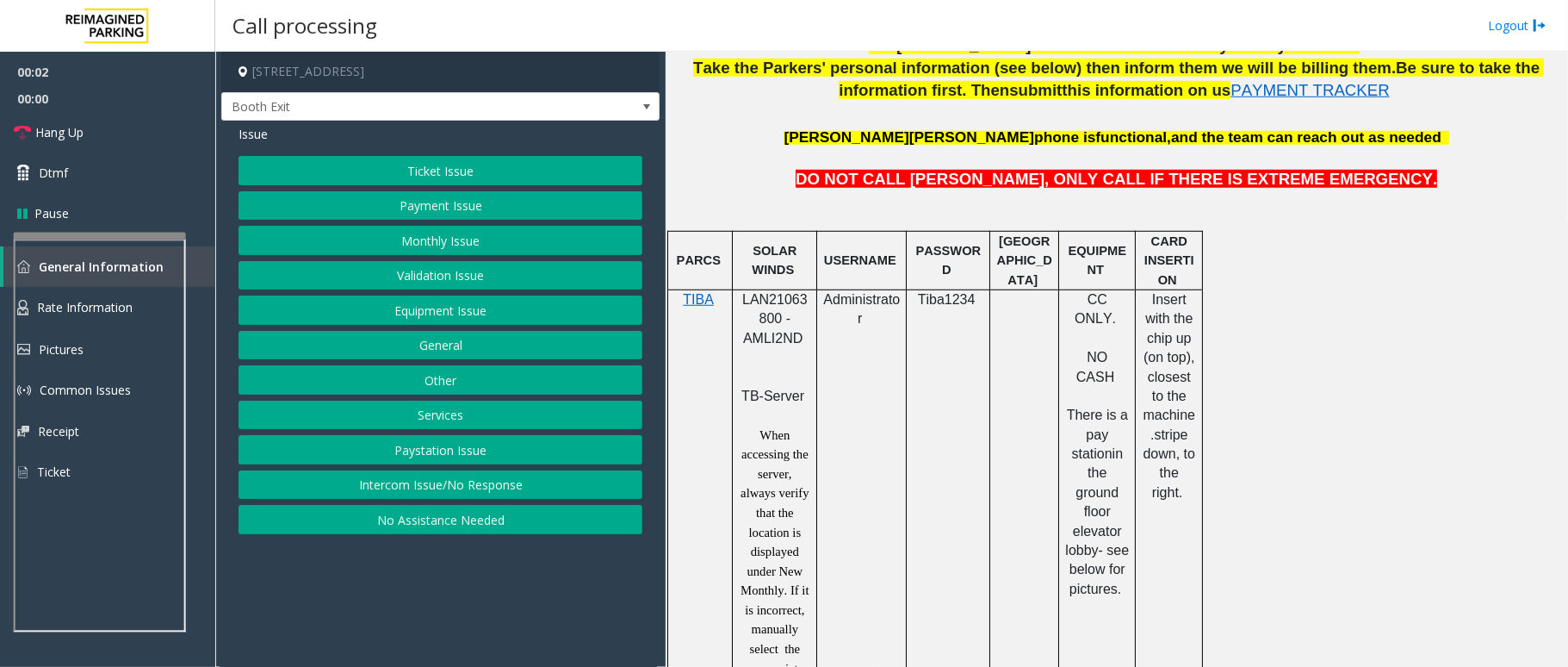
click at [777, 292] on span "LAN21063800 - AMLI2ND" at bounding box center [775, 319] width 66 height 54
copy span "LAN21063800"
click at [460, 245] on button "Monthly Issue" at bounding box center [440, 240] width 404 height 30
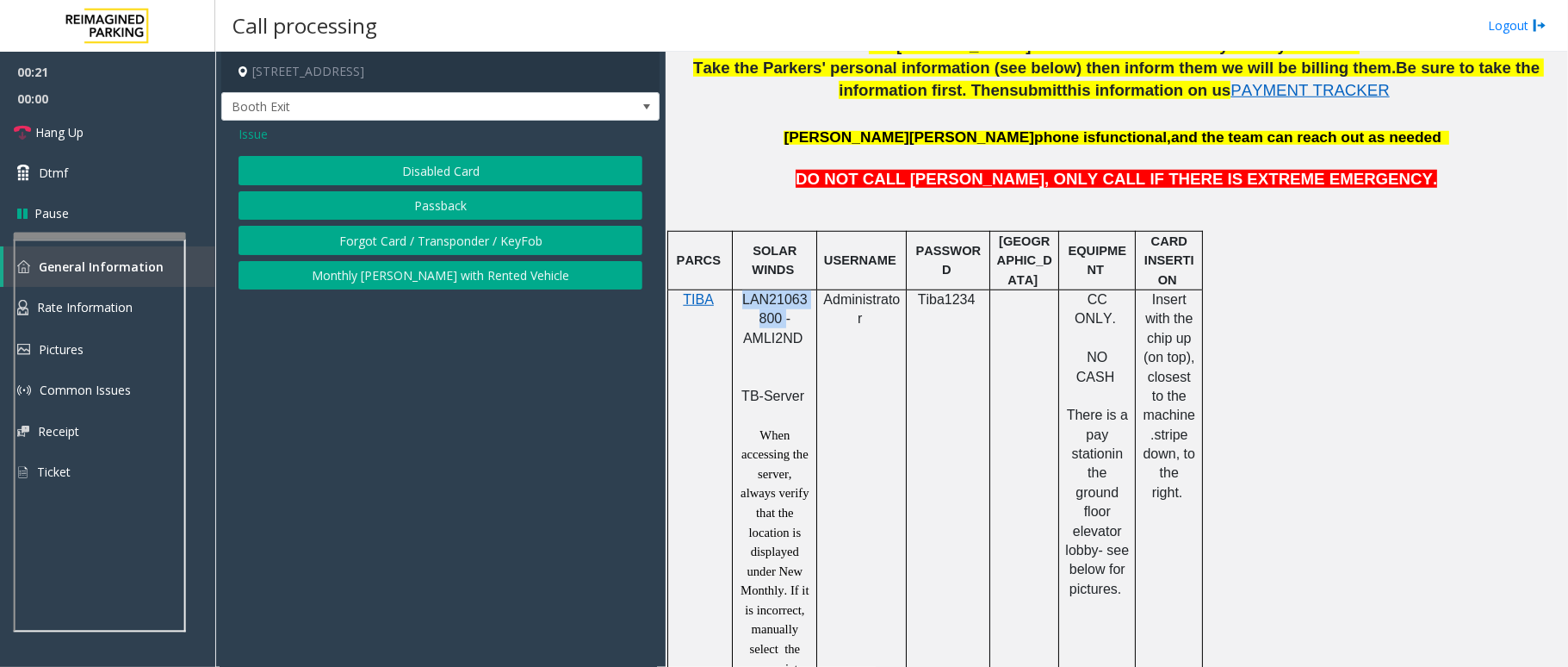
click at [492, 163] on button "Disabled Card" at bounding box center [440, 171] width 404 height 30
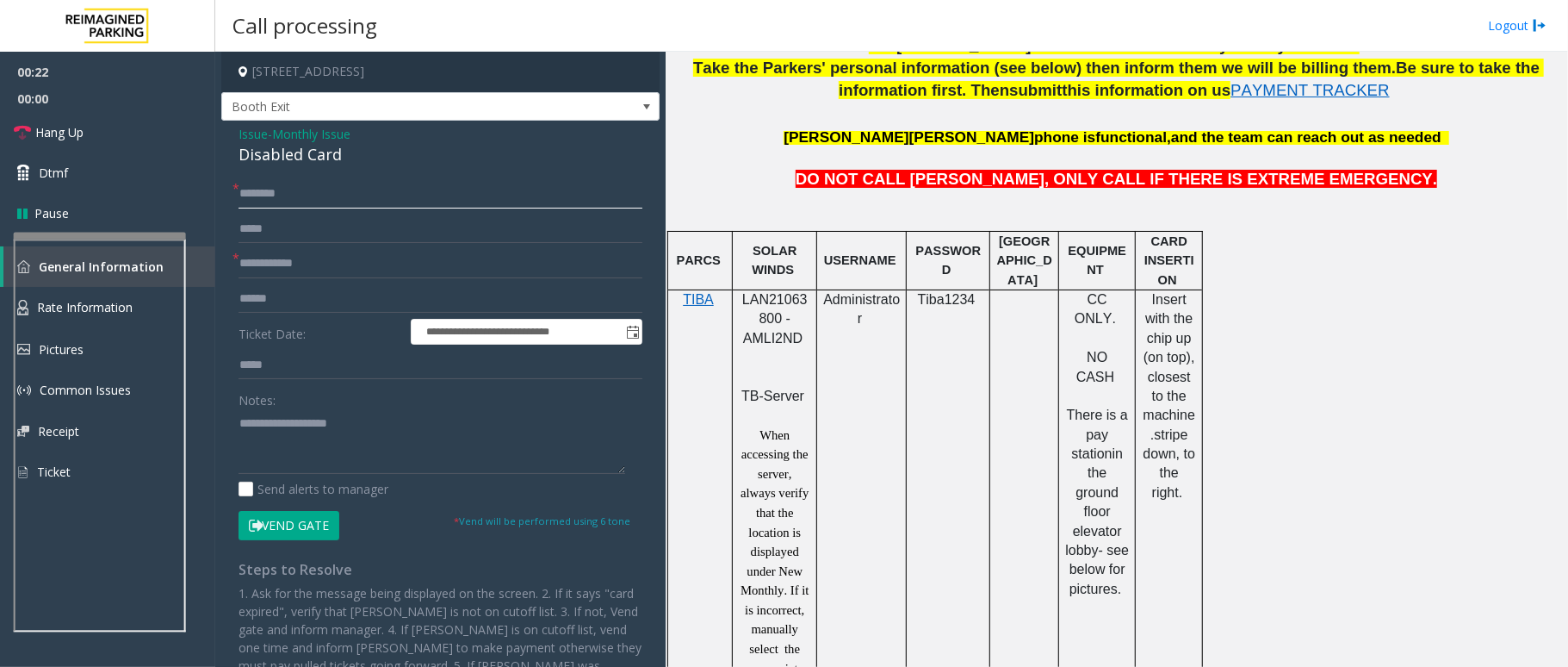
click at [324, 198] on input "text" at bounding box center [440, 194] width 404 height 30
click at [322, 263] on input "text" at bounding box center [440, 263] width 404 height 30
click at [274, 267] on input "text" at bounding box center [440, 263] width 404 height 30
click at [81, 128] on span "Hang Up" at bounding box center [59, 132] width 48 height 18
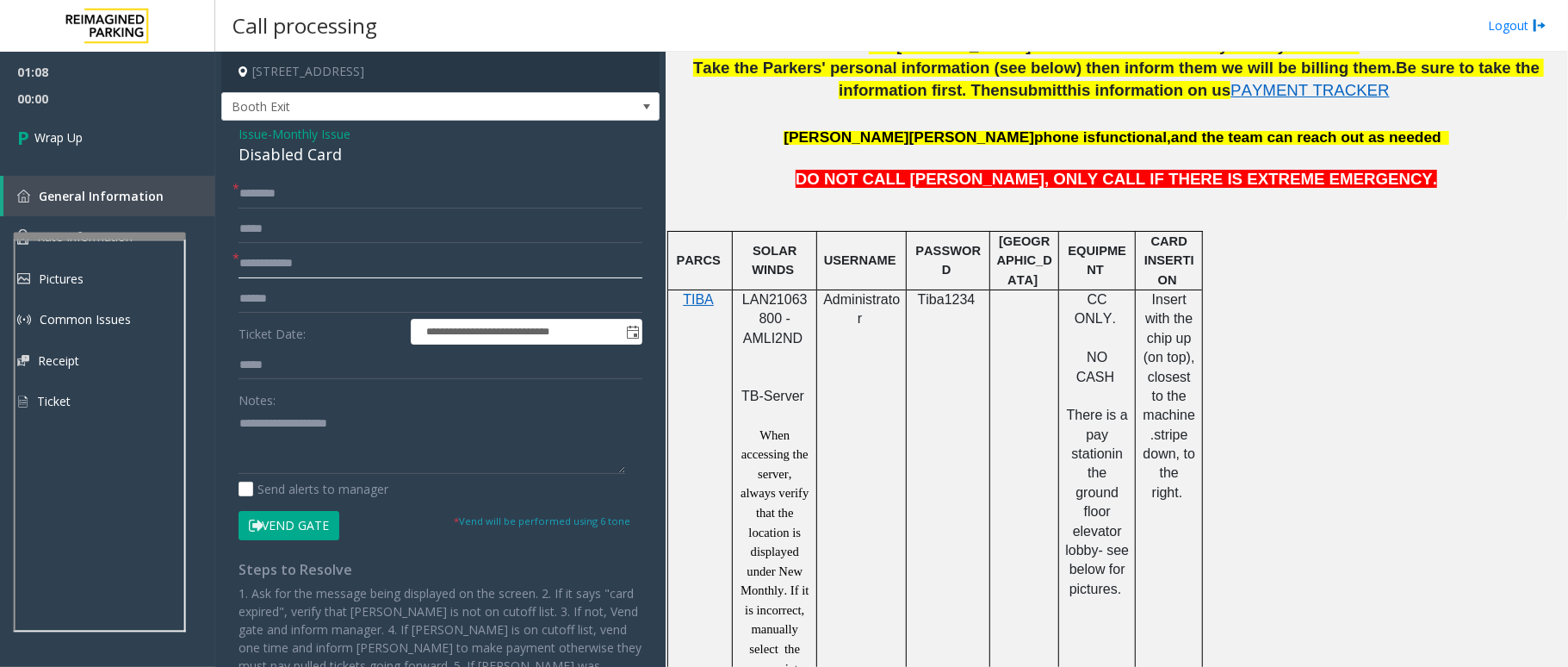
click at [325, 265] on input "text" at bounding box center [440, 263] width 404 height 30
type input "**"
click at [332, 201] on input "text" at bounding box center [440, 194] width 404 height 30
type input "**"
click at [312, 431] on textarea at bounding box center [431, 442] width 387 height 65
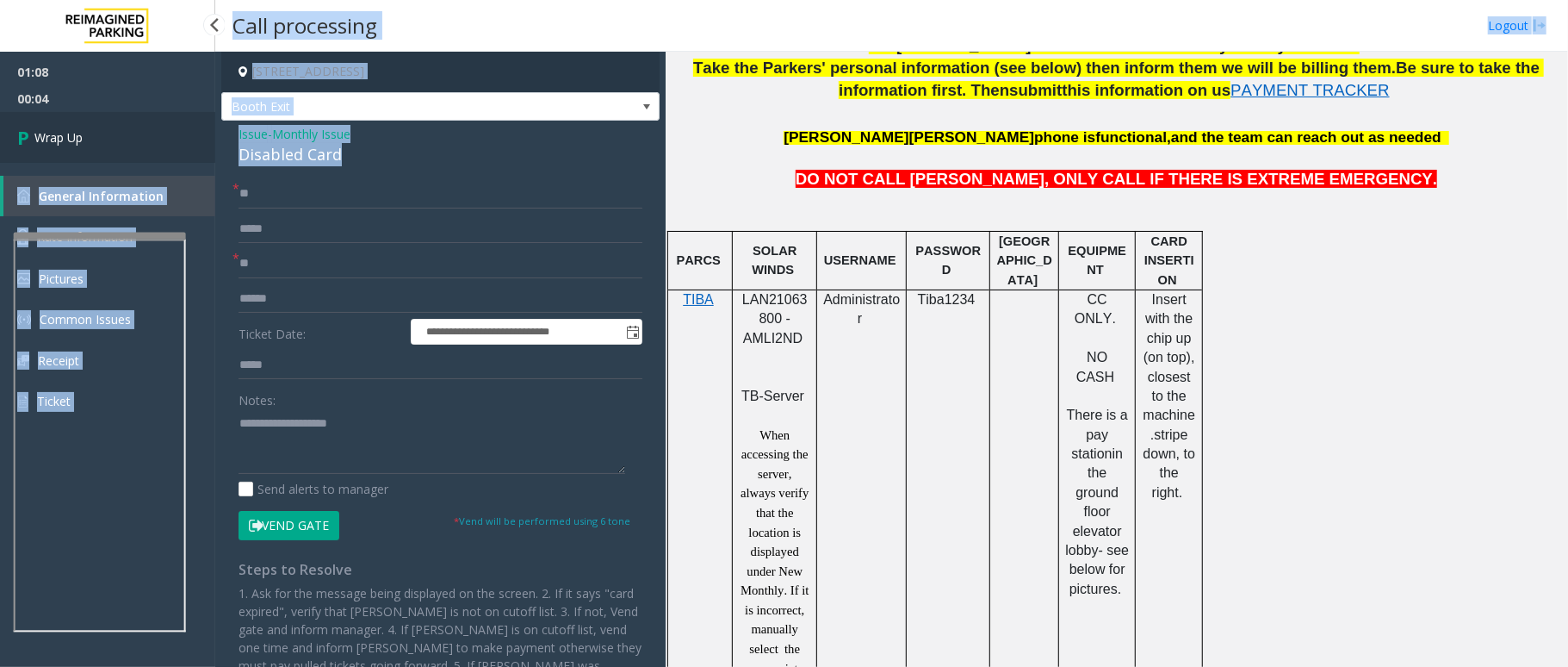
drag, startPoint x: 346, startPoint y: 157, endPoint x: 211, endPoint y: 131, distance: 137.5
click at [211, 131] on app-root "**********" at bounding box center [784, 334] width 1568 height 667
click at [376, 155] on div "Disabled Card" at bounding box center [440, 154] width 404 height 23
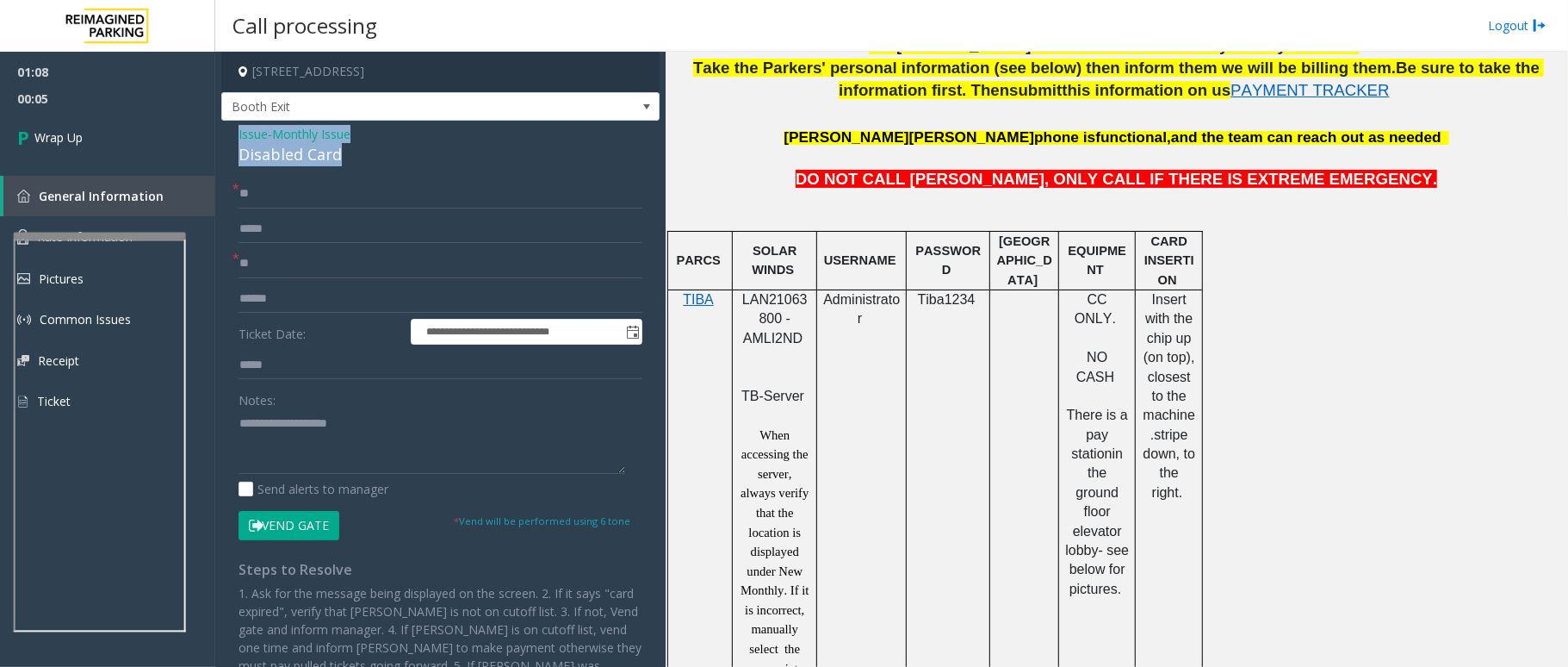
drag, startPoint x: 344, startPoint y: 153, endPoint x: 223, endPoint y: 139, distance: 121.8
click at [223, 139] on div "**********" at bounding box center [440, 461] width 439 height 680
click at [398, 446] on textarea at bounding box center [431, 442] width 387 height 65
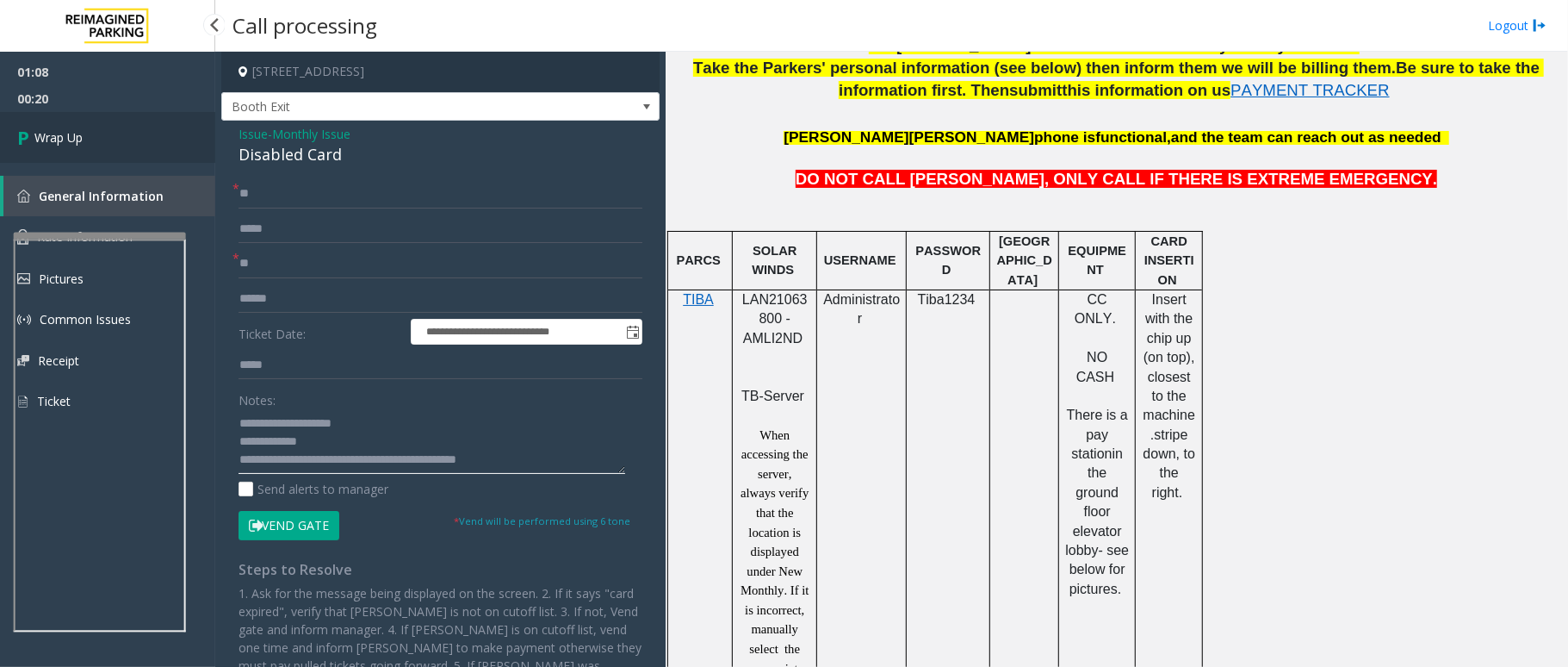
type textarea "**********"
click at [60, 119] on link "Wrap Up" at bounding box center [107, 137] width 215 height 51
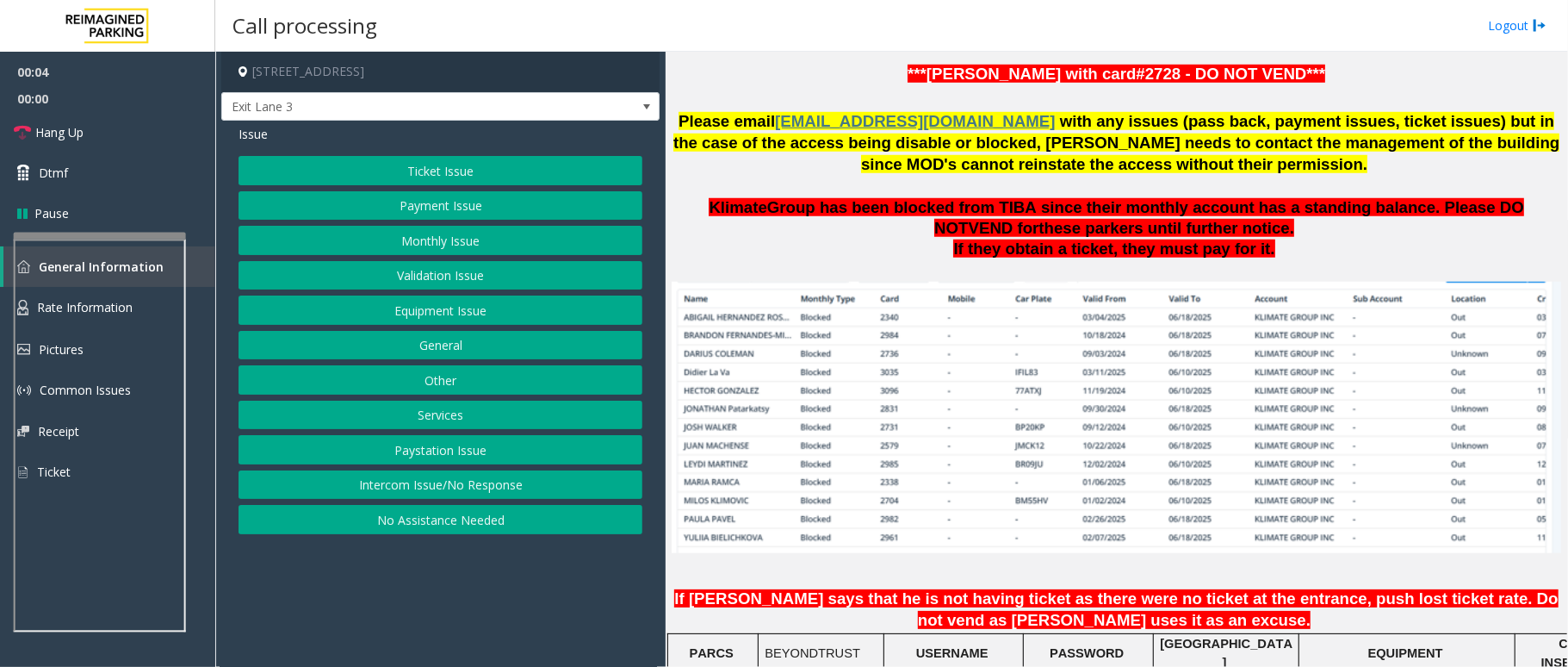
scroll to position [1148, 0]
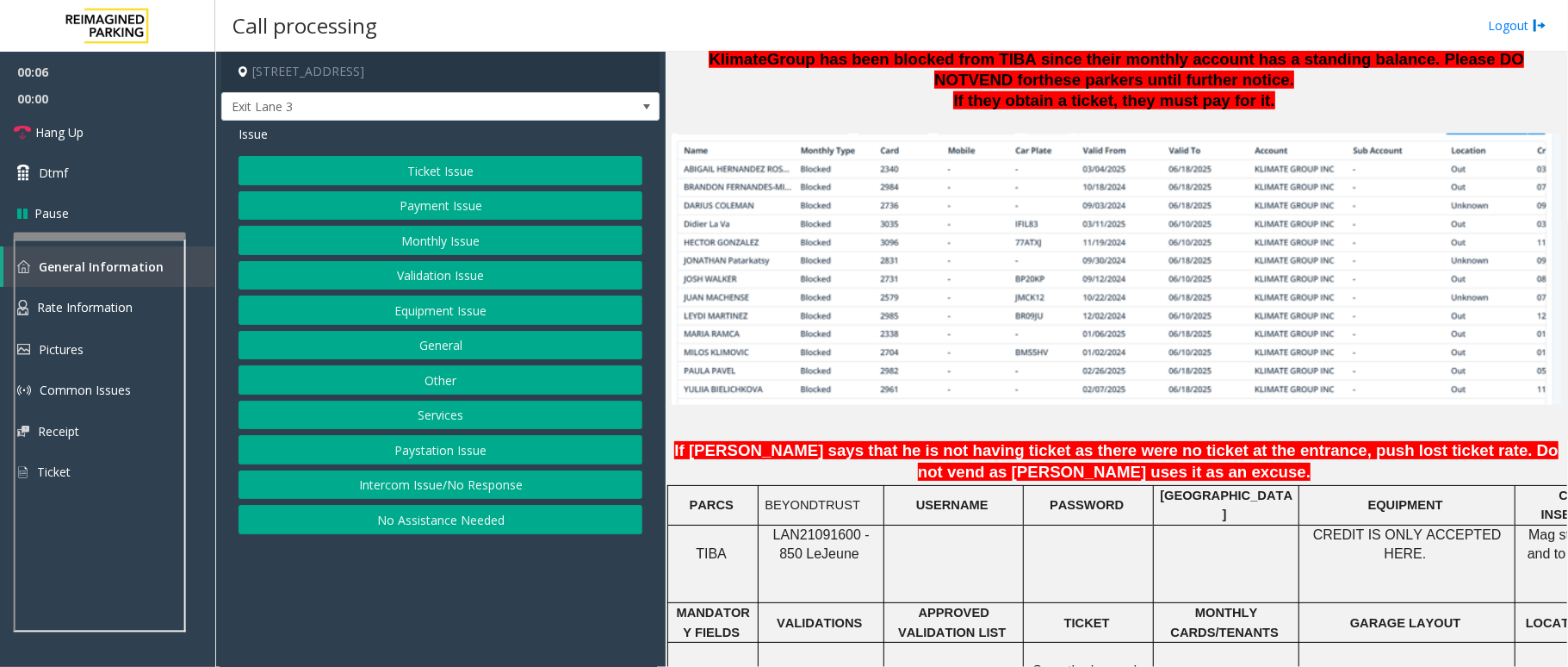
click at [807, 528] on span "LAN21091600 - 850 Le" at bounding box center [821, 544] width 96 height 33
copy span "LAN21091600"
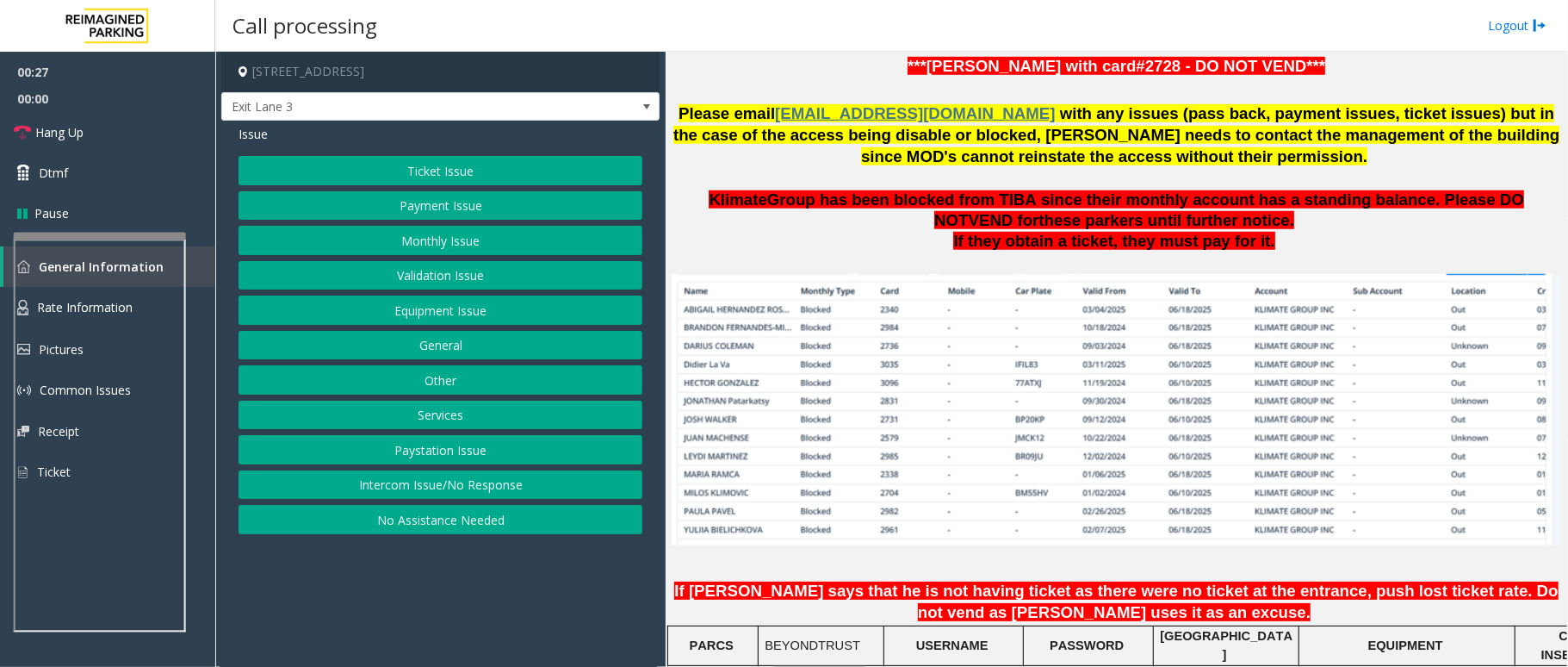
scroll to position [918, 0]
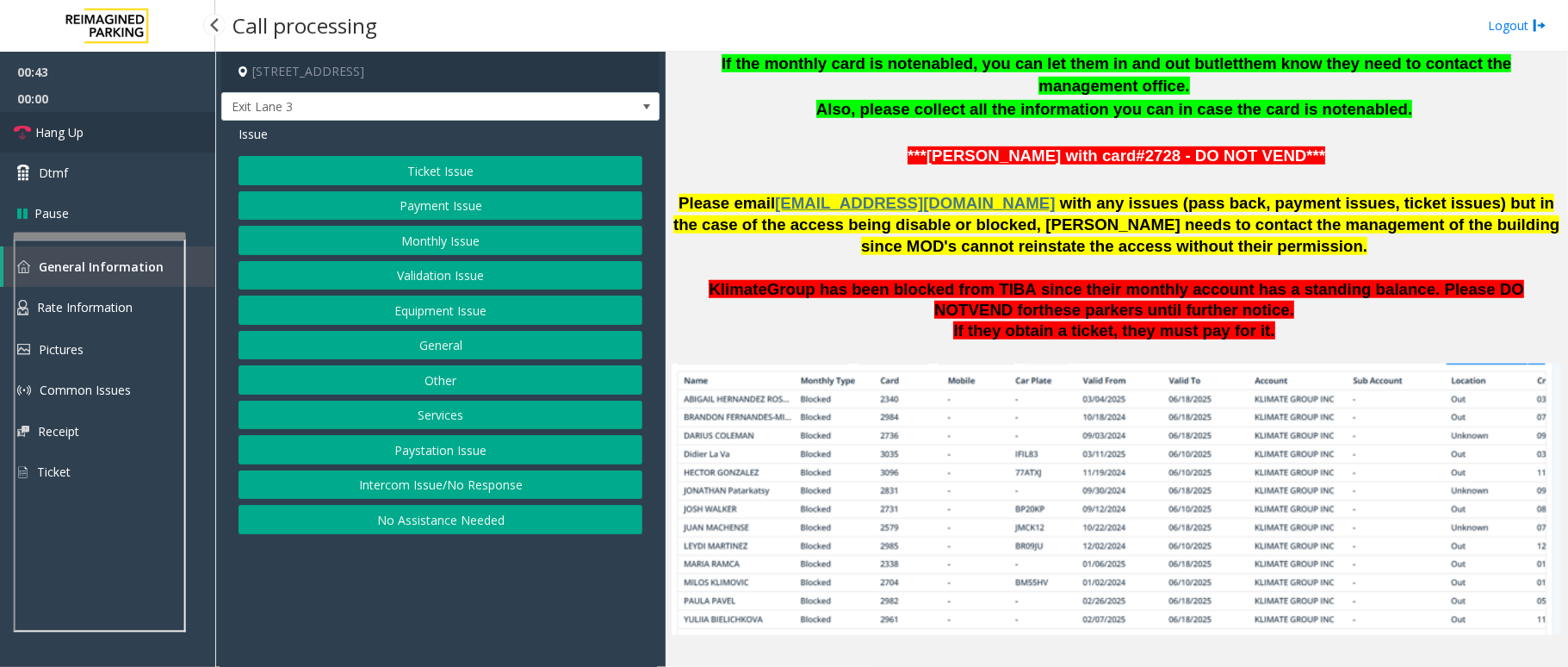
click at [115, 139] on link "Hang Up" at bounding box center [107, 132] width 215 height 41
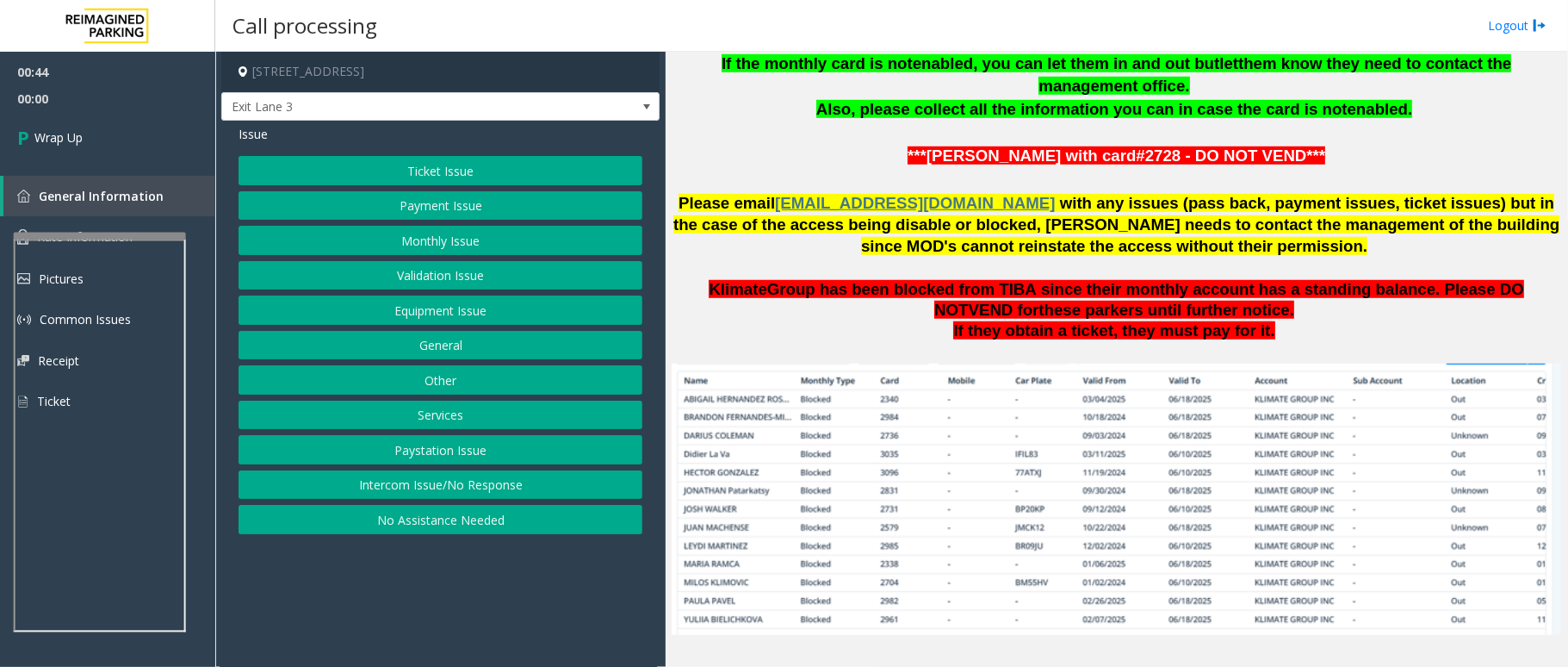
click at [493, 321] on button "Equipment Issue" at bounding box center [440, 310] width 404 height 30
click at [494, 318] on button "Gate / Door Won't Open" at bounding box center [440, 310] width 404 height 30
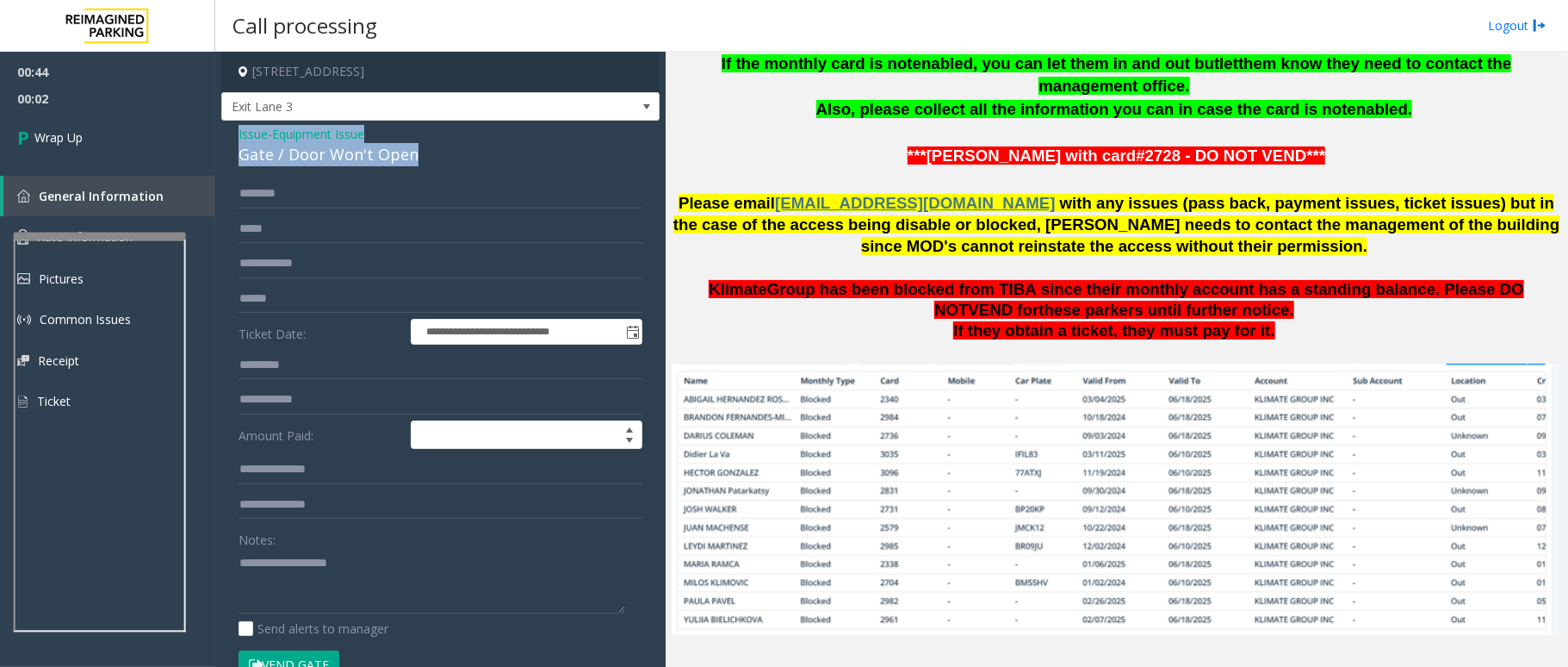
drag, startPoint x: 407, startPoint y: 160, endPoint x: 223, endPoint y: 129, distance: 186.6
click at [223, 129] on div "**********" at bounding box center [440, 549] width 439 height 855
click at [418, 610] on textarea at bounding box center [431, 581] width 387 height 65
click at [444, 600] on textarea at bounding box center [431, 581] width 387 height 65
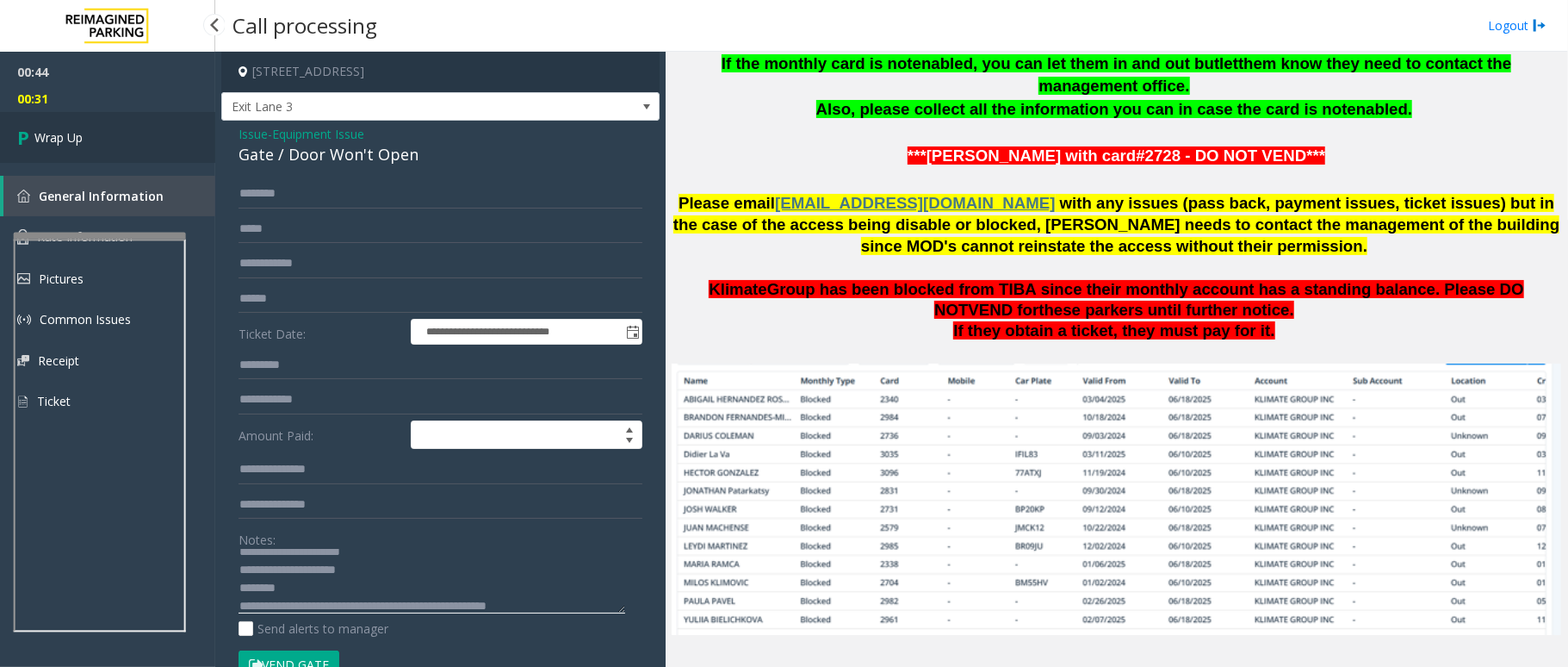
type textarea "**********"
click at [148, 138] on link "Wrap Up" at bounding box center [107, 137] width 215 height 51
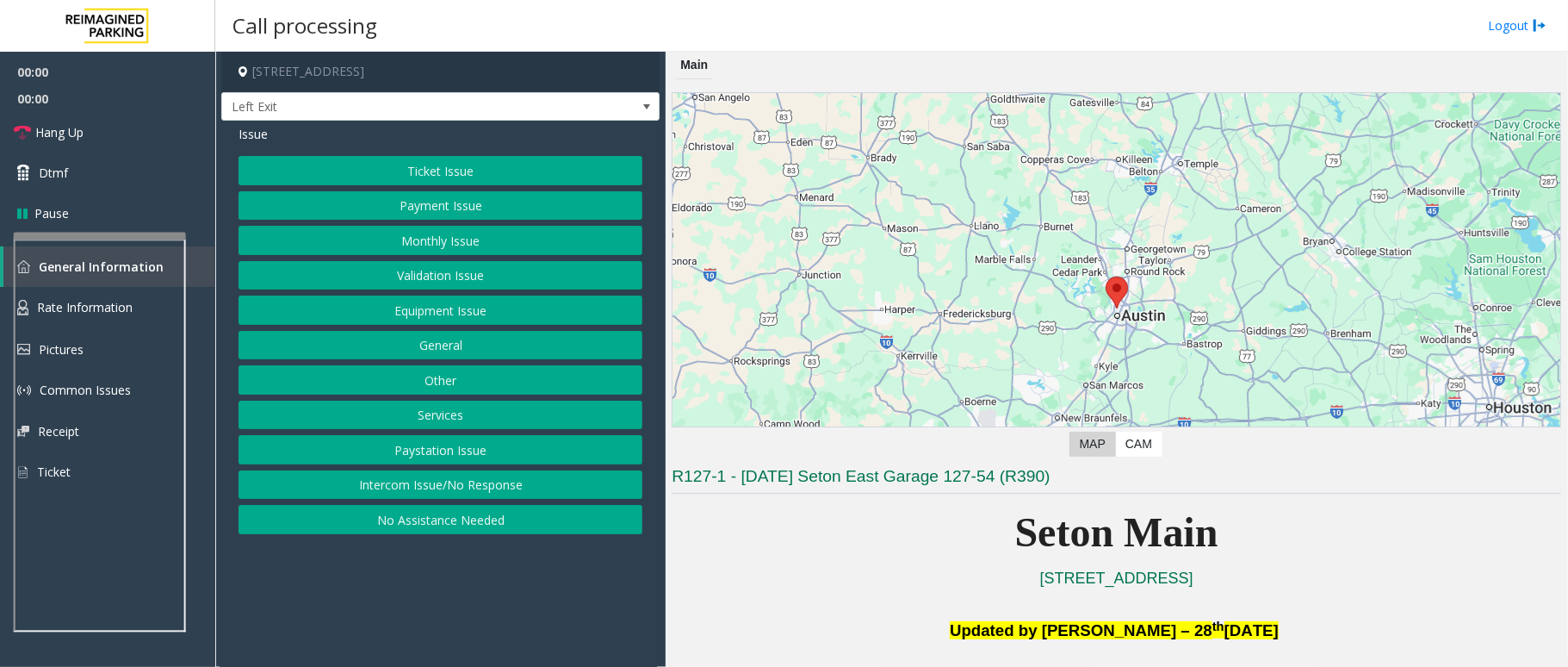
scroll to position [229, 0]
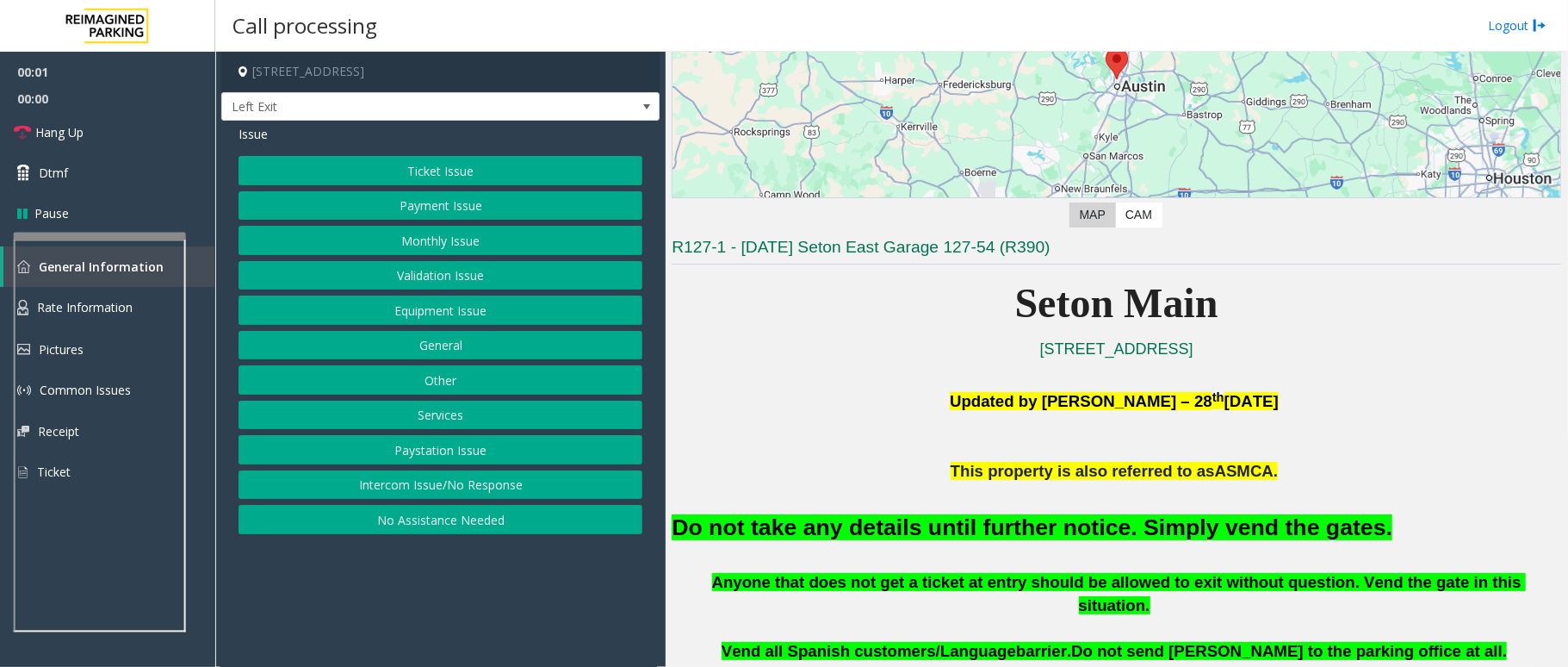
click at [416, 312] on button "Equipment Issue" at bounding box center [440, 310] width 404 height 30
click at [402, 308] on button "Gate / Door Won't Open" at bounding box center [440, 310] width 404 height 30
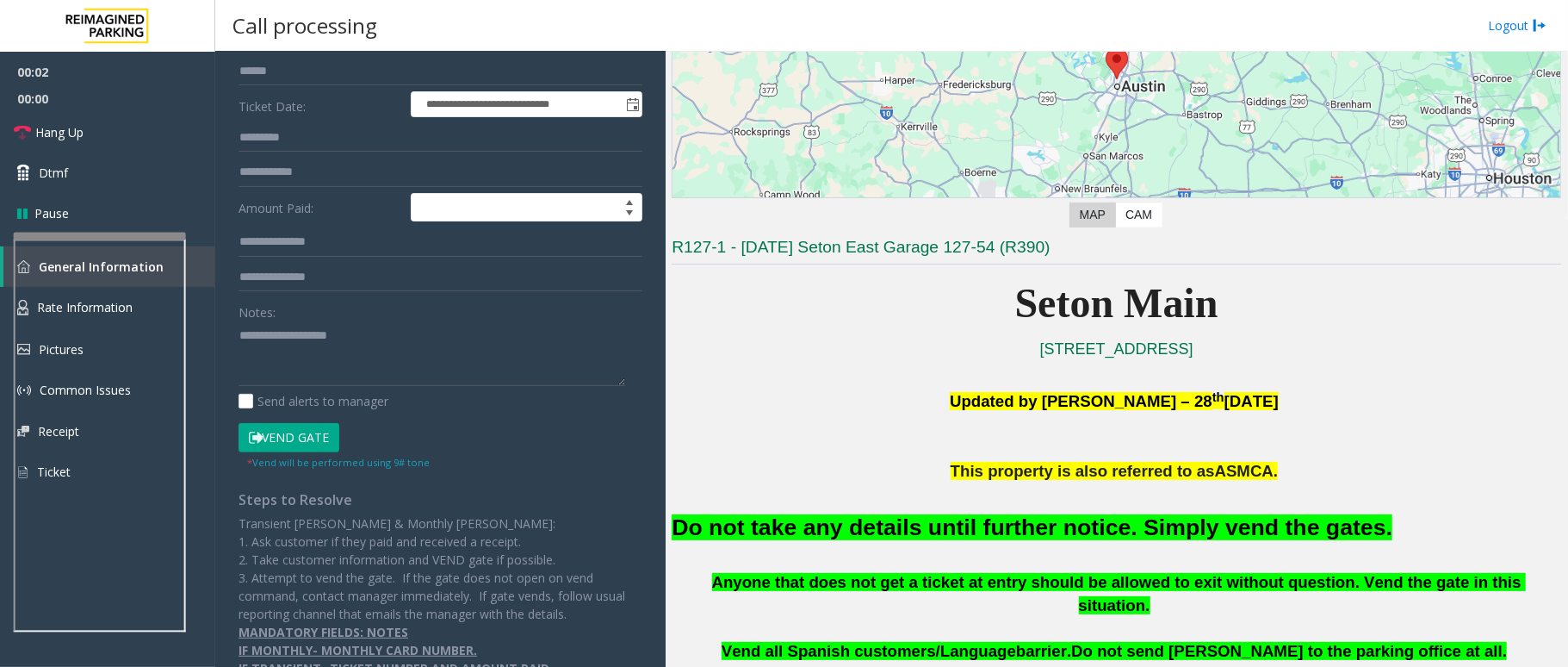
scroll to position [256, 0]
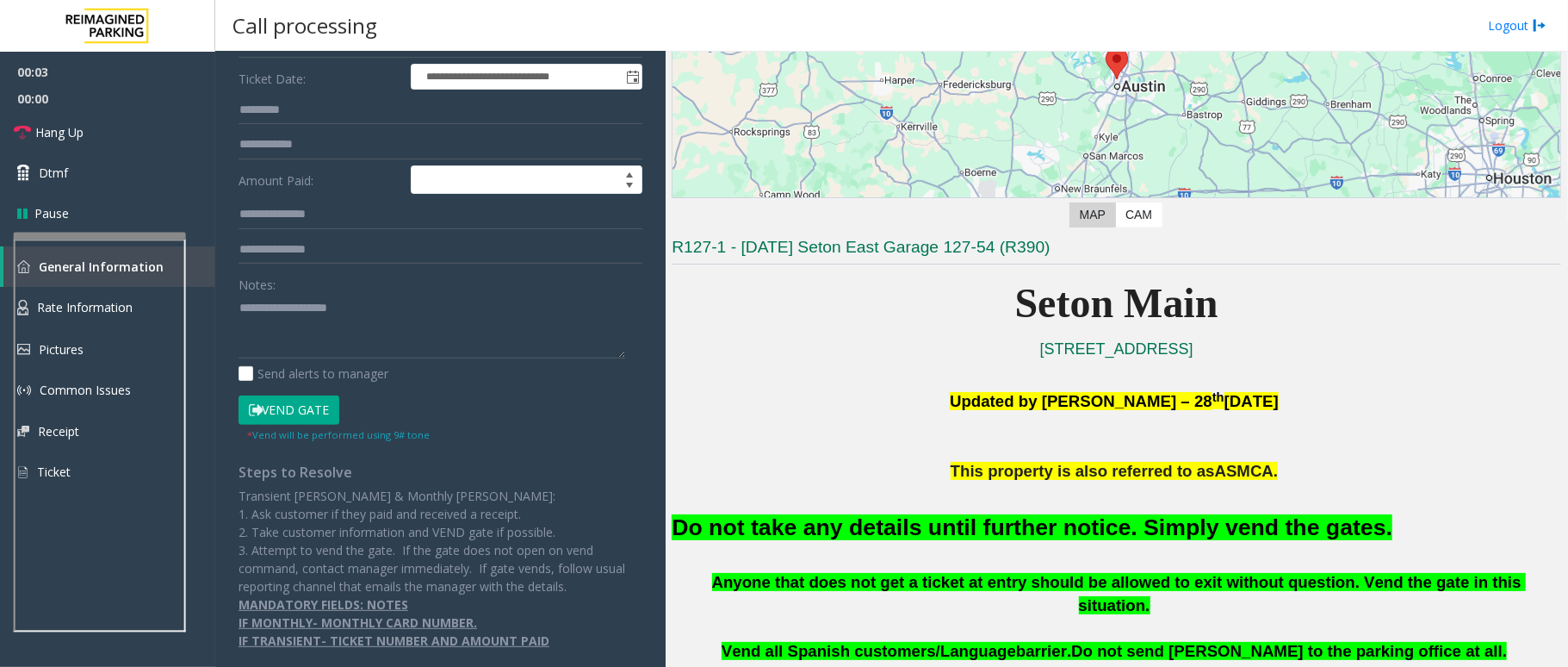
click at [951, 530] on font "Do not take any details until further notice. Simply vend the gates." at bounding box center [1031, 528] width 720 height 26
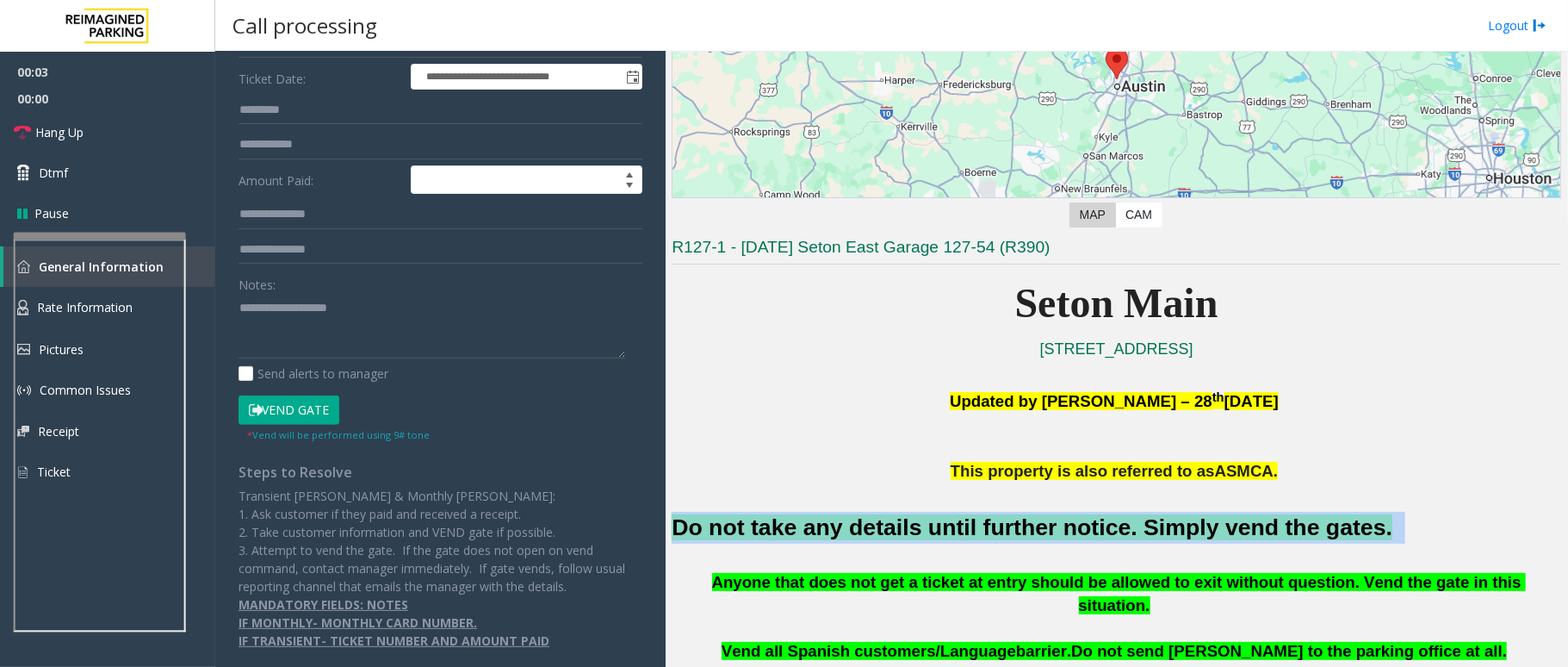
click at [951, 530] on font "Do not take any details until further notice. Simply vend the gates." at bounding box center [1031, 528] width 720 height 26
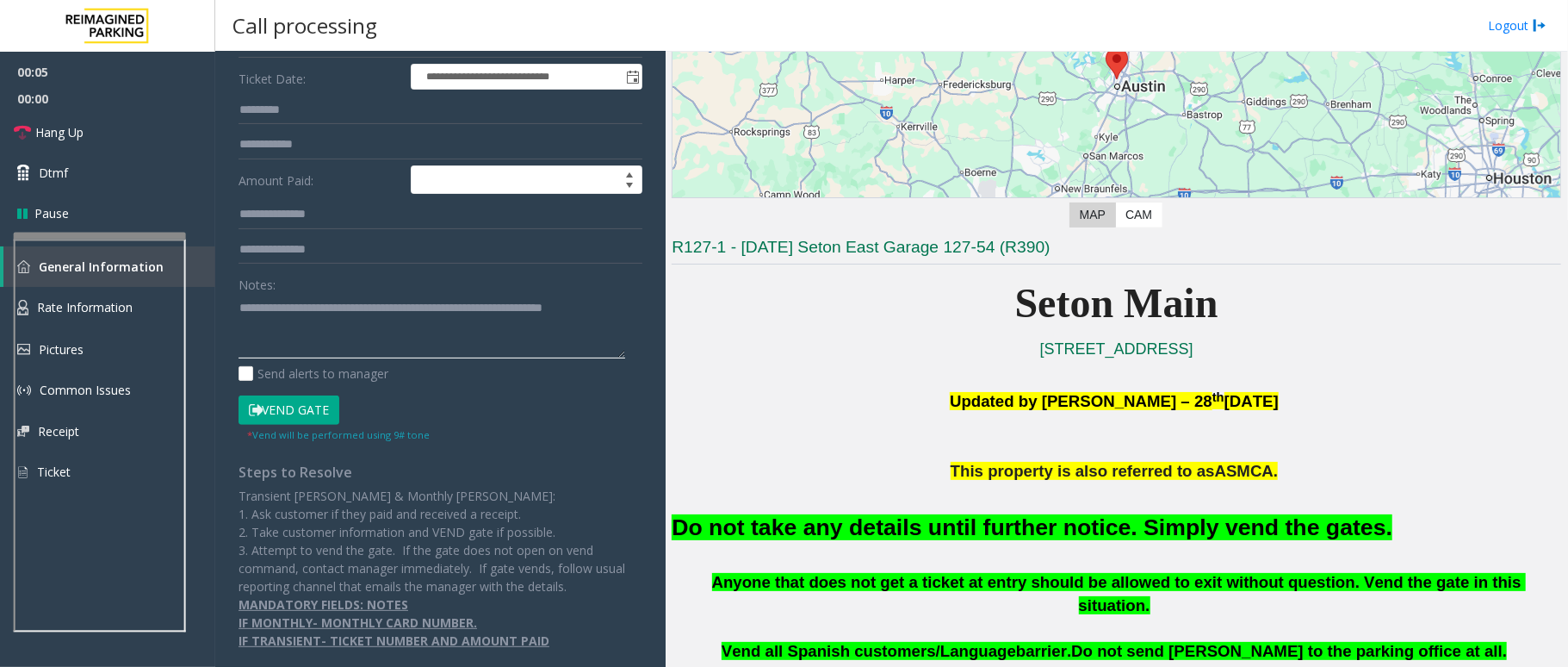
type textarea "**********"
click at [312, 408] on button "Vend Gate" at bounding box center [288, 410] width 101 height 30
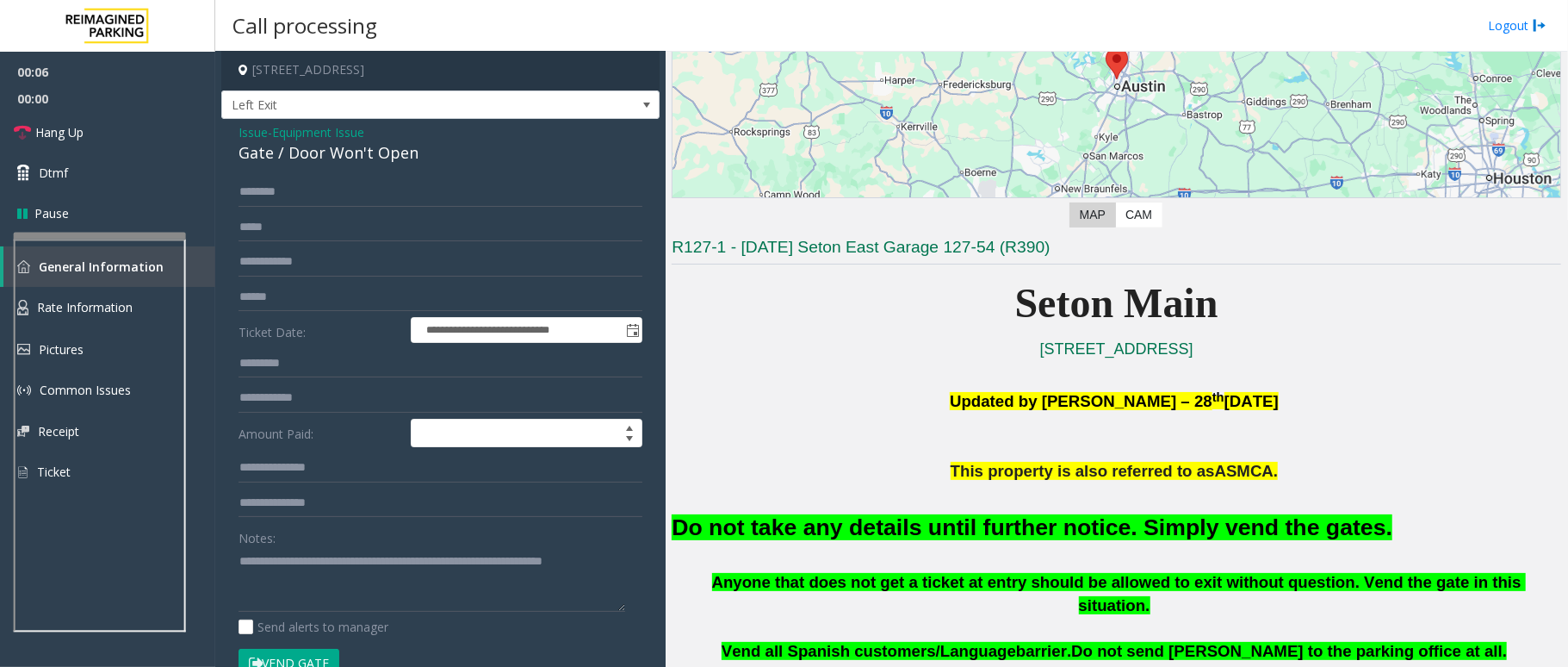
scroll to position [0, 0]
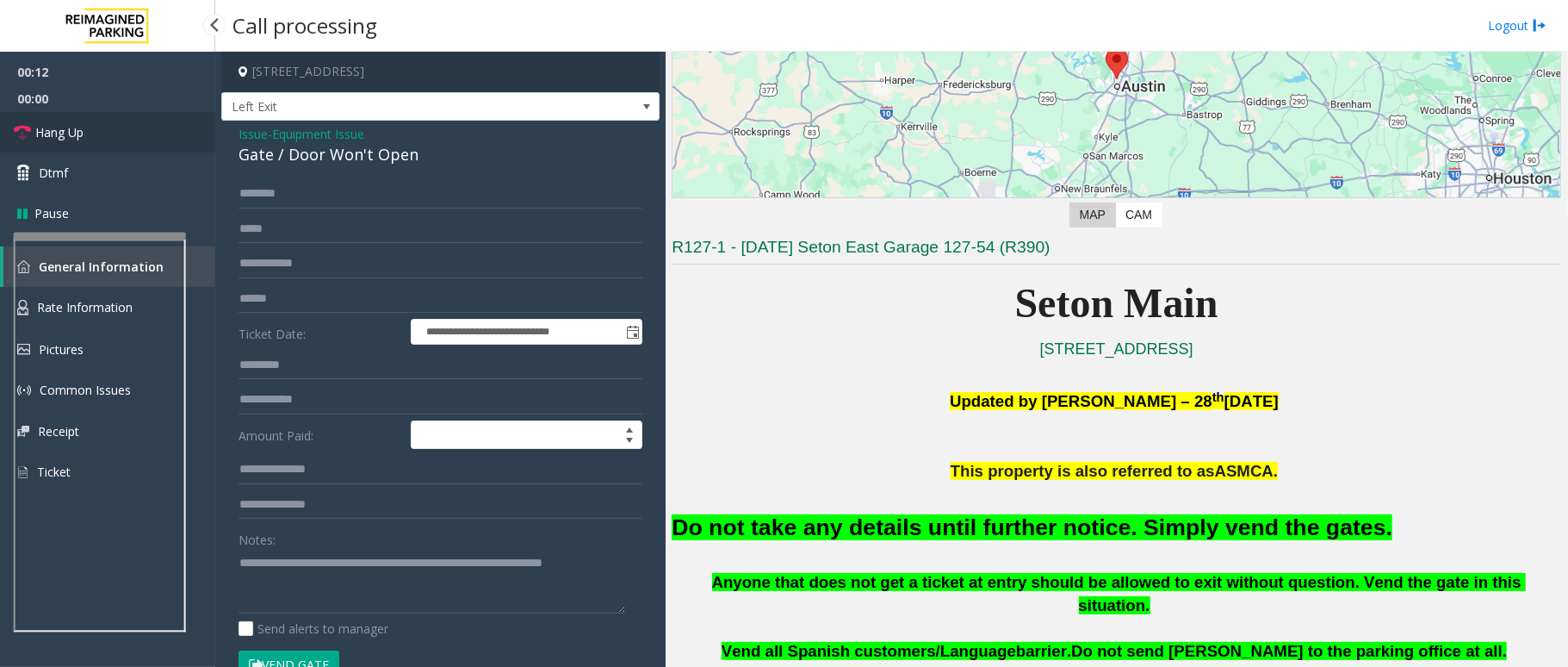
click at [96, 133] on link "Hang Up" at bounding box center [107, 132] width 215 height 41
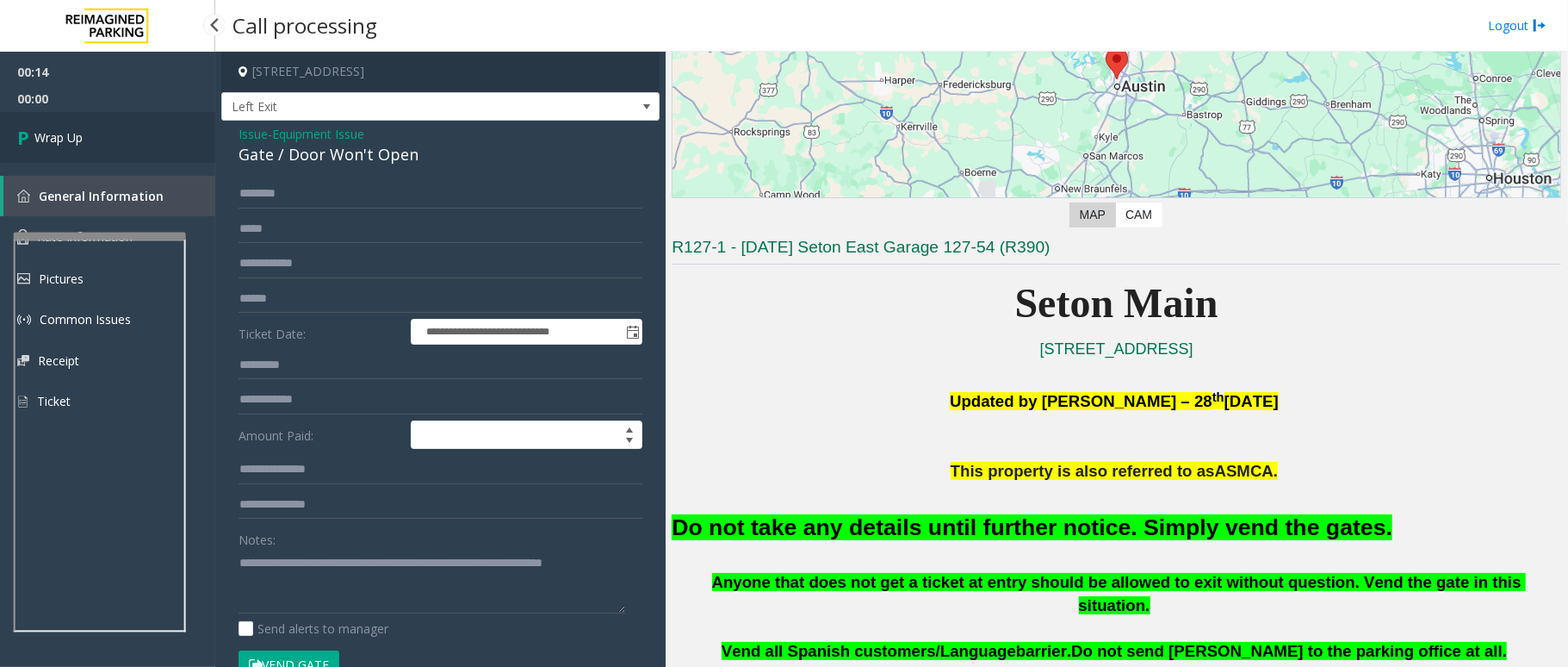
click at [96, 133] on link "Wrap Up" at bounding box center [107, 137] width 215 height 51
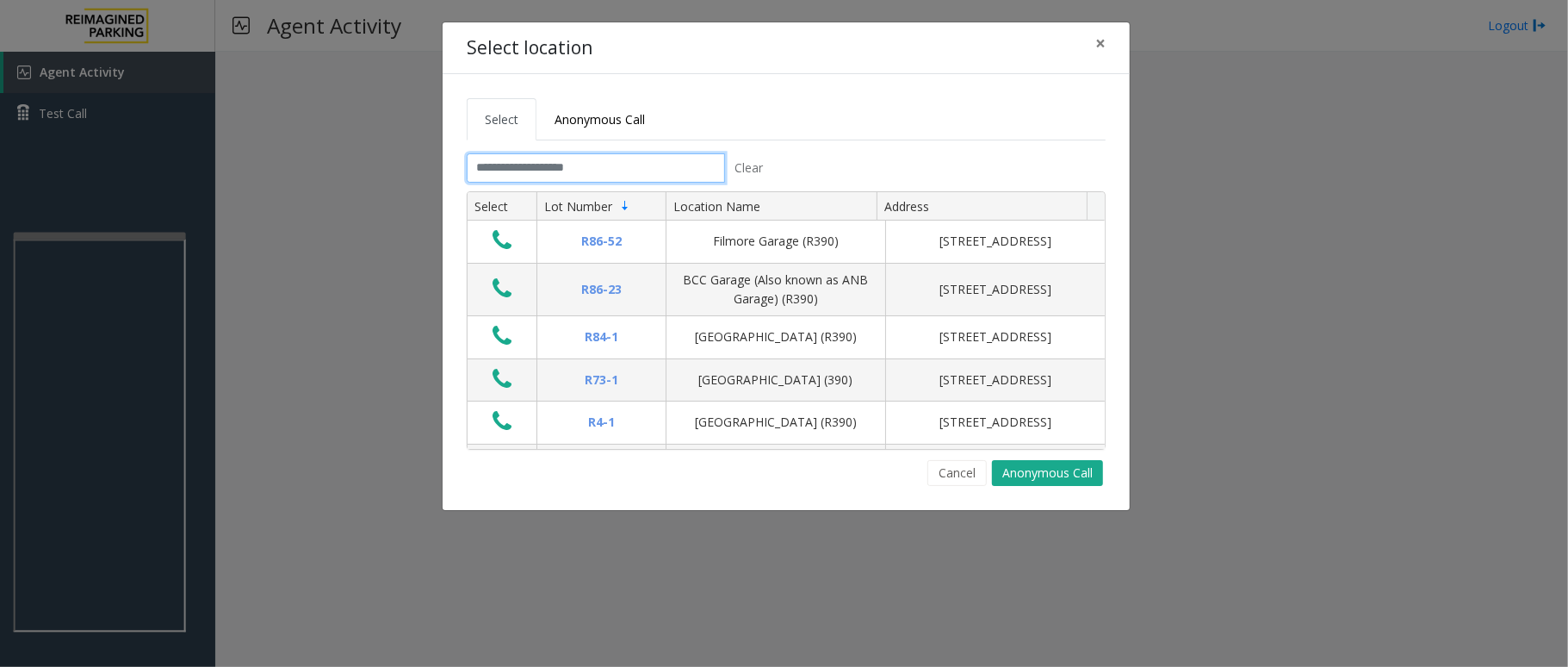
click at [593, 153] on input "text" at bounding box center [596, 168] width 259 height 30
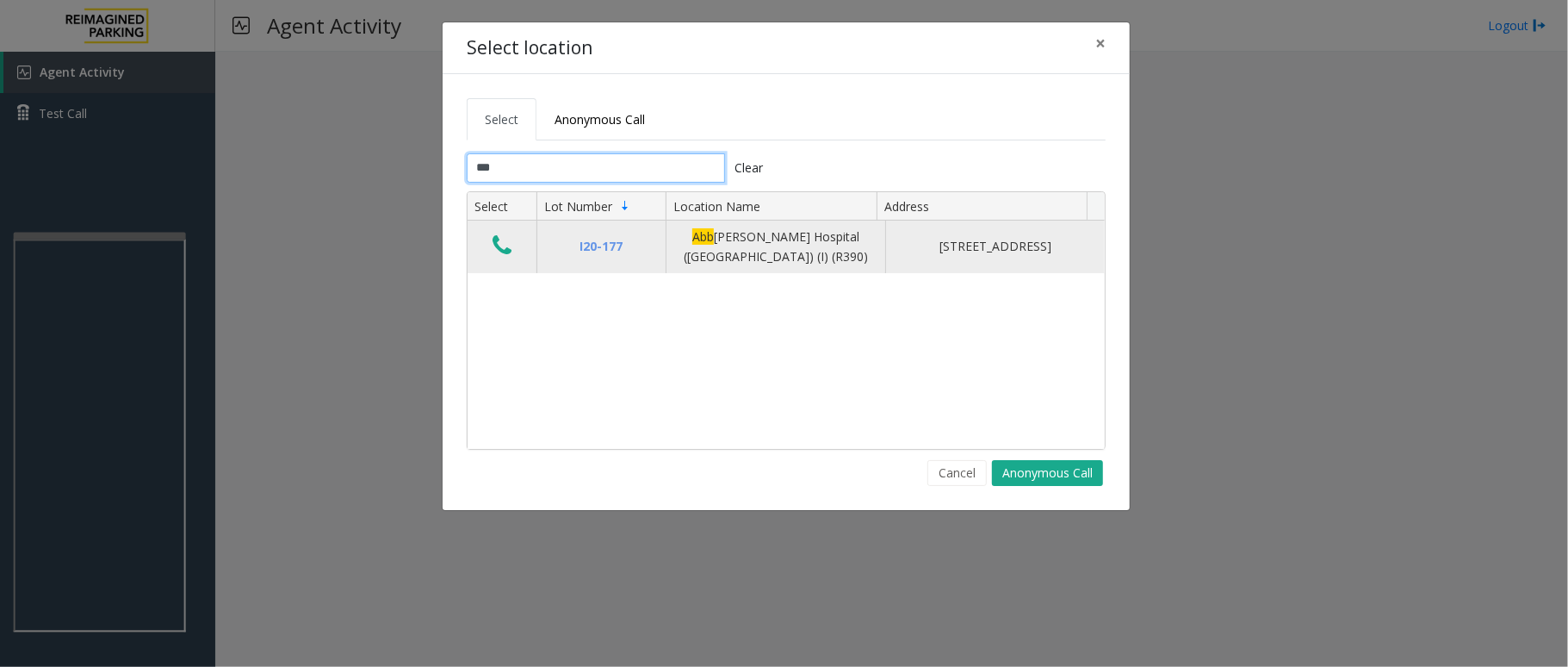
type input "***"
click at [501, 247] on icon "Data table" at bounding box center [501, 246] width 19 height 24
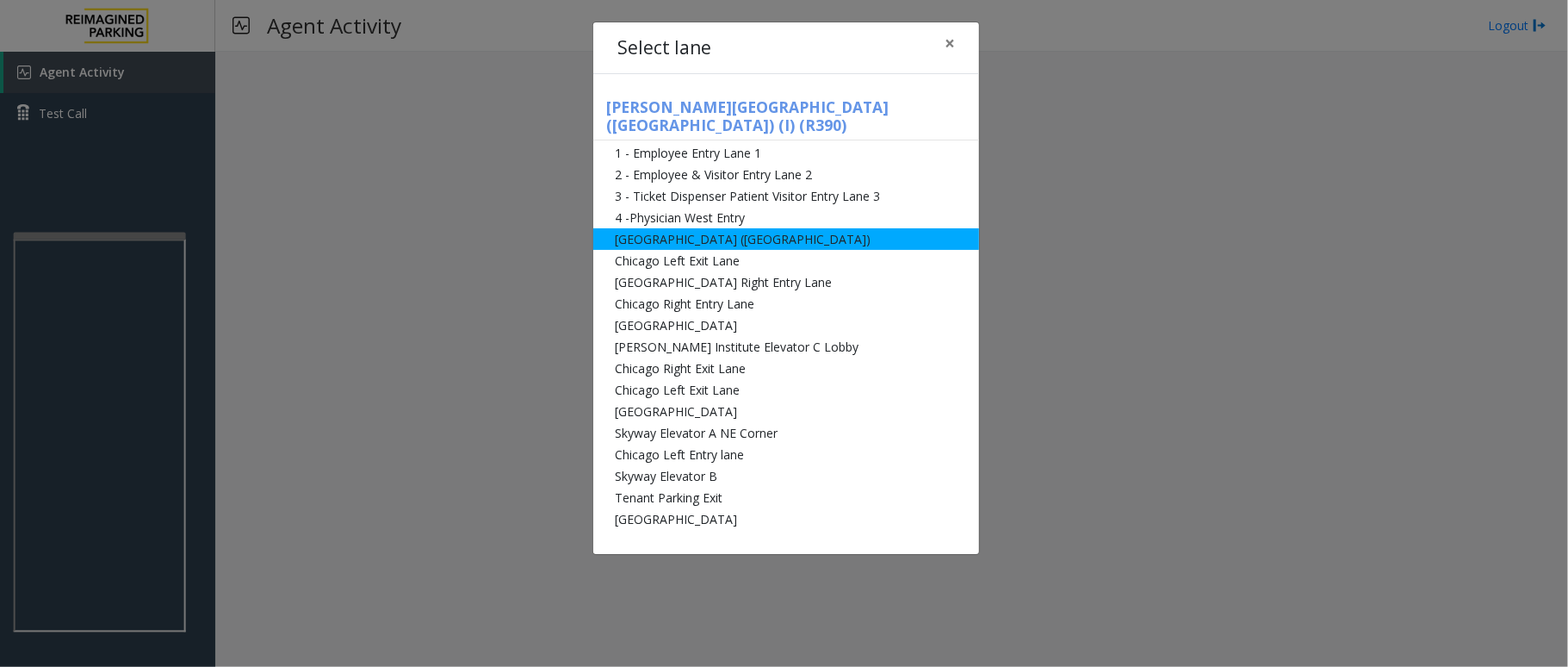
click at [841, 228] on li "[GEOGRAPHIC_DATA] ([GEOGRAPHIC_DATA])" at bounding box center [786, 238] width 386 height 21
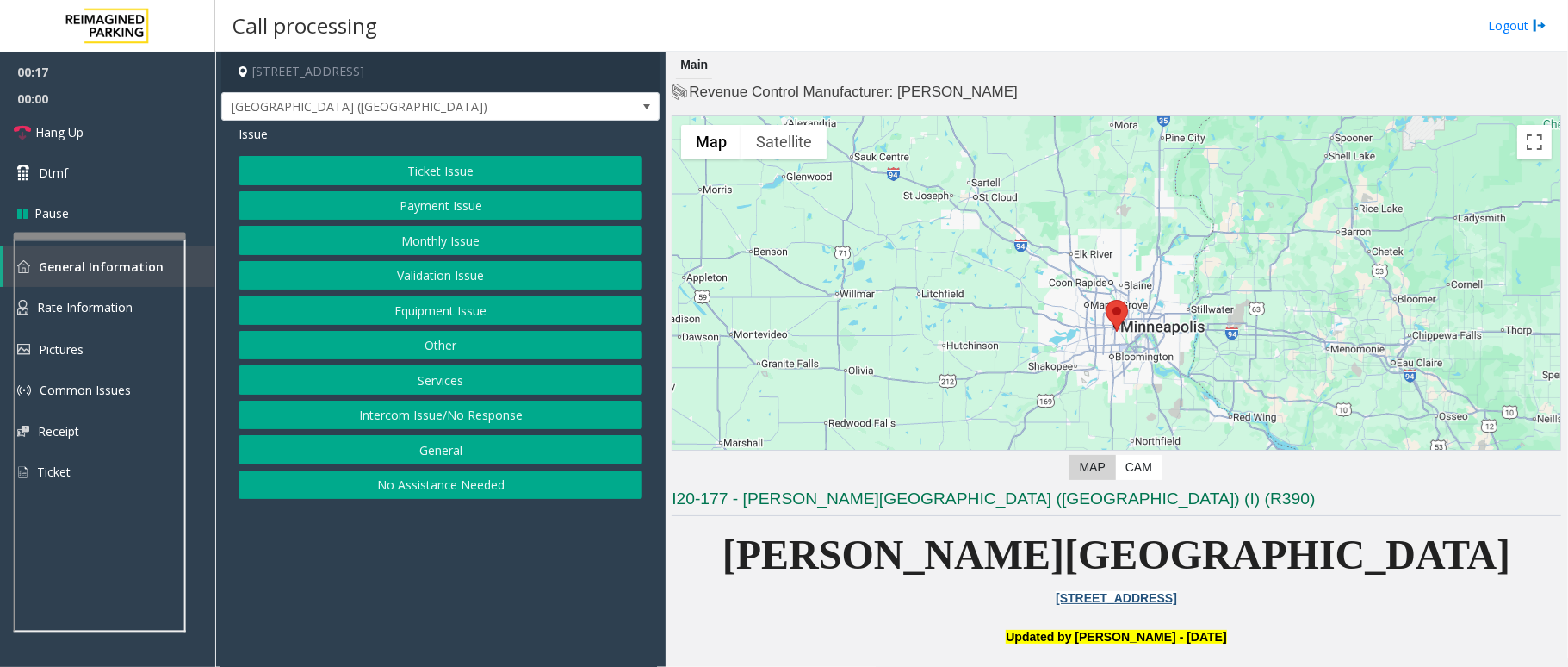
click at [508, 309] on button "Equipment Issue" at bounding box center [440, 310] width 404 height 30
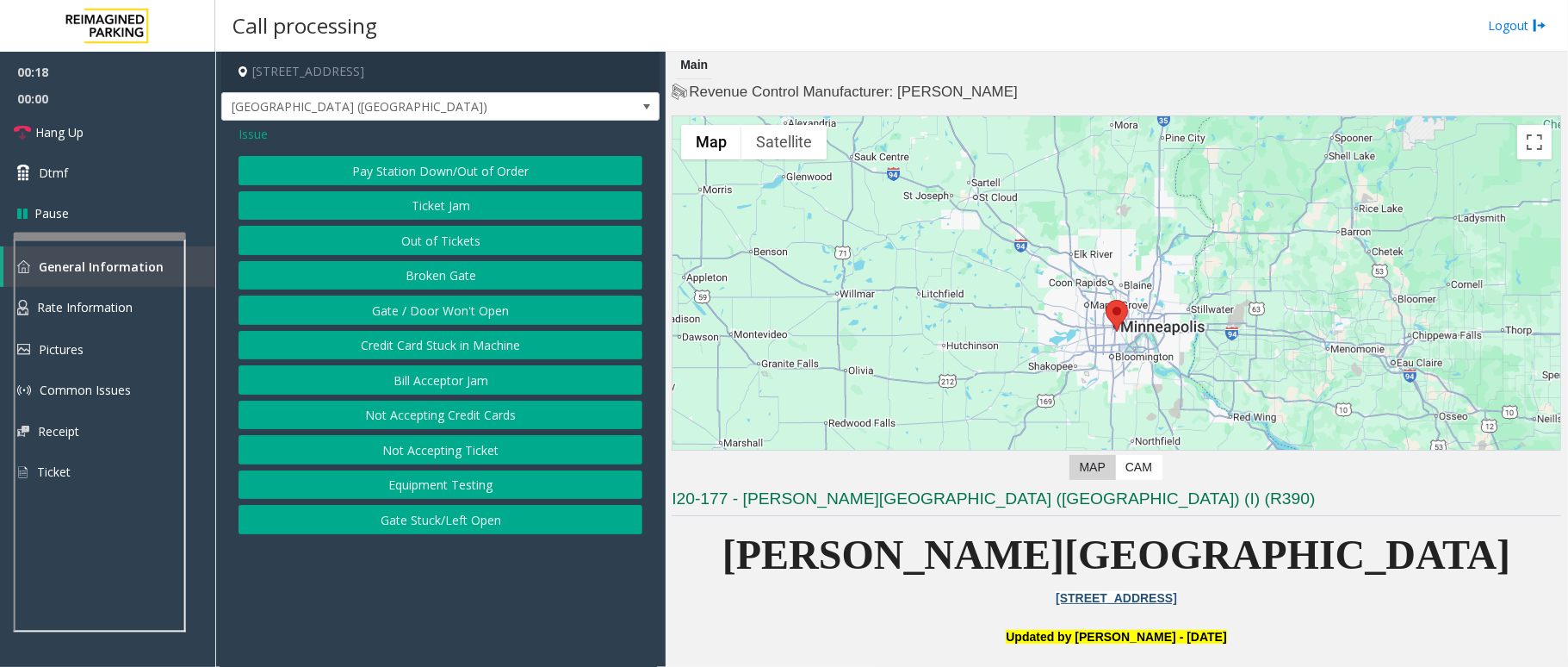
click at [476, 321] on button "Gate / Door Won't Open" at bounding box center [440, 310] width 404 height 30
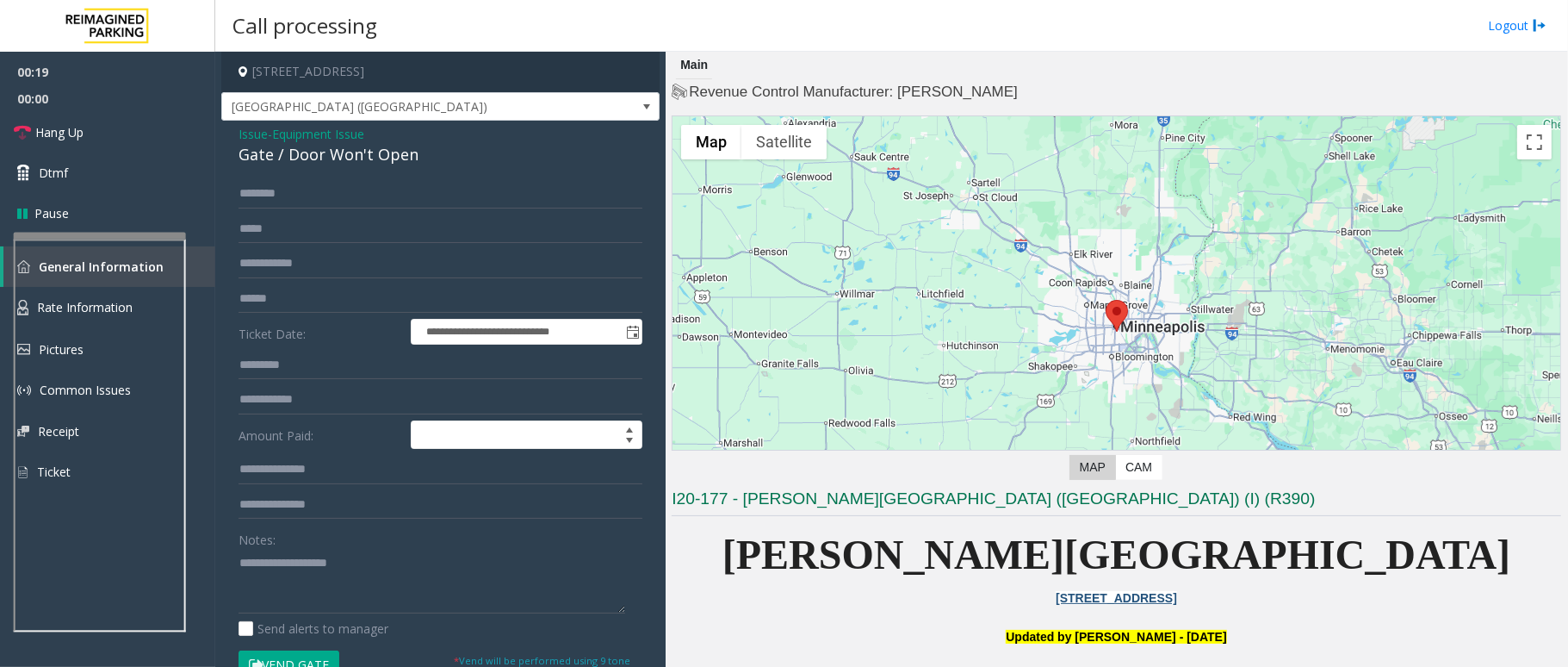
click at [294, 663] on button "Vend Gate" at bounding box center [288, 665] width 101 height 30
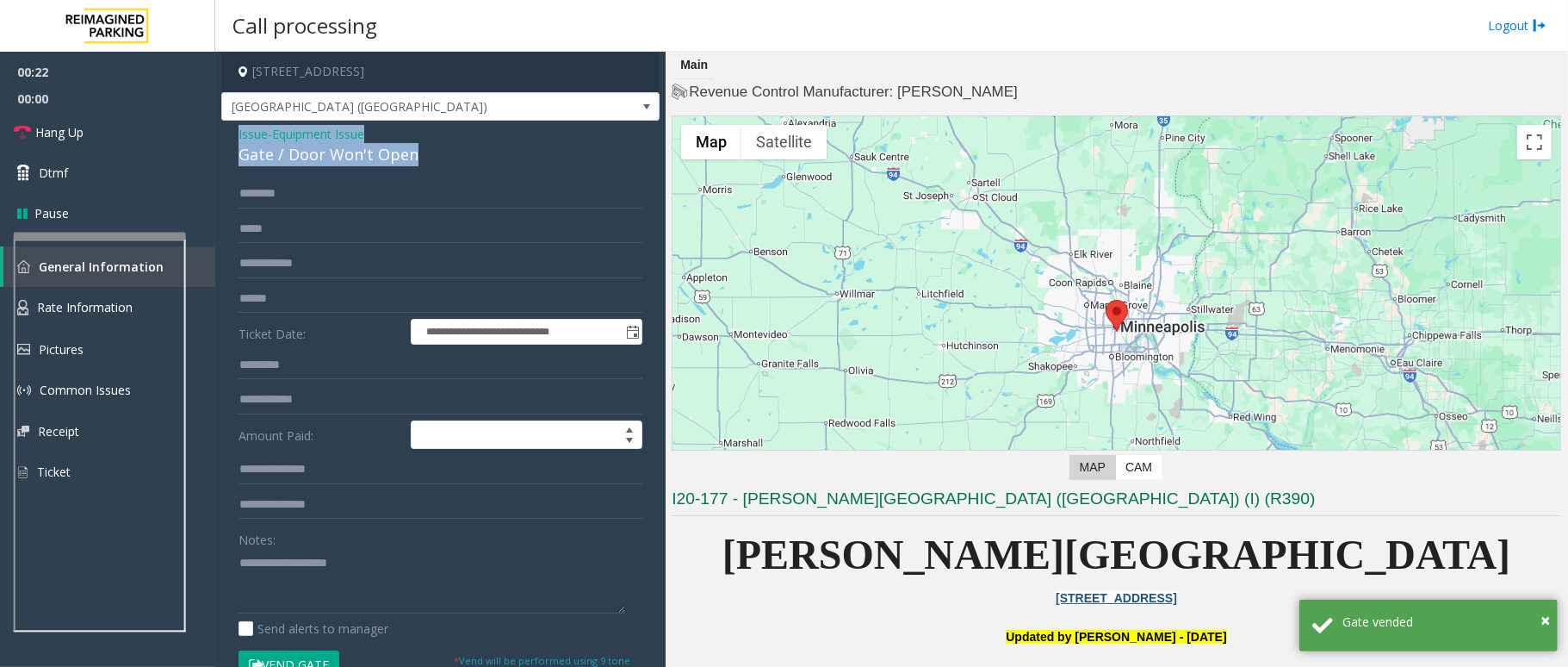
drag, startPoint x: 420, startPoint y: 157, endPoint x: 235, endPoint y: 143, distance: 185.5
click at [235, 143] on div "**********" at bounding box center [440, 564] width 439 height 886
click at [425, 600] on textarea at bounding box center [431, 581] width 387 height 65
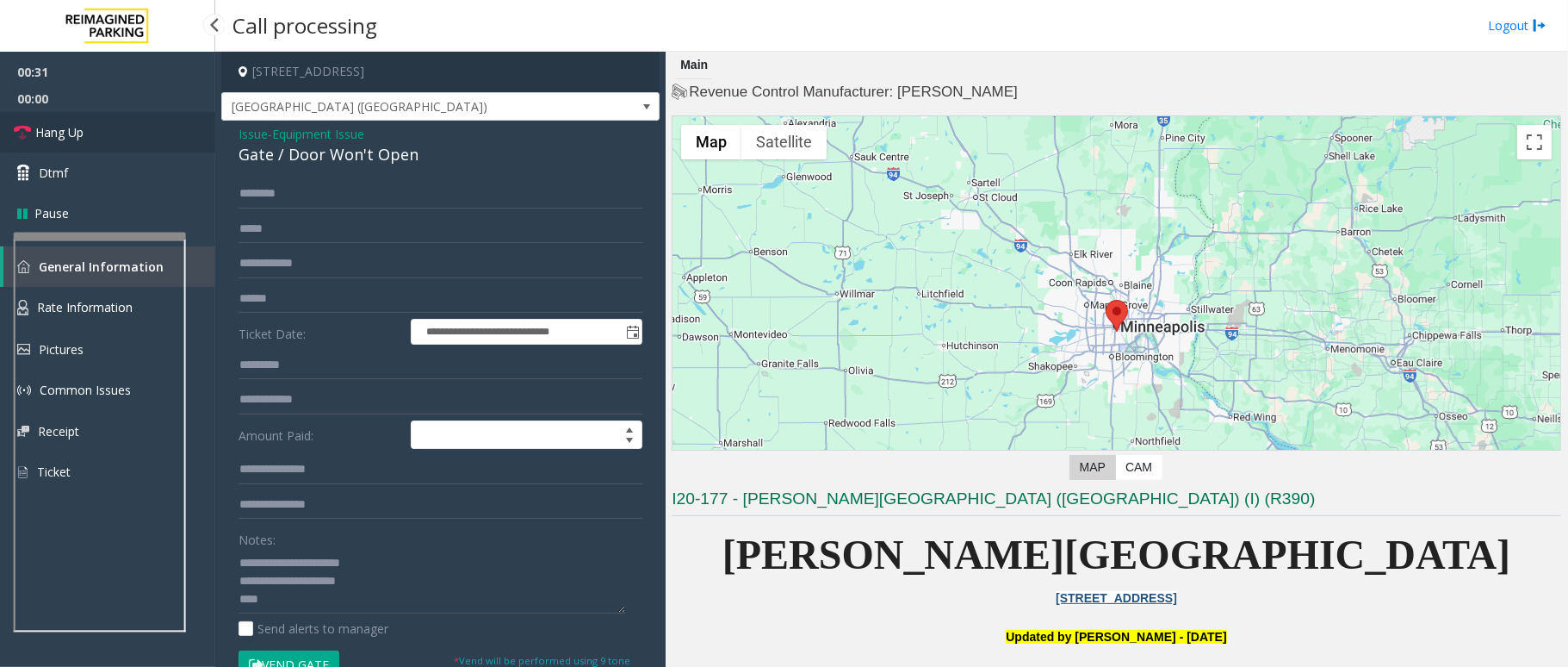
click at [96, 125] on link "Hang Up" at bounding box center [107, 132] width 215 height 41
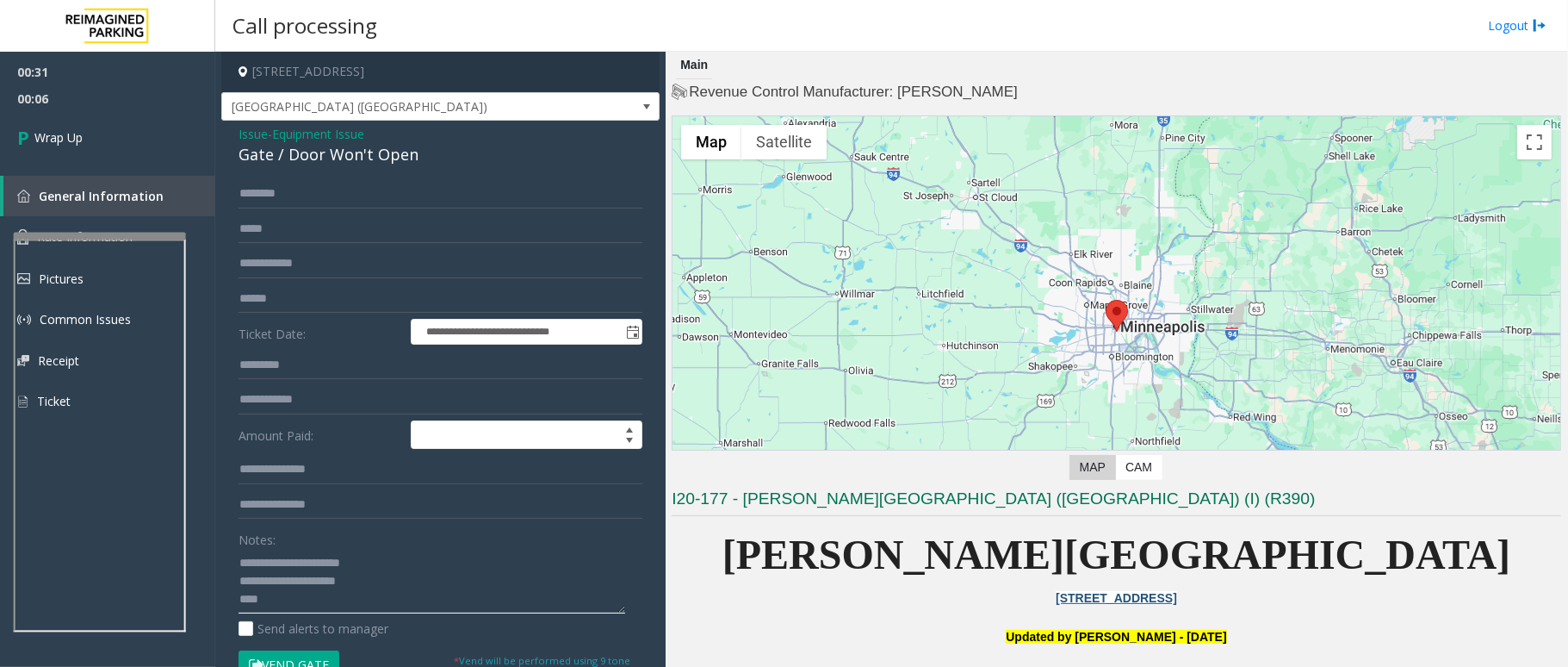
click at [336, 606] on textarea at bounding box center [431, 581] width 387 height 65
paste textarea "**********"
drag, startPoint x: 529, startPoint y: 588, endPoint x: 558, endPoint y: 607, distance: 34.7
click at [558, 607] on textarea at bounding box center [431, 581] width 387 height 65
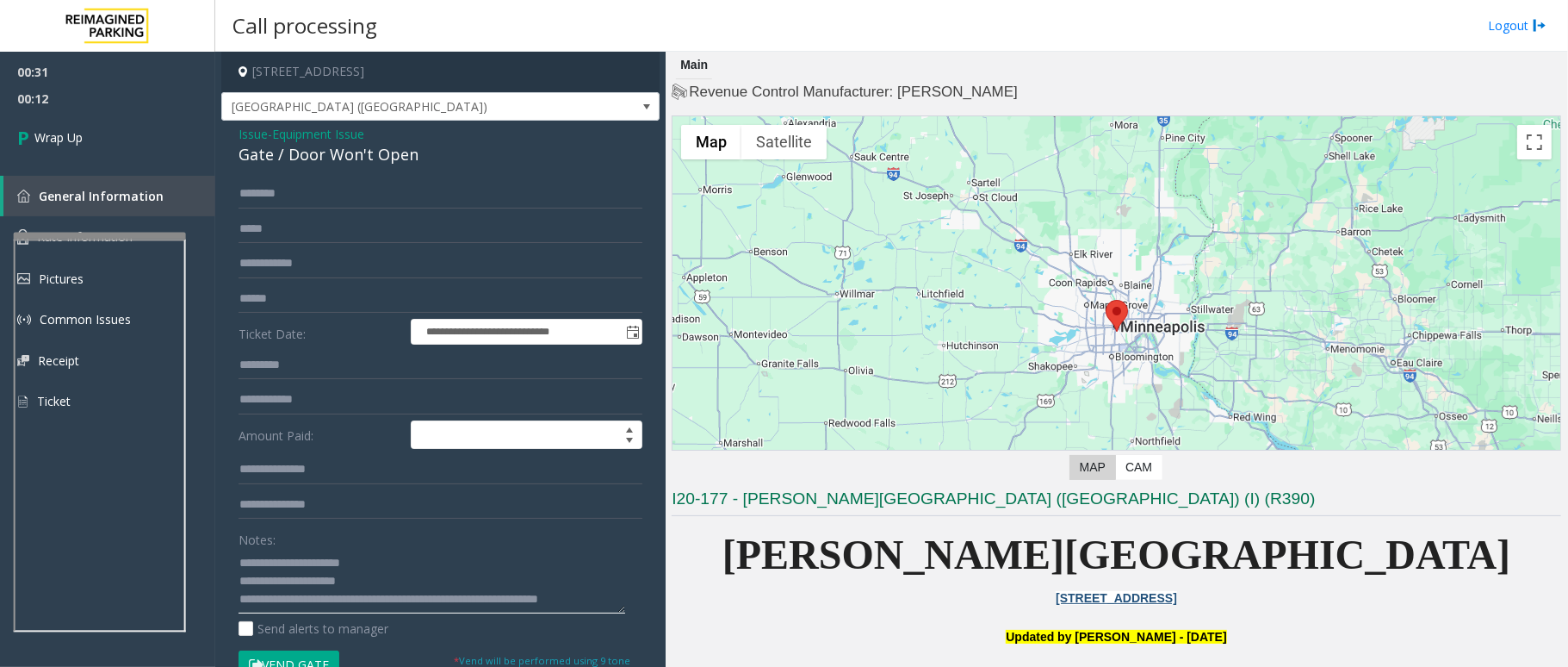
scroll to position [11, 0]
type textarea "**********"
click at [126, 148] on link "Wrap Up" at bounding box center [107, 137] width 215 height 51
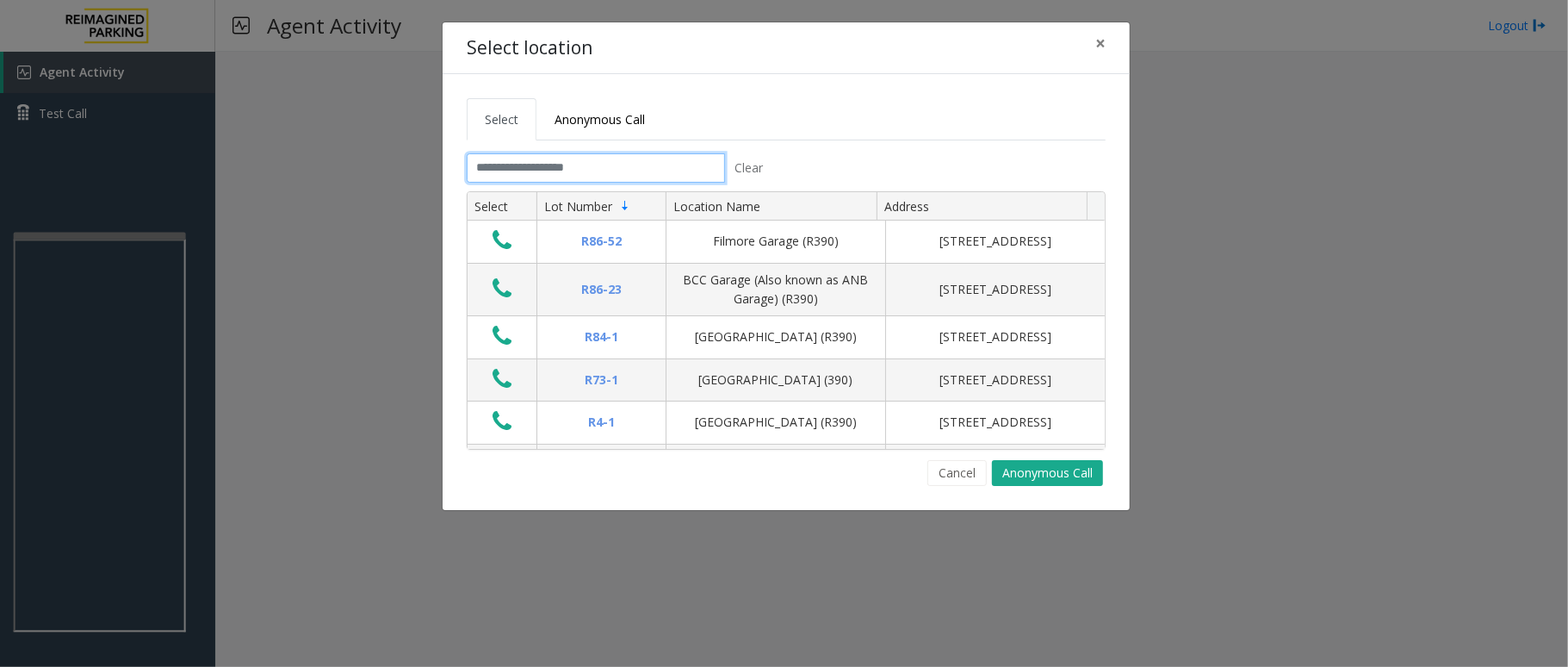
click at [563, 172] on input "text" at bounding box center [596, 168] width 259 height 30
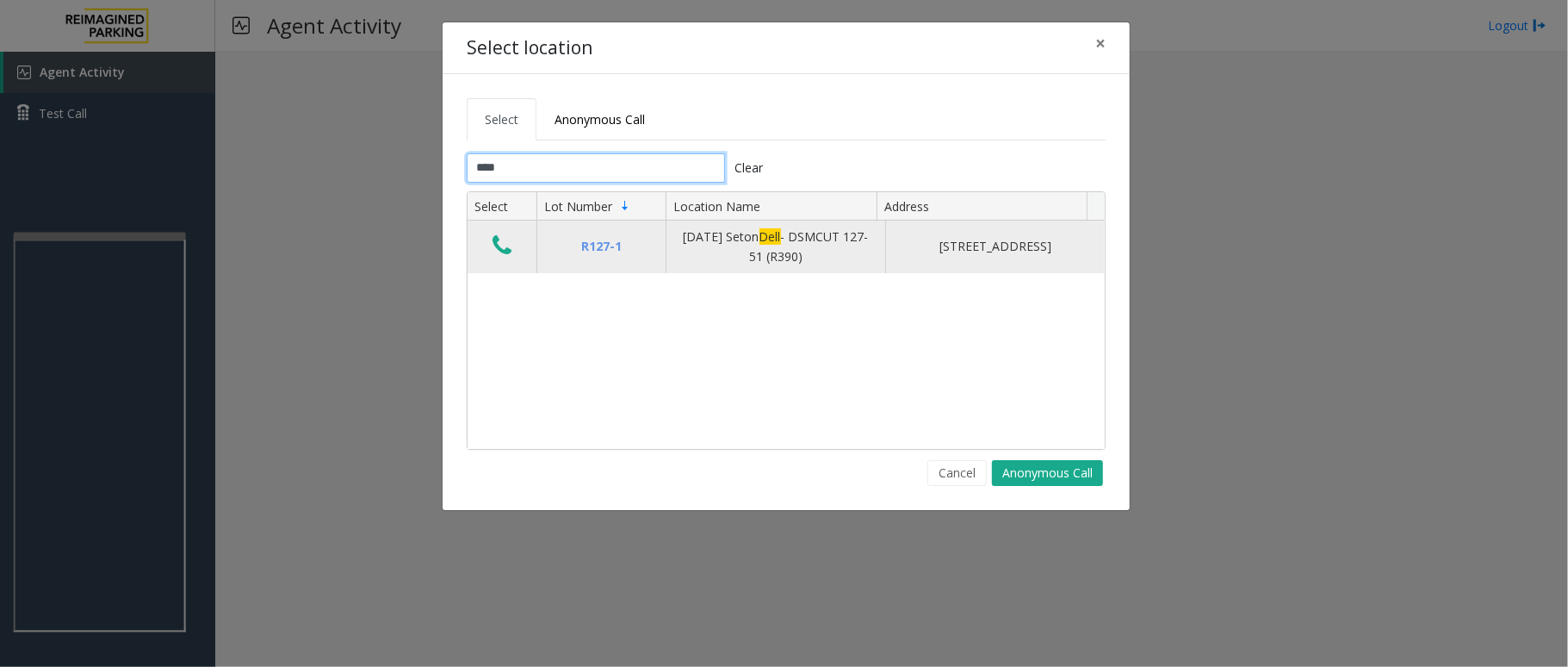
type input "****"
click at [504, 249] on icon "Data table" at bounding box center [501, 246] width 19 height 24
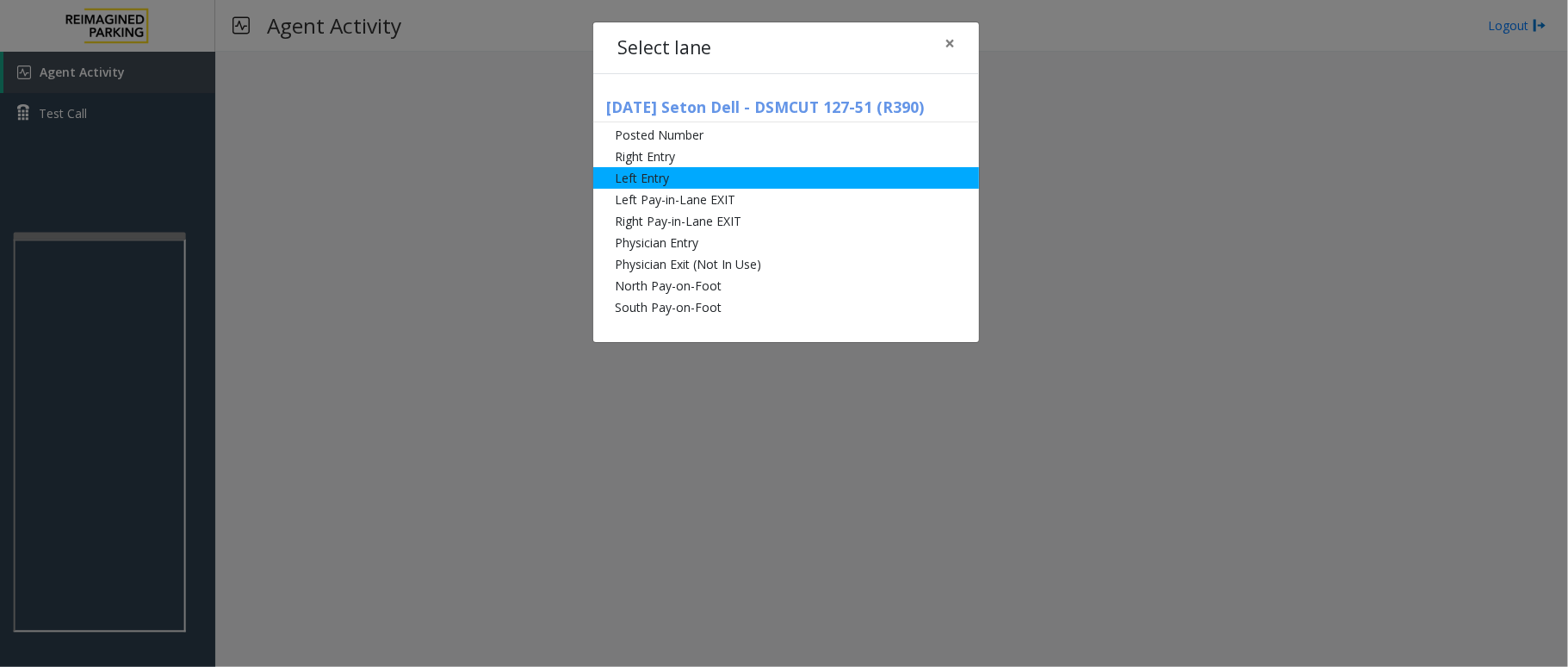
click at [773, 174] on li "Left Entry" at bounding box center [786, 177] width 386 height 21
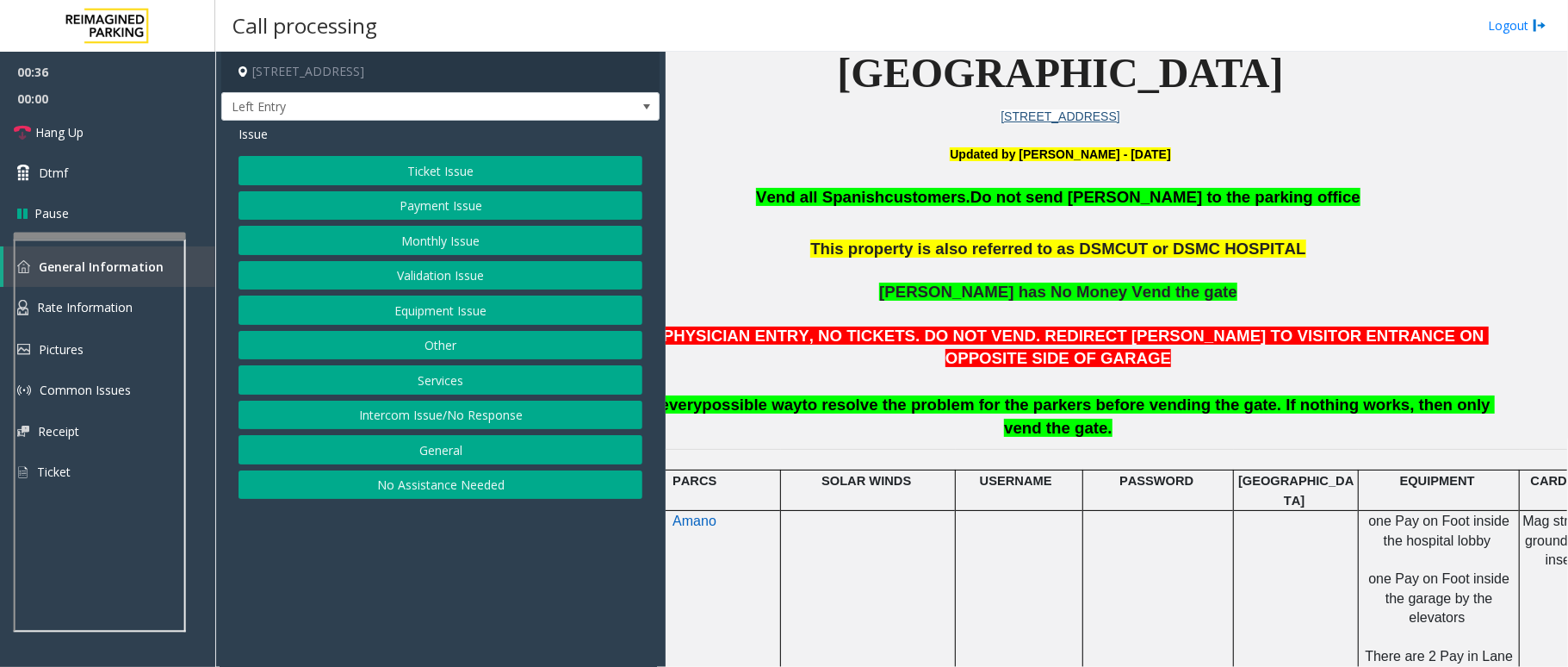
scroll to position [459, 0]
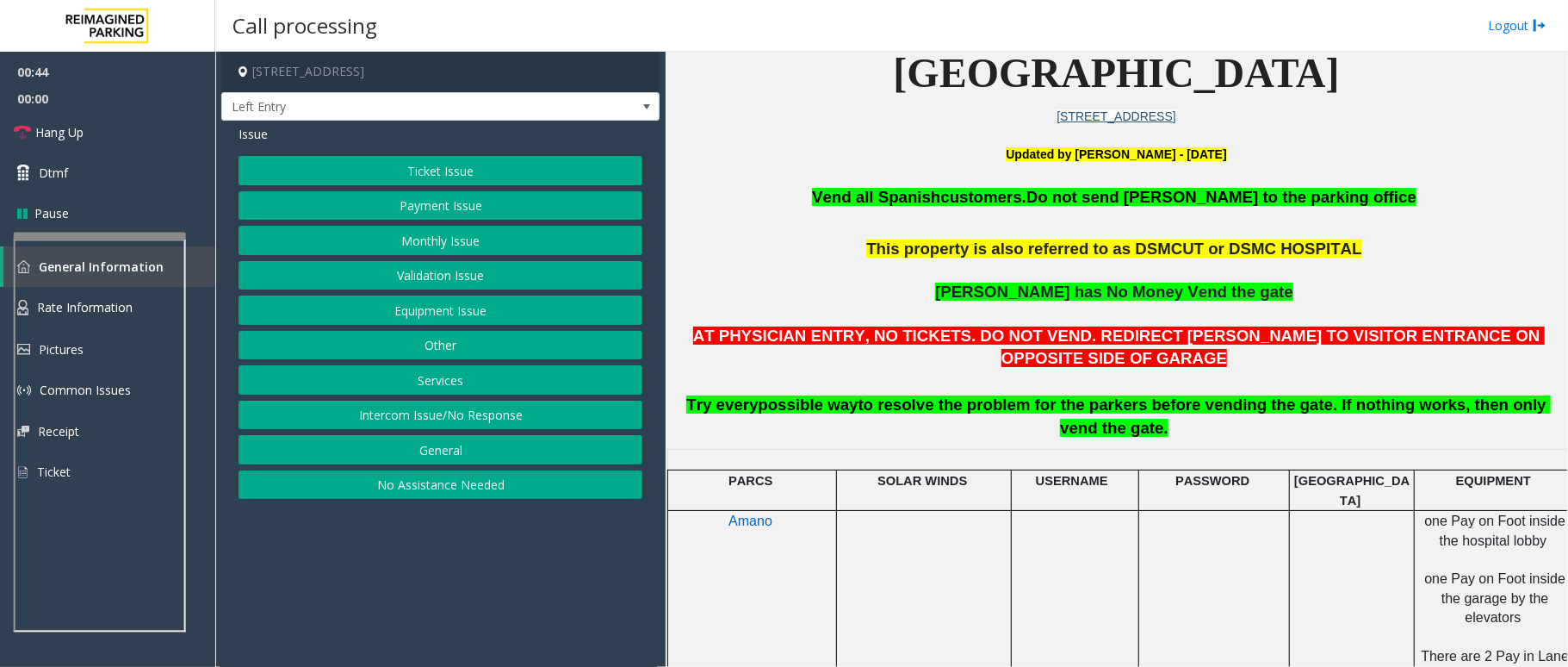
click at [1034, 333] on span "AT PHYSICIAN ENTRY, NO TICKETS. DO NOT VEND. REDIRECT [PERSON_NAME] TO VISITOR …" at bounding box center [1119, 346] width 851 height 42
click at [1065, 333] on span "AT PHYSICIAN ENTRY, NO TICKETS. DO NOT VEND. REDIRECT [PERSON_NAME] TO VISITOR …" at bounding box center [1119, 346] width 851 height 42
click at [1066, 332] on span "AT PHYSICIAN ENTRY, NO TICKETS. DO NOT VEND. REDIRECT [PERSON_NAME] TO VISITOR …" at bounding box center [1119, 346] width 851 height 42
click at [1119, 335] on span "AT PHYSICIAN ENTRY, NO TICKETS. DO NOT VEND. REDIRECT [PERSON_NAME] TO VISITOR …" at bounding box center [1119, 346] width 851 height 42
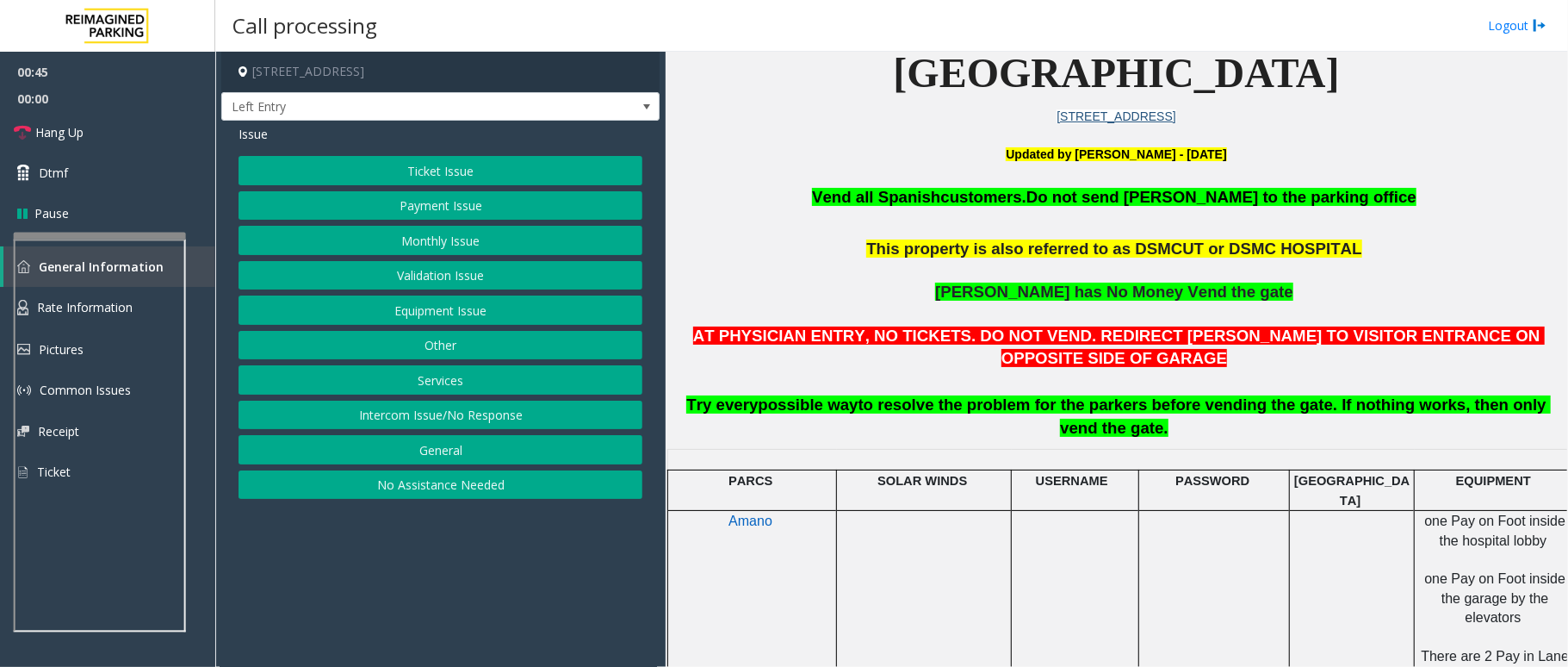
click at [1179, 338] on span "AT PHYSICIAN ENTRY, NO TICKETS. DO NOT VEND. REDIRECT [PERSON_NAME] TO VISITOR …" at bounding box center [1119, 346] width 851 height 42
click at [1257, 338] on span "AT PHYSICIAN ENTRY, NO TICKETS. DO NOT VEND. REDIRECT [PERSON_NAME] TO VISITOR …" at bounding box center [1119, 346] width 851 height 42
click at [1342, 333] on span "AT PHYSICIAN ENTRY, NO TICKETS. DO NOT VEND. REDIRECT [PERSON_NAME] TO VISITOR …" at bounding box center [1119, 346] width 851 height 42
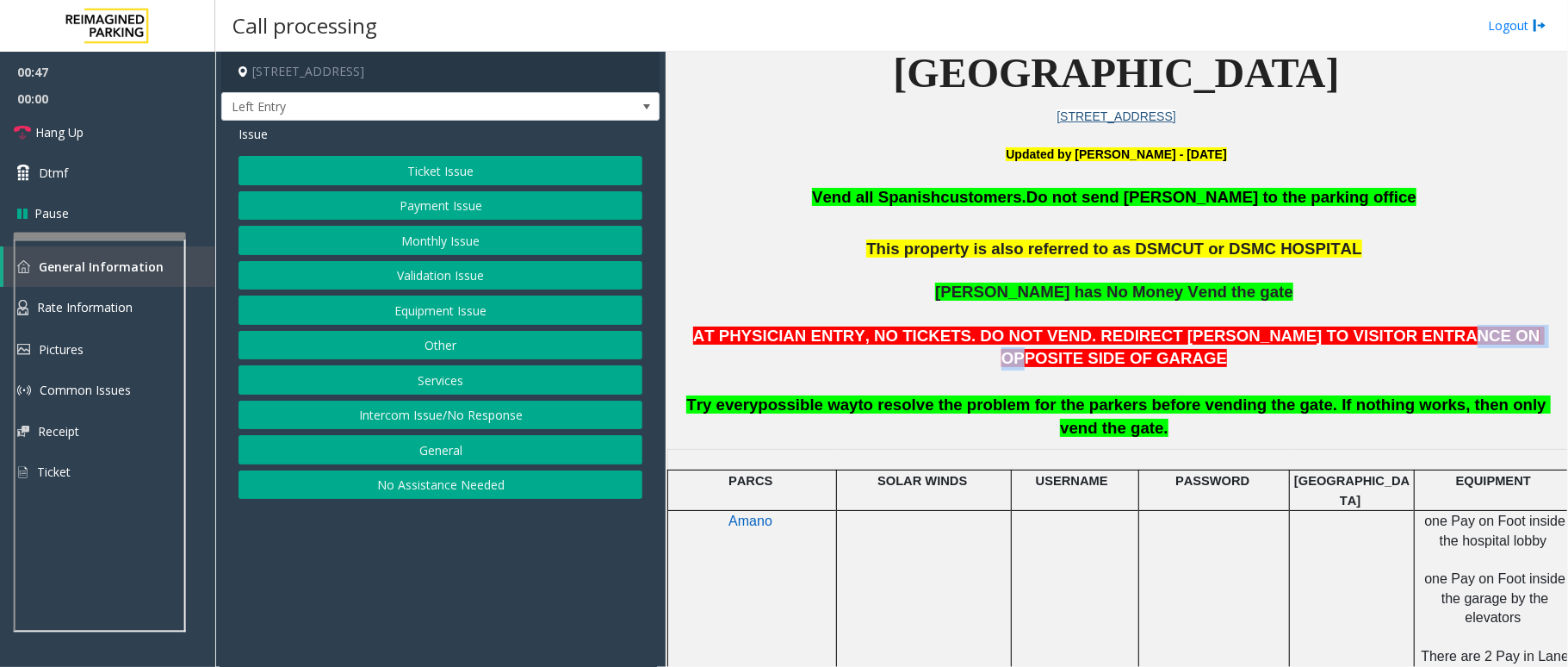
click at [1342, 333] on span "AT PHYSICIAN ENTRY, NO TICKETS. DO NOT VEND. REDIRECT [PERSON_NAME] TO VISITOR …" at bounding box center [1119, 346] width 851 height 42
click at [1433, 332] on span "AT PHYSICIAN ENTRY, NO TICKETS. DO NOT VEND. REDIRECT [PERSON_NAME] TO VISITOR …" at bounding box center [1119, 346] width 851 height 42
click at [1491, 338] on span "AT PHYSICIAN ENTRY, NO TICKETS. DO NOT VEND. REDIRECT [PERSON_NAME] TO VISITOR …" at bounding box center [1119, 346] width 851 height 42
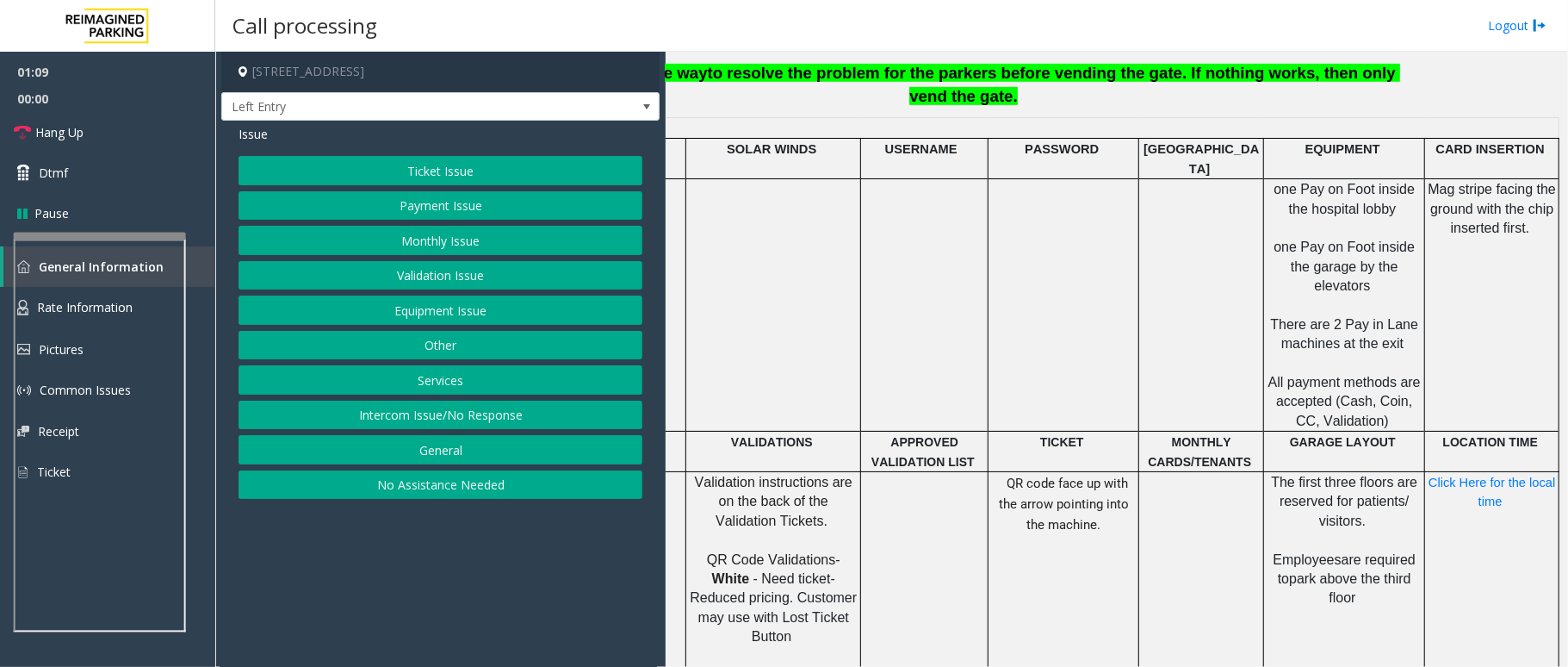
scroll to position [804, 169]
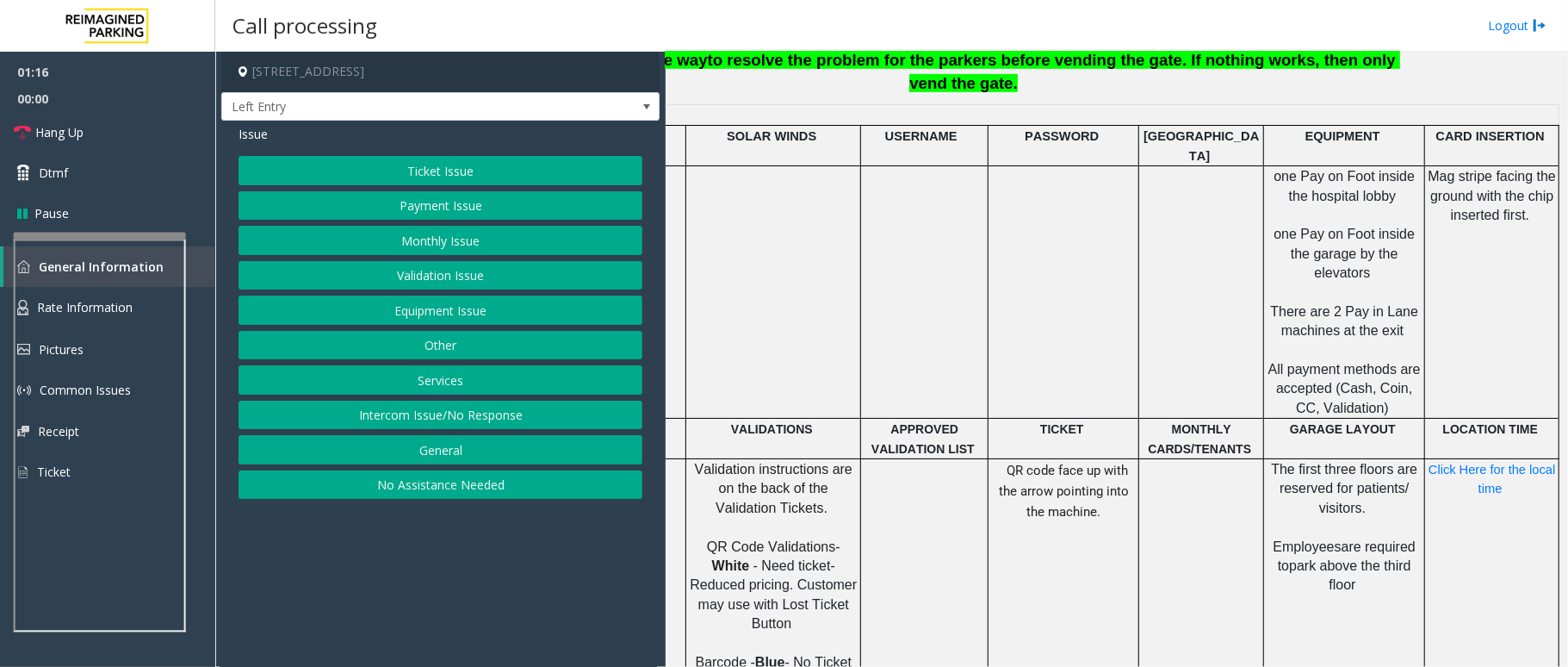
click at [479, 308] on button "Equipment Issue" at bounding box center [440, 310] width 404 height 30
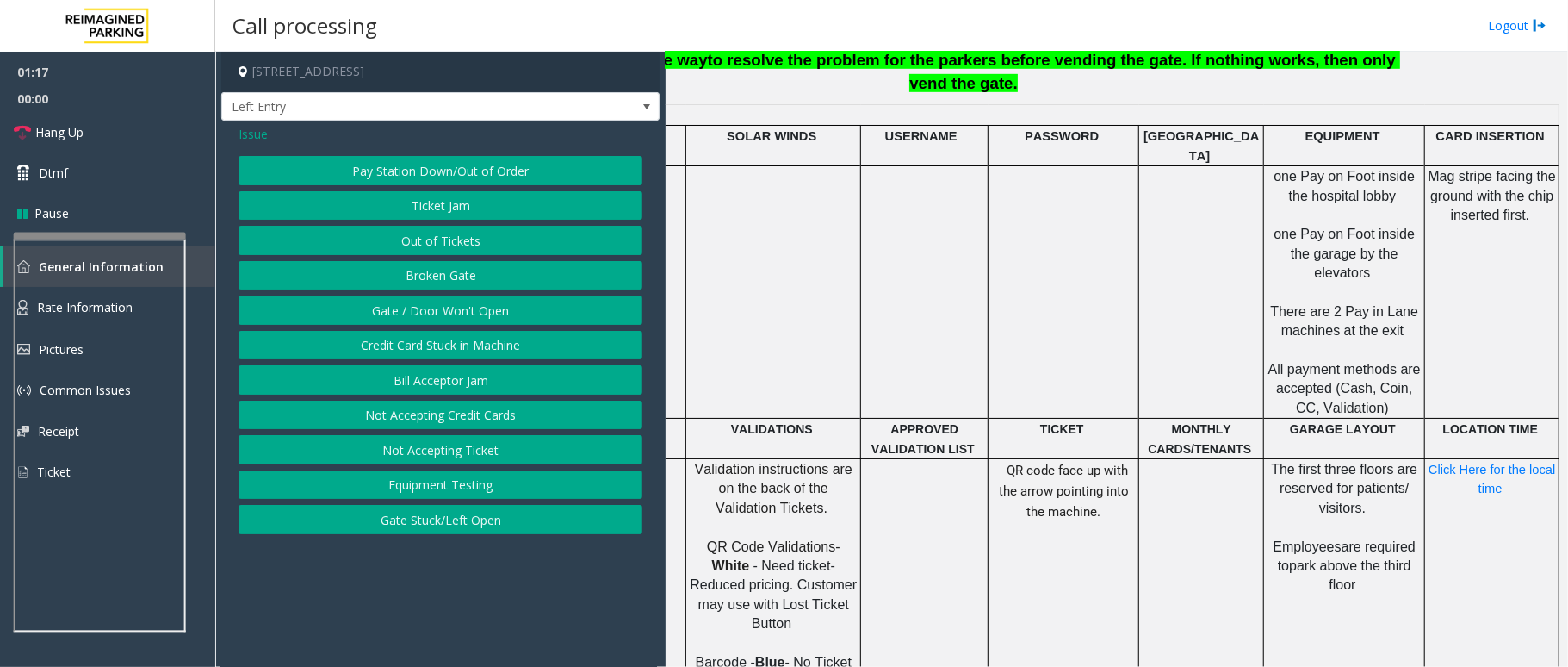
click at [452, 313] on button "Gate / Door Won't Open" at bounding box center [440, 310] width 404 height 30
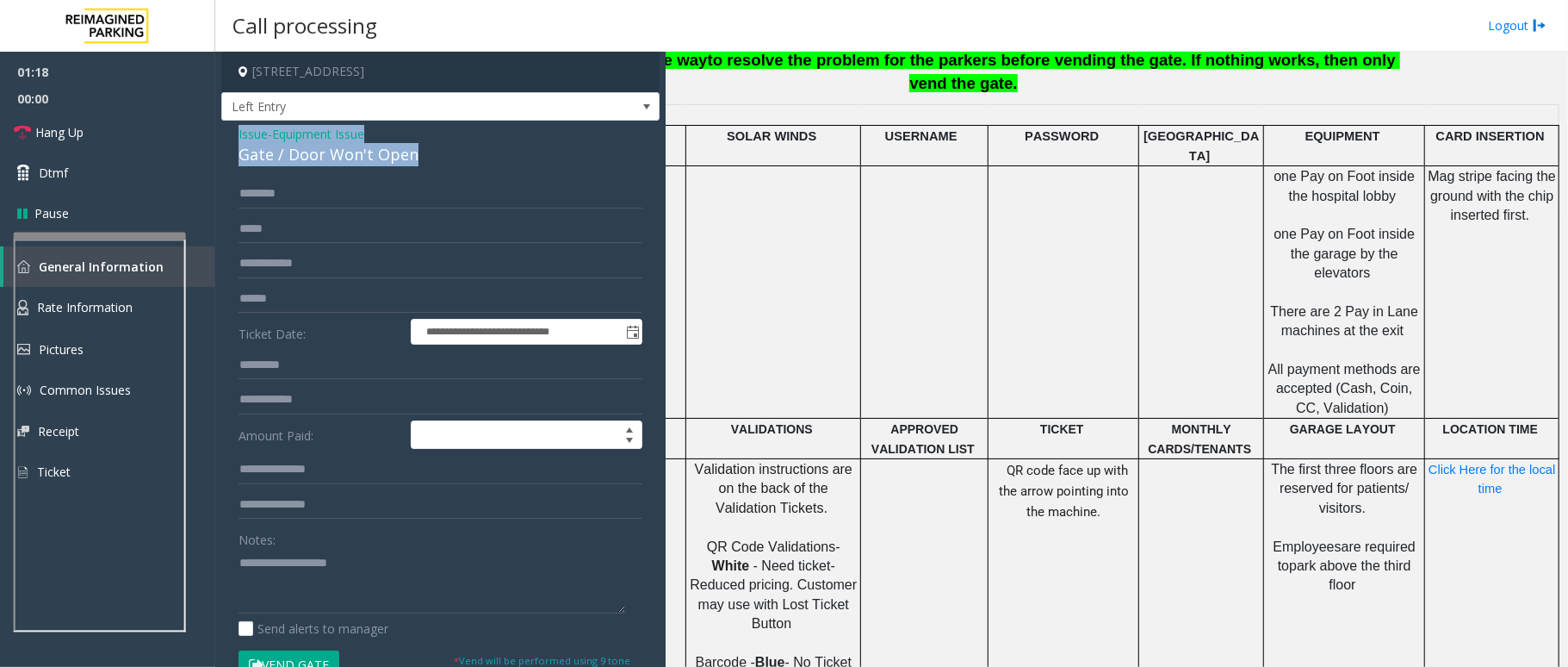
drag, startPoint x: 415, startPoint y: 153, endPoint x: 215, endPoint y: 131, distance: 201.2
click at [215, 131] on app-call-processing-form "**********" at bounding box center [440, 359] width 451 height 615
click at [359, 582] on textarea at bounding box center [431, 581] width 387 height 65
click at [398, 587] on textarea at bounding box center [431, 581] width 387 height 65
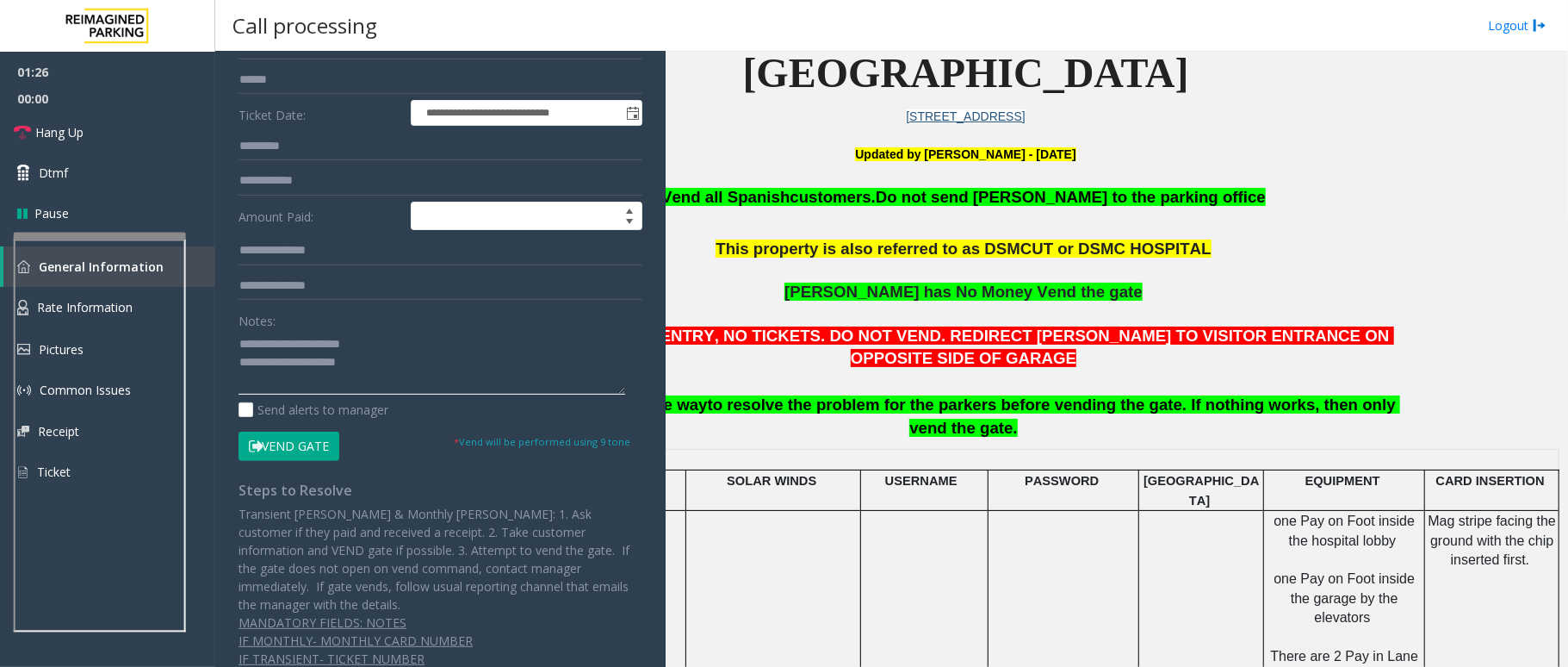
scroll to position [221, 0]
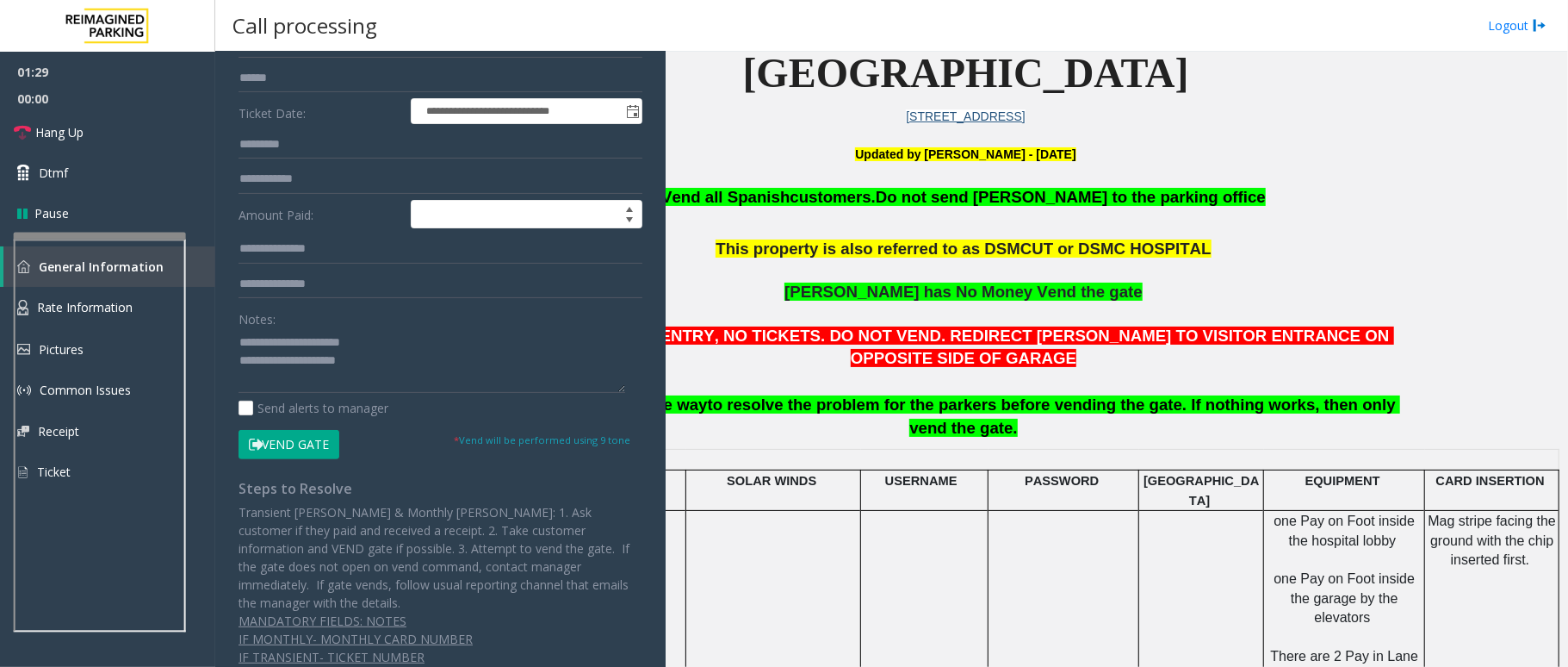
click at [305, 441] on button "Vend Gate" at bounding box center [288, 444] width 101 height 30
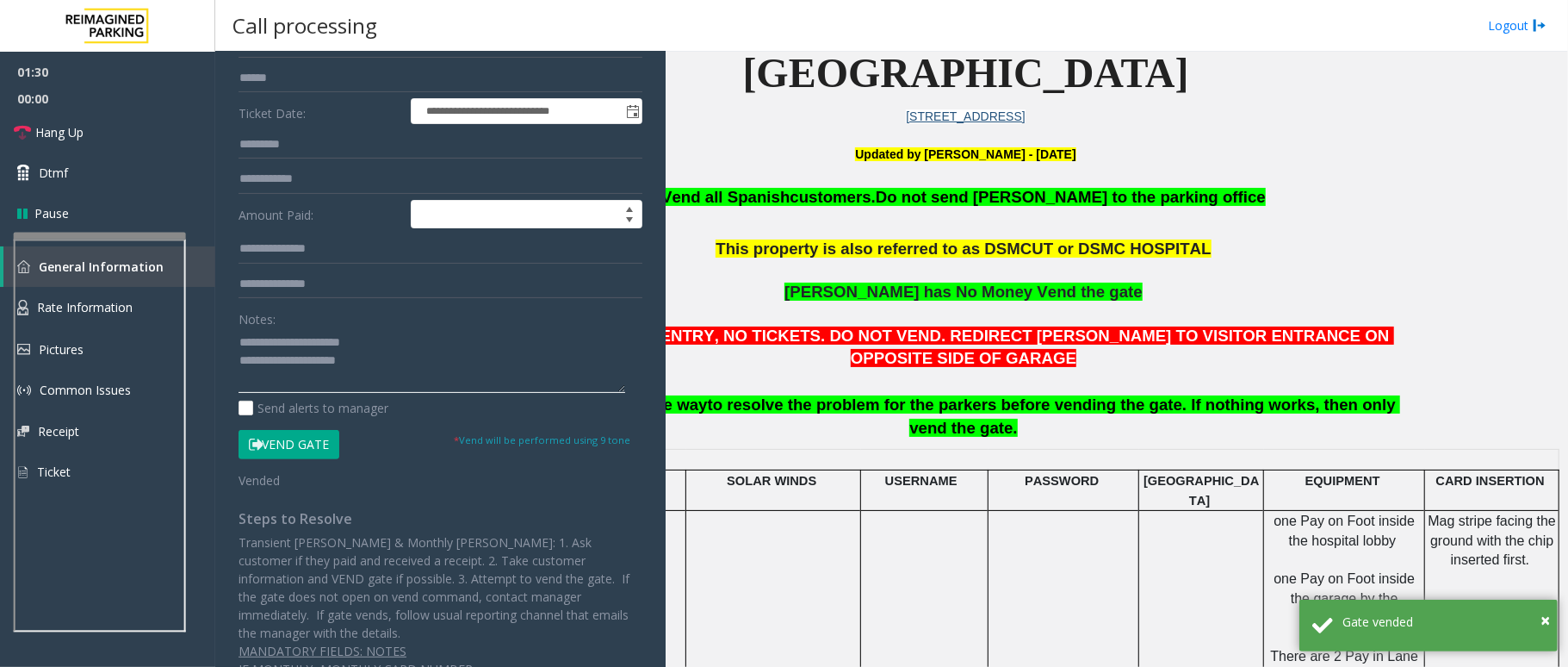
click at [428, 362] on textarea at bounding box center [431, 360] width 387 height 65
click at [976, 395] on span "to resolve the problem for the parkers before vending the gate. If nothing work…" at bounding box center [1054, 416] width 693 height 42
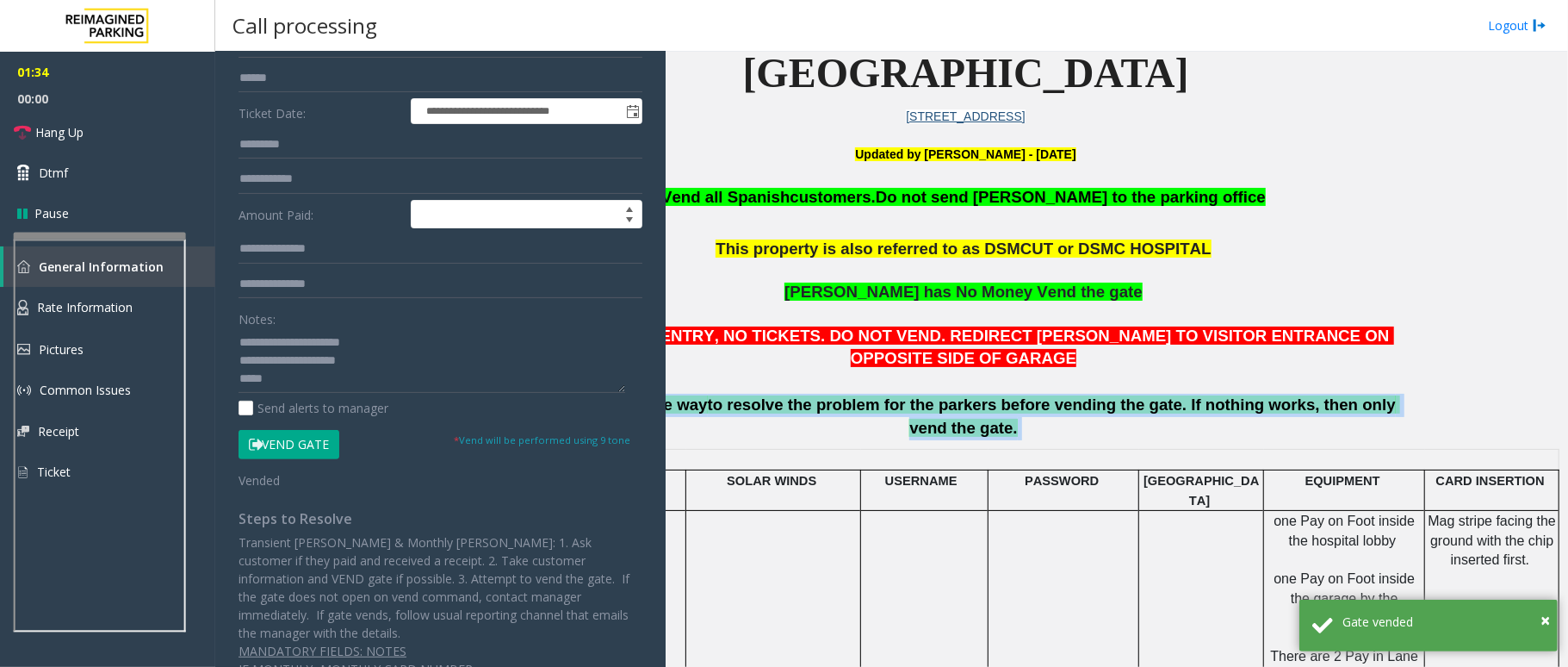
click at [976, 395] on span "to resolve the problem for the parkers before vending the gate. If nothing work…" at bounding box center [1054, 416] width 693 height 42
copy p "Try every possible way to resolve the problem for the parkers before vending th…"
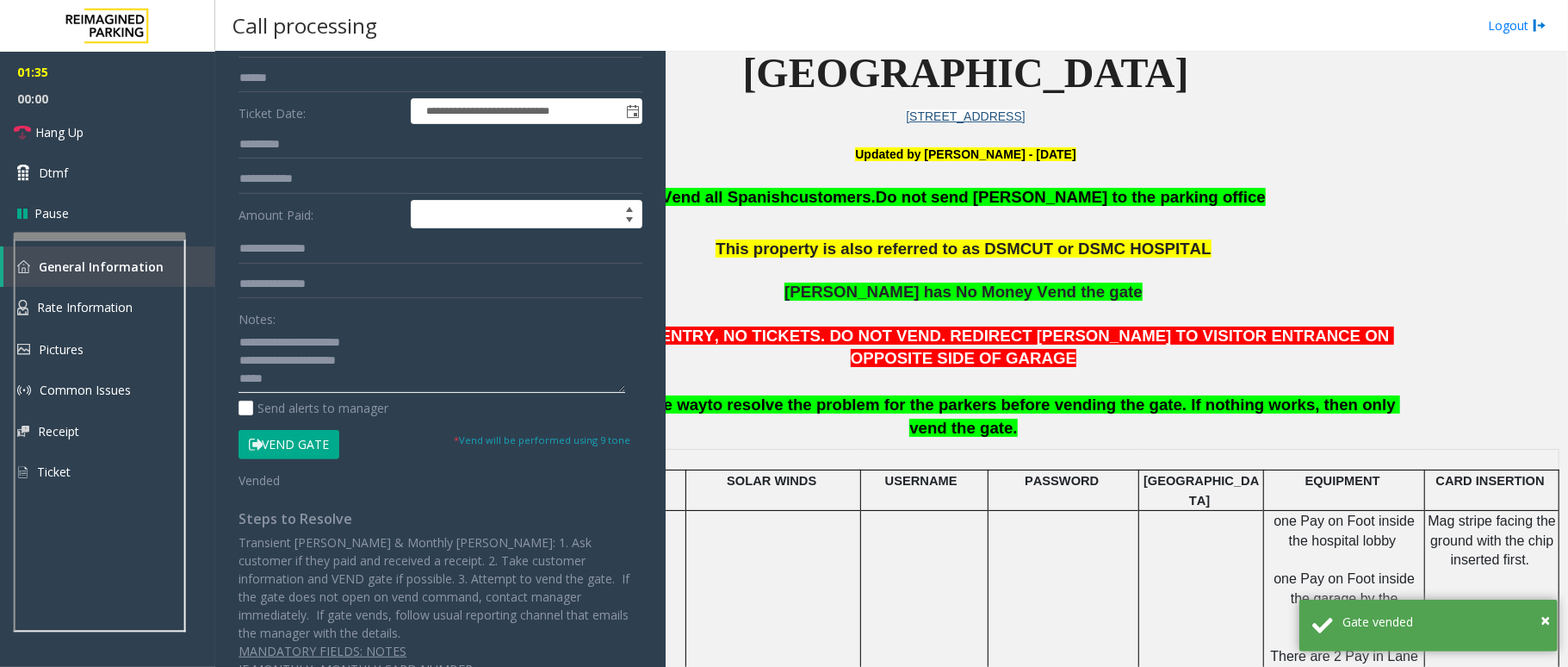
click at [332, 384] on textarea at bounding box center [431, 360] width 387 height 65
paste textarea "**********"
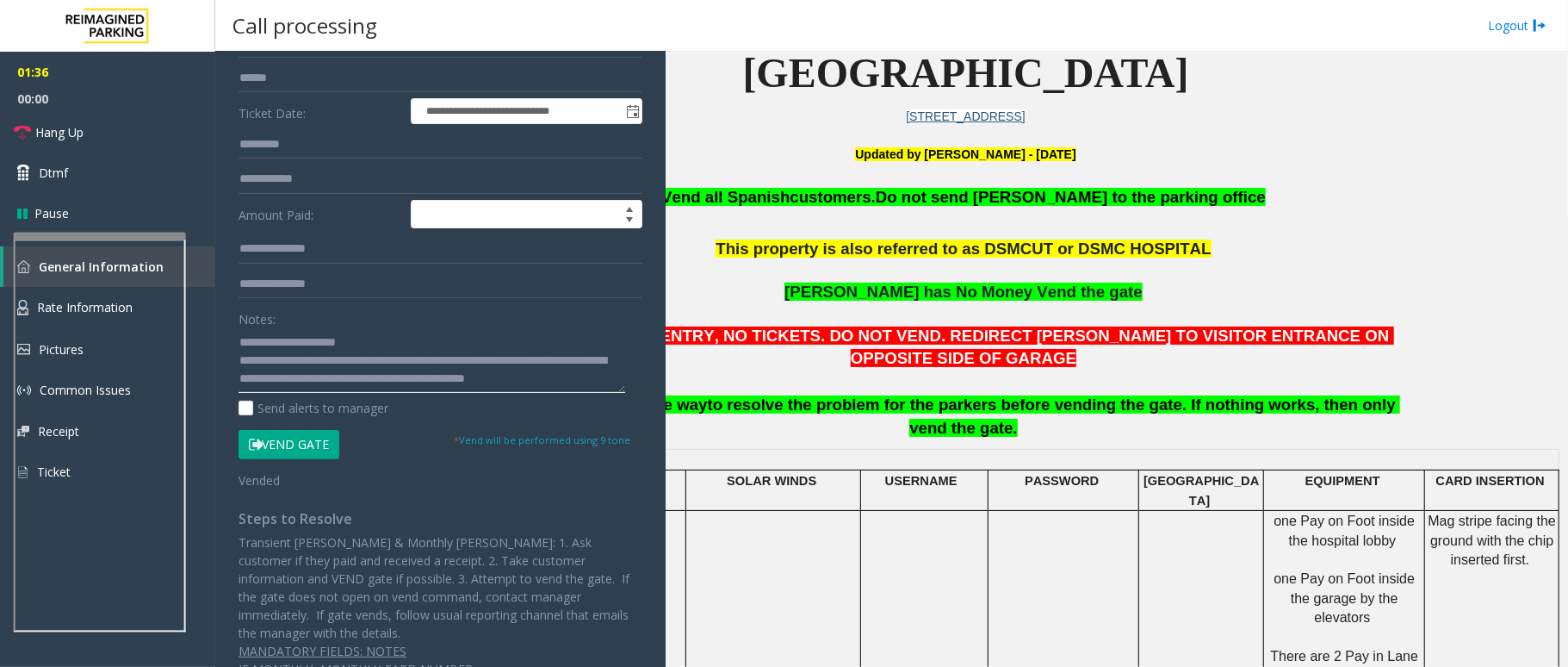
scroll to position [0, 0]
type textarea "**********"
click at [307, 446] on button "Vend Gate" at bounding box center [288, 444] width 101 height 30
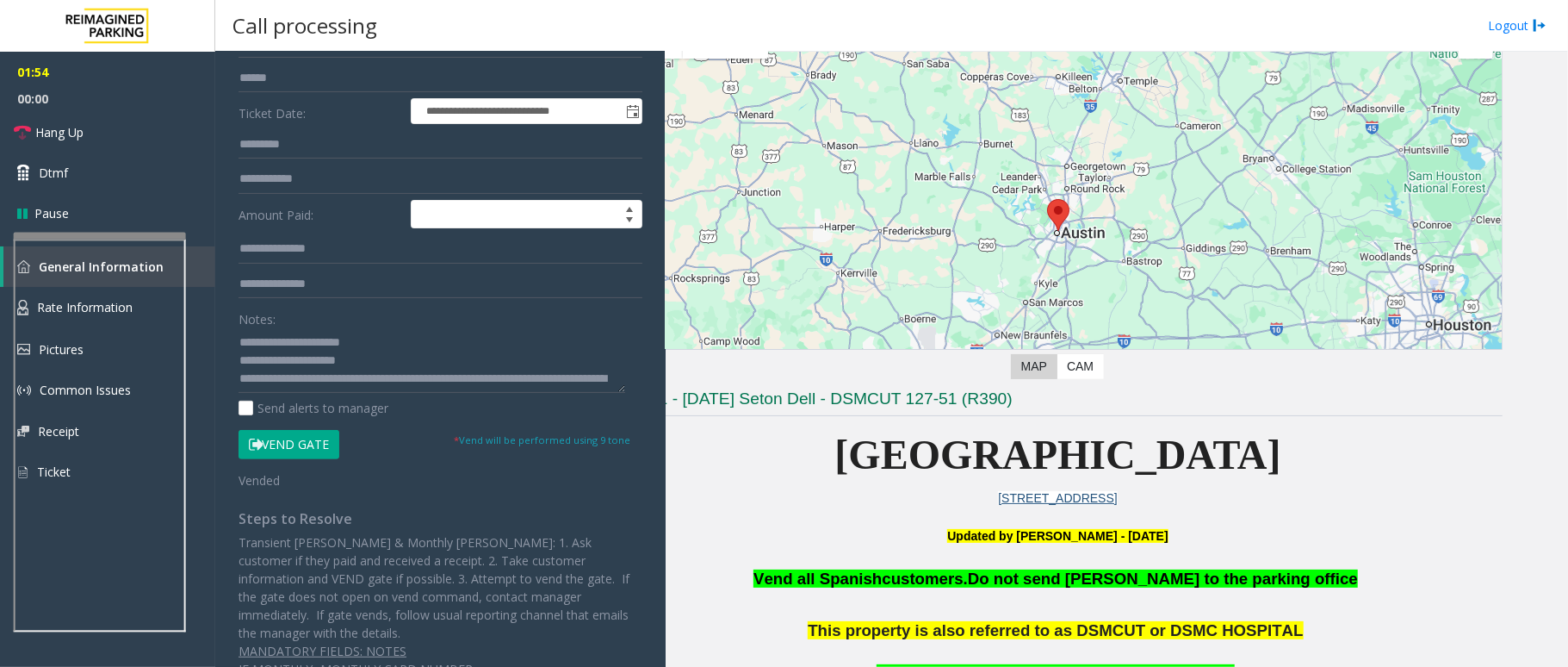
scroll to position [78, 42]
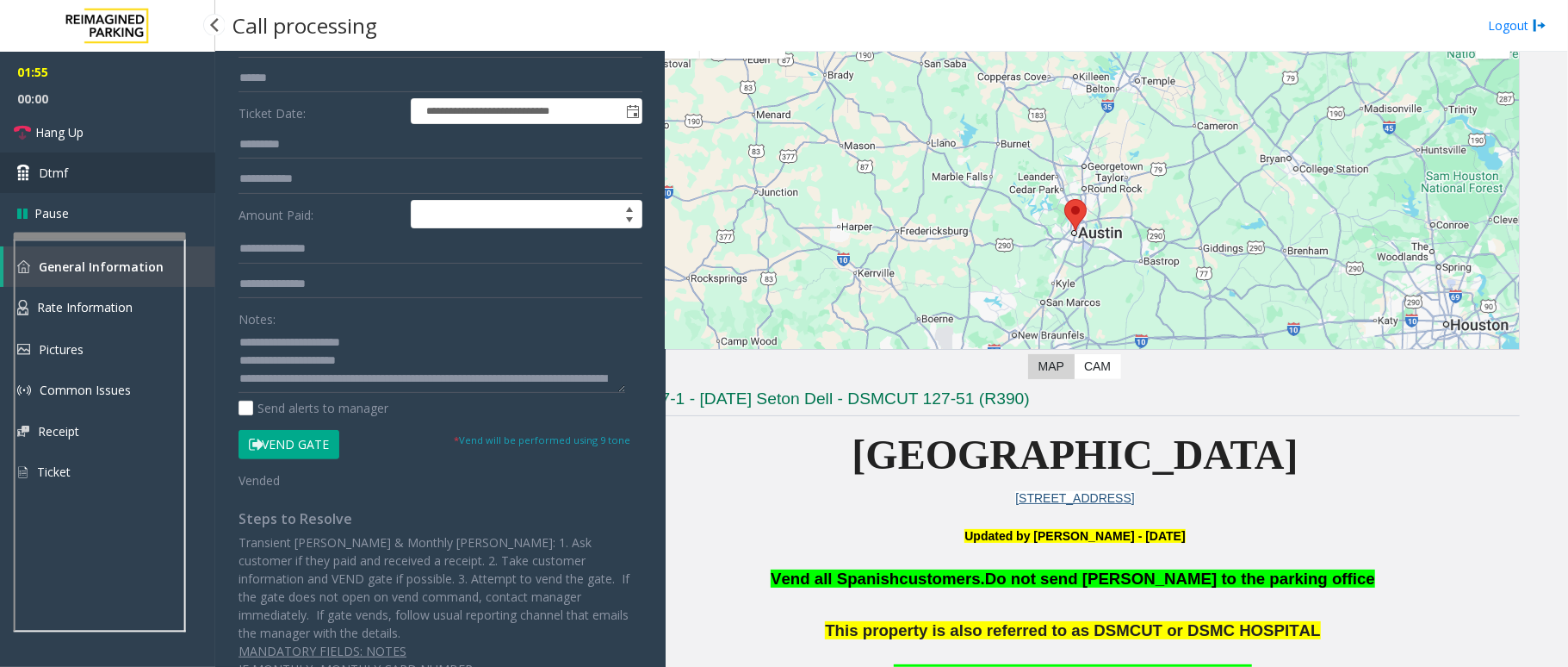
click at [70, 170] on link "Dtmf" at bounding box center [107, 173] width 215 height 41
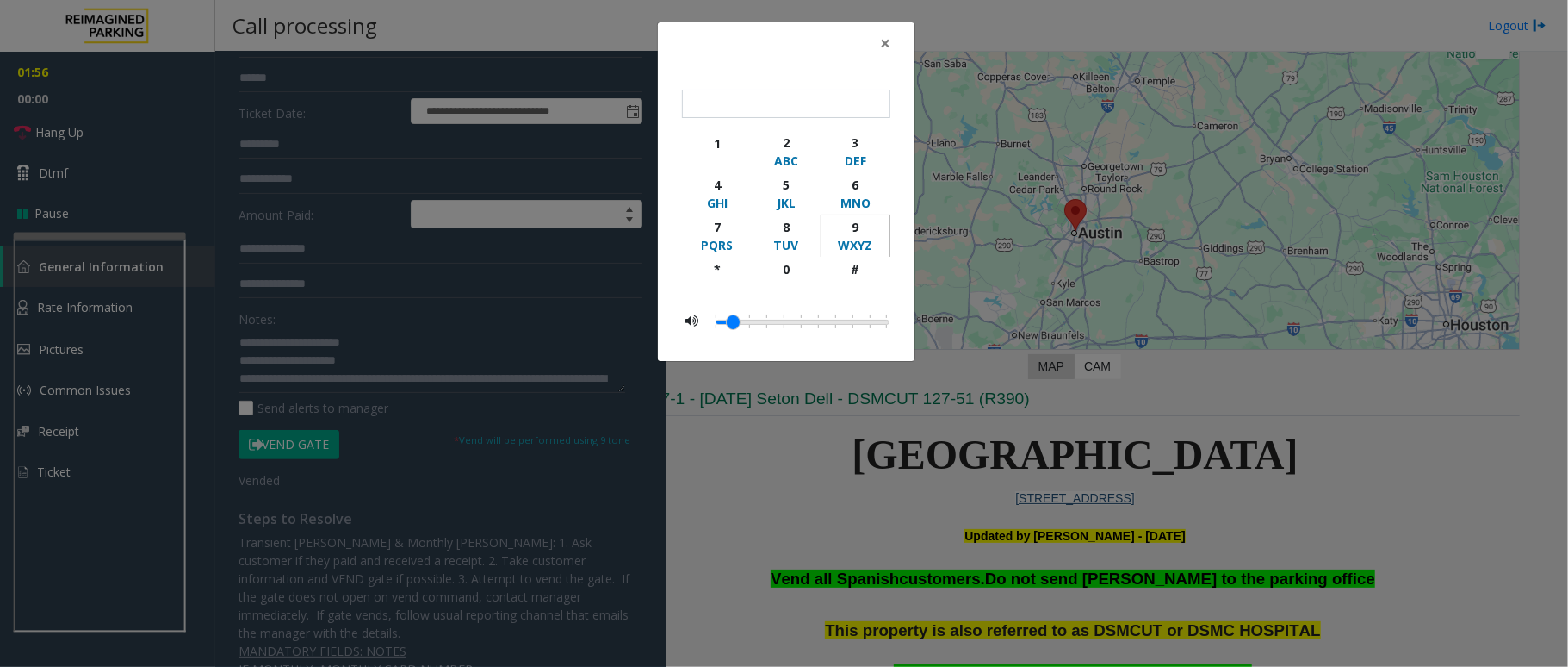
click at [864, 228] on div "9" at bounding box center [855, 227] width 47 height 18
type input "*"
click at [786, 450] on div "× * 1 2 ABC 3 DEF 4 GHI 5 JKL 6 MNO 7 PQRS 8 TUV 9 WXYZ * 0 #" at bounding box center [784, 334] width 1568 height 667
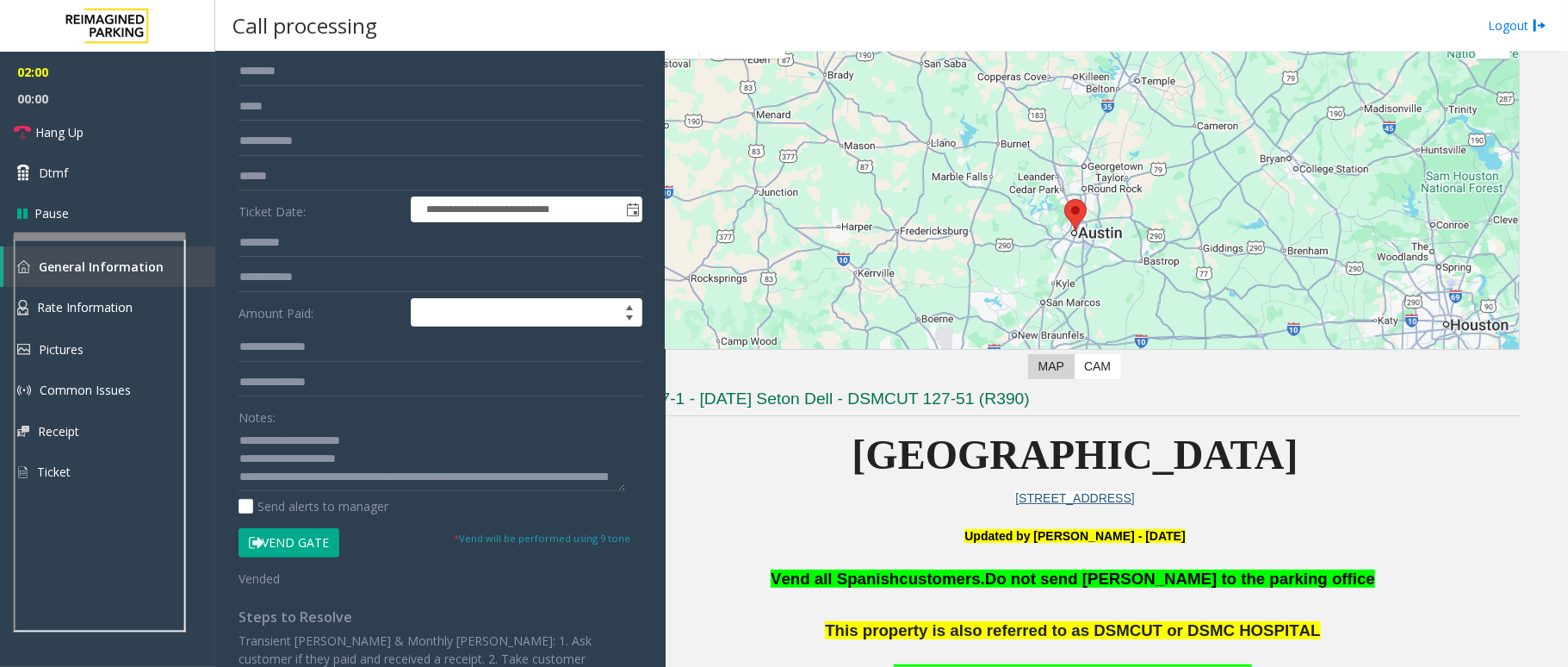
scroll to position [0, 0]
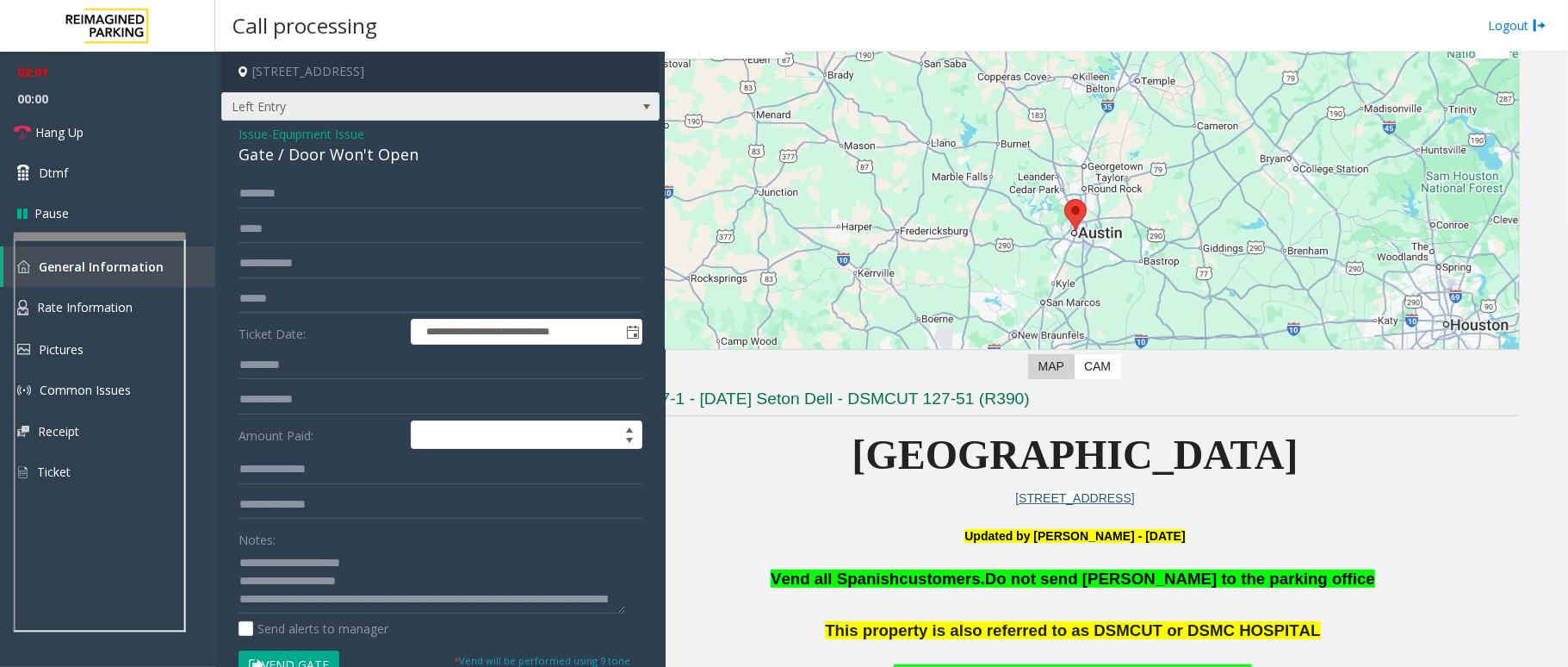
click at [373, 117] on span "Left Entry" at bounding box center [397, 107] width 350 height 28
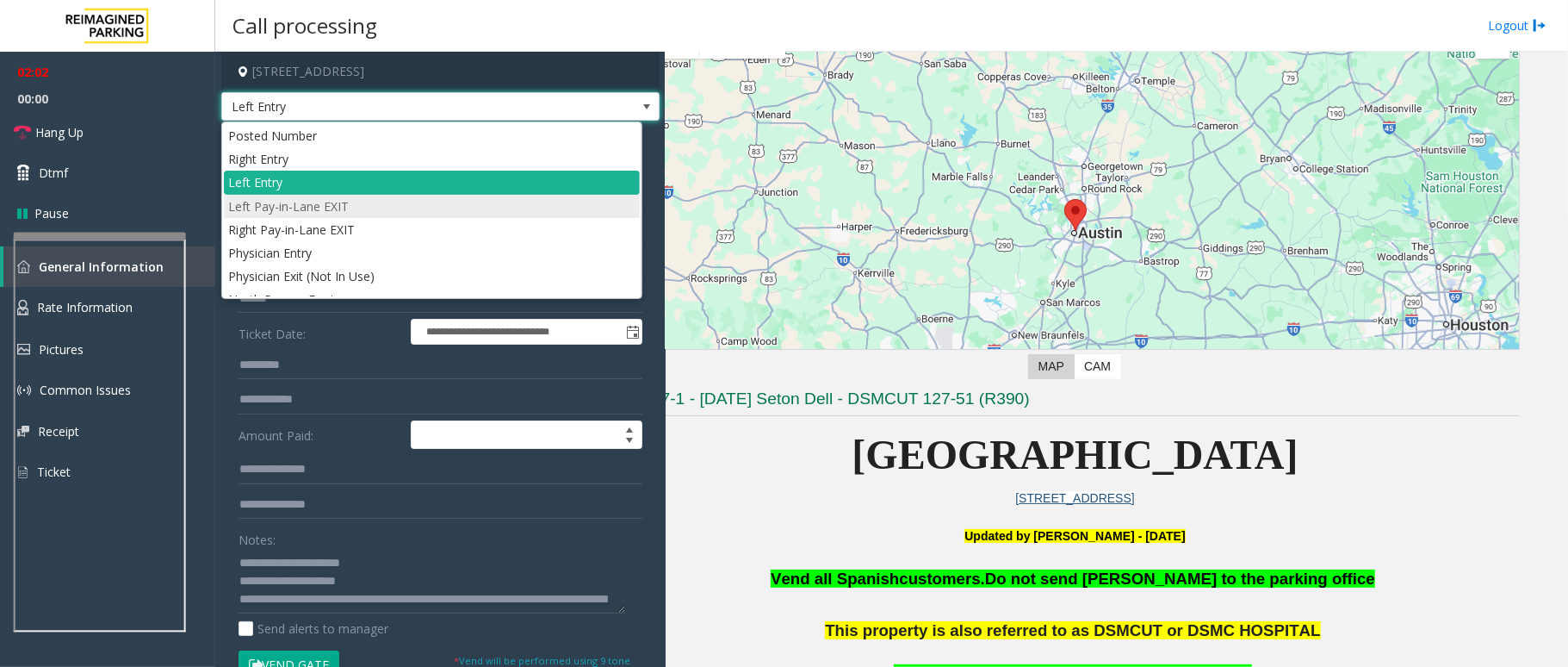
click at [415, 212] on li "Left Pay-in-Lane EXIT" at bounding box center [431, 206] width 416 height 23
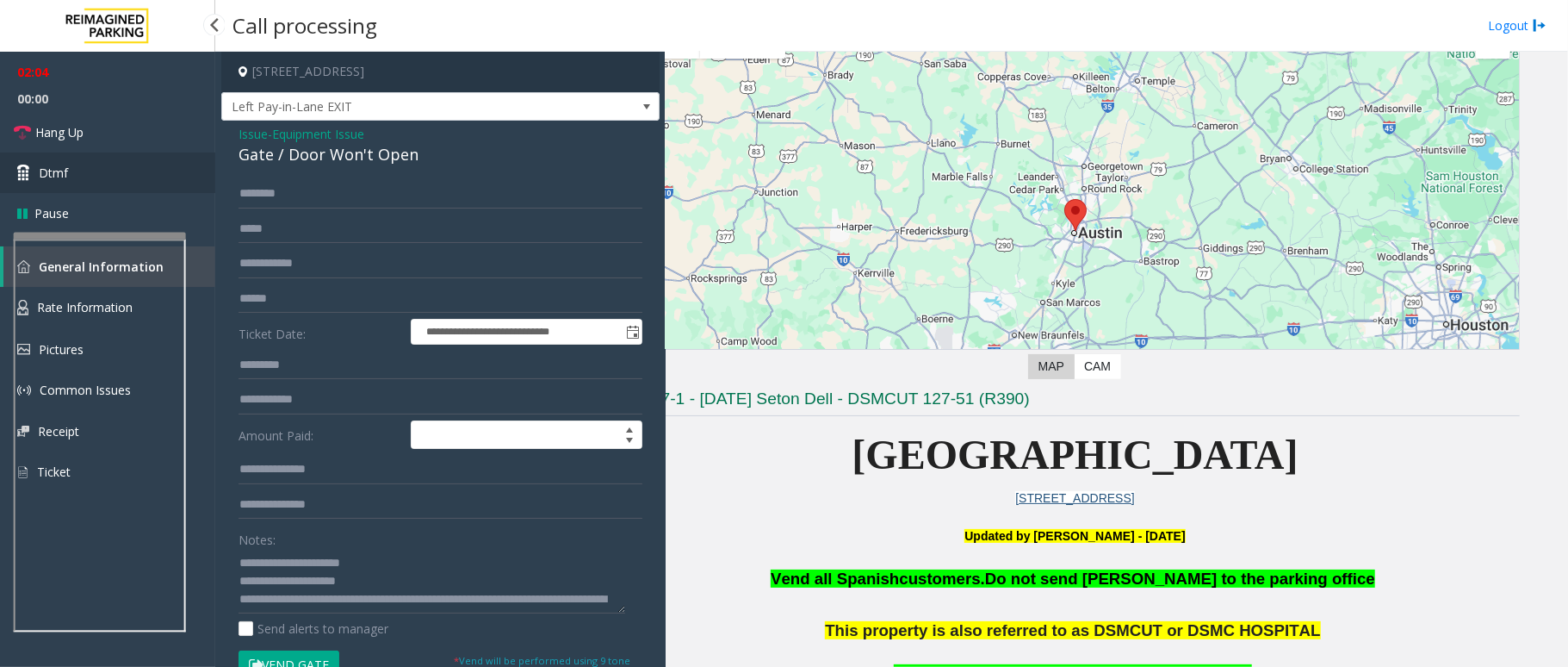
click at [101, 166] on link "Dtmf" at bounding box center [107, 173] width 215 height 41
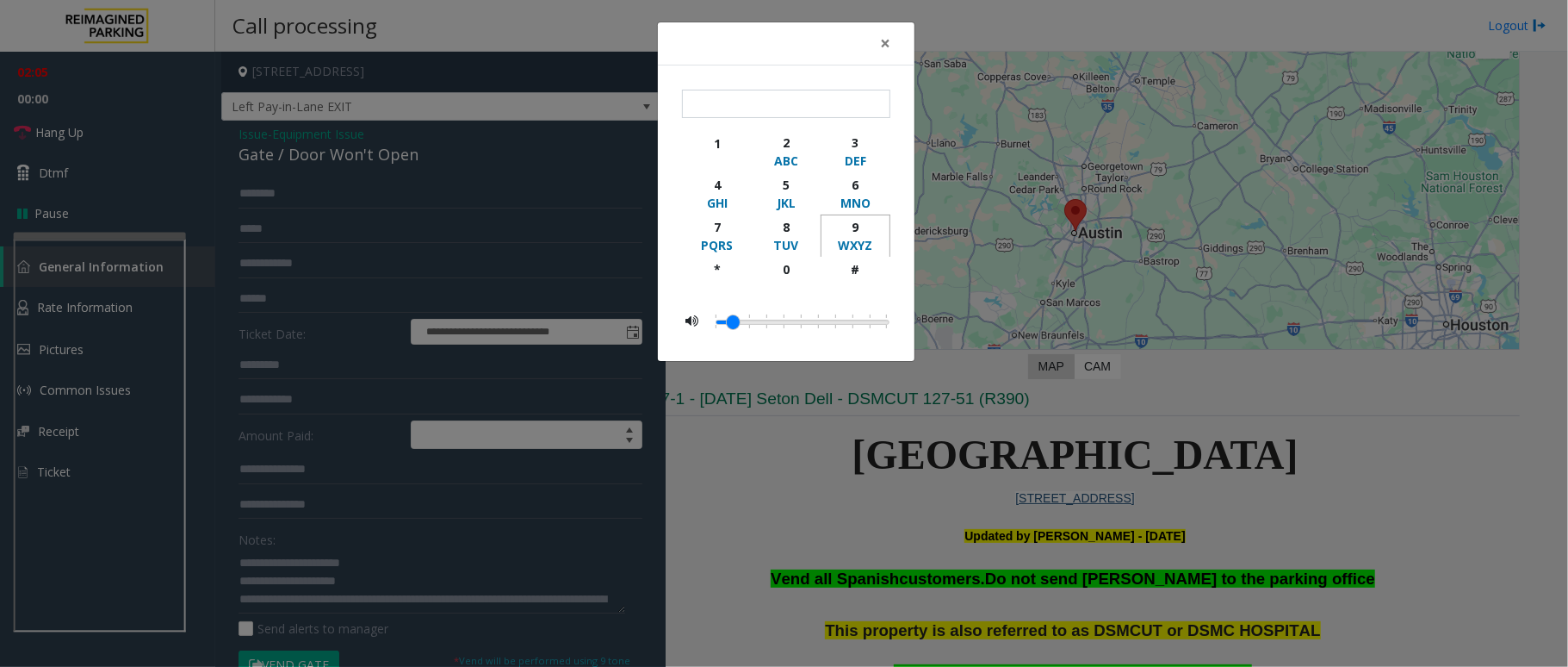
click at [868, 235] on div "9" at bounding box center [855, 227] width 47 height 18
type input "*"
click at [488, 105] on div "× * 1 2 ABC 3 DEF 4 GHI 5 JKL 6 MNO 7 PQRS 8 TUV 9 WXYZ * 0 #" at bounding box center [784, 334] width 1568 height 667
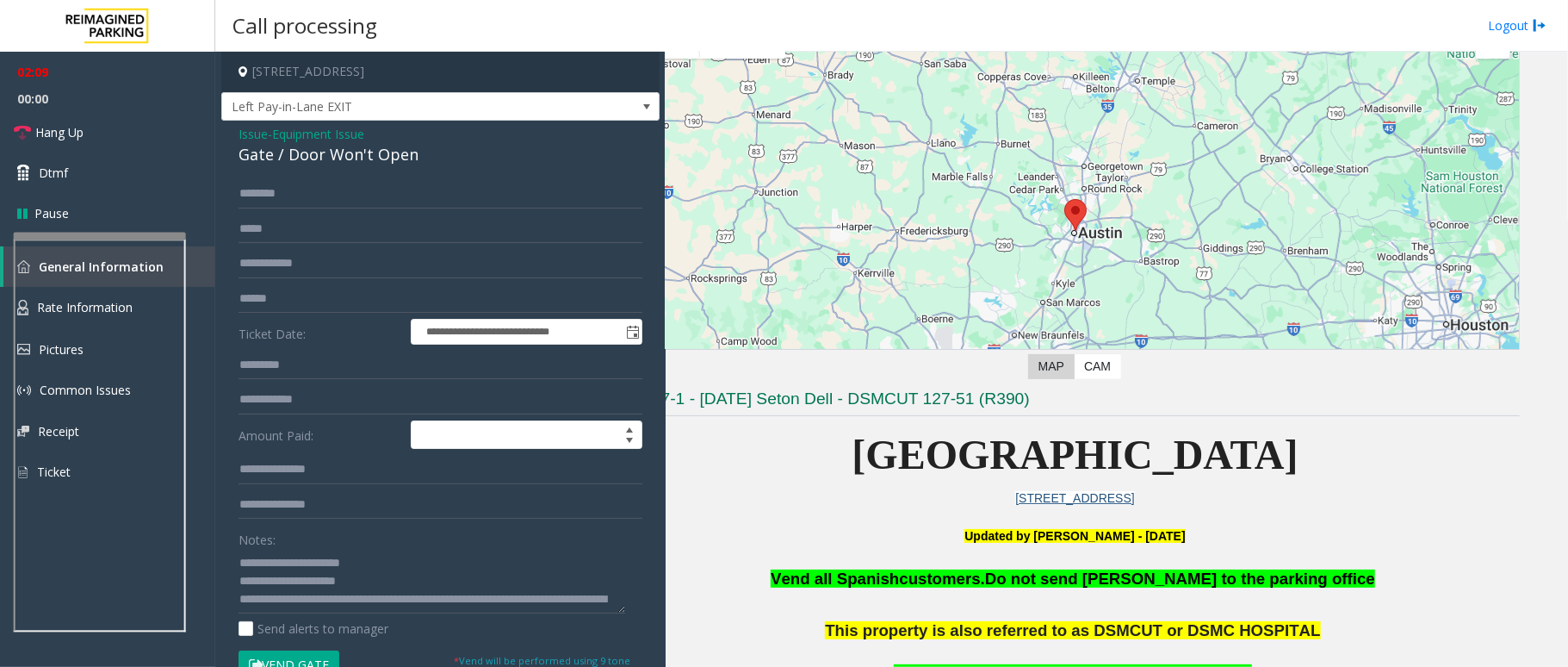
click at [515, 108] on span "Left Pay-in-Lane EXIT" at bounding box center [397, 107] width 350 height 28
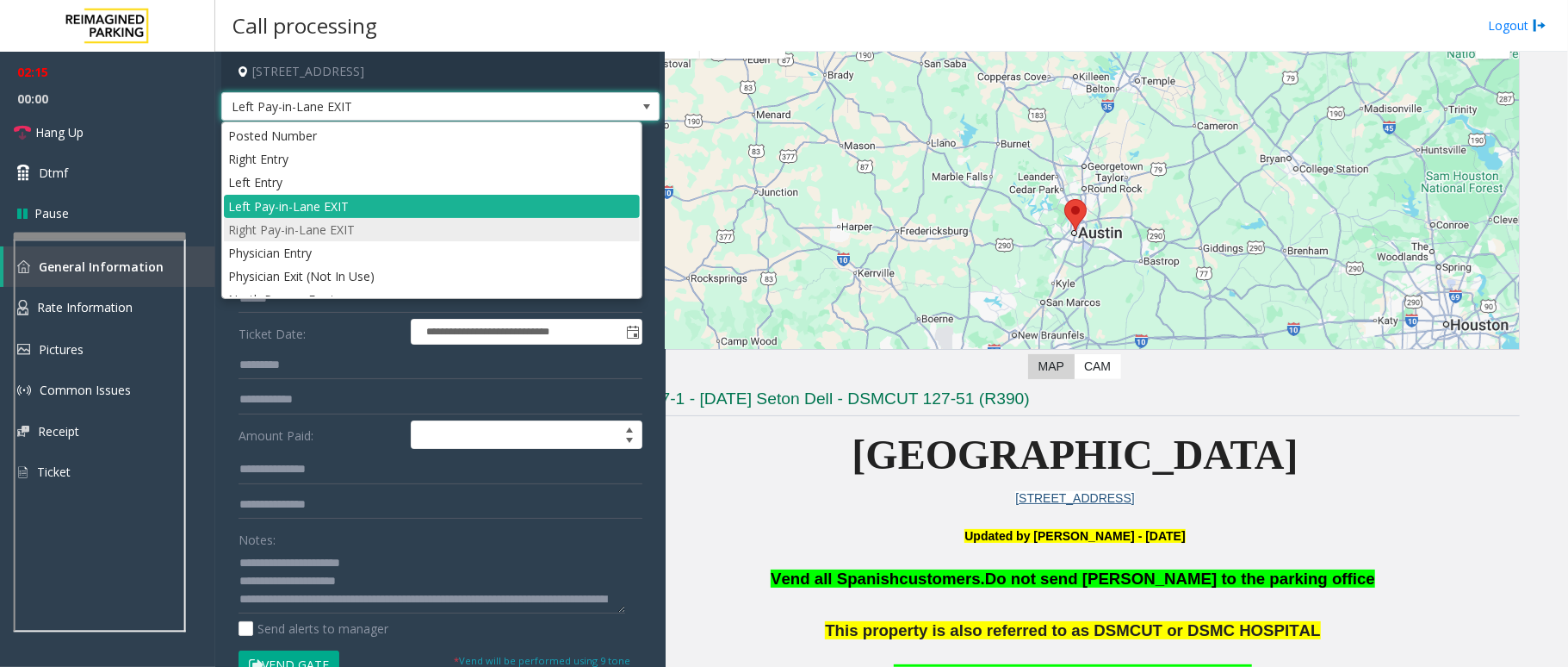
click at [428, 235] on li "Right Pay-in-Lane EXIT" at bounding box center [431, 229] width 416 height 23
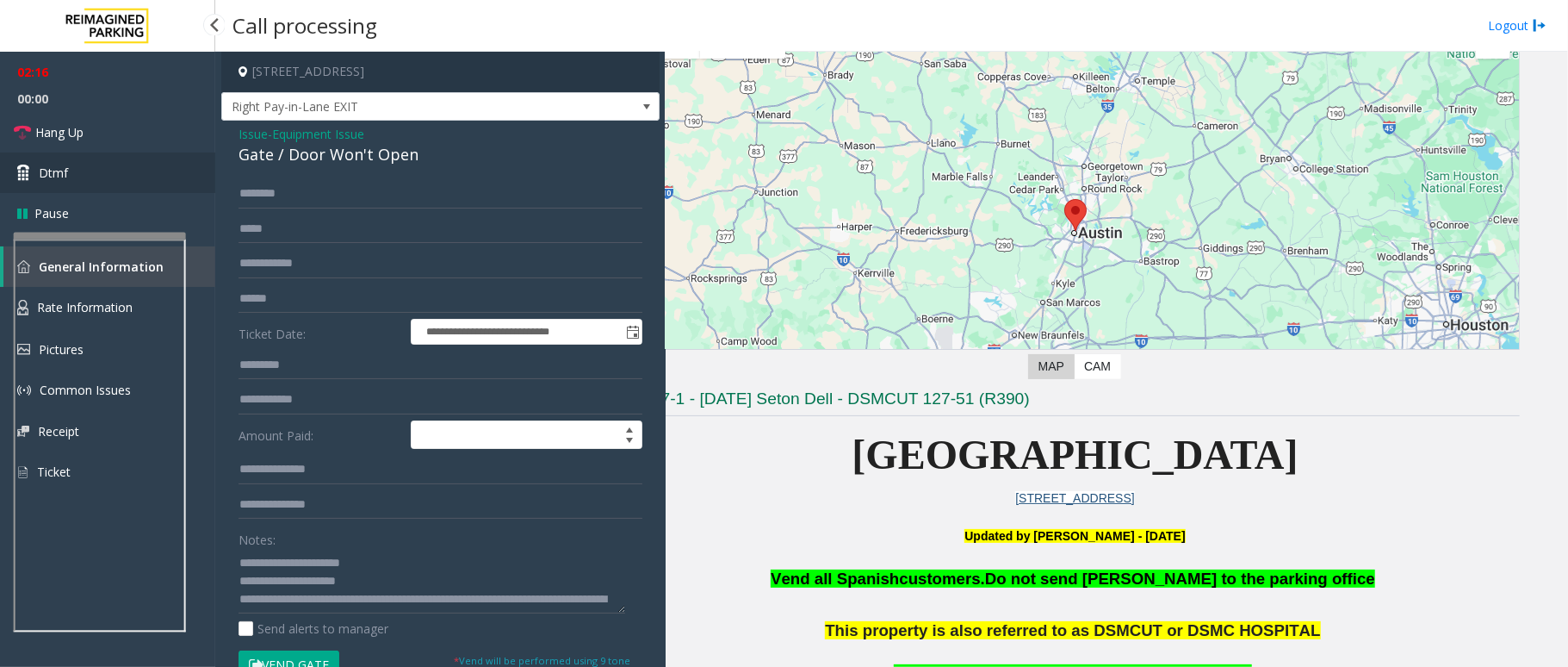
click at [83, 159] on link "Dtmf" at bounding box center [107, 173] width 215 height 41
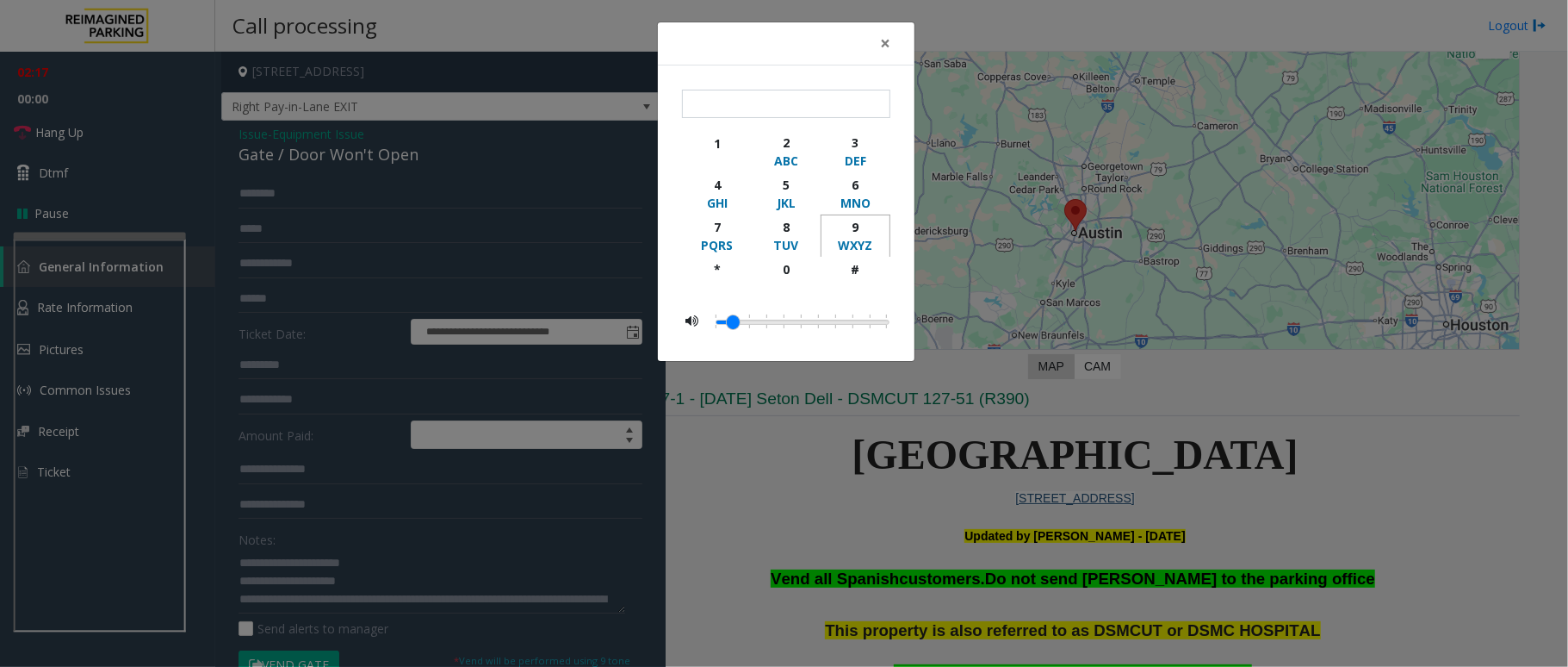
click at [859, 223] on div "9" at bounding box center [855, 227] width 47 height 18
type input "*"
click at [710, 439] on div "× * 1 2 ABC 3 DEF 4 GHI 5 JKL 6 MNO 7 PQRS 8 TUV 9 WXYZ * 0 #" at bounding box center [784, 334] width 1568 height 667
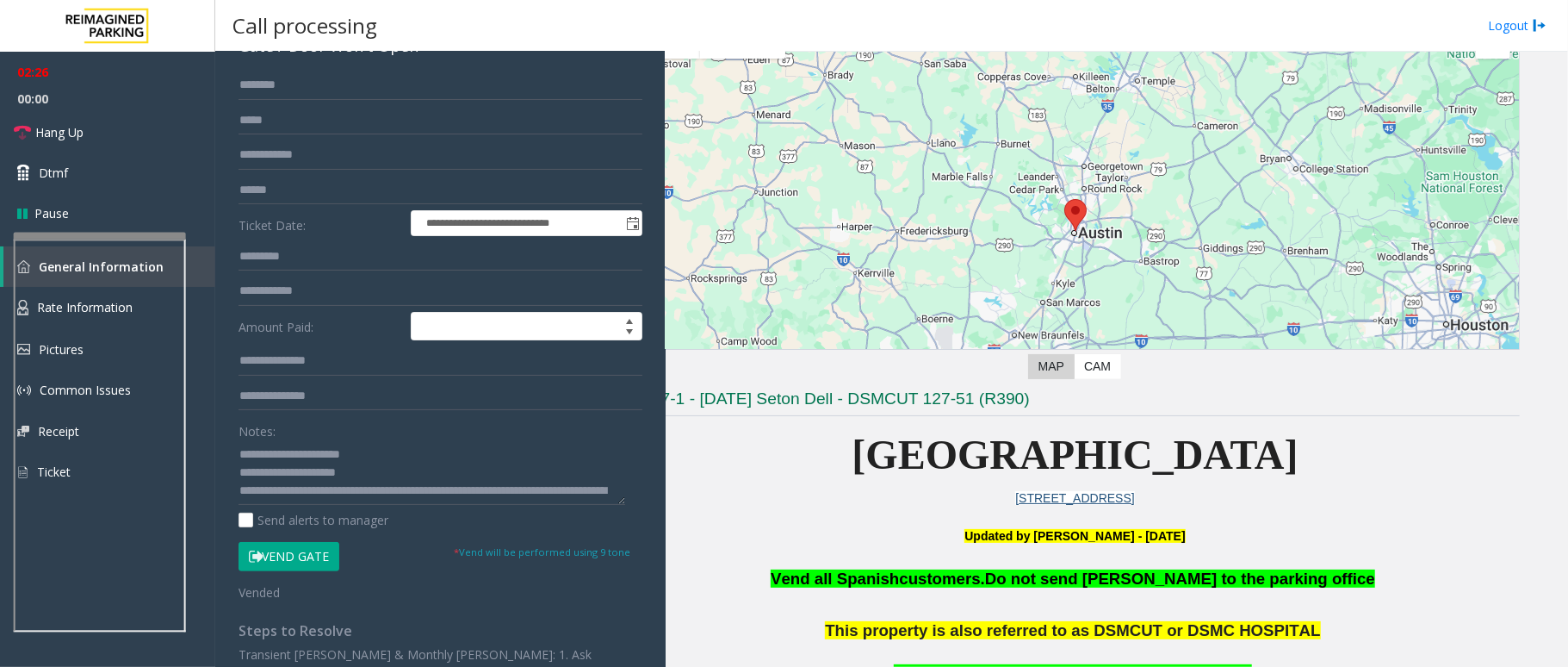
scroll to position [249, 0]
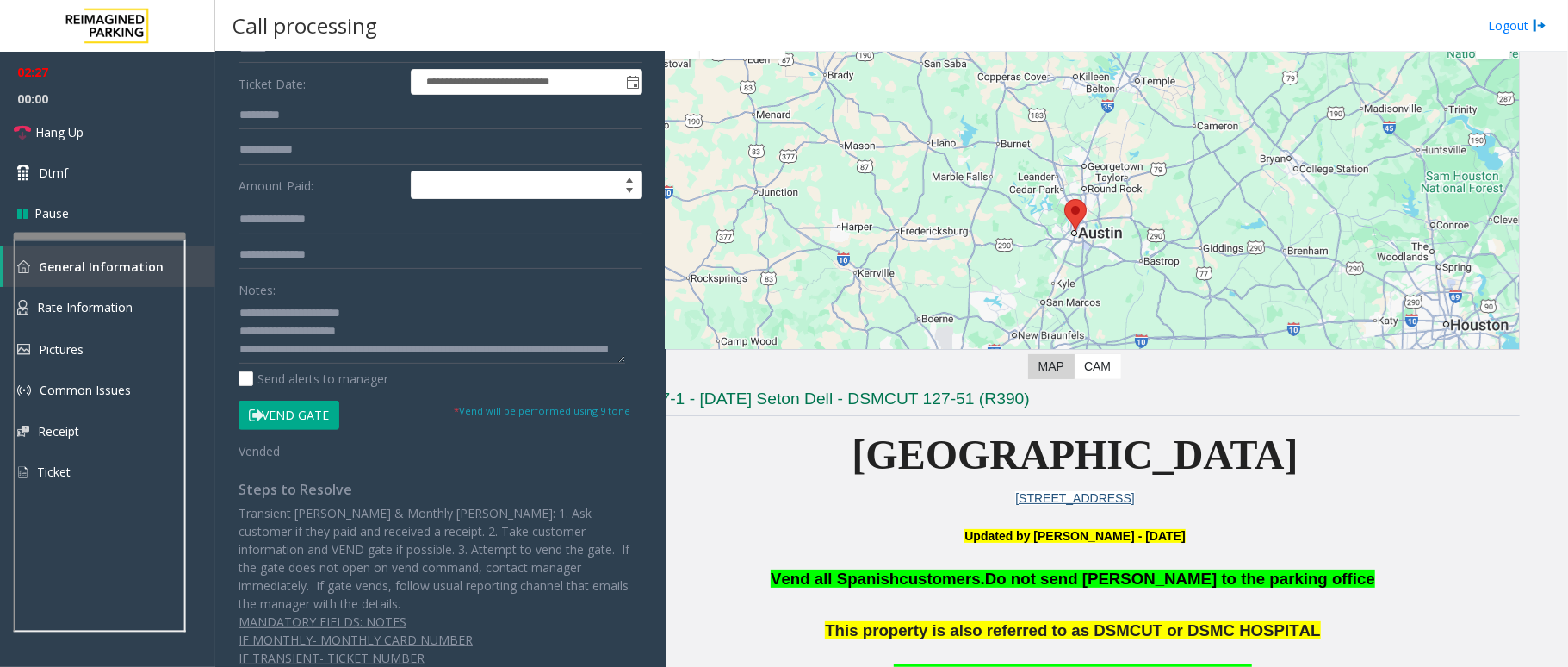
click at [287, 424] on button "Vend Gate" at bounding box center [288, 416] width 101 height 30
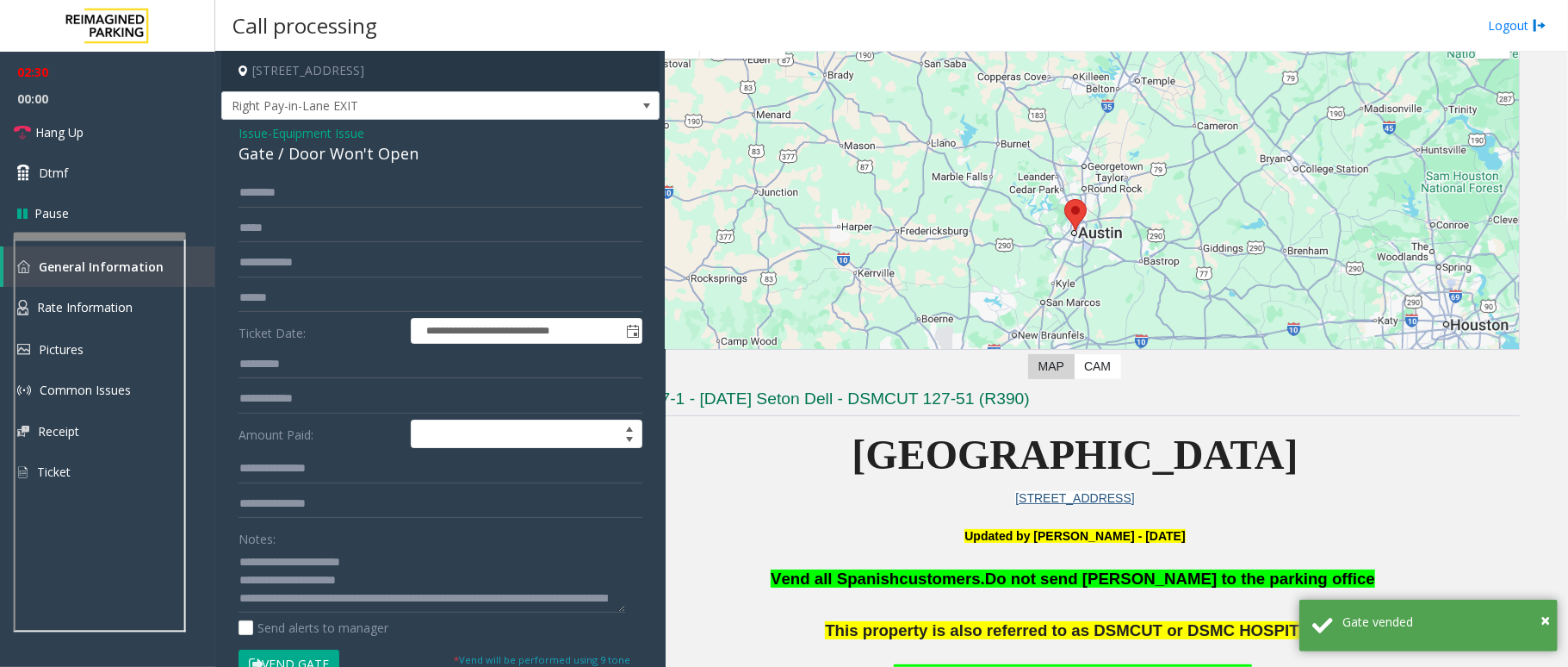
scroll to position [0, 0]
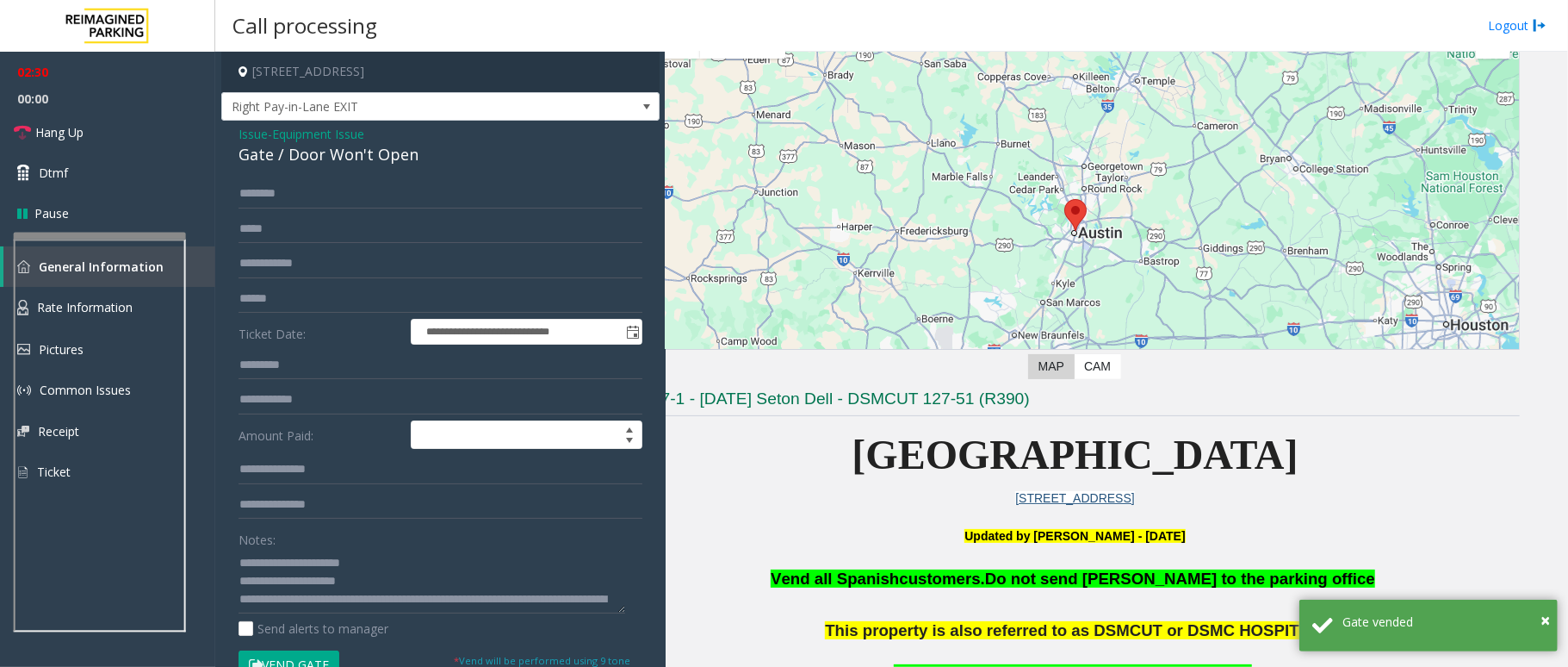
click at [585, 124] on div "**********" at bounding box center [440, 528] width 439 height 813
click at [596, 114] on span "Right Pay-in-Lane EXIT" at bounding box center [440, 107] width 439 height 30
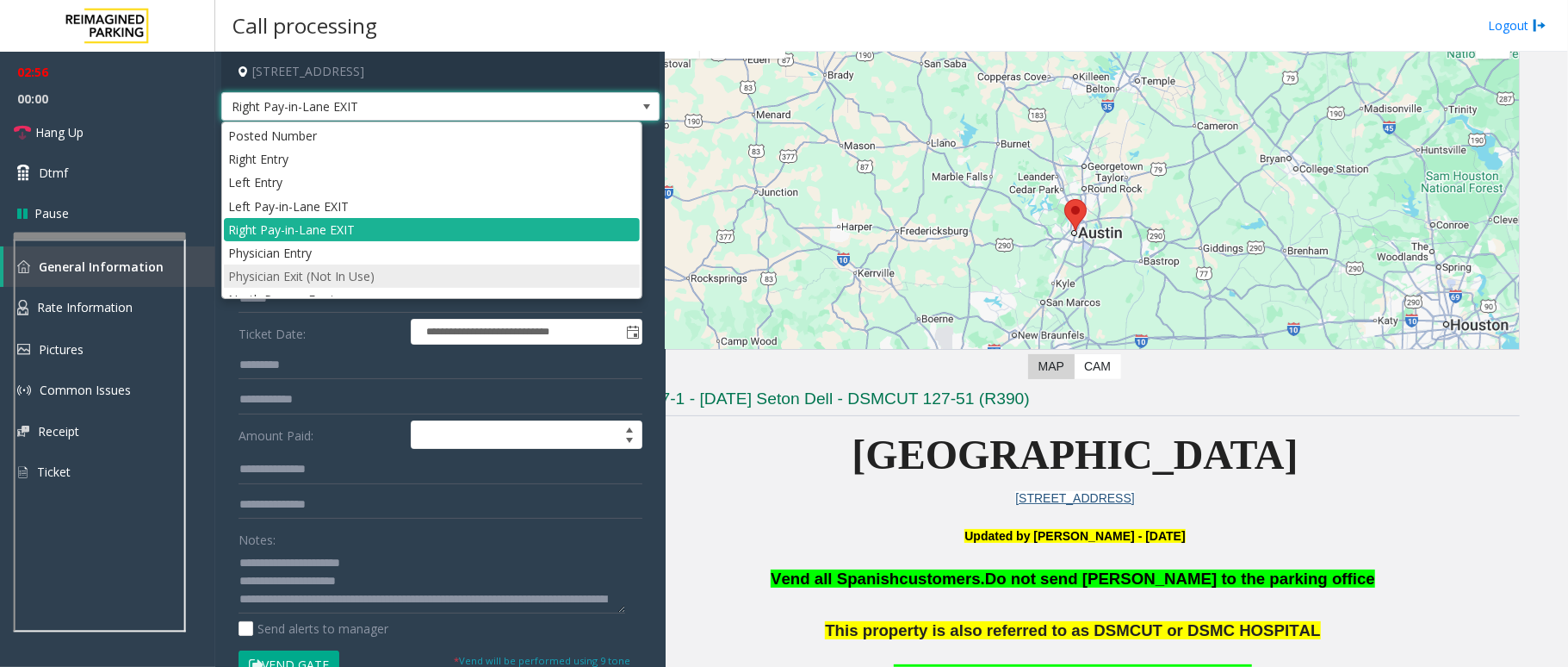
click at [382, 271] on li "Physician Exit (Not In Use)" at bounding box center [431, 275] width 416 height 23
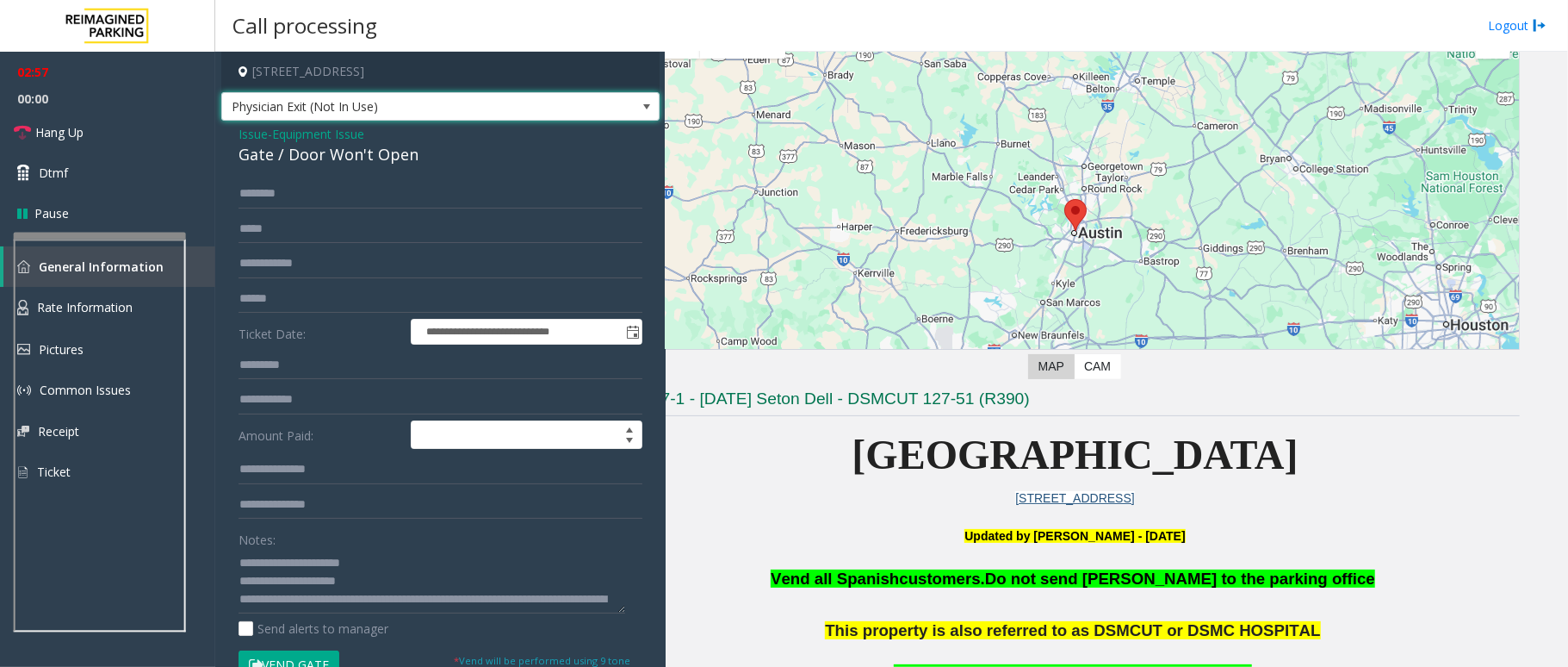
click at [304, 657] on button "Vend Gate" at bounding box center [288, 665] width 101 height 30
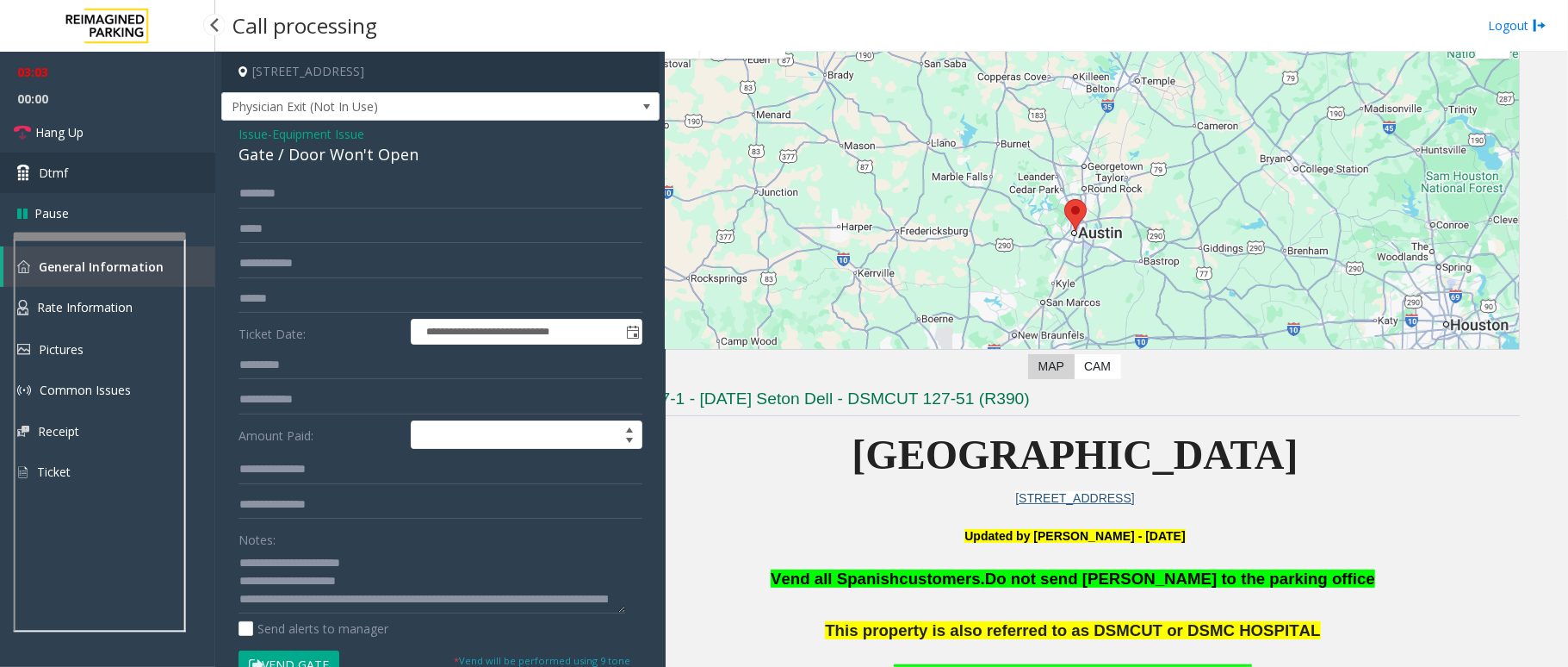
click at [93, 169] on link "Dtmf" at bounding box center [107, 173] width 215 height 41
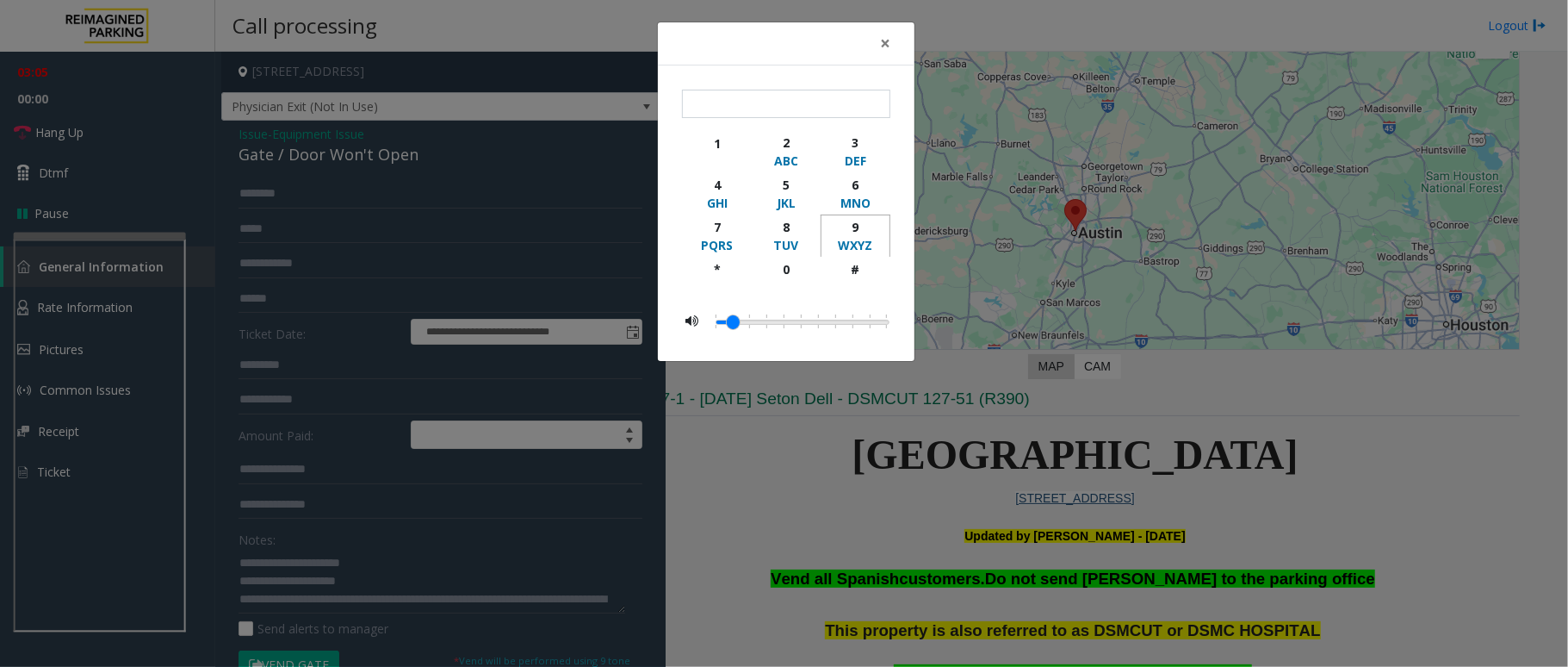
click at [856, 228] on div "9" at bounding box center [855, 227] width 47 height 18
type input "*"
click at [883, 32] on span "×" at bounding box center [885, 43] width 10 height 24
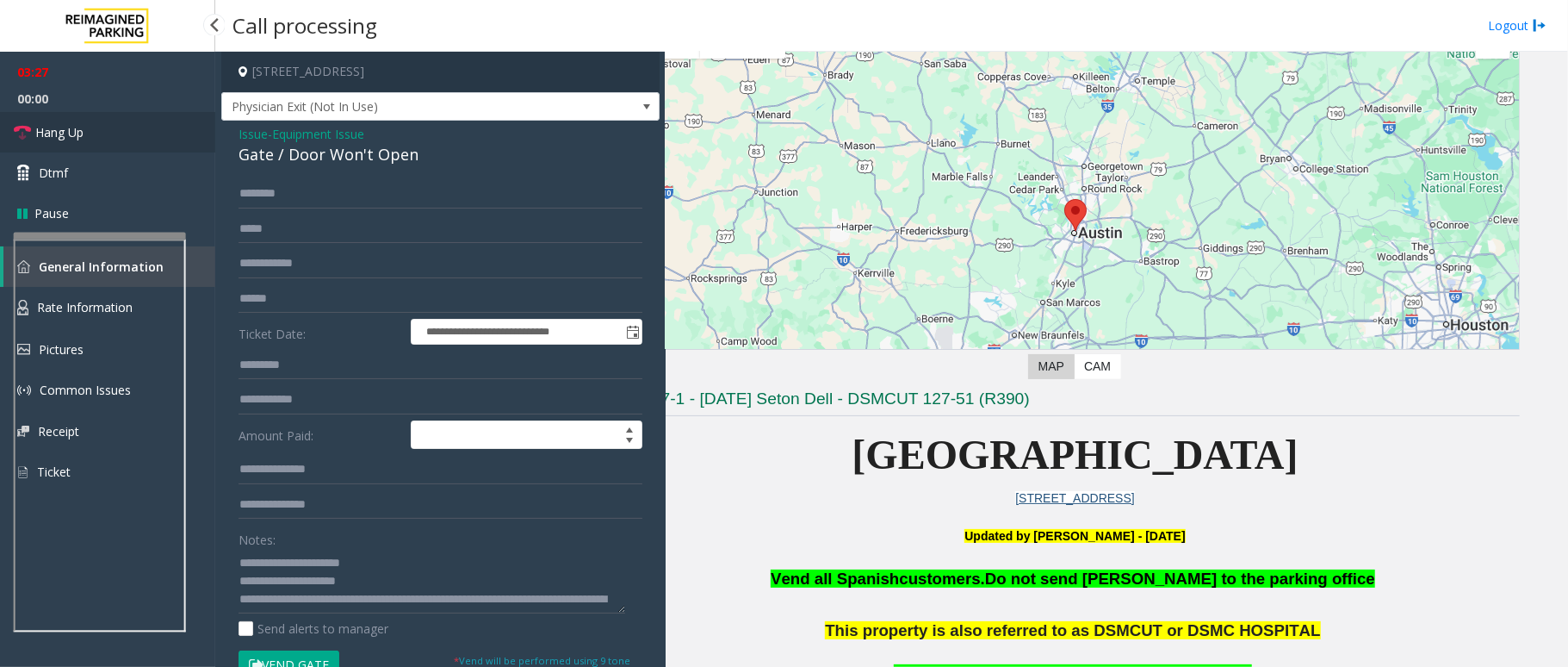
click at [94, 139] on link "Hang Up" at bounding box center [107, 132] width 215 height 41
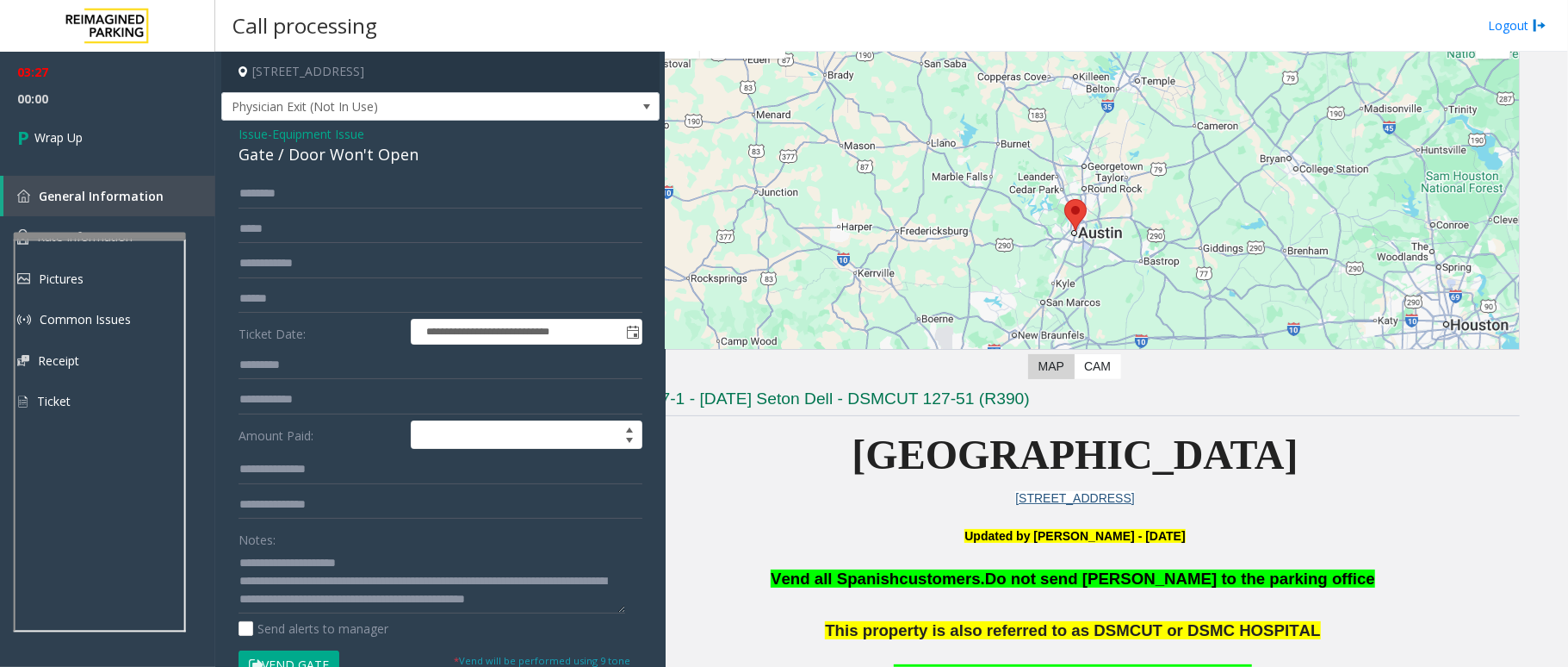
scroll to position [72, 0]
click at [351, 577] on textarea at bounding box center [431, 581] width 387 height 65
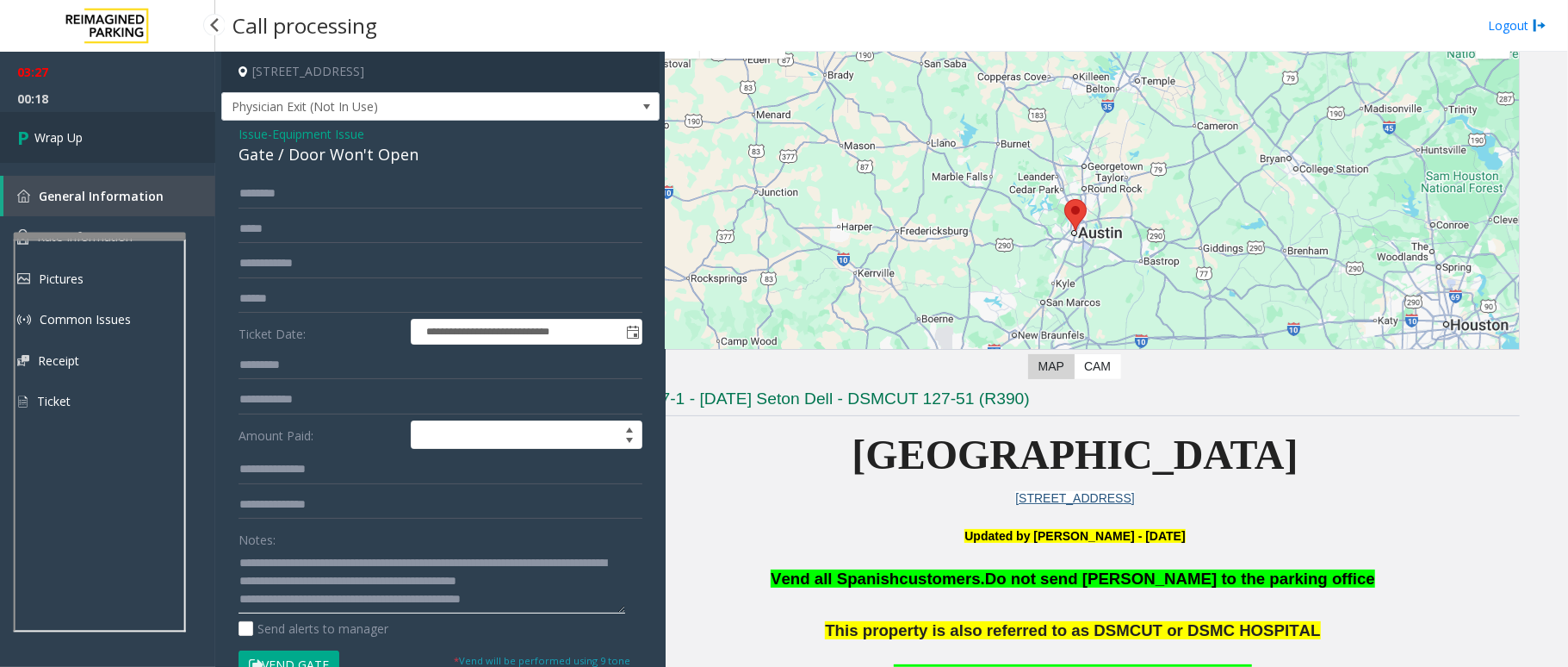
type textarea "**********"
click at [100, 145] on link "Wrap Up" at bounding box center [107, 137] width 215 height 51
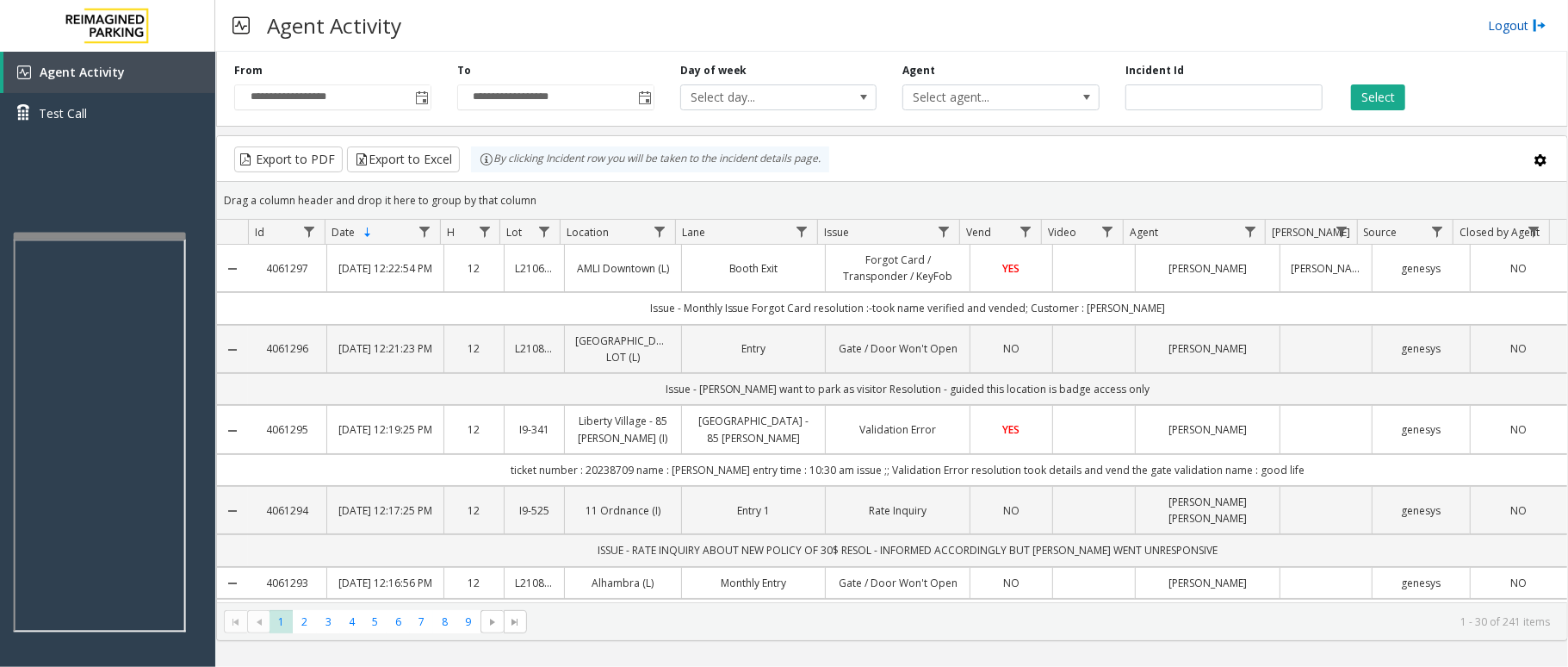
click at [1521, 18] on link "Logout" at bounding box center [1516, 26] width 58 height 18
